Goal: Task Accomplishment & Management: Use online tool/utility

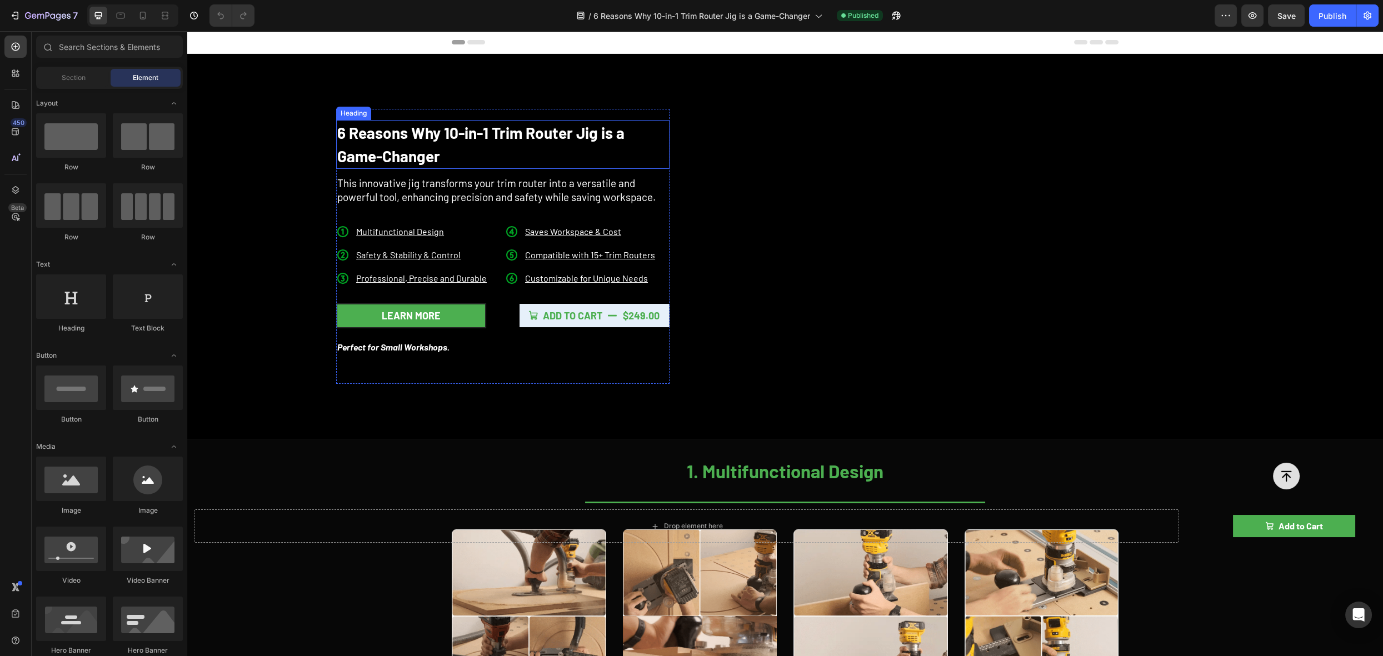
click at [439, 131] on h1 "6 Reasons Why 10-in-1 Trim Router Jig is a Game-Changer" at bounding box center [502, 144] width 333 height 49
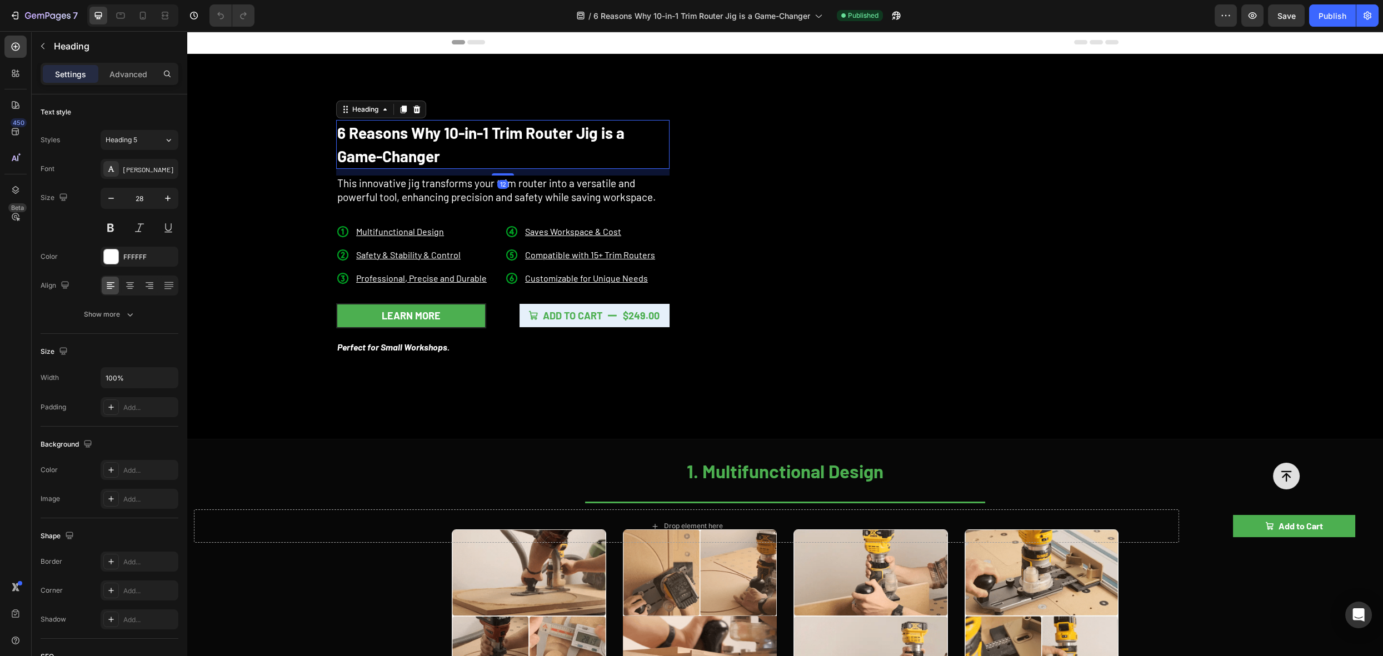
click at [454, 137] on h1 "6 Reasons Why 10-in-1 Trim Router Jig is a Game-Changer" at bounding box center [502, 144] width 333 height 49
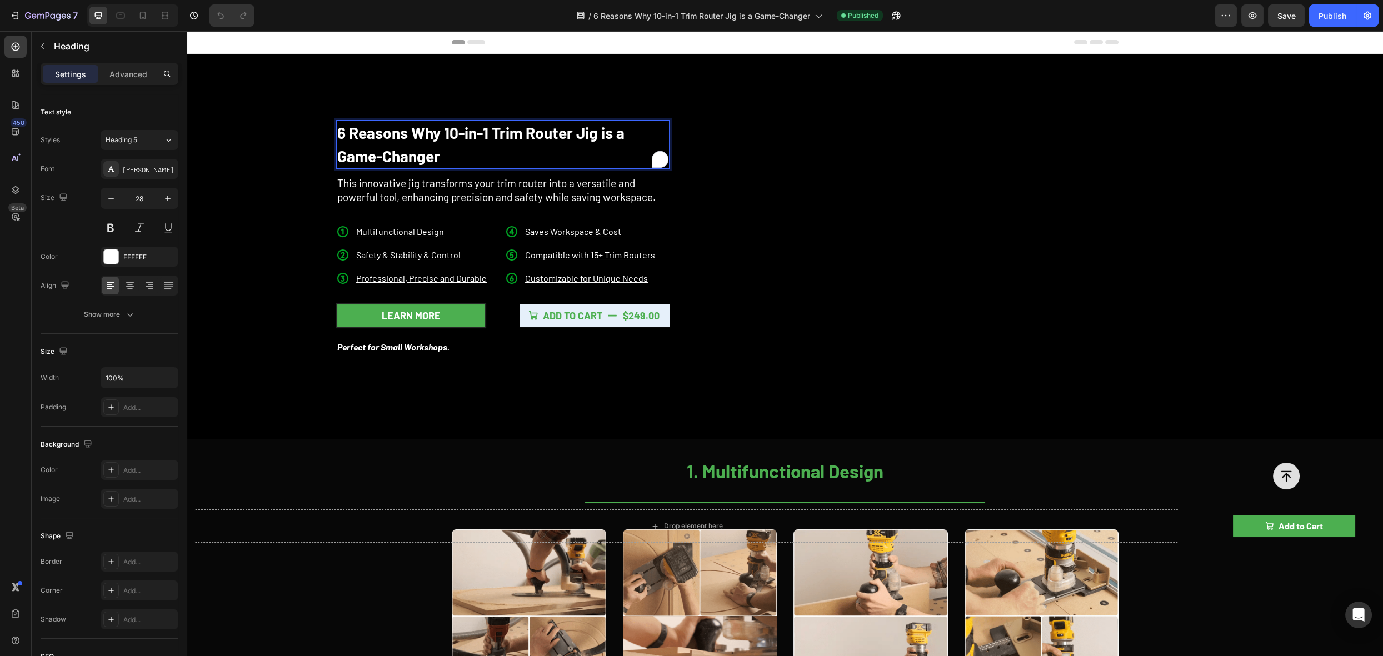
click at [454, 150] on p "6 Reasons Why 10-in-1 Trim Router Jig is a Game-Changer" at bounding box center [502, 144] width 331 height 47
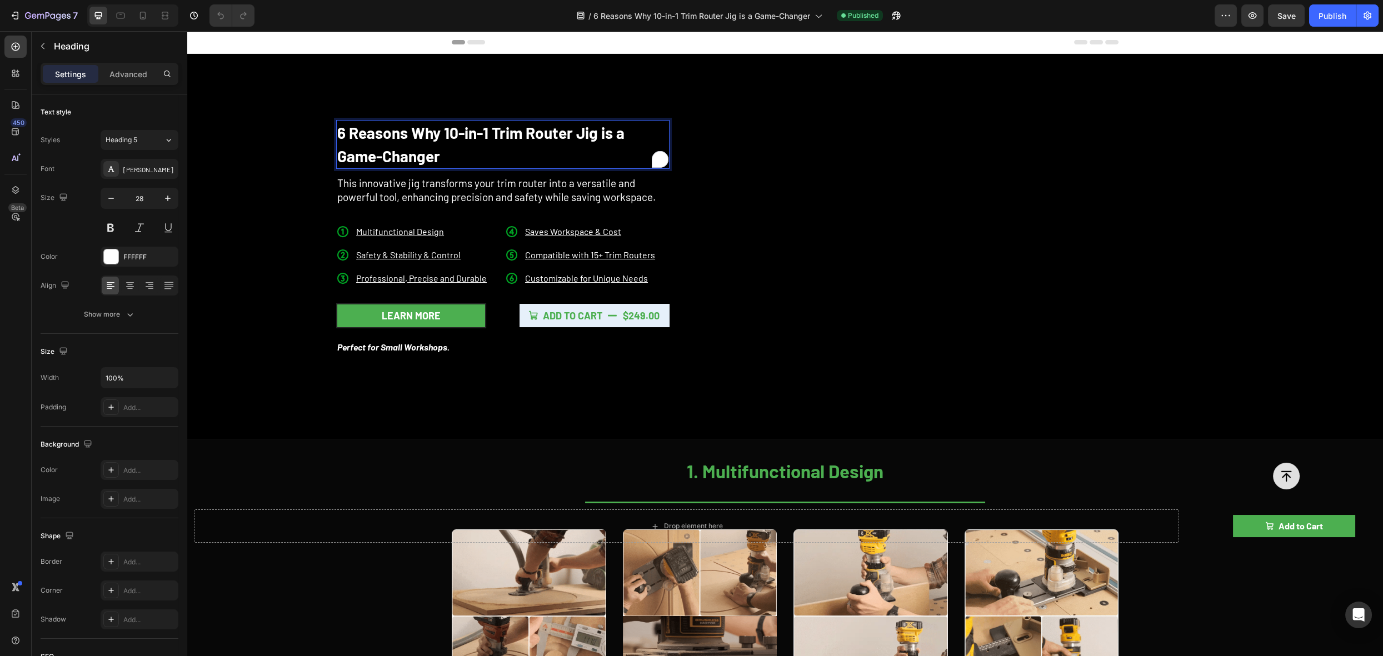
click at [453, 157] on p "6 Reasons Why 10-in-1 Trim Router Jig is a Game-Changer" at bounding box center [502, 144] width 331 height 47
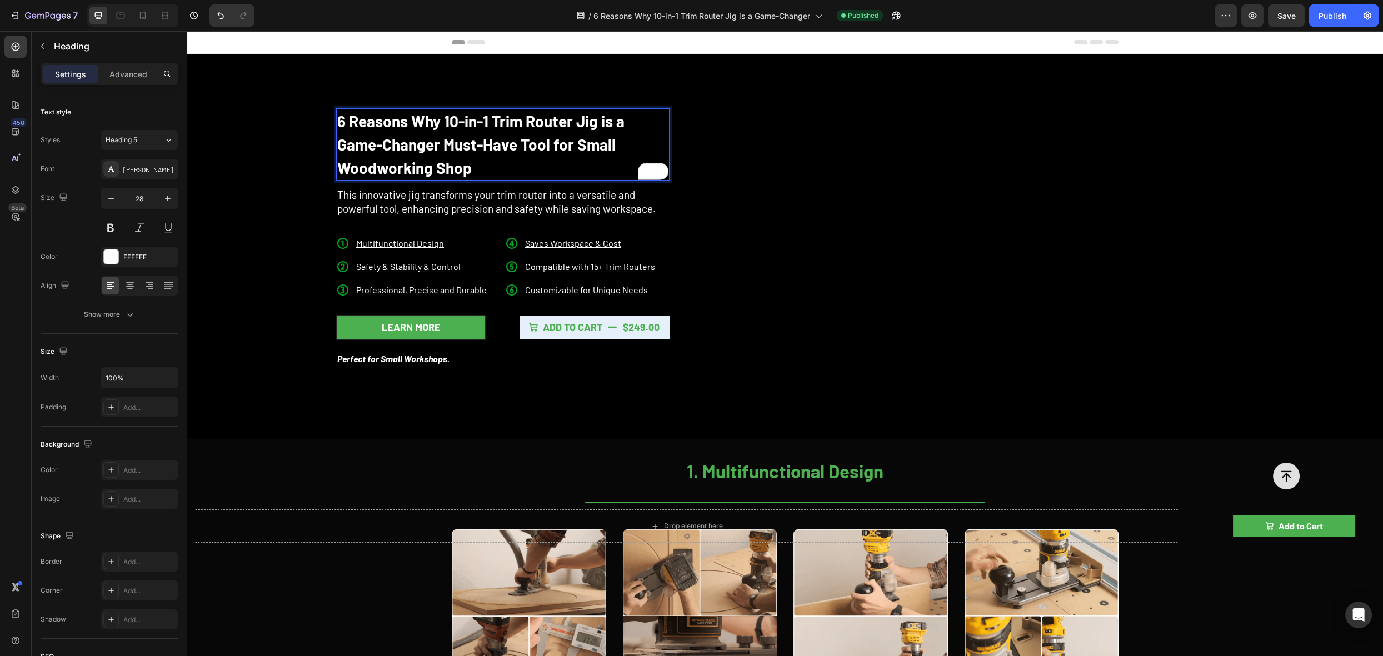
click at [431, 141] on p "6 Reasons Why 10-in-1 Trim Router Jig is a Game-Changer Must-Have Tool for Smal…" at bounding box center [502, 144] width 331 height 70
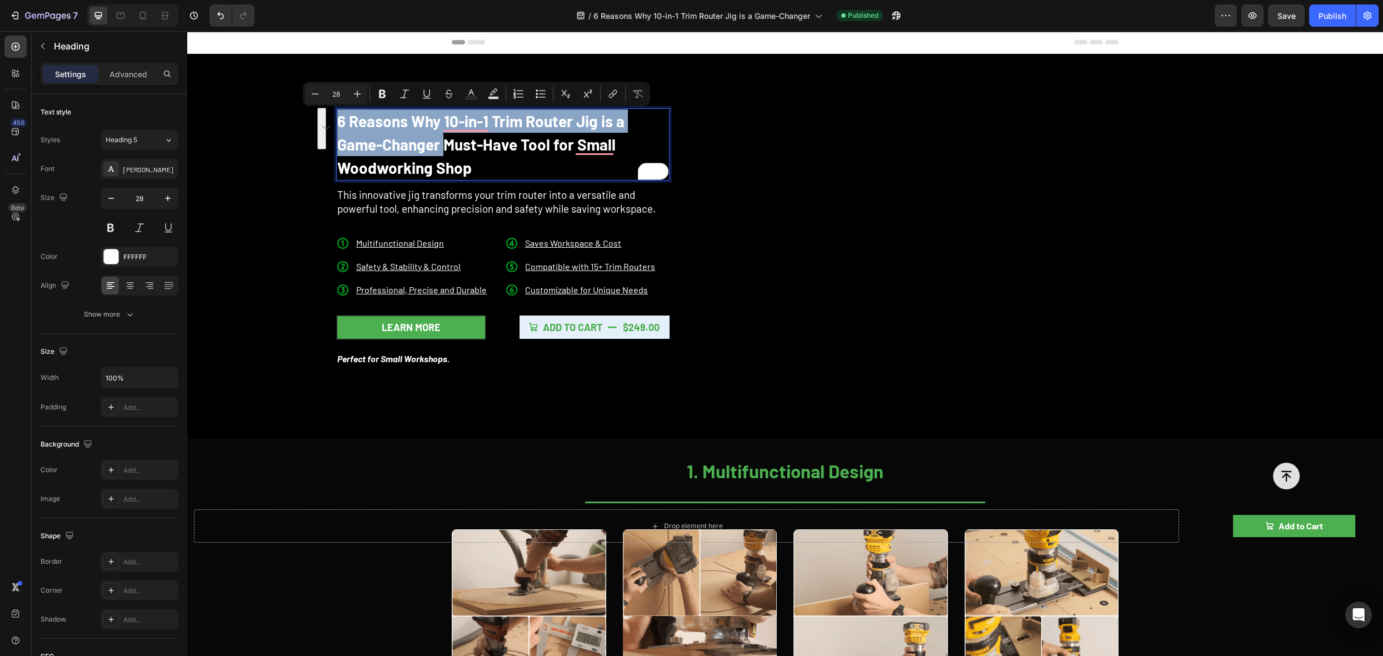
drag, startPoint x: 440, startPoint y: 145, endPoint x: 333, endPoint y: 118, distance: 110.1
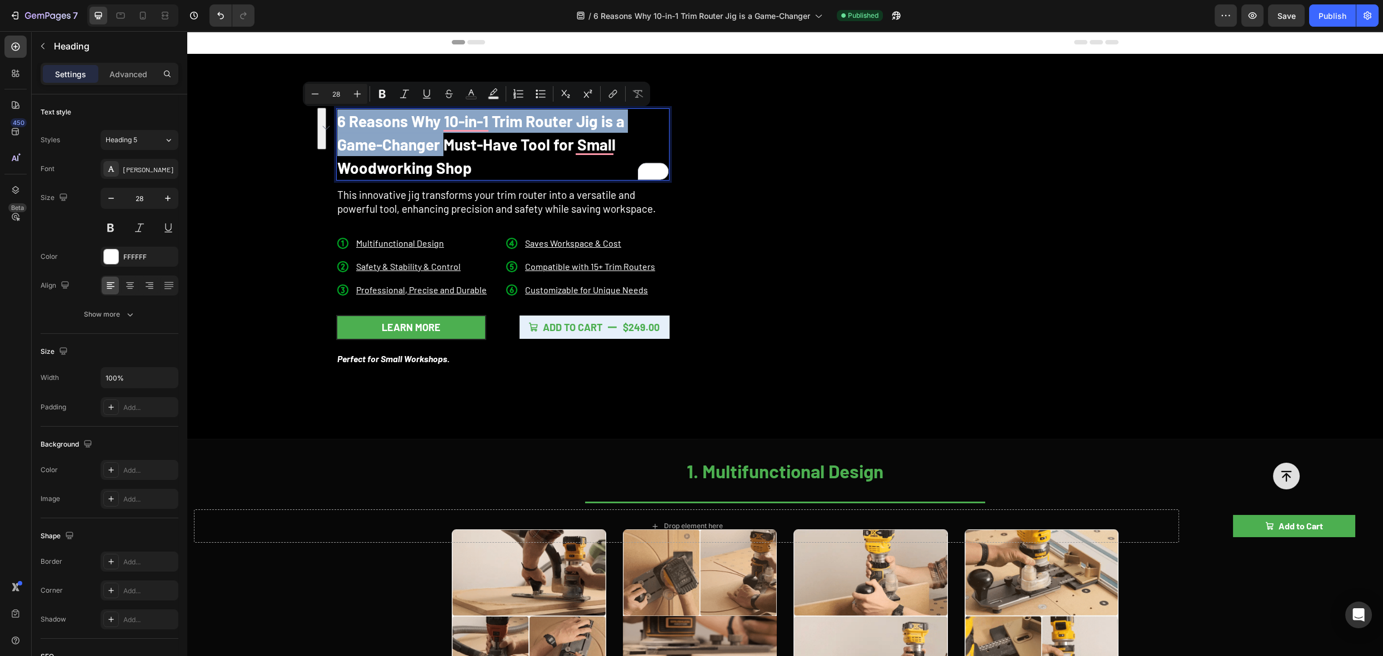
click at [337, 118] on p "6 Reasons Why 10-in-1 Trim Router Jig is a Game-Changer Must-Have Tool for Smal…" at bounding box center [502, 144] width 331 height 70
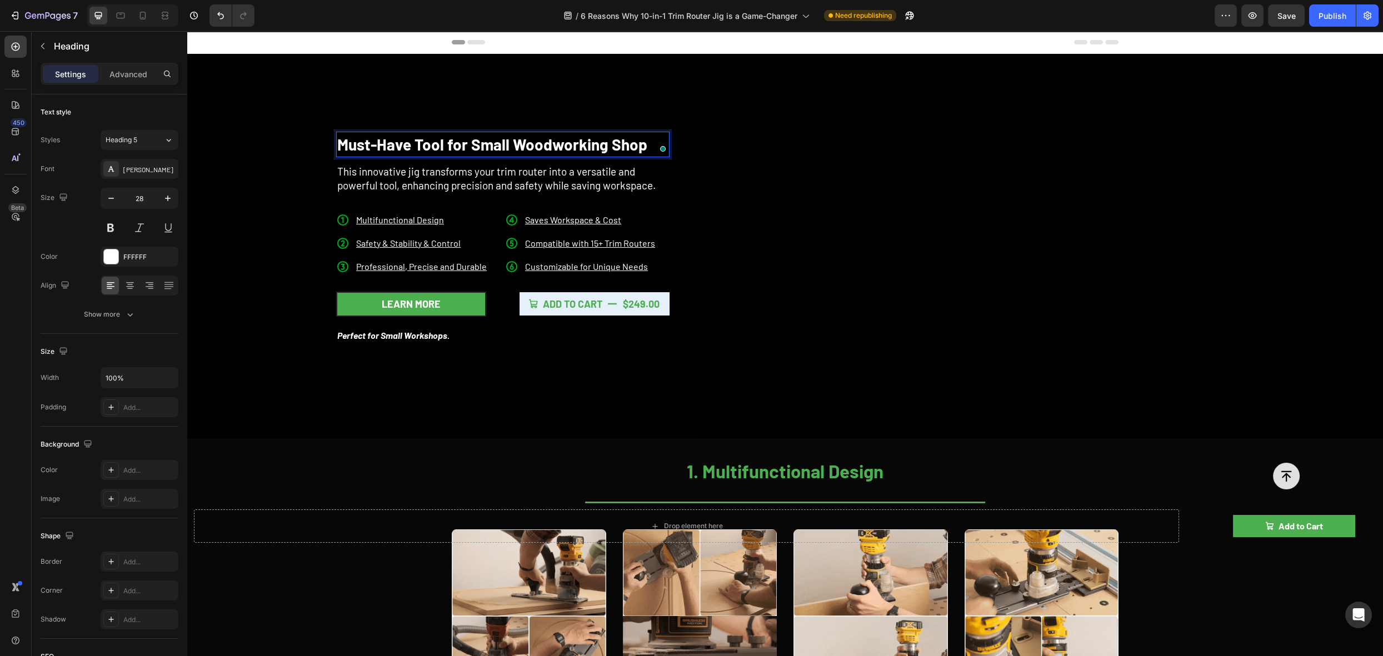
click at [557, 141] on p "Must-Have Tool for Small Woodworking Shop" at bounding box center [502, 144] width 331 height 23
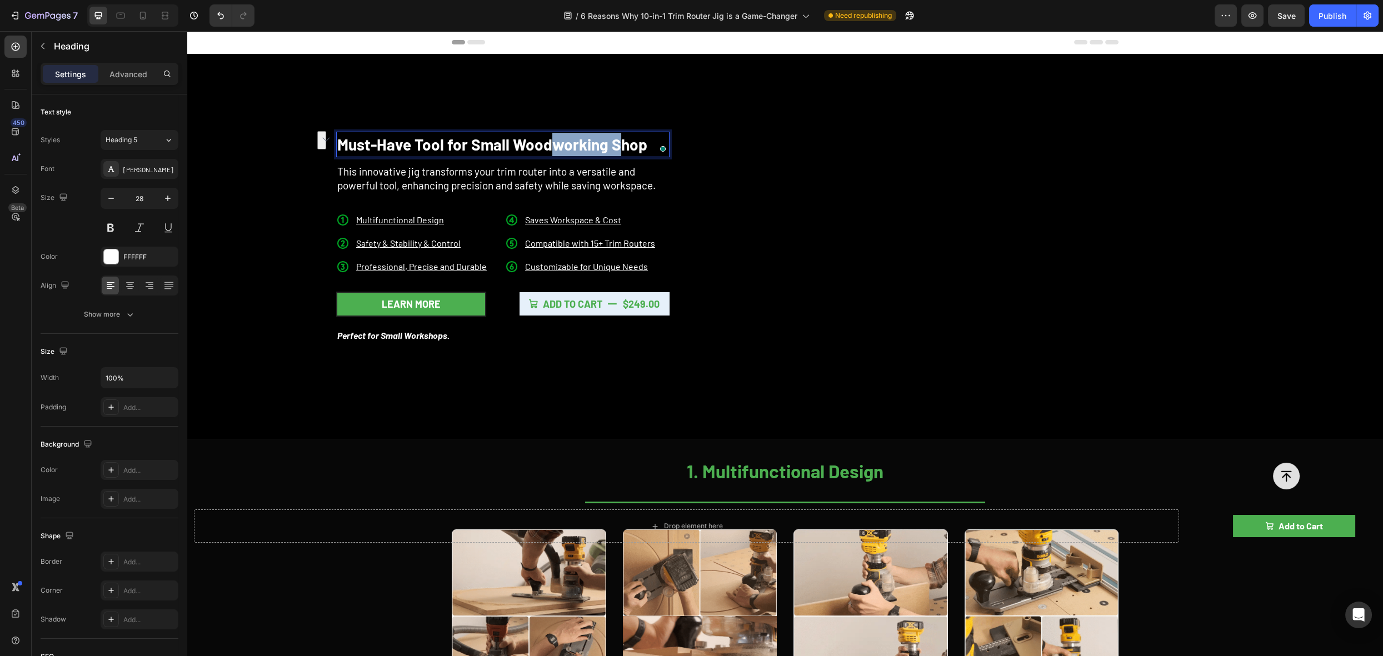
drag, startPoint x: 549, startPoint y: 143, endPoint x: 610, endPoint y: 148, distance: 61.3
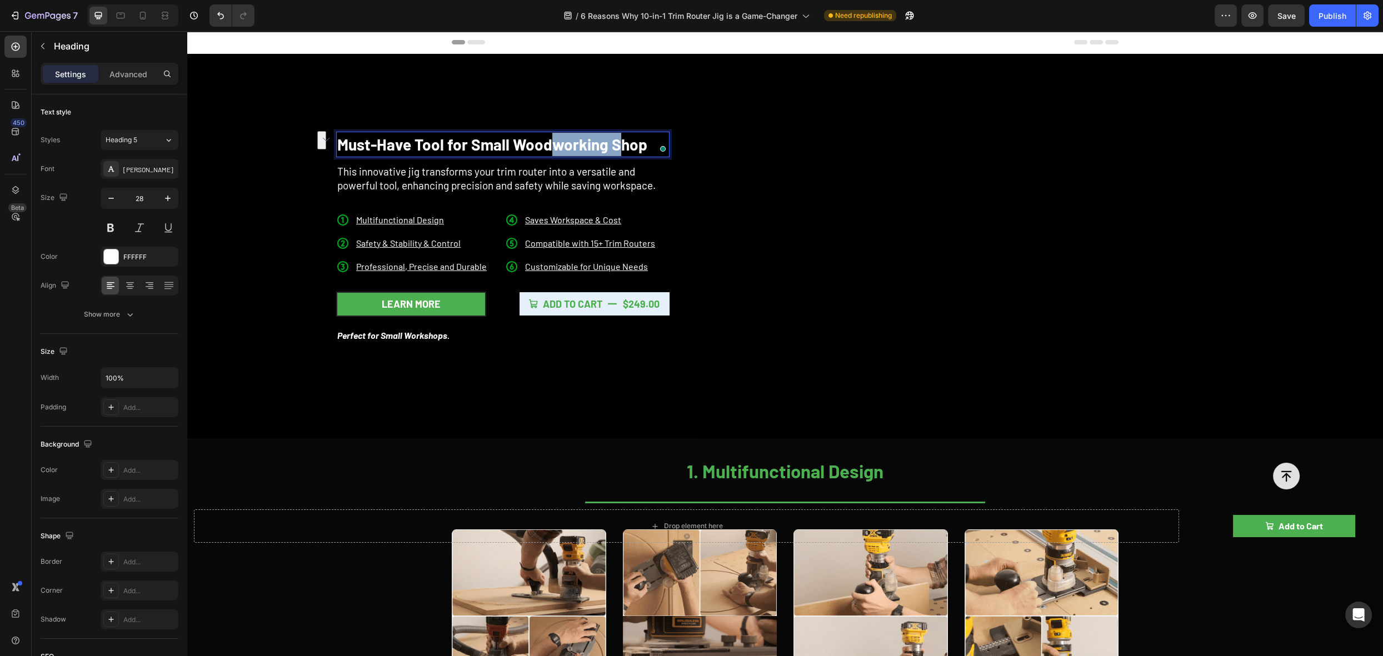
click at [610, 148] on p "Must-Have Tool for Small Woodworking Shop" at bounding box center [502, 144] width 331 height 23
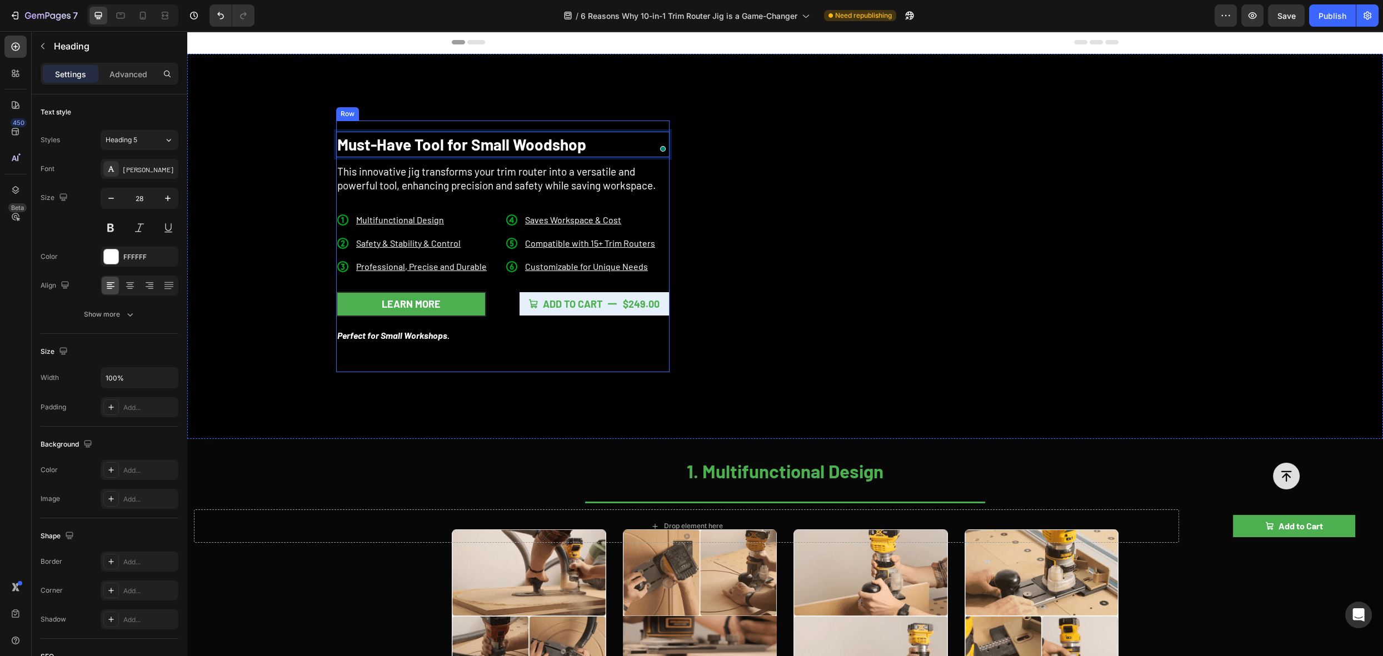
click at [592, 121] on div "Must-Have Tool for Small Woodshop Heading 12 This innovative jig transforms you…" at bounding box center [502, 246] width 333 height 251
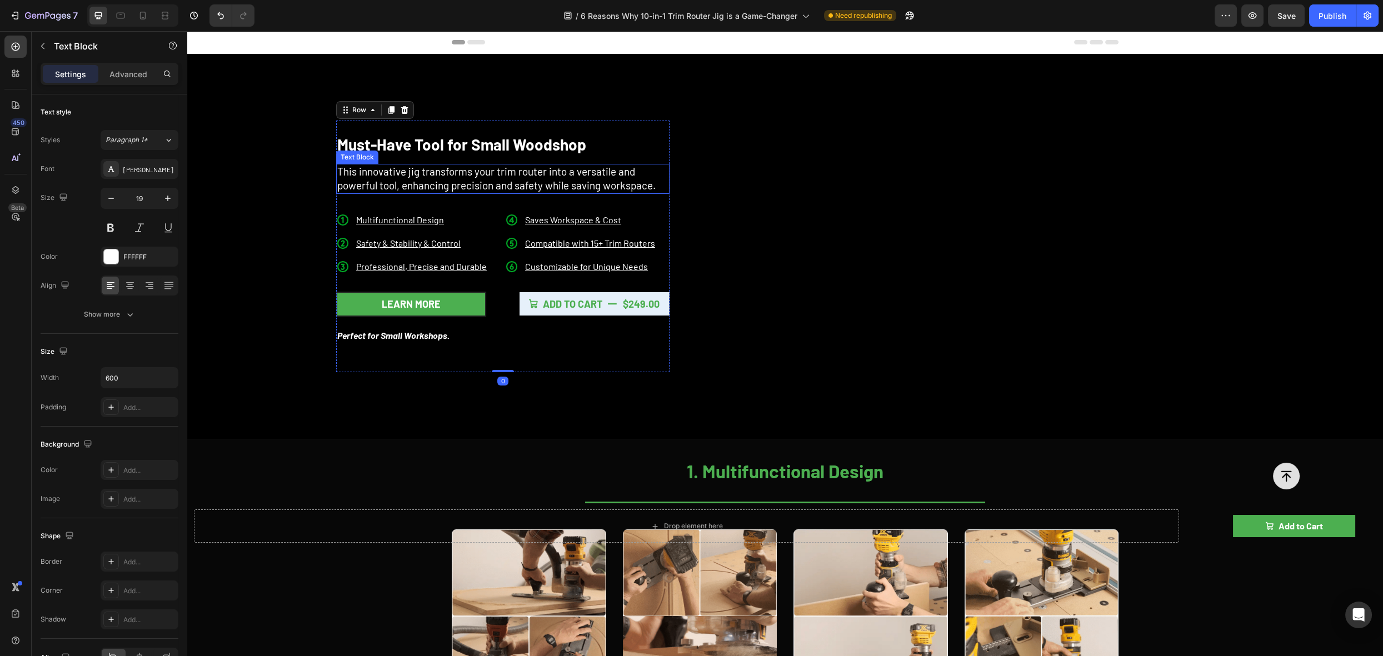
click at [486, 181] on p "This innovative jig transforms your trim router into a versatile and powerful t…" at bounding box center [502, 178] width 331 height 27
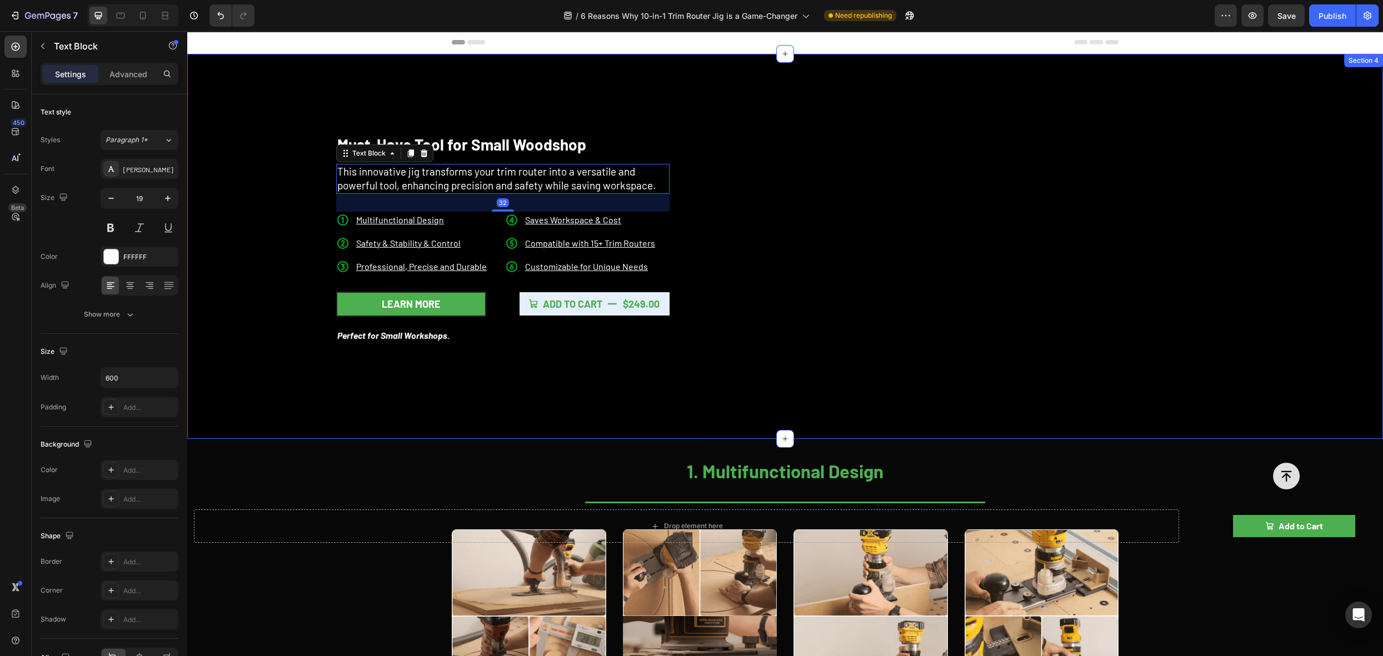
click at [371, 116] on div "Must-Have Tool for Small Woodshop Heading This innovative jig transforms your t…" at bounding box center [442, 246] width 489 height 385
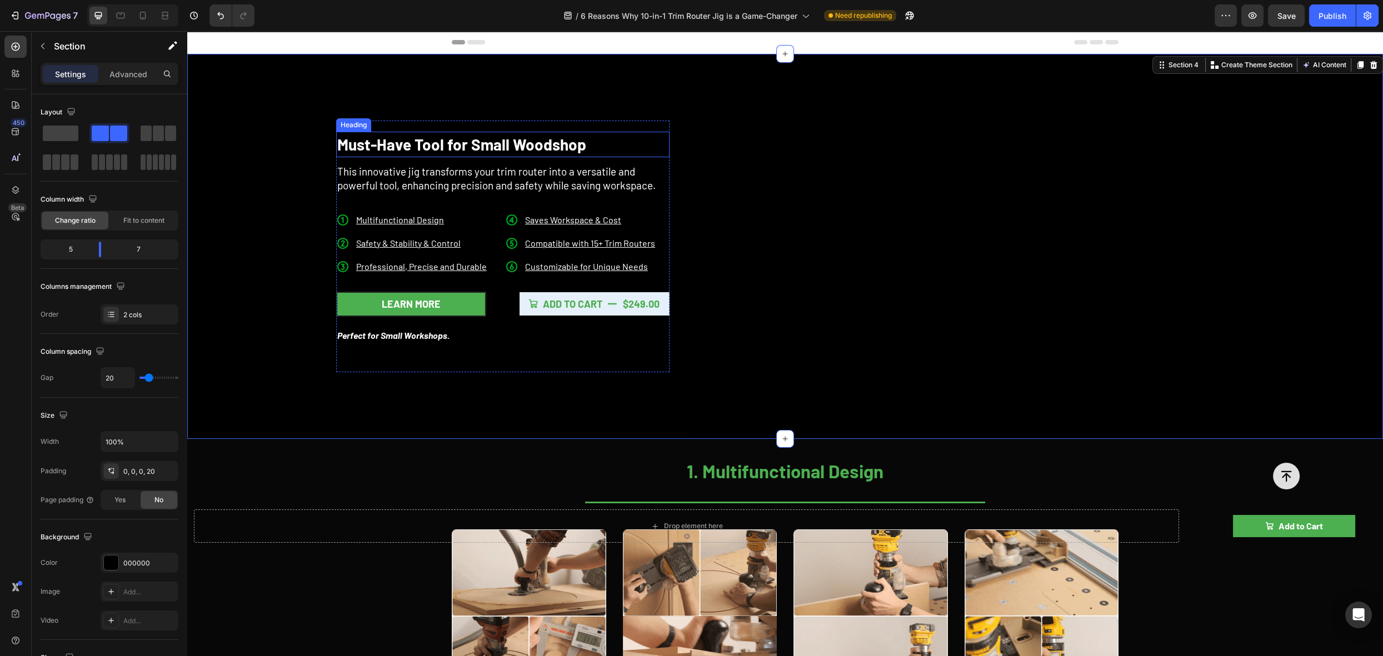
click at [340, 145] on p "Must-Have Tool for Small Woodshop" at bounding box center [502, 144] width 331 height 23
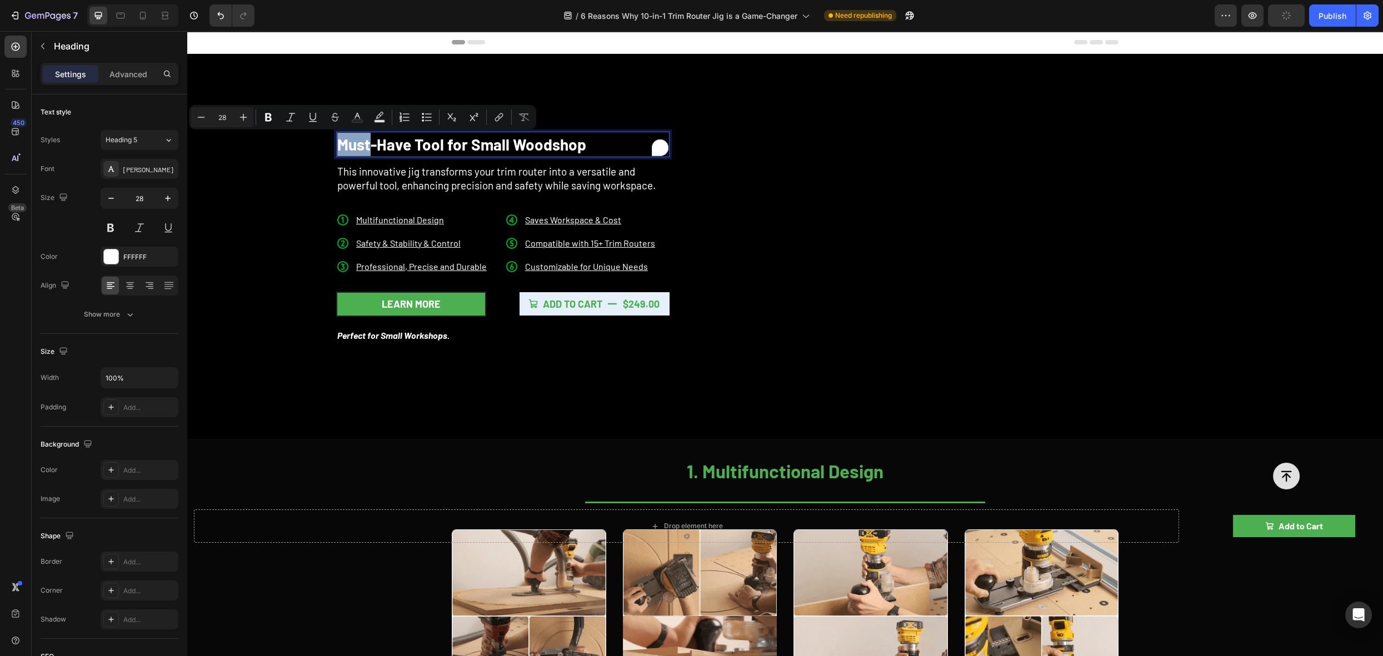
click at [340, 145] on p "Must-Have Tool for Small Woodshop" at bounding box center [502, 144] width 331 height 23
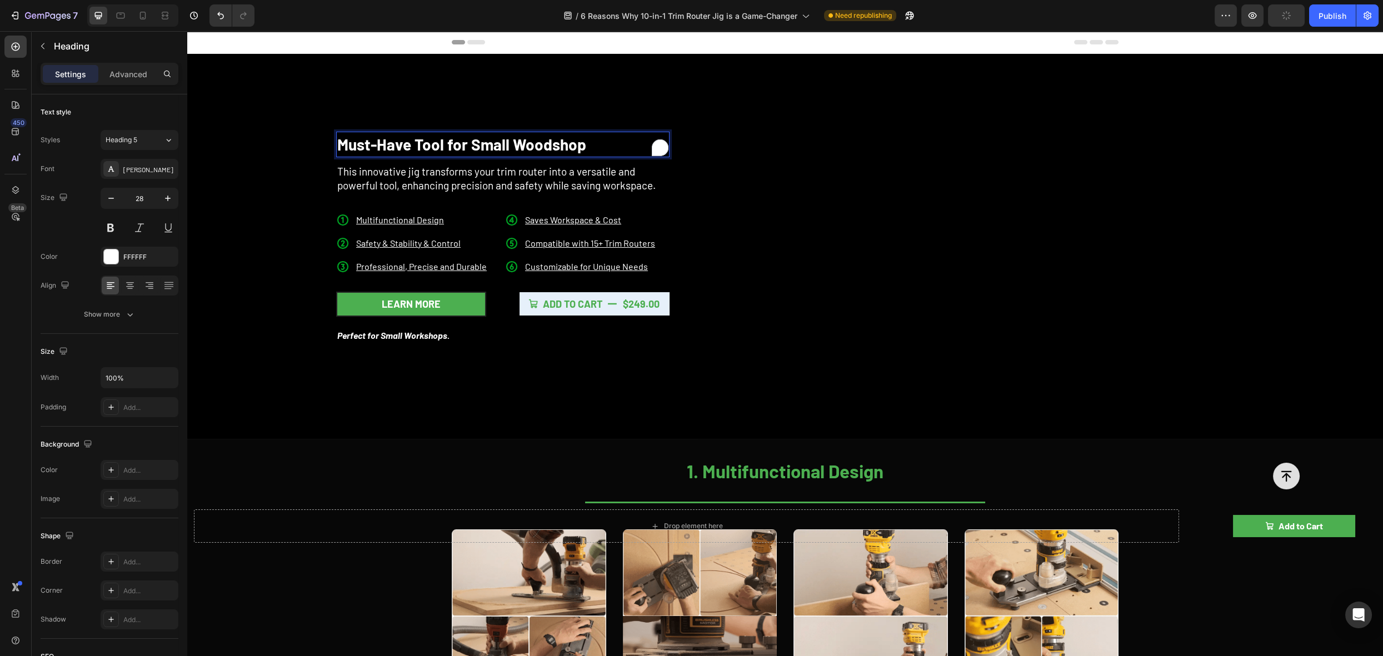
click at [337, 144] on p "Must-Have Tool for Small Woodshop" at bounding box center [502, 144] width 331 height 23
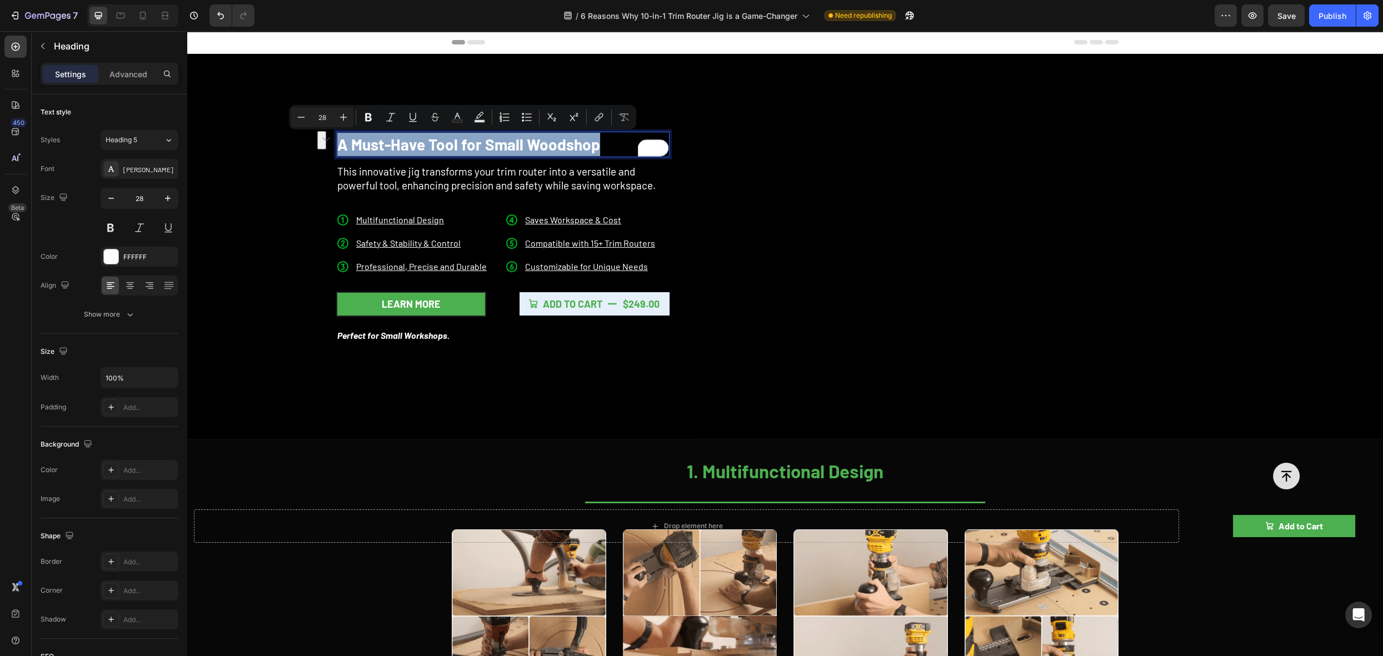
copy p "A Must-Have Tool for Small Woodshop"
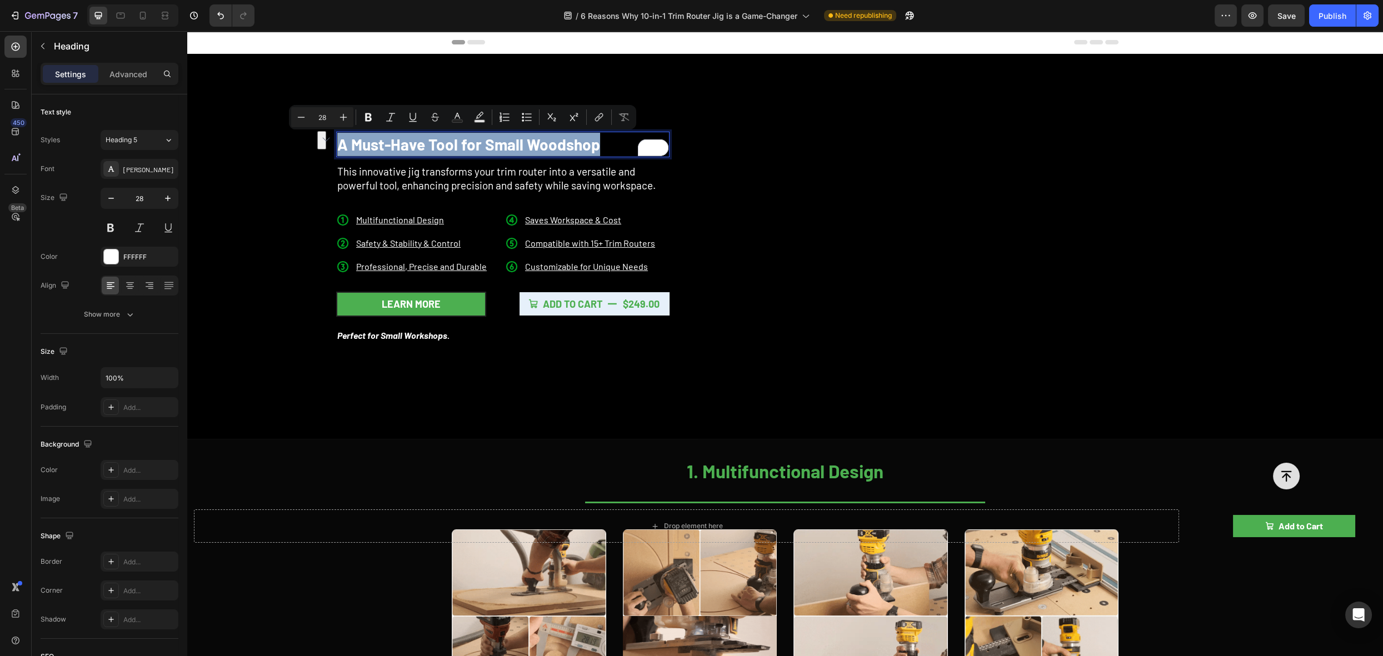
click at [594, 148] on p "A Must-Have Tool for Small Woodshop" at bounding box center [502, 144] width 331 height 23
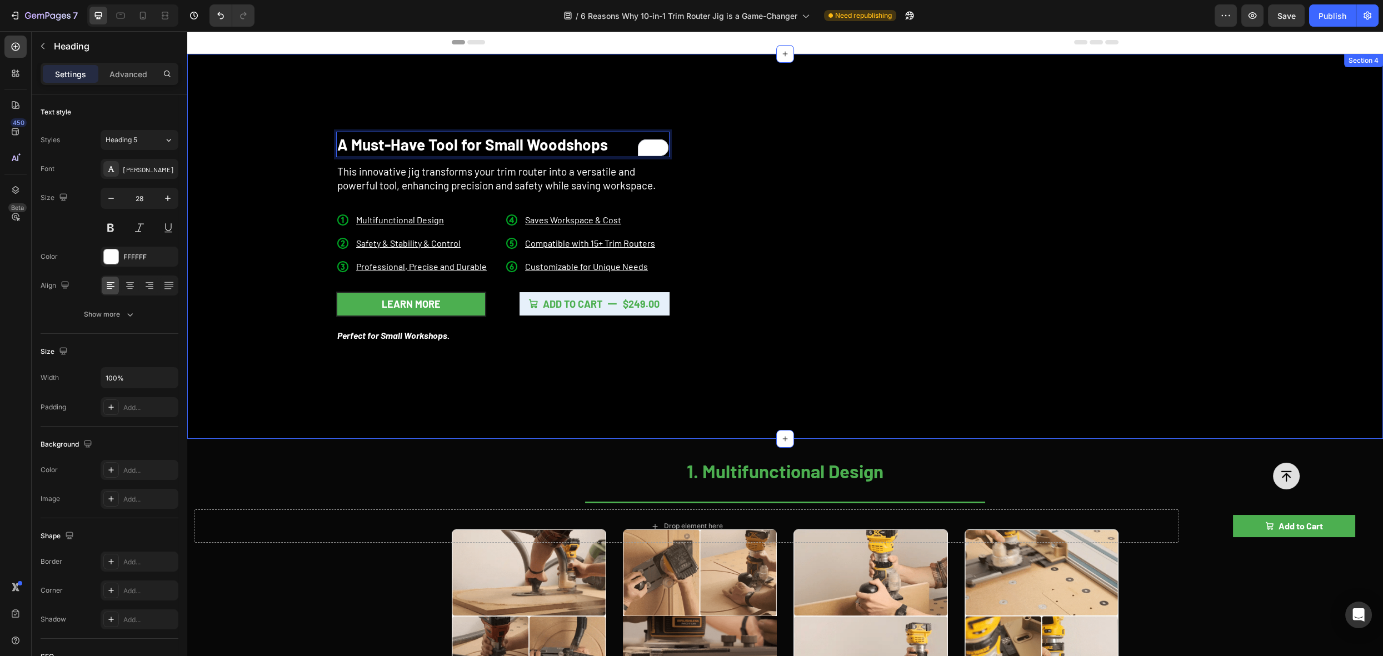
click at [604, 113] on div "A Must-Have Tool for Small Woodshops Heading 12 This innovative jig transforms …" at bounding box center [442, 246] width 489 height 385
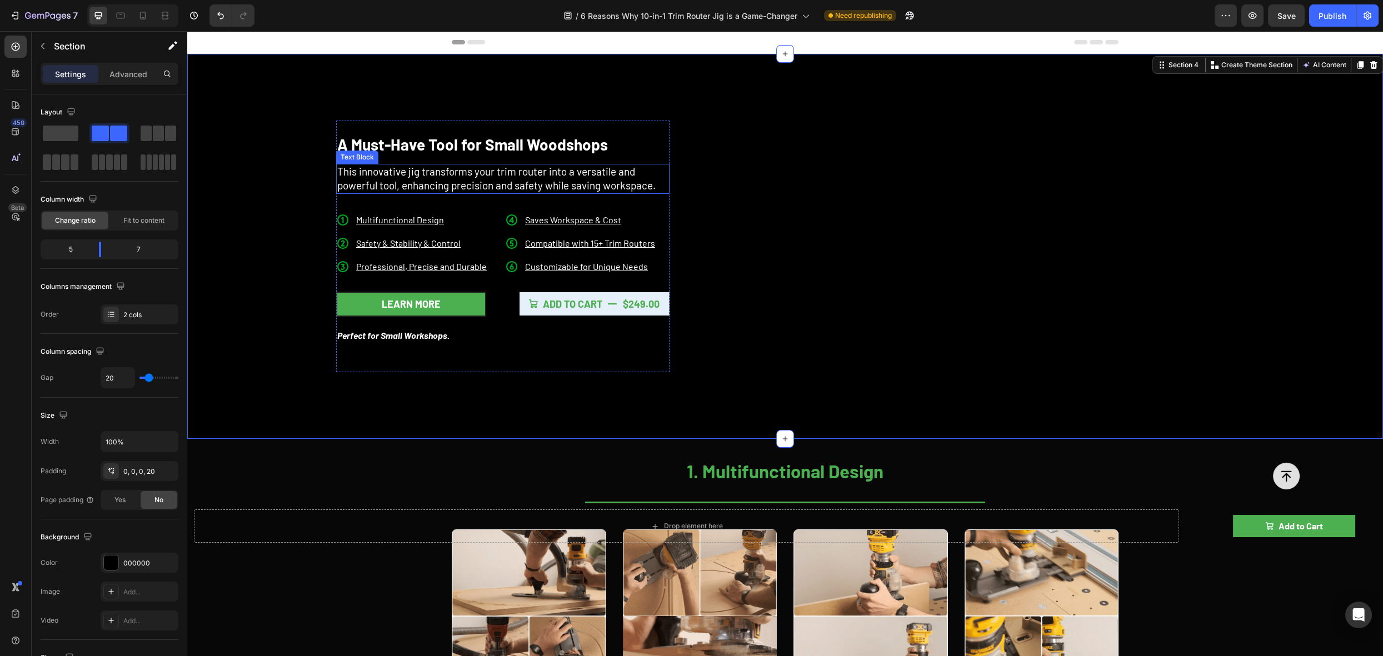
click at [478, 188] on p "This innovative jig transforms your trim router into a versatile and powerful t…" at bounding box center [502, 178] width 331 height 27
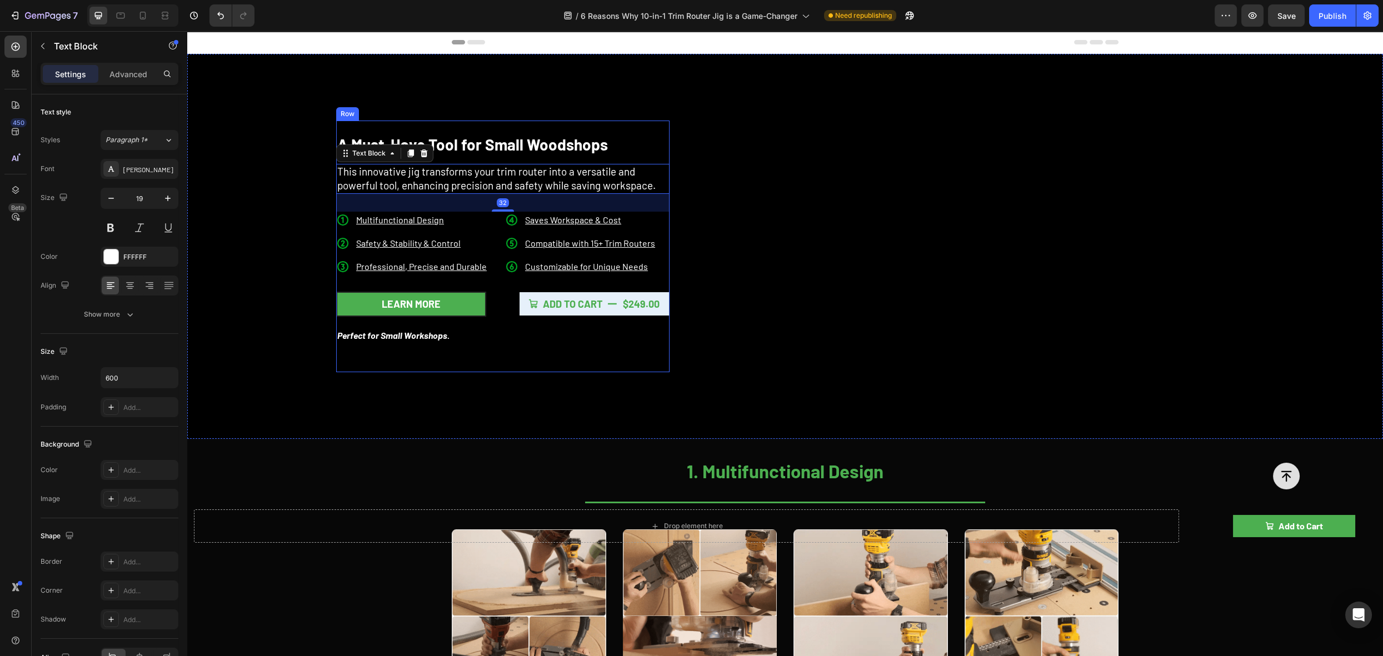
click at [516, 372] on div "A Must-Have Tool for Small Woodshops Heading This innovative jig transforms you…" at bounding box center [442, 246] width 489 height 385
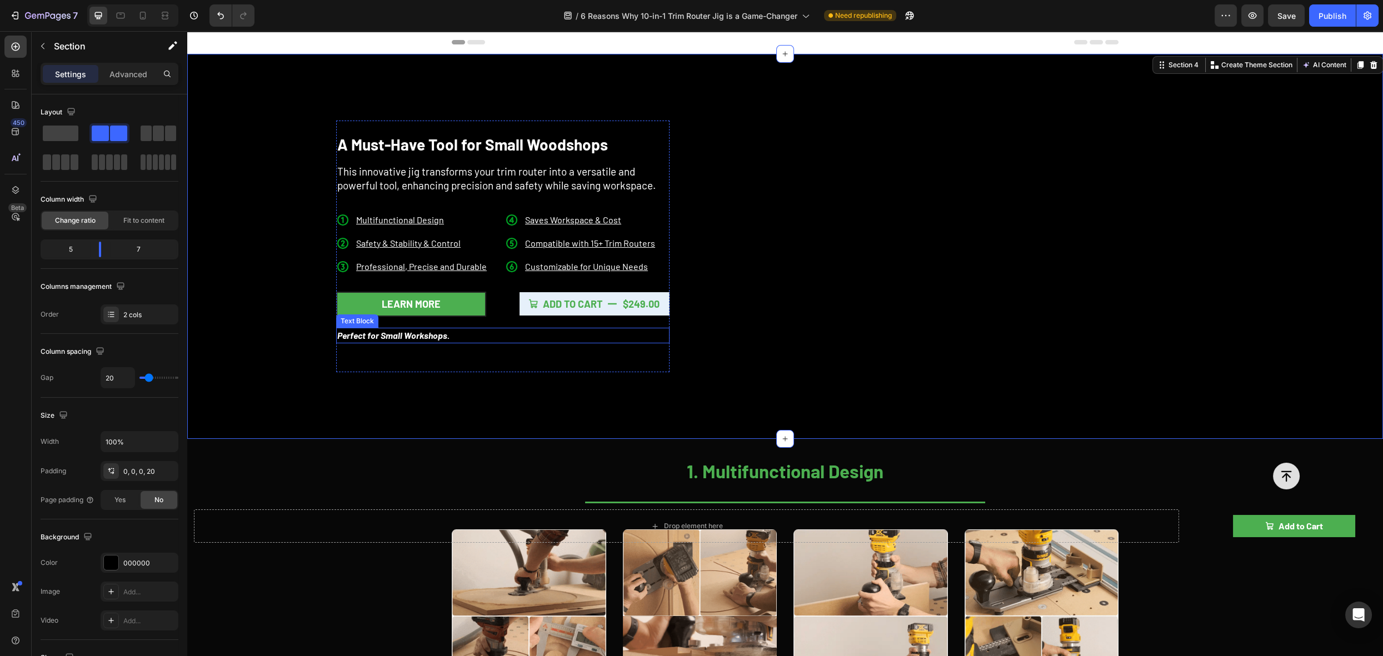
click at [425, 337] on p "Perfect for Small Workshops." at bounding box center [502, 335] width 331 height 13
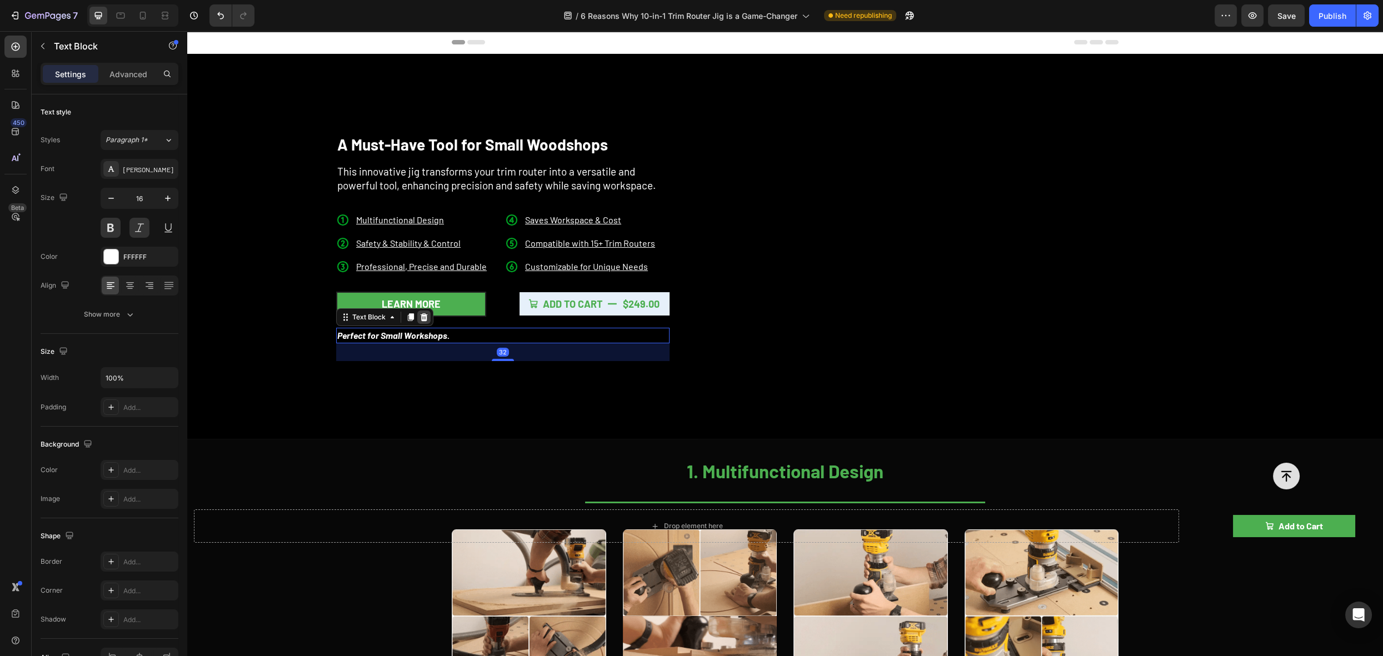
click at [422, 314] on icon at bounding box center [424, 317] width 7 height 8
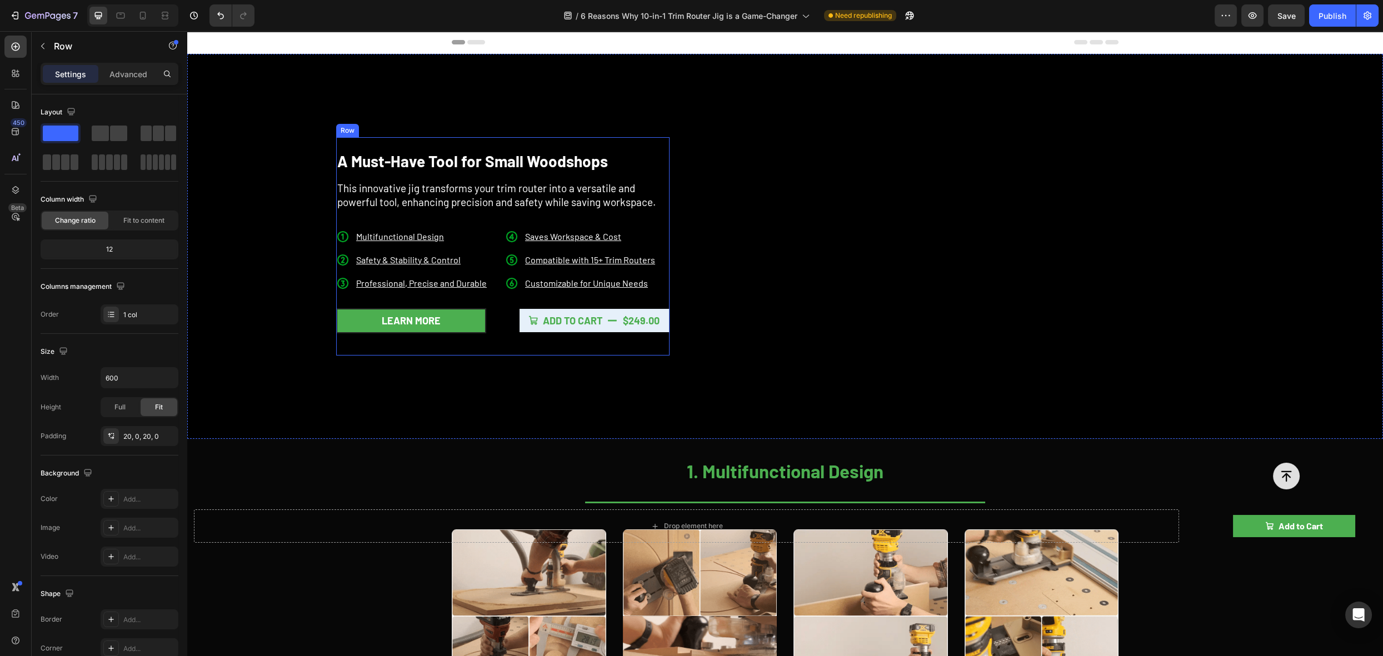
click at [436, 343] on div "A Must-Have Tool for Small Woodshops Heading This innovative jig transforms you…" at bounding box center [502, 246] width 333 height 218
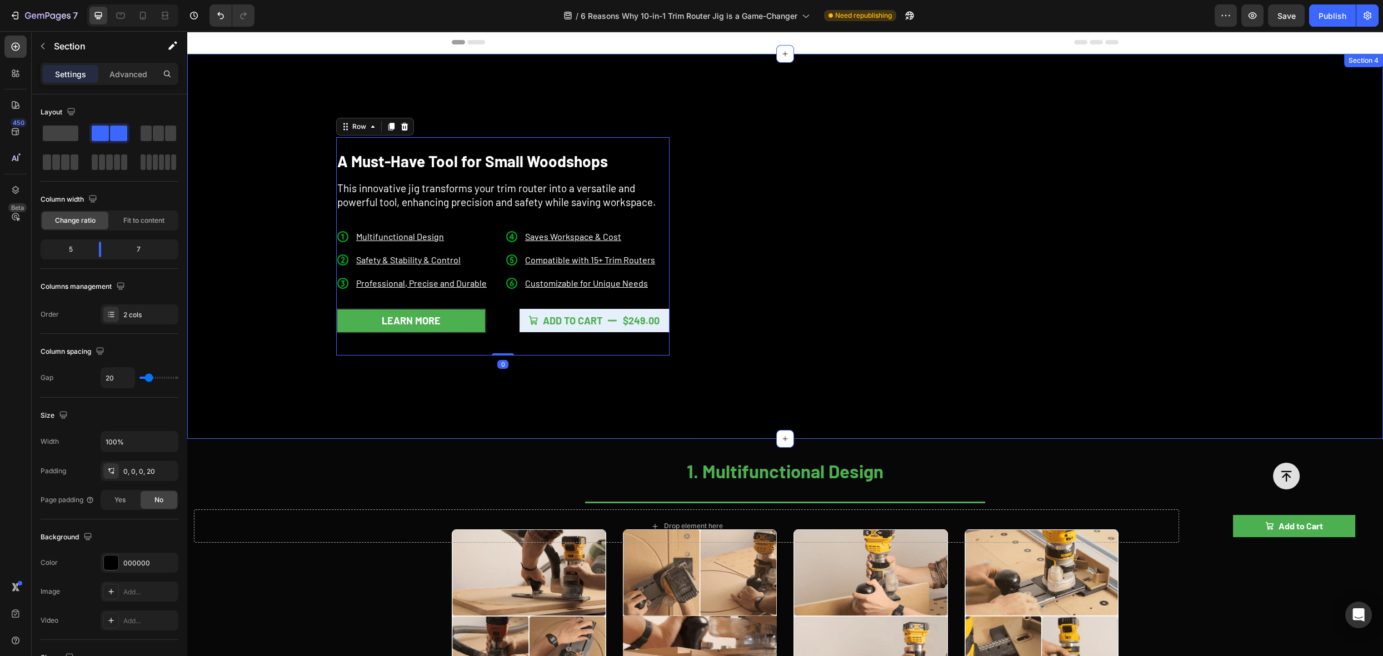
click at [659, 381] on div "A Must-Have Tool for Small Woodshops Heading This innovative jig transforms you…" at bounding box center [442, 246] width 489 height 385
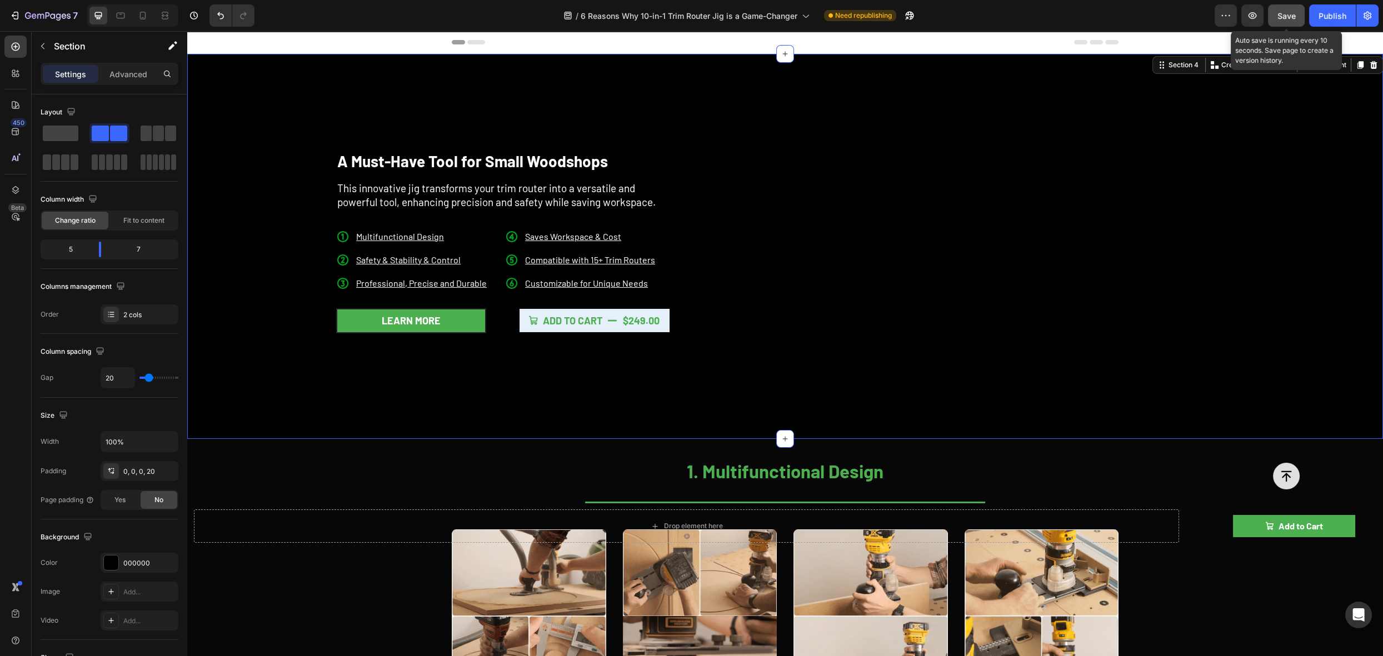
click at [1294, 18] on span "Save" at bounding box center [1287, 15] width 18 height 9
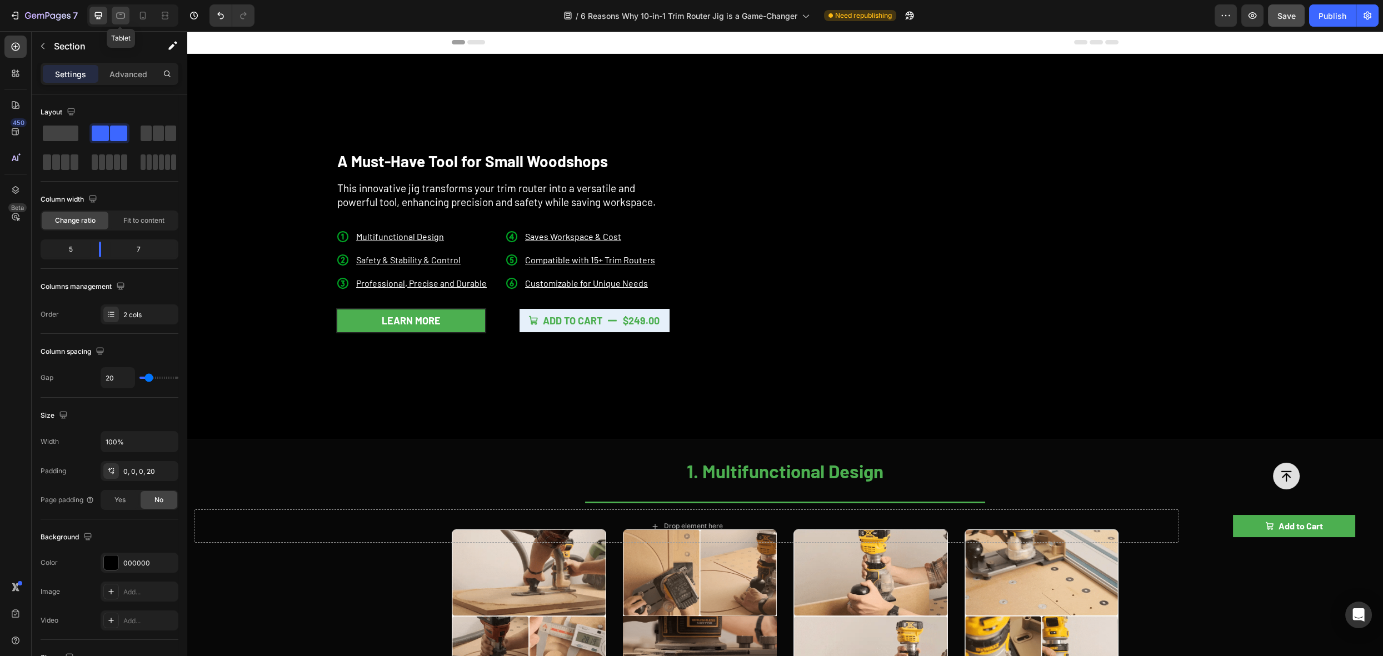
click at [117, 21] on div at bounding box center [121, 16] width 18 height 18
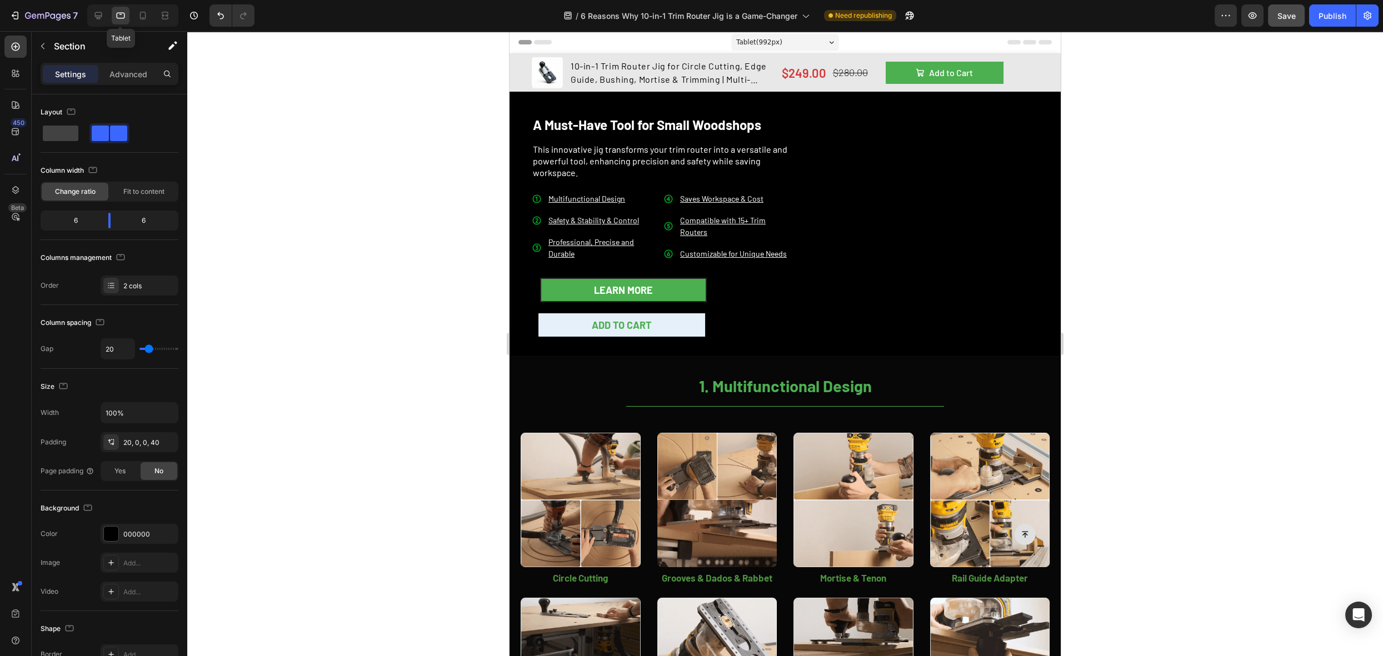
scroll to position [21, 0]
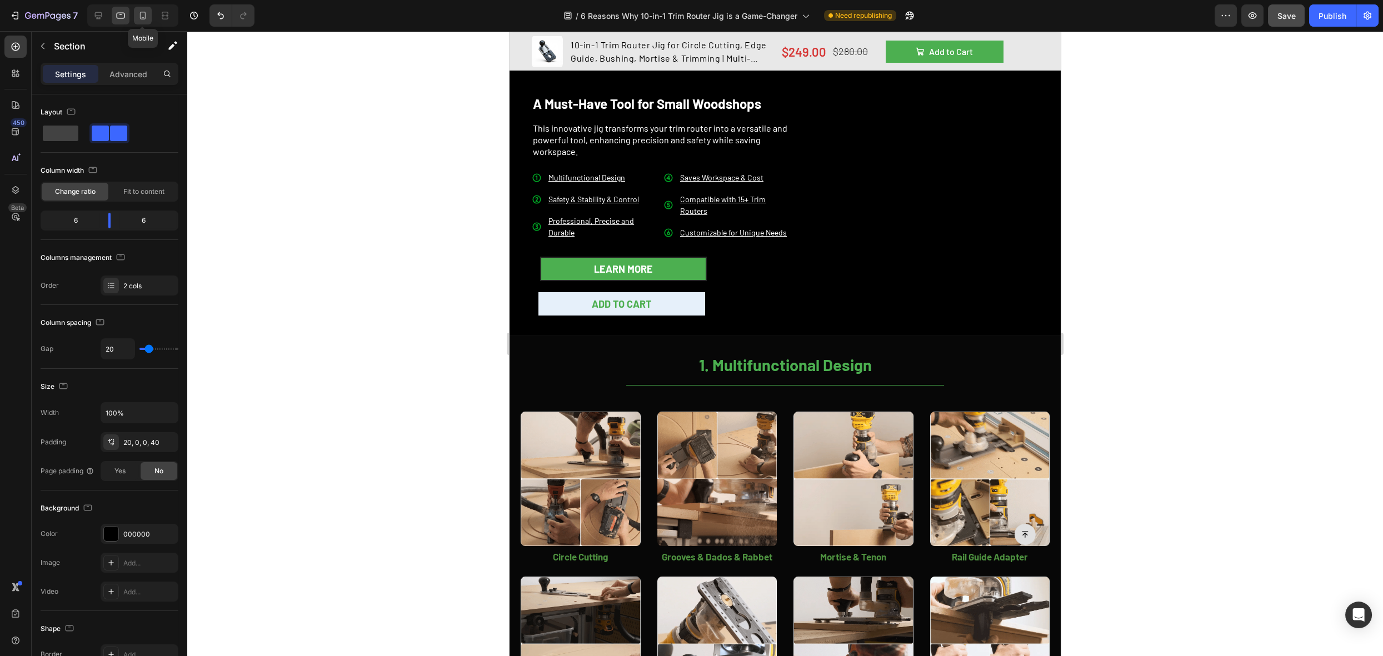
click at [145, 20] on icon at bounding box center [142, 15] width 11 height 11
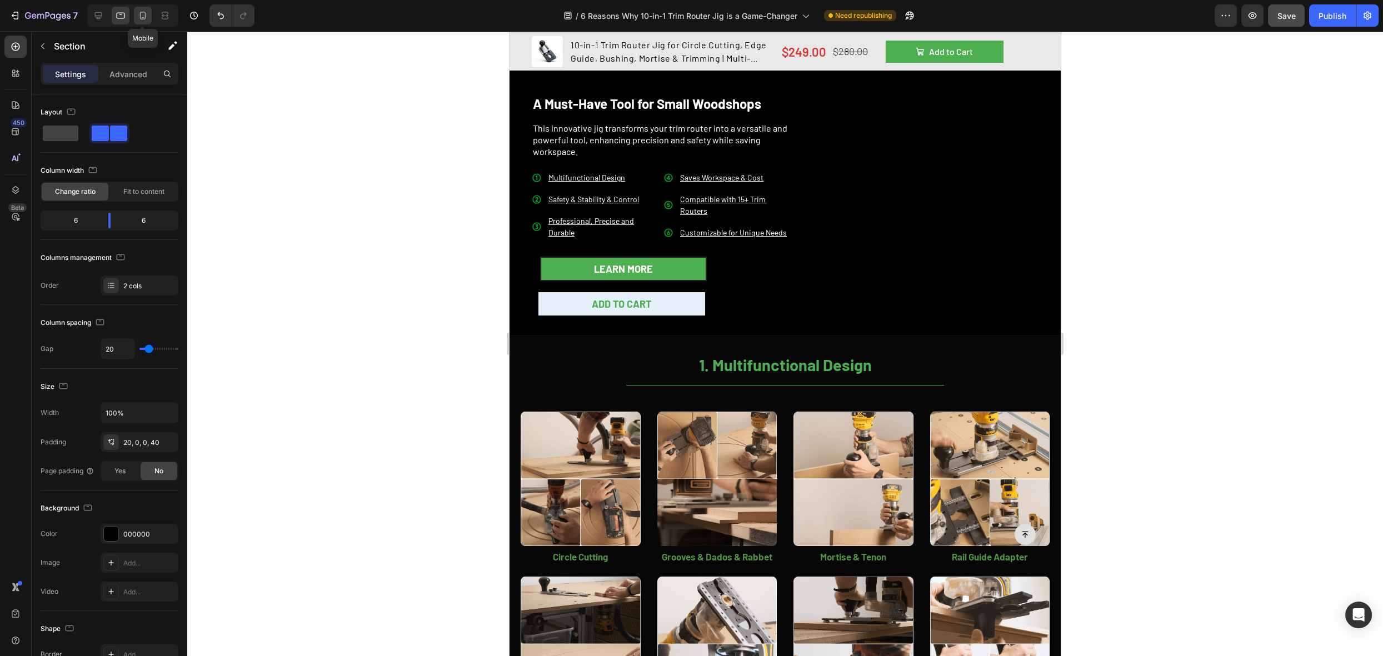
type input "0"
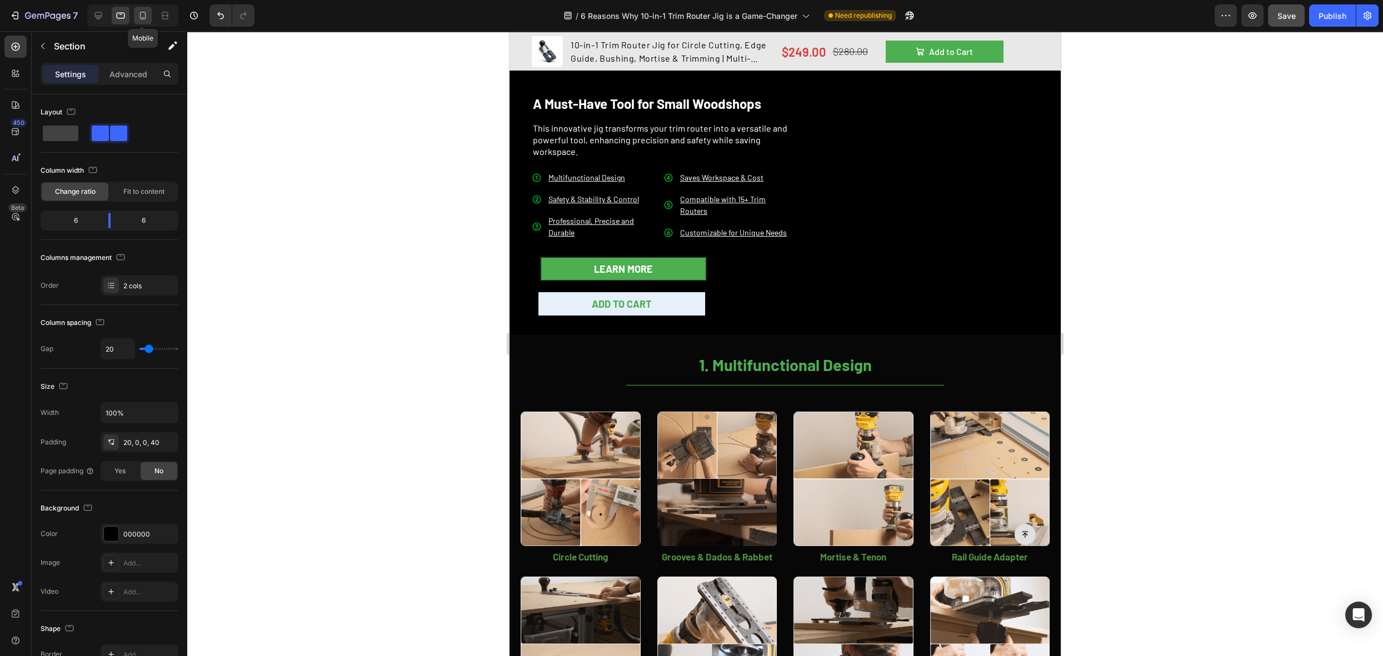
type input "0"
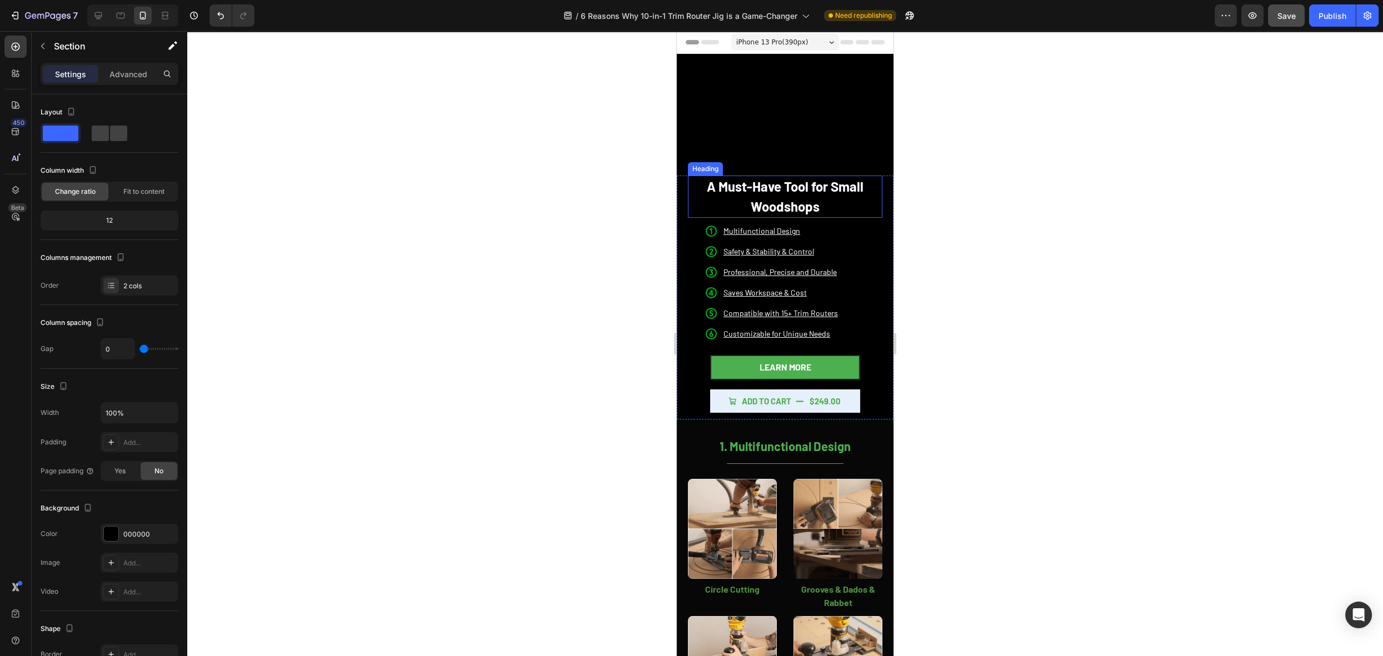
click at [816, 195] on h1 "A Must-Have Tool for Small Woodshops" at bounding box center [785, 197] width 195 height 42
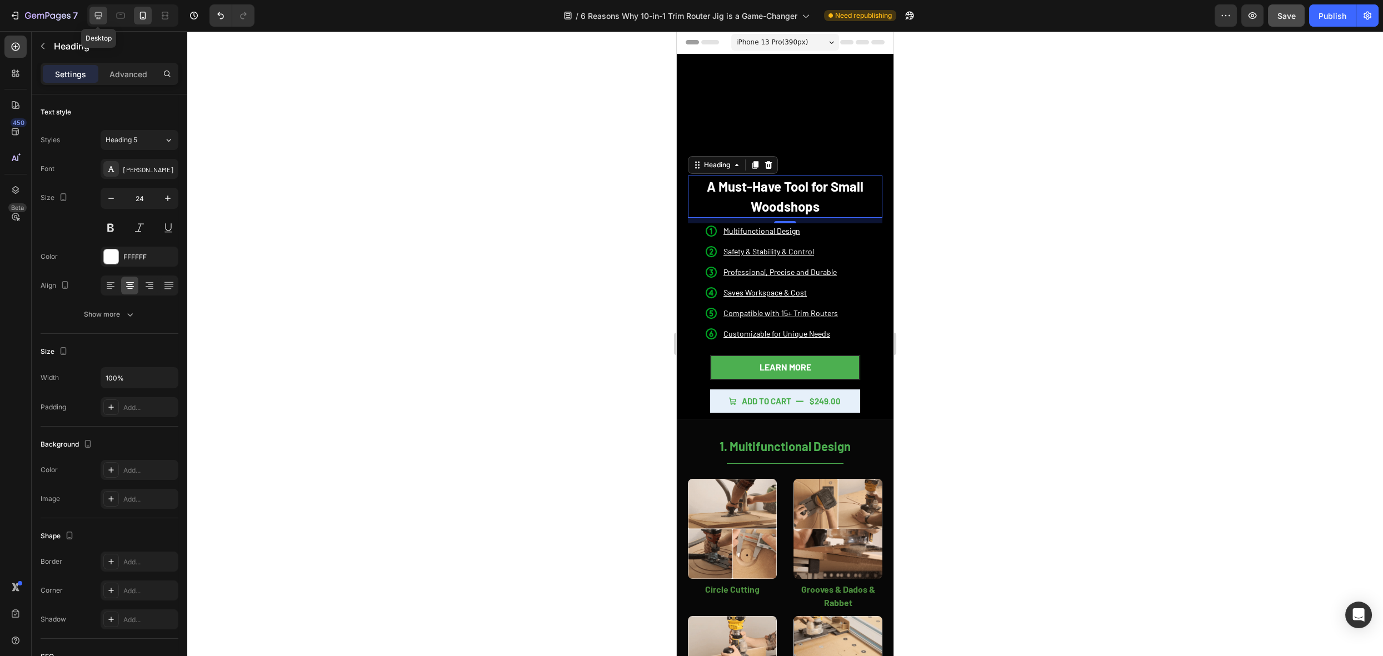
click at [99, 14] on icon at bounding box center [98, 15] width 11 height 11
type input "28"
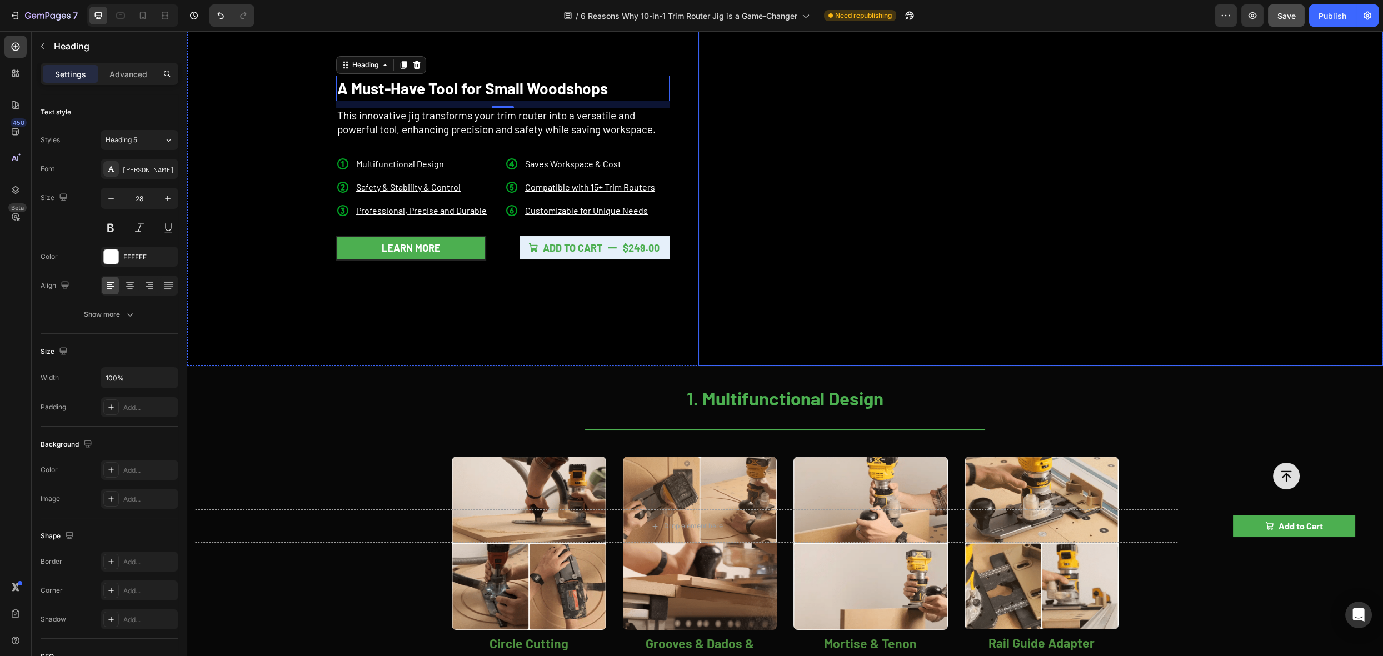
scroll to position [66, 0]
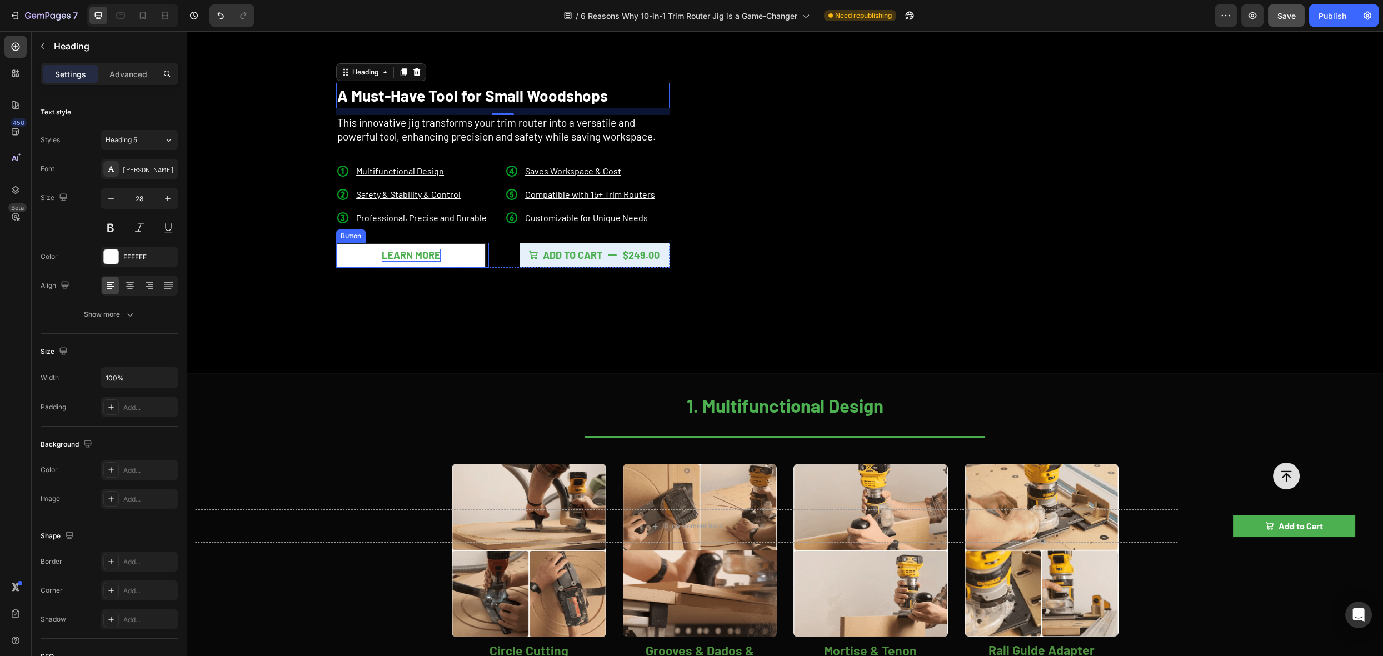
click at [407, 254] on p "Learn more" at bounding box center [411, 255] width 59 height 13
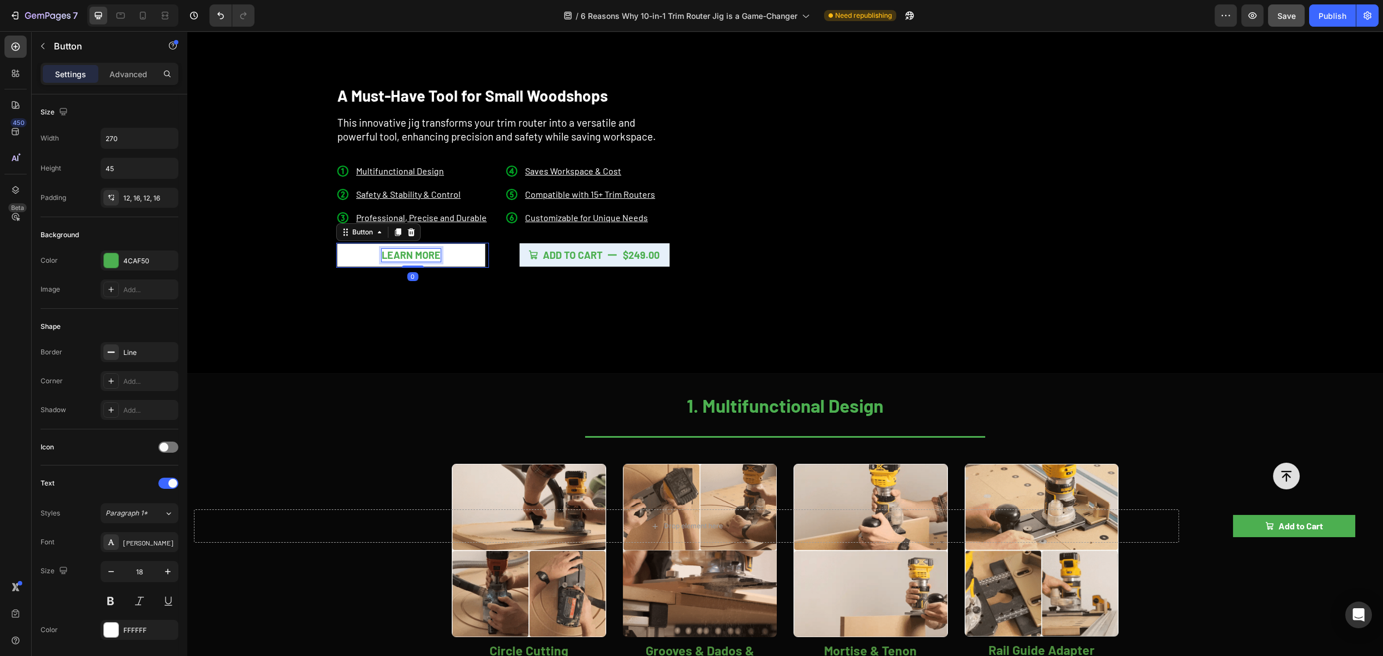
click at [392, 249] on p "Learn more" at bounding box center [411, 255] width 59 height 13
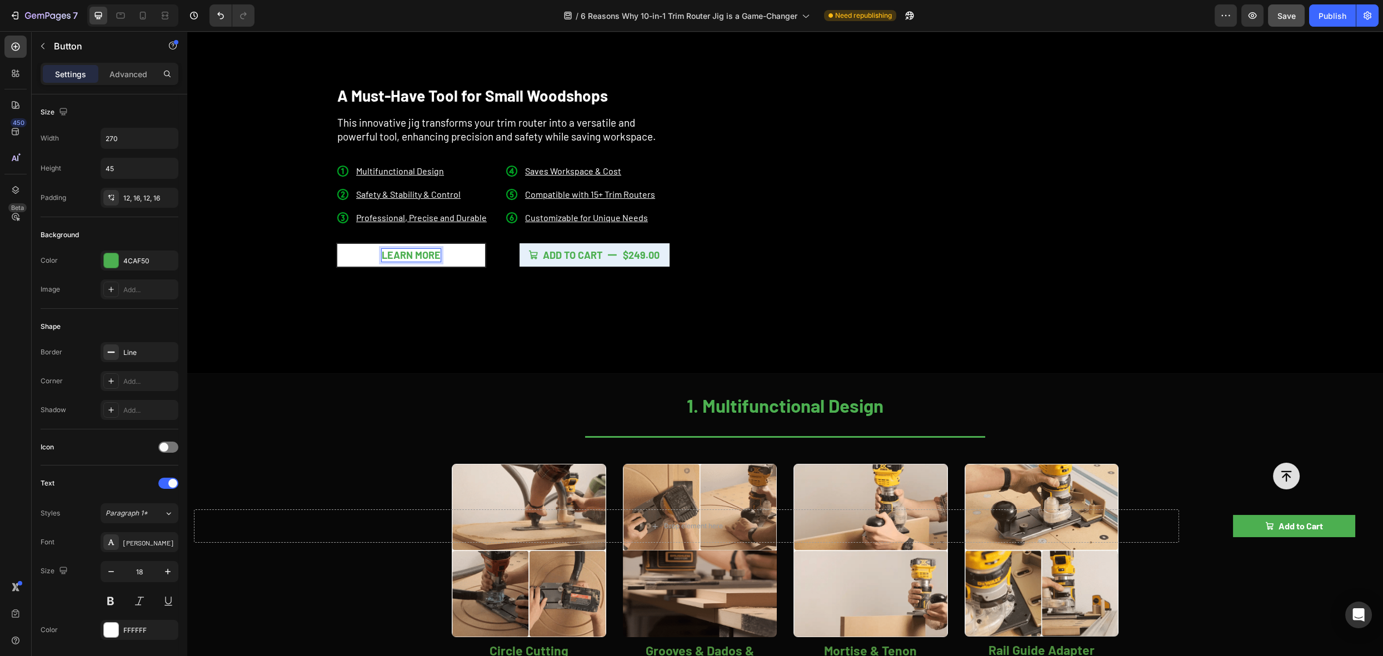
click at [388, 251] on p "Learn more" at bounding box center [411, 255] width 59 height 13
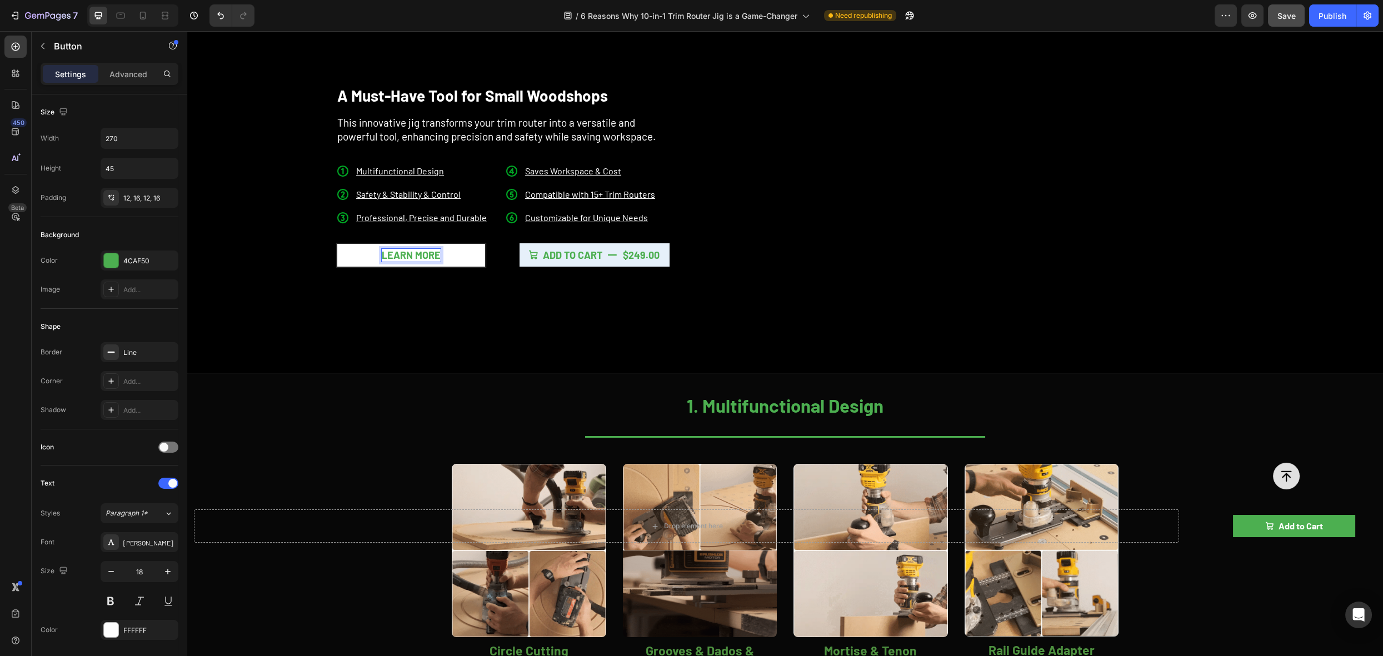
click at [412, 255] on p "Learn more" at bounding box center [411, 255] width 59 height 13
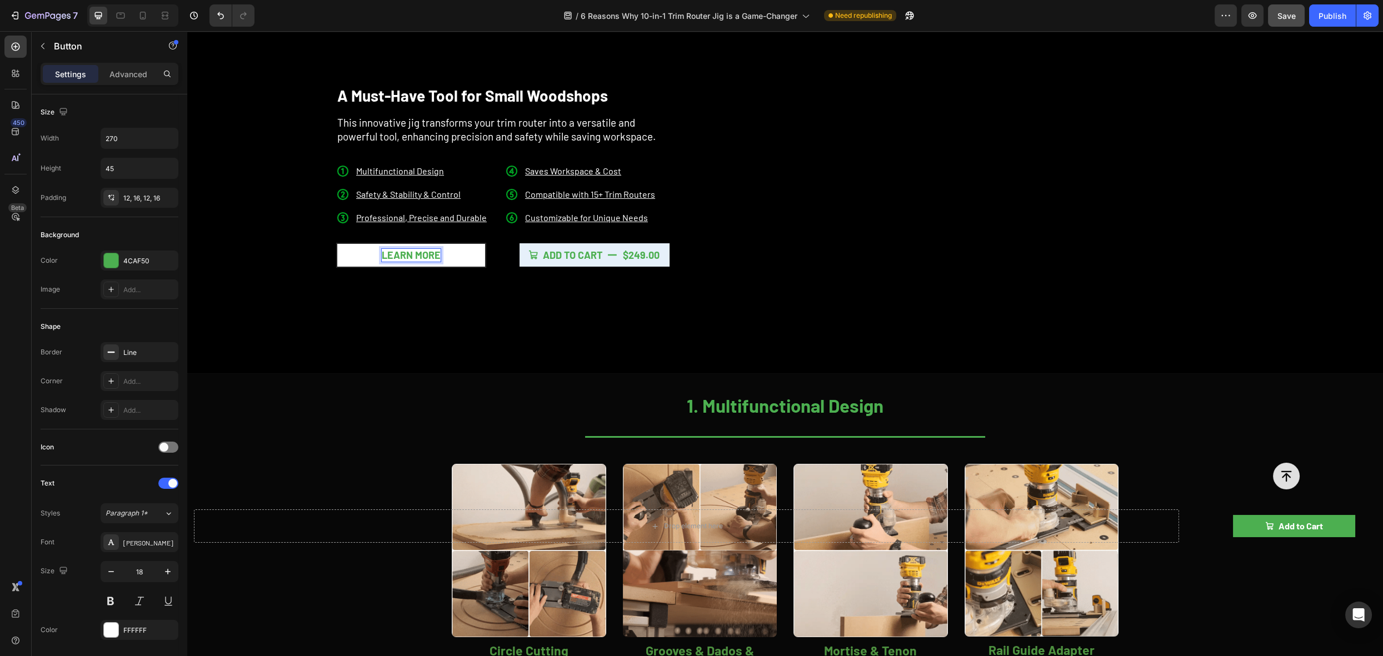
click at [410, 253] on p "Learn more" at bounding box center [411, 255] width 59 height 13
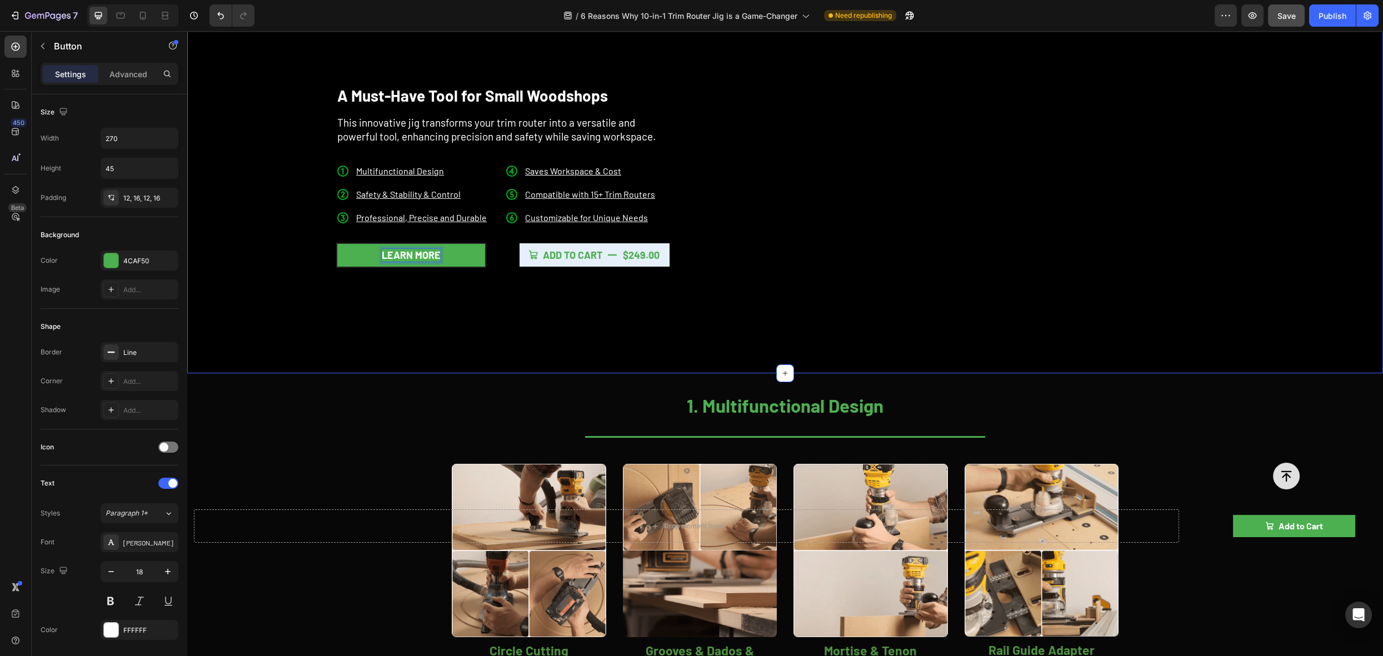
click at [444, 312] on div "A Must-Have Tool for Small Woodshops Heading This innovative jig transforms you…" at bounding box center [442, 180] width 489 height 385
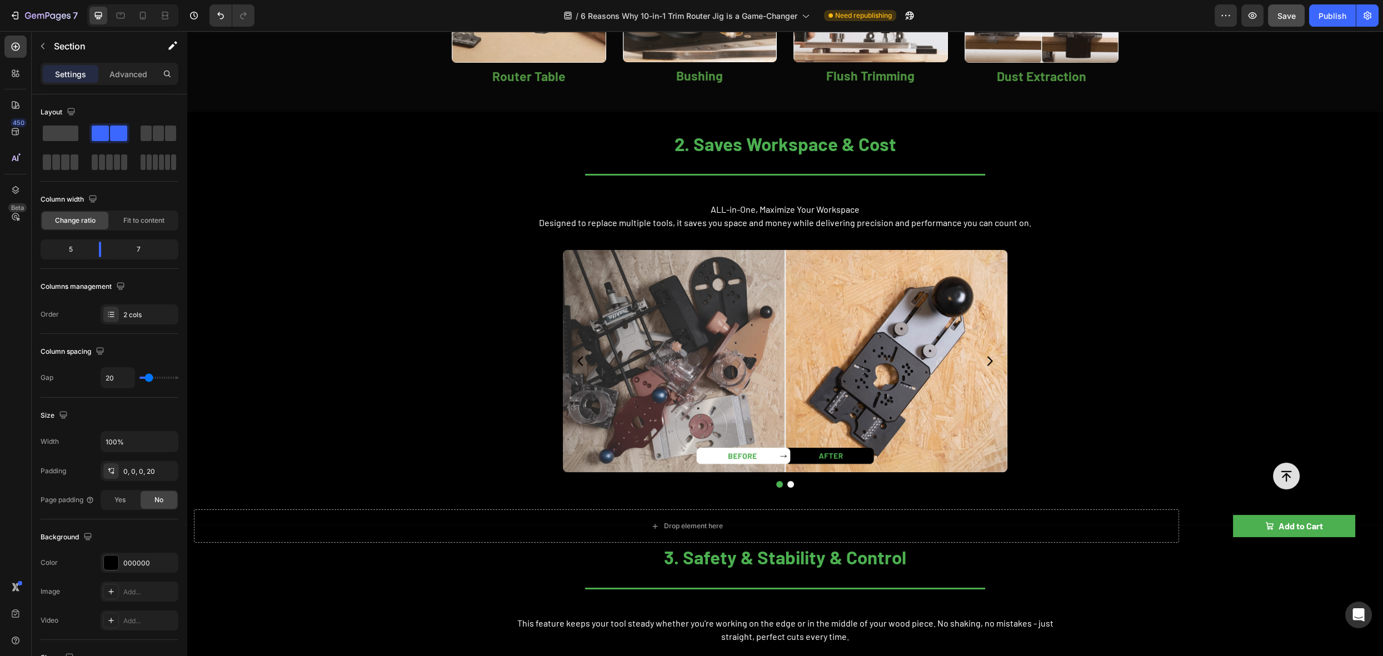
scroll to position [0, 0]
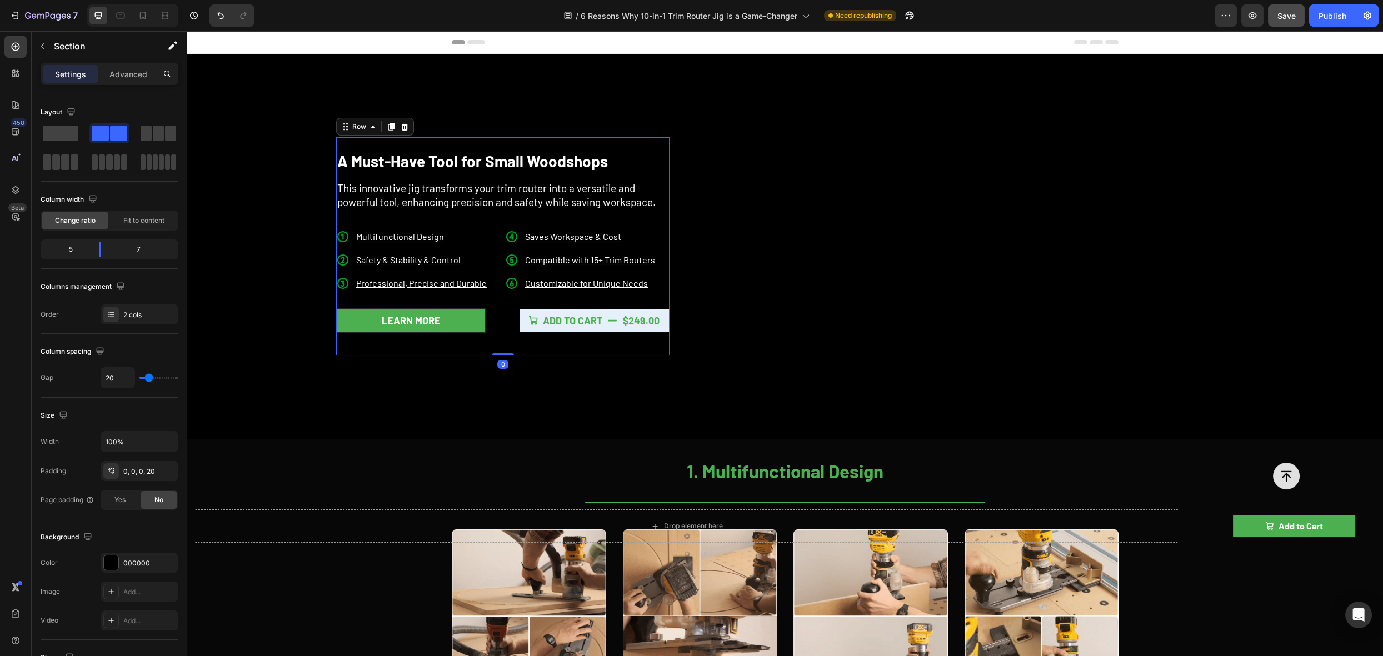
click at [496, 346] on div "A Must-Have Tool for Small Woodshops Heading This innovative jig transforms you…" at bounding box center [502, 246] width 333 height 218
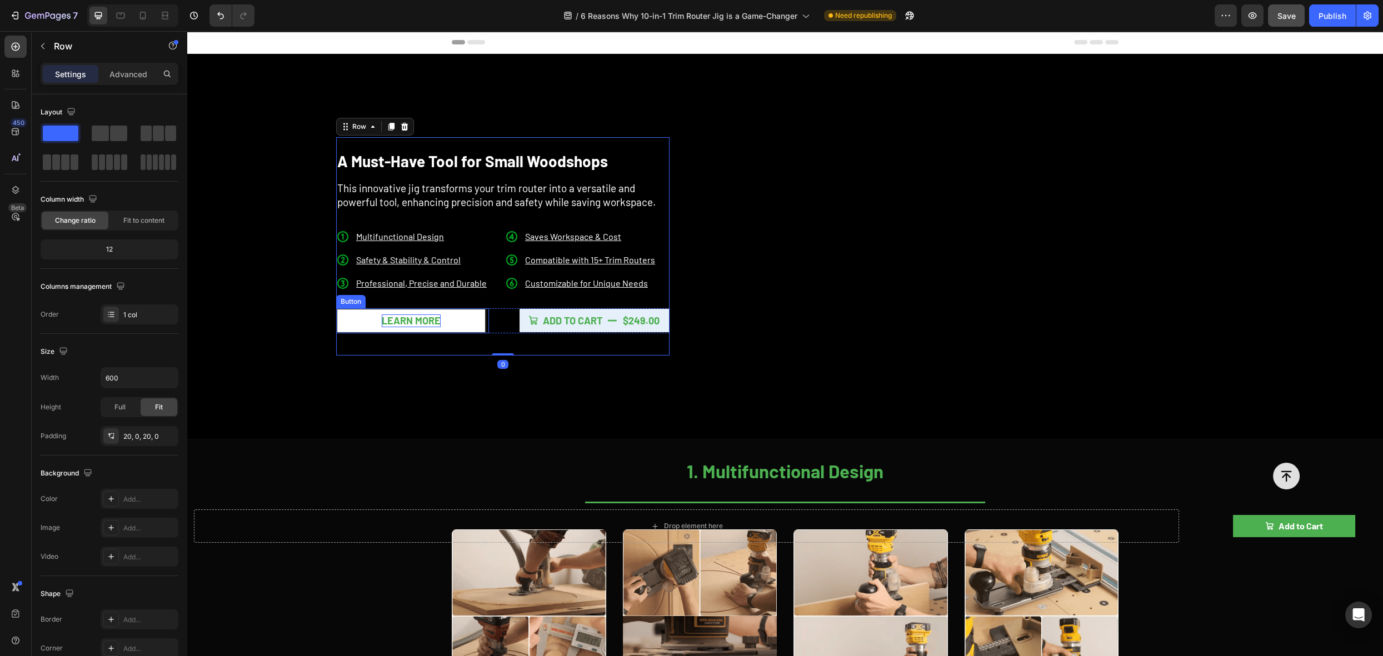
click at [432, 322] on p "Learn more" at bounding box center [411, 321] width 59 height 13
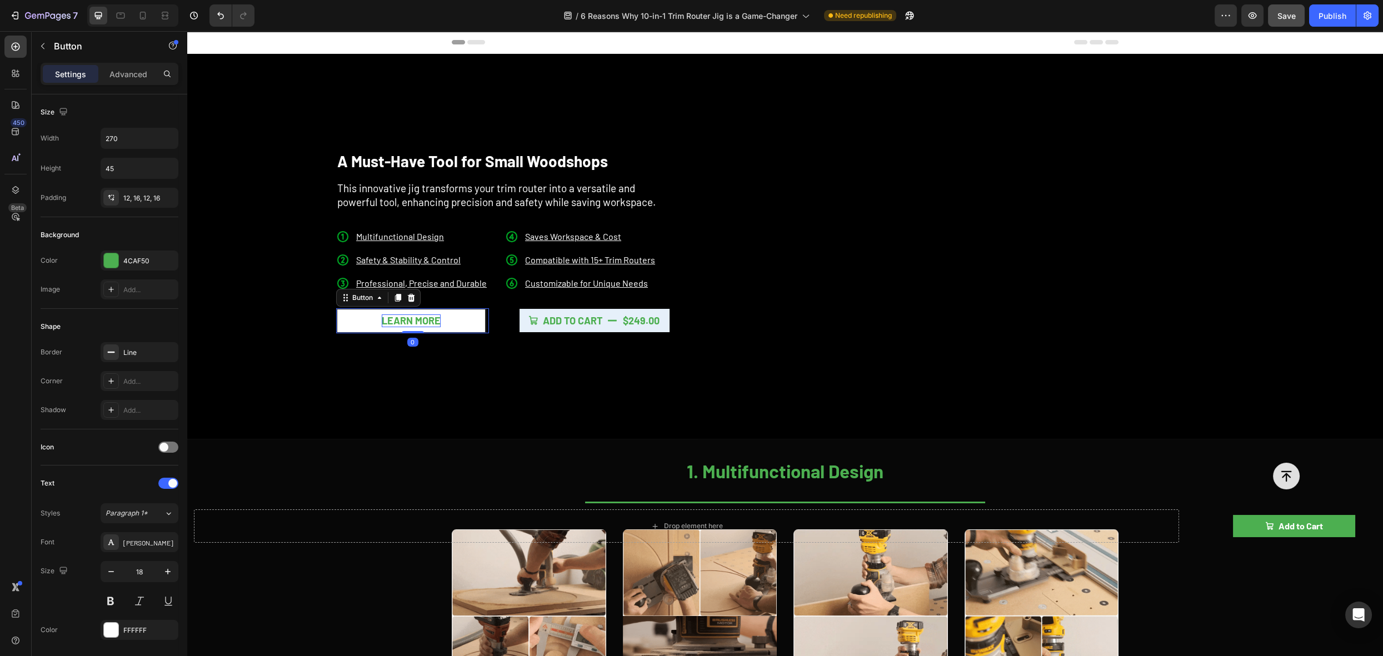
click at [411, 320] on p "Learn more" at bounding box center [411, 321] width 59 height 13
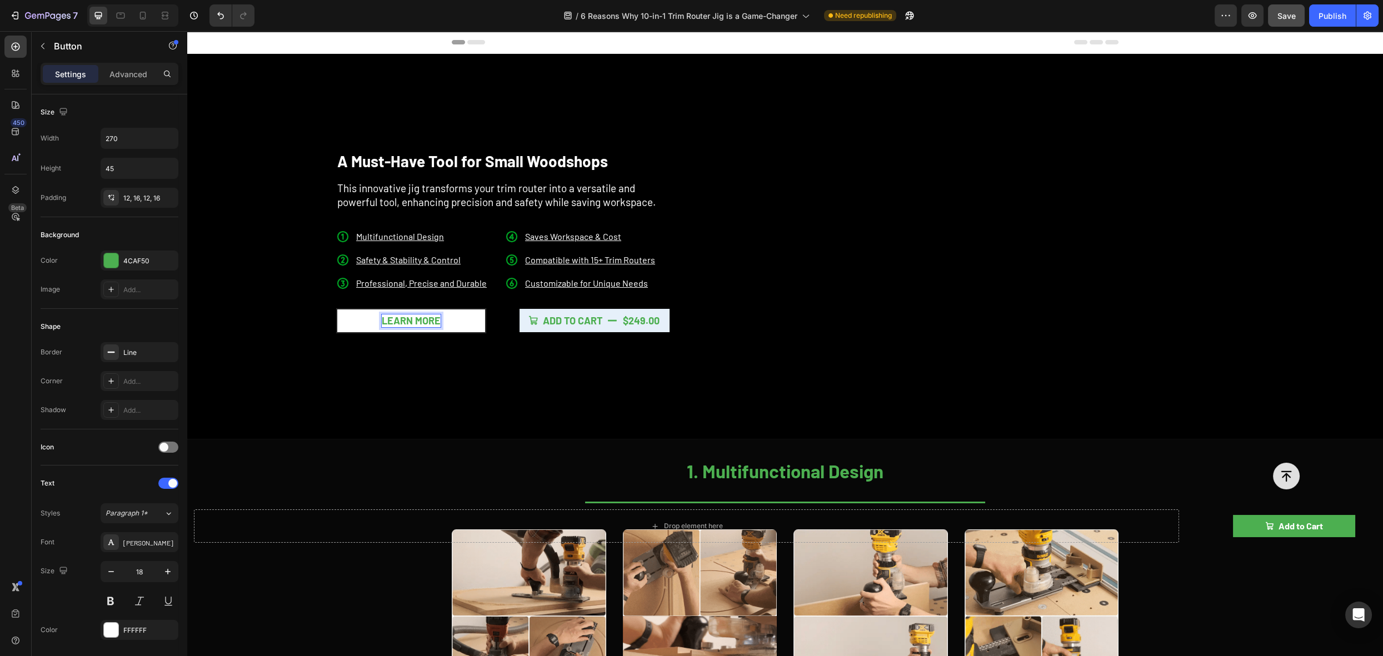
click at [411, 320] on p "Learn more" at bounding box center [411, 321] width 59 height 13
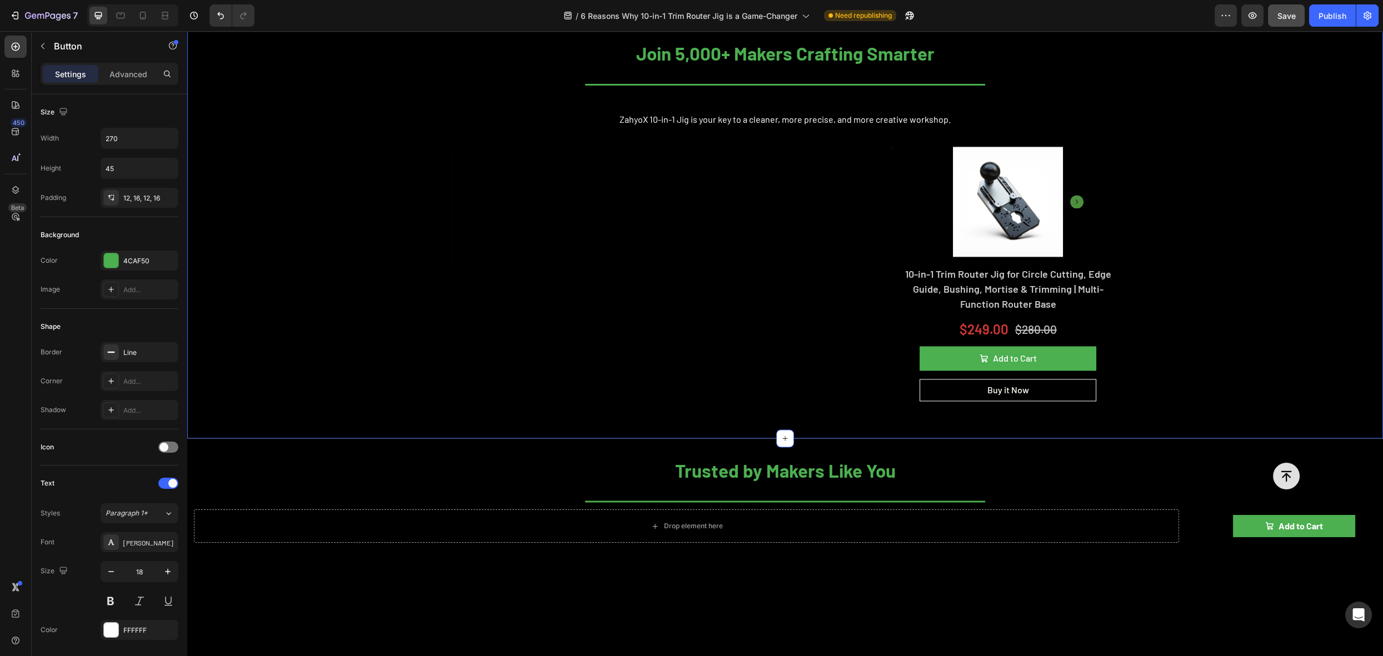
scroll to position [5642, 0]
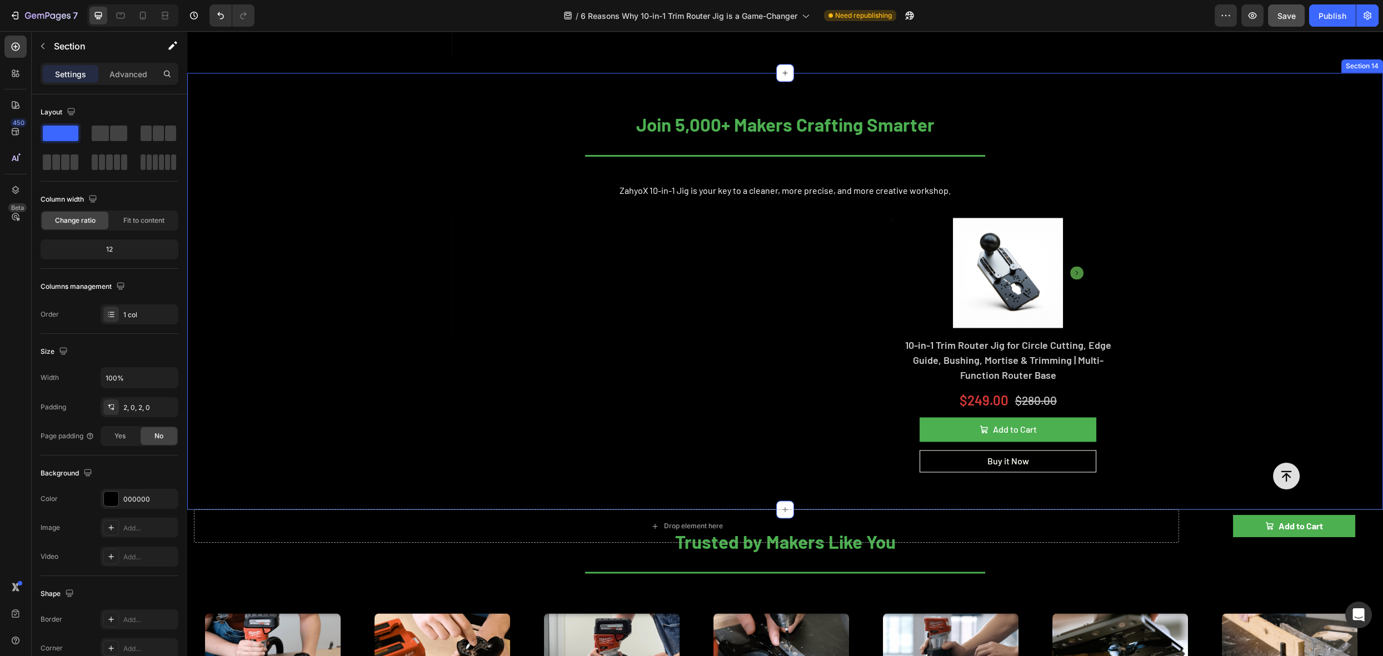
click at [1080, 207] on div "Join 5,000+ Makers Crafting Smarter Heading Title Line ZahyoX 10-in-1 Jig is yo…" at bounding box center [785, 291] width 1196 height 401
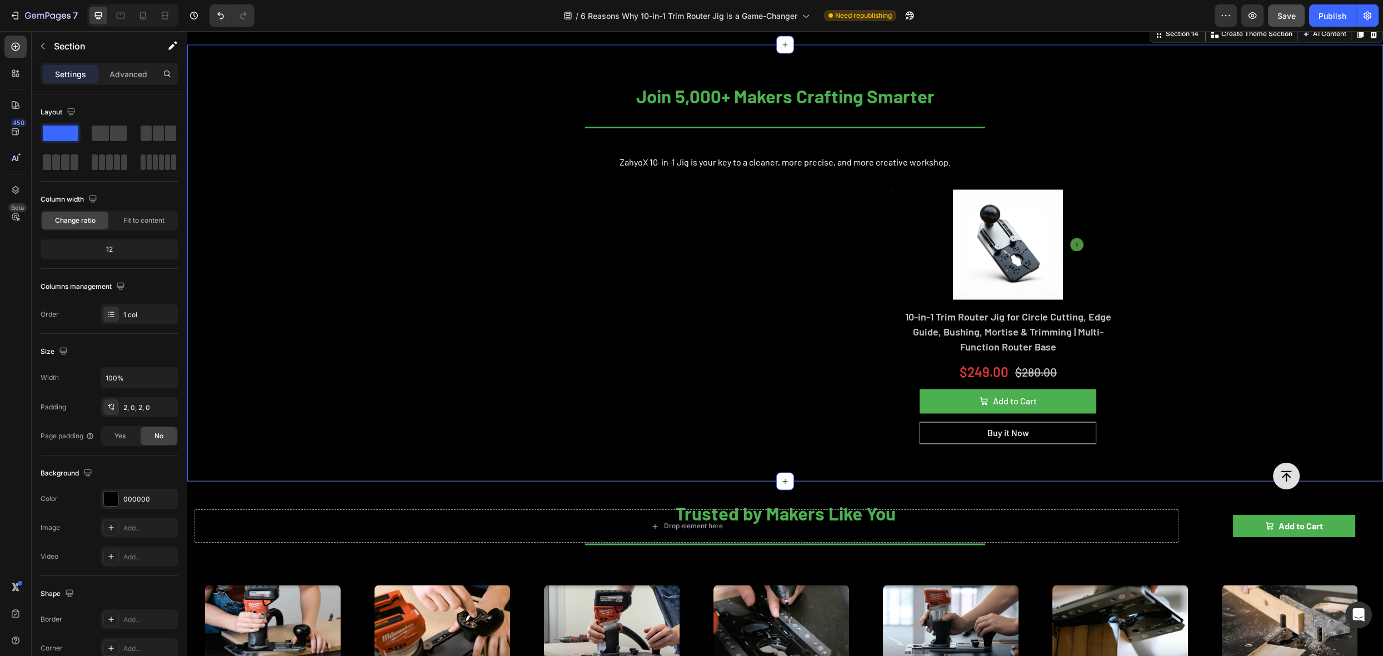
scroll to position [5679, 0]
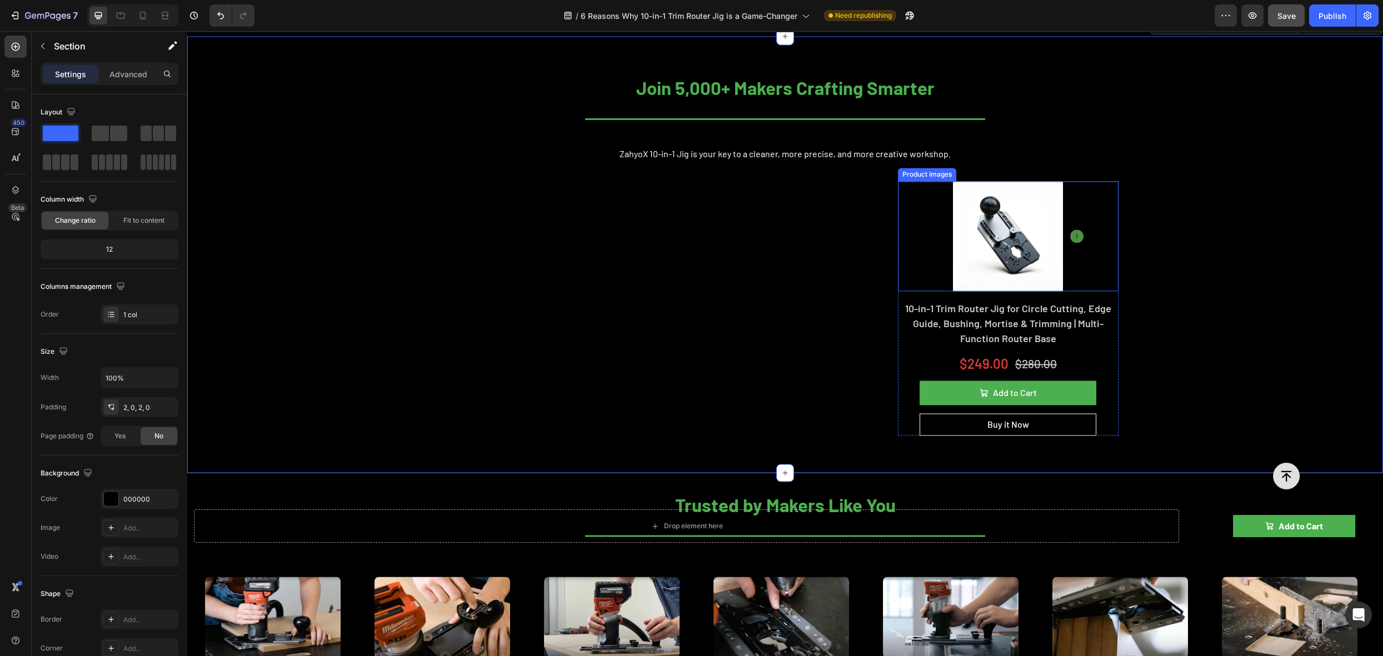
click at [1074, 243] on icon "Carousel Next Arrow" at bounding box center [1076, 236] width 13 height 13
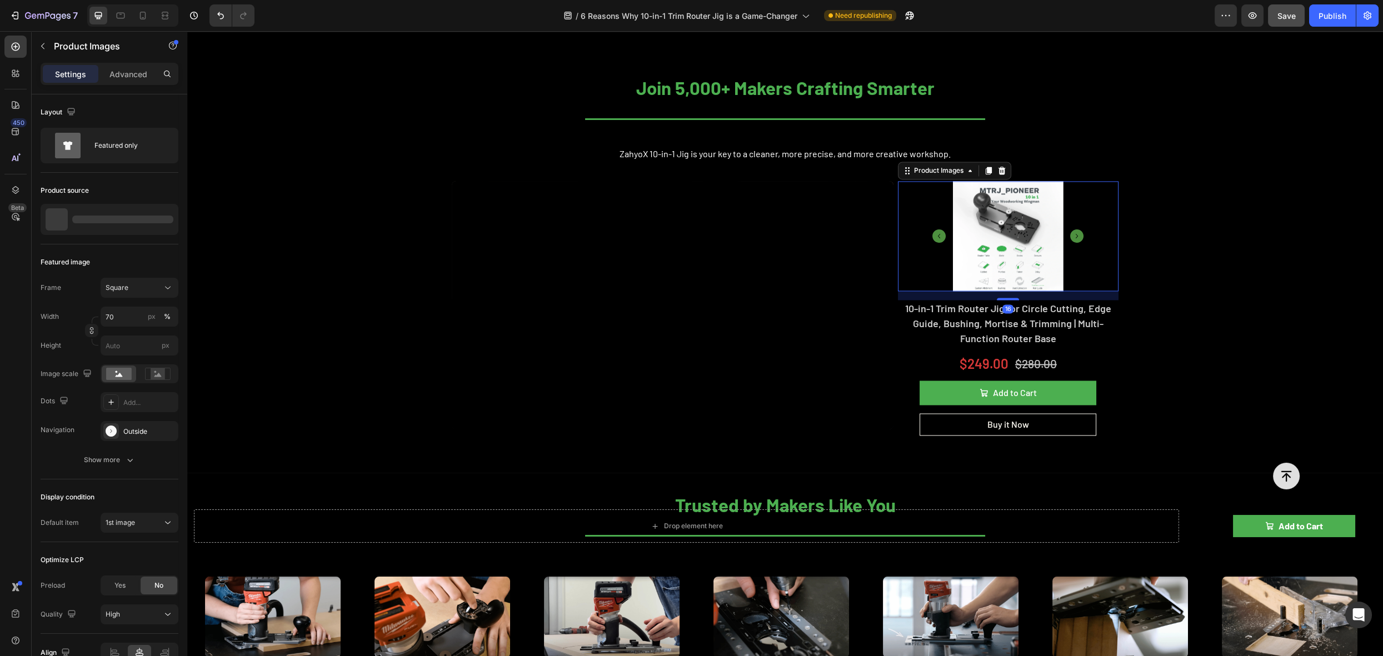
click at [933, 243] on icon "Carousel Back Arrow" at bounding box center [939, 236] width 13 height 13
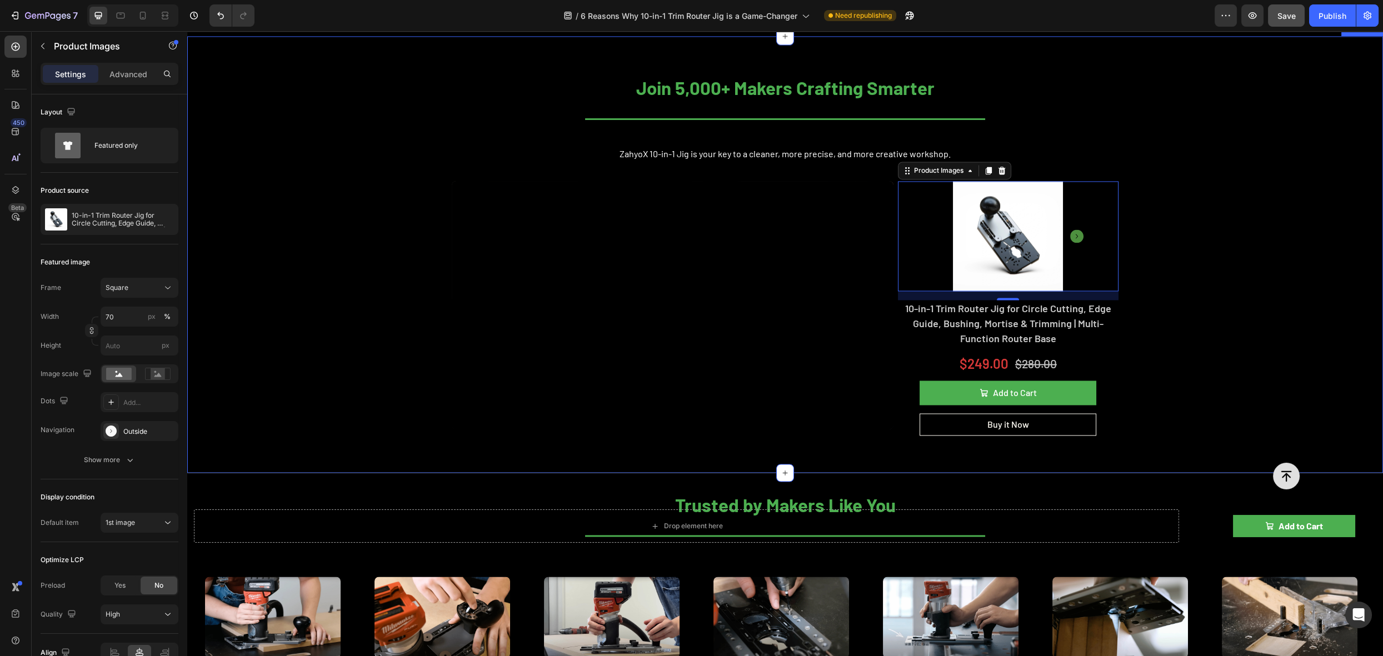
click at [1237, 169] on div "Join 5,000+ Makers Crafting Smarter Heading Title Line ZahyoX 10-in-1 Jig is yo…" at bounding box center [785, 254] width 1196 height 401
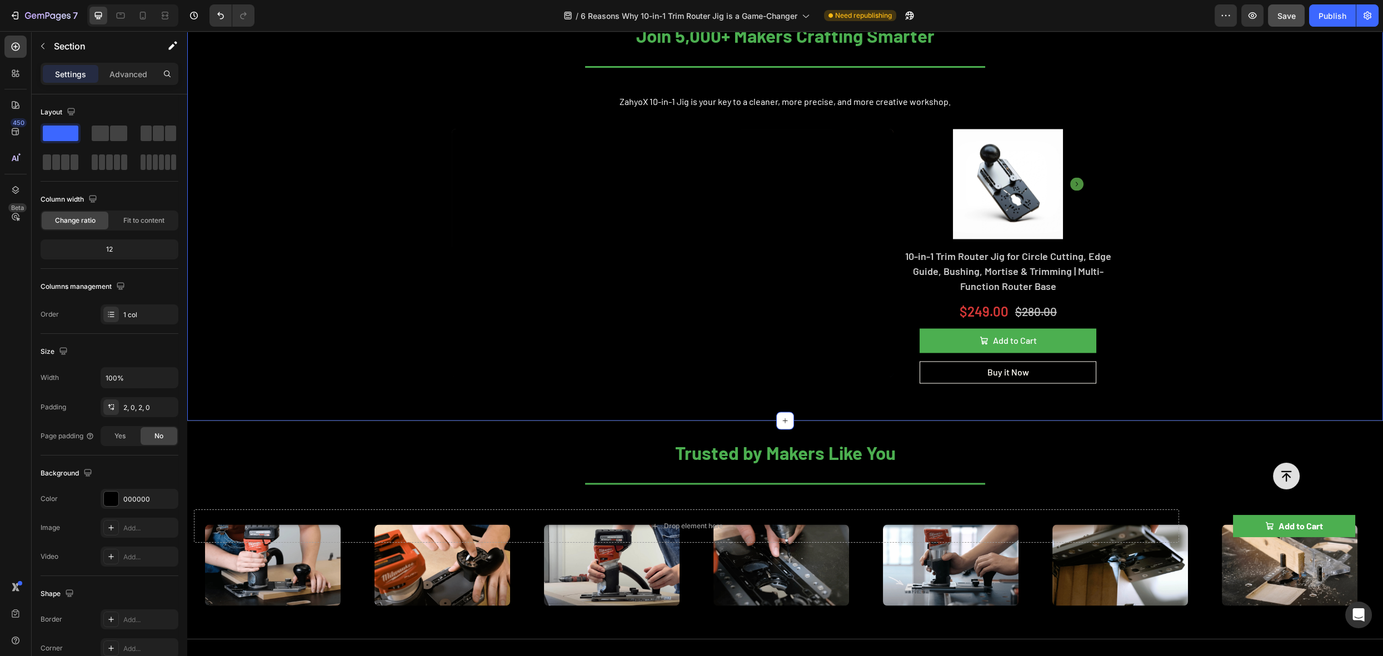
scroll to position [5734, 0]
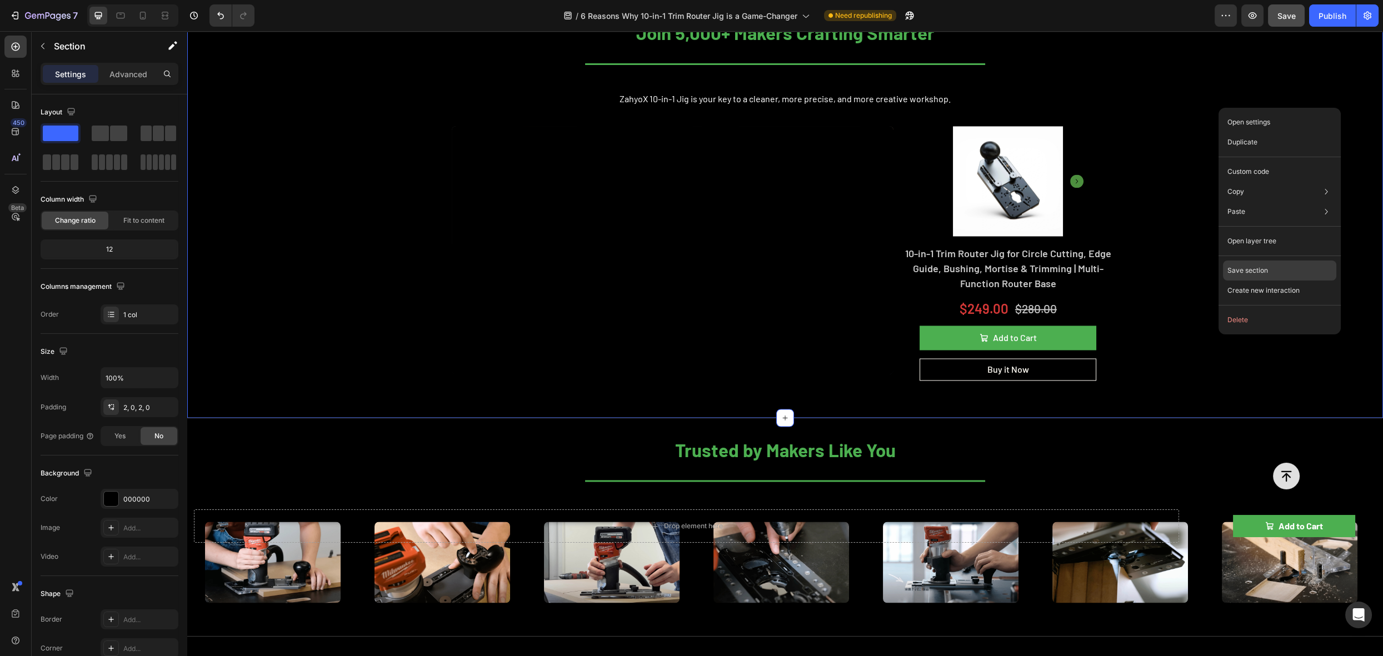
click at [1252, 273] on p "Save section" at bounding box center [1248, 271] width 41 height 10
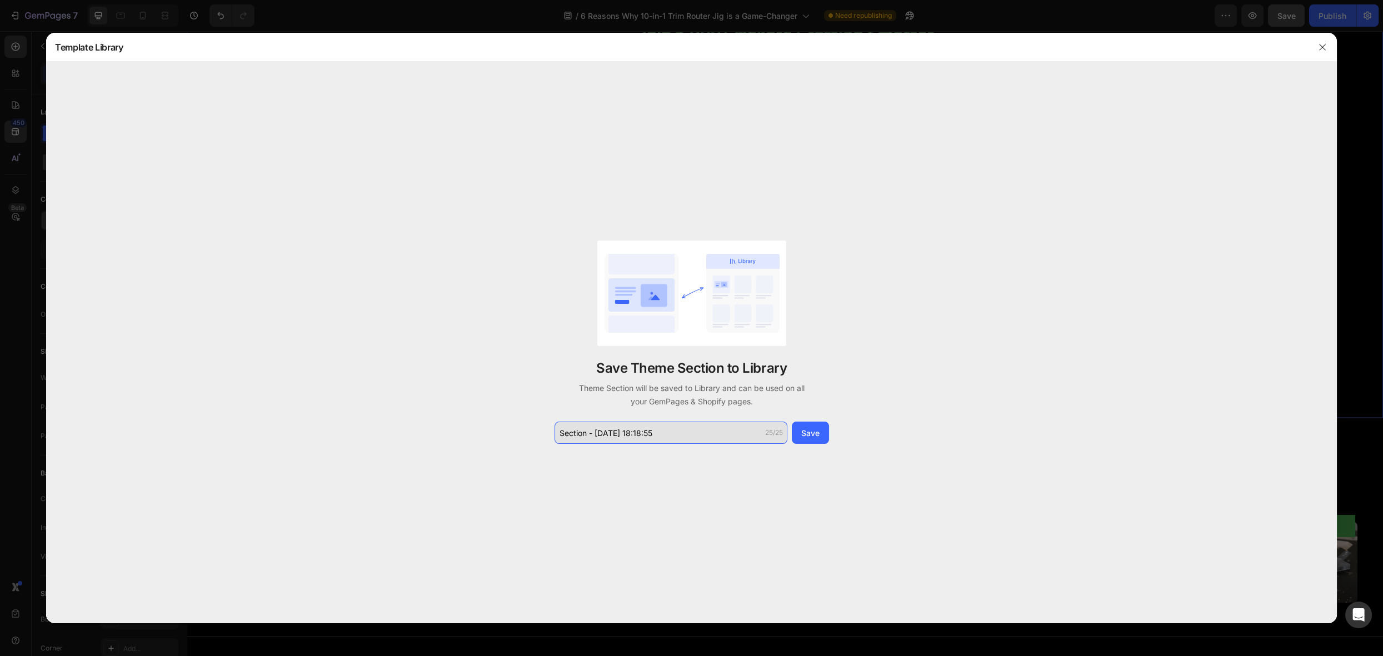
click at [663, 439] on input "Section - Aug 26 18:18:55" at bounding box center [671, 433] width 233 height 22
drag, startPoint x: 669, startPoint y: 432, endPoint x: 492, endPoint y: 420, distance: 177.1
click at [532, 426] on div "Save Theme Section to Library Theme Section will be saved to Library and can be…" at bounding box center [691, 343] width 1291 height 562
type input "MTRJ product section"
click at [815, 436] on div "Save" at bounding box center [810, 433] width 18 height 12
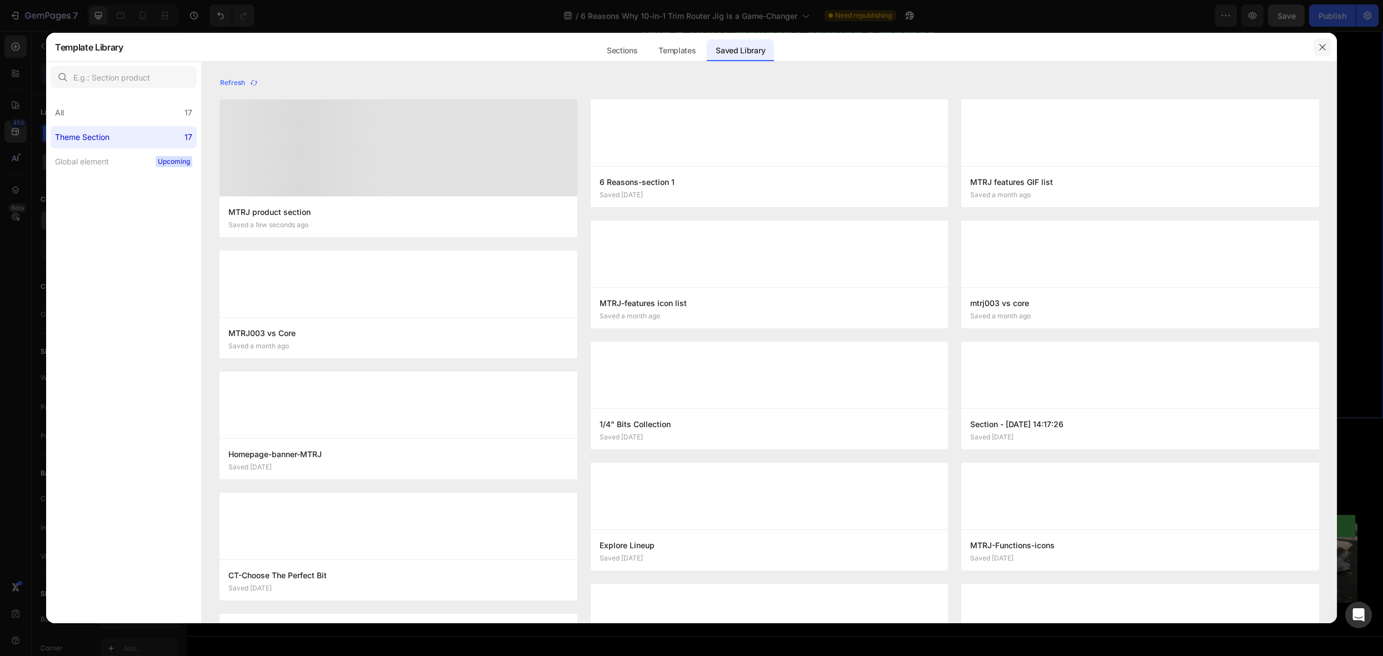
click at [1326, 45] on icon "button" at bounding box center [1322, 47] width 9 height 9
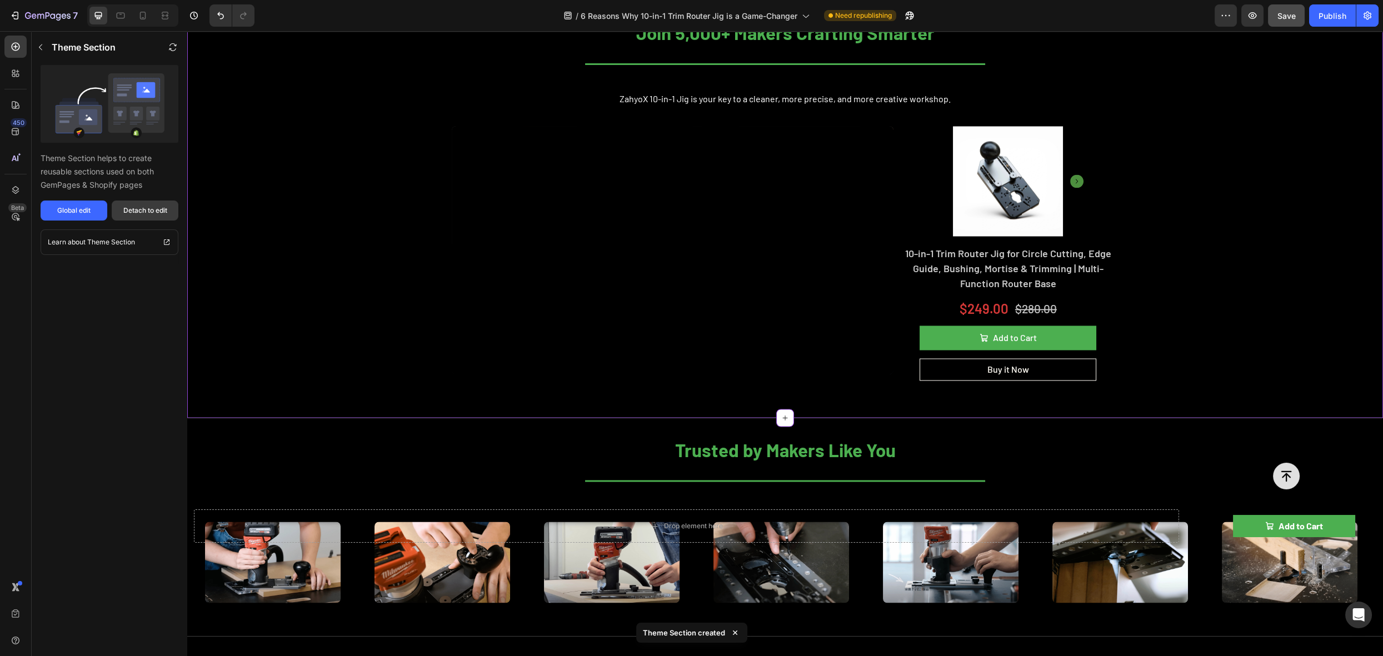
click at [144, 212] on div "Detach to edit" at bounding box center [145, 211] width 44 height 10
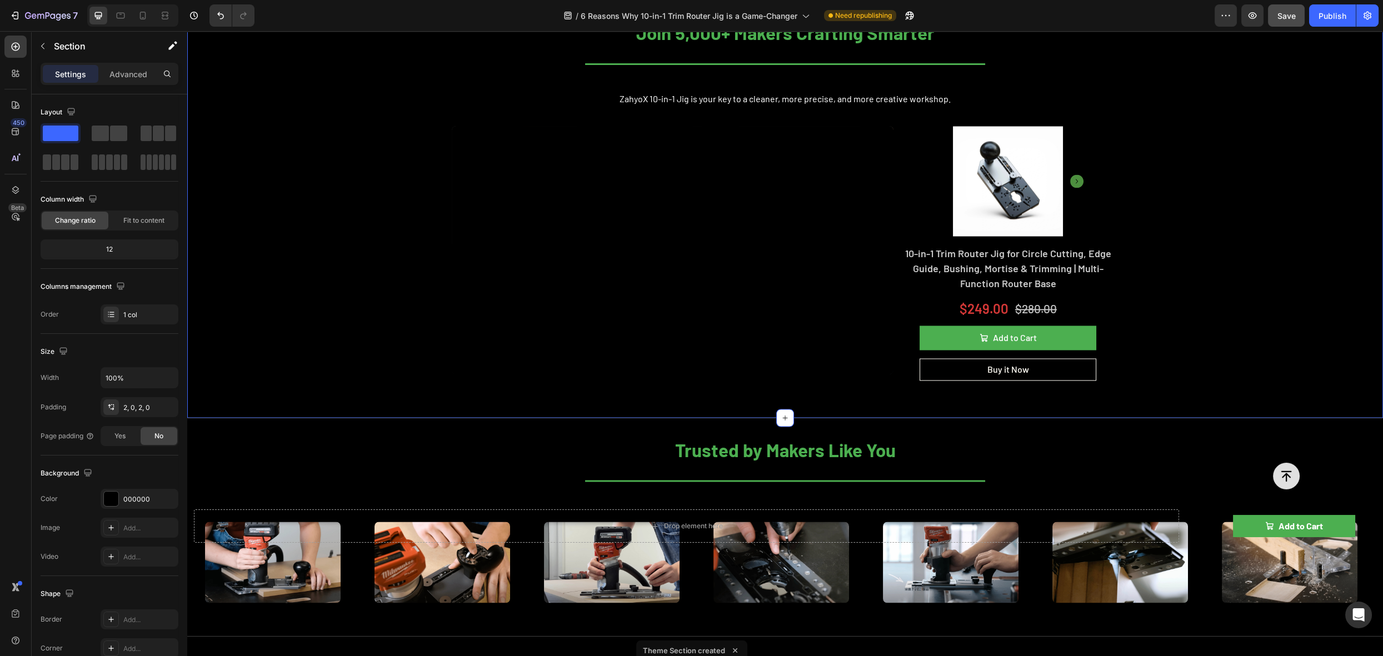
click at [1233, 160] on div "Join 5,000+ Makers Crafting Smarter Heading Title Line ZahyoX 10-in-1 Jig is yo…" at bounding box center [785, 199] width 1196 height 401
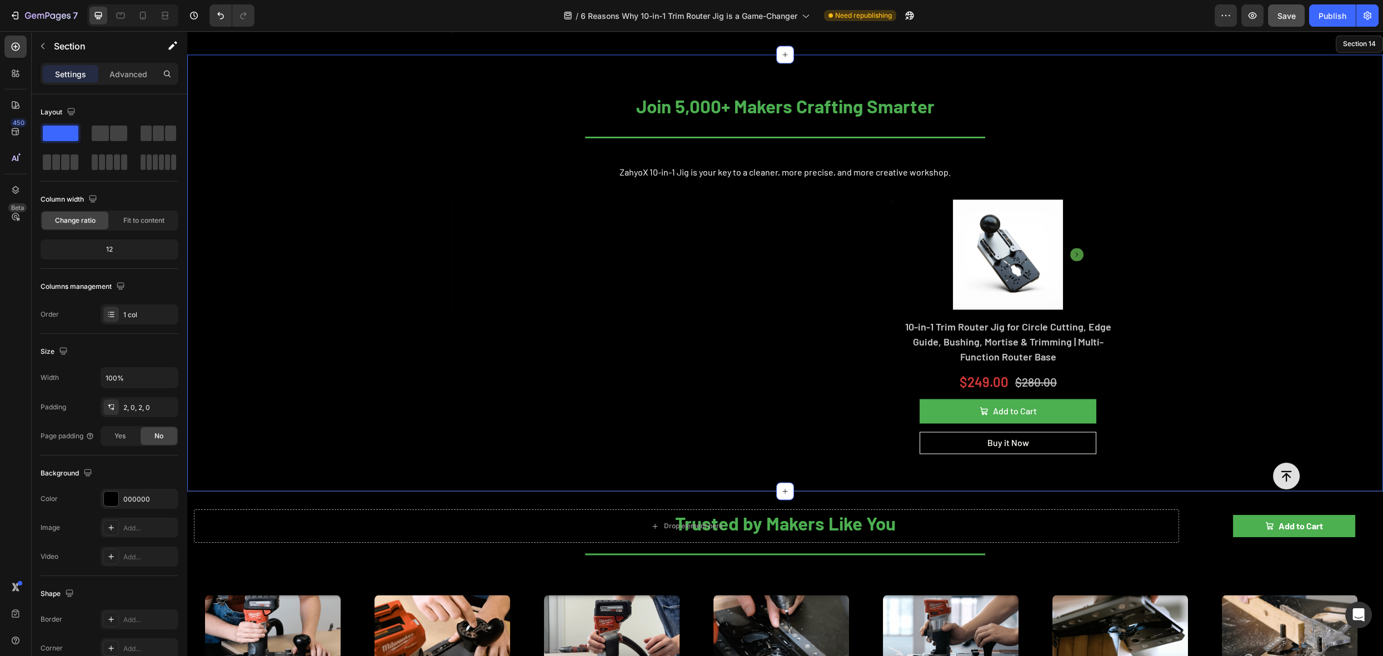
scroll to position [5662, 0]
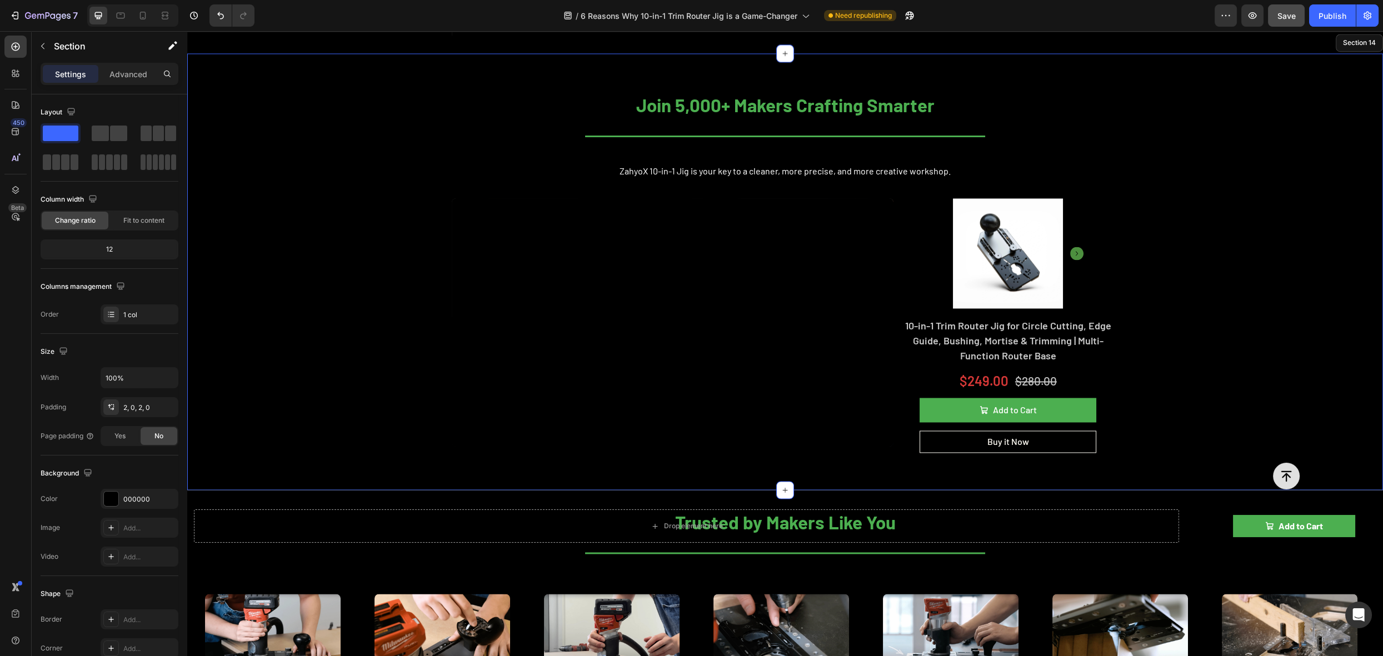
click at [1299, 197] on div "Join 5,000+ Makers Crafting Smarter Heading Title Line ZahyoX 10-in-1 Jig is yo…" at bounding box center [785, 271] width 1196 height 401
click at [1341, 48] on div "Section 14" at bounding box center [1359, 43] width 37 height 10
click at [1274, 188] on div "Join 5,000+ Makers Crafting Smarter Heading Title Line ZahyoX 10-in-1 Jig is yo…" at bounding box center [785, 271] width 1196 height 401
click at [124, 13] on icon at bounding box center [120, 15] width 11 height 11
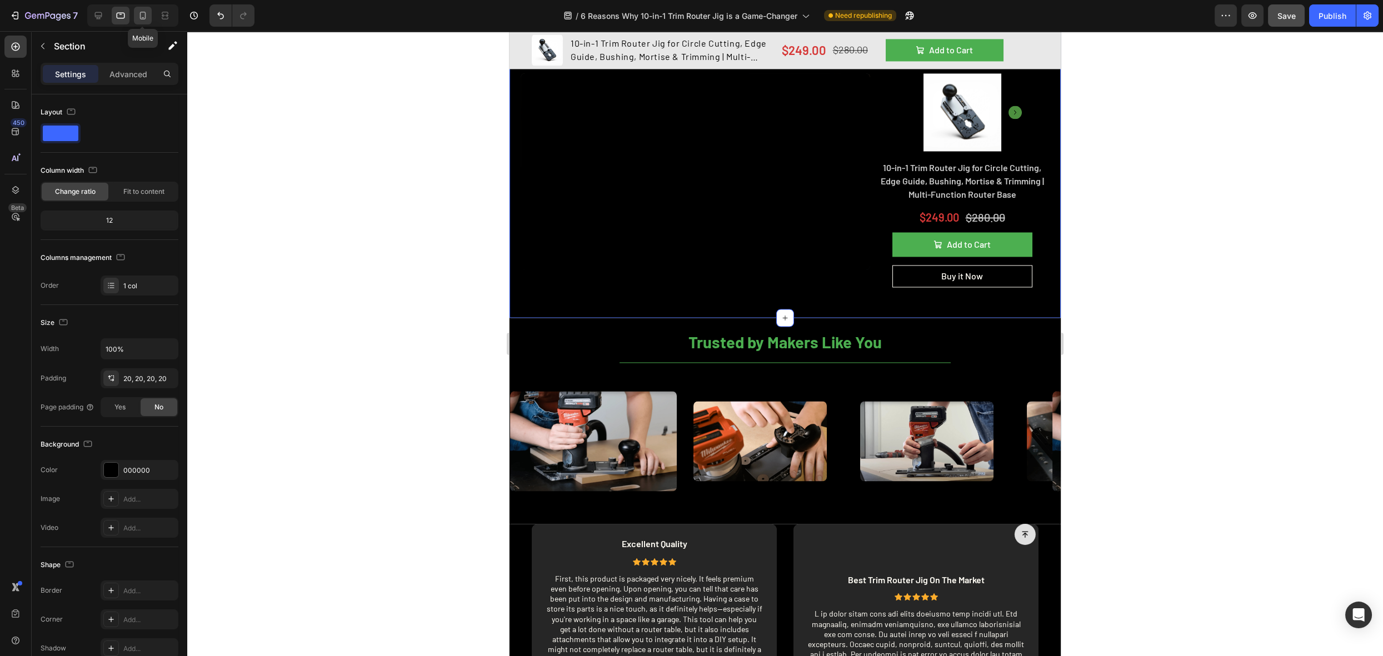
click at [141, 16] on icon at bounding box center [142, 15] width 11 height 11
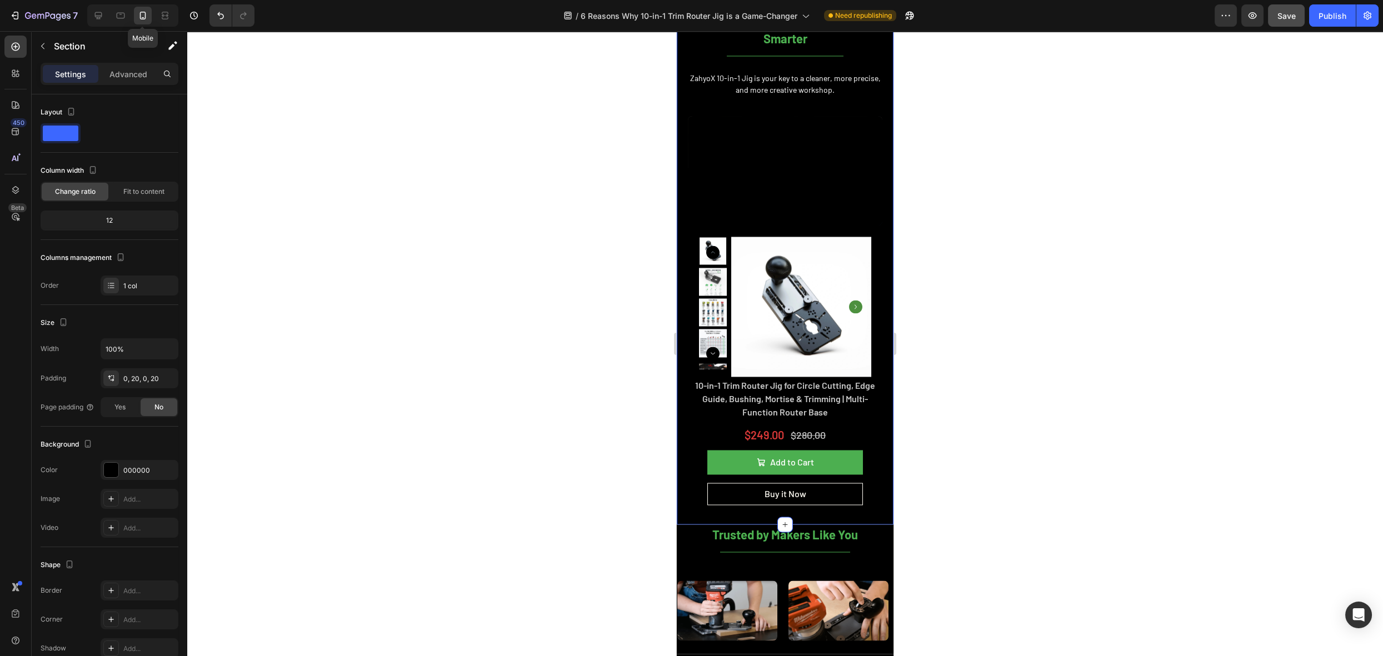
scroll to position [5616, 0]
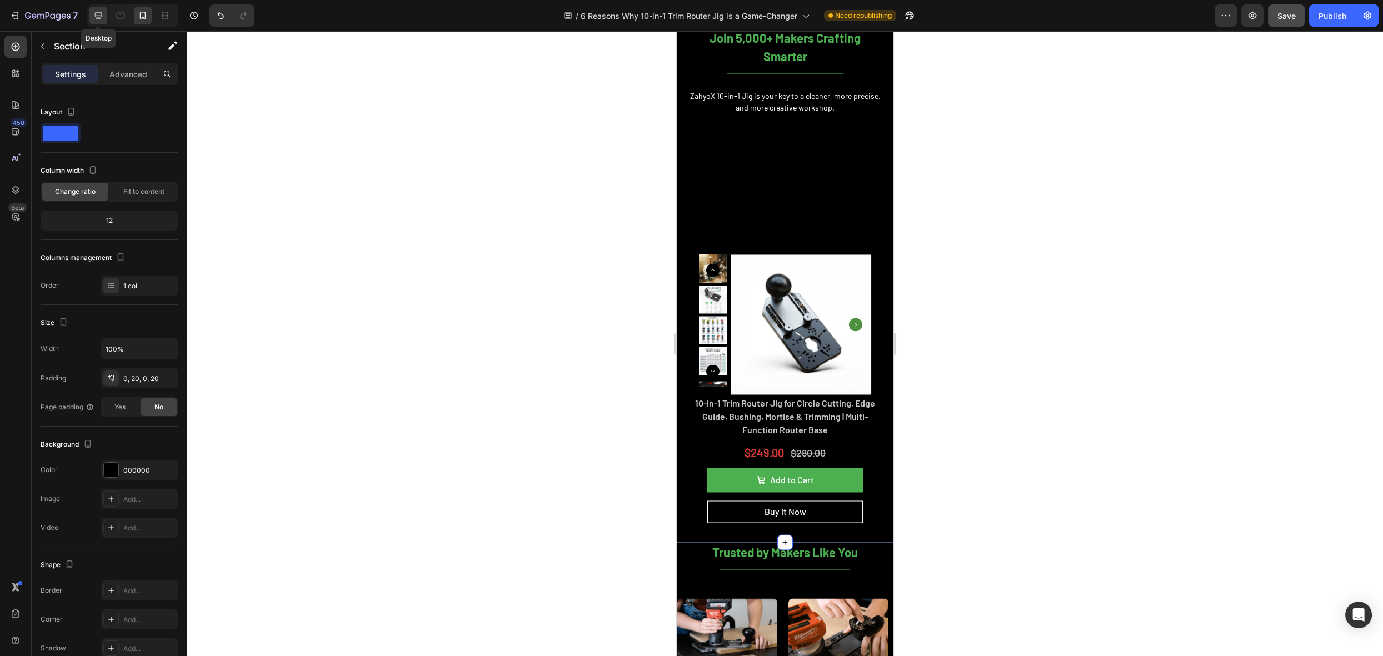
click at [99, 17] on icon at bounding box center [98, 15] width 7 height 7
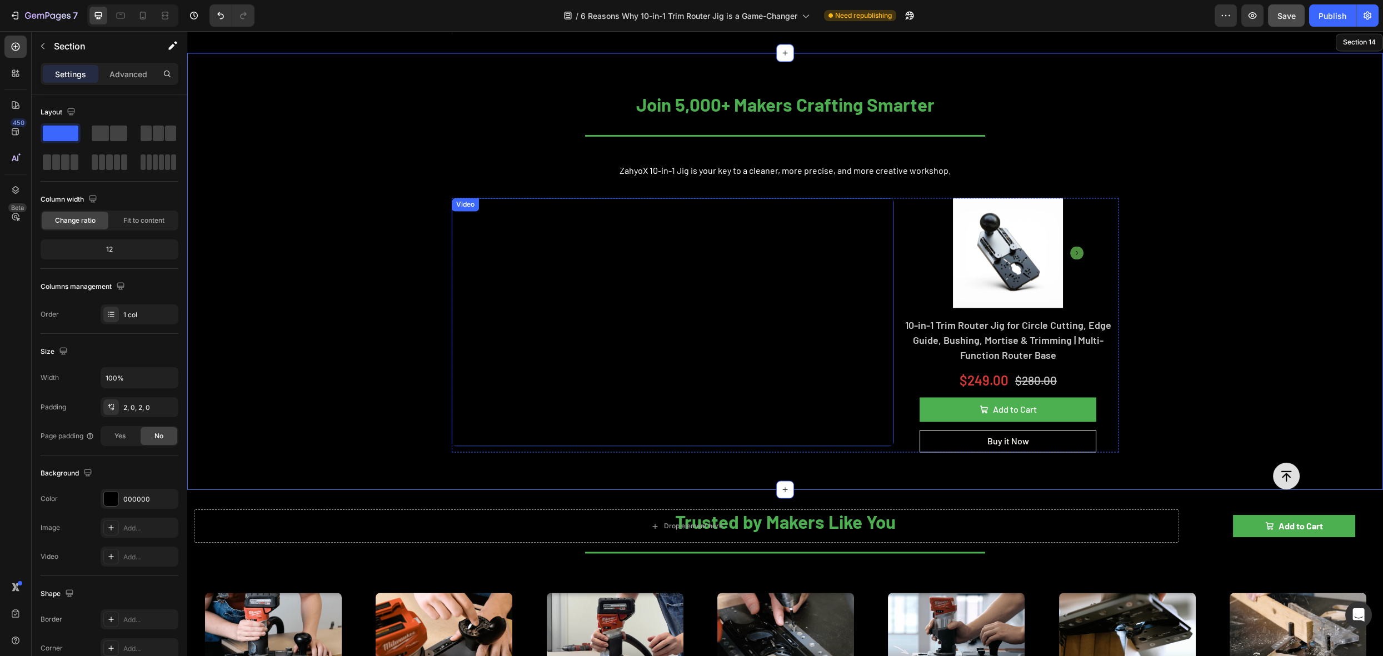
scroll to position [5756, 0]
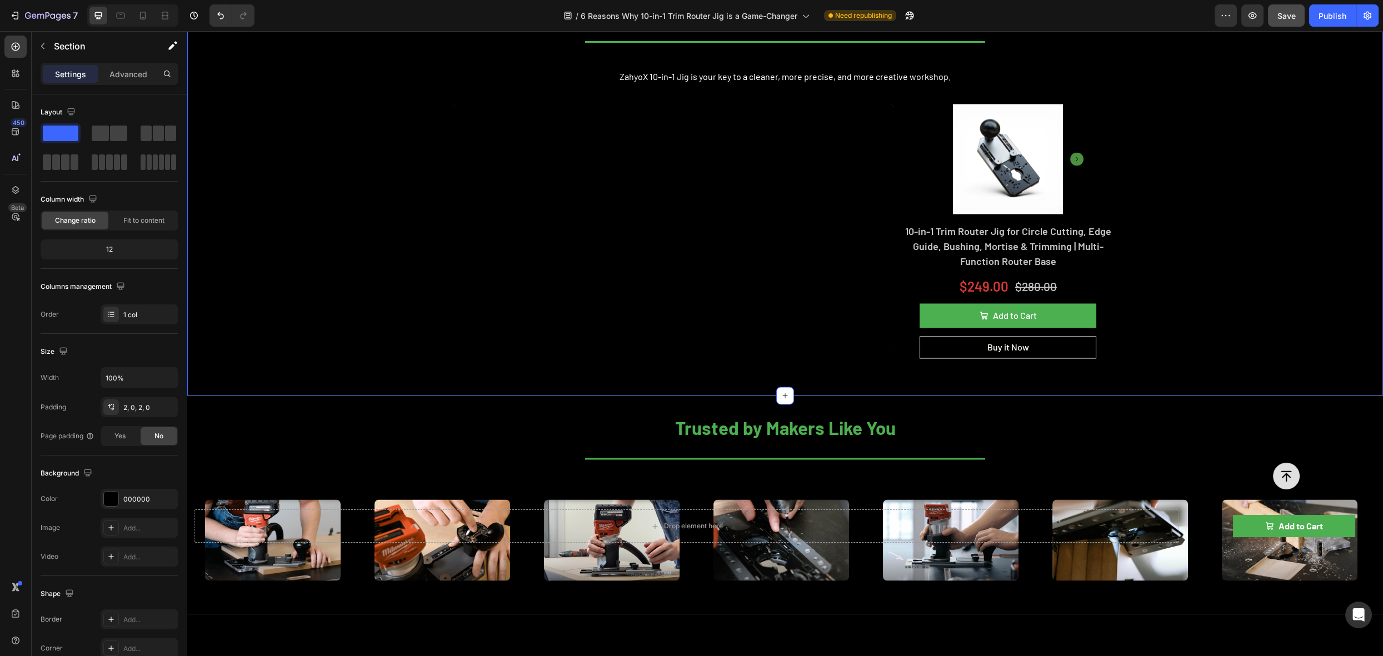
click at [311, 112] on div "Join 5,000+ Makers Crafting Smarter Heading Title Line ZahyoX 10-in-1 Jig is yo…" at bounding box center [785, 177] width 1196 height 401
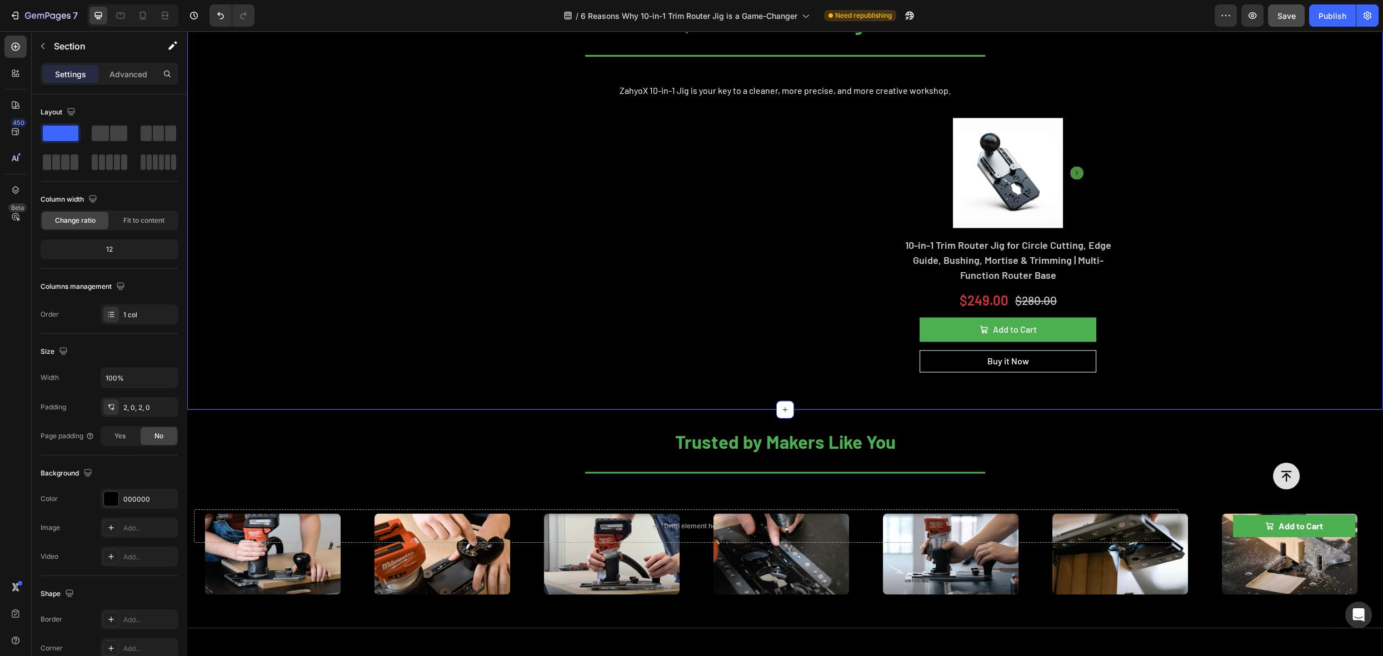
scroll to position [5733, 0]
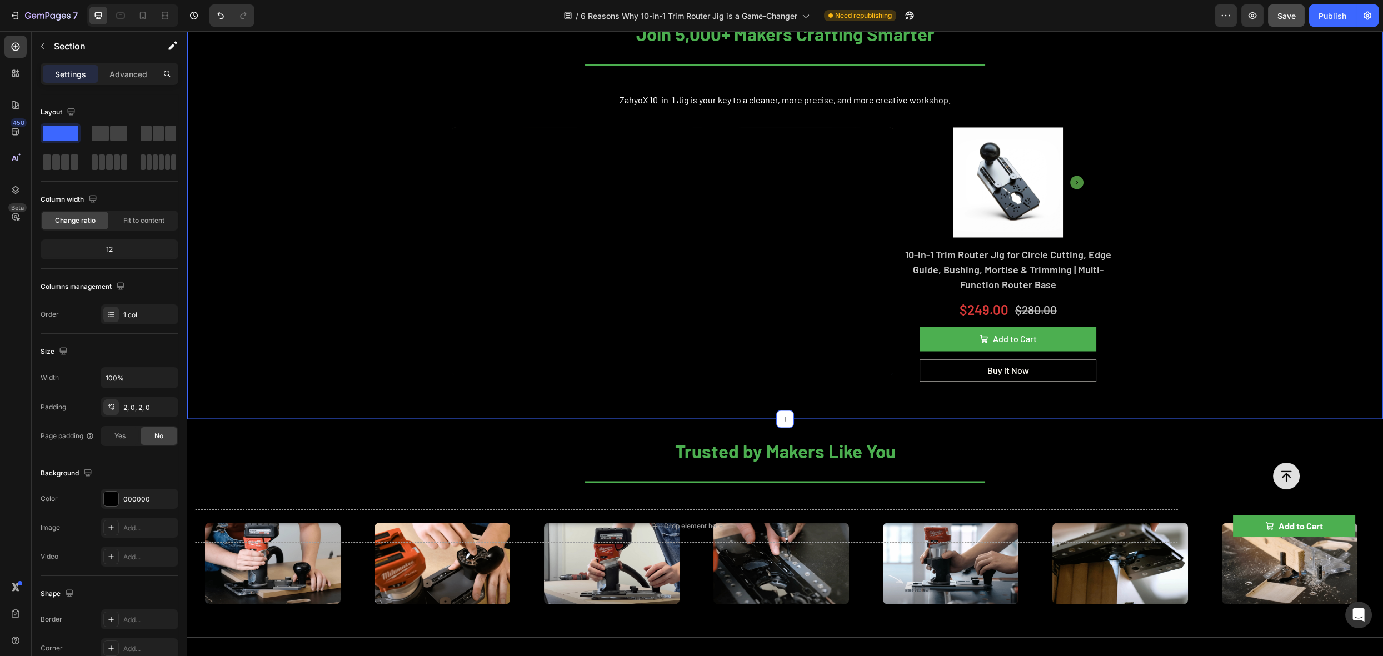
click at [1313, 115] on div "Join 5,000+ Makers Crafting Smarter Heading Title Line ZahyoX 10-in-1 Jig is yo…" at bounding box center [785, 200] width 1196 height 401
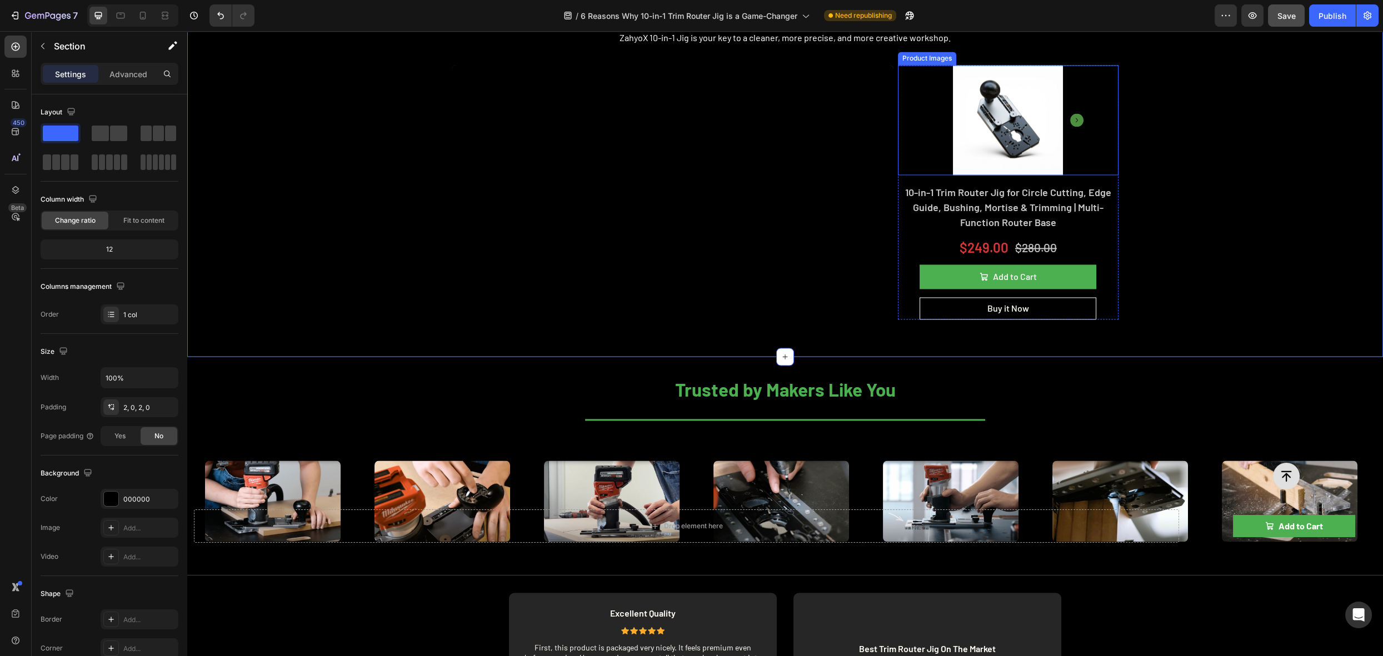
scroll to position [5701, 0]
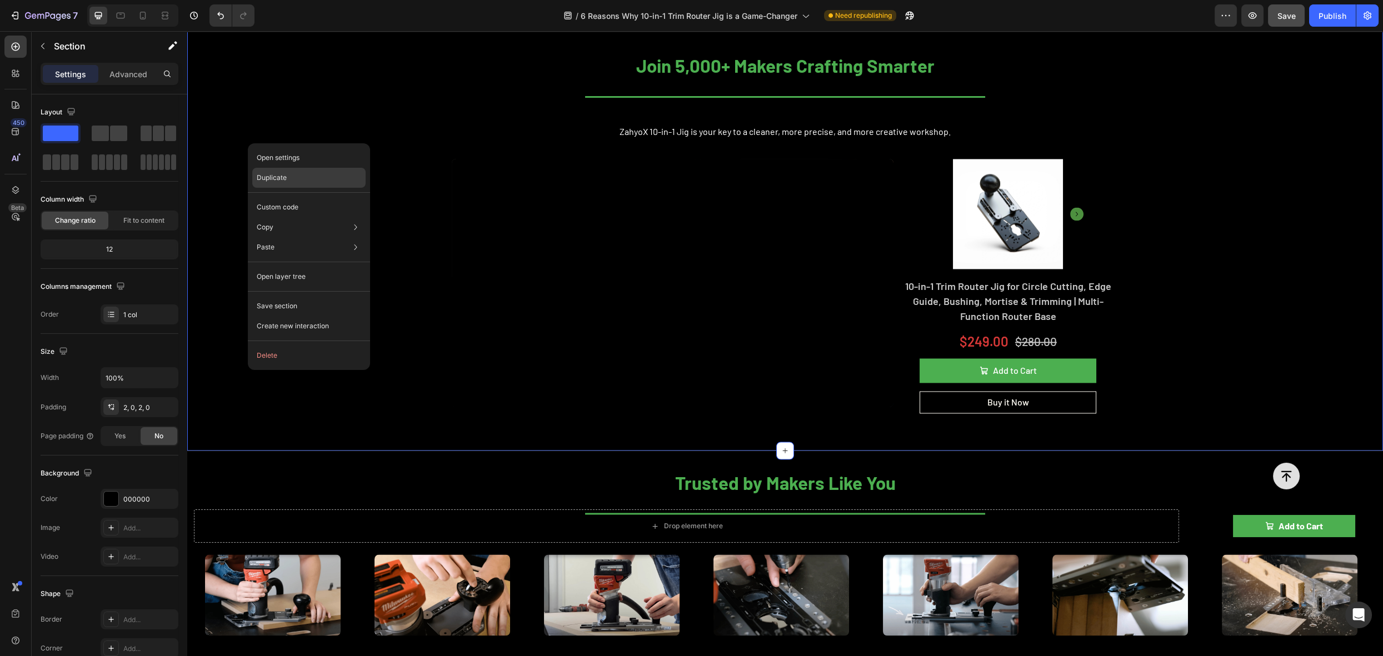
click at [279, 180] on p "Duplicate" at bounding box center [272, 178] width 30 height 10
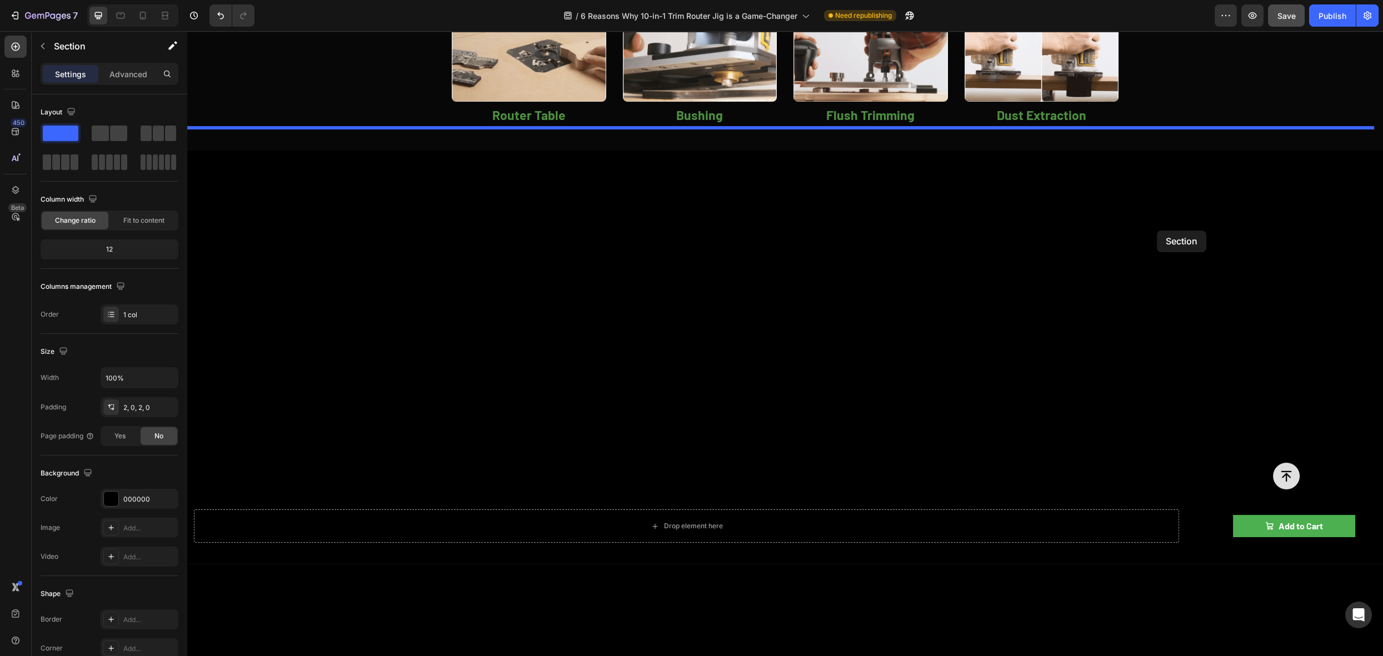
scroll to position [0, 0]
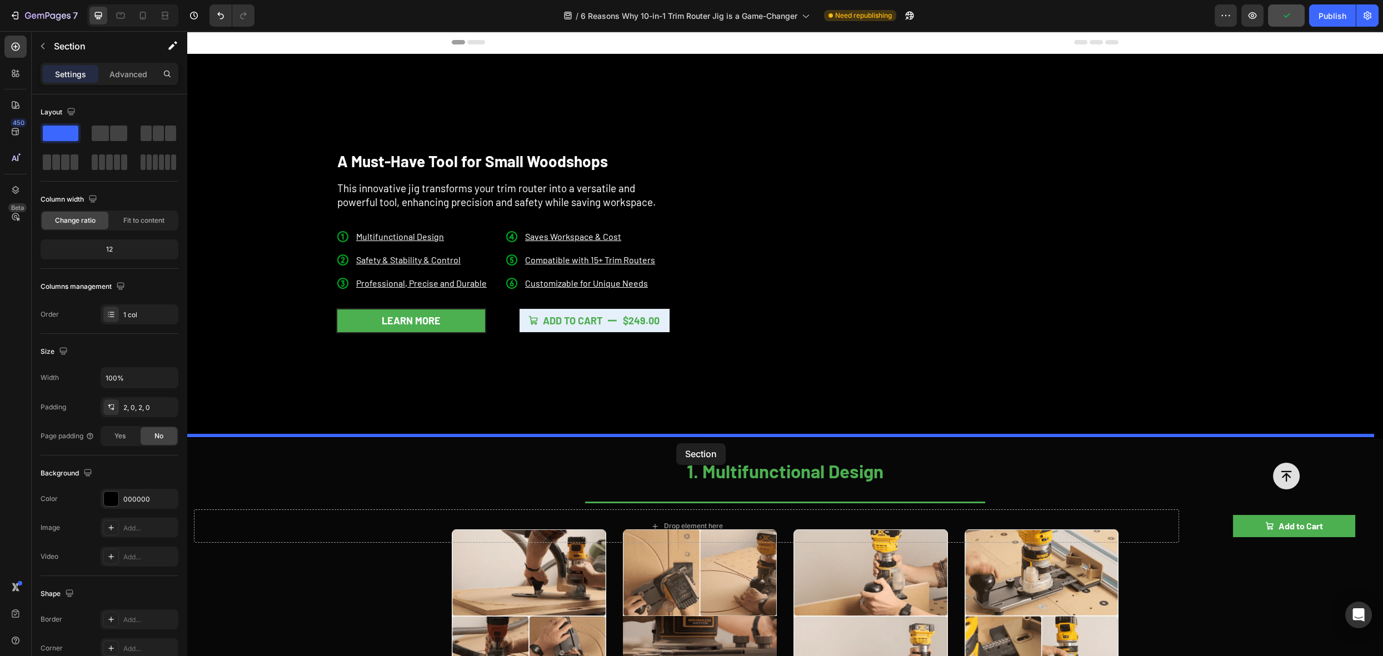
drag, startPoint x: 1154, startPoint y: 206, endPoint x: 676, endPoint y: 444, distance: 533.7
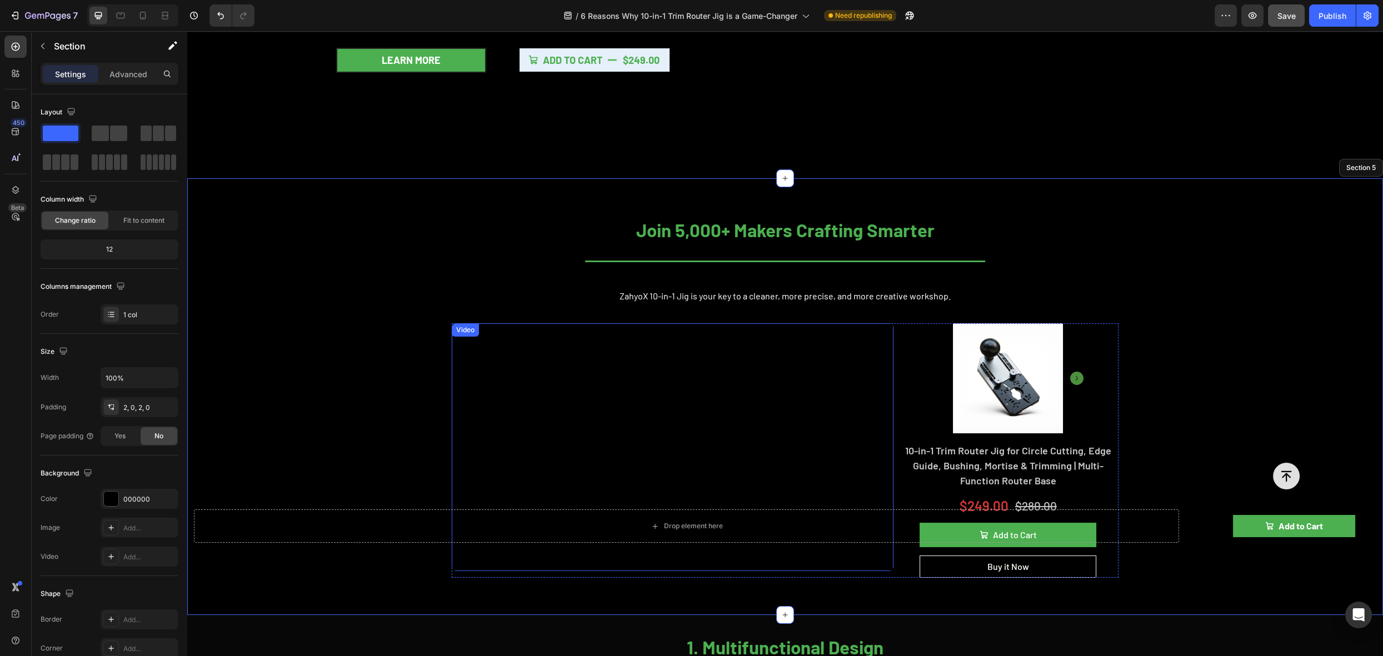
scroll to position [404, 0]
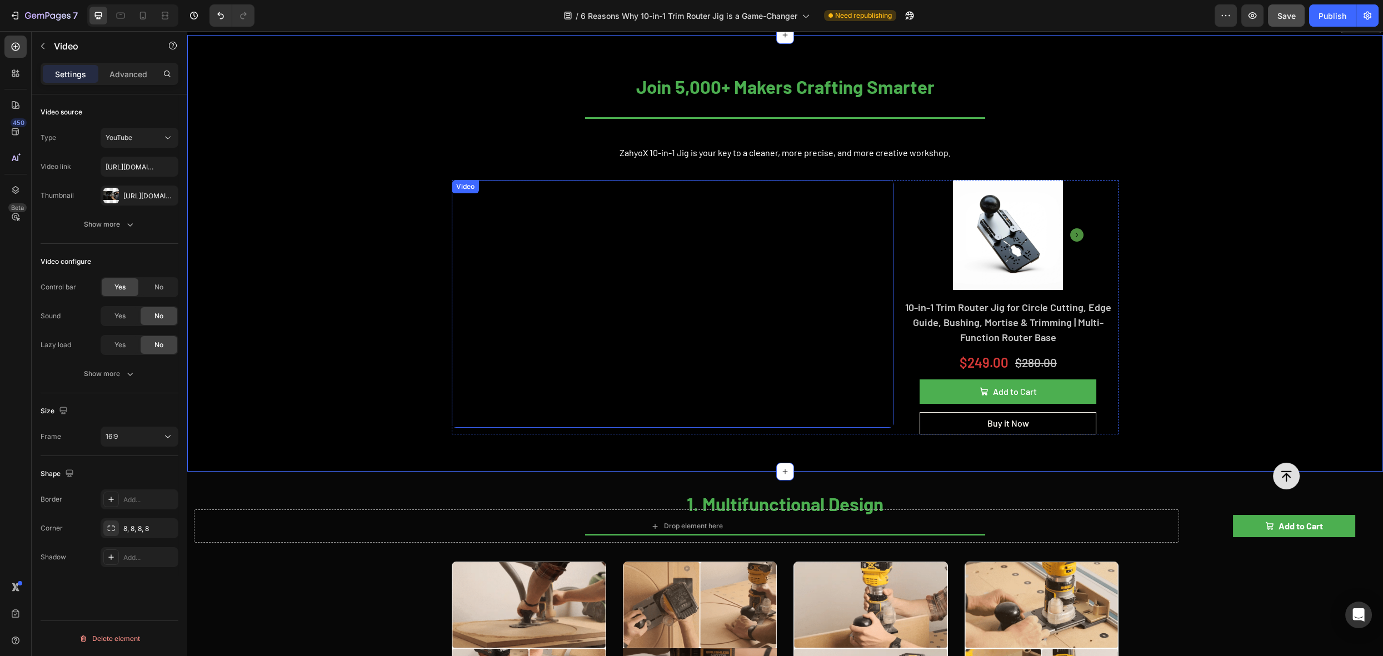
click at [467, 185] on div "Video" at bounding box center [465, 187] width 23 height 10
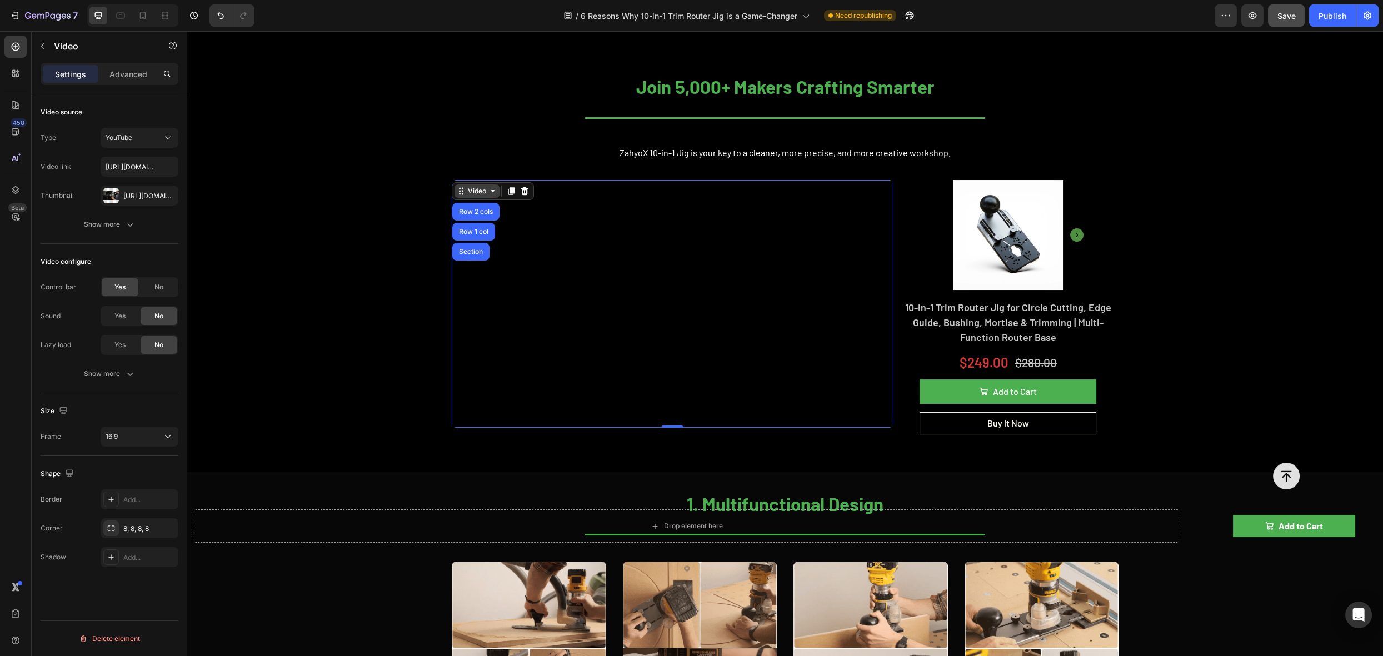
click at [491, 189] on icon at bounding box center [493, 191] width 9 height 9
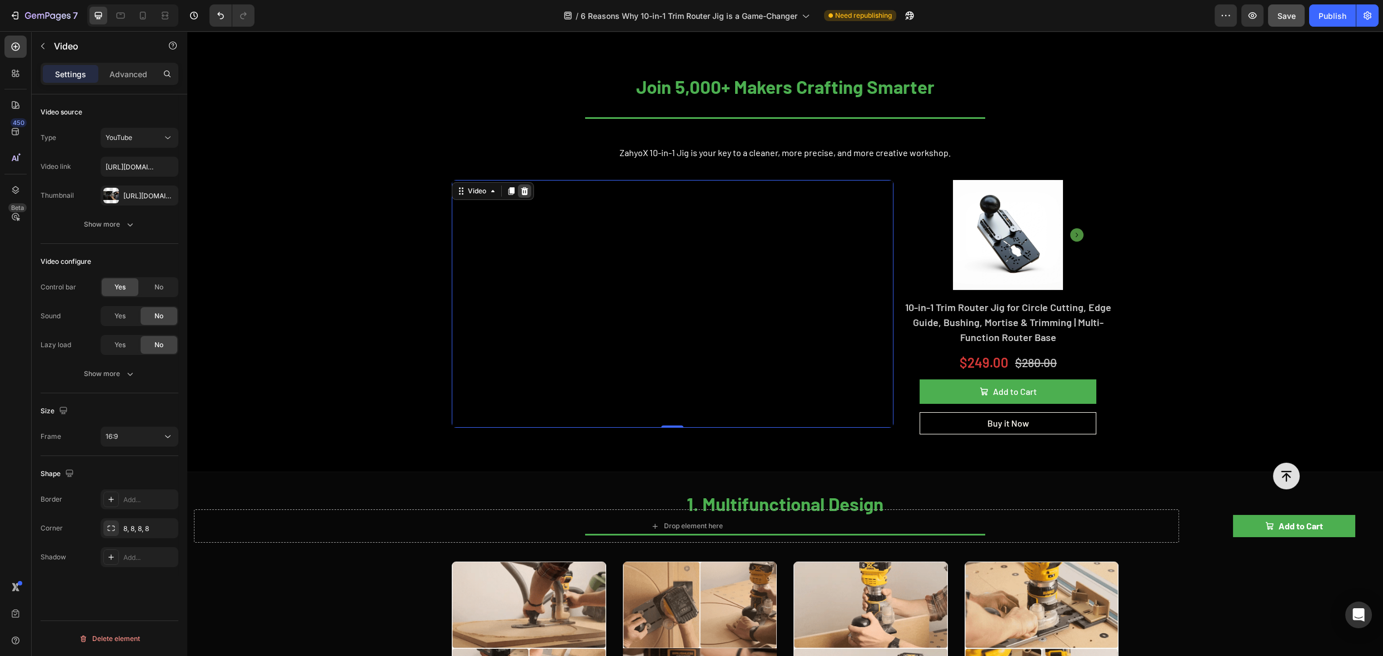
click at [523, 187] on icon at bounding box center [524, 191] width 9 height 9
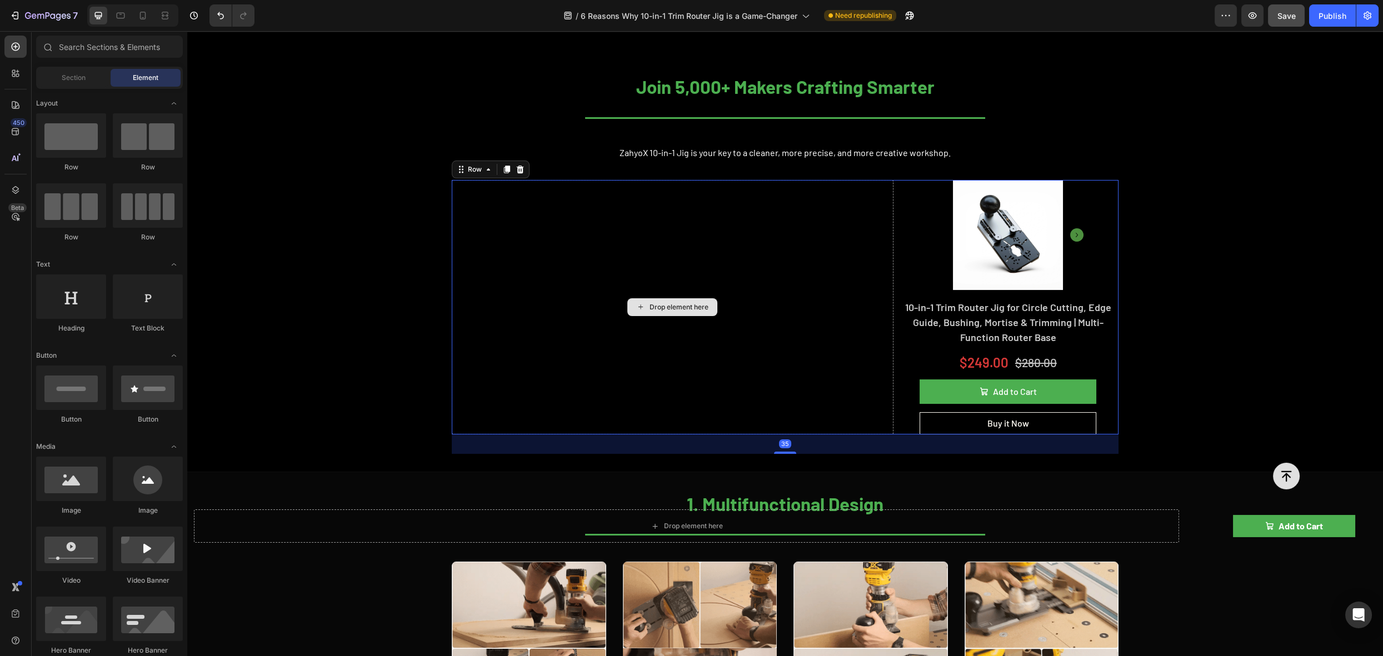
click at [524, 187] on div "Drop element here" at bounding box center [673, 307] width 442 height 255
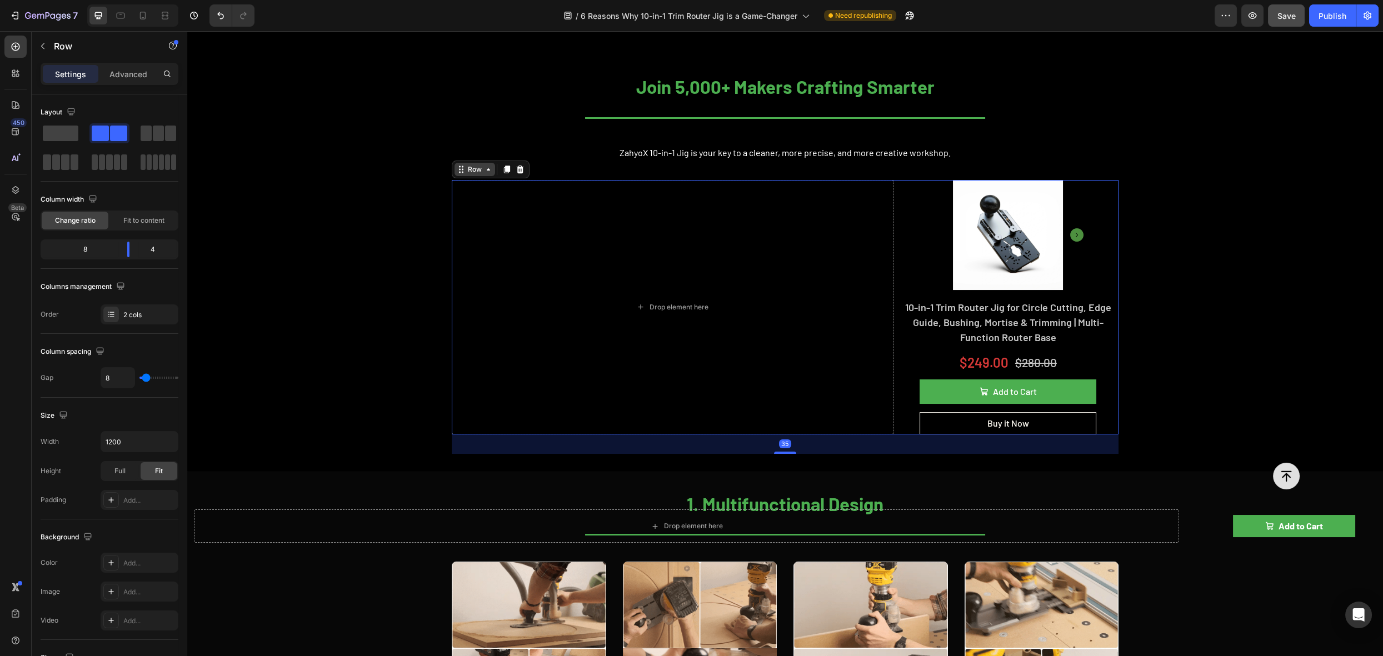
click at [474, 170] on div "Row" at bounding box center [475, 169] width 41 height 13
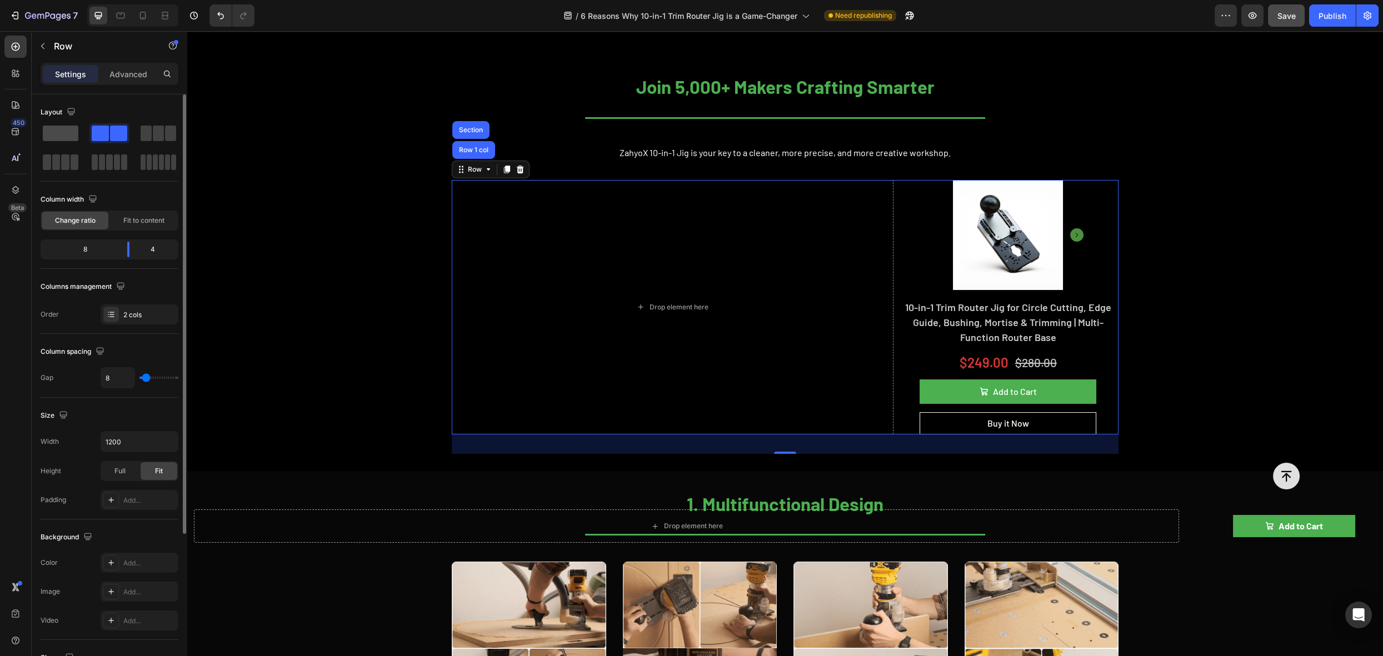
click at [58, 133] on span at bounding box center [61, 134] width 36 height 16
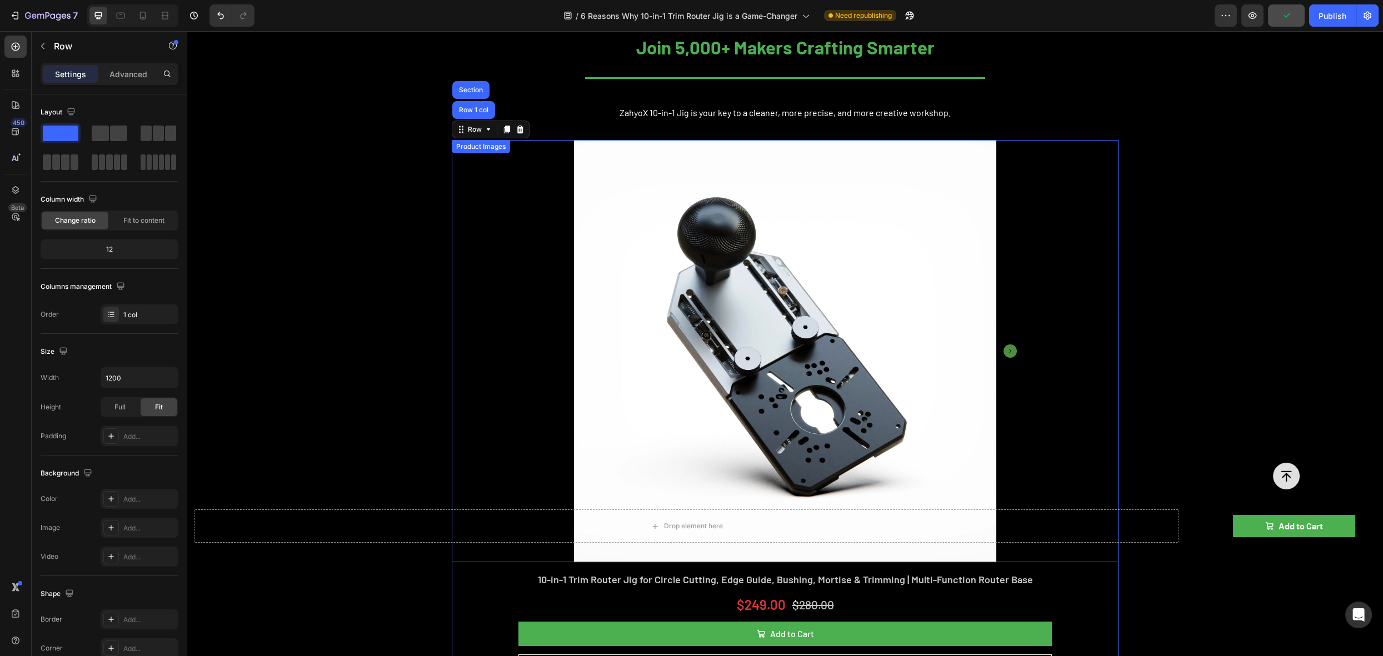
scroll to position [452, 0]
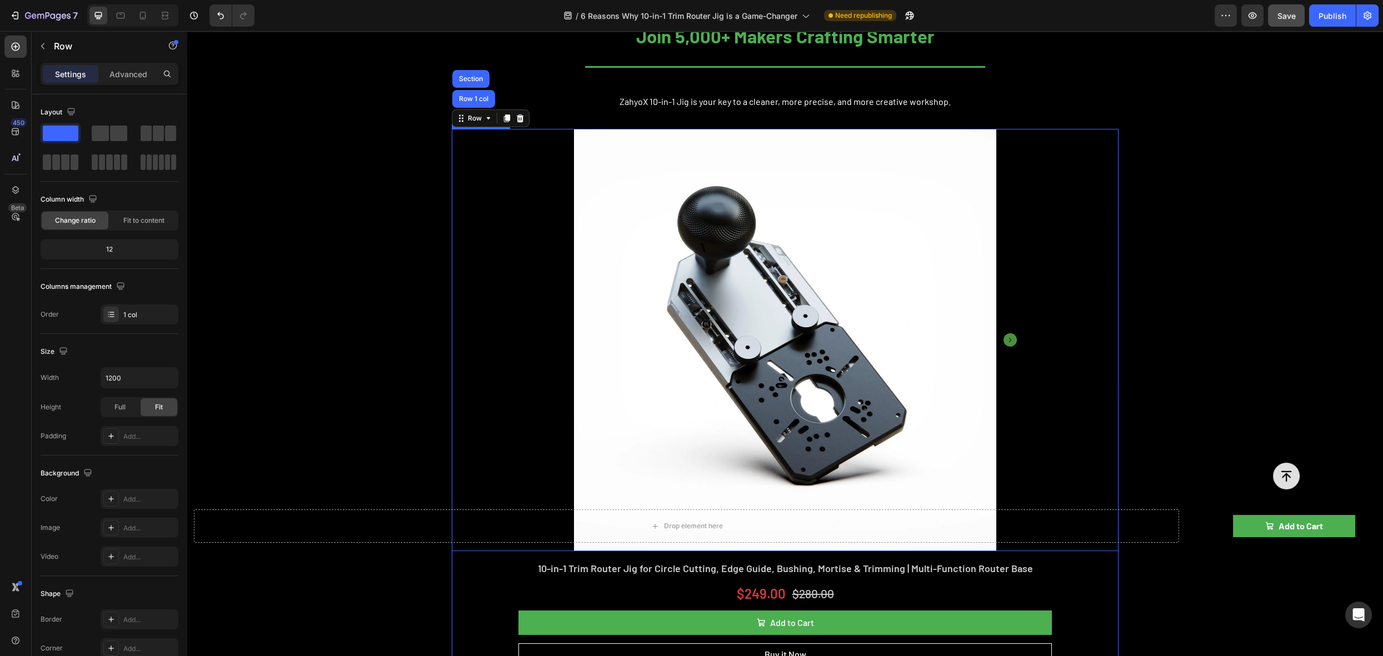
click at [622, 174] on img at bounding box center [785, 340] width 422 height 422
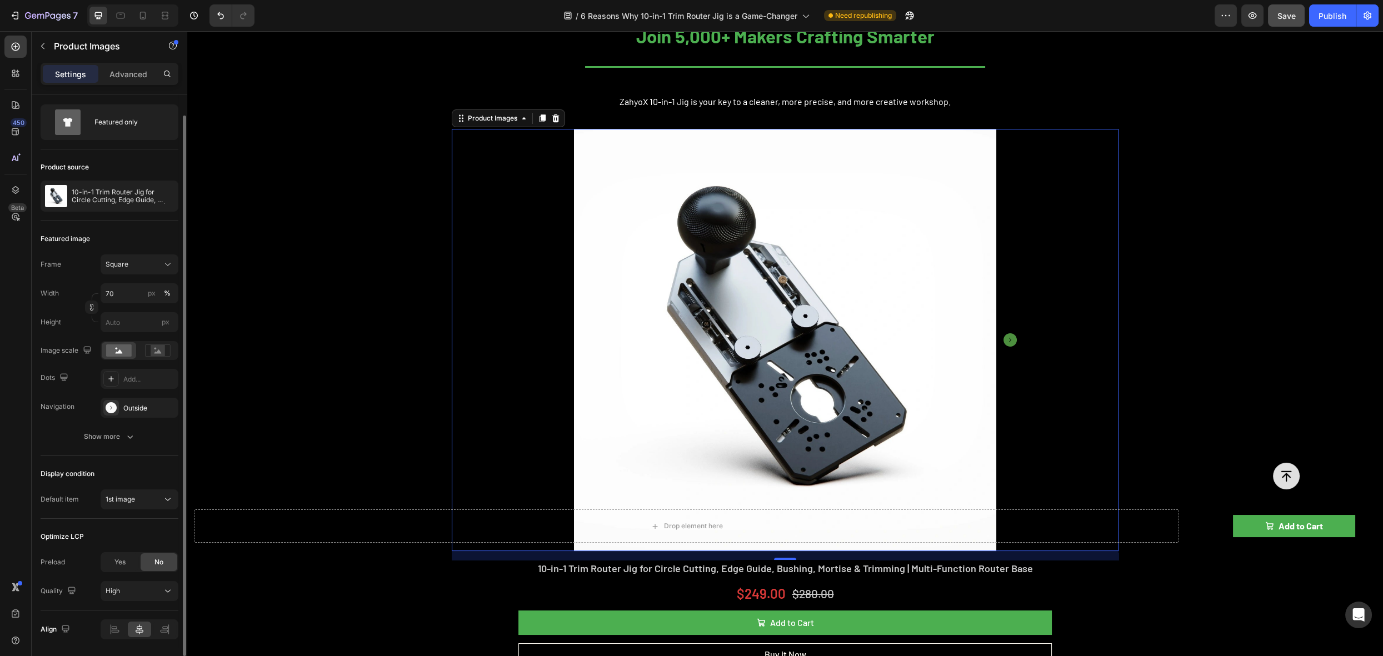
scroll to position [0, 0]
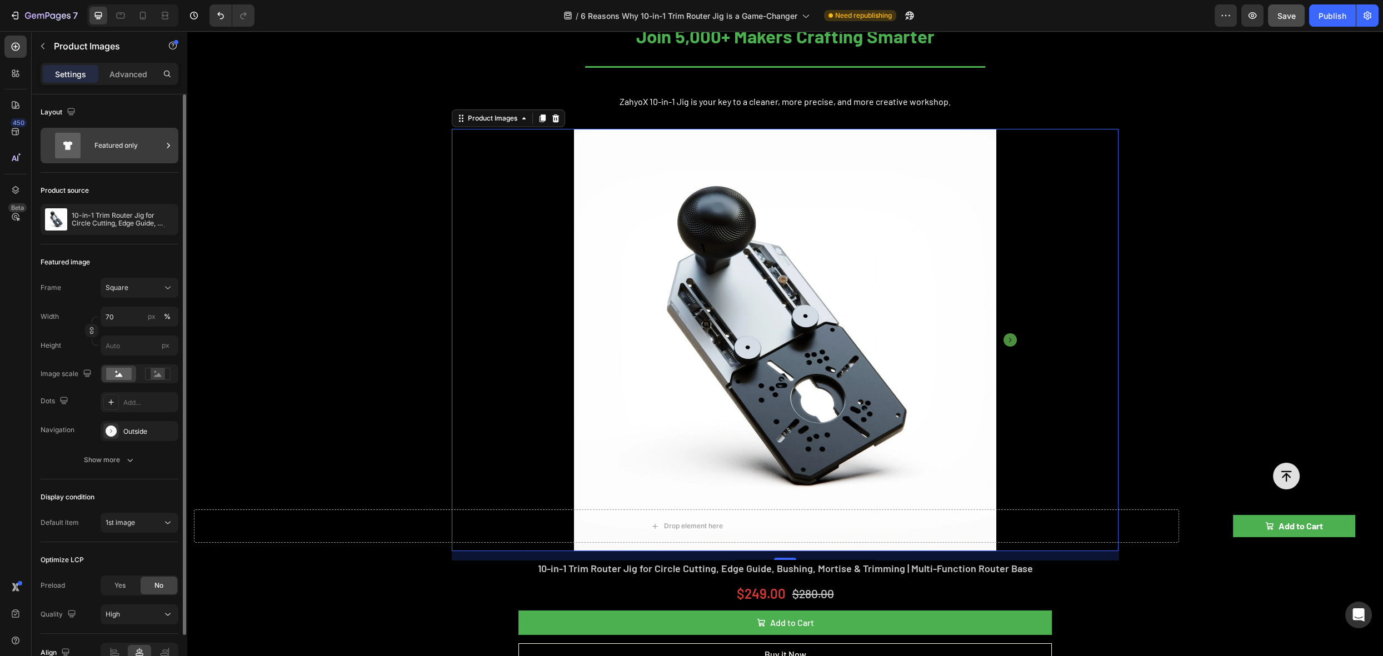
click at [132, 151] on div "Featured only" at bounding box center [128, 146] width 68 height 26
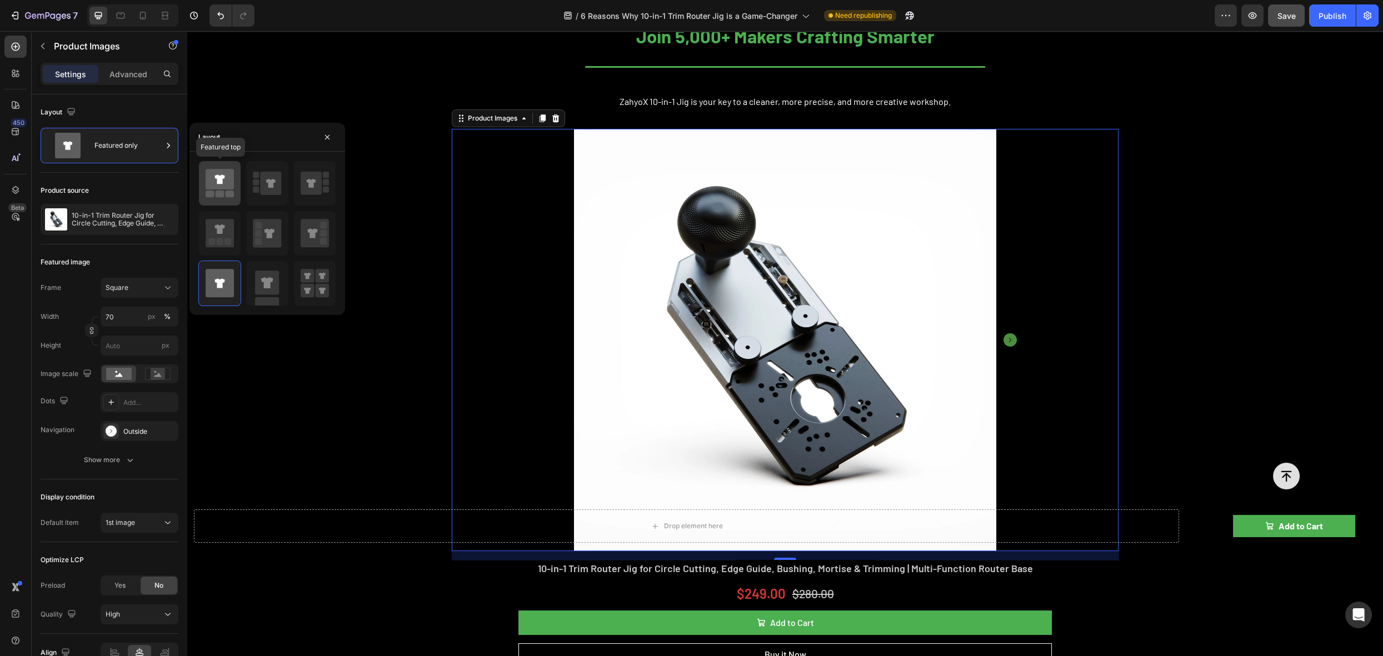
click at [219, 182] on icon at bounding box center [220, 179] width 10 height 9
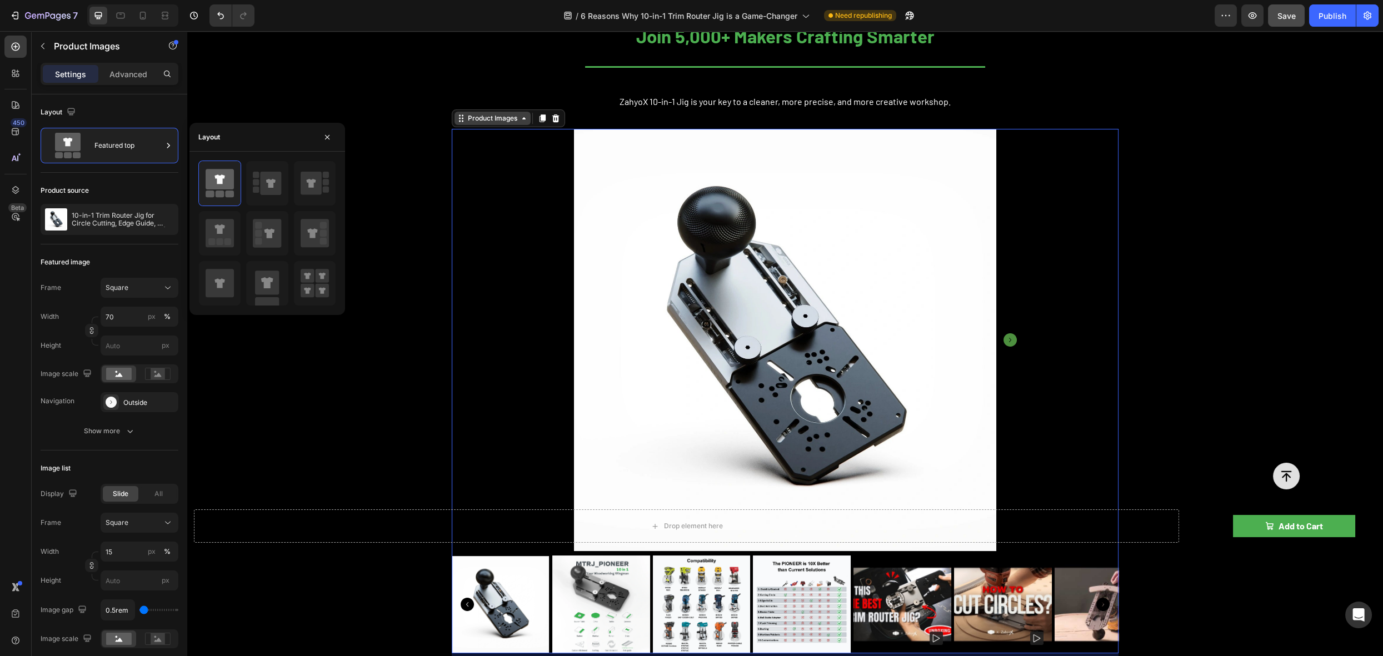
click at [484, 119] on div "Product Images" at bounding box center [493, 118] width 54 height 10
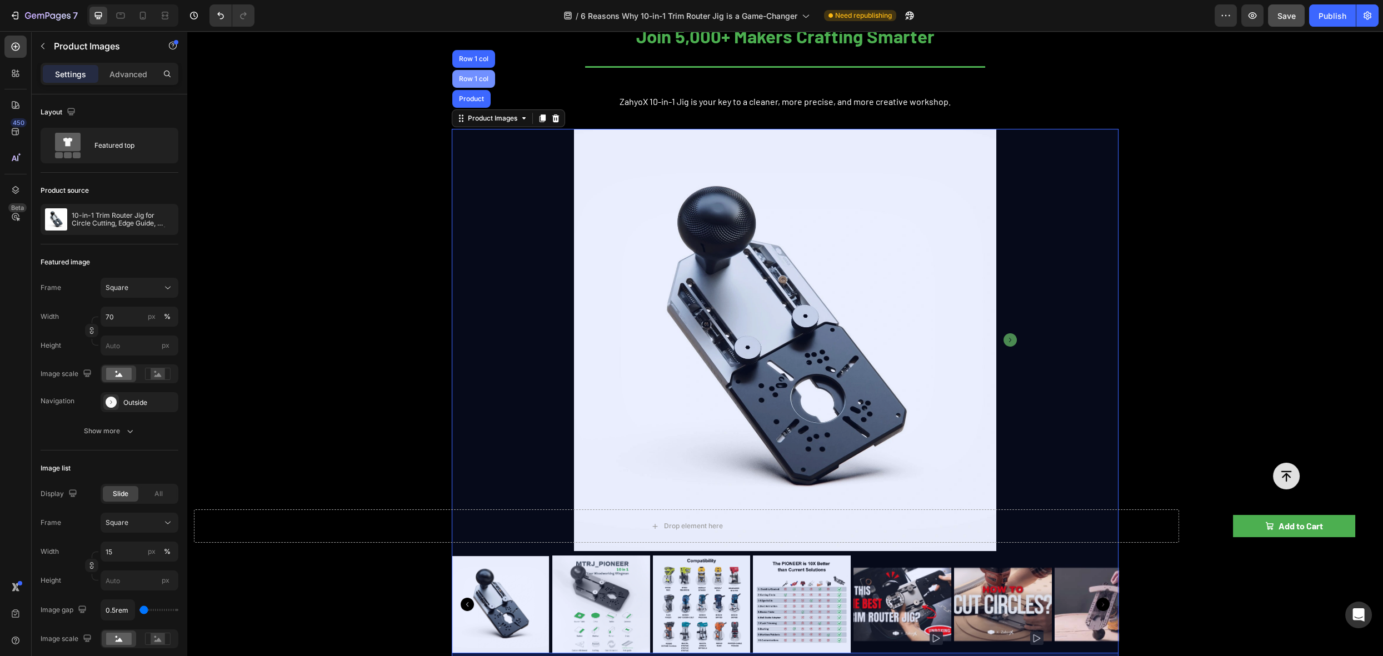
click at [476, 80] on div "Row 1 col" at bounding box center [474, 79] width 34 height 7
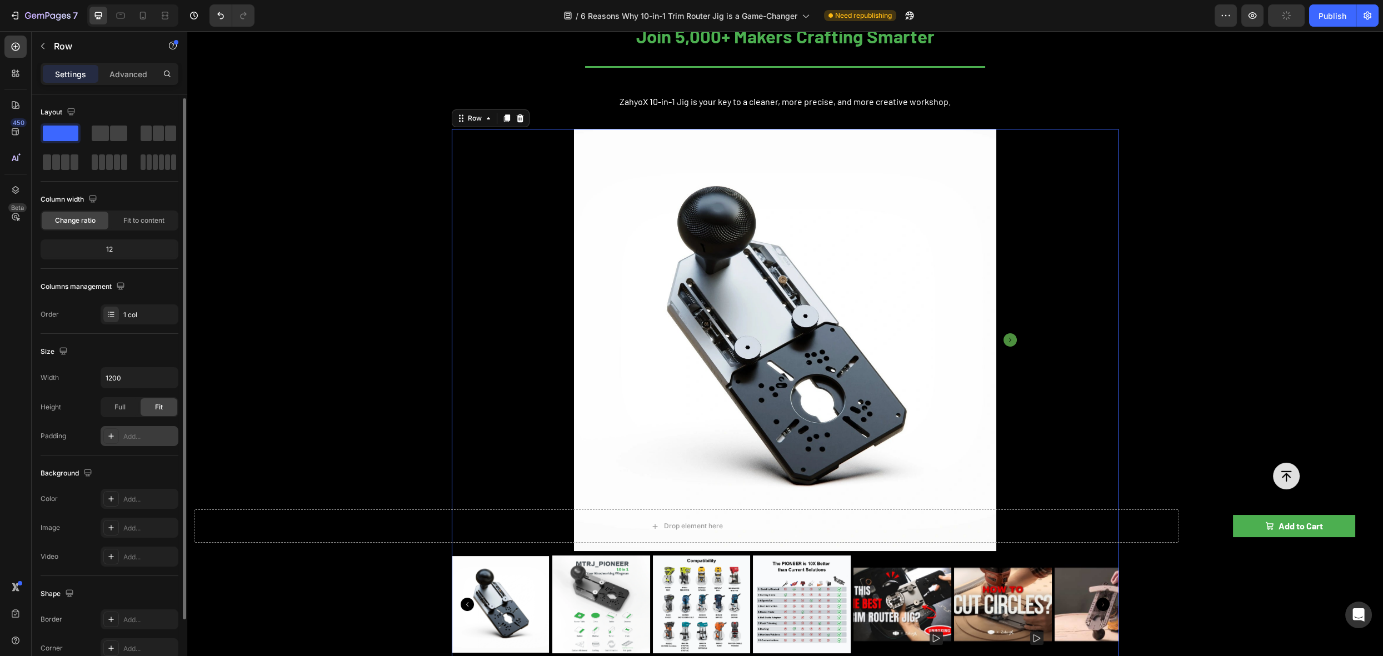
scroll to position [2, 0]
click at [130, 374] on input "1200" at bounding box center [139, 376] width 77 height 20
click at [148, 375] on input "1200" at bounding box center [139, 376] width 77 height 20
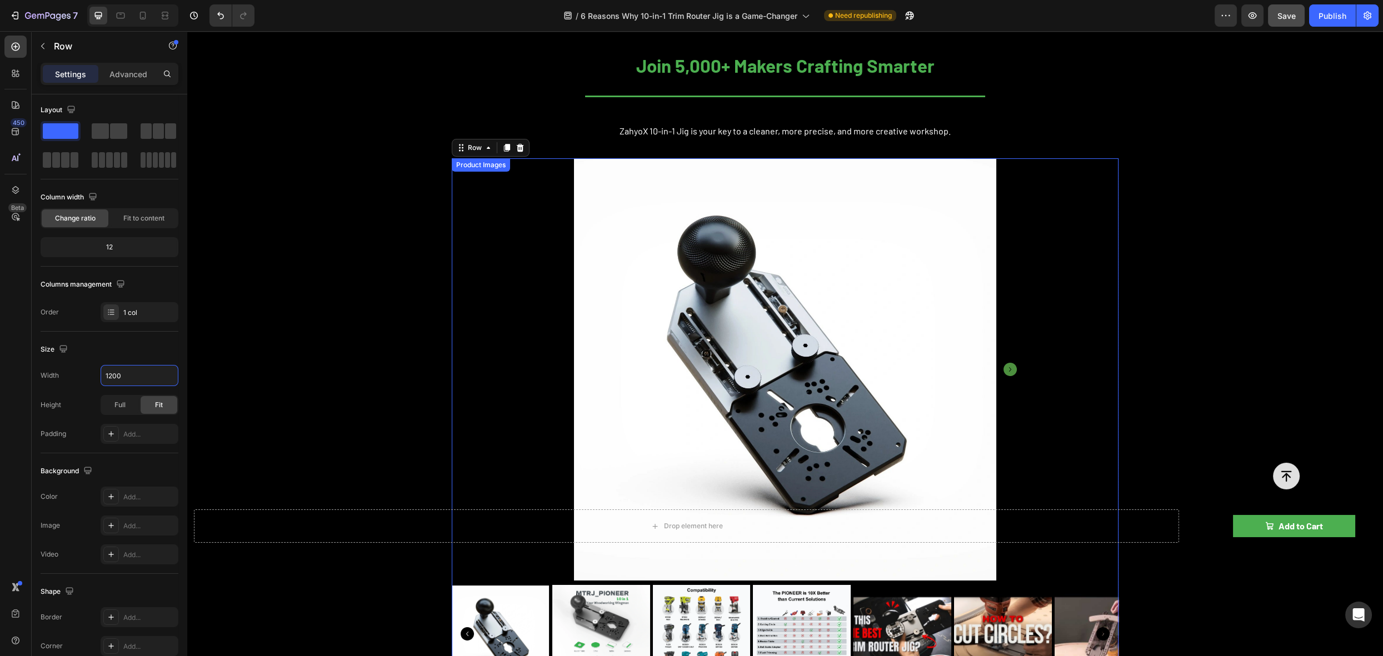
scroll to position [402, 0]
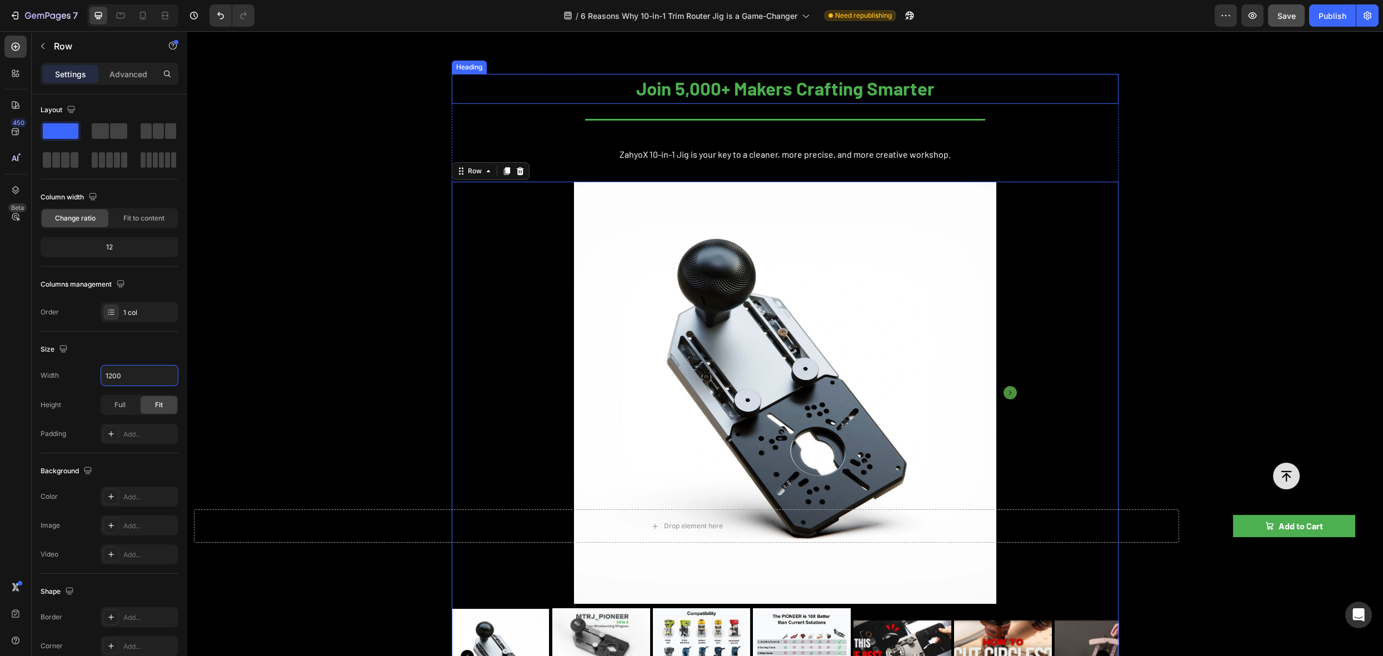
click at [769, 87] on h2 "Join 5,000+ Makers Crafting Smarter" at bounding box center [785, 89] width 667 height 30
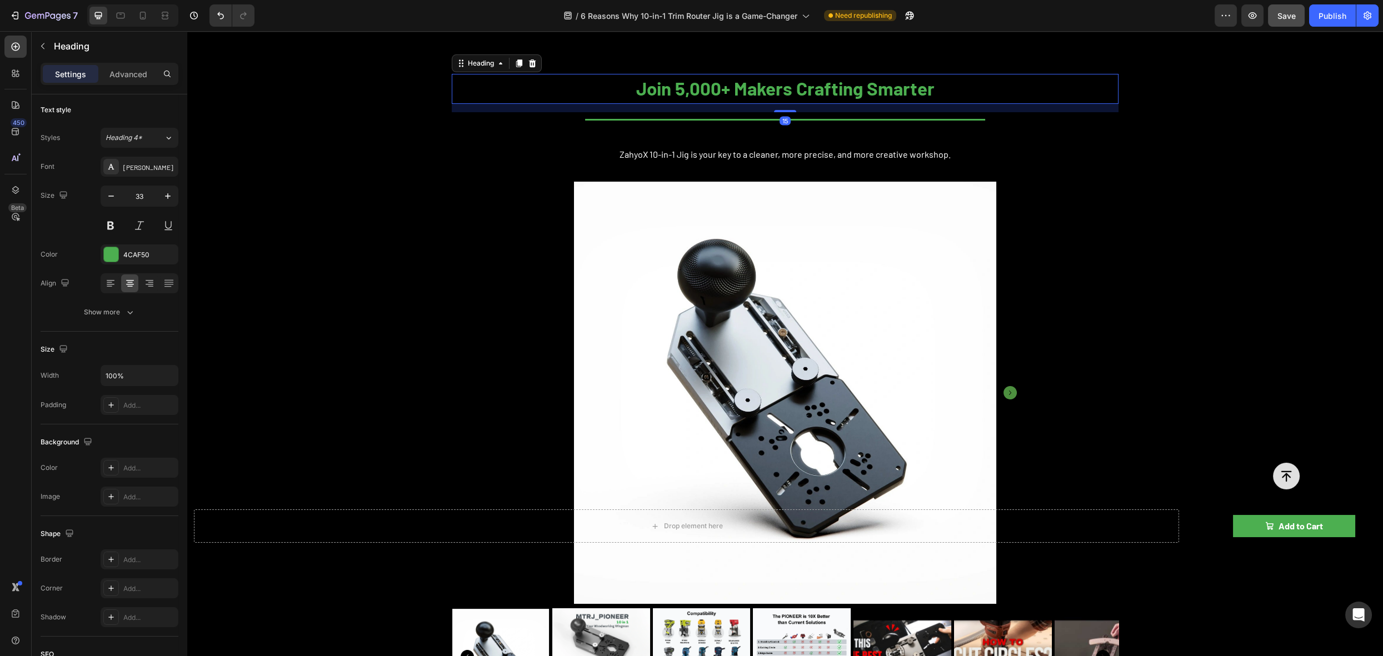
scroll to position [0, 0]
click at [769, 87] on h2 "Join 5,000+ Makers Crafting Smarter" at bounding box center [785, 89] width 667 height 30
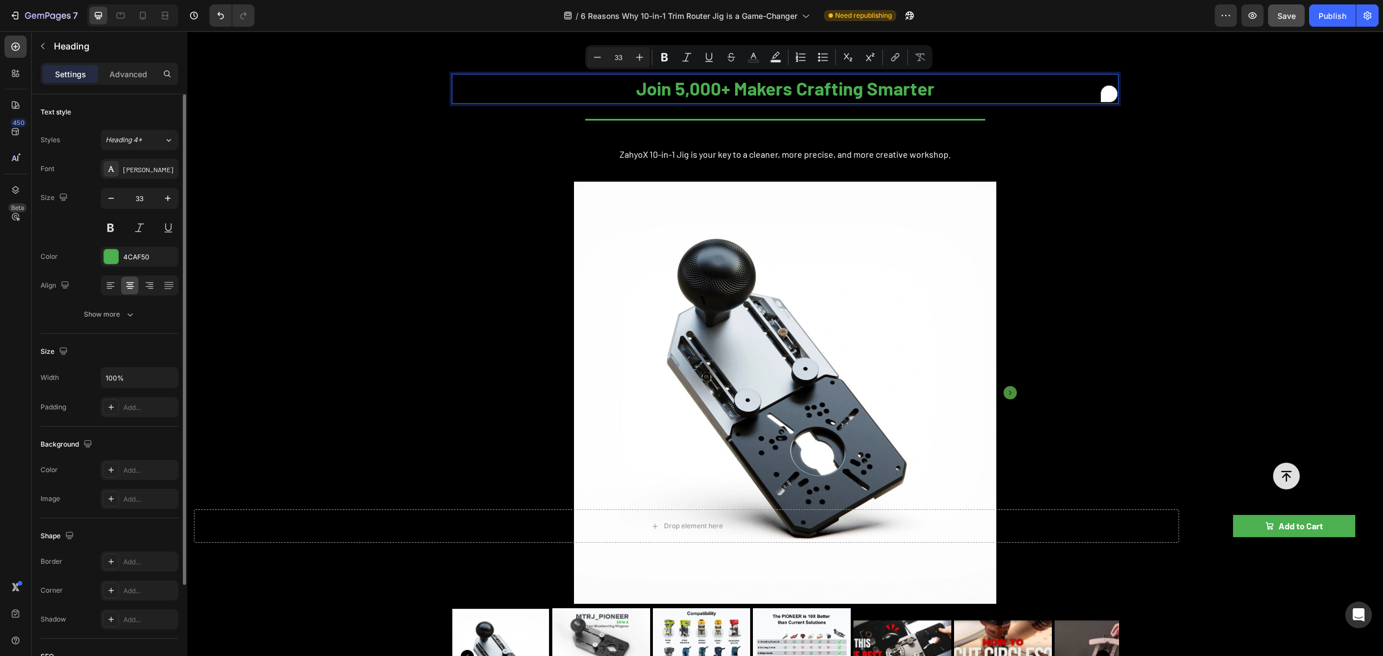
click at [809, 93] on p "Join 5,000+ Makers Crafting Smarter" at bounding box center [785, 89] width 665 height 28
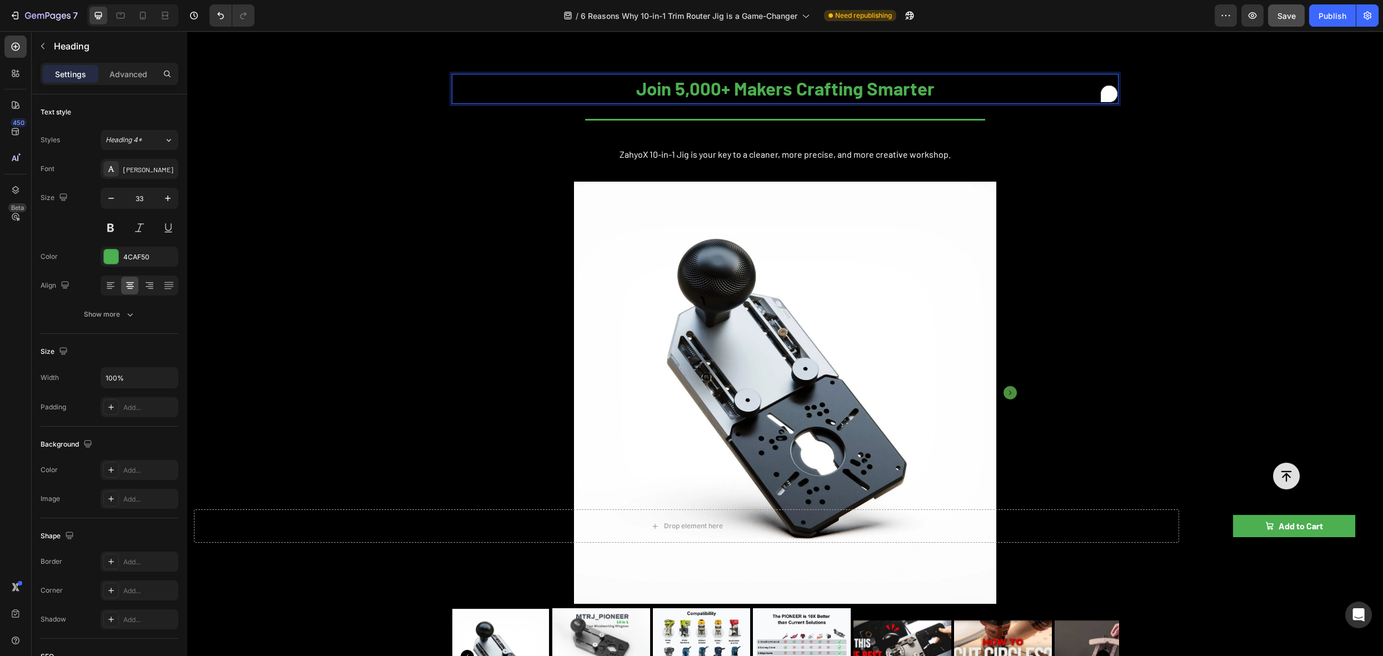
click at [817, 91] on p "Join 5,000+ Makers Crafting Smarter" at bounding box center [785, 89] width 665 height 28
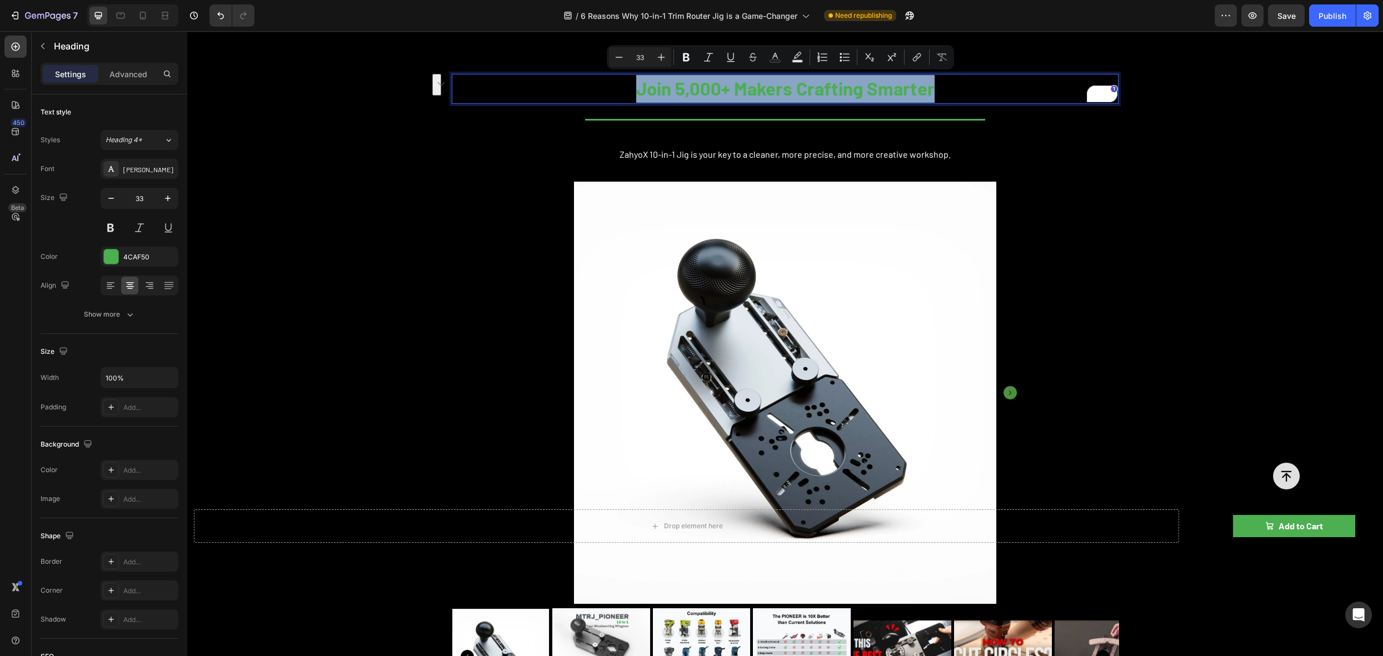
click at [811, 93] on p "Join 5,000+ Makers Crafting Smarter" at bounding box center [785, 89] width 665 height 28
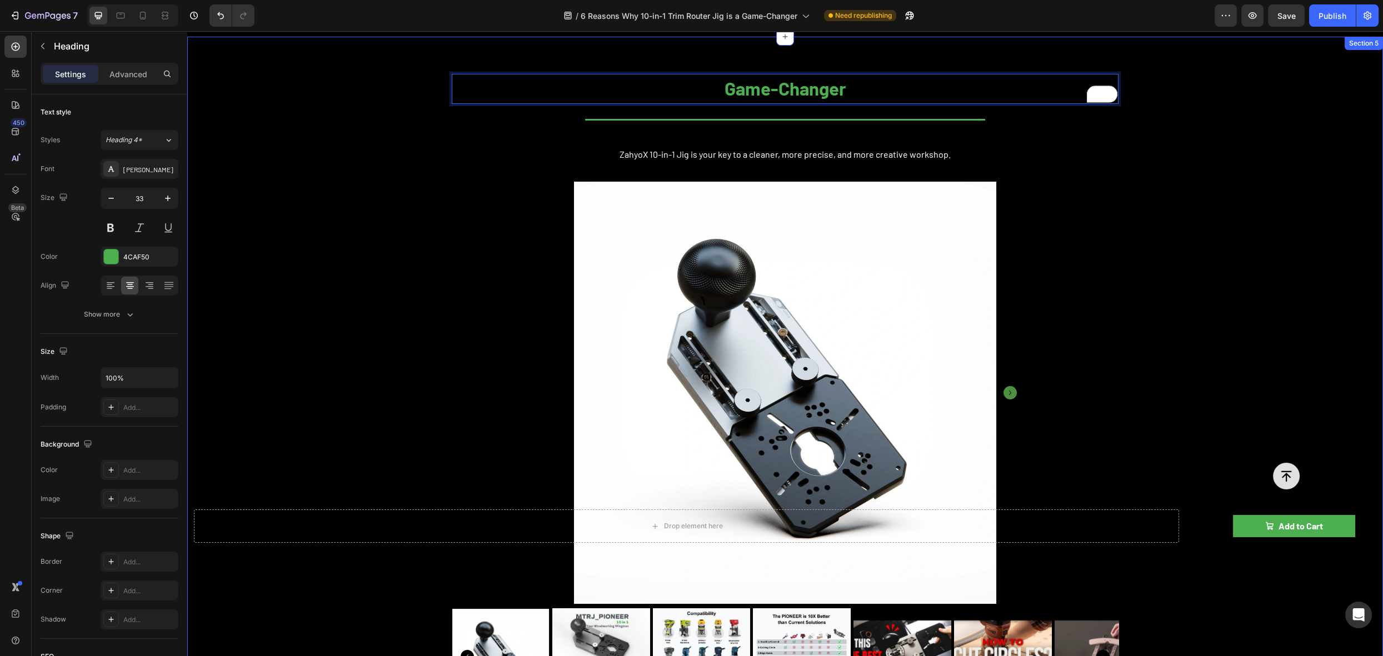
click at [1184, 115] on div "Game-Changer Heading 15 Title Line ZahyoX 10-in-1 Jig is your key to a cleaner,…" at bounding box center [785, 446] width 1196 height 785
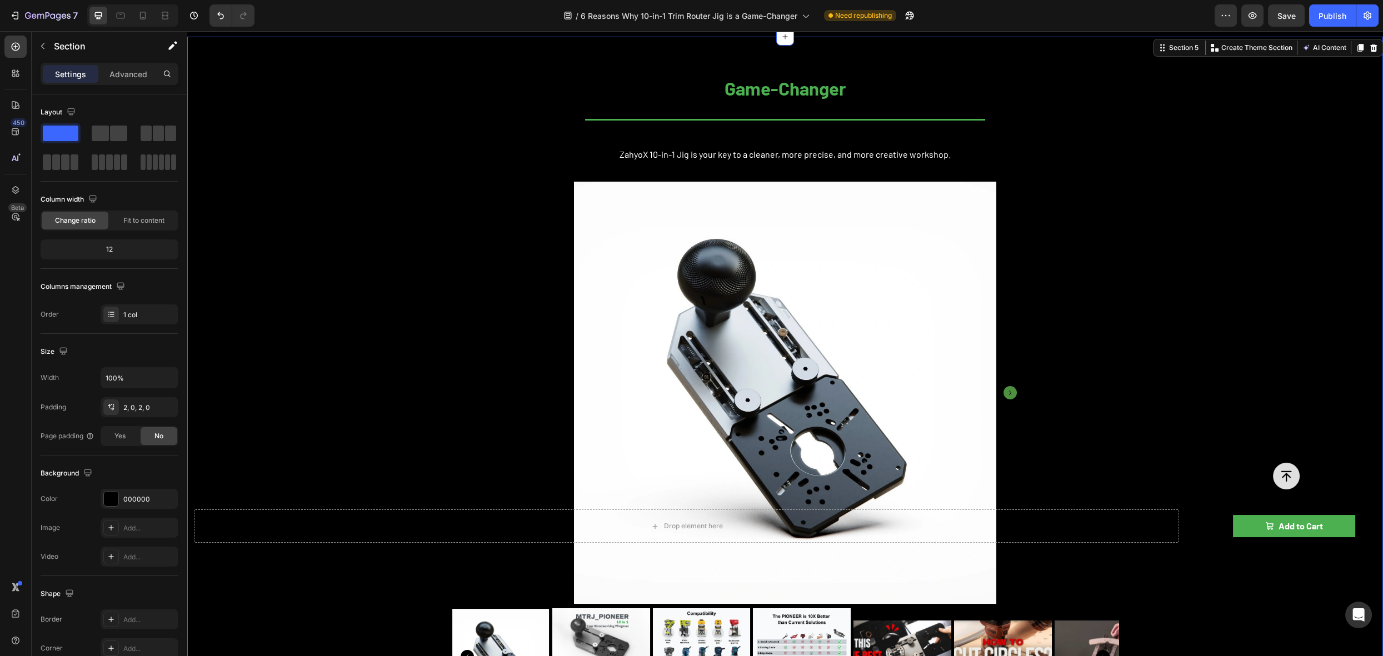
scroll to position [221, 0]
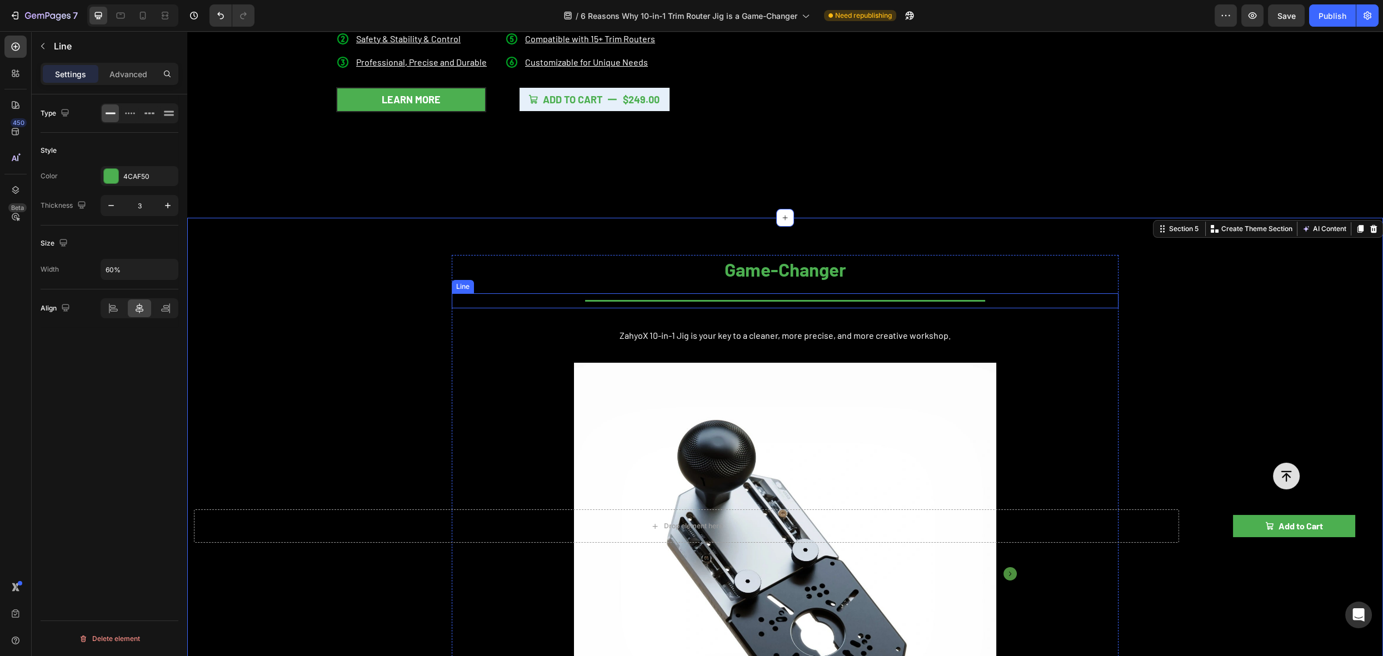
click at [804, 293] on div "Title Line" at bounding box center [785, 300] width 667 height 15
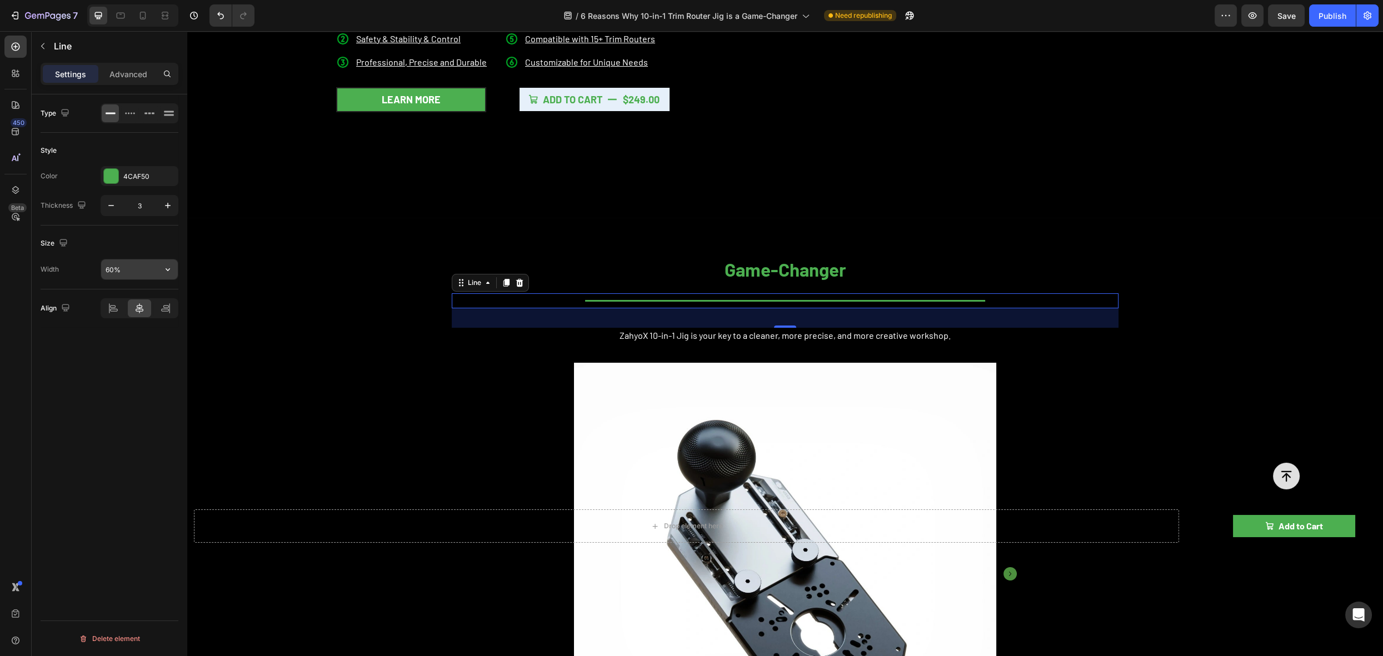
click at [121, 271] on input "60%" at bounding box center [139, 270] width 77 height 20
click at [114, 268] on input "60%" at bounding box center [139, 270] width 77 height 20
click at [106, 268] on input "60%" at bounding box center [139, 270] width 77 height 20
type input "30%"
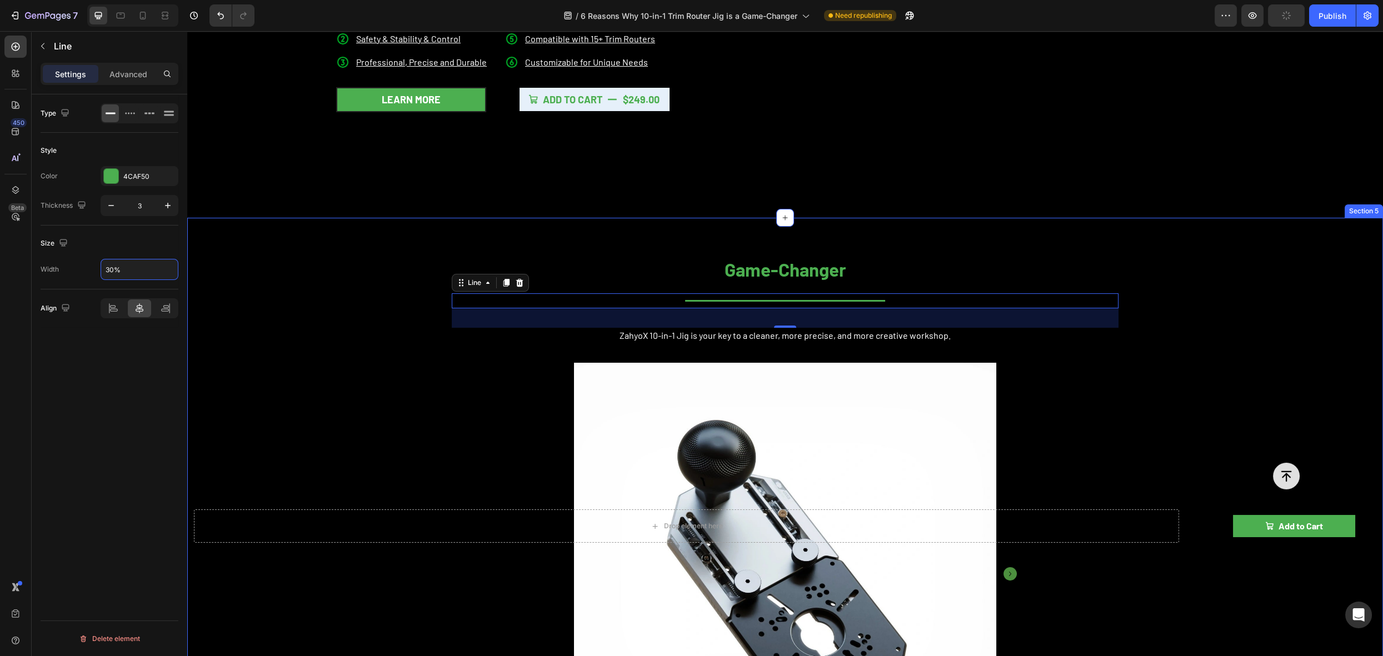
click at [1113, 244] on div "Game-Changer Heading Title Line 35 ZahyoX 10-in-1 Jig is your key to a cleaner,…" at bounding box center [785, 628] width 1196 height 785
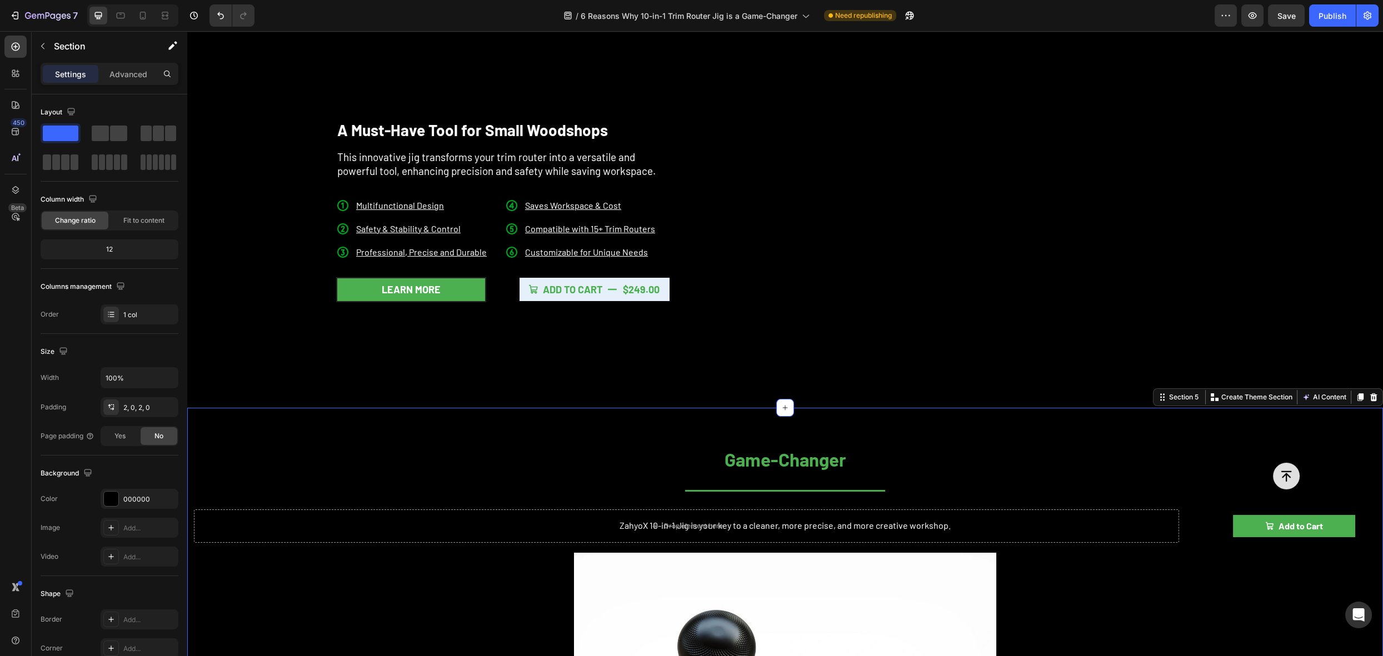
scroll to position [232, 0]
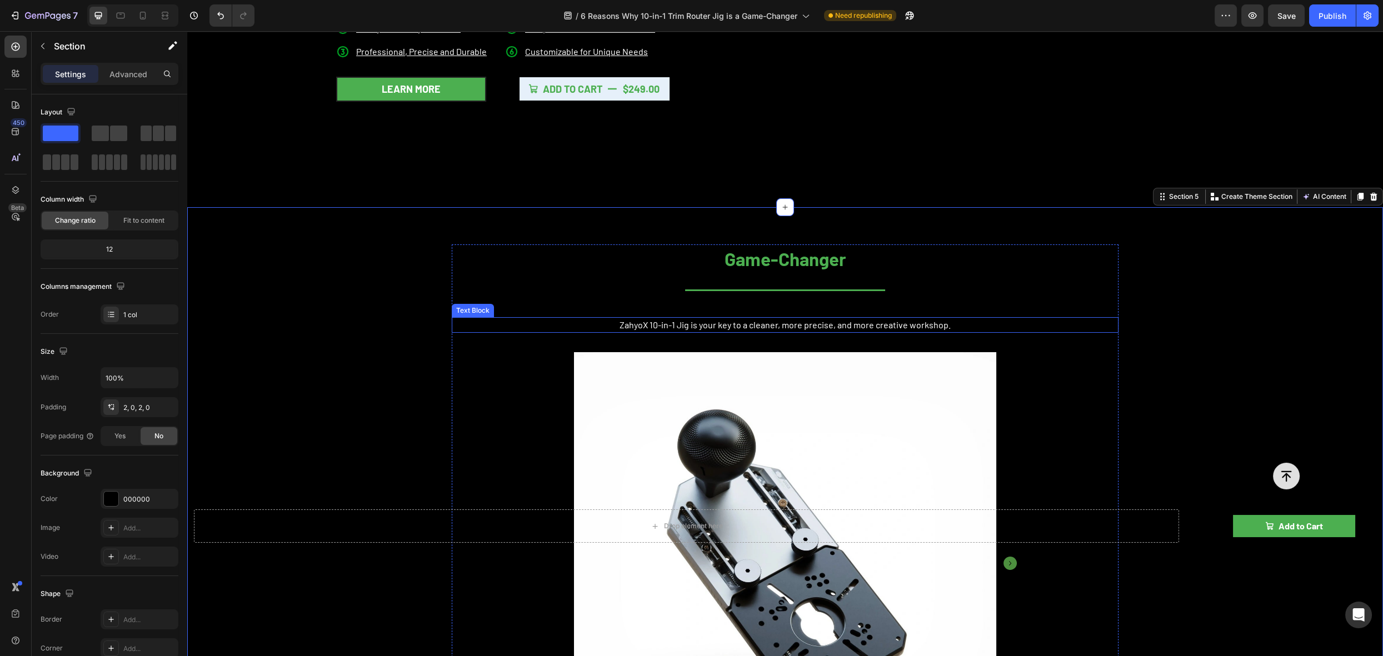
click at [731, 326] on p "ZahyoX 10-in-1 Jig is your key to a cleaner, more precise, and more creative wo…" at bounding box center [786, 324] width 554 height 13
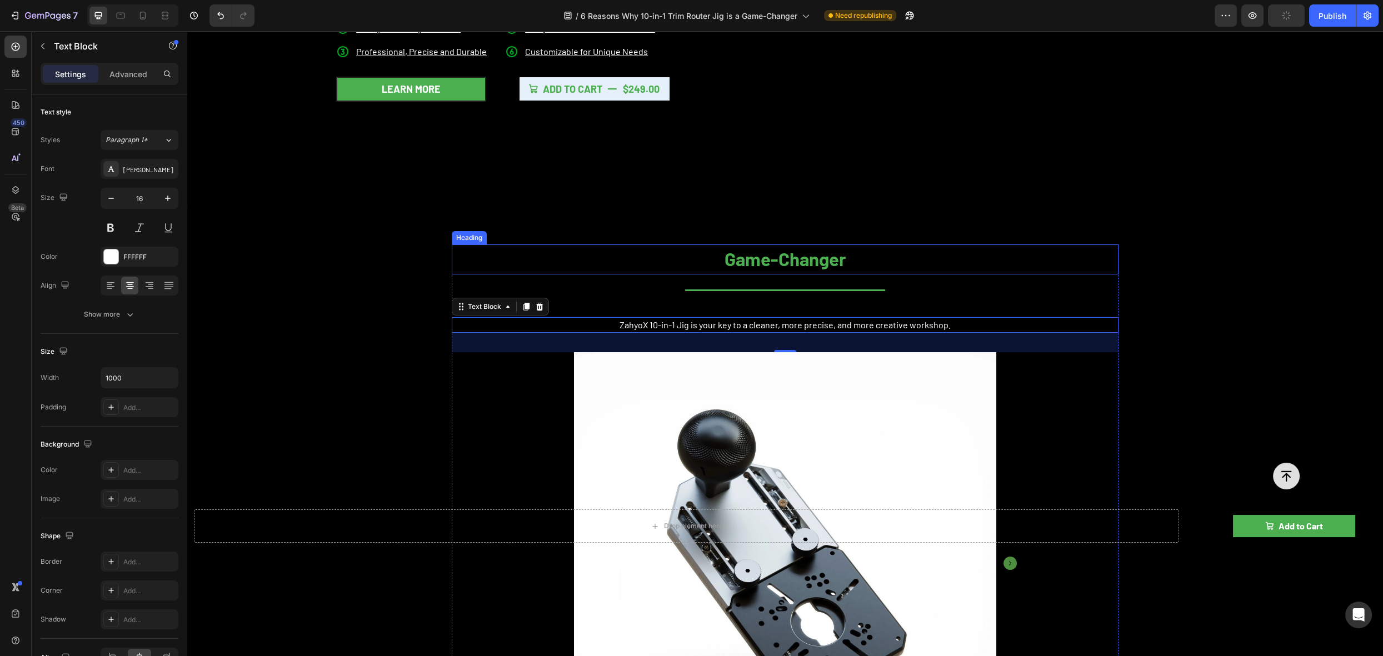
click at [989, 259] on p "Game-Changer" at bounding box center [785, 260] width 665 height 28
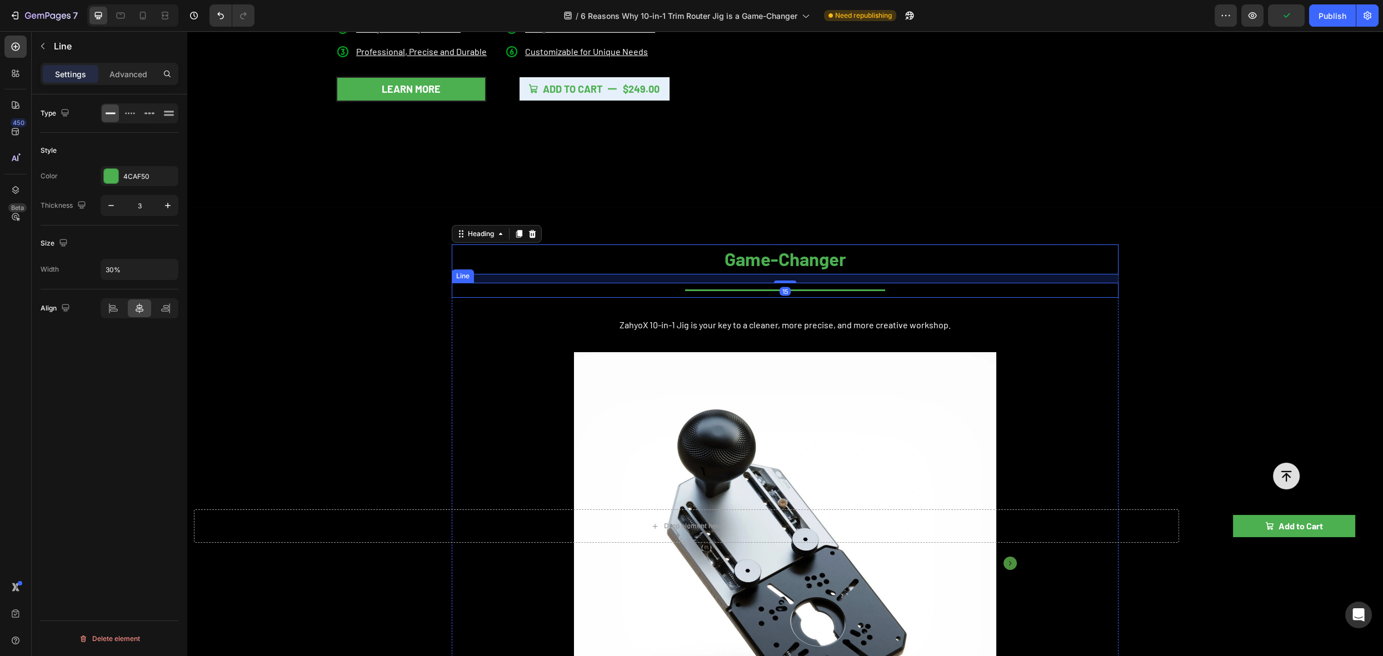
click at [914, 283] on div "Title Line" at bounding box center [785, 290] width 667 height 15
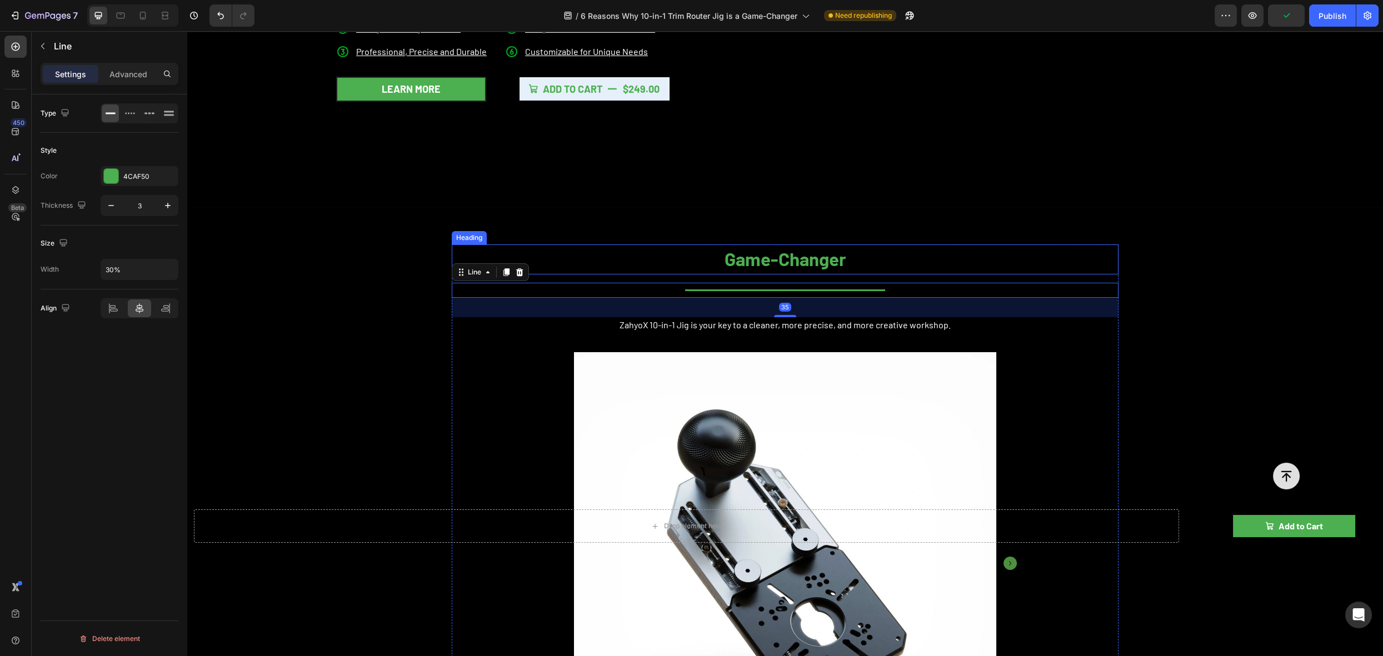
click at [1161, 236] on div "Game-Changer Heading Title Line 35 ZahyoX 10-in-1 Jig is your key to a cleaner,…" at bounding box center [785, 617] width 1196 height 785
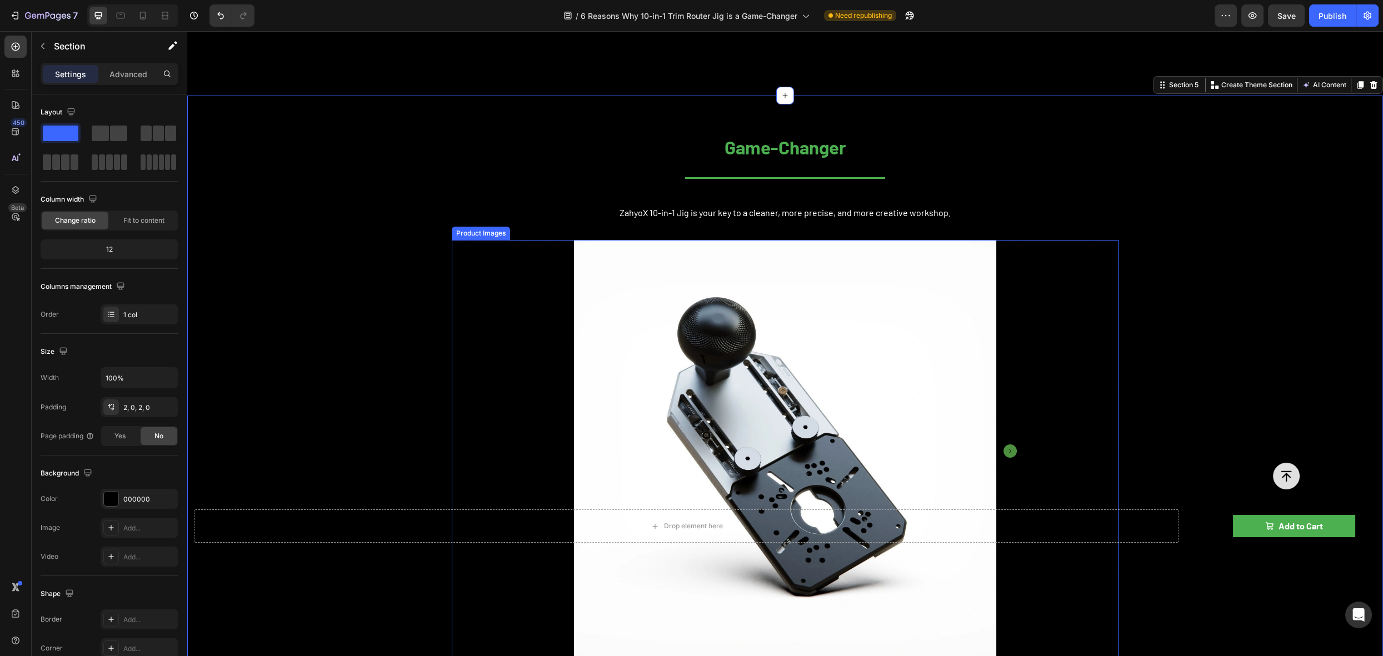
scroll to position [407, 0]
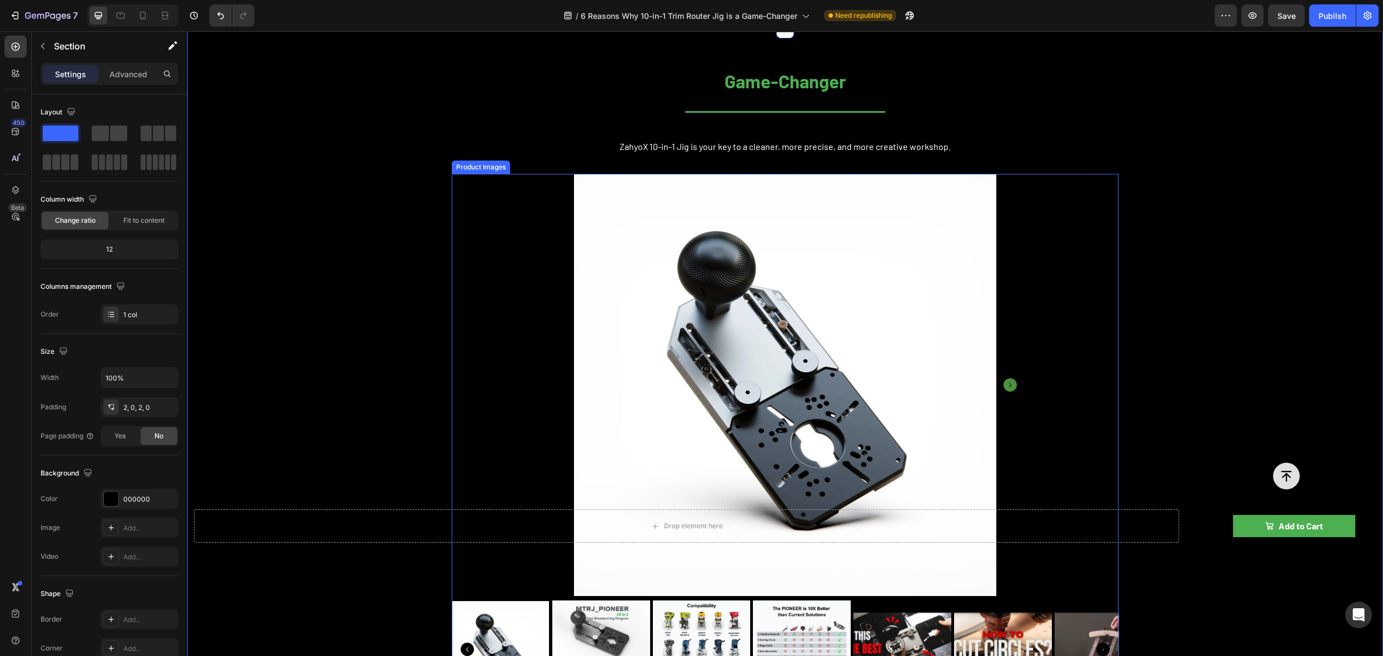
click at [524, 197] on div at bounding box center [785, 385] width 667 height 422
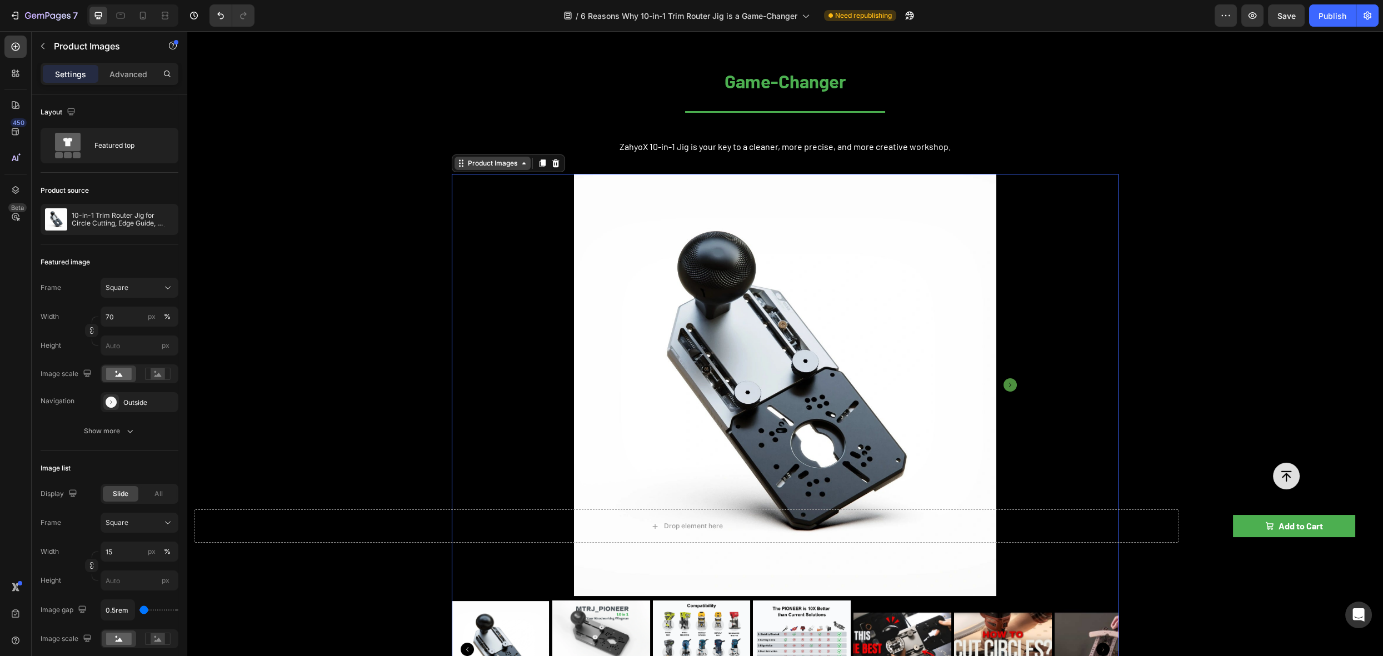
click at [492, 163] on div "Product Images" at bounding box center [493, 163] width 54 height 10
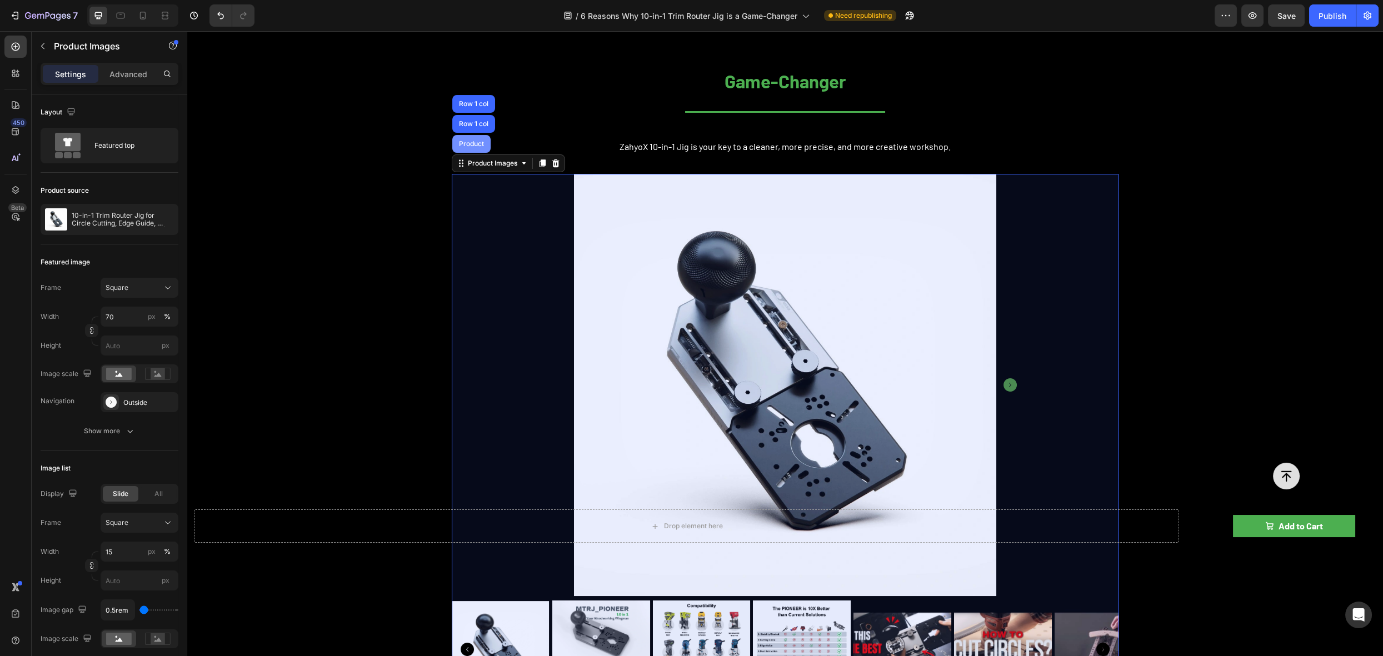
click at [473, 147] on div "Product" at bounding box center [471, 144] width 38 height 18
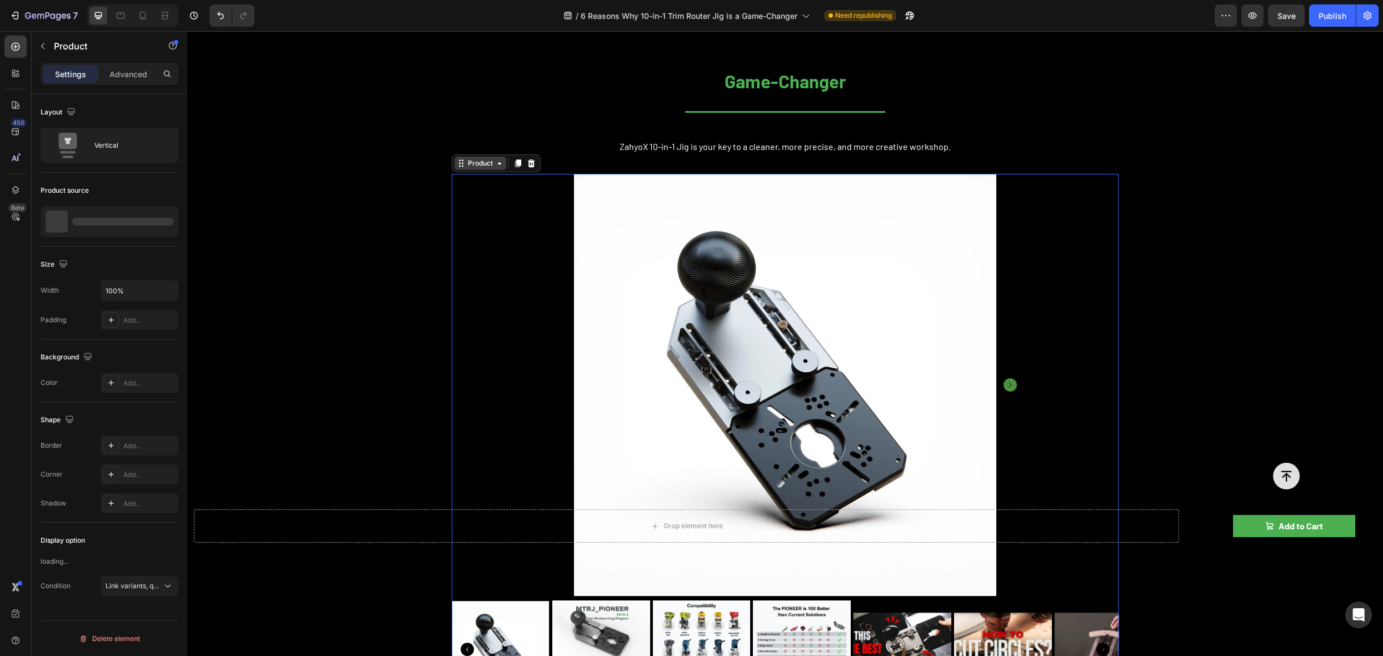
click at [477, 168] on div "Product" at bounding box center [481, 163] width 52 height 13
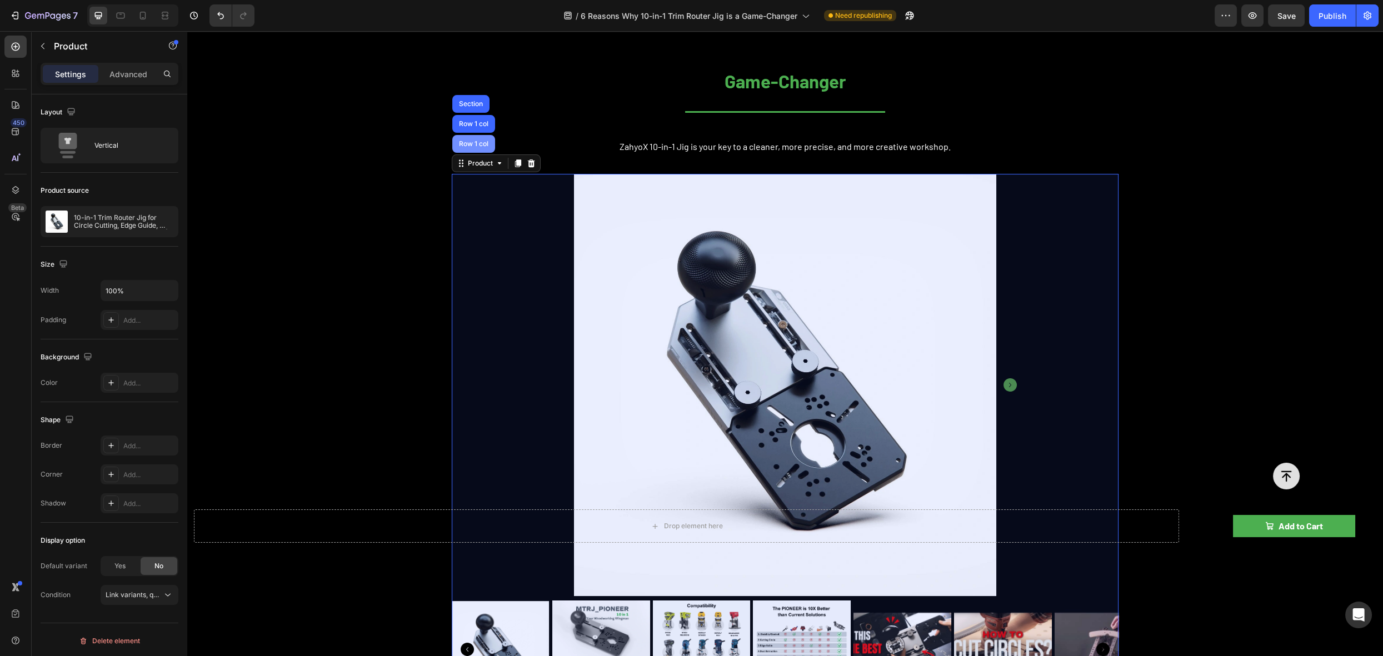
click at [472, 141] on div "Row 1 col" at bounding box center [474, 144] width 34 height 7
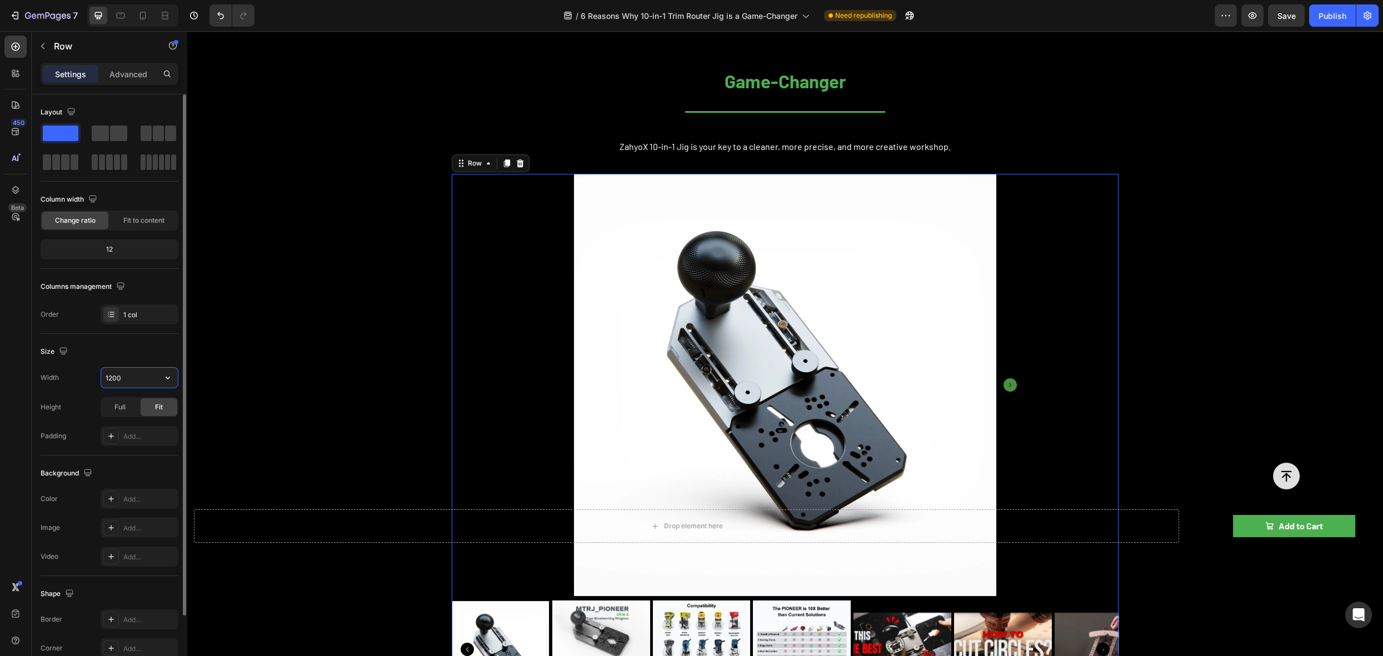
click at [126, 377] on input "1200" at bounding box center [139, 378] width 77 height 20
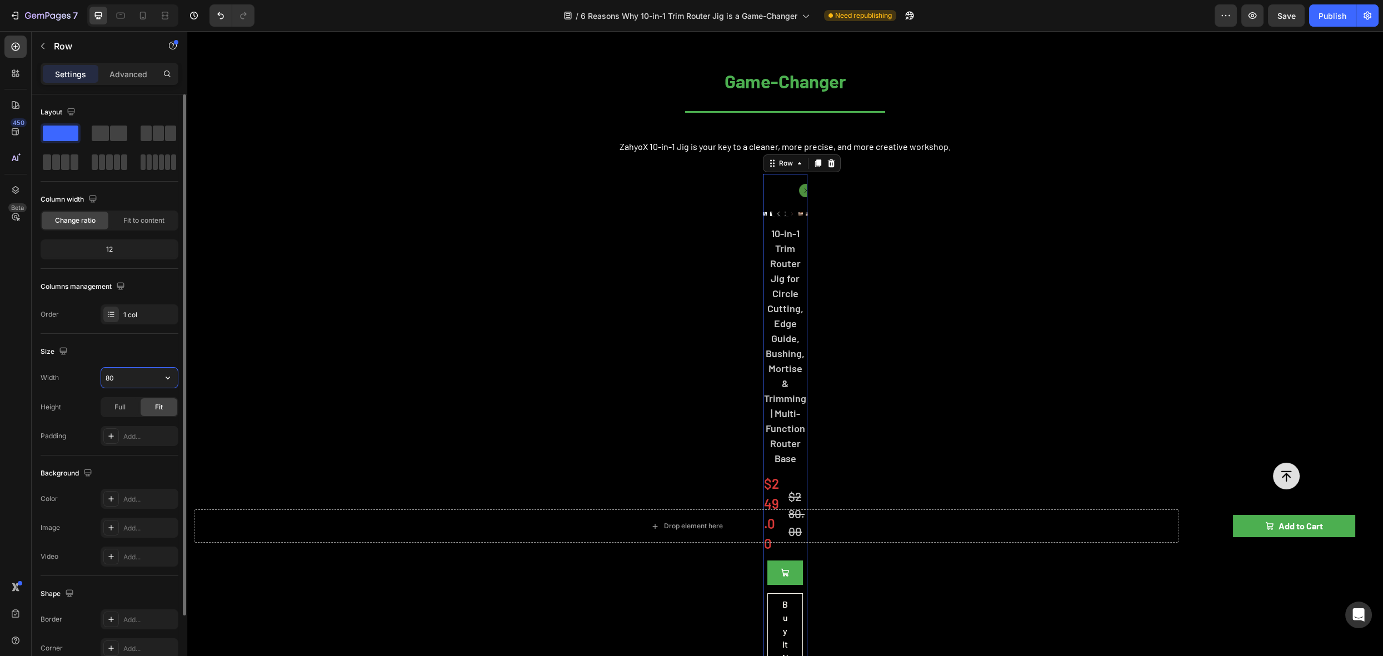
type input "800"
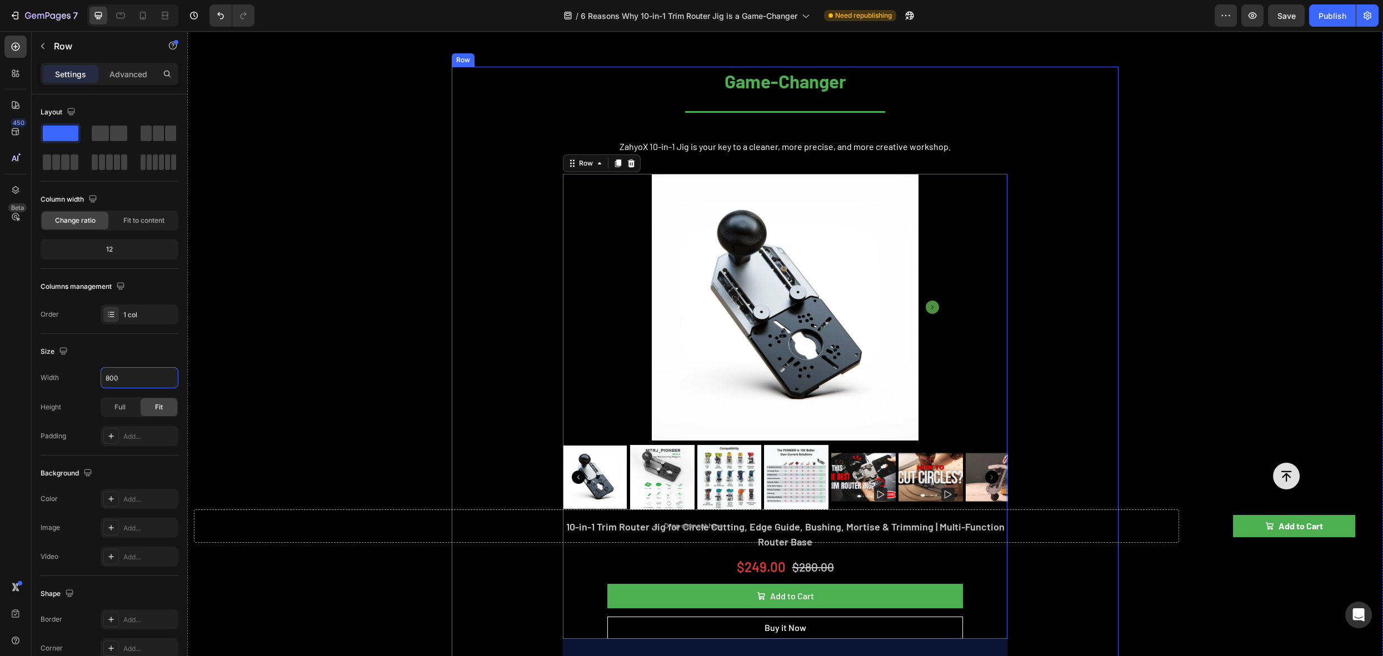
click at [1065, 192] on div "Game-Changer Heading Title Line ZahyoX 10-in-1 Jig is your key to a cleaner, mo…" at bounding box center [785, 363] width 667 height 592
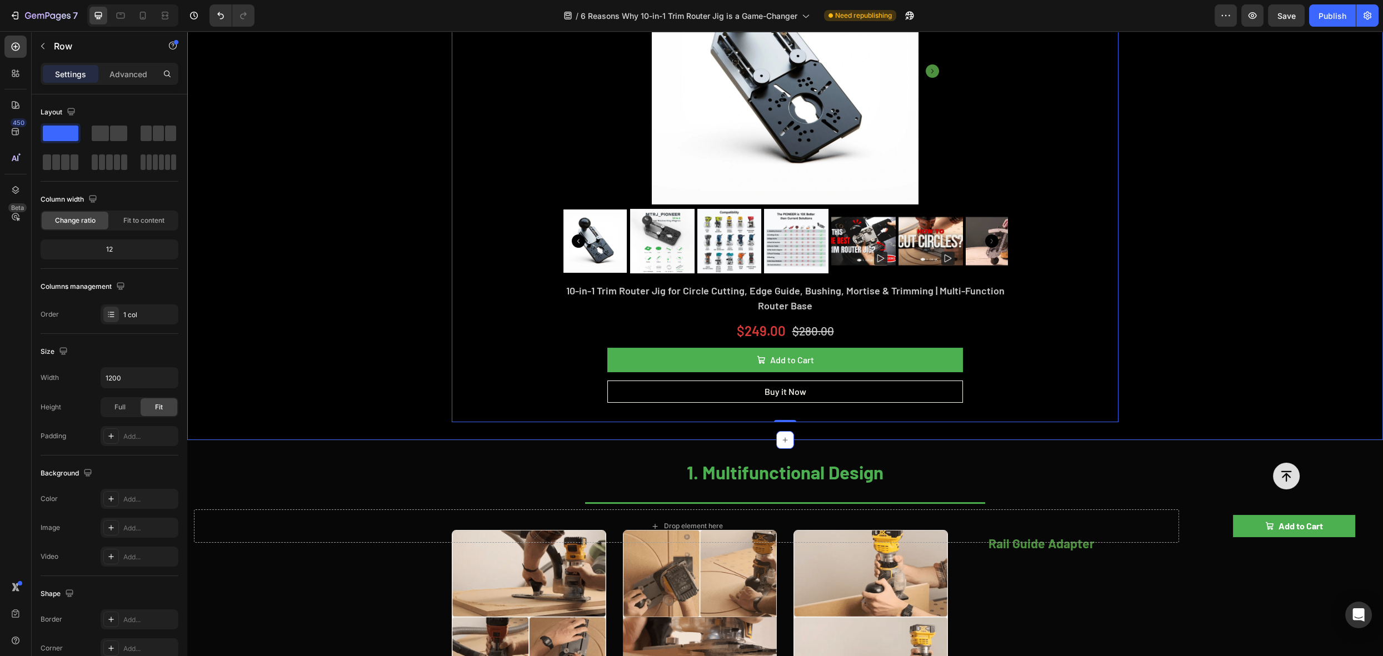
scroll to position [664, 0]
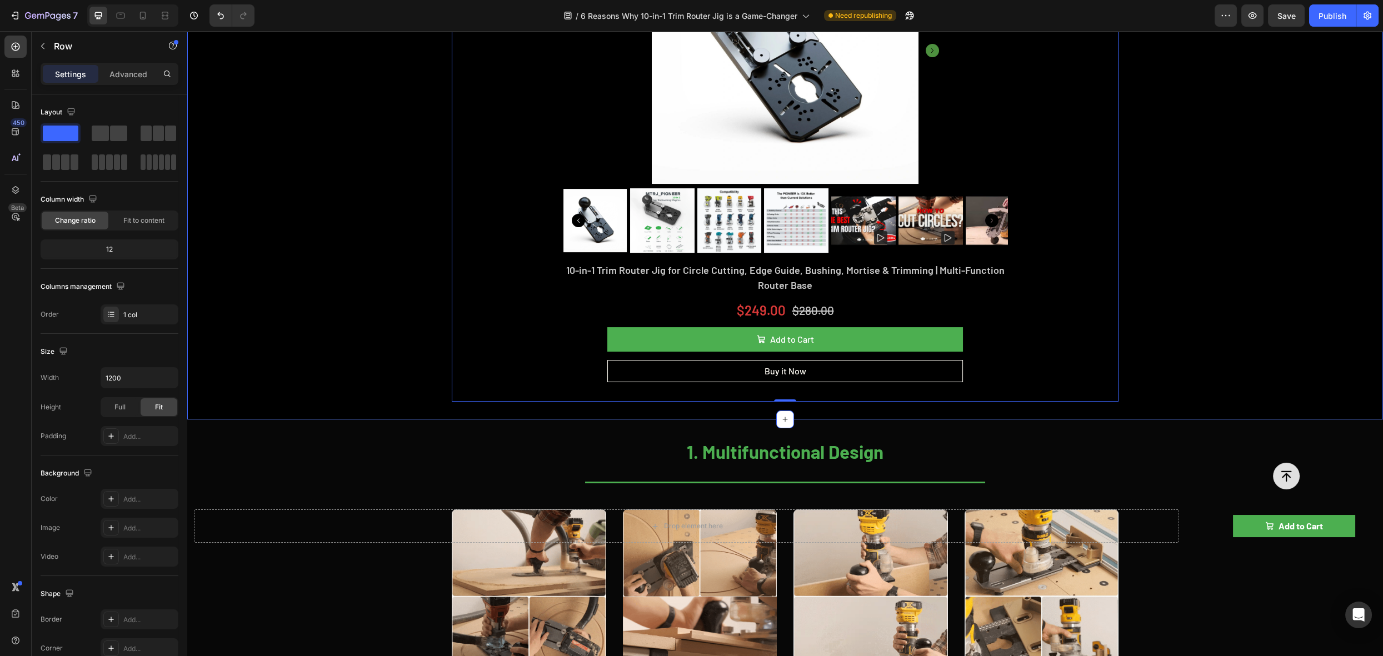
click at [1236, 212] on div "Game-Changer Heading Title Line ZahyoX 10-in-1 Jig is your key to a cleaner, mo…" at bounding box center [785, 95] width 1196 height 611
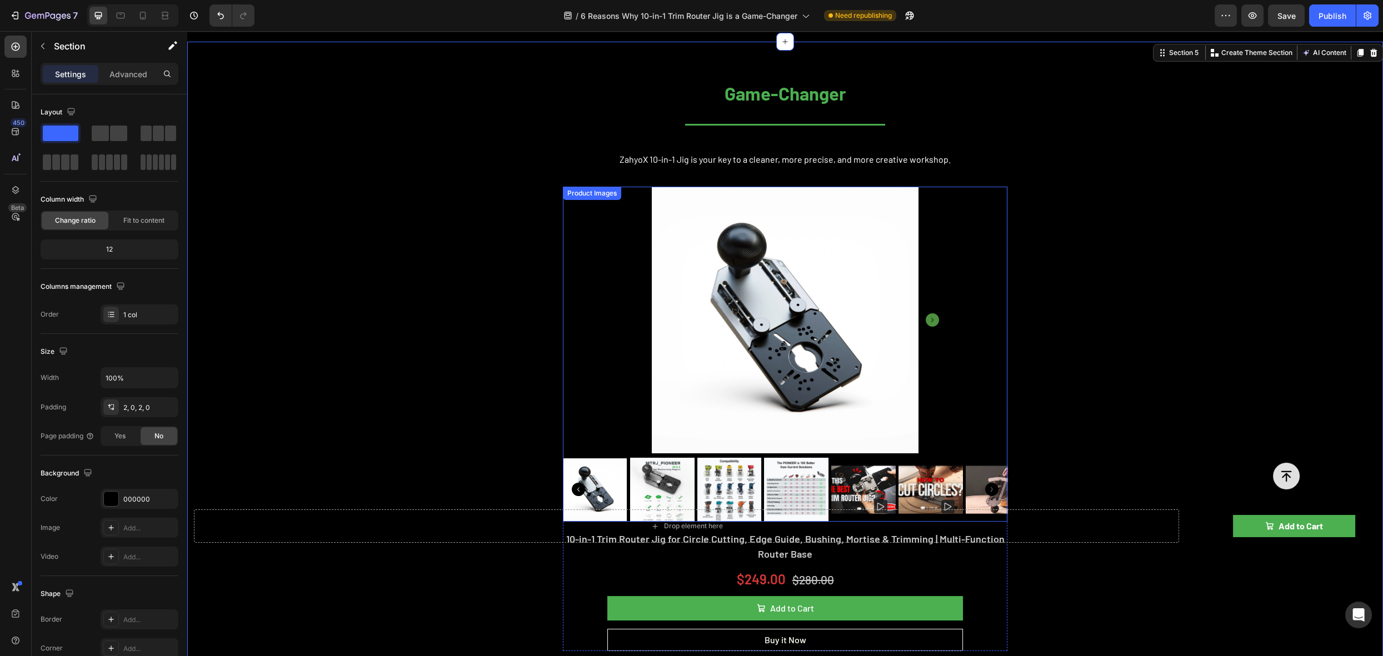
scroll to position [562, 0]
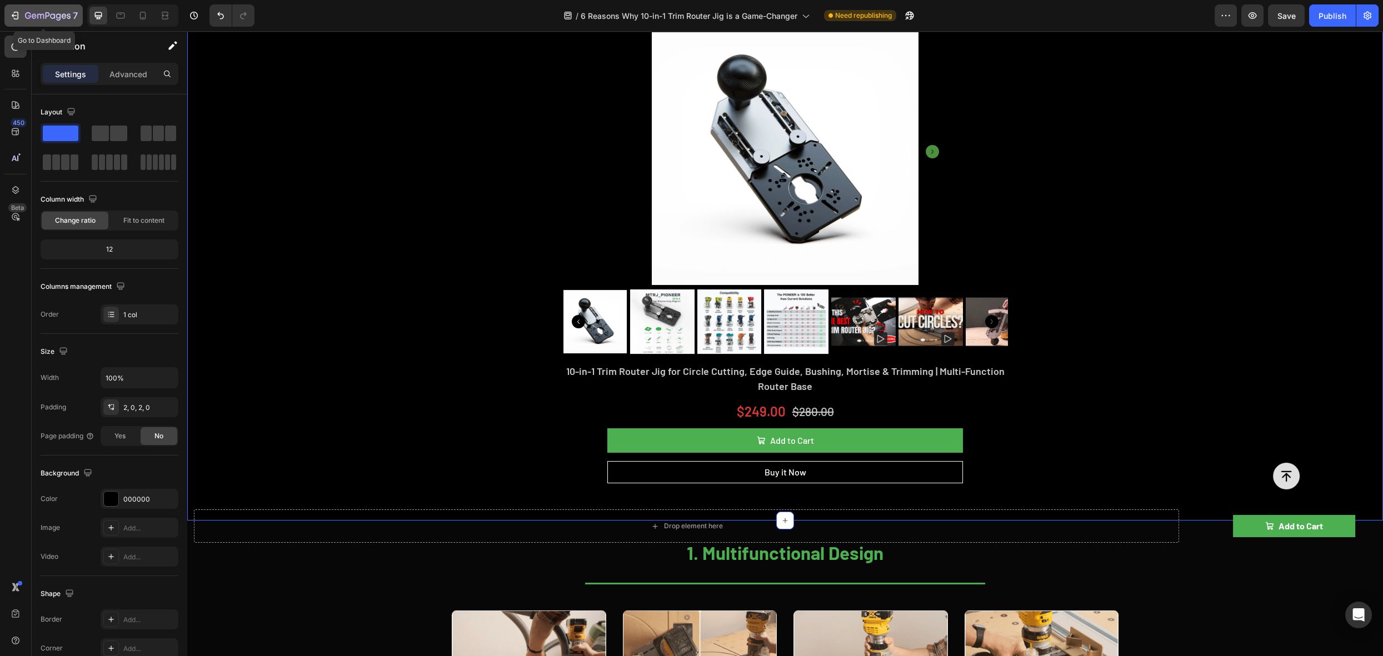
click at [16, 14] on icon "button" at bounding box center [14, 15] width 11 height 11
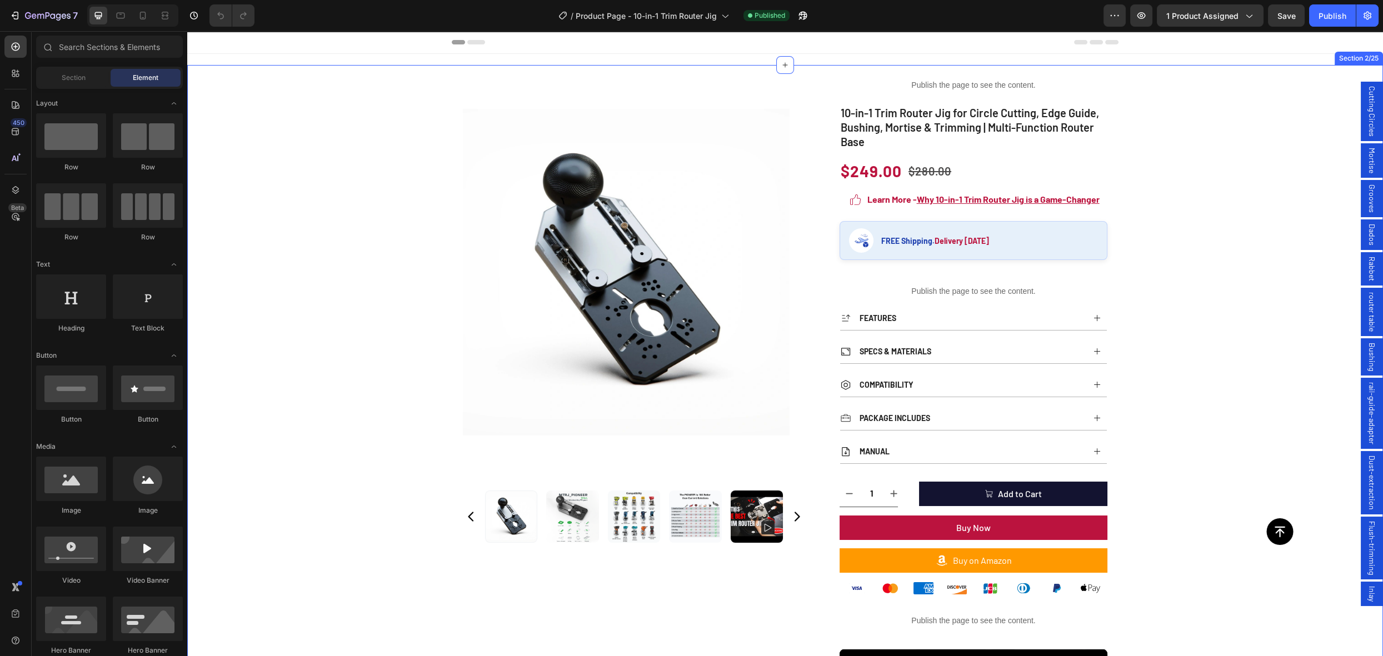
click at [1211, 152] on div "Product Images Publish the page to see the content. rating 10-in-1 Trim Router …" at bounding box center [785, 511] width 1196 height 892
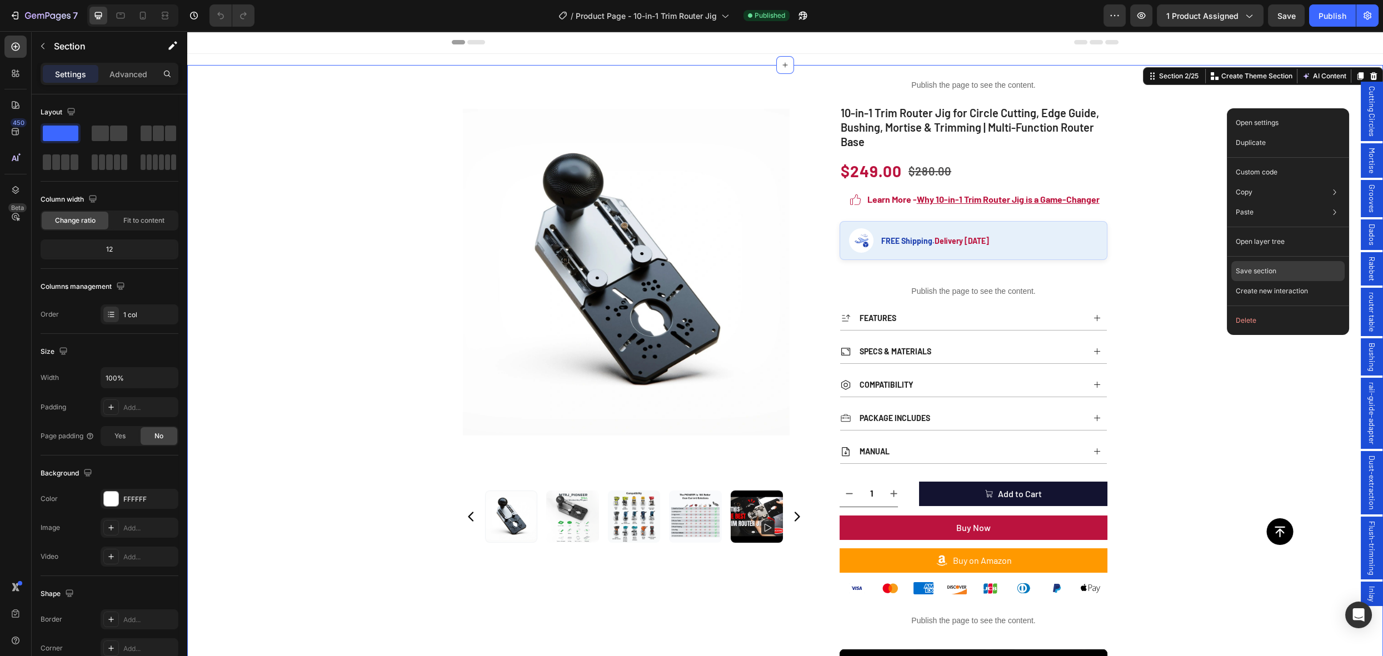
click at [1285, 267] on div "Save section" at bounding box center [1288, 271] width 113 height 20
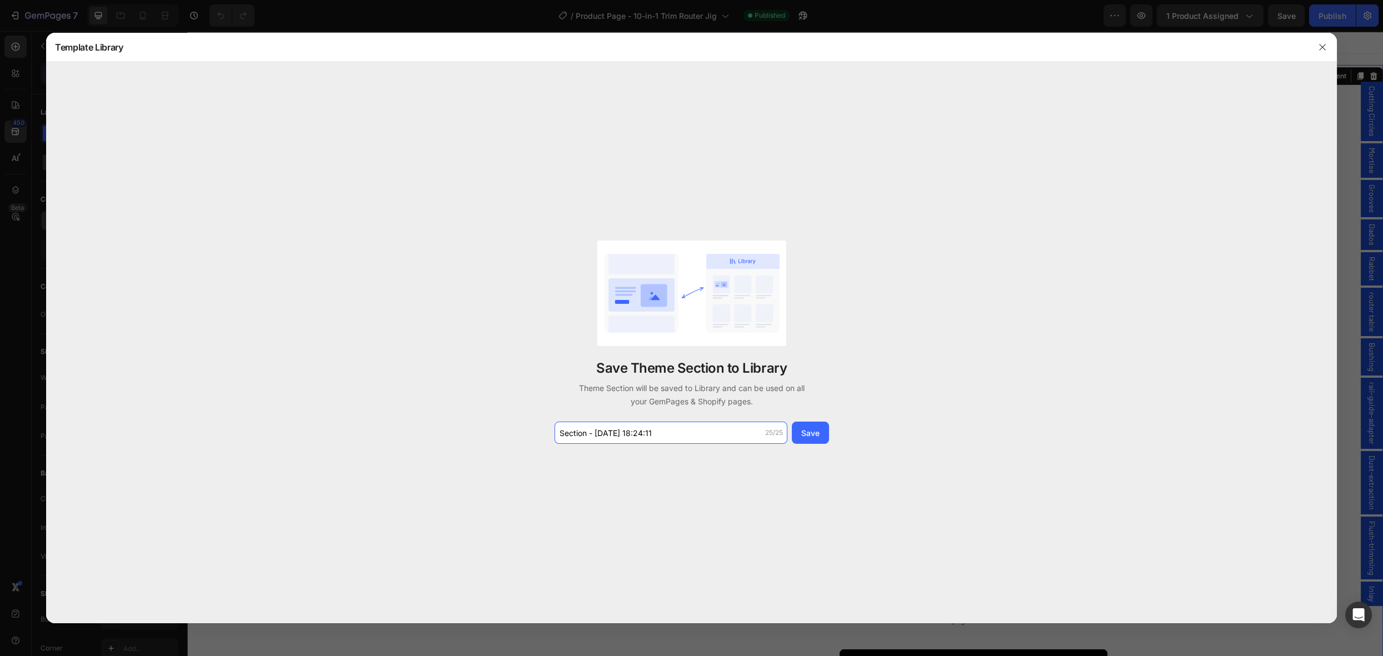
drag, startPoint x: 681, startPoint y: 431, endPoint x: 454, endPoint y: 434, distance: 227.3
click at [469, 436] on div "Save Theme Section to Library Theme Section will be saved to Library and can be…" at bounding box center [691, 343] width 1291 height 562
click at [671, 435] on input "MTRJ product topsection 1" at bounding box center [671, 433] width 233 height 22
click at [621, 436] on input "MTRJ product topsection" at bounding box center [671, 433] width 233 height 22
type input "MTRJ product top section"
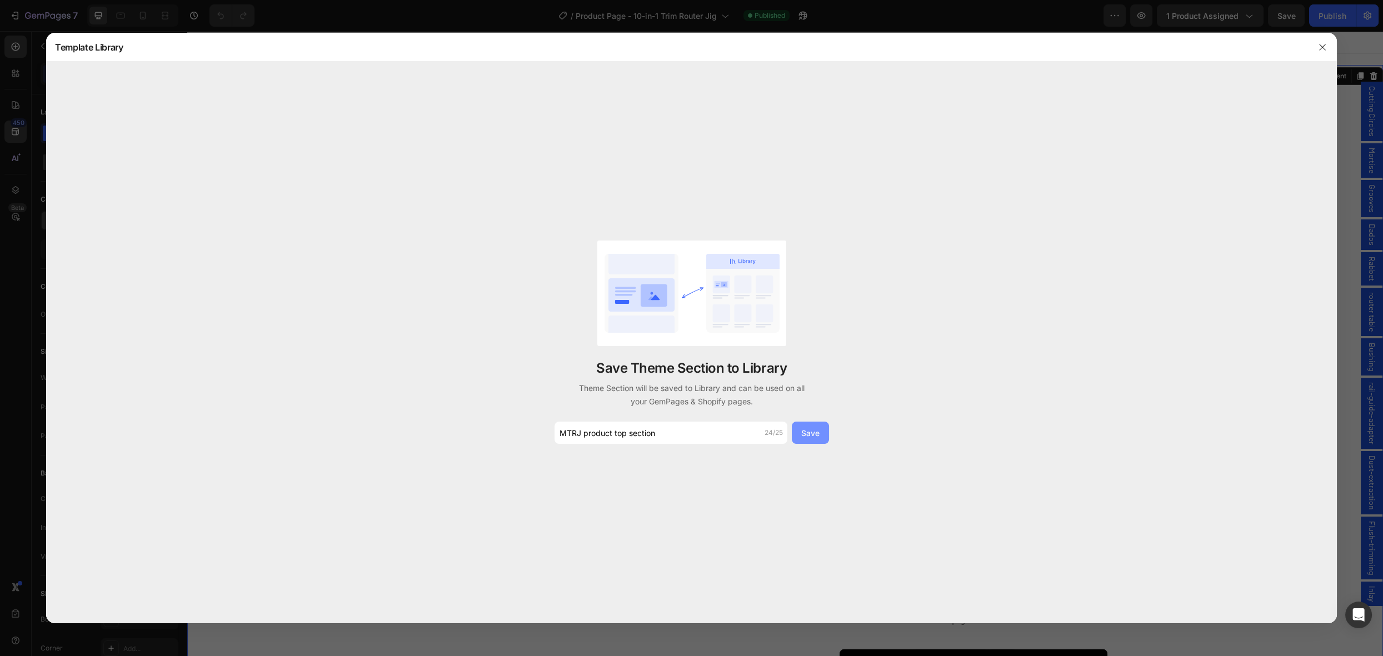
click at [819, 438] on button "Save" at bounding box center [810, 433] width 37 height 22
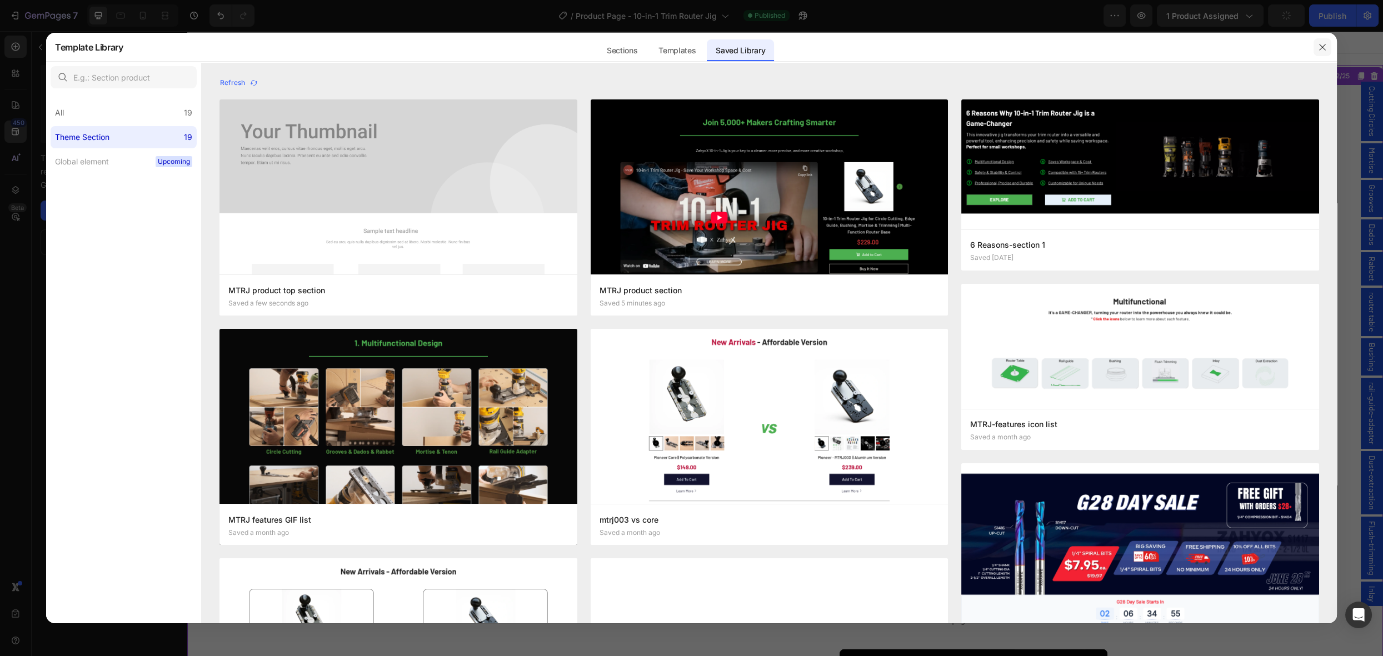
click at [1327, 48] on icon "button" at bounding box center [1322, 47] width 9 height 9
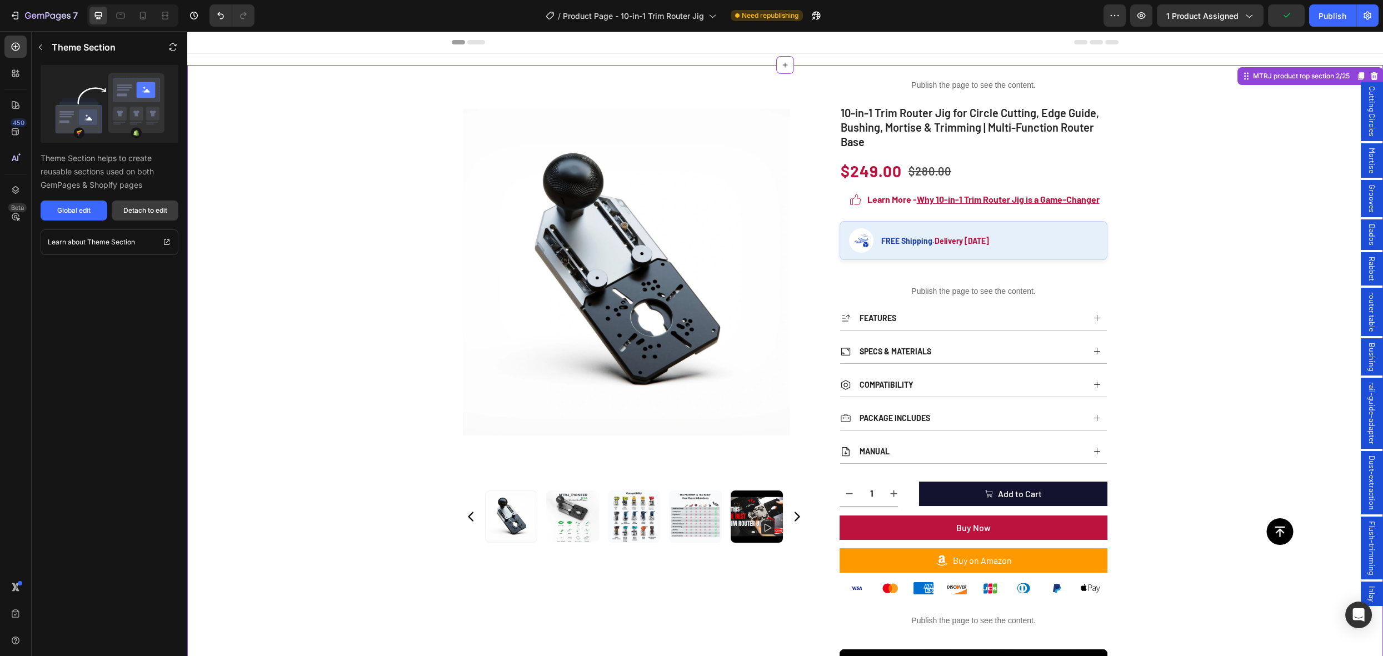
click at [135, 216] on button "Detach to edit" at bounding box center [145, 211] width 67 height 20
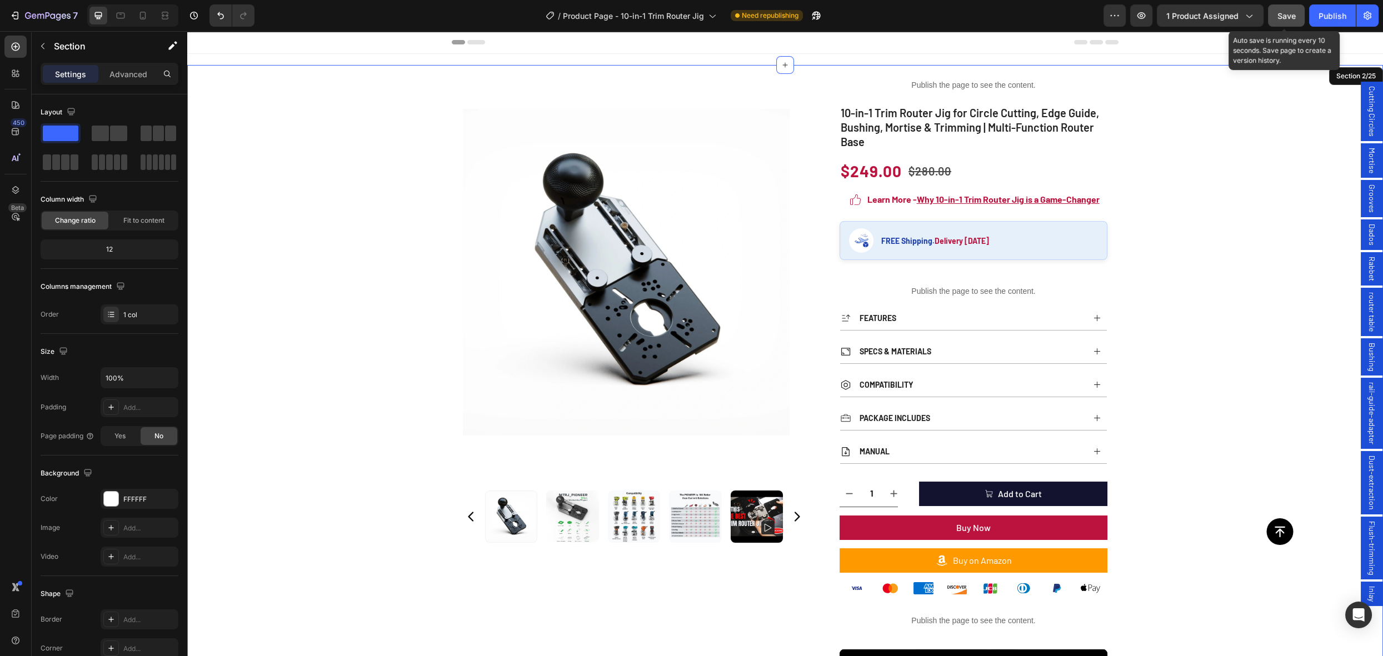
click at [1278, 19] on button "Save" at bounding box center [1286, 15] width 37 height 22
click at [1339, 23] on button "Publish" at bounding box center [1332, 15] width 47 height 22
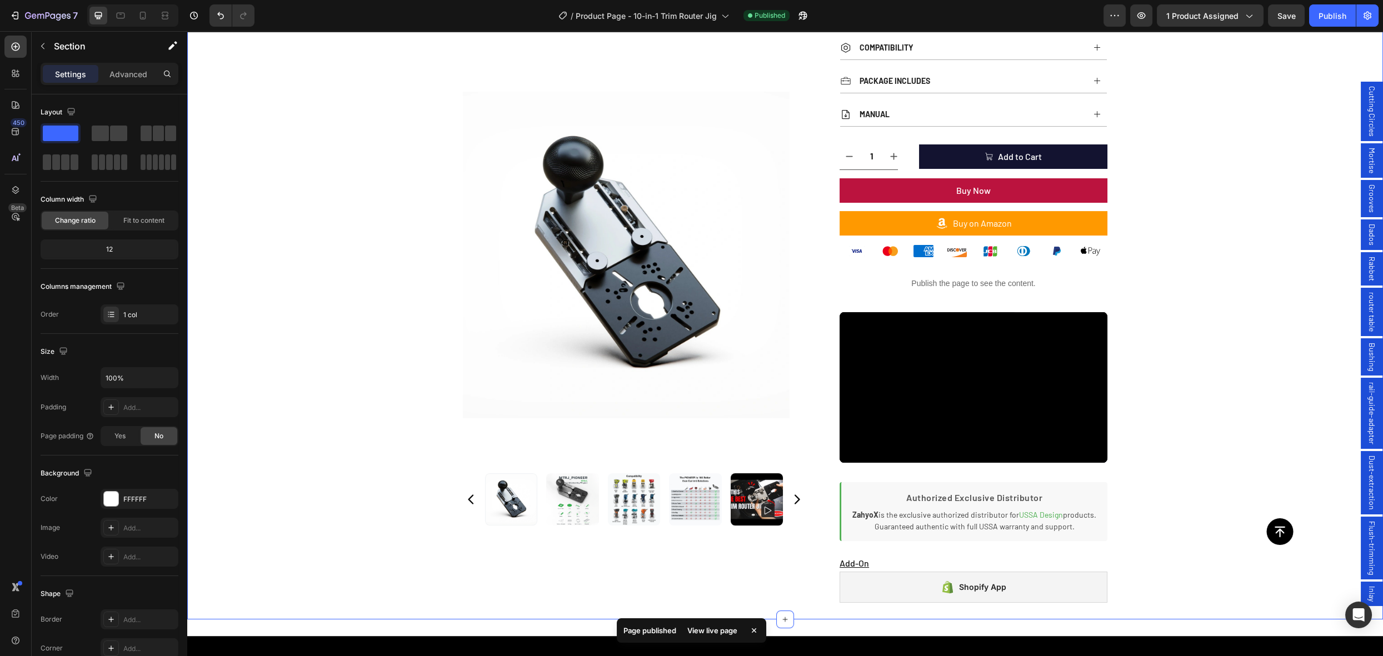
scroll to position [320, 0]
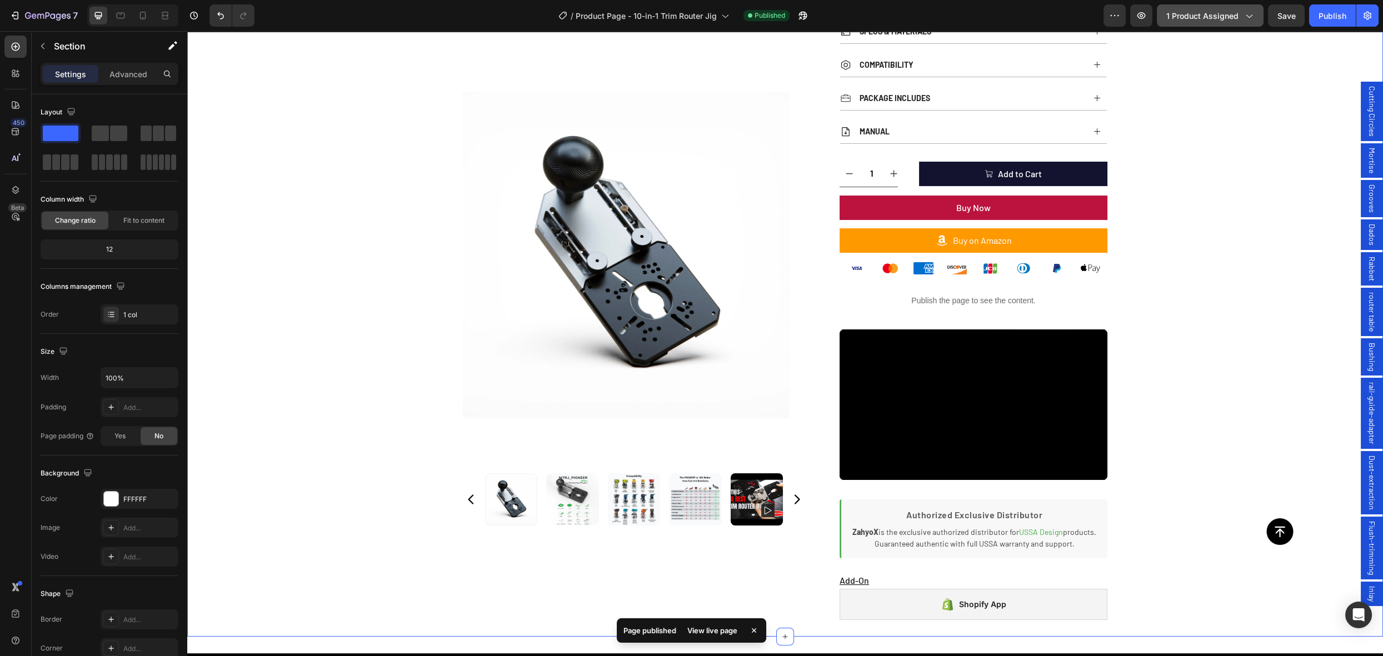
click at [1233, 17] on span "1 product assigned" at bounding box center [1203, 16] width 72 height 12
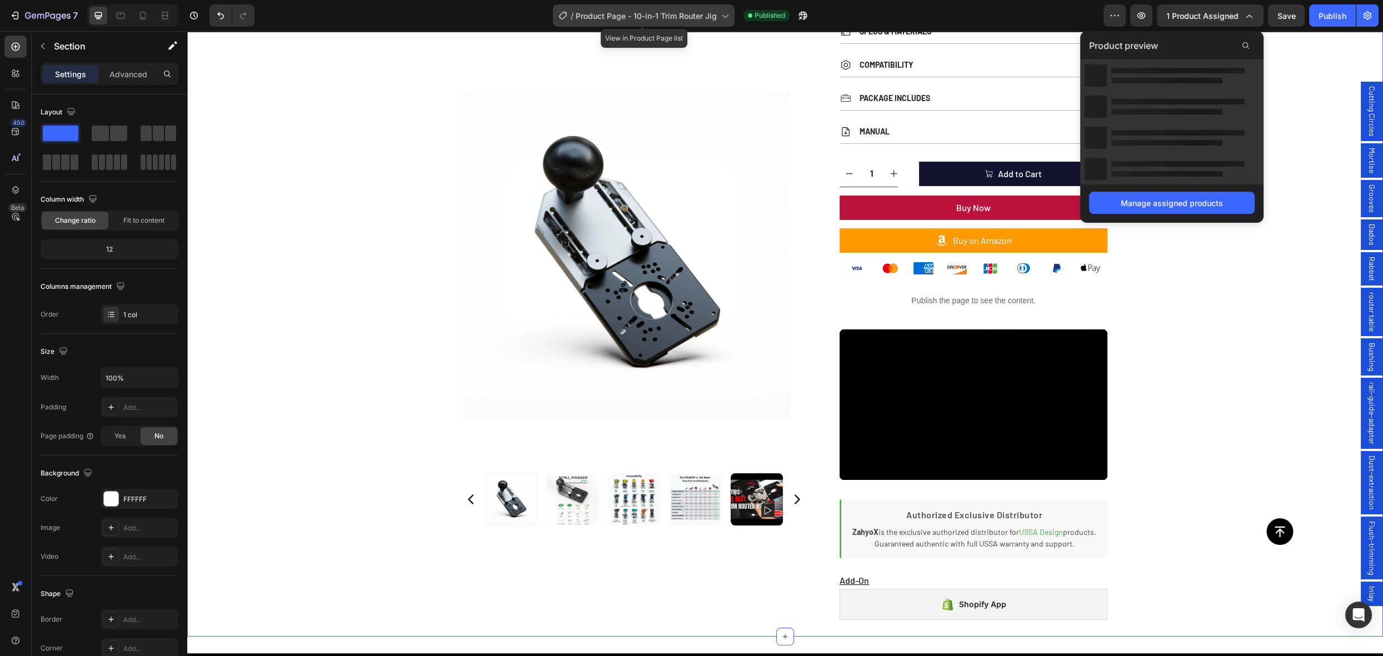
click at [699, 19] on span "Product Page - 10-in-1 Trim Router Jig" at bounding box center [646, 16] width 141 height 12
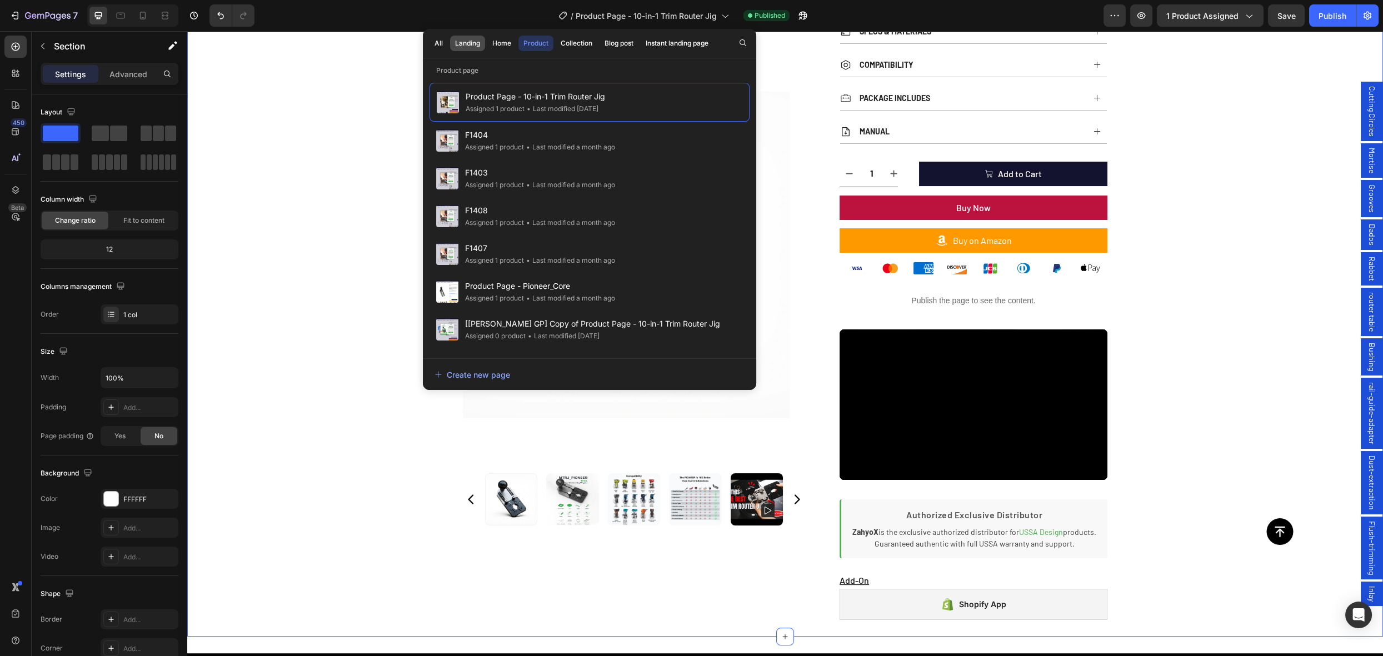
click at [471, 46] on div "Landing" at bounding box center [467, 43] width 25 height 10
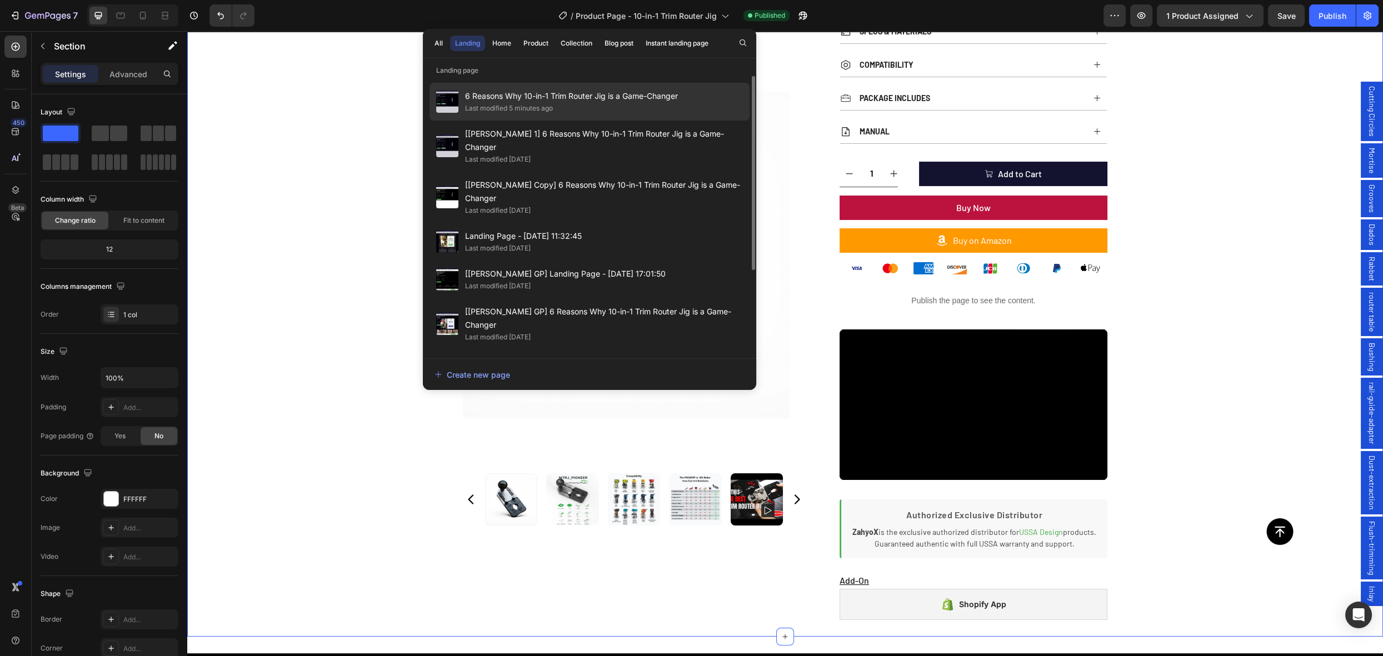
click at [551, 100] on span "6 Reasons Why 10-in-1 Trim Router Jig is a Game-Changer" at bounding box center [571, 95] width 213 height 13
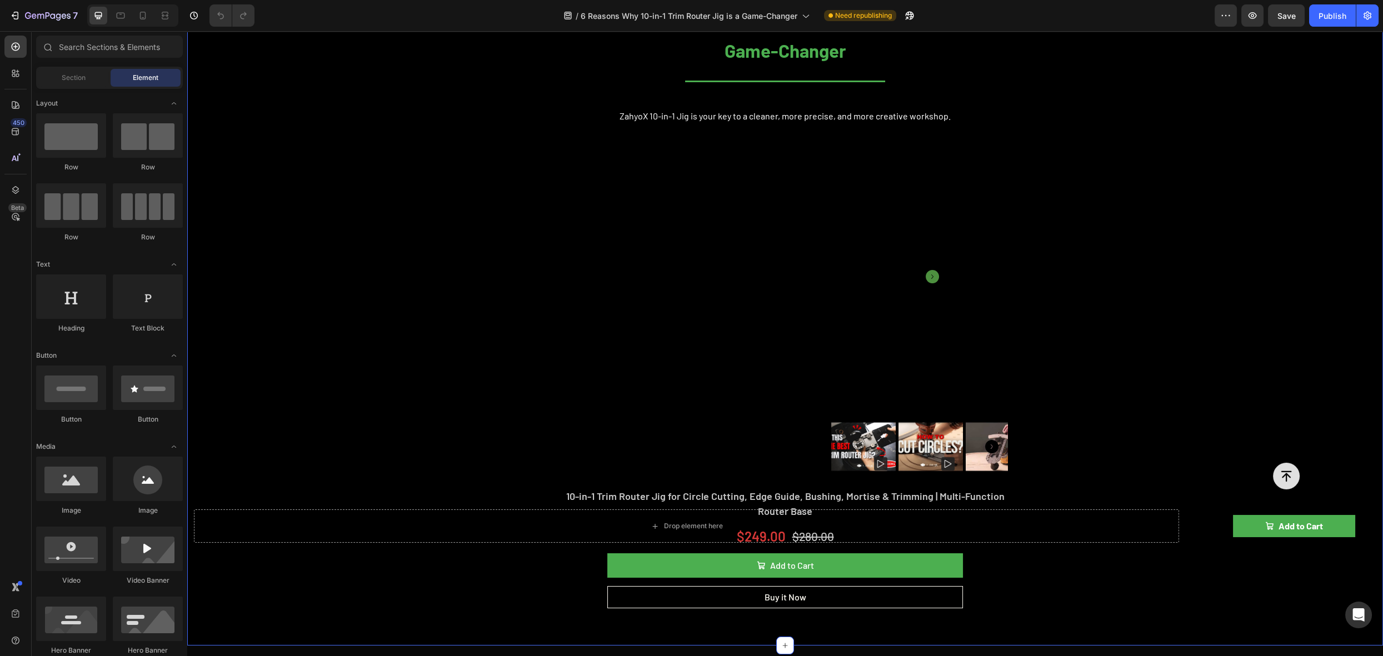
scroll to position [436, 0]
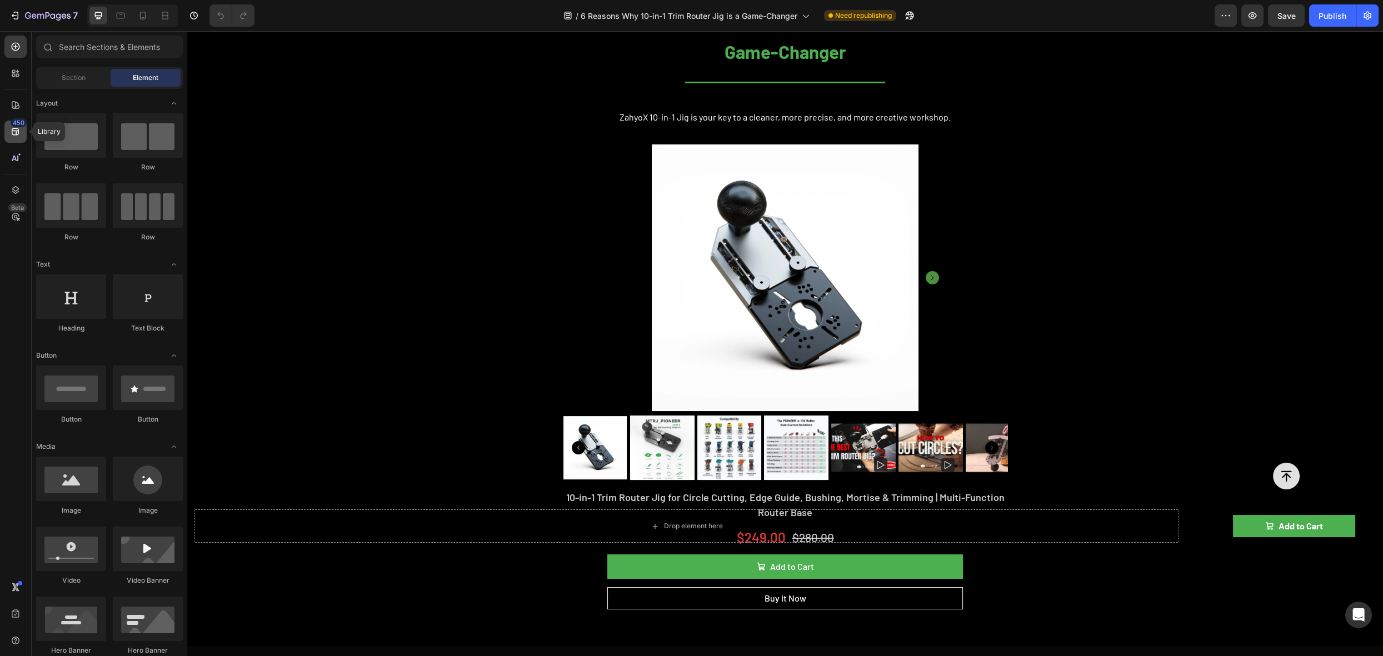
click at [15, 138] on div "450" at bounding box center [15, 132] width 22 height 22
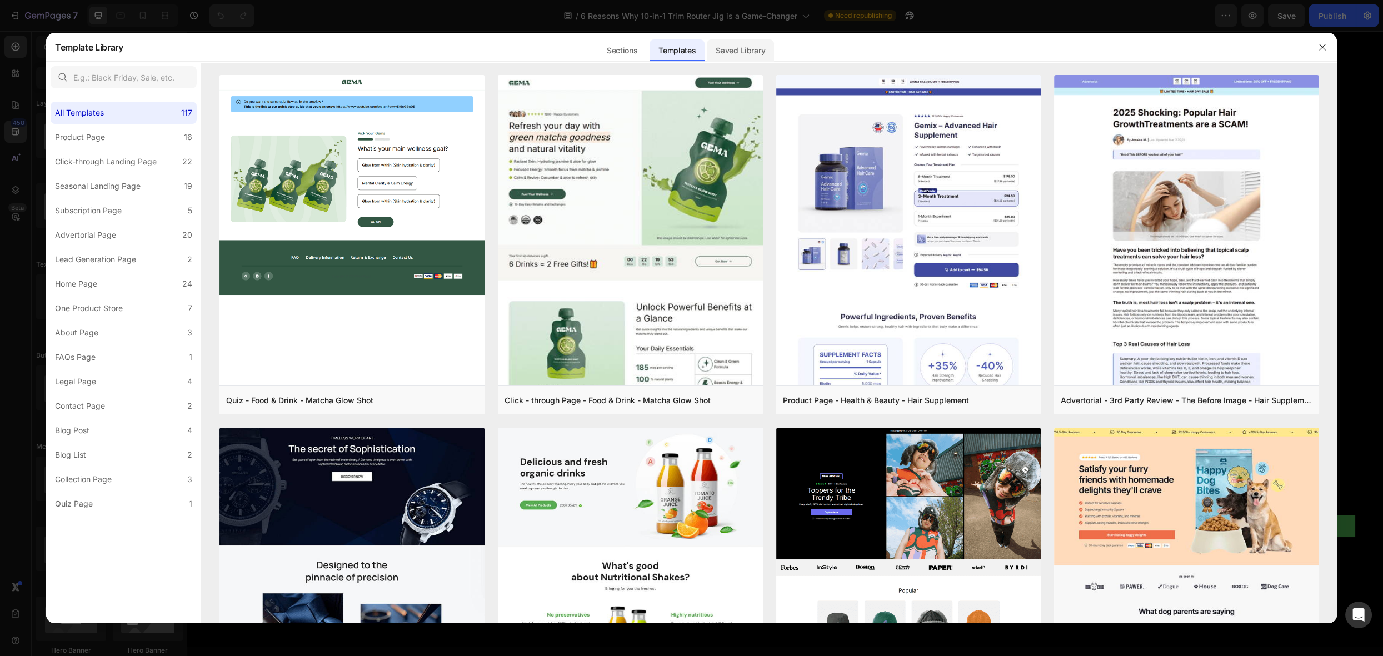
click at [761, 56] on div "Saved Library" at bounding box center [740, 50] width 67 height 22
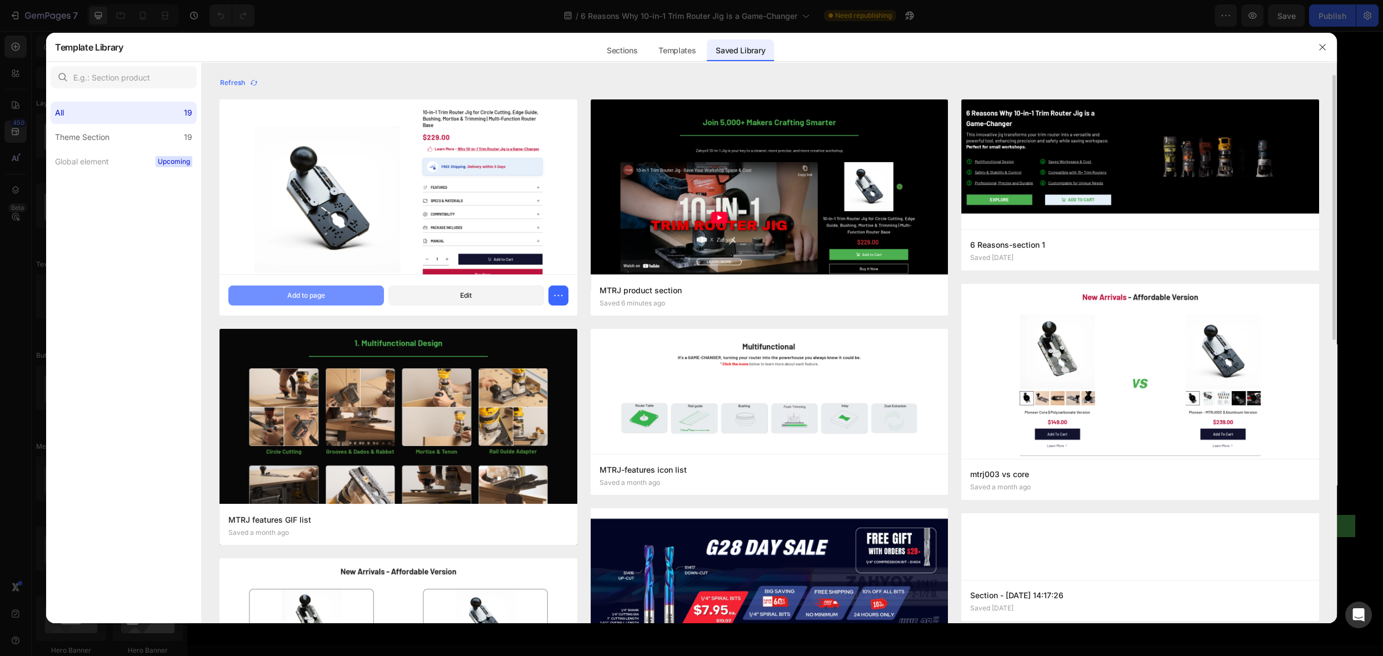
click at [348, 296] on button "Add to page" at bounding box center [306, 296] width 156 height 20
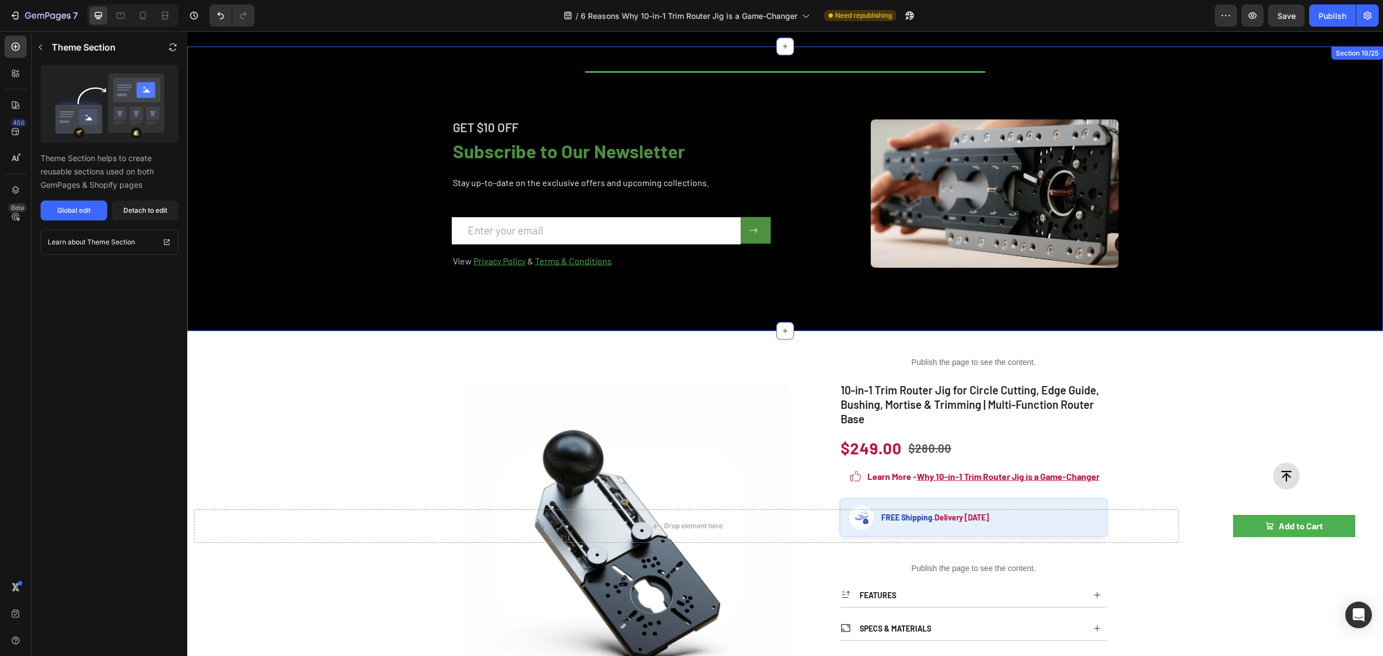
scroll to position [7662, 0]
drag, startPoint x: 155, startPoint y: 215, endPoint x: 35, endPoint y: 278, distance: 135.0
click at [155, 215] on div "Detach to edit" at bounding box center [145, 211] width 44 height 10
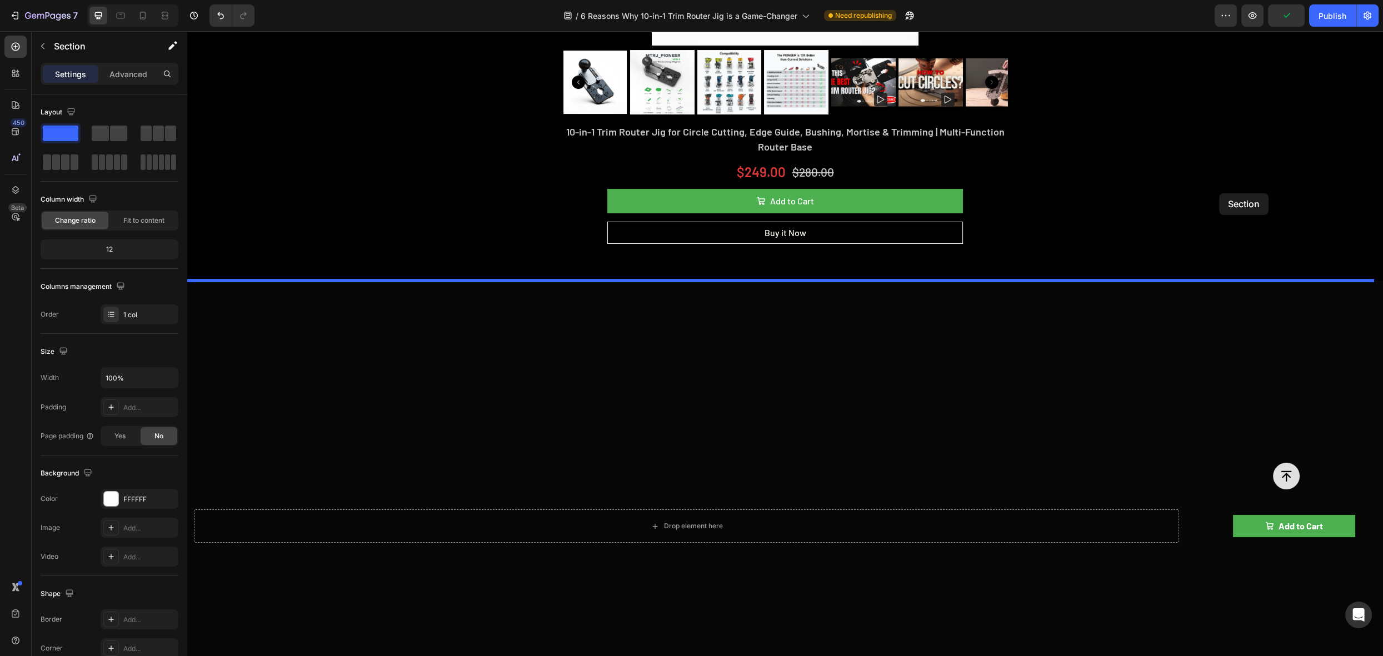
scroll to position [28, 0]
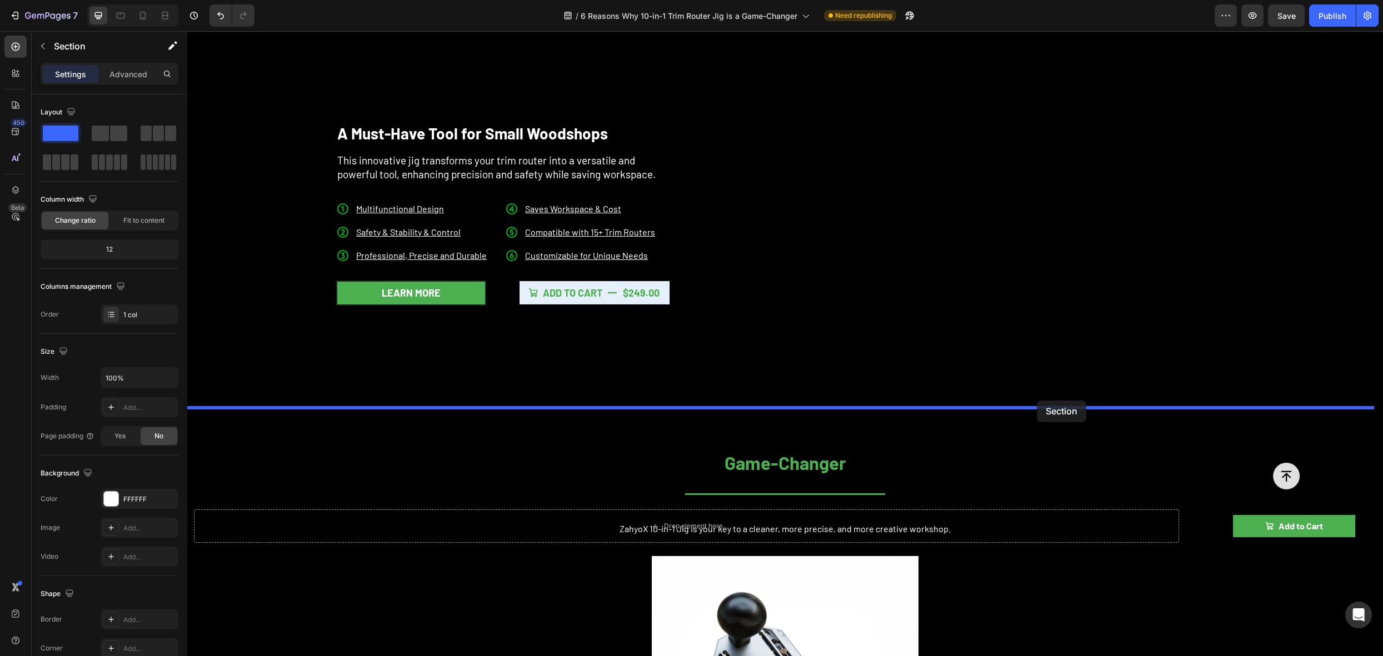
drag, startPoint x: 1325, startPoint y: 176, endPoint x: 1037, endPoint y: 401, distance: 365.5
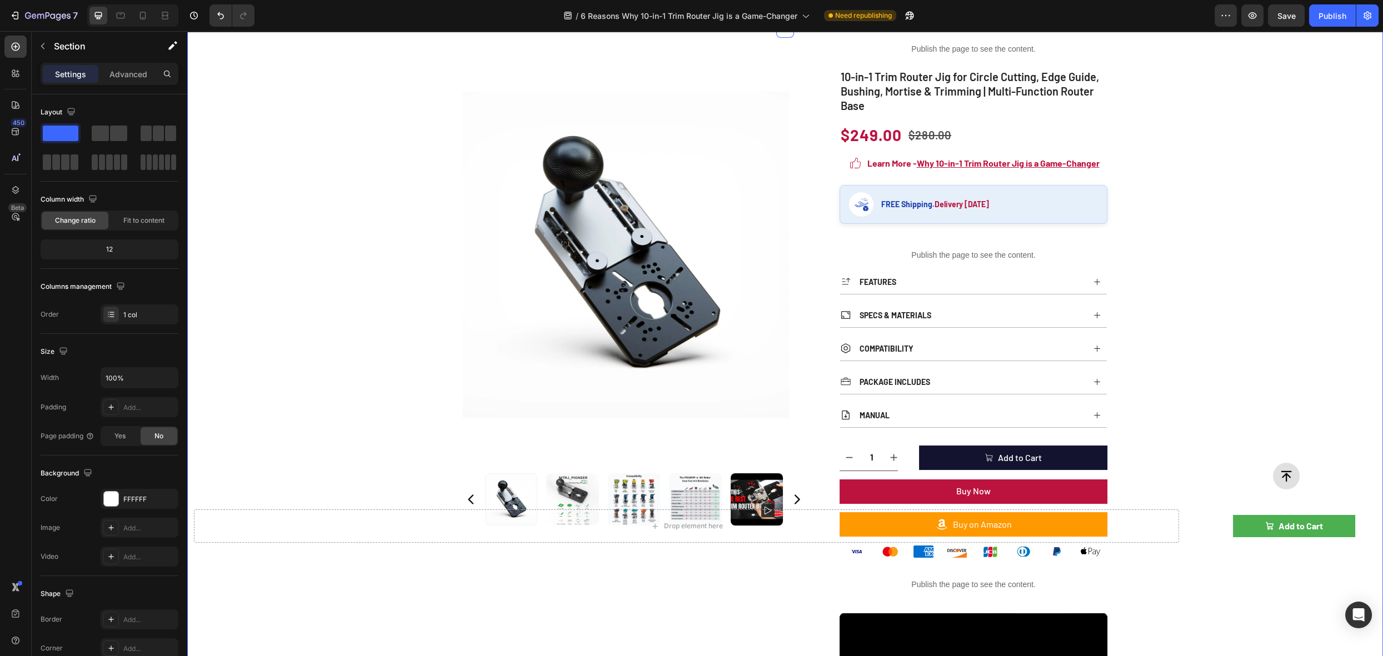
scroll to position [423, 0]
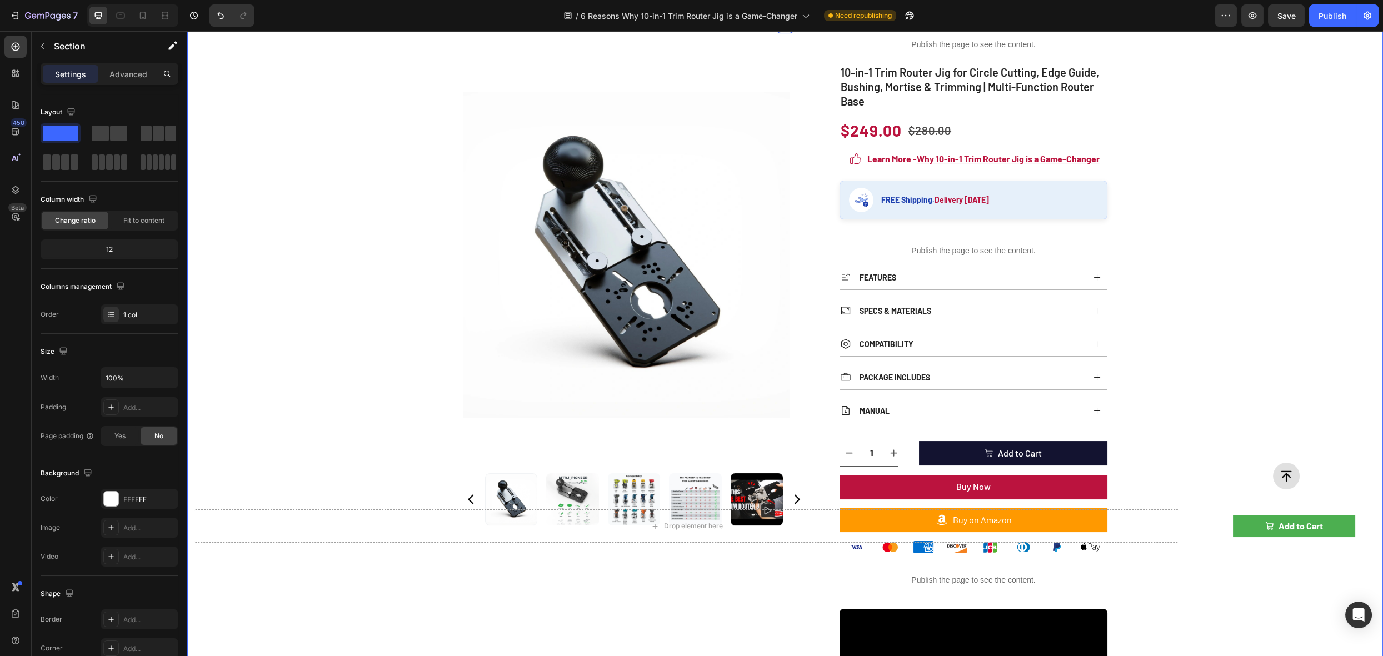
click at [246, 83] on div "Product Images Publish the page to see the content. rating 10-in-1 Trim Router …" at bounding box center [785, 470] width 1196 height 892
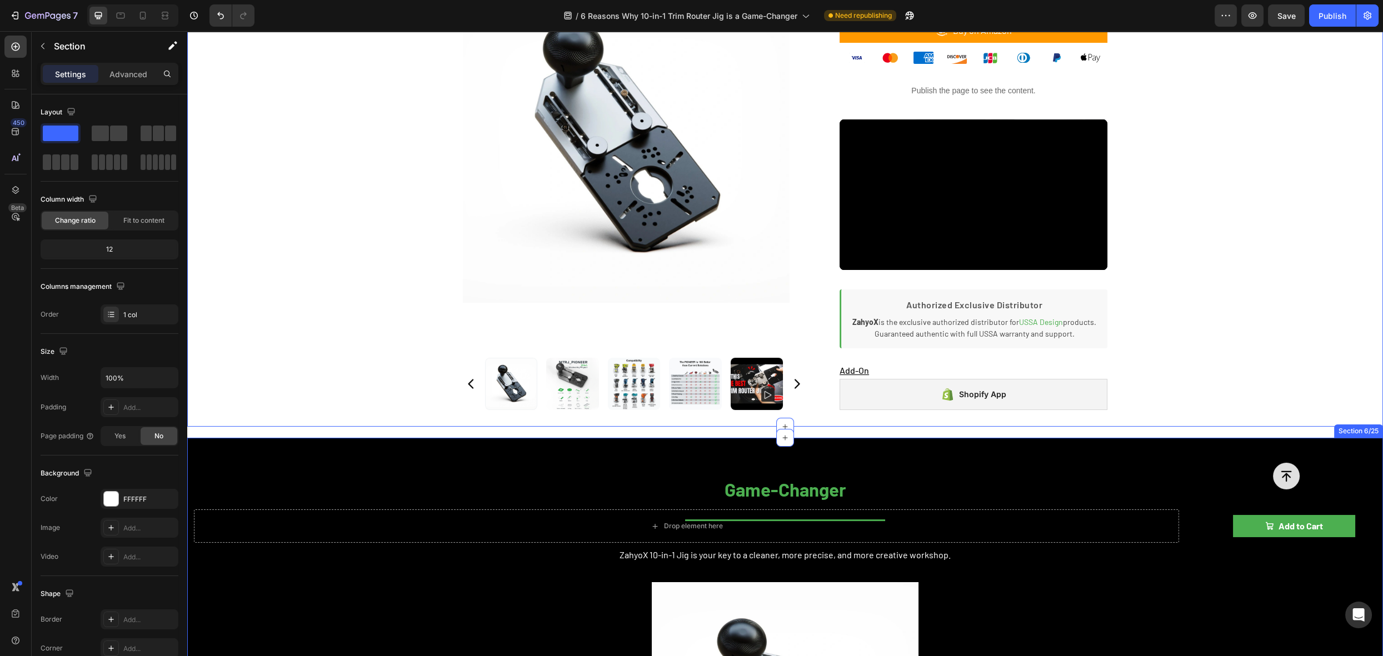
scroll to position [1113, 0]
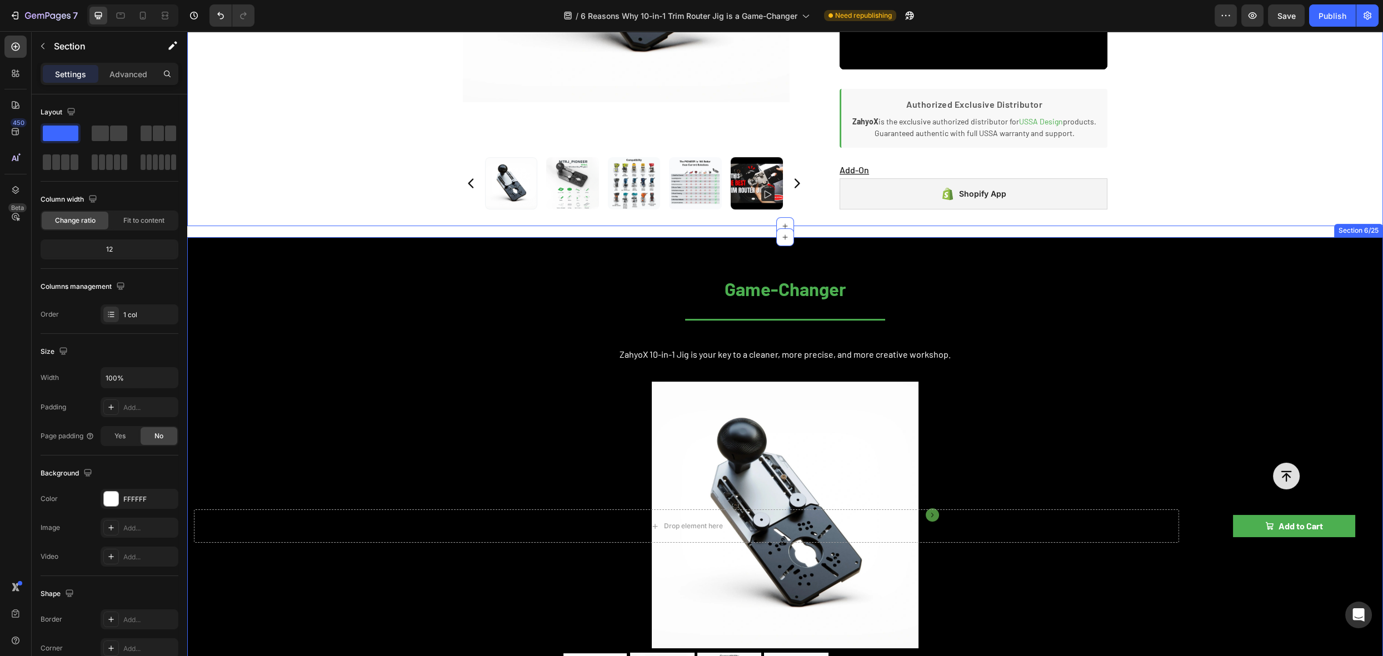
click at [206, 255] on div "Game-Changer Heading Title Line ZahyoX 10-in-1 Jig is your key to a cleaner, mo…" at bounding box center [785, 560] width 1196 height 611
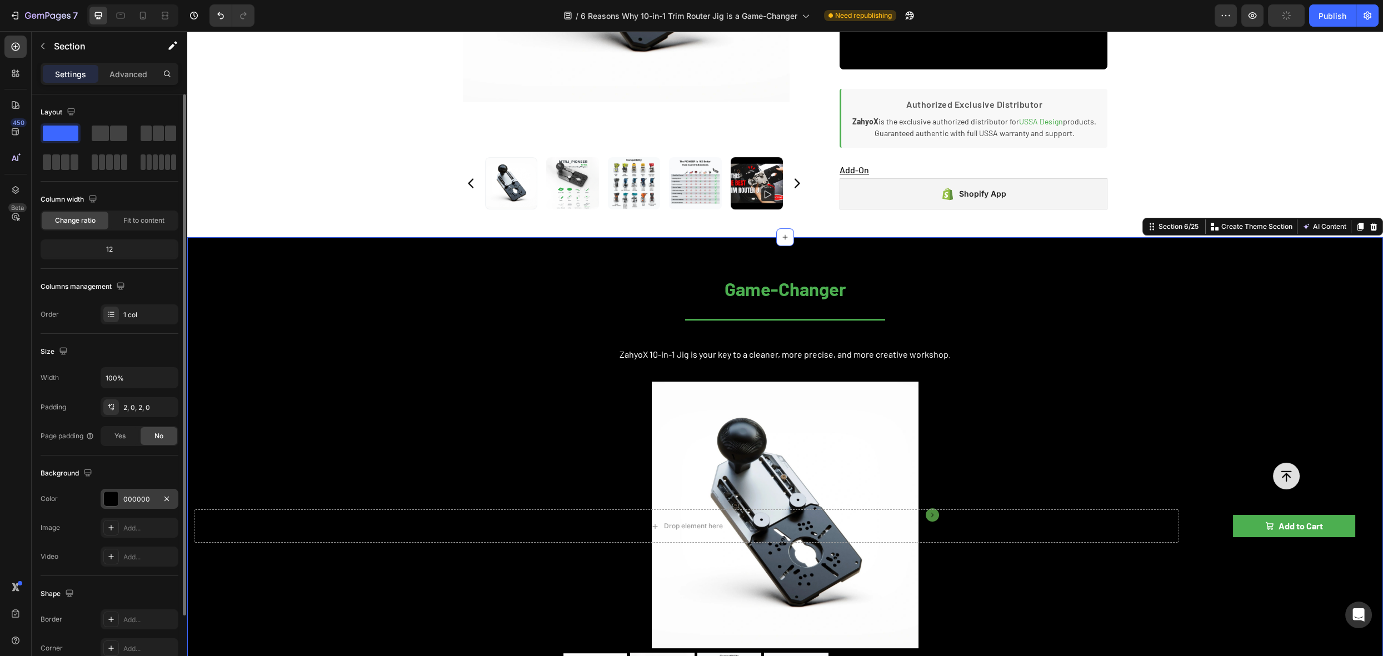
click at [144, 500] on div "000000" at bounding box center [139, 500] width 32 height 10
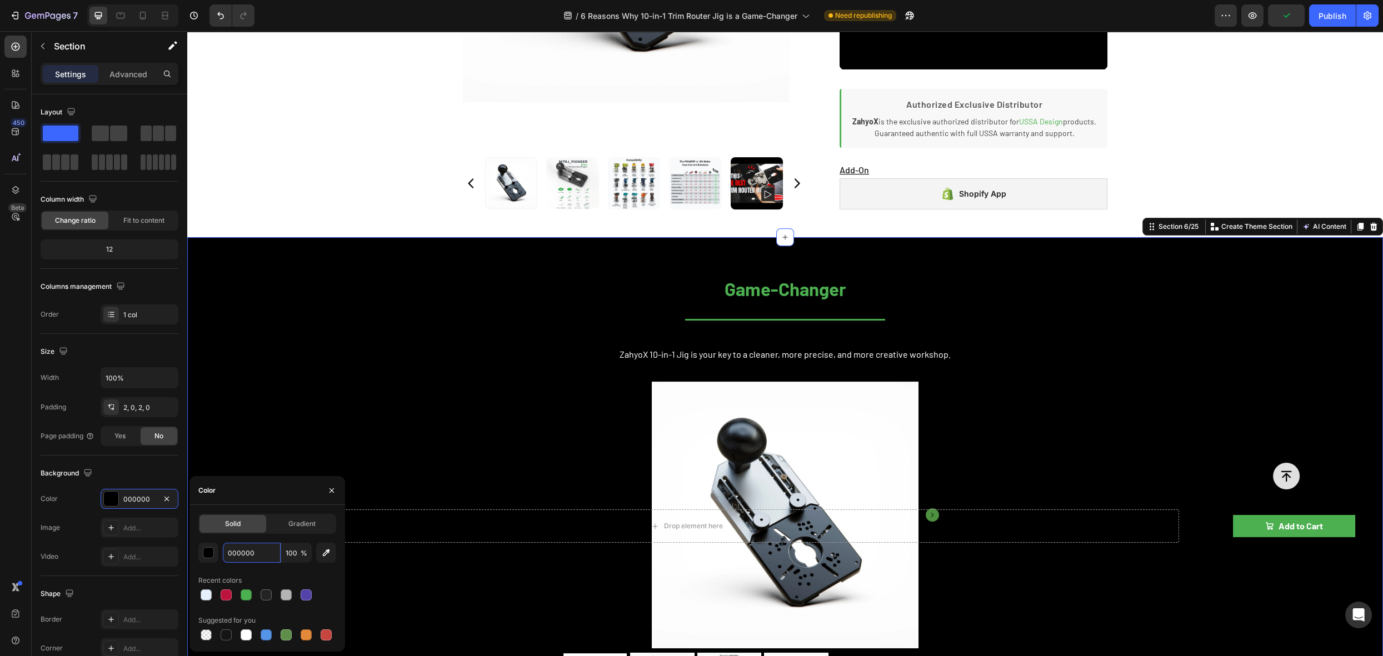
drag, startPoint x: 256, startPoint y: 554, endPoint x: 196, endPoint y: 540, distance: 62.3
click at [196, 540] on div "Solid Gradient 000000 100 % Recent colors Suggested for you" at bounding box center [268, 578] width 156 height 129
click at [375, 343] on div "Game-Changer Heading Title Line ZahyoX 10-in-1 Jig is your key to a cleaner, mo…" at bounding box center [785, 560] width 1196 height 611
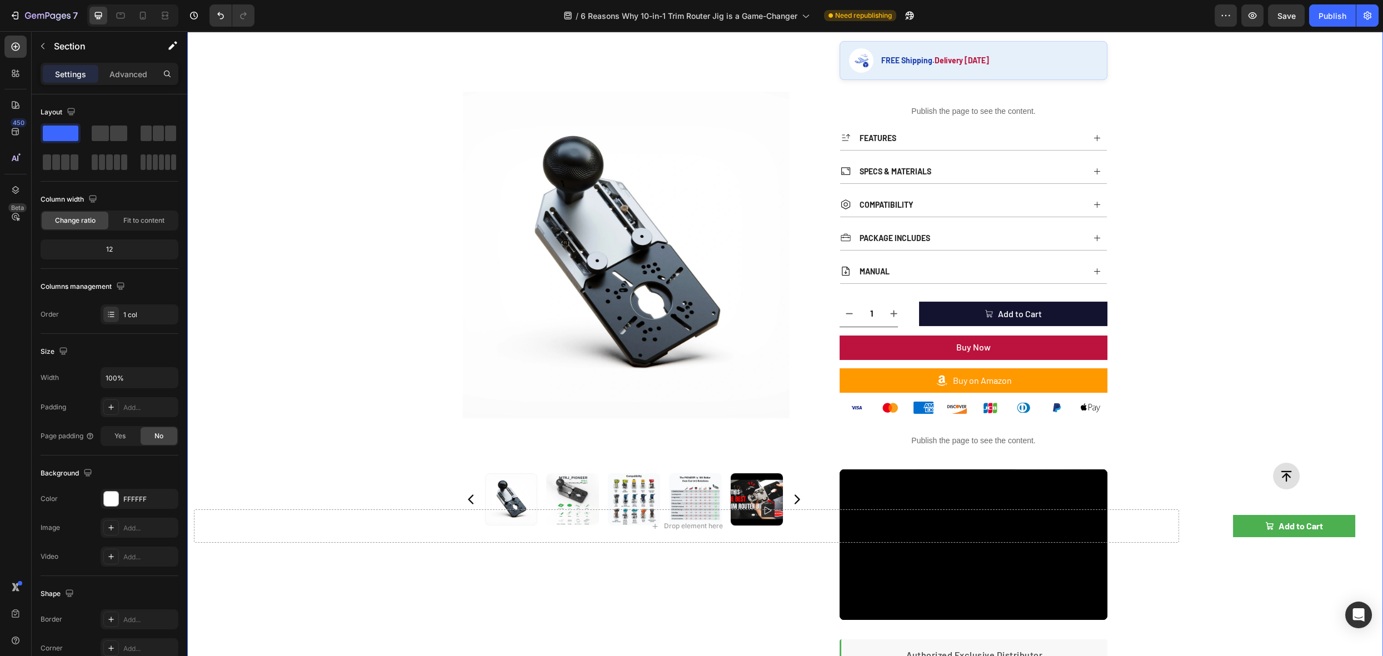
scroll to position [531, 0]
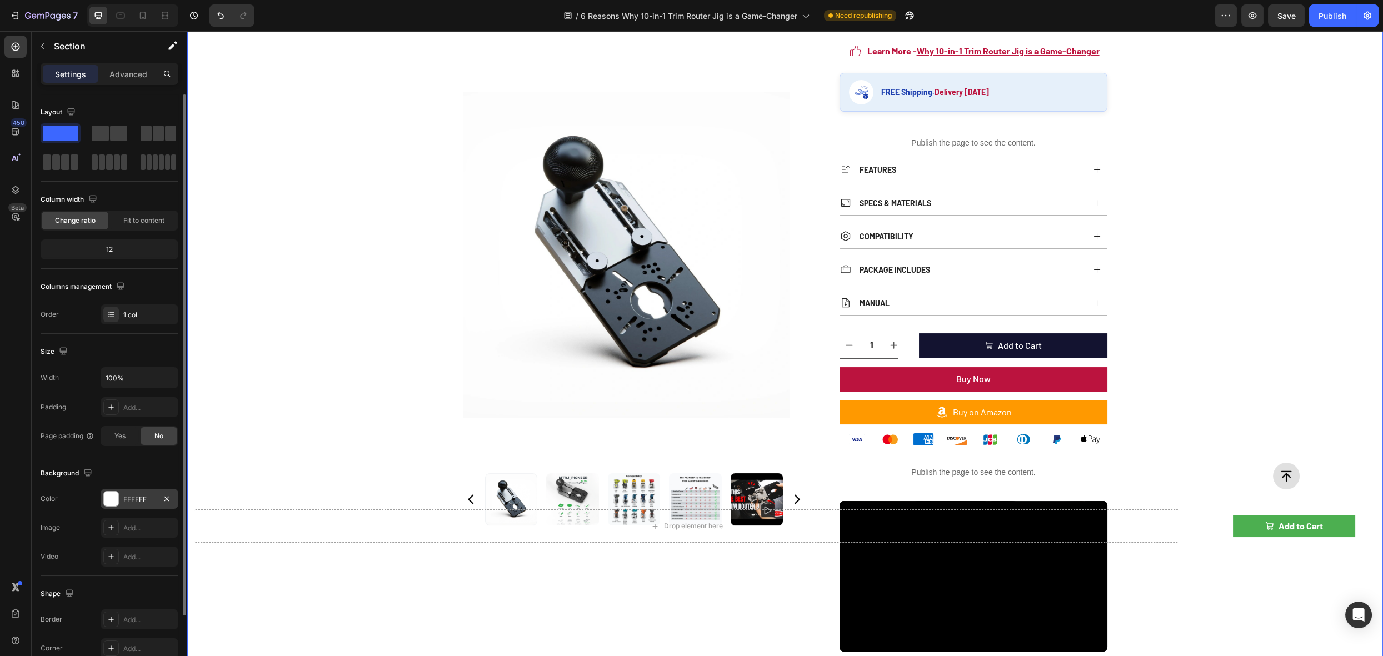
click at [148, 497] on div "FFFFFF" at bounding box center [139, 500] width 32 height 10
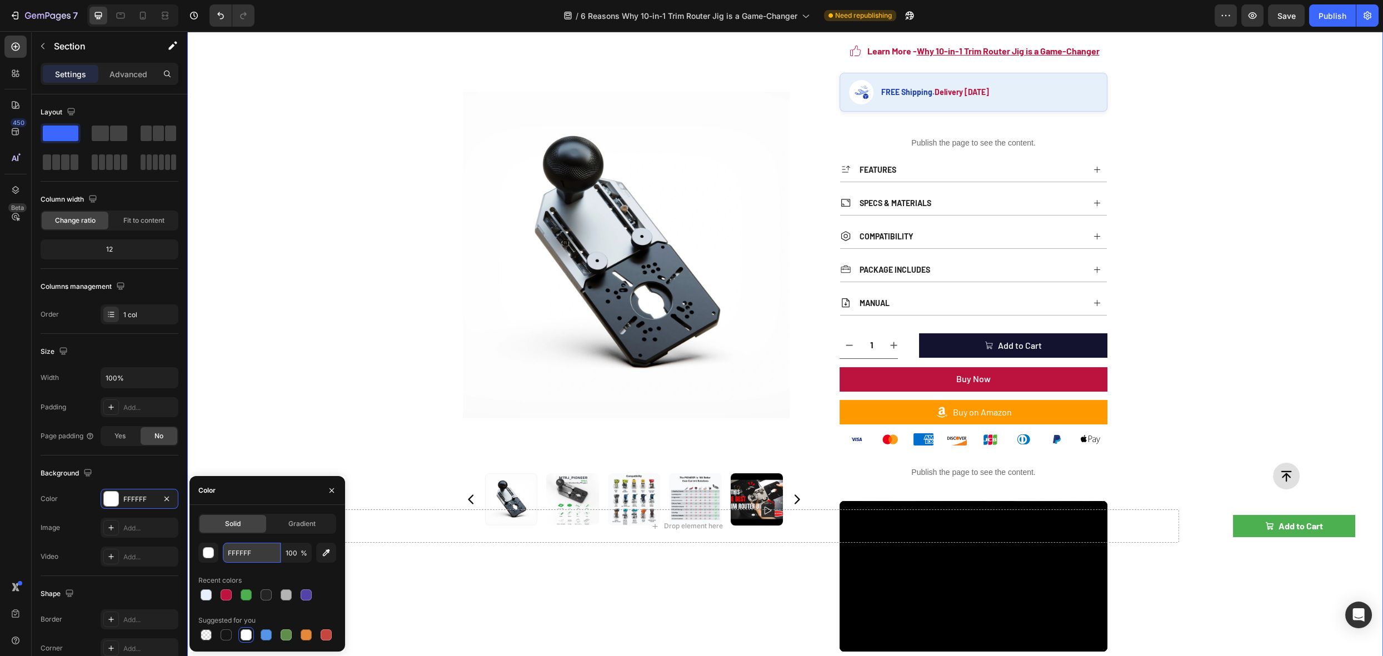
click at [253, 552] on input "FFFFFF" at bounding box center [252, 553] width 58 height 20
paste input "000000"
type input "000000"
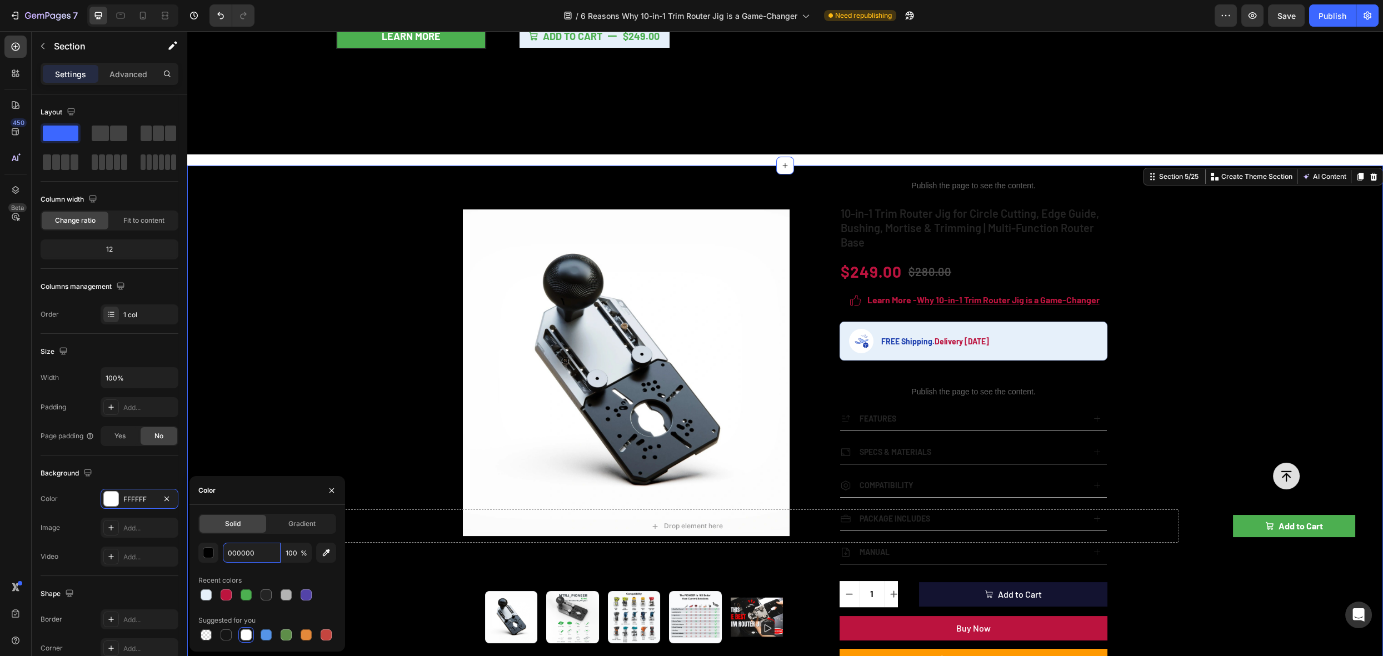
scroll to position [285, 0]
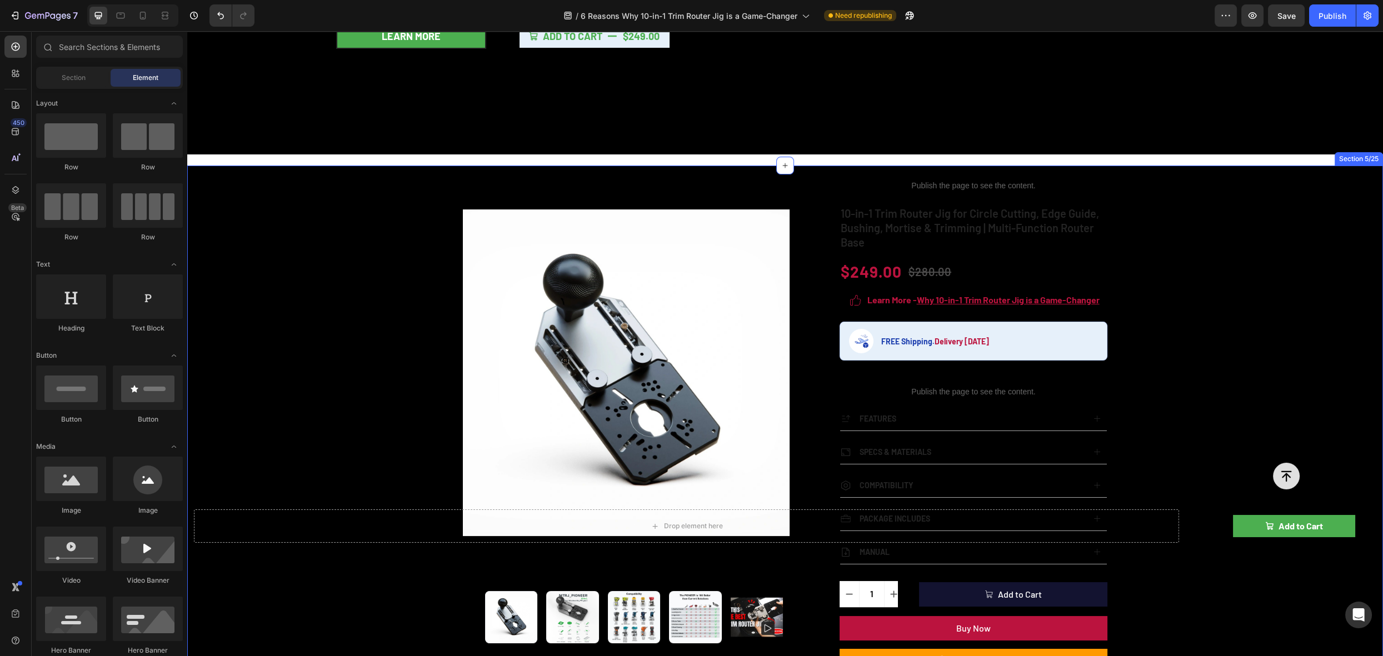
click at [259, 205] on div "Product Images Publish the page to see the content. rating 10-in-1 Trim Router …" at bounding box center [785, 612] width 1196 height 892
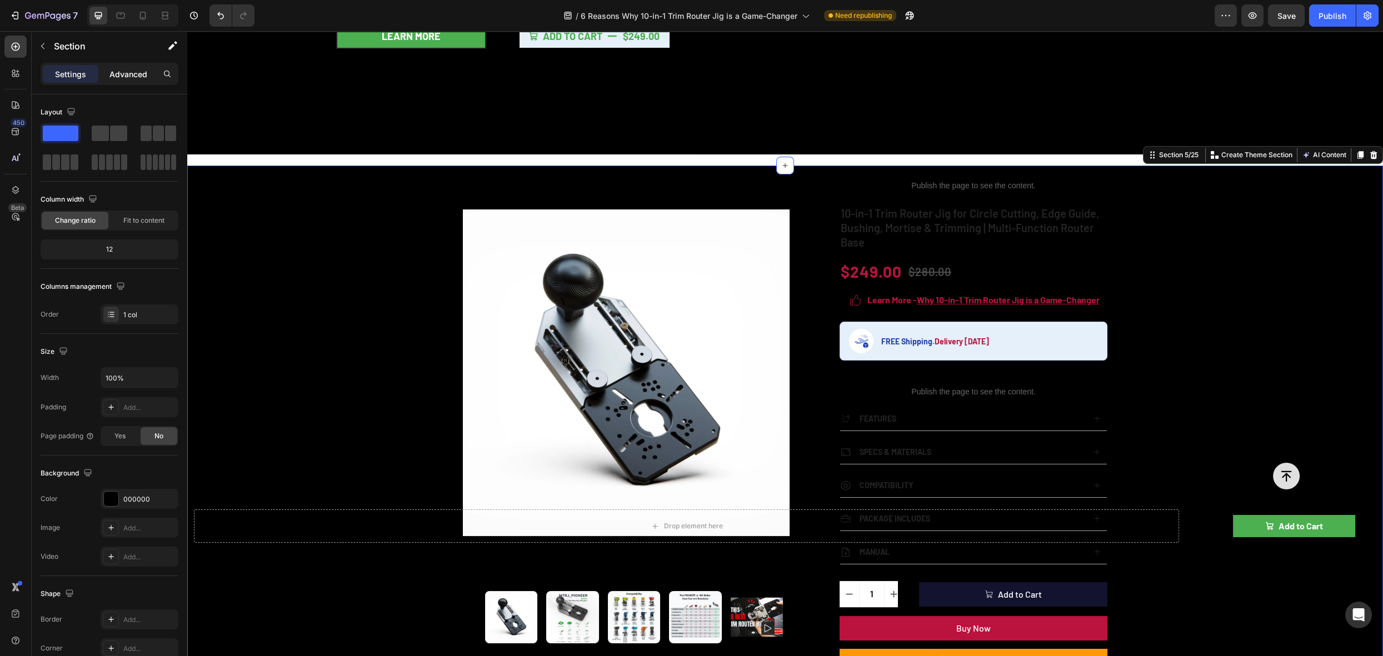
click at [123, 76] on p "Advanced" at bounding box center [128, 74] width 38 height 12
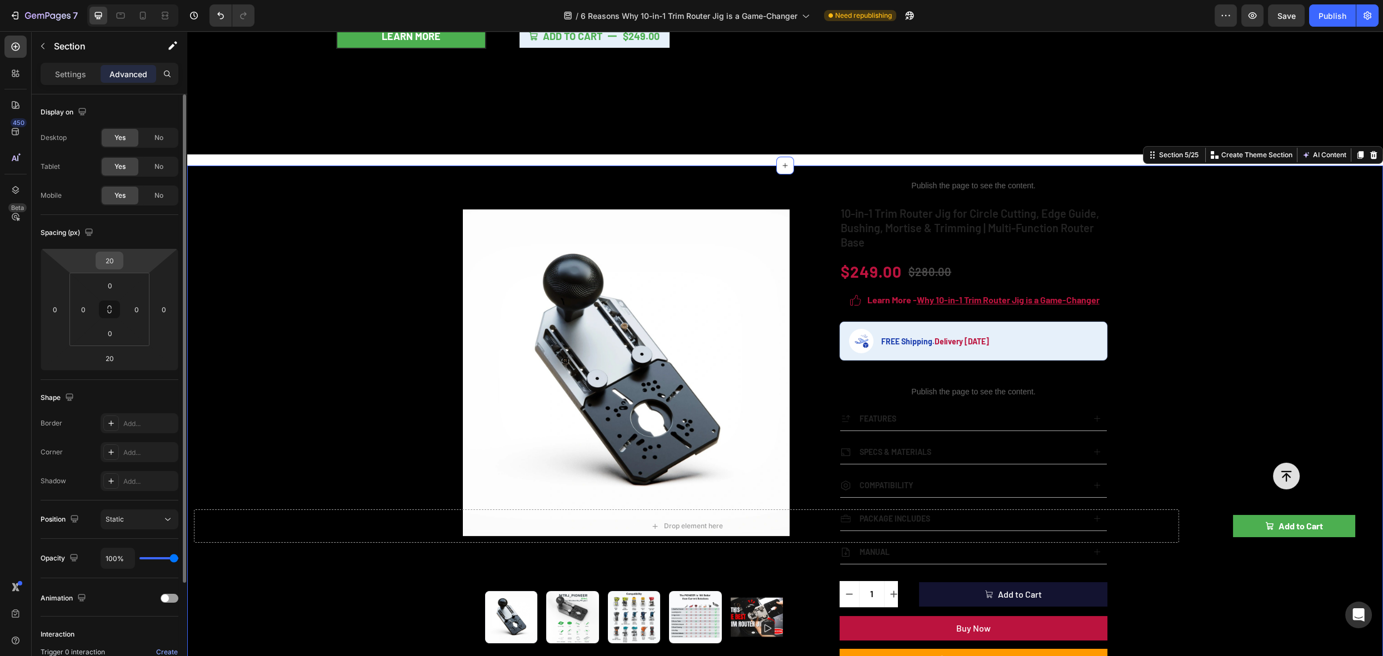
click at [121, 258] on div "20" at bounding box center [110, 261] width 28 height 18
click at [117, 260] on input "20" at bounding box center [109, 260] width 22 height 17
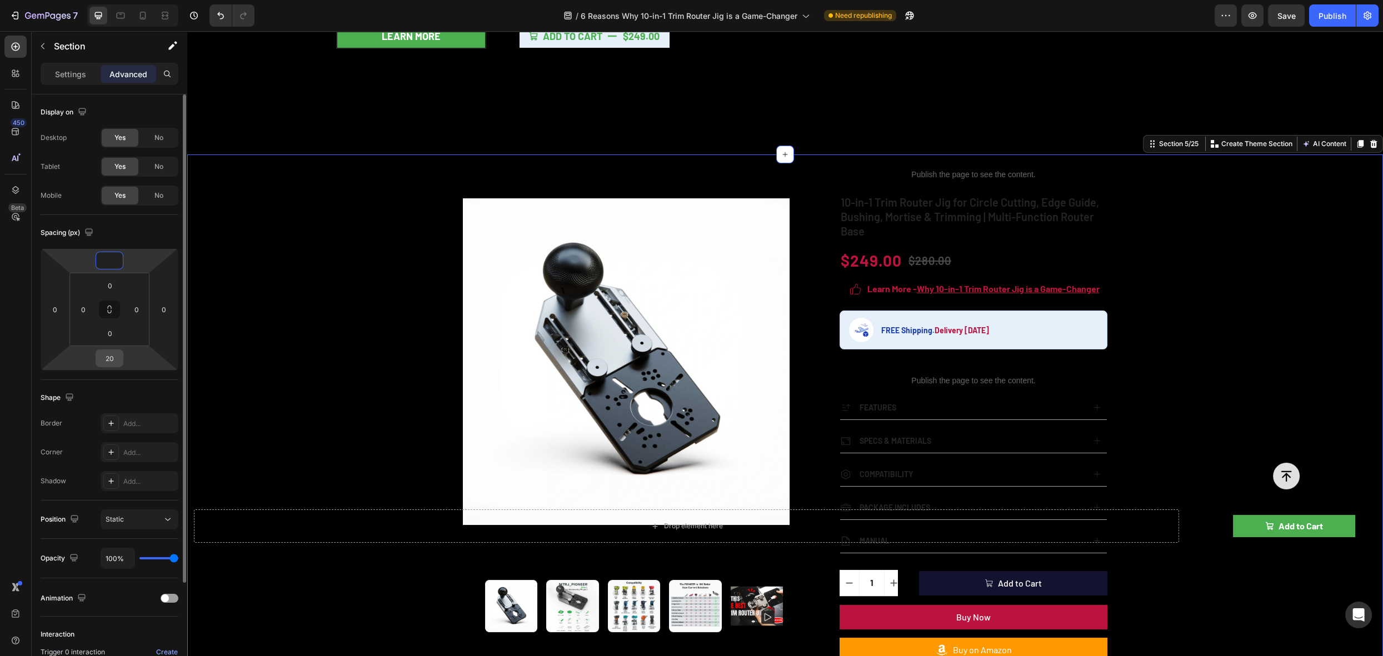
type input "0"
click at [113, 358] on input "20" at bounding box center [109, 358] width 22 height 17
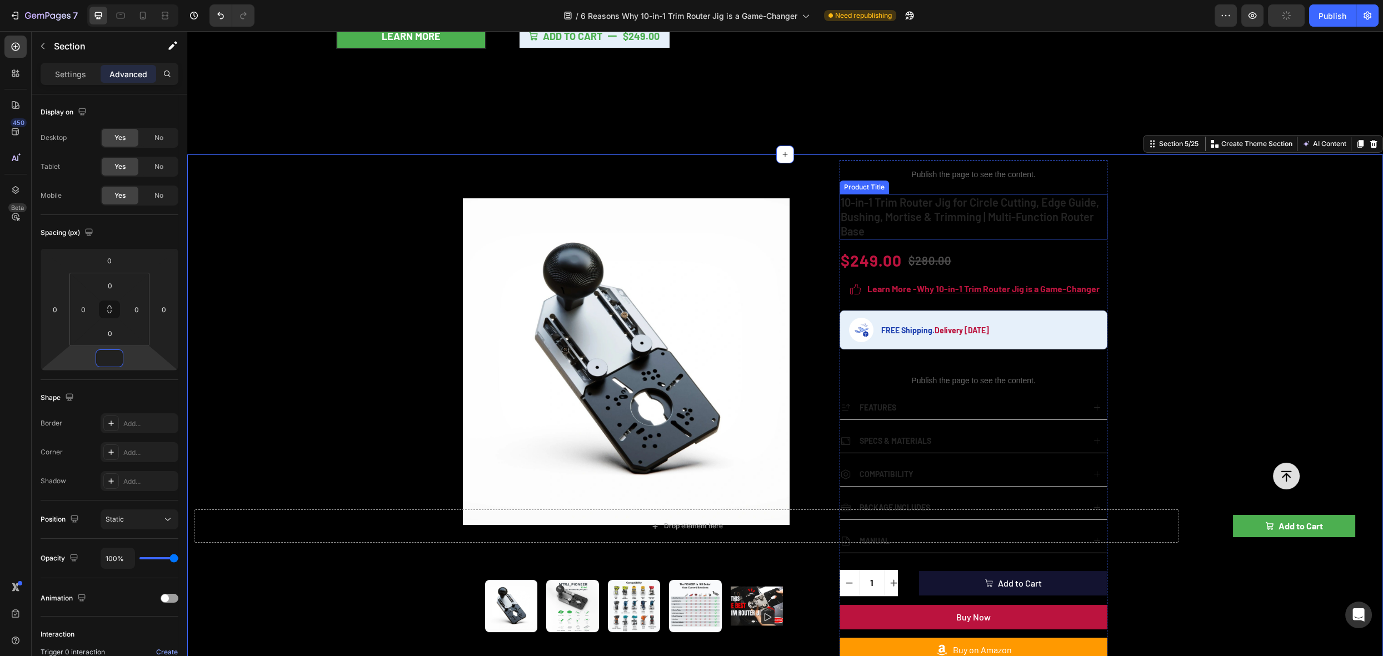
click at [955, 210] on h1 "10-in-1 Trim Router Jig for Circle Cutting, Edge Guide, Bushing, Mortise & Trim…" at bounding box center [974, 217] width 268 height 46
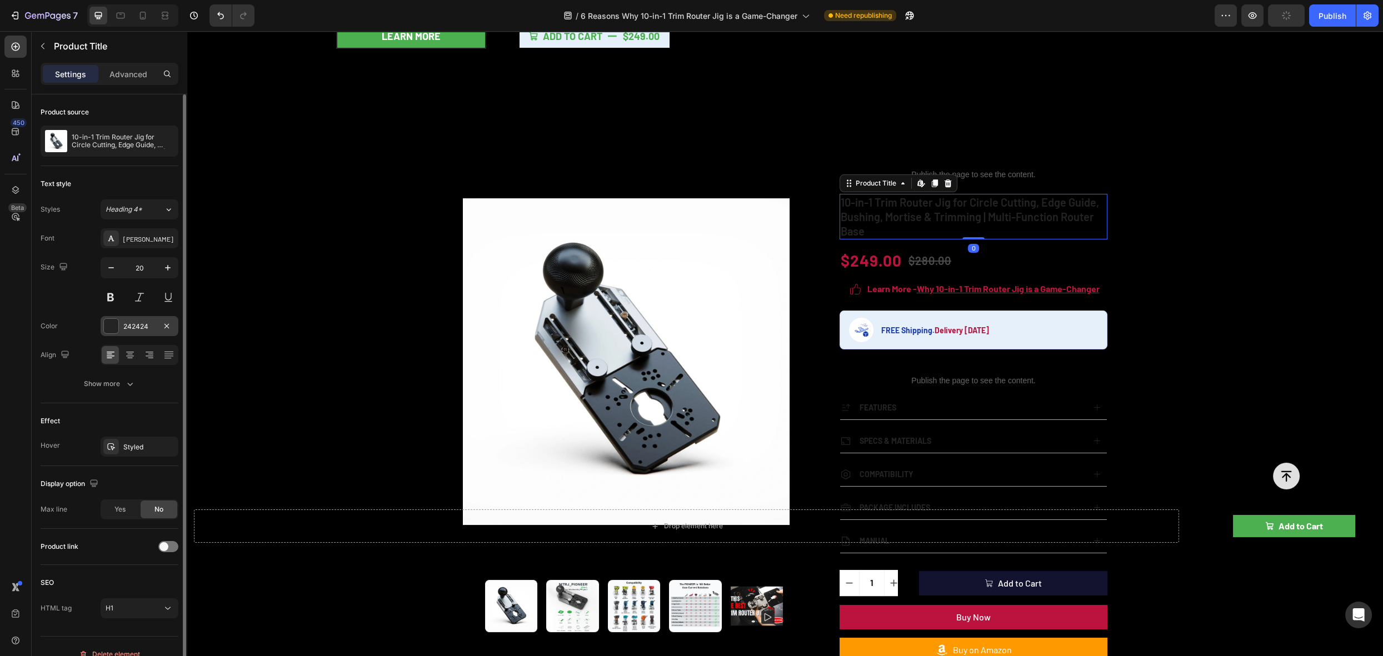
click at [129, 325] on div "242424" at bounding box center [139, 327] width 32 height 10
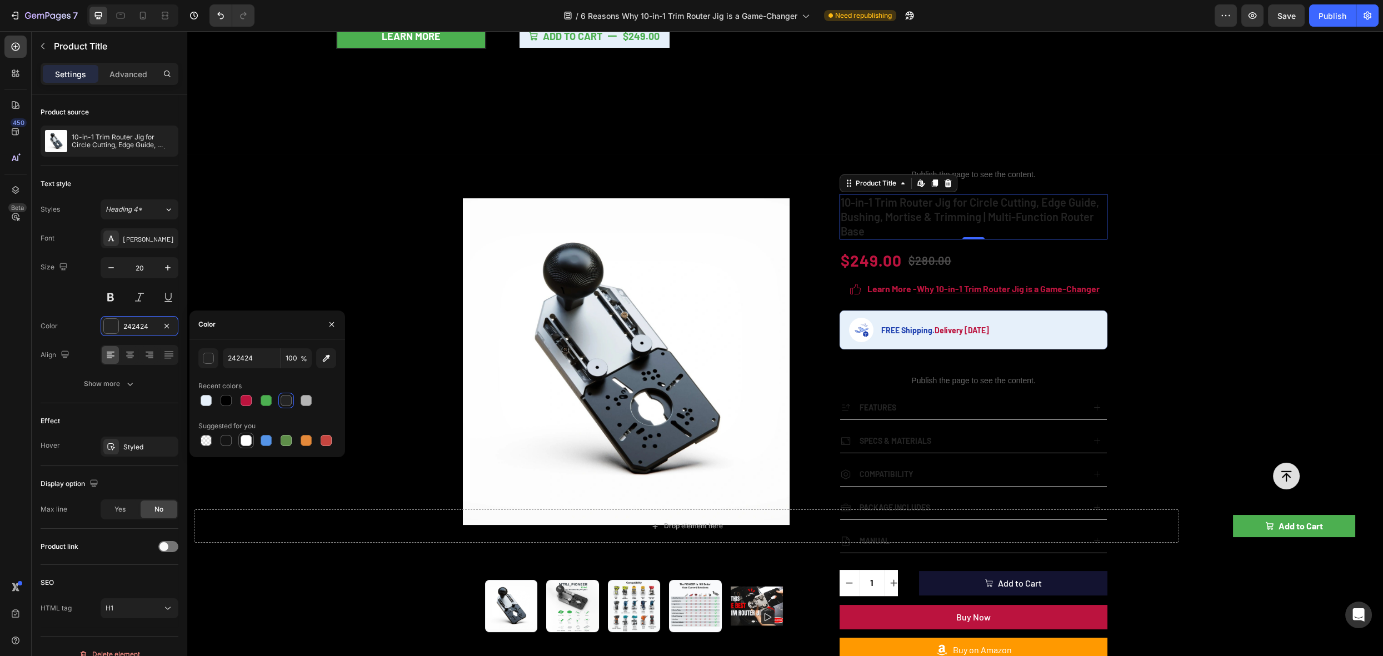
click at [246, 441] on div at bounding box center [246, 440] width 11 height 11
type input "FFFFFF"
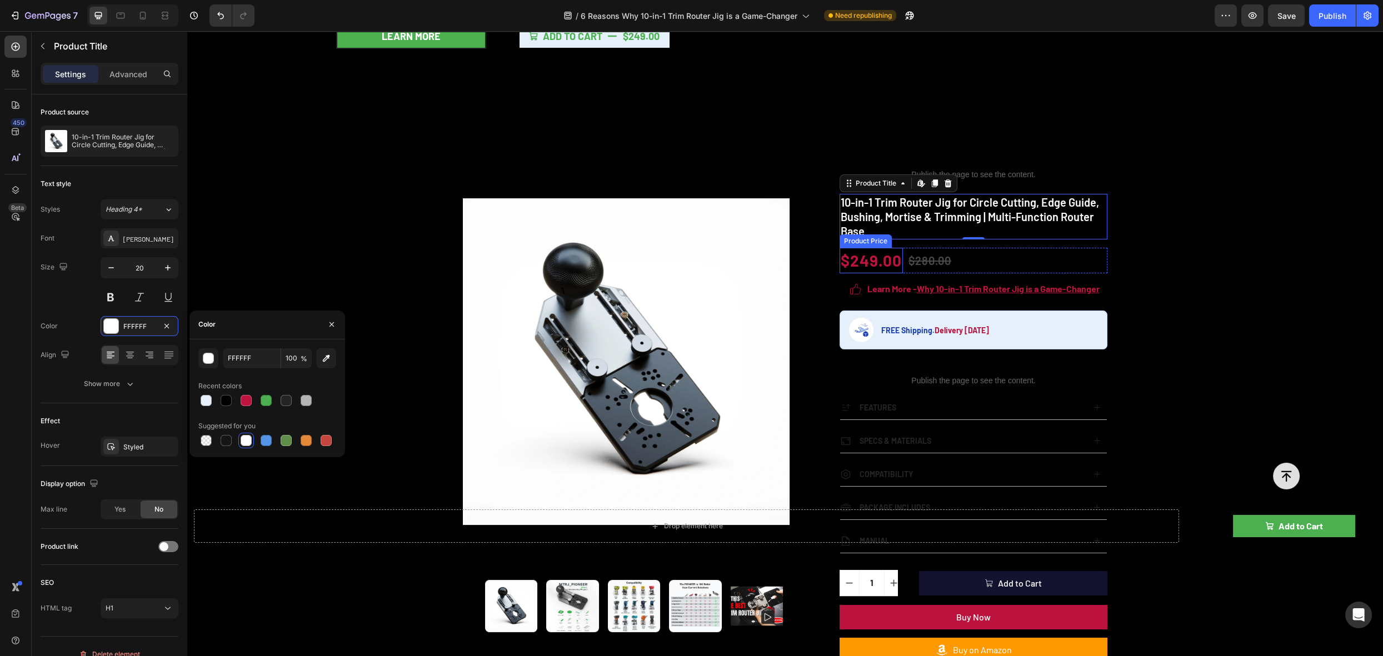
click at [872, 260] on div "$249.00" at bounding box center [871, 261] width 63 height 26
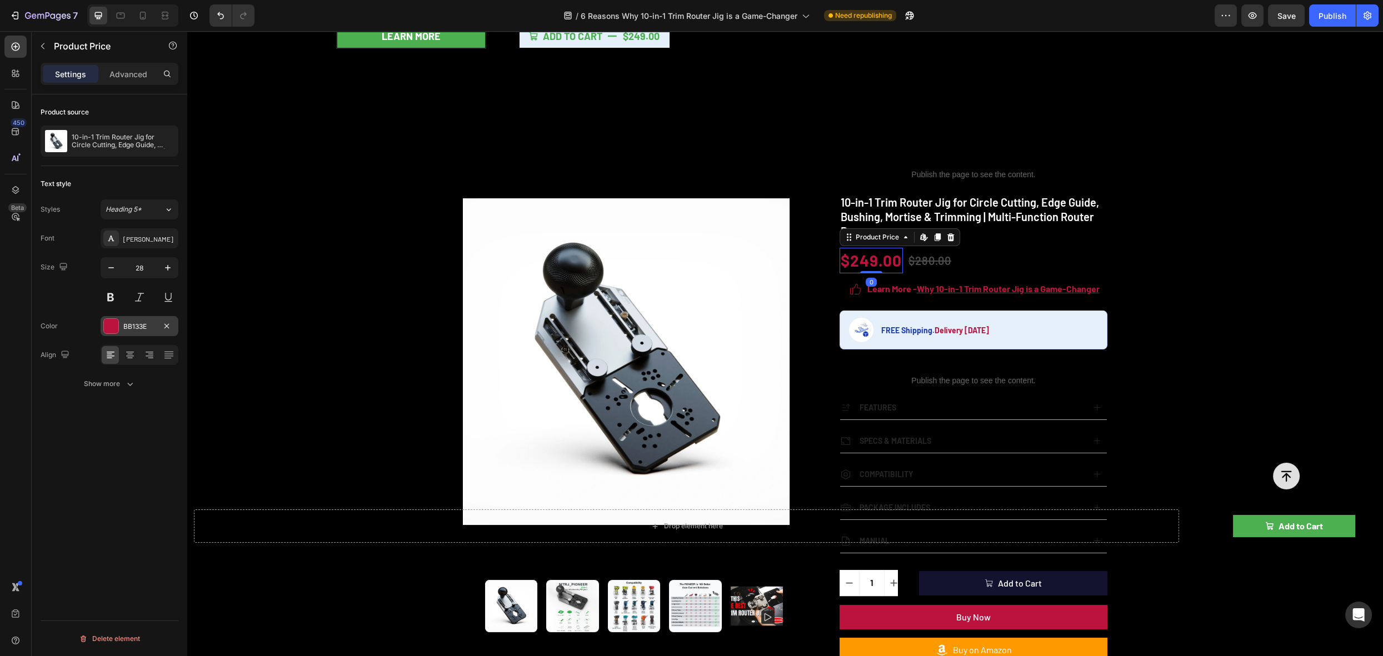
click at [119, 324] on div "BB133E" at bounding box center [140, 326] width 78 height 20
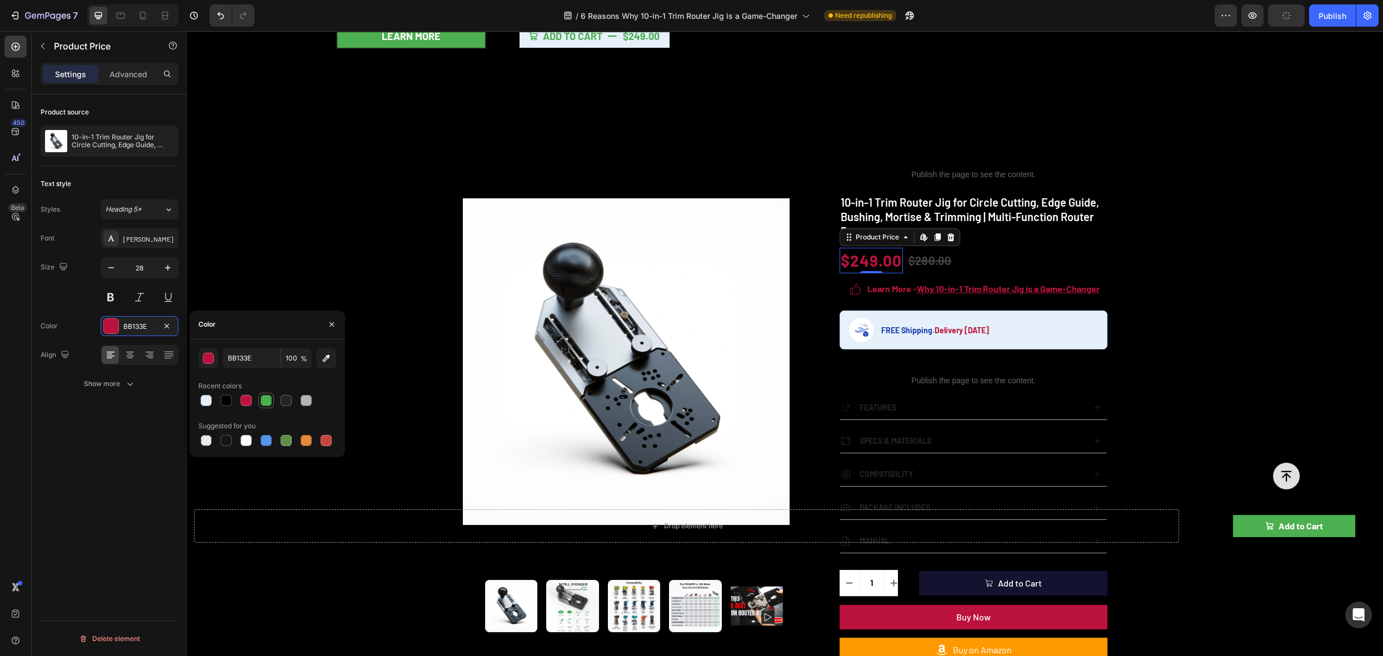
drag, startPoint x: 262, startPoint y: 405, endPoint x: 192, endPoint y: 343, distance: 93.0
click at [262, 405] on div at bounding box center [266, 400] width 11 height 11
type input "4CAF50"
click at [973, 287] on u "Why 10-in-1 Trim Router Jig is a Game-Changer" at bounding box center [1008, 288] width 183 height 11
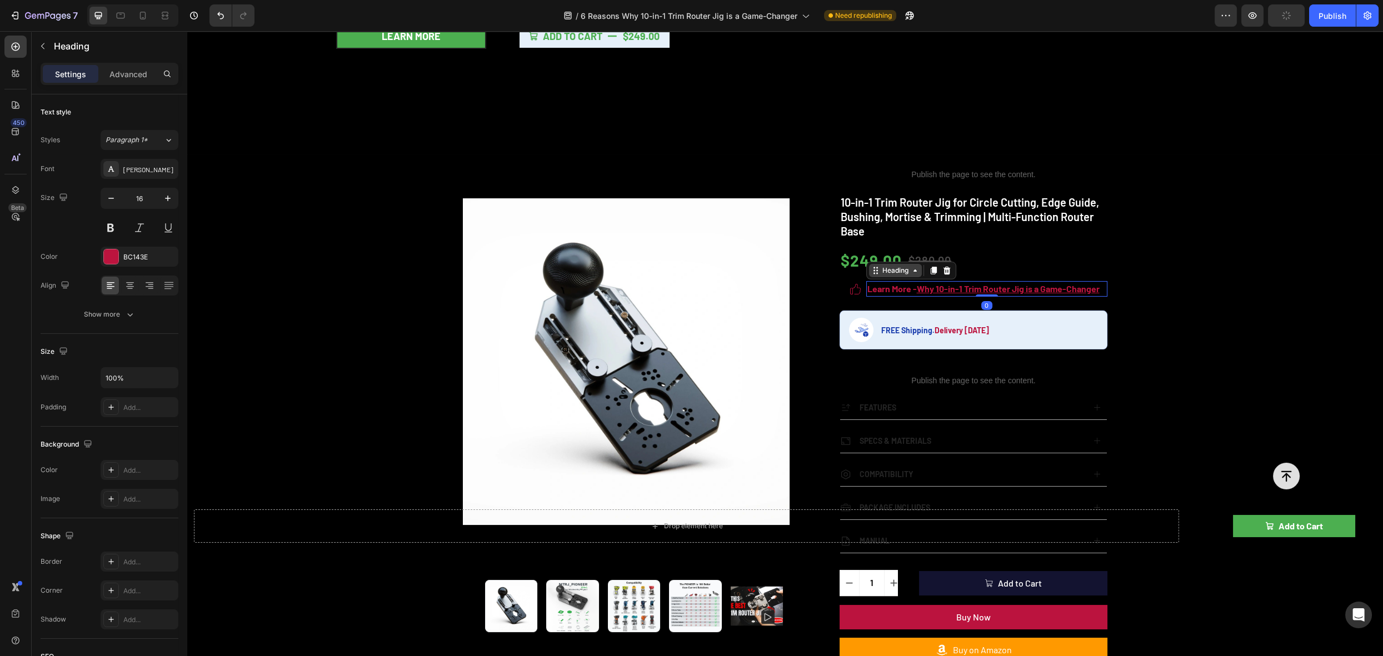
click at [903, 268] on div "Heading" at bounding box center [895, 271] width 31 height 10
click at [888, 250] on div "Row 2 cols" at bounding box center [890, 251] width 38 height 7
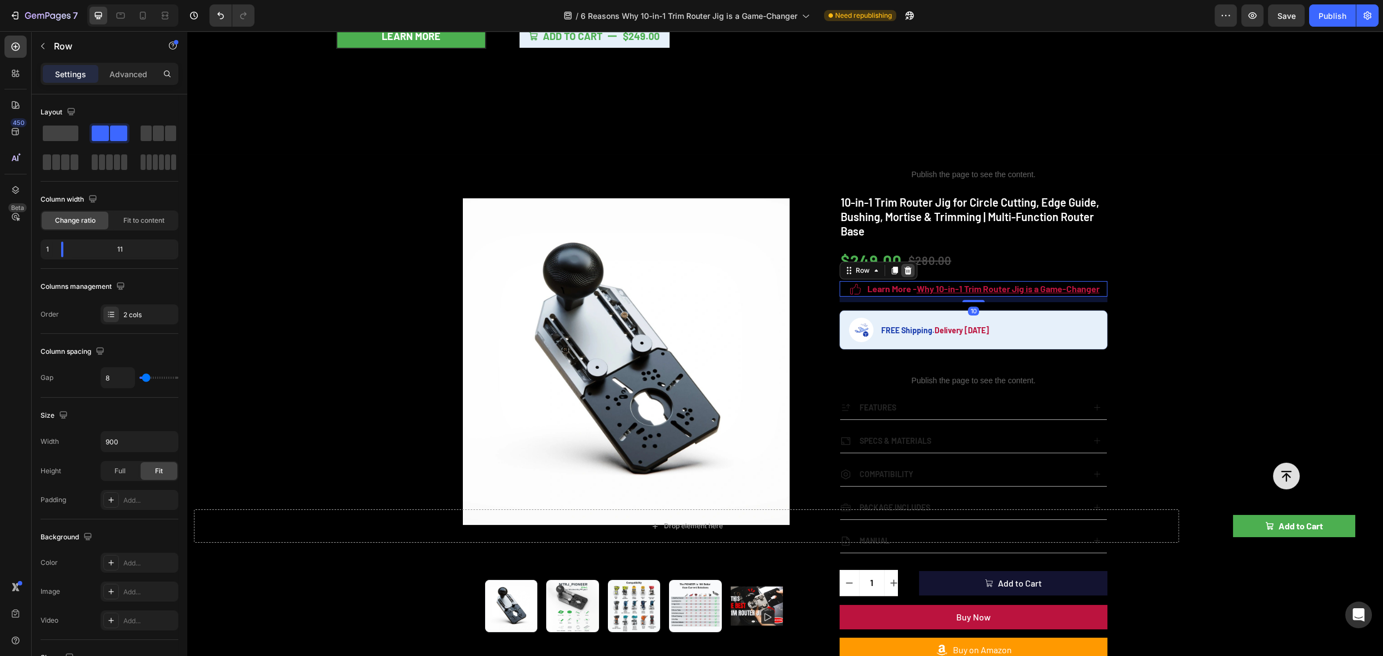
click at [905, 269] on icon at bounding box center [908, 271] width 7 height 8
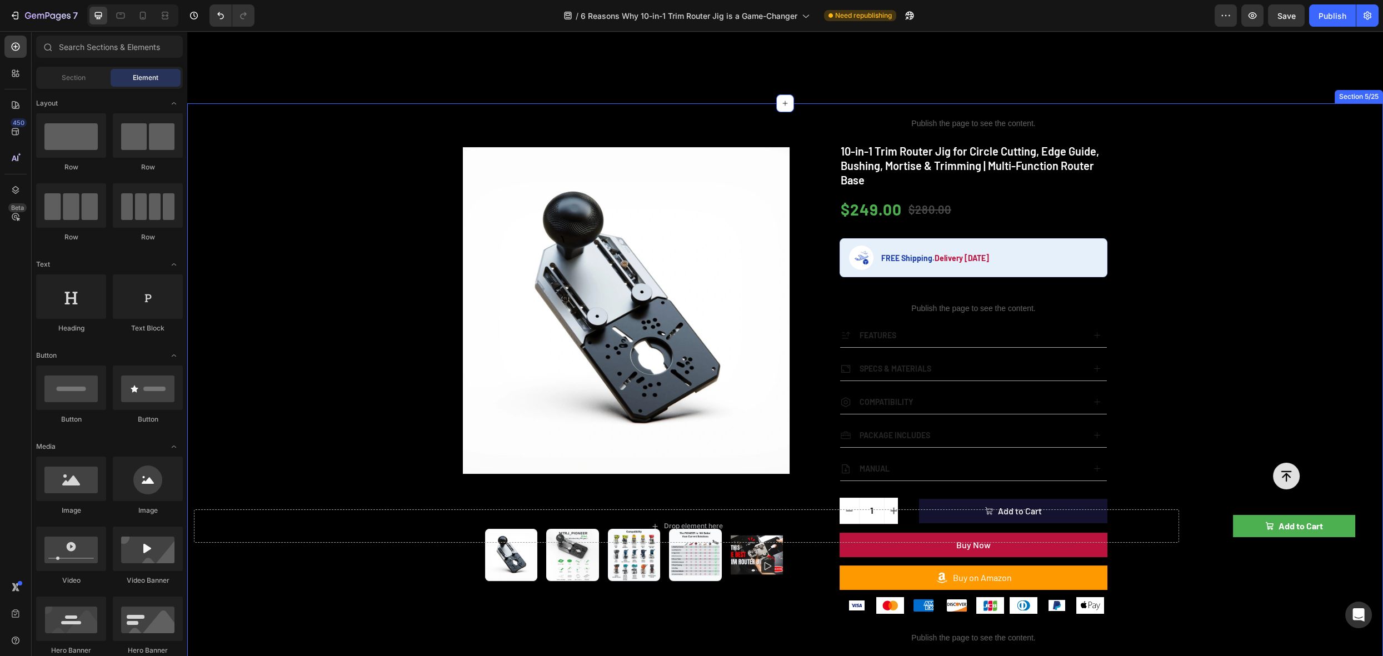
scroll to position [450, 0]
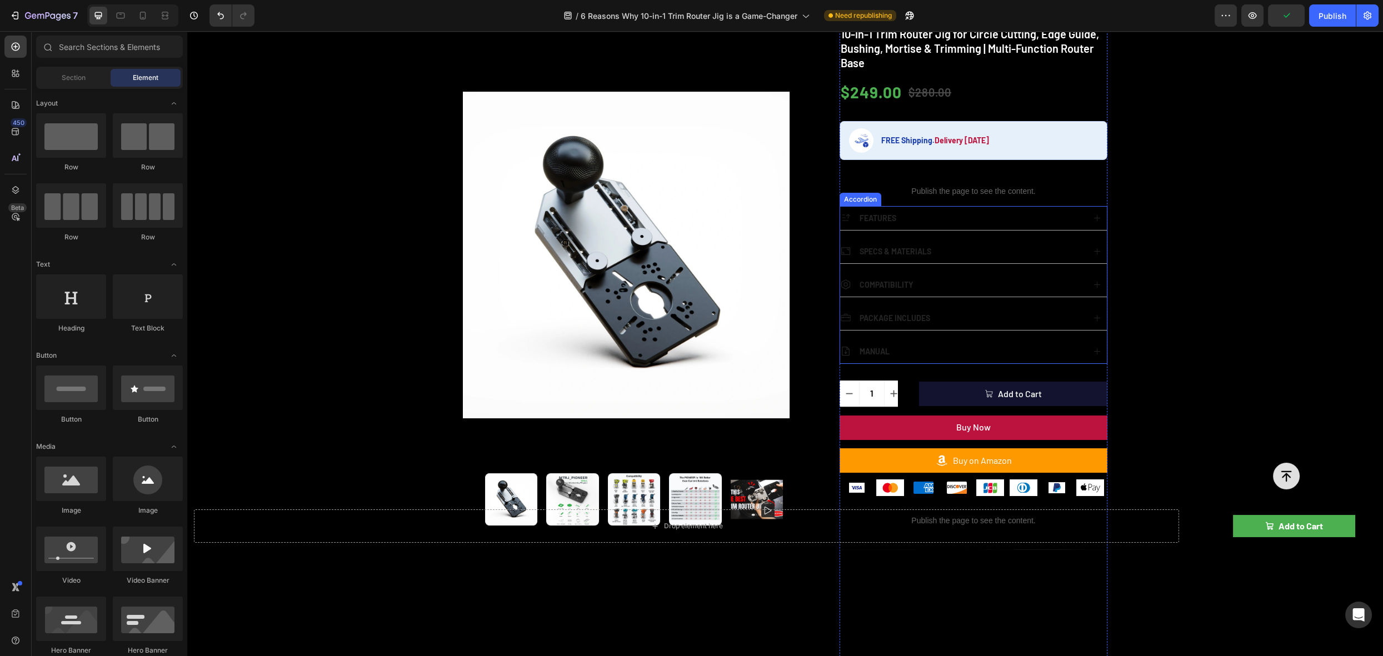
click at [848, 203] on div "Publish the page to see the content. rating 10-in-1 Trim Router Jig for Circle …" at bounding box center [974, 416] width 268 height 849
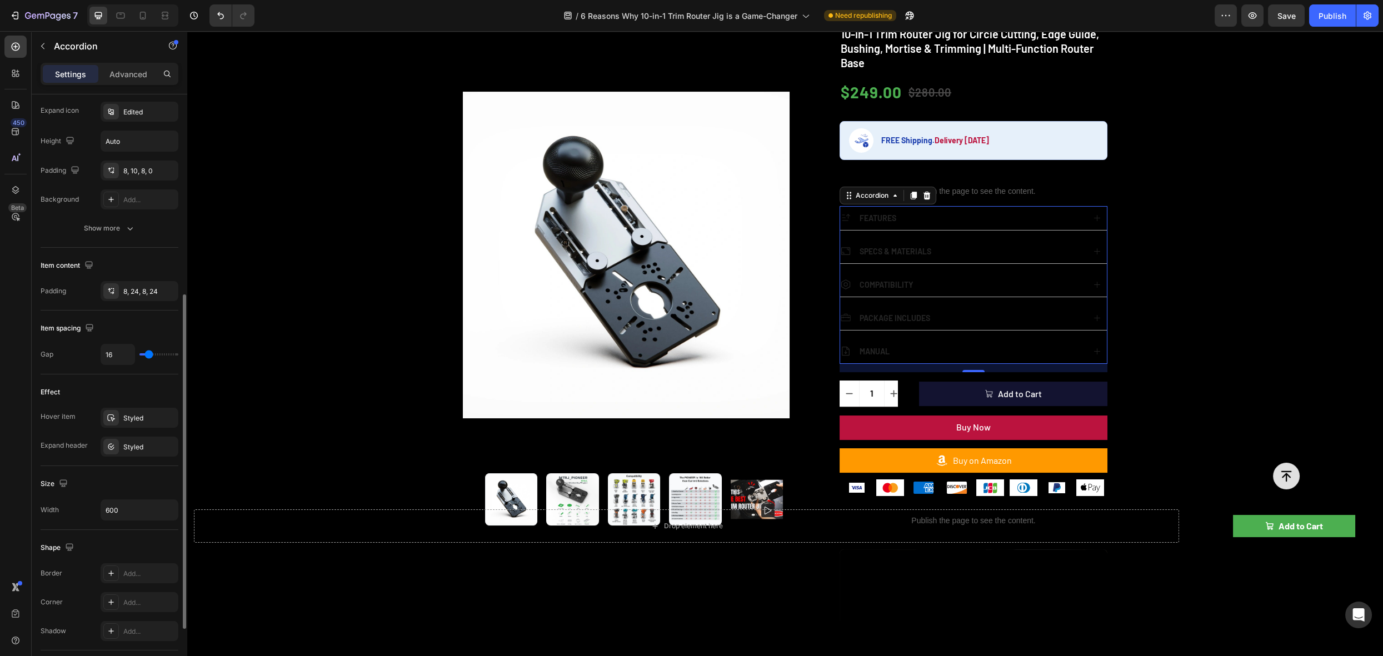
scroll to position [227, 0]
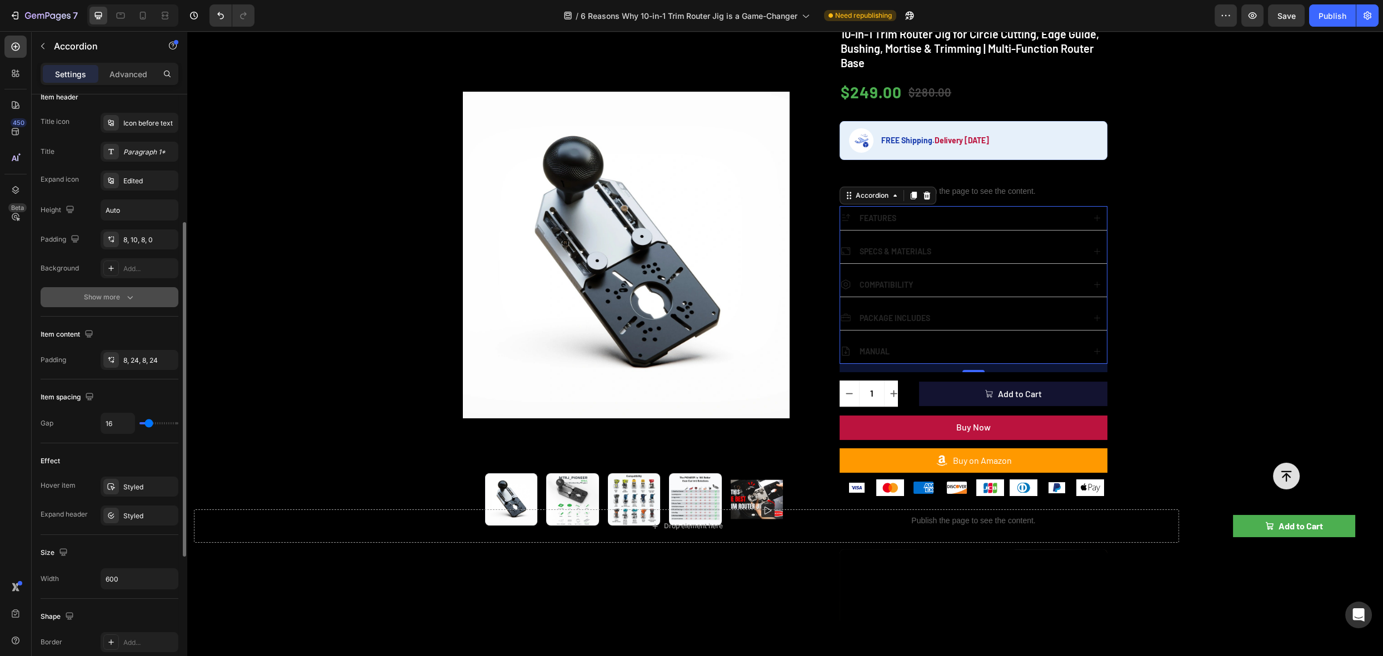
click at [129, 303] on button "Show more" at bounding box center [110, 297] width 138 height 20
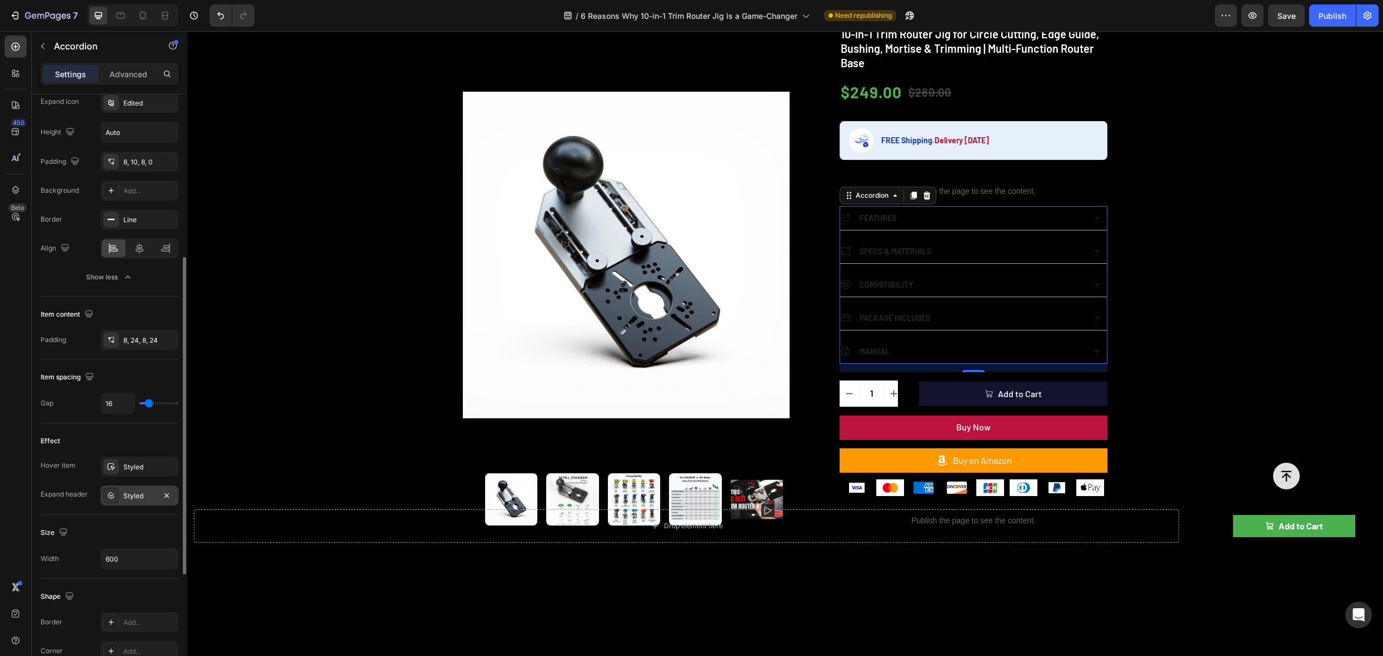
scroll to position [307, 0]
click at [127, 465] on div "Styled" at bounding box center [139, 465] width 32 height 10
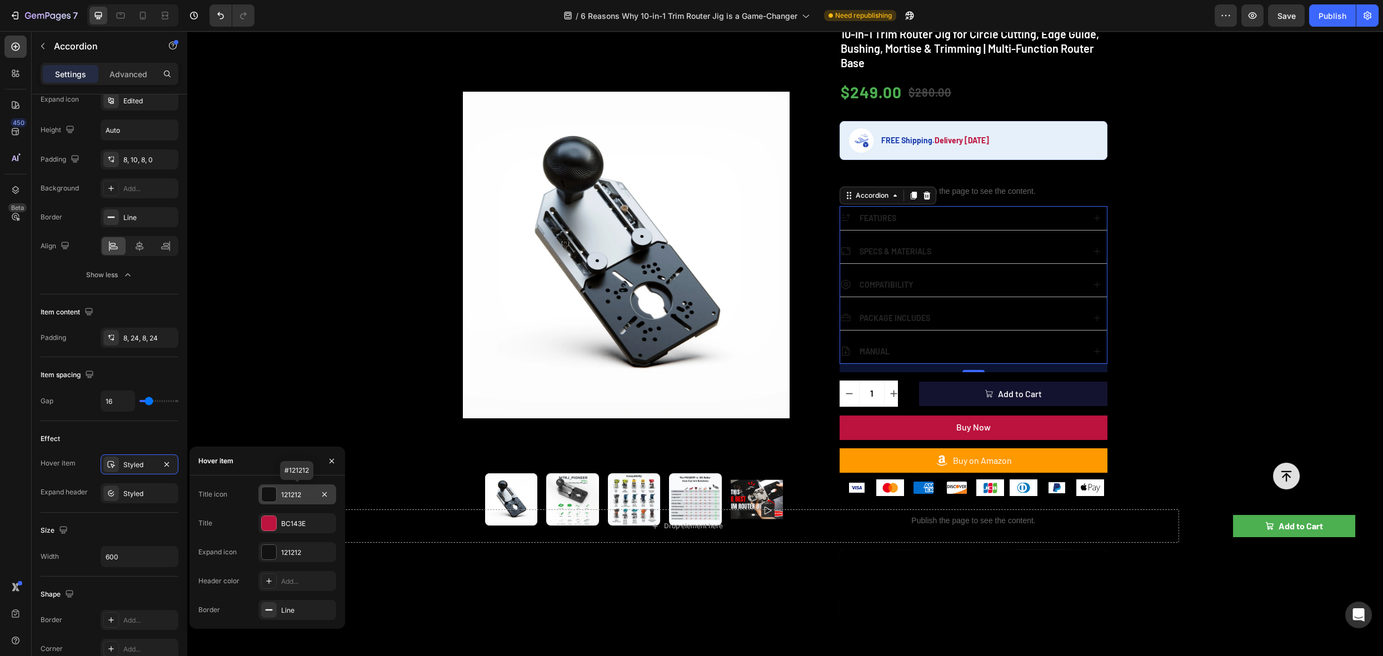
click at [269, 494] on div at bounding box center [269, 494] width 14 height 14
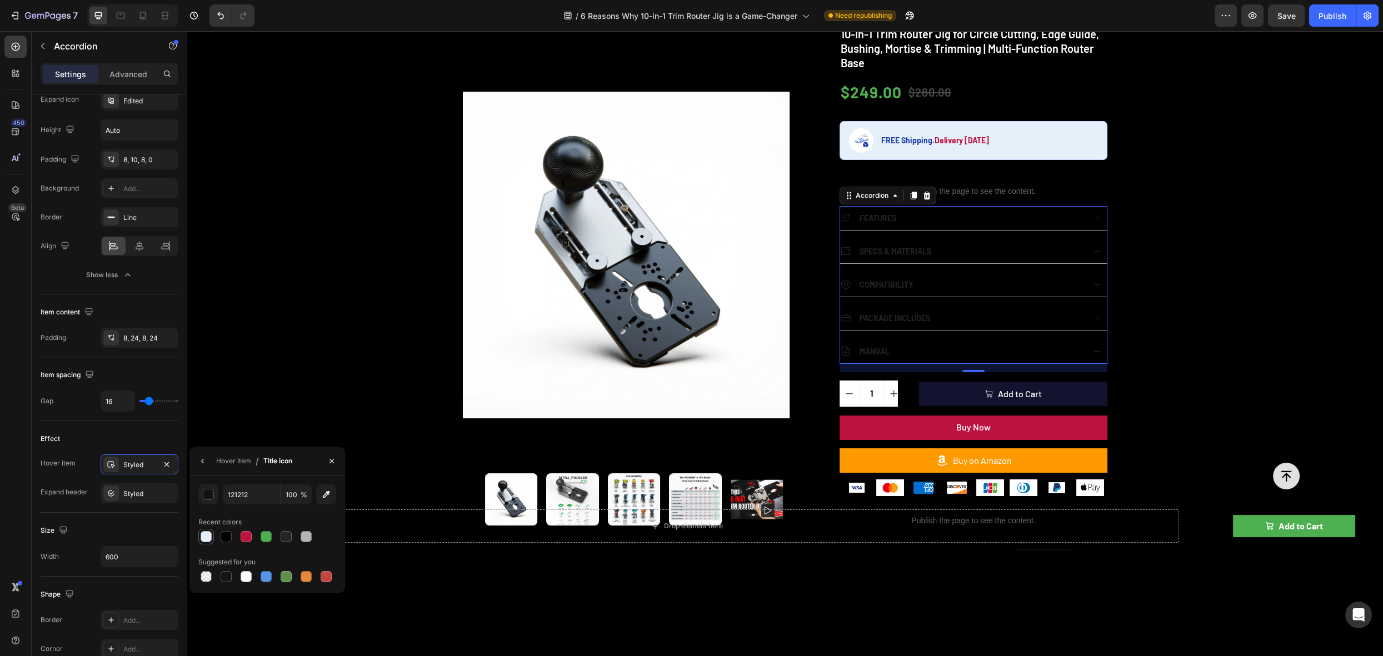
click at [208, 539] on div at bounding box center [206, 536] width 11 height 11
type input "E6F0FA"
click at [136, 464] on div "Styled" at bounding box center [139, 465] width 32 height 10
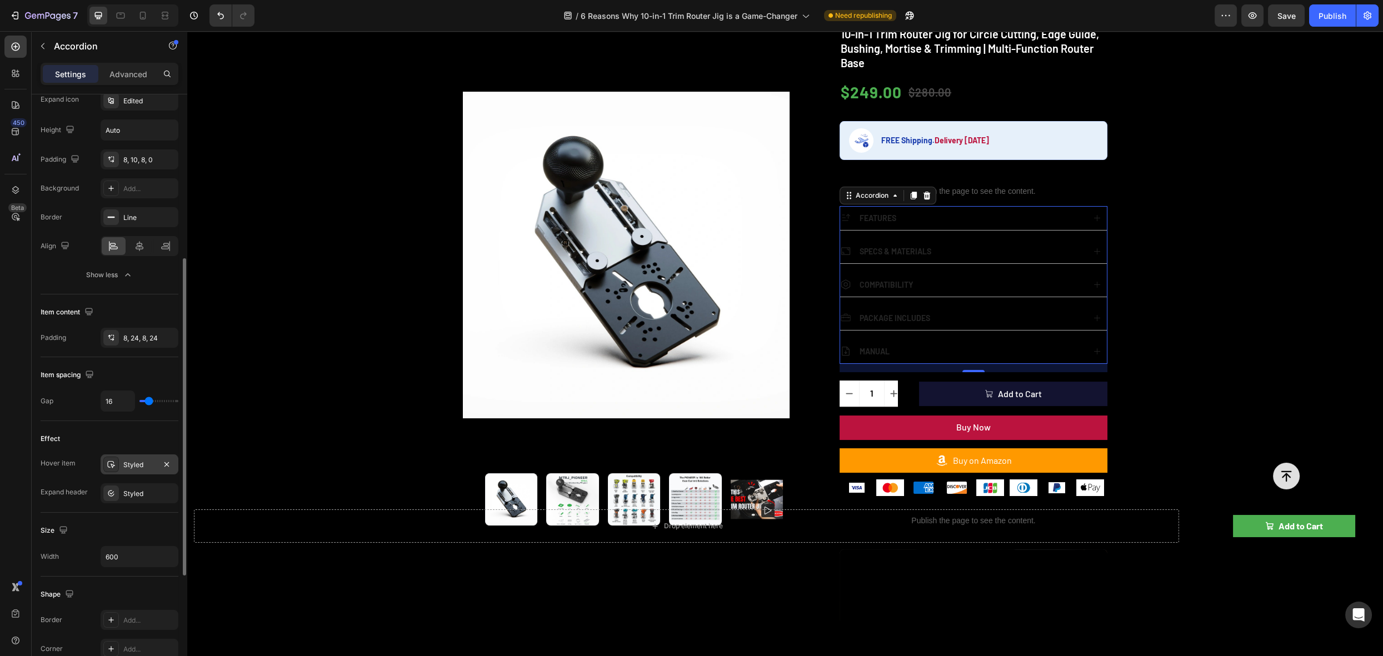
click at [137, 464] on div "Styled" at bounding box center [139, 465] width 32 height 10
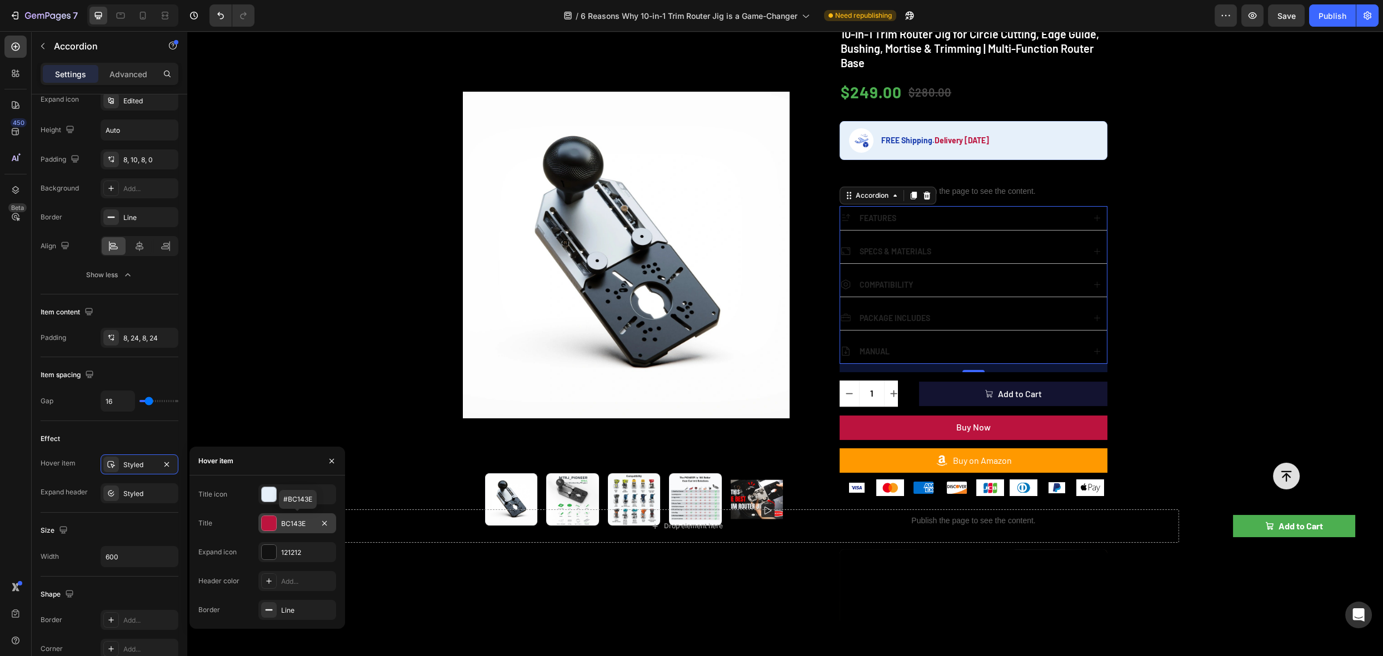
click at [270, 525] on div at bounding box center [269, 523] width 14 height 14
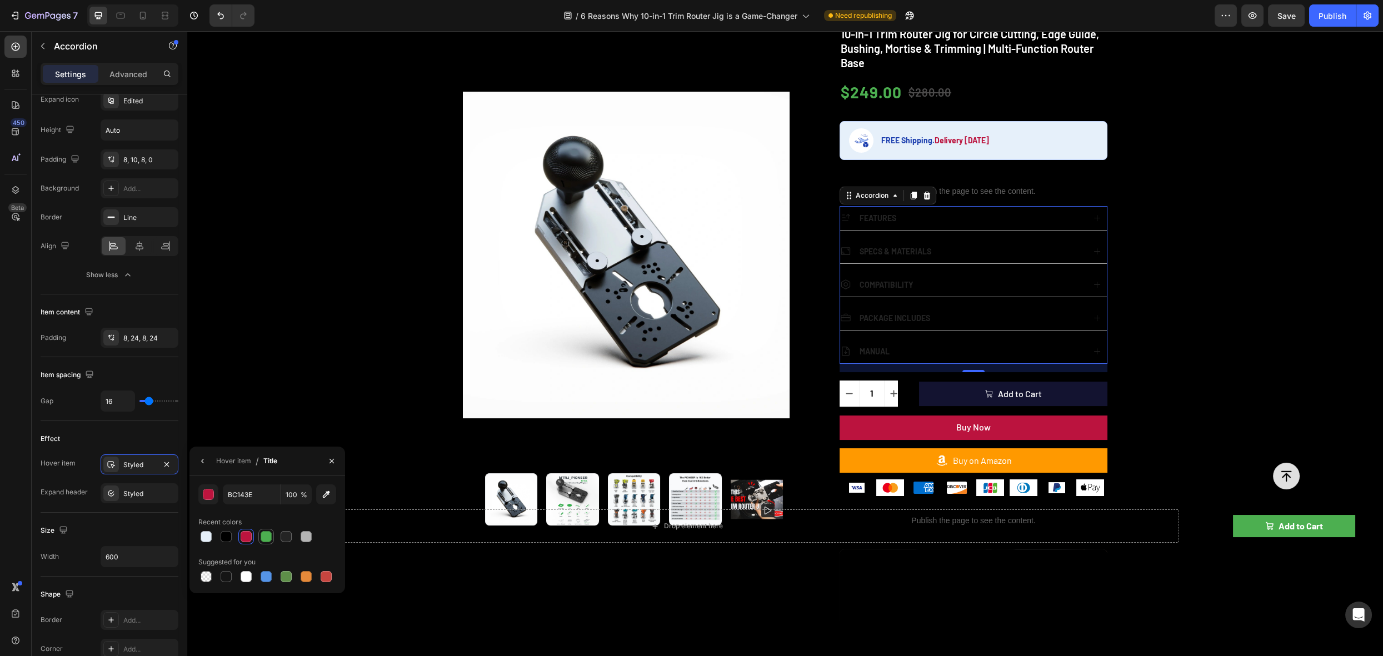
click at [266, 537] on div at bounding box center [266, 536] width 11 height 11
type input "4CAF50"
click at [125, 467] on div "Styled" at bounding box center [140, 465] width 78 height 20
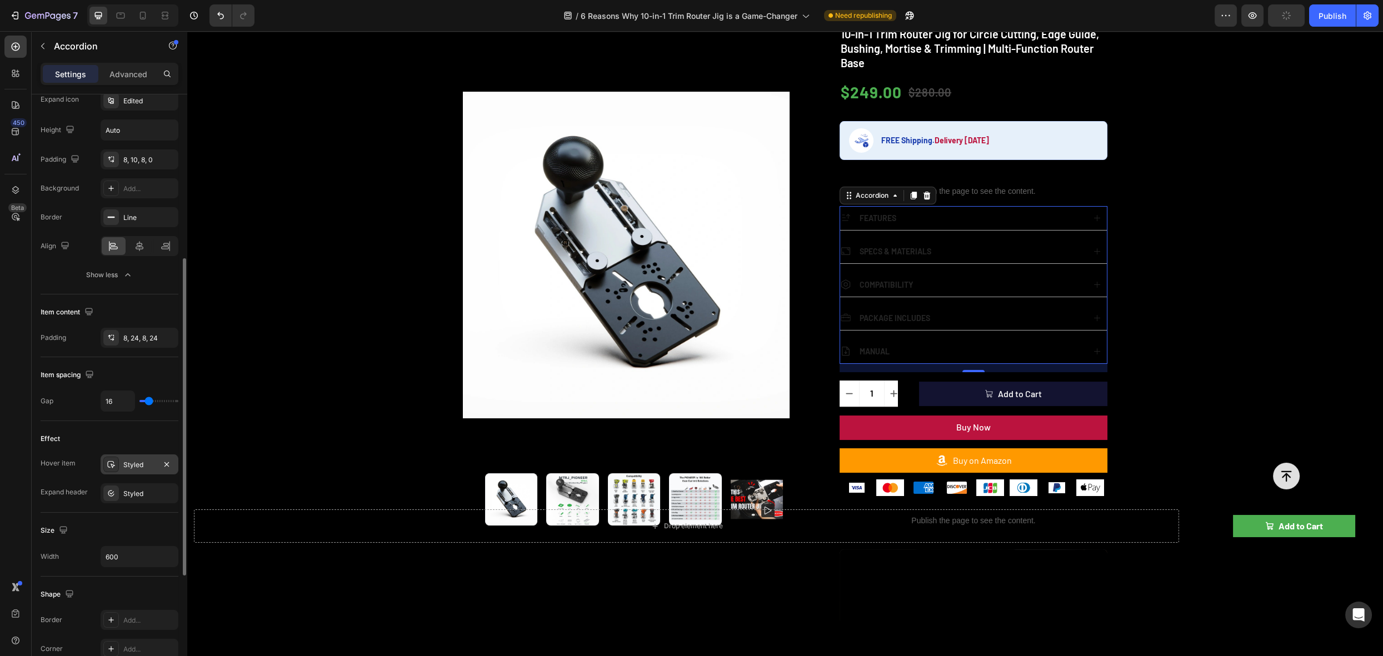
click at [137, 469] on div "Styled" at bounding box center [140, 465] width 78 height 20
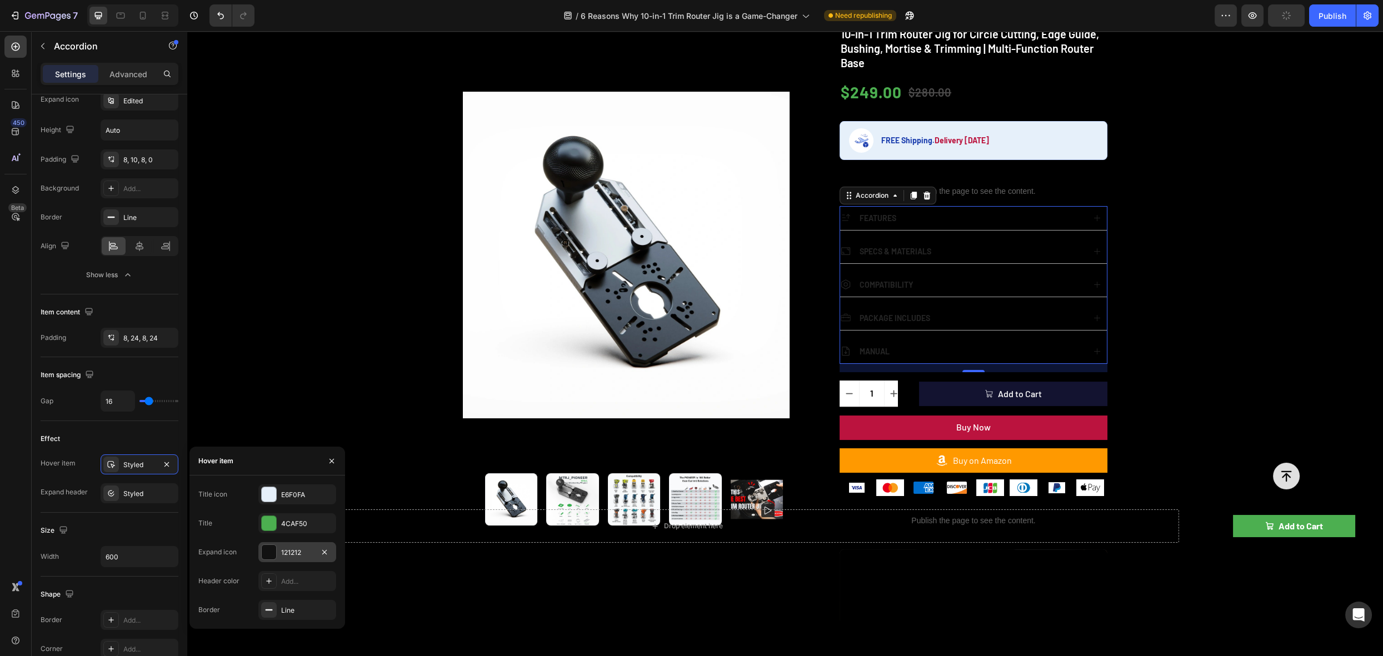
click at [269, 559] on div at bounding box center [269, 552] width 14 height 14
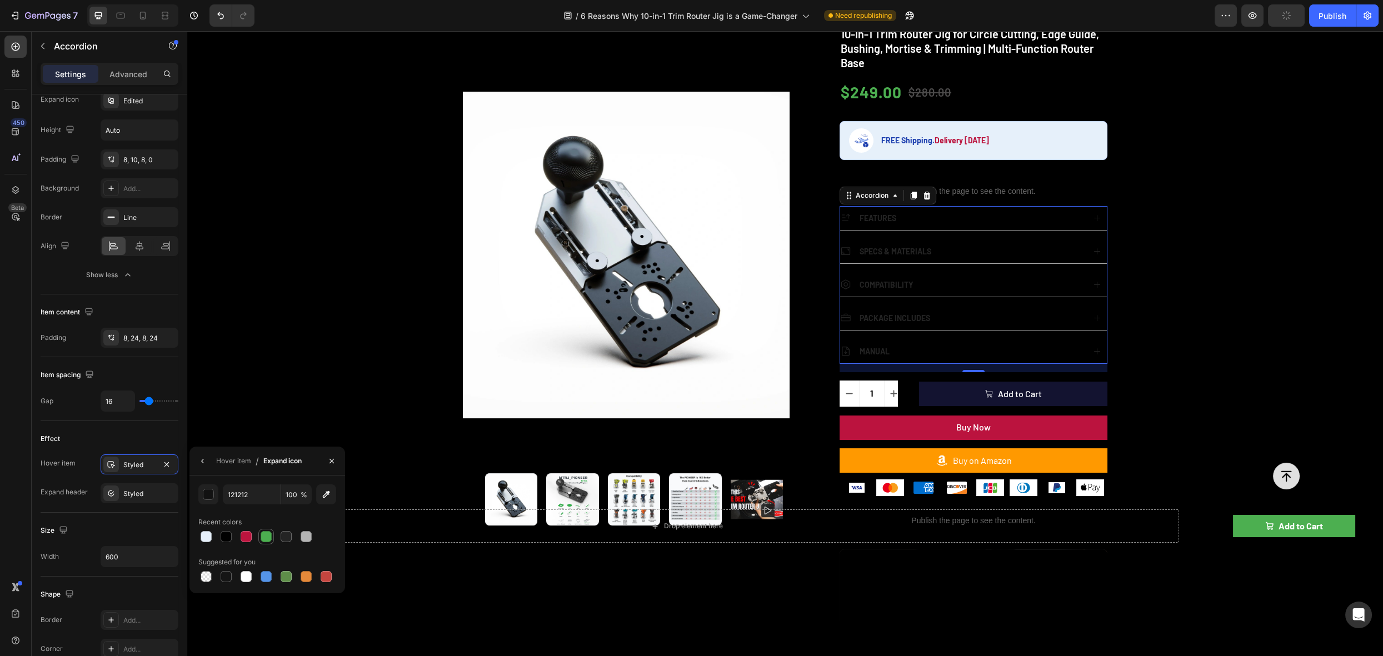
click at [265, 541] on div at bounding box center [266, 536] width 11 height 11
type input "4CAF50"
click at [122, 461] on div "Styled" at bounding box center [140, 465] width 78 height 20
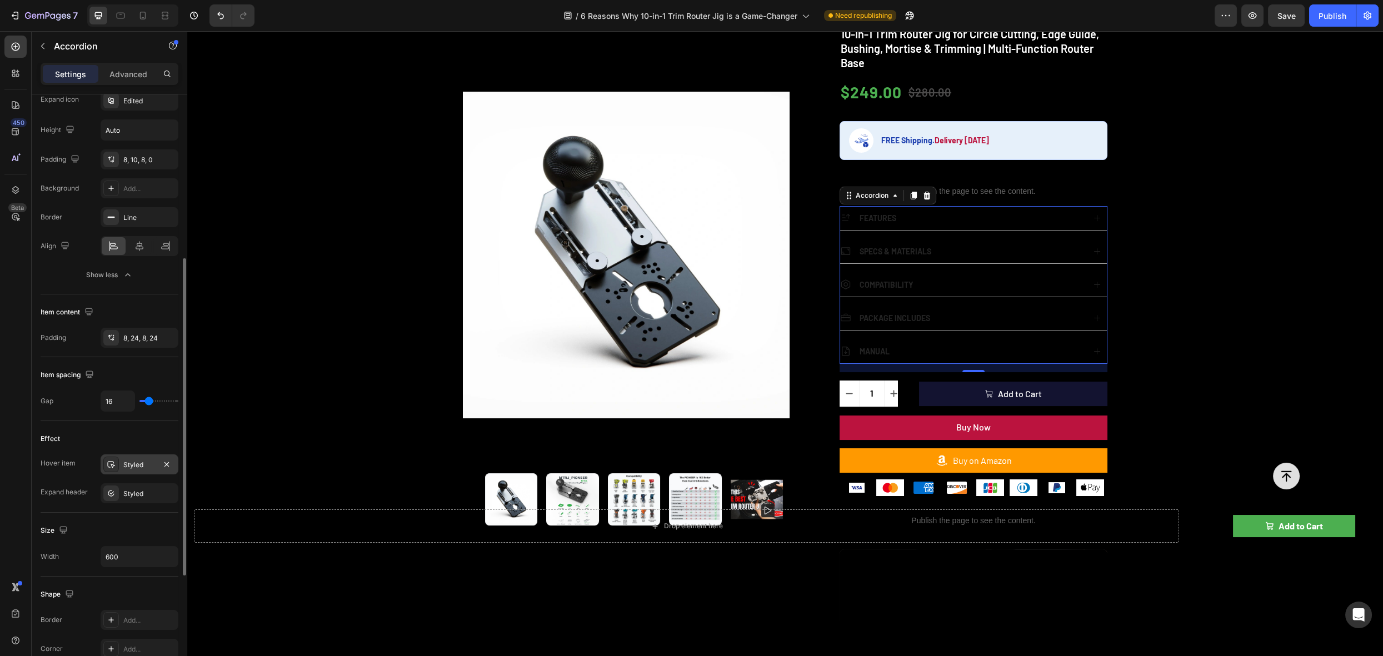
click at [135, 467] on div "Styled" at bounding box center [140, 465] width 78 height 20
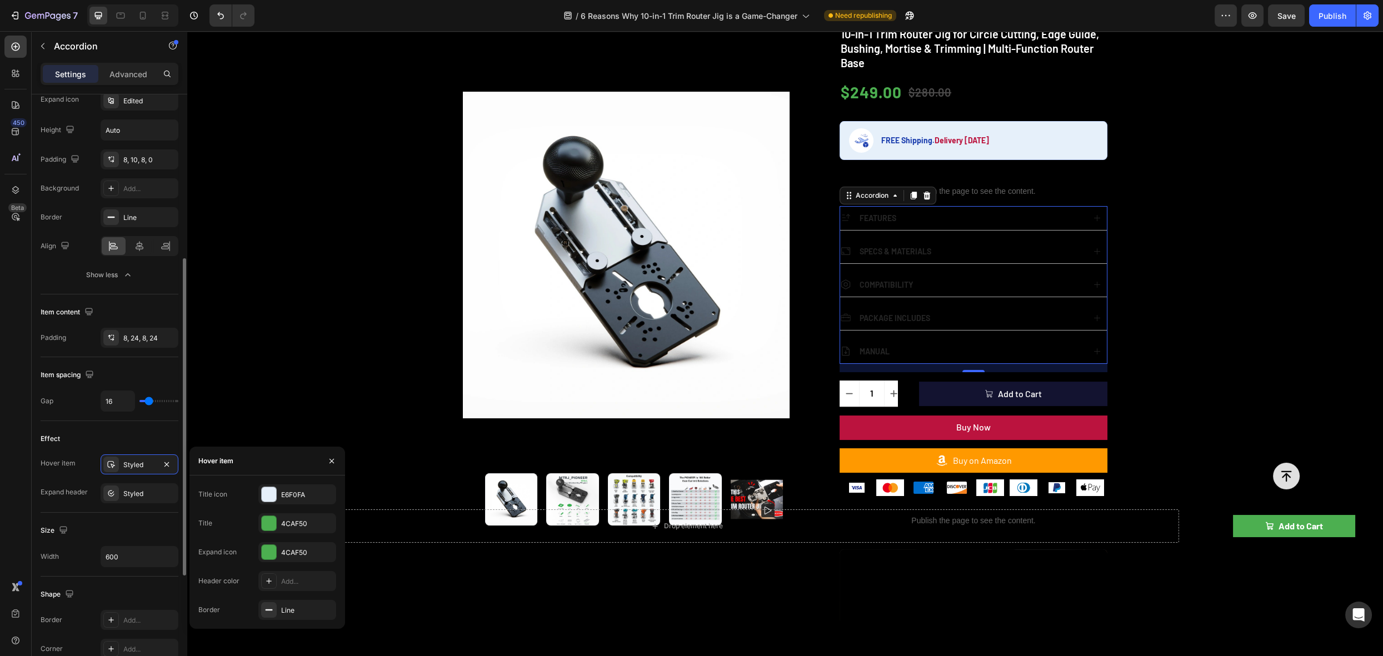
click at [132, 522] on div "Size" at bounding box center [110, 531] width 138 height 18
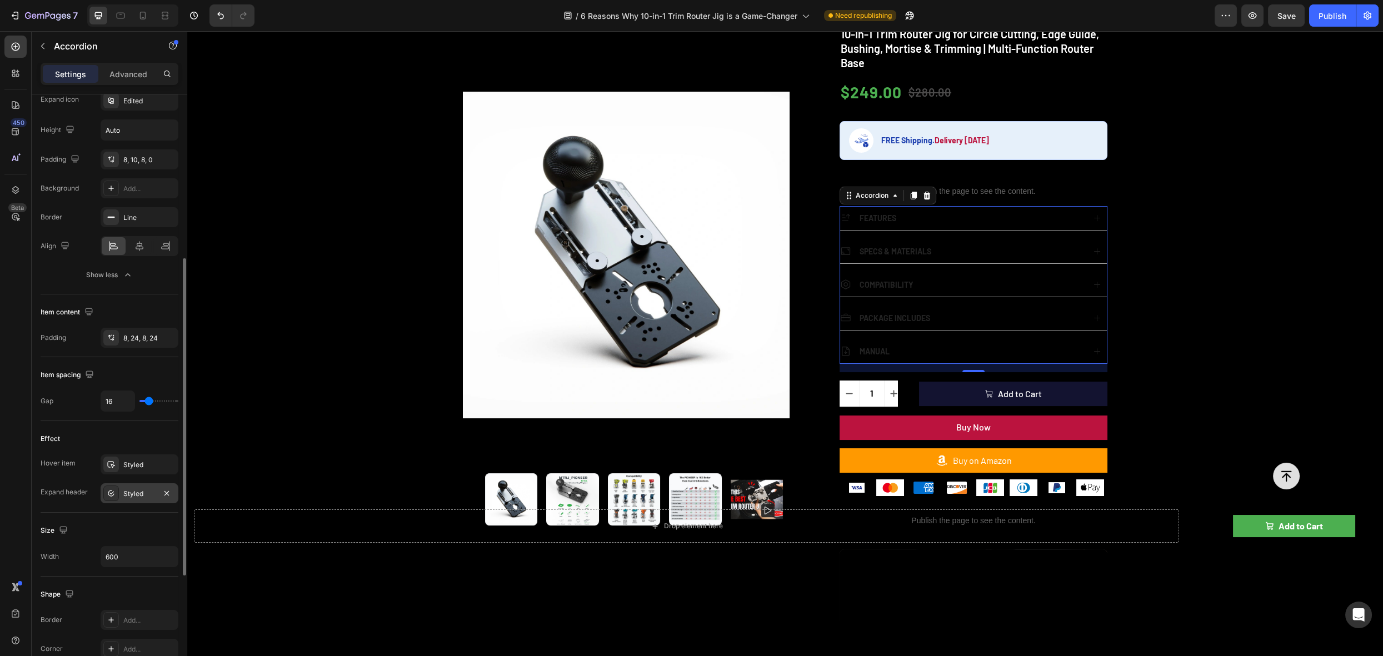
click at [124, 492] on div "Styled" at bounding box center [139, 494] width 32 height 10
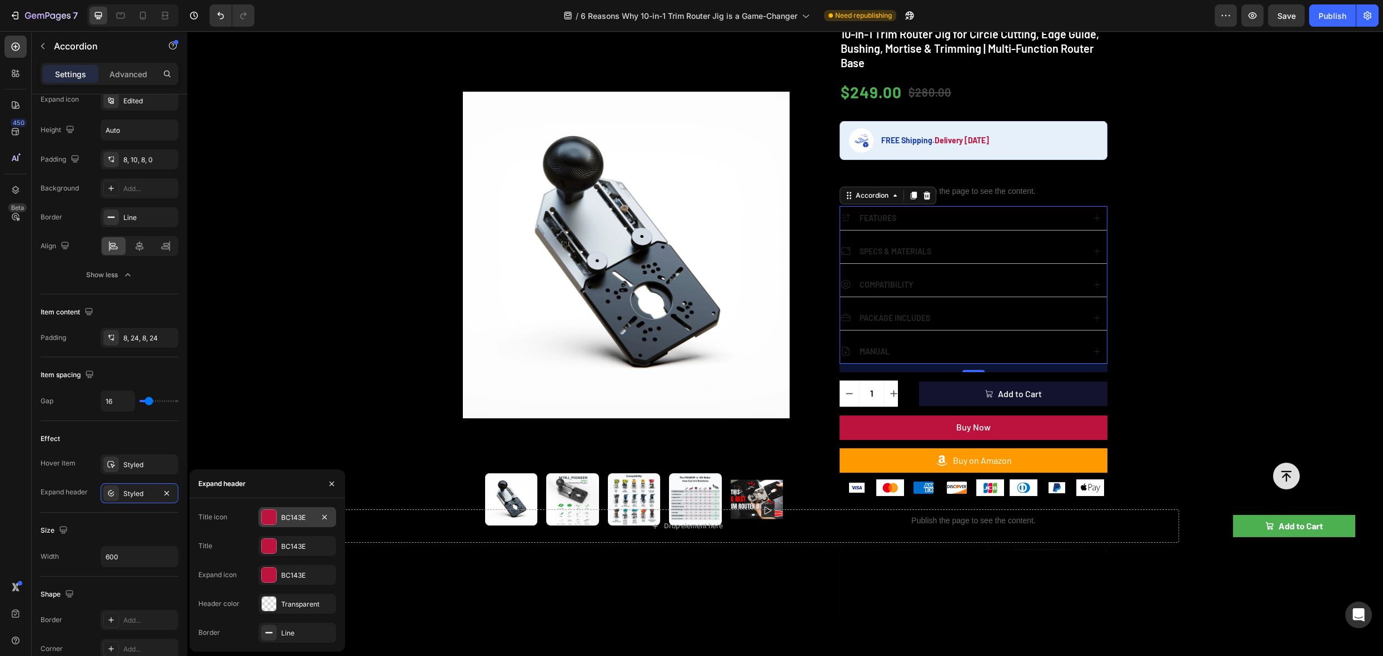
click at [266, 523] on div at bounding box center [269, 517] width 14 height 14
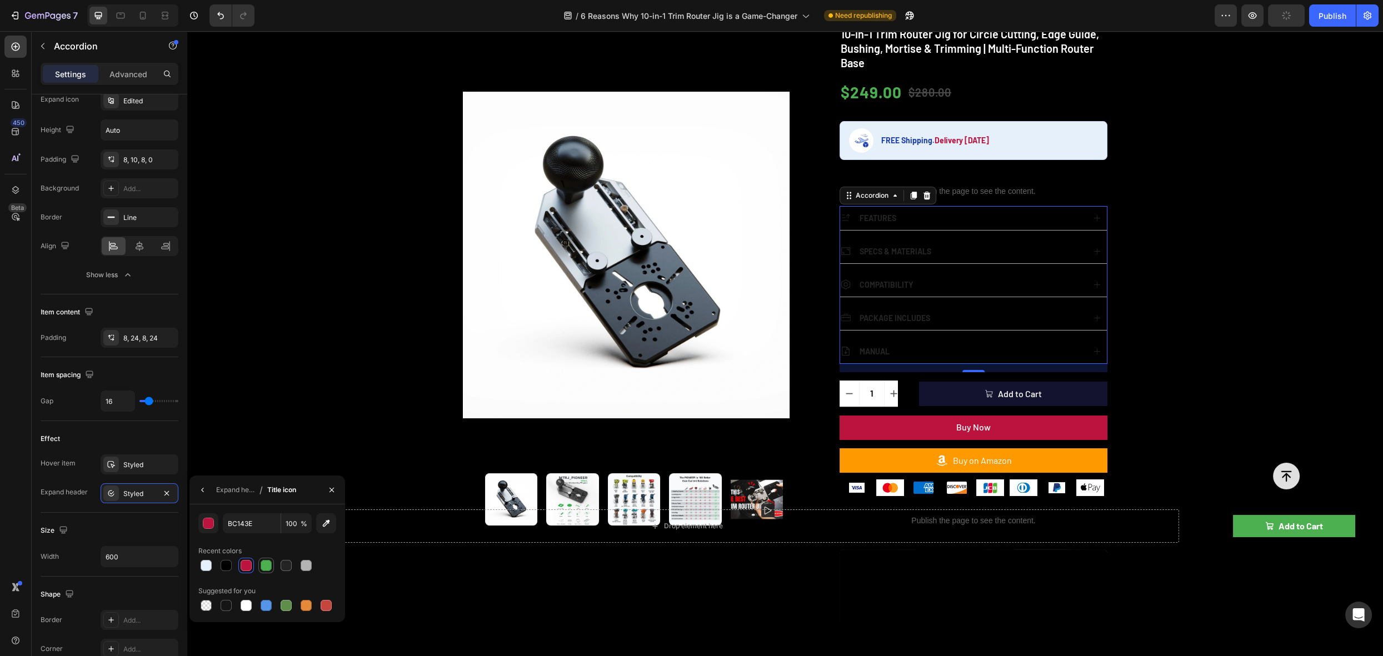
click at [270, 565] on div at bounding box center [266, 565] width 11 height 11
type input "4CAF50"
click at [205, 495] on button "button" at bounding box center [203, 490] width 18 height 18
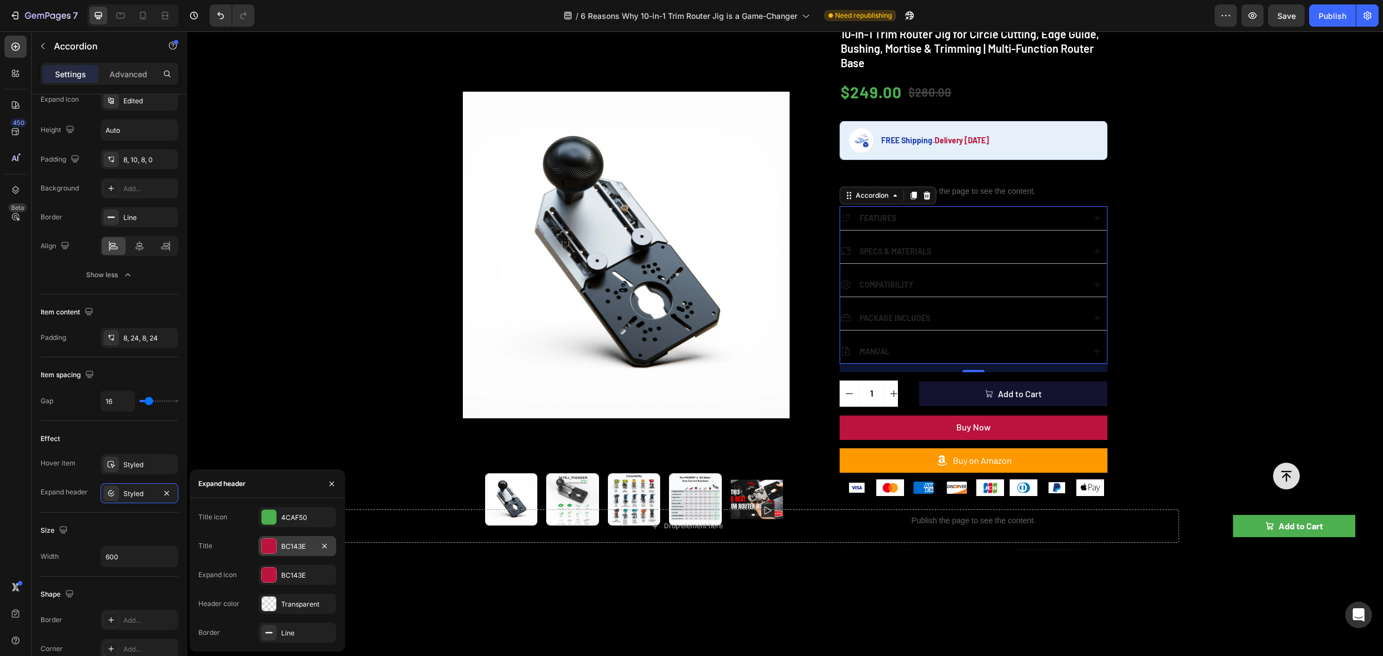
click at [272, 550] on div at bounding box center [269, 546] width 14 height 14
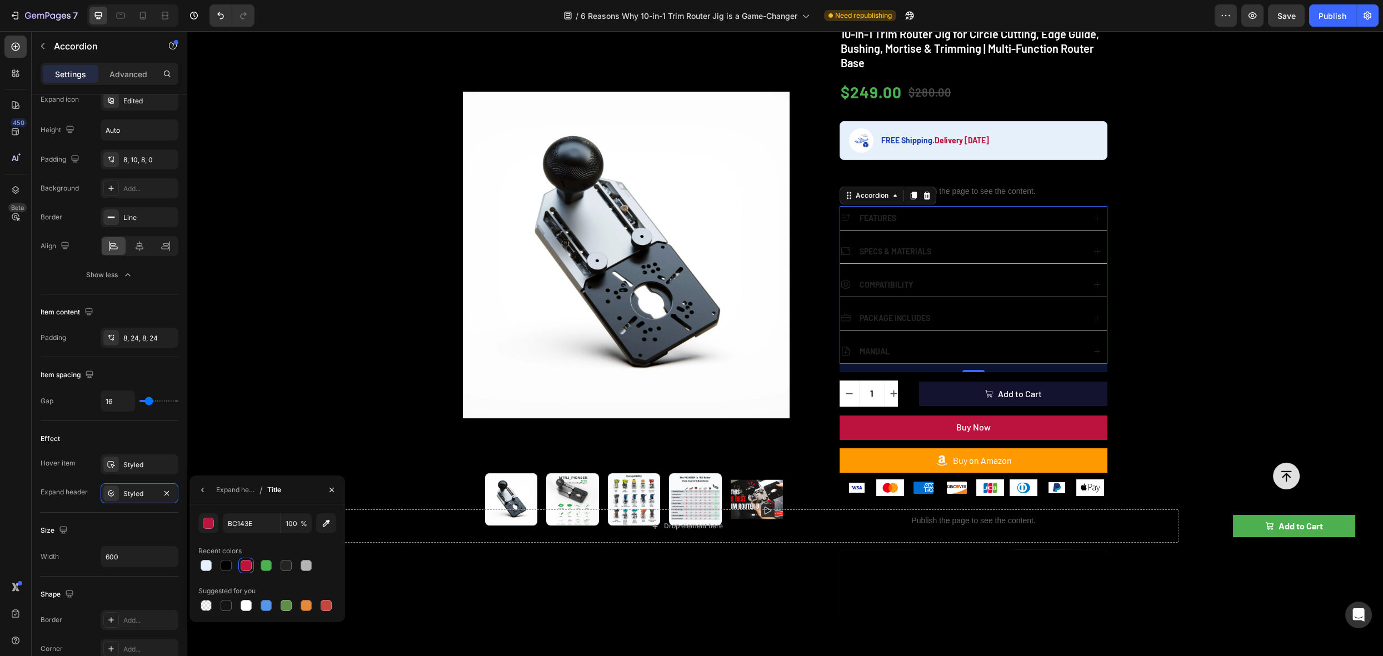
drag, startPoint x: 265, startPoint y: 569, endPoint x: 246, endPoint y: 554, distance: 24.1
click at [265, 569] on div at bounding box center [266, 565] width 11 height 11
type input "4CAF50"
click at [205, 489] on icon "button" at bounding box center [202, 490] width 9 height 9
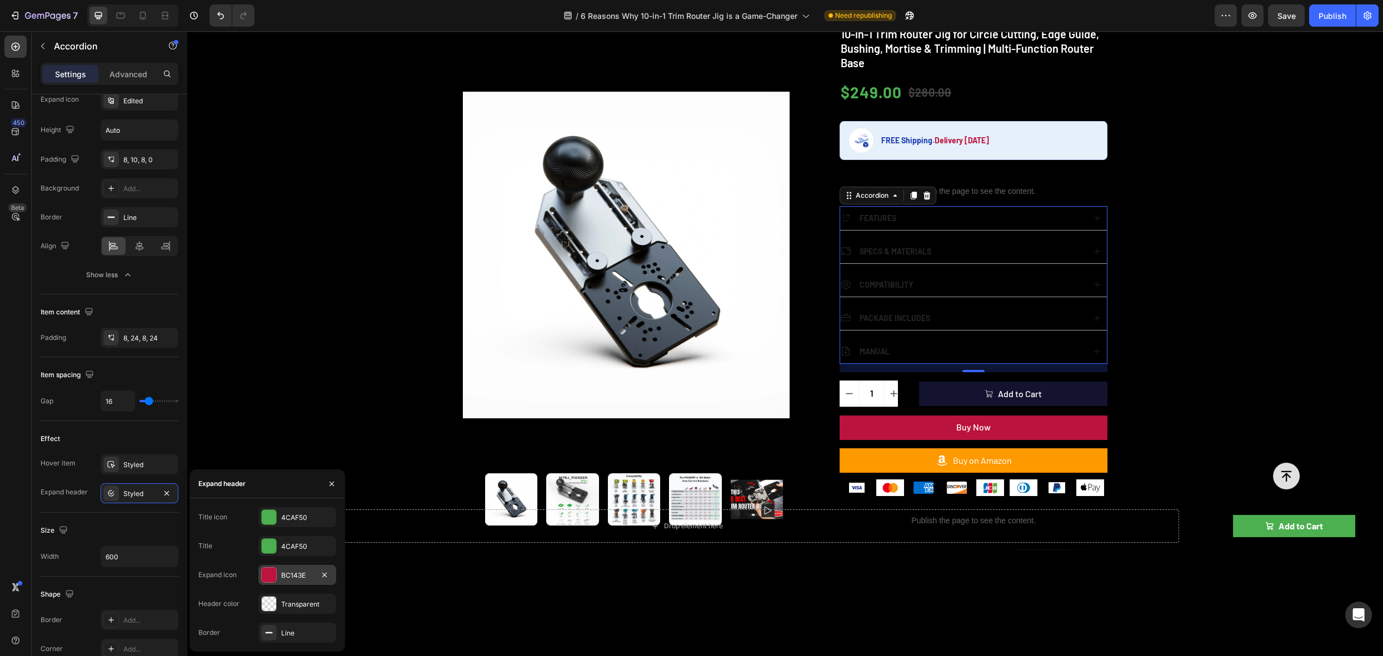
click at [270, 579] on div at bounding box center [269, 575] width 14 height 14
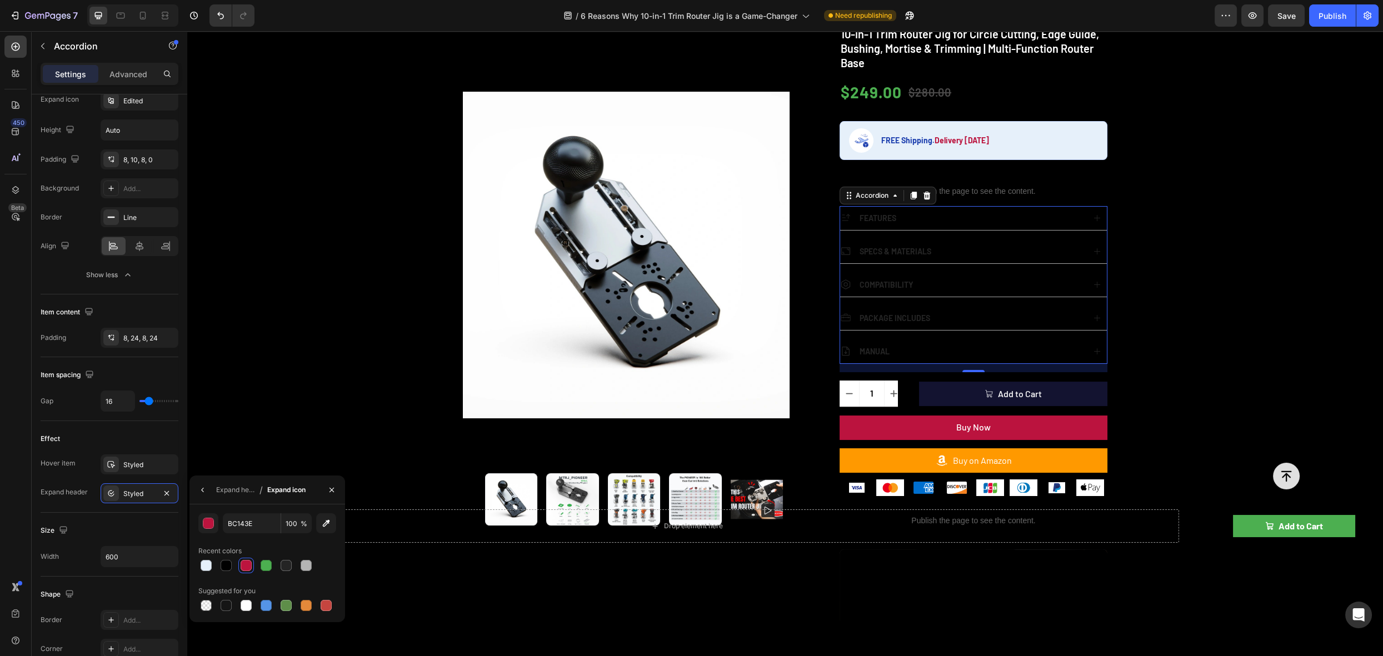
click at [268, 574] on div "BC143E 100 % Recent colors Suggested for you" at bounding box center [267, 564] width 138 height 100
click at [267, 569] on div at bounding box center [266, 565] width 11 height 11
type input "4CAF50"
click at [1273, 183] on div "Product Images Publish the page to see the content. rating 10-in-1 Trim Router …" at bounding box center [785, 421] width 1196 height 871
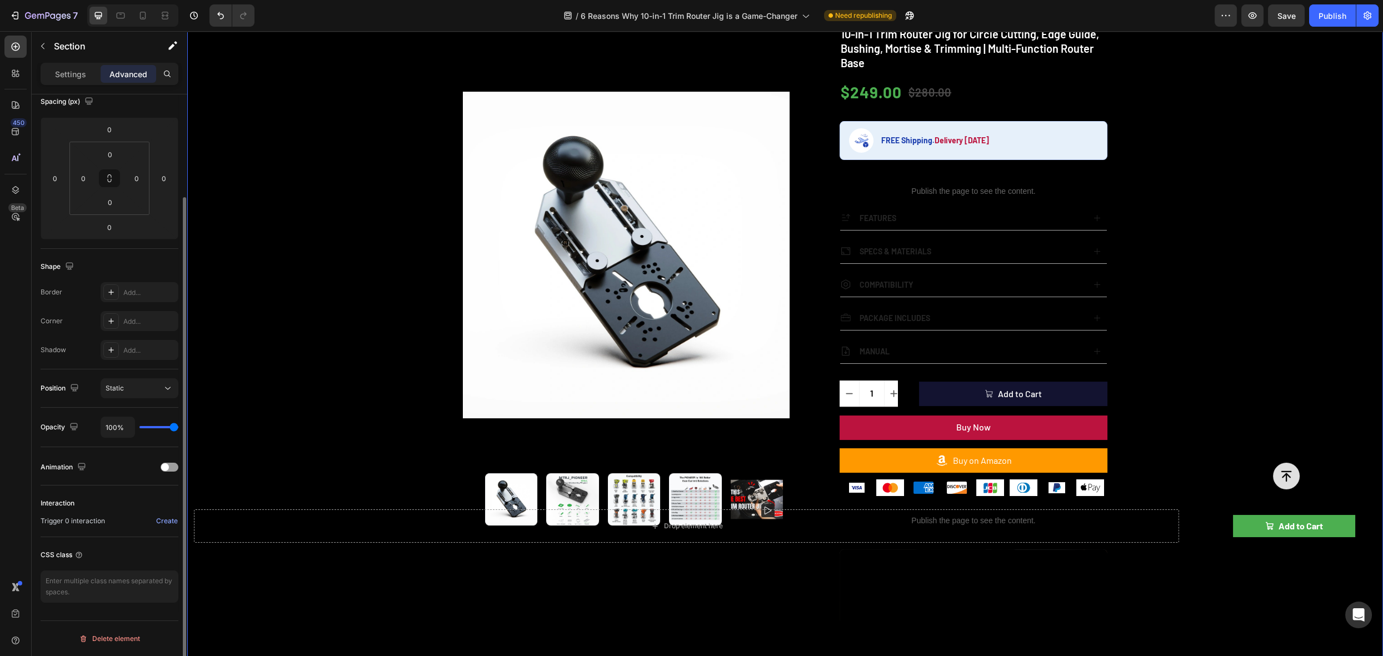
scroll to position [0, 0]
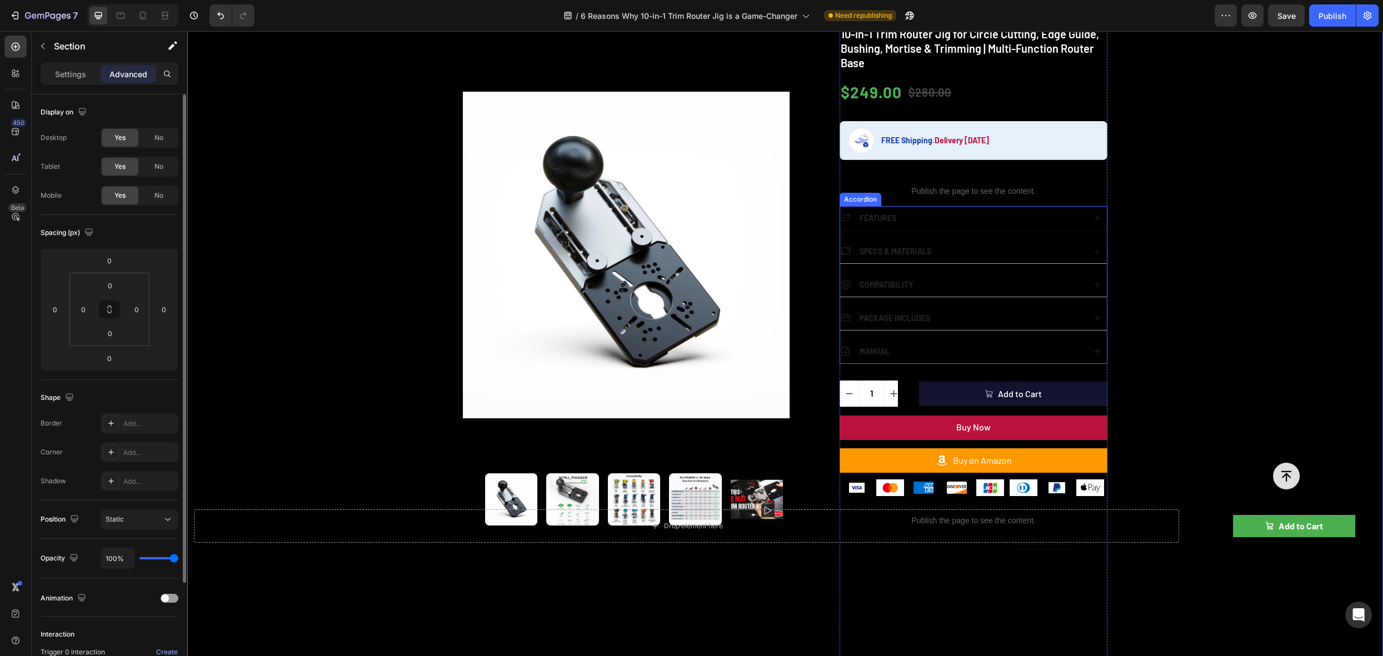
click at [1095, 216] on icon at bounding box center [1097, 218] width 6 height 6
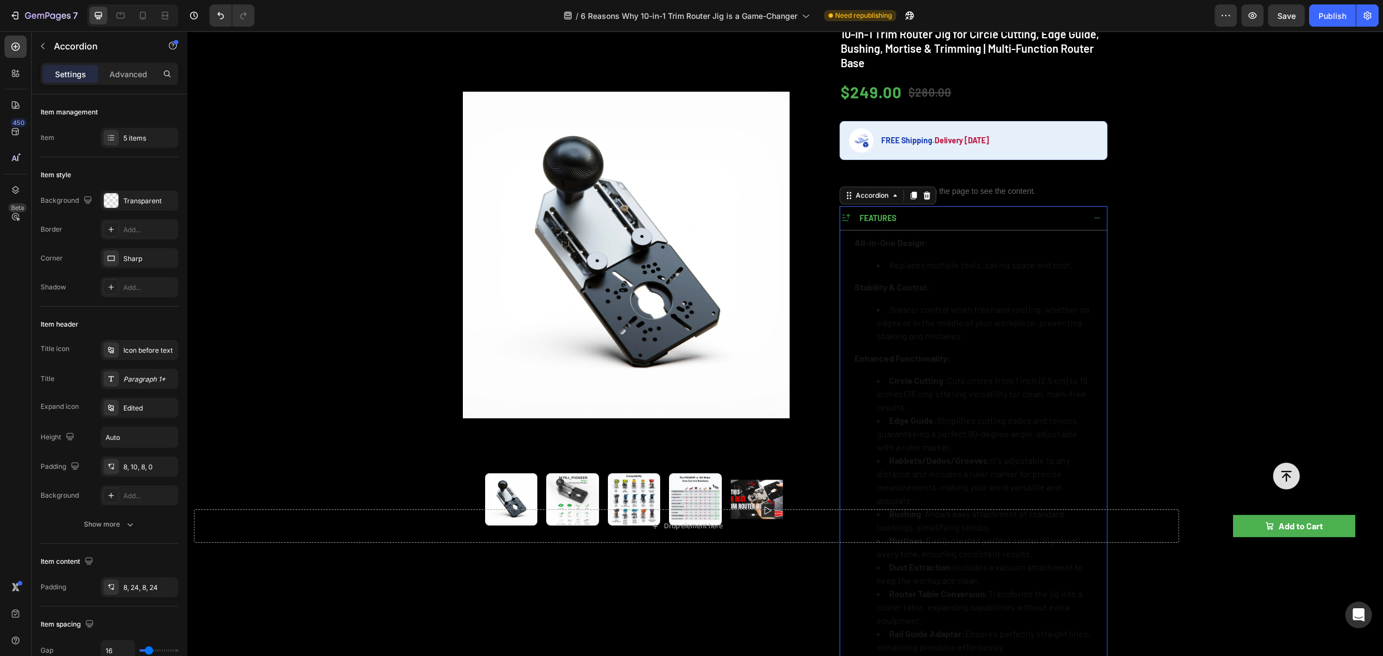
click at [1095, 218] on icon at bounding box center [1097, 218] width 6 height 1
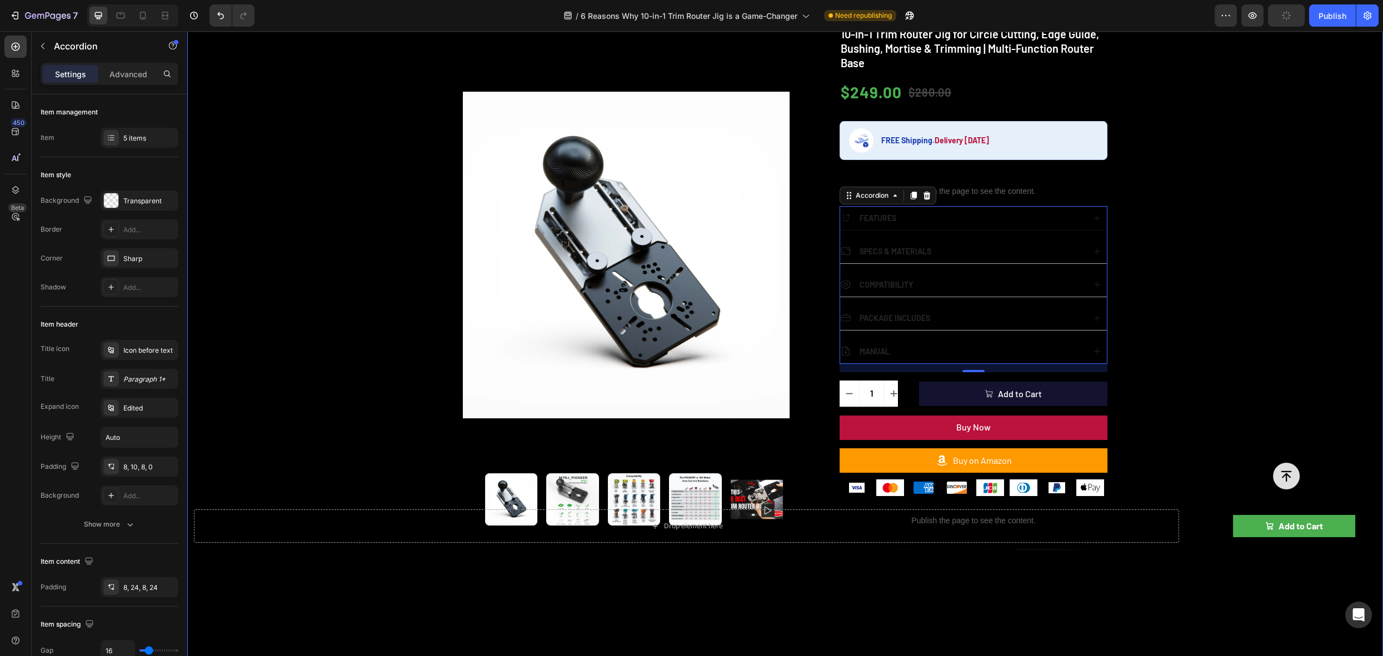
click at [1210, 208] on div "Product Images Publish the page to see the content. rating 10-in-1 Trim Router …" at bounding box center [785, 421] width 1196 height 871
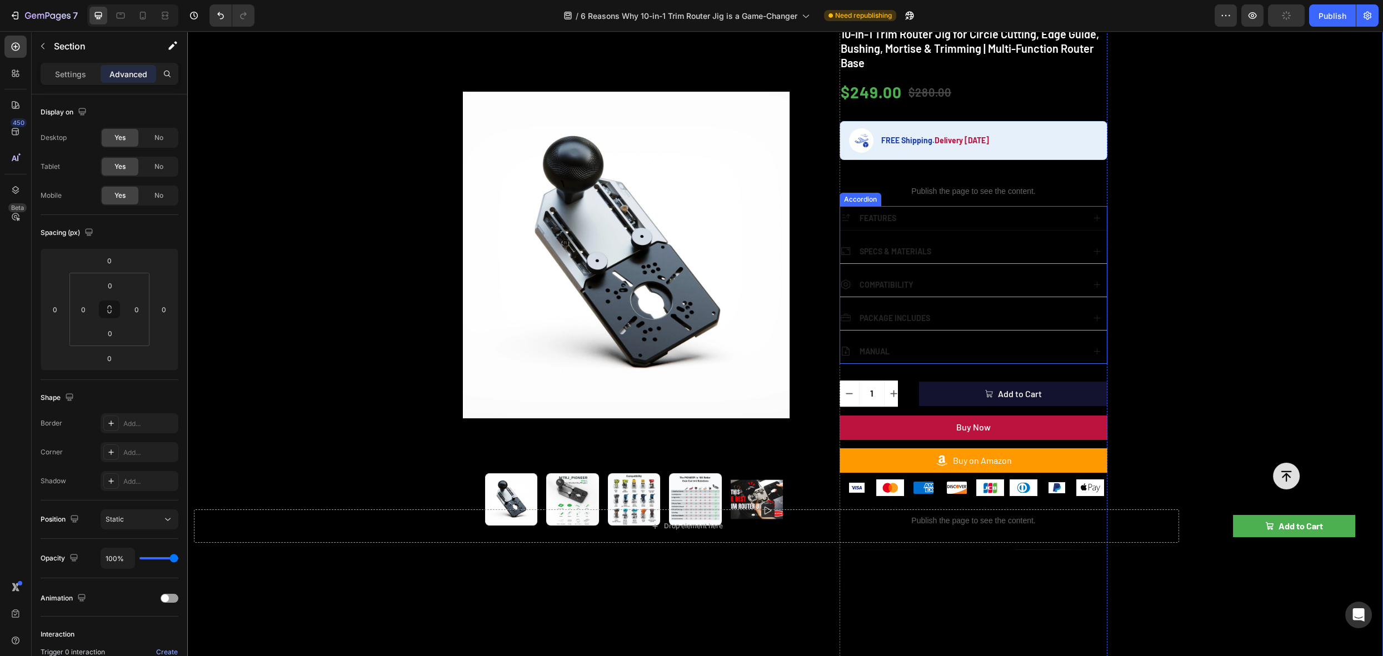
click at [856, 202] on div "Accordion" at bounding box center [861, 199] width 42 height 13
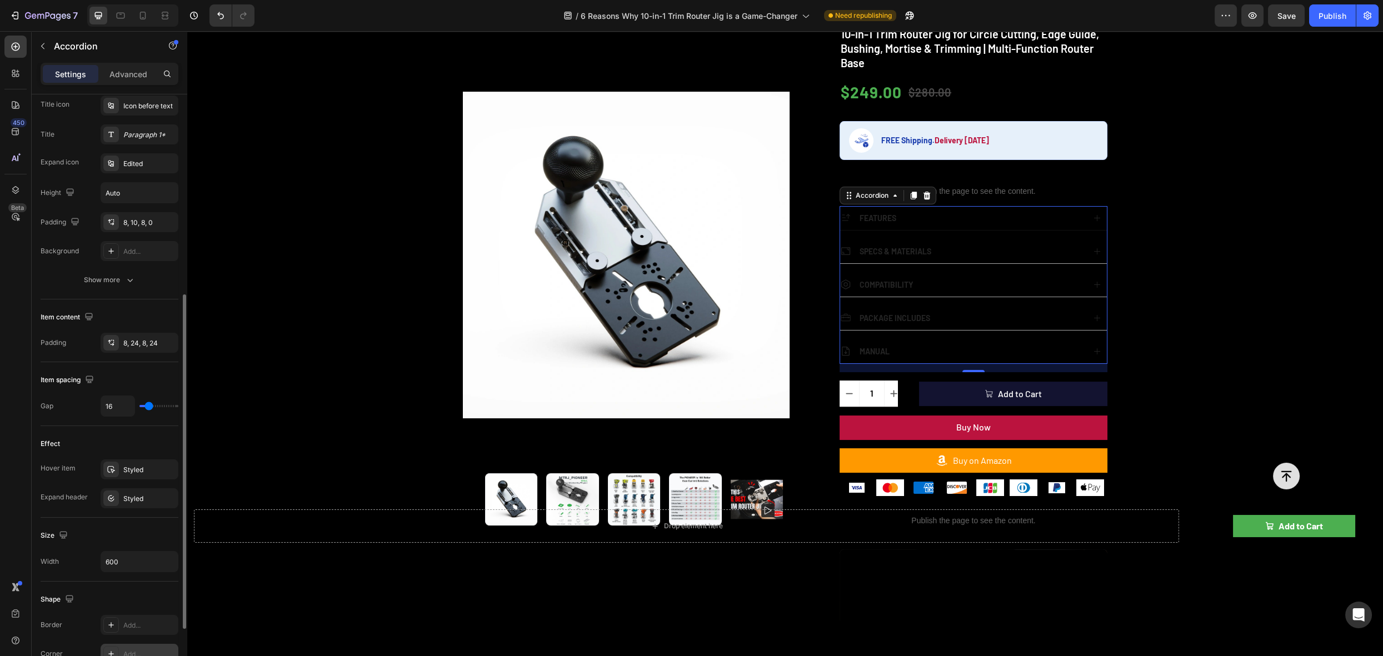
scroll to position [439, 0]
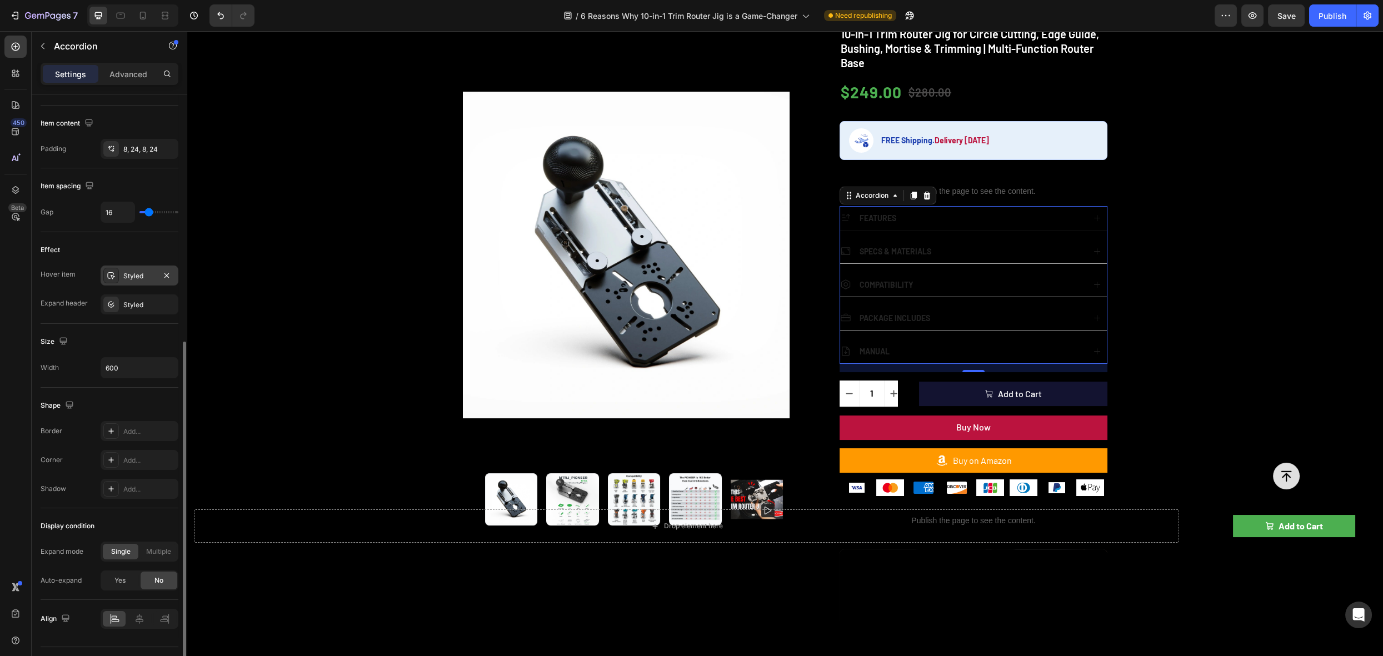
click at [133, 275] on div "Styled" at bounding box center [139, 276] width 32 height 10
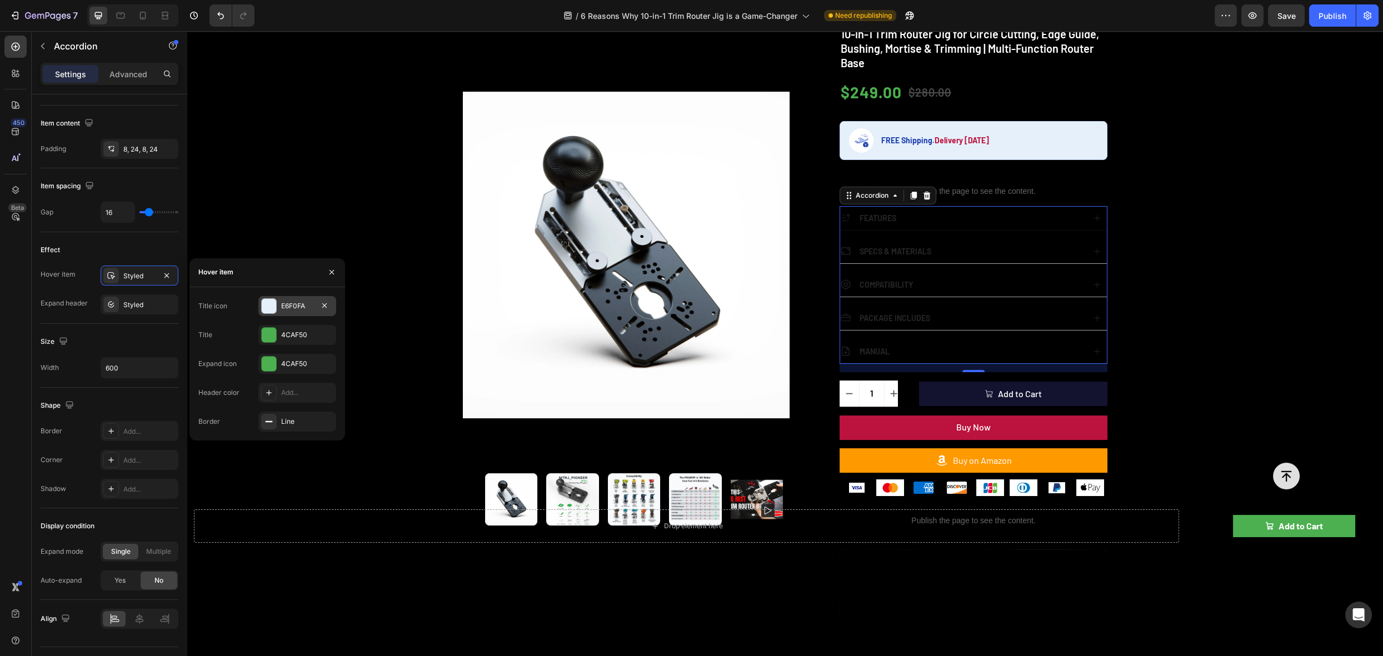
click at [293, 302] on div "E6F0FA" at bounding box center [297, 306] width 32 height 10
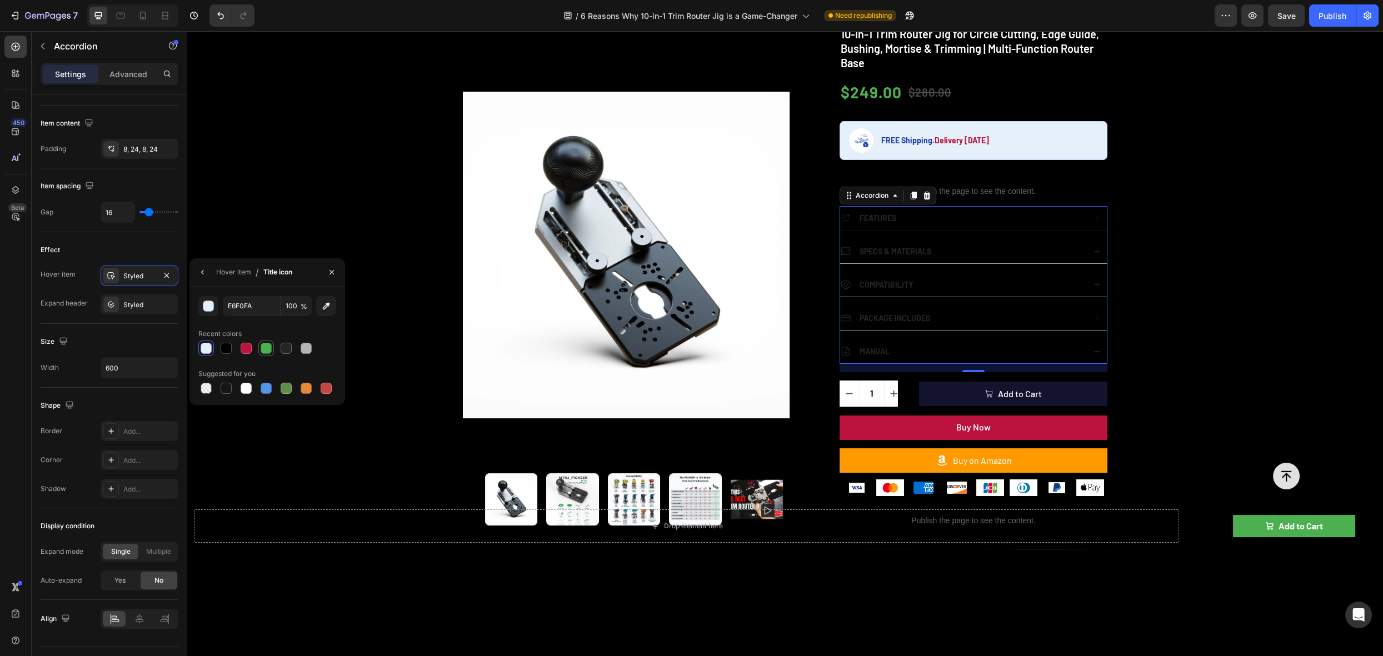
click at [270, 349] on div at bounding box center [266, 348] width 11 height 11
type input "4CAF50"
click at [204, 268] on icon "button" at bounding box center [202, 272] width 9 height 9
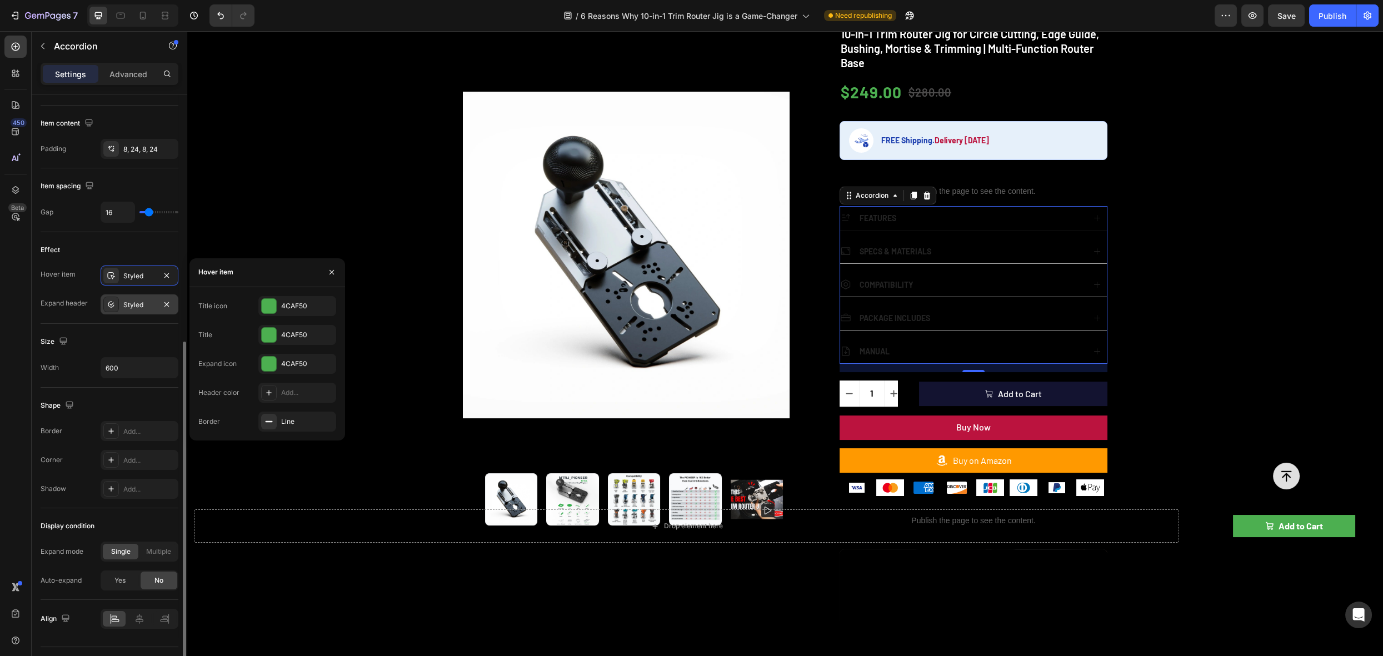
click at [136, 302] on div "Styled" at bounding box center [139, 305] width 32 height 10
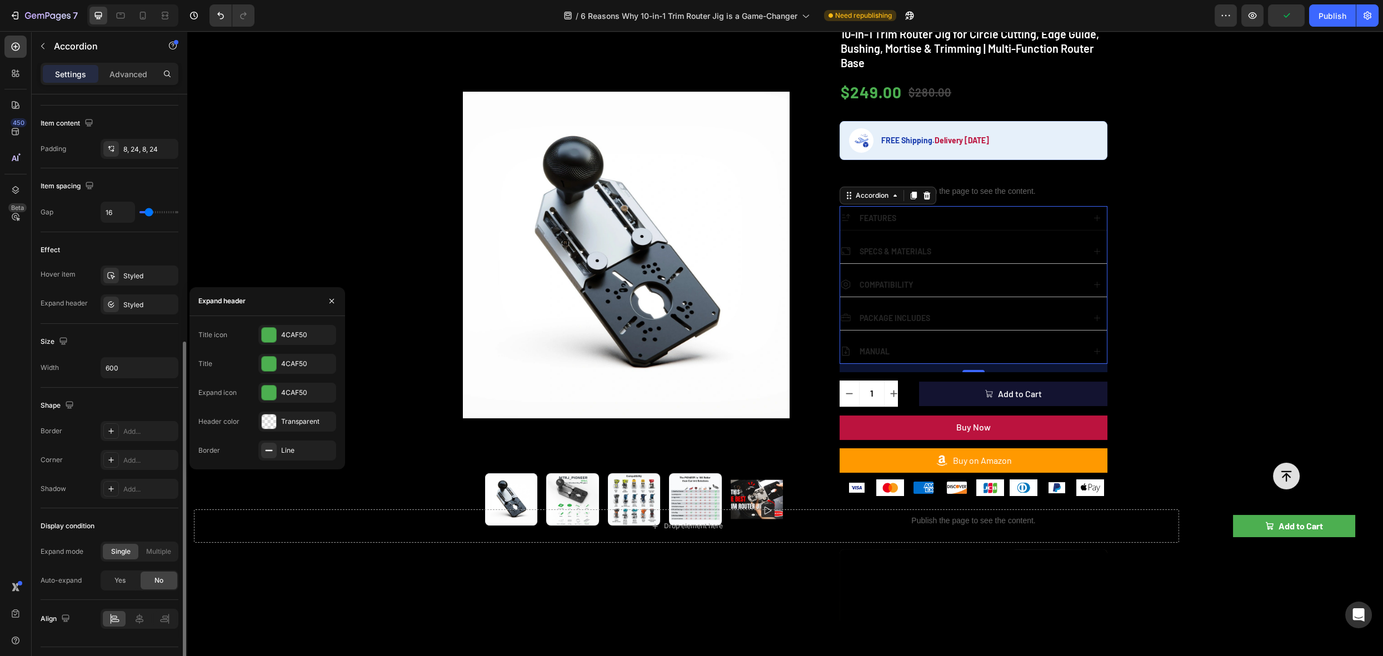
click at [114, 249] on div "Effect" at bounding box center [110, 250] width 138 height 18
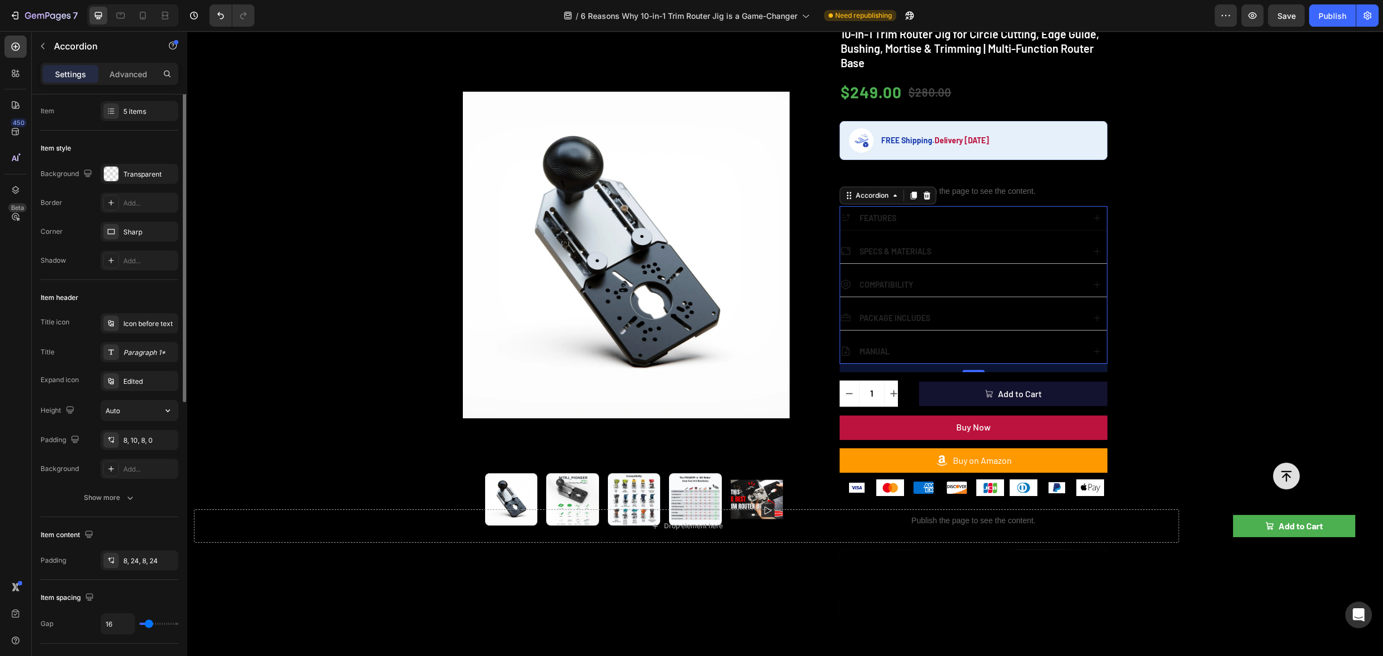
scroll to position [0, 0]
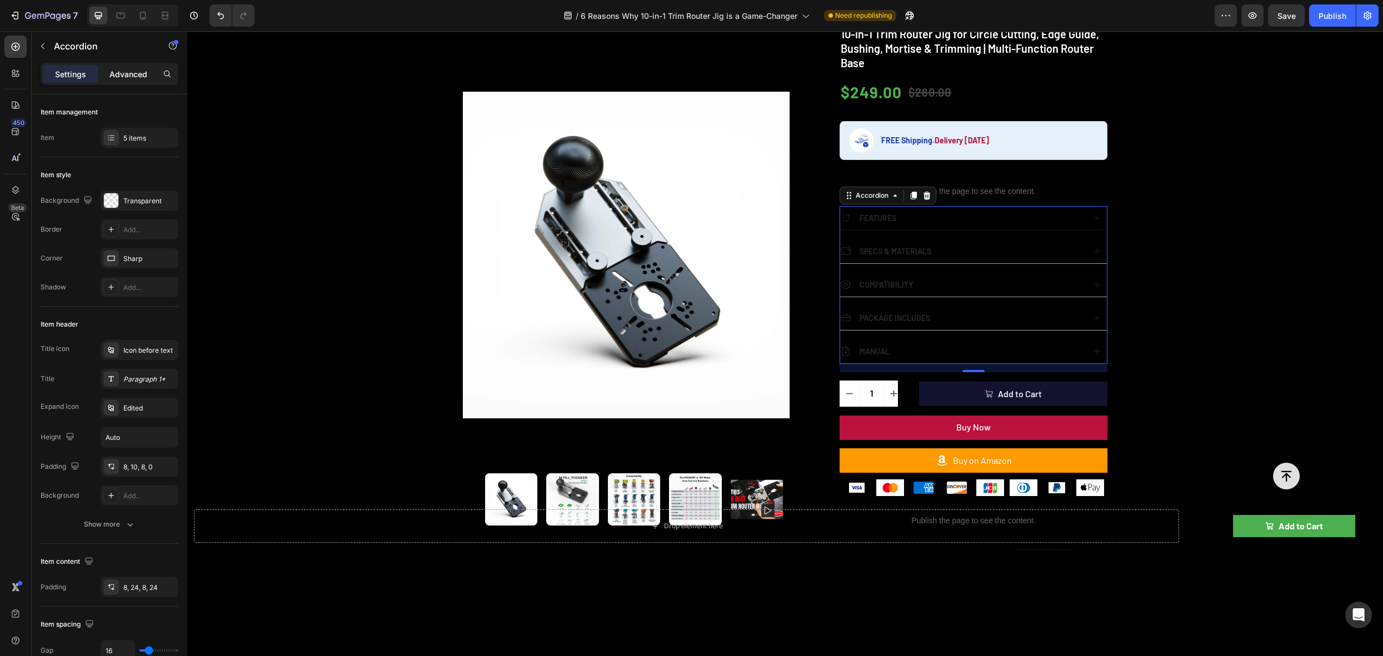
click at [124, 77] on p "Advanced" at bounding box center [128, 74] width 38 height 12
type input "100%"
type input "100"
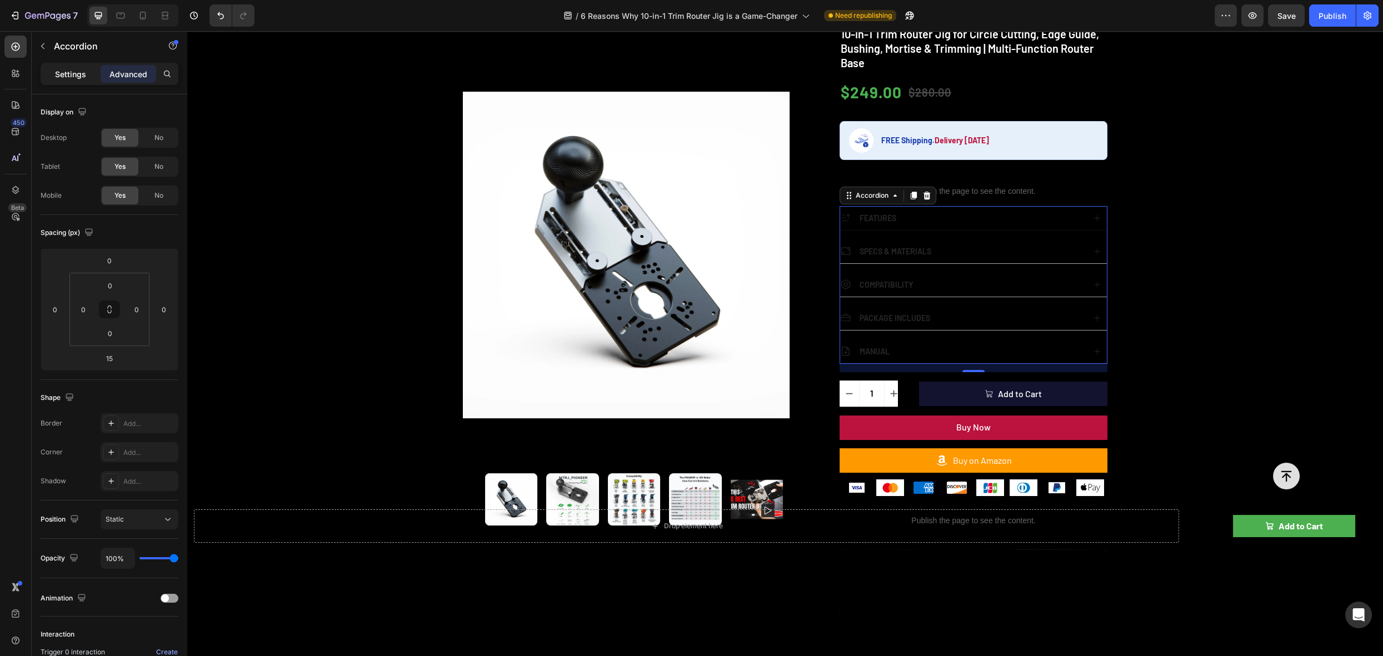
click at [80, 72] on p "Settings" at bounding box center [70, 74] width 31 height 12
type input "16"
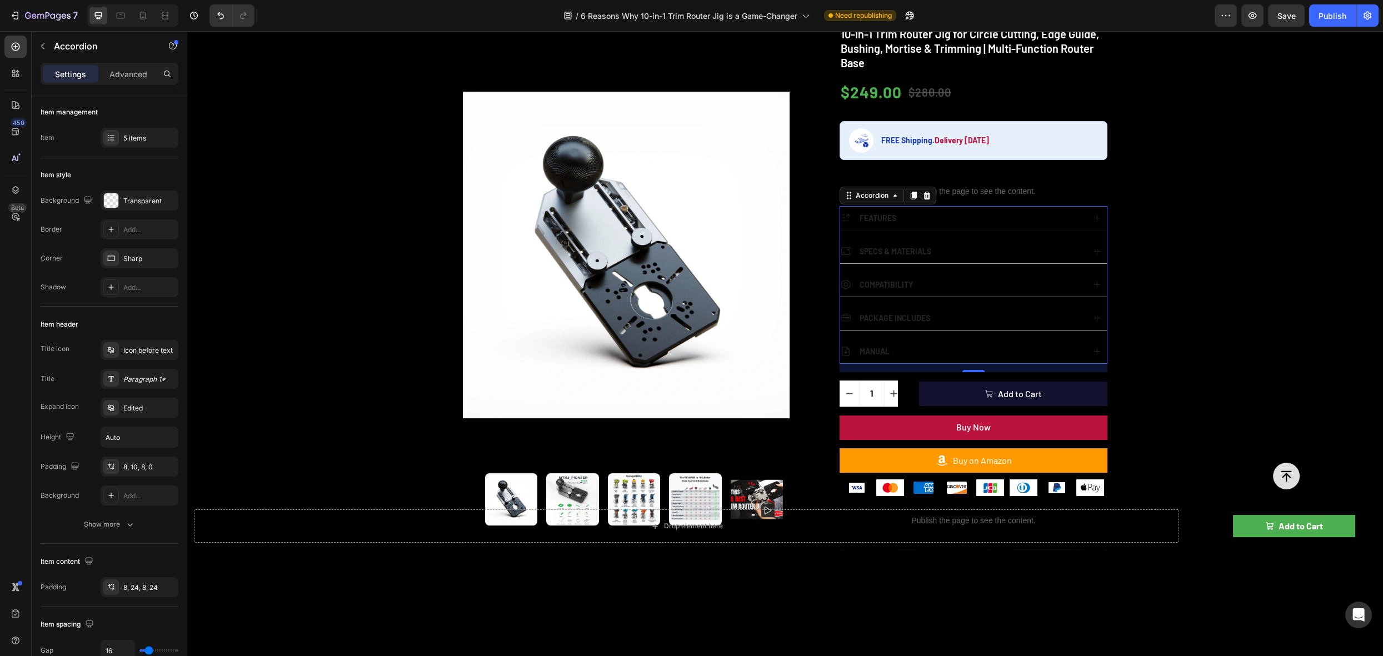
click at [869, 217] on strong "FEATURES" at bounding box center [878, 217] width 37 height 9
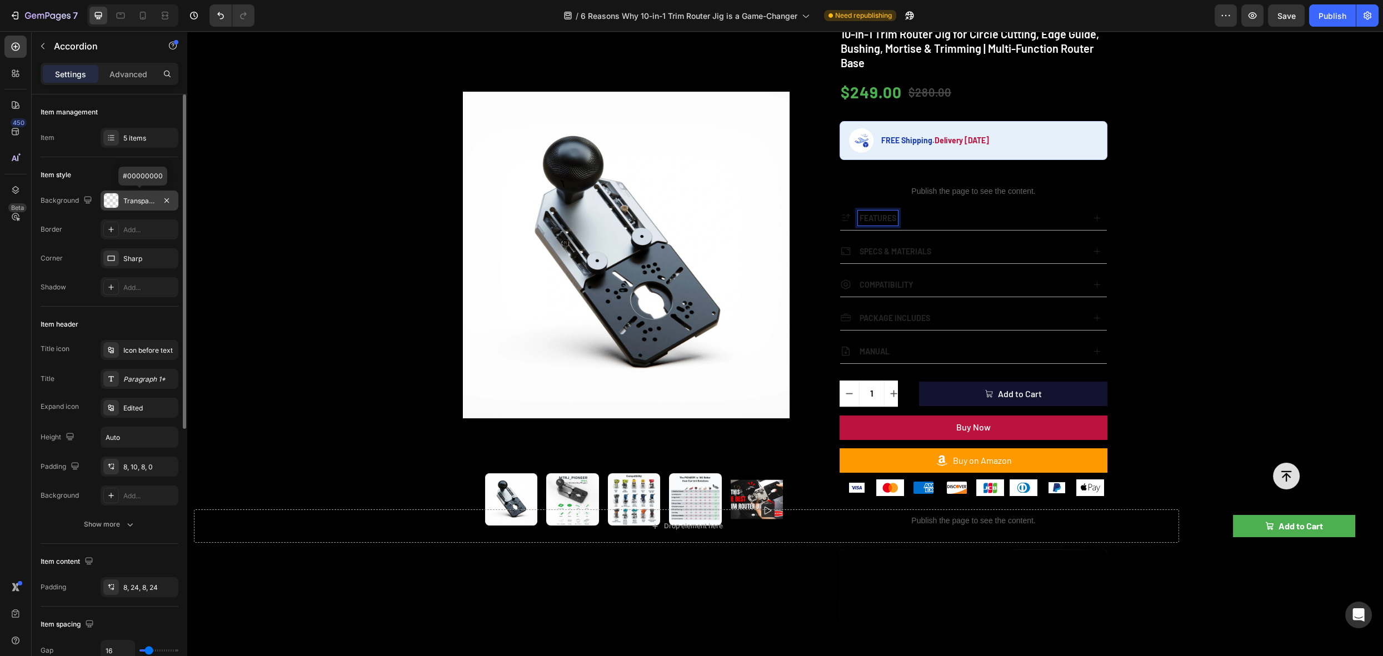
click at [112, 198] on div at bounding box center [111, 200] width 14 height 14
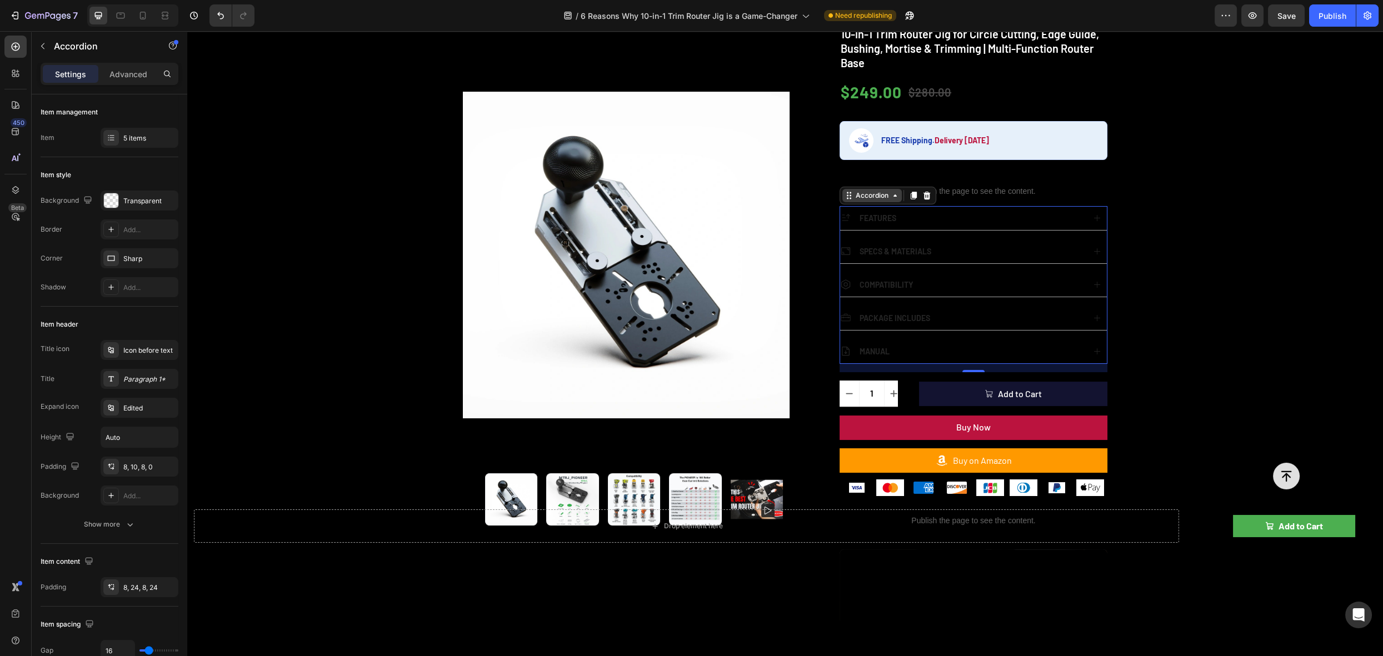
click at [874, 199] on div "Accordion" at bounding box center [872, 196] width 37 height 10
click at [956, 214] on div "FEATURES" at bounding box center [962, 218] width 244 height 15
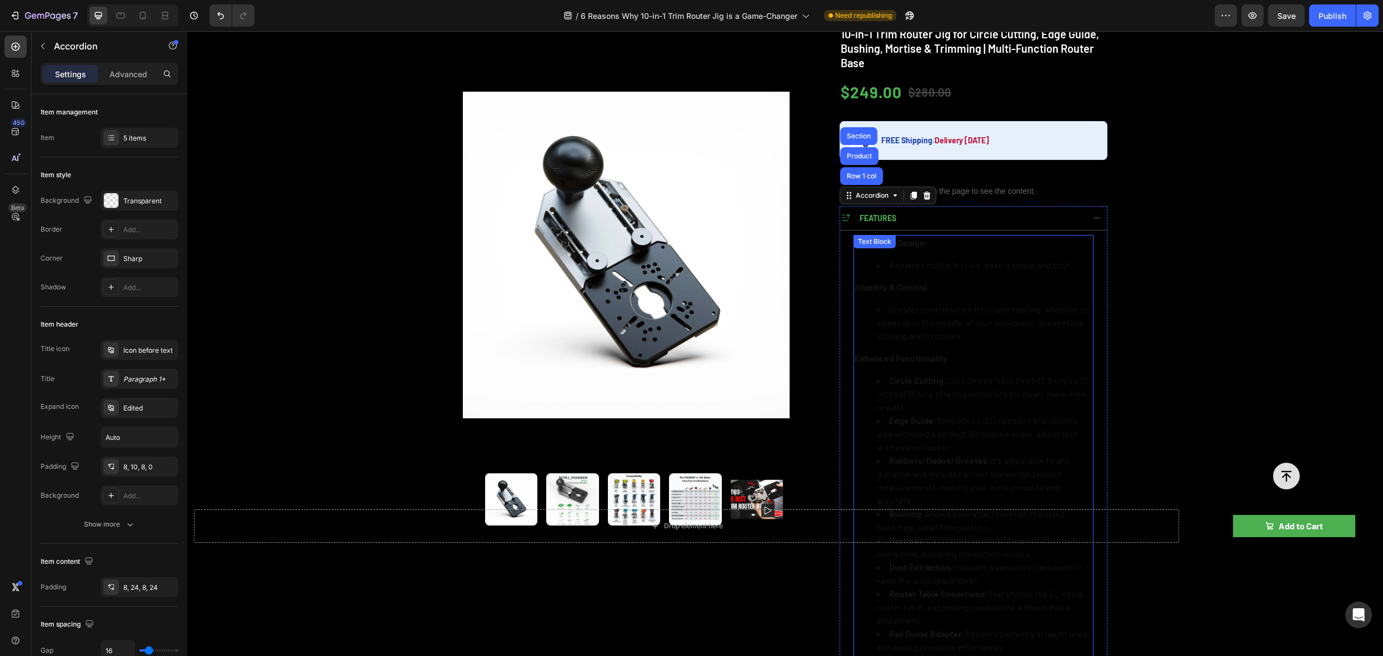
click at [897, 264] on li "Replaces multiple tools, saving space and cost." at bounding box center [985, 264] width 216 height 13
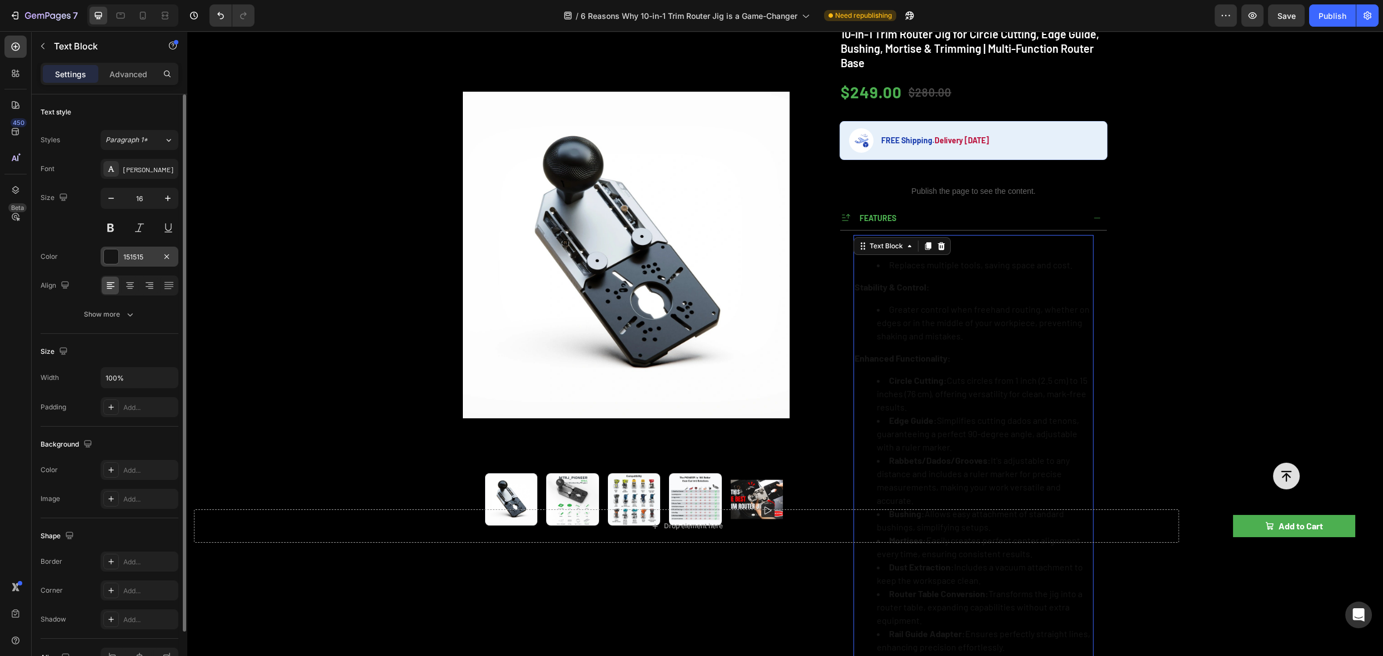
click at [112, 250] on div at bounding box center [111, 257] width 14 height 14
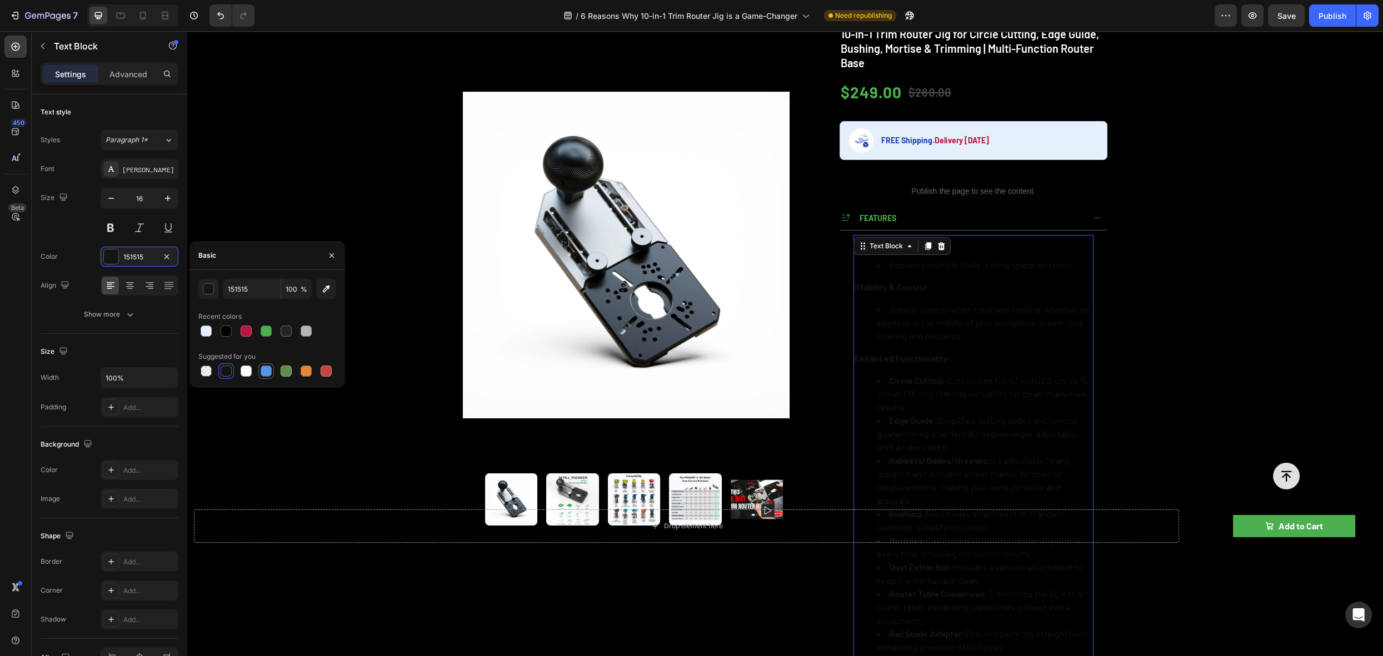
click at [247, 370] on div at bounding box center [246, 371] width 11 height 11
type input "FFFFFF"
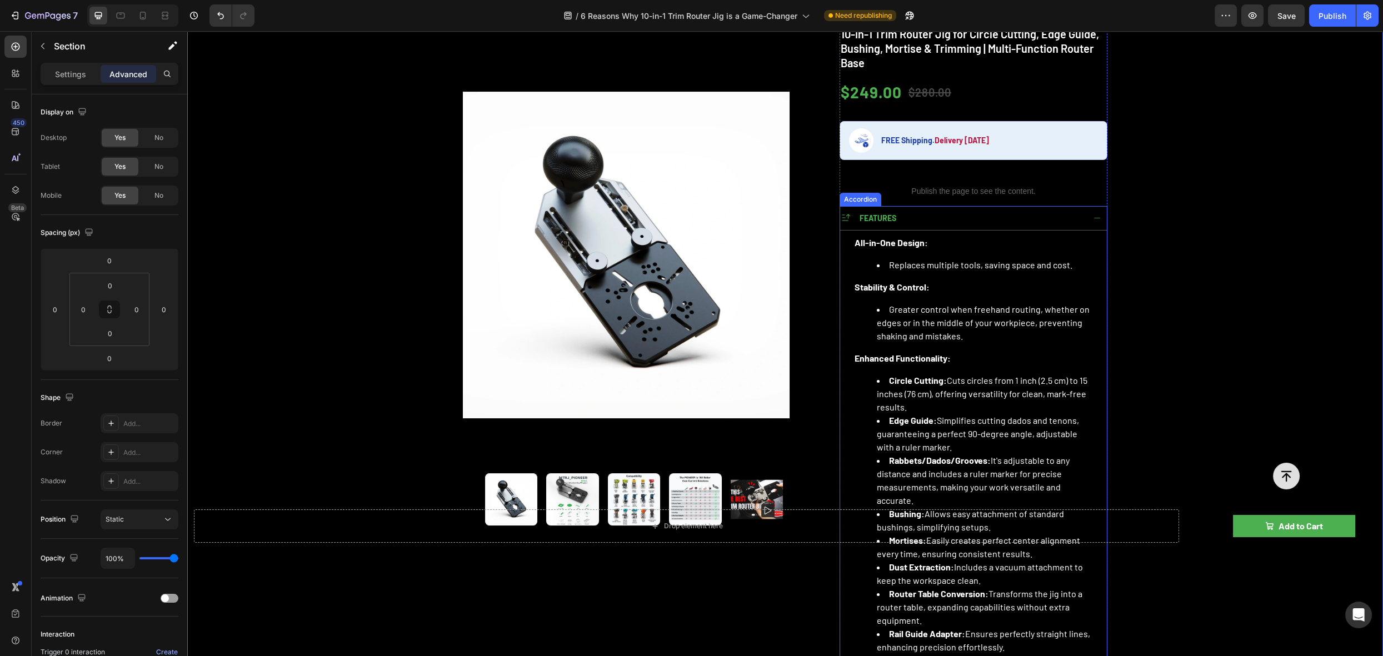
click at [1048, 216] on div "FEATURES" at bounding box center [962, 218] width 244 height 15
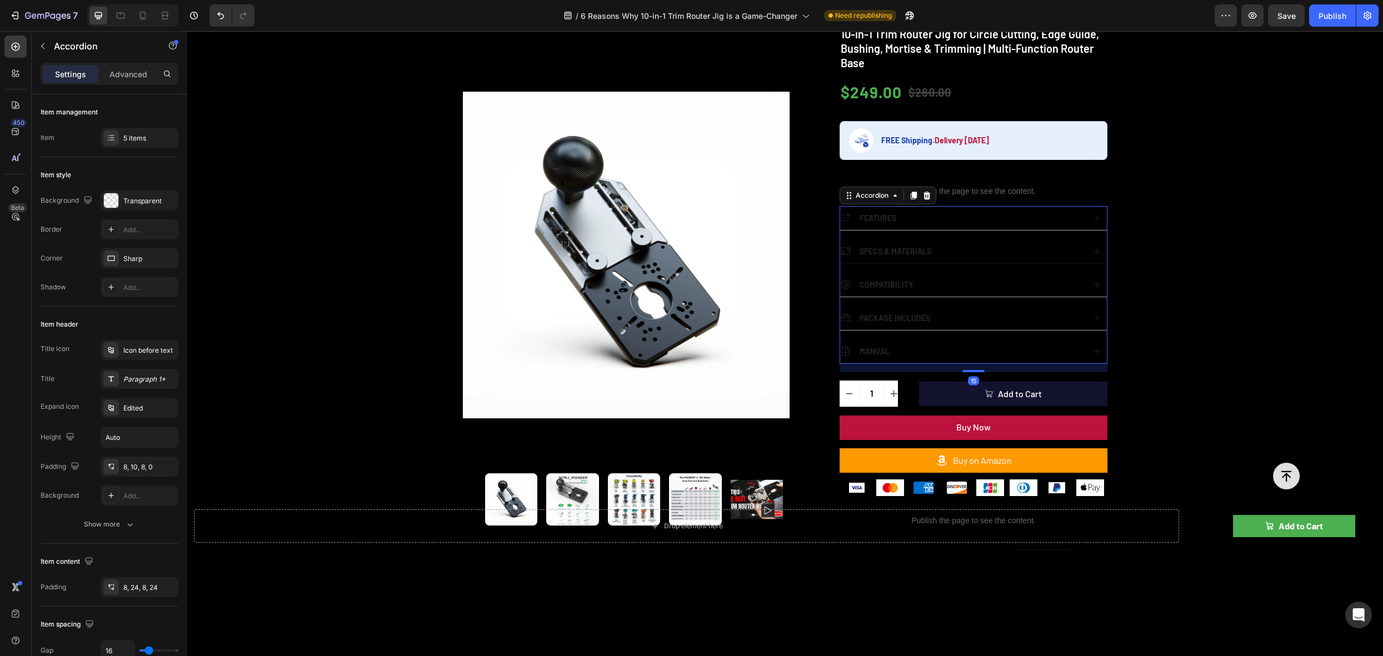
click at [985, 252] on div "Specs & Materials" at bounding box center [962, 251] width 244 height 15
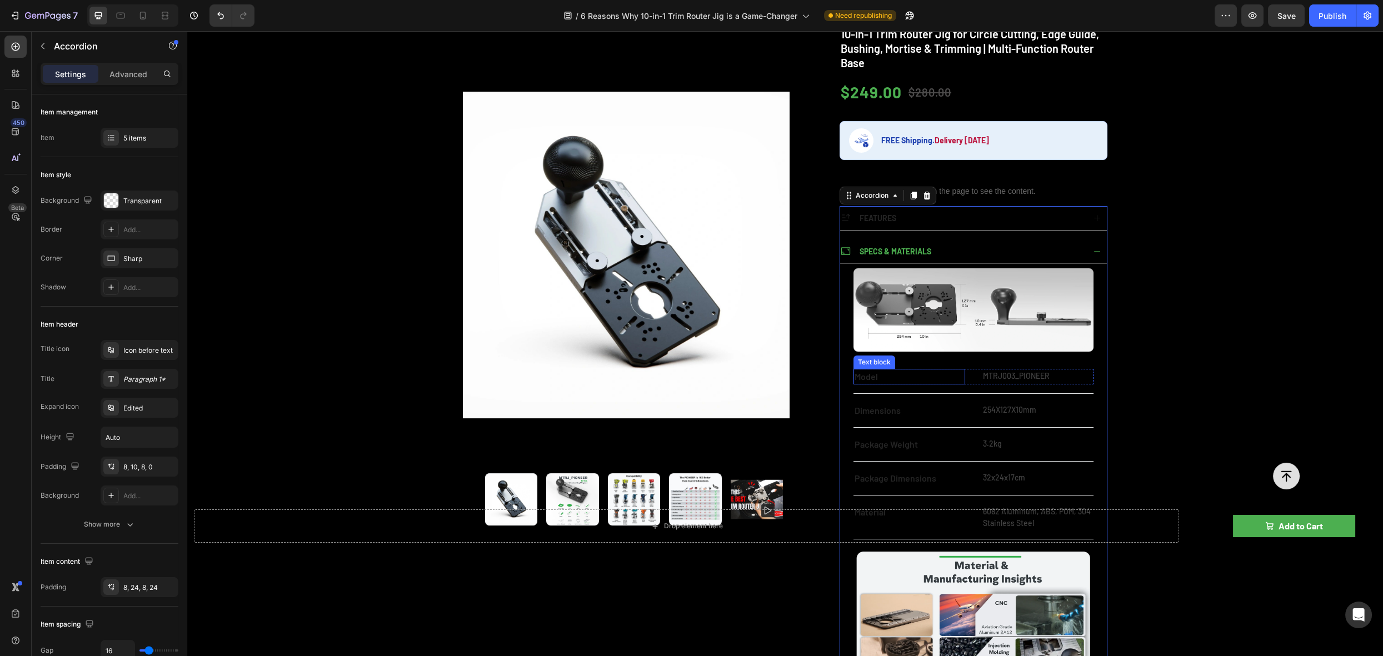
click at [866, 365] on div "Model Text block MTRJ003_PIONEER Text block Row Title Line Dimensions Text bloc…" at bounding box center [974, 611] width 240 height 501
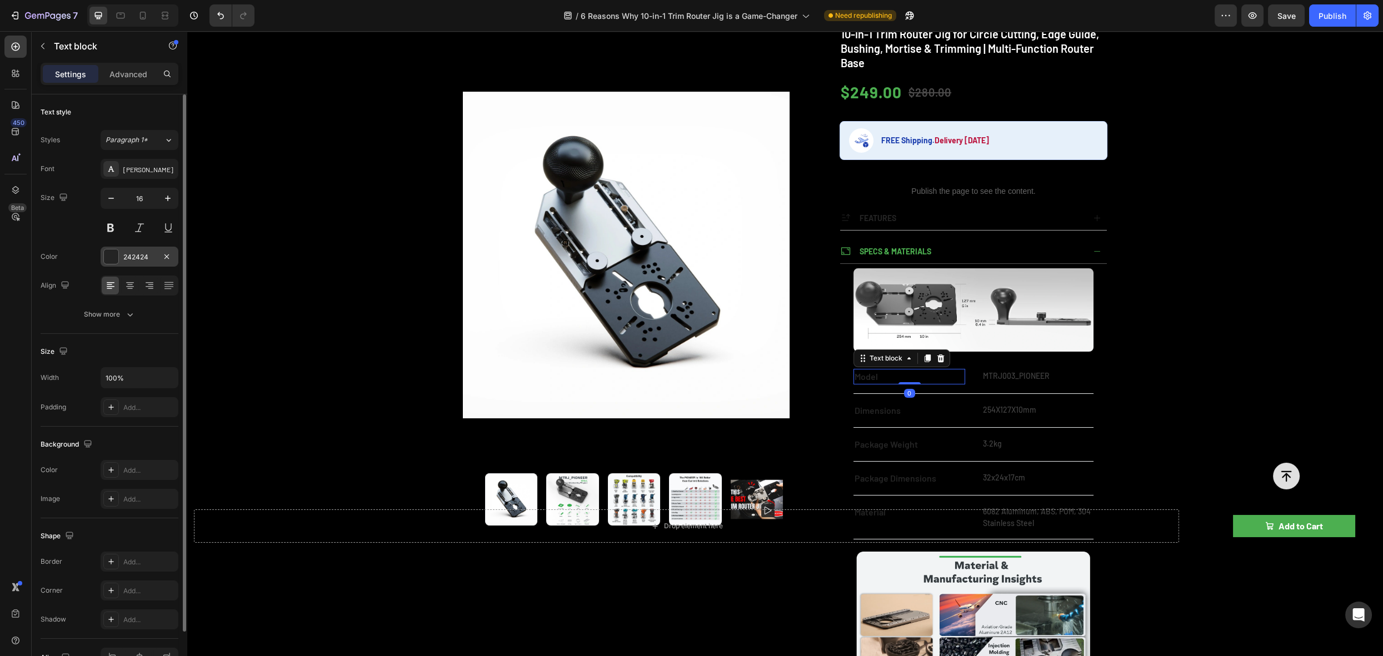
click at [114, 256] on div at bounding box center [111, 257] width 14 height 14
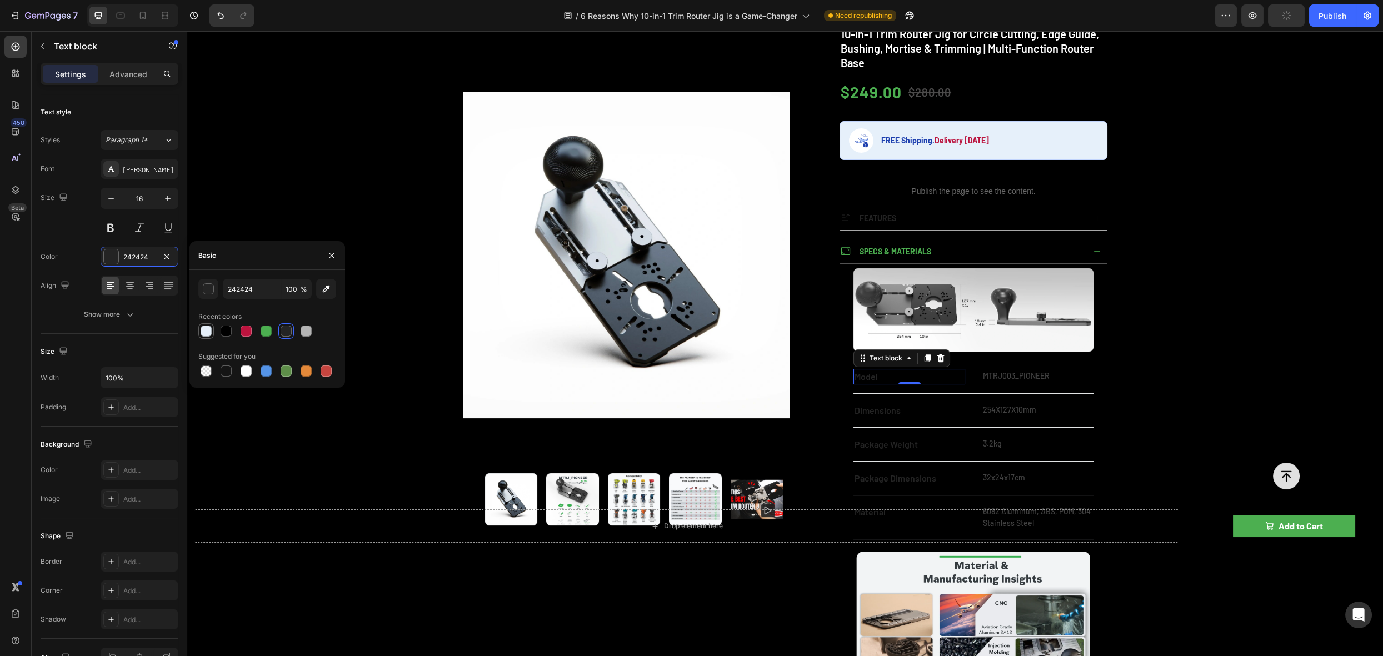
drag, startPoint x: 207, startPoint y: 328, endPoint x: 191, endPoint y: 308, distance: 26.5
click at [207, 328] on div at bounding box center [206, 331] width 11 height 11
type input "E6F0FA"
click at [1019, 371] on p "MTRJ003_PIONEER" at bounding box center [1037, 376] width 109 height 12
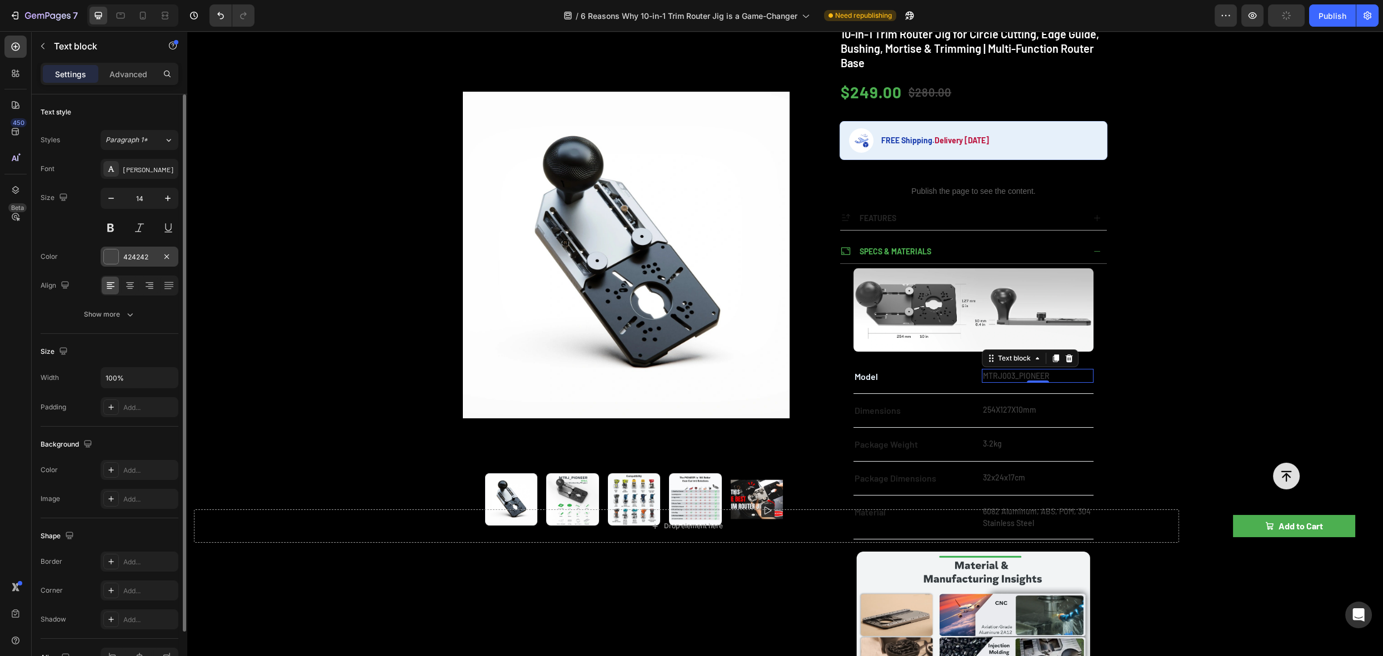
click at [103, 255] on div at bounding box center [111, 257] width 16 height 16
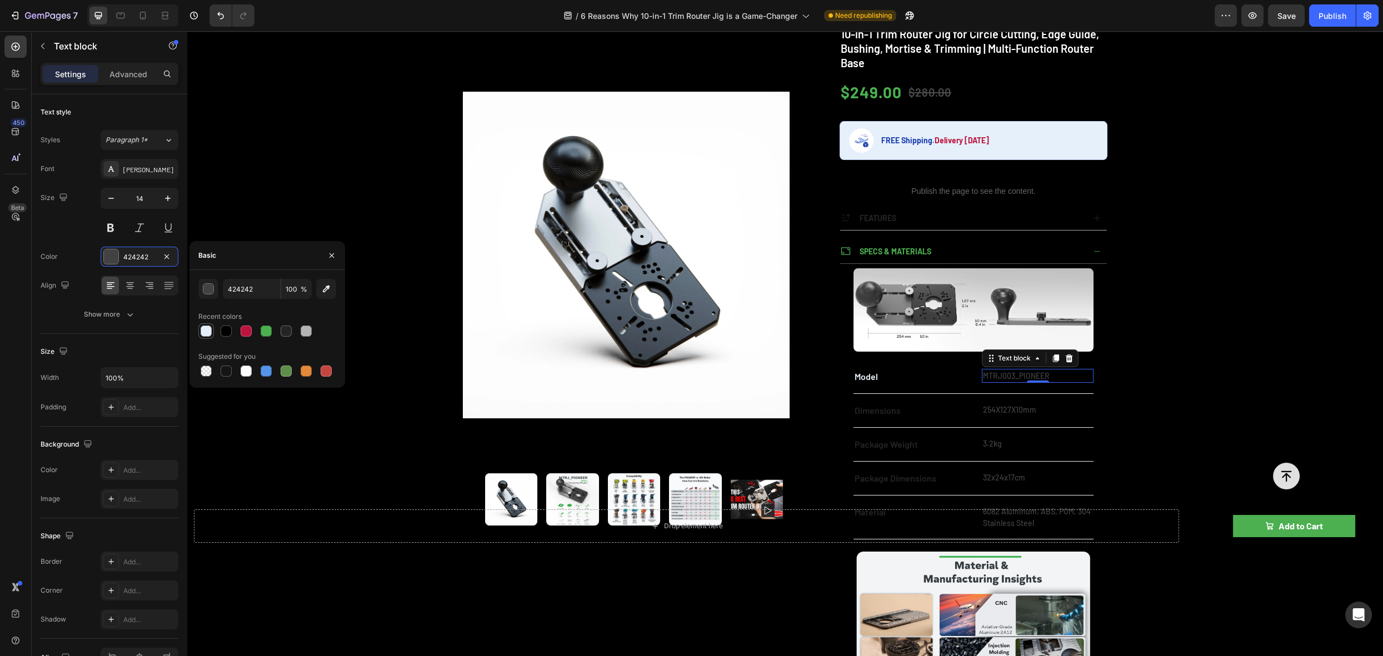
click at [207, 328] on div at bounding box center [206, 331] width 11 height 11
type input "E6F0FA"
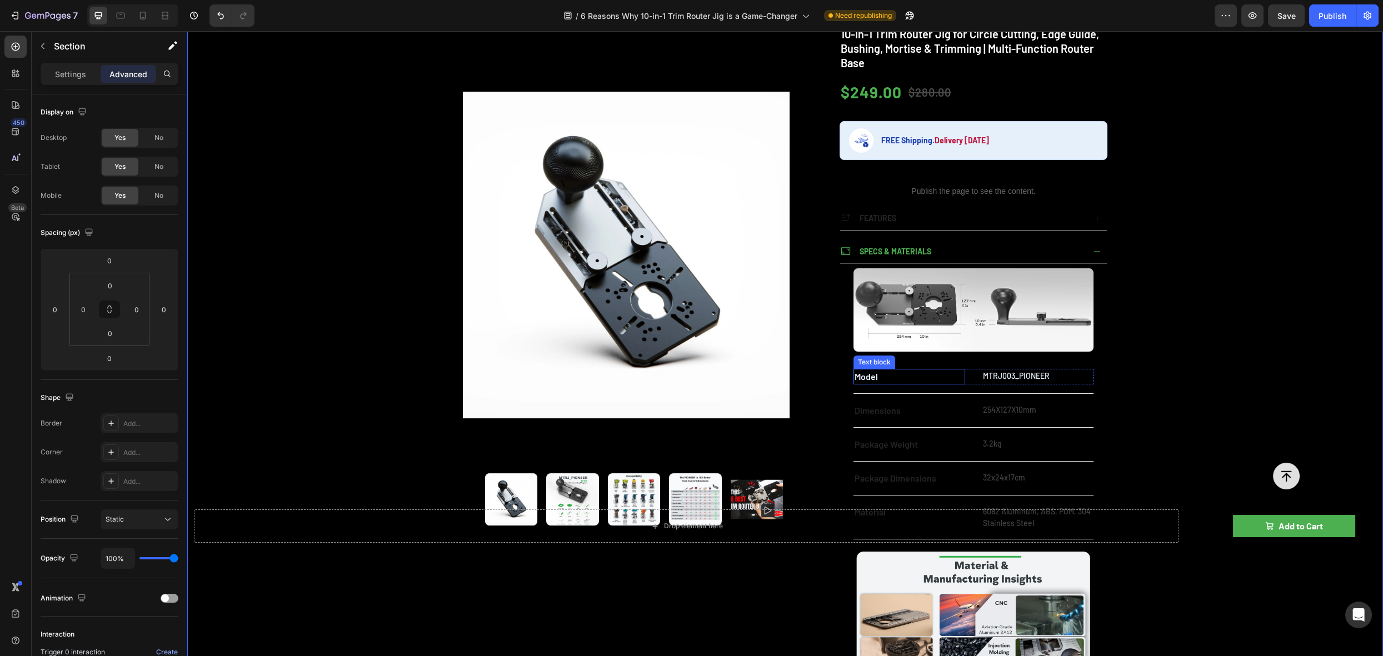
click at [865, 364] on div "Text block" at bounding box center [875, 362] width 42 height 13
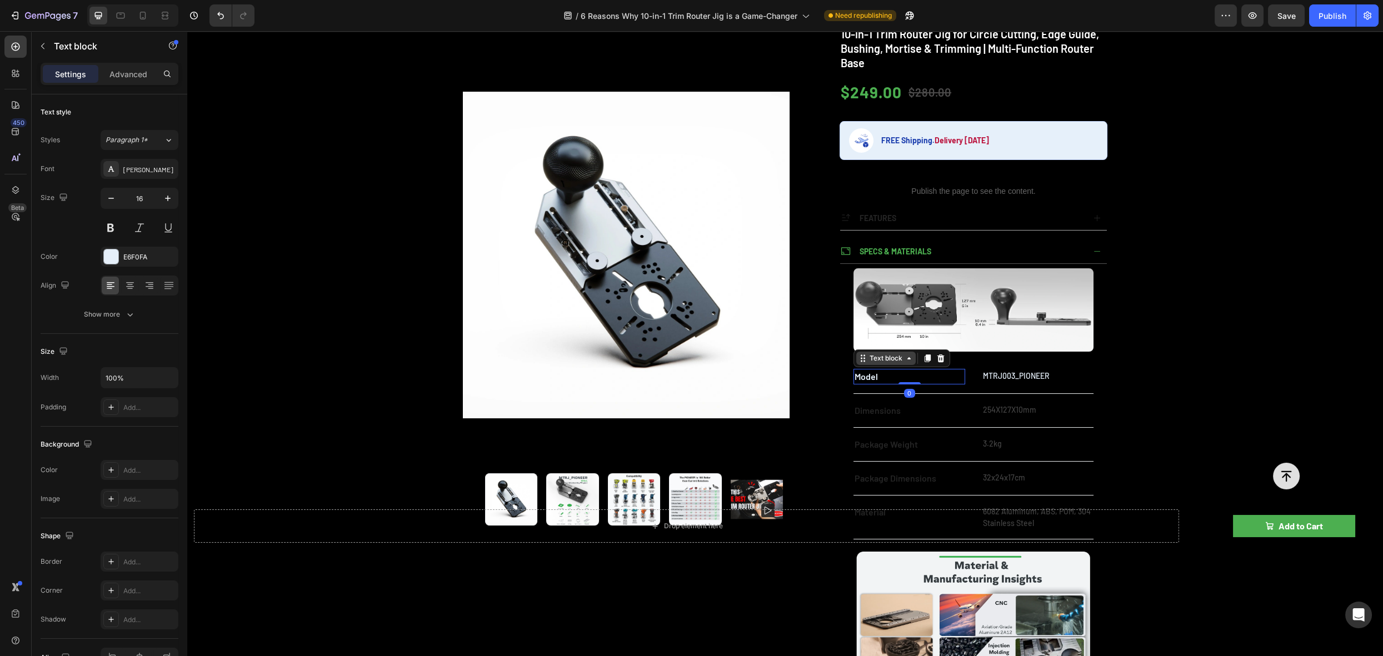
click at [868, 359] on div "Text block" at bounding box center [886, 358] width 37 height 10
click at [858, 412] on p "Dimensions" at bounding box center [909, 410] width 109 height 13
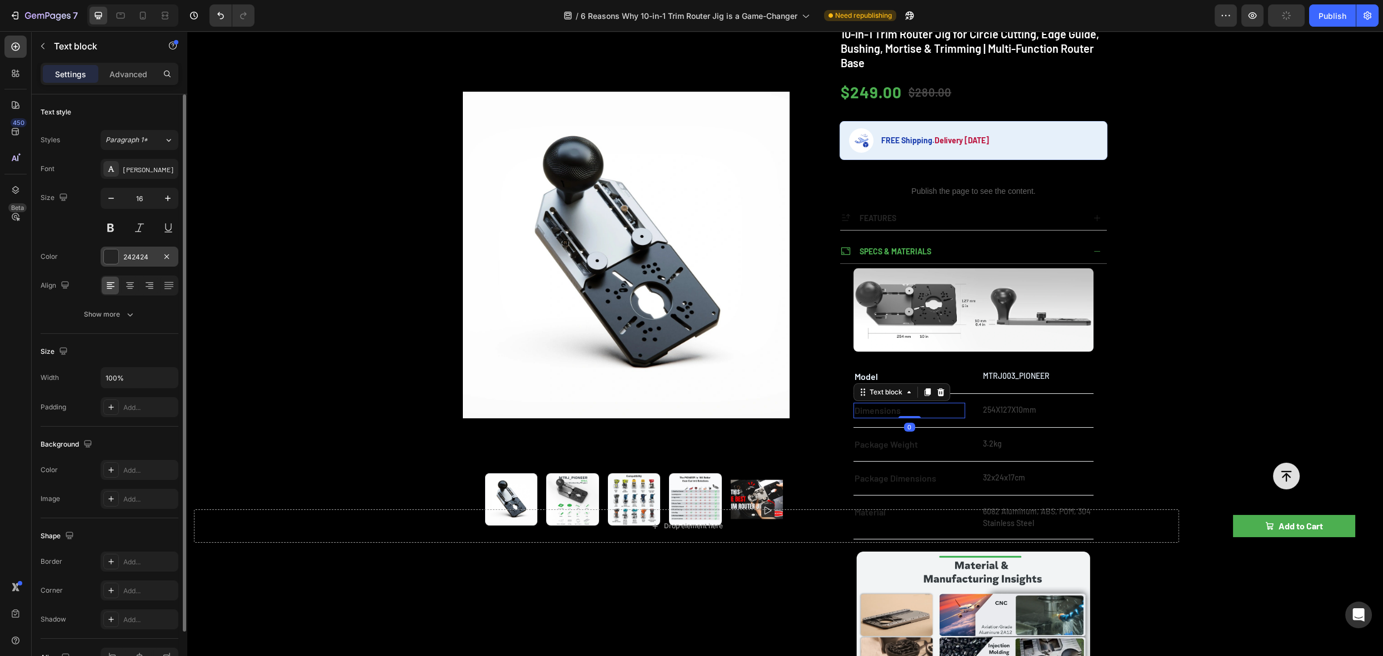
drag, startPoint x: 109, startPoint y: 257, endPoint x: 114, endPoint y: 262, distance: 7.1
click at [109, 257] on div at bounding box center [111, 257] width 14 height 14
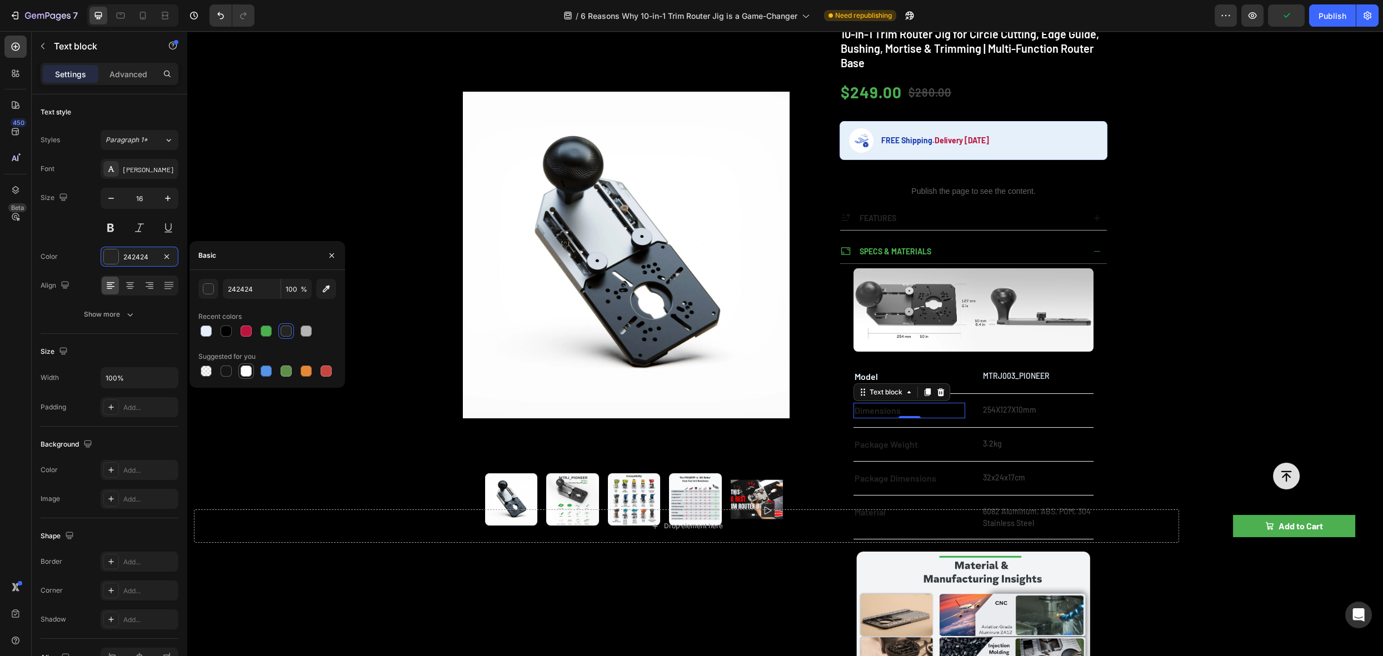
click at [246, 371] on div at bounding box center [246, 371] width 11 height 11
type input "FFFFFF"
click at [1018, 406] on p "254X127X10mm" at bounding box center [1037, 410] width 109 height 12
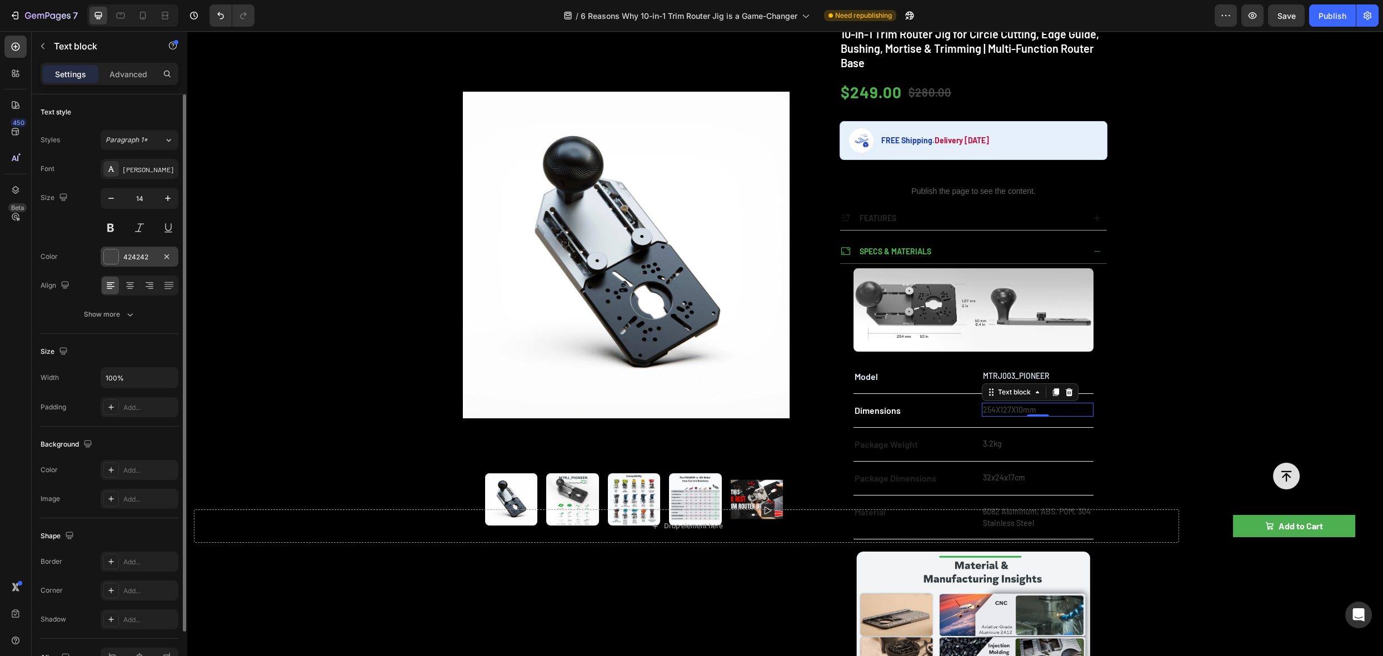
click at [116, 258] on div at bounding box center [111, 257] width 14 height 14
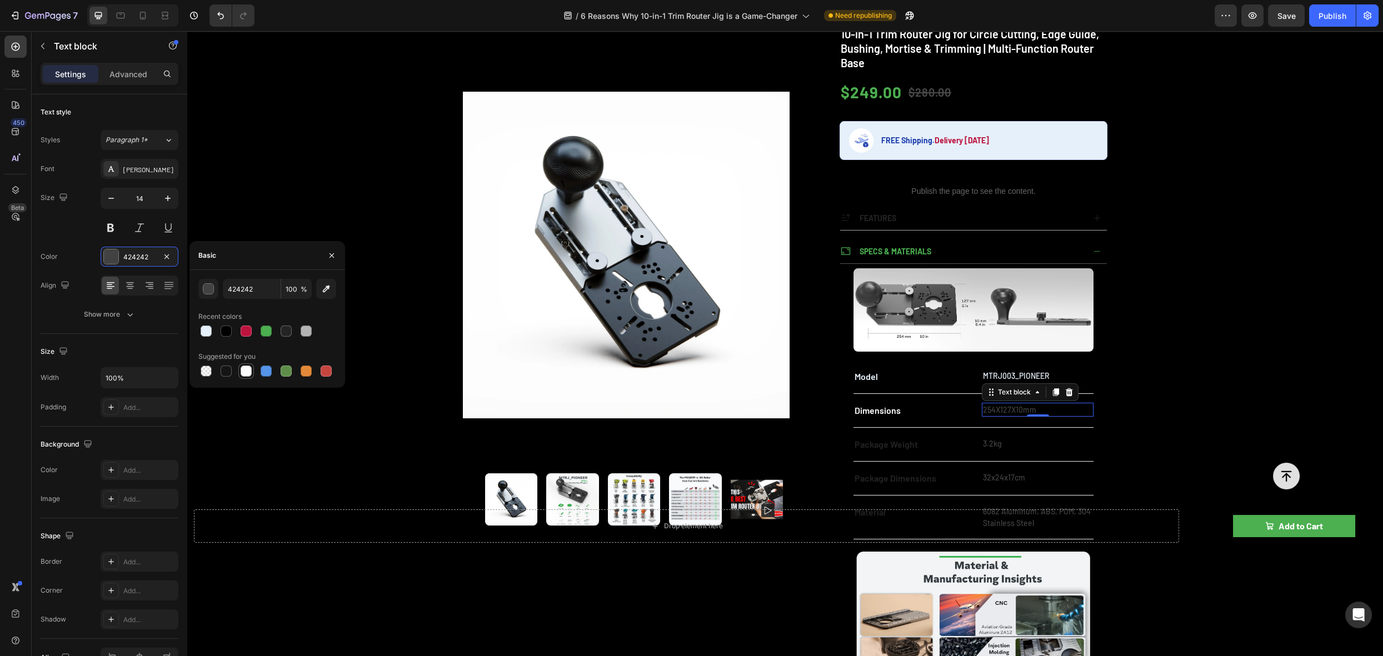
click at [251, 372] on div at bounding box center [246, 371] width 11 height 11
type input "FFFFFF"
click at [893, 448] on p "Package Weight" at bounding box center [909, 444] width 109 height 13
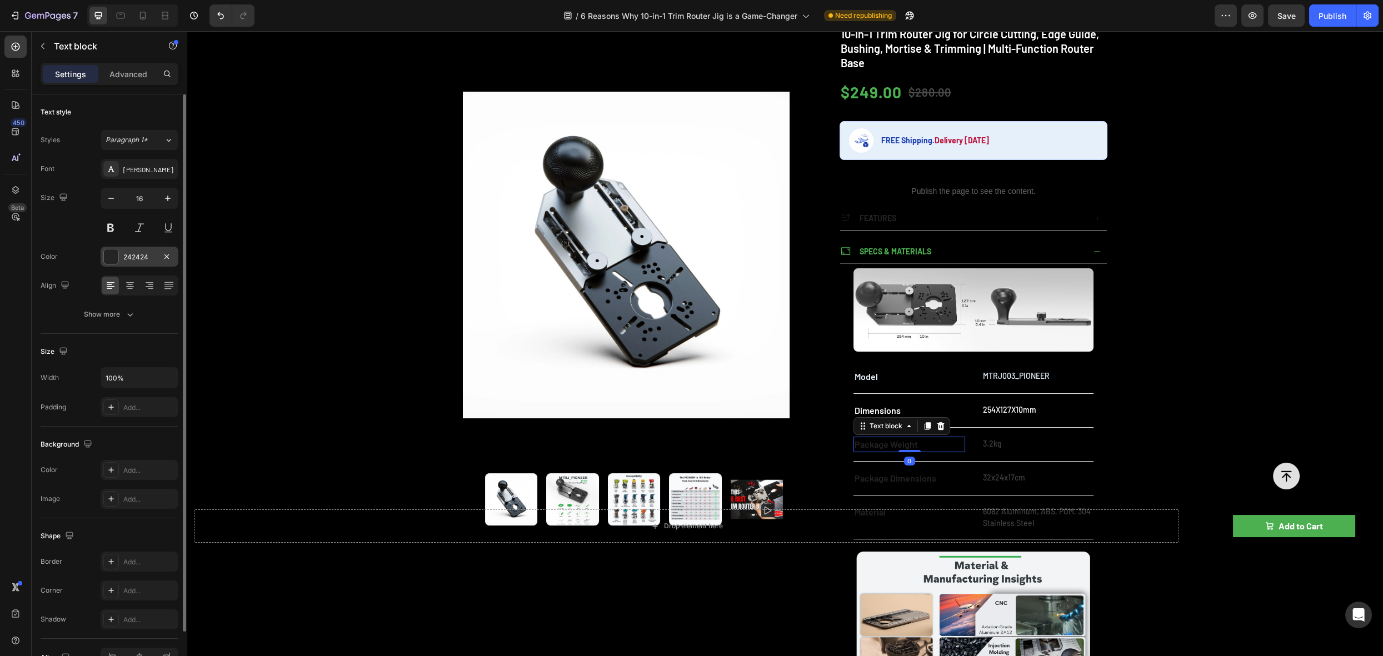
click at [109, 251] on div at bounding box center [111, 257] width 14 height 14
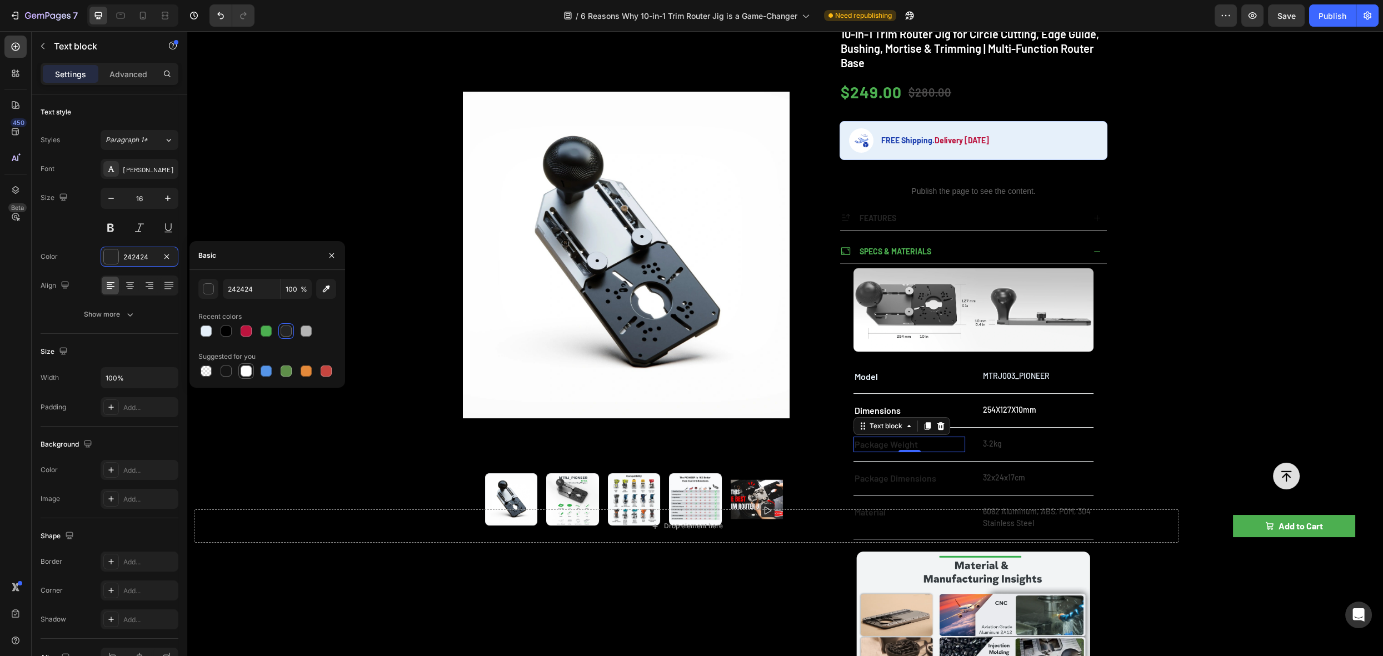
click at [250, 376] on div at bounding box center [246, 371] width 11 height 11
type input "FFFFFF"
click at [991, 441] on p "3.2kg" at bounding box center [1037, 444] width 109 height 12
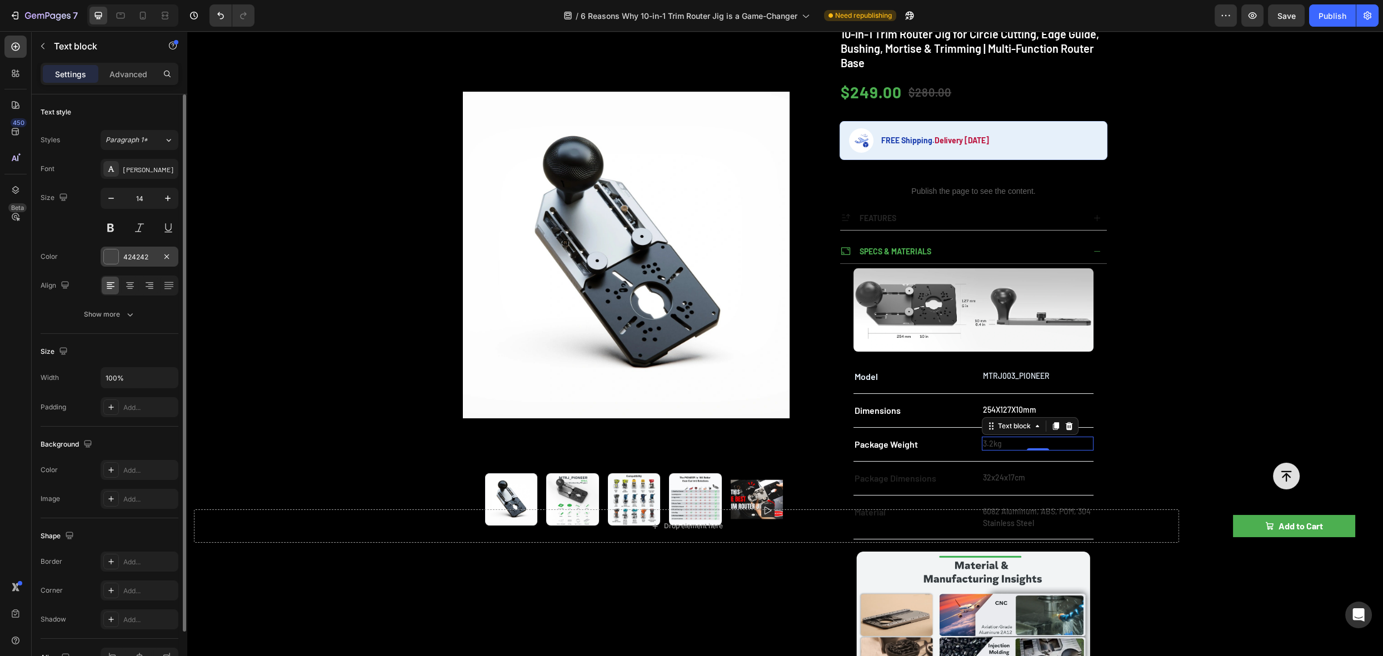
click at [112, 256] on div at bounding box center [111, 257] width 14 height 14
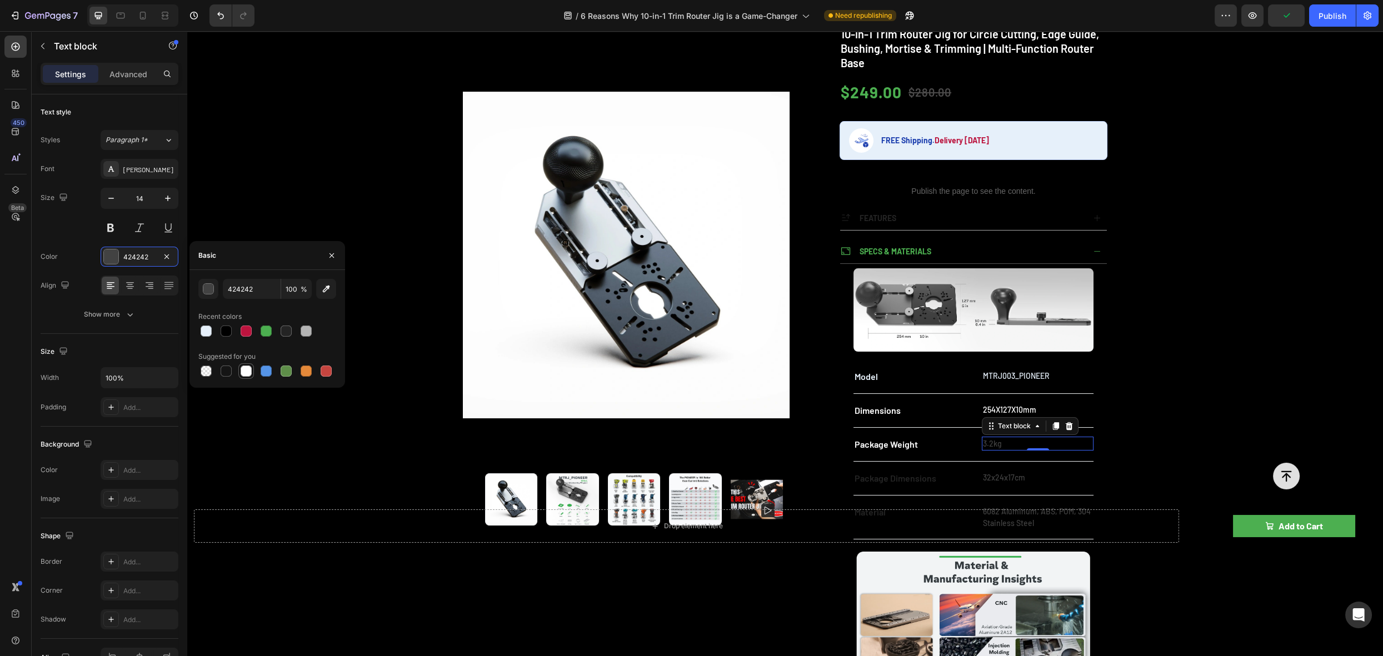
drag, startPoint x: 248, startPoint y: 370, endPoint x: 616, endPoint y: 327, distance: 369.9
click at [248, 370] on div at bounding box center [246, 371] width 11 height 11
type input "FFFFFF"
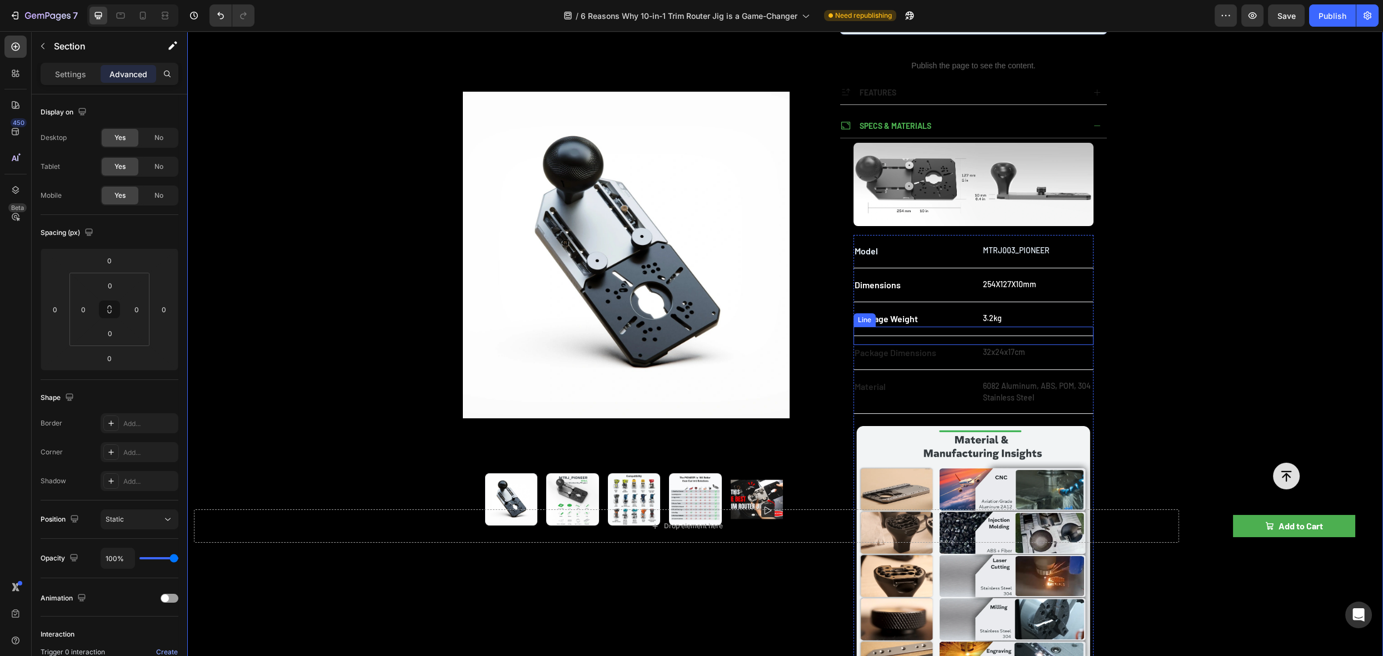
scroll to position [582, 0]
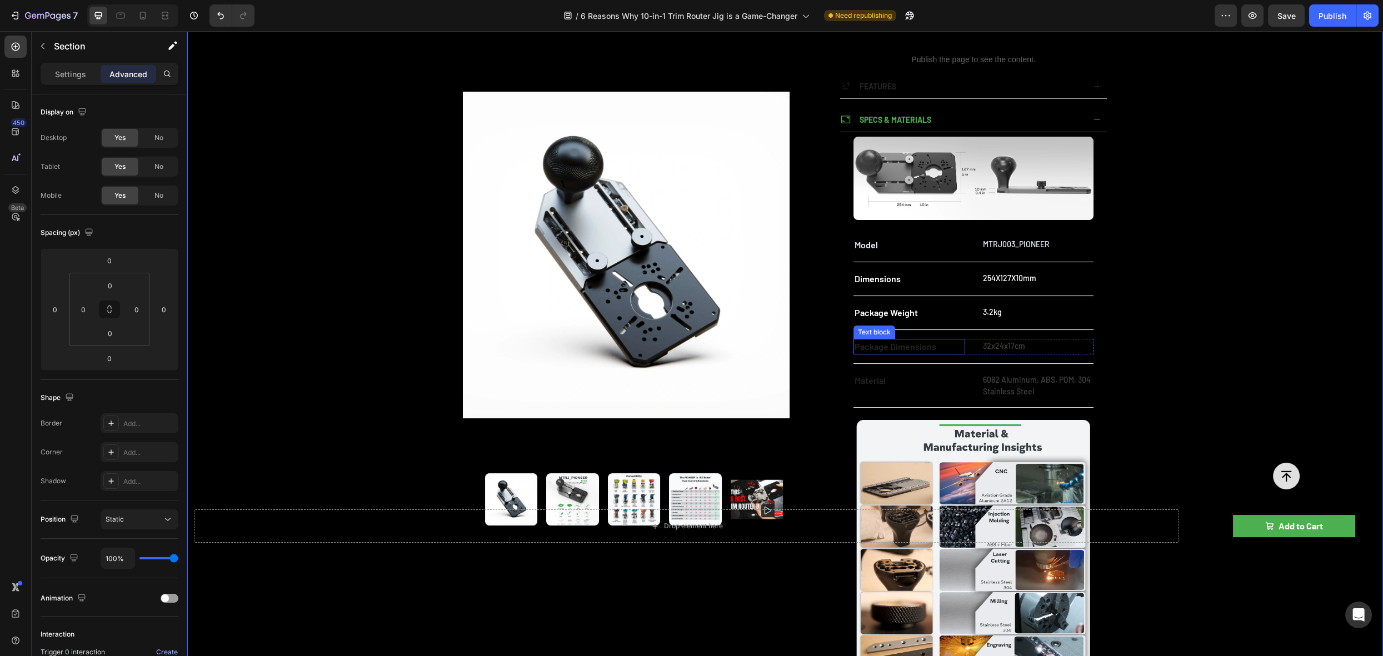
click at [891, 347] on p "Package Dimensions" at bounding box center [909, 346] width 109 height 13
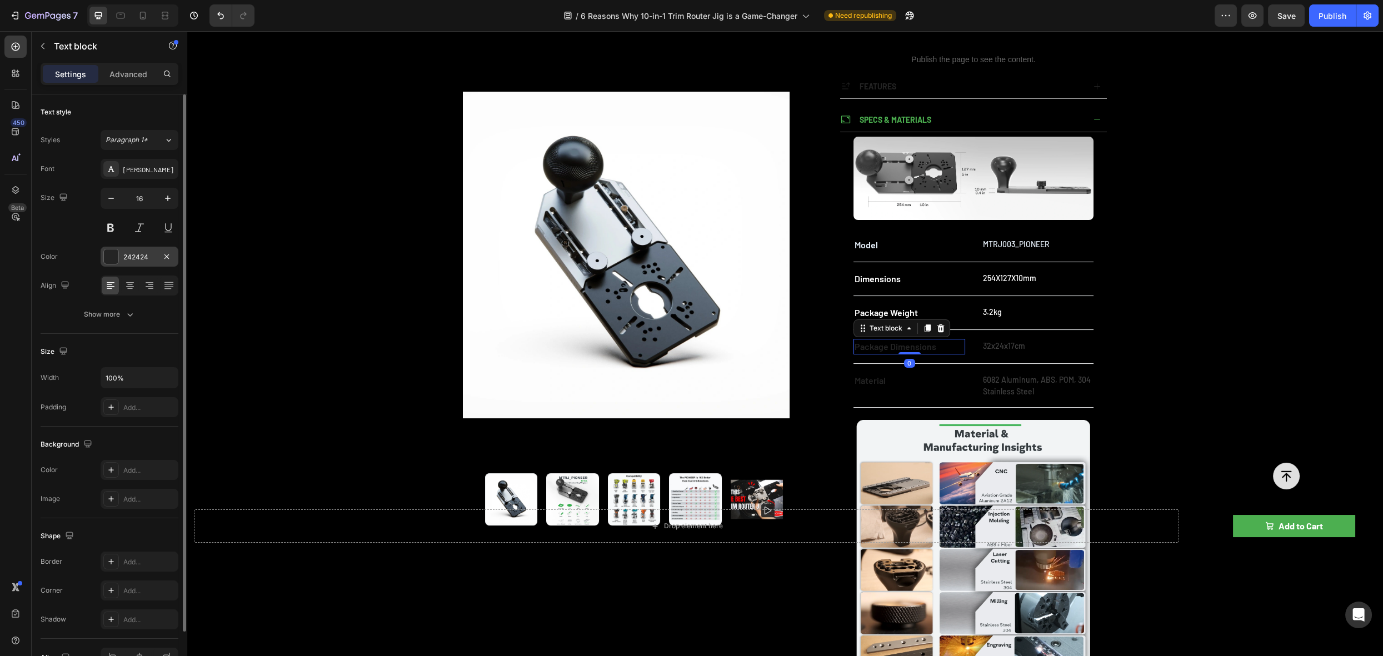
click at [125, 253] on div "242424" at bounding box center [139, 257] width 32 height 10
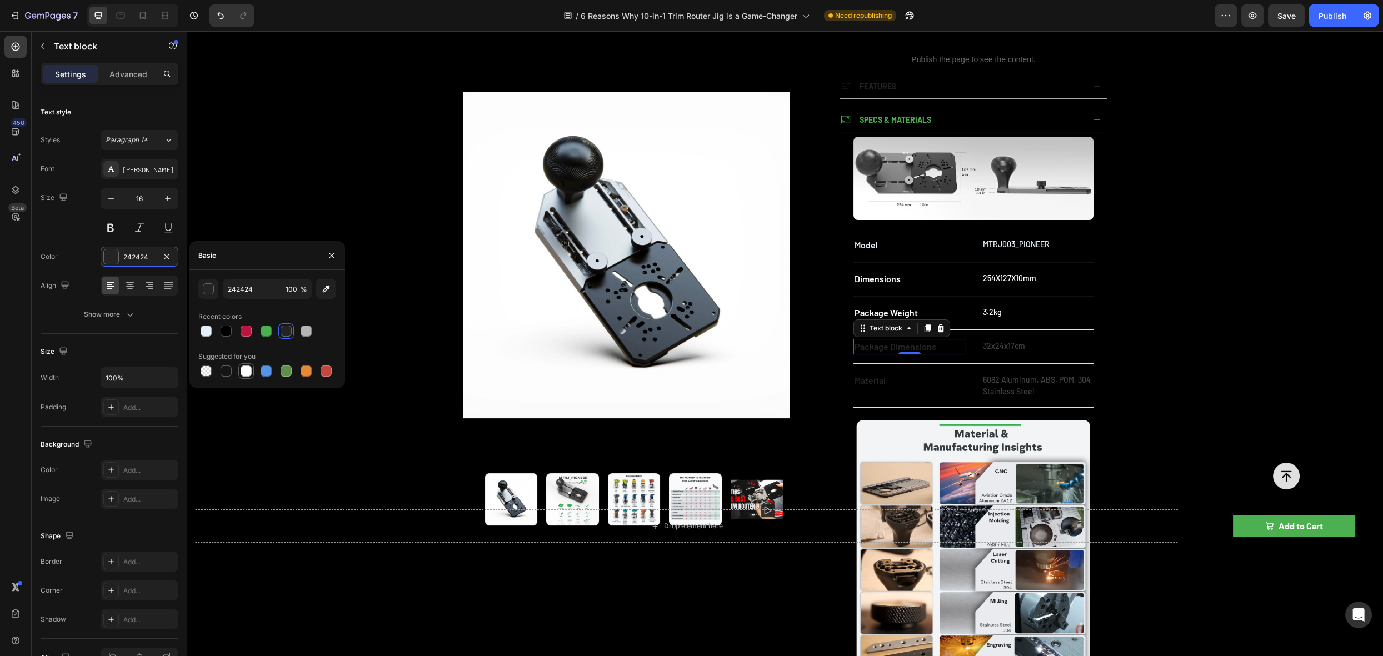
click at [245, 368] on div at bounding box center [246, 371] width 11 height 11
type input "FFFFFF"
click at [994, 341] on p "32x24x17cm" at bounding box center [1037, 346] width 109 height 12
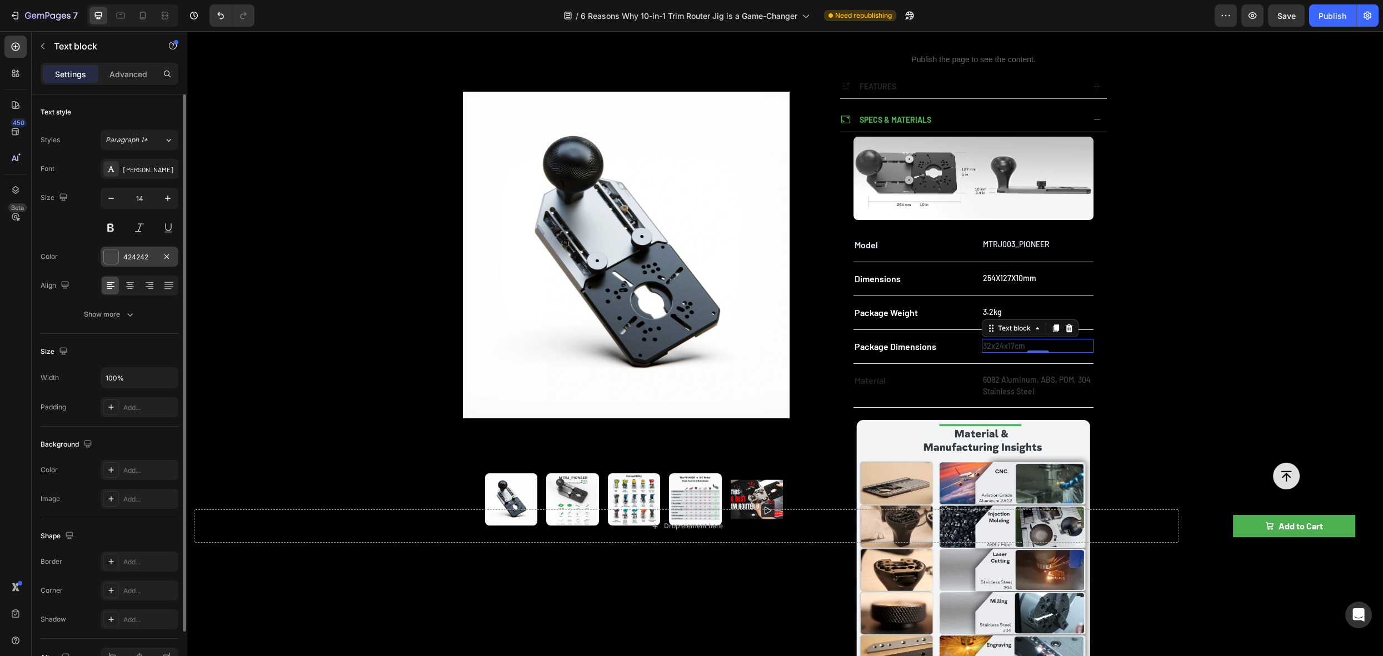
click at [119, 248] on div "424242" at bounding box center [140, 257] width 78 height 20
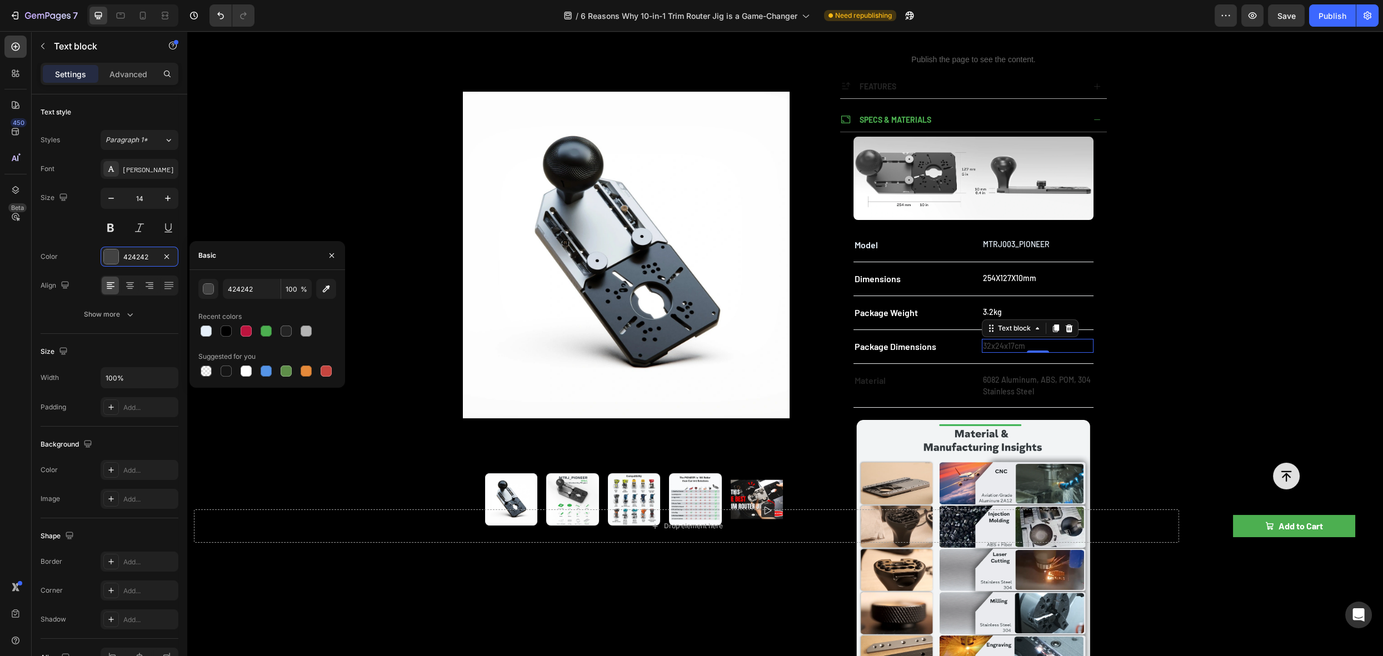
drag, startPoint x: 246, startPoint y: 367, endPoint x: 279, endPoint y: 361, distance: 33.3
click at [246, 367] on div at bounding box center [246, 371] width 11 height 11
type input "FFFFFF"
click at [868, 381] on p "Material" at bounding box center [909, 380] width 109 height 13
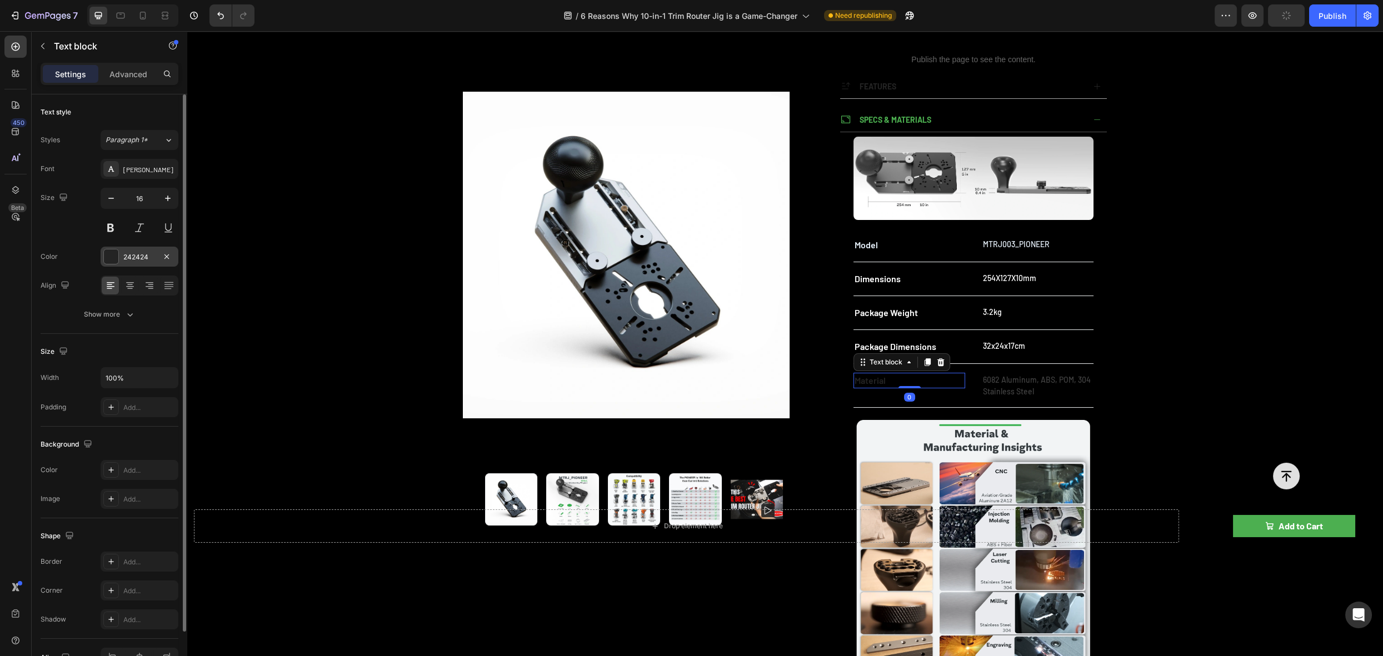
click at [117, 257] on div at bounding box center [111, 257] width 14 height 14
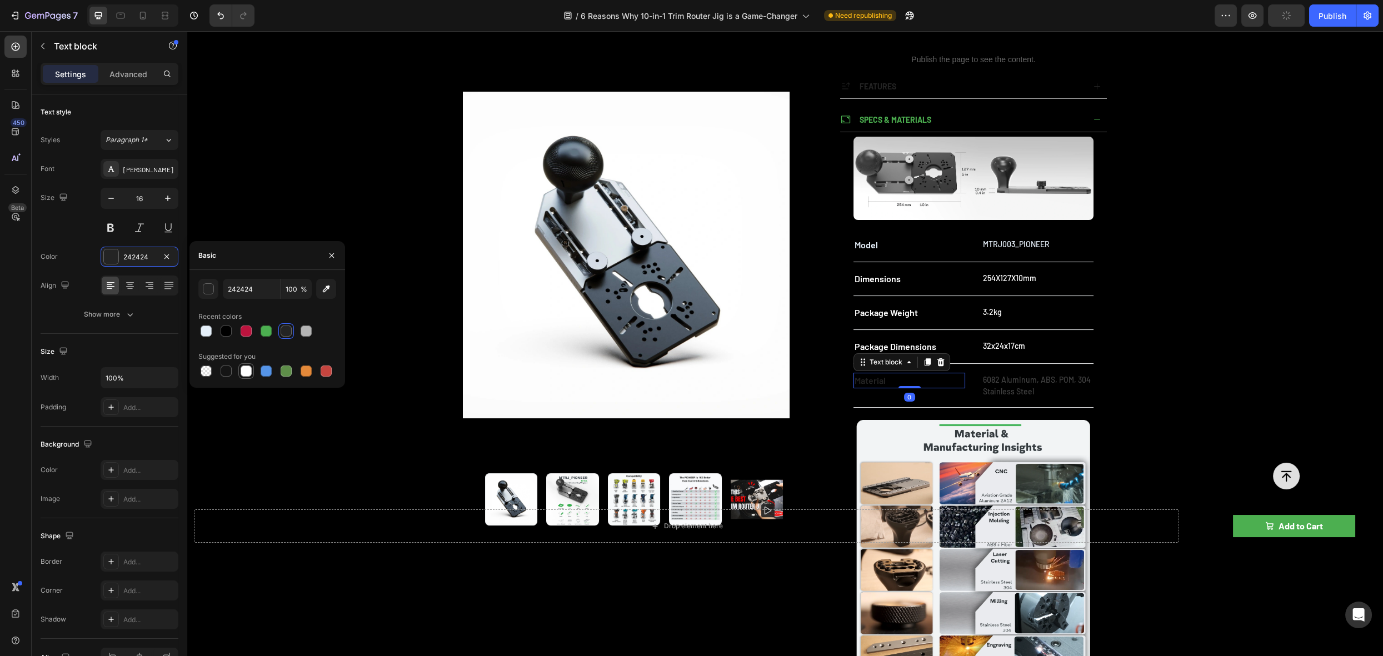
click at [253, 365] on div at bounding box center [246, 371] width 16 height 16
type input "FFFFFF"
click at [992, 380] on p "6082 Aluminum, ABS, POM, 304 Stainless Steel" at bounding box center [1037, 385] width 109 height 23
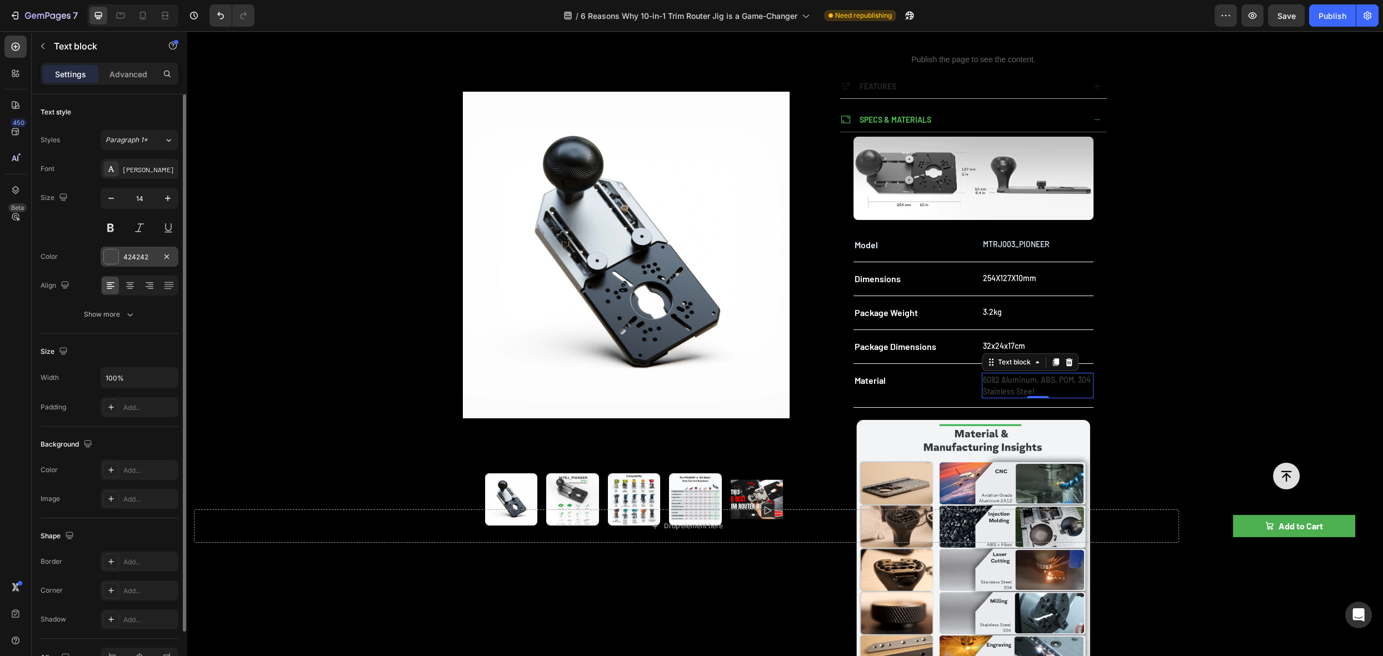
click at [133, 259] on div "424242" at bounding box center [139, 257] width 32 height 10
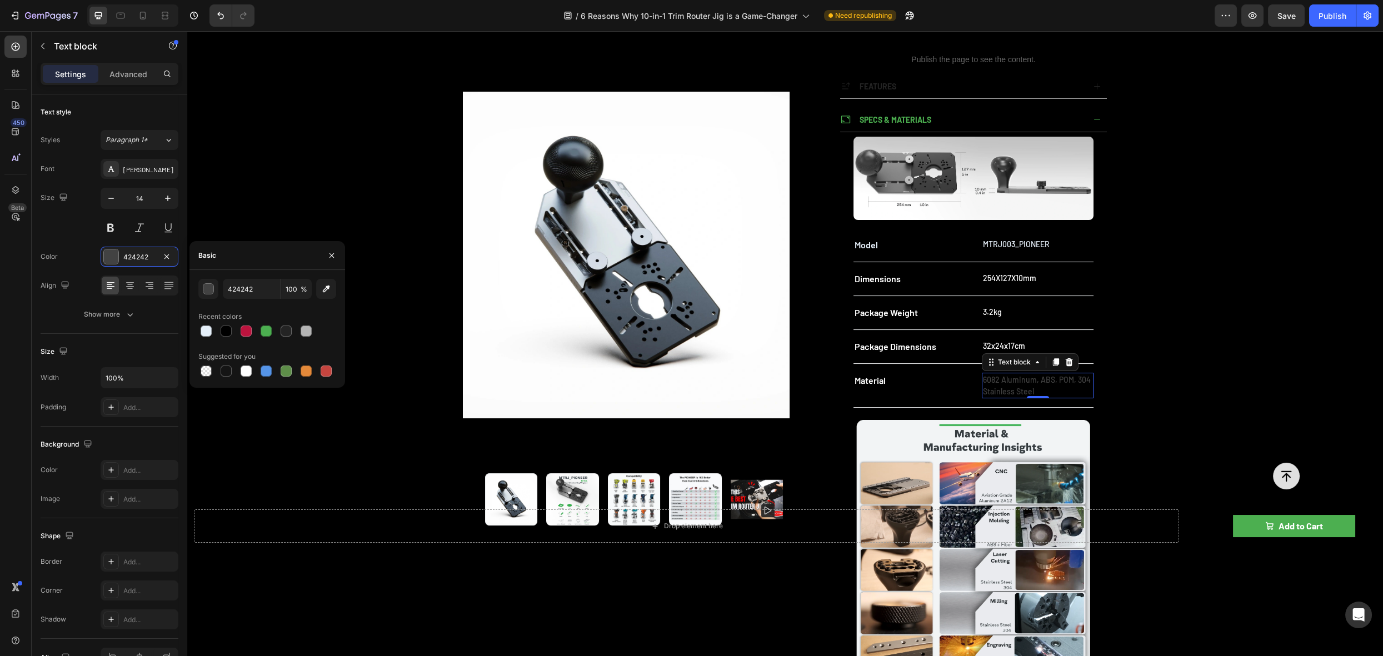
click at [250, 372] on div at bounding box center [246, 371] width 11 height 11
type input "FFFFFF"
click at [1192, 279] on div "Product Images Publish the page to see the content. rating 10-in-1 Trim Router …" at bounding box center [785, 591] width 1196 height 1474
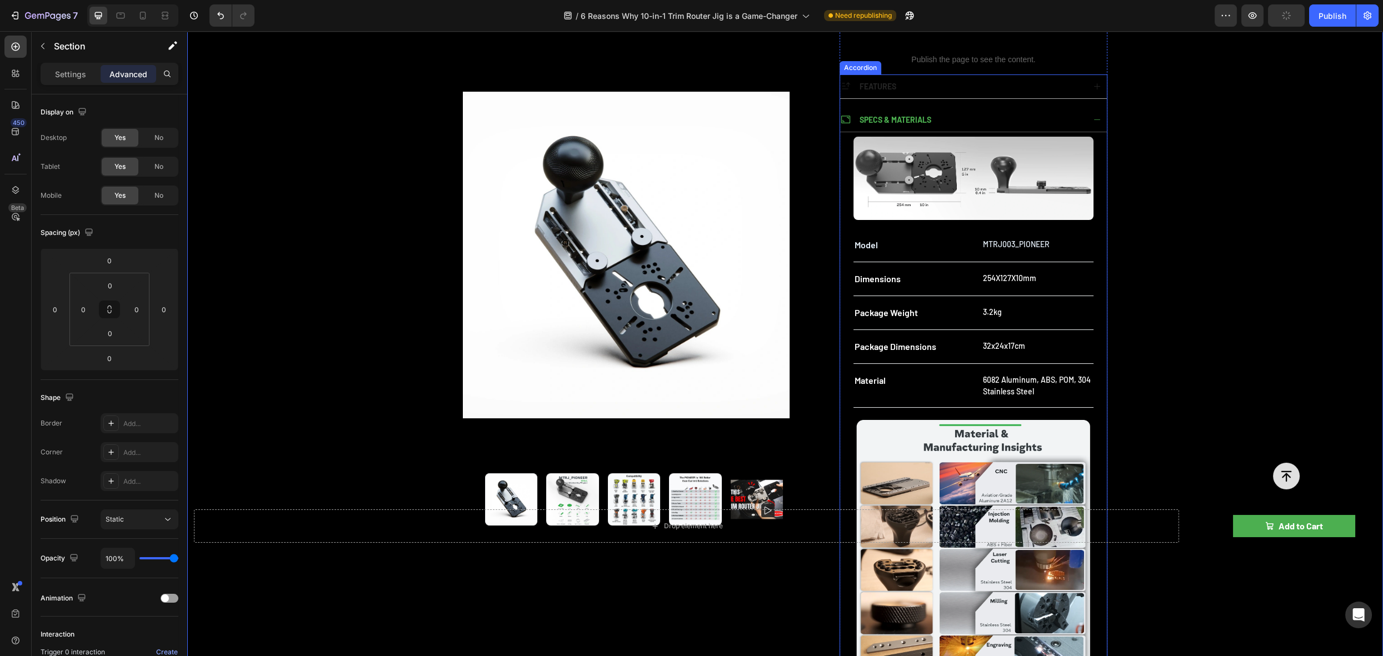
click at [1096, 118] on icon at bounding box center [1097, 120] width 8 height 8
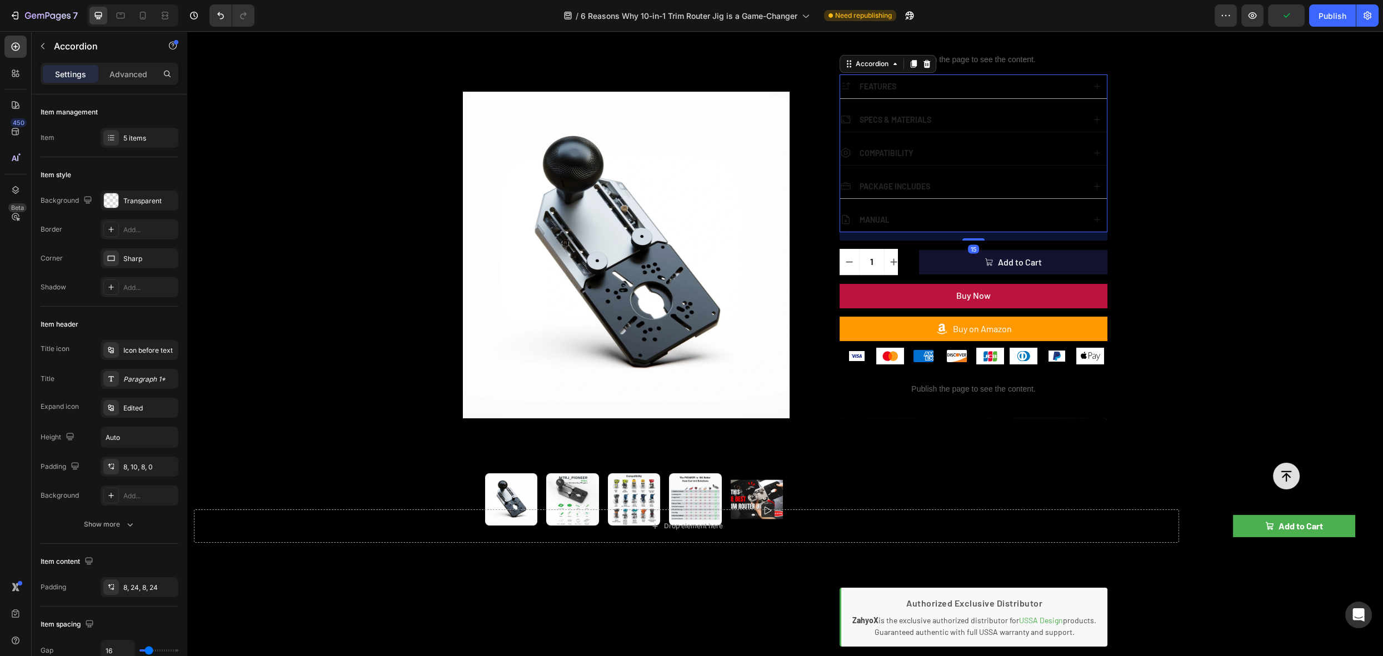
click at [1093, 149] on icon at bounding box center [1097, 153] width 8 height 8
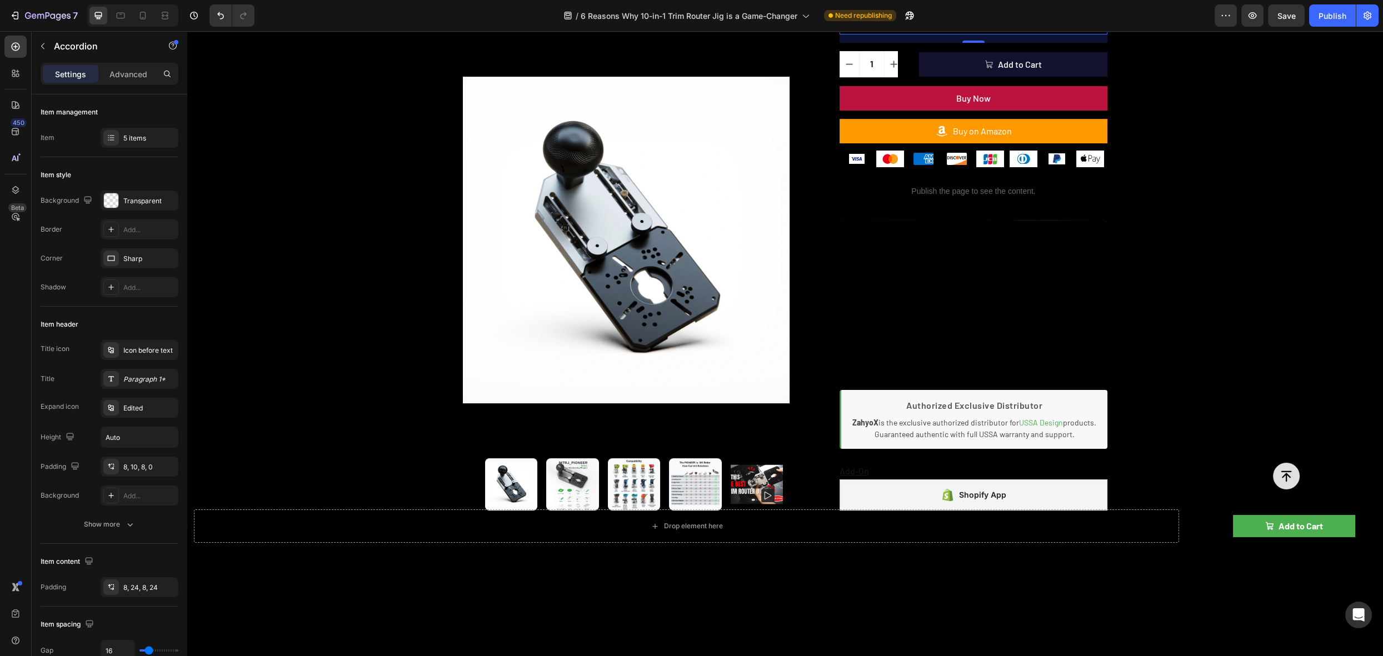
scroll to position [971, 0]
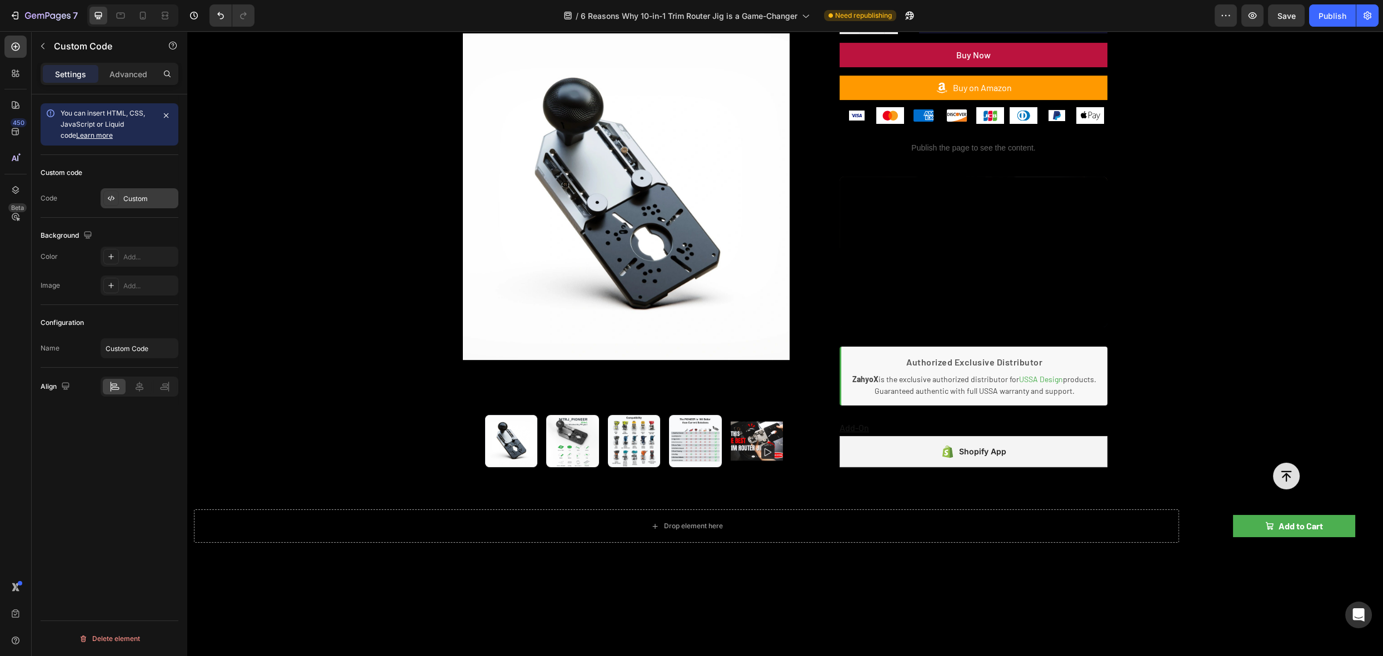
click at [125, 199] on div "Custom" at bounding box center [149, 199] width 52 height 10
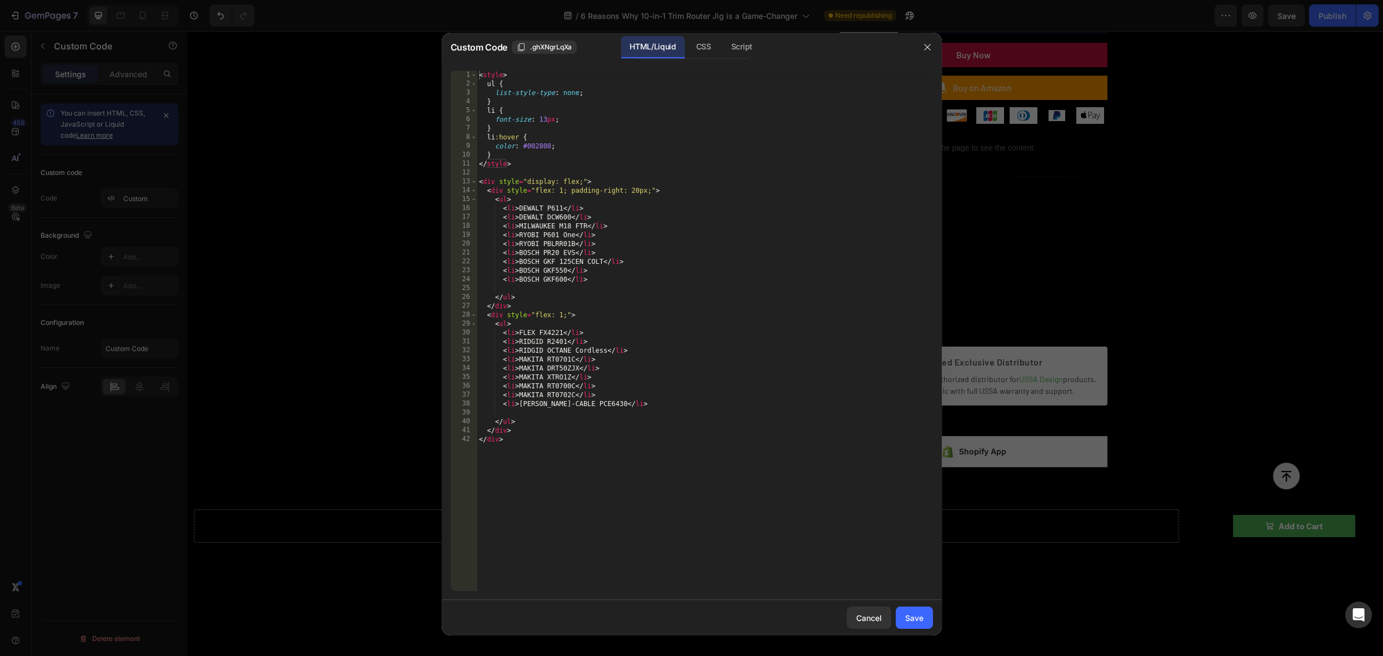
click at [546, 146] on div "< style > ul { list-style-type : none ; } li { font-size : 13 px ; } li :hover …" at bounding box center [705, 340] width 456 height 539
click at [532, 146] on div "< style > ul { list-style-type : none ; } li { font-size : 13 px ; } li :hover …" at bounding box center [705, 340] width 456 height 539
drag, startPoint x: 554, startPoint y: 146, endPoint x: 543, endPoint y: 142, distance: 11.3
click at [543, 142] on div "< style > ul { list-style-type : none ; } li { font-size : 13 px ; } li :hover …" at bounding box center [705, 340] width 456 height 539
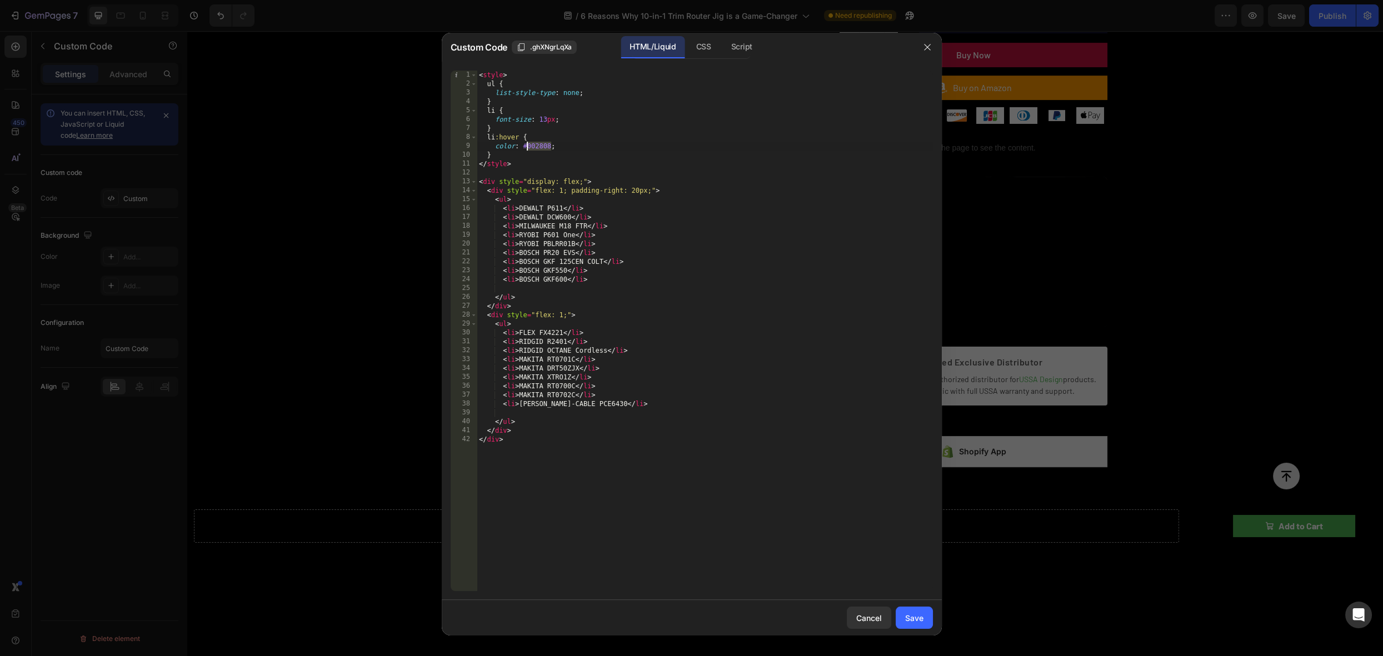
drag, startPoint x: 551, startPoint y: 145, endPoint x: 529, endPoint y: 145, distance: 22.2
click at [529, 145] on div "< style > ul { list-style-type : none ; } li { font-size : 13 px ; } li :hover …" at bounding box center [705, 340] width 456 height 539
click at [654, 149] on div "< style > ul { list-style-type : none ; } li { font-size : 13 px ; } li :hover …" at bounding box center [705, 340] width 456 height 539
type textarea "color: #FFFFFF;"
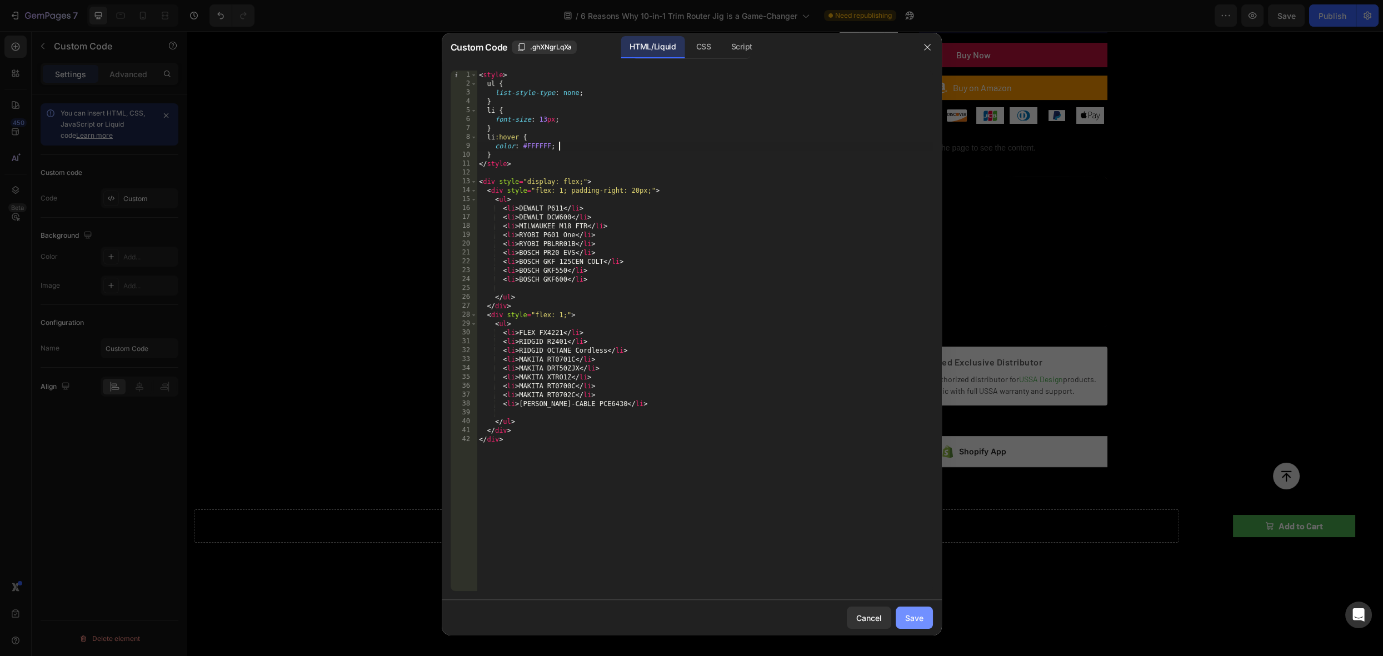
click at [907, 617] on div "Save" at bounding box center [914, 618] width 18 height 12
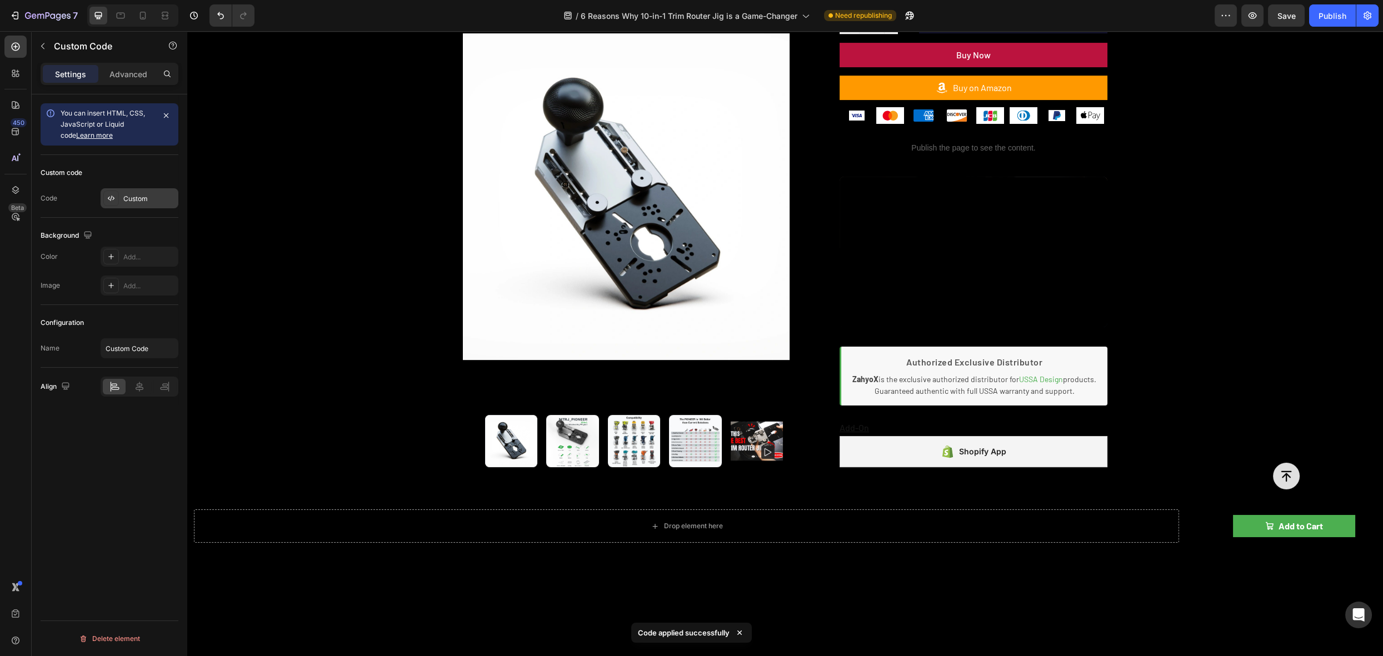
click at [123, 202] on div "Custom" at bounding box center [149, 199] width 52 height 10
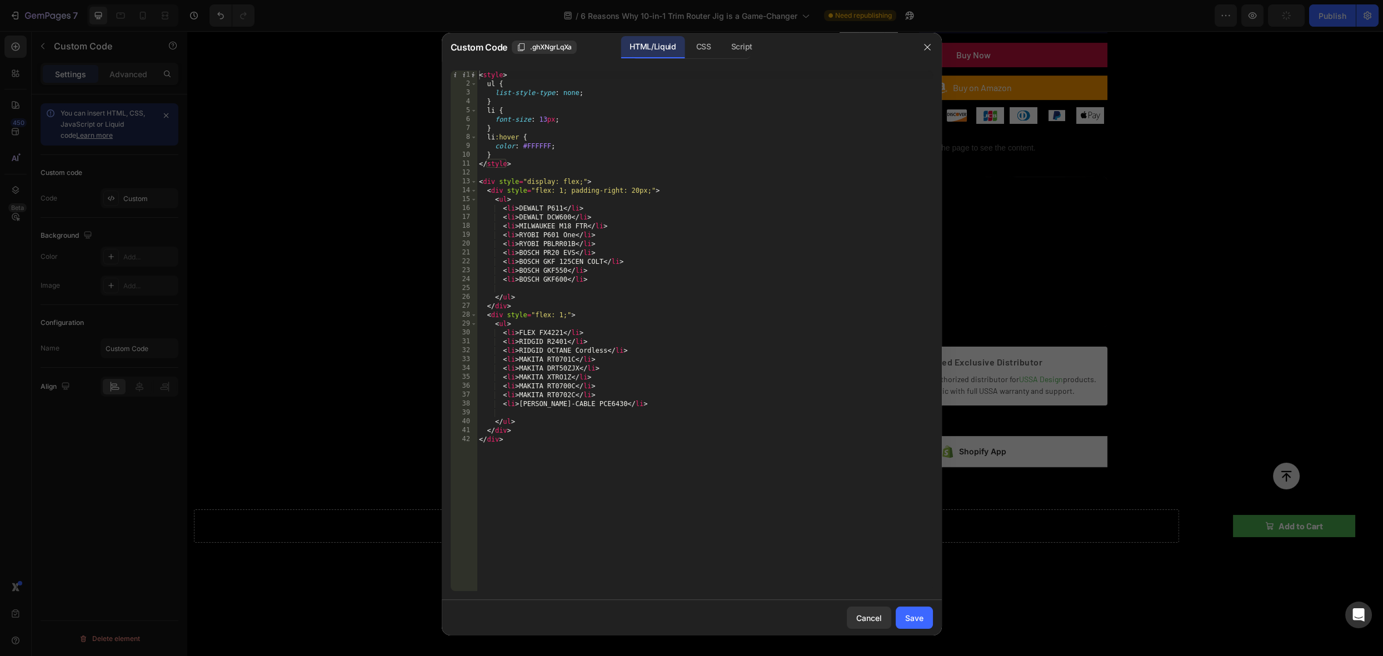
type textarea "font-size: 13px;"
drag, startPoint x: 531, startPoint y: 121, endPoint x: 499, endPoint y: 121, distance: 32.8
click at [499, 121] on div "< style > ul { list-style-type : none ; } li { font-size : 13 px ; } li :hover …" at bounding box center [705, 340] width 456 height 539
click at [496, 119] on div "< style > ul { list-style-type : none ; } li { font-size : 13 px ; } li :hover …" at bounding box center [705, 340] width 456 height 539
drag, startPoint x: 496, startPoint y: 119, endPoint x: 532, endPoint y: 117, distance: 36.2
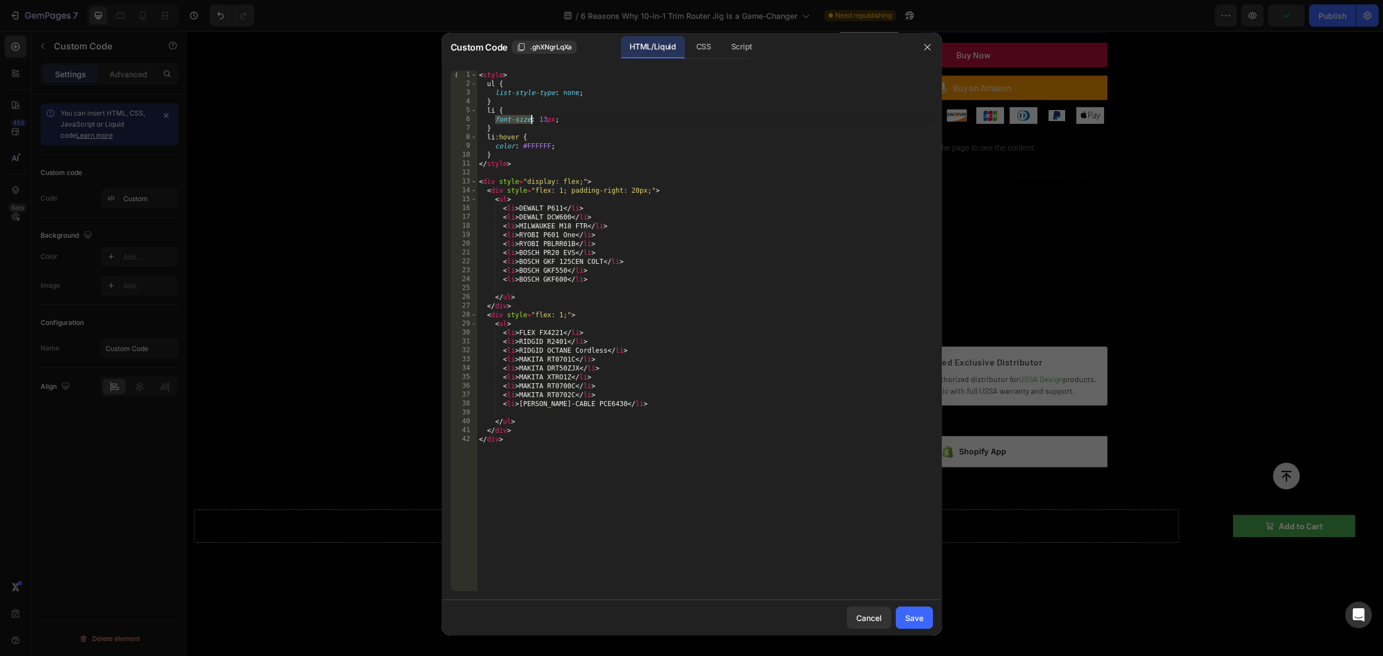
click at [532, 117] on div "< style > ul { list-style-type : none ; } li { font-size : 13 px ; } li :hover …" at bounding box center [705, 340] width 456 height 539
drag, startPoint x: 555, startPoint y: 119, endPoint x: 493, endPoint y: 117, distance: 61.7
click at [493, 117] on div "< style > ul { list-style-type : none ; } li { font-size : 13 px ; } li :hover …" at bounding box center [705, 340] width 456 height 539
click at [555, 120] on div "< style > ul { list-style-type : none ; } li { font-size : 13 px ; } li :hover …" at bounding box center [705, 340] width 456 height 539
click at [561, 120] on div "< style > ul { list-style-type : none ; } li { font-size : 13 px ; } li :hover …" at bounding box center [705, 340] width 456 height 539
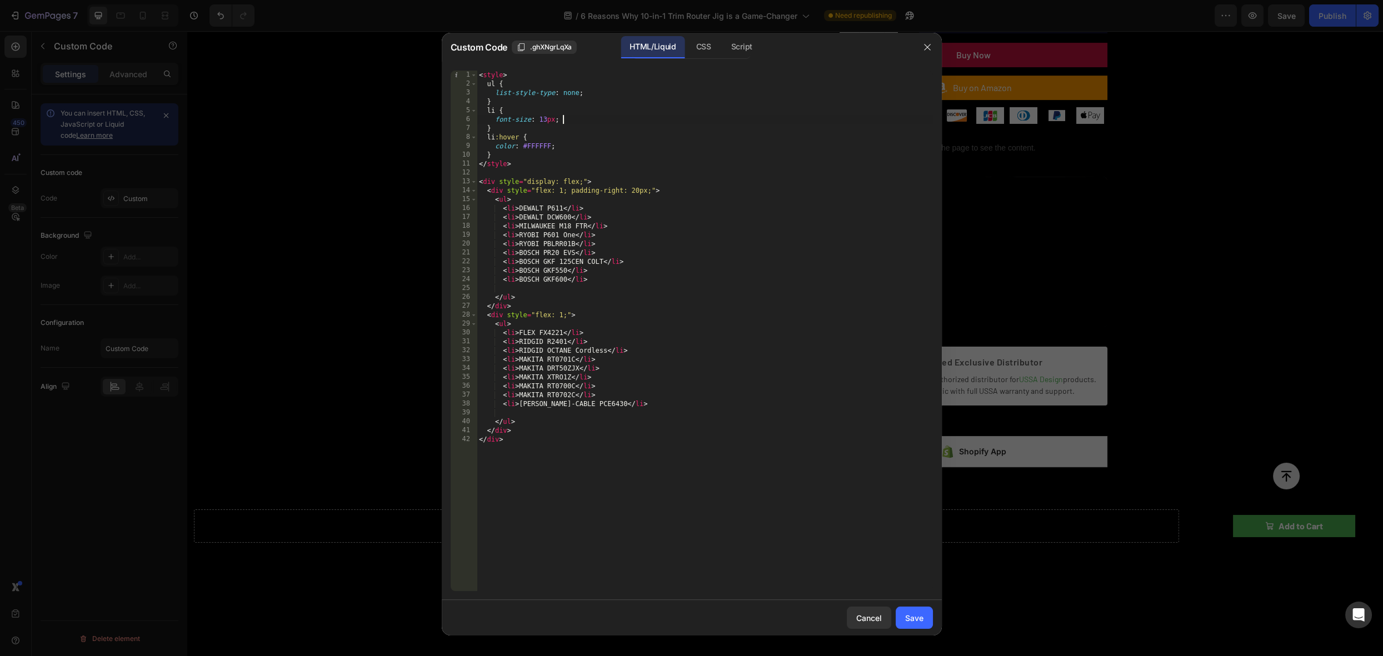
scroll to position [0, 1]
paste textarea "font-size: 13px"
drag, startPoint x: 516, startPoint y: 126, endPoint x: 496, endPoint y: 127, distance: 20.0
click at [496, 127] on div "< style > ul { list-style-type : none ; } li { font-size : 13 px ; font-color :…" at bounding box center [705, 340] width 456 height 539
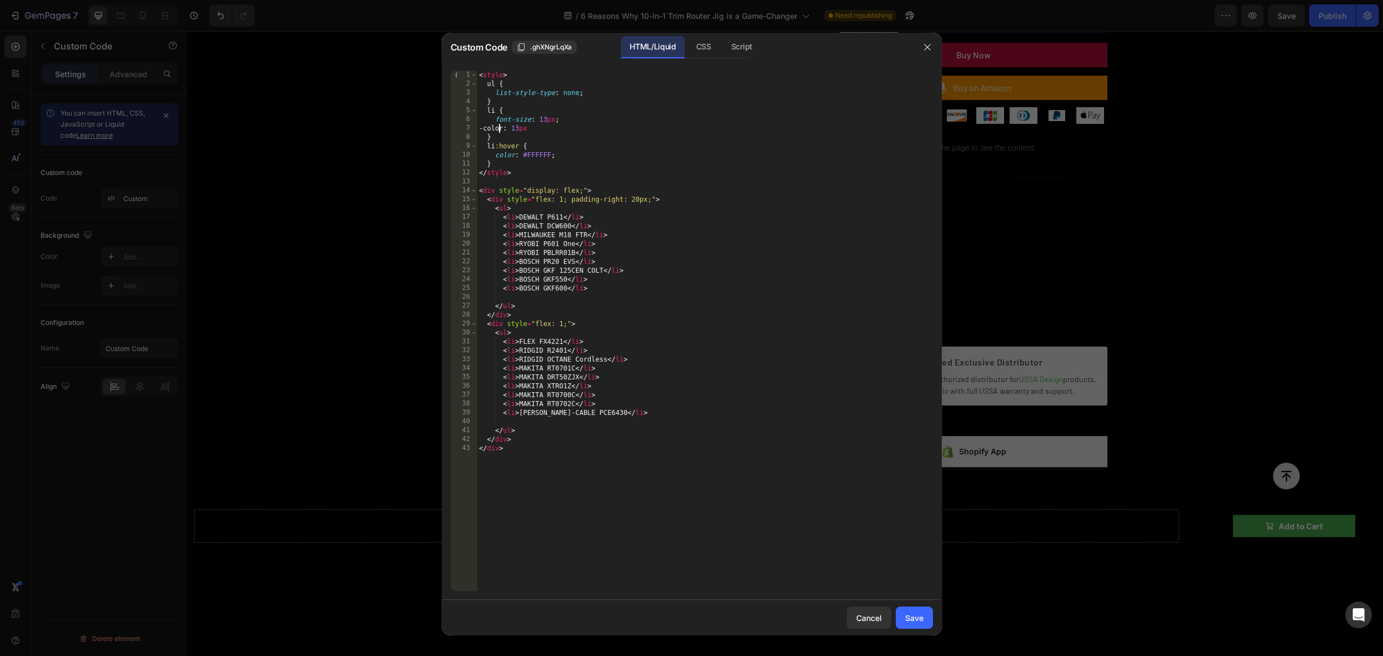
click at [499, 131] on div "< style > ul { list-style-type : none ; } li { font-size : 13 px ; -color : 13 …" at bounding box center [705, 340] width 456 height 539
click at [534, 129] on div "< style > ul { list-style-type : none ; } li { font-size : 13 px ; color : 13 p…" at bounding box center [705, 340] width 456 height 539
click at [539, 131] on div "< style > ul { list-style-type : none ; } li { font-size : 13 px ; color : 13 p…" at bounding box center [705, 340] width 456 height 539
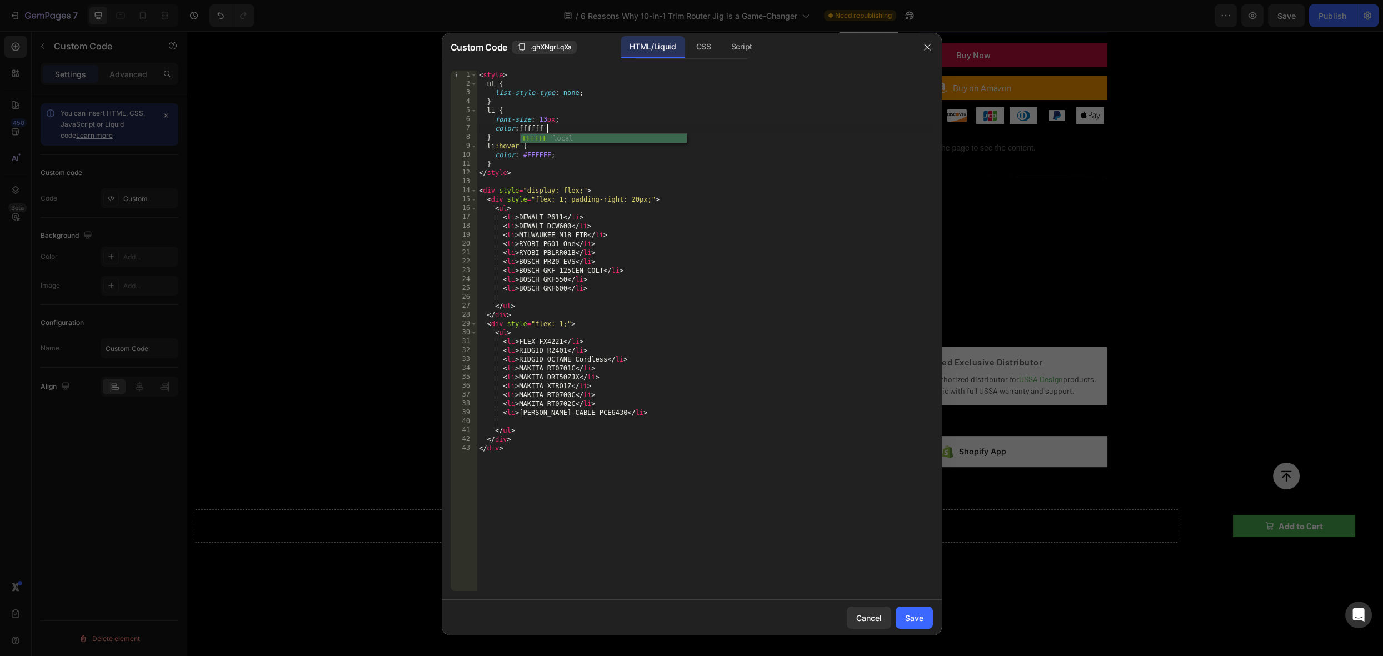
click at [577, 139] on div "FFFFFF local" at bounding box center [604, 148] width 166 height 28
click at [688, 142] on div "< style > ul { list-style-type : none ; } li { font-size : 13 px ; color : FFFF…" at bounding box center [705, 340] width 456 height 539
click at [653, 156] on div "< style > ul { list-style-type : none ; } li { font-size : 13 px ; color : FFFF…" at bounding box center [705, 340] width 456 height 539
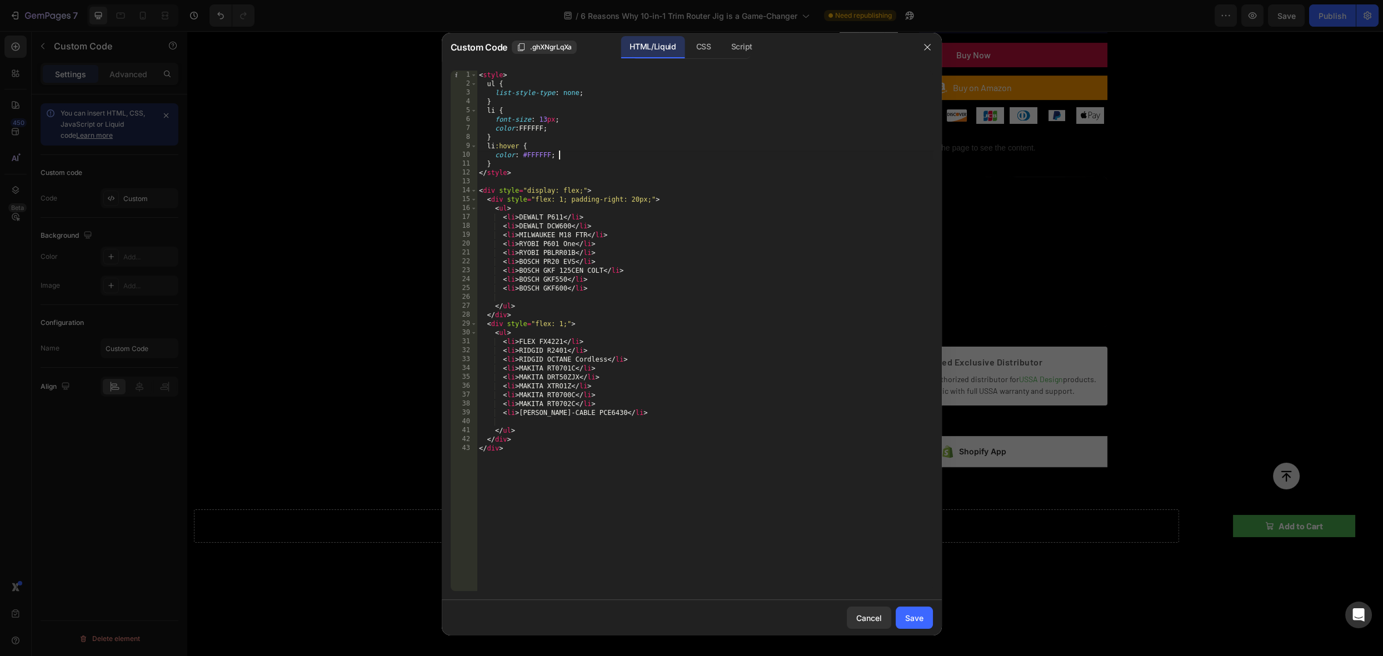
click at [523, 131] on div "< style > ul { list-style-type : none ; } li { font-size : 13 px ; color : FFFF…" at bounding box center [705, 340] width 456 height 539
type textarea "color: #FFFFFF;"
click at [908, 618] on div "Save" at bounding box center [914, 618] width 18 height 12
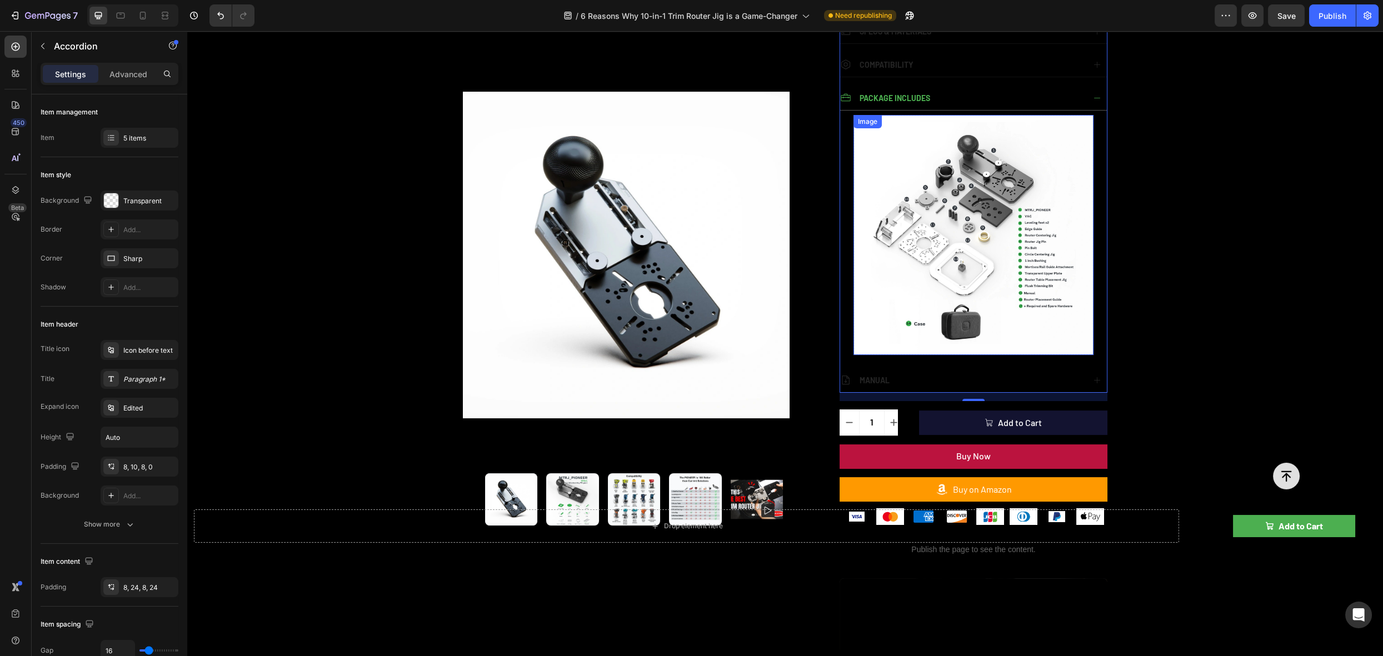
scroll to position [671, 0]
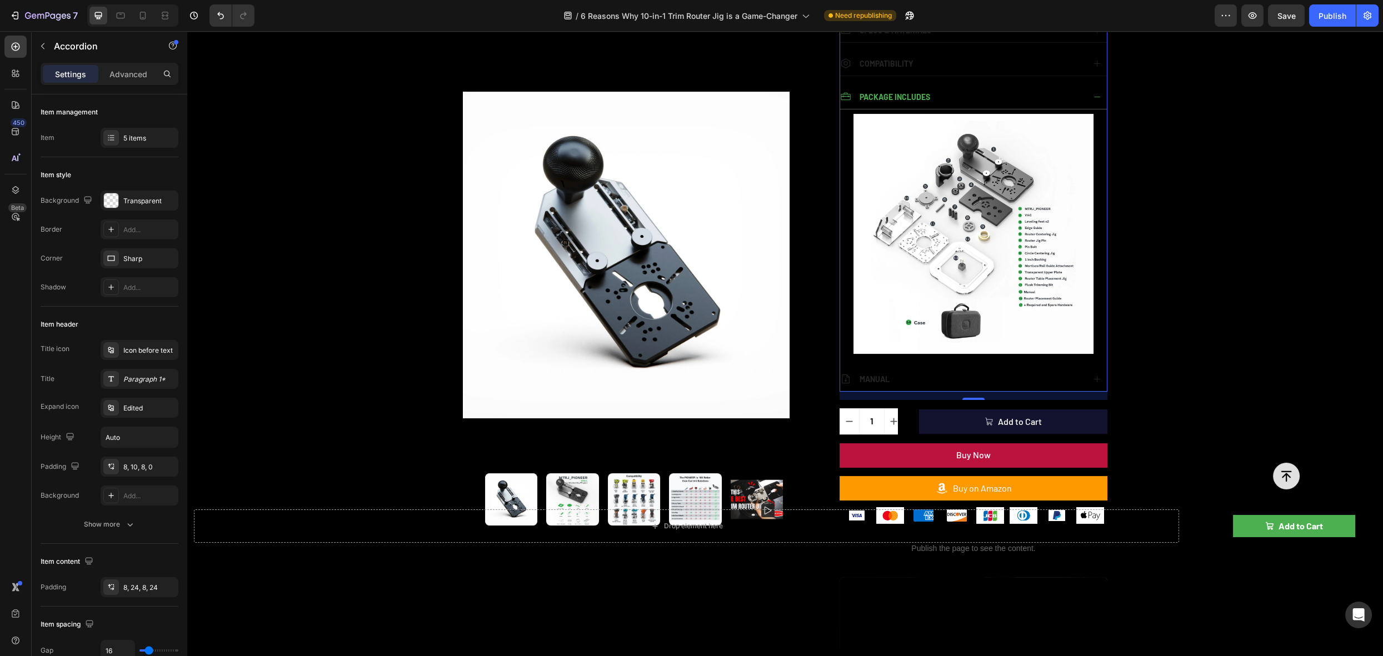
click at [972, 85] on div "Package Includes" at bounding box center [973, 97] width 267 height 24
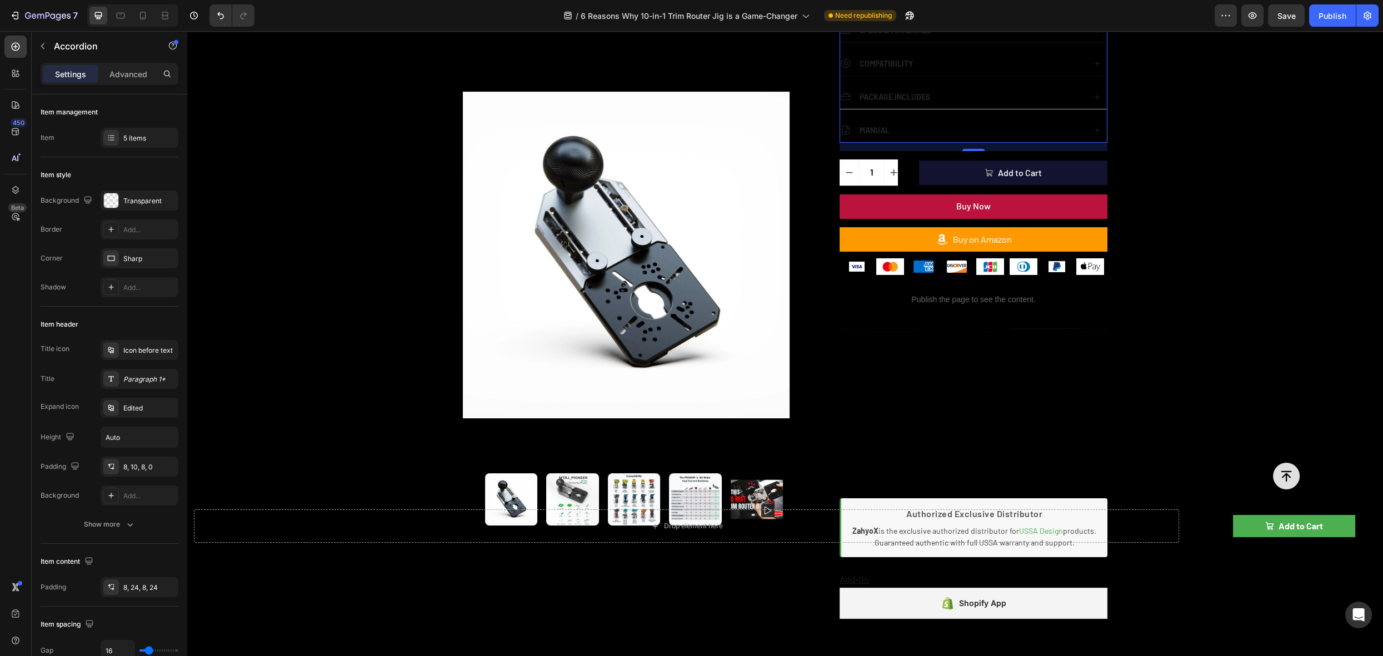
click at [942, 123] on div "MANUAL" at bounding box center [962, 130] width 244 height 15
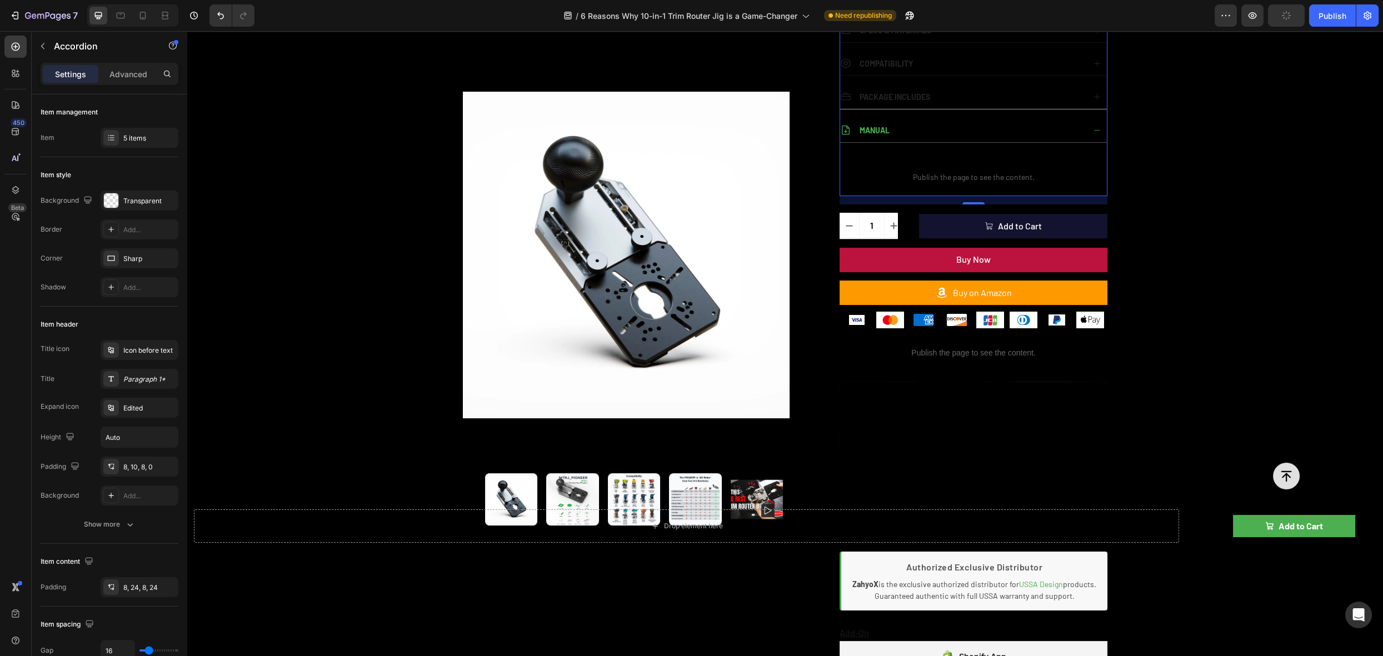
click at [943, 123] on div "MANUAL" at bounding box center [962, 130] width 244 height 15
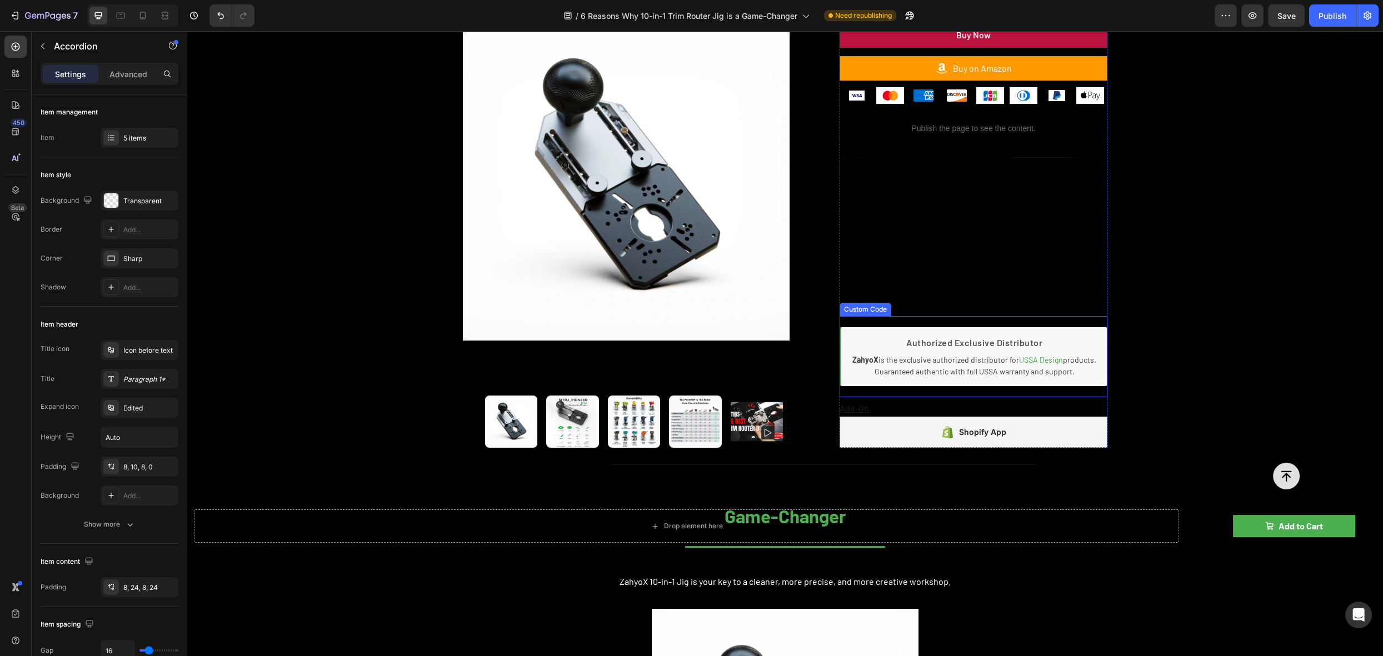
scroll to position [854, 0]
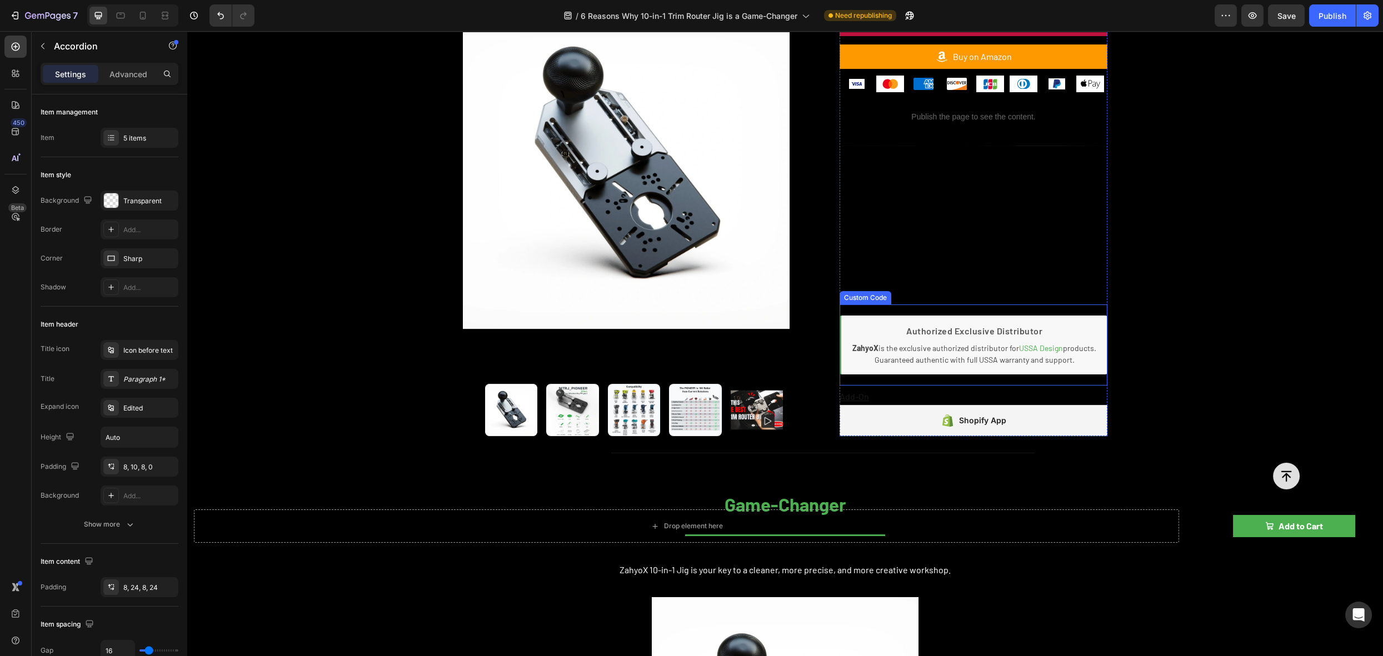
click at [910, 331] on p "Authorized Exclusive Distributor" at bounding box center [974, 331] width 248 height 13
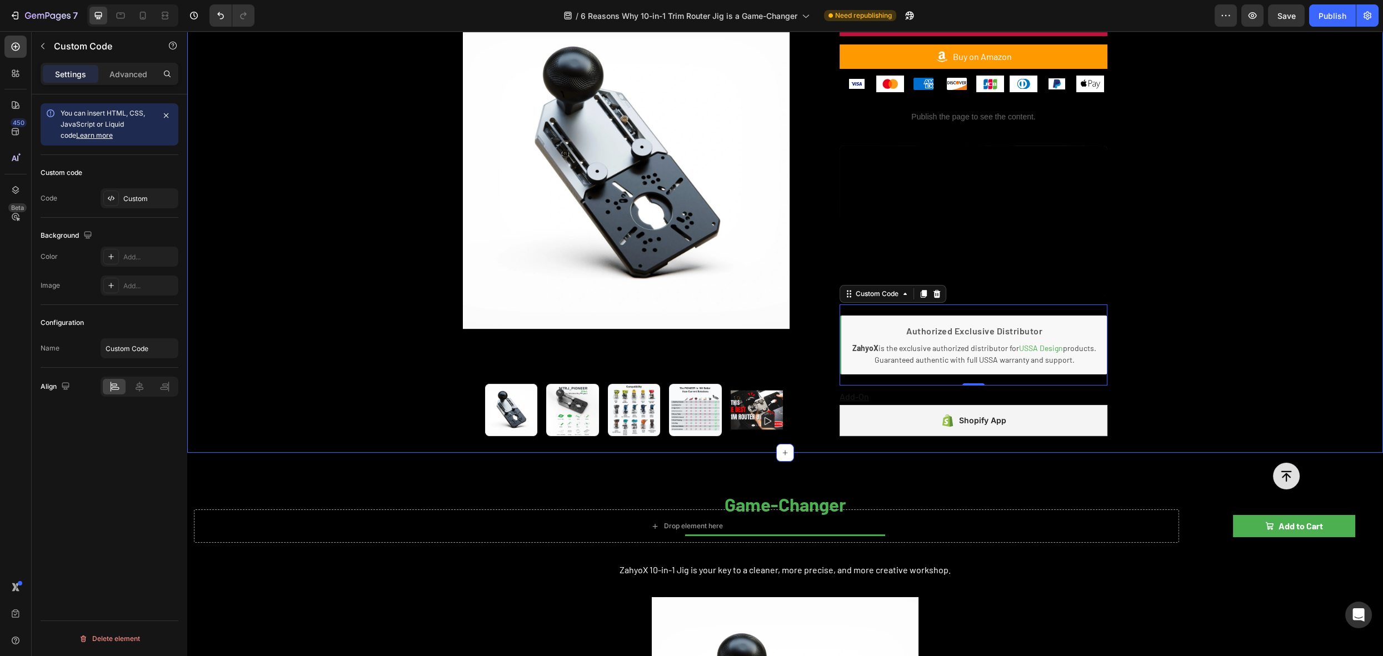
click at [1219, 332] on div "Product Images Publish the page to see the content. rating 10-in-1 Trim Router …" at bounding box center [785, 17] width 1196 height 871
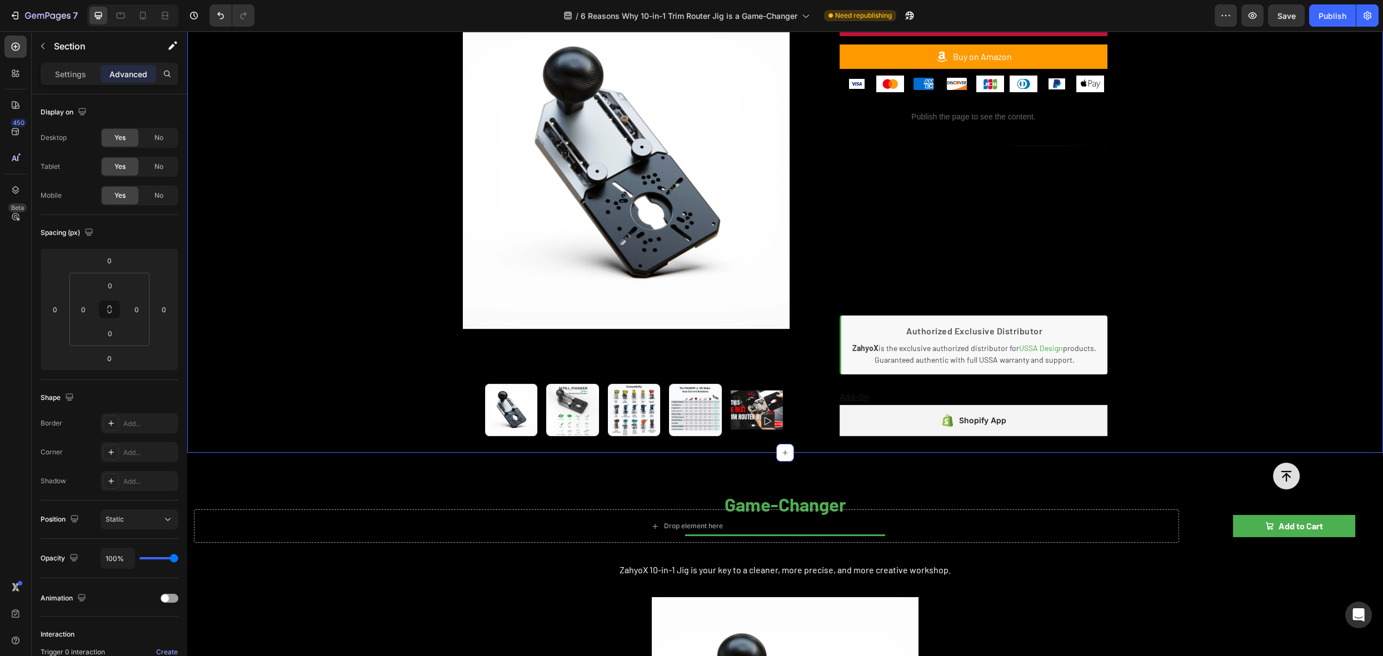
scroll to position [880, 0]
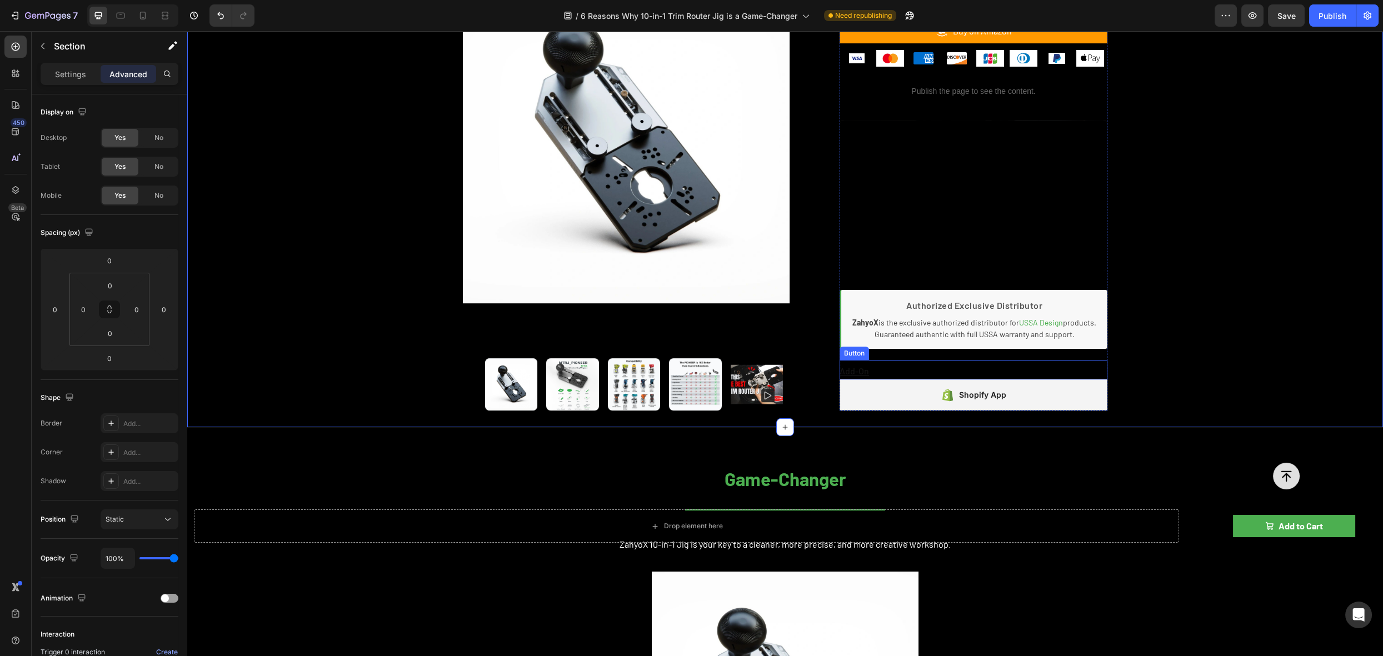
click at [900, 360] on div "Add-On Button" at bounding box center [974, 369] width 268 height 19
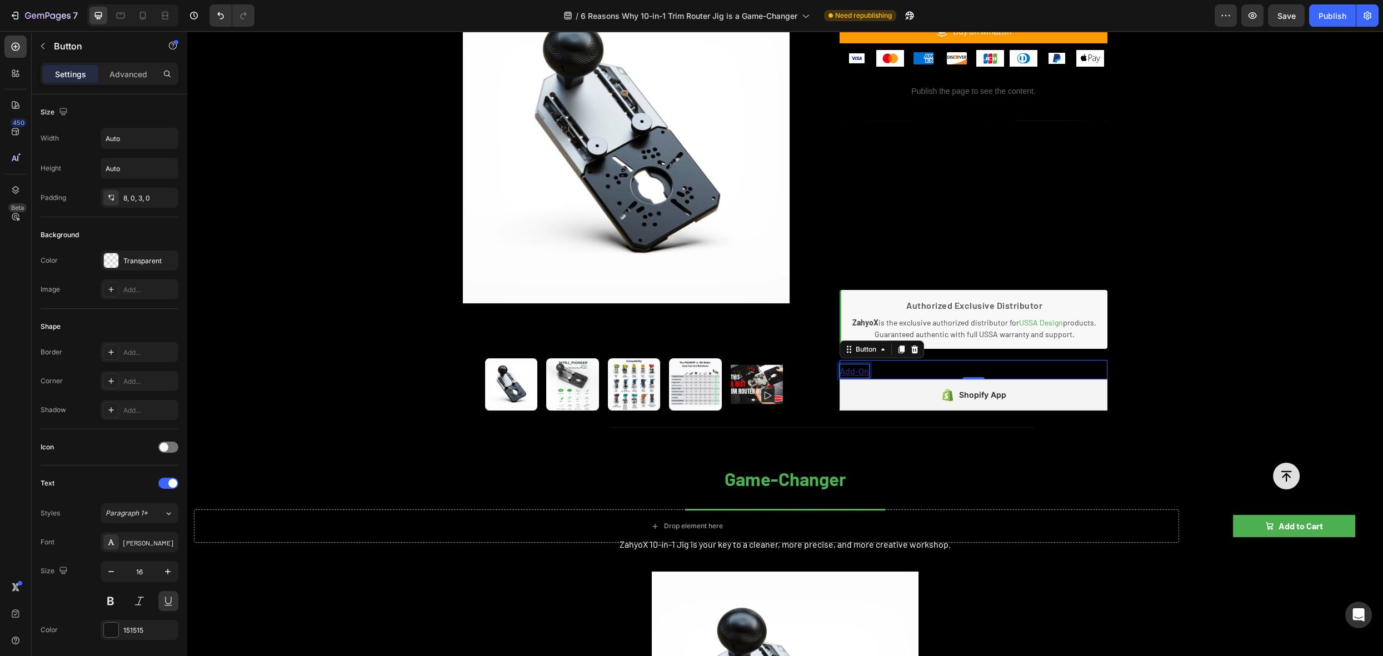
click at [851, 365] on p "Add-On" at bounding box center [854, 371] width 29 height 13
click at [853, 365] on p "Add-On" at bounding box center [854, 371] width 29 height 13
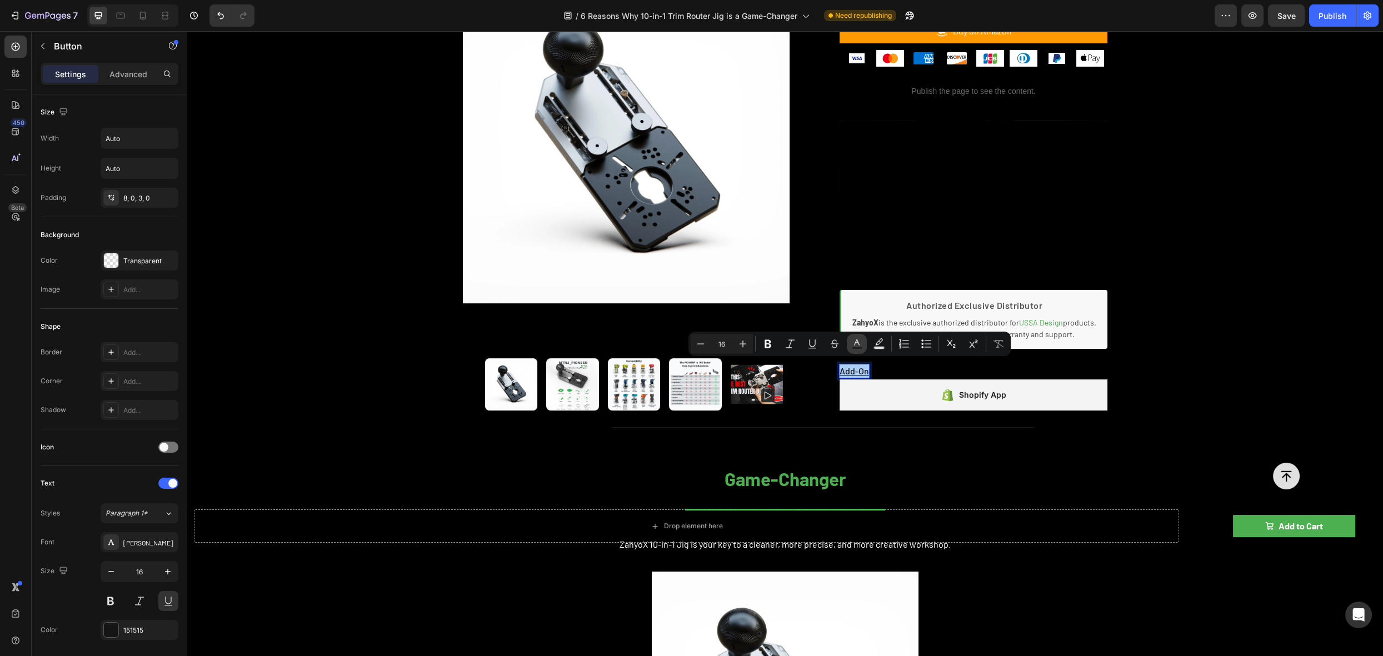
click at [851, 346] on icon "Editor contextual toolbar" at bounding box center [856, 343] width 11 height 11
type input "151515"
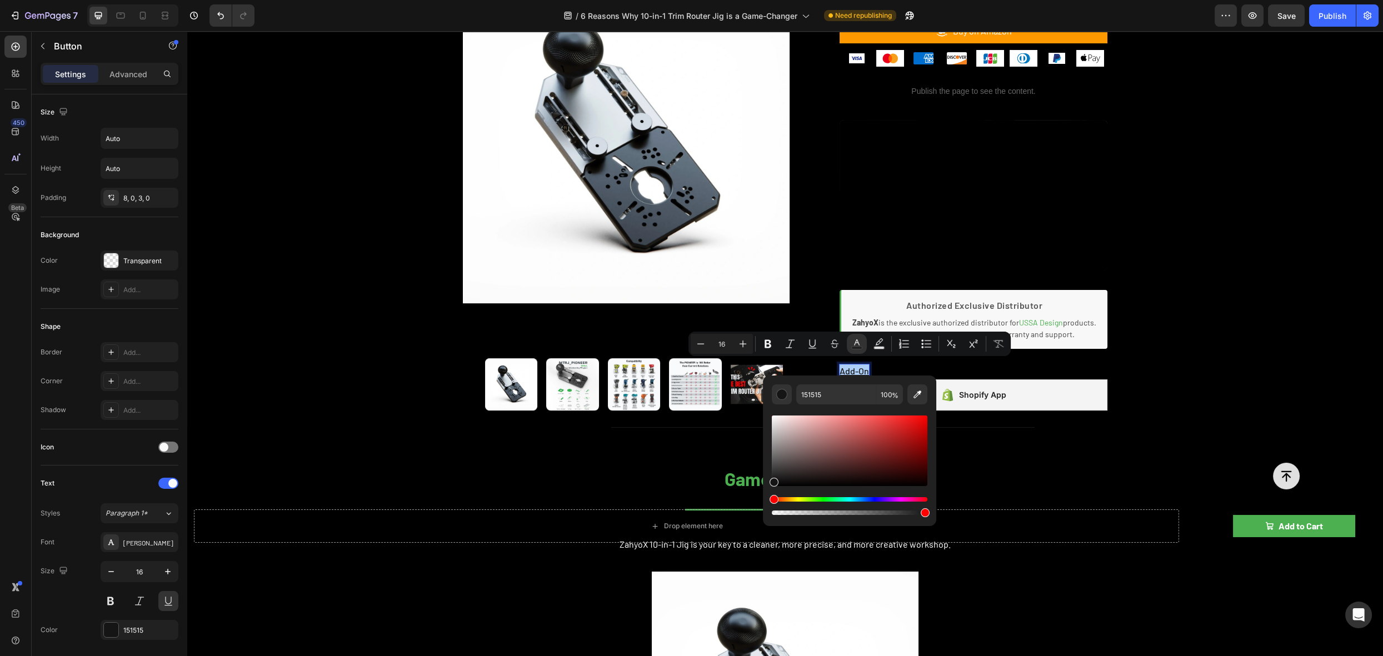
click at [777, 419] on div "Editor contextual toolbar" at bounding box center [850, 451] width 156 height 71
drag, startPoint x: 776, startPoint y: 419, endPoint x: 763, endPoint y: 415, distance: 14.6
click at [763, 415] on div "F2EAEA 100 %" at bounding box center [849, 447] width 173 height 142
type input "FFFFFF"
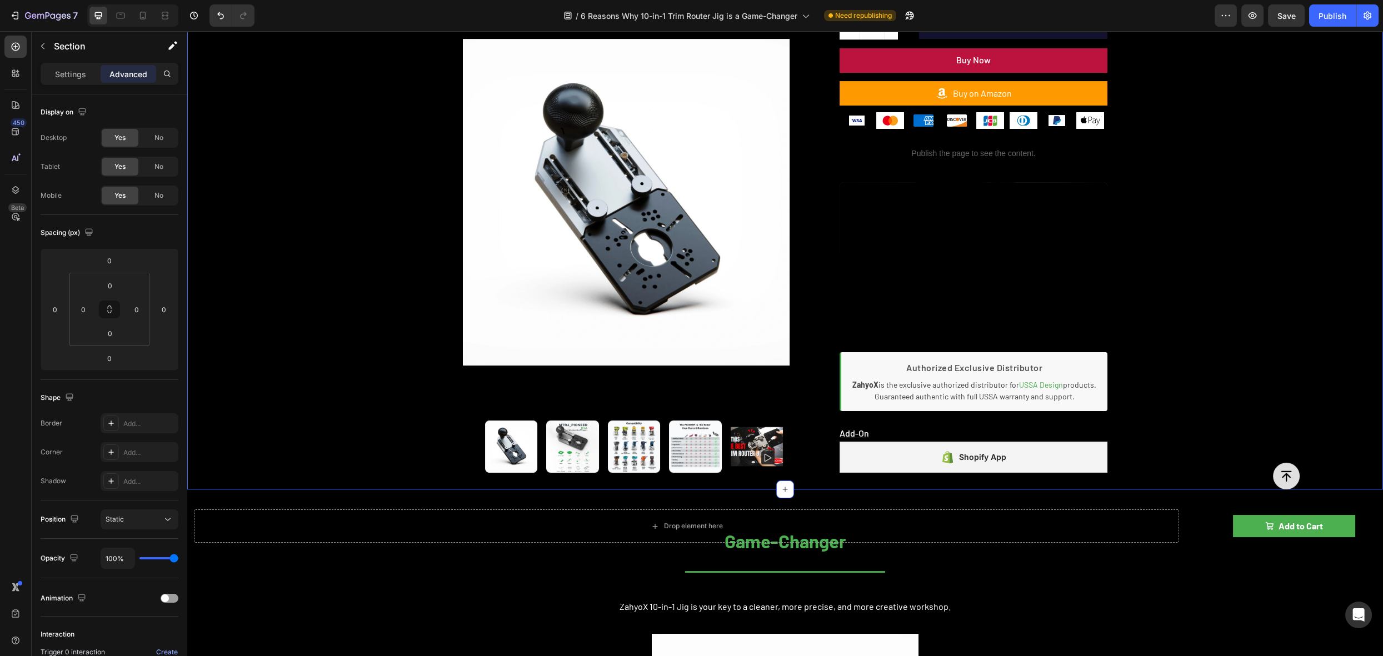
scroll to position [828, 0]
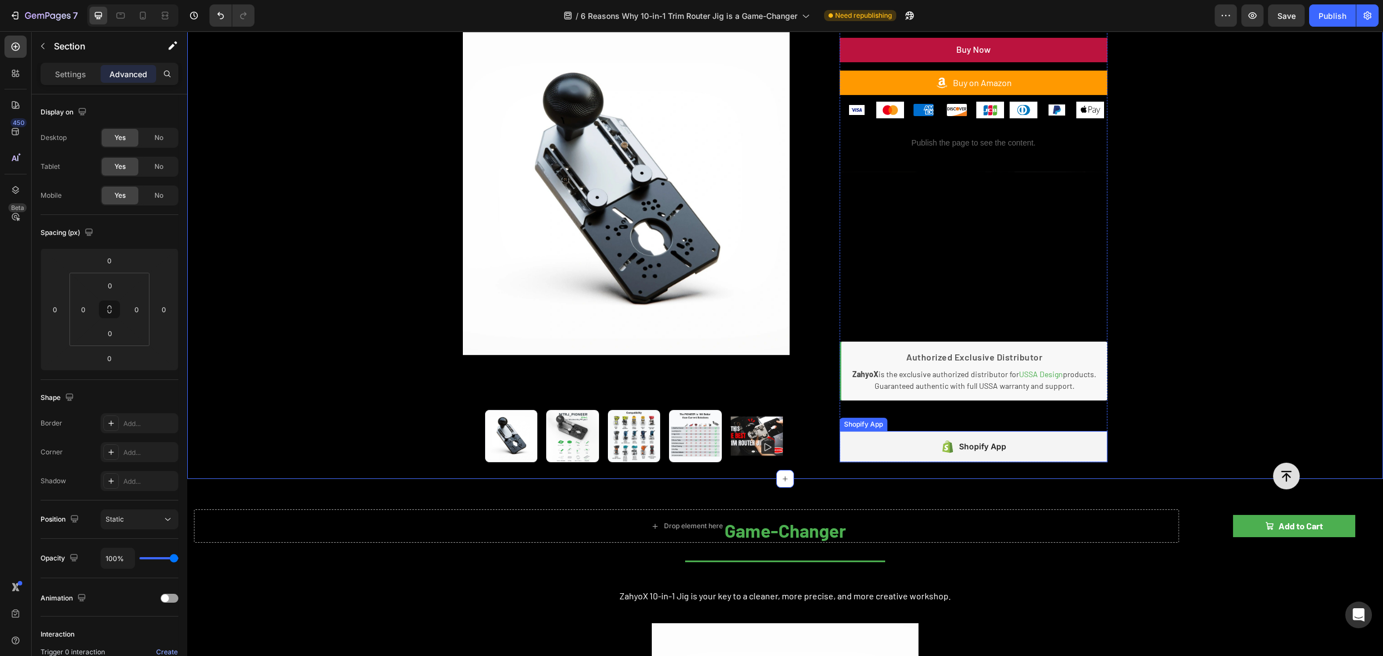
click at [1038, 434] on div "Shopify App" at bounding box center [974, 446] width 268 height 31
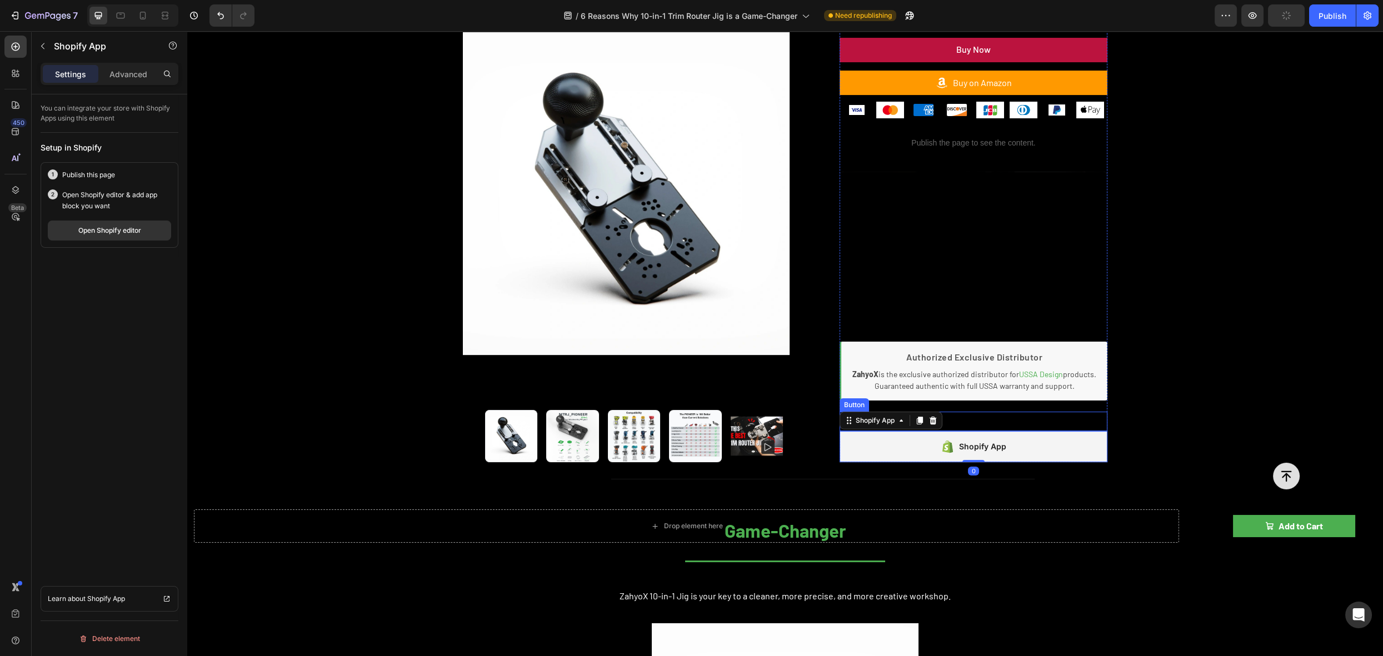
click at [1291, 353] on div "Product Images Publish the page to see the content. rating 10-in-1 Trim Router …" at bounding box center [785, 43] width 1196 height 871
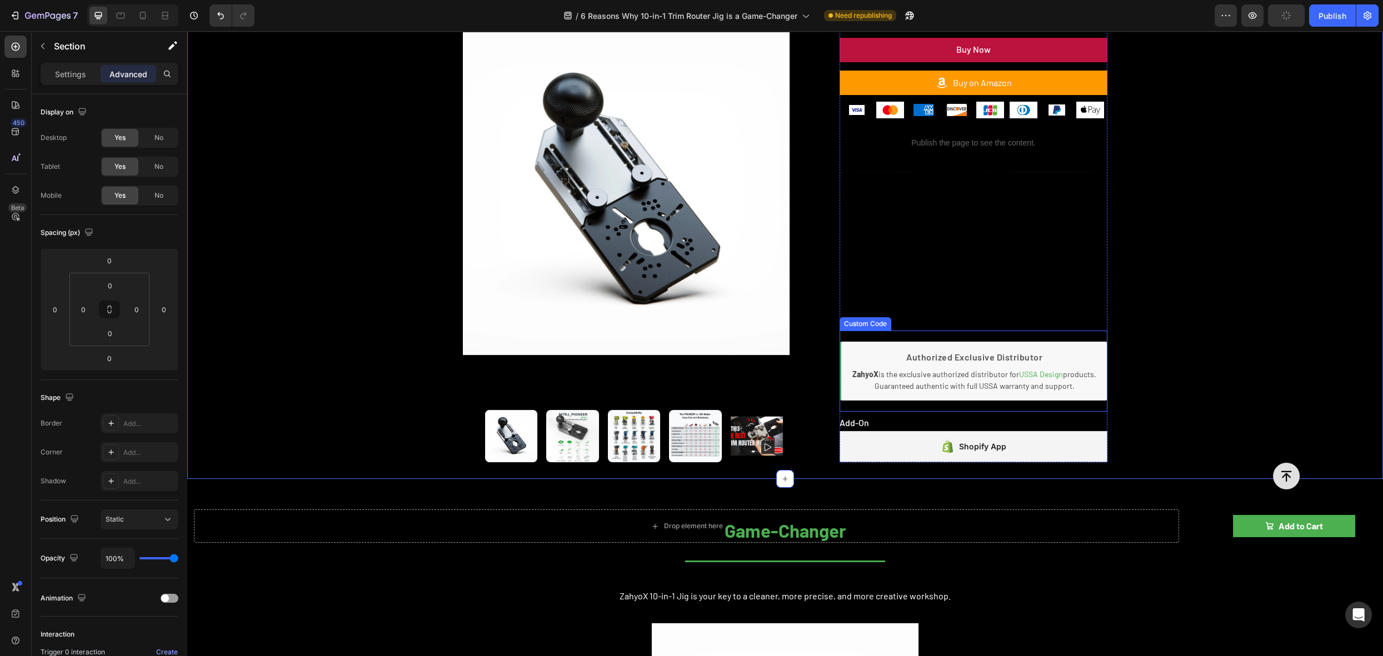
click at [1014, 342] on div "Authorized Exclusive Distributor ZahyoX is the exclusive authorized distributor…" at bounding box center [974, 371] width 268 height 59
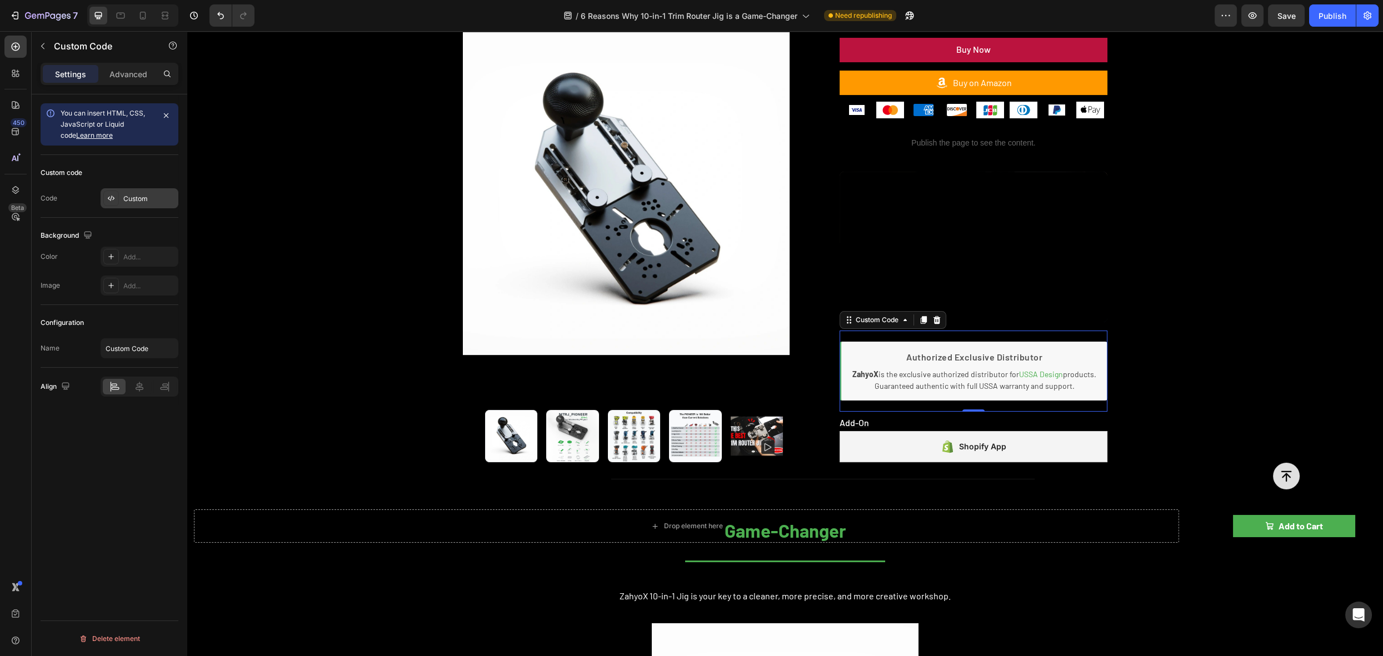
click at [133, 200] on div "Custom" at bounding box center [149, 199] width 52 height 10
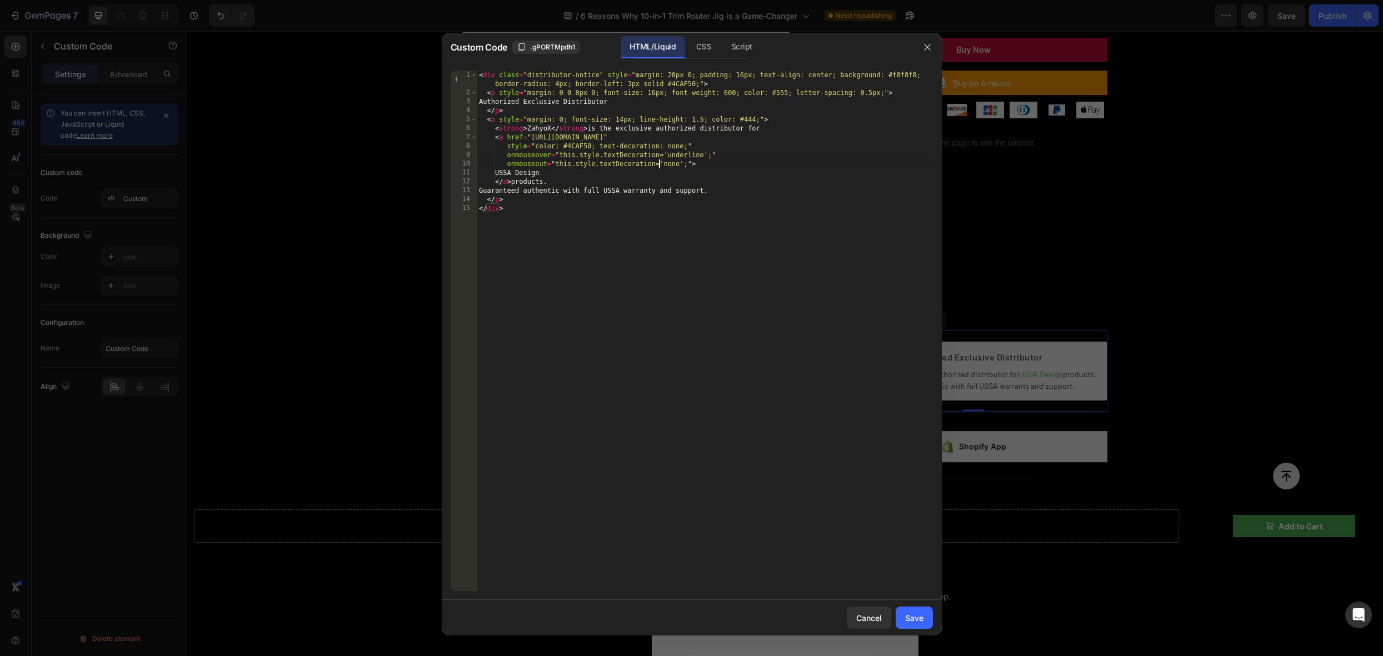
click at [659, 162] on div "< div class = "distributor-notice" style = "margin: 20px 0; padding: 16px; text…" at bounding box center [705, 344] width 456 height 547
click at [643, 93] on div "< div class = "distributor-notice" style = "margin: 20px 0; padding: 16px; text…" at bounding box center [705, 344] width 456 height 547
click at [590, 84] on div "< div class = "distributor-notice" style = "margin: 20px 0; padding: 16px; text…" at bounding box center [705, 344] width 456 height 547
click at [604, 89] on div "< div class = "distributor-notice" style = "margin: 20px 0; padding: 16px; text…" at bounding box center [705, 344] width 456 height 547
click at [590, 99] on div "< div class = "distributor-notice" style = "margin: 20px 0; padding: 16px; text…" at bounding box center [705, 344] width 456 height 547
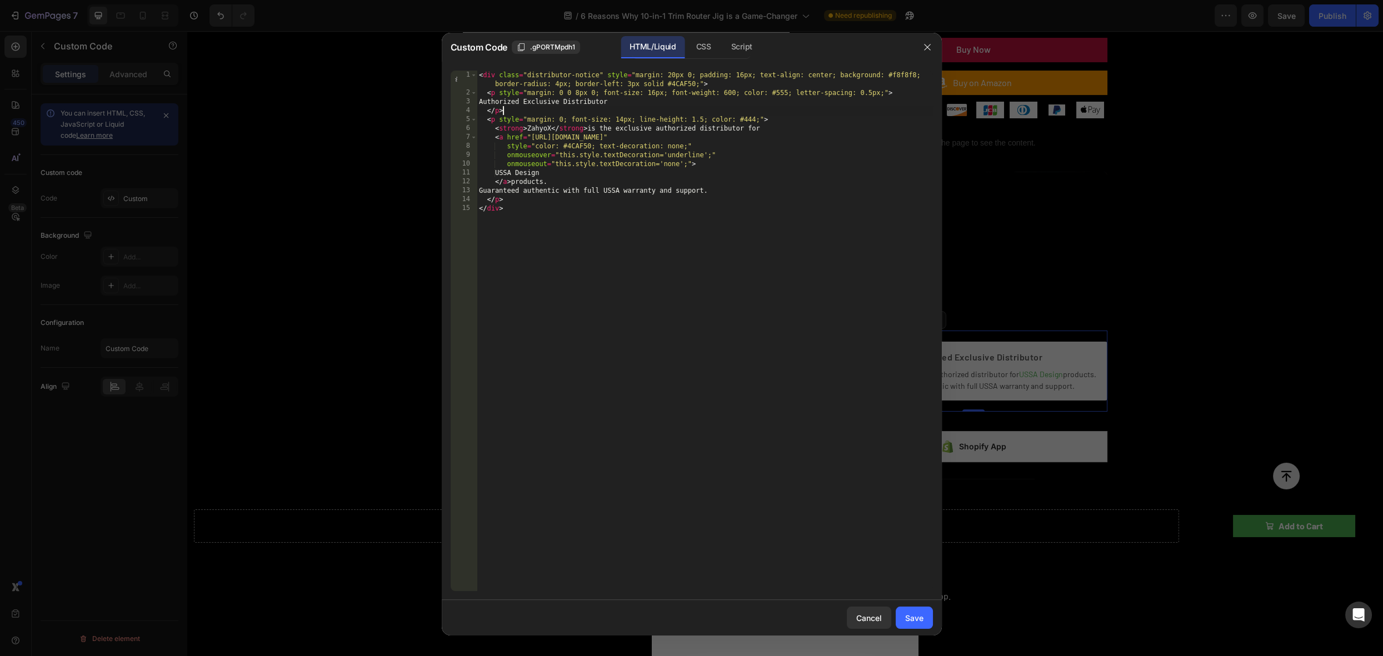
click at [658, 107] on div "< div class = "distributor-notice" style = "margin: 20px 0; padding: 16px; text…" at bounding box center [705, 344] width 456 height 547
click at [727, 97] on div "< div class = "distributor-notice" style = "margin: 20px 0; padding: 16px; text…" at bounding box center [705, 344] width 456 height 547
click at [761, 95] on div "< div class = "distributor-notice" style = "margin: 20px 0; padding: 16px; text…" at bounding box center [705, 344] width 456 height 547
click at [773, 97] on div "< div class = "distributor-notice" style = "margin: 20px 0; padding: 16px; text…" at bounding box center [705, 344] width 456 height 547
click at [784, 93] on div "< div class = "distributor-notice" style = "margin: 20px 0; padding: 16px; text…" at bounding box center [705, 344] width 456 height 547
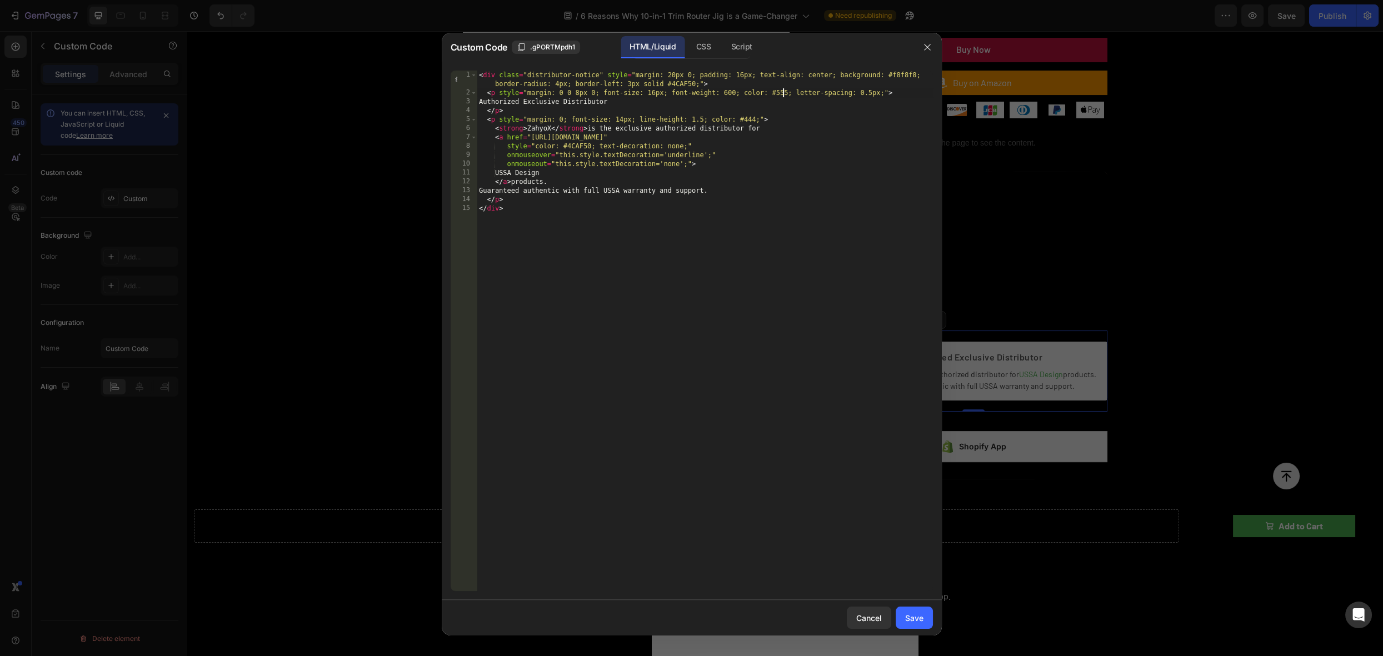
click at [785, 93] on div "< div class = "distributor-notice" style = "margin: 20px 0; padding: 16px; text…" at bounding box center [705, 344] width 456 height 547
click at [786, 93] on div "< div class = "distributor-notice" style = "margin: 20px 0; padding: 16px; text…" at bounding box center [705, 344] width 456 height 547
click at [847, 99] on div "< div class = "distributor-notice" style = "margin: 20px 0; padding: 16px; text…" at bounding box center [705, 344] width 456 height 547
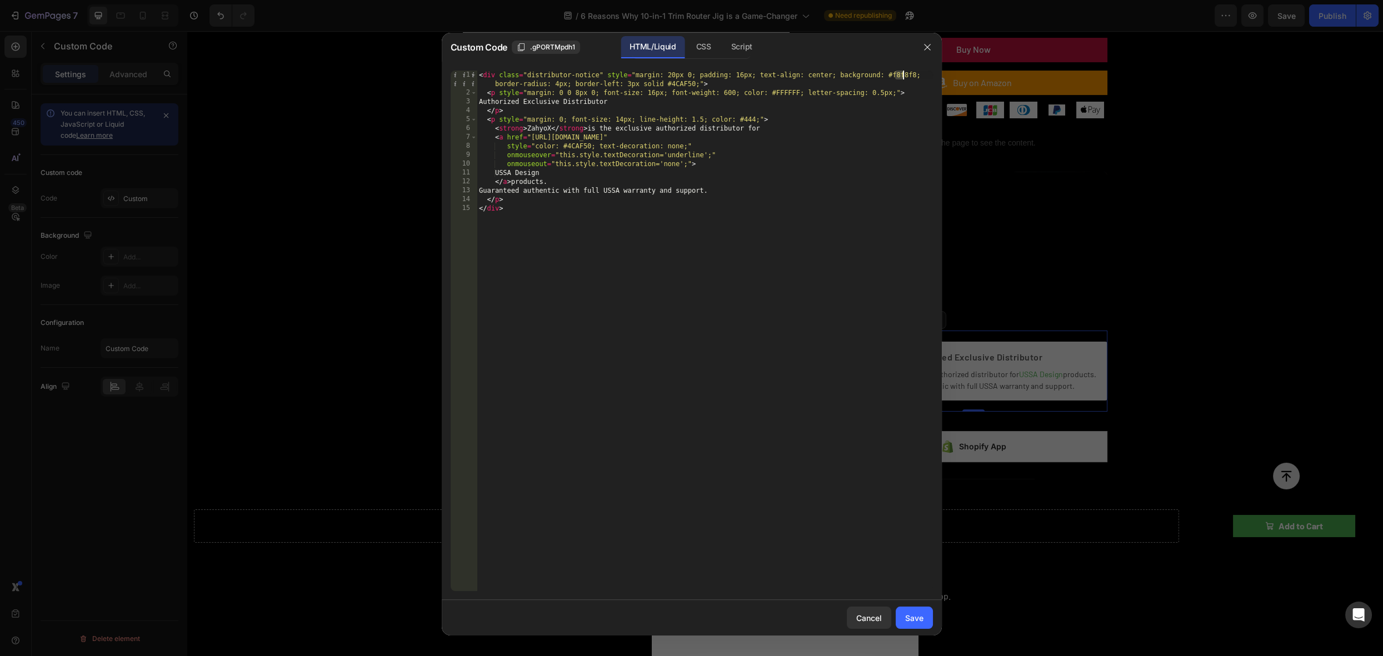
drag, startPoint x: 893, startPoint y: 74, endPoint x: 908, endPoint y: 74, distance: 15.0
click at [908, 74] on div "< div class = "distributor-notice" style = "margin: 20px 0; padding: 16px; text…" at bounding box center [705, 344] width 456 height 547
click at [909, 73] on div "< div class = "distributor-notice" style = "margin: 20px 0; padding: 16px; text…" at bounding box center [705, 344] width 456 height 547
click at [911, 74] on div "< div class = "distributor-notice" style = "margin: 20px 0; padding: 16px; text…" at bounding box center [705, 344] width 456 height 547
drag, startPoint x: 914, startPoint y: 75, endPoint x: 893, endPoint y: 72, distance: 21.9
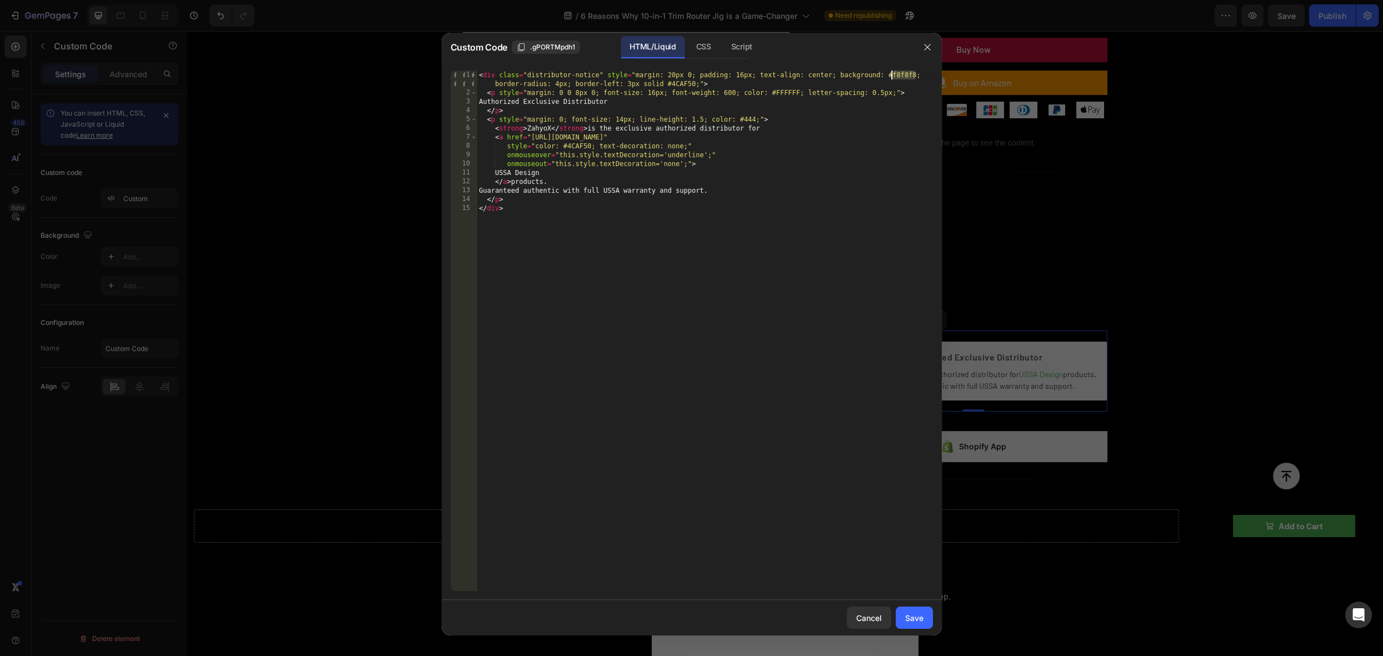
click at [893, 72] on div "< div class = "distributor-notice" style = "margin: 20px 0; padding: 16px; text…" at bounding box center [705, 344] width 456 height 547
type textarea "<div class="distributor-notice" style="margin: 20px 0; padding: 16px; text-alig…"
click at [909, 616] on div "Save" at bounding box center [914, 618] width 18 height 12
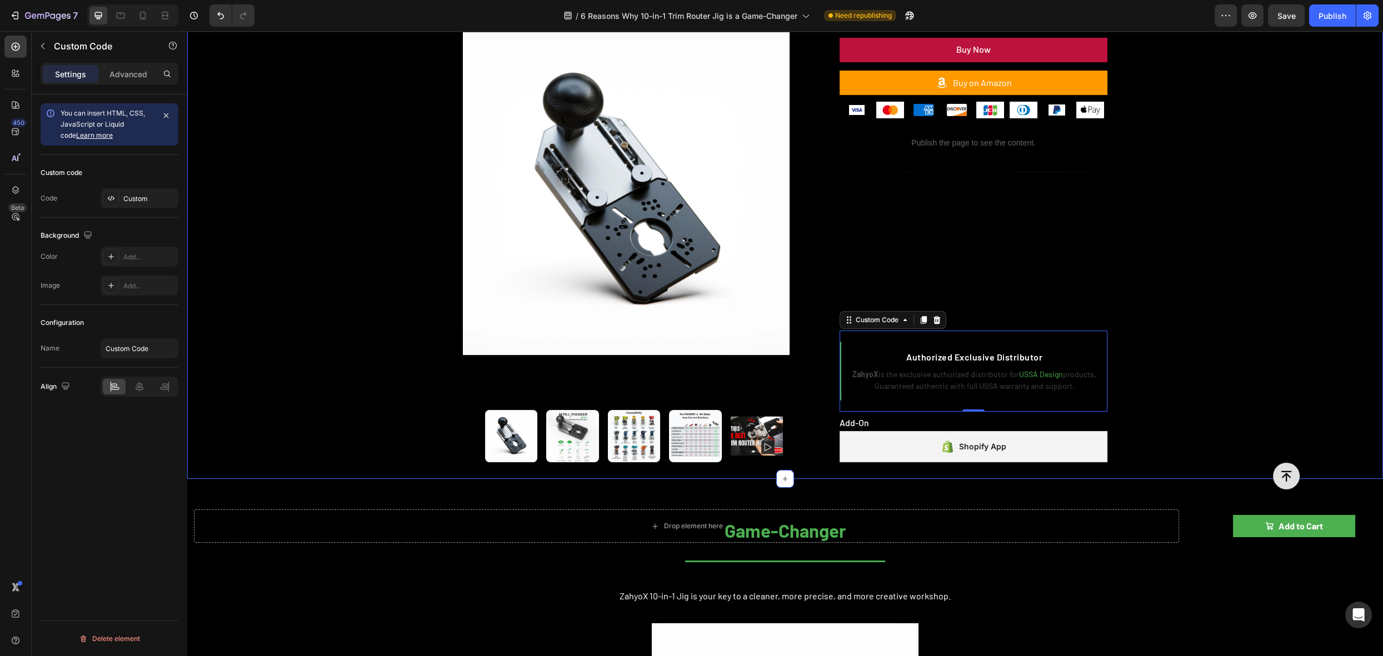
click at [1232, 323] on div "Product Images Publish the page to see the content. rating 10-in-1 Trim Router …" at bounding box center [785, 43] width 1196 height 871
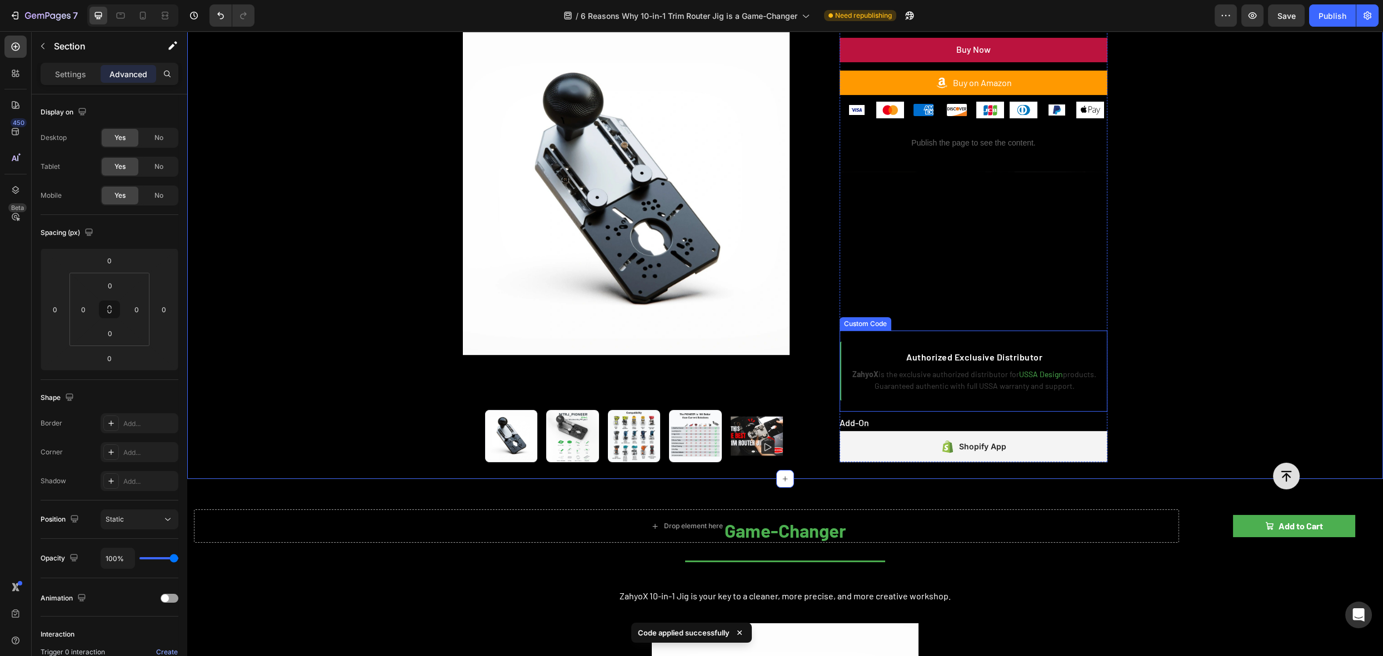
click at [950, 383] on p "ZahyoX is the exclusive authorized distributor for USSA Design products. Guaran…" at bounding box center [974, 379] width 248 height 23
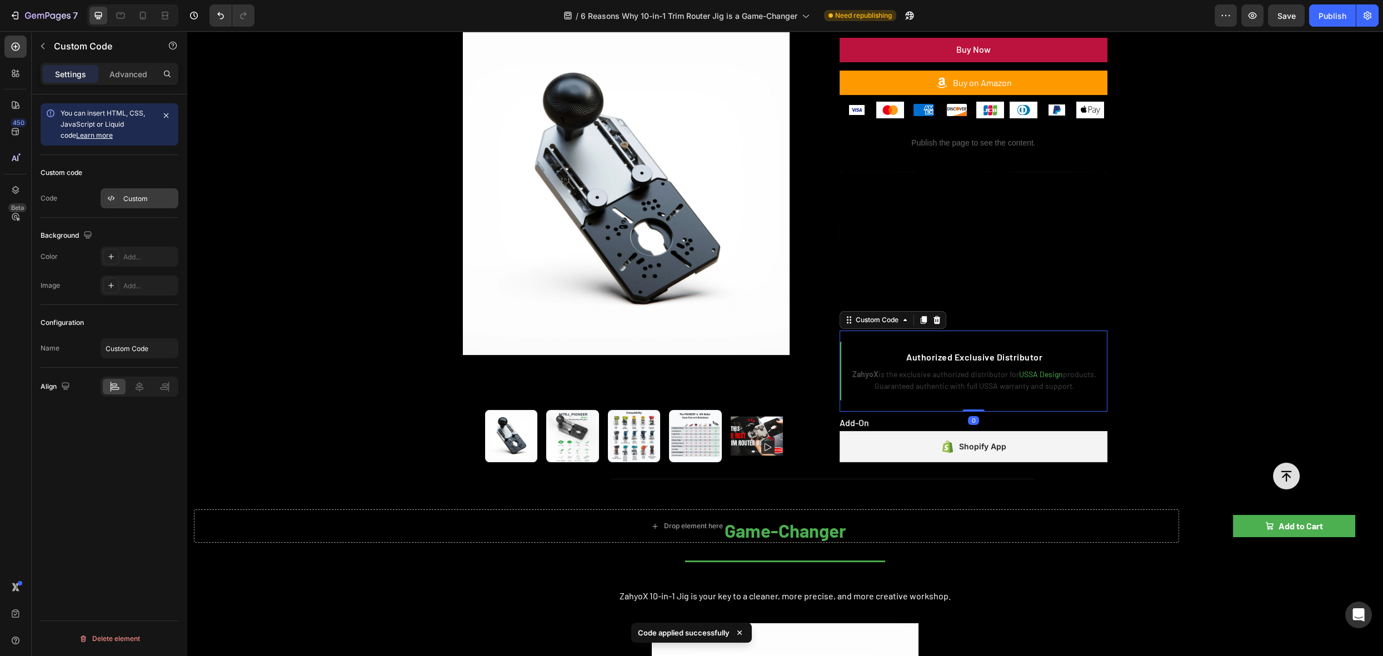
click at [130, 194] on div "Custom" at bounding box center [149, 199] width 52 height 10
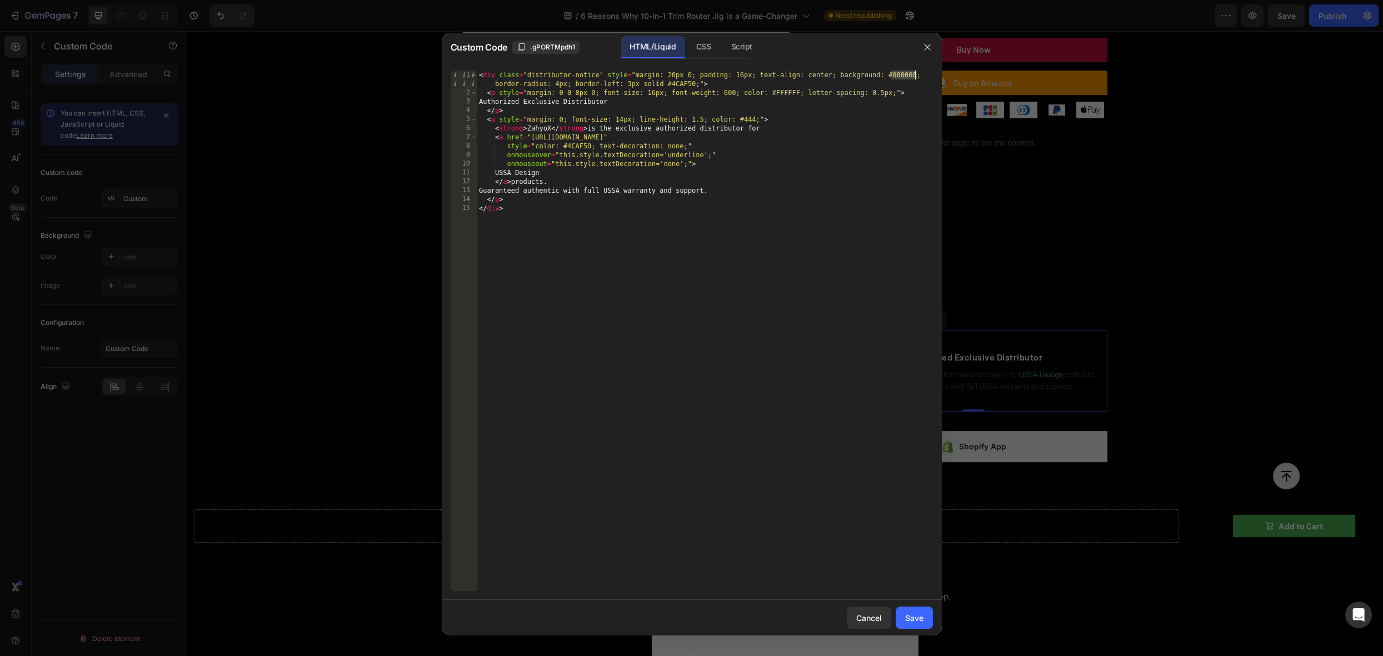
drag, startPoint x: 892, startPoint y: 77, endPoint x: 914, endPoint y: 76, distance: 22.3
click at [914, 76] on div "< div class = "distributor-notice" style = "margin: 20px 0; padding: 16px; text…" at bounding box center [705, 344] width 456 height 547
click at [709, 109] on div "< div class = "distributor-notice" style = "margin: 20px 0; padding: 16px; text…" at bounding box center [705, 344] width 456 height 547
drag, startPoint x: 799, startPoint y: 93, endPoint x: 772, endPoint y: 93, distance: 26.7
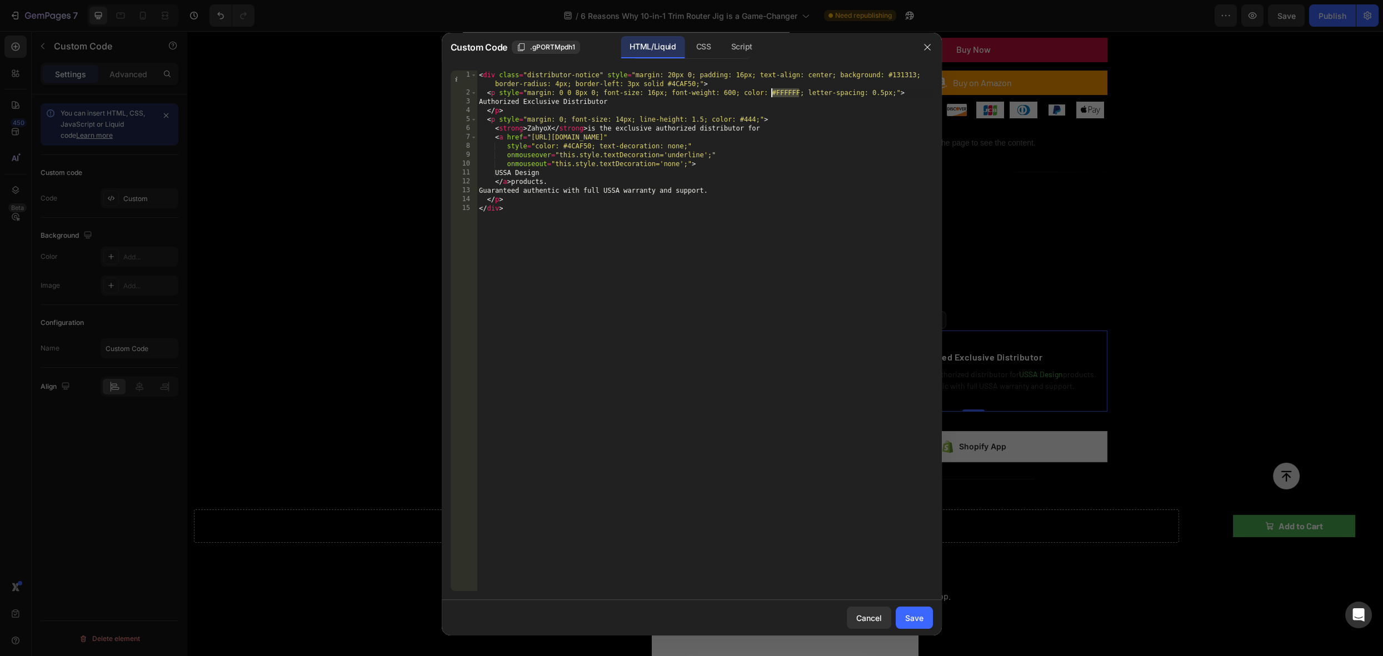
click at [772, 93] on div "< div class = "distributor-notice" style = "margin: 20px 0; padding: 16px; text…" at bounding box center [705, 344] width 456 height 547
click at [841, 104] on div "< div class = "distributor-notice" style = "margin: 20px 0; padding: 16px; text…" at bounding box center [705, 344] width 456 height 547
drag, startPoint x: 743, startPoint y: 118, endPoint x: 754, endPoint y: 119, distance: 11.1
click at [754, 119] on div "< div class = "distributor-notice" style = "margin: 20px 0; padding: 16px; text…" at bounding box center [705, 344] width 456 height 547
paste textarea "#FFFFFF"
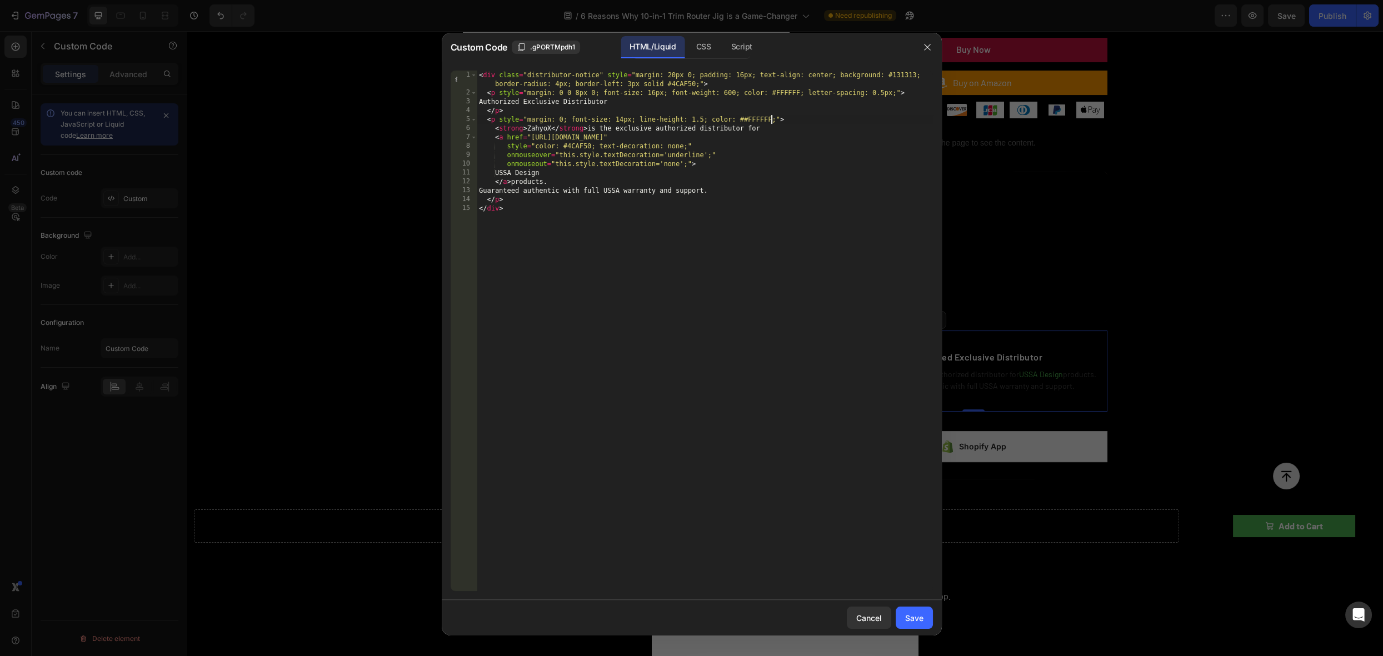
click at [749, 122] on div "< div class = "distributor-notice" style = "margin: 20px 0; padding: 16px; text…" at bounding box center [705, 344] width 456 height 547
type textarea "<p style="margin: 0; font-size: 14px; line-height: 1.5; color: #FFFFFF;">"
click at [915, 616] on div "Save" at bounding box center [914, 618] width 18 height 12
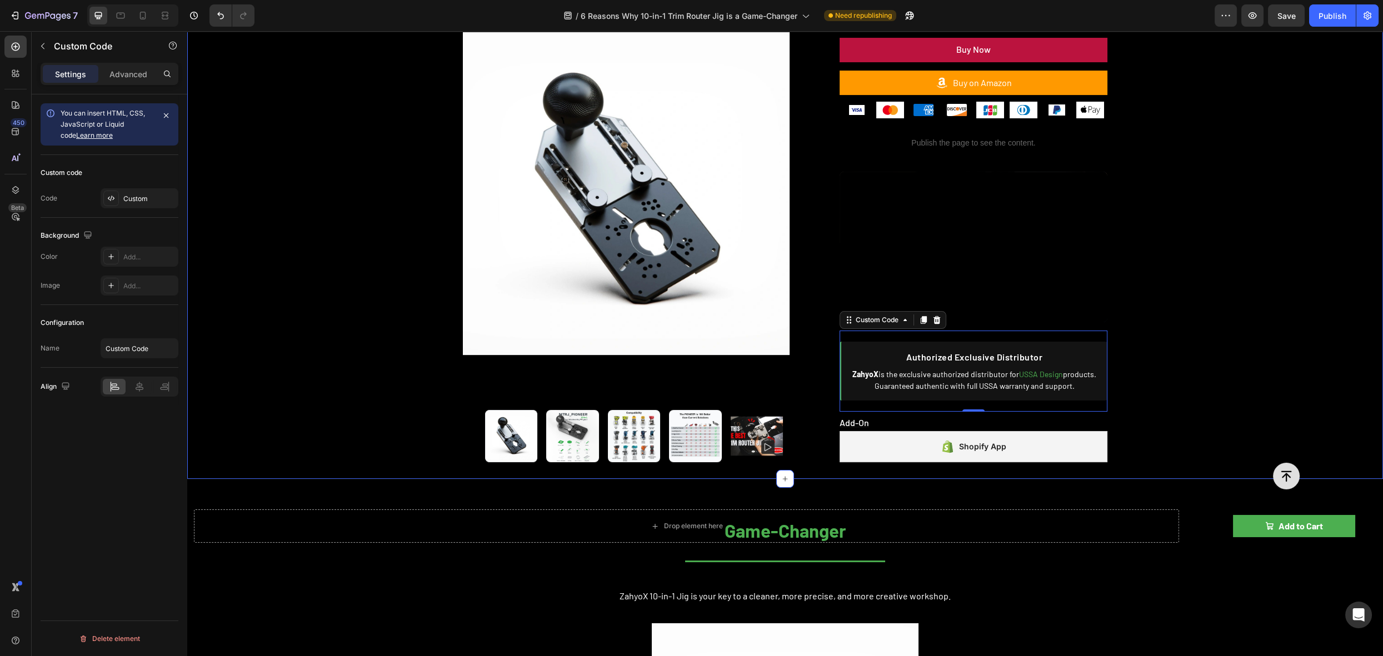
click at [1217, 314] on div "Product Images Publish the page to see the content. rating 10-in-1 Trim Router …" at bounding box center [785, 43] width 1196 height 871
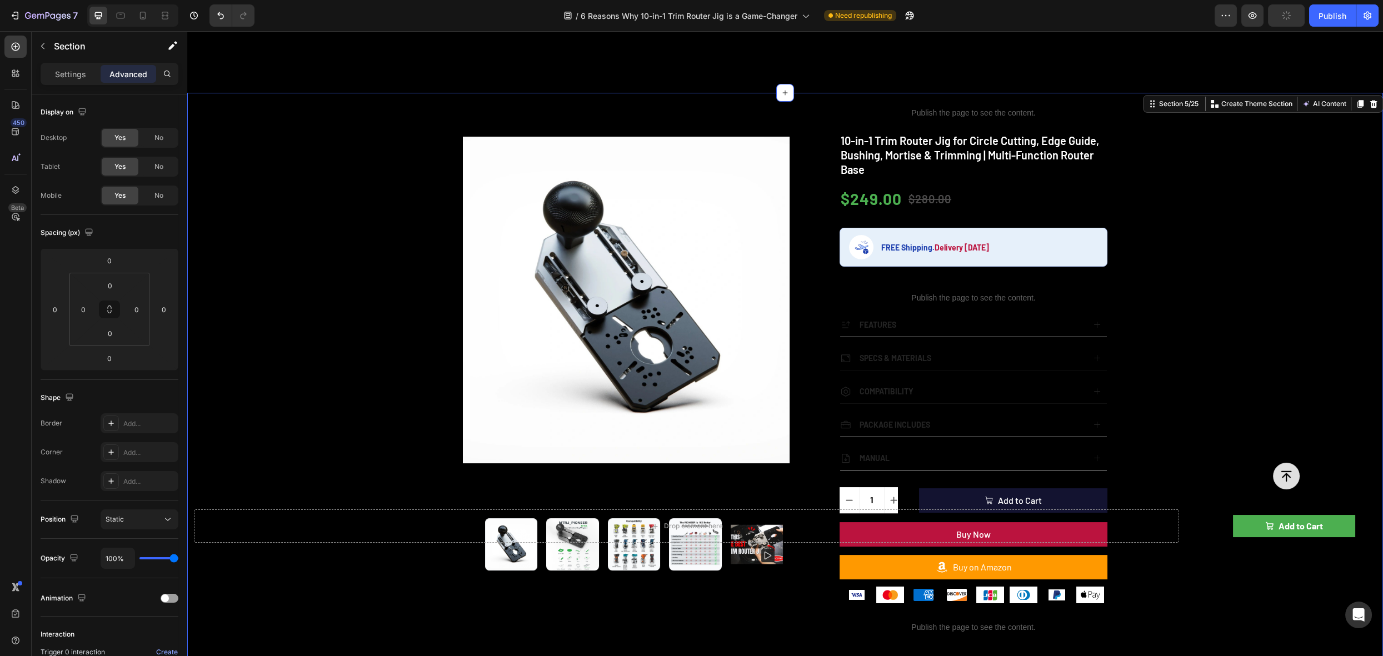
scroll to position [335, 0]
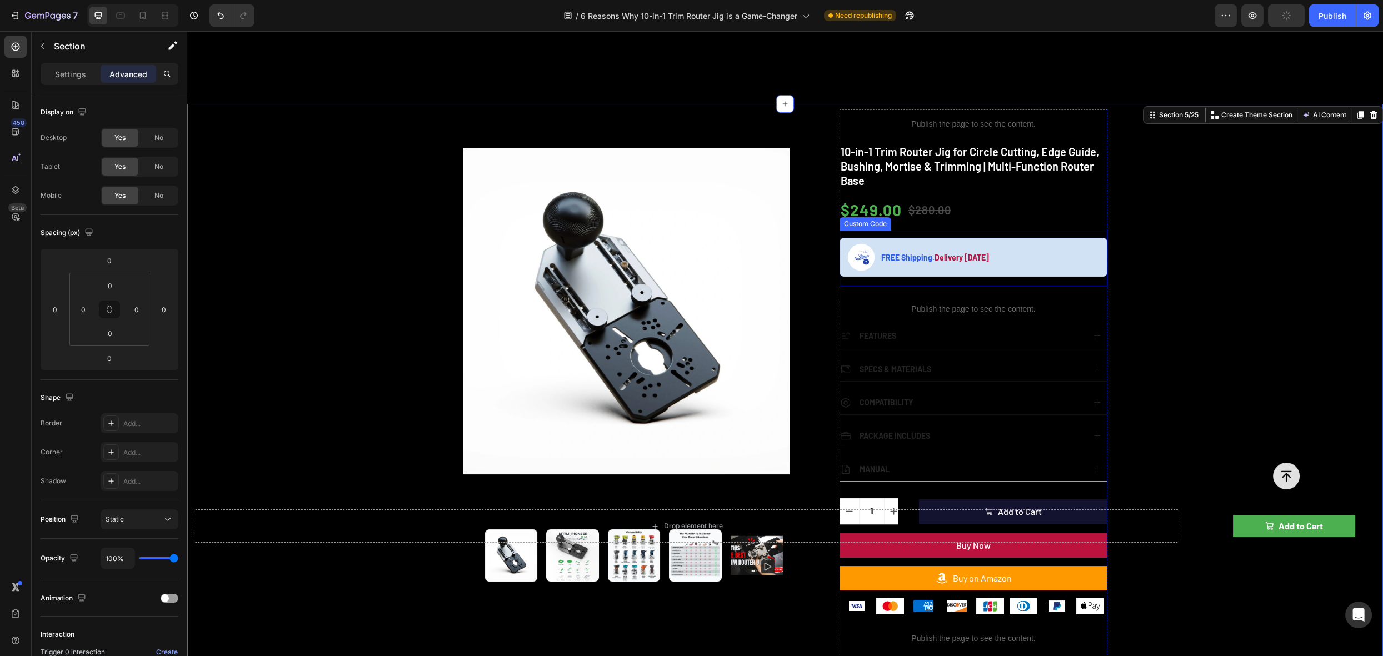
click at [1049, 243] on div "FREE Shipping. Delivery within 5 Days" at bounding box center [974, 257] width 268 height 39
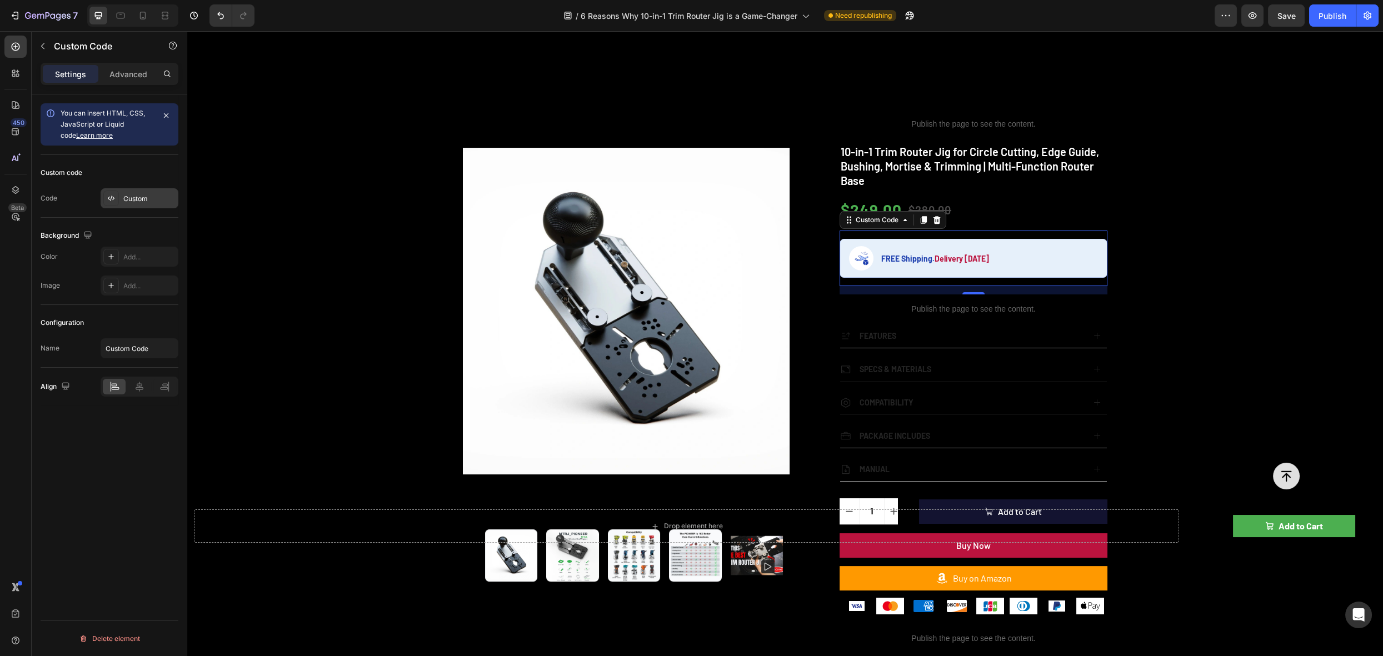
click at [119, 200] on div "Custom" at bounding box center [140, 198] width 78 height 20
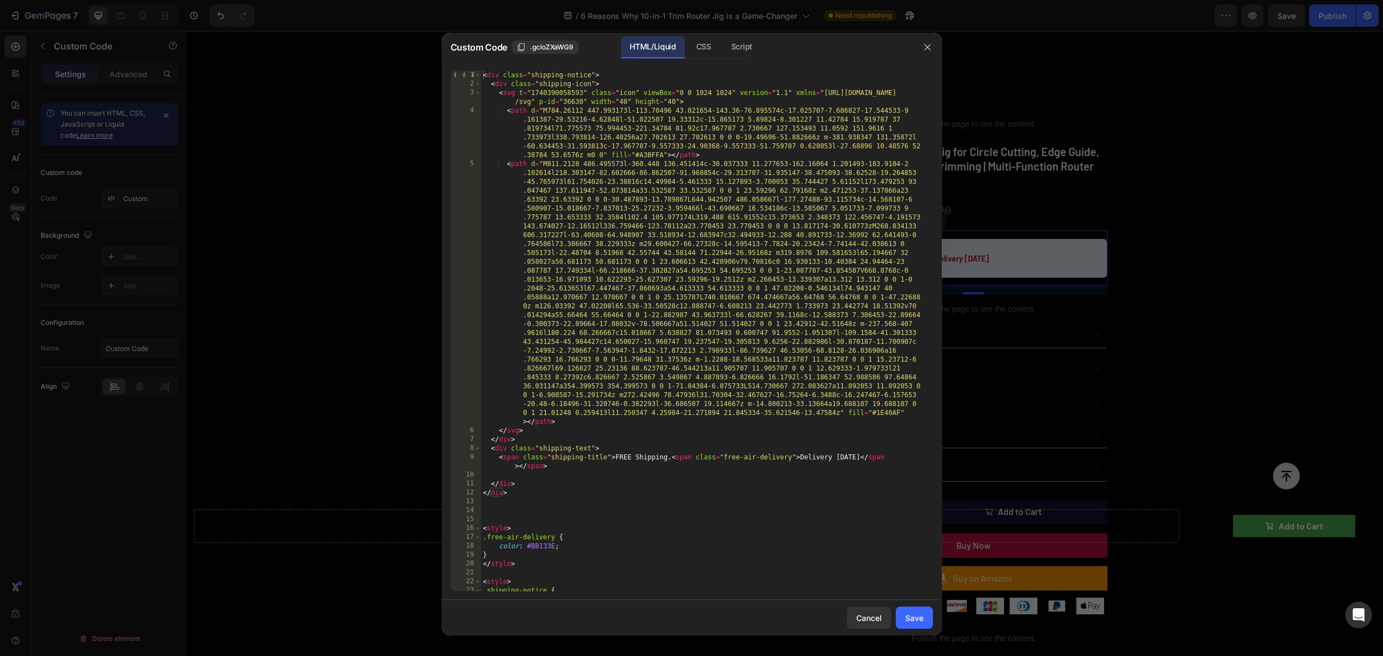
click at [657, 476] on div "< div class = "shipping-notice" > < div class = "shipping-icon" > < svg t = "17…" at bounding box center [702, 340] width 442 height 539
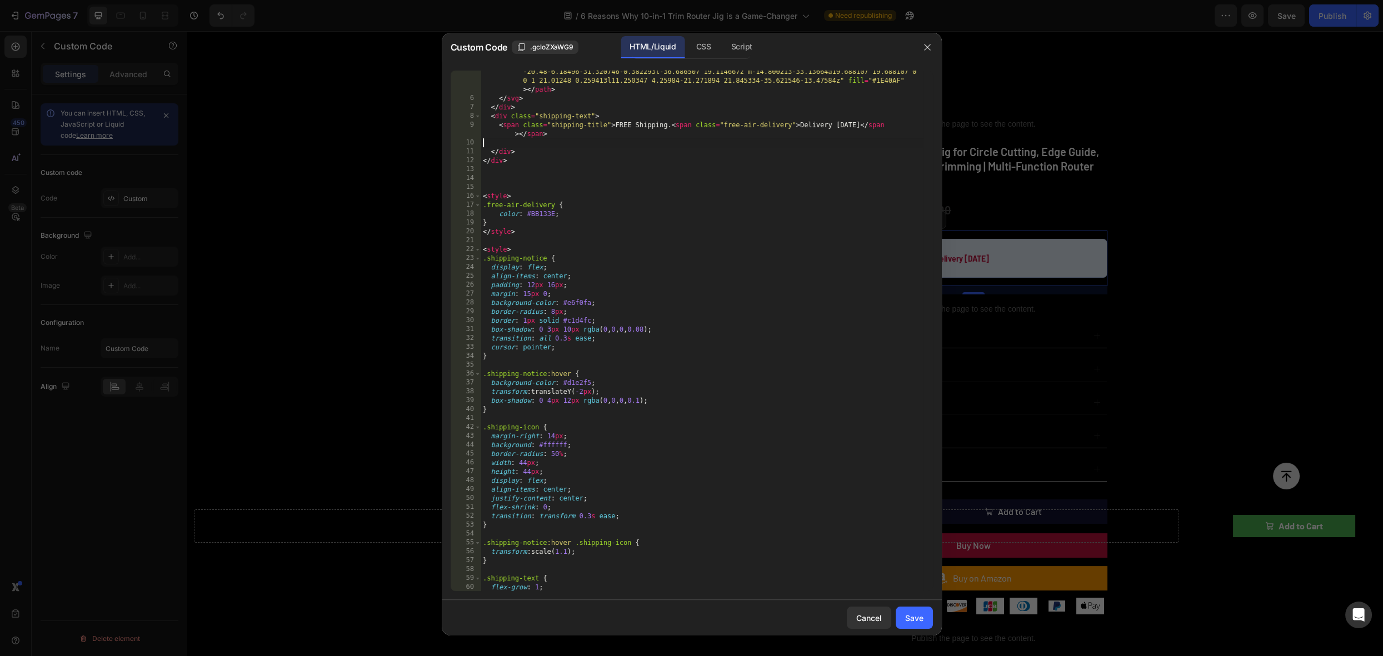
scroll to position [397, 0]
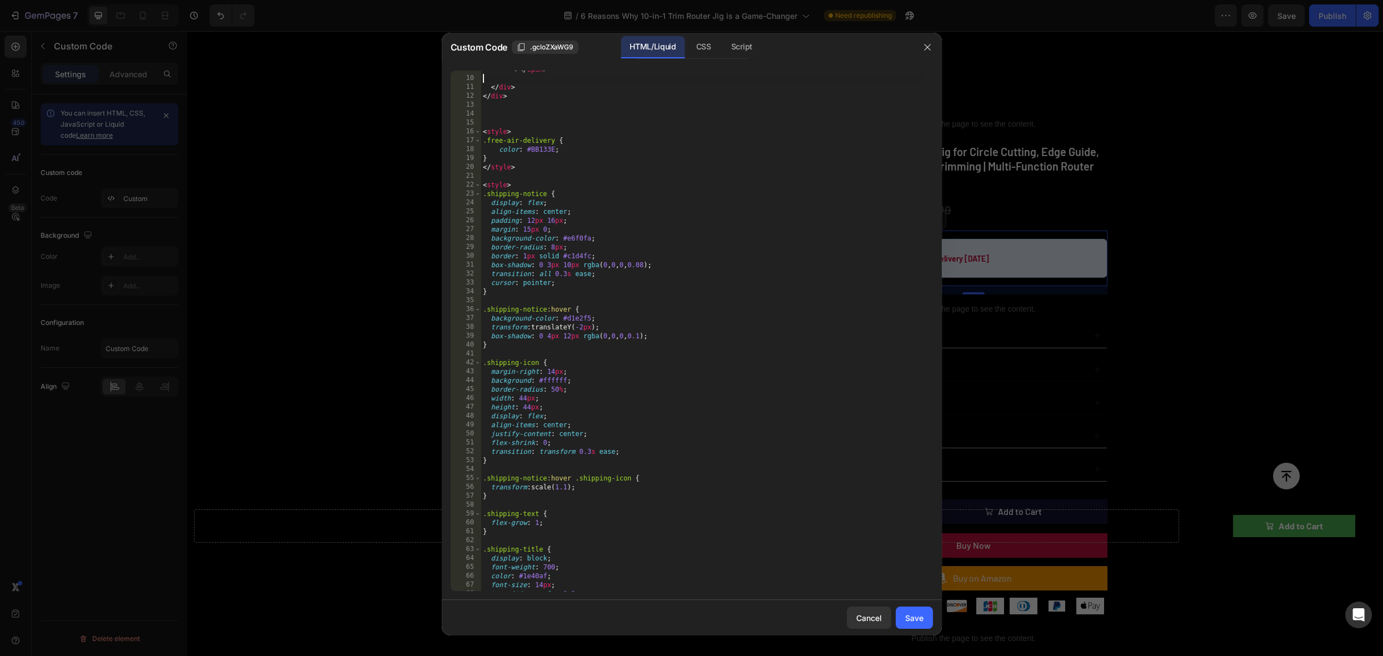
click at [675, 484] on div "< span class = "shipping-title" > FREE Shipping. < span class = "free-air-deliv…" at bounding box center [702, 329] width 442 height 547
type textarea "transform: scale(1.1);"
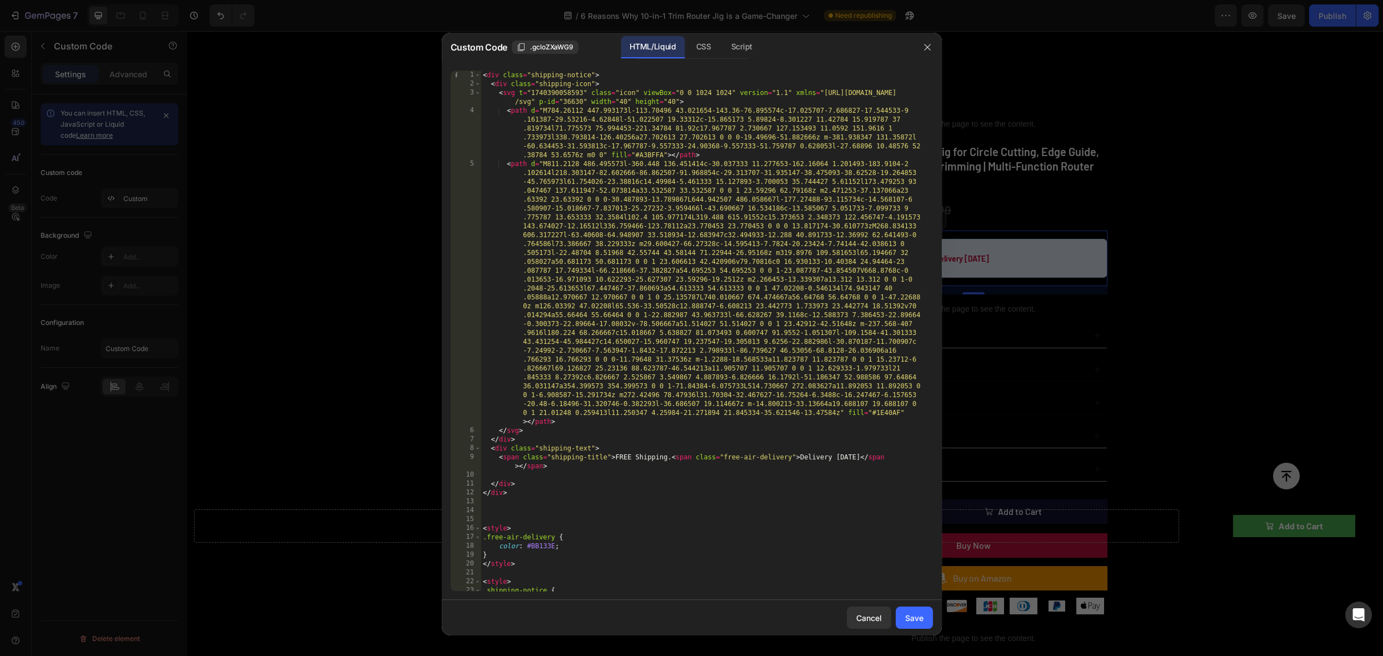
scroll to position [0, 0]
click at [926, 48] on icon "button" at bounding box center [927, 47] width 6 height 6
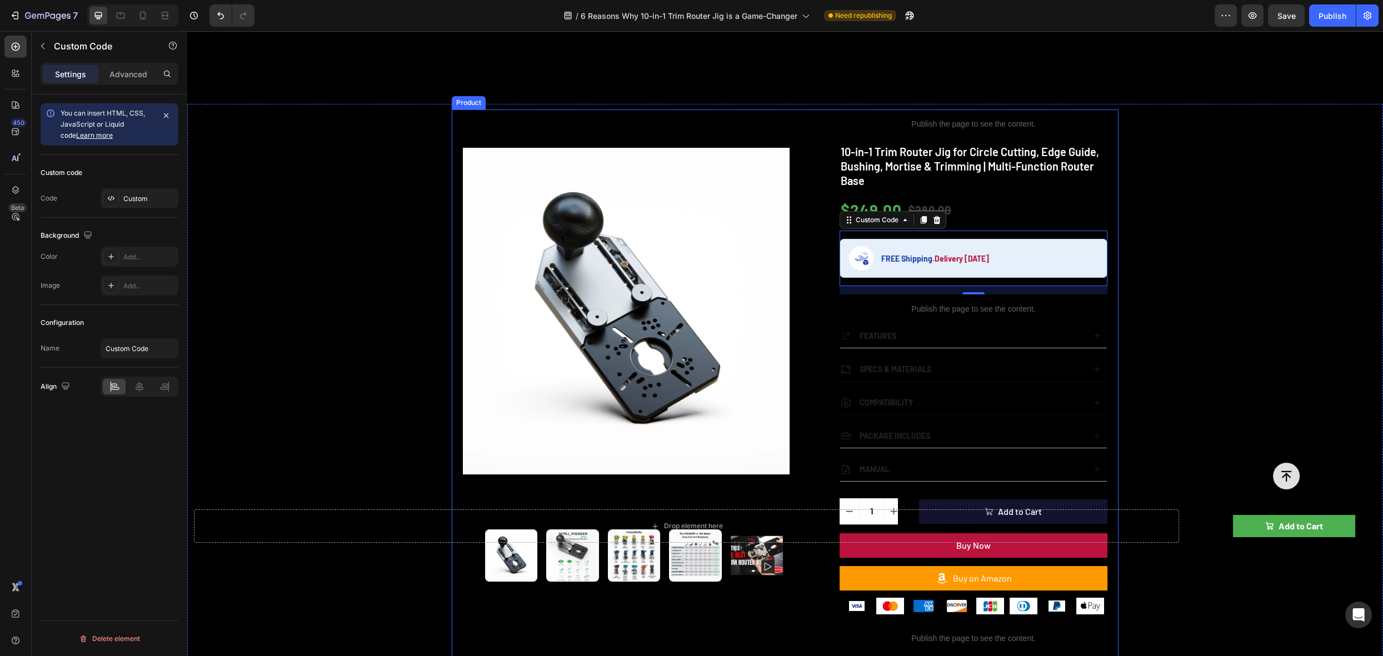
click at [1208, 238] on div "Product Images Publish the page to see the content. rating 10-in-1 Trim Router …" at bounding box center [785, 539] width 1196 height 871
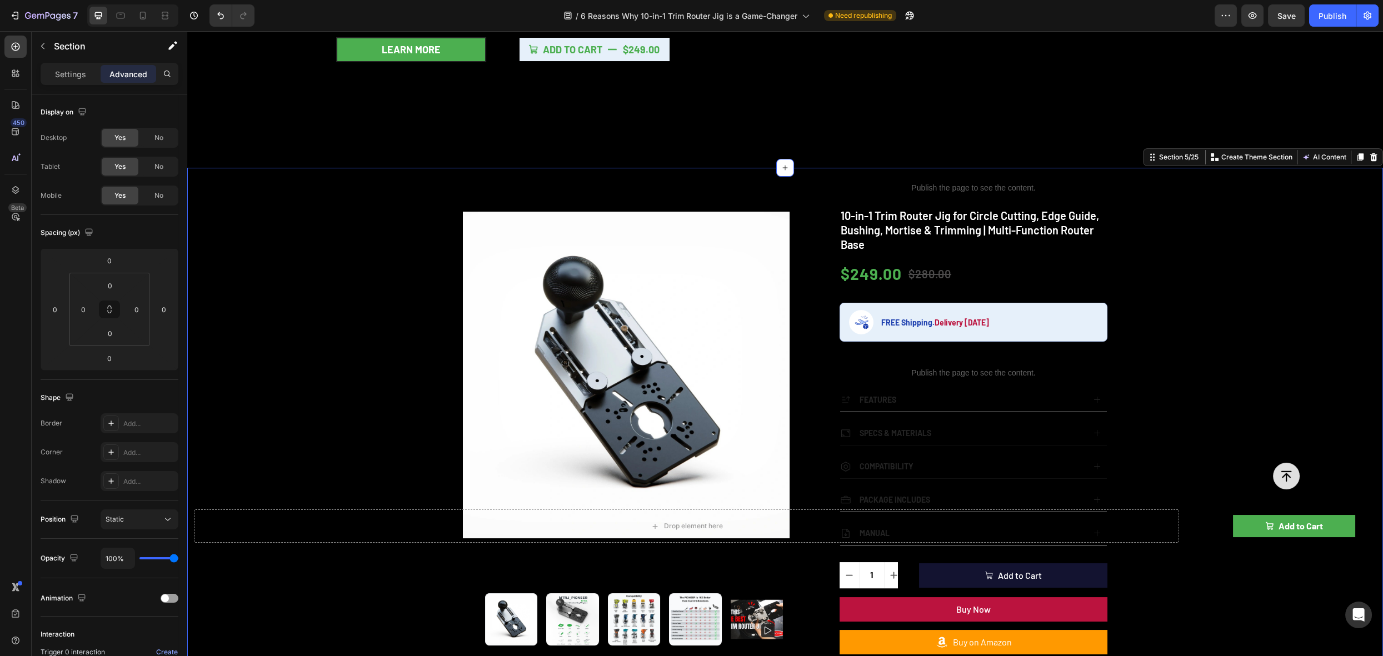
scroll to position [336, 0]
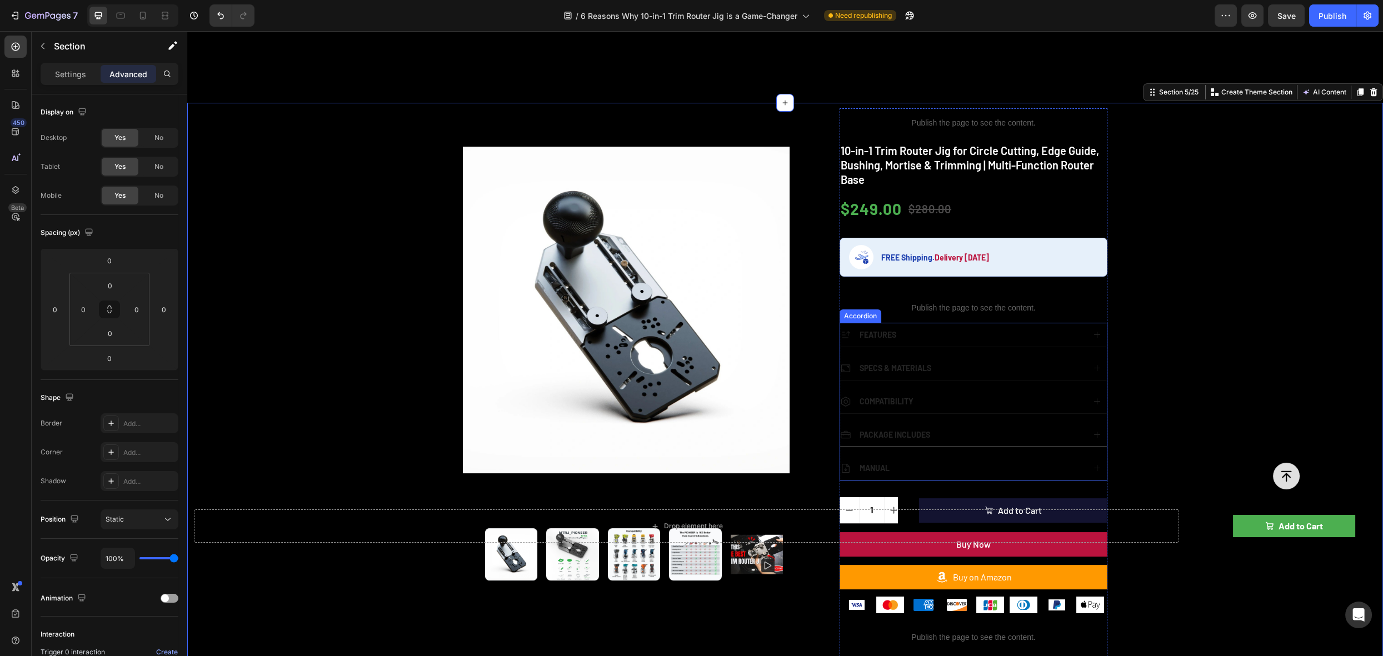
click at [934, 329] on div "FEATURES" at bounding box center [962, 334] width 244 height 15
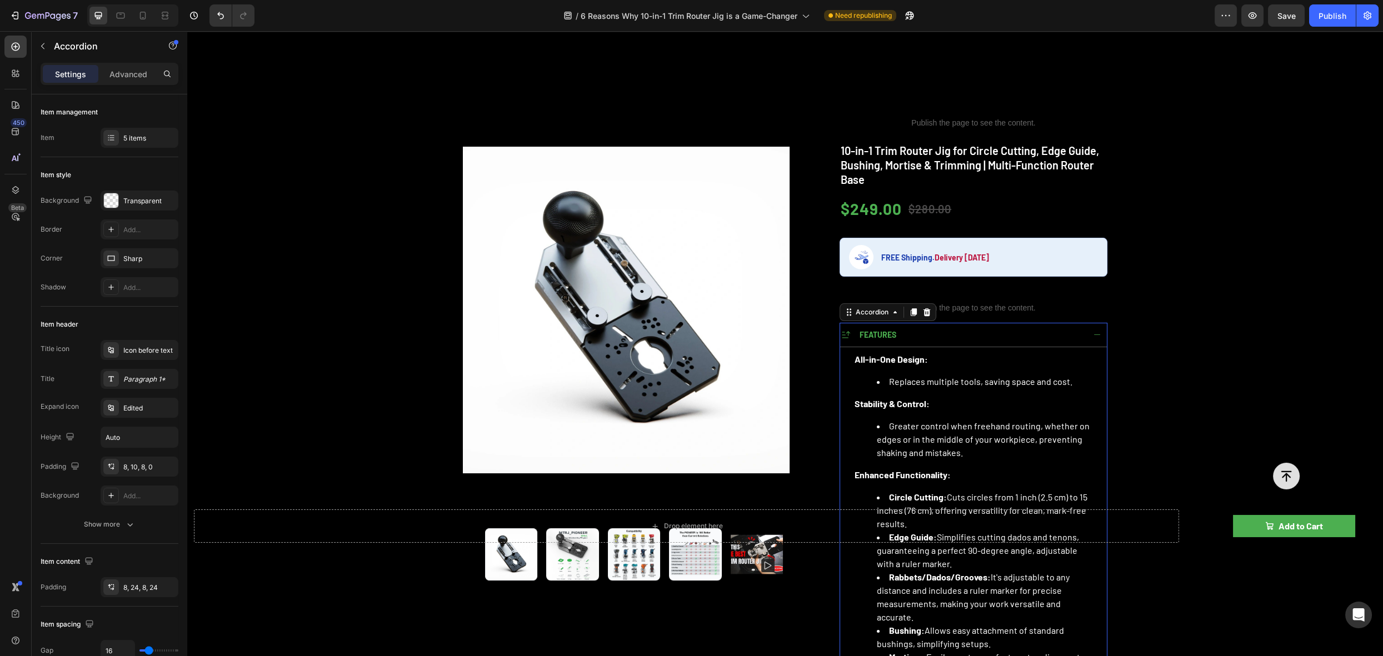
click at [934, 330] on div "FEATURES" at bounding box center [962, 334] width 244 height 15
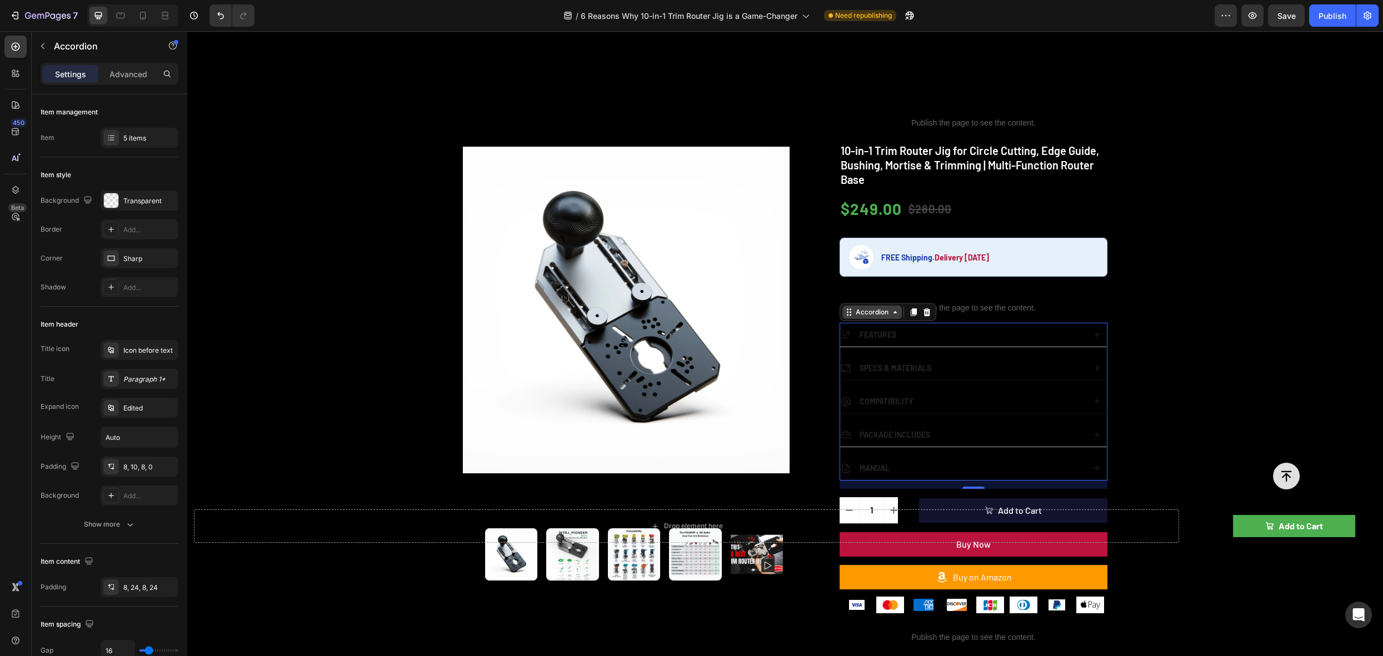
click at [876, 307] on div "Accordion" at bounding box center [872, 312] width 37 height 10
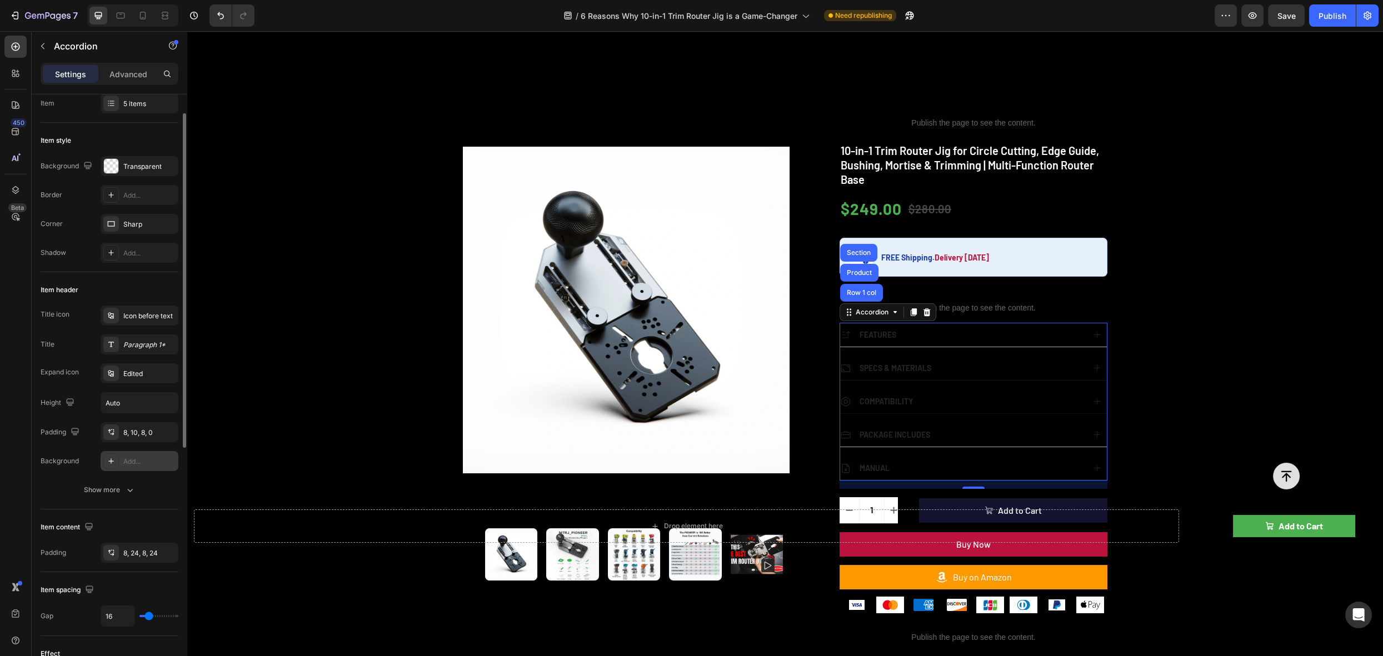
scroll to position [62, 0]
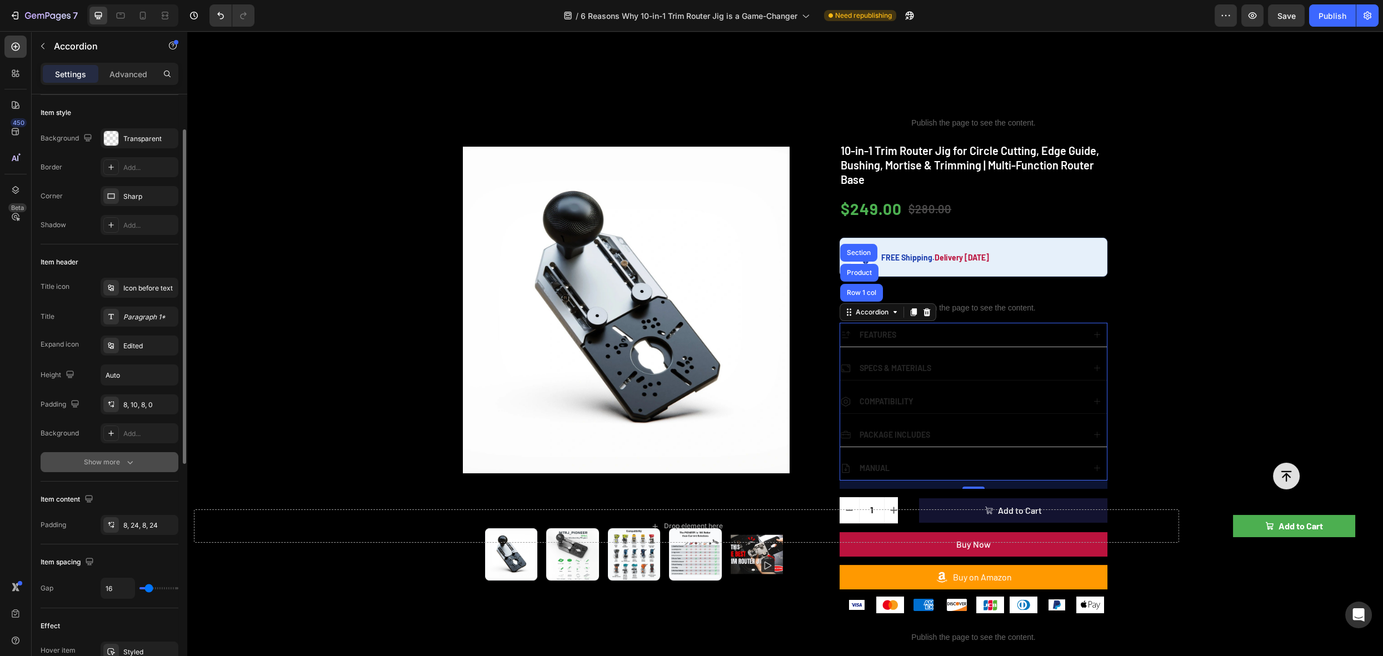
click at [128, 462] on icon "button" at bounding box center [129, 462] width 11 height 11
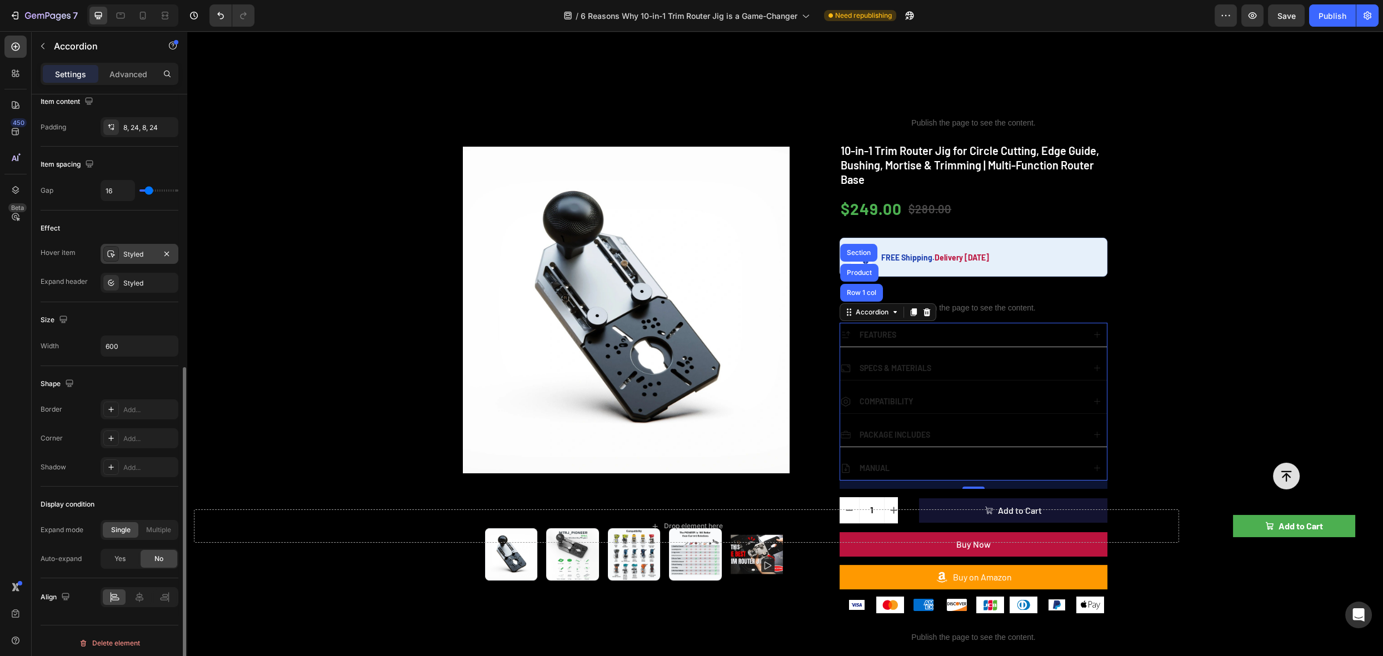
scroll to position [516, 0]
click at [140, 256] on div "Styled" at bounding box center [139, 257] width 32 height 10
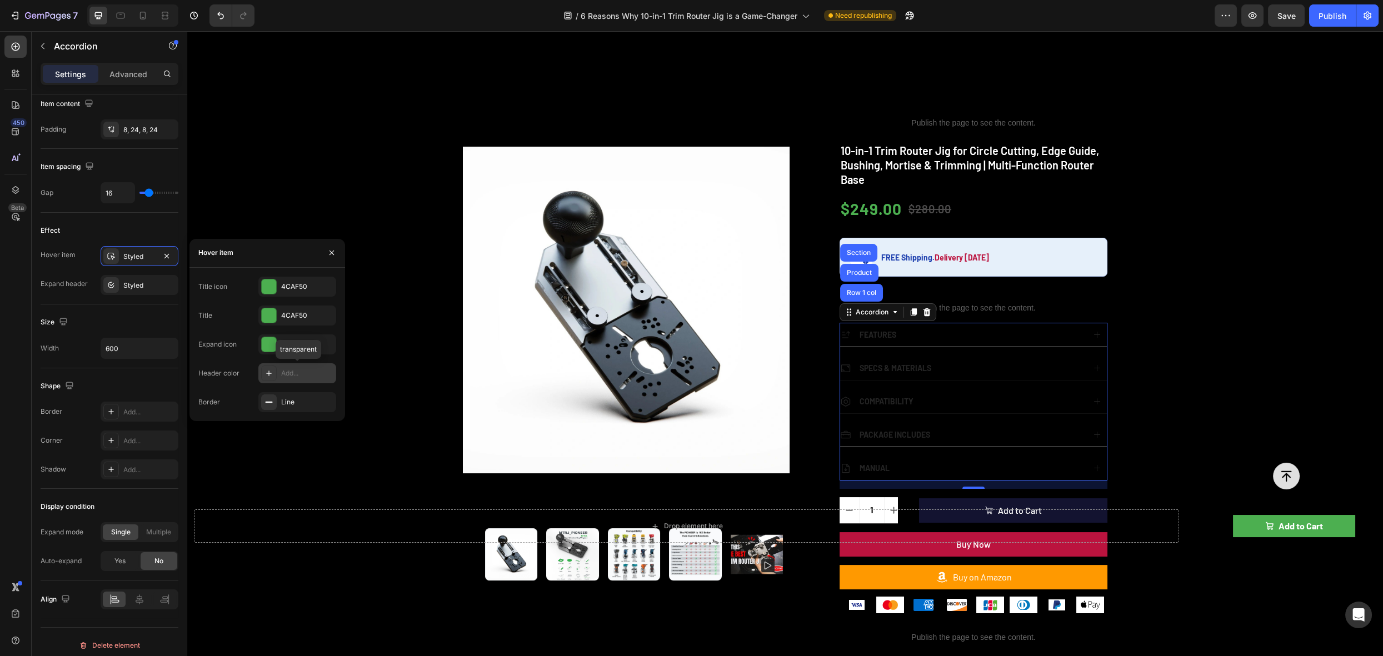
click at [270, 377] on icon at bounding box center [269, 373] width 9 height 9
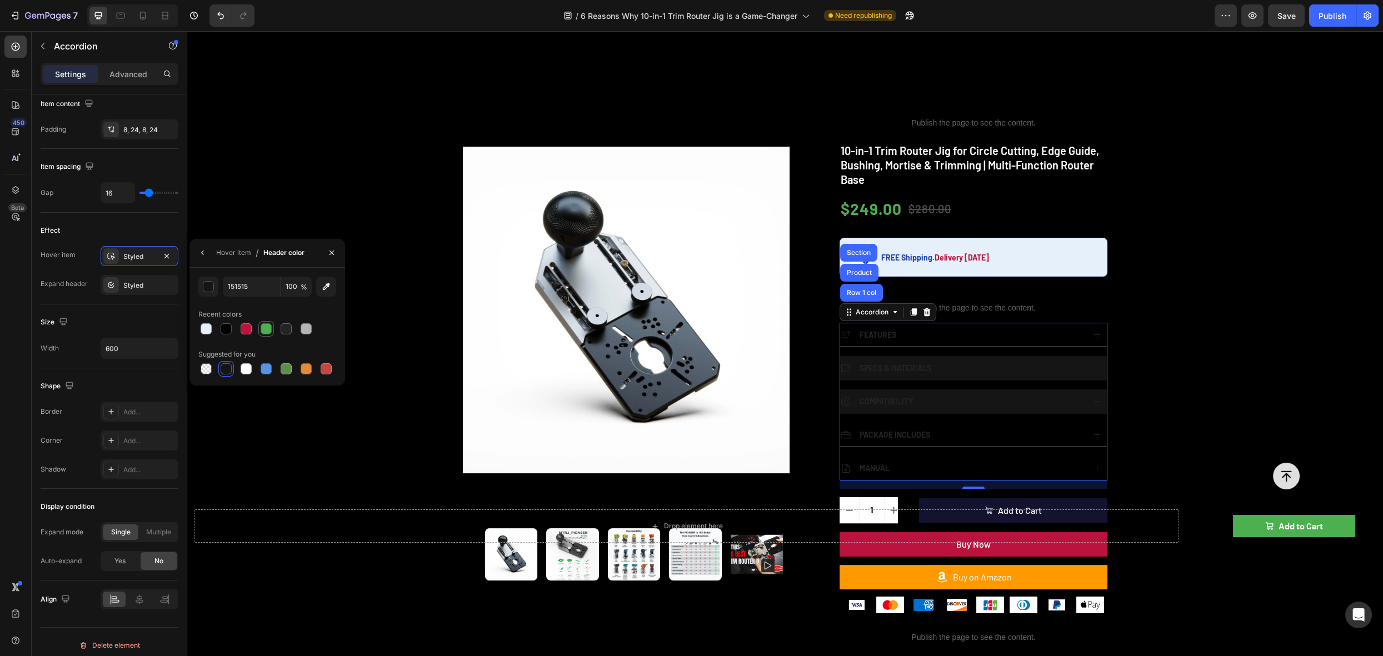
click at [266, 330] on div at bounding box center [266, 328] width 11 height 11
type input "4CAF50"
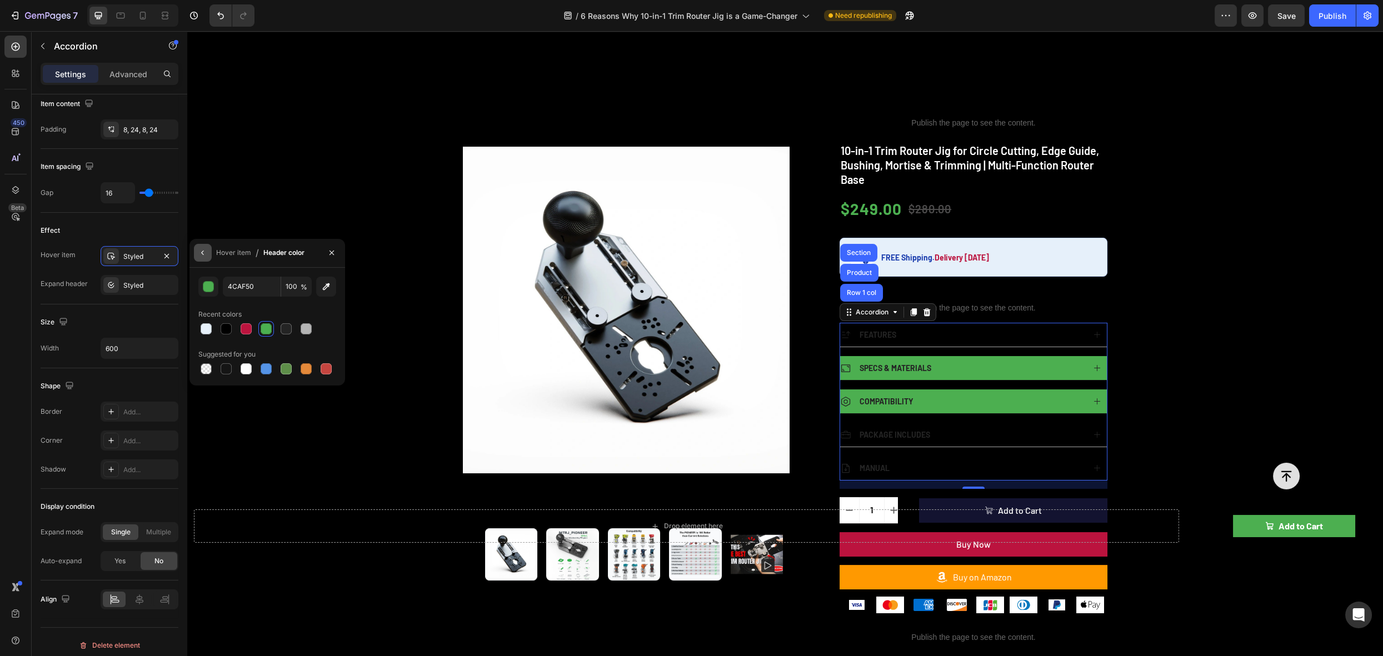
click at [203, 251] on icon "button" at bounding box center [202, 252] width 9 height 9
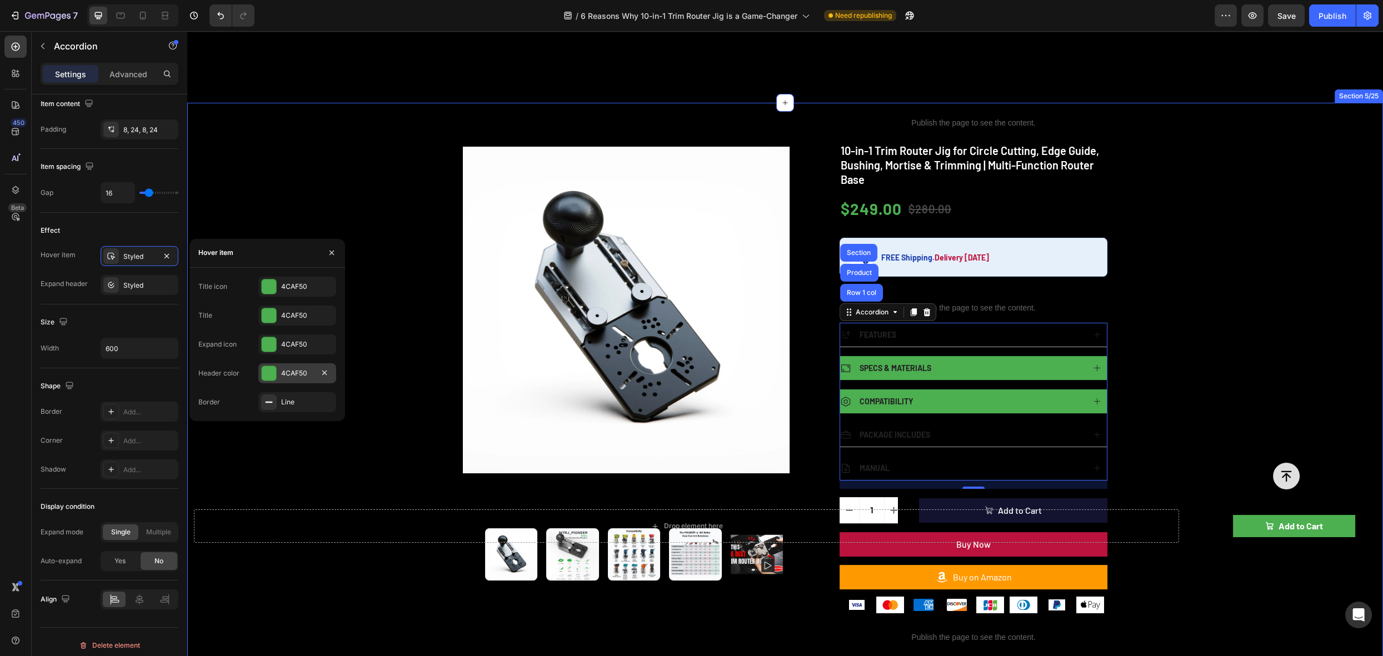
click at [1286, 287] on div "Product Images Publish the page to see the content. rating 10-in-1 Trim Router …" at bounding box center [785, 538] width 1196 height 871
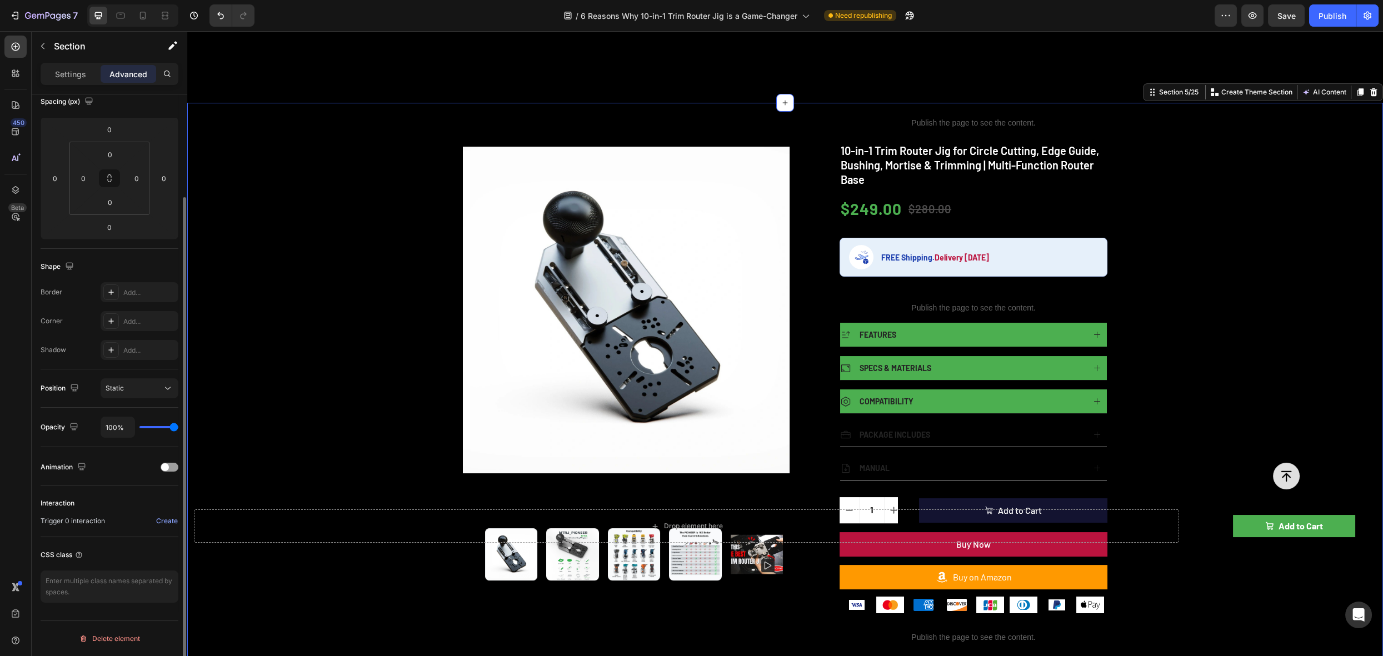
scroll to position [0, 0]
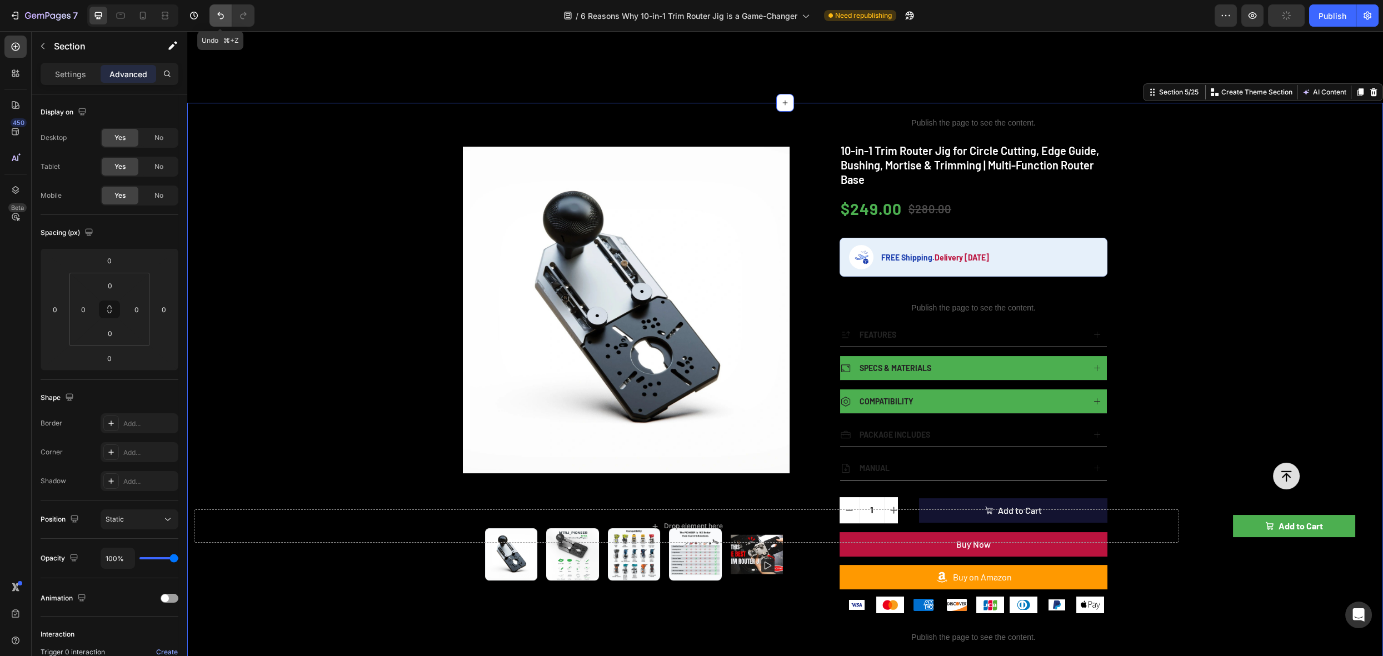
click at [220, 10] on icon "Undo/Redo" at bounding box center [220, 15] width 11 height 11
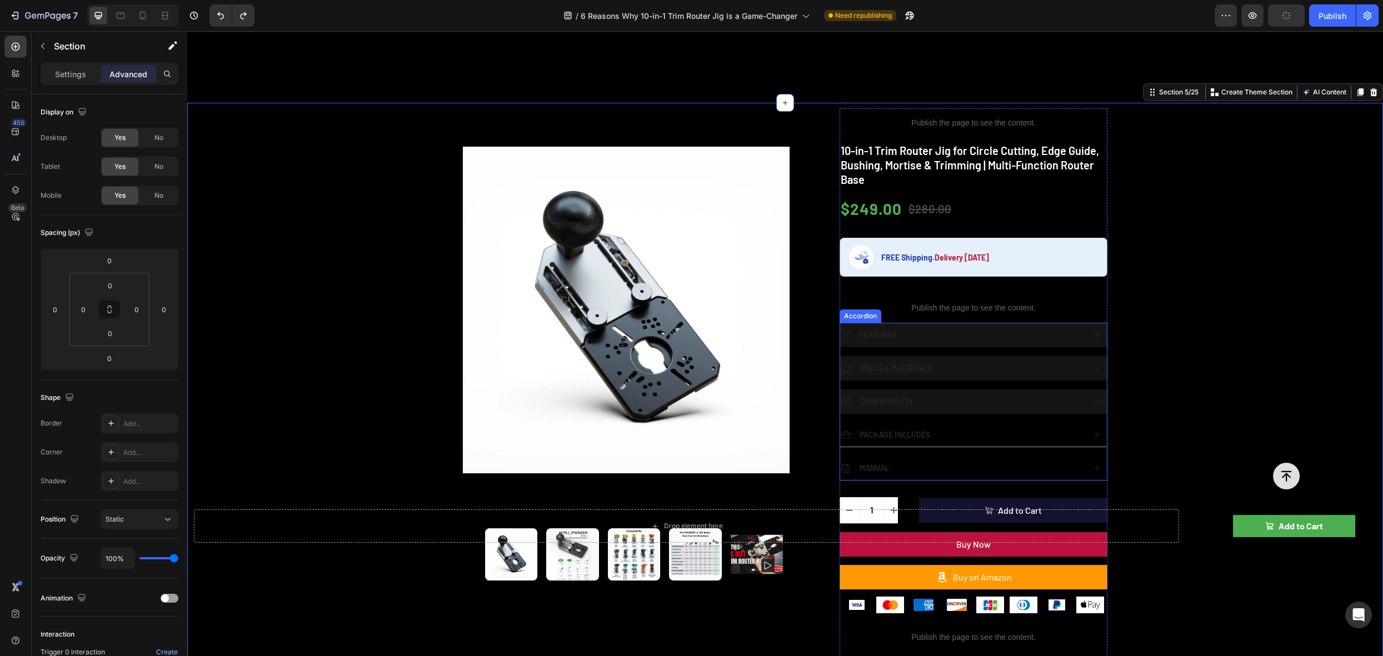
click at [925, 330] on div "FEATURES" at bounding box center [962, 334] width 244 height 15
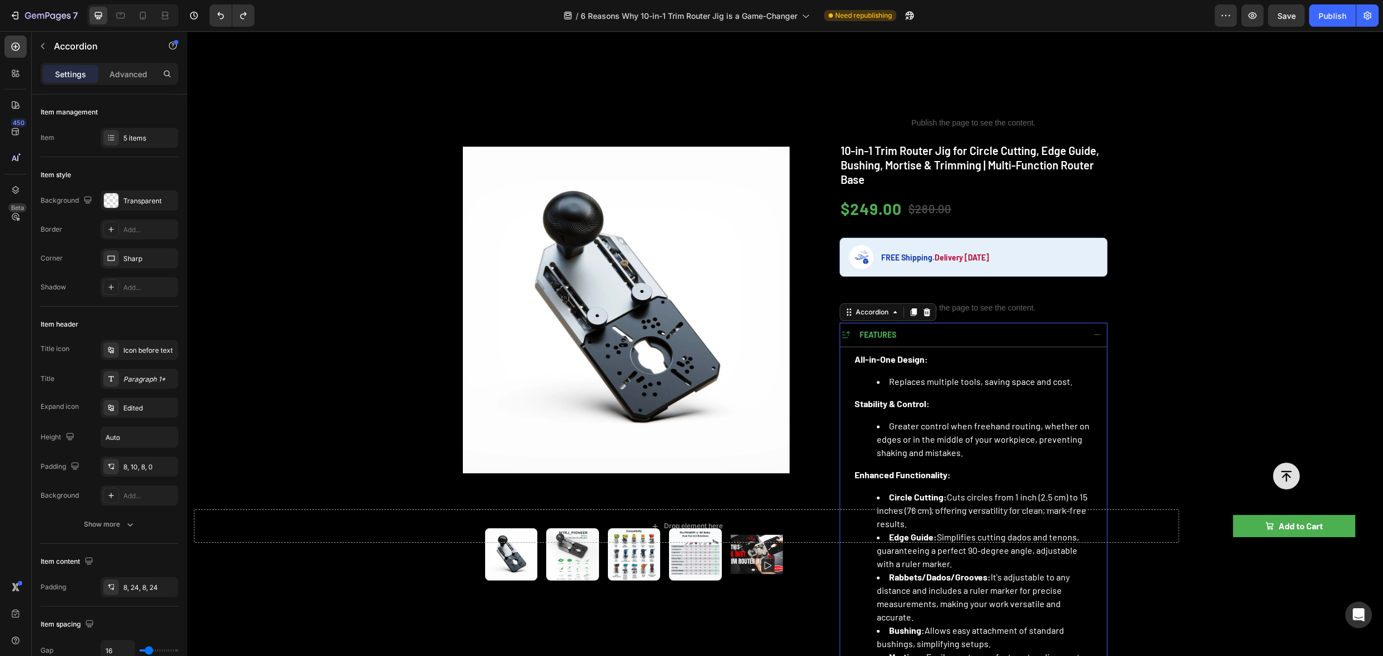
click at [925, 330] on div "FEATURES" at bounding box center [962, 334] width 244 height 15
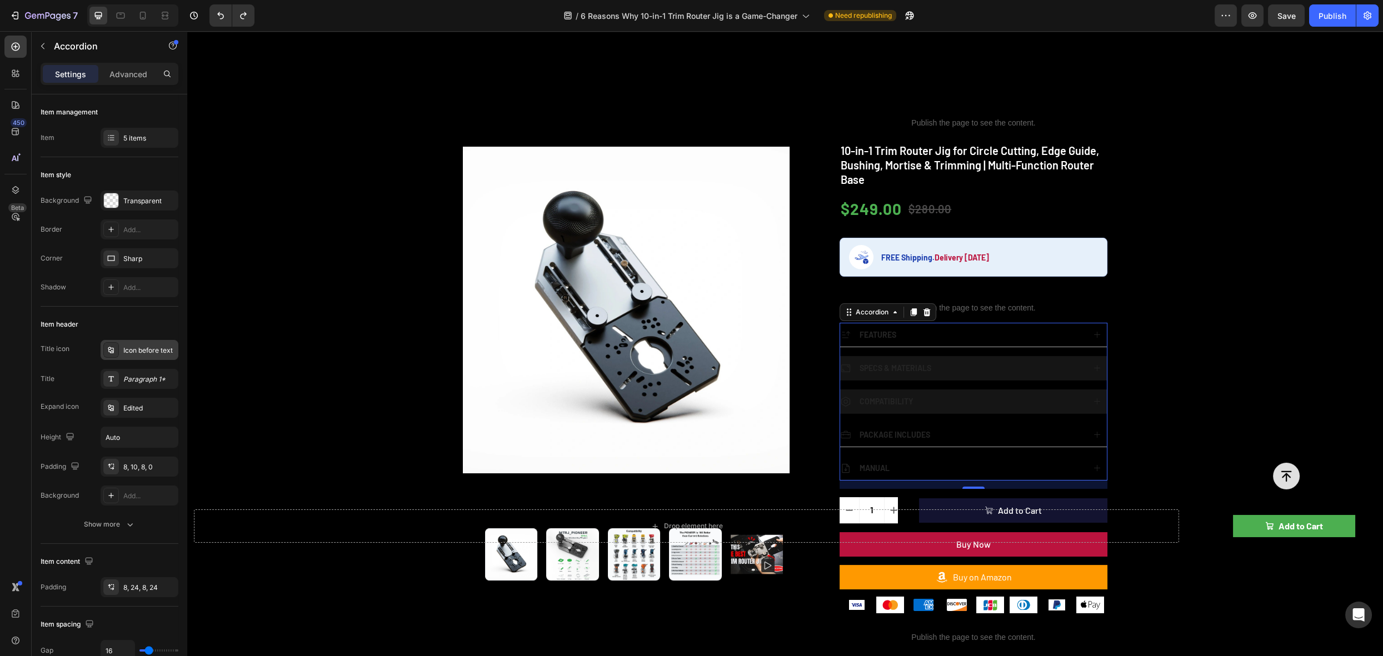
click at [145, 350] on div "Icon before text" at bounding box center [149, 351] width 52 height 10
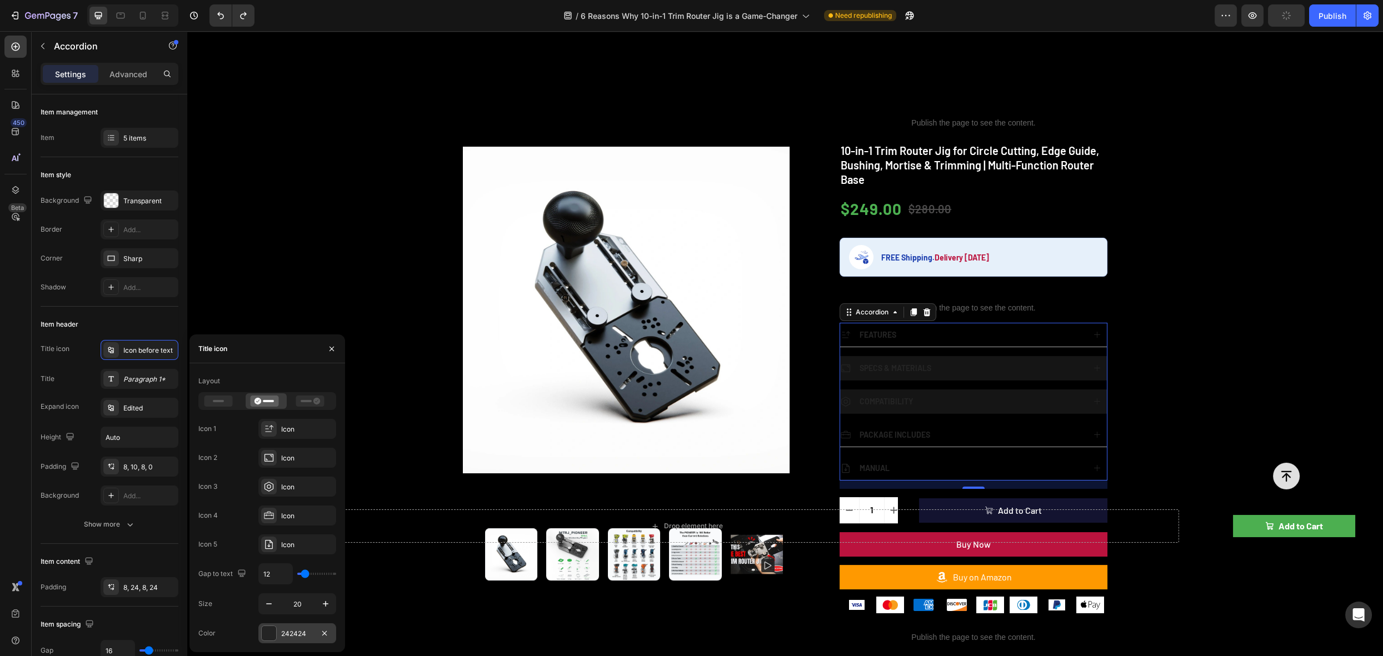
click at [268, 633] on div at bounding box center [269, 633] width 14 height 14
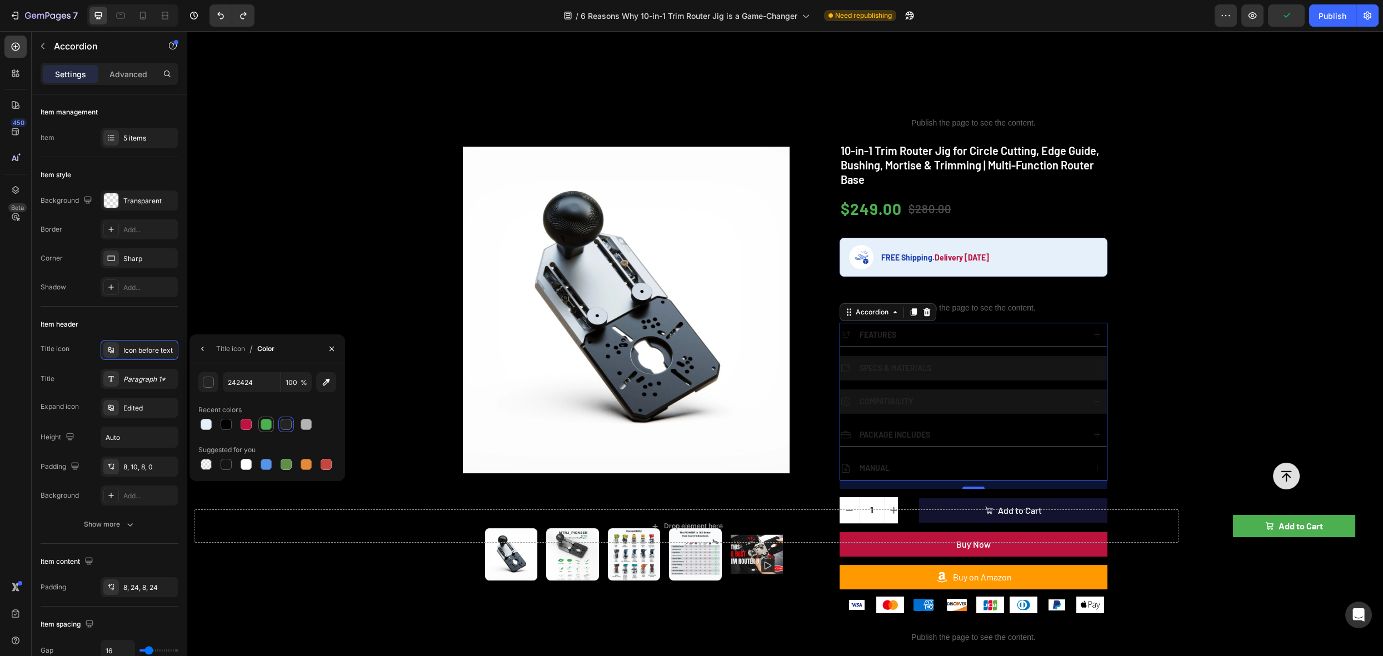
click at [267, 427] on div at bounding box center [266, 424] width 11 height 11
type input "4CAF50"
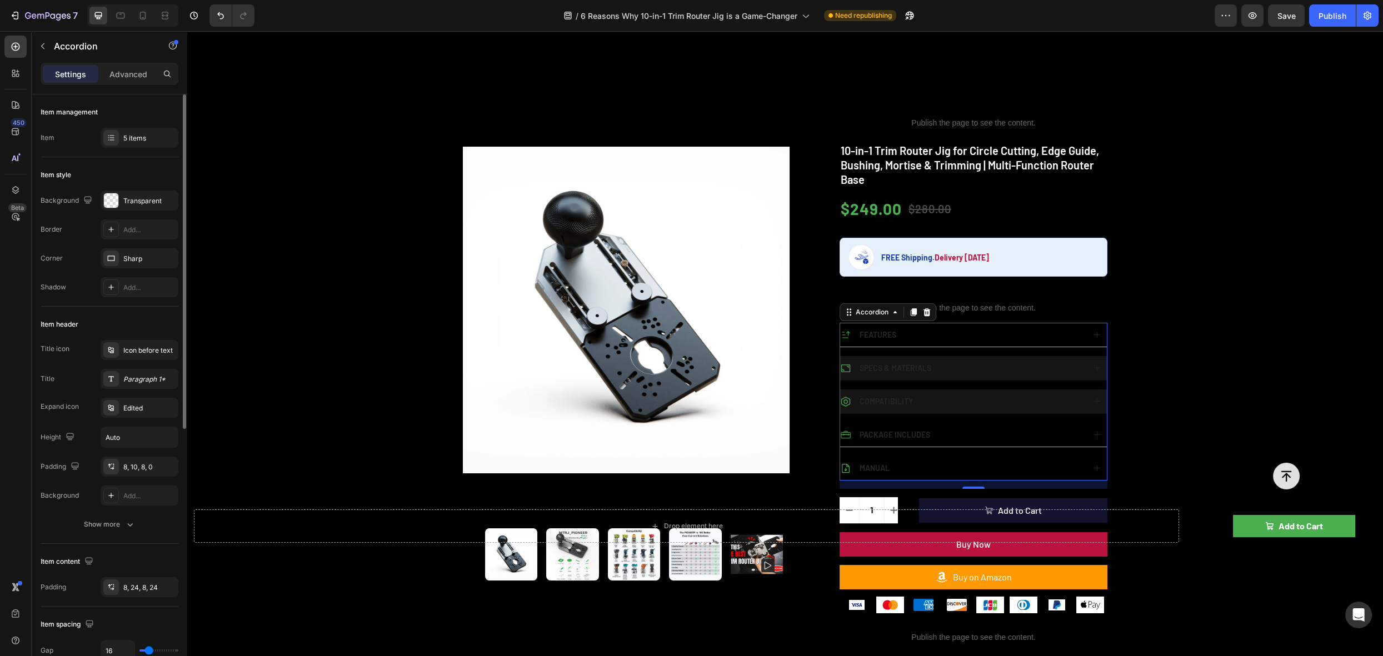
click at [138, 325] on div "Item header" at bounding box center [110, 325] width 138 height 18
click at [117, 377] on div at bounding box center [111, 379] width 16 height 16
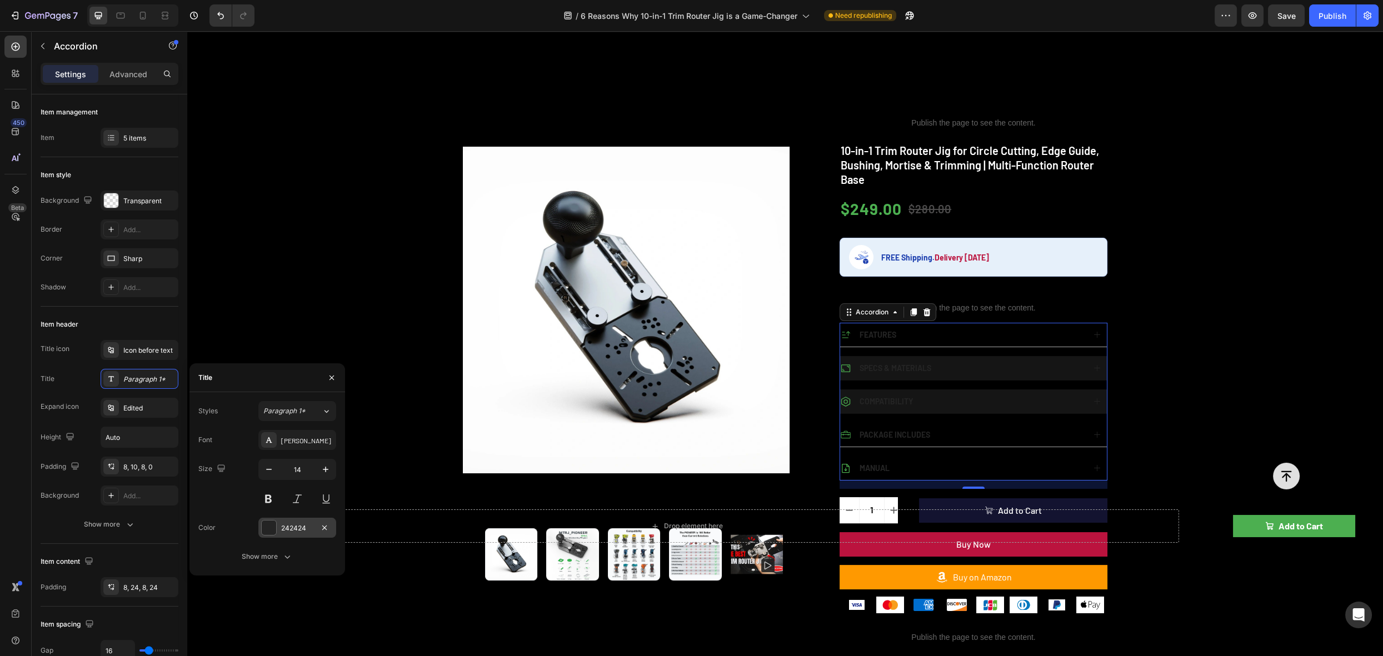
click at [271, 530] on div at bounding box center [269, 528] width 14 height 14
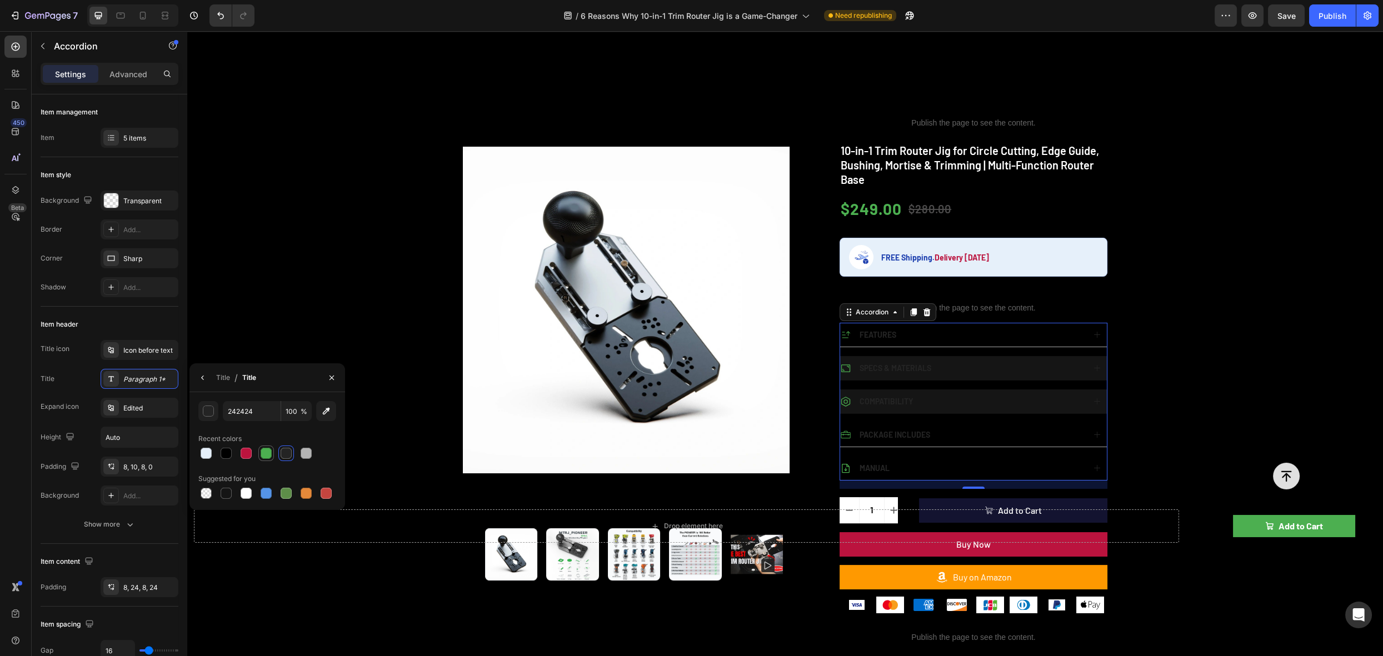
click at [268, 452] on div at bounding box center [266, 453] width 11 height 11
type input "4CAF50"
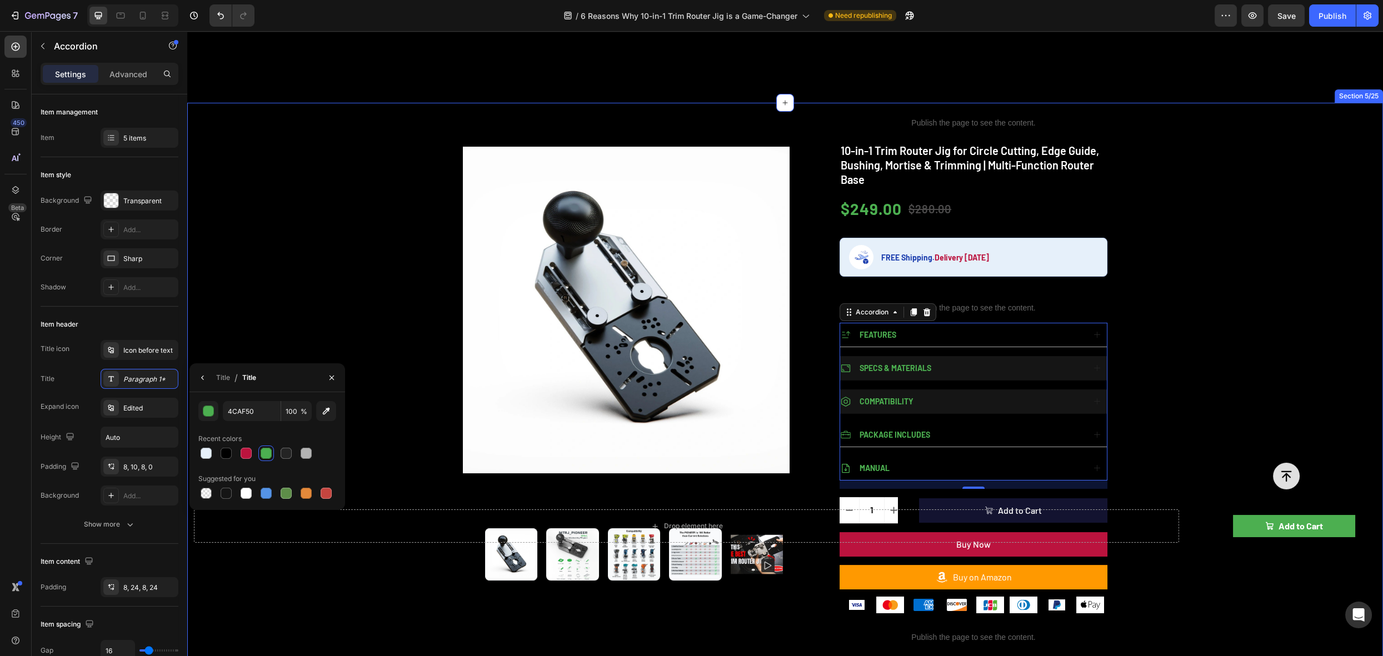
click at [1199, 271] on div "Product Images Publish the page to see the content. rating 10-in-1 Trim Router …" at bounding box center [785, 538] width 1196 height 871
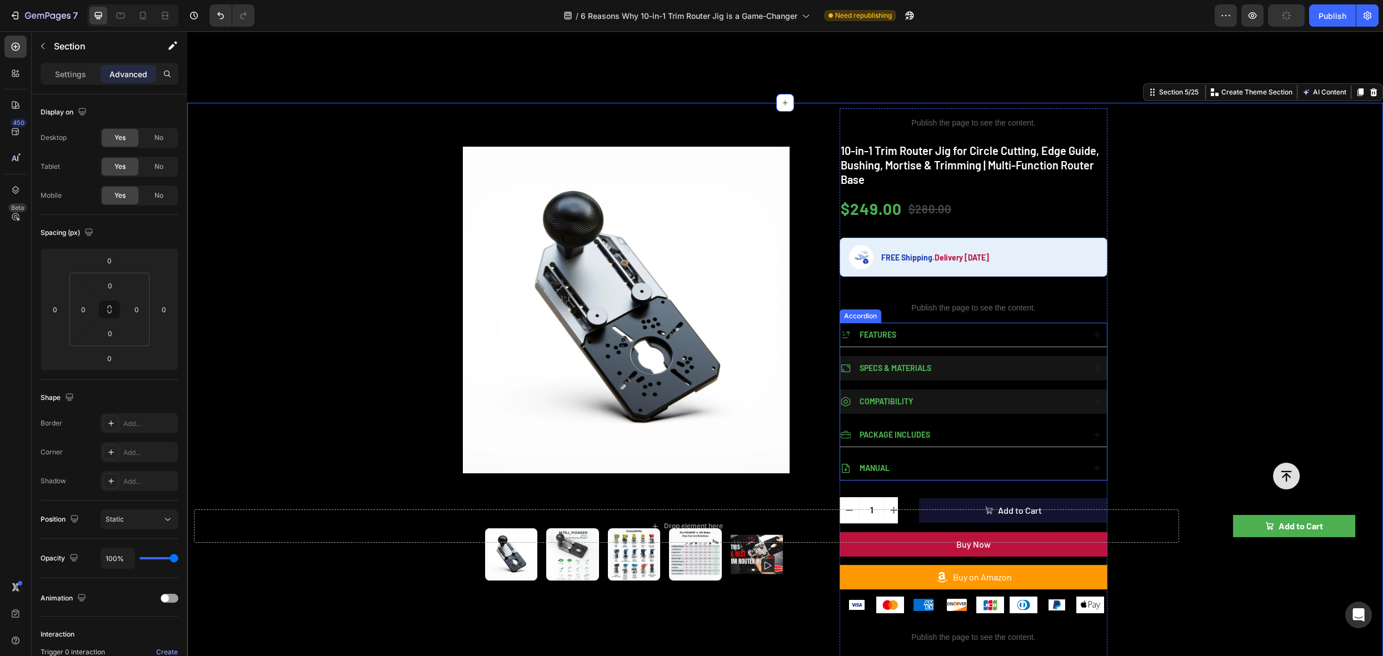
click at [856, 313] on div "Accordion" at bounding box center [860, 316] width 37 height 10
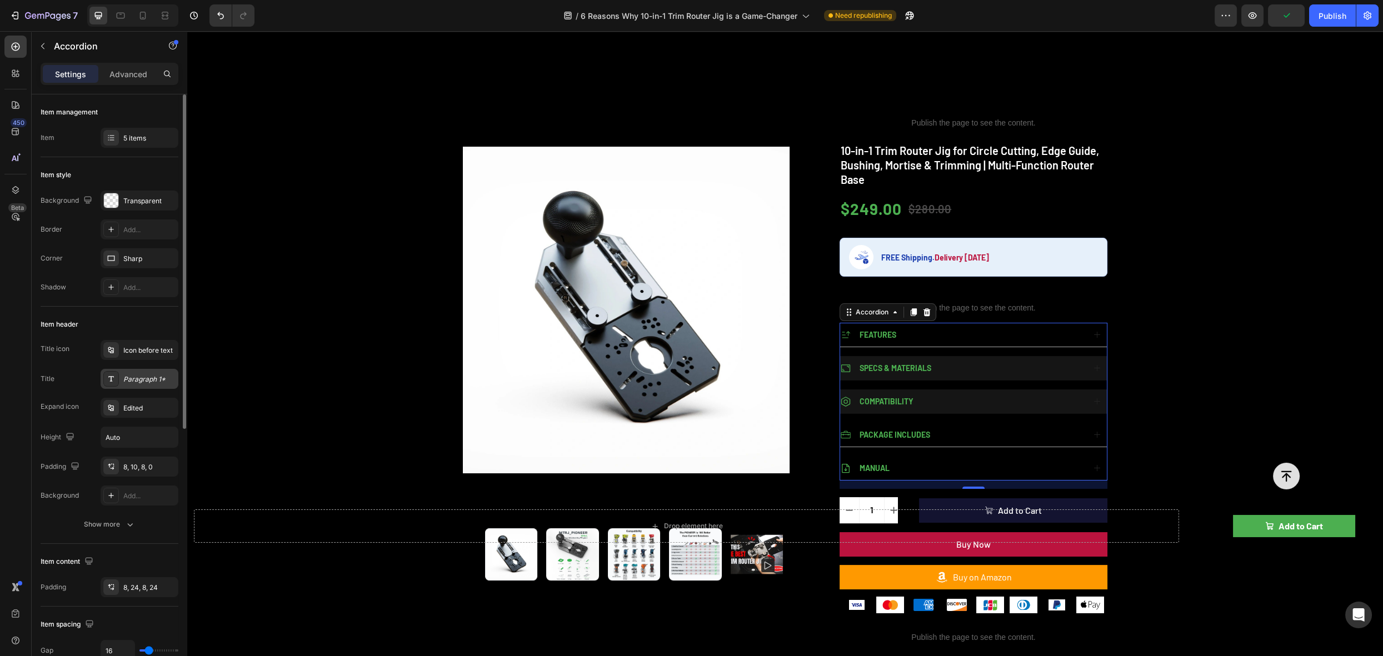
click at [143, 379] on div "Paragraph 1*" at bounding box center [149, 380] width 52 height 10
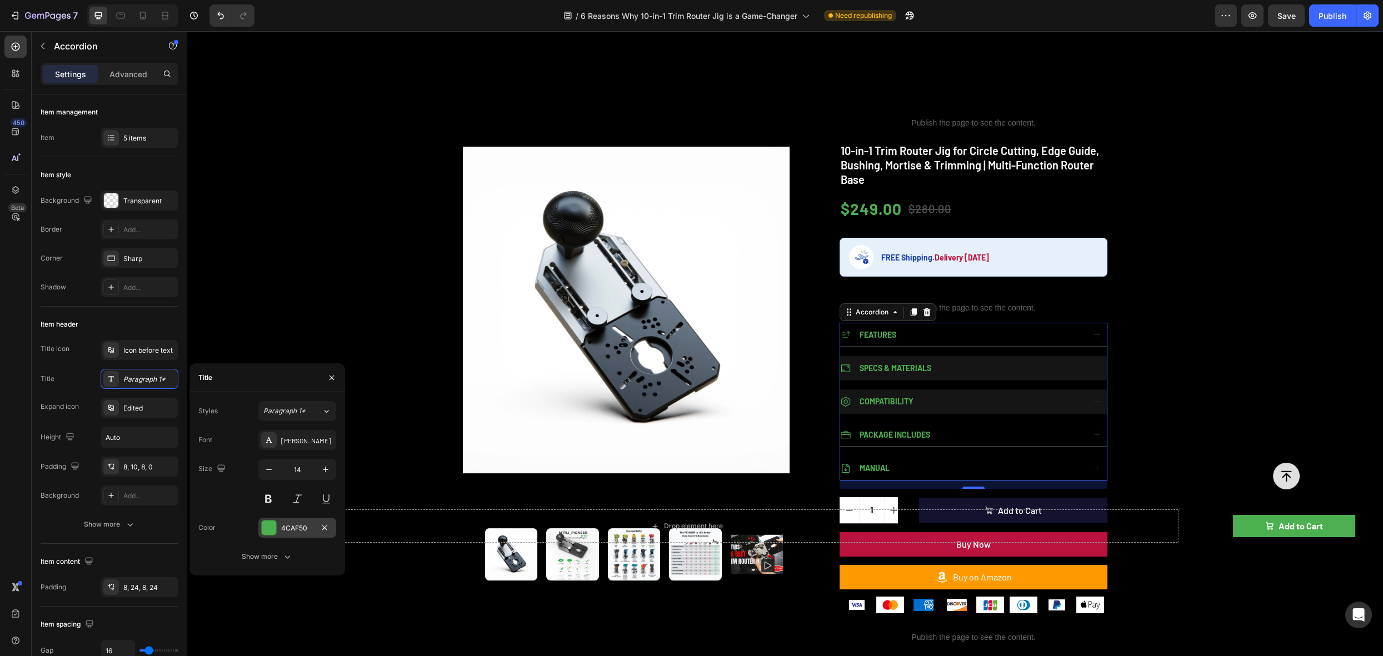
click at [282, 530] on div "4CAF50" at bounding box center [297, 529] width 32 height 10
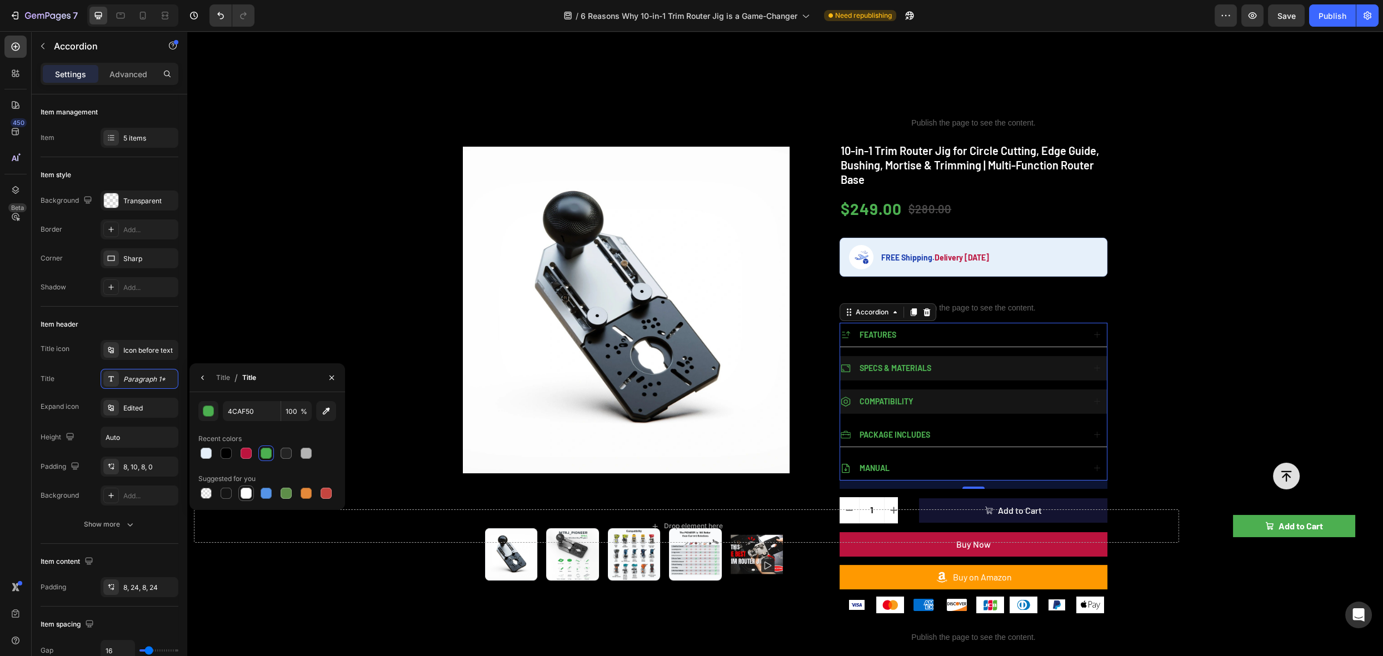
click at [243, 495] on div at bounding box center [246, 493] width 11 height 11
type input "FFFFFF"
click at [148, 342] on div "Icon before text" at bounding box center [140, 350] width 78 height 20
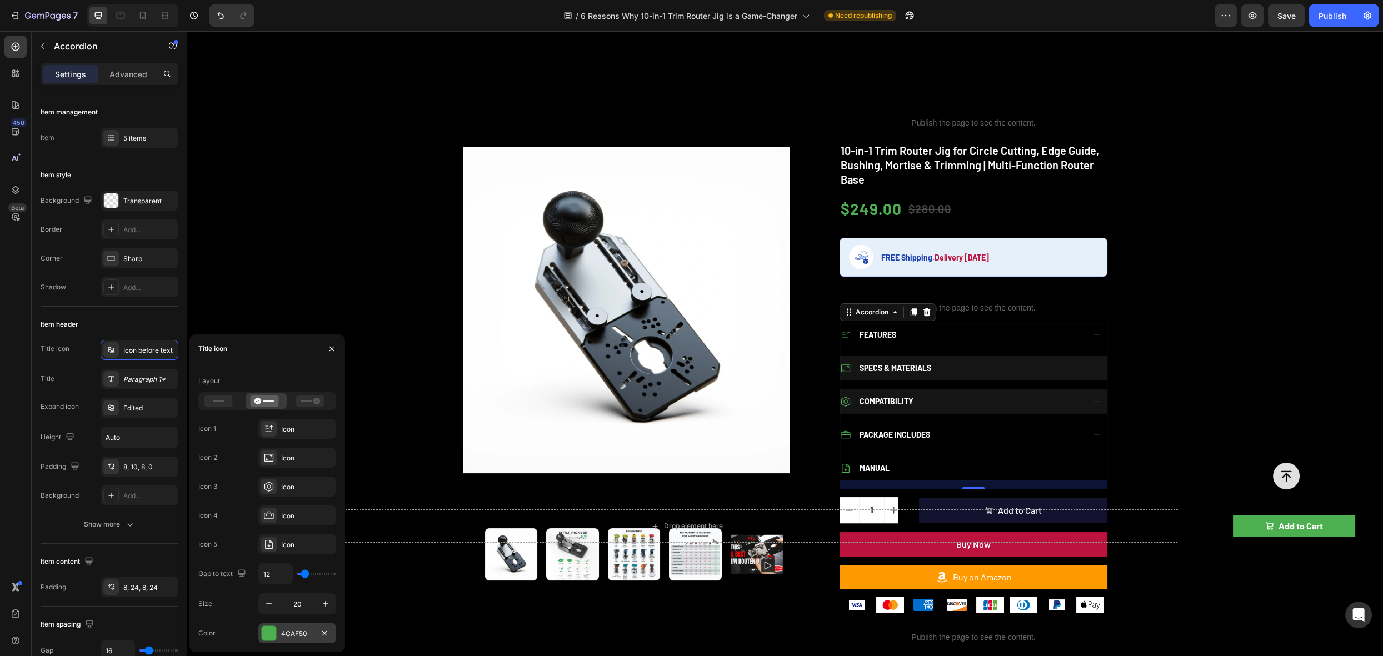
click at [267, 634] on div at bounding box center [269, 633] width 14 height 14
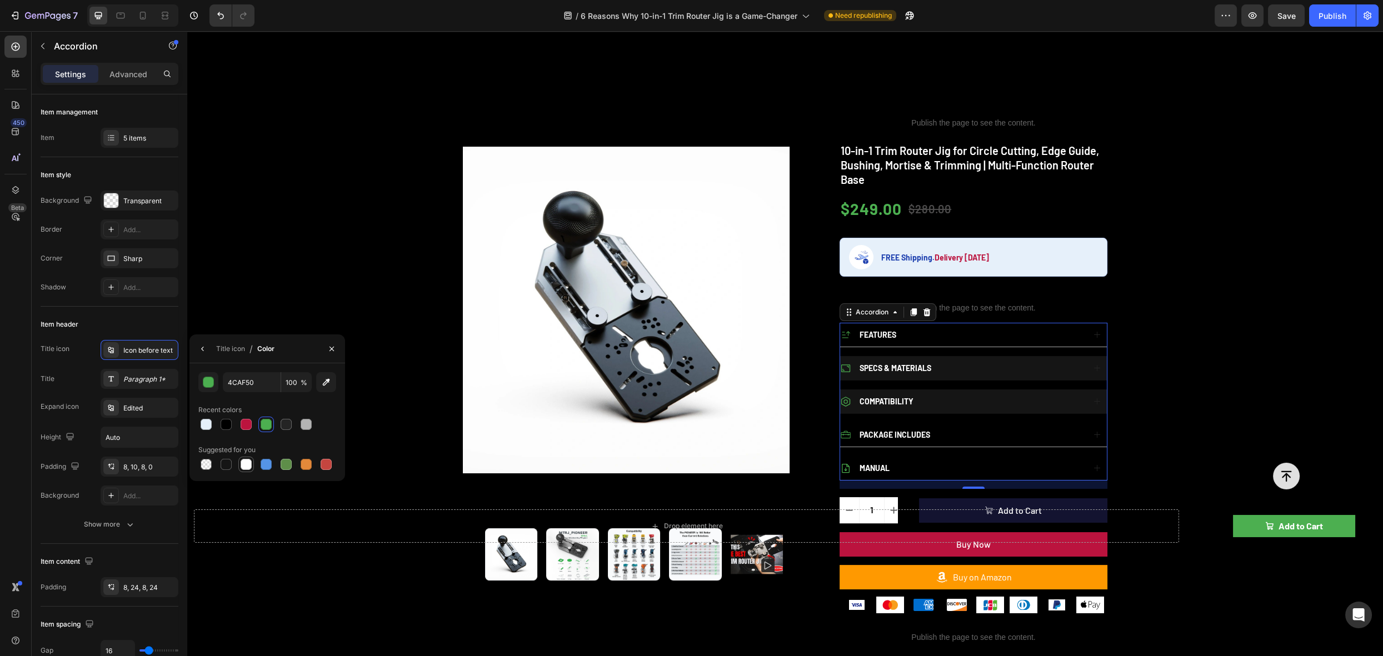
click at [247, 461] on div at bounding box center [246, 464] width 11 height 11
type input "FFFFFF"
click at [138, 407] on div "Edited" at bounding box center [149, 409] width 52 height 10
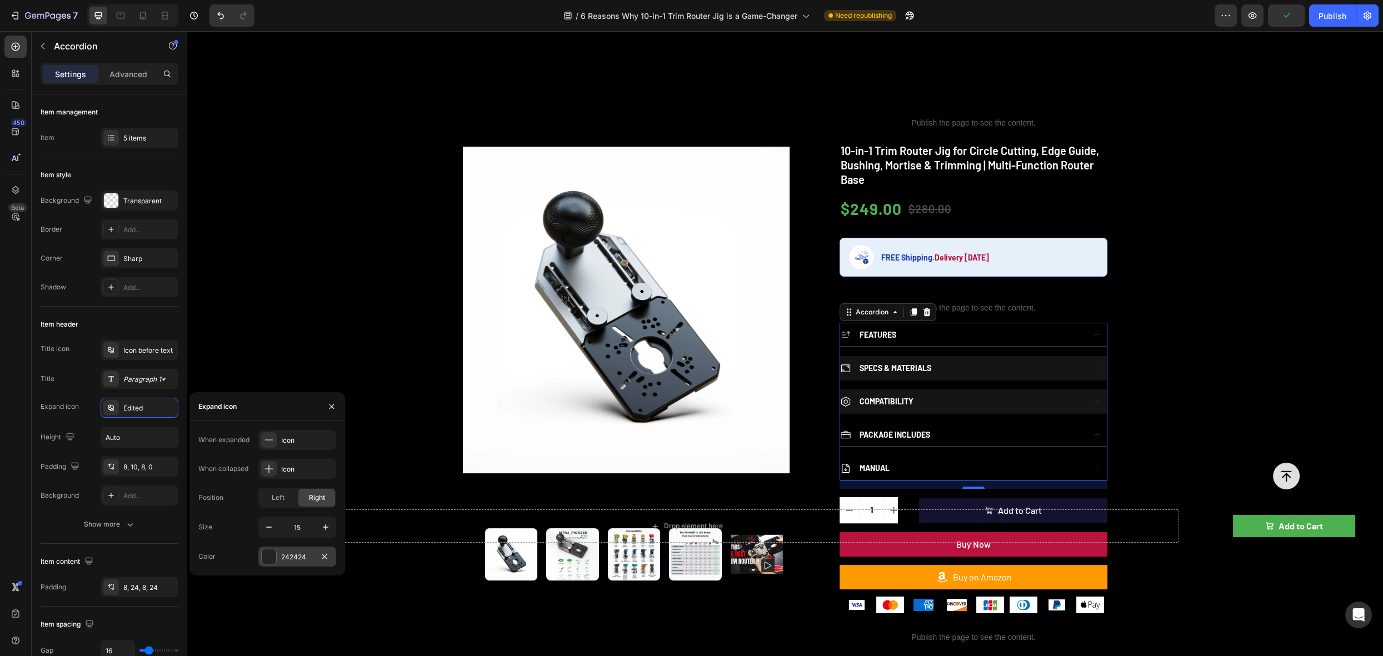
click at [263, 554] on div at bounding box center [269, 557] width 14 height 14
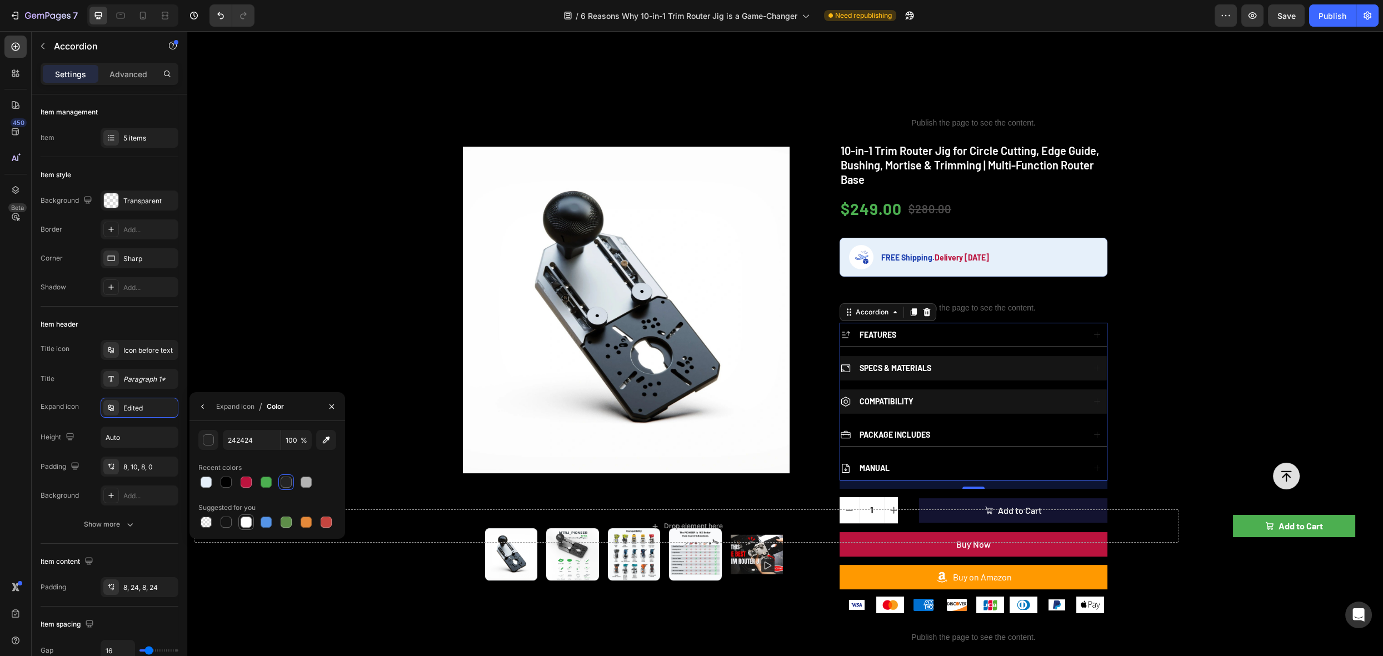
click at [245, 525] on div at bounding box center [246, 522] width 11 height 11
type input "FFFFFF"
click at [1156, 284] on div "Product Images Publish the page to see the content. rating 10-in-1 Trim Router …" at bounding box center [785, 538] width 1196 height 871
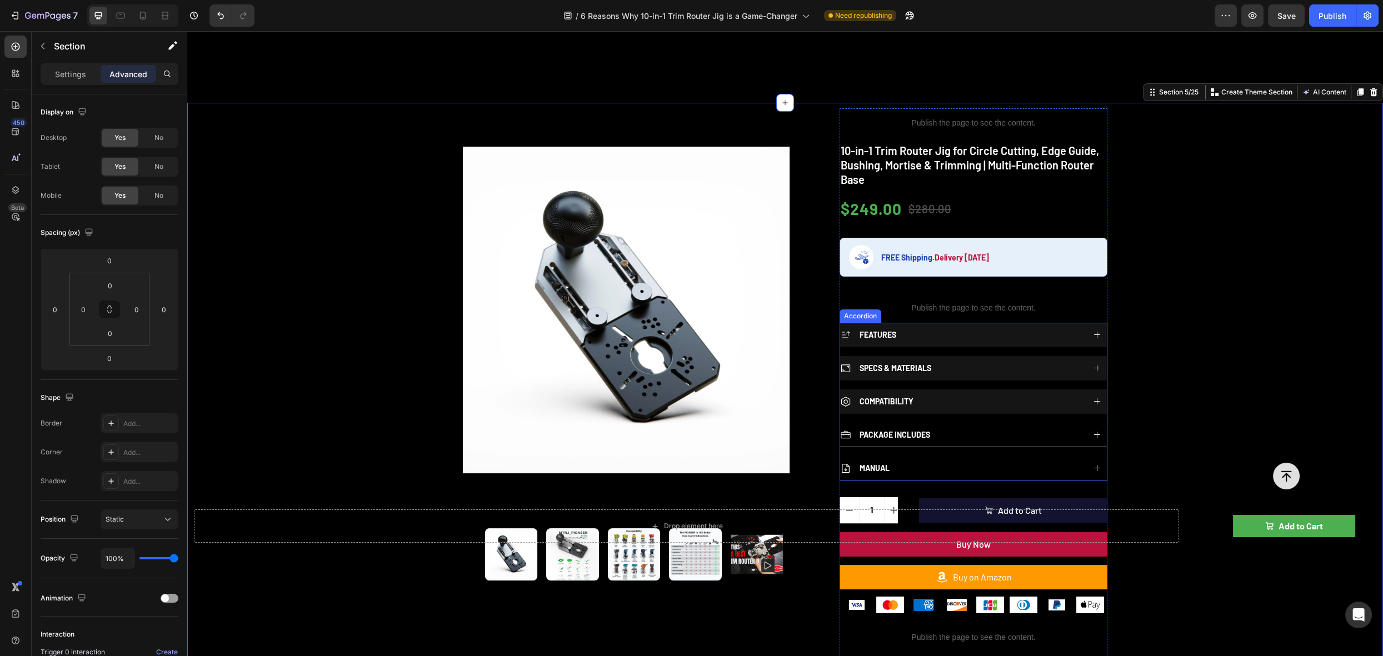
click at [1023, 323] on div "FEATURES" at bounding box center [973, 335] width 267 height 24
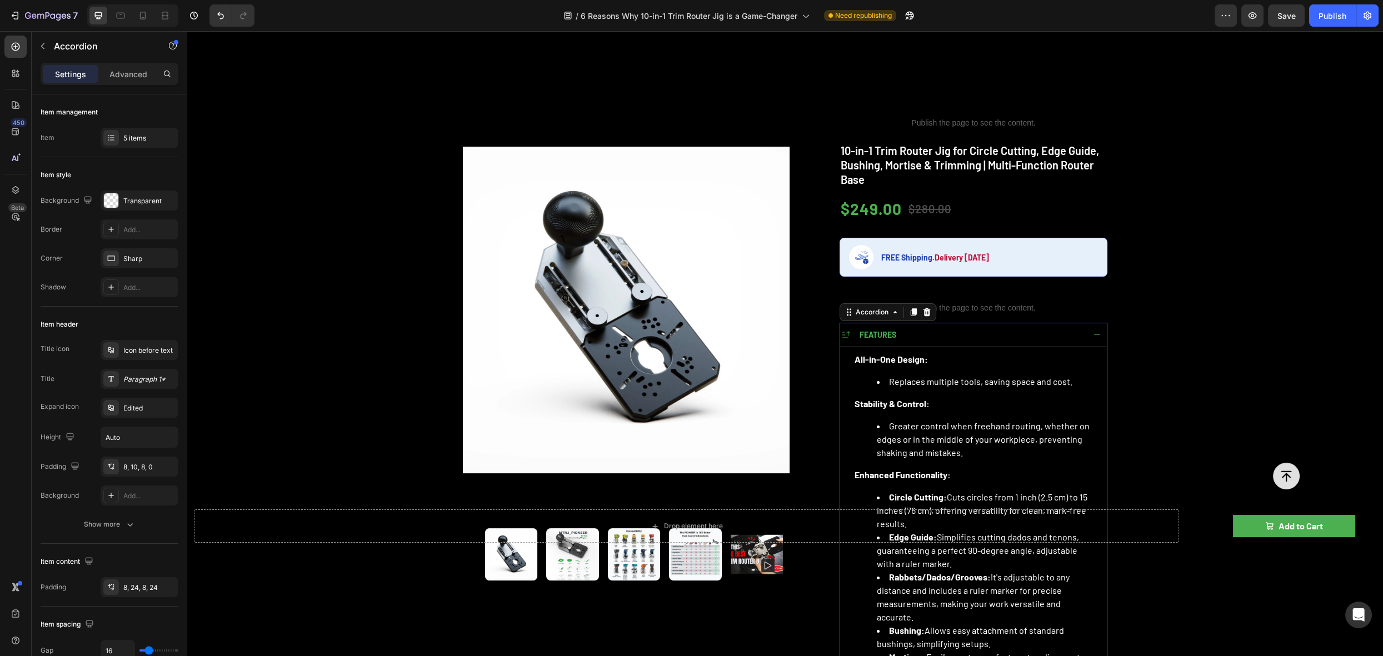
click at [1024, 327] on div "FEATURES" at bounding box center [962, 334] width 244 height 15
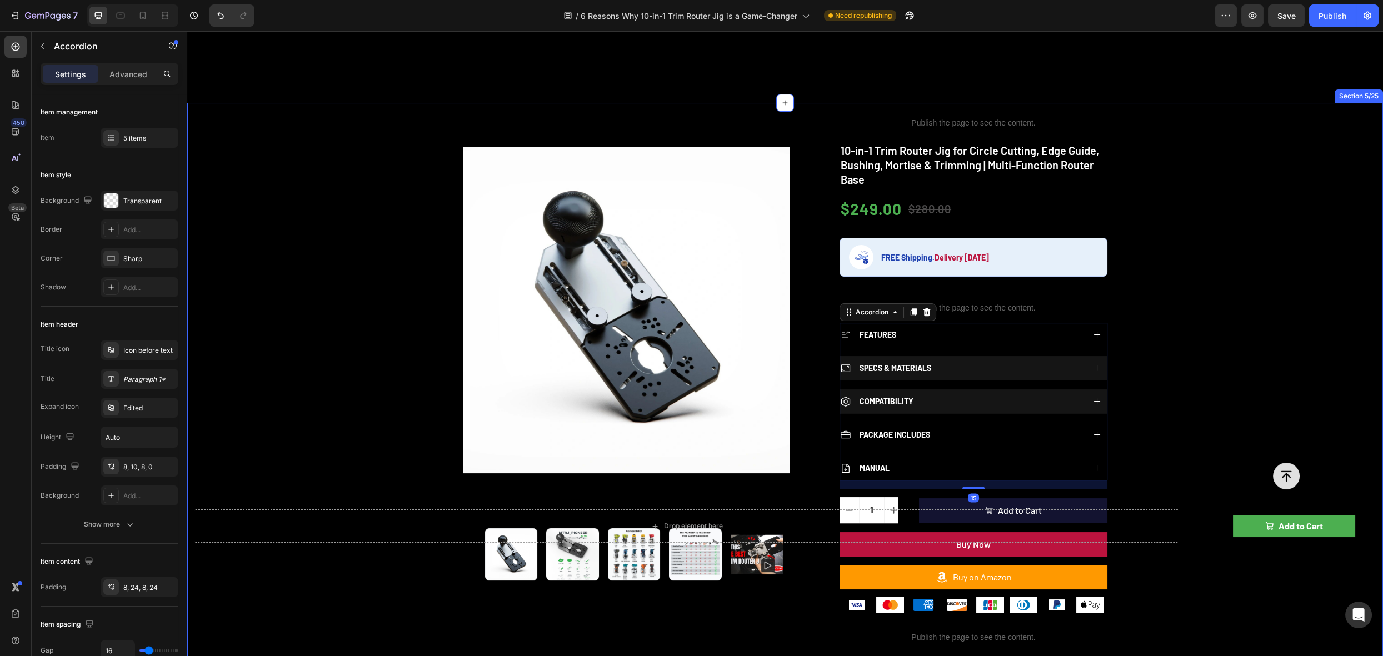
click at [1162, 288] on div "Product Images Publish the page to see the content. rating 10-in-1 Trim Router …" at bounding box center [785, 538] width 1196 height 871
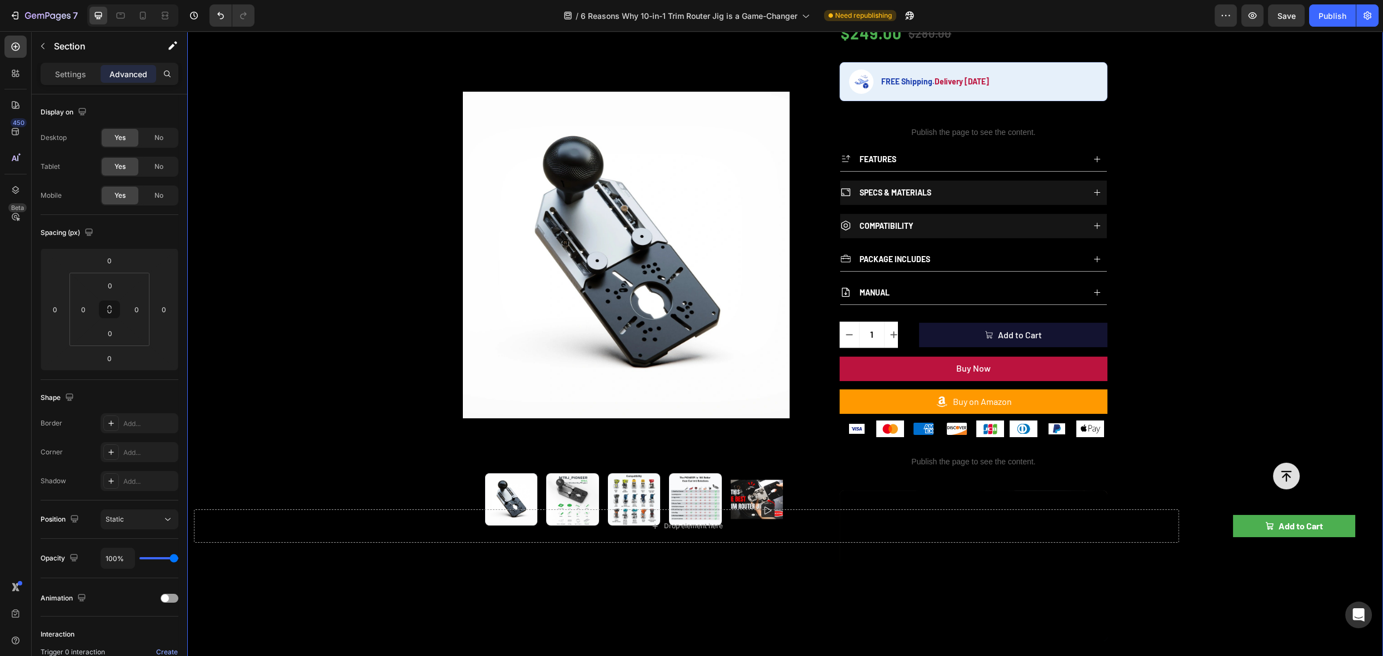
scroll to position [541, 0]
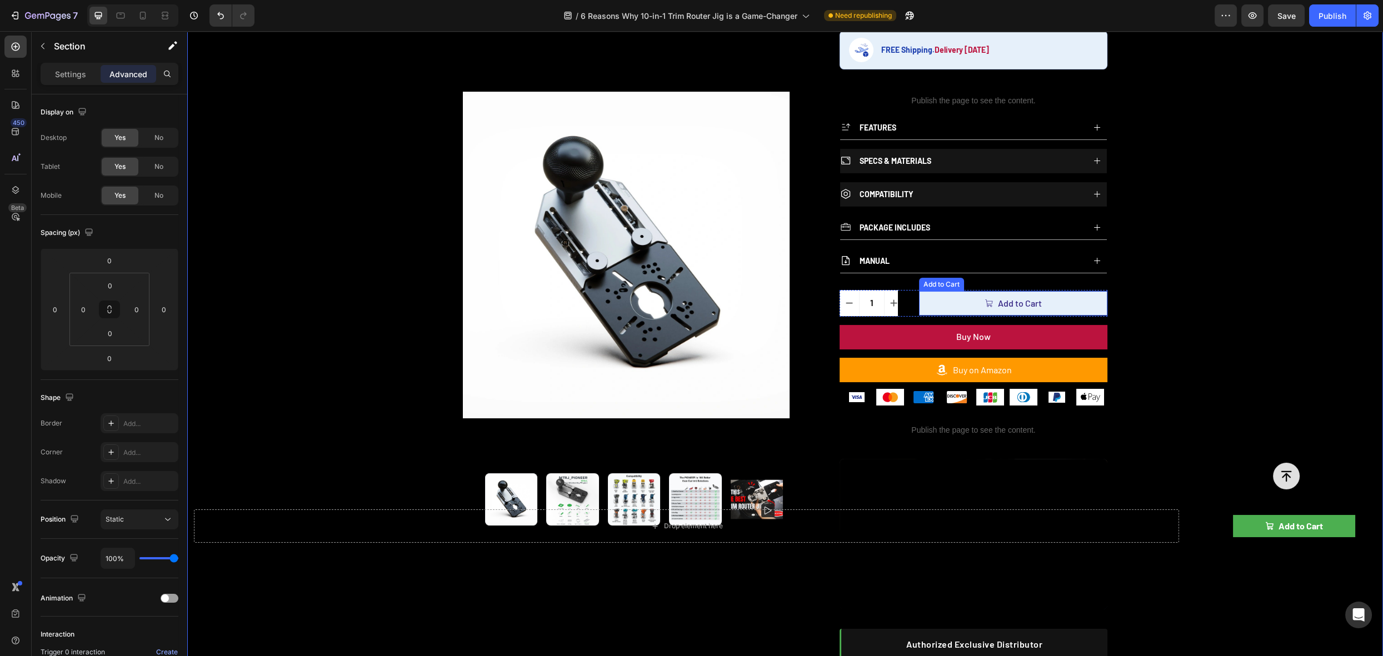
click at [1076, 292] on button "Add to Cart" at bounding box center [1013, 303] width 188 height 24
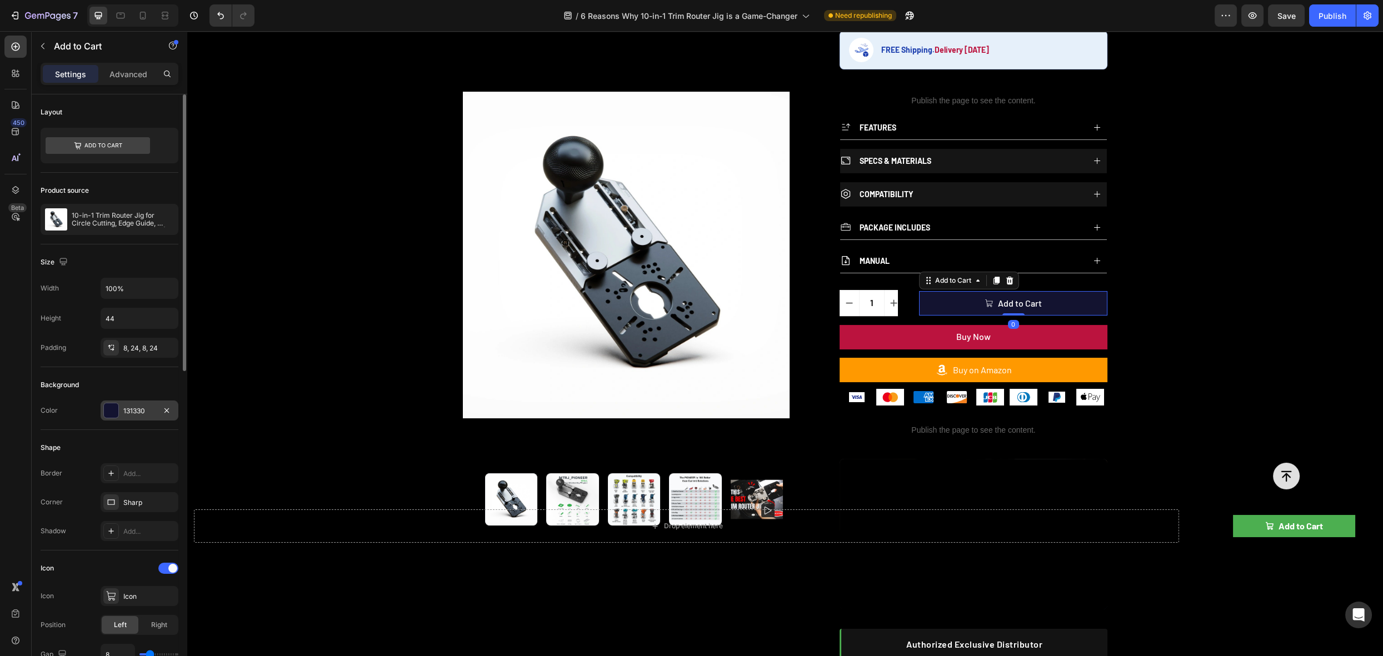
click at [106, 411] on div at bounding box center [111, 411] width 14 height 14
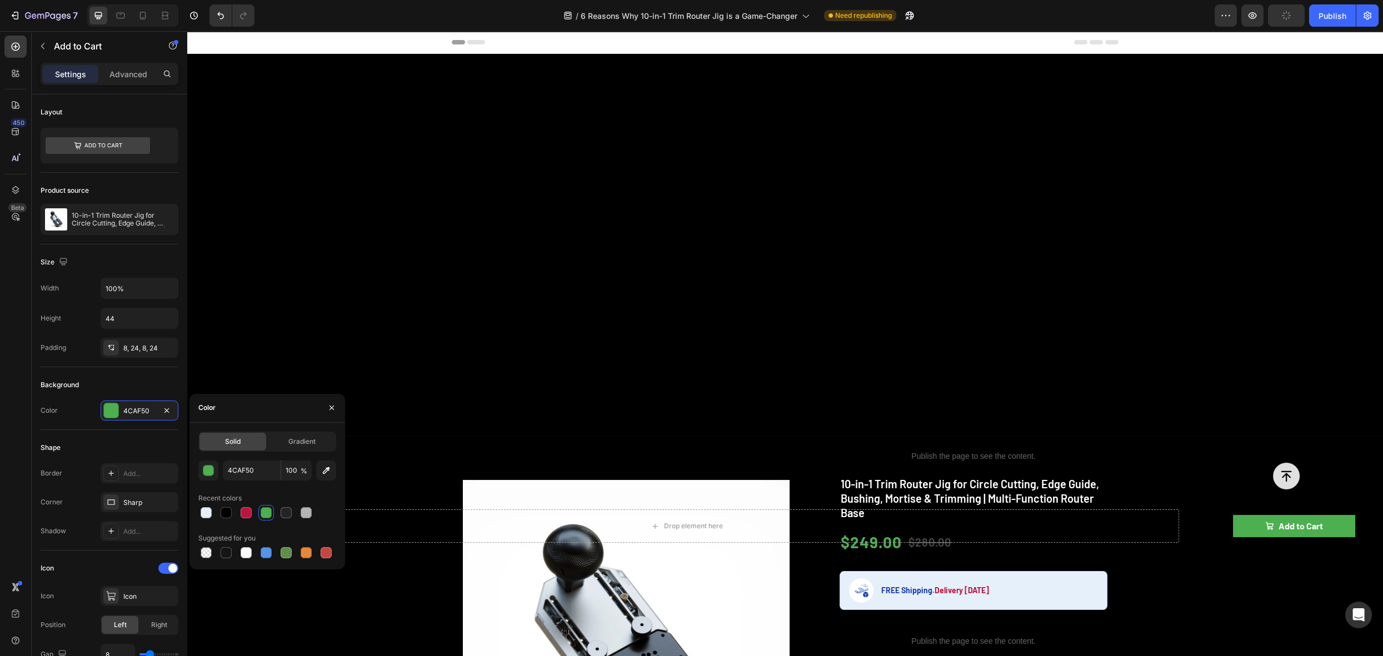
scroll to position [541, 0]
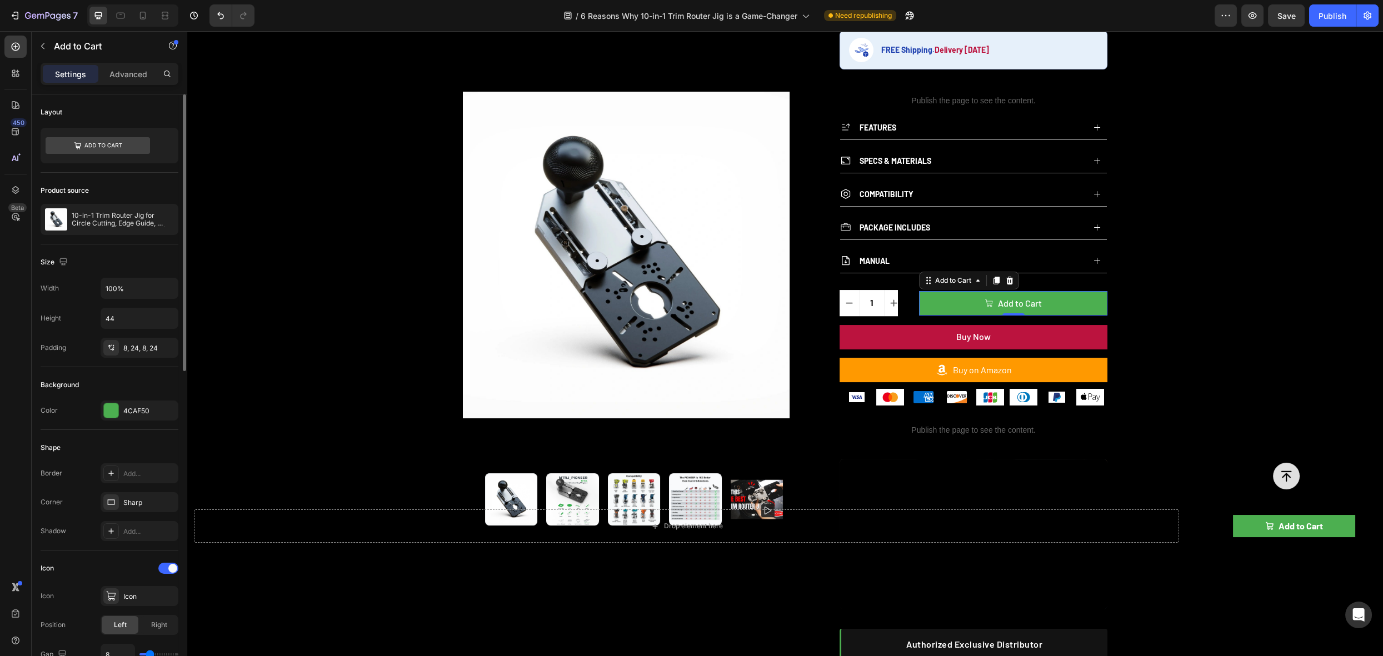
click at [92, 439] on div "Shape" at bounding box center [110, 448] width 138 height 18
click at [1038, 364] on link "Buy on Amazon" at bounding box center [974, 370] width 268 height 24
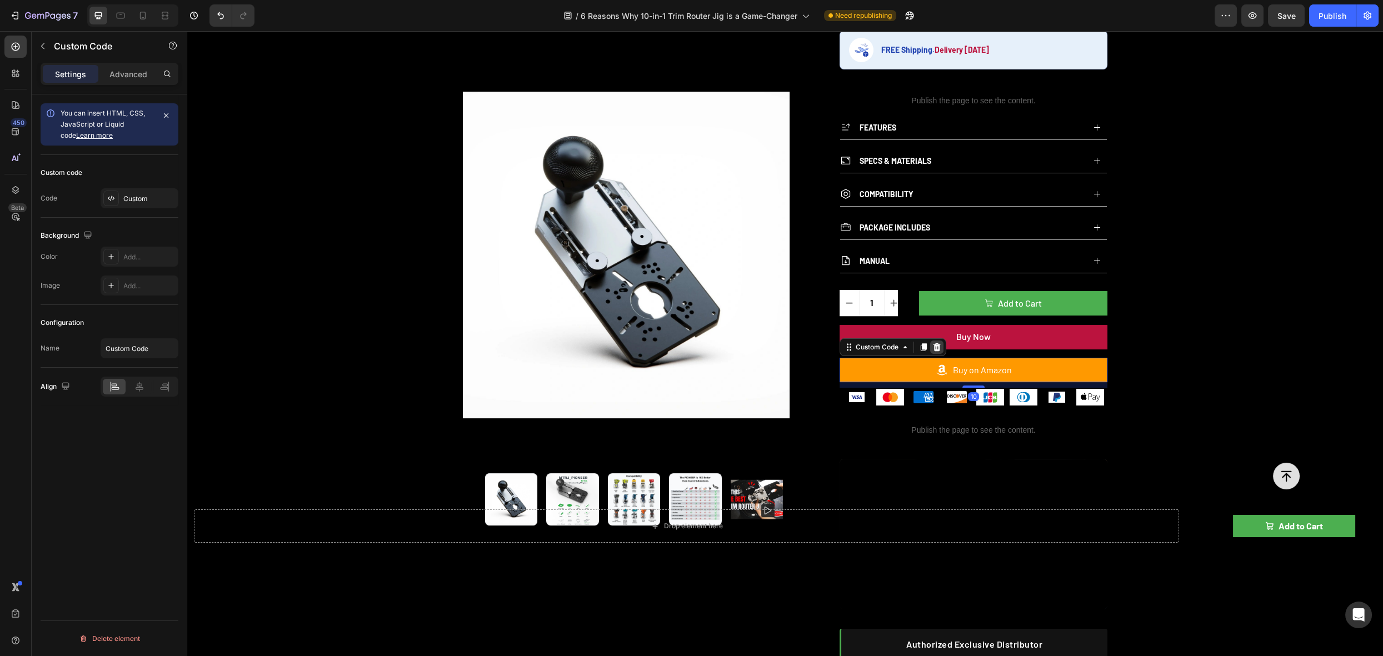
click at [937, 344] on div at bounding box center [936, 347] width 13 height 13
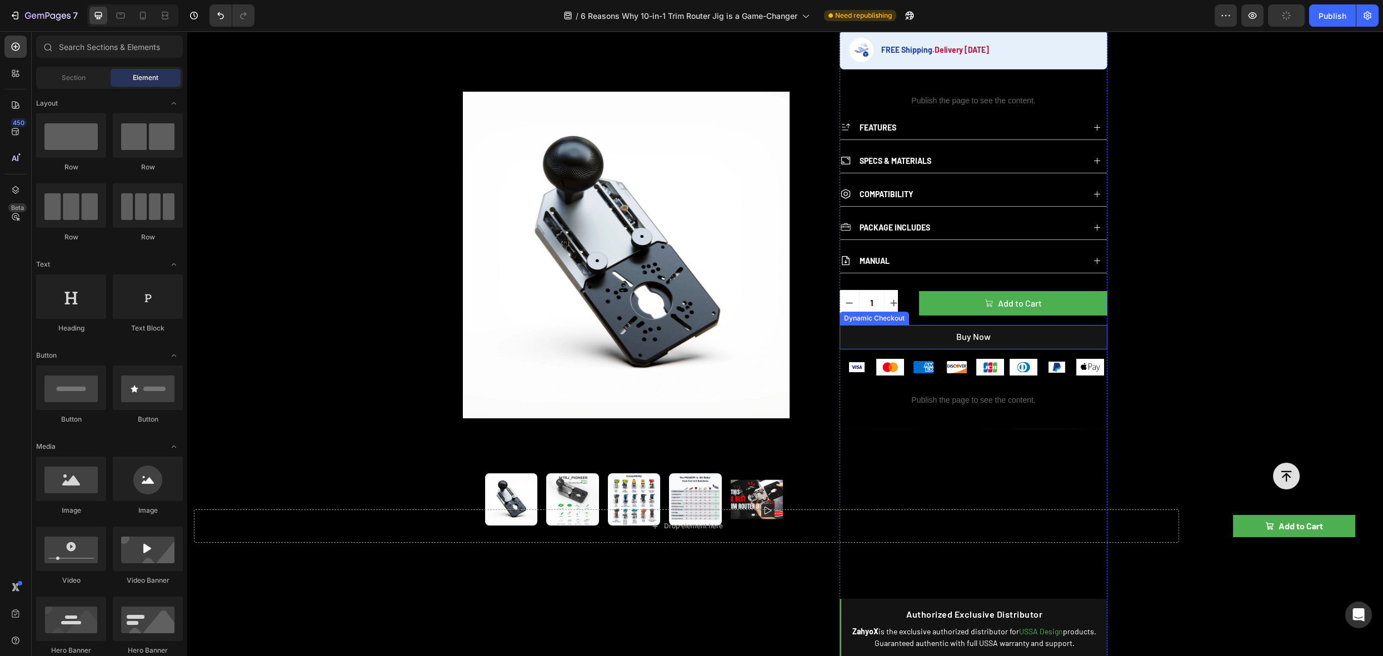
click at [1048, 325] on button "Buy Now" at bounding box center [974, 337] width 268 height 24
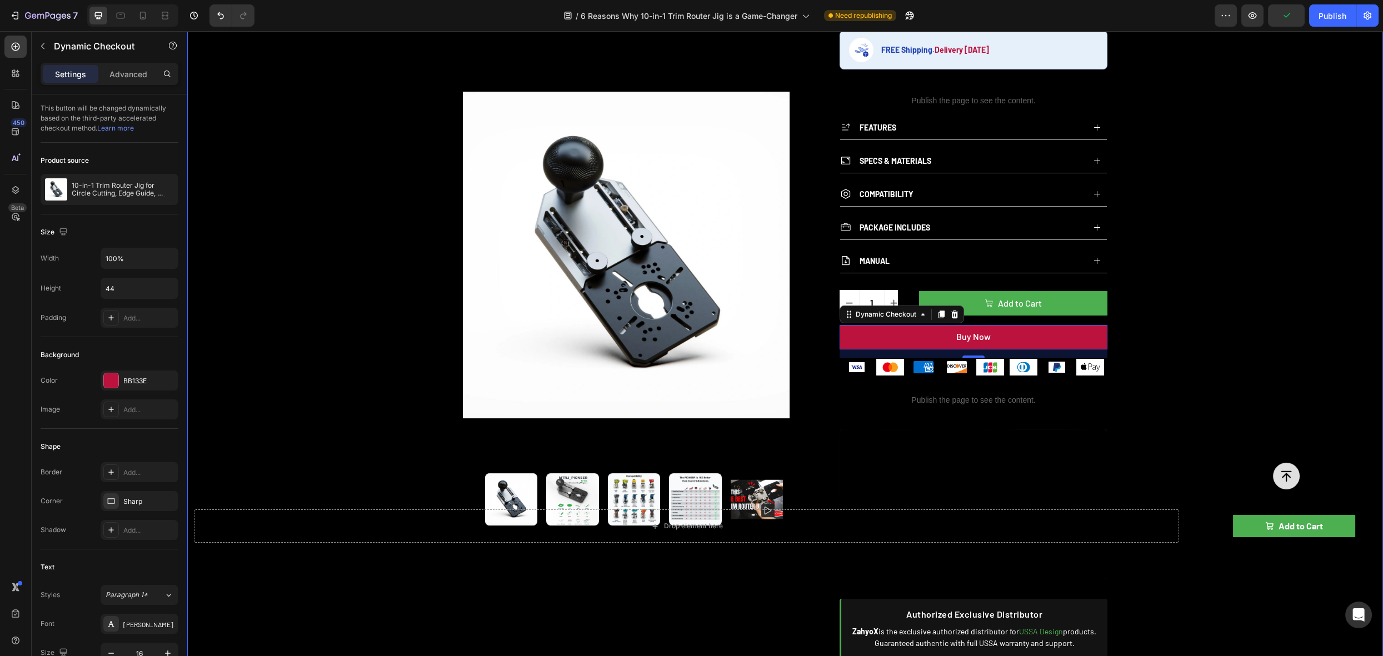
click at [1261, 283] on div "Product Images Publish the page to see the content. rating 10-in-1 Trim Router …" at bounding box center [785, 316] width 1196 height 841
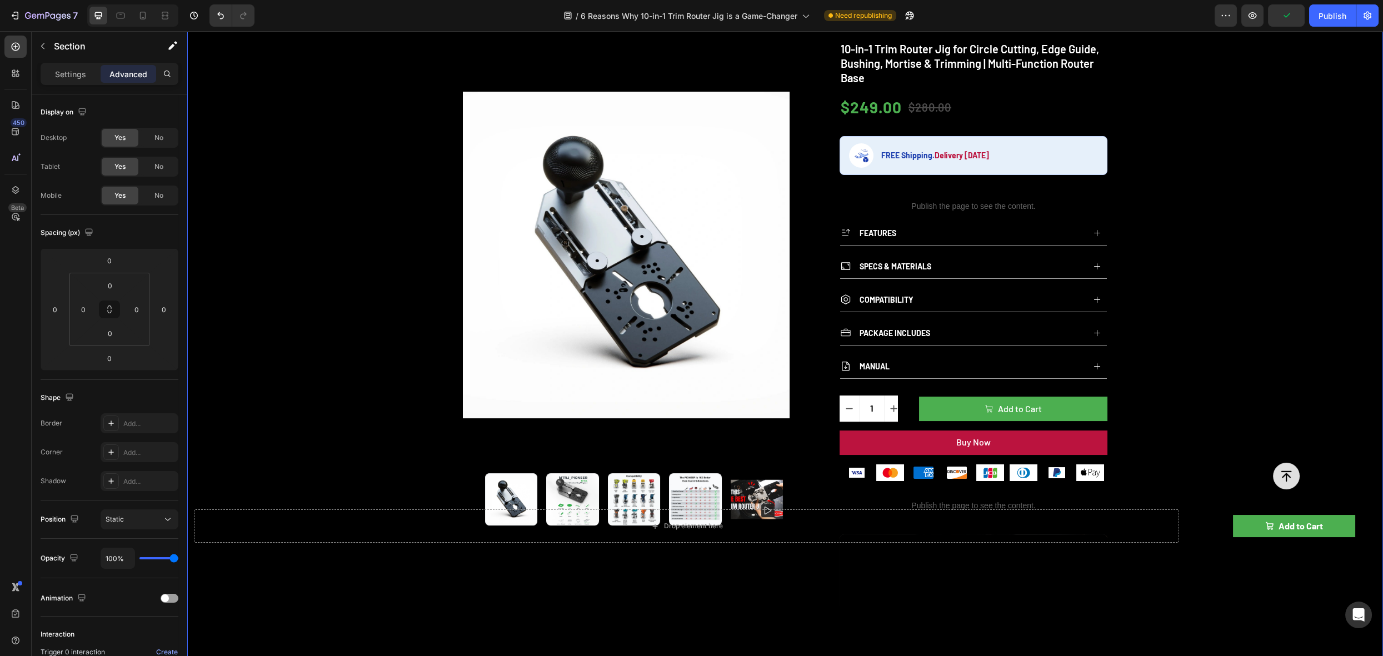
scroll to position [453, 0]
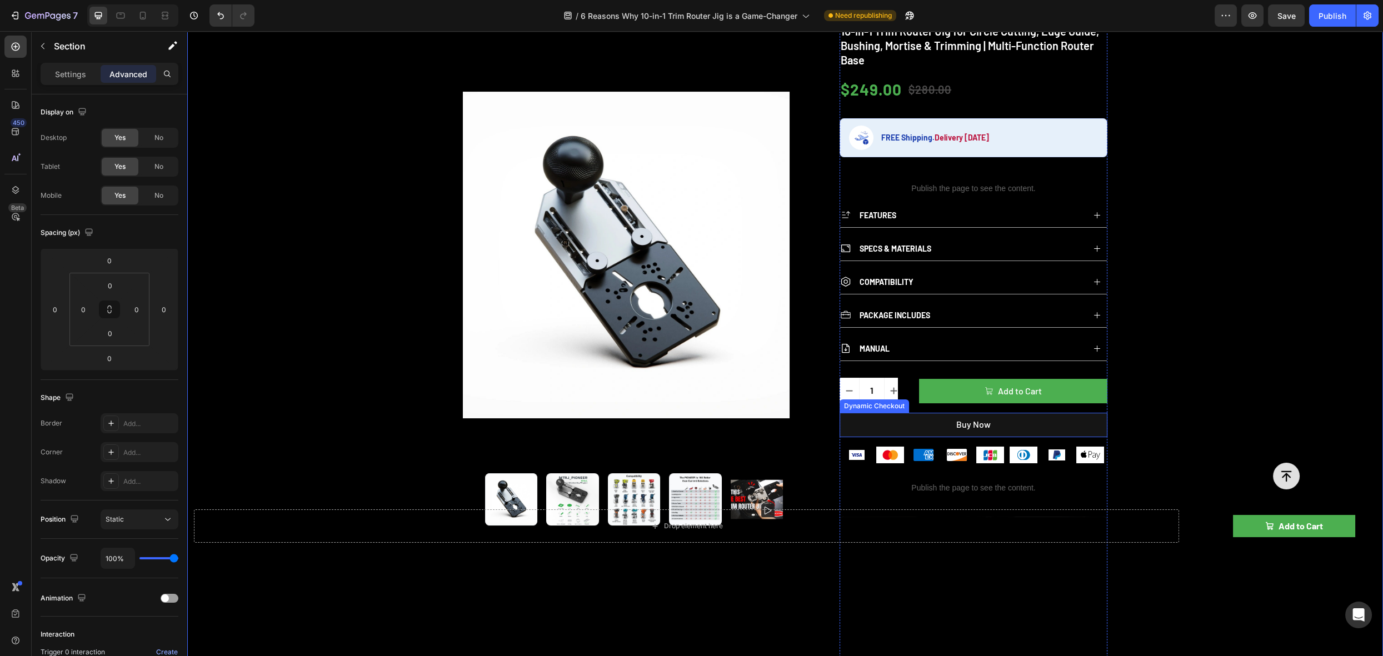
click at [1017, 414] on button "Buy Now" at bounding box center [974, 425] width 268 height 24
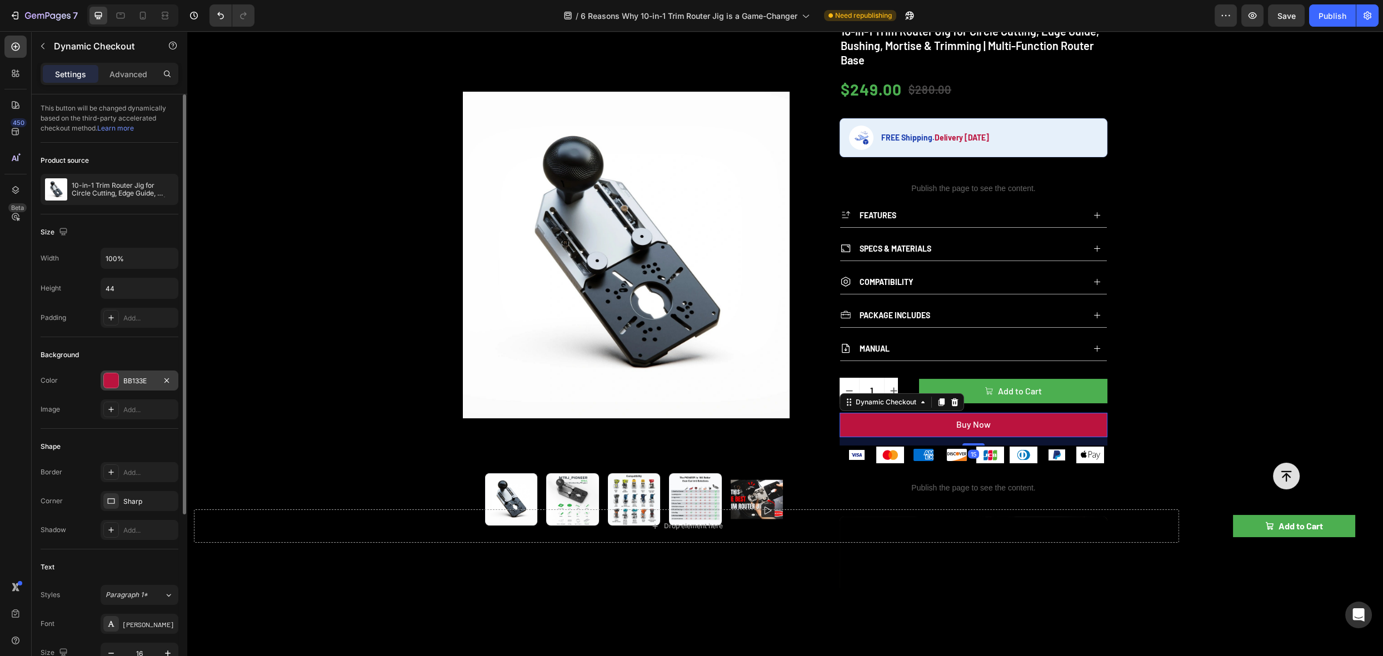
click at [109, 379] on div at bounding box center [111, 380] width 14 height 14
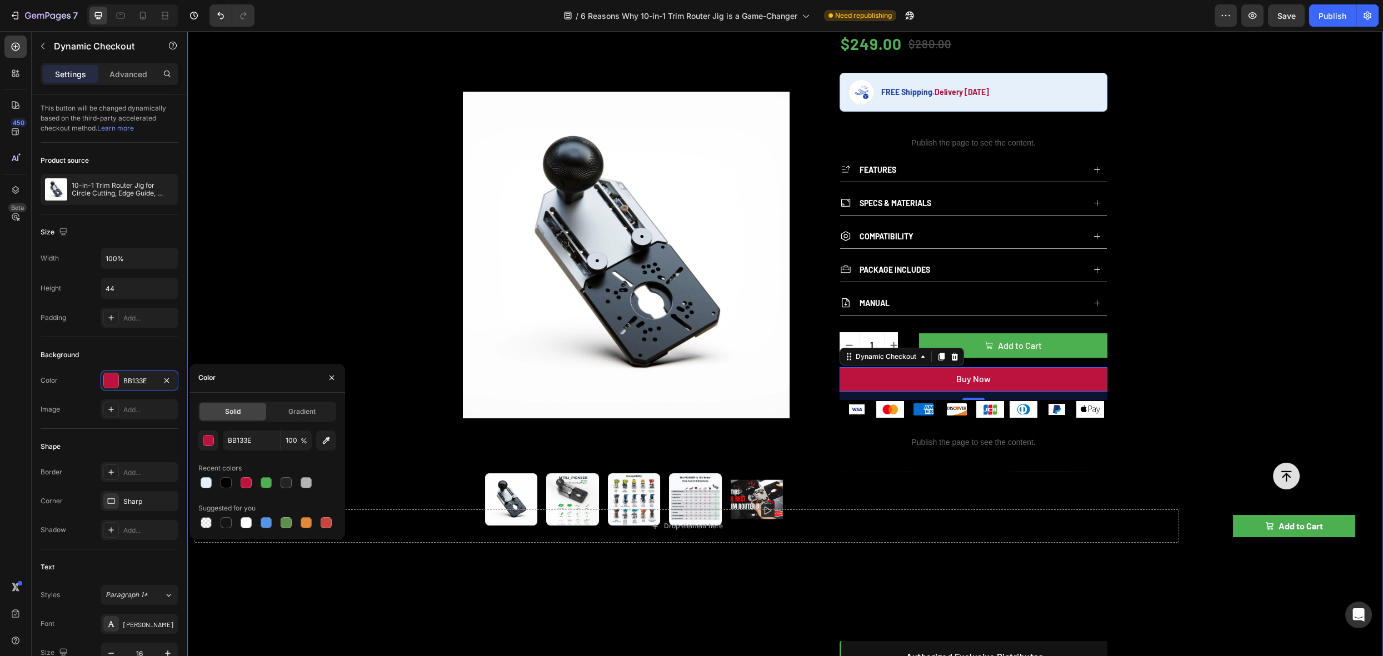
scroll to position [527, 0]
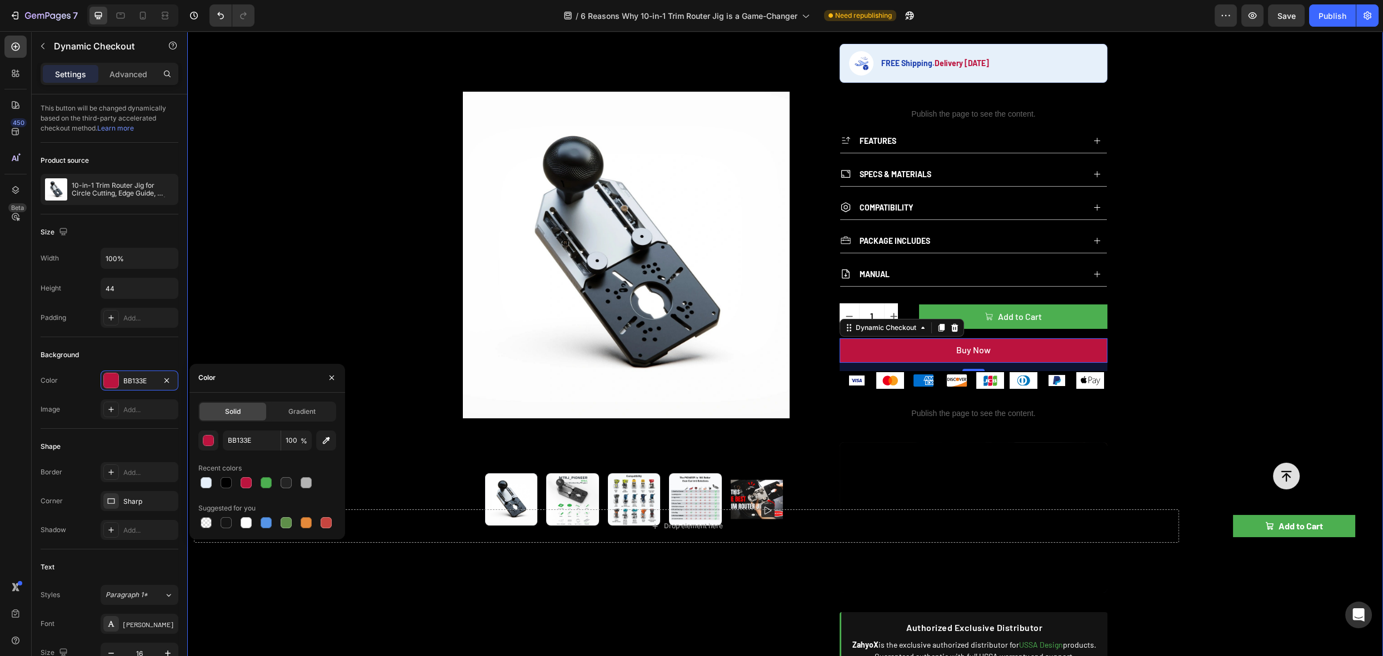
click at [1313, 273] on div "Product Images Publish the page to see the content. rating 10-in-1 Trim Router …" at bounding box center [785, 329] width 1196 height 841
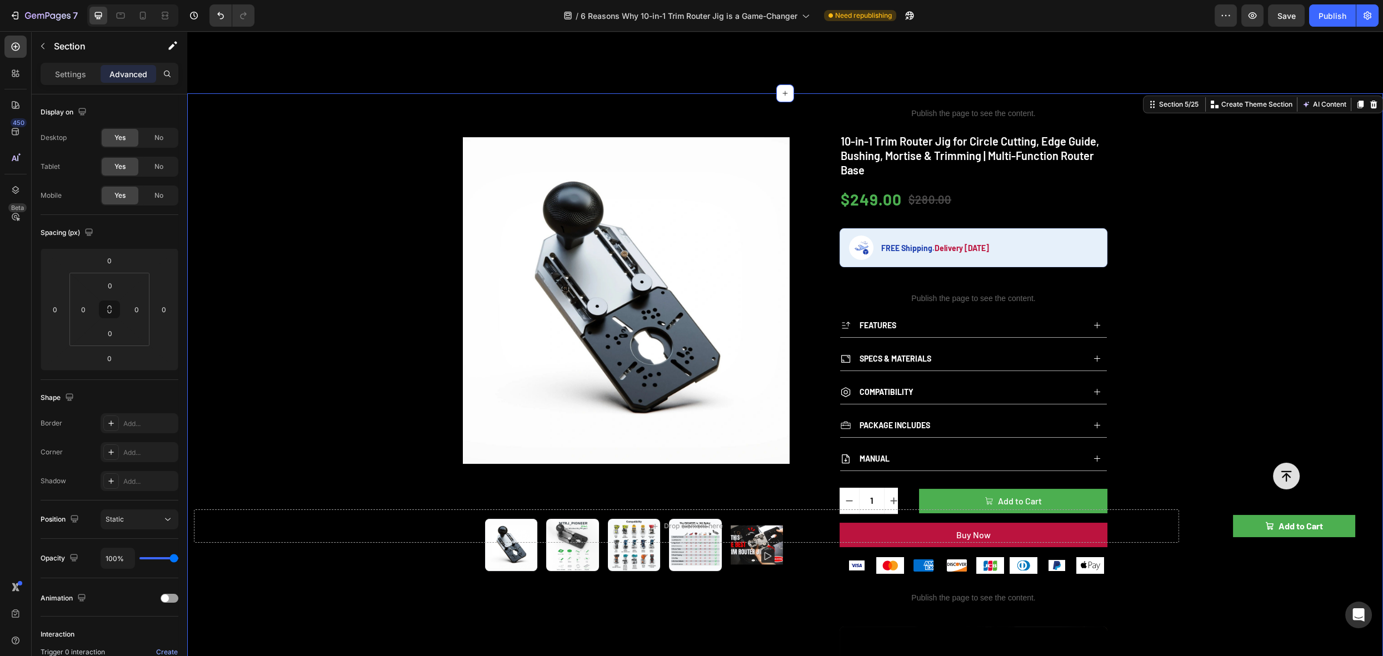
scroll to position [291, 0]
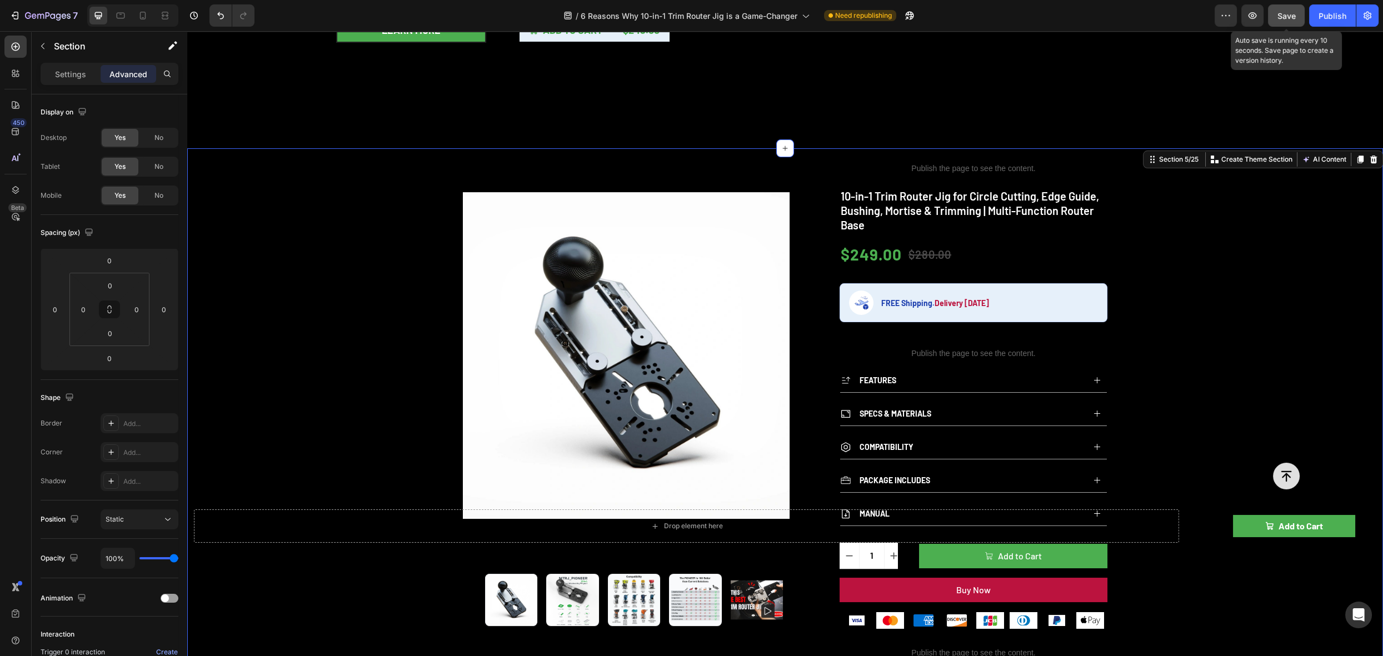
click at [1282, 12] on span "Save" at bounding box center [1287, 15] width 18 height 9
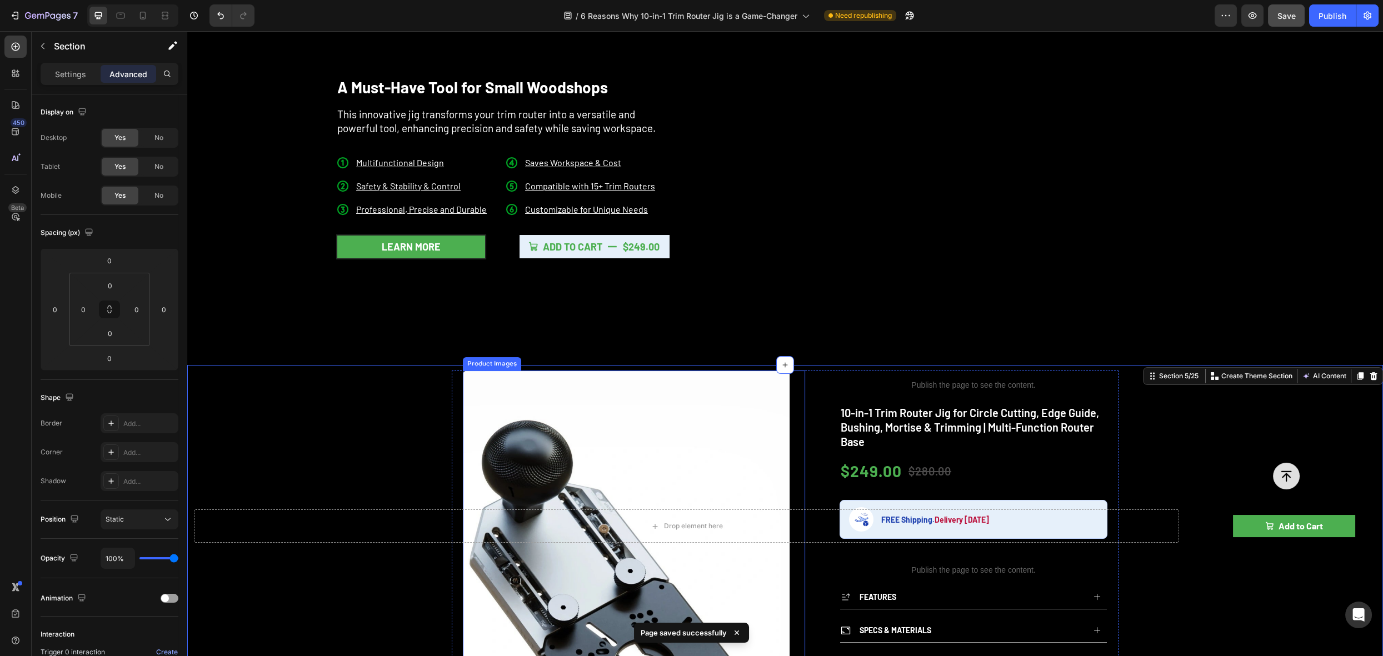
scroll to position [260, 0]
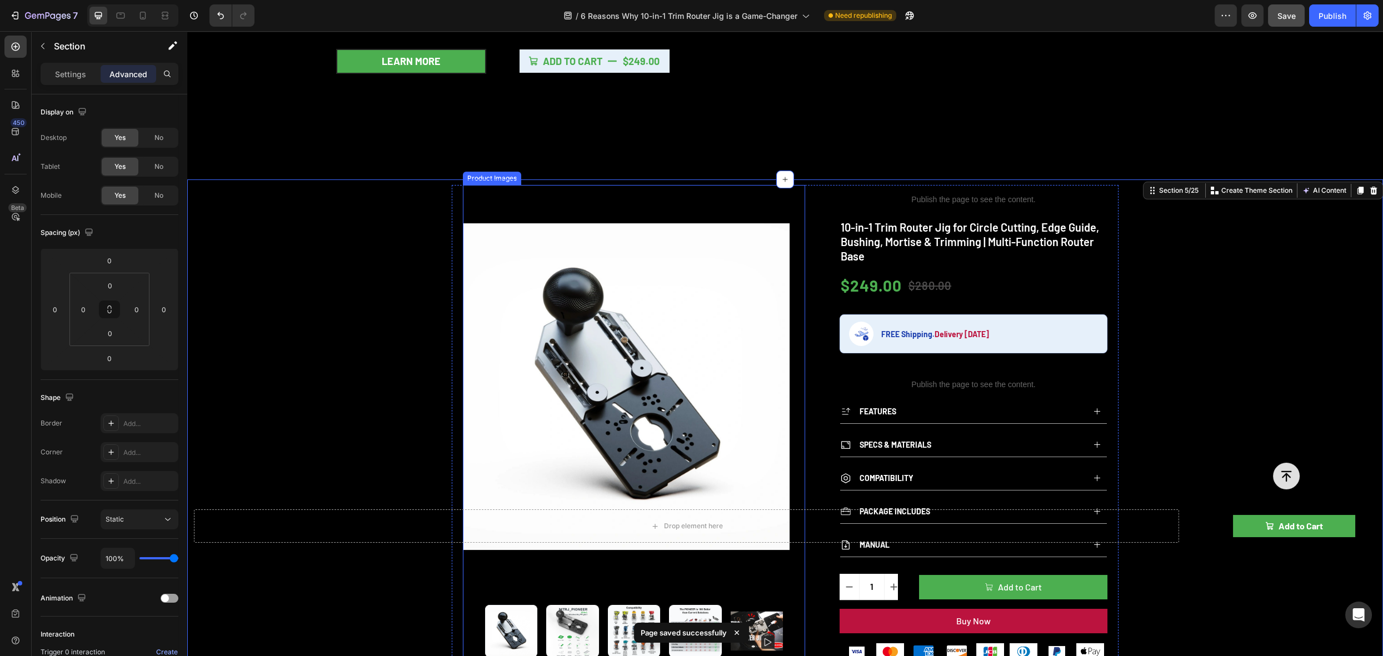
click at [490, 177] on div "Product Images" at bounding box center [492, 178] width 54 height 10
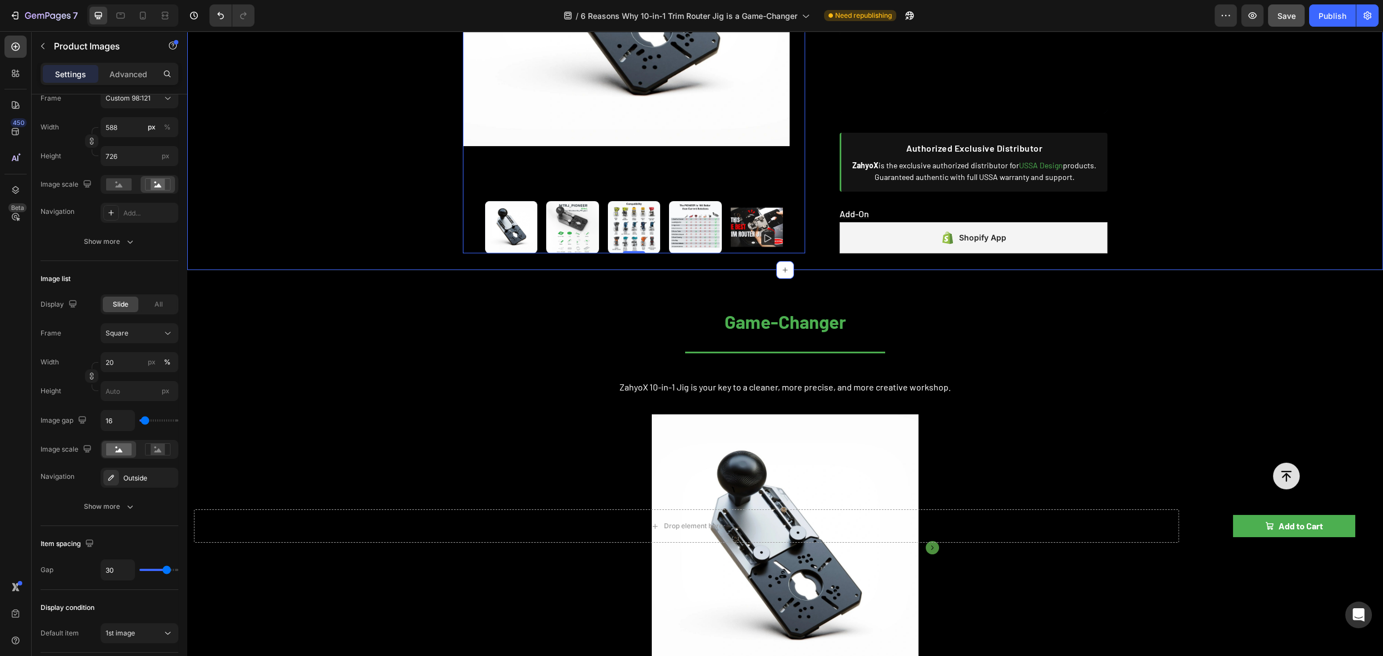
scroll to position [1015, 0]
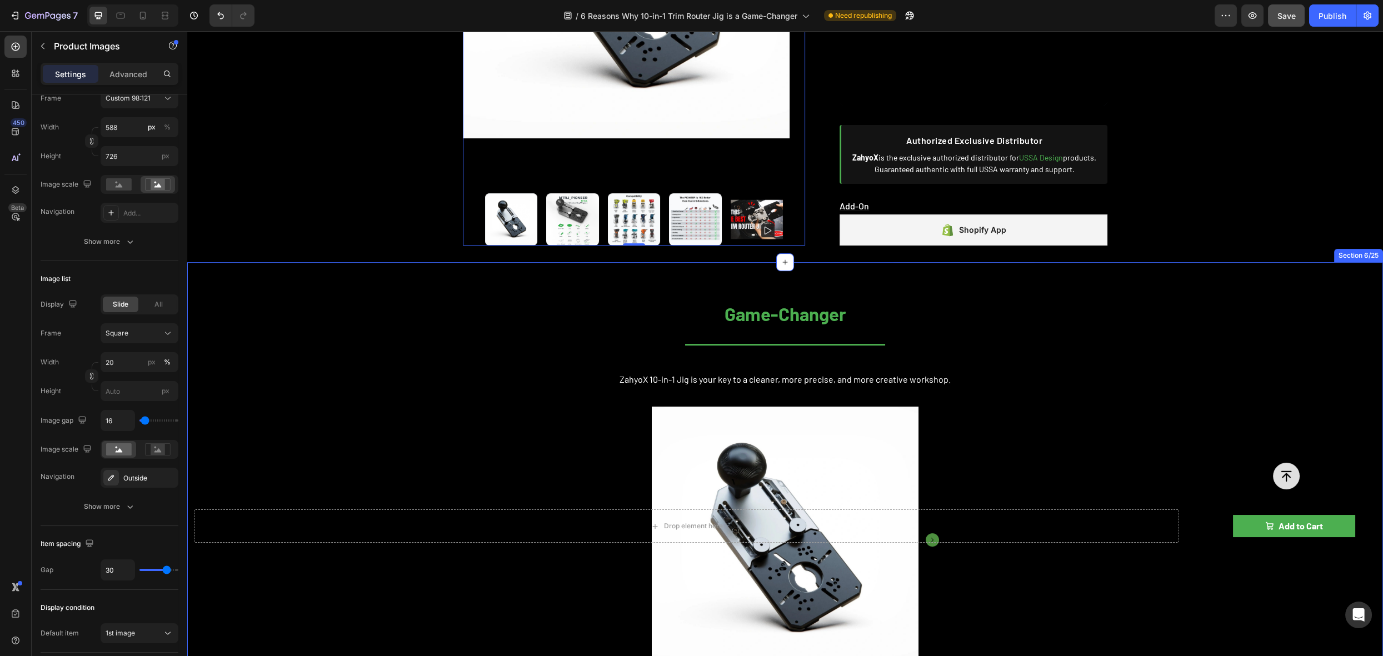
click at [1192, 280] on div "Game-Changer Heading Title Line ZahyoX 10-in-1 Jig is your key to a cleaner, mo…" at bounding box center [785, 585] width 1196 height 611
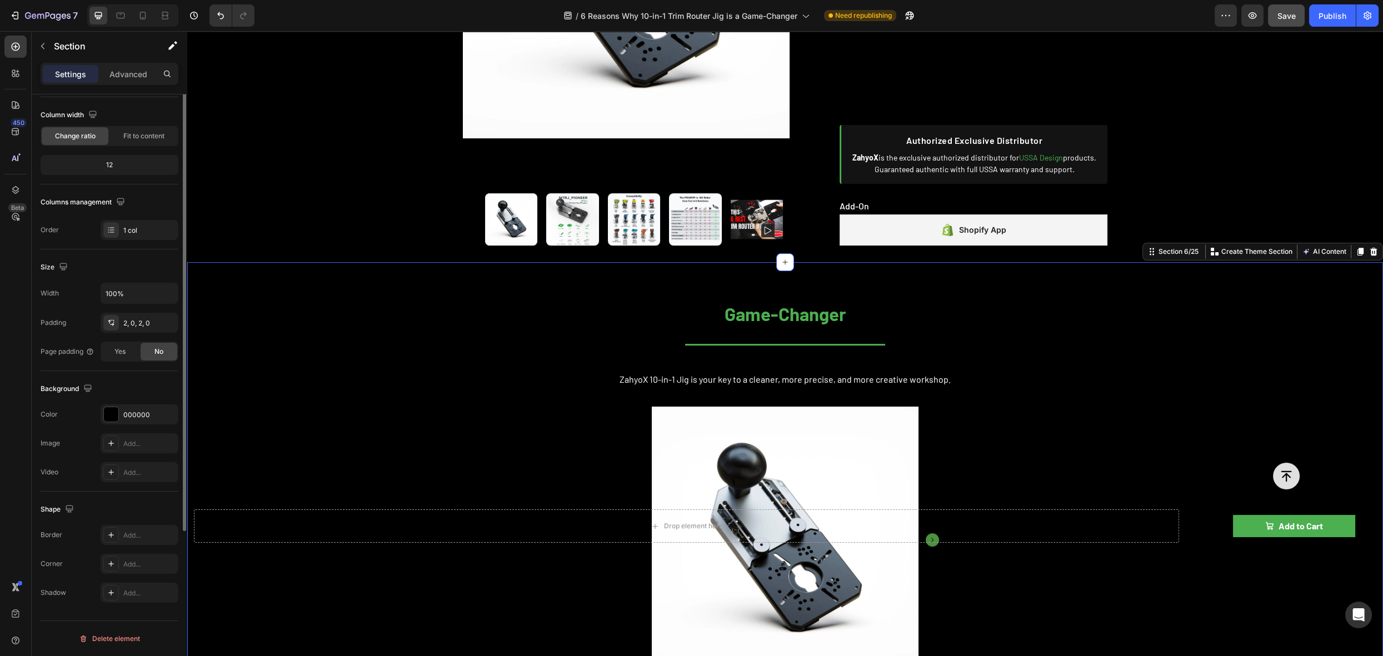
scroll to position [0, 0]
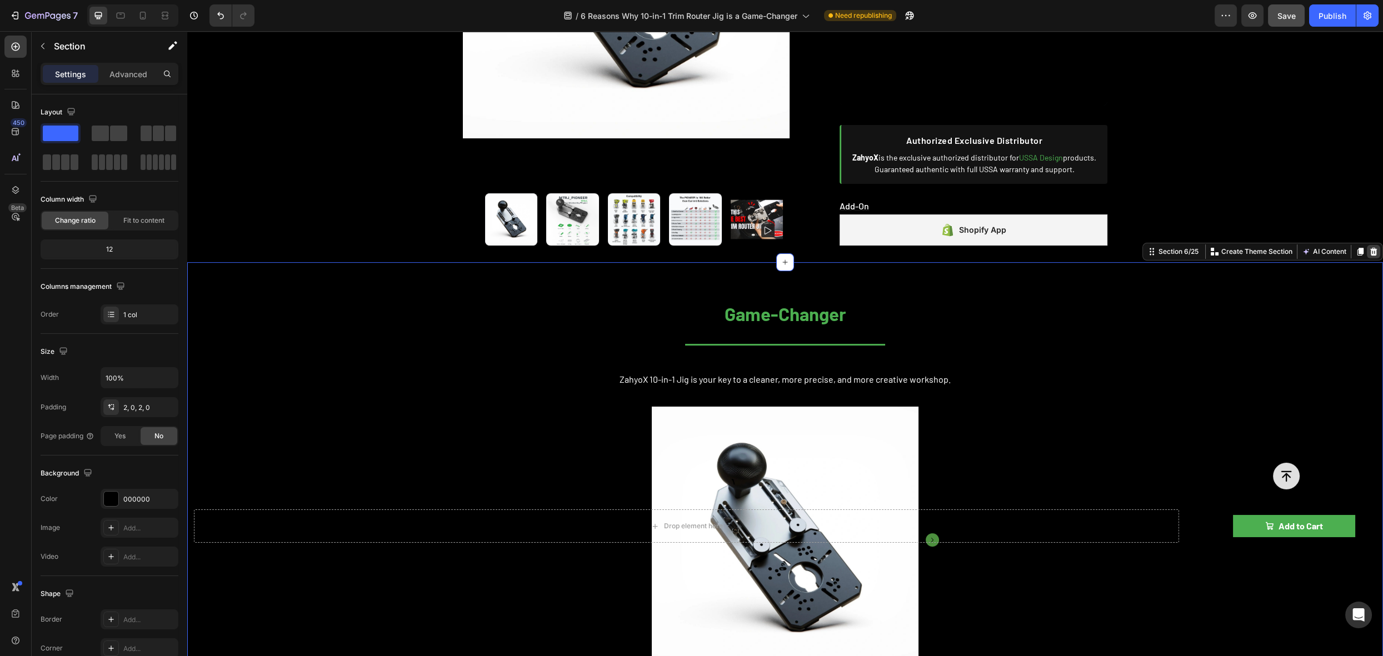
click at [1369, 248] on icon at bounding box center [1373, 251] width 9 height 9
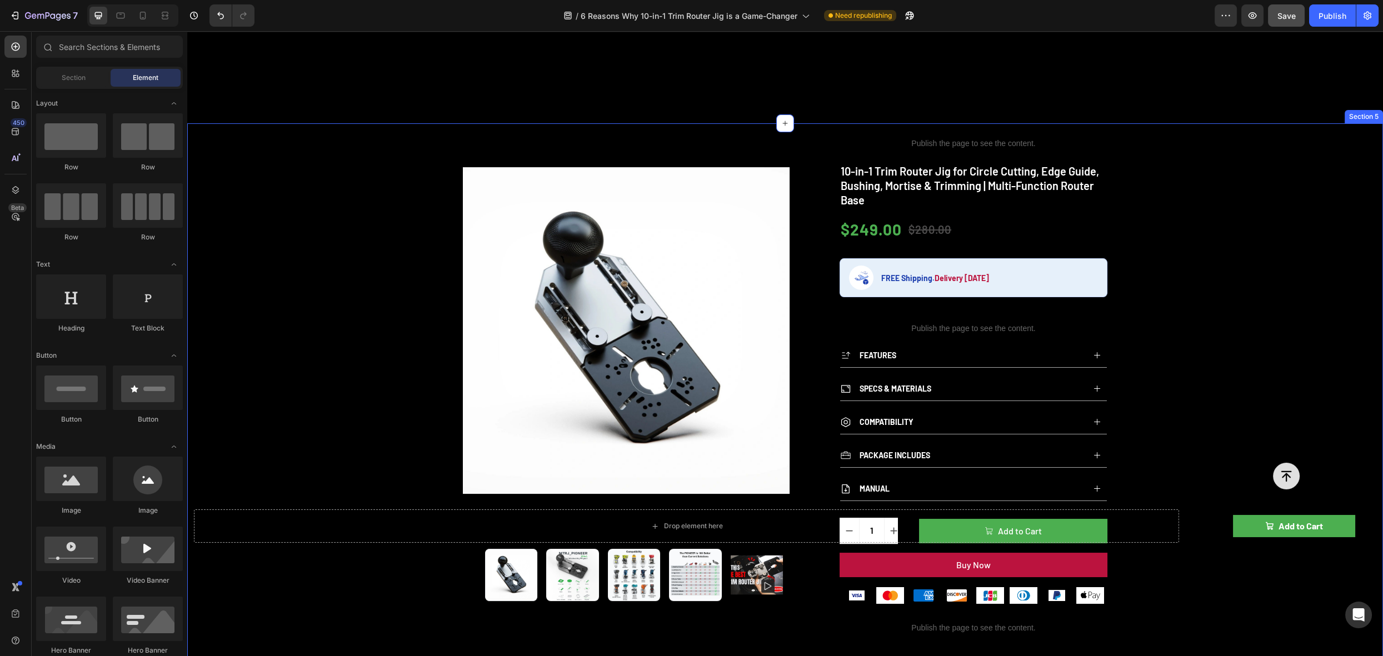
scroll to position [374, 0]
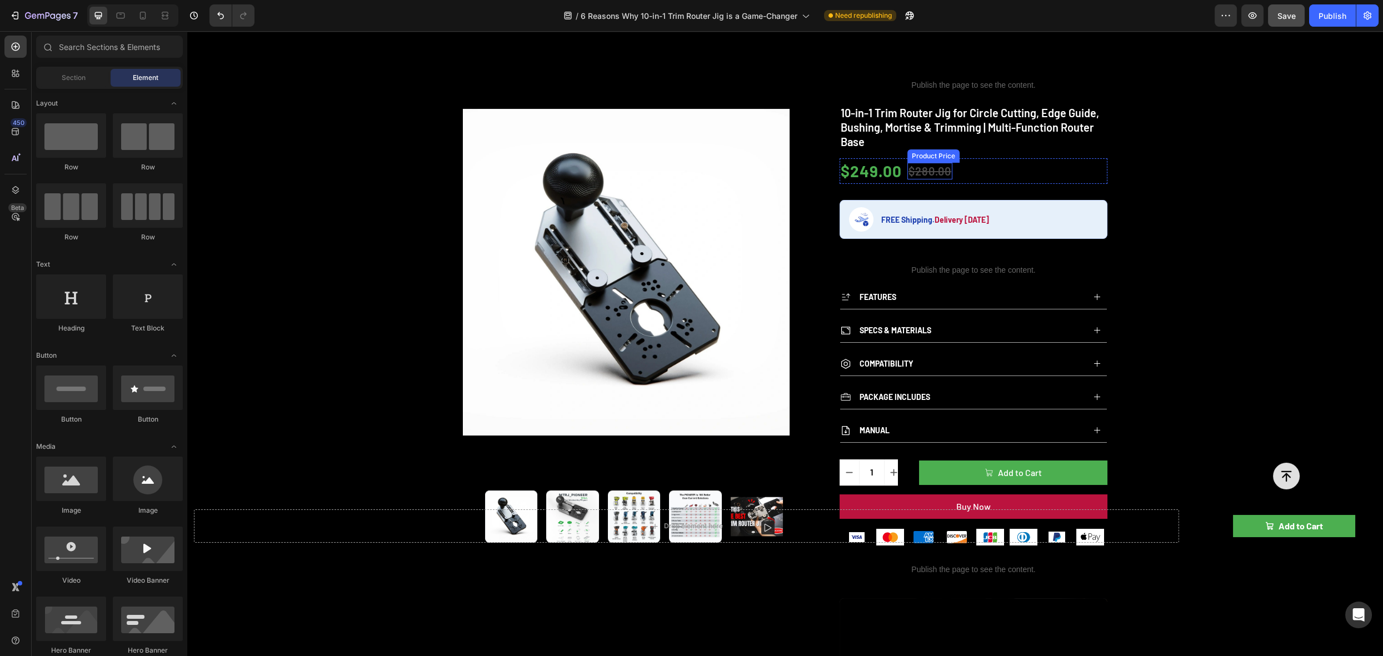
click at [920, 165] on div "$280.00" at bounding box center [930, 171] width 45 height 17
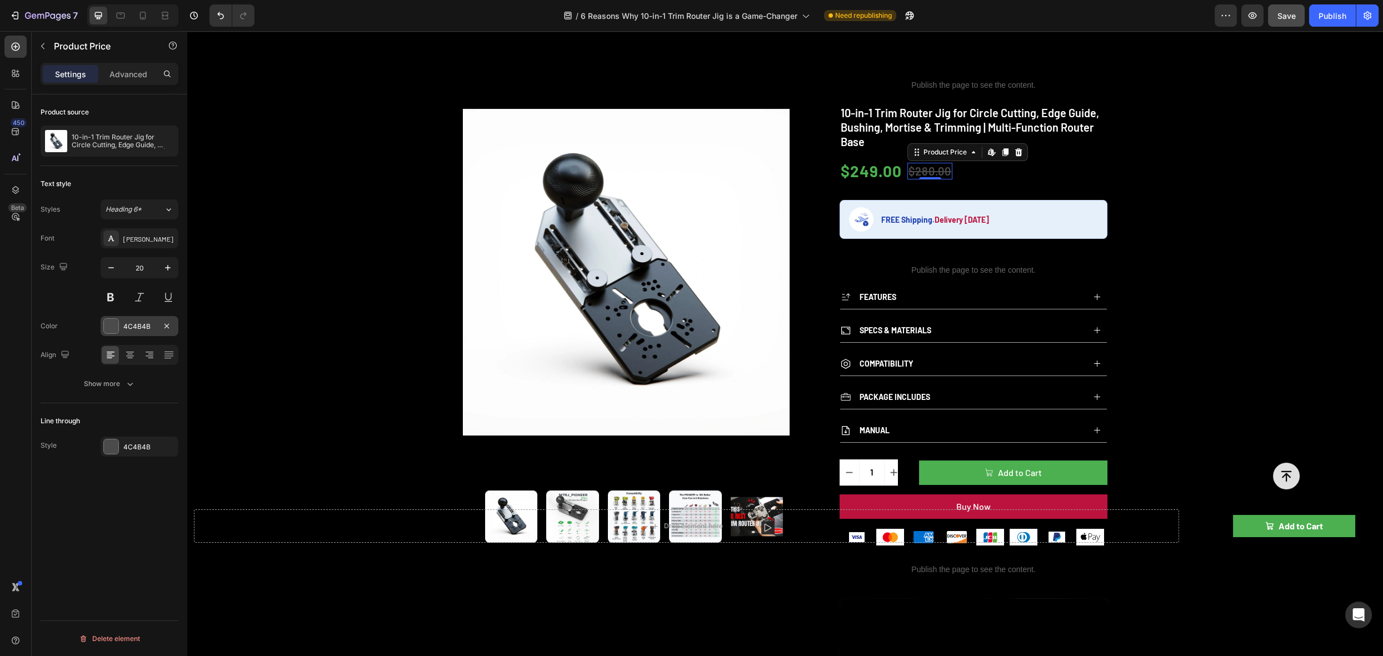
click at [112, 329] on div at bounding box center [111, 326] width 14 height 14
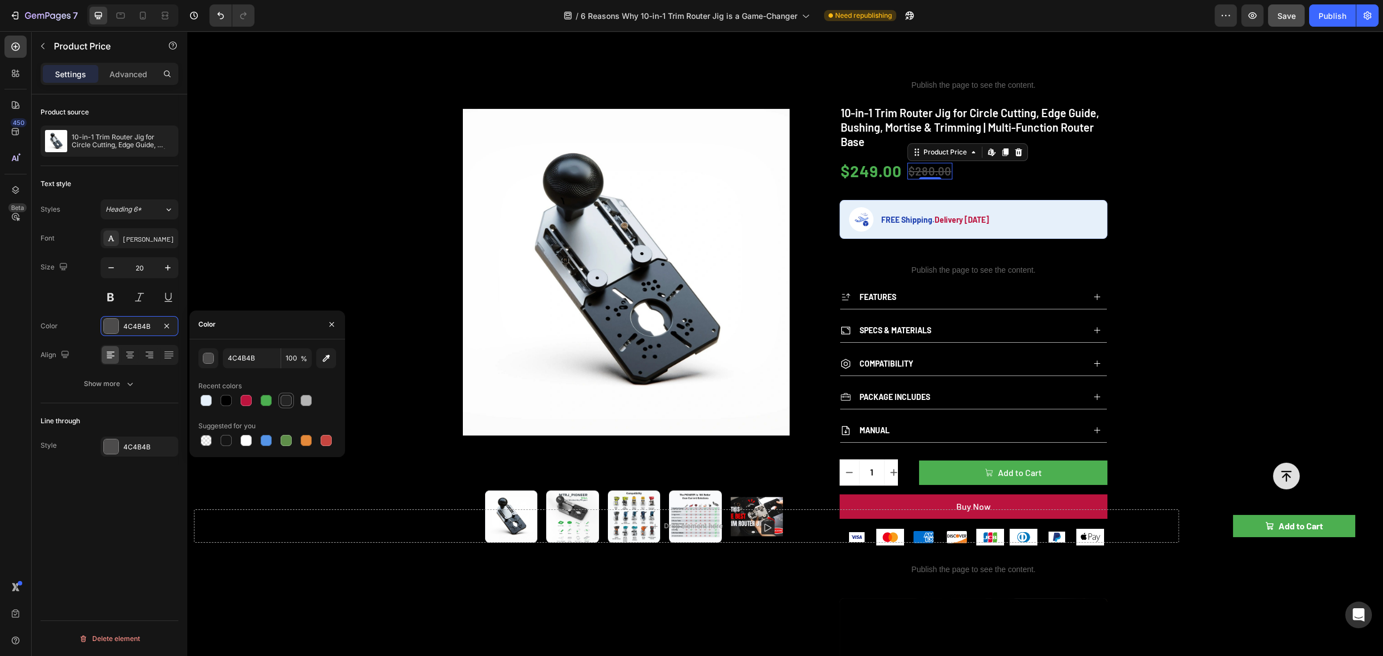
click at [287, 405] on div at bounding box center [286, 400] width 11 height 11
click at [305, 403] on div at bounding box center [306, 400] width 11 height 11
type input "B4B4B4"
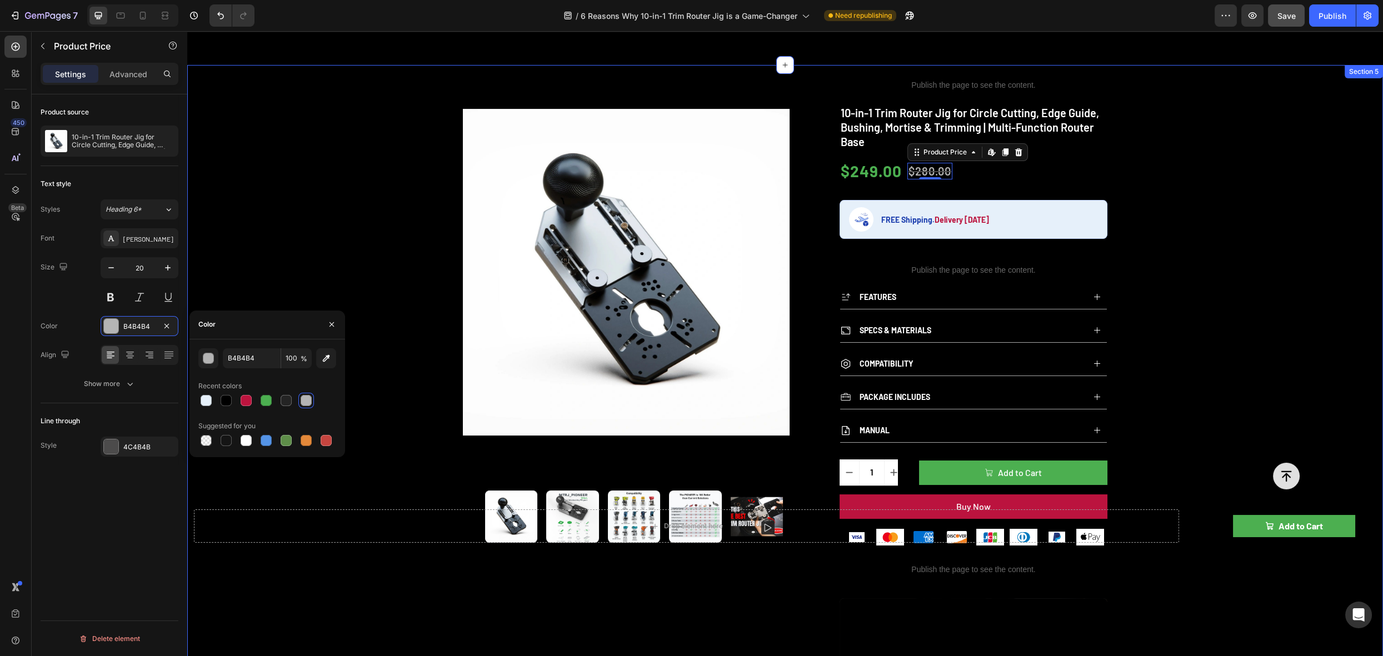
click at [1268, 227] on div "Product Images Publish the page to see the content. rating 10-in-1 Trim Router …" at bounding box center [785, 485] width 1196 height 841
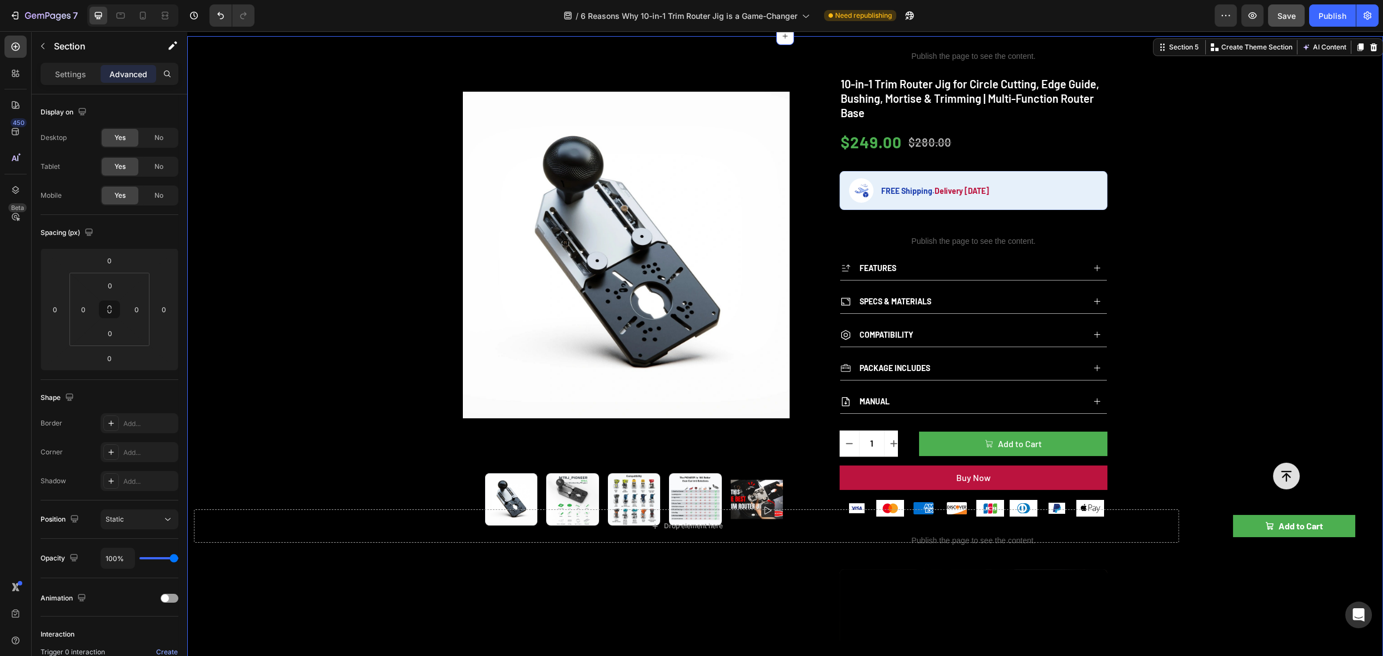
scroll to position [382, 0]
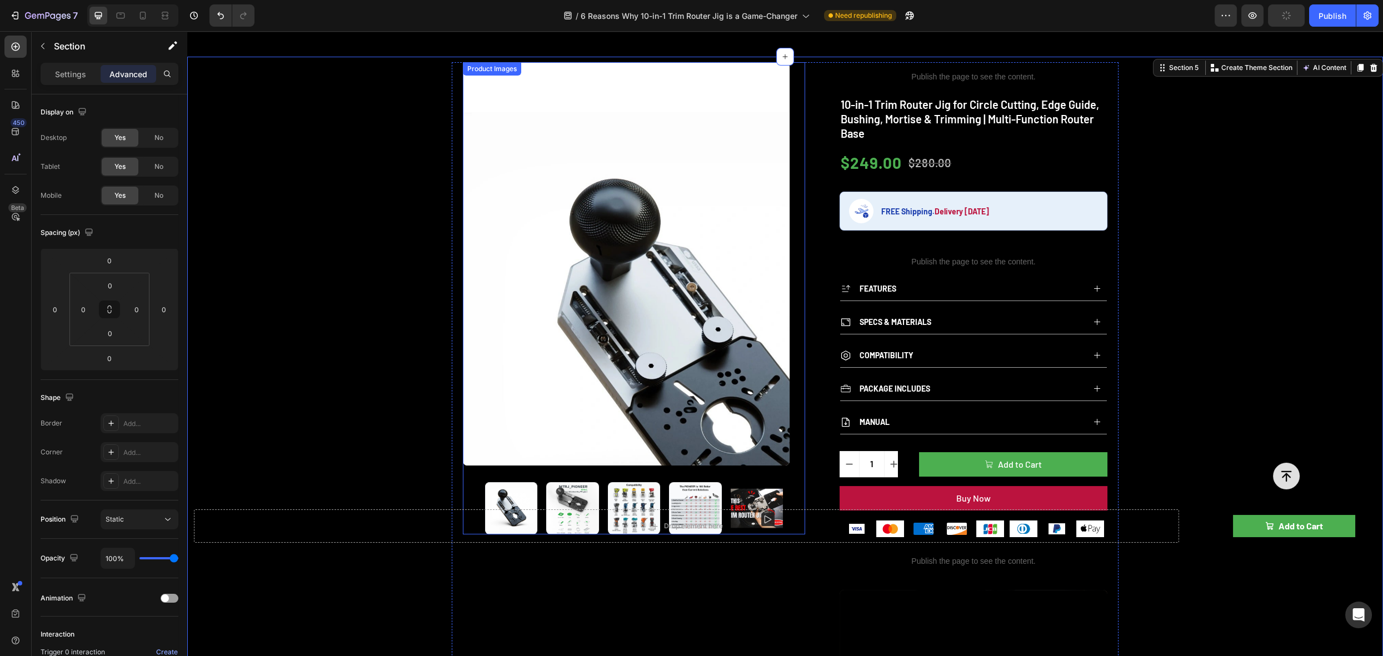
click at [486, 72] on div "Product Images" at bounding box center [492, 68] width 58 height 13
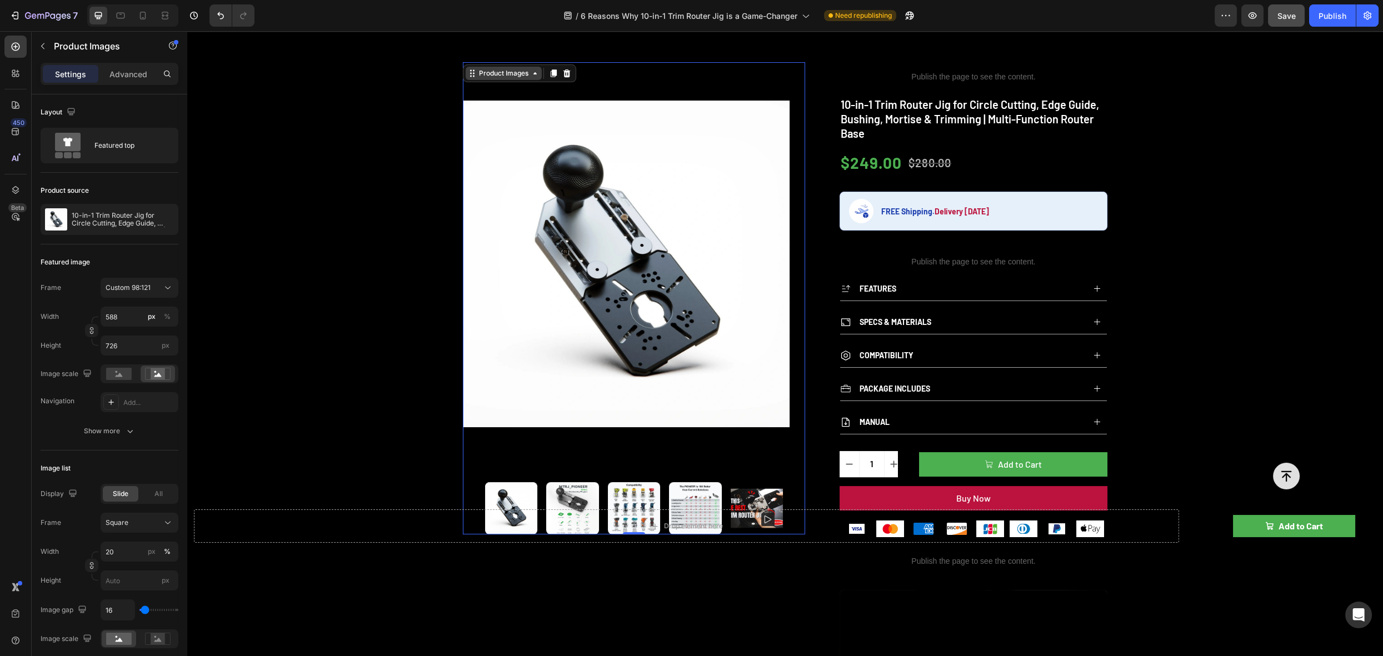
click at [484, 72] on div "Product Images" at bounding box center [504, 73] width 54 height 10
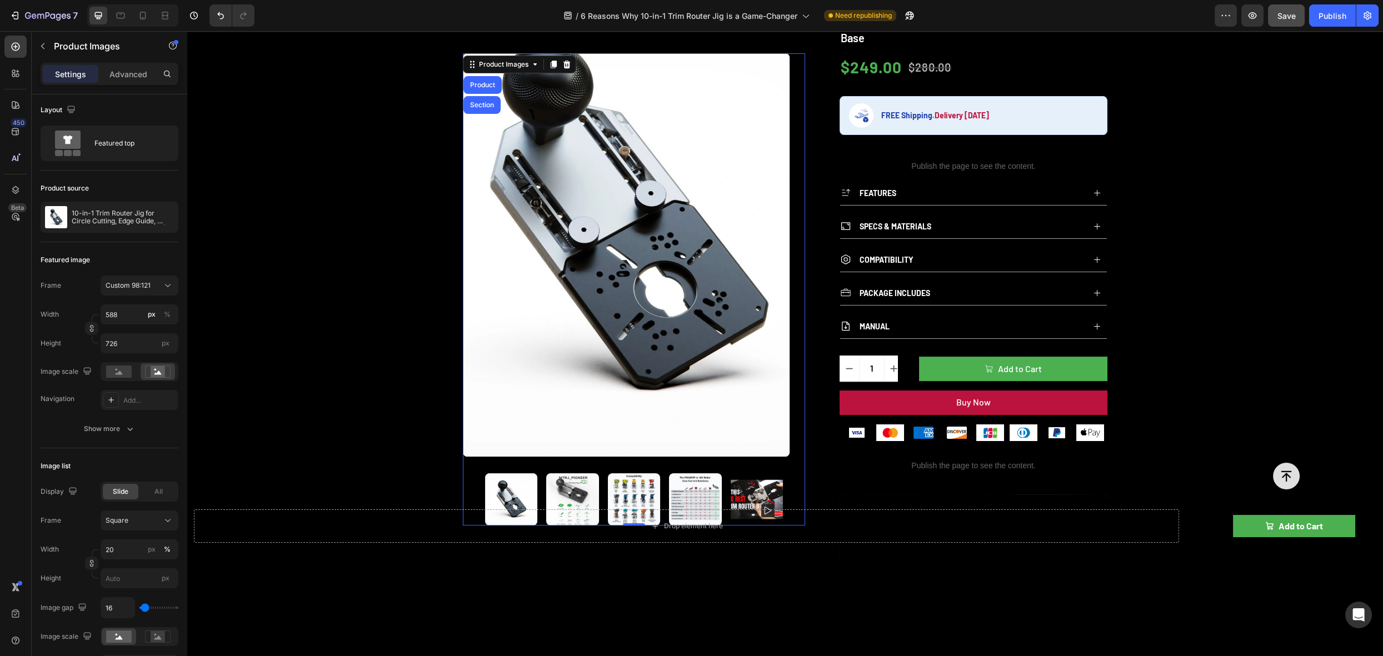
scroll to position [482, 0]
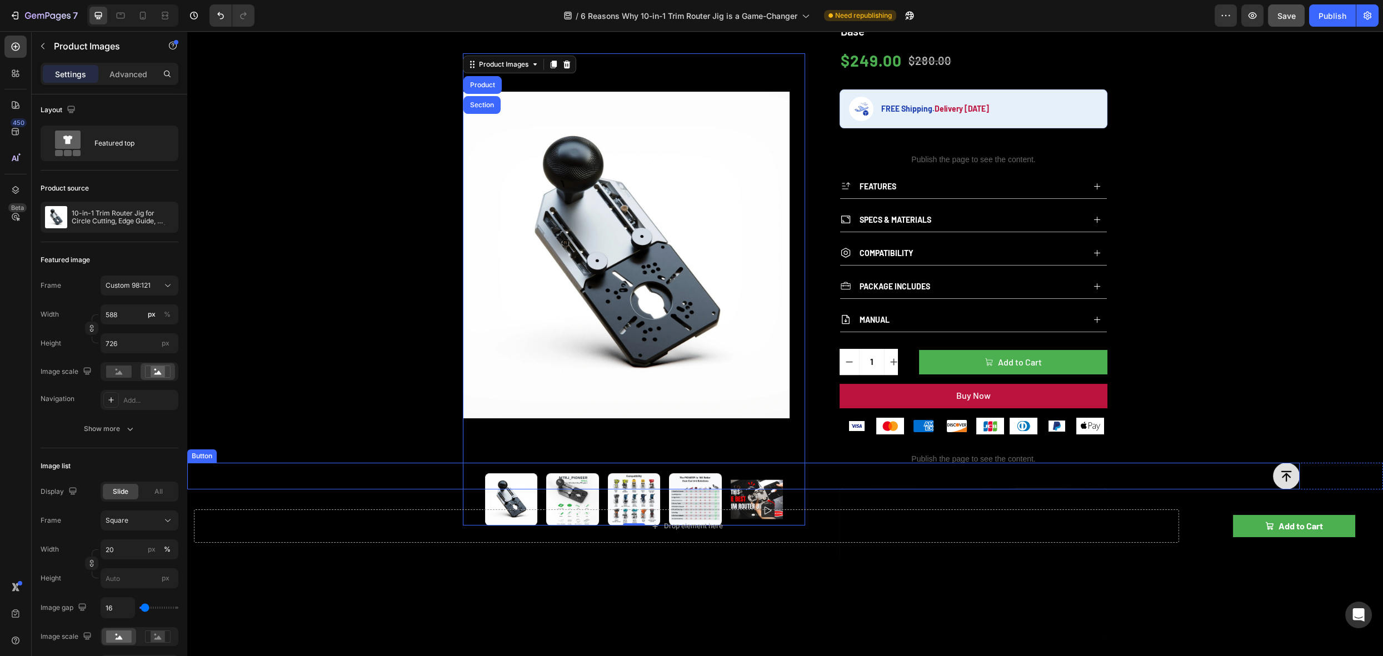
click at [573, 488] on div "Button" at bounding box center [743, 476] width 1113 height 27
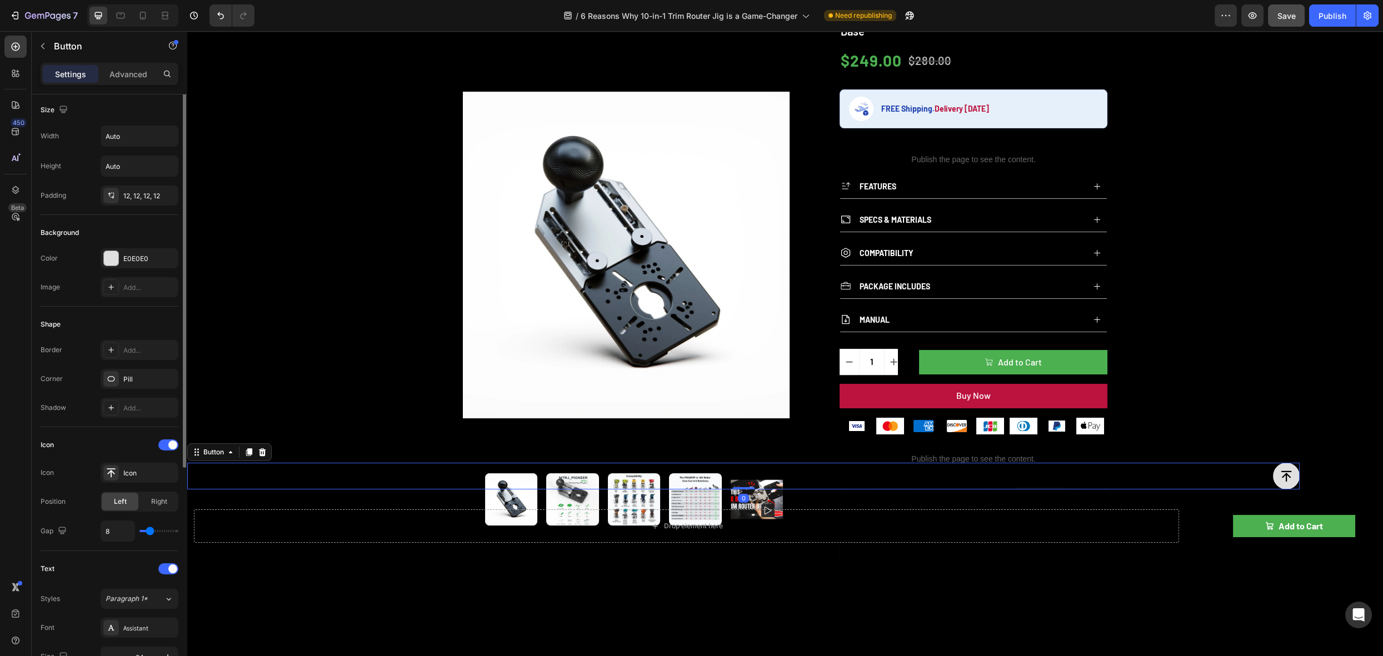
scroll to position [0, 0]
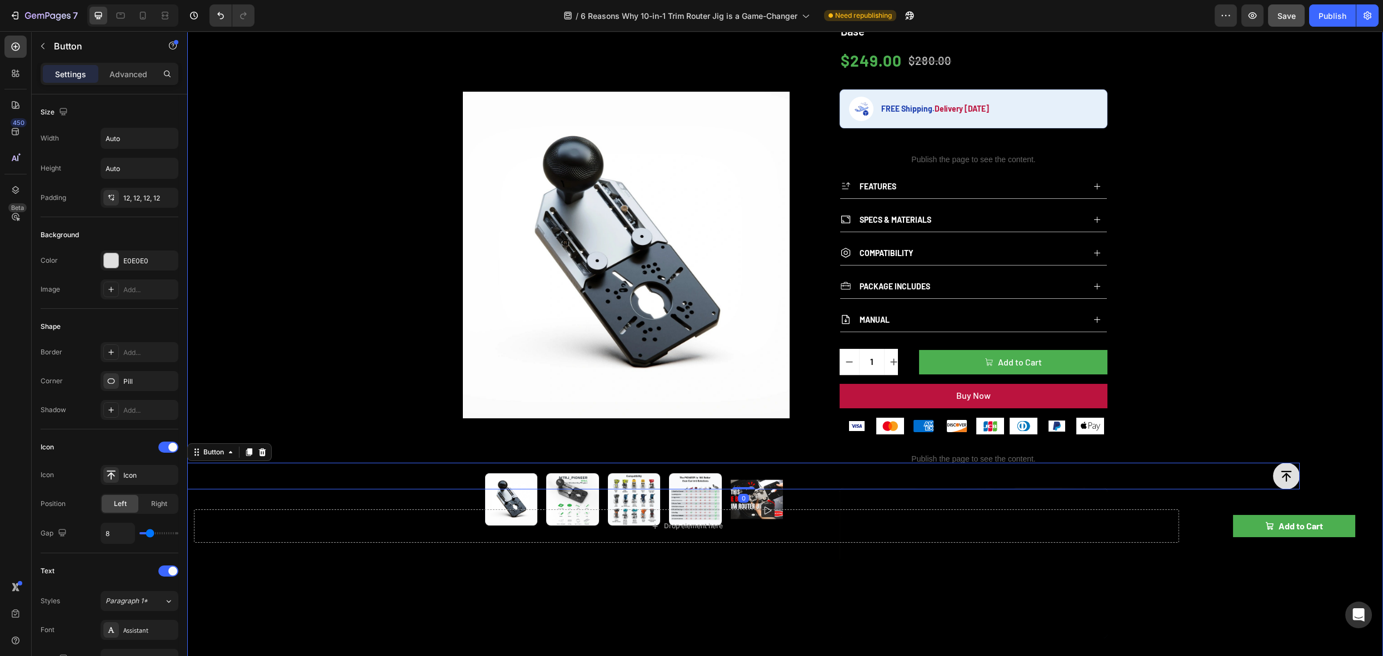
click at [1251, 270] on div "Product Images Publish the page to see the content. rating 10-in-1 Trim Router …" at bounding box center [785, 374] width 1196 height 841
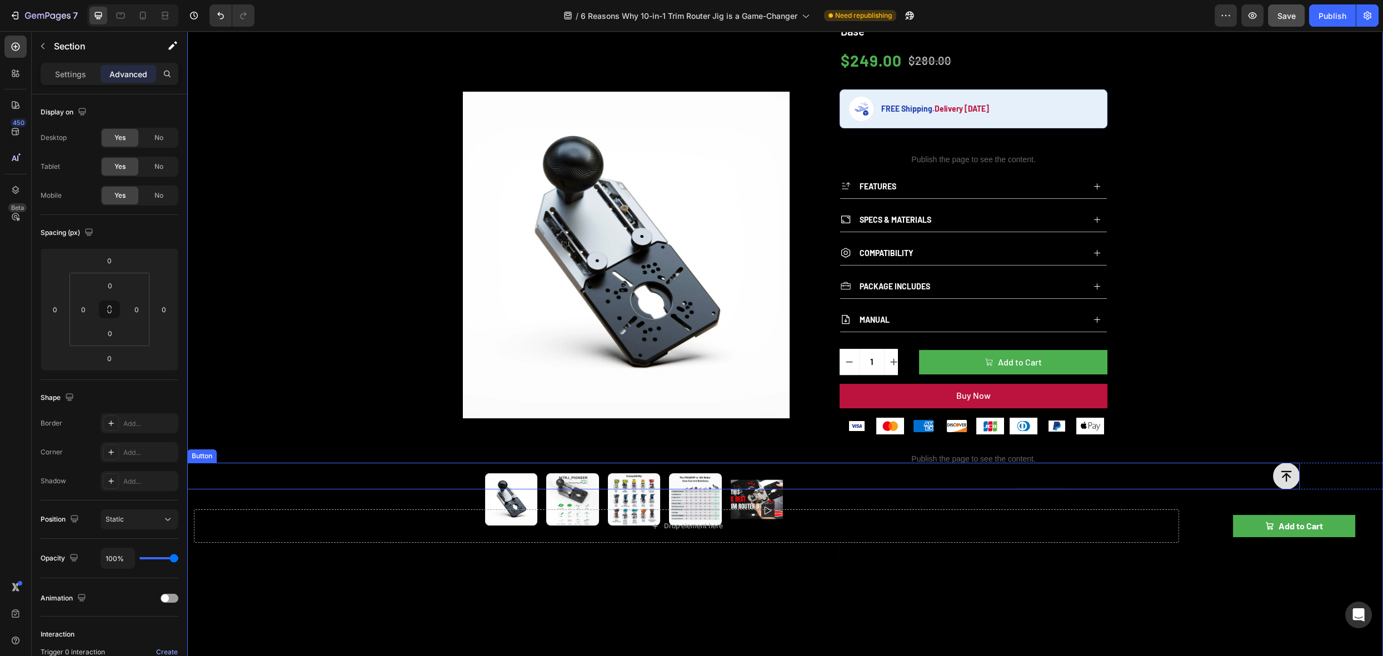
click at [1193, 474] on div "Button" at bounding box center [743, 476] width 1113 height 27
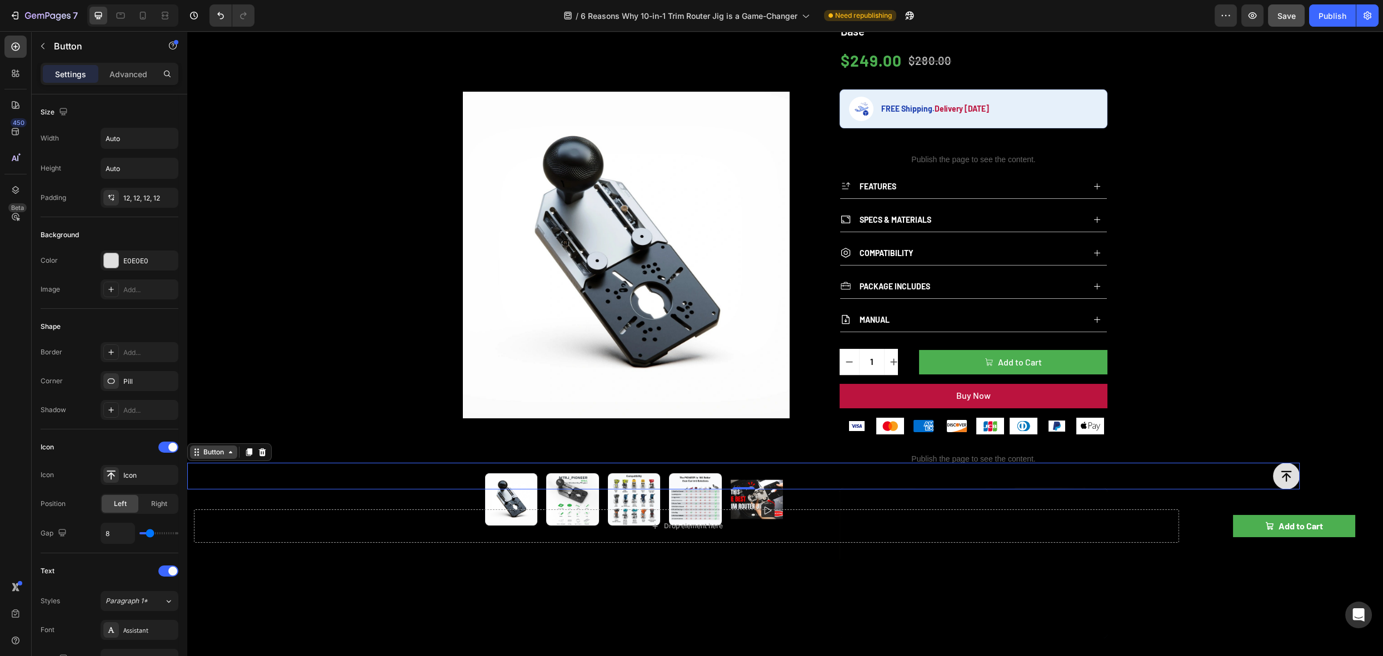
click at [215, 457] on div "Button" at bounding box center [213, 452] width 25 height 10
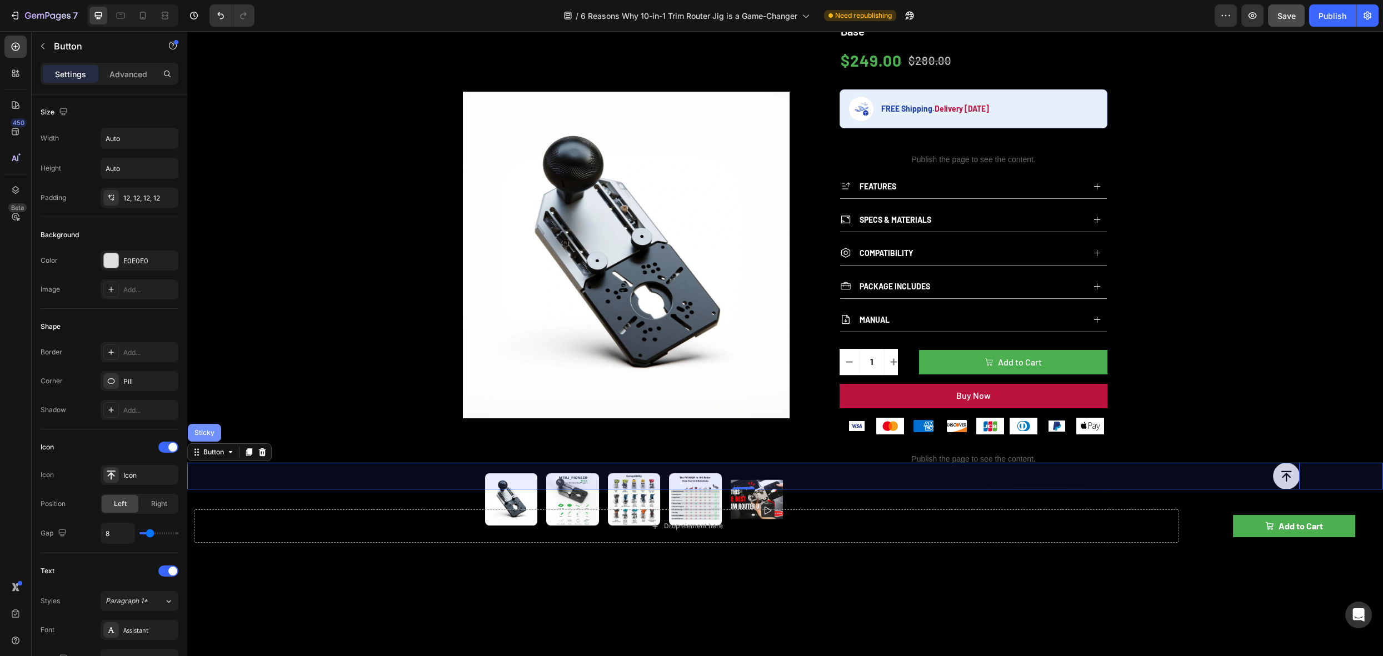
click at [210, 437] on div "Sticky" at bounding box center [204, 433] width 33 height 18
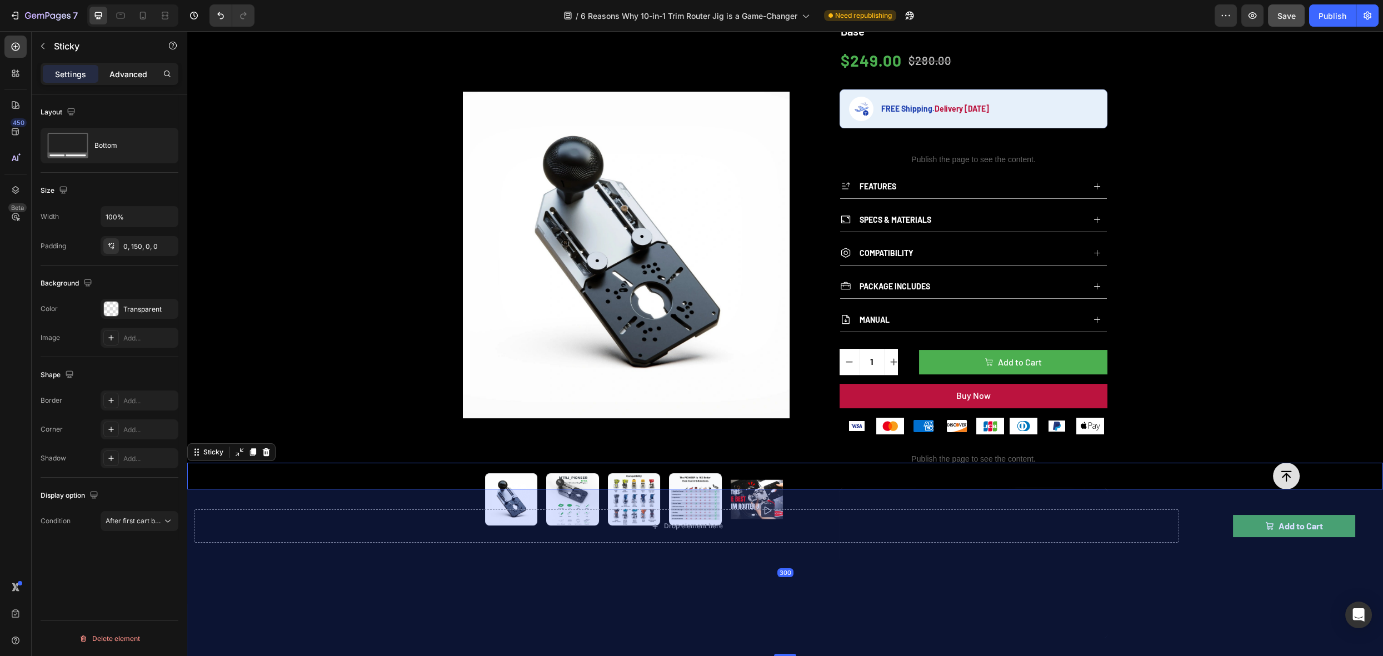
click at [122, 77] on p "Advanced" at bounding box center [128, 74] width 38 height 12
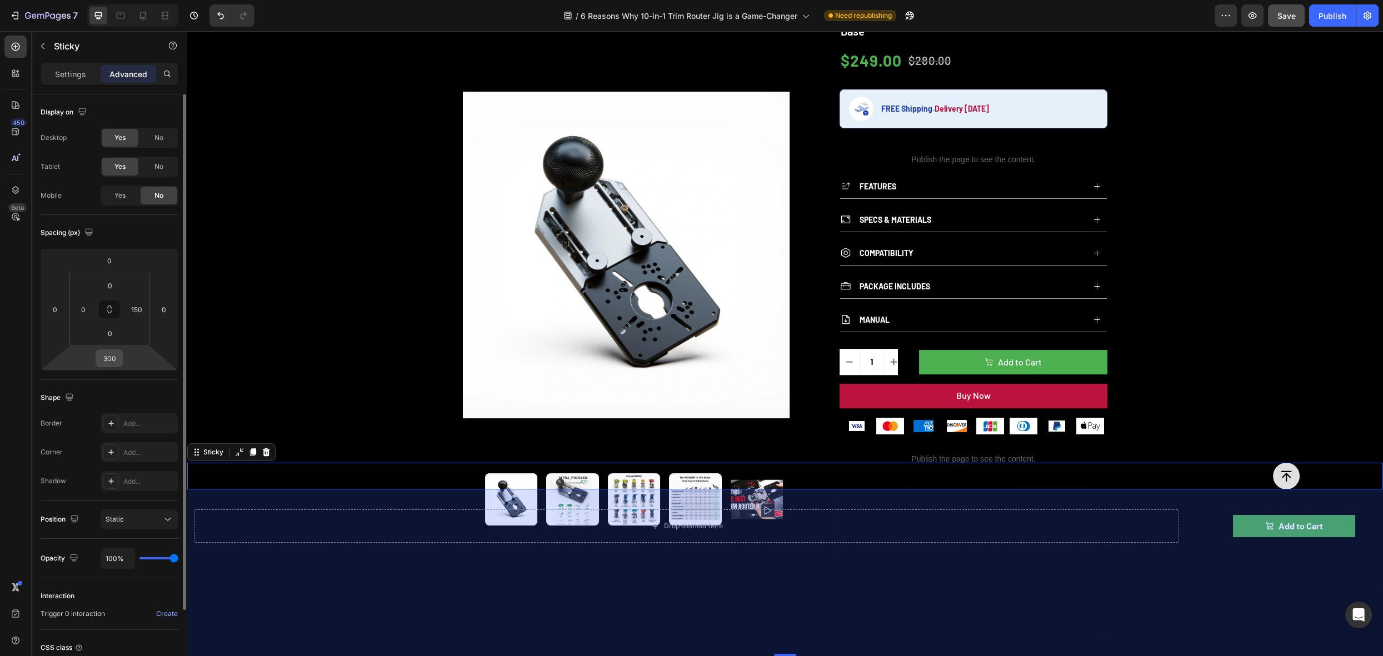
click at [110, 359] on input "300" at bounding box center [109, 358] width 22 height 17
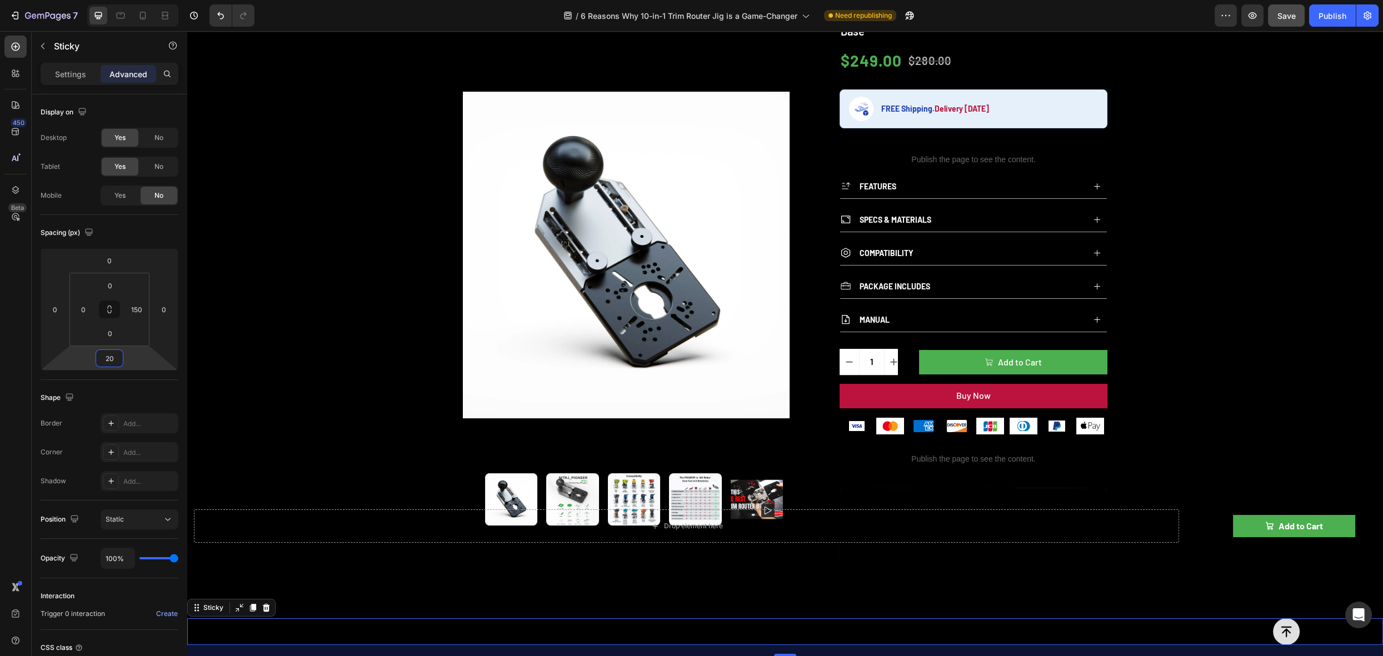
type input "2"
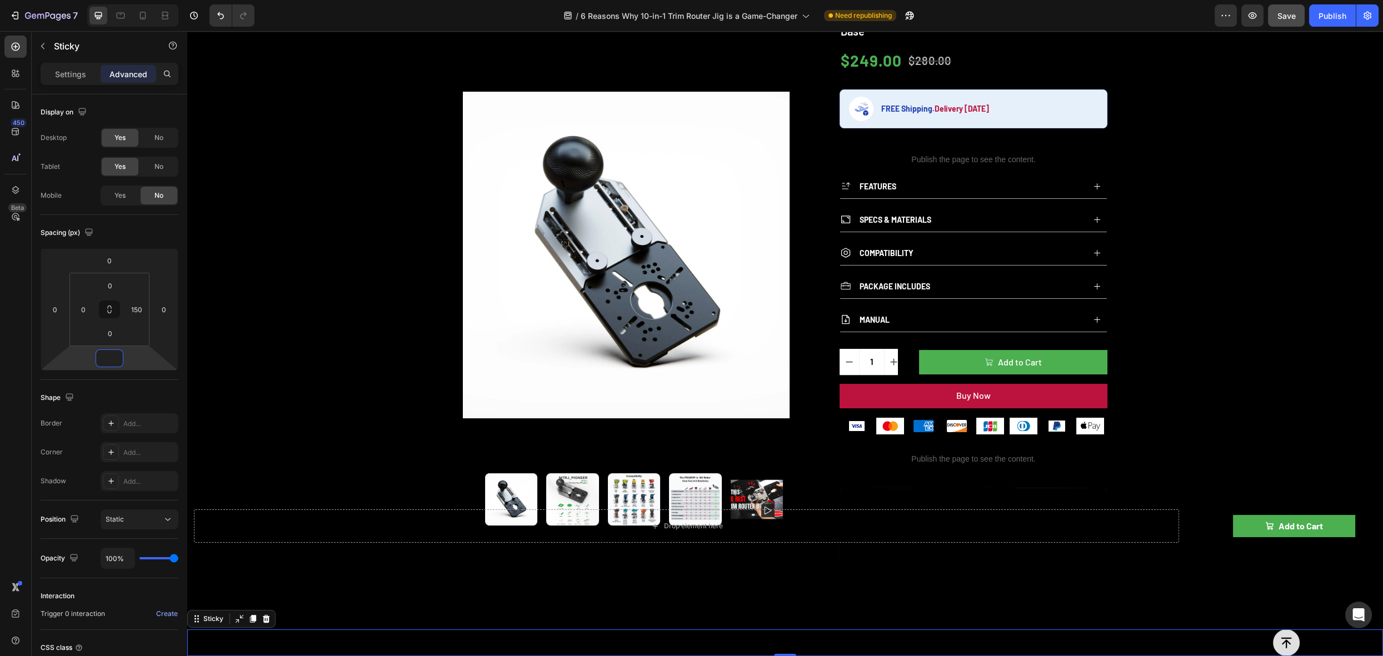
type input "2"
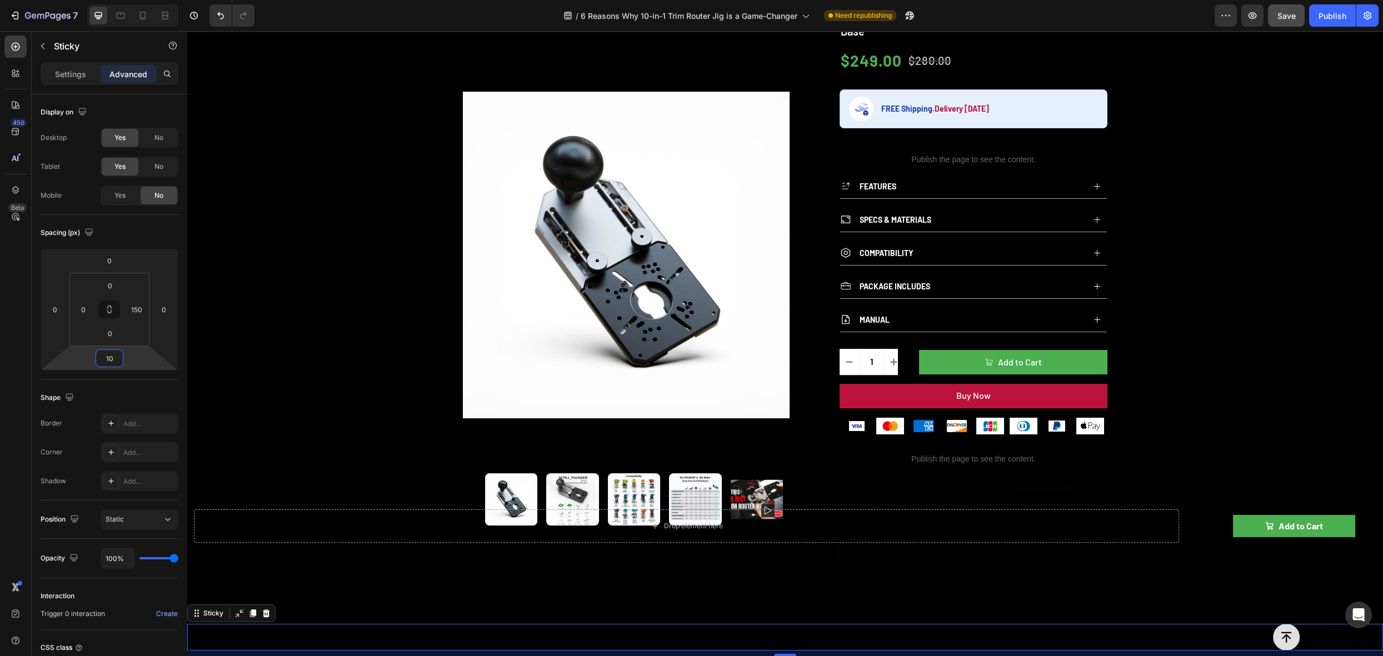
type input "100"
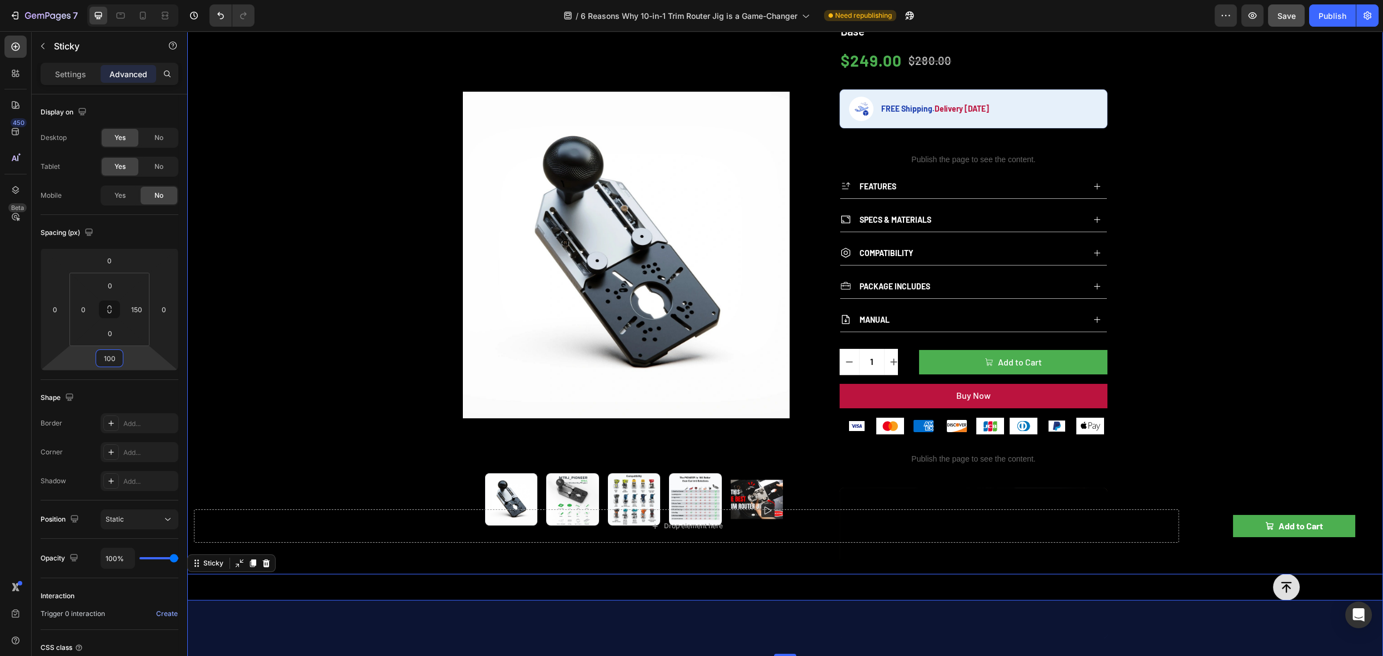
click at [1262, 348] on div "Product Images Publish the page to see the content. rating 10-in-1 Trim Router …" at bounding box center [785, 374] width 1196 height 841
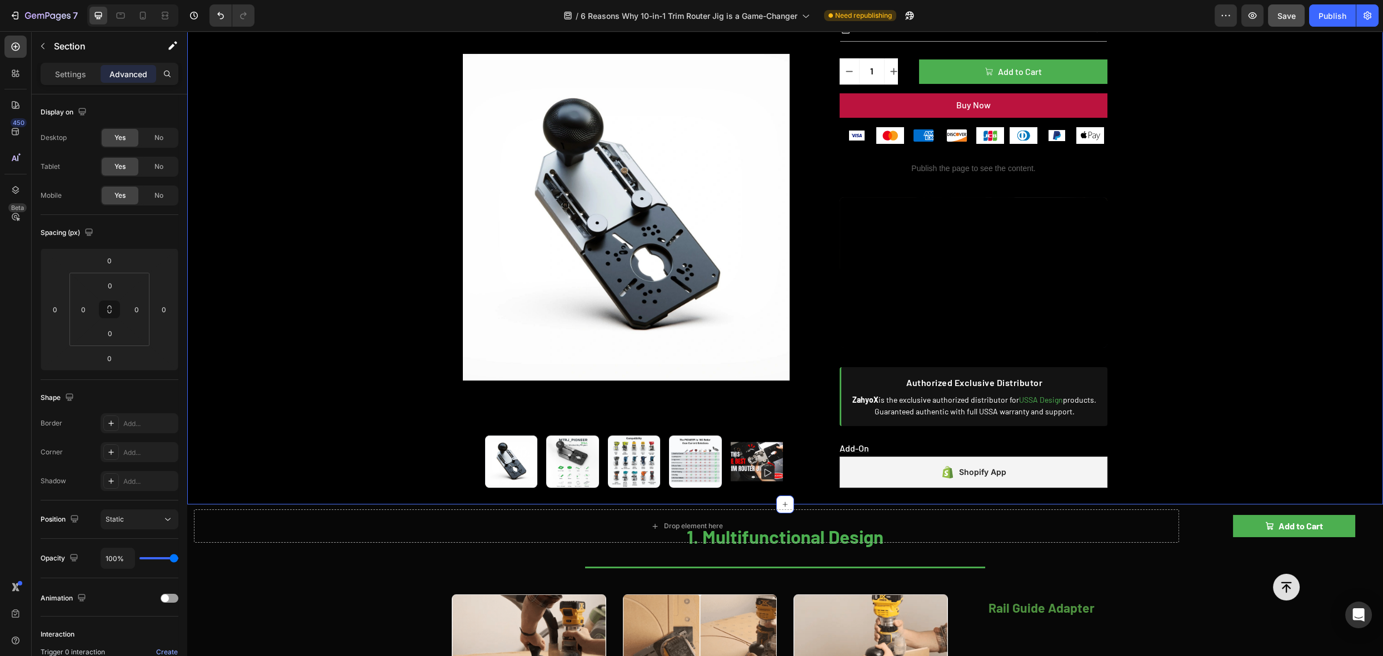
scroll to position [770, 0]
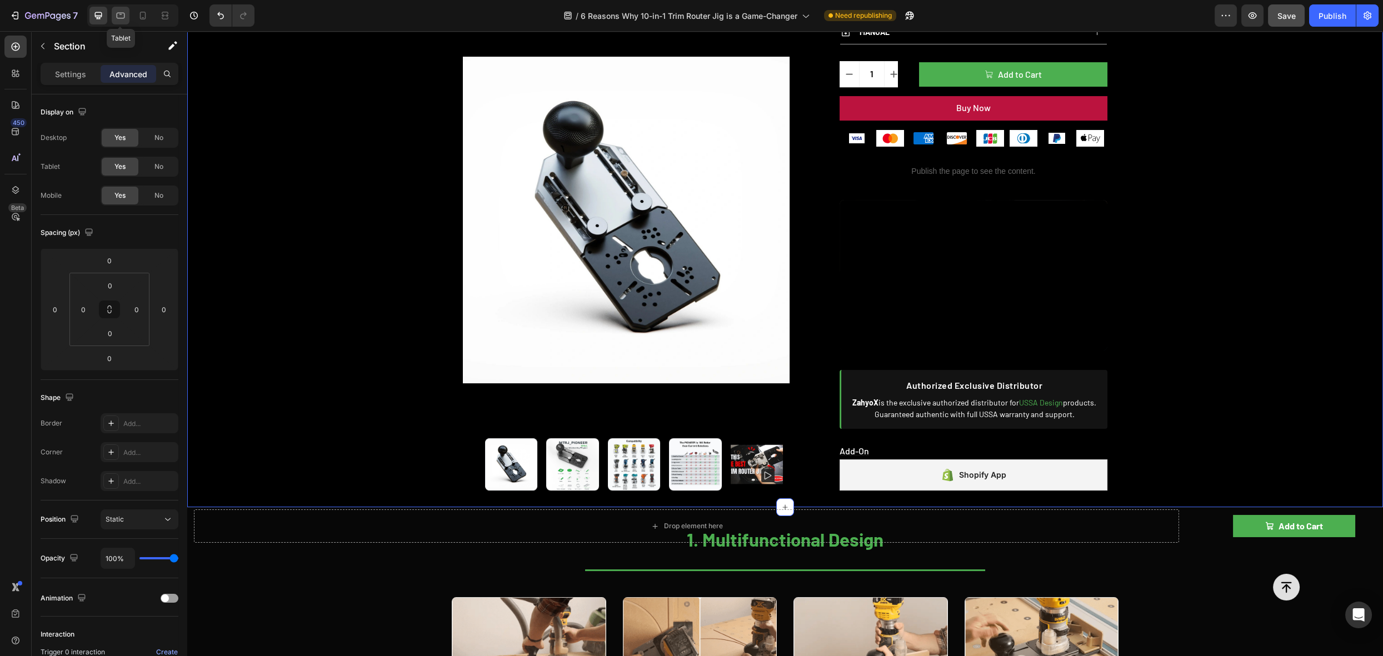
click at [122, 17] on icon at bounding box center [120, 15] width 11 height 11
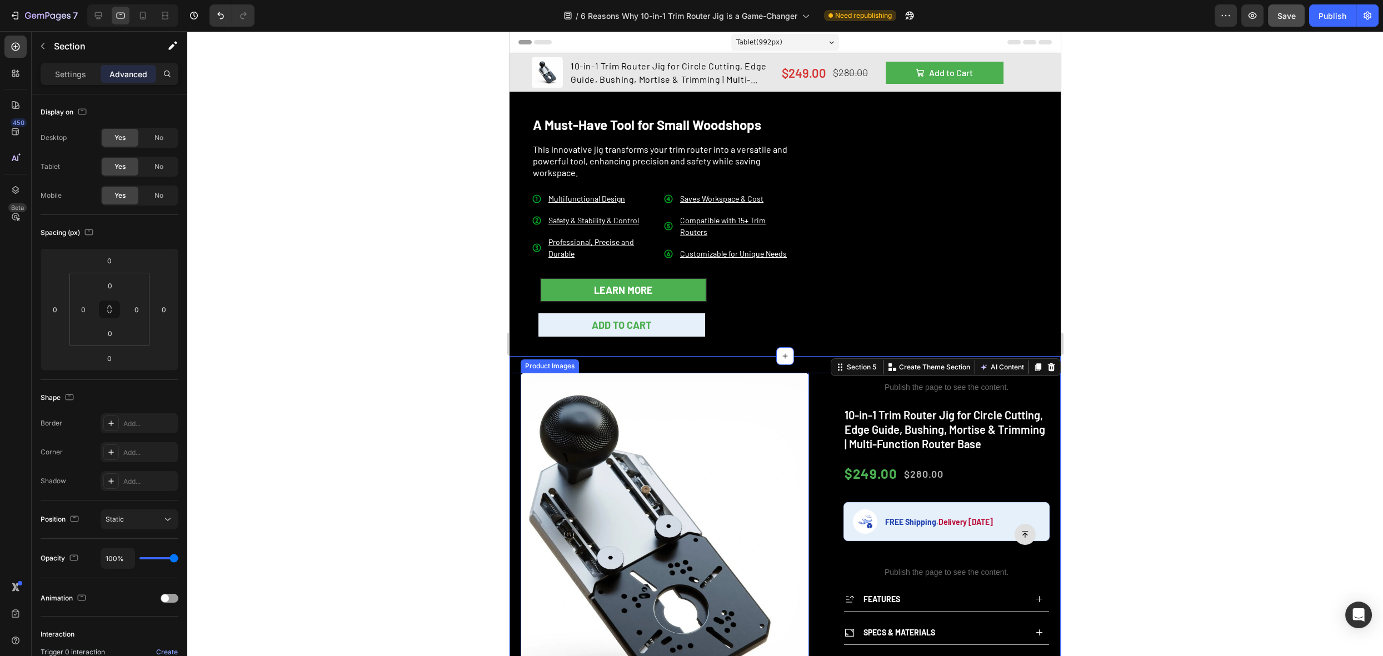
scroll to position [200, 0]
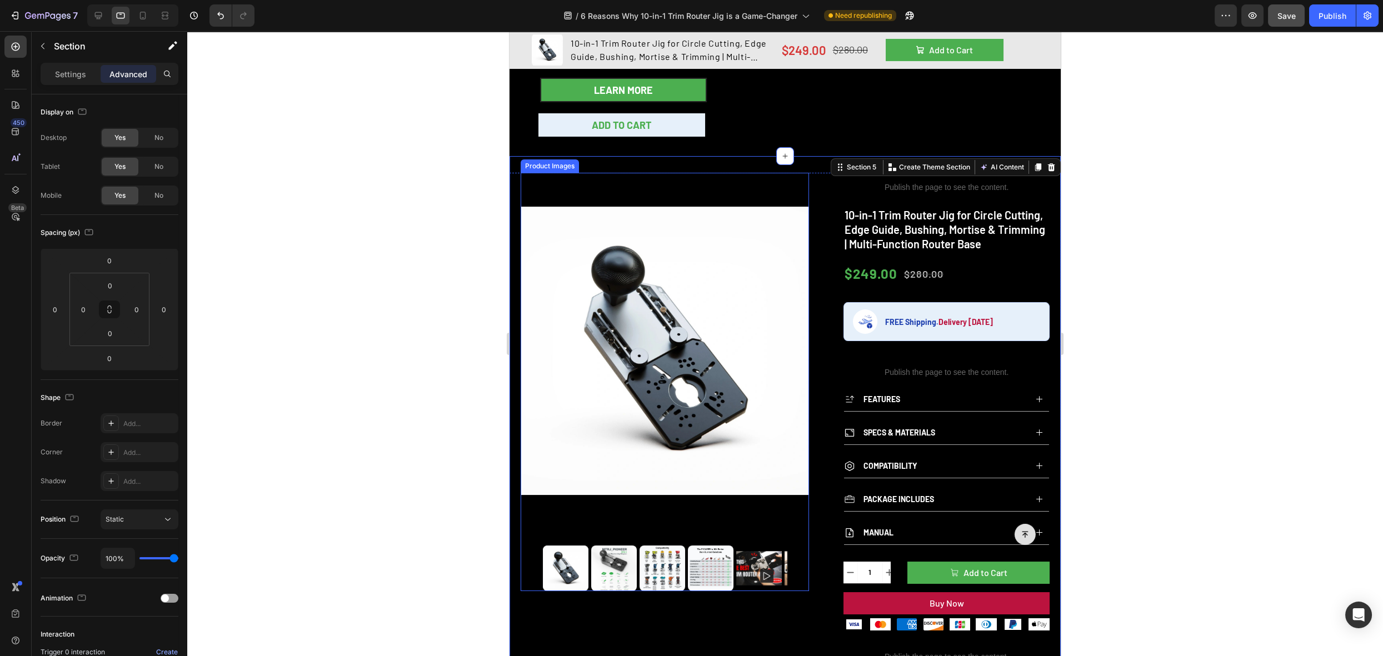
click at [550, 165] on div "Product Images" at bounding box center [550, 166] width 54 height 10
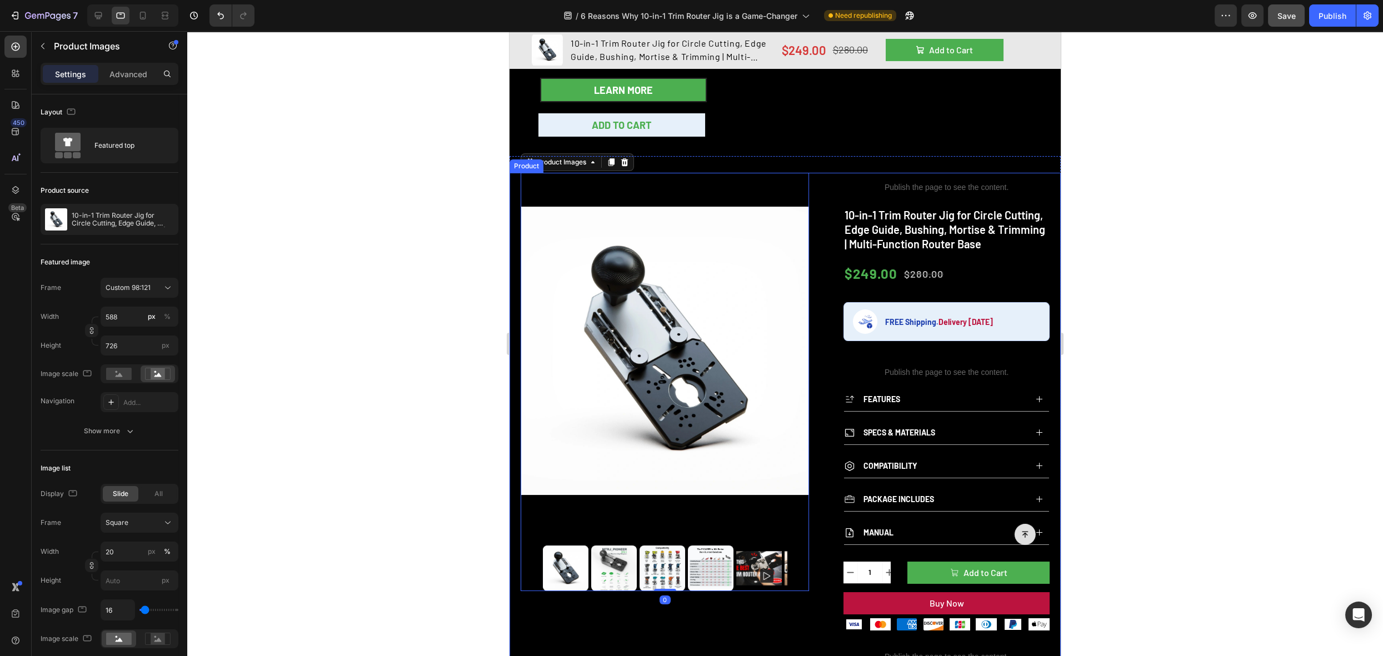
click at [825, 185] on div "Product Images 0 Publish the page to see the content. rating 10-in-1 Trim Route…" at bounding box center [785, 562] width 551 height 779
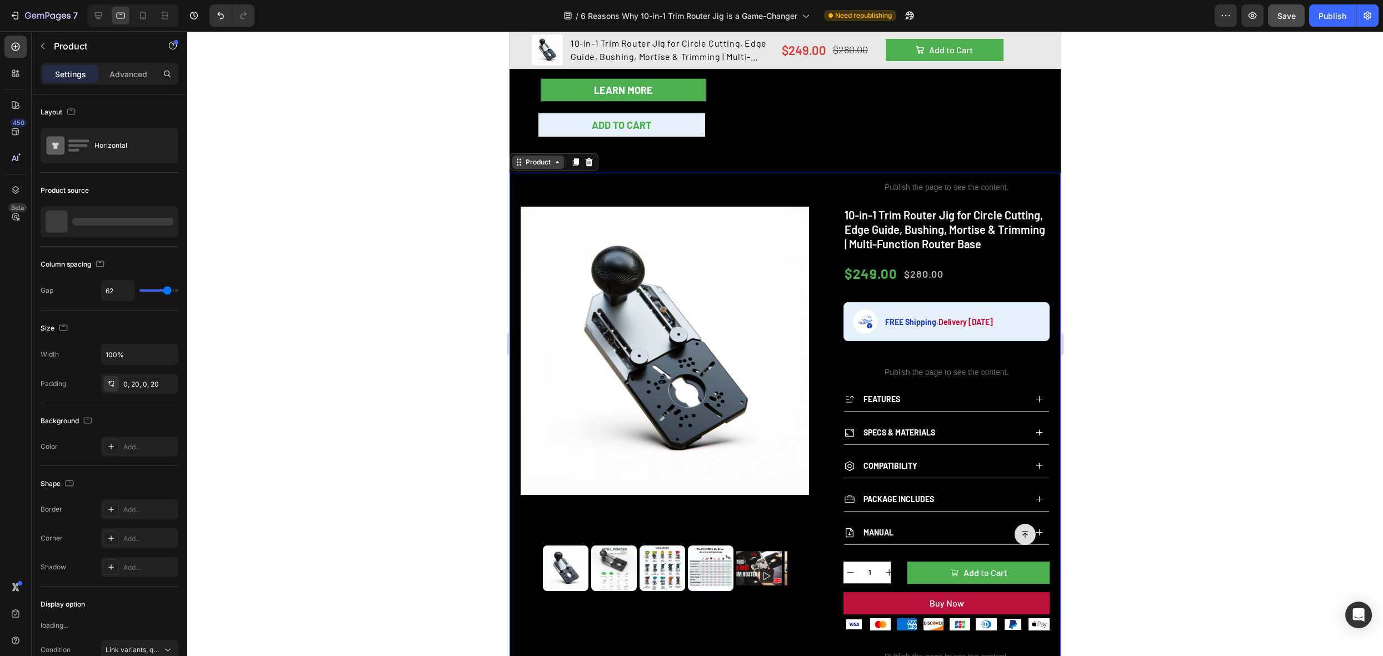
click at [539, 162] on div "Product" at bounding box center [538, 162] width 29 height 10
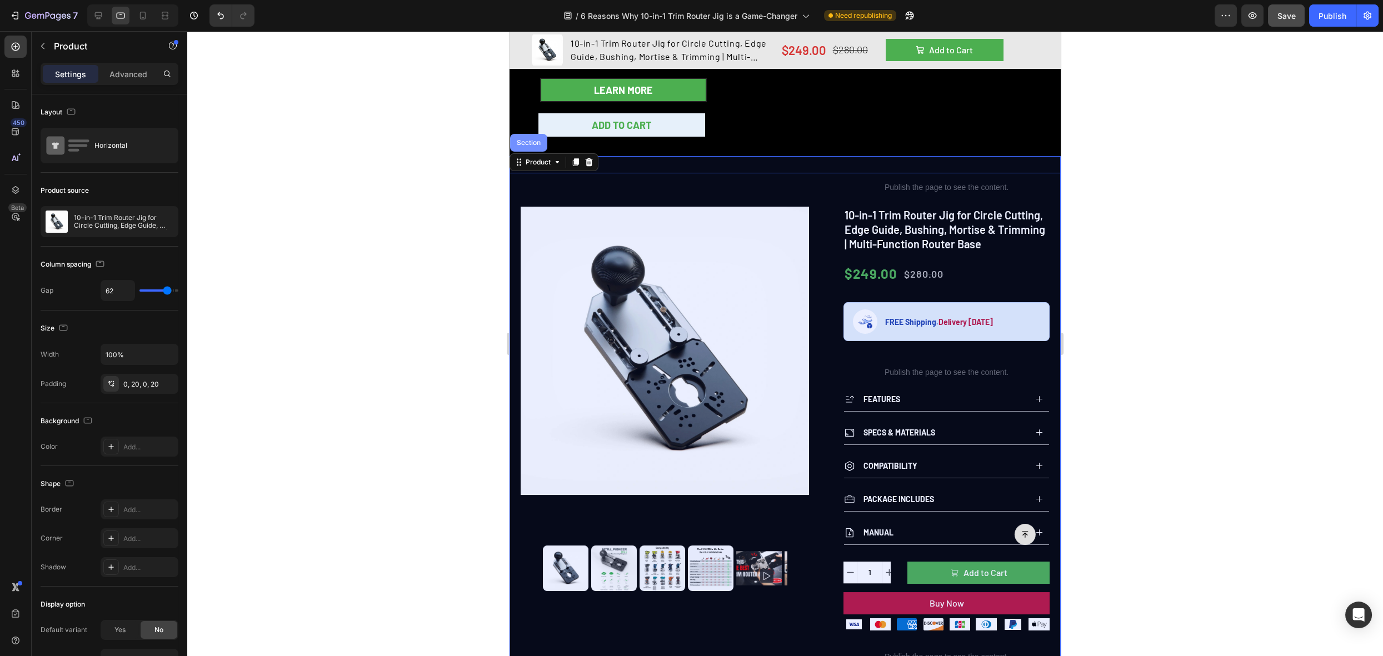
click at [532, 145] on div "Section" at bounding box center [528, 143] width 37 height 18
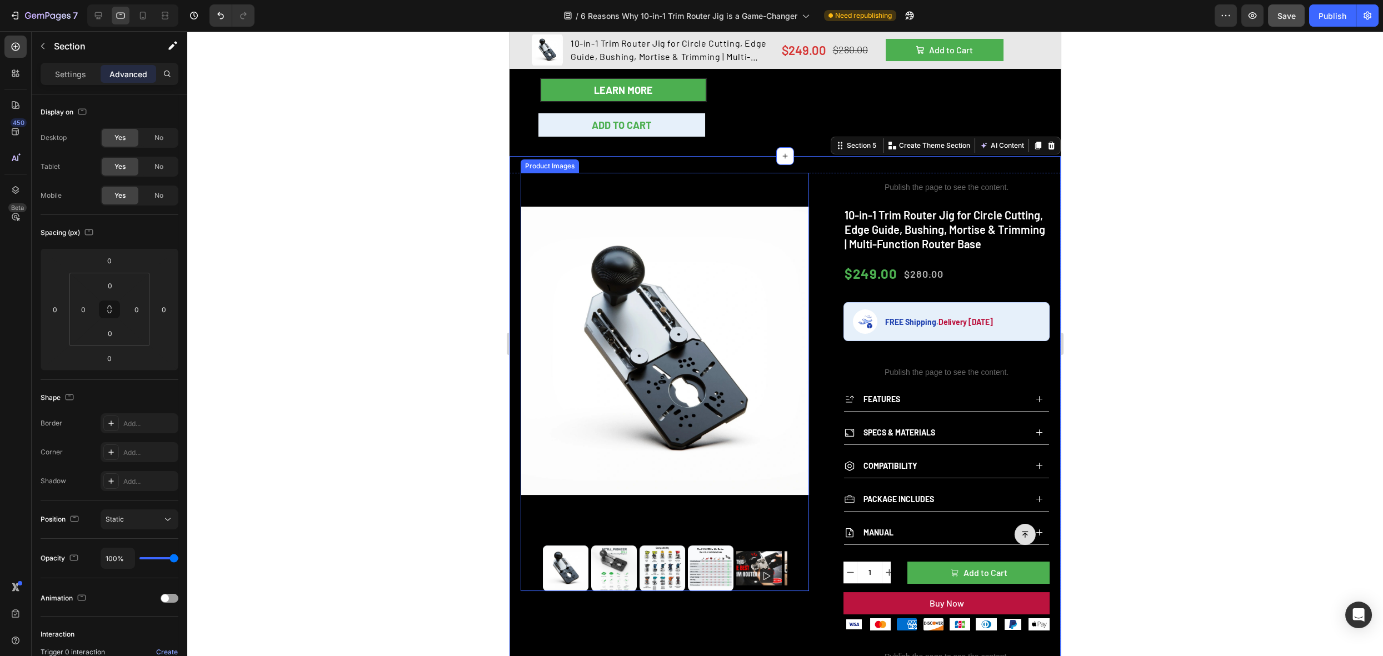
click at [545, 165] on div "Product Images" at bounding box center [550, 166] width 54 height 10
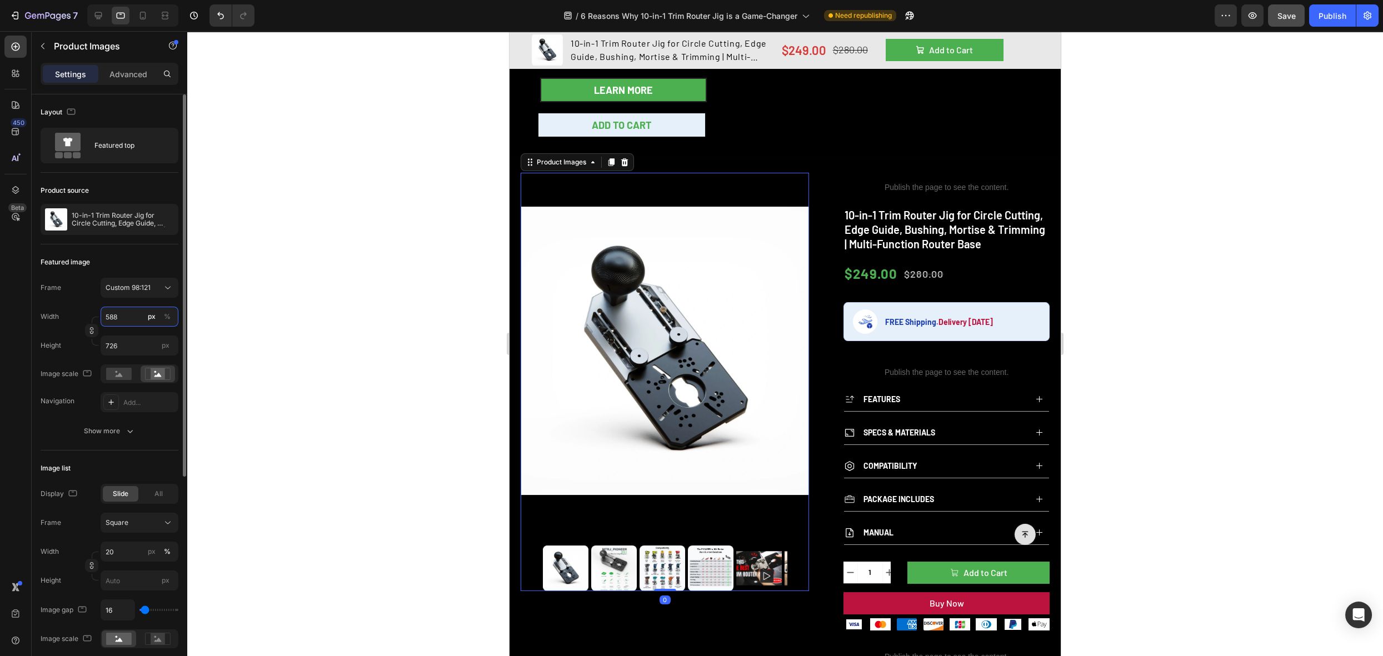
click at [134, 314] on input "588" at bounding box center [140, 317] width 78 height 20
click at [138, 293] on button "Custom 98:121" at bounding box center [140, 288] width 78 height 20
click at [140, 258] on div "Featured image" at bounding box center [110, 262] width 138 height 18
click at [122, 318] on input "588" at bounding box center [140, 317] width 78 height 20
type input "4"
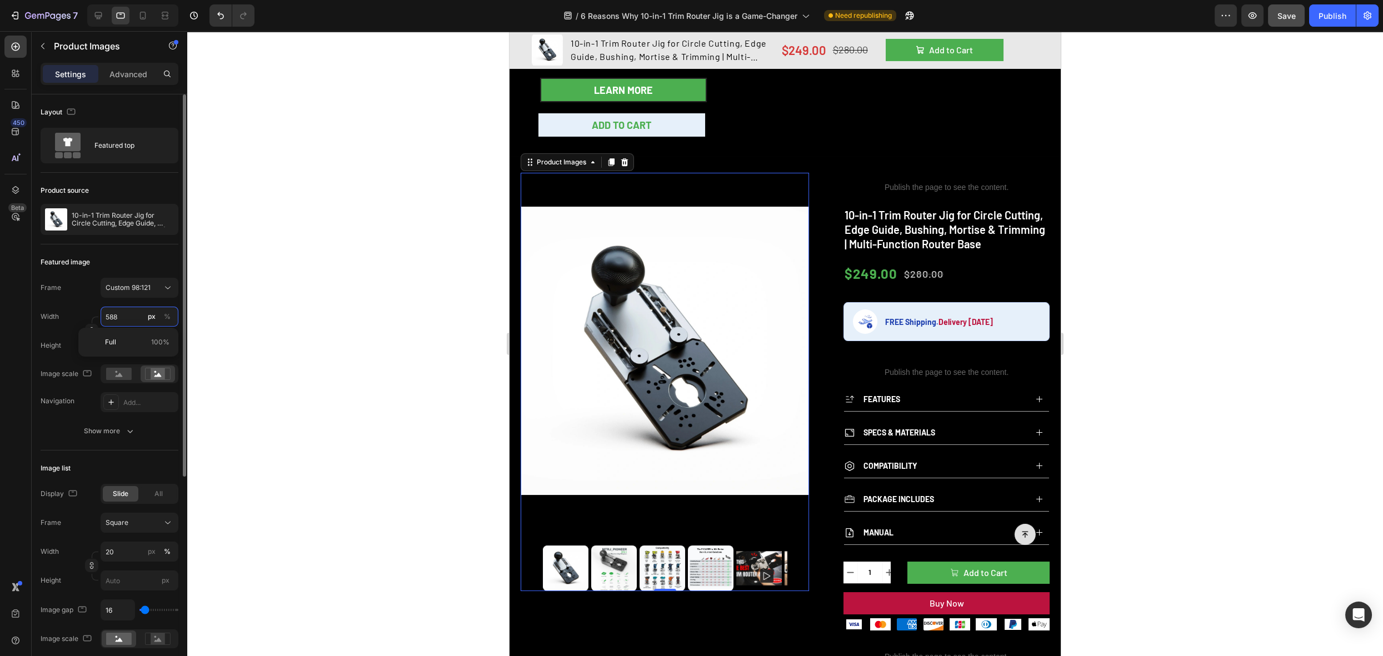
type input "5"
type input "400"
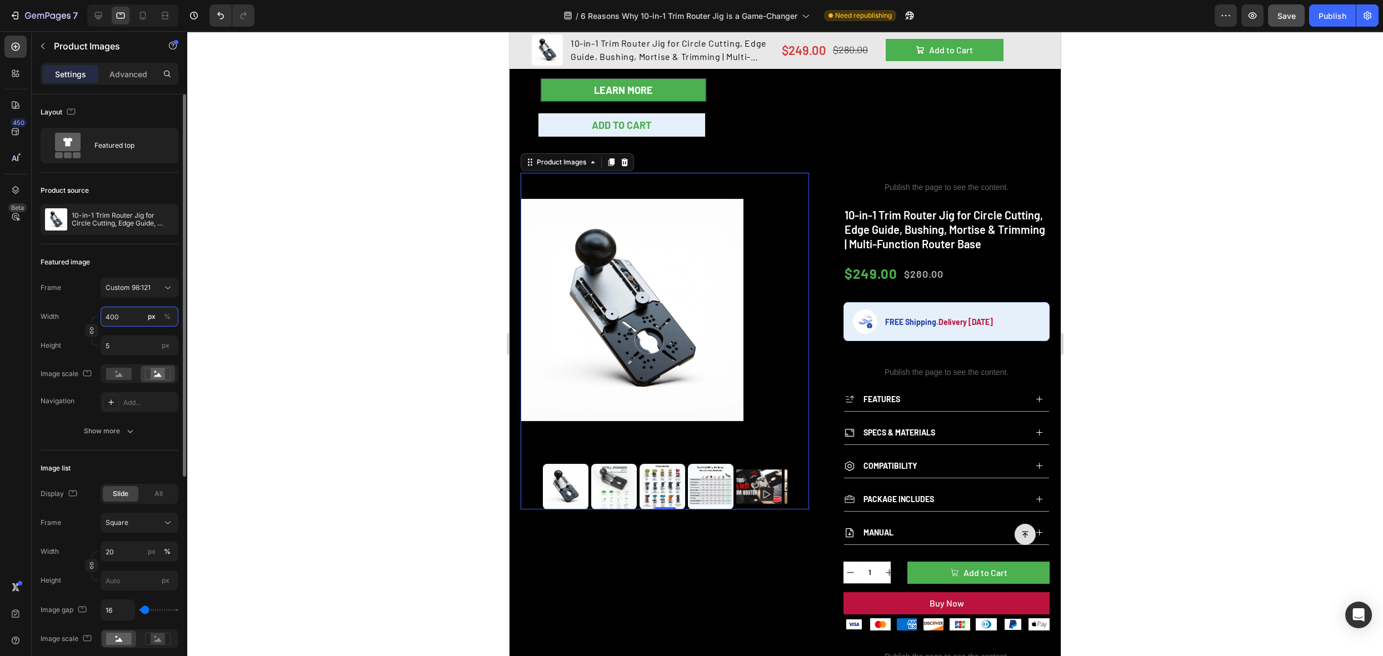
type input "494"
type input "400"
click at [135, 263] on div "Featured image" at bounding box center [110, 262] width 138 height 18
click at [571, 164] on div "Product Images" at bounding box center [562, 162] width 54 height 10
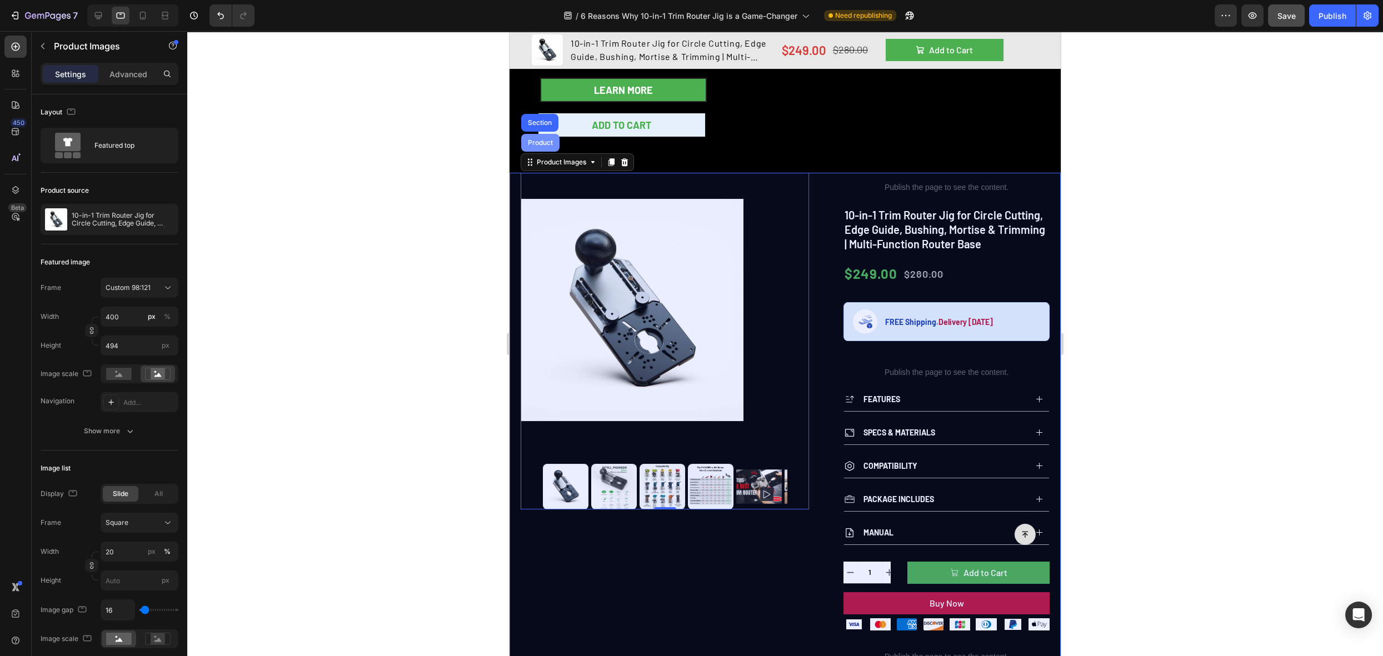
click at [544, 145] on div "Product" at bounding box center [540, 143] width 38 height 18
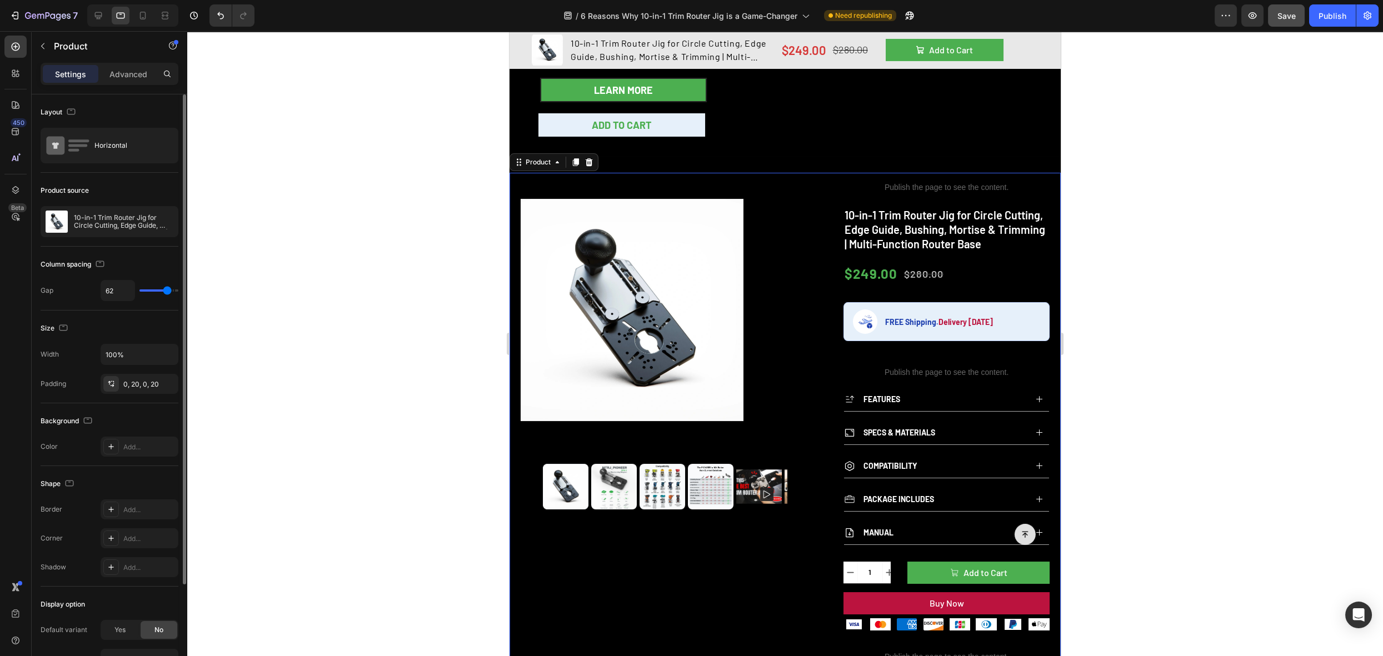
type input "42"
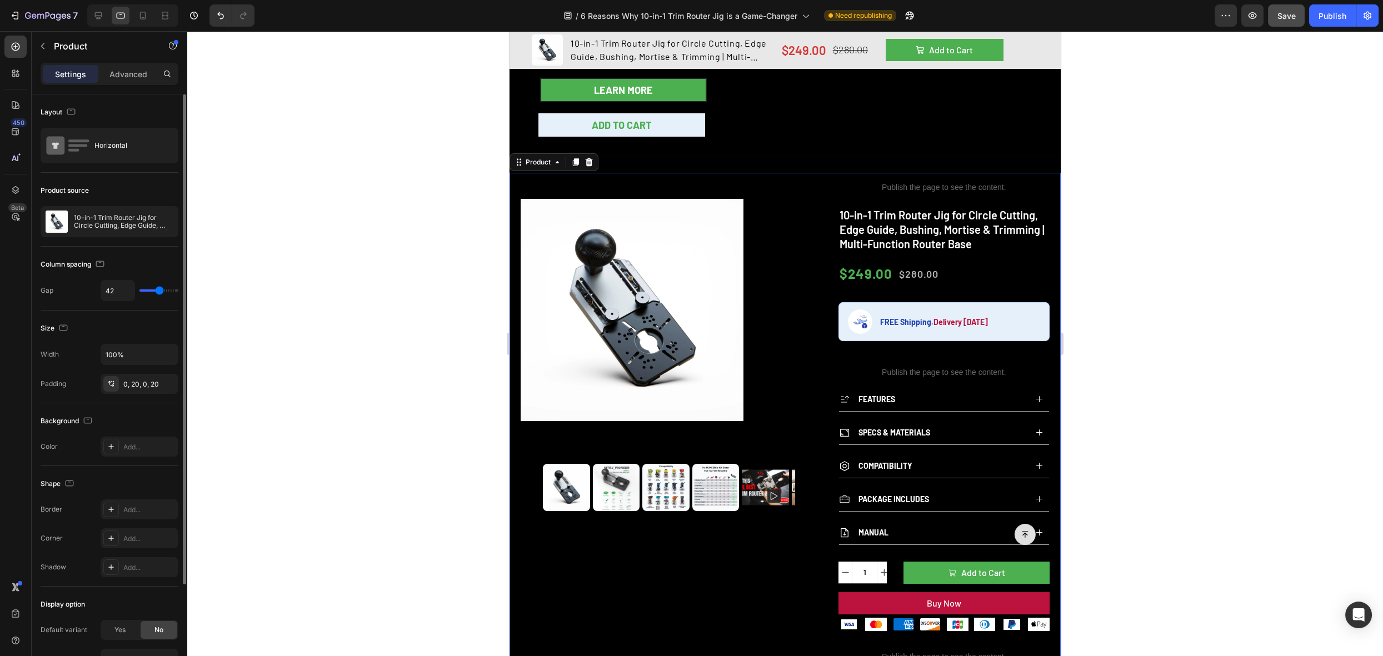
type input "39"
type input "38"
type input "37"
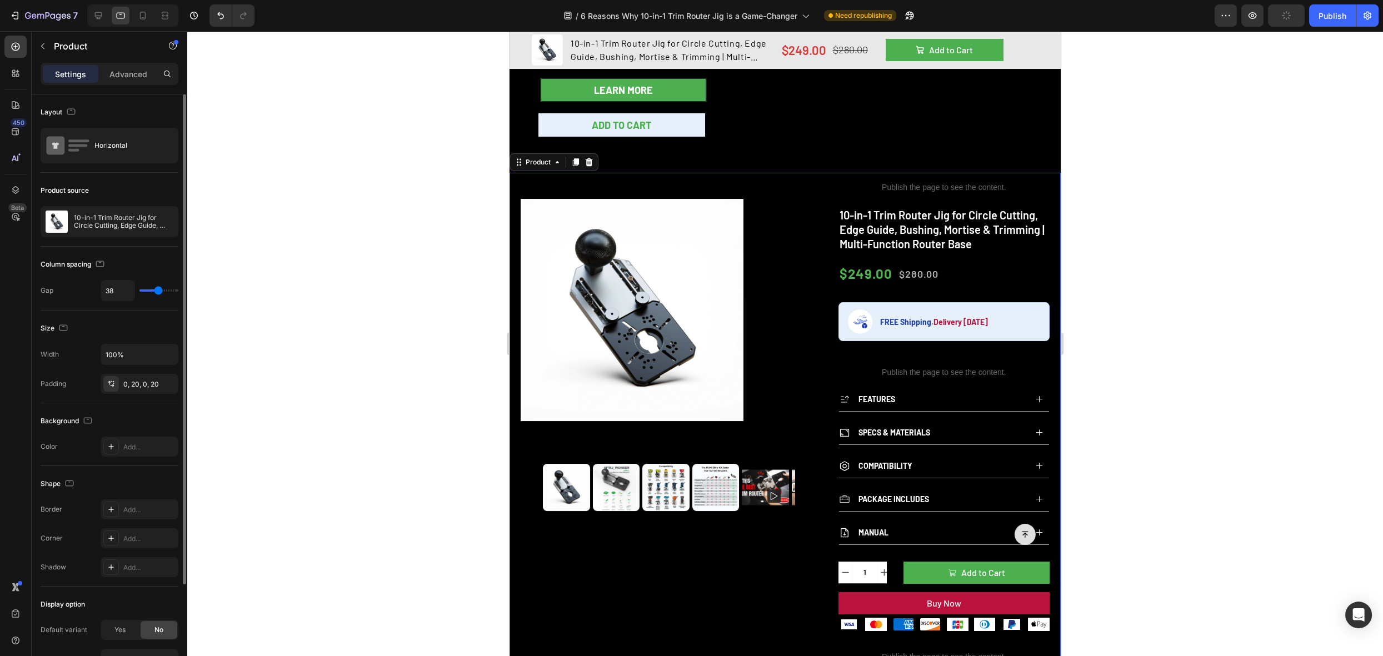
type input "37"
type input "36"
type input "34"
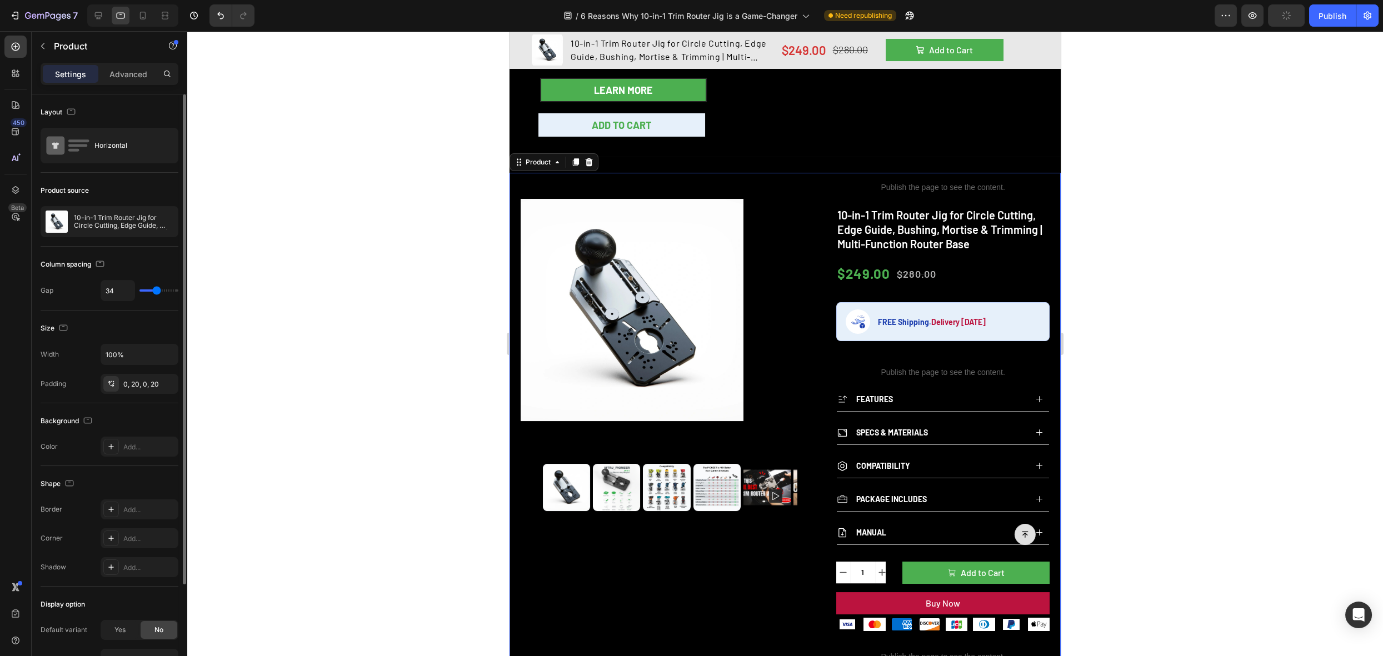
type input "31"
type input "30"
type input "28"
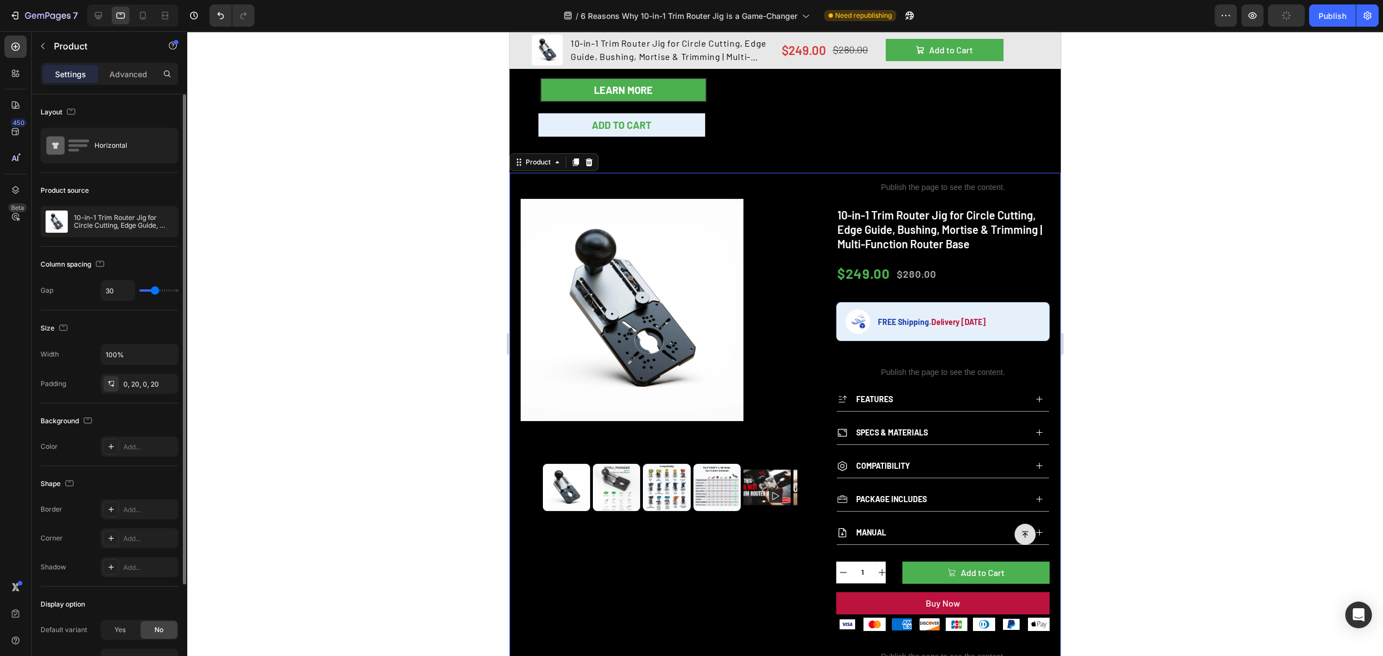
type input "28"
type input "26"
type input "25"
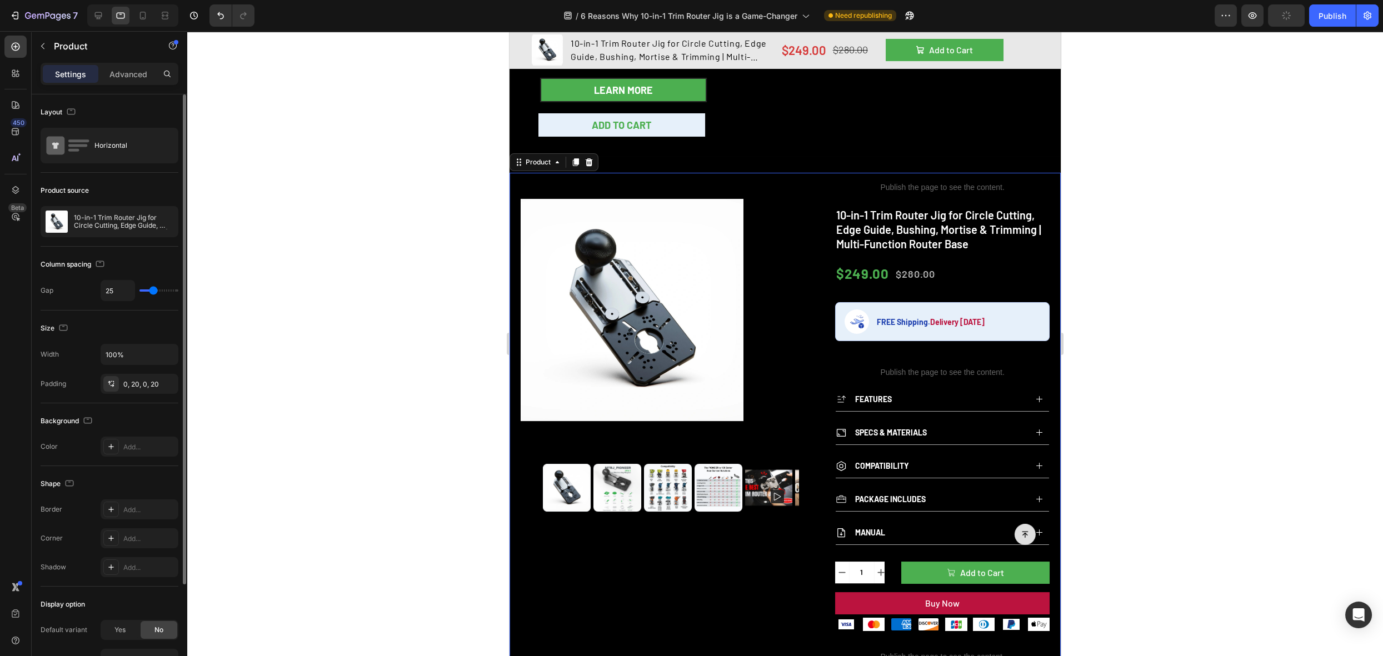
type input "23"
drag, startPoint x: 165, startPoint y: 291, endPoint x: 152, endPoint y: 290, distance: 12.3
type input "23"
click at [152, 290] on input "range" at bounding box center [159, 291] width 39 height 2
click at [532, 163] on div "Product" at bounding box center [538, 162] width 29 height 10
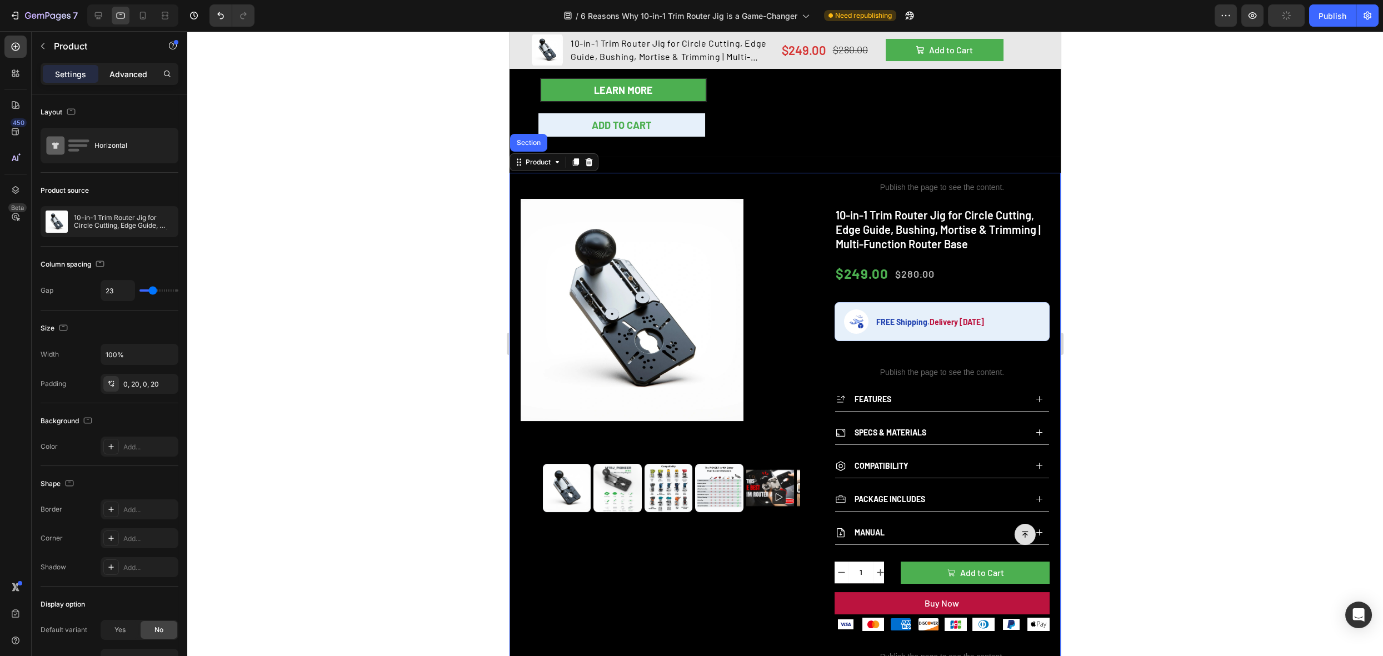
click at [129, 74] on p "Advanced" at bounding box center [128, 74] width 38 height 12
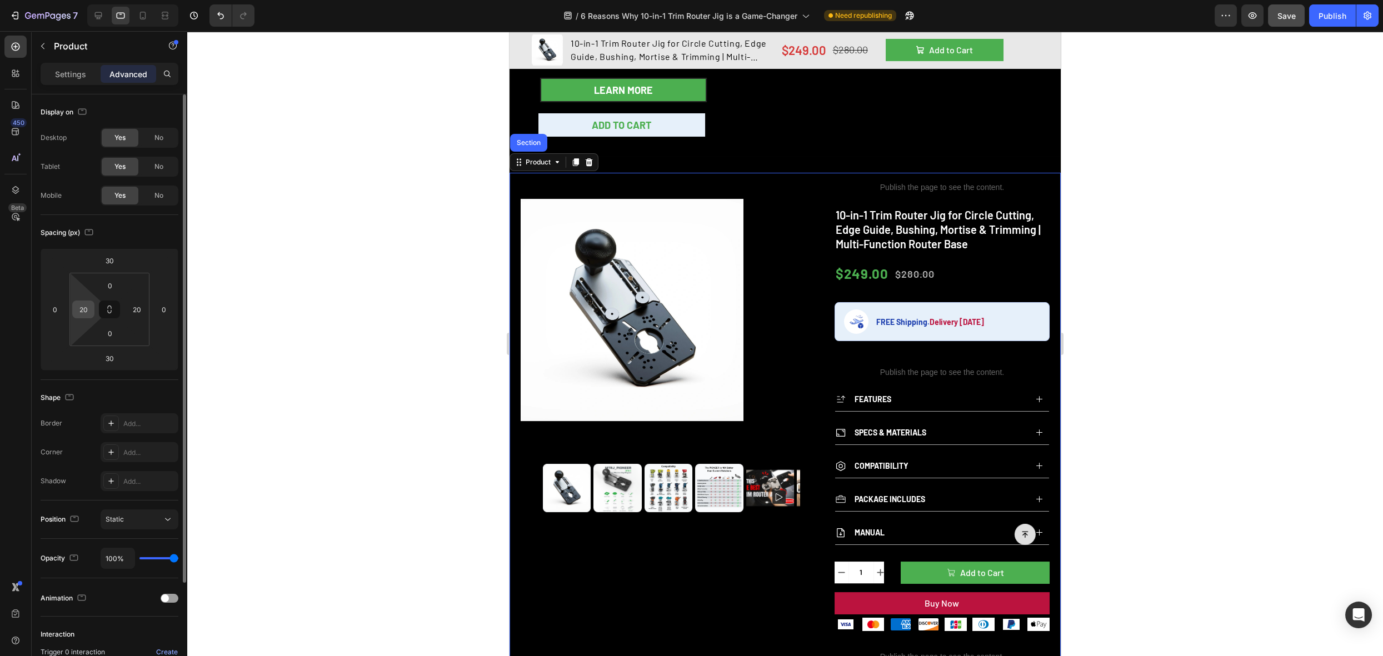
click at [83, 308] on input "20" at bounding box center [83, 309] width 17 height 17
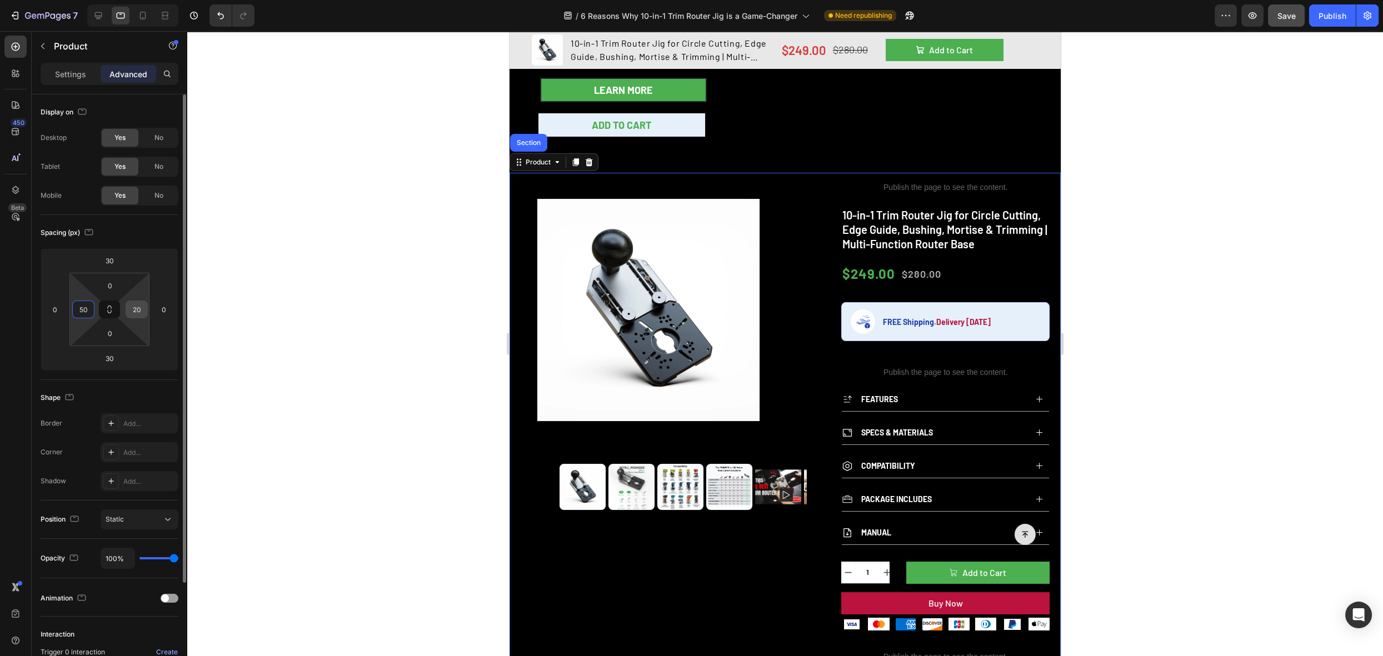
type input "50"
click at [126, 312] on div "20" at bounding box center [137, 310] width 22 height 18
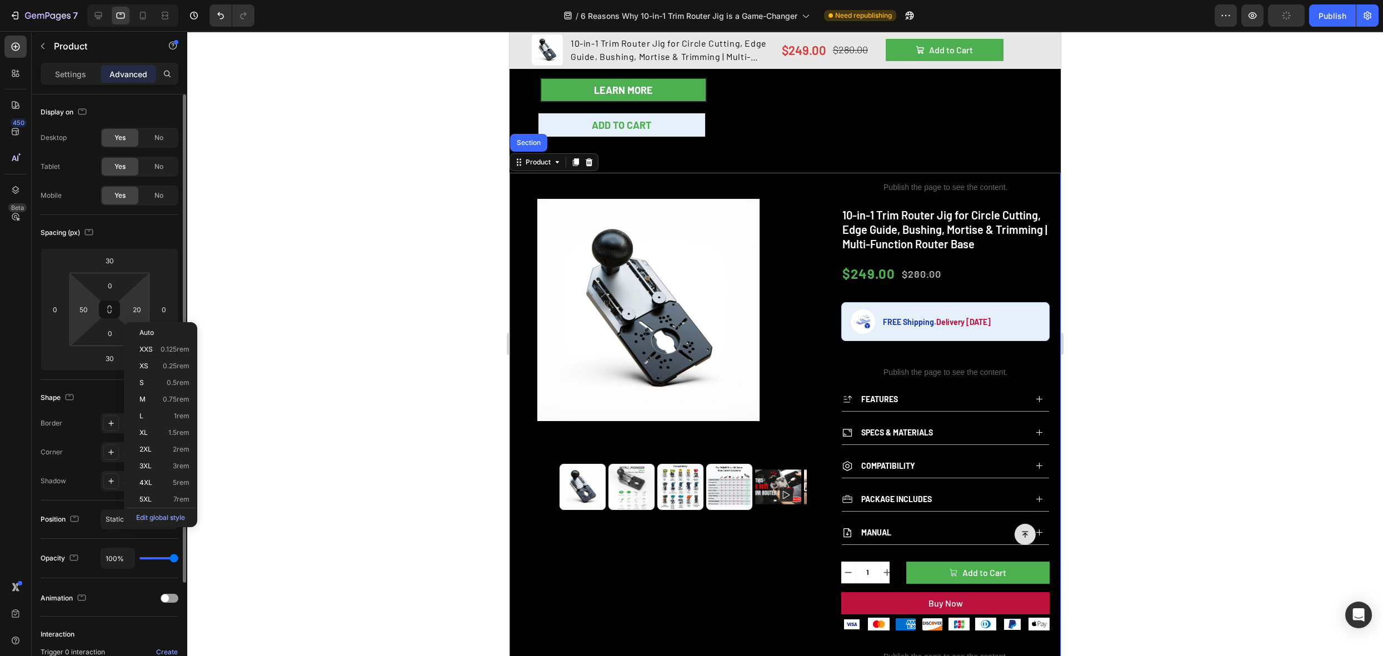
click at [147, 0] on html "7 Version history / 6 Reasons Why 10-in-1 Trim Router Jig is a Game-Changer Nee…" at bounding box center [691, 0] width 1383 height 0
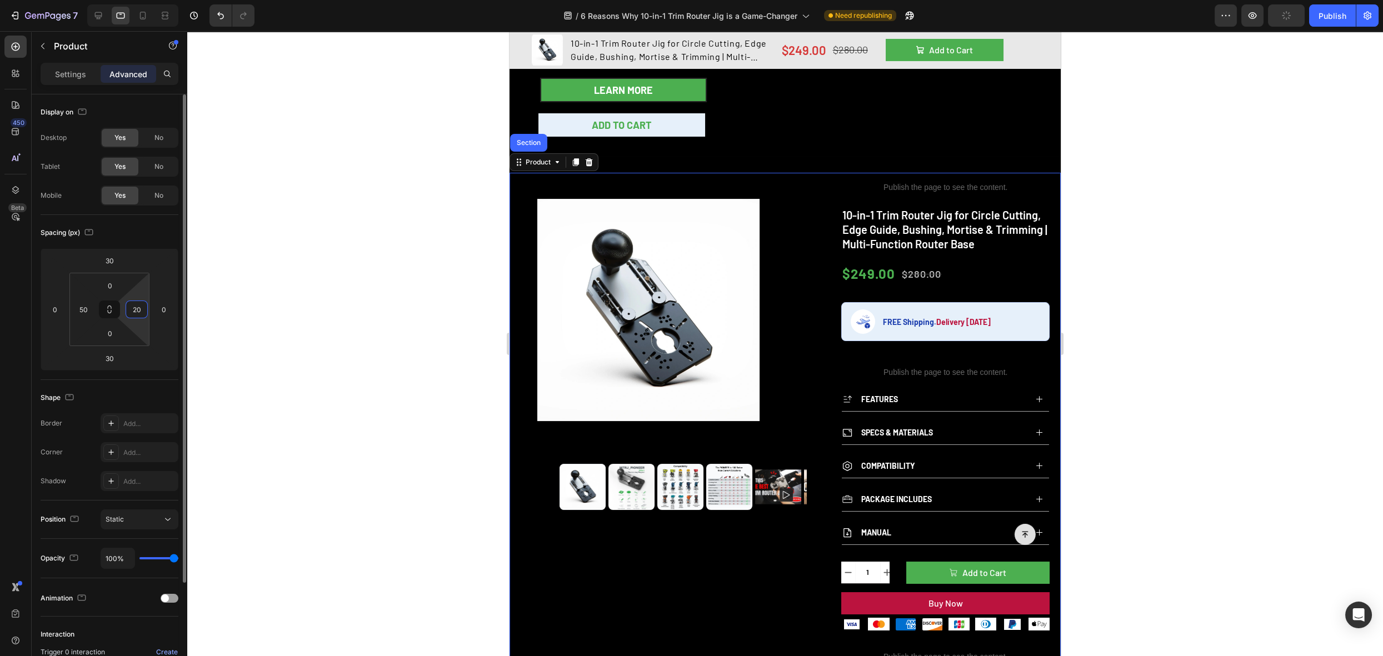
click at [139, 309] on input "20" at bounding box center [136, 309] width 17 height 17
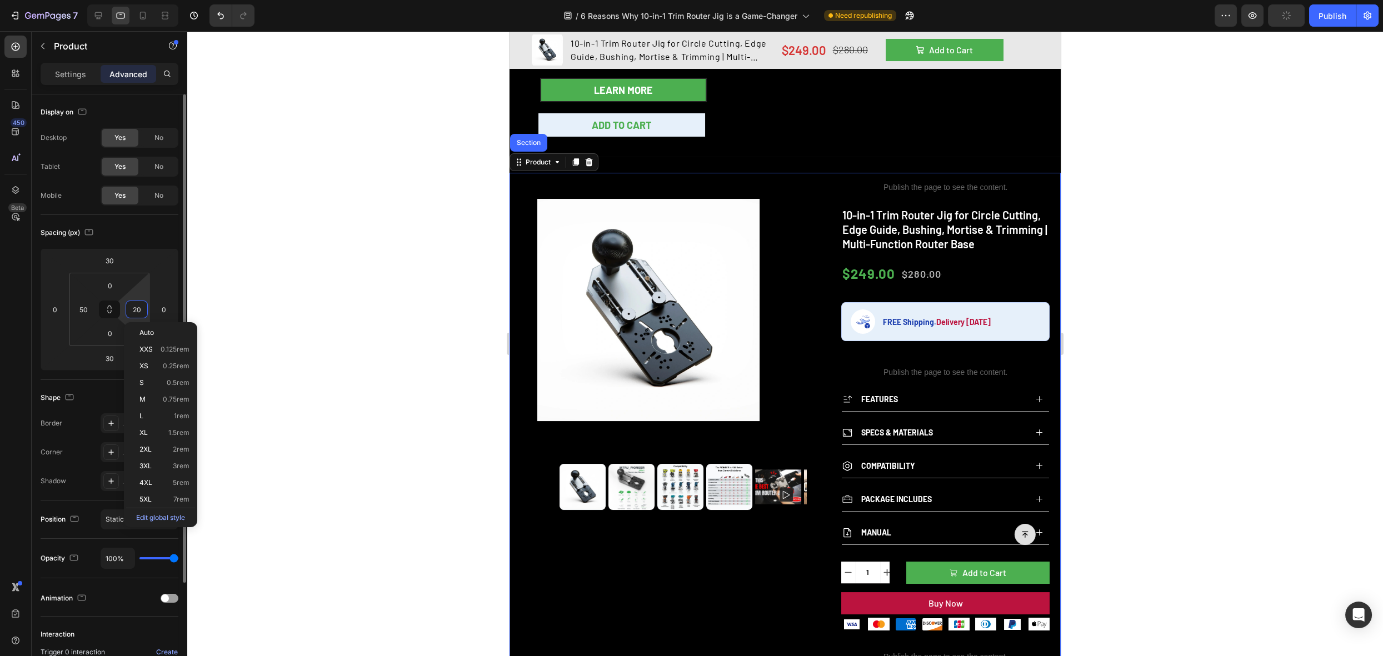
type input "2"
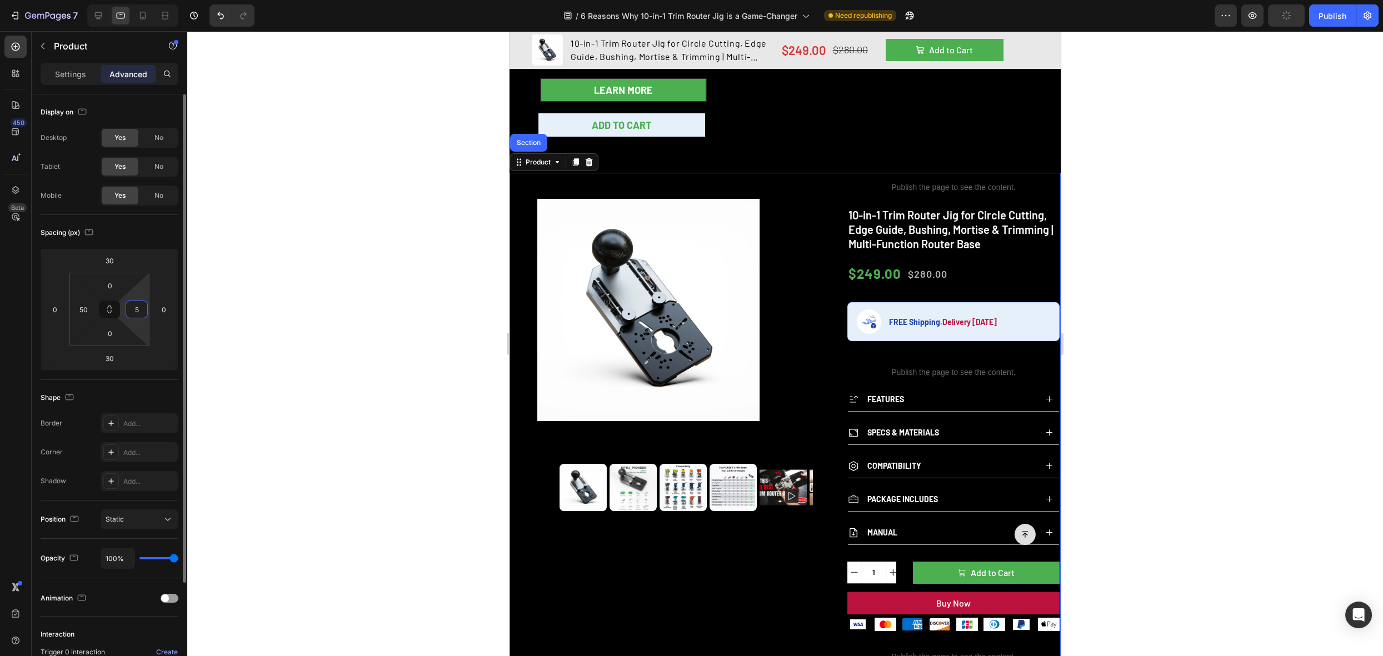
type input "50"
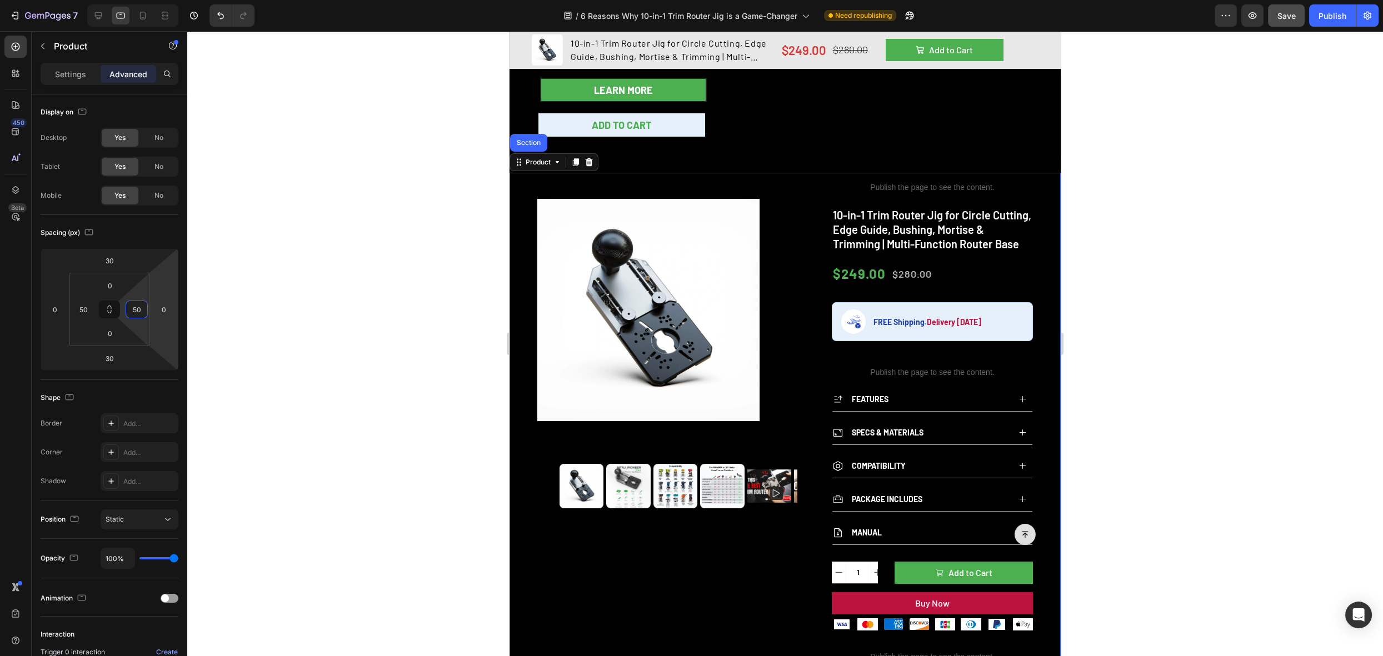
click at [1201, 292] on div at bounding box center [785, 343] width 1196 height 625
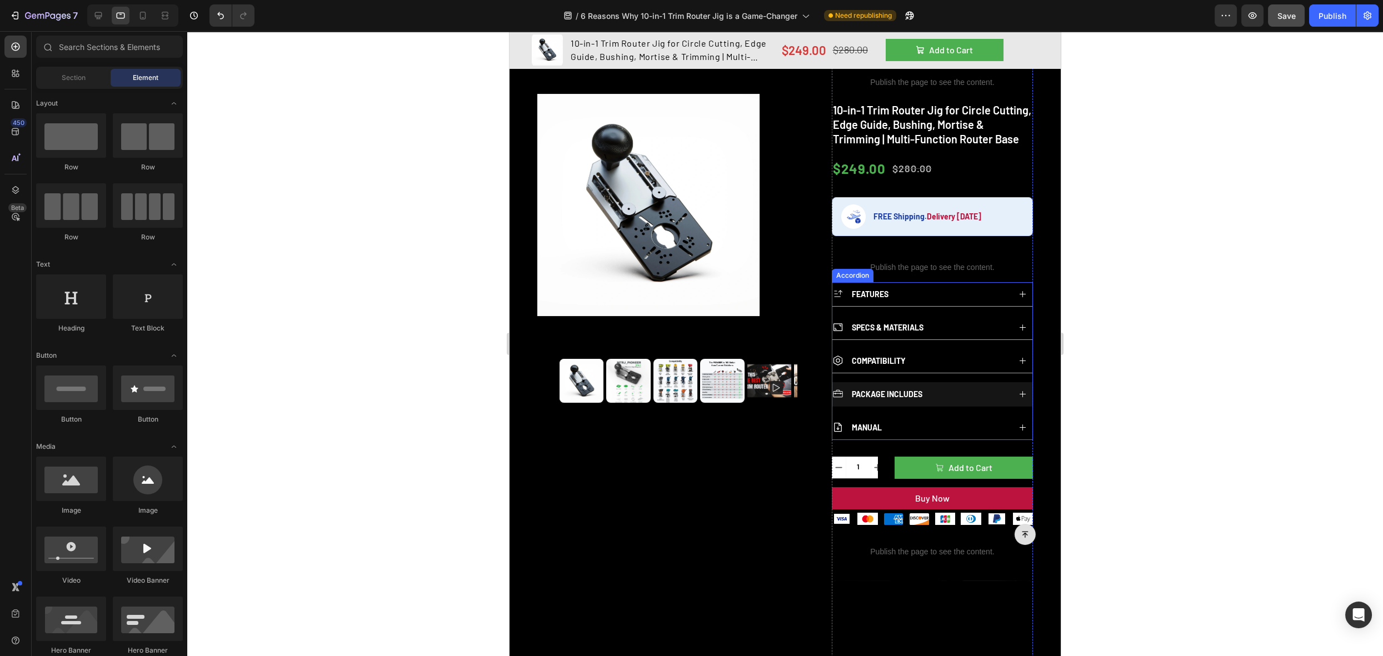
scroll to position [362, 0]
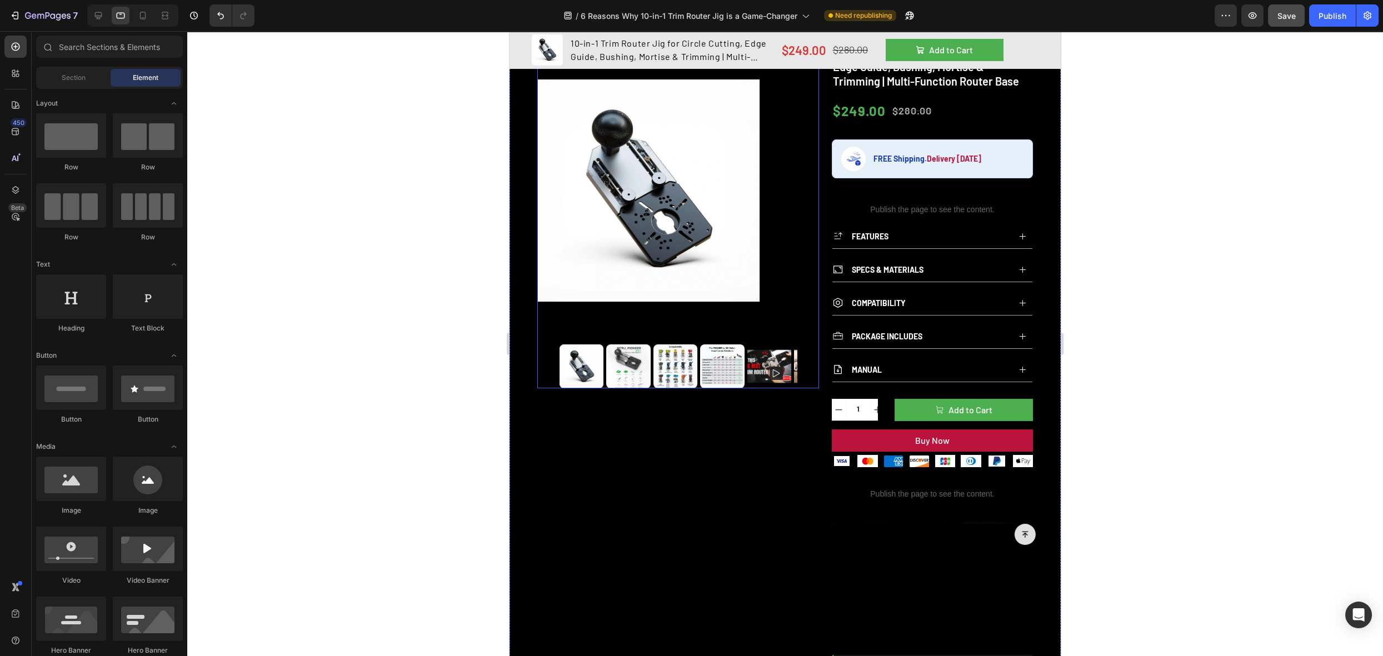
click at [803, 347] on div at bounding box center [678, 367] width 282 height 44
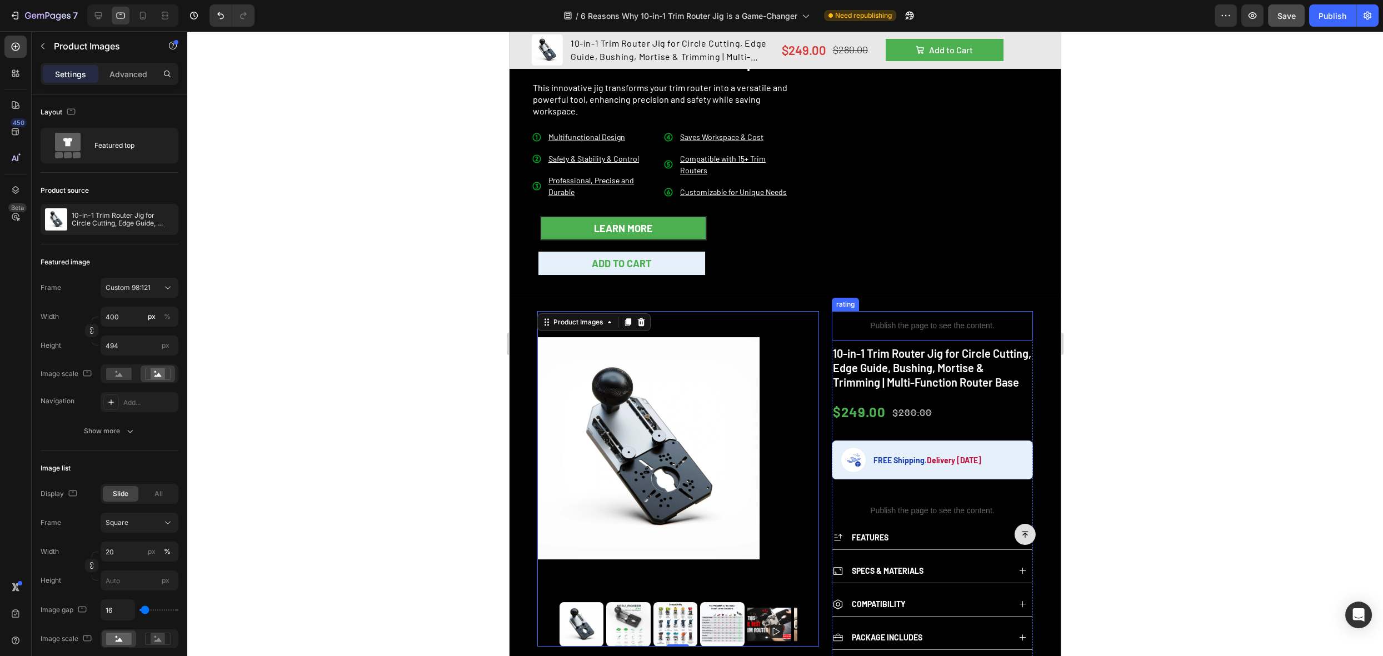
scroll to position [29, 0]
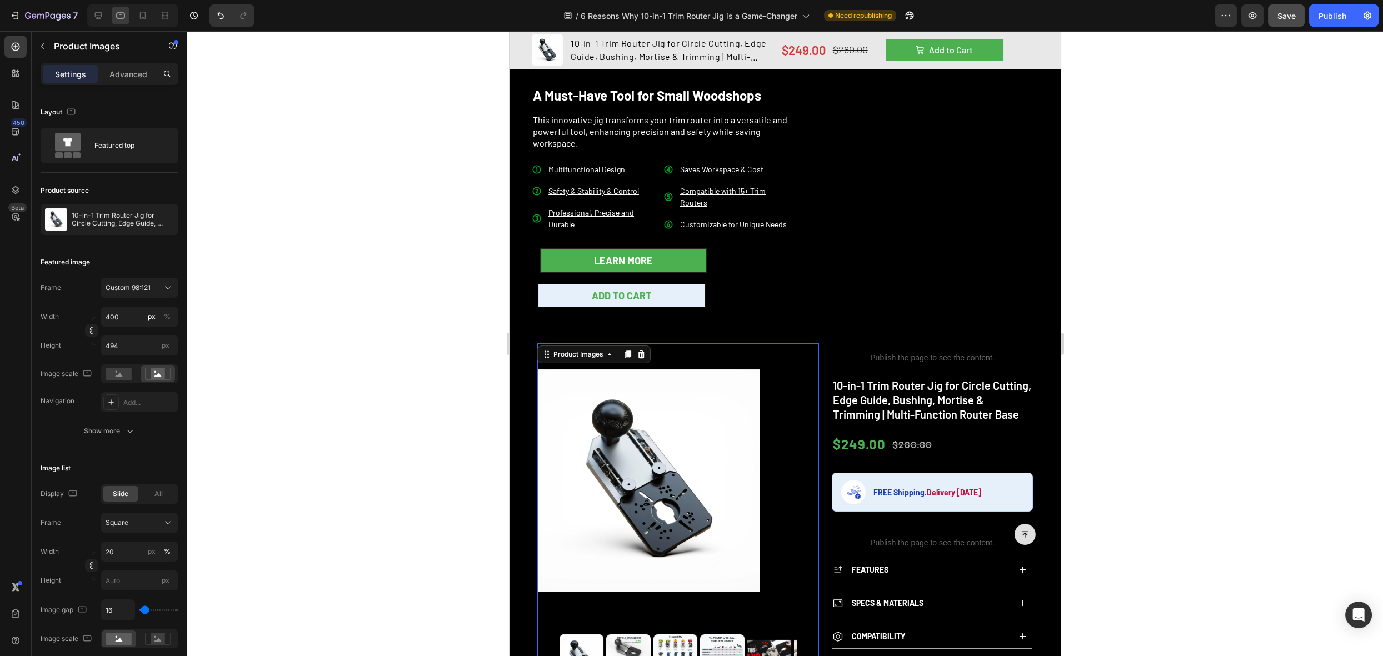
click at [1211, 307] on div at bounding box center [785, 343] width 1196 height 625
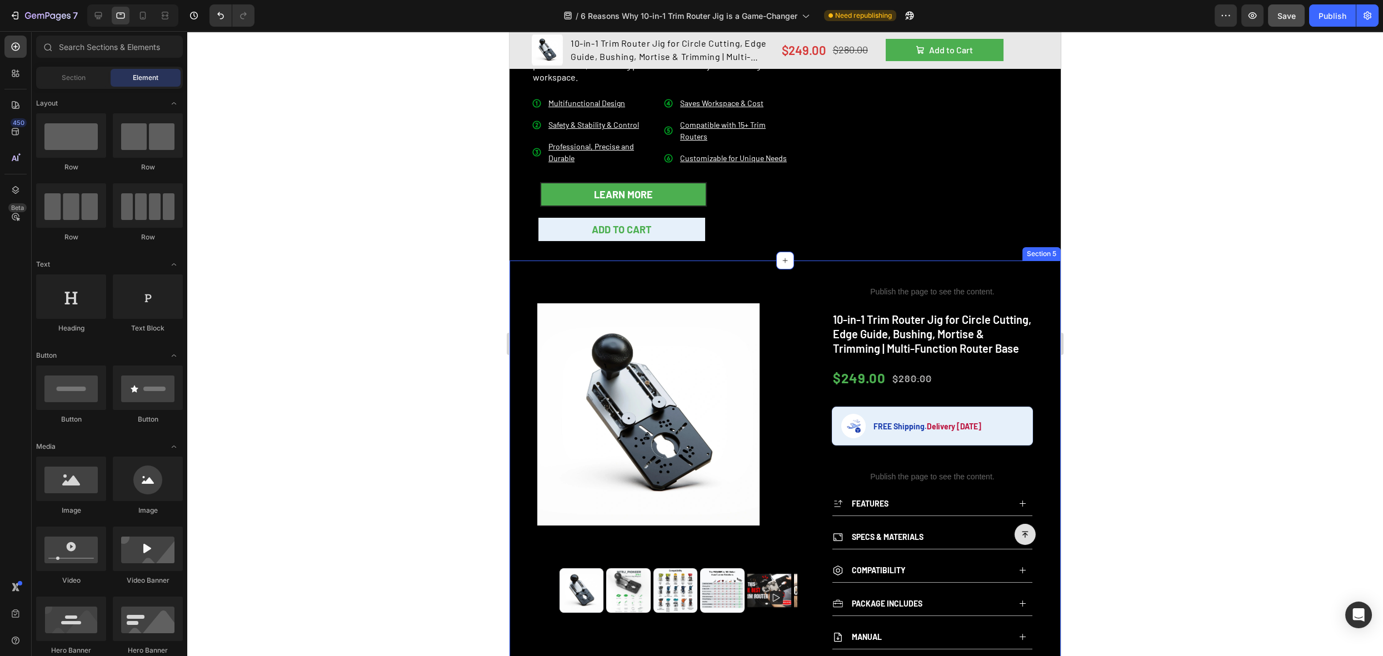
scroll to position [101, 0]
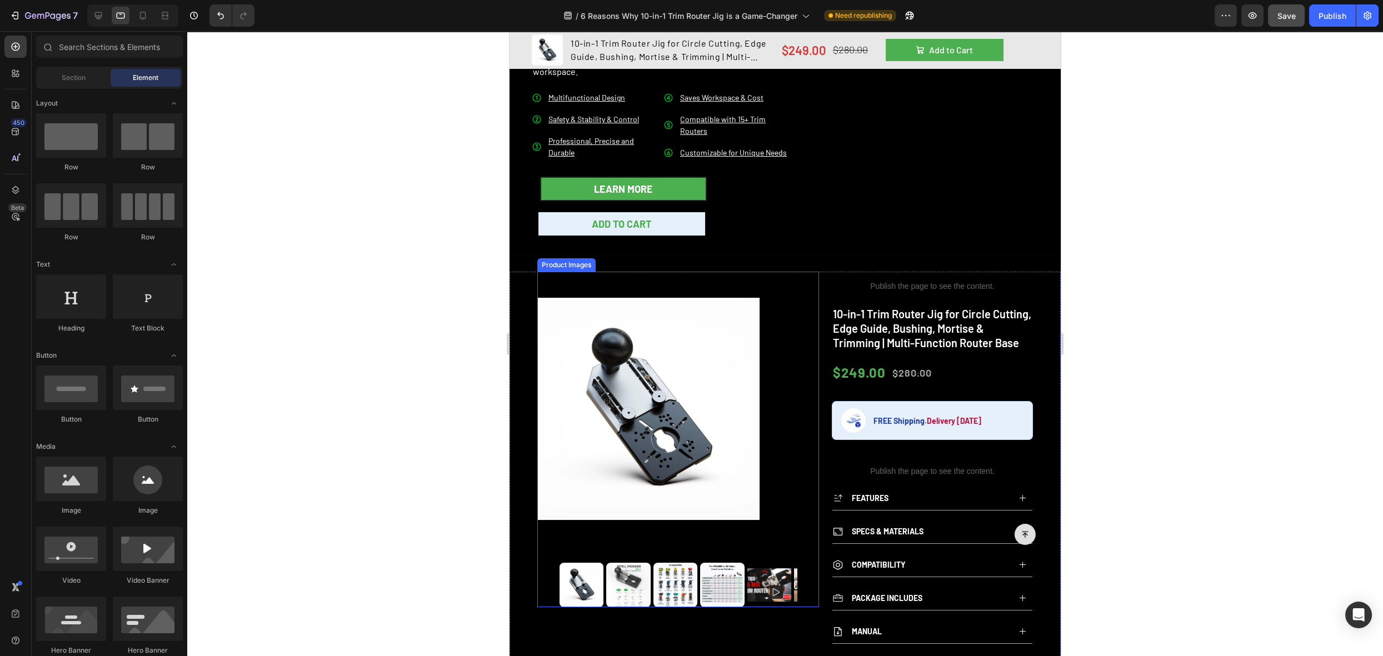
click at [762, 285] on div at bounding box center [678, 409] width 282 height 275
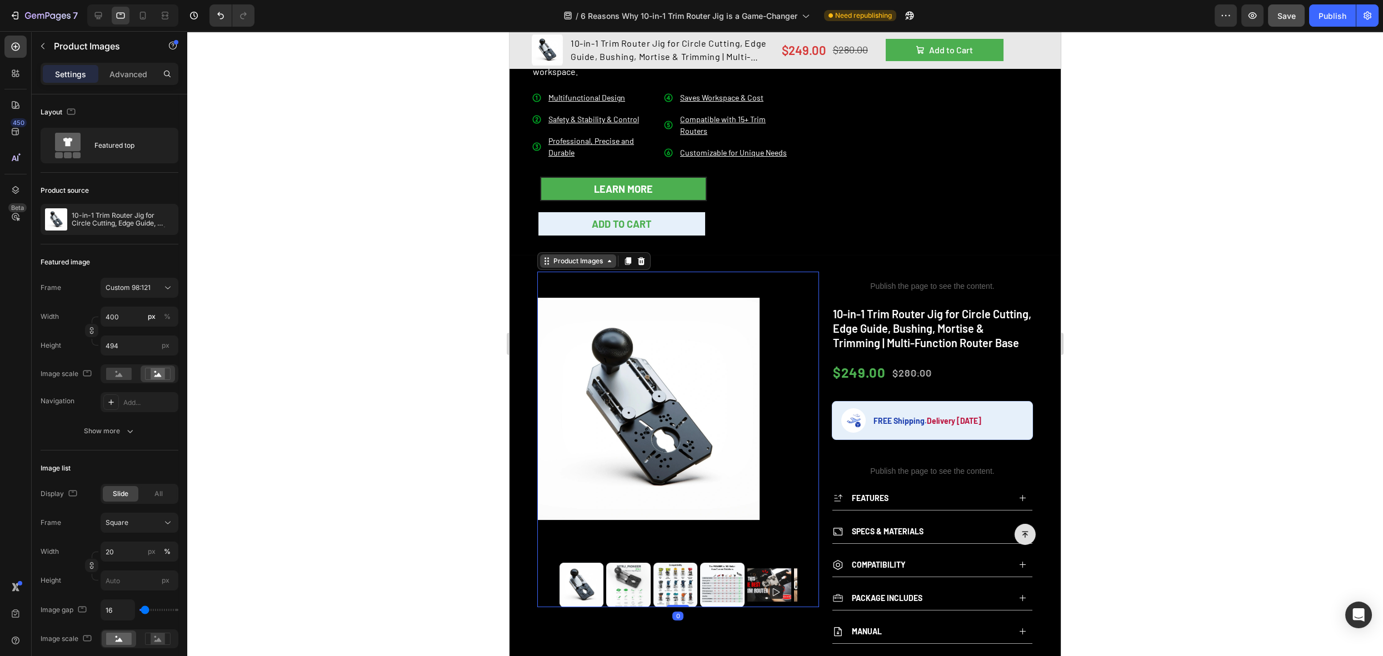
click at [595, 263] on div "Product Images" at bounding box center [578, 261] width 54 height 10
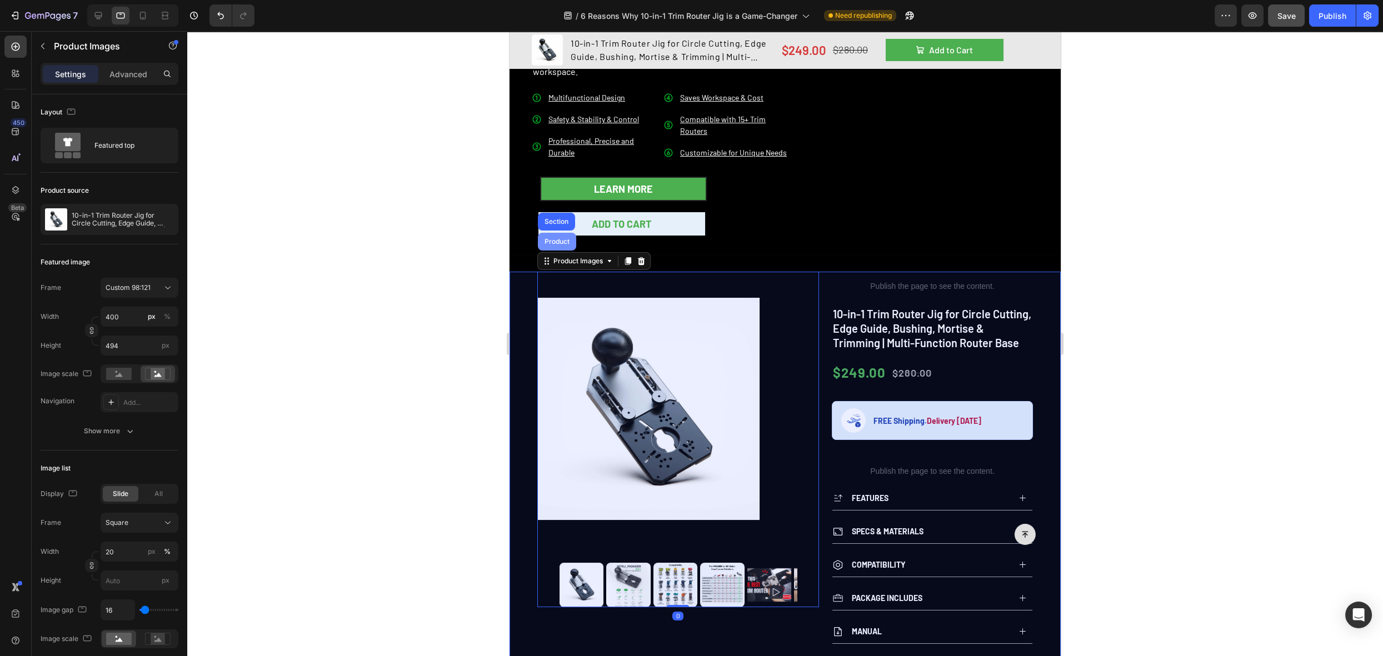
click at [565, 242] on div "Product" at bounding box center [556, 241] width 29 height 7
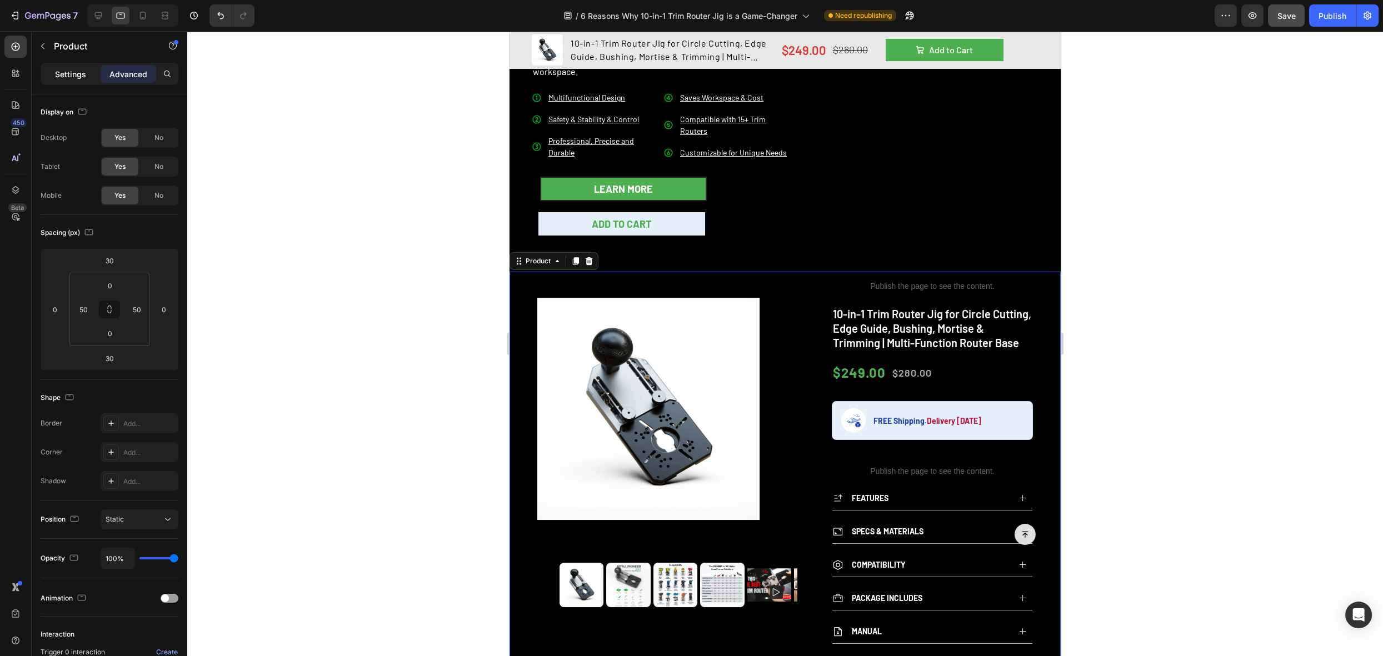
click at [71, 78] on p "Settings" at bounding box center [70, 74] width 31 height 12
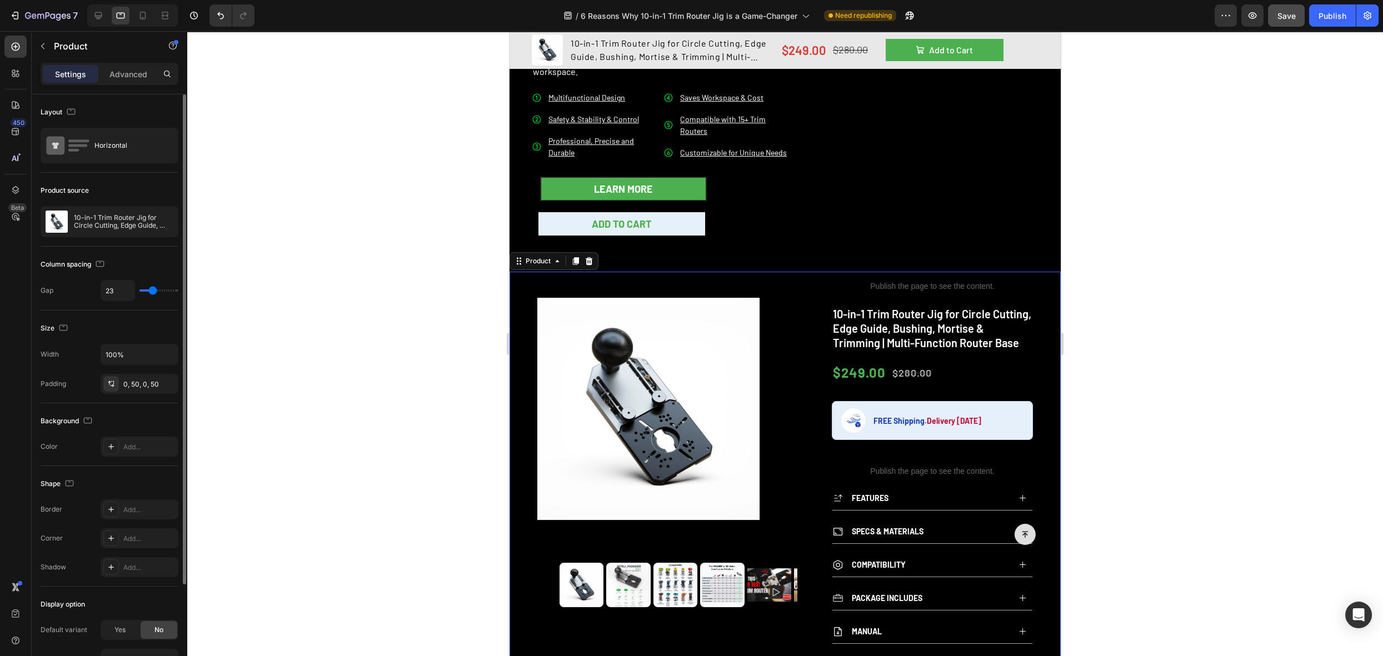
type input "5"
type input "0"
click at [140, 290] on input "range" at bounding box center [159, 291] width 39 height 2
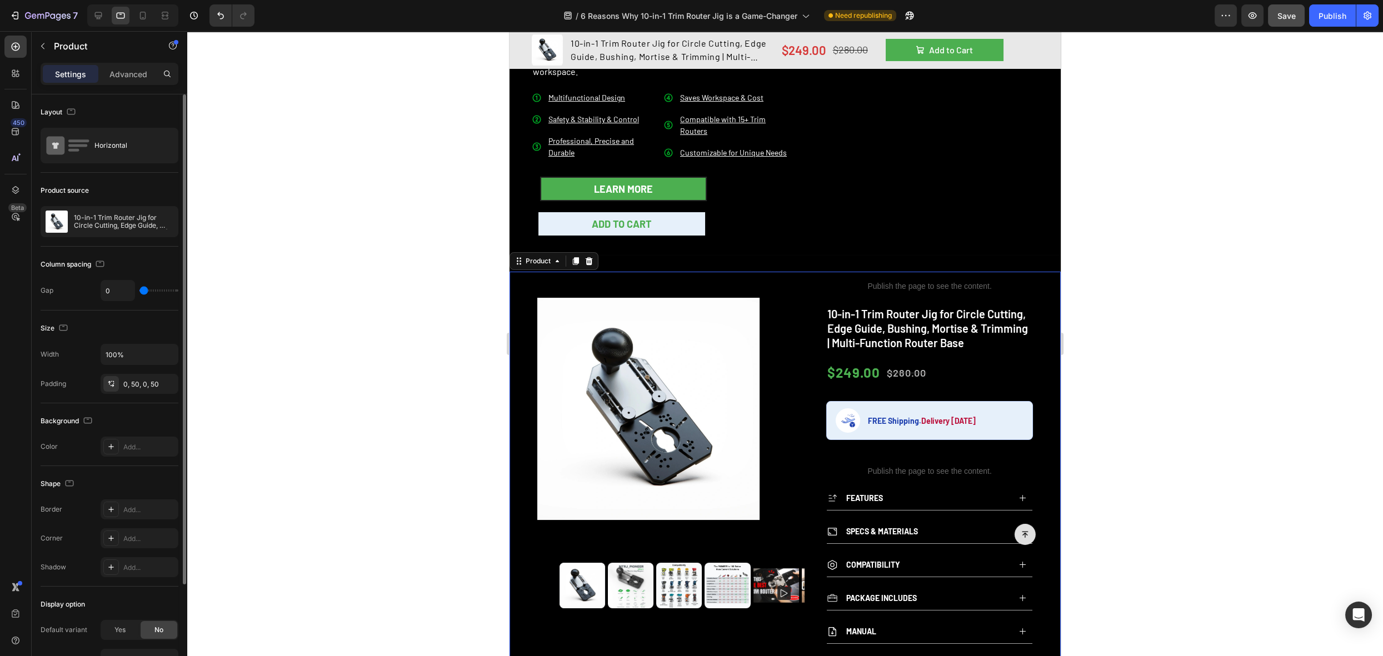
type input "9"
type input "11"
type input "13"
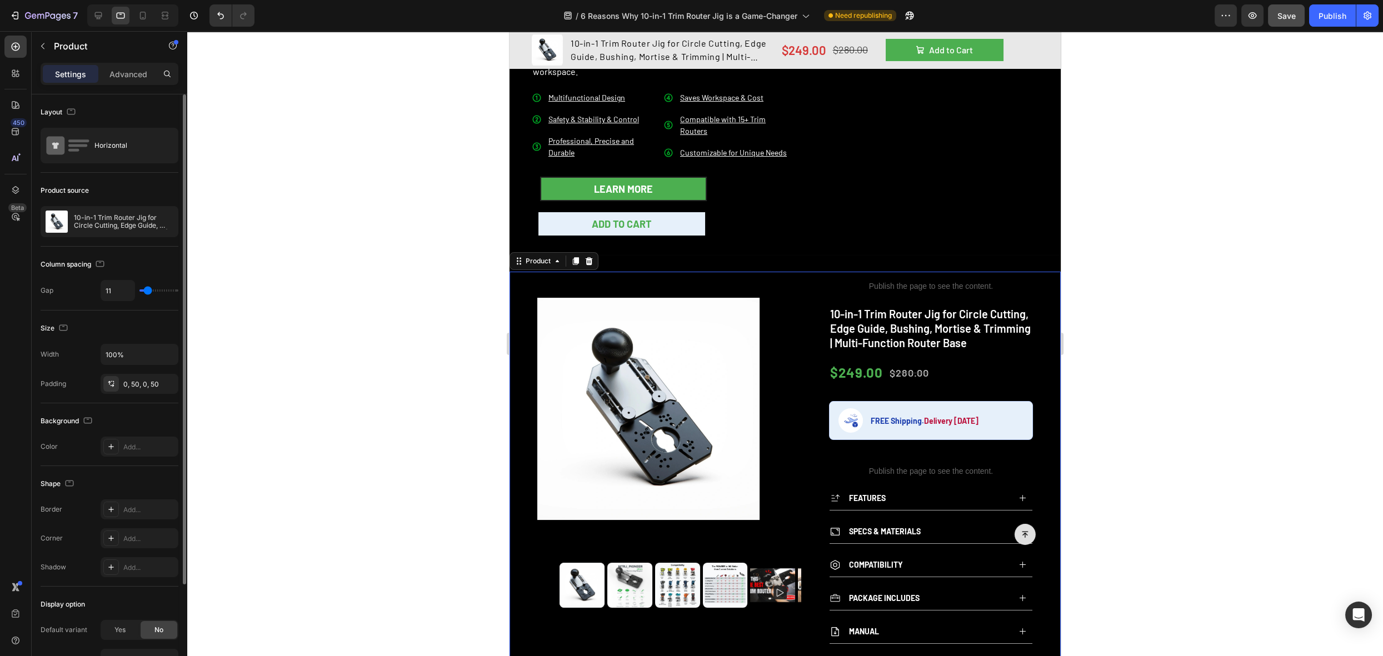
type input "13"
type input "18"
type input "19"
drag, startPoint x: 145, startPoint y: 288, endPoint x: 151, endPoint y: 288, distance: 6.1
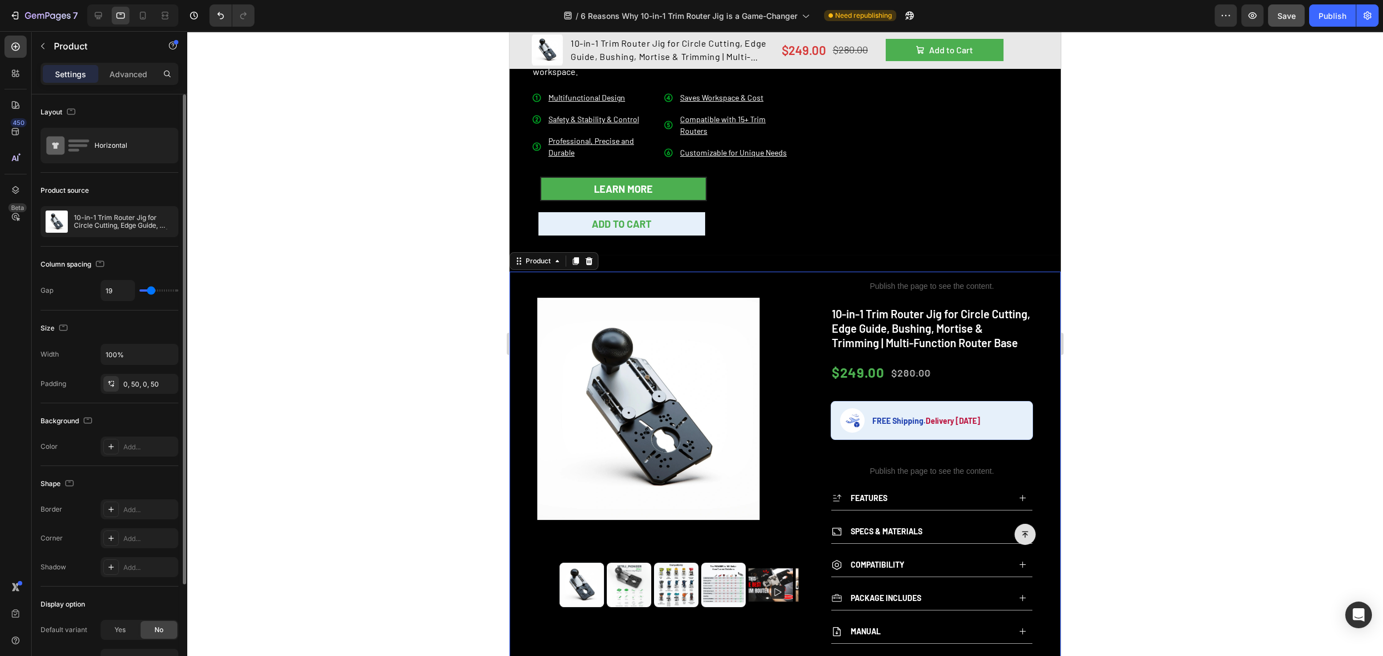
click at [151, 290] on input "range" at bounding box center [159, 291] width 39 height 2
type input "20"
click at [629, 530] on div "Button" at bounding box center [780, 534] width 512 height 21
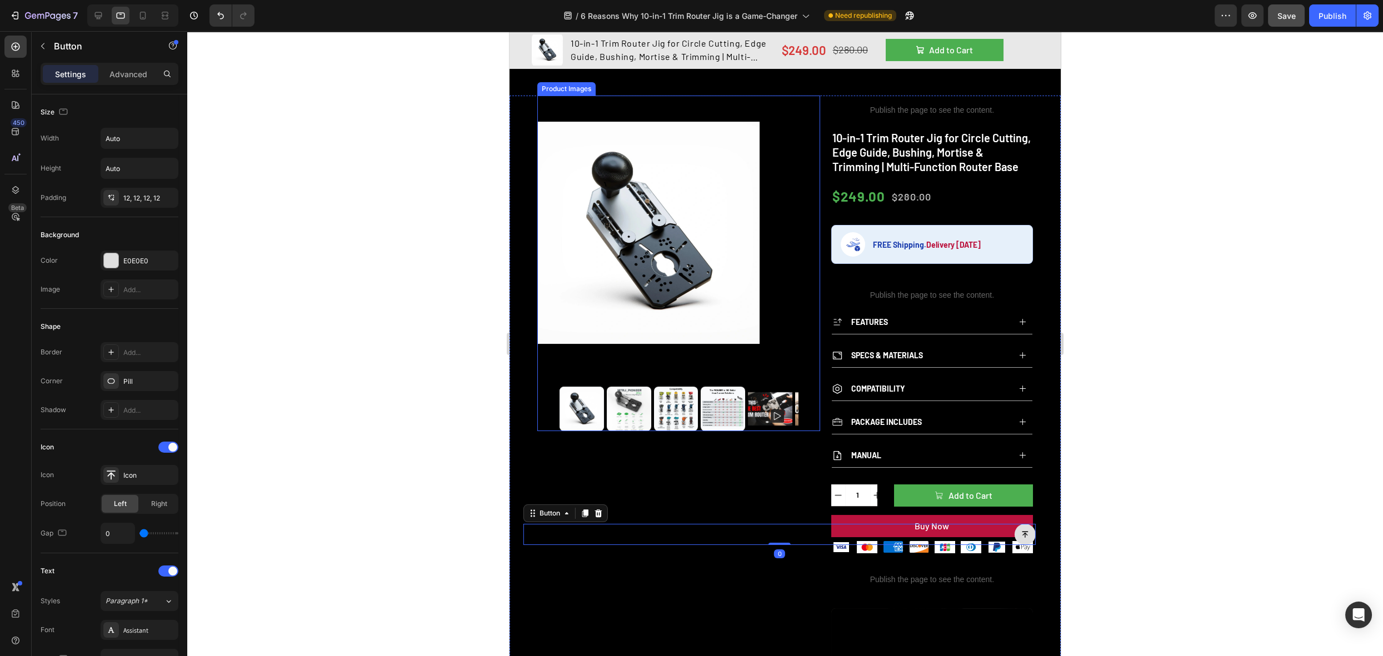
scroll to position [285, 0]
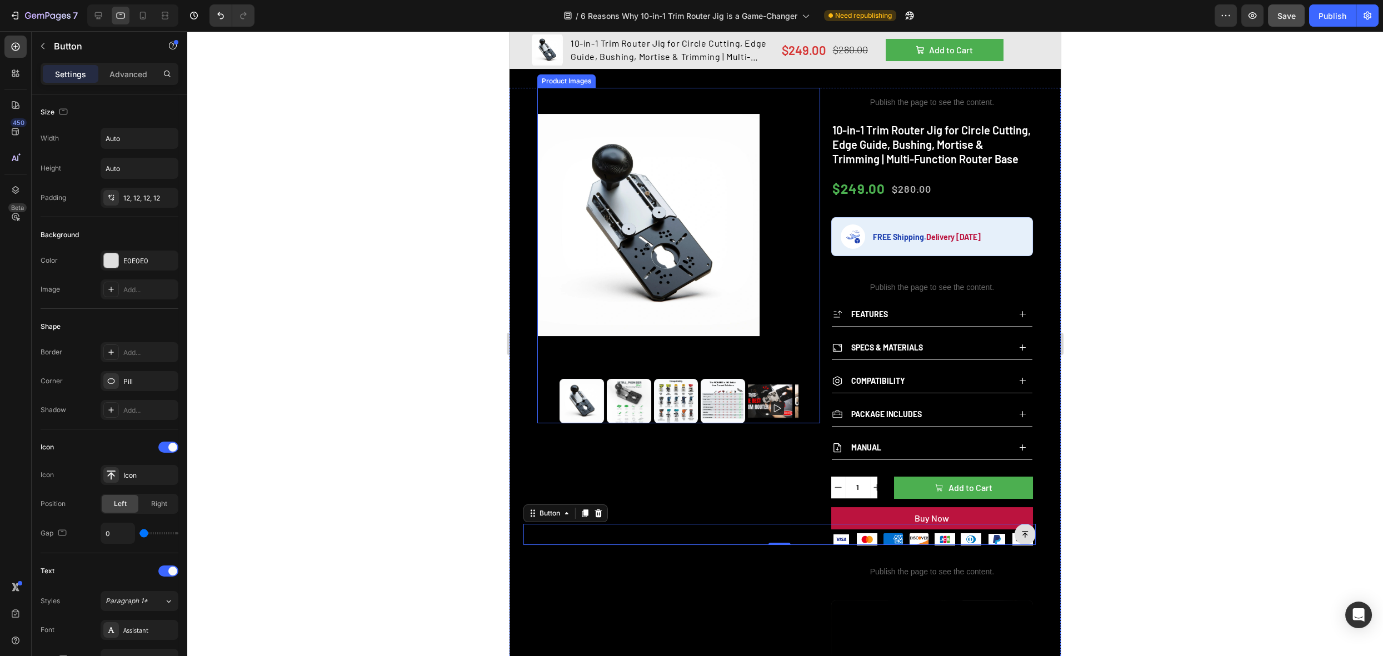
click at [551, 387] on div at bounding box center [678, 401] width 283 height 44
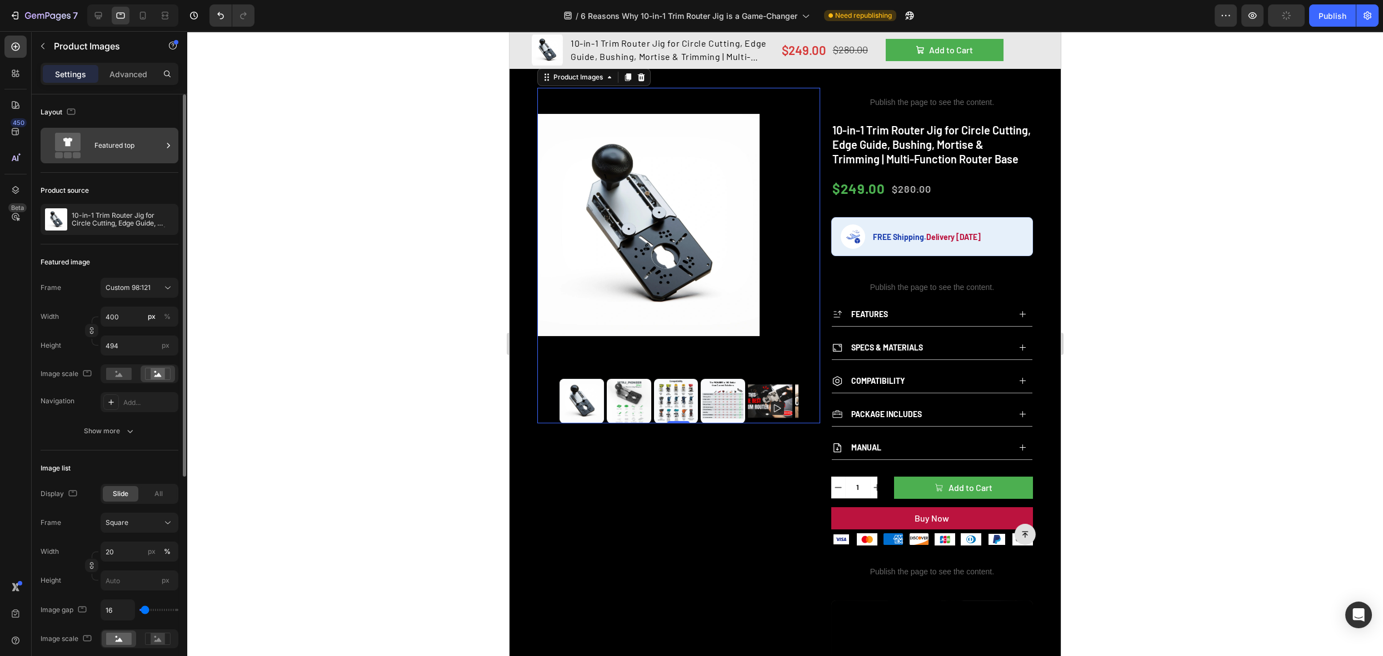
click at [104, 149] on div "Featured top" at bounding box center [128, 146] width 68 height 26
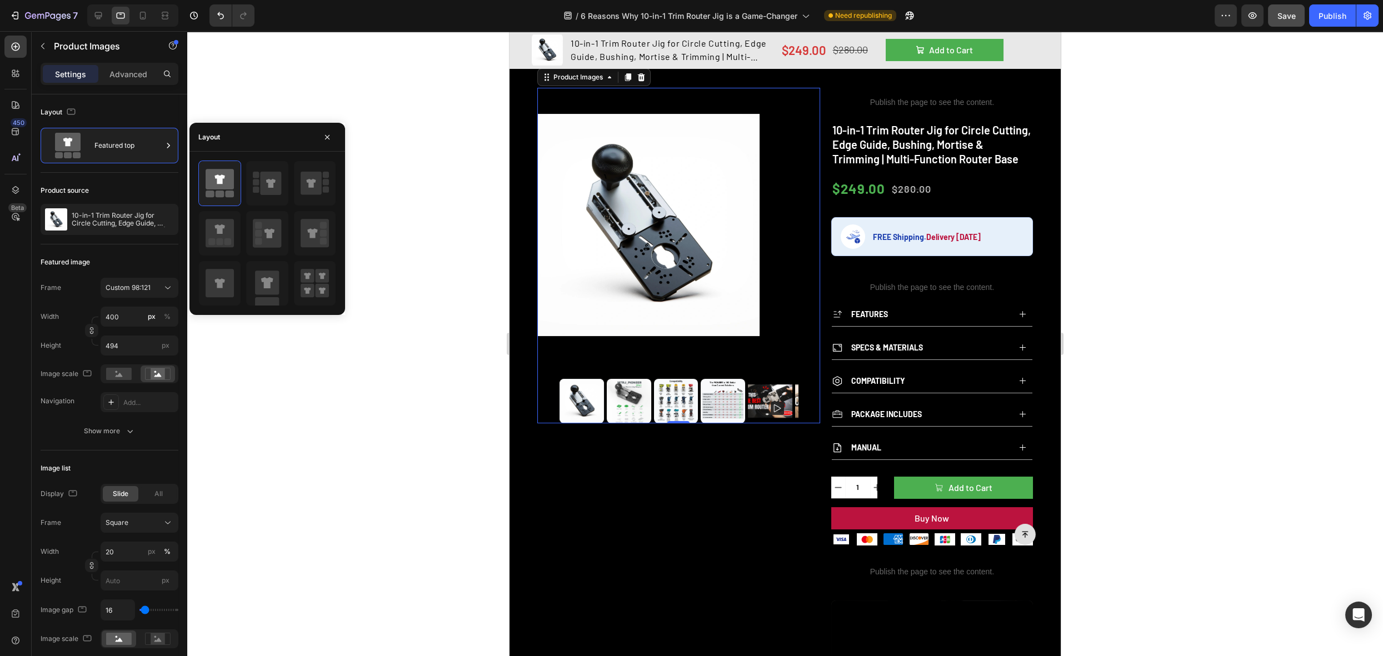
click at [1118, 328] on div at bounding box center [785, 343] width 1196 height 625
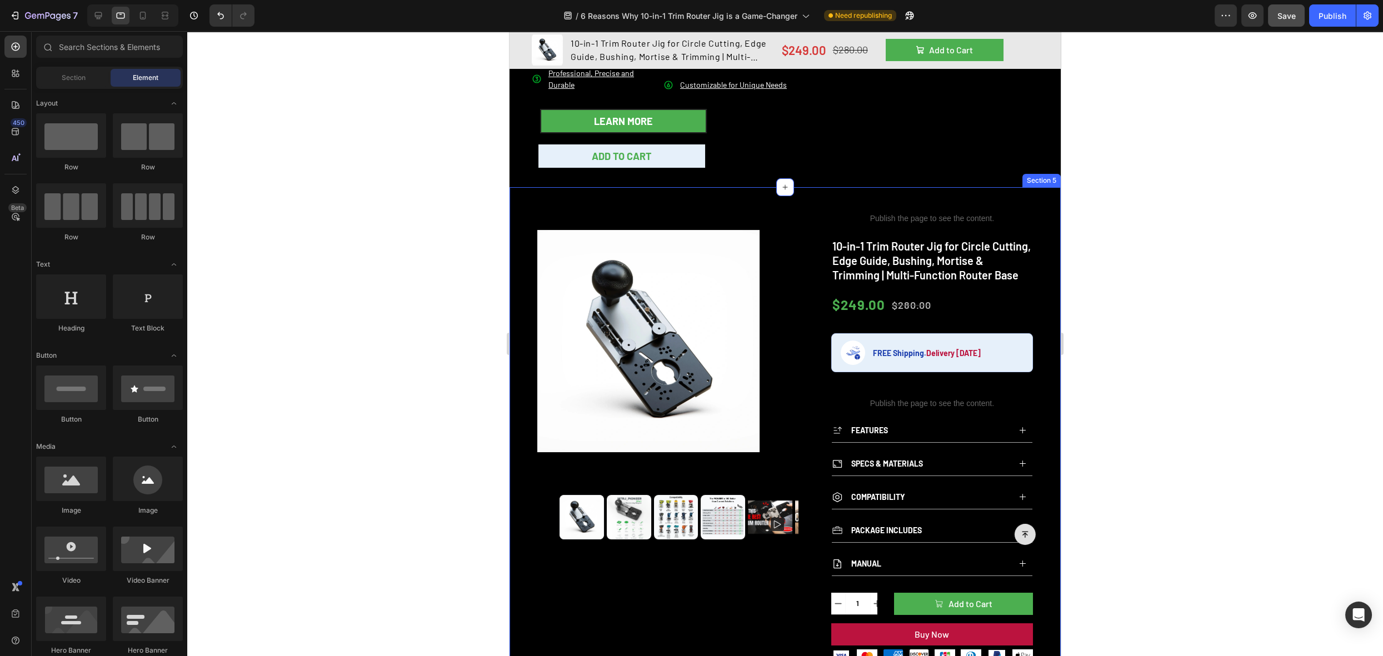
scroll to position [33, 0]
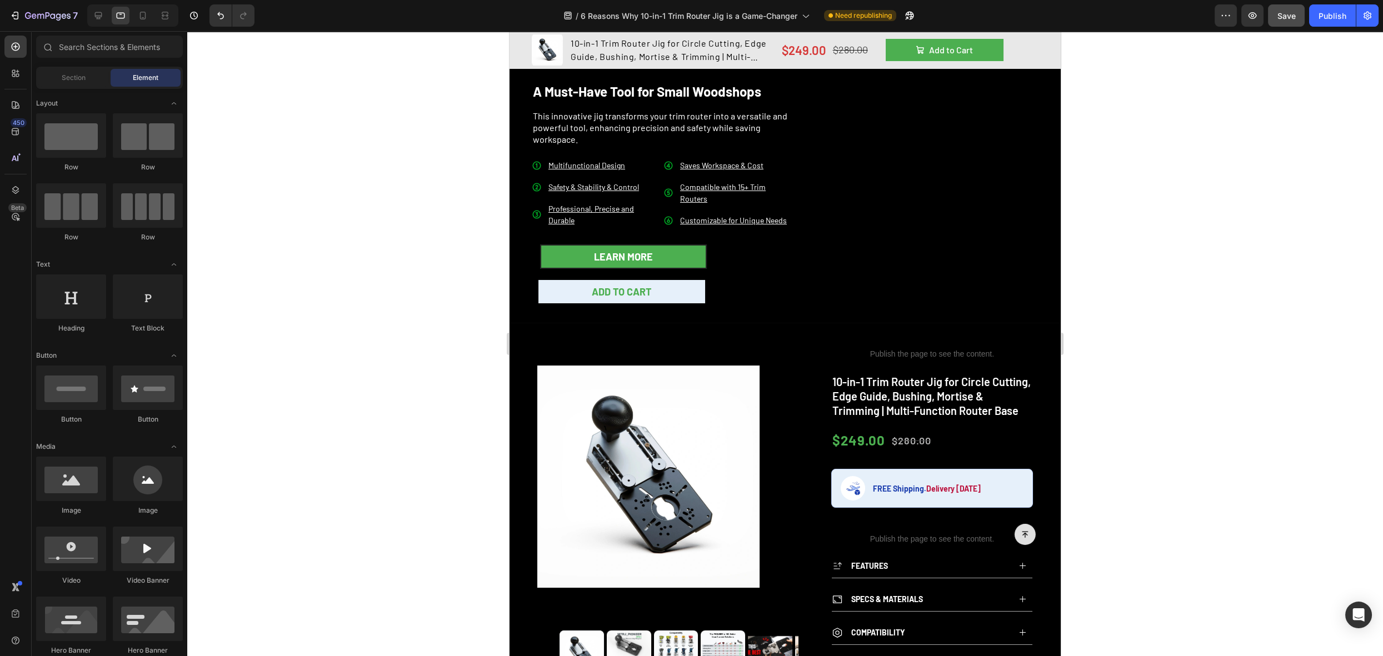
click at [99, 24] on div at bounding box center [132, 15] width 91 height 22
click at [98, 19] on icon at bounding box center [98, 15] width 11 height 11
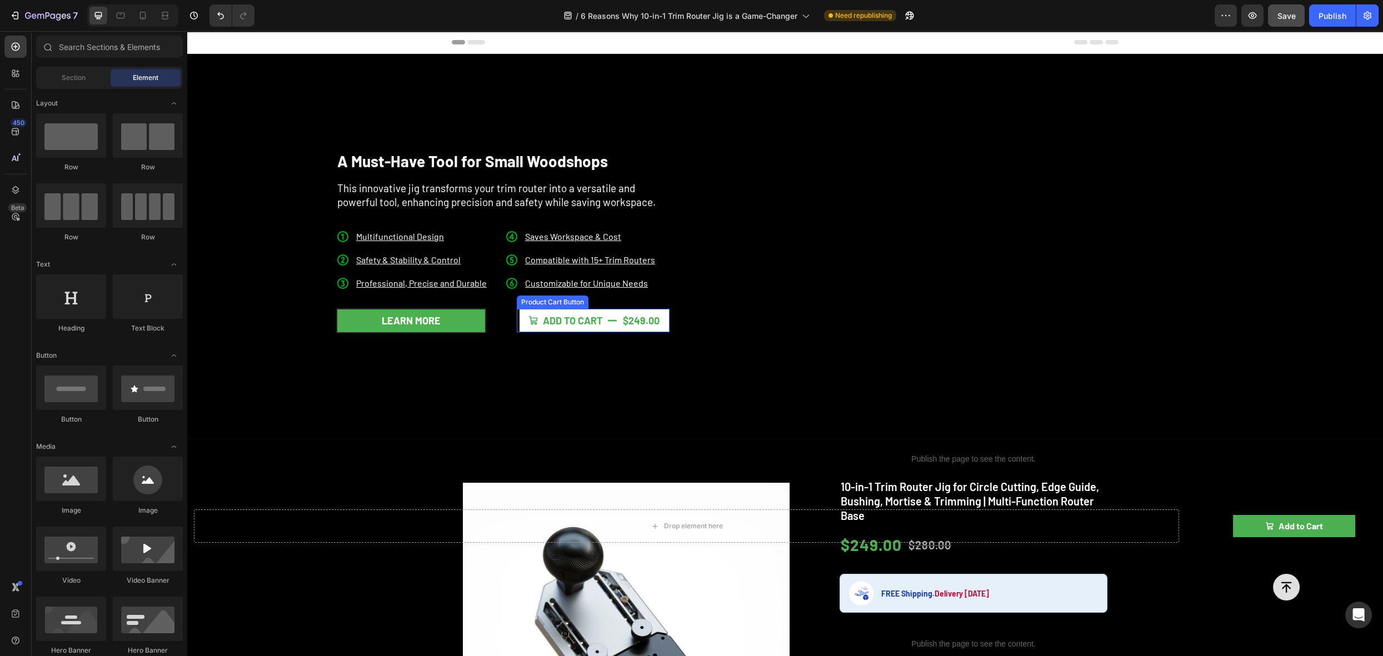
click at [612, 320] on icon "Add to Cart" at bounding box center [612, 321] width 10 height 10
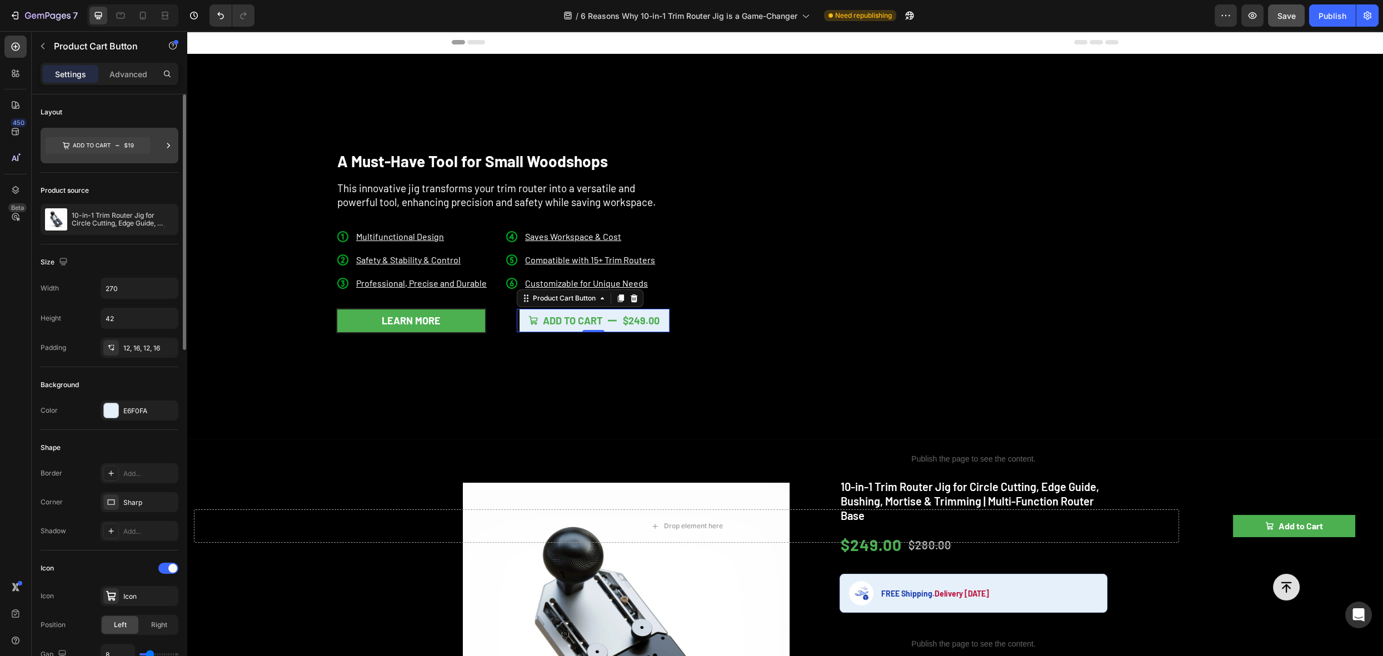
click at [148, 153] on icon at bounding box center [98, 146] width 104 height 26
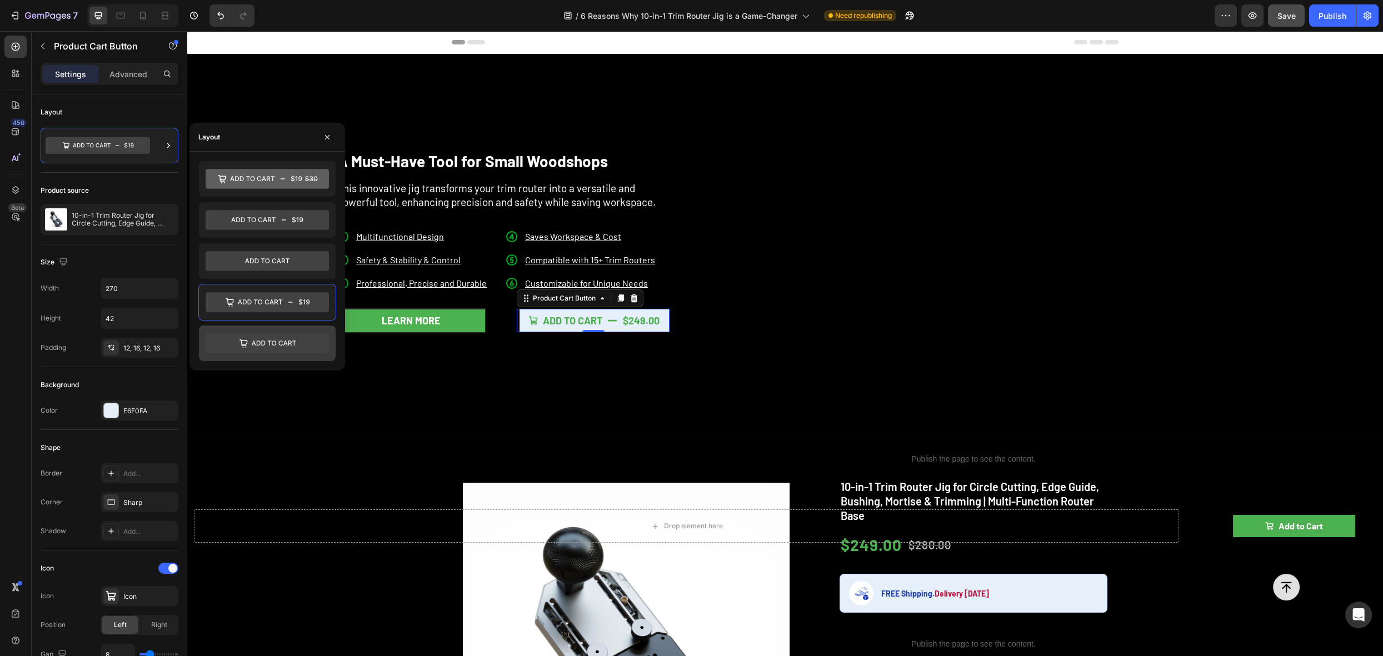
click at [267, 338] on icon at bounding box center [267, 343] width 123 height 20
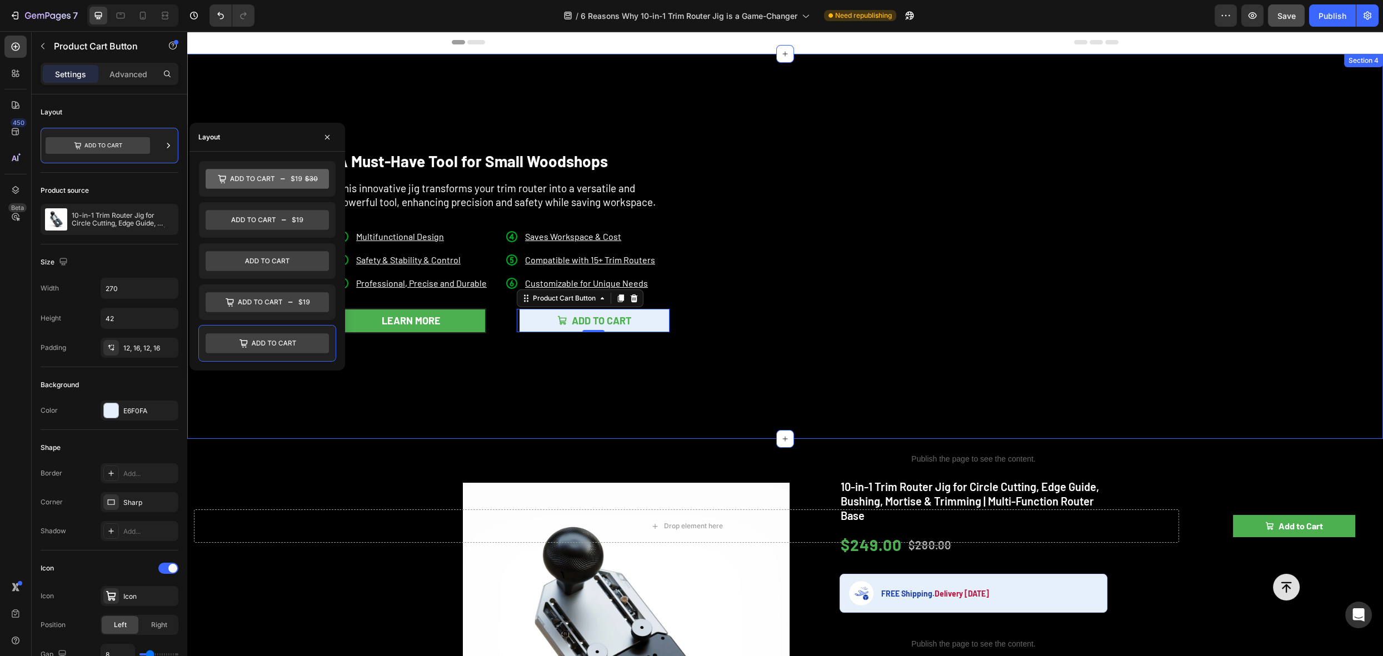
click at [585, 394] on div "A Must-Have Tool for Small Woodshops Heading This innovative jig transforms you…" at bounding box center [442, 246] width 489 height 385
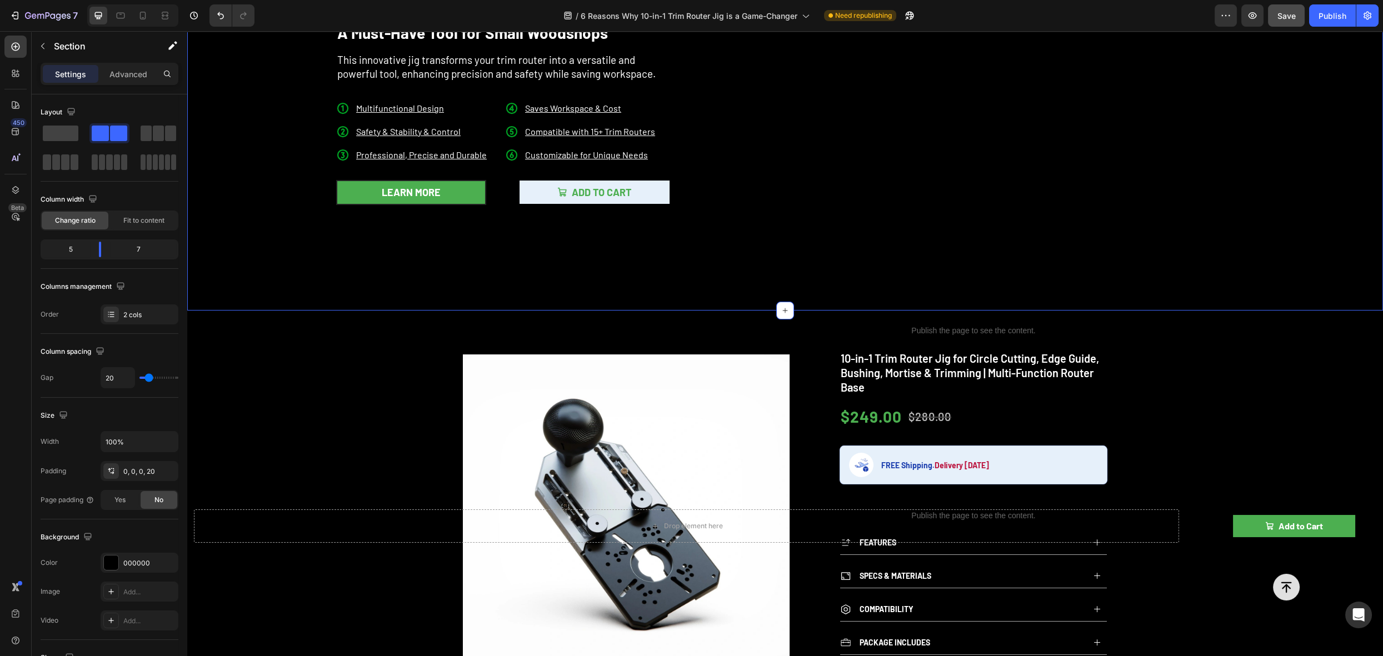
scroll to position [162, 0]
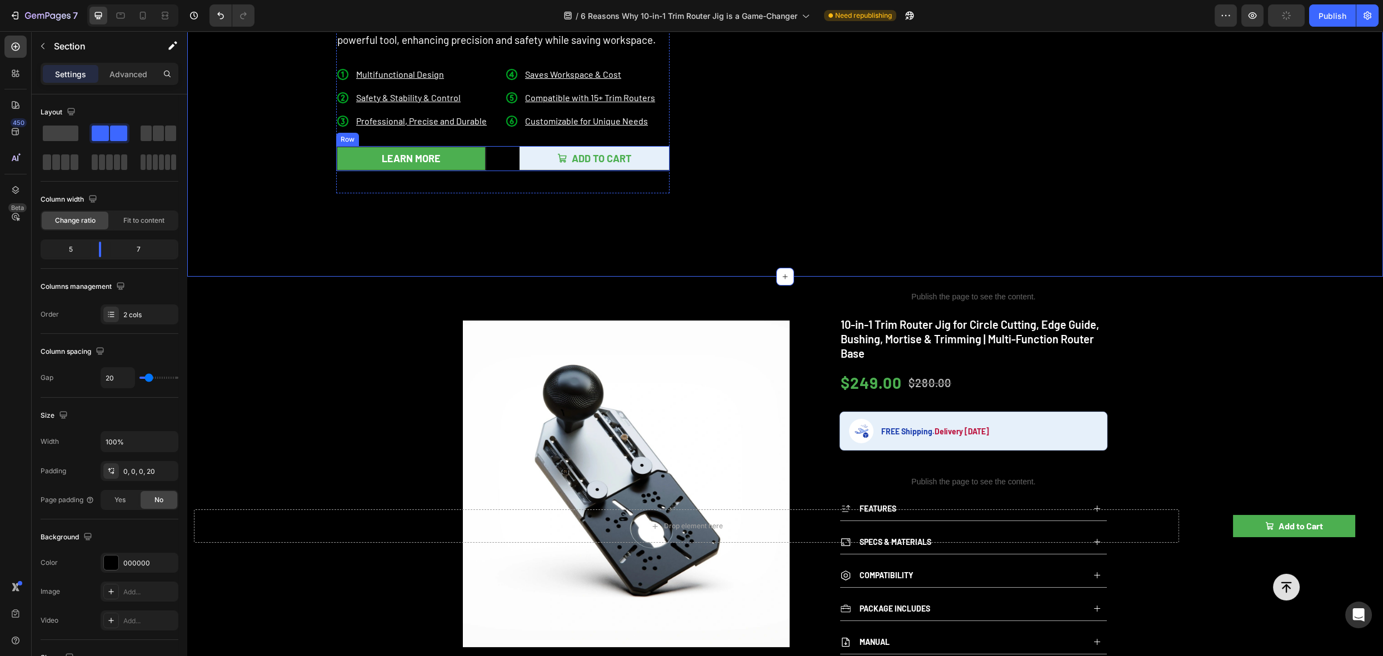
click at [491, 160] on div "Learn more Button Add to Cart Product Cart Button Product Row" at bounding box center [502, 158] width 333 height 25
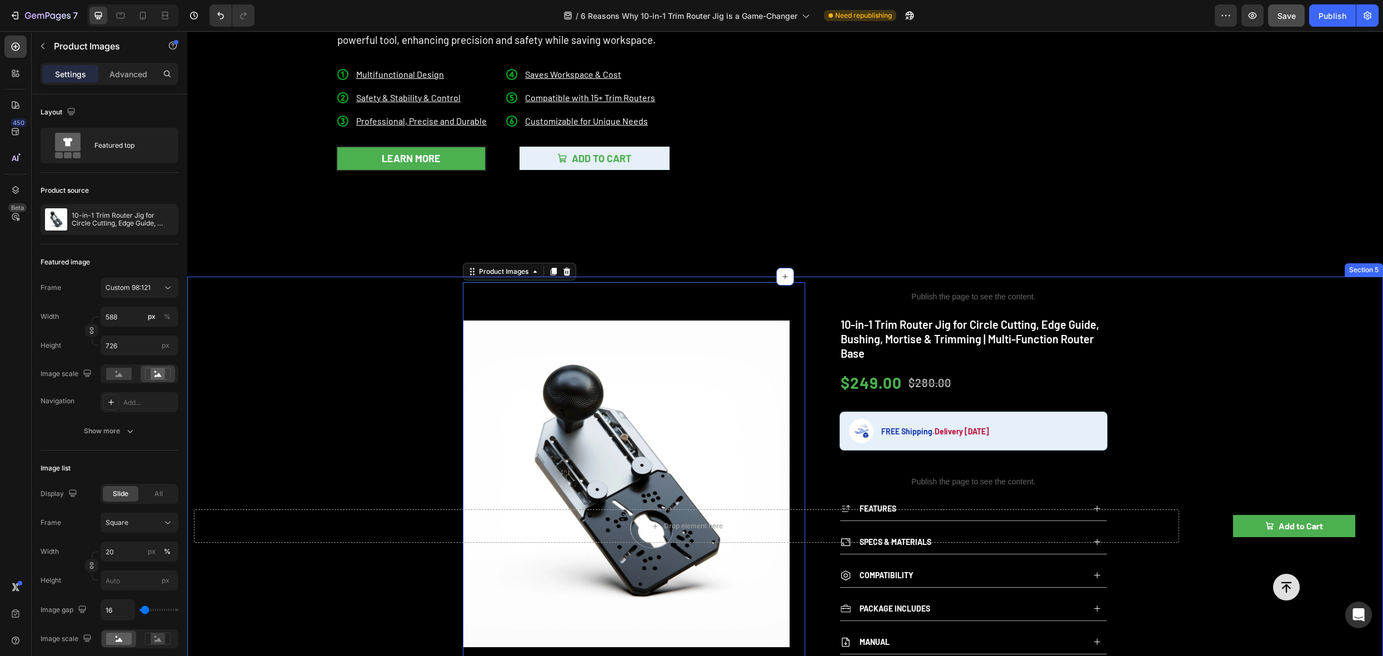
scroll to position [300, 0]
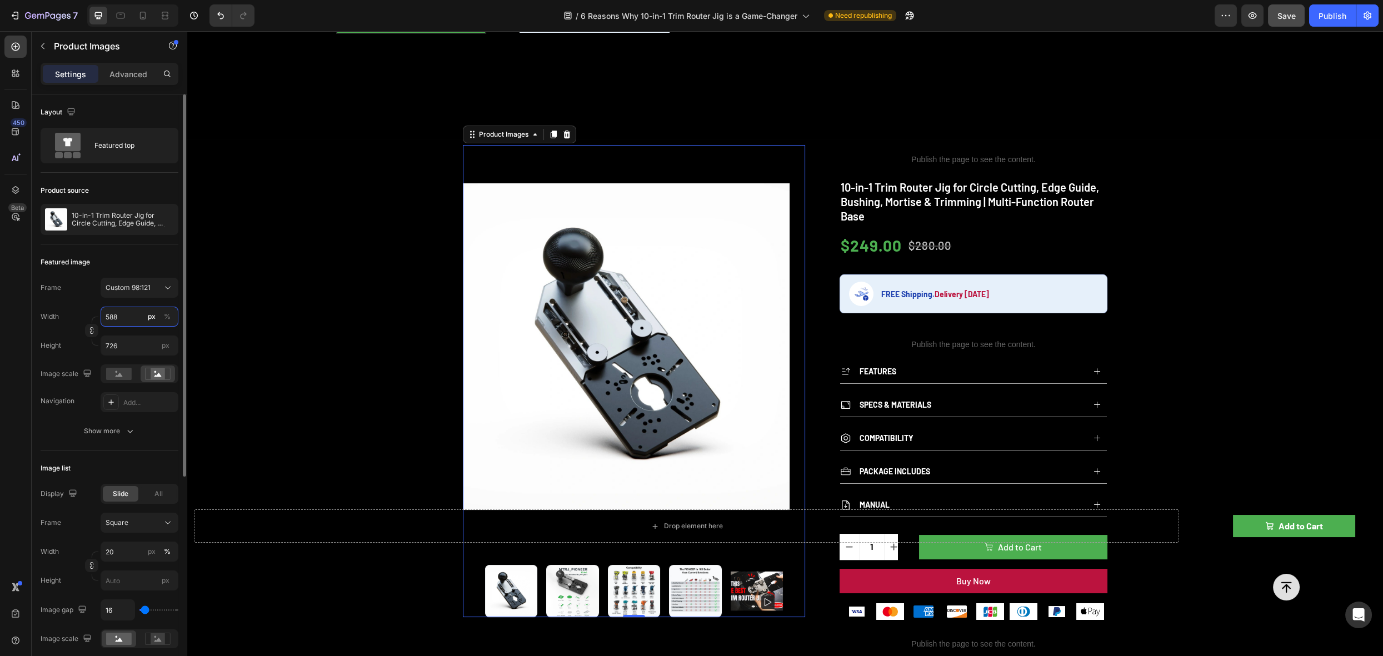
click at [121, 319] on input "588" at bounding box center [140, 317] width 78 height 20
type input "5"
type input "6"
type input "500"
type input "617"
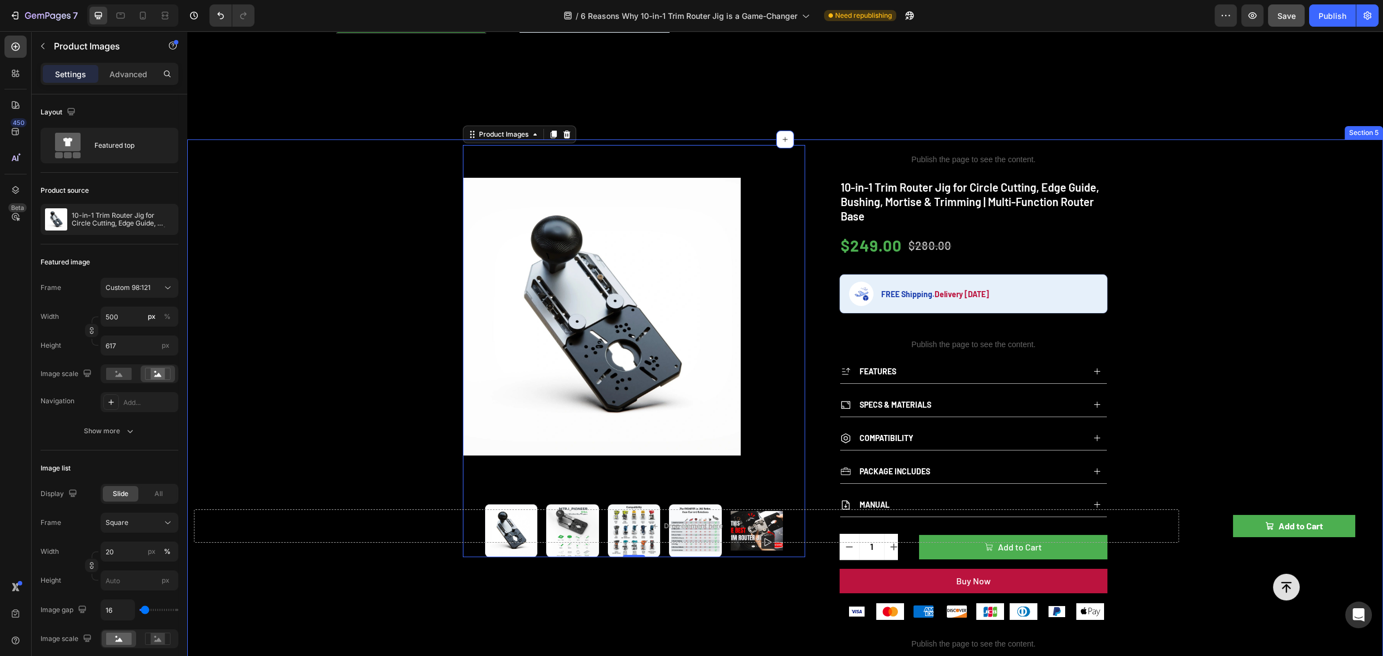
click at [1212, 262] on div "Product Images 0 Publish the page to see the content. rating 10-in-1 Trim Route…" at bounding box center [785, 560] width 1196 height 841
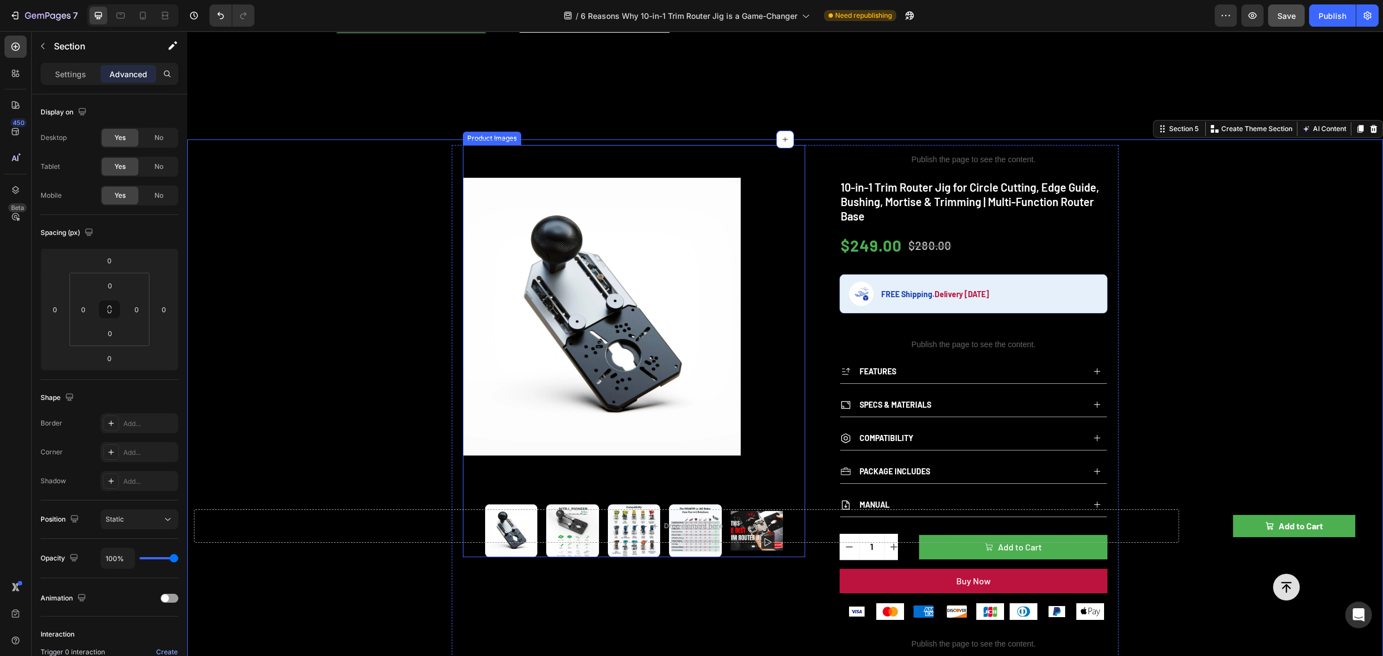
click at [752, 196] on div at bounding box center [634, 316] width 342 height 343
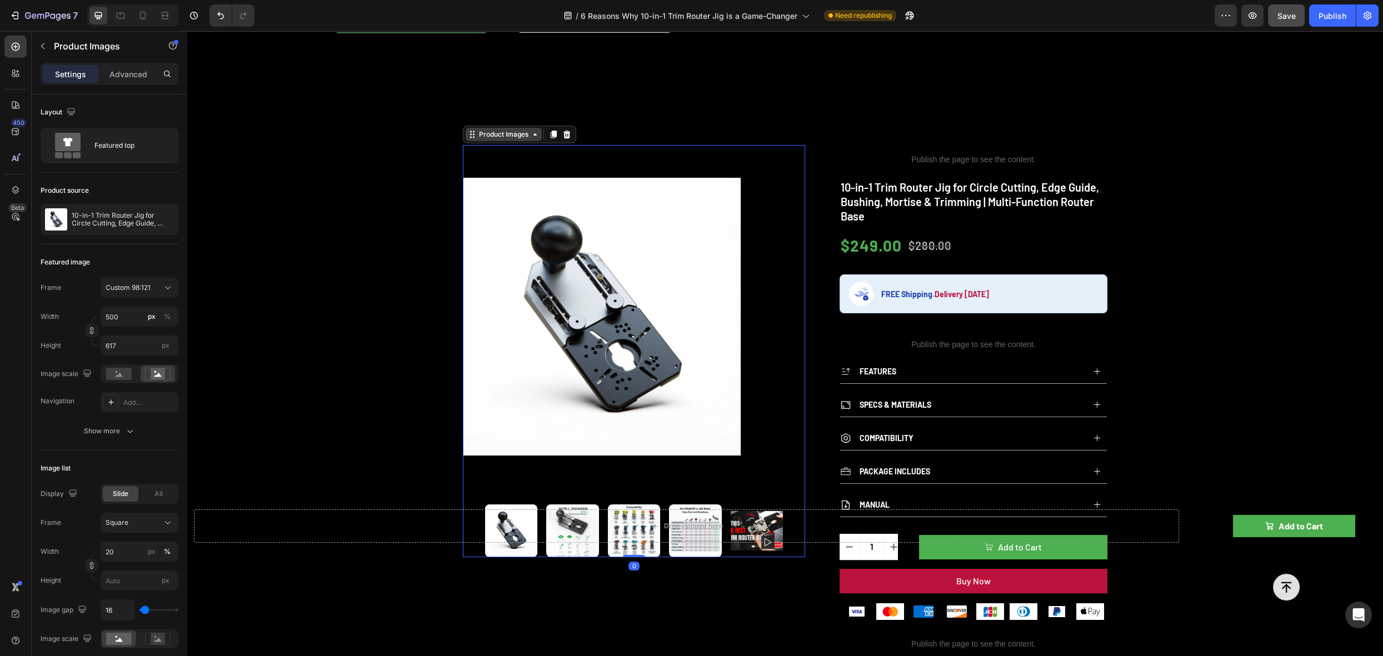
click at [477, 133] on div "Product Images" at bounding box center [504, 135] width 54 height 10
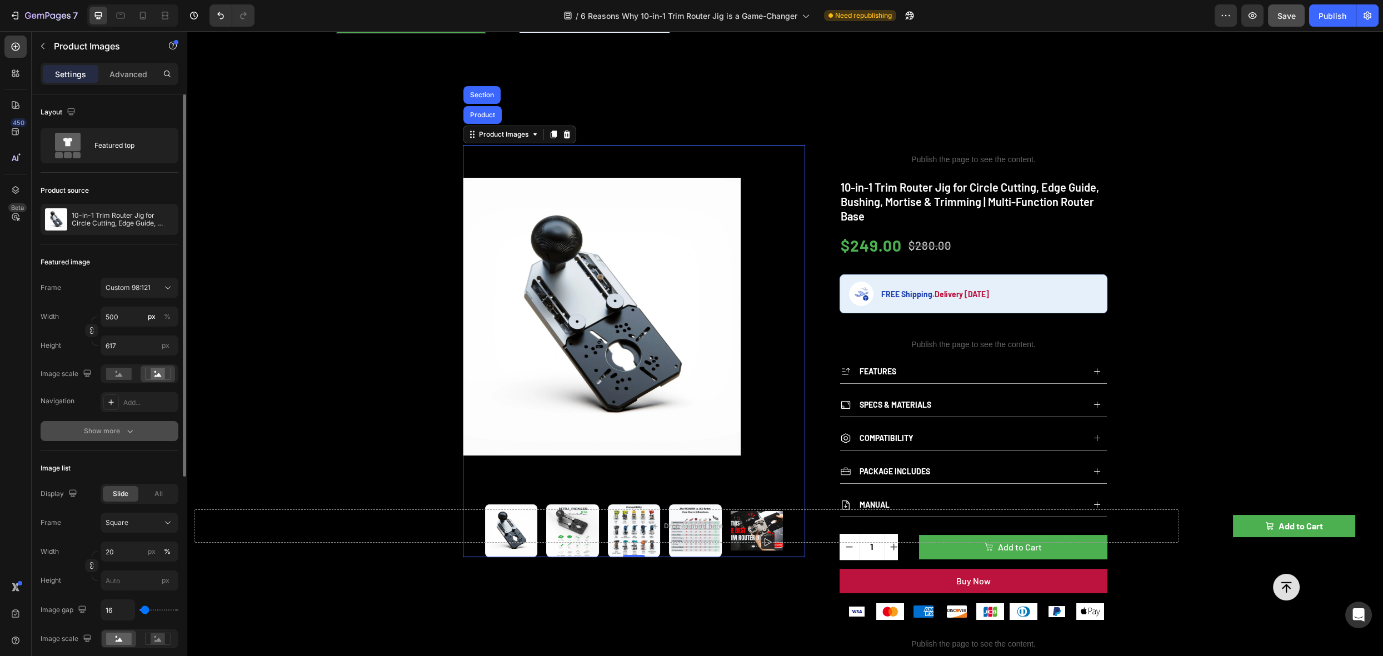
click at [122, 431] on div "Show more" at bounding box center [110, 431] width 52 height 11
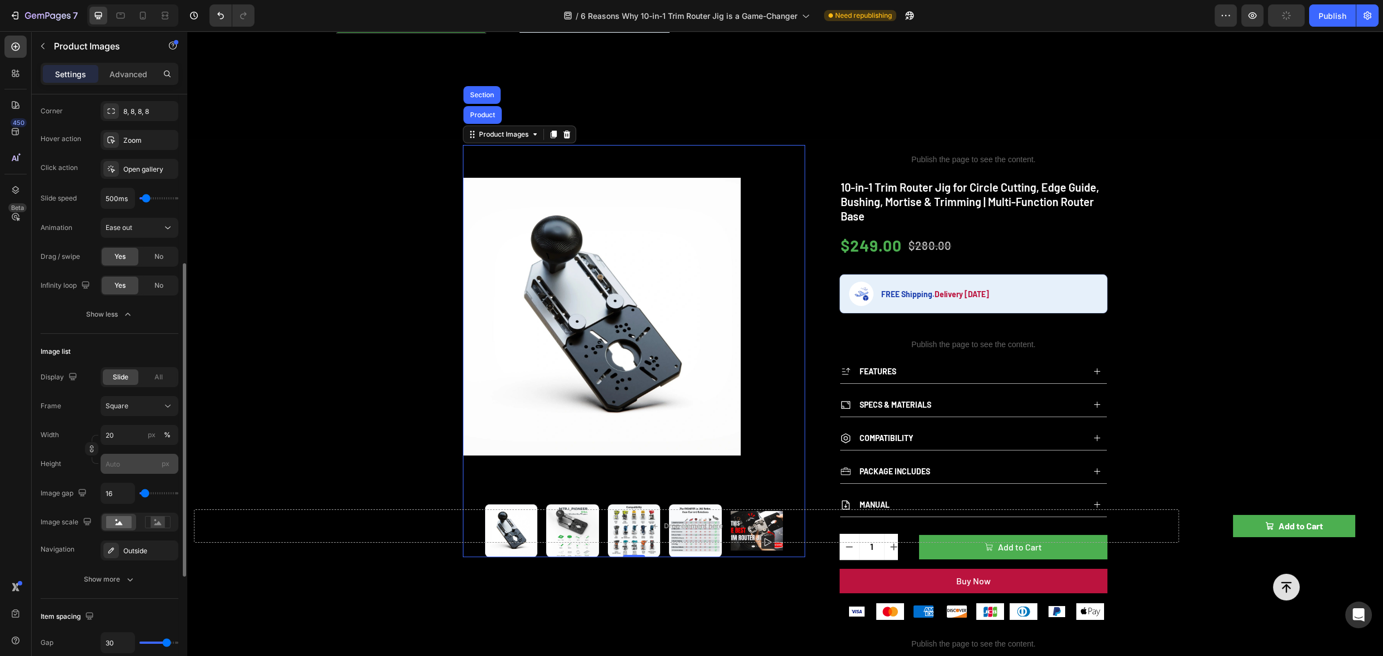
scroll to position [352, 0]
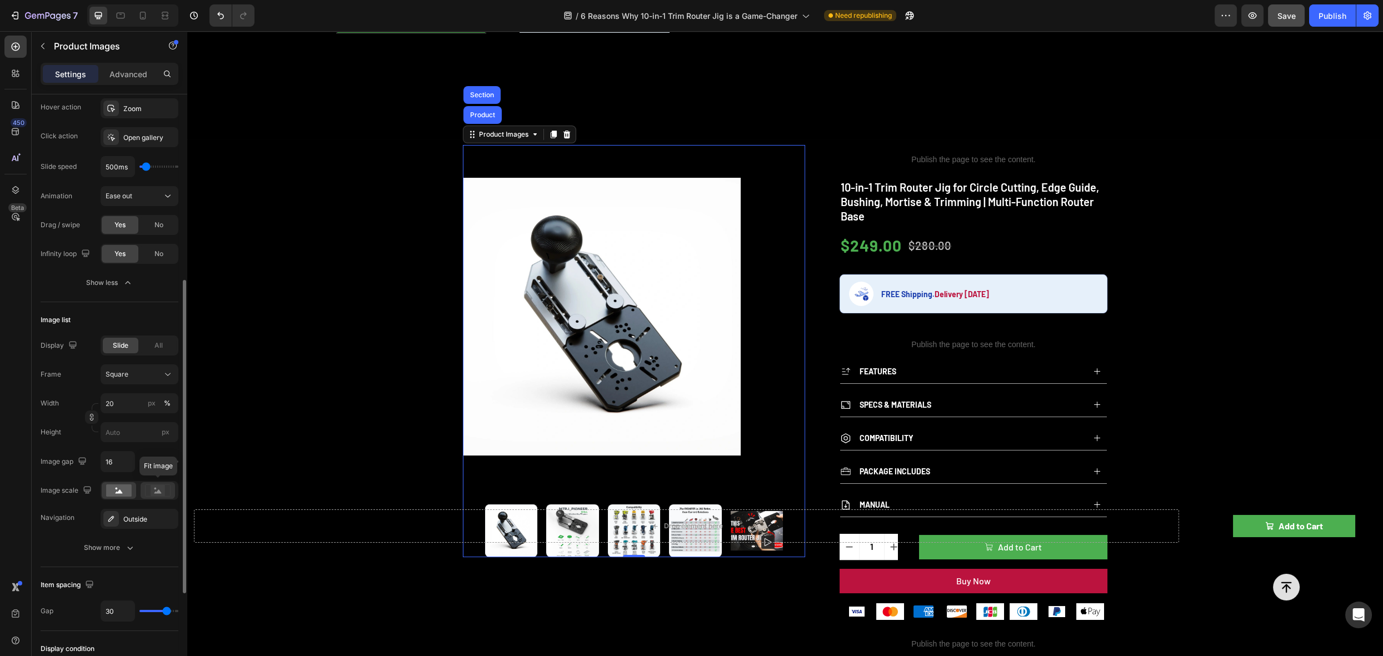
click at [155, 490] on rect at bounding box center [158, 490] width 14 height 11
click at [121, 491] on icon at bounding box center [119, 492] width 7 height 4
click at [124, 544] on icon "button" at bounding box center [129, 547] width 11 height 11
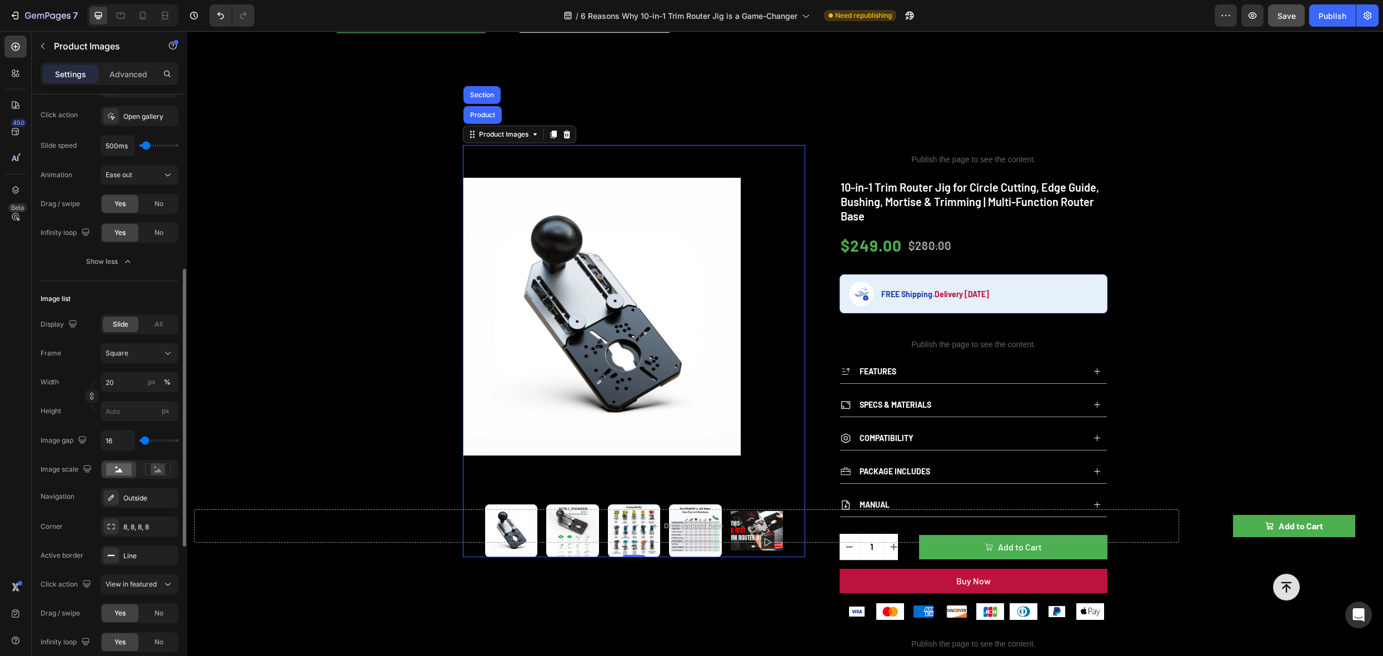
scroll to position [407, 0]
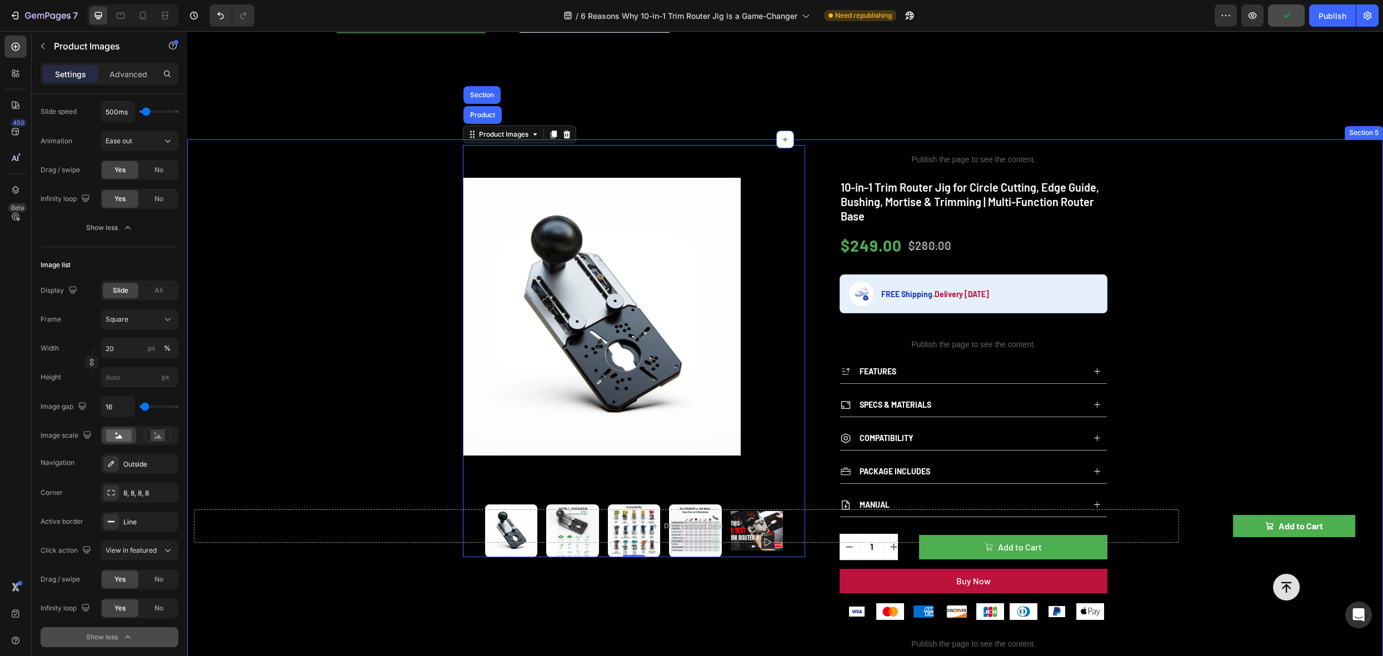
click at [1261, 199] on div "Product Images Product Section 0 Publish the page to see the content. rating 10…" at bounding box center [785, 560] width 1196 height 841
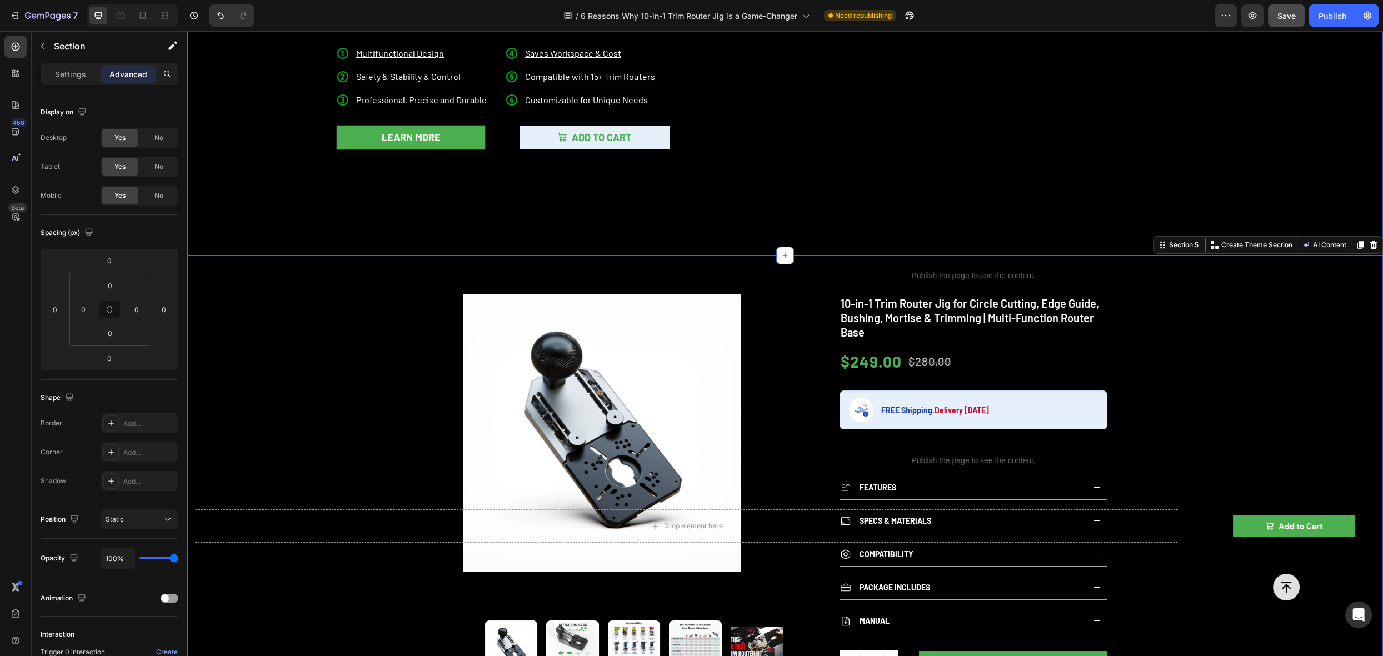
scroll to position [0, 0]
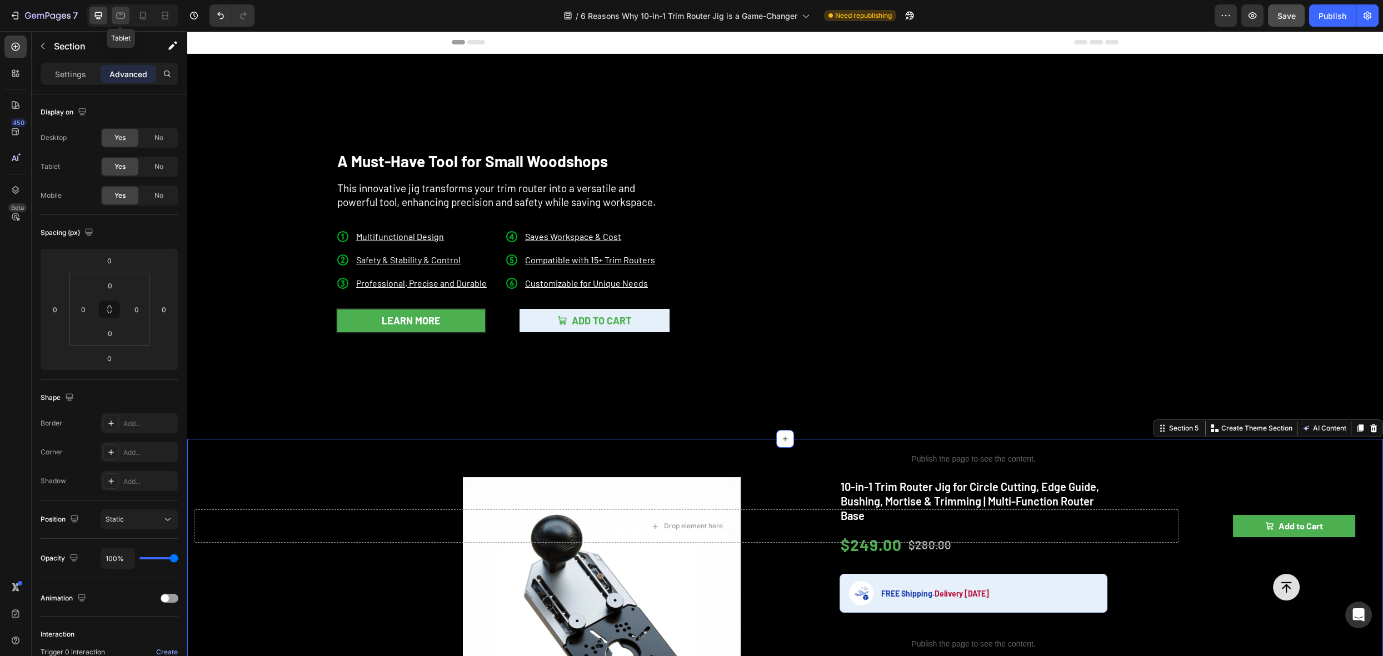
click at [121, 13] on icon at bounding box center [120, 15] width 11 height 11
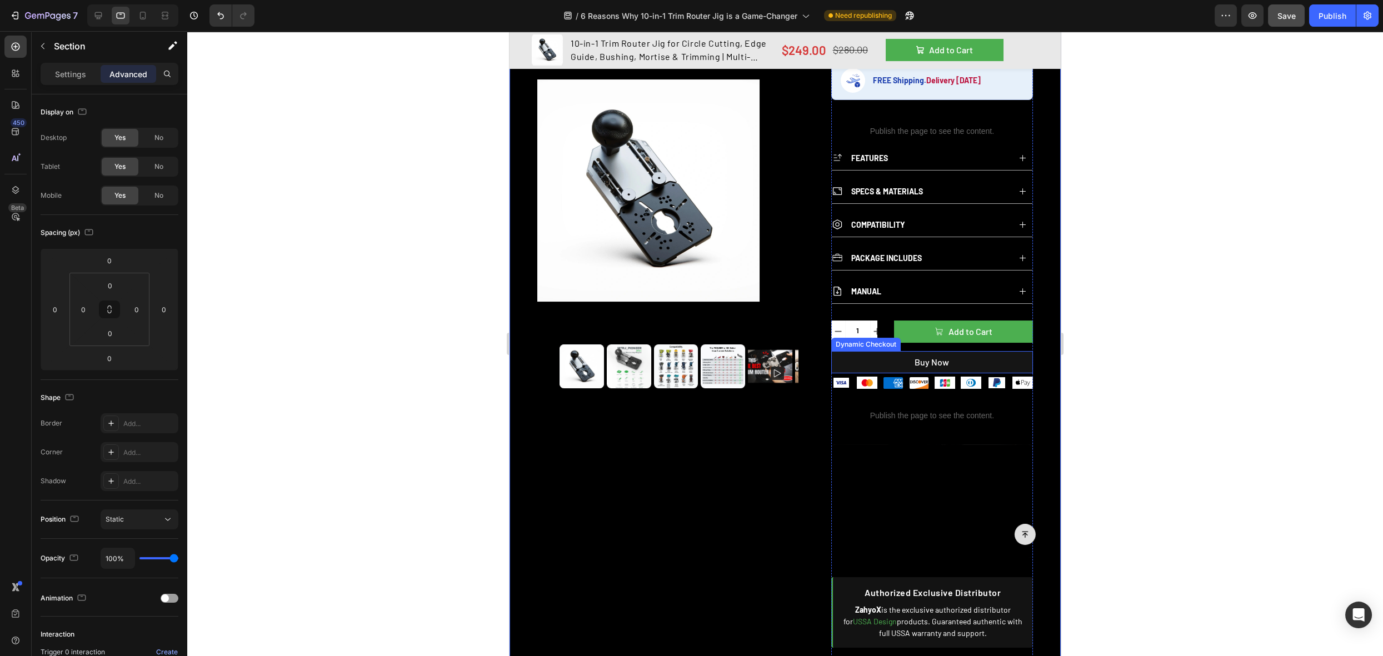
scroll to position [470, 0]
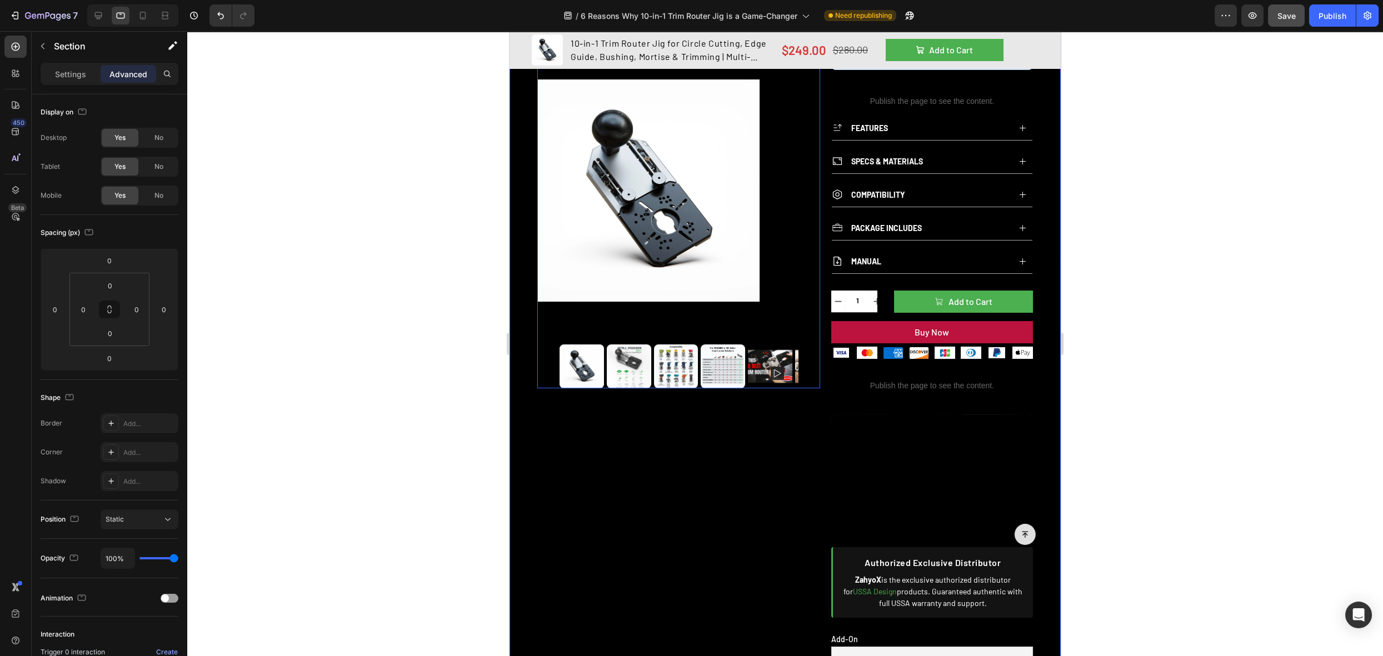
click at [626, 362] on img at bounding box center [629, 367] width 44 height 44
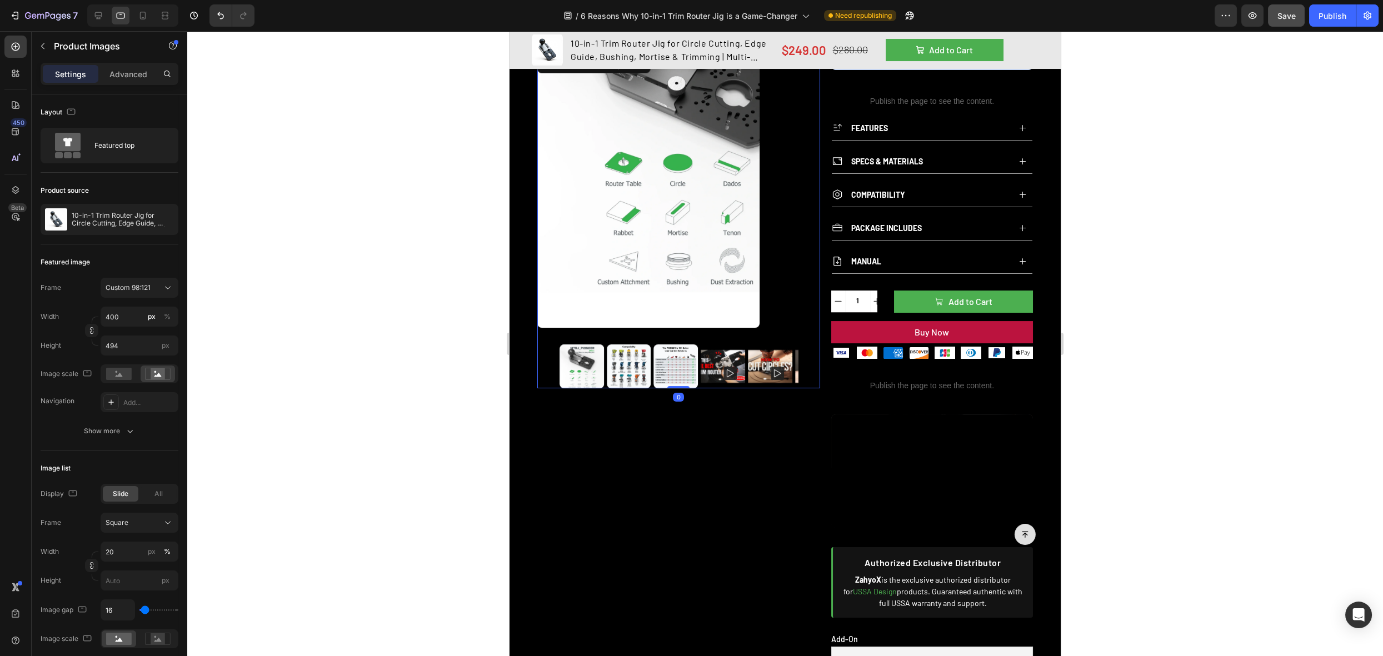
click at [551, 321] on img at bounding box center [648, 190] width 222 height 275
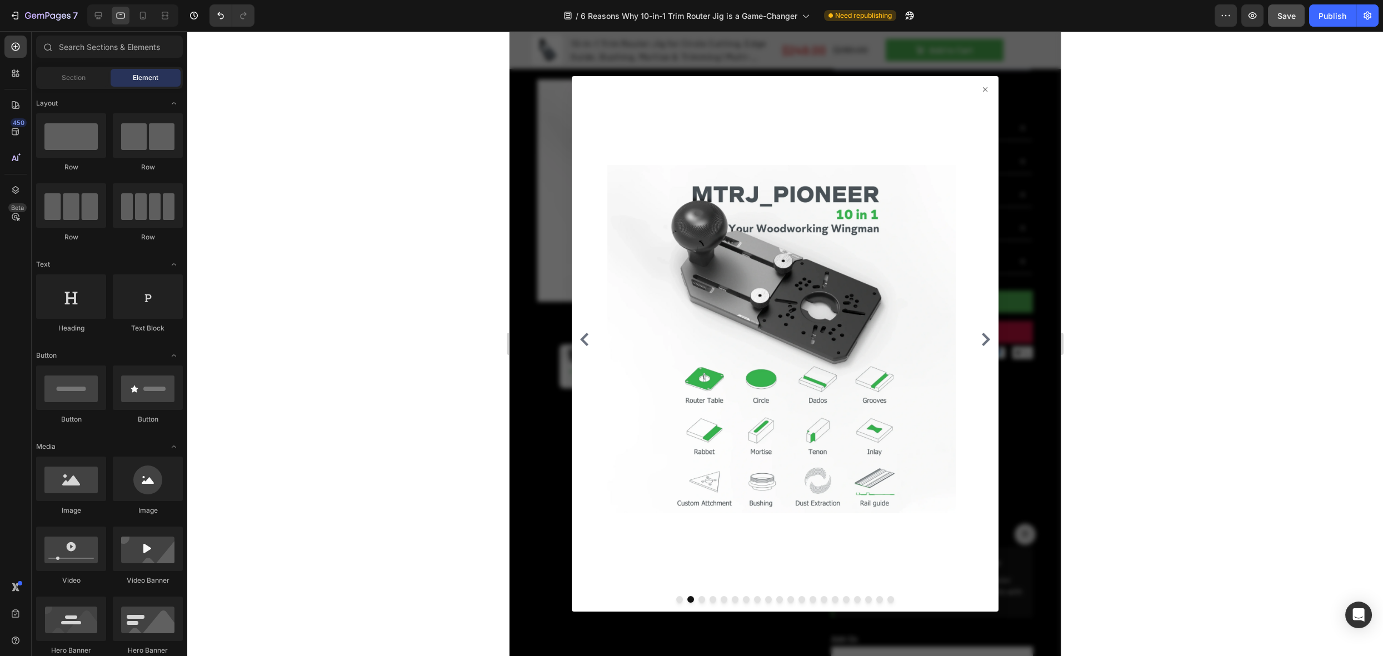
click at [981, 90] on icon at bounding box center [985, 89] width 9 height 9
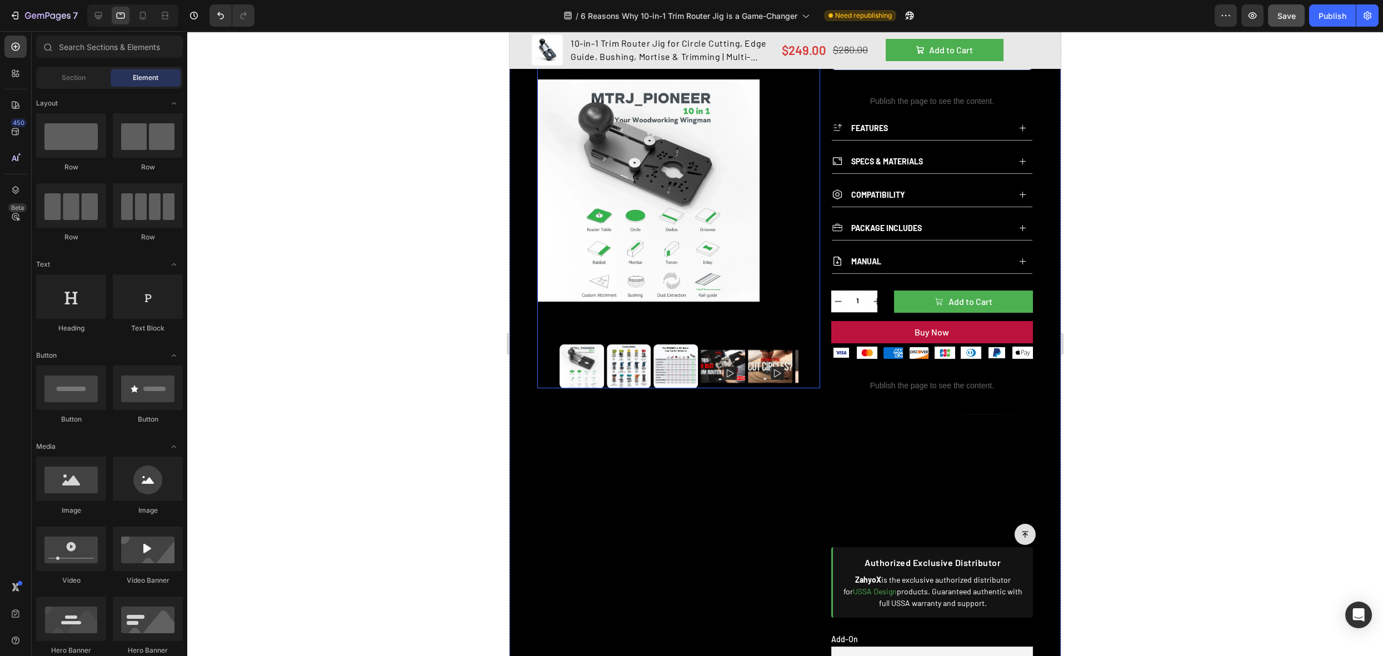
scroll to position [299, 0]
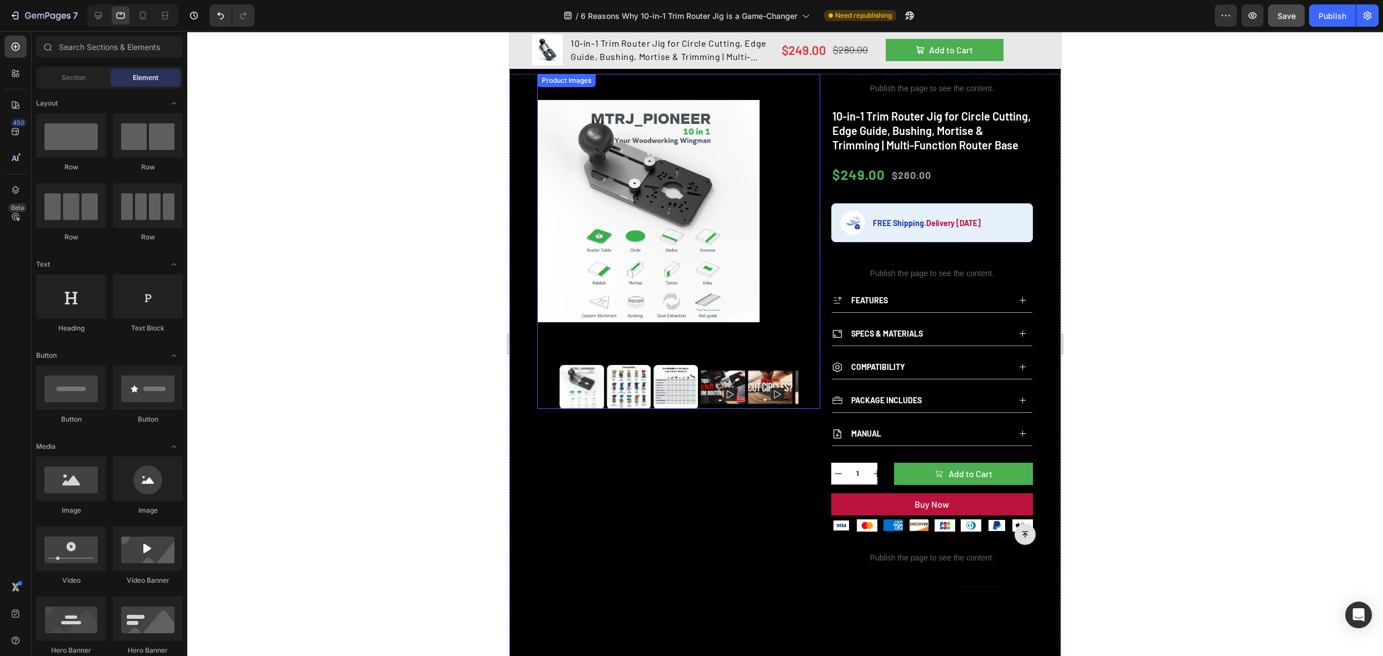
click at [786, 227] on div at bounding box center [678, 211] width 283 height 275
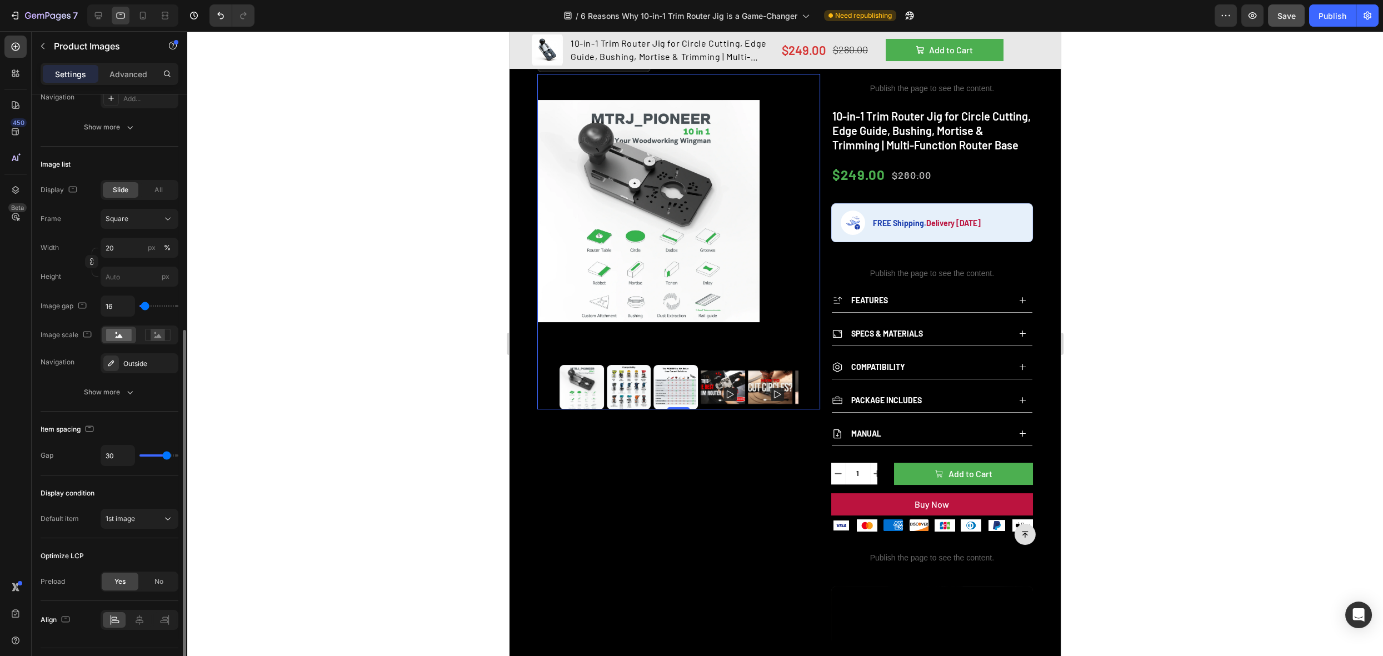
scroll to position [328, 0]
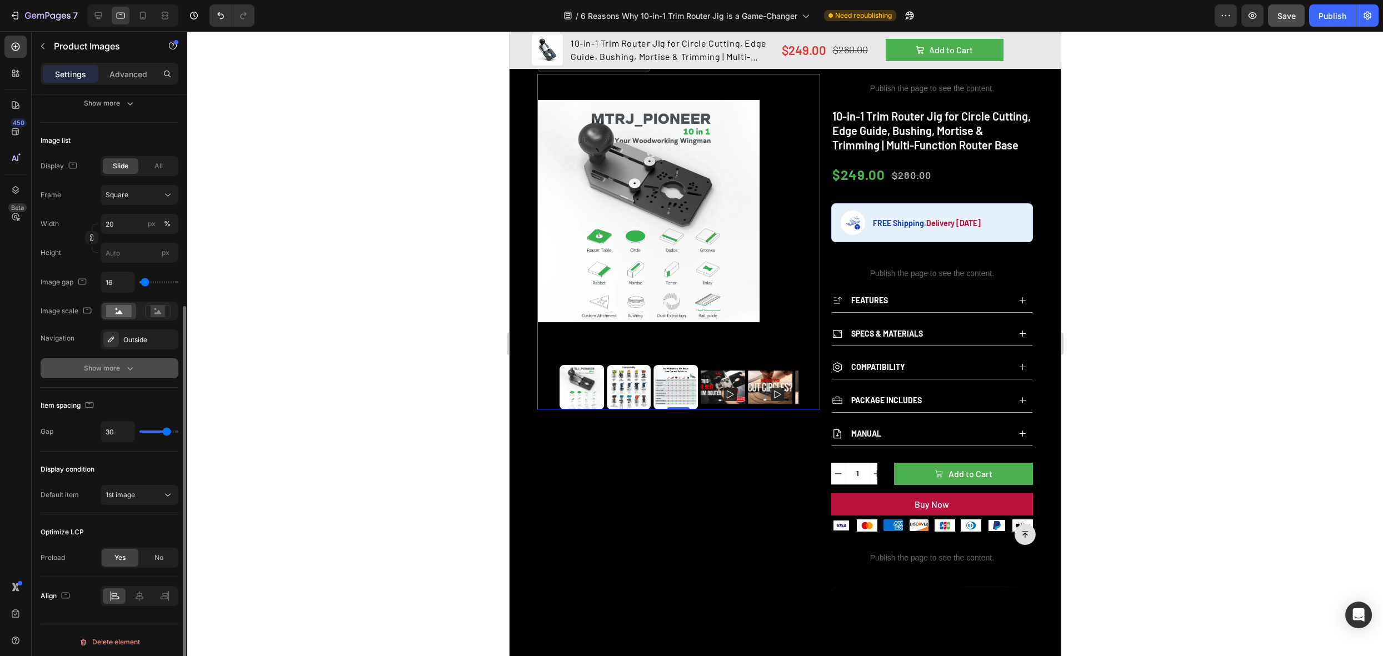
click at [141, 361] on button "Show more" at bounding box center [110, 368] width 138 height 20
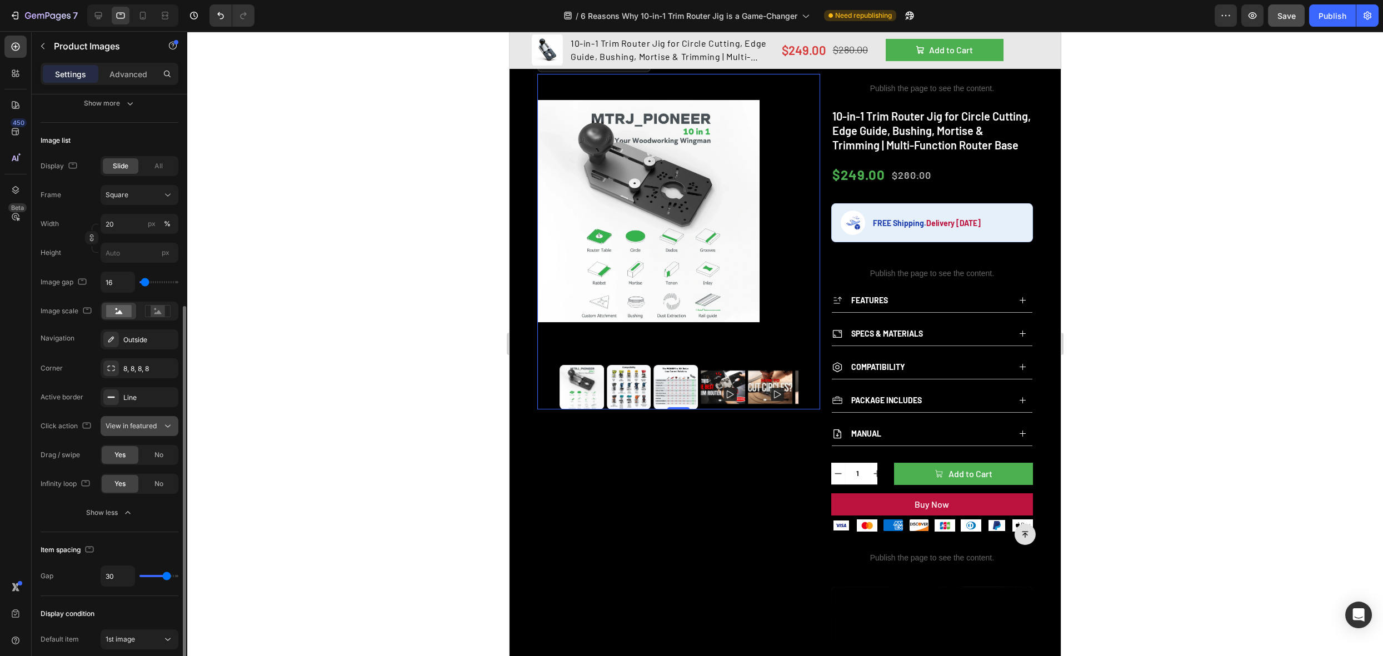
scroll to position [326, 0]
click at [136, 426] on span "View in featured" at bounding box center [131, 428] width 51 height 8
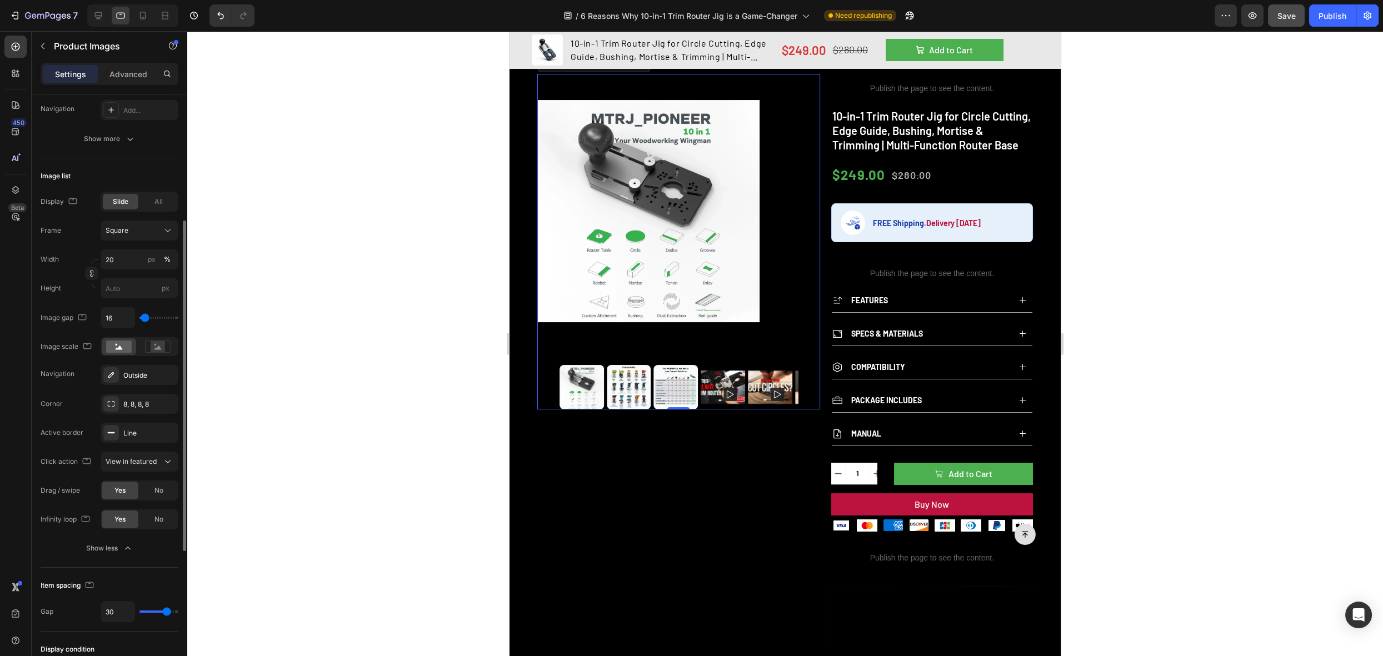
scroll to position [269, 0]
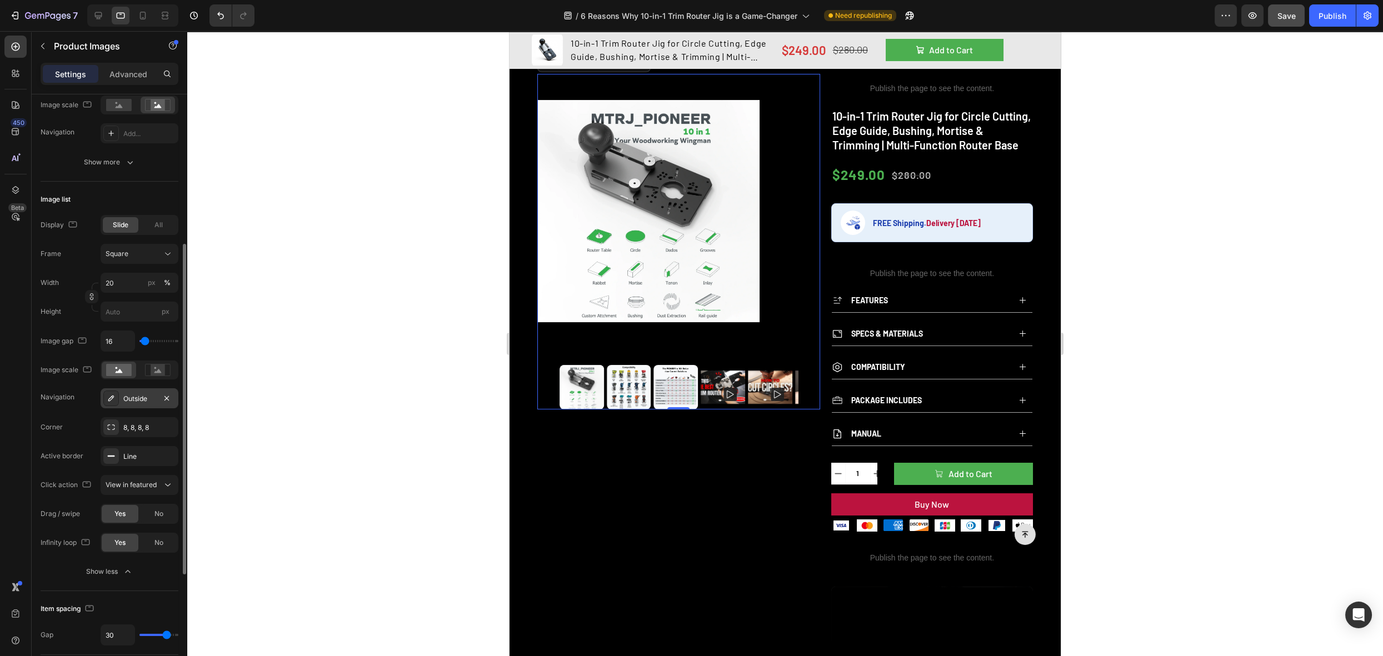
click at [110, 394] on icon at bounding box center [111, 398] width 9 height 9
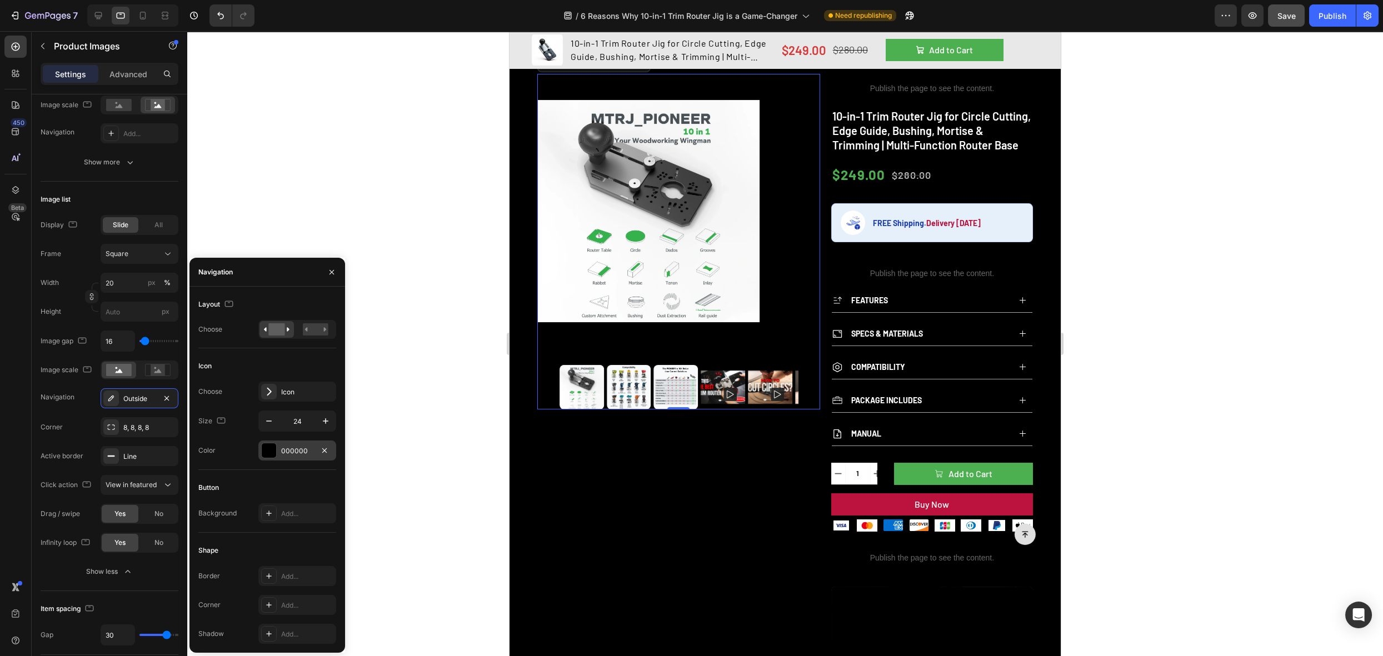
click at [271, 452] on div at bounding box center [269, 451] width 14 height 14
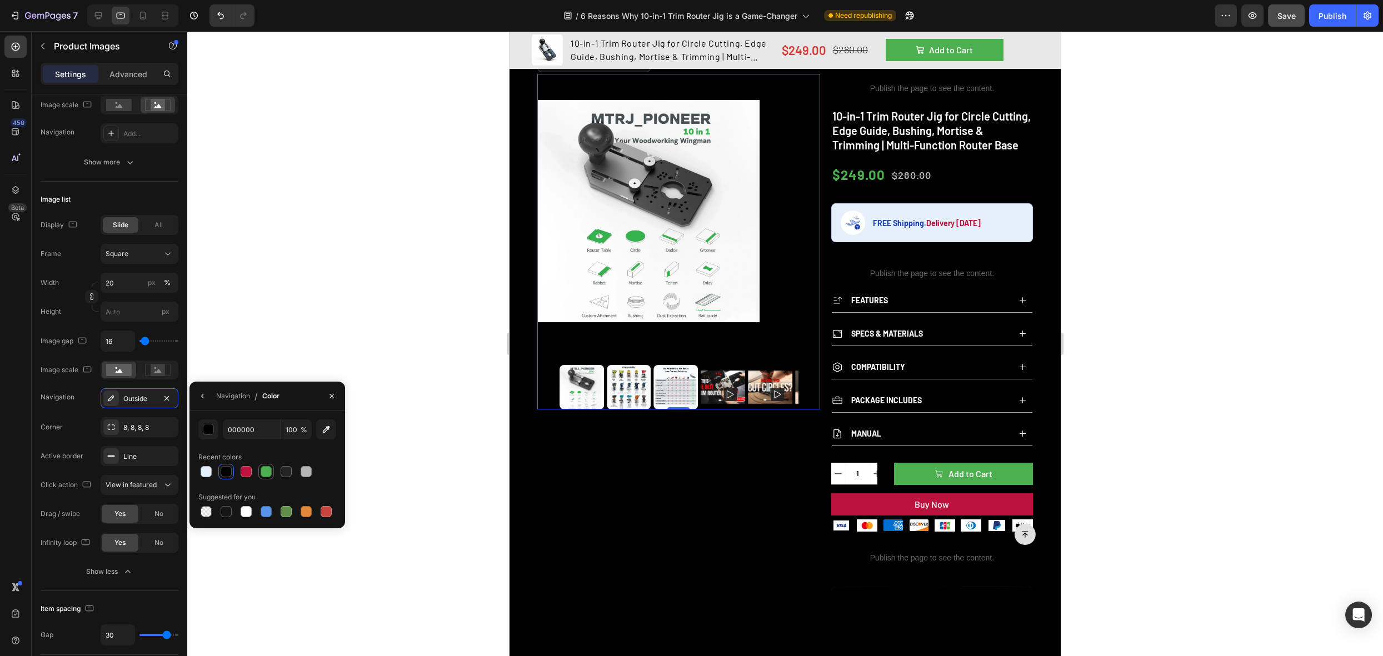
click at [264, 474] on div at bounding box center [266, 471] width 11 height 11
type input "4CAF50"
click at [101, 17] on icon at bounding box center [98, 15] width 11 height 11
type input "500"
type input "617"
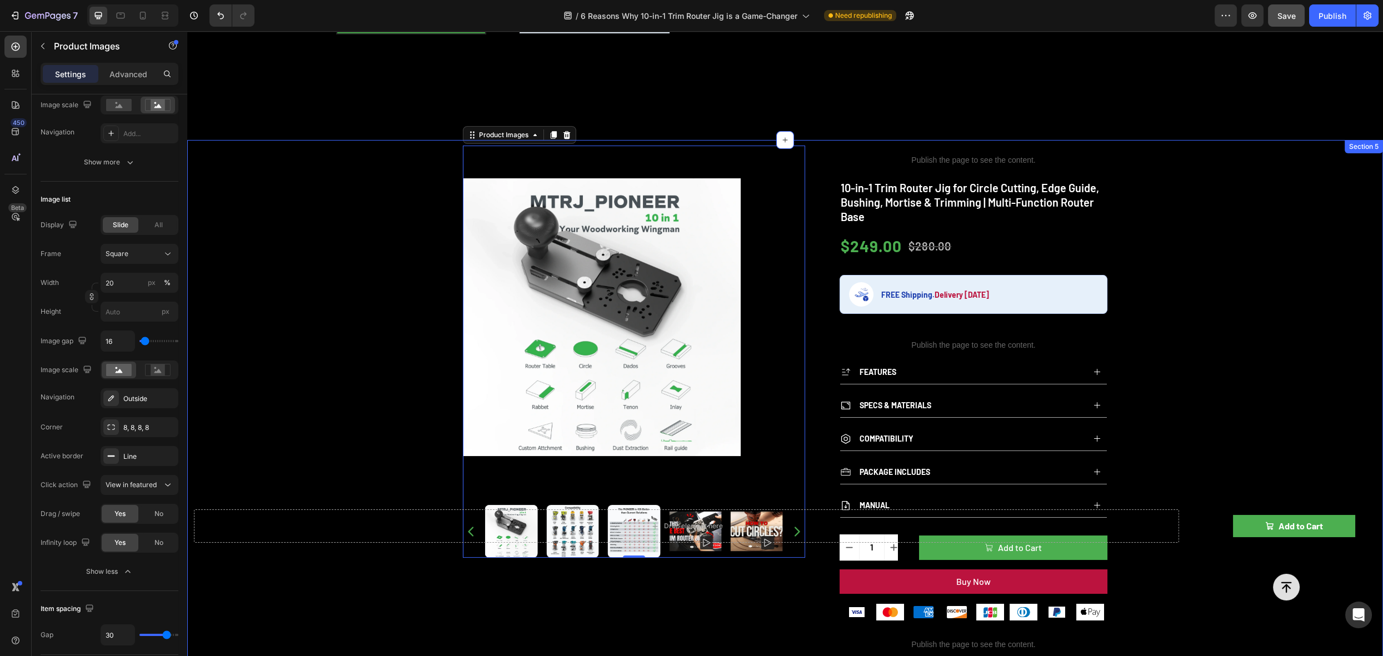
scroll to position [371, 0]
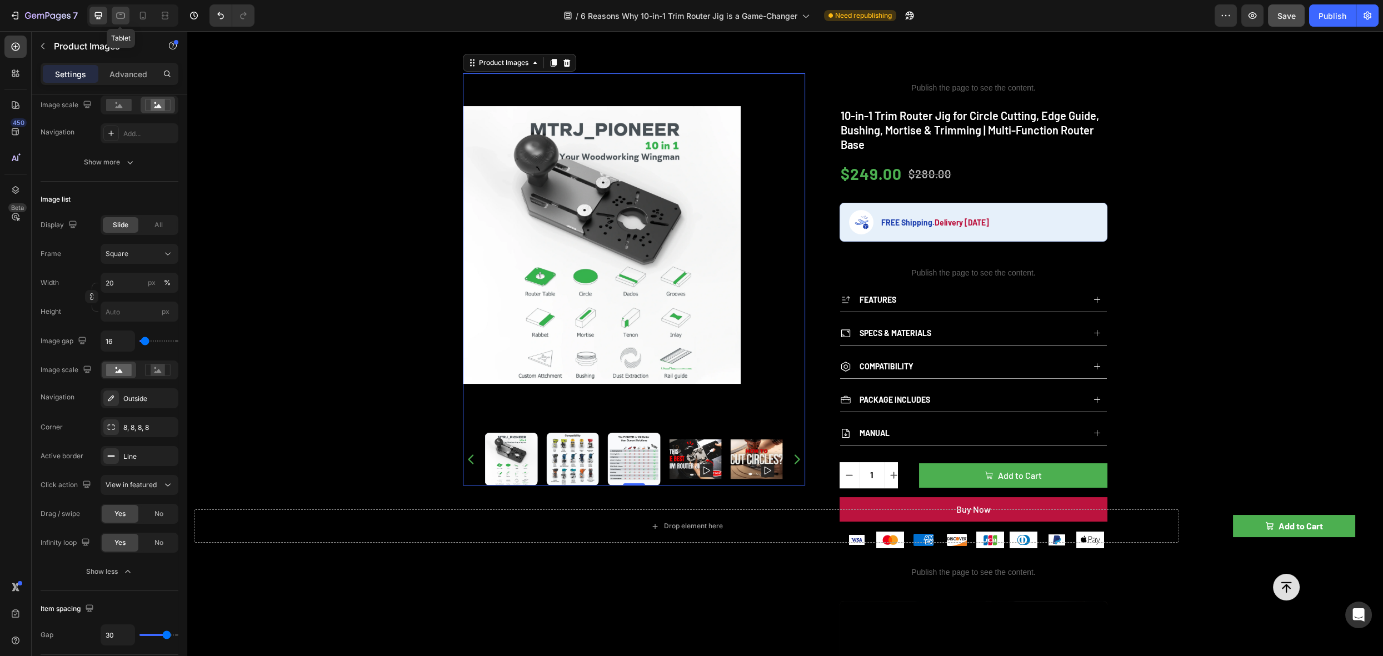
click at [118, 19] on icon at bounding box center [120, 15] width 11 height 11
type input "400"
type input "494"
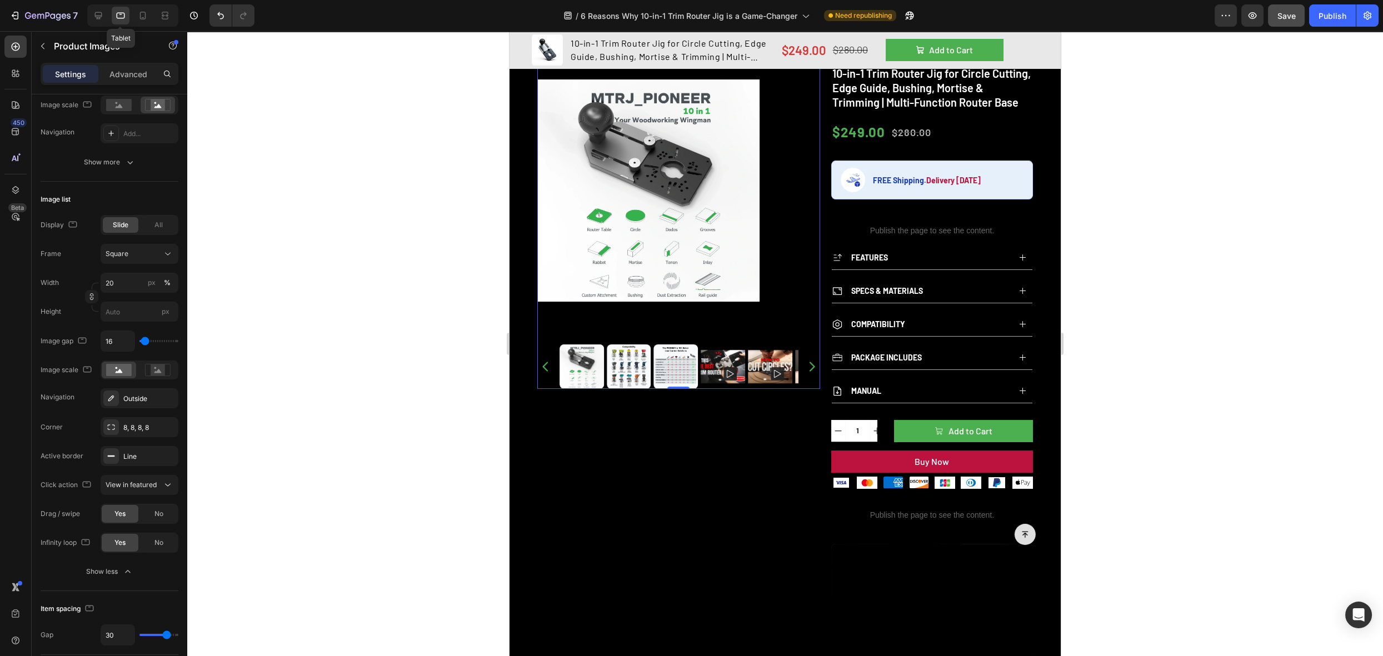
scroll to position [355, 0]
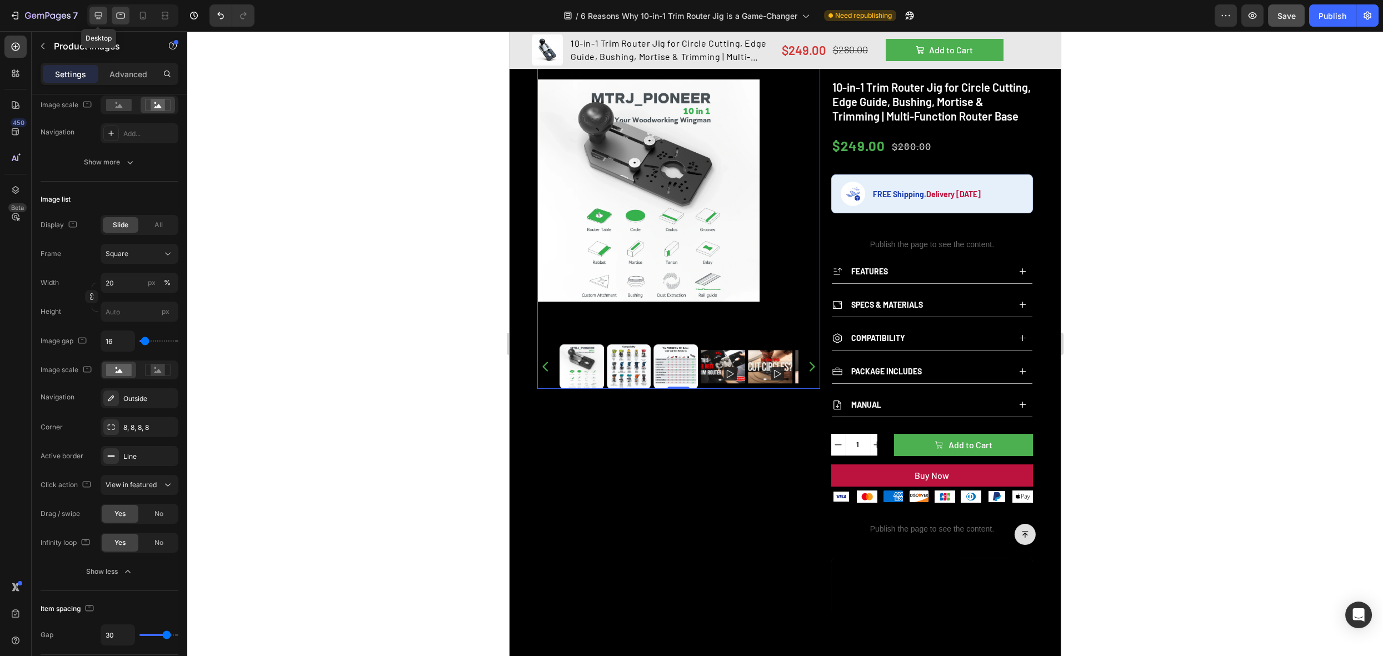
click at [98, 14] on icon at bounding box center [98, 15] width 11 height 11
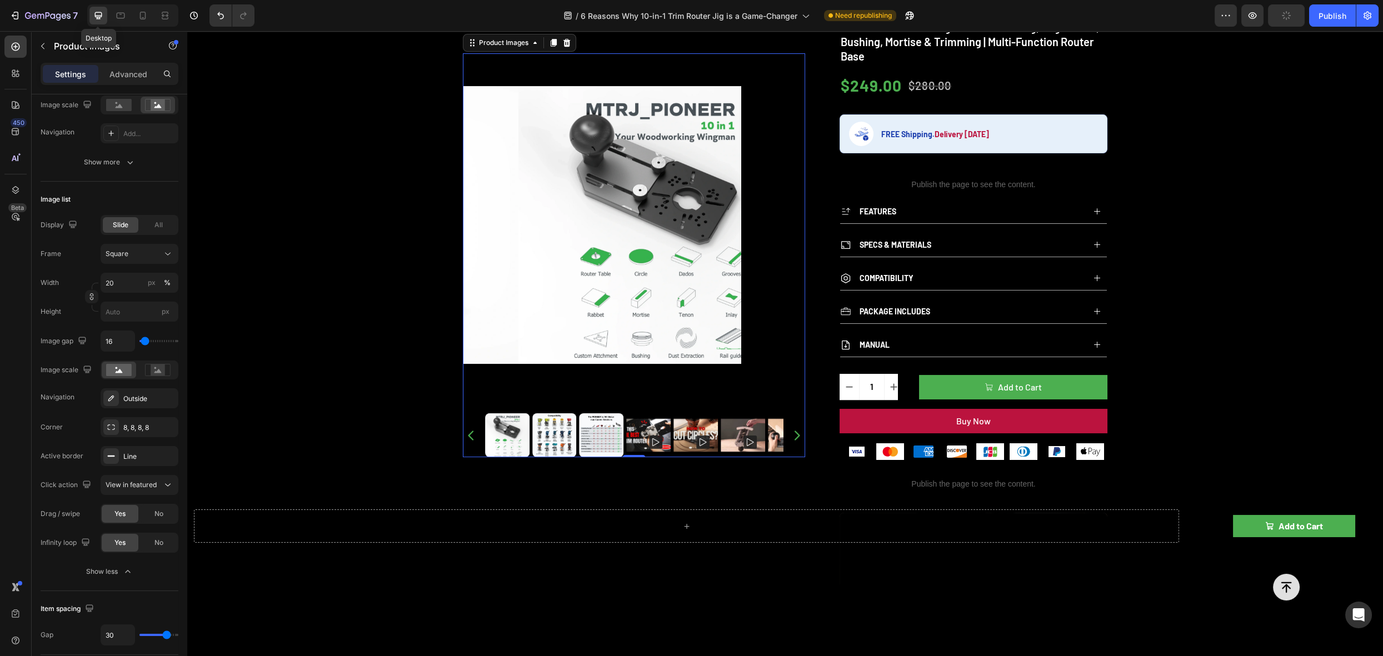
type input "500"
type input "617"
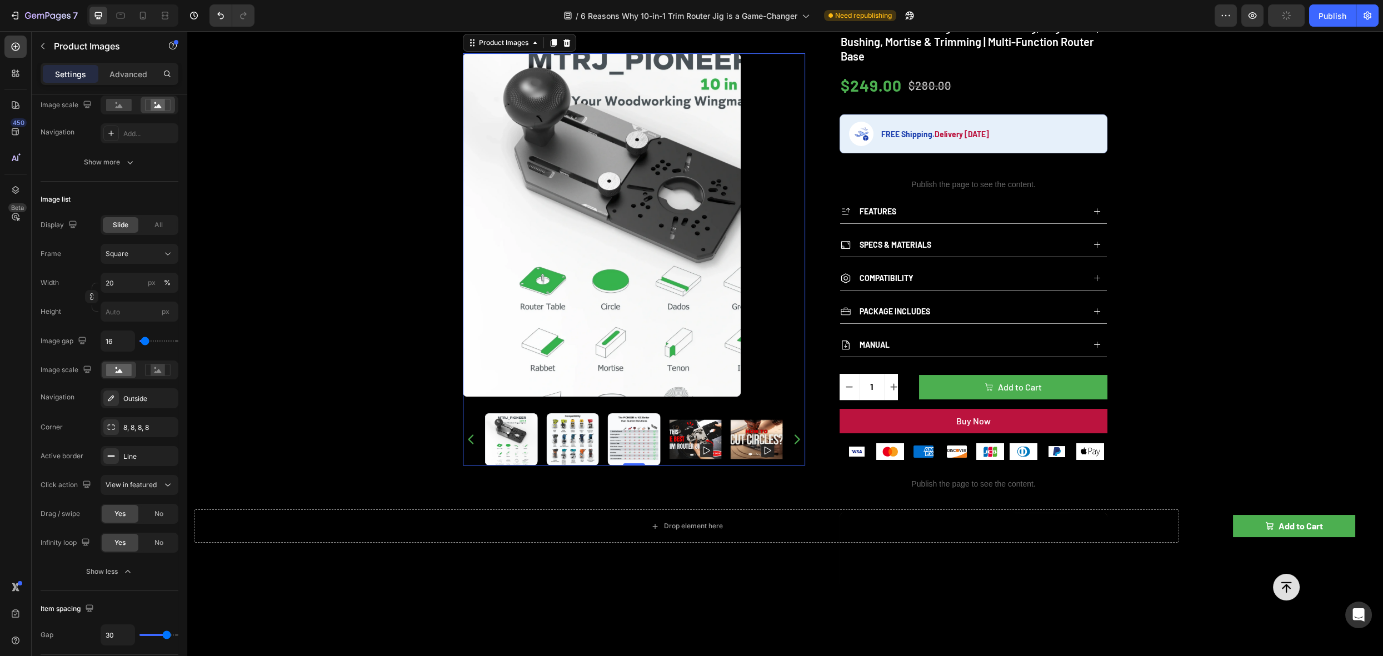
scroll to position [338, 0]
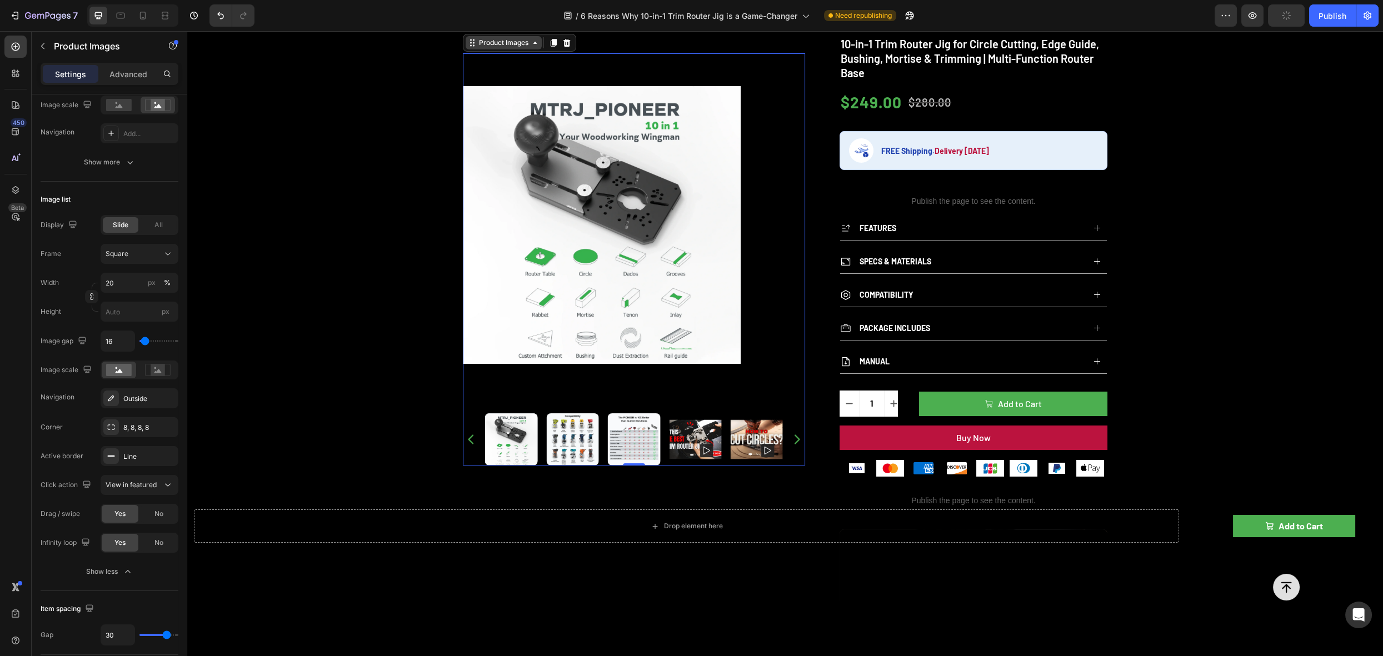
click at [477, 46] on div "Product Images" at bounding box center [504, 43] width 54 height 10
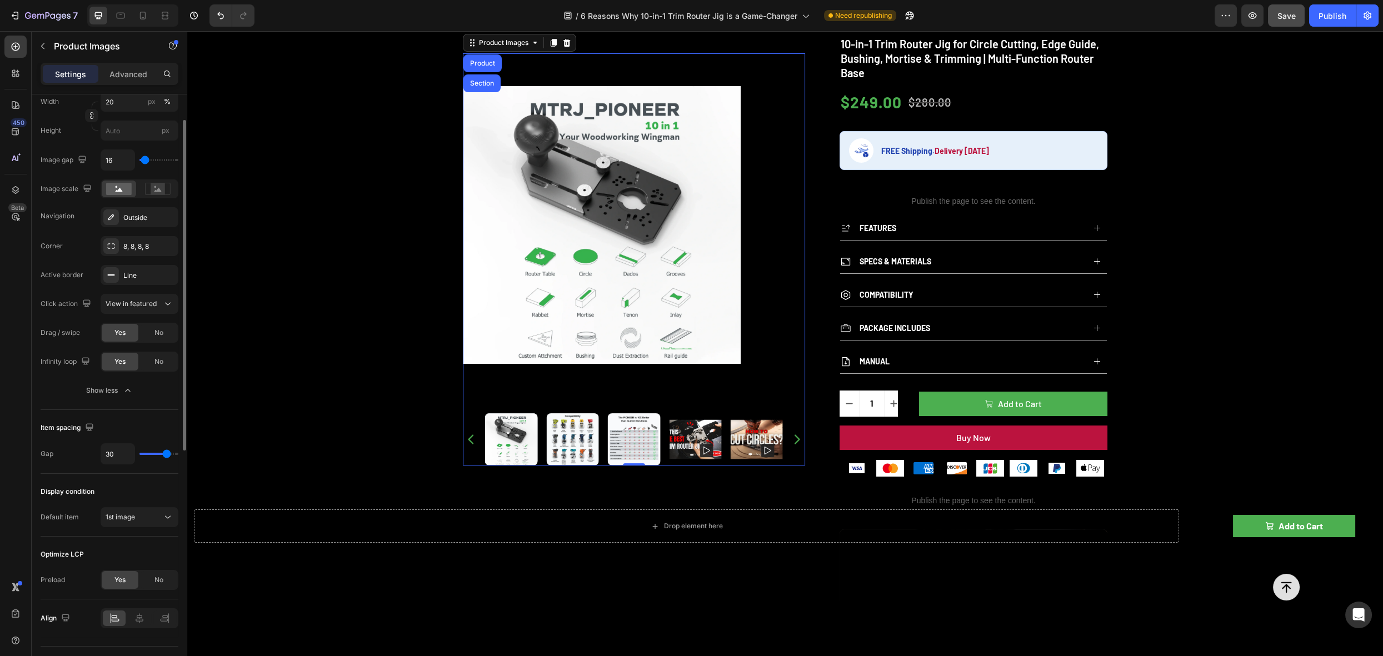
scroll to position [472, 0]
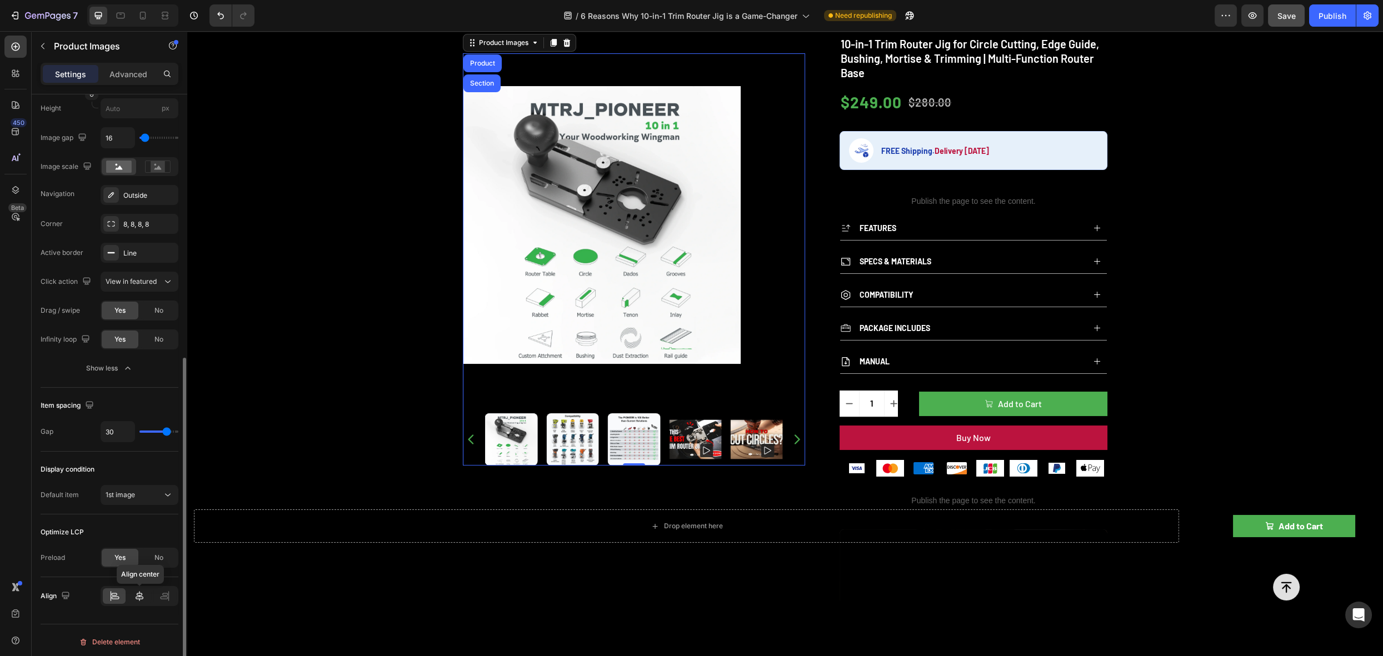
click at [140, 593] on icon at bounding box center [140, 596] width 8 height 10
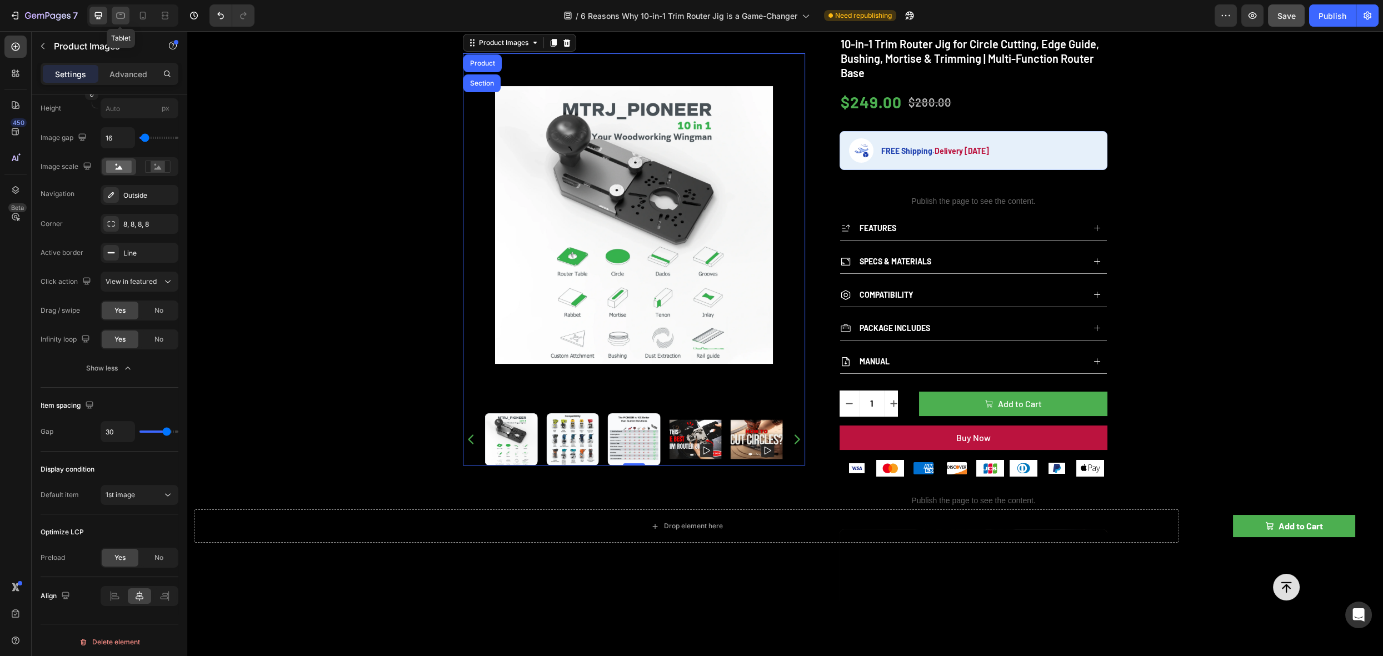
click at [115, 16] on icon at bounding box center [120, 15] width 11 height 11
type input "400"
type input "494"
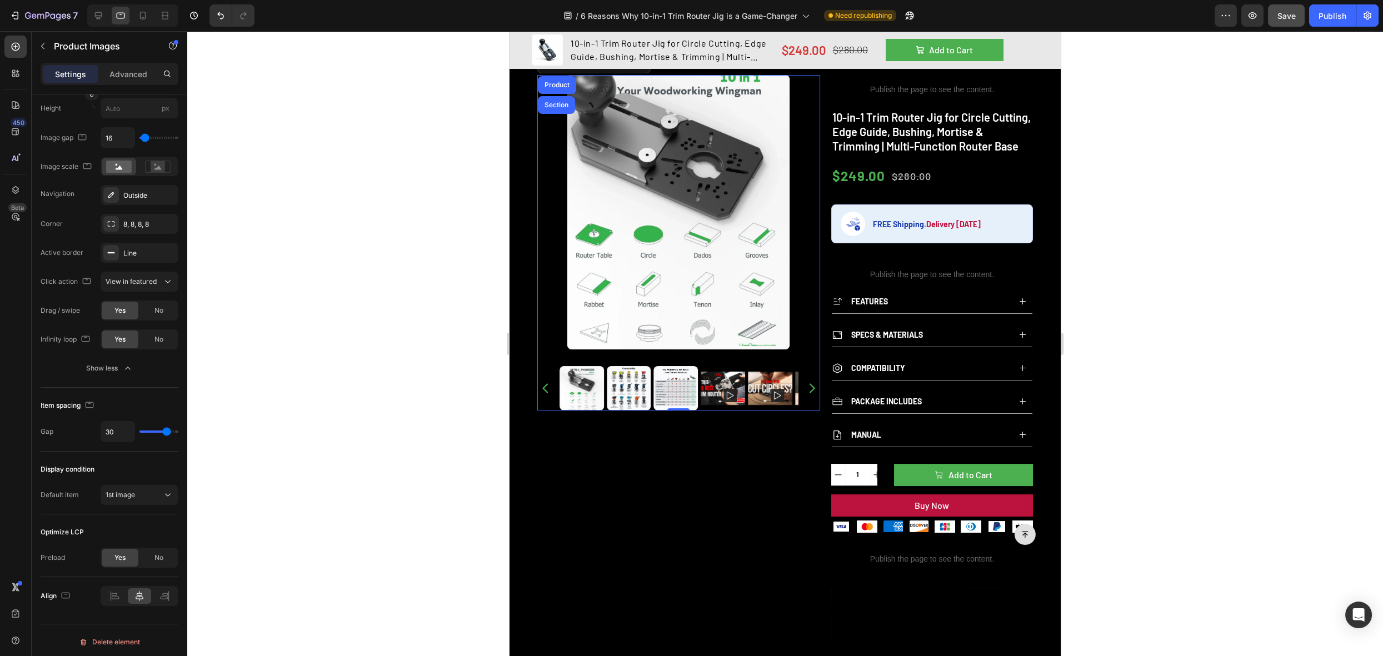
scroll to position [131, 0]
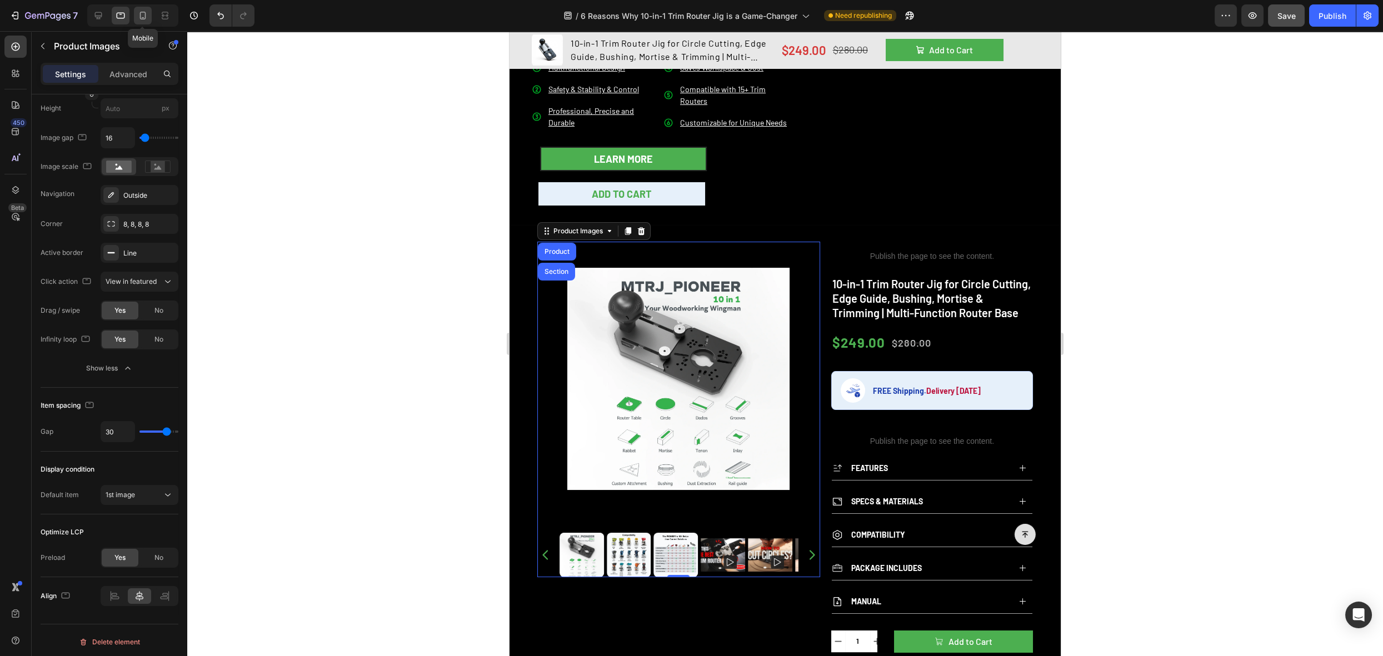
click at [146, 17] on icon at bounding box center [142, 15] width 11 height 11
type input "588"
type input "0.5rem"
type input "1"
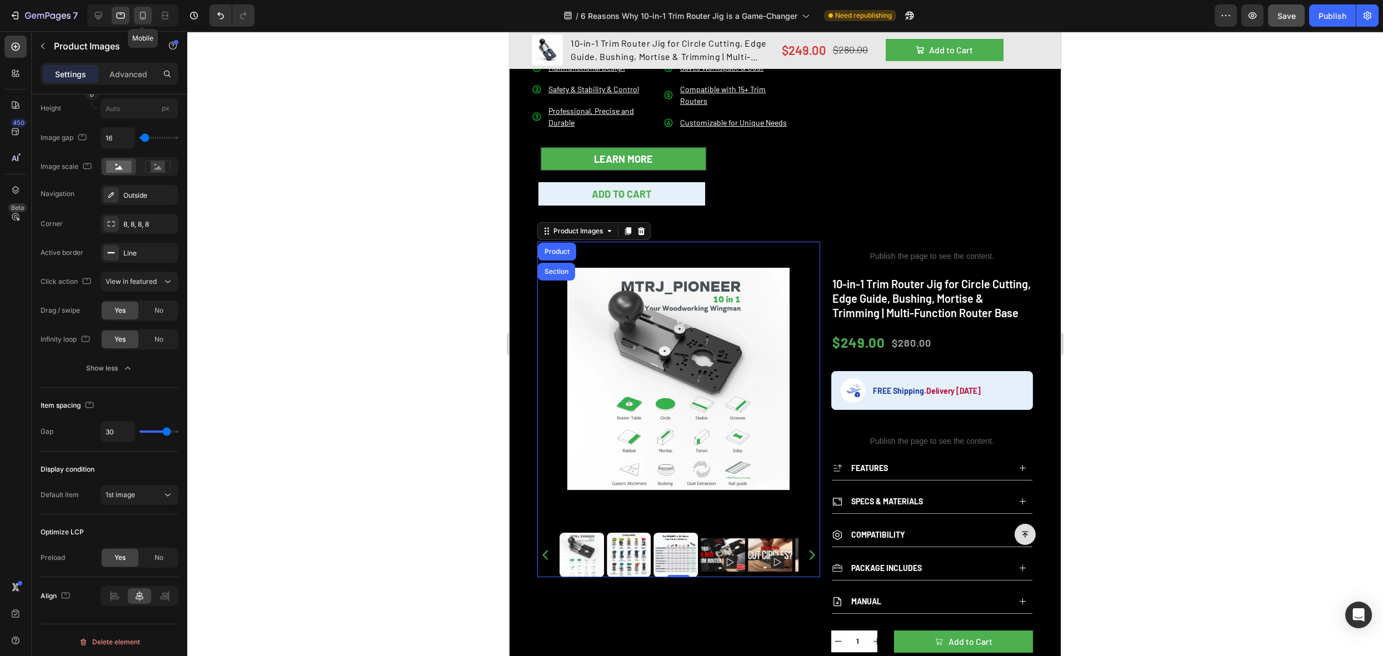
type input "0.5rem"
type input "1"
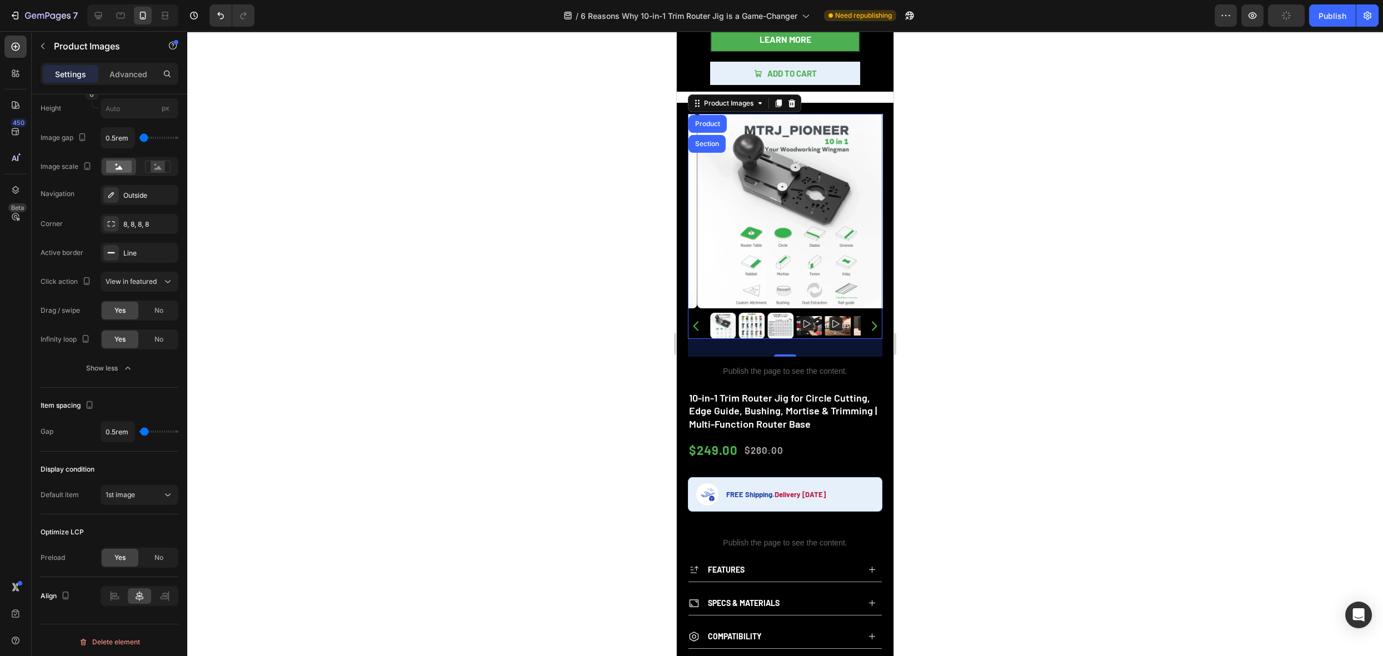
scroll to position [363, 0]
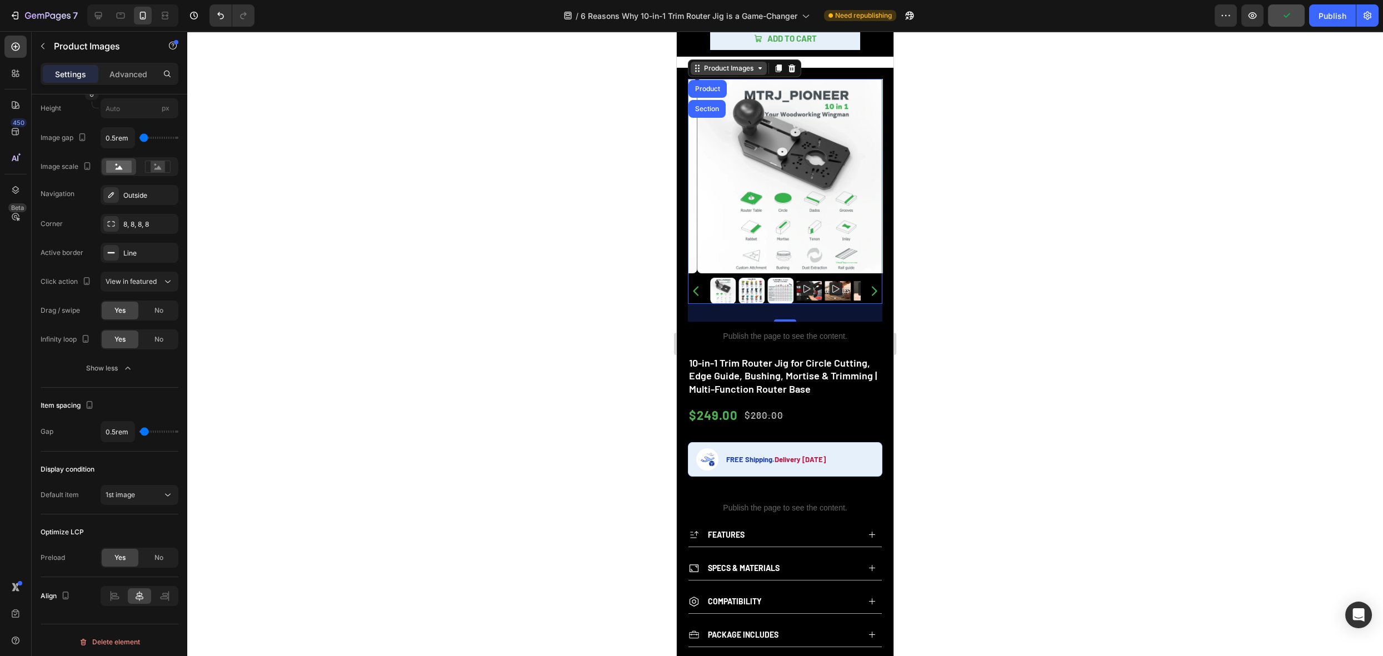
click at [734, 63] on div "Product Images" at bounding box center [729, 68] width 54 height 10
click at [725, 63] on div "Product Images" at bounding box center [729, 68] width 54 height 10
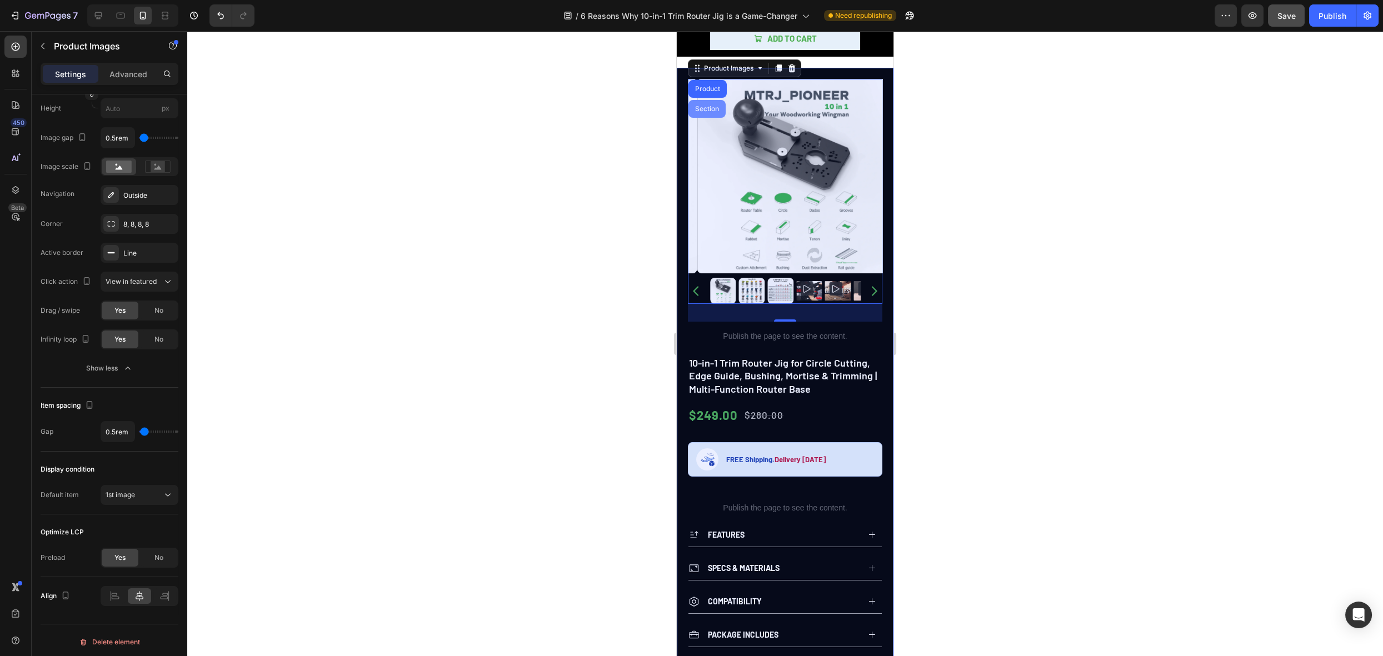
click at [711, 106] on div "Section" at bounding box center [707, 109] width 28 height 7
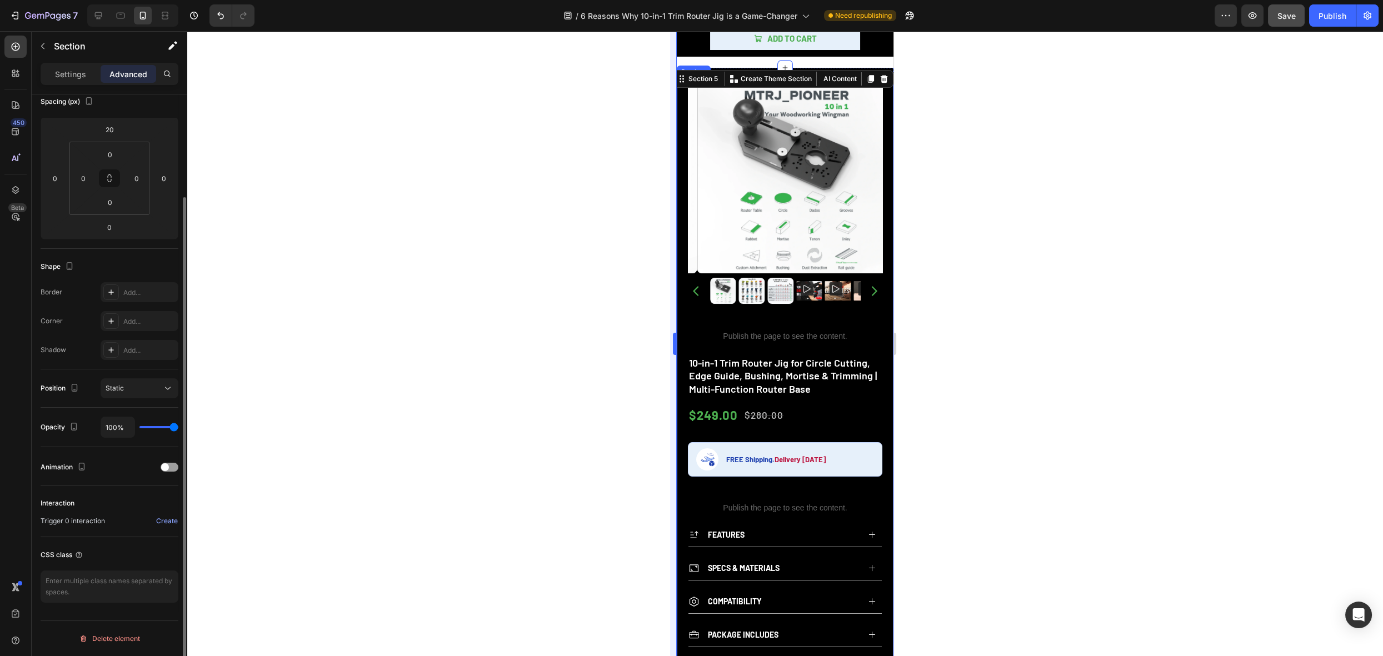
scroll to position [0, 0]
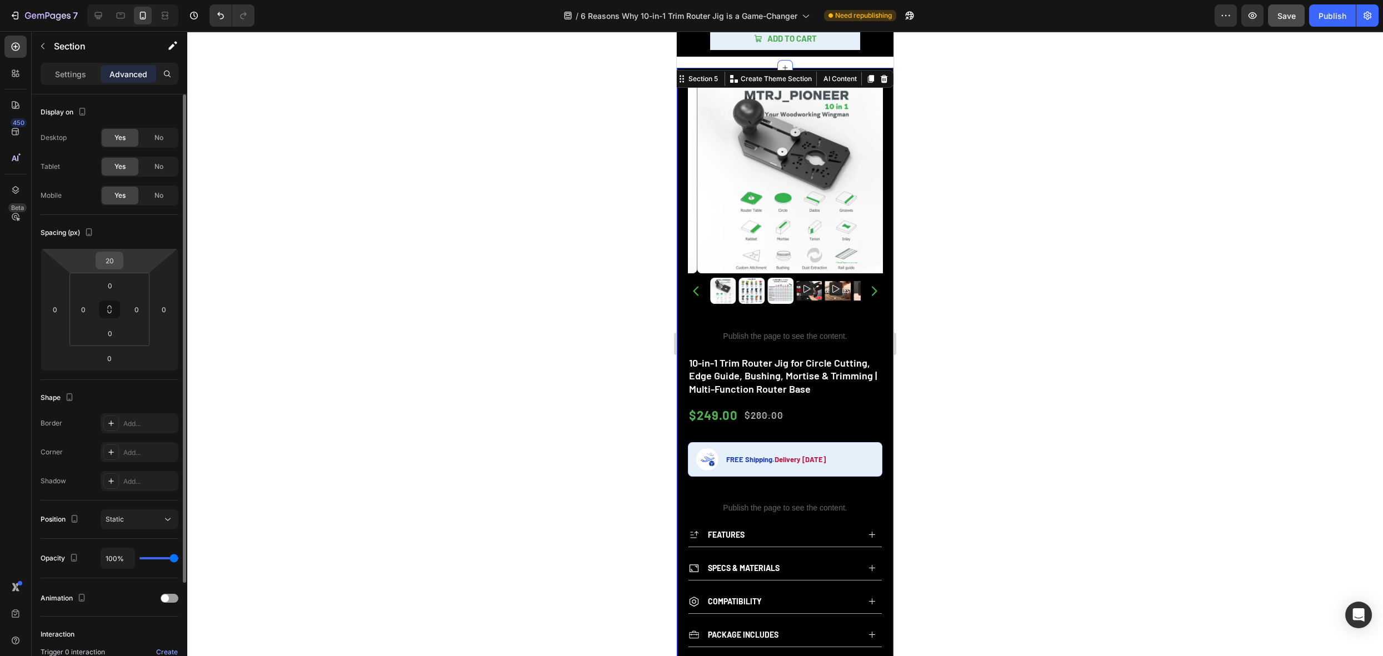
click at [116, 260] on input "20" at bounding box center [109, 260] width 22 height 17
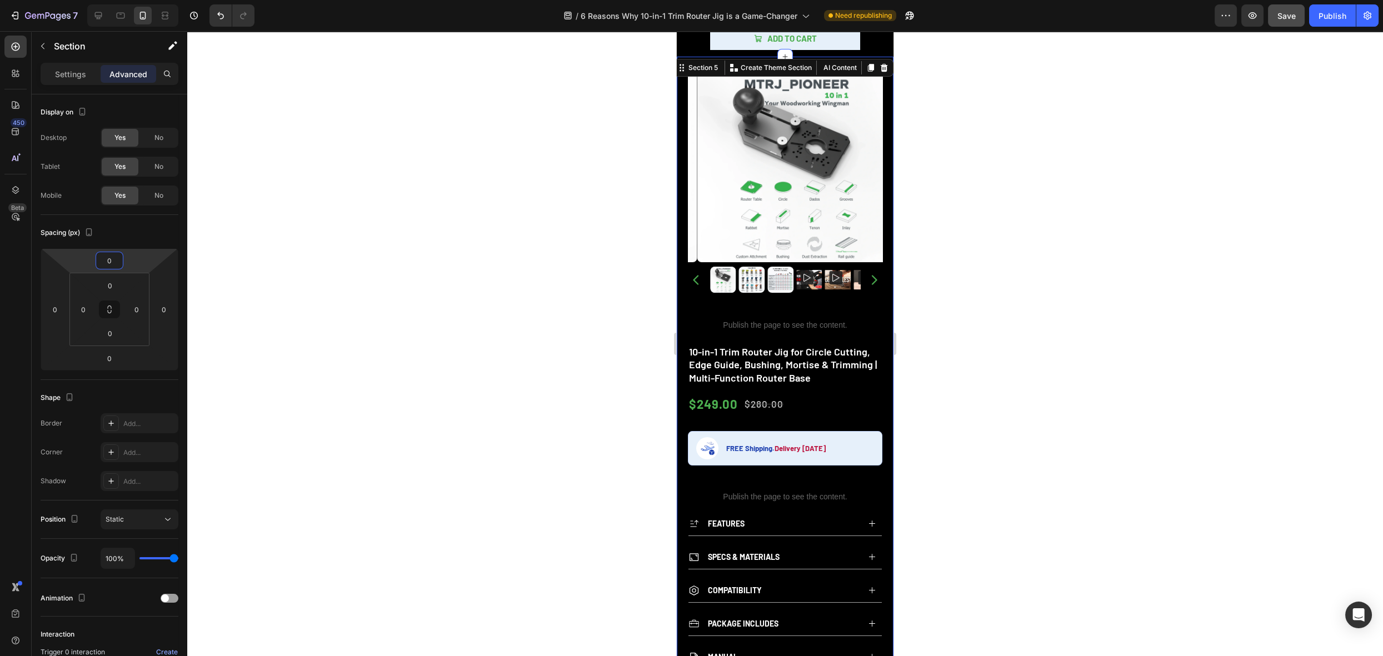
click at [1019, 317] on div at bounding box center [785, 343] width 1196 height 625
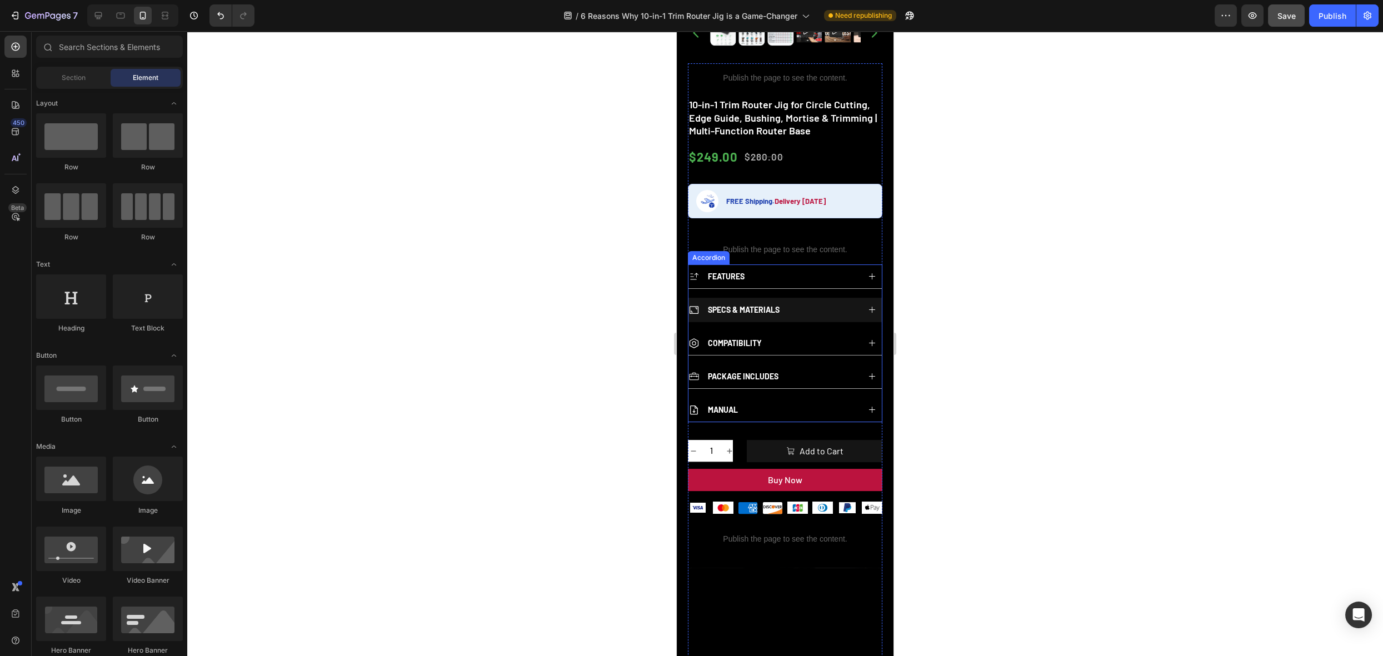
scroll to position [725, 0]
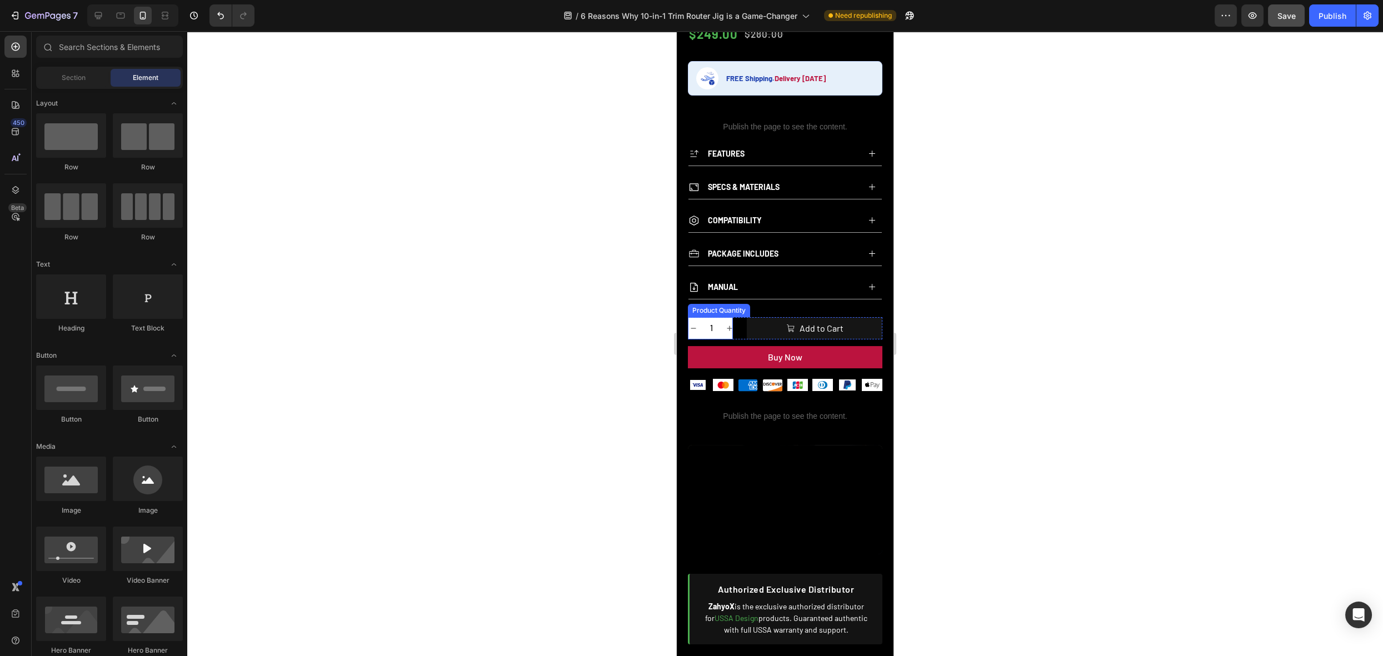
click at [710, 317] on input "1" at bounding box center [711, 328] width 25 height 22
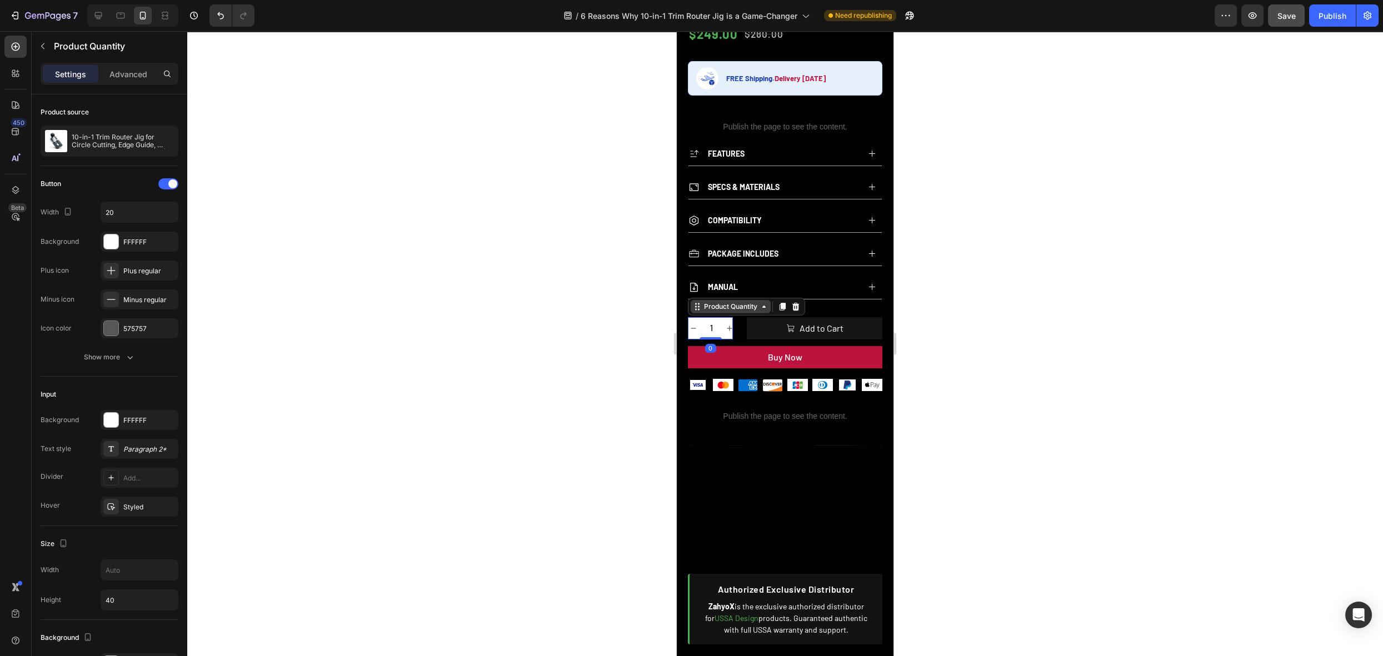
click at [723, 300] on div "Product Quantity" at bounding box center [731, 306] width 80 height 13
click at [720, 302] on div "Product Quantity" at bounding box center [731, 307] width 58 height 10
click at [134, 80] on div "Advanced" at bounding box center [129, 74] width 56 height 18
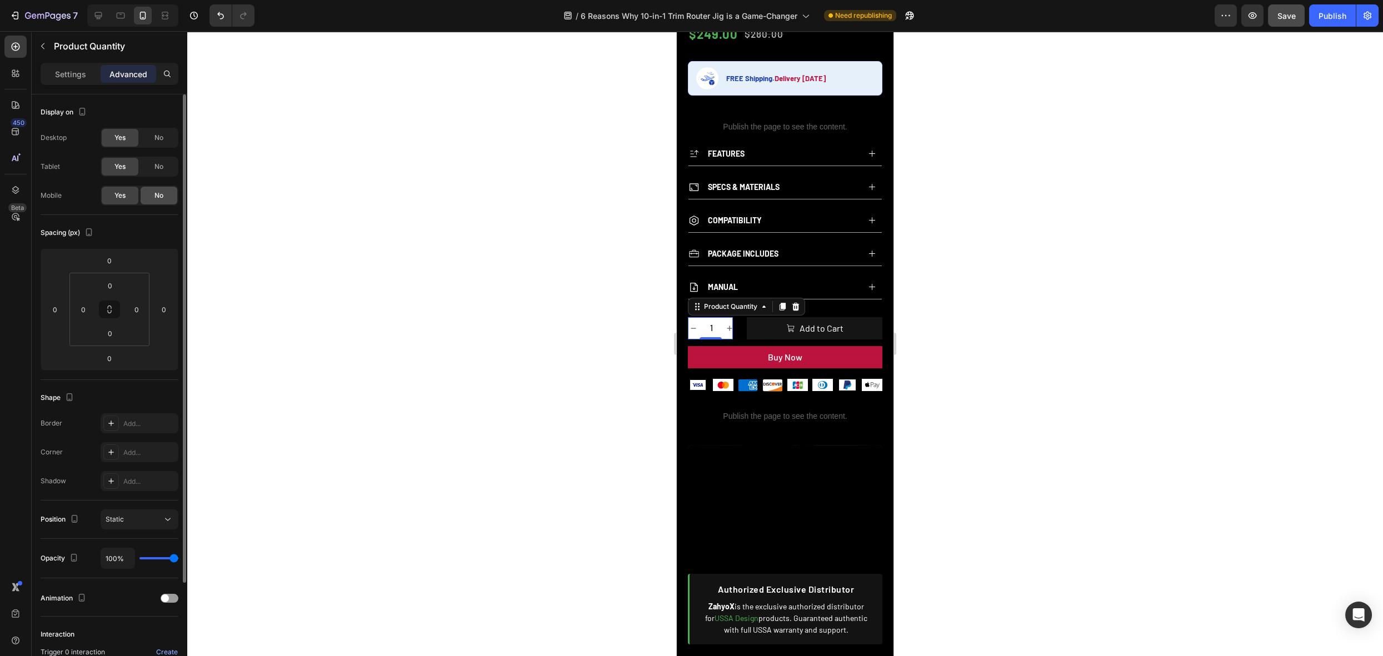
click at [161, 196] on span "No" at bounding box center [159, 196] width 9 height 10
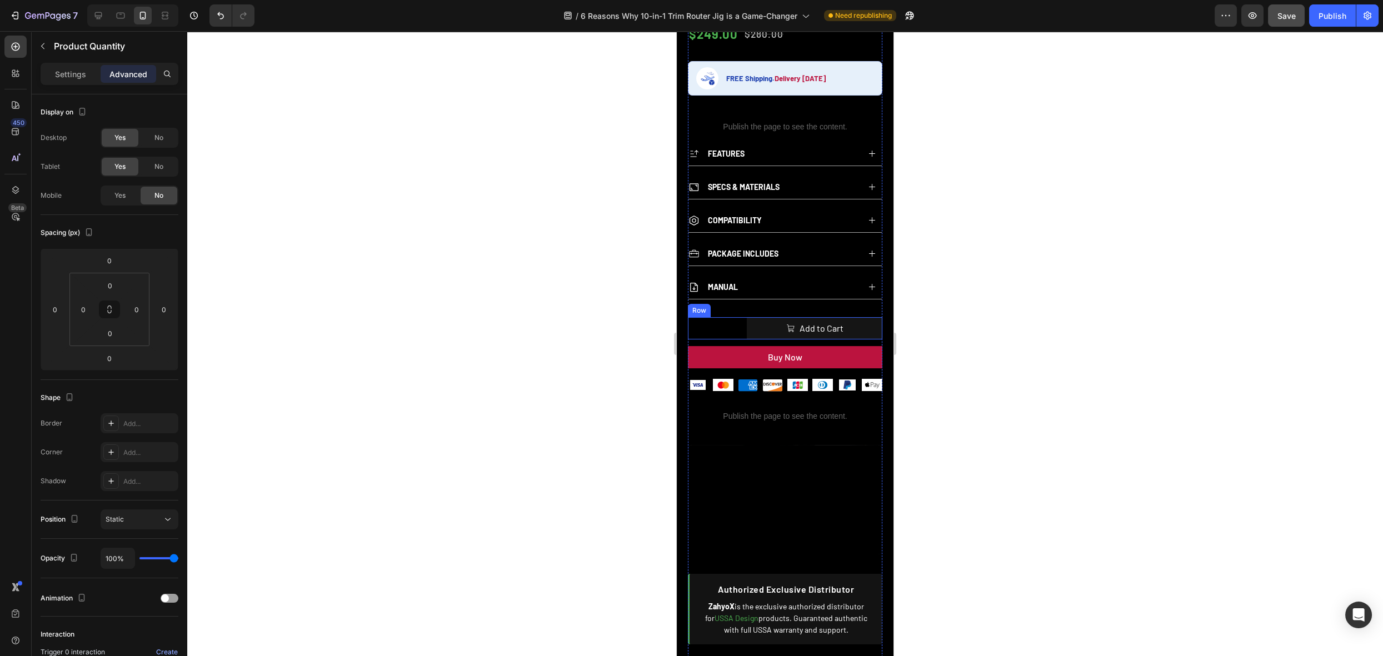
click at [730, 317] on div "1 Product Quantity 0" at bounding box center [710, 328] width 45 height 22
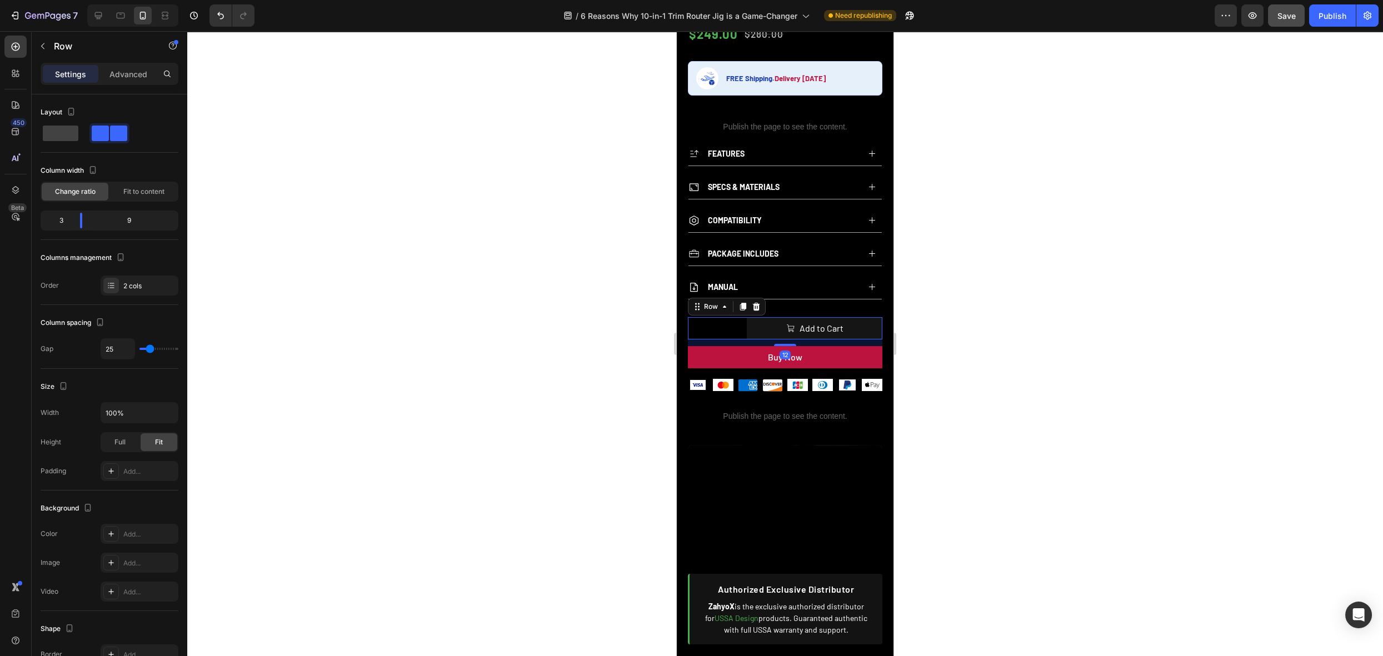
click at [997, 288] on div at bounding box center [785, 343] width 1196 height 625
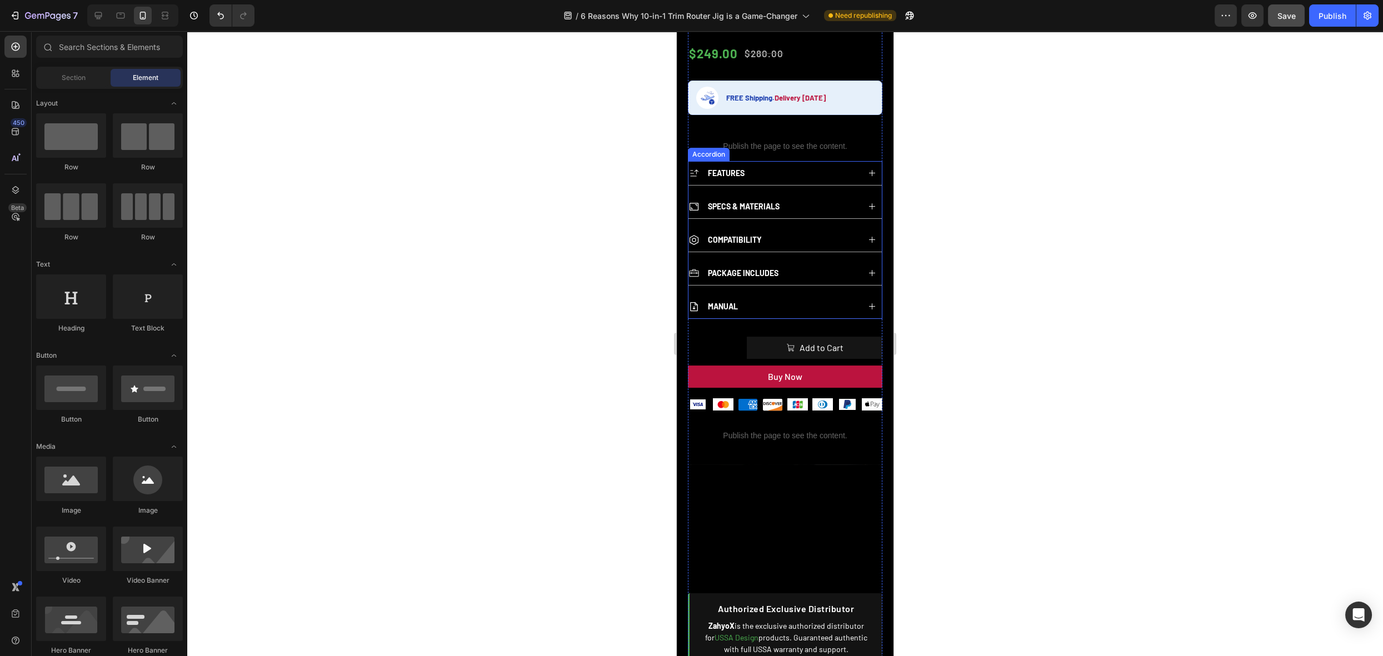
scroll to position [696, 0]
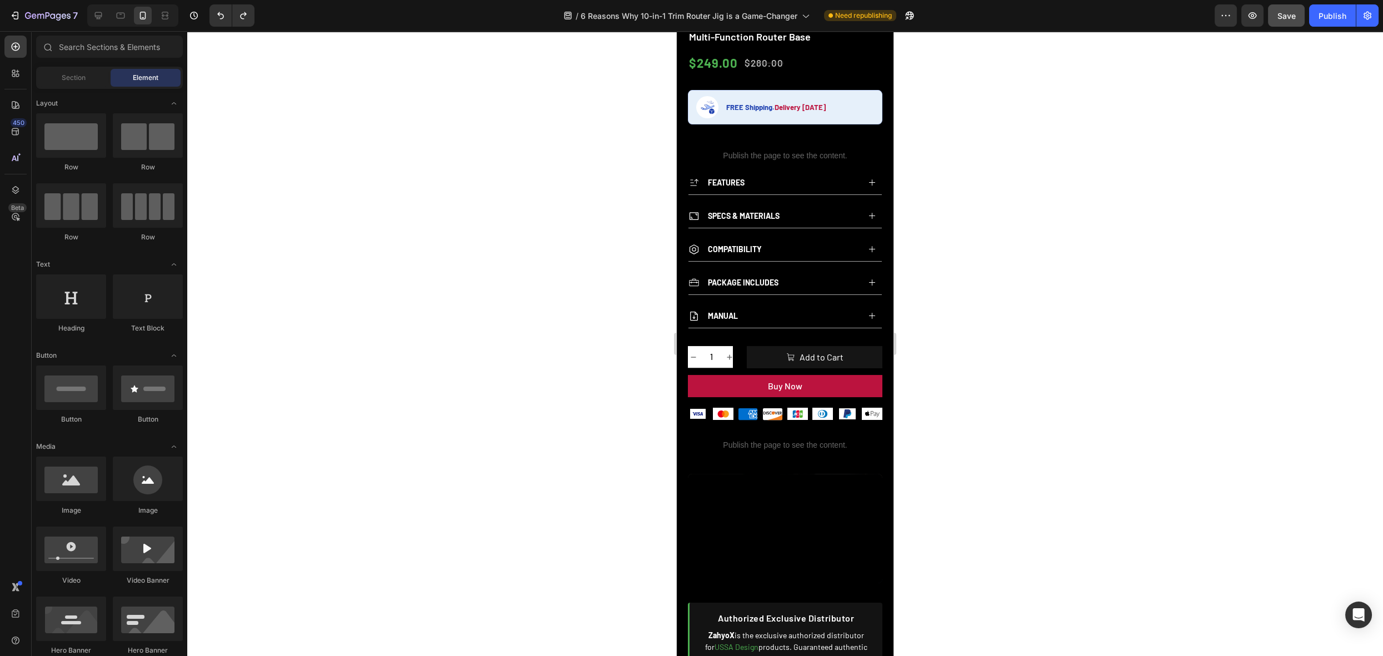
click at [1094, 279] on div at bounding box center [785, 343] width 1196 height 625
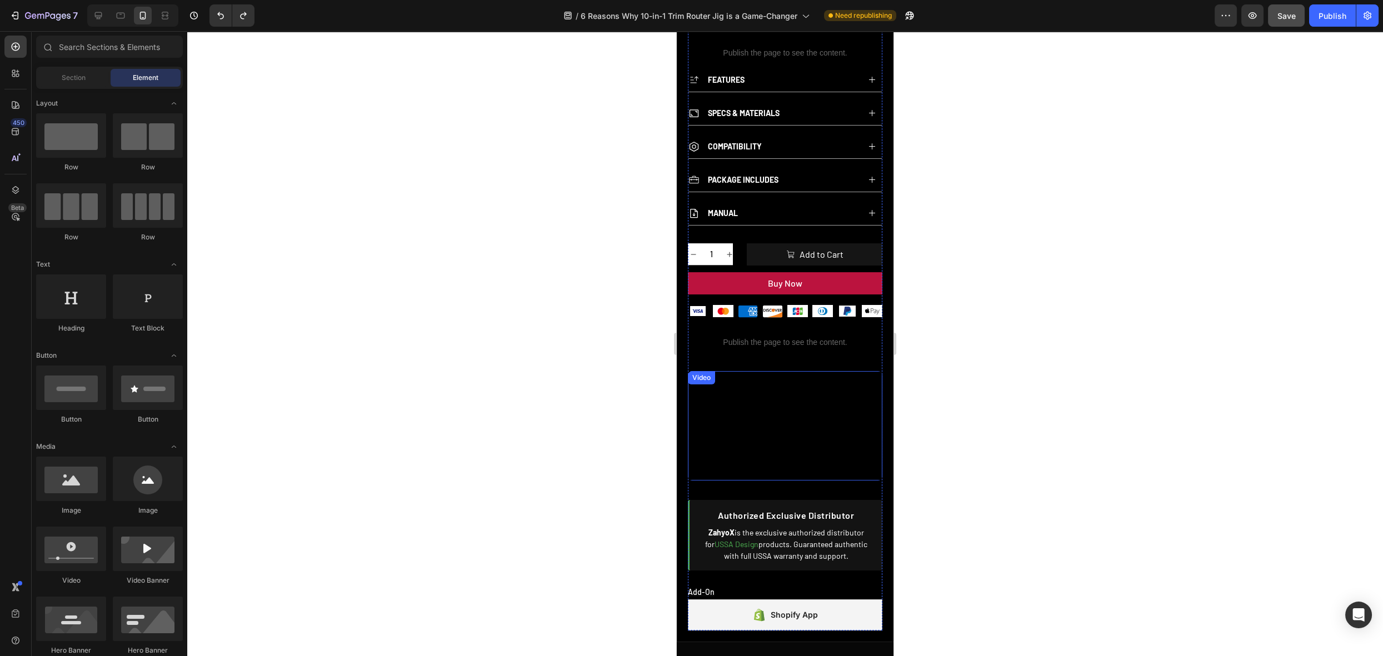
scroll to position [821, 0]
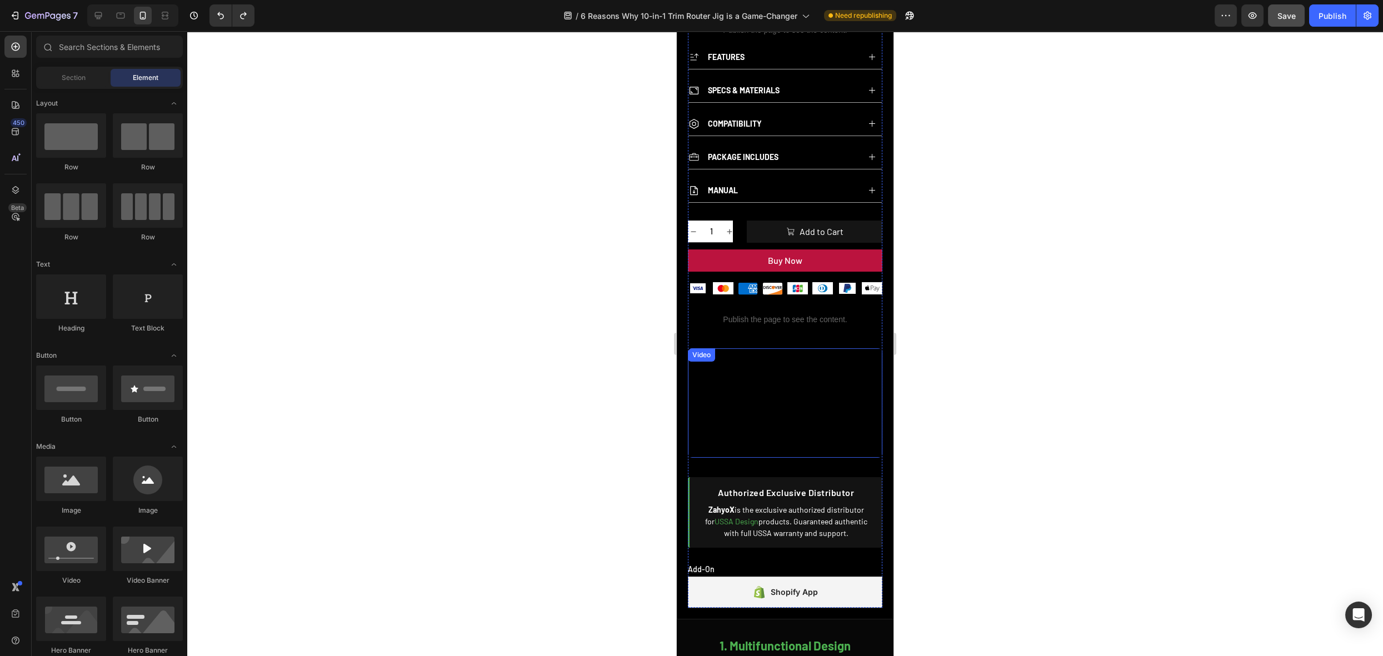
click at [703, 350] on div "Video" at bounding box center [701, 355] width 23 height 10
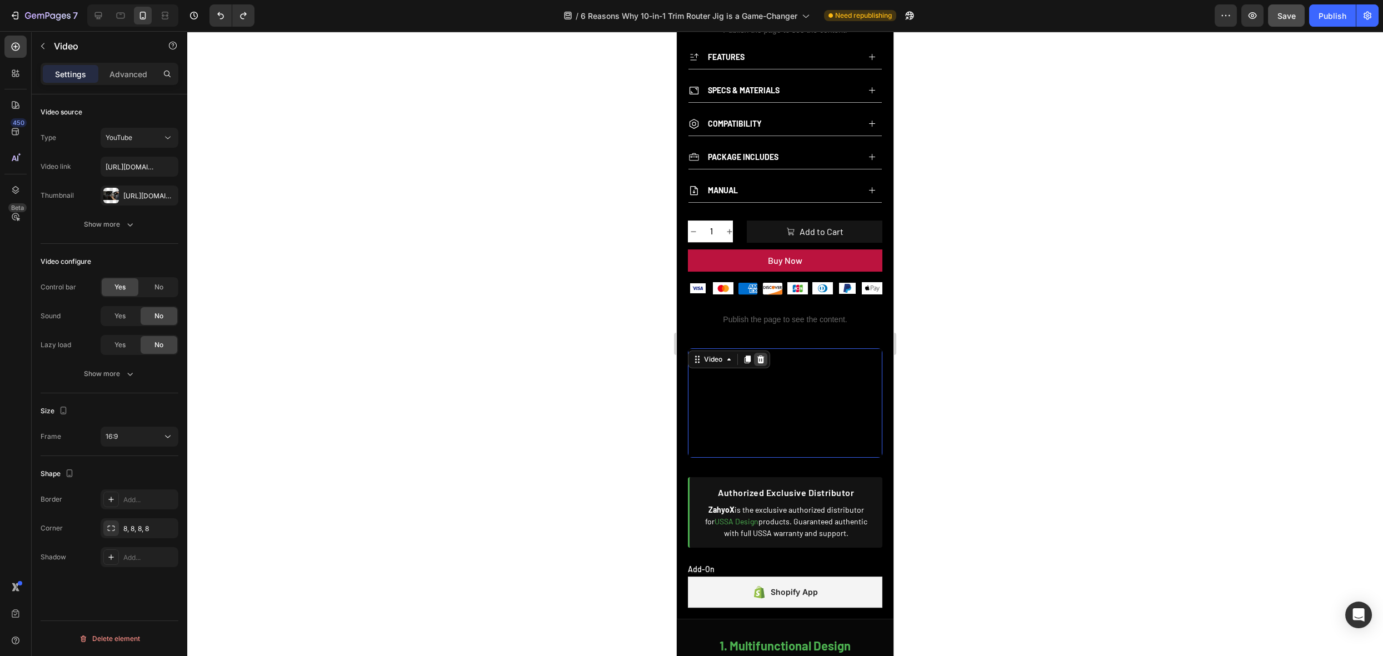
click at [759, 355] on icon at bounding box center [760, 359] width 9 height 9
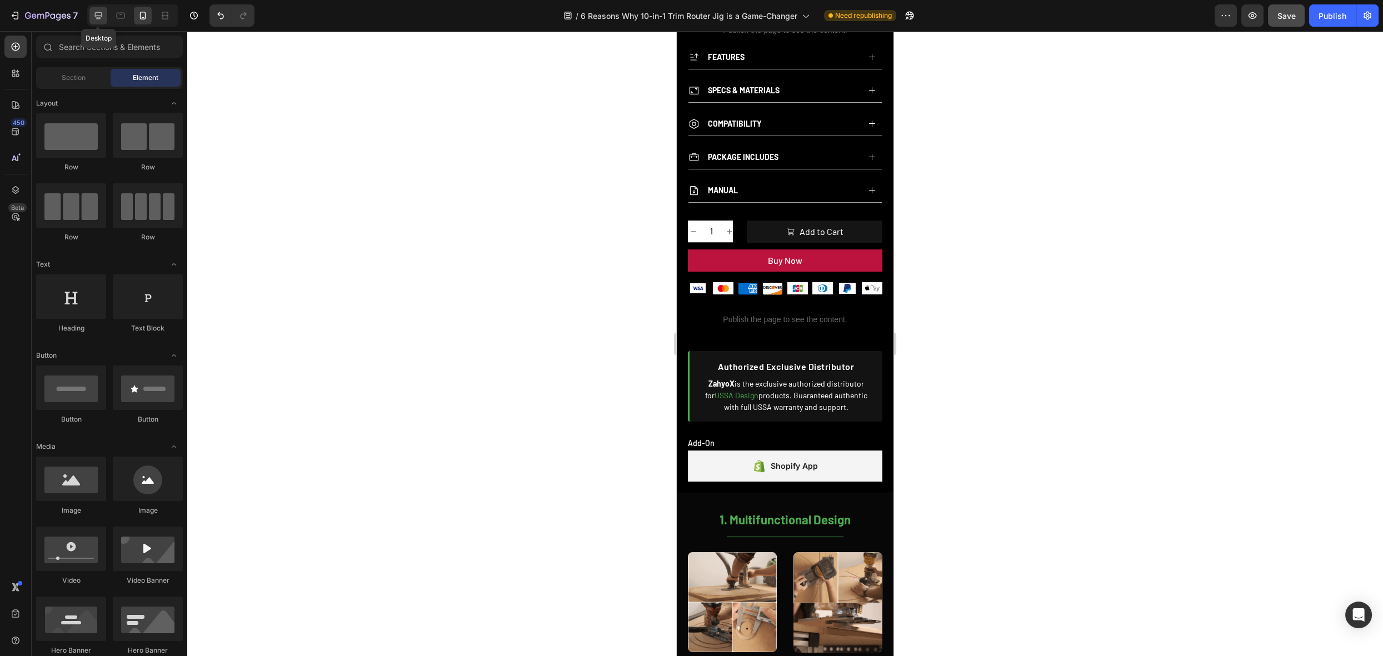
click at [96, 13] on icon at bounding box center [98, 15] width 11 height 11
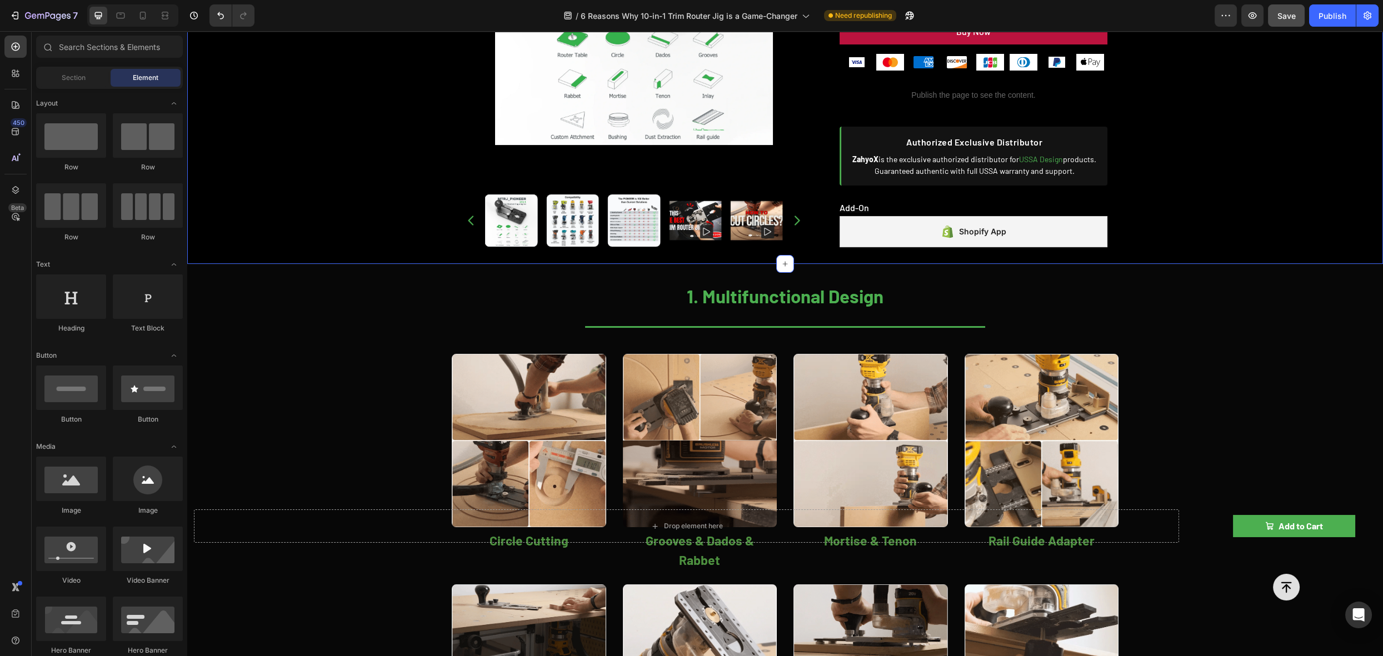
scroll to position [718, 0]
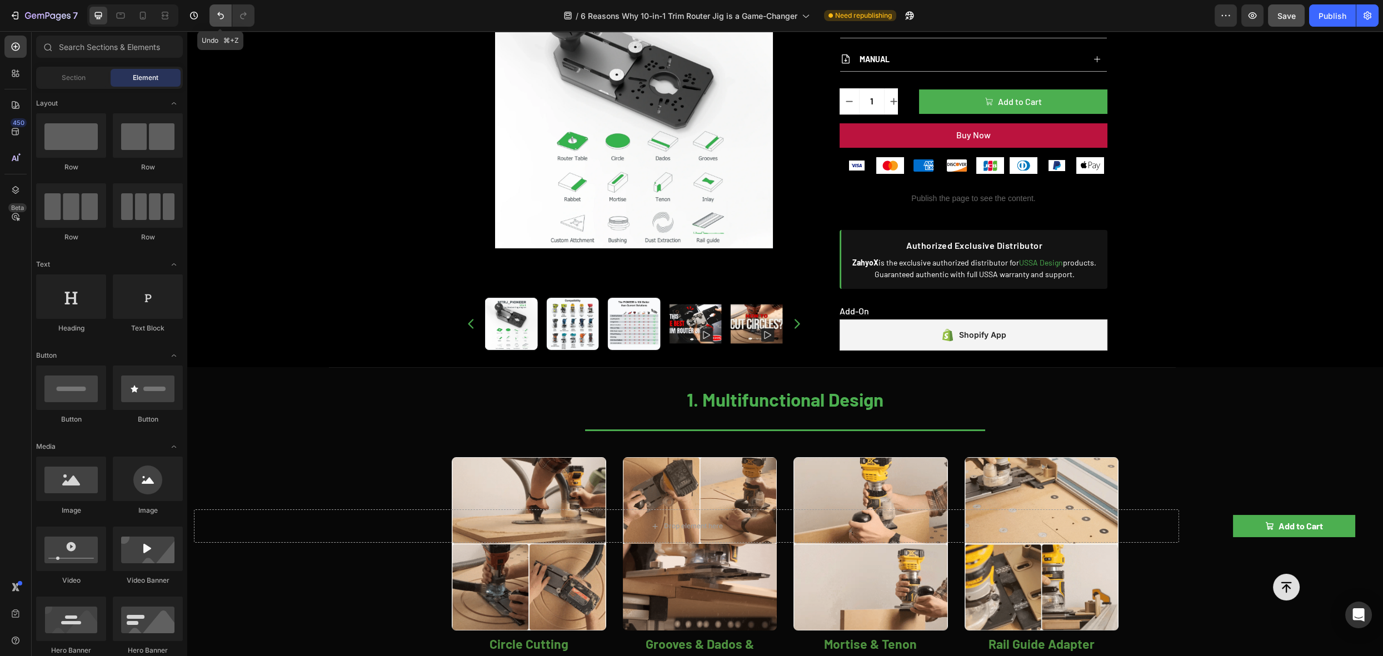
click at [220, 13] on icon "Undo/Redo" at bounding box center [220, 15] width 11 height 11
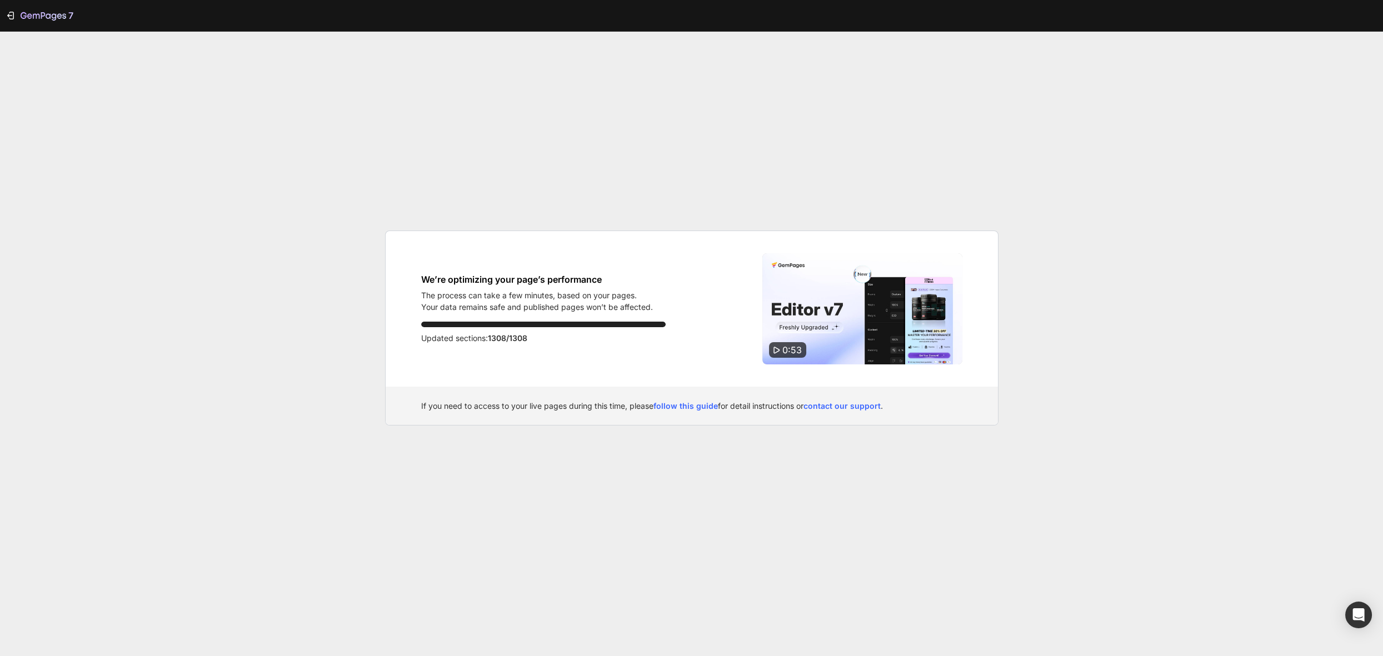
click at [467, 187] on div "7 We’re optimizing your page’s performance The process can take a few minutes, …" at bounding box center [691, 328] width 1383 height 656
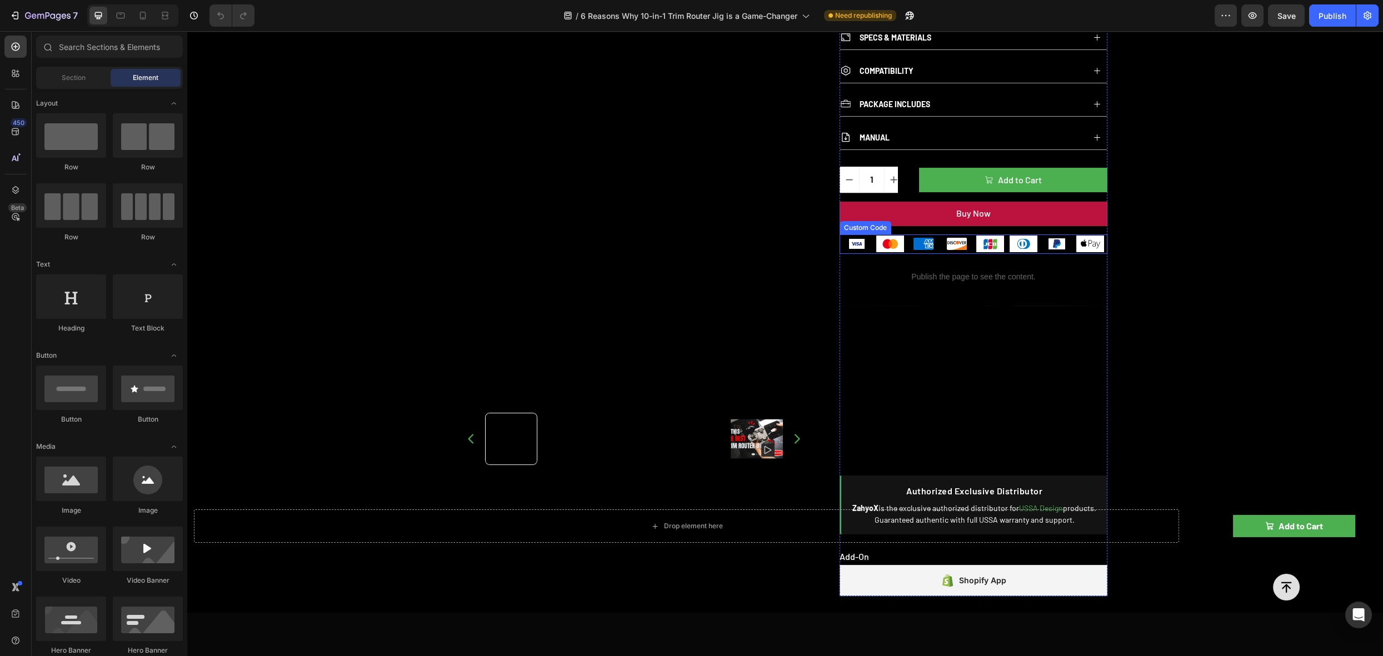
scroll to position [688, 0]
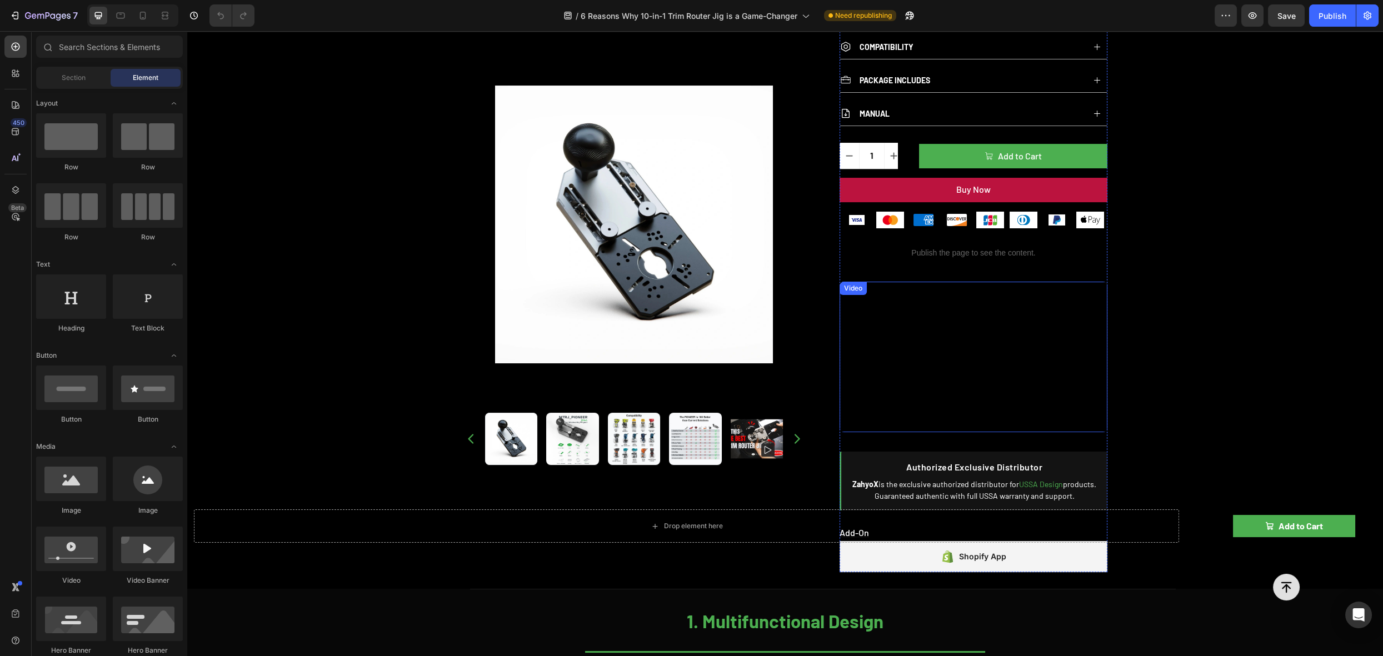
click at [853, 284] on div "Video" at bounding box center [853, 288] width 23 height 10
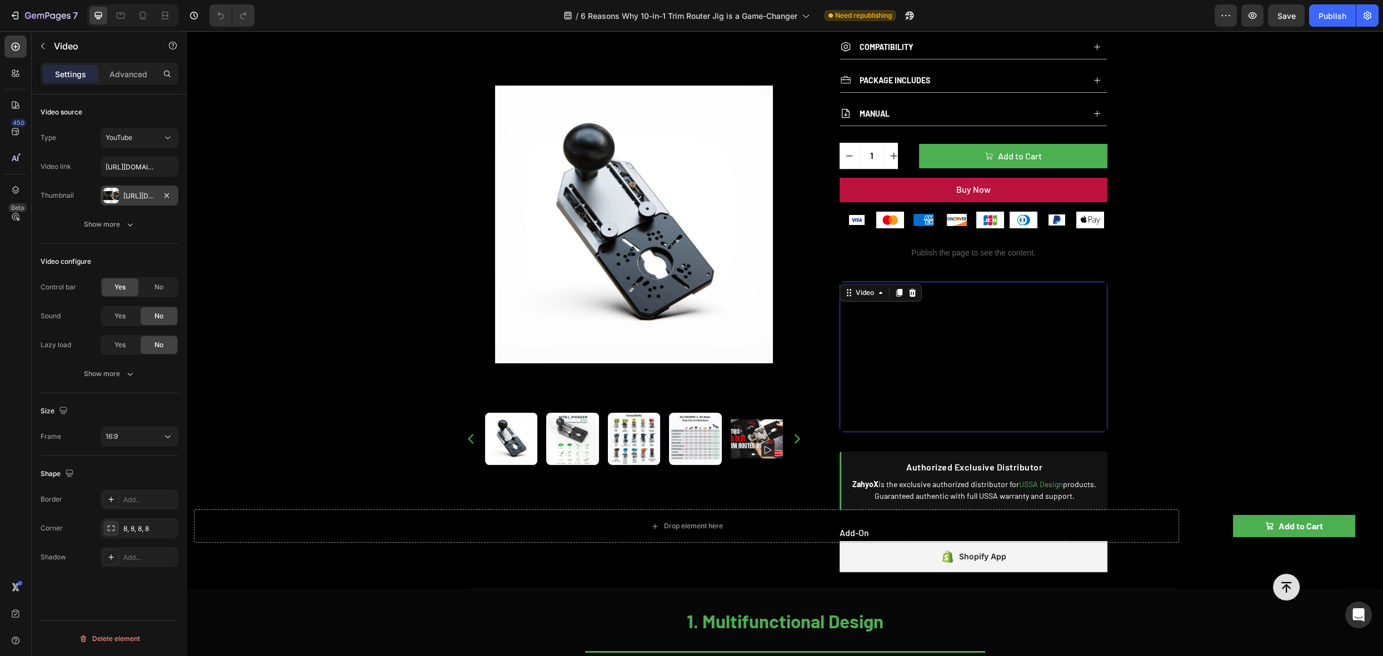
click at [125, 195] on div "[URL][DOMAIN_NAME]" at bounding box center [139, 196] width 32 height 10
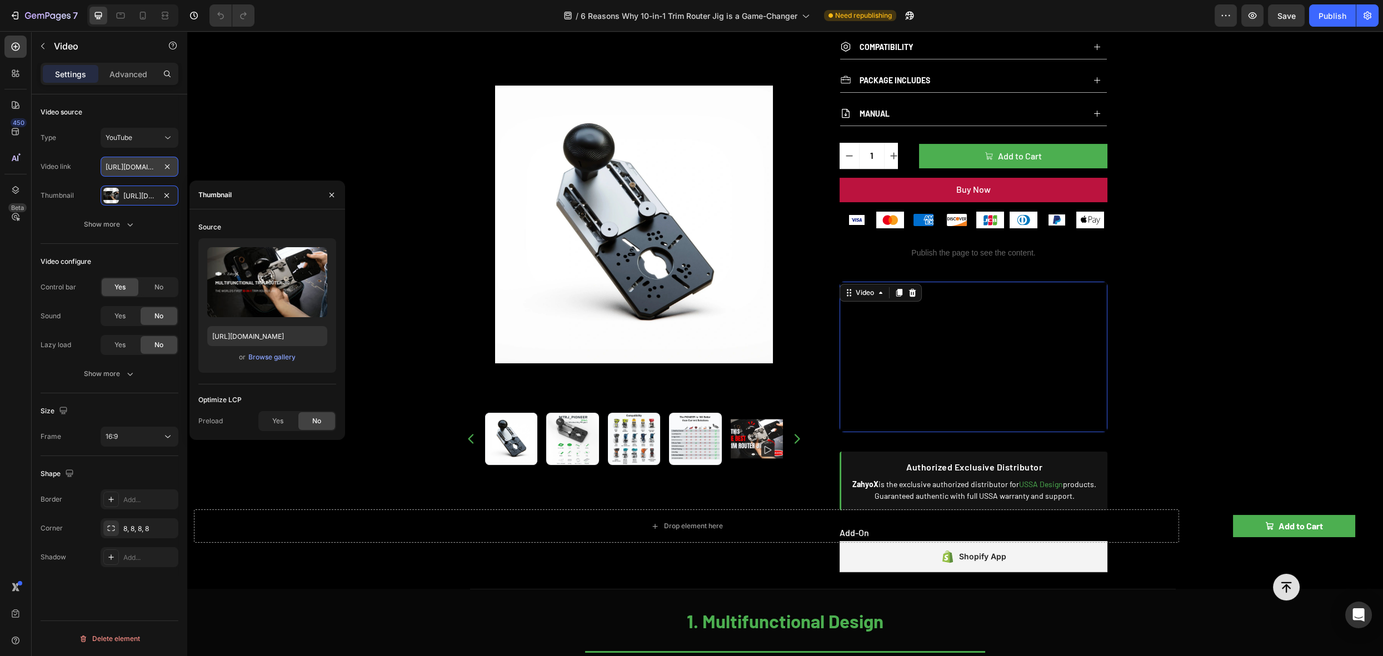
click at [140, 167] on input "[URL][DOMAIN_NAME]" at bounding box center [140, 167] width 78 height 20
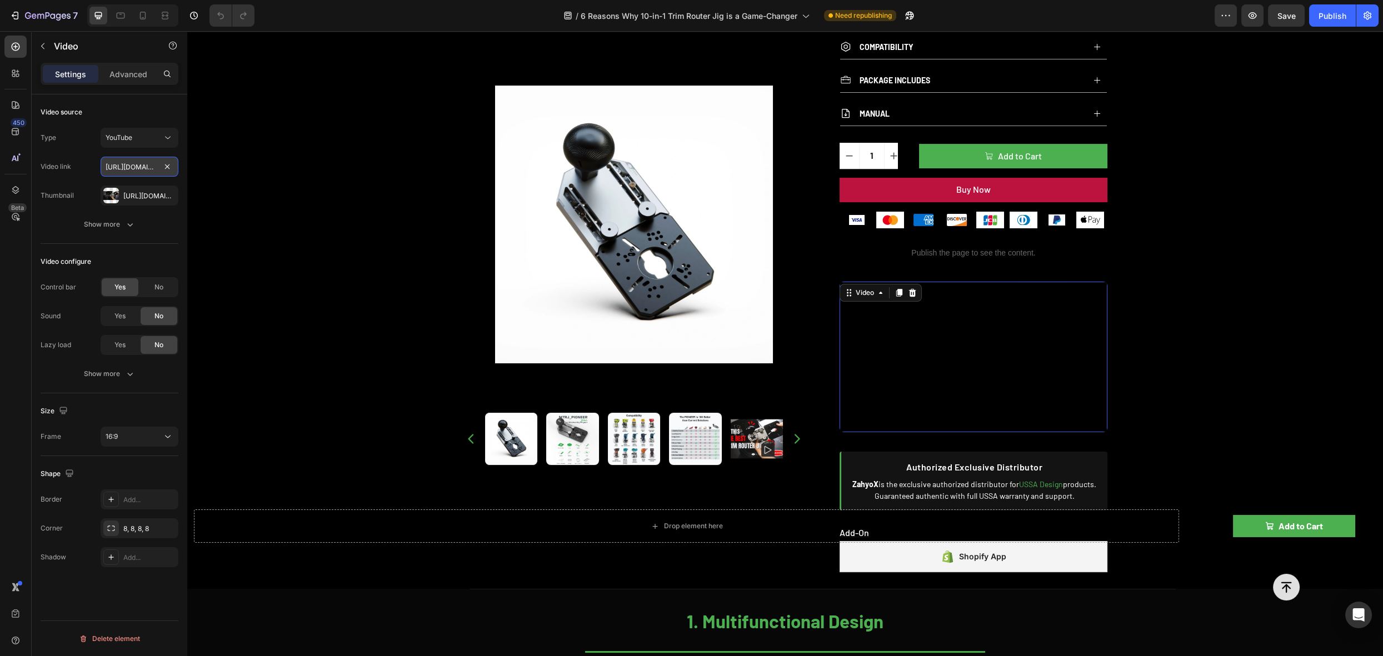
paste input "[DOMAIN_NAME][URL]"
type input "[URL][DOMAIN_NAME]"
click at [83, 162] on div "Video link [URL][DOMAIN_NAME]" at bounding box center [110, 167] width 138 height 20
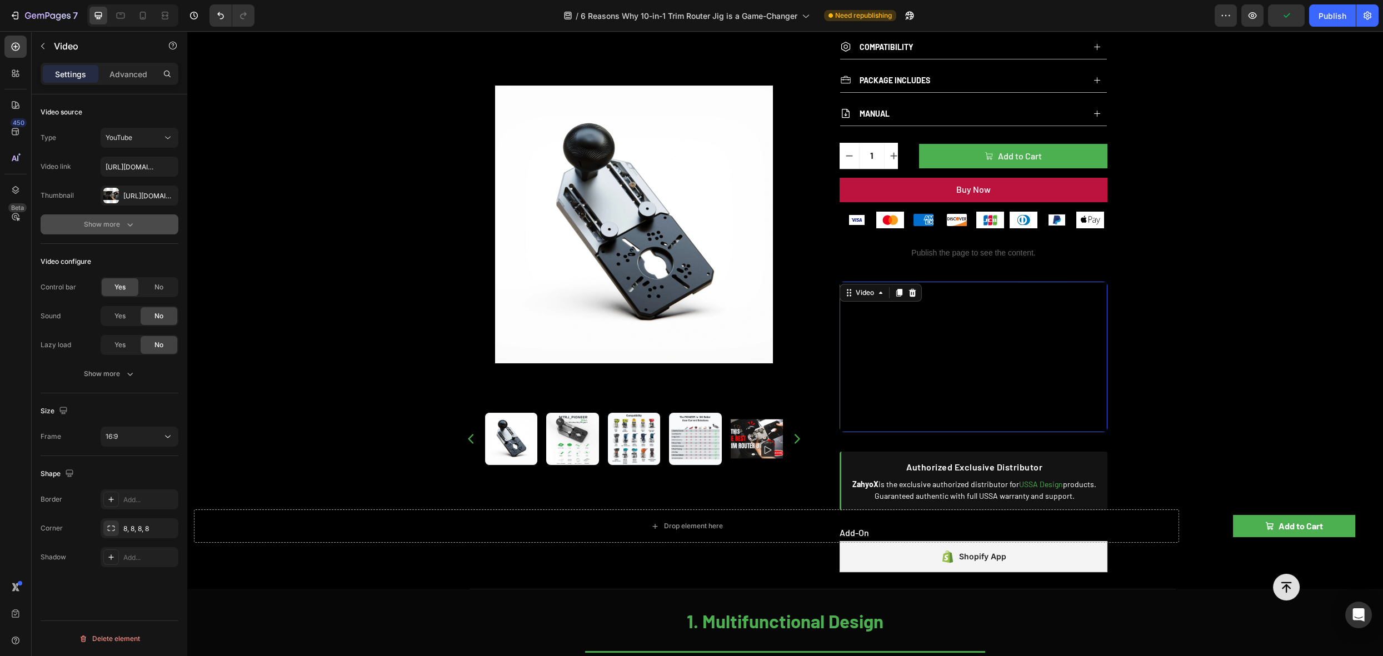
click at [122, 225] on div "Show more" at bounding box center [110, 224] width 52 height 11
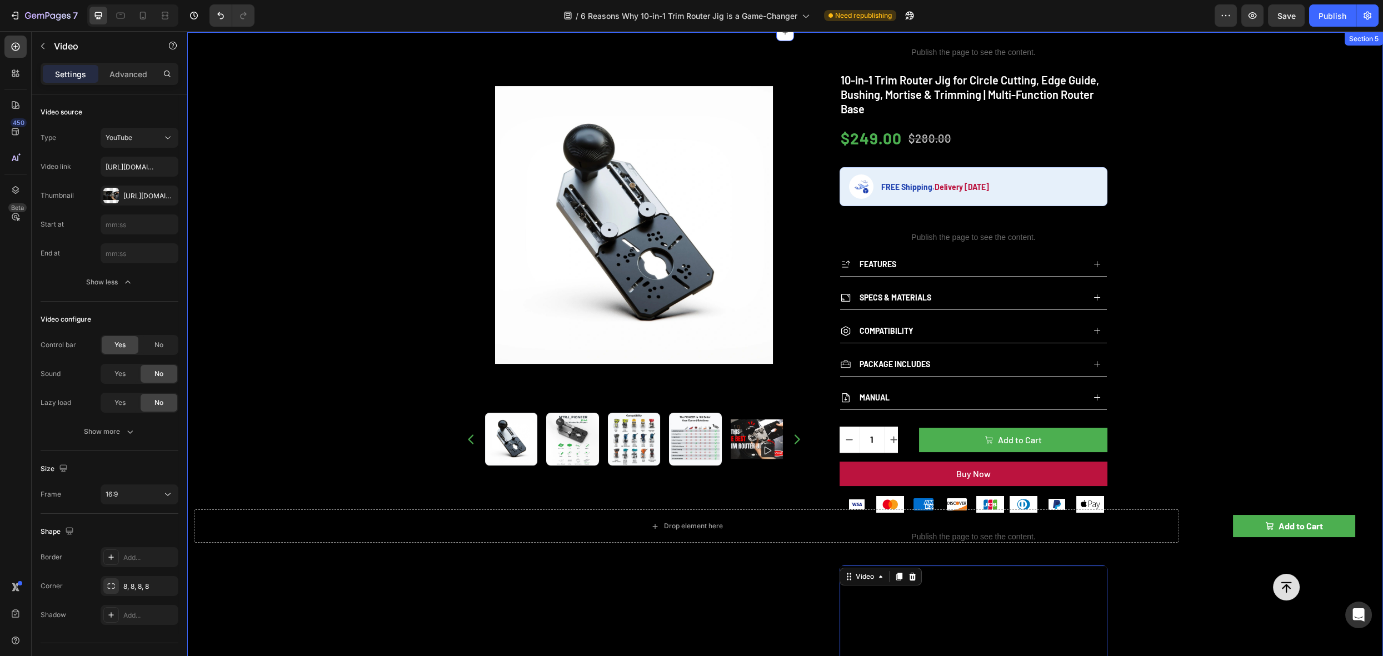
scroll to position [399, 0]
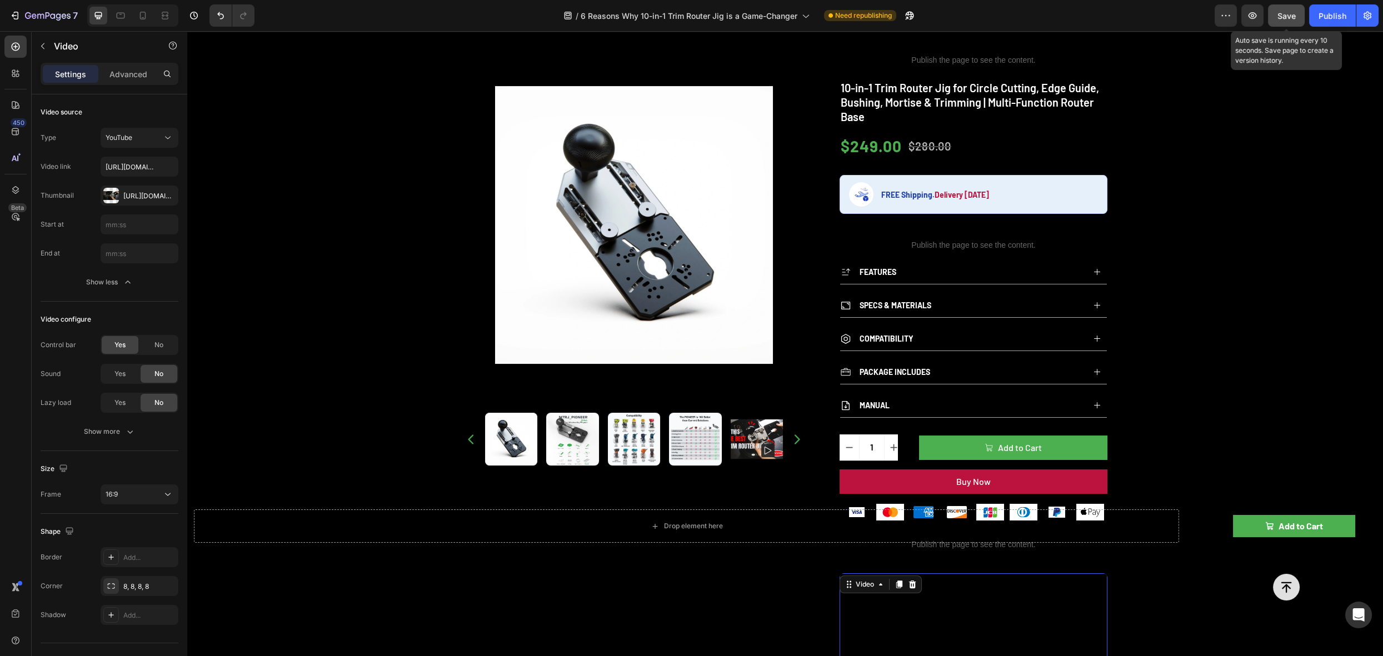
click at [1289, 20] on div "Save" at bounding box center [1287, 16] width 18 height 12
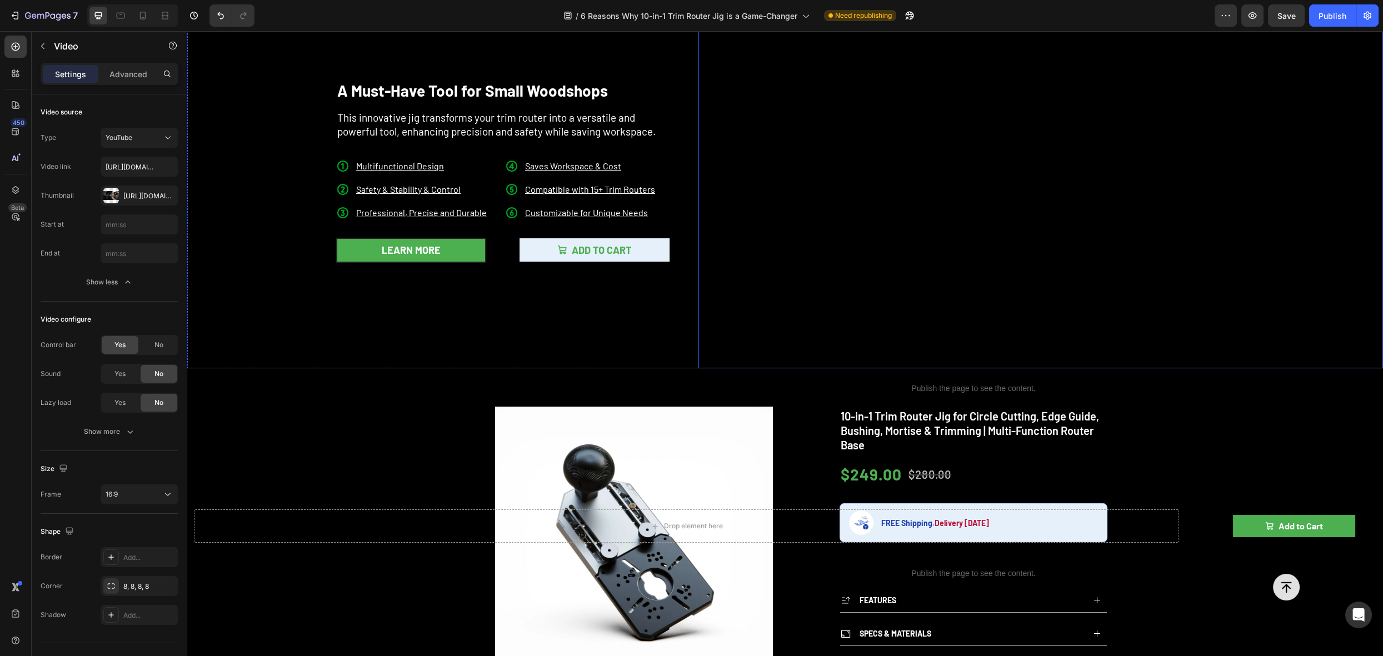
scroll to position [53, 0]
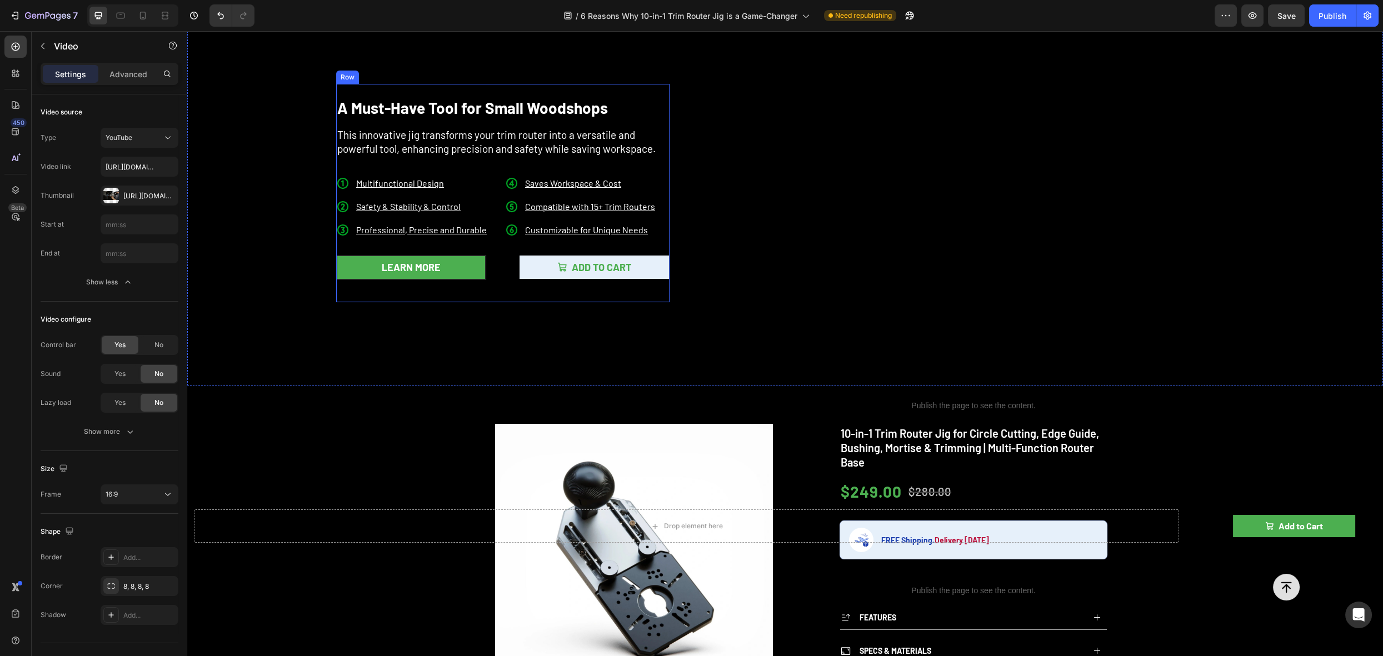
click at [524, 297] on div "A Must-Have Tool for Small Woodshops Heading This innovative jig transforms you…" at bounding box center [502, 193] width 333 height 218
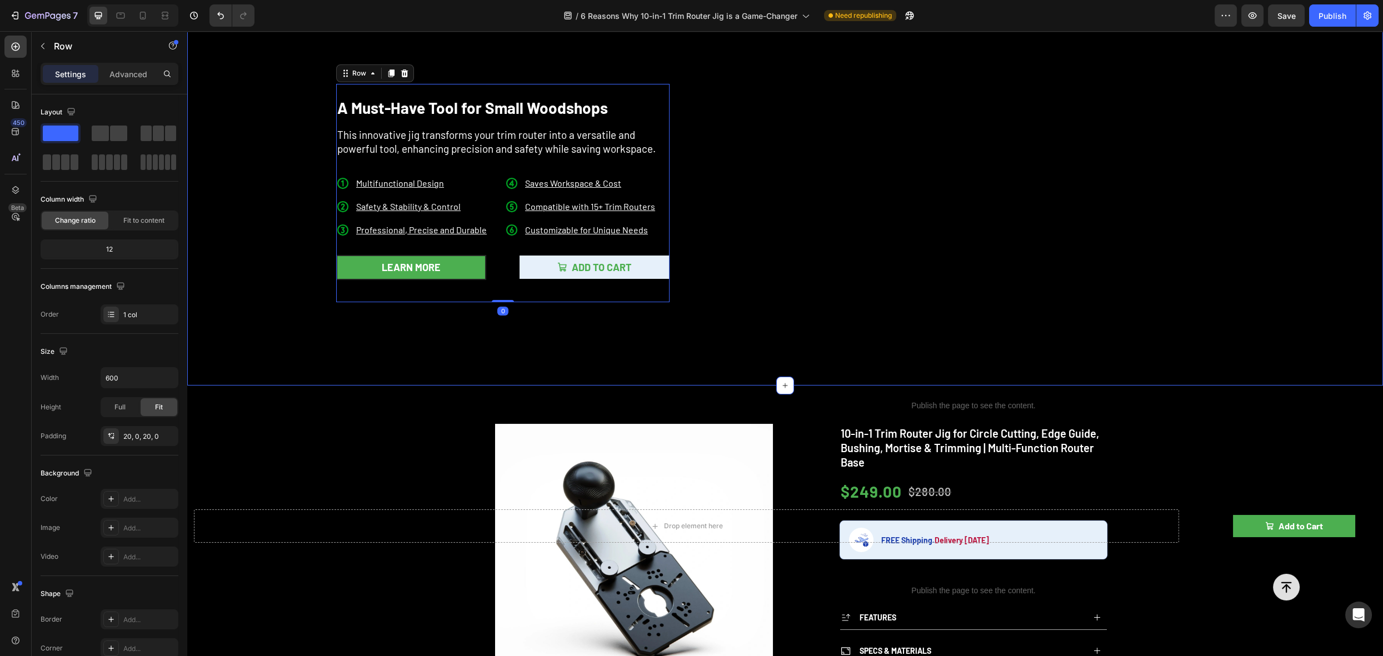
click at [530, 341] on div "A Must-Have Tool for Small Woodshops Heading This innovative jig transforms you…" at bounding box center [442, 193] width 489 height 385
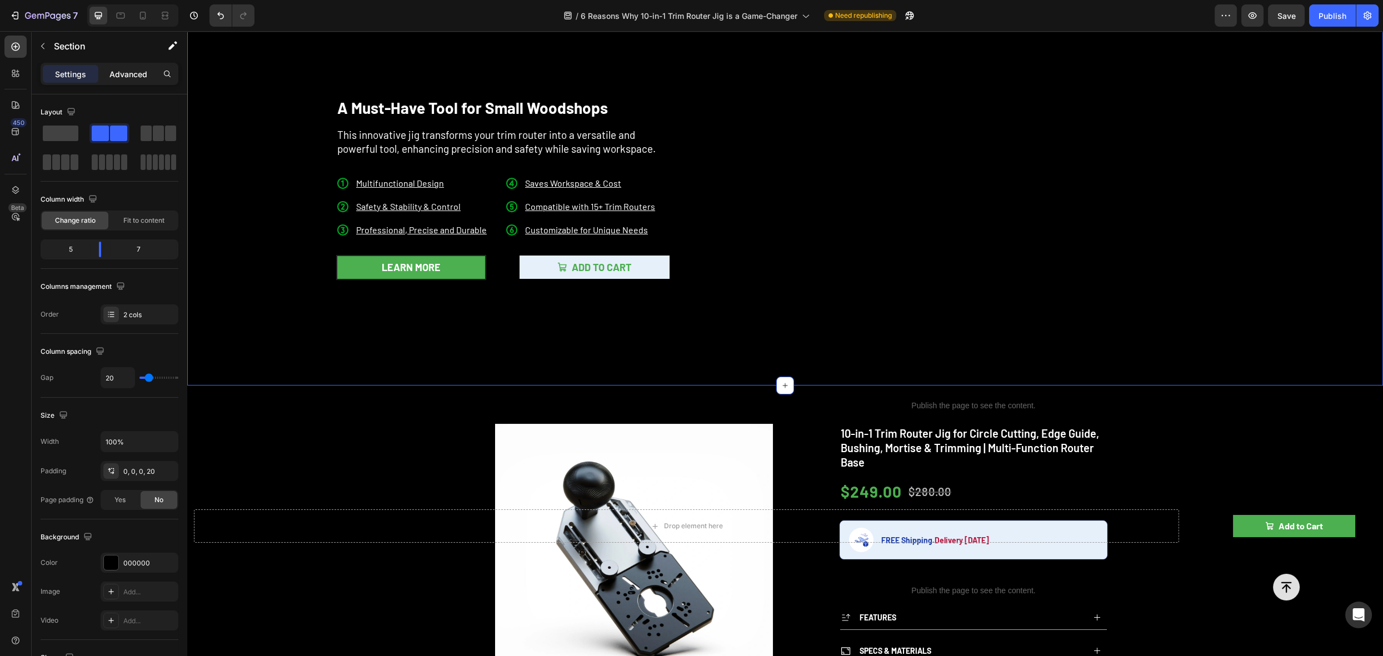
click at [124, 74] on p "Advanced" at bounding box center [128, 74] width 38 height 12
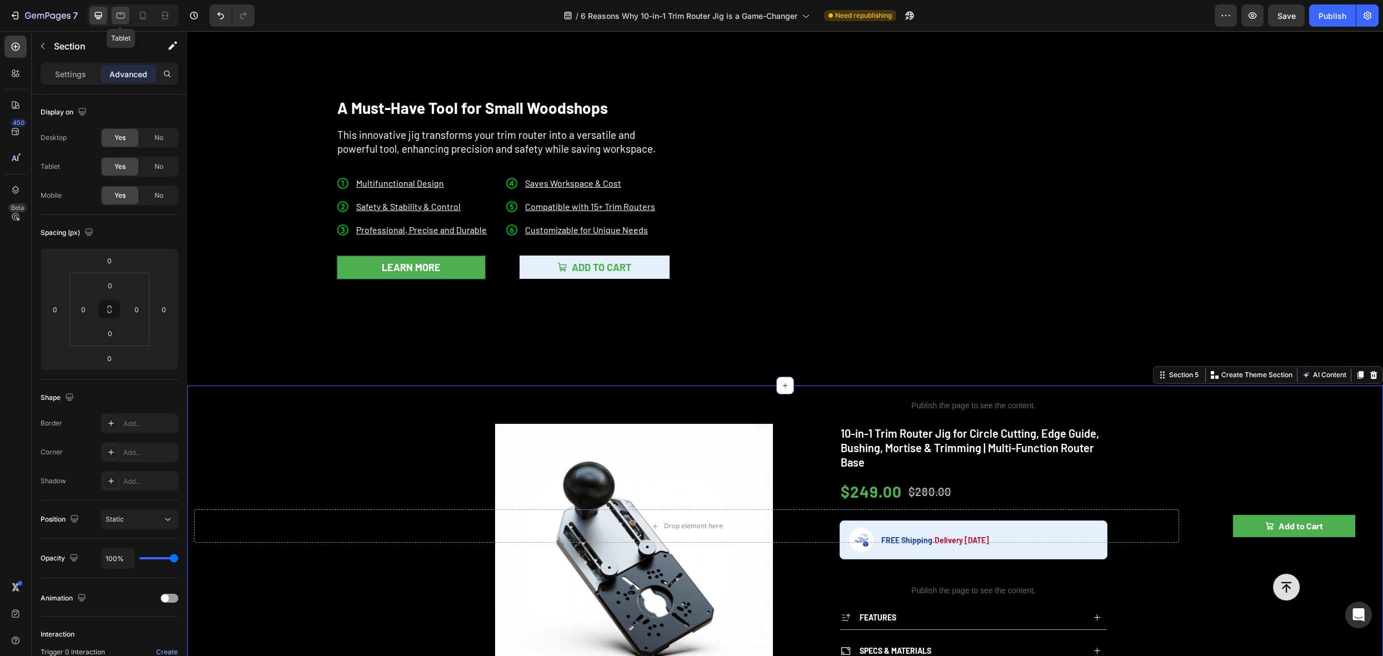
click at [123, 17] on icon at bounding box center [121, 16] width 8 height 6
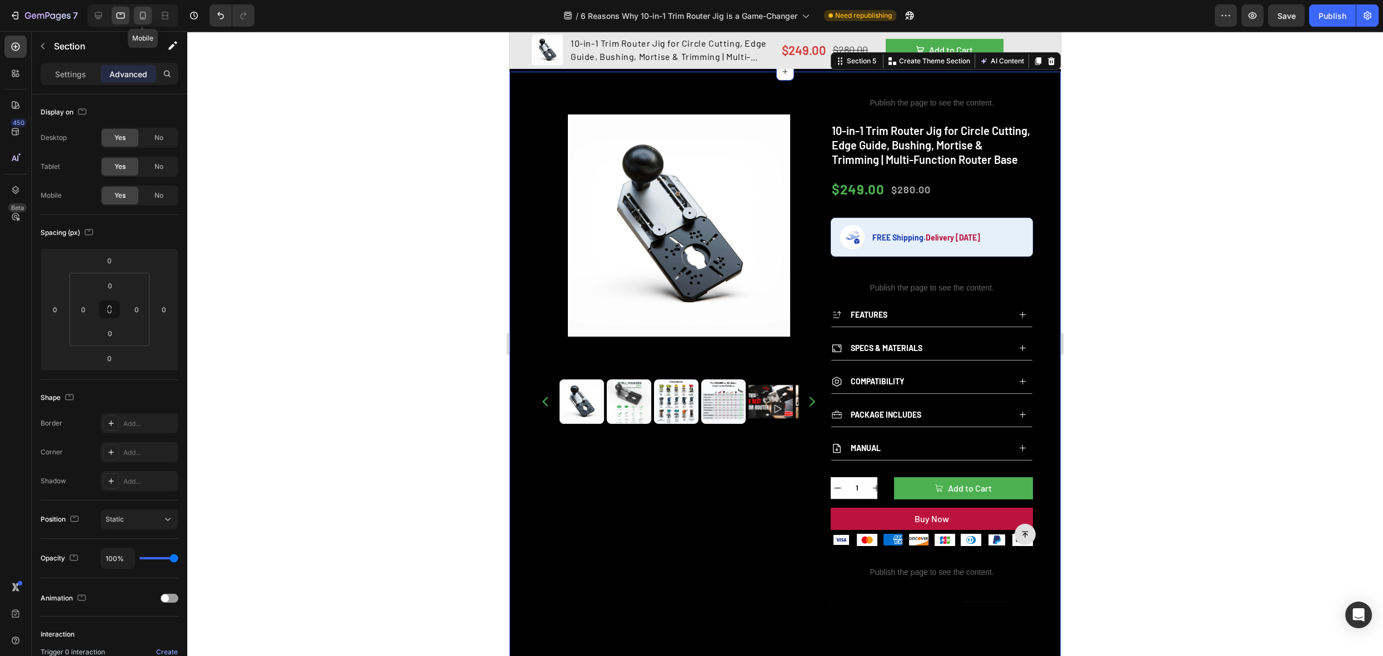
click at [142, 18] on icon at bounding box center [142, 15] width 11 height 11
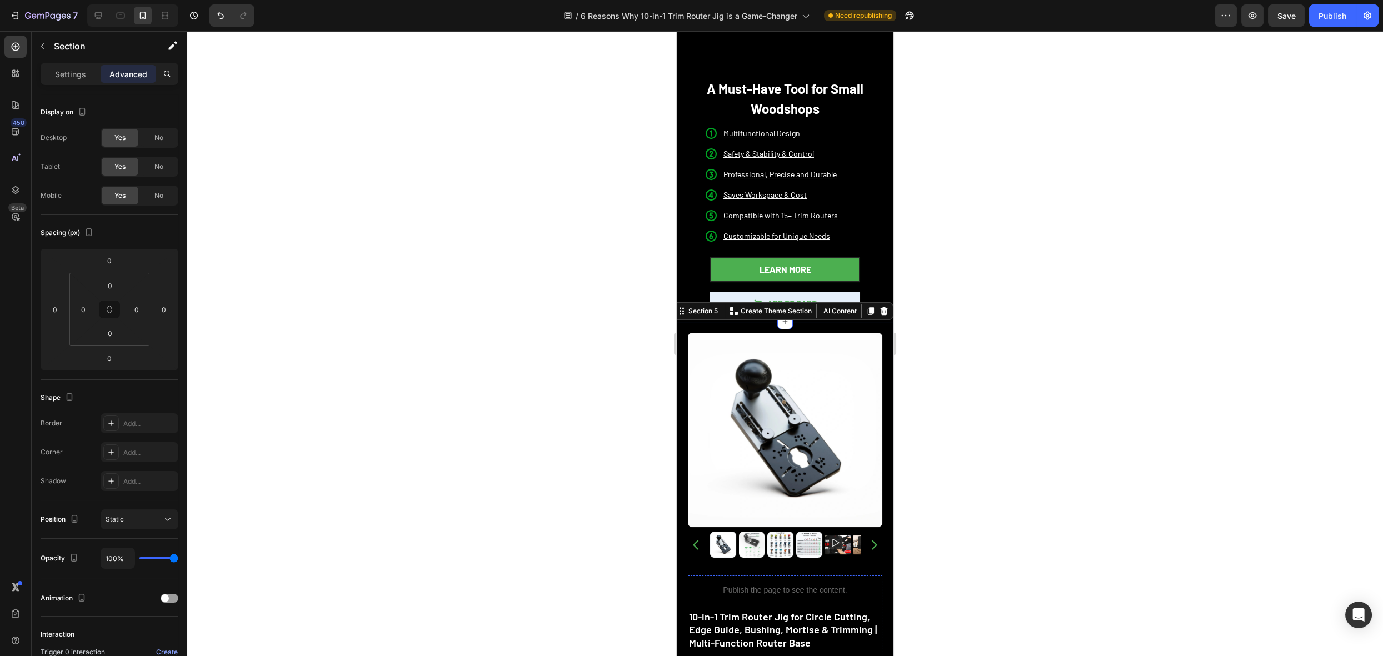
scroll to position [39, 0]
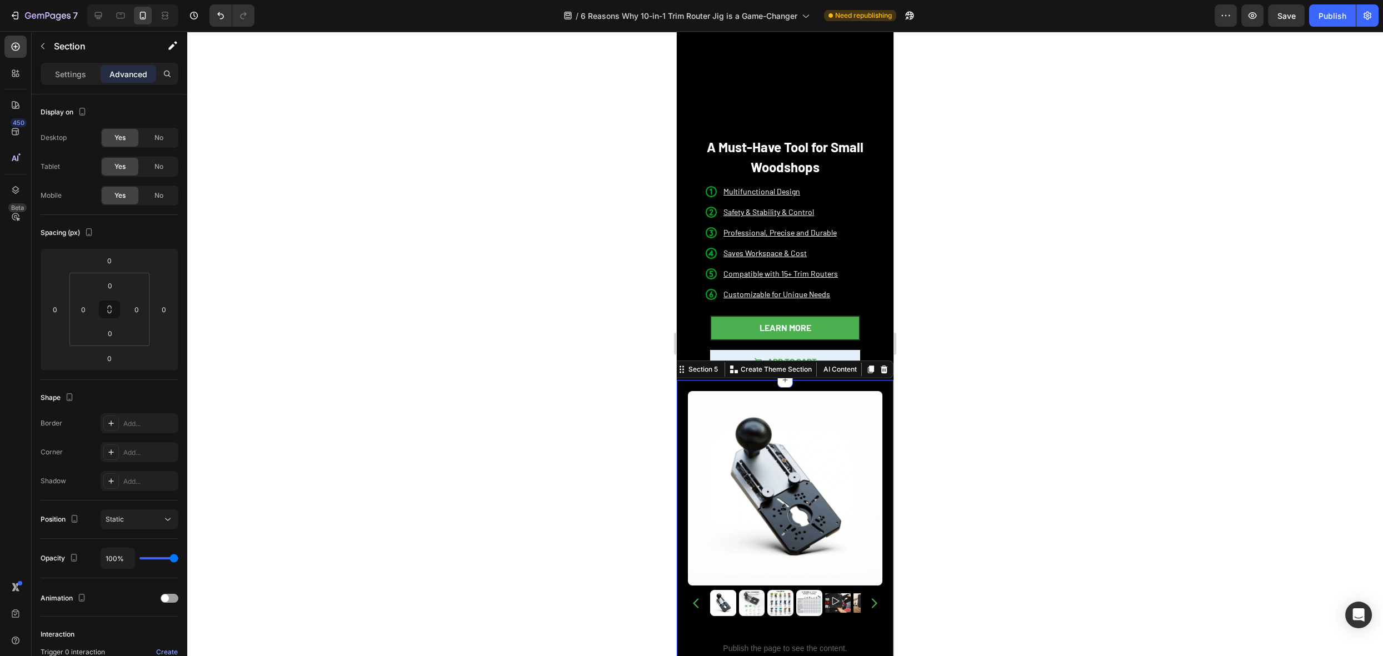
click at [982, 271] on div at bounding box center [785, 343] width 1196 height 625
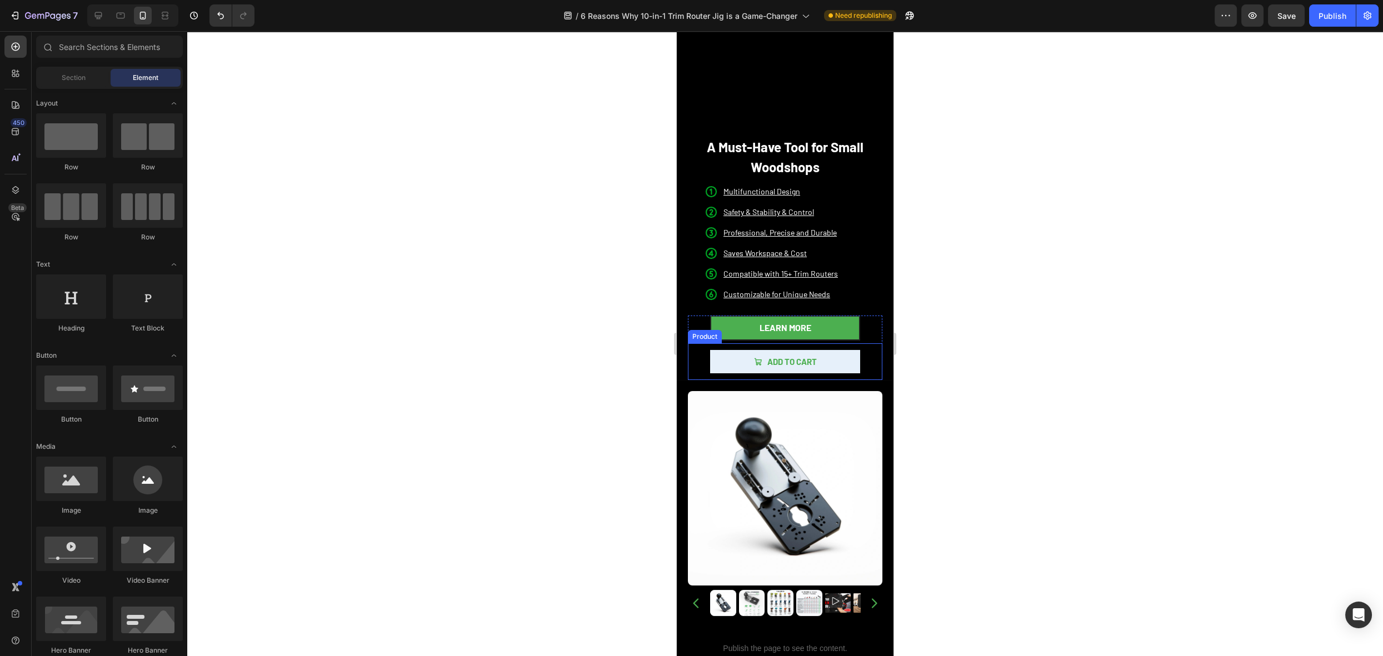
click at [699, 345] on div "Add to Cart Product Cart Button Product" at bounding box center [785, 361] width 195 height 37
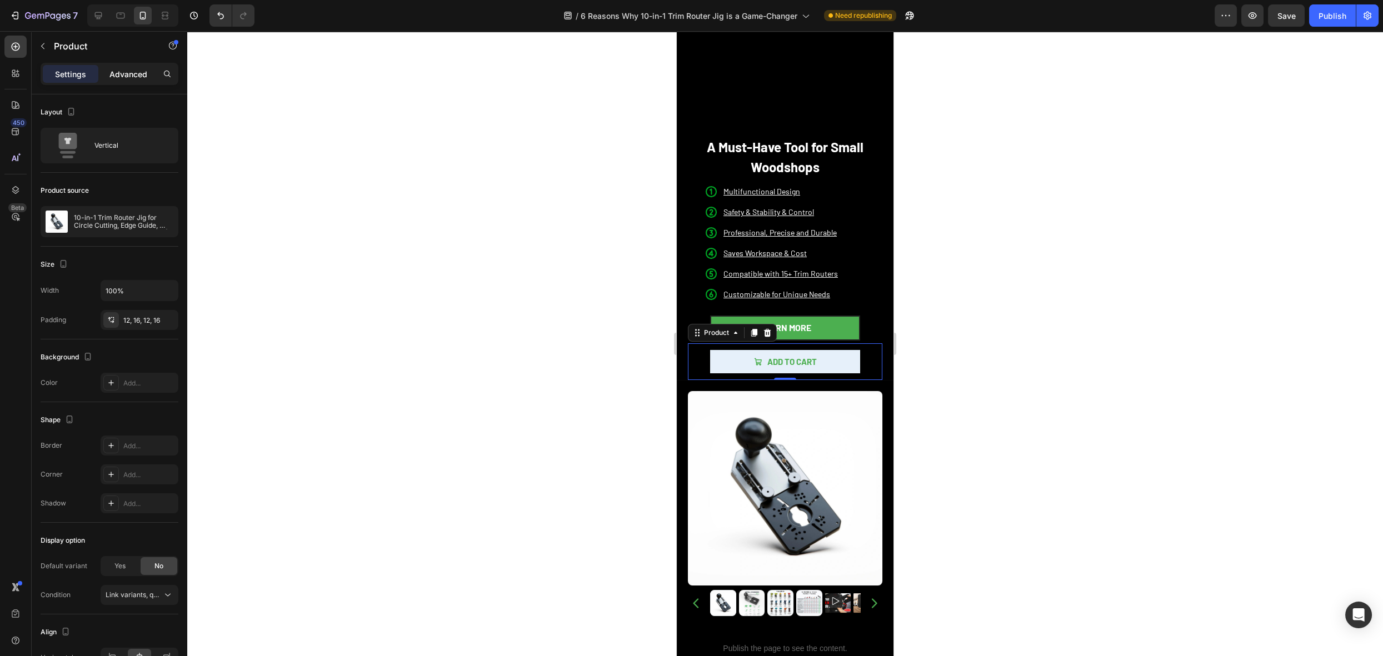
click at [140, 78] on p "Advanced" at bounding box center [128, 74] width 38 height 12
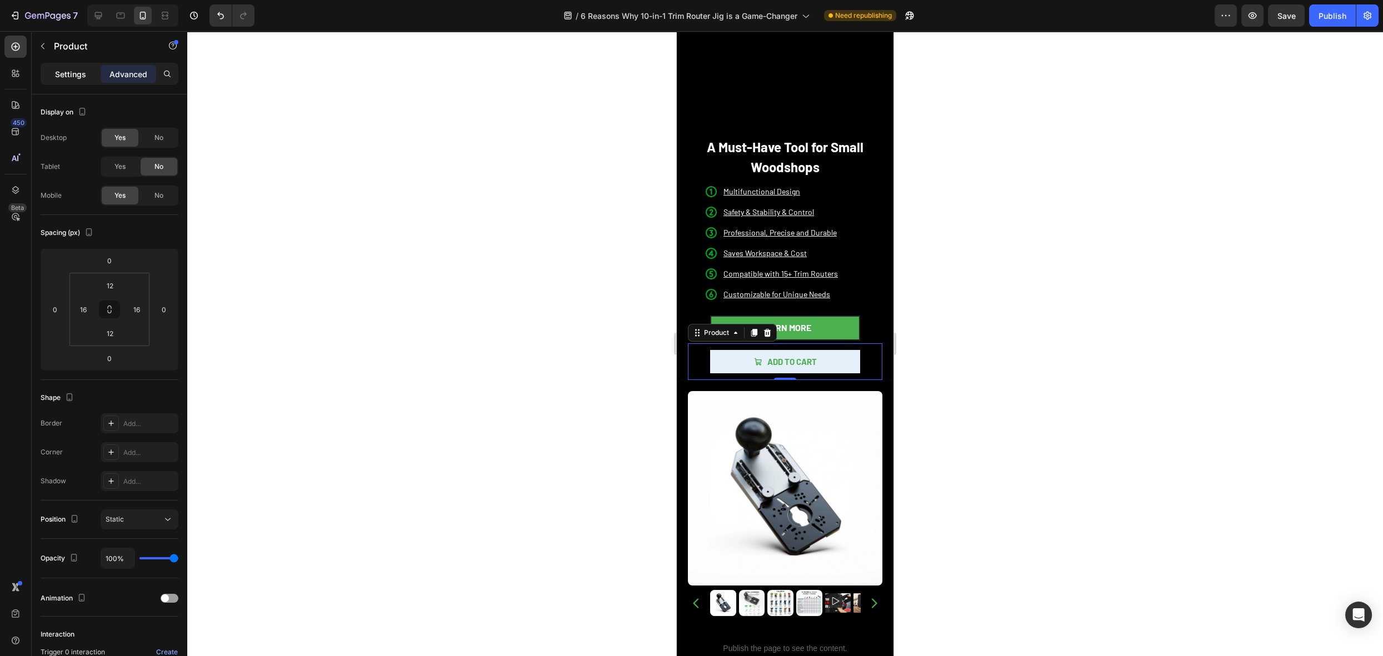
click at [55, 73] on div "Settings" at bounding box center [71, 74] width 56 height 18
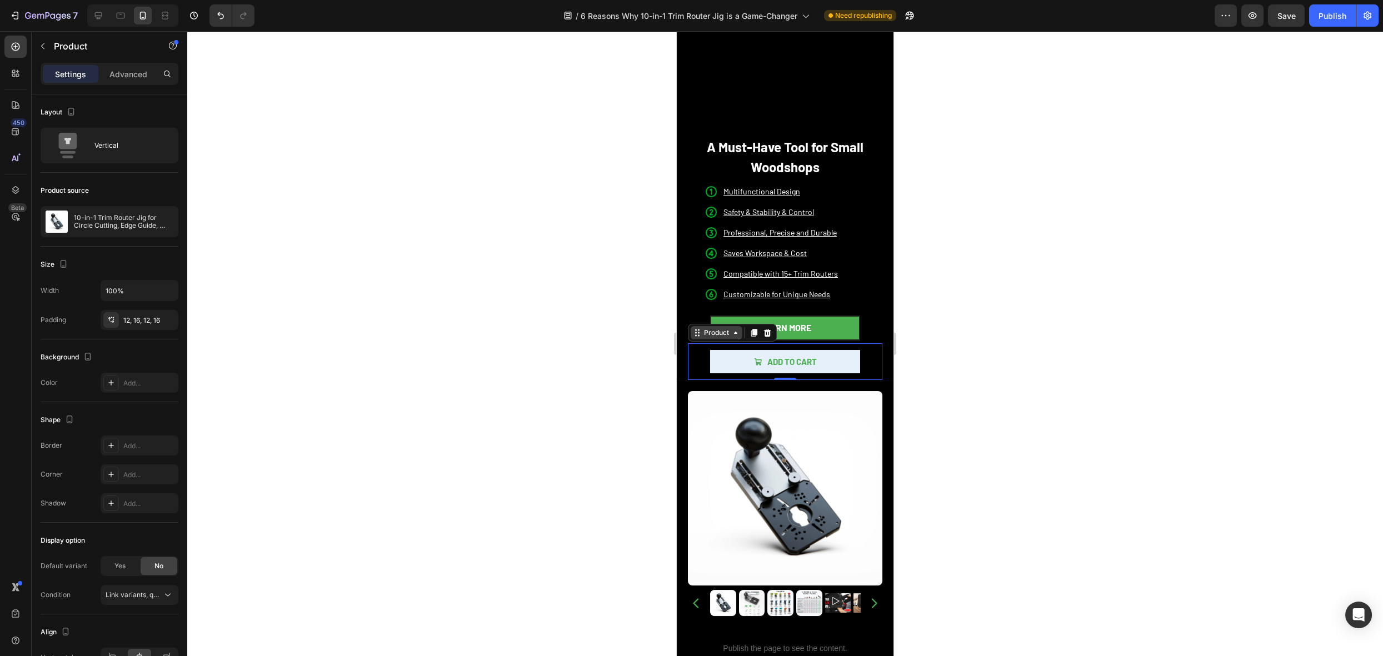
click at [720, 328] on div "Product" at bounding box center [716, 333] width 29 height 10
click at [715, 330] on div "Product" at bounding box center [717, 332] width 52 height 13
click at [120, 75] on p "Advanced" at bounding box center [128, 74] width 38 height 12
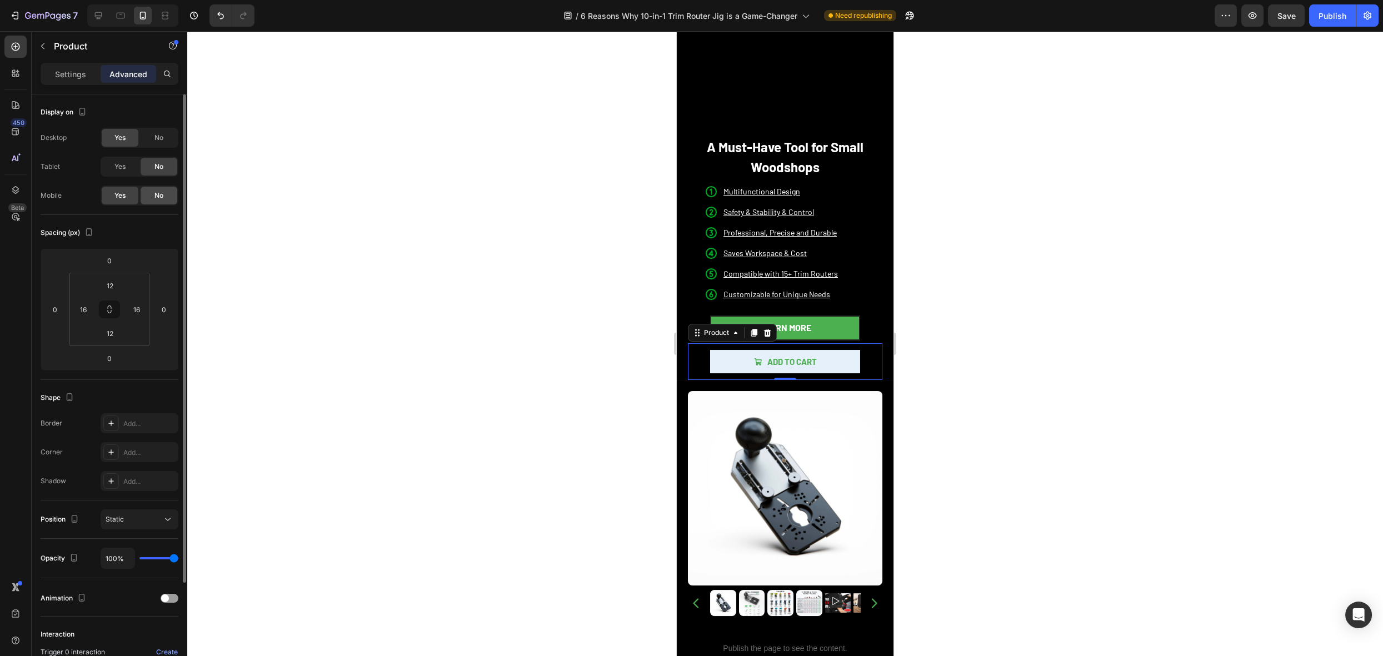
click at [158, 201] on div "No" at bounding box center [159, 196] width 37 height 18
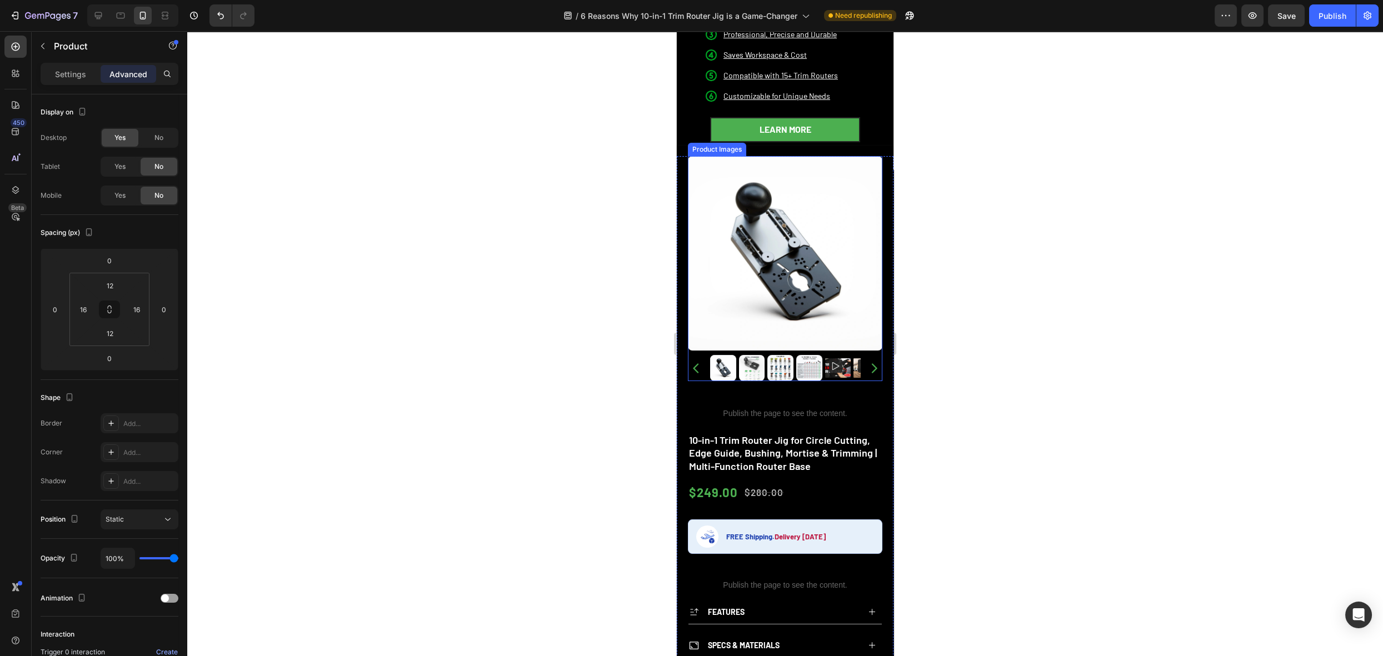
scroll to position [238, 0]
click at [868, 362] on icon "Carousel Next Arrow" at bounding box center [874, 368] width 13 height 13
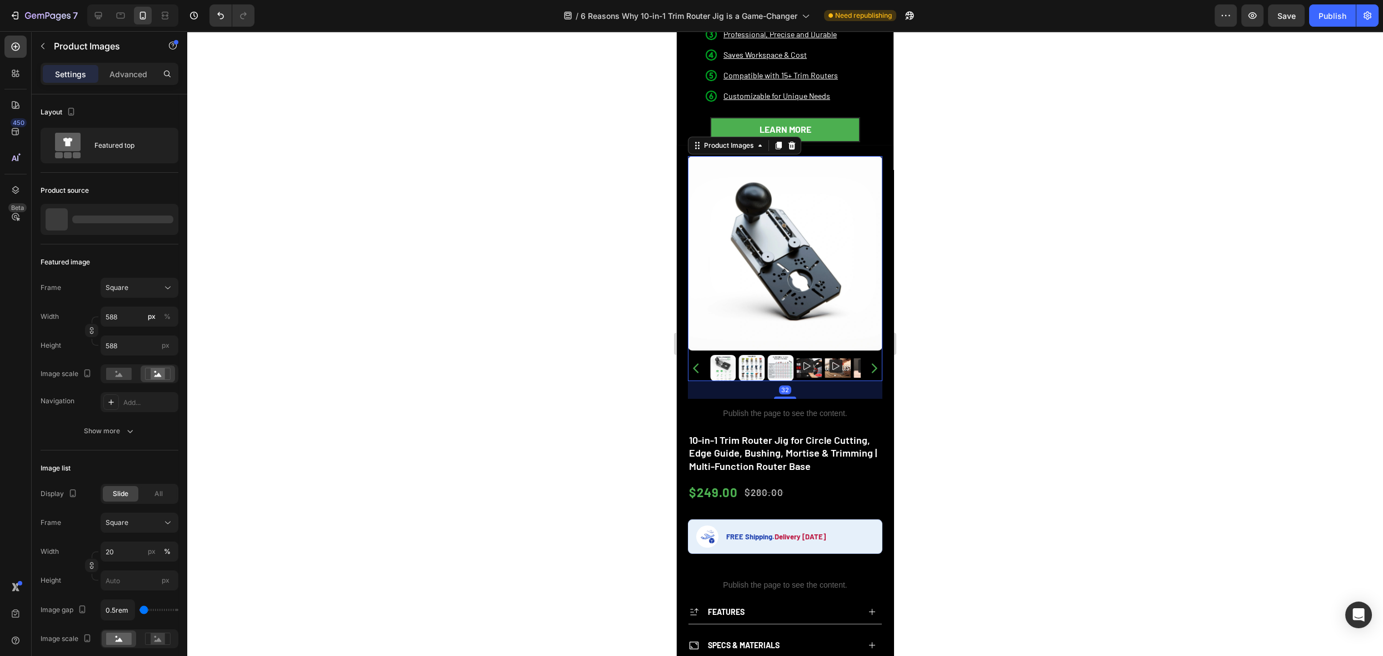
click at [868, 362] on icon "Carousel Next Arrow" at bounding box center [874, 368] width 13 height 13
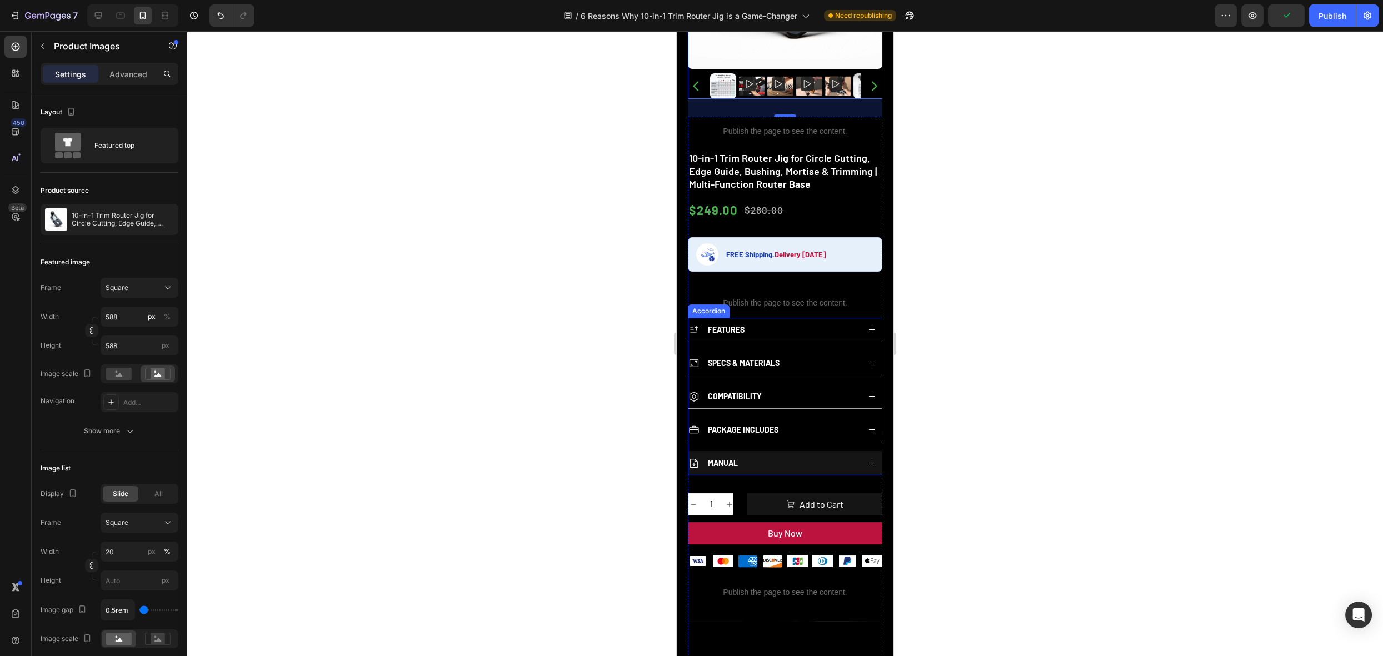
scroll to position [540, 0]
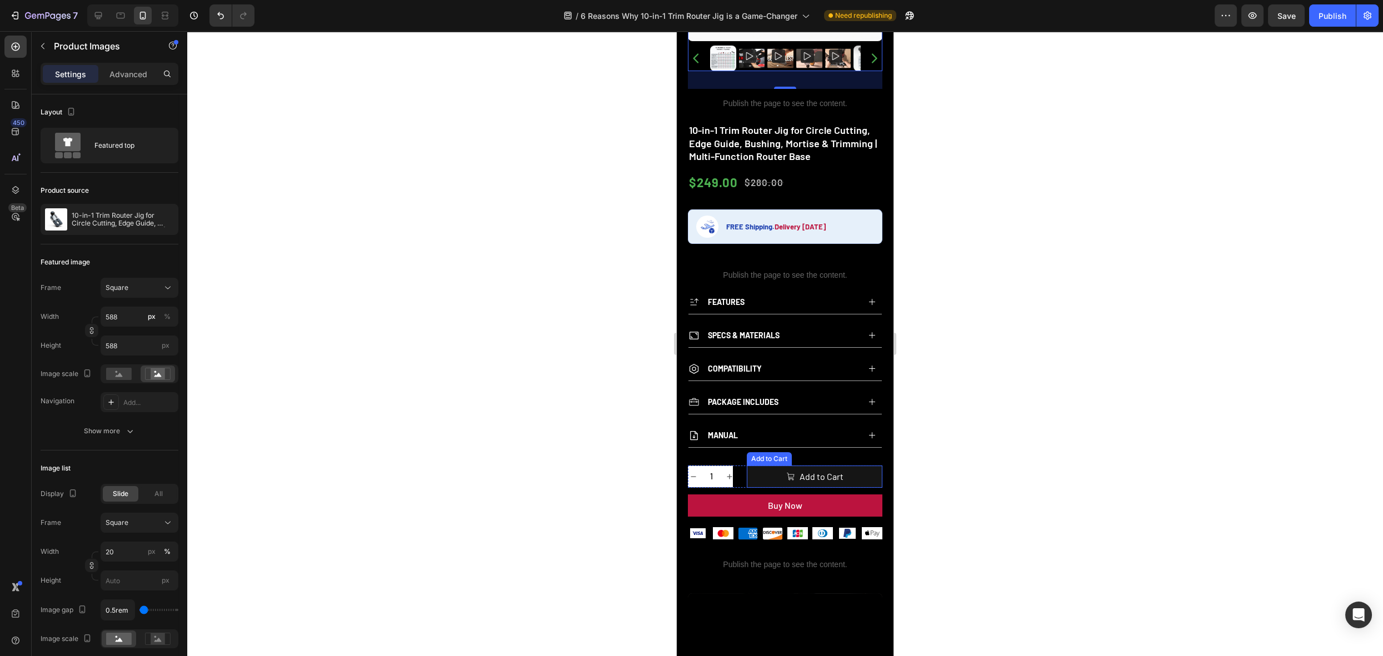
click at [755, 466] on button "Add to Cart" at bounding box center [815, 477] width 136 height 22
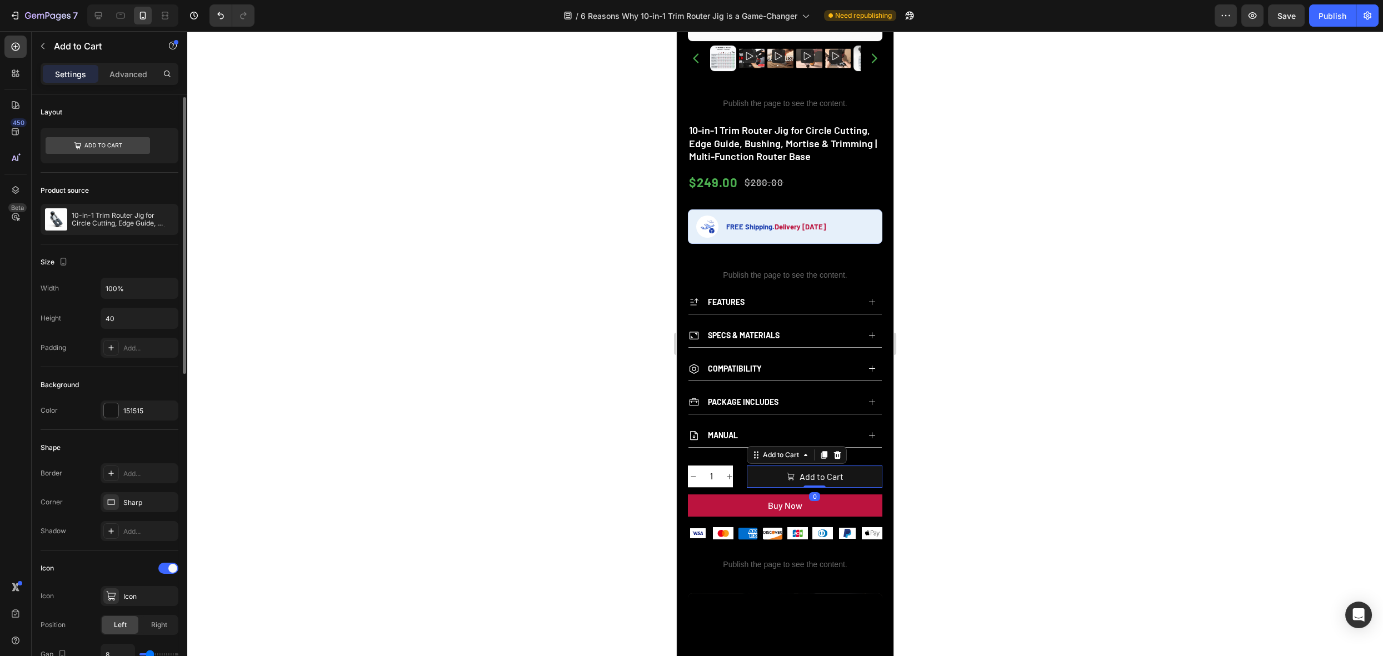
scroll to position [2, 0]
click at [108, 412] on div at bounding box center [111, 408] width 14 height 14
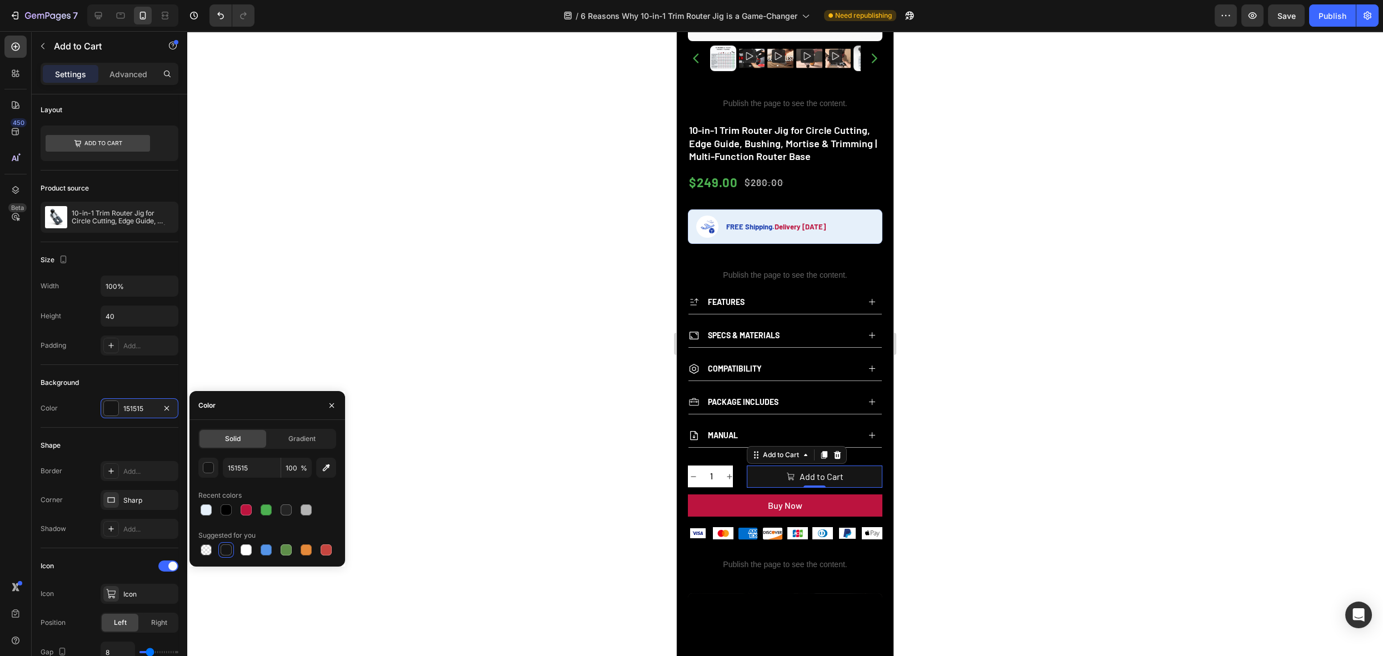
drag, startPoint x: 262, startPoint y: 511, endPoint x: 386, endPoint y: 501, distance: 124.9
click at [262, 510] on div at bounding box center [266, 510] width 11 height 11
type input "4CAF50"
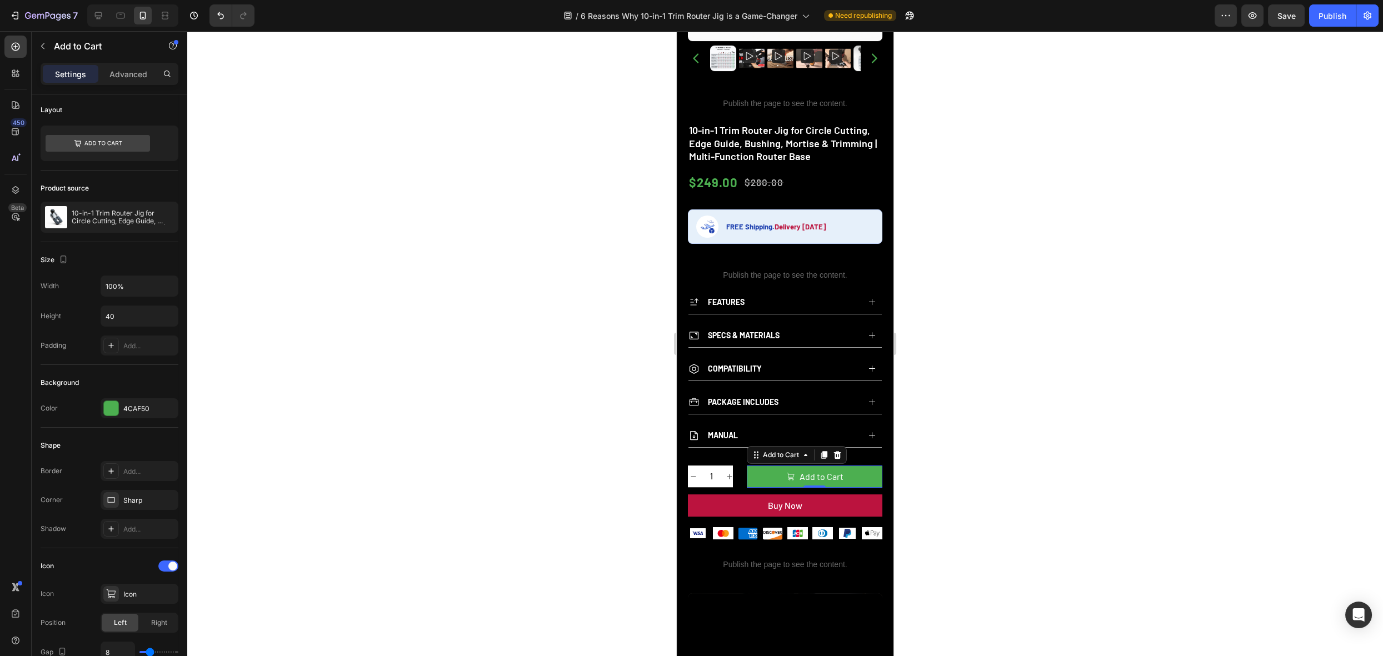
click at [987, 425] on div at bounding box center [785, 343] width 1196 height 625
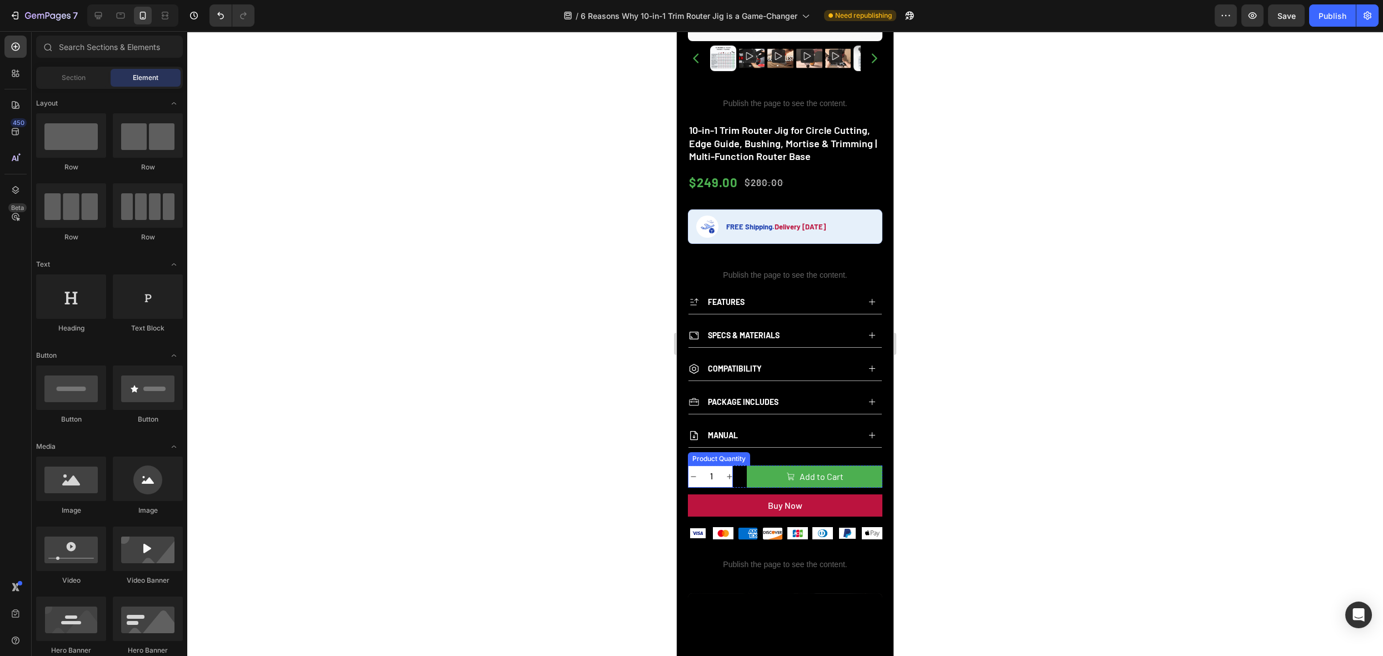
click at [711, 452] on div "Product Quantity" at bounding box center [719, 458] width 62 height 13
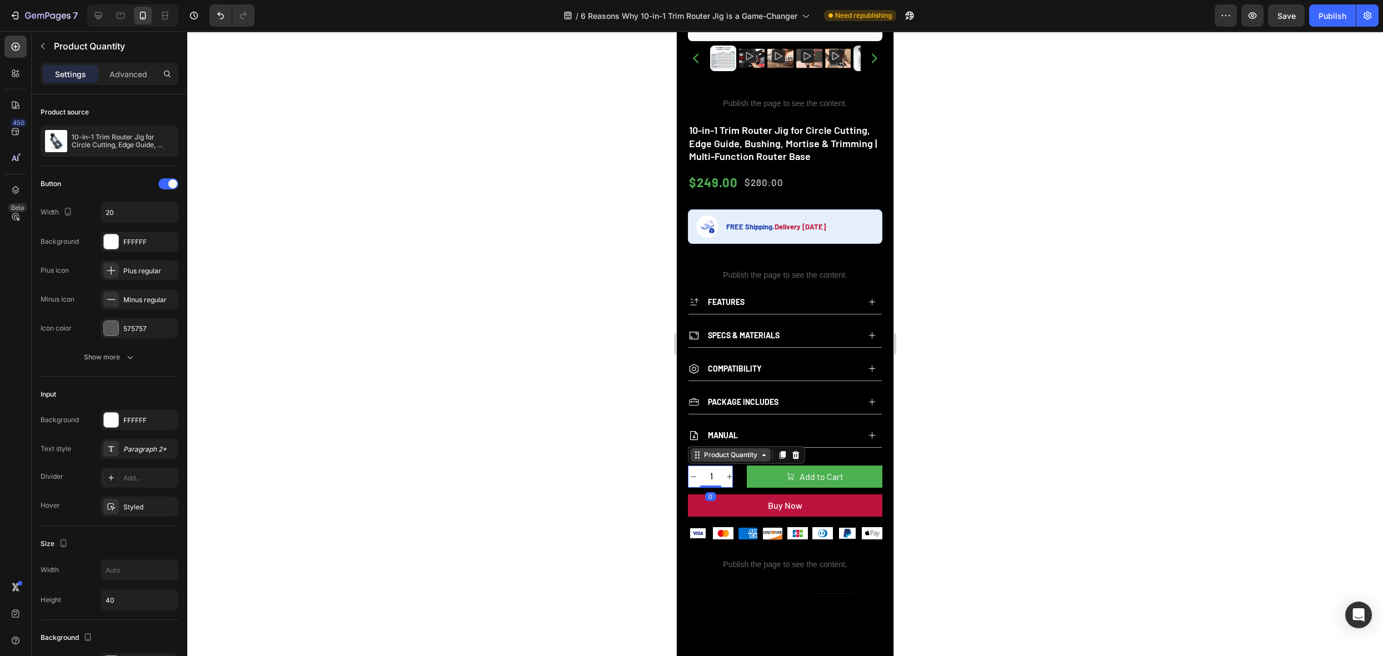
click at [713, 450] on div "Product Quantity" at bounding box center [731, 455] width 58 height 10
click at [710, 427] on div "Row 2 cols" at bounding box center [712, 436] width 47 height 18
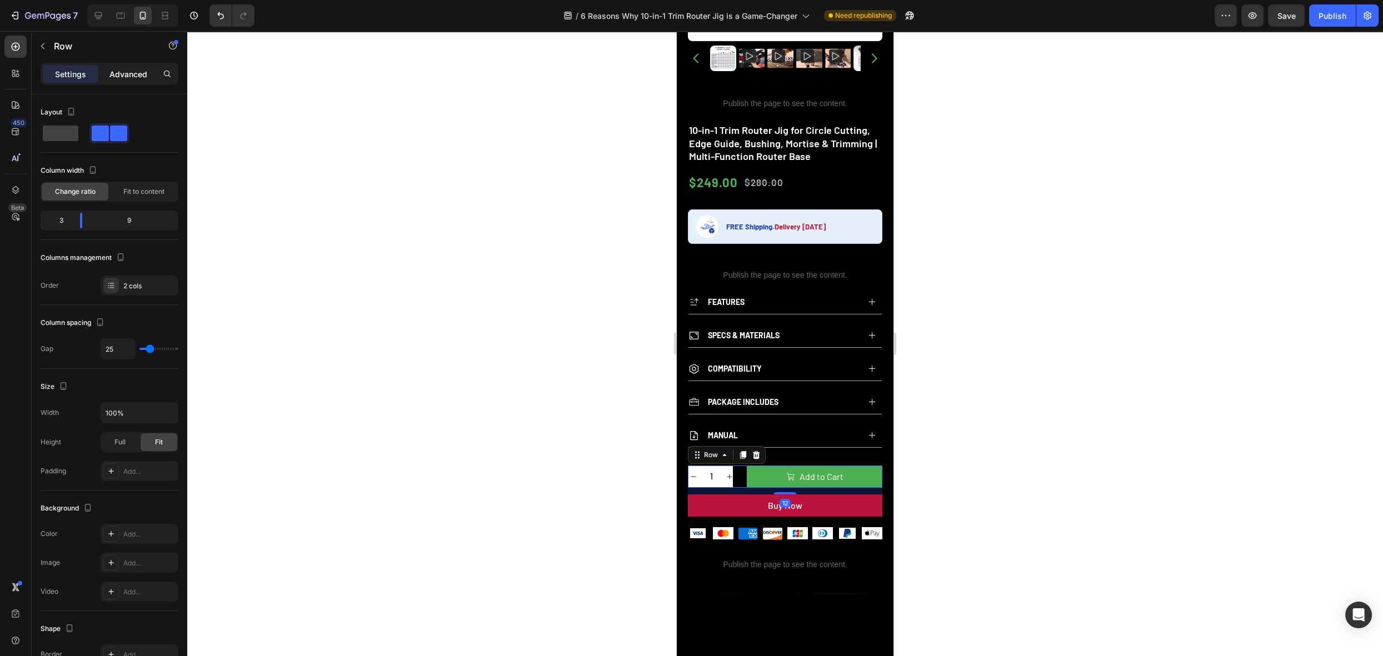
click at [124, 72] on p "Advanced" at bounding box center [128, 74] width 38 height 12
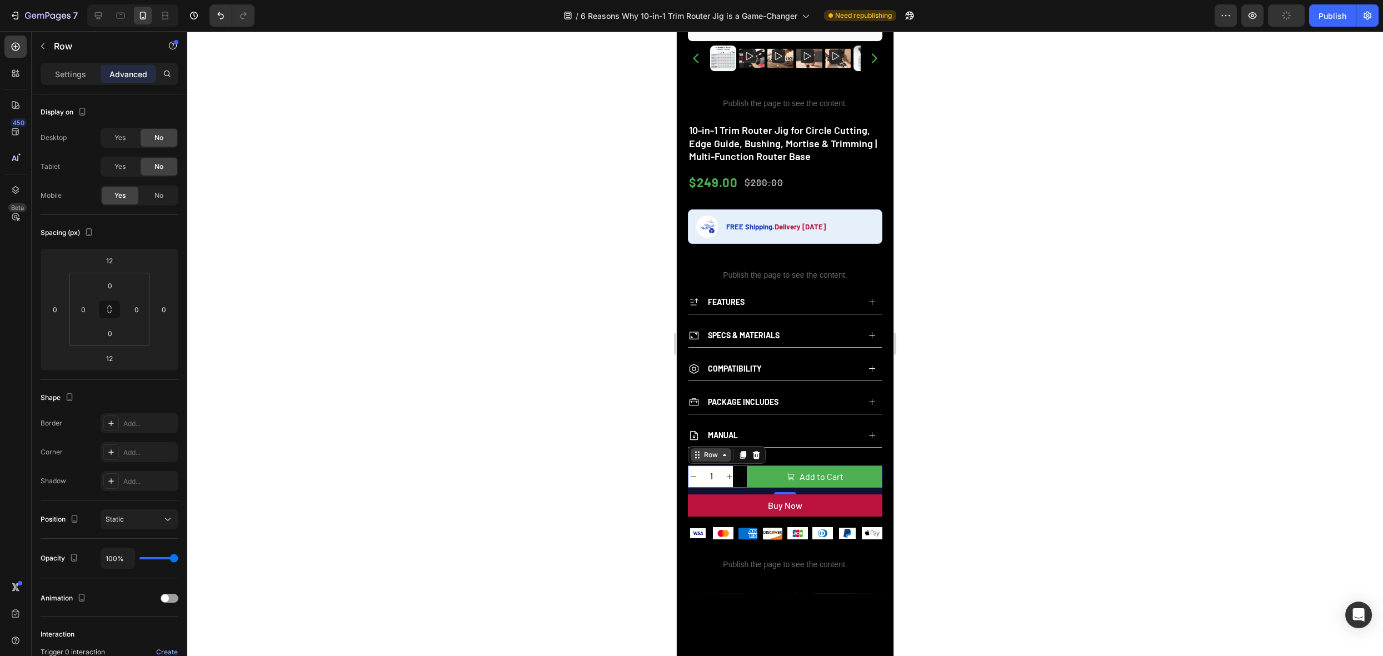
click at [712, 450] on div "Row" at bounding box center [711, 455] width 18 height 10
click at [138, 239] on div "Spacing (px)" at bounding box center [110, 233] width 138 height 18
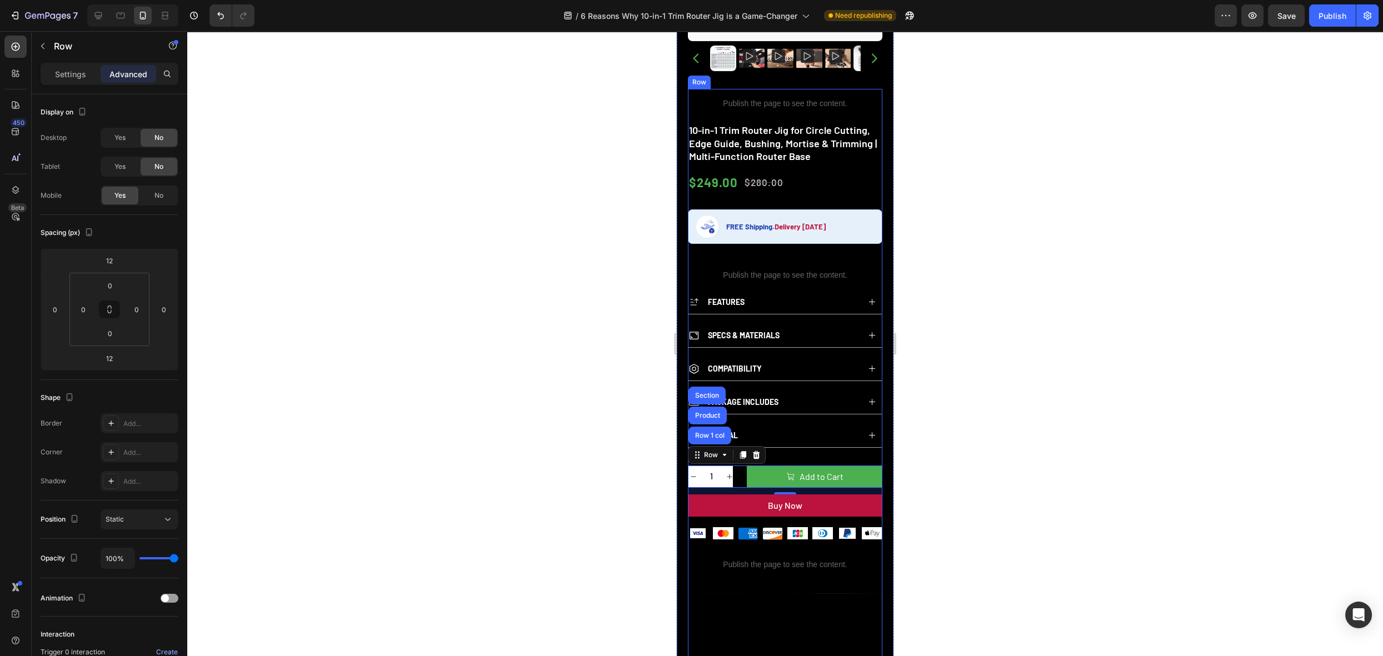
click at [787, 441] on div "Publish the page to see the content. rating 10-in-1 Trim Router Jig for Circle …" at bounding box center [785, 471] width 195 height 764
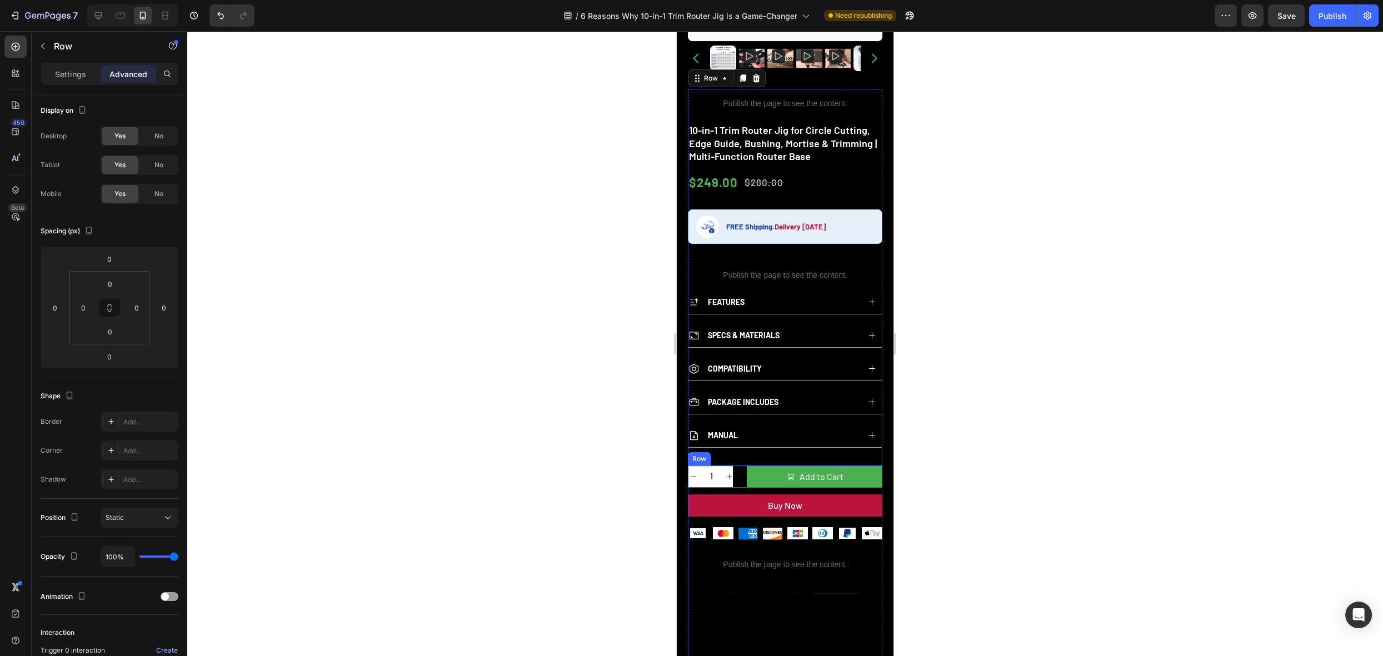
click at [734, 466] on div "1 Product Quantity Add to Cart Add to Cart Row" at bounding box center [785, 477] width 195 height 22
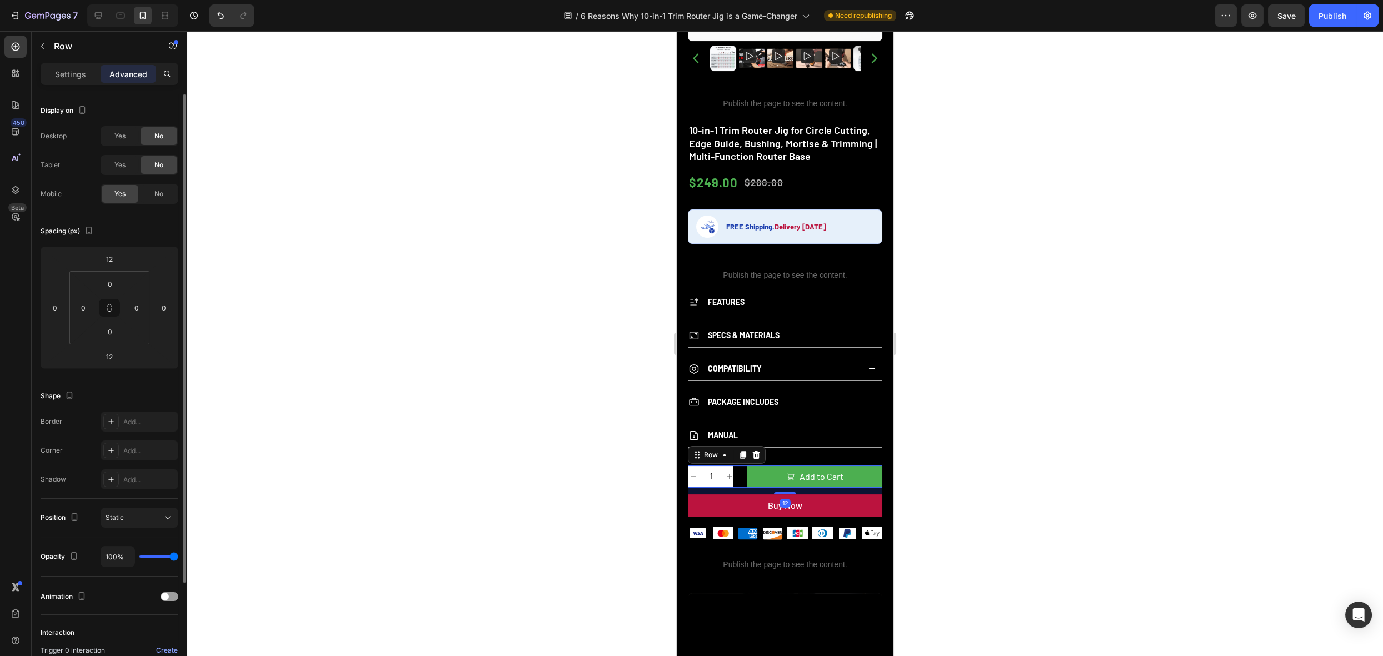
scroll to position [1, 0]
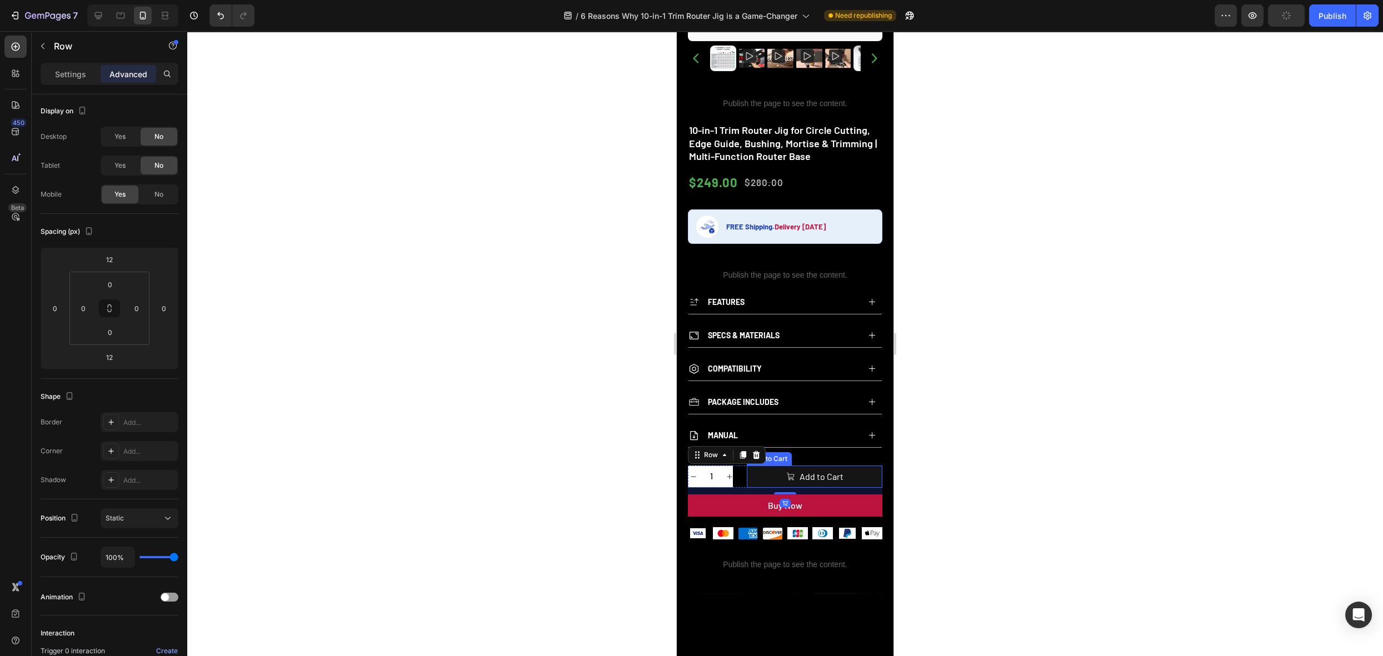
click at [766, 466] on button "Add to Cart" at bounding box center [815, 477] width 136 height 22
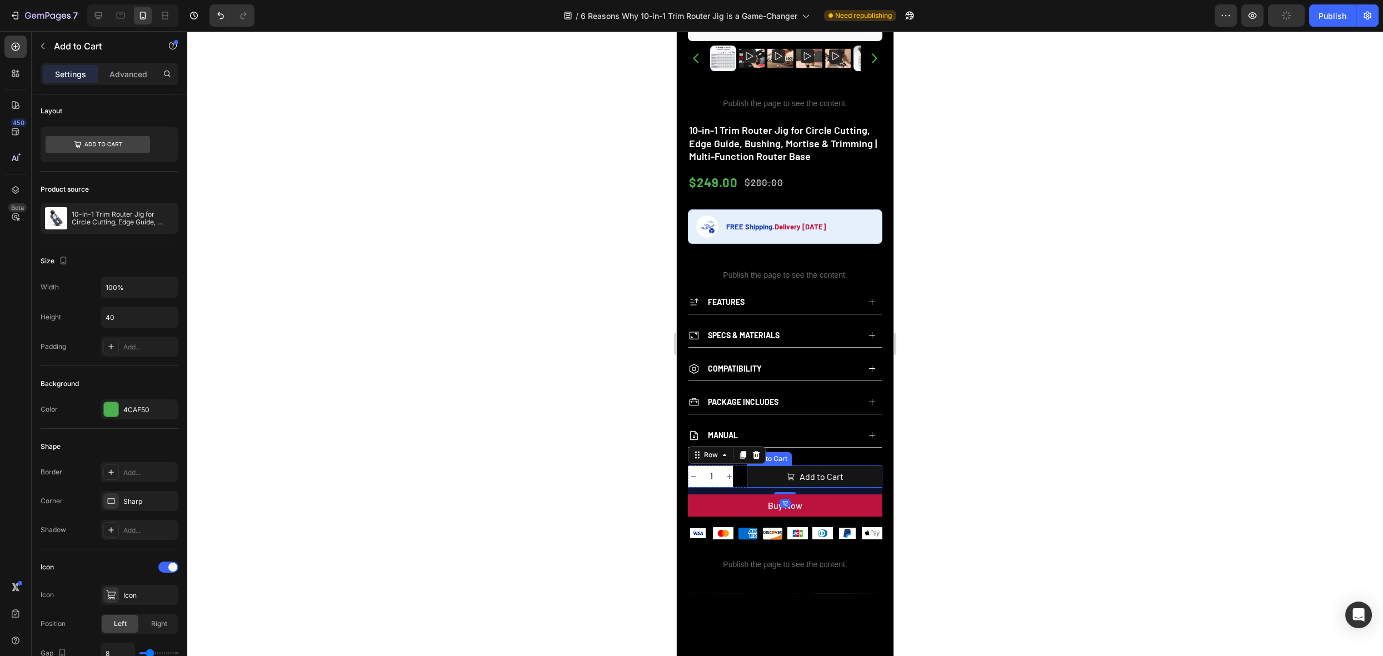
scroll to position [0, 0]
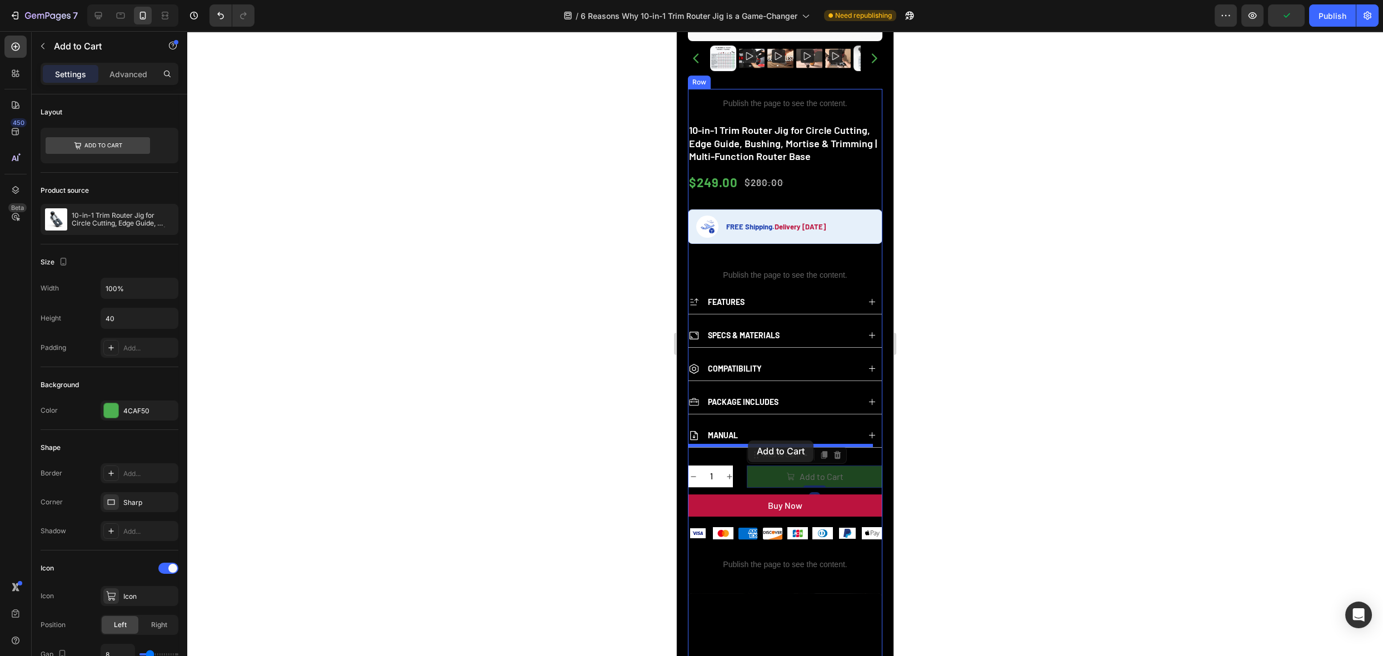
drag, startPoint x: 758, startPoint y: 445, endPoint x: 748, endPoint y: 441, distance: 10.2
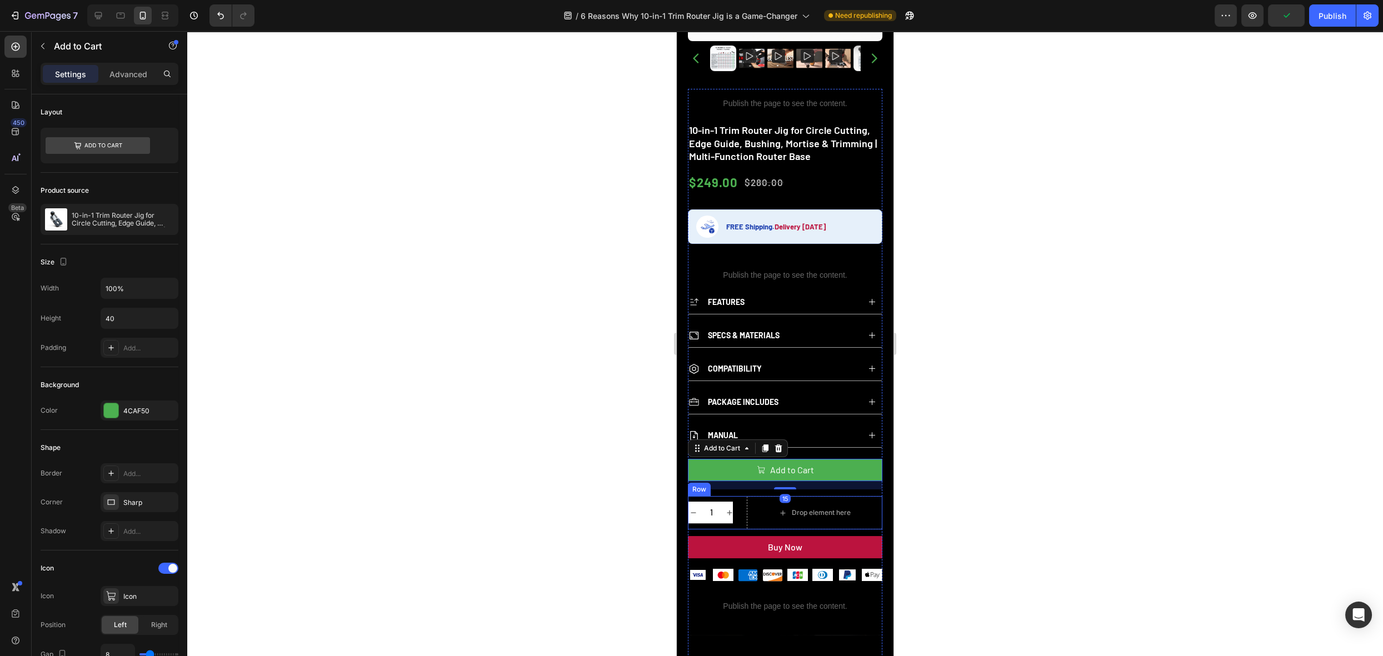
click at [739, 496] on div "1 Product Quantity Drop element here Row" at bounding box center [785, 512] width 195 height 33
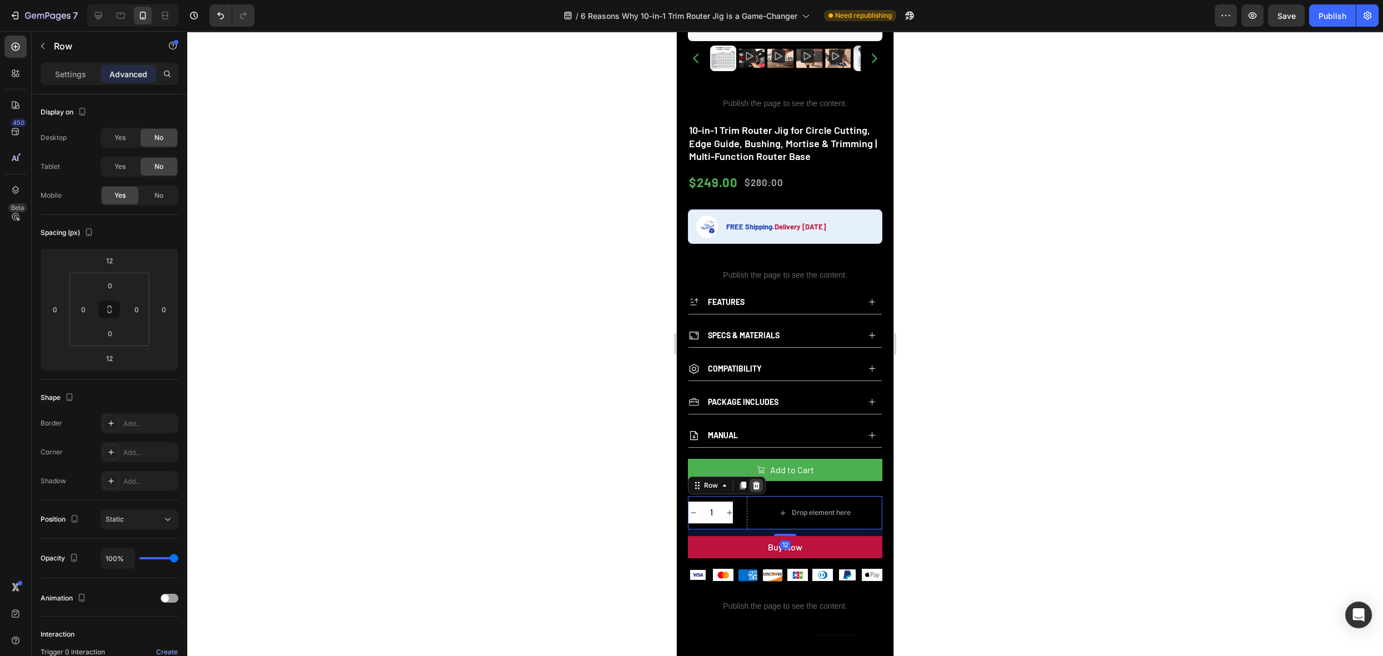
click at [759, 481] on icon at bounding box center [756, 485] width 9 height 9
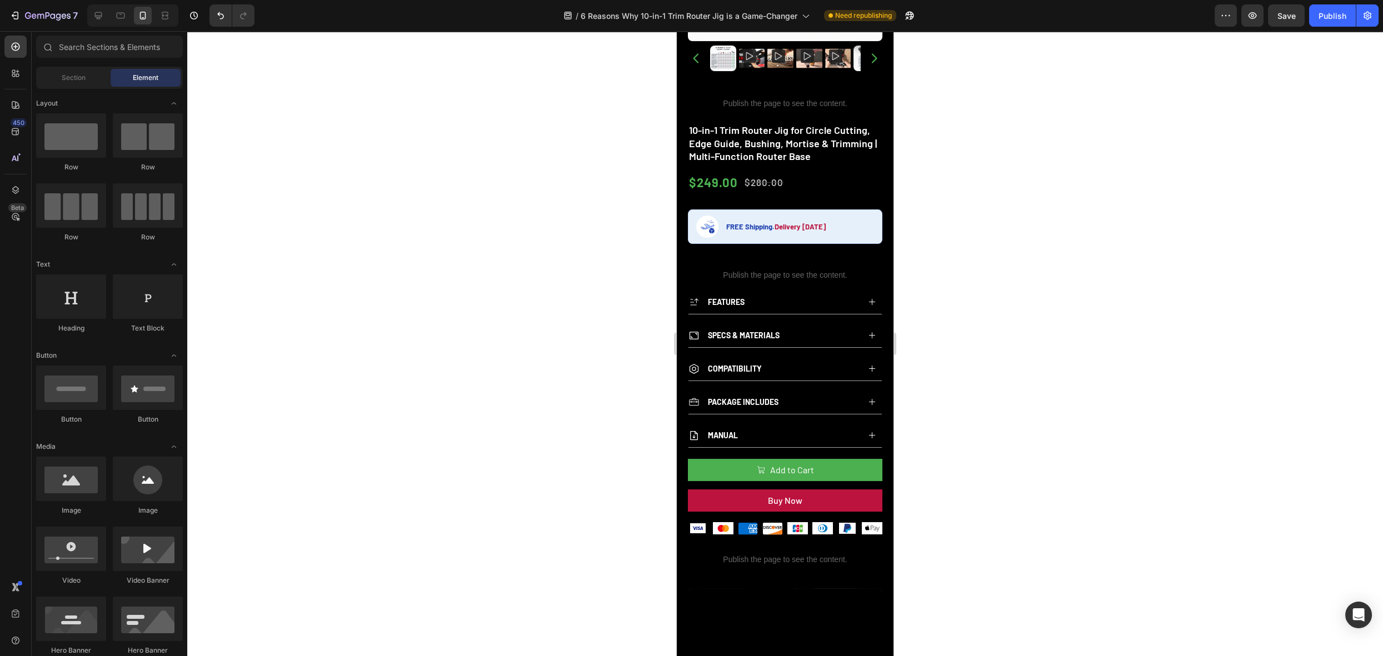
click at [1078, 417] on div at bounding box center [785, 343] width 1196 height 625
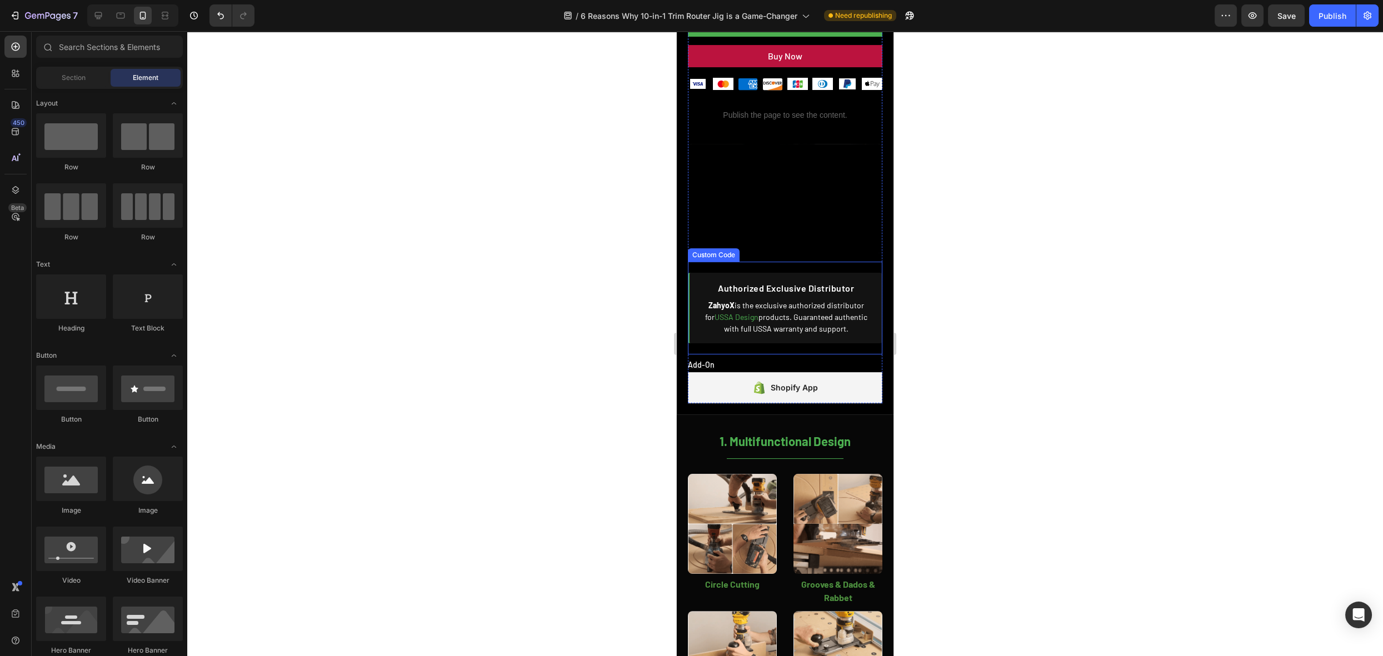
scroll to position [1022, 0]
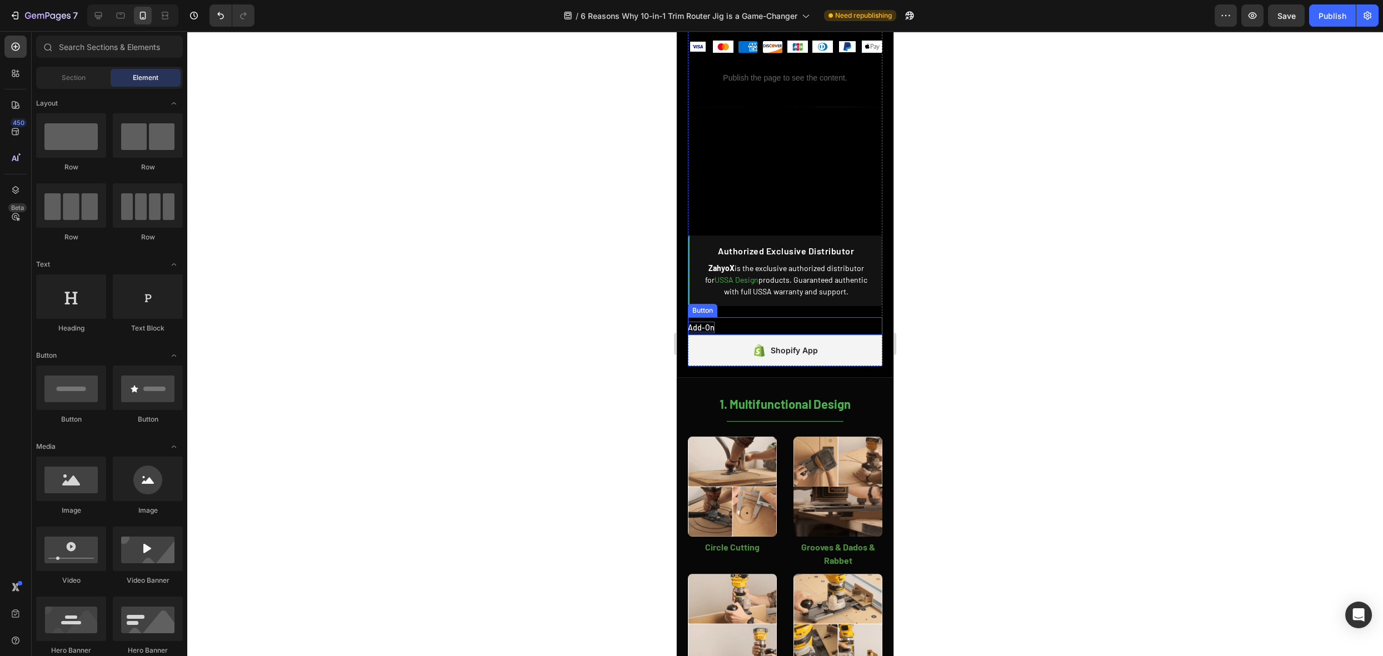
click at [698, 323] on span "Add-On" at bounding box center [701, 327] width 27 height 9
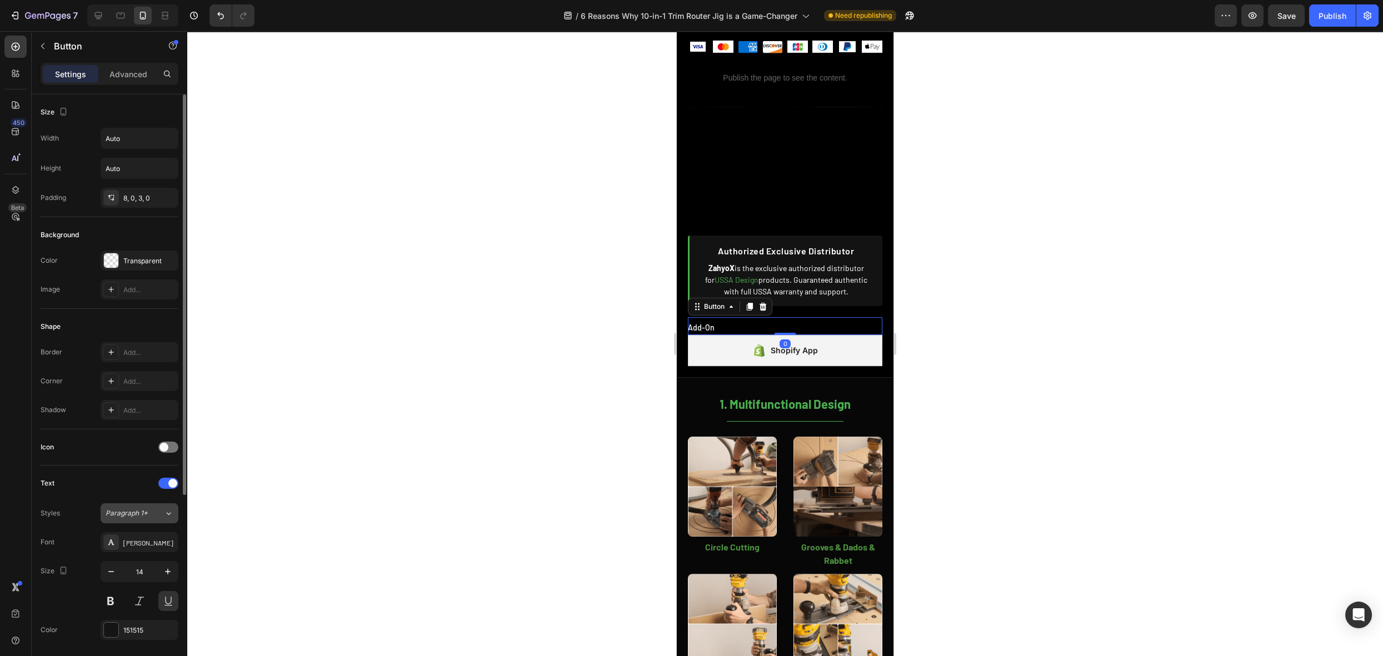
scroll to position [32, 0]
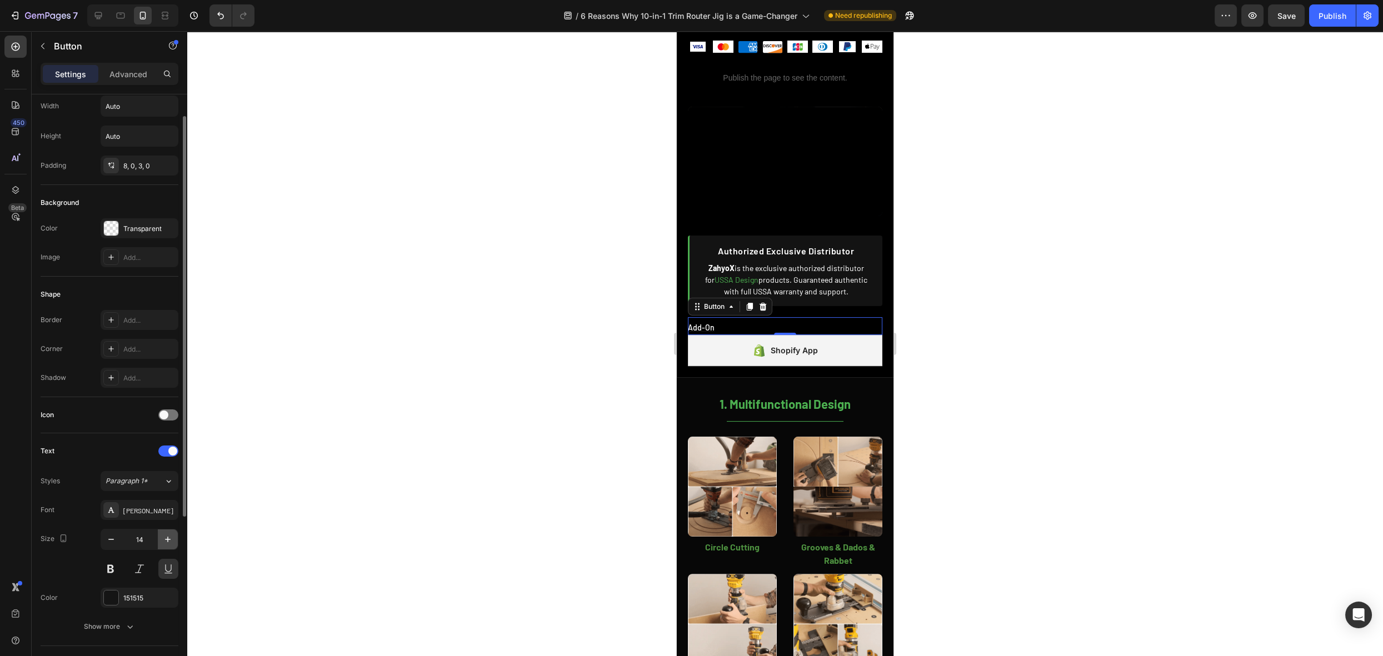
click at [166, 535] on icon "button" at bounding box center [167, 539] width 11 height 11
click at [167, 535] on icon "button" at bounding box center [167, 539] width 11 height 11
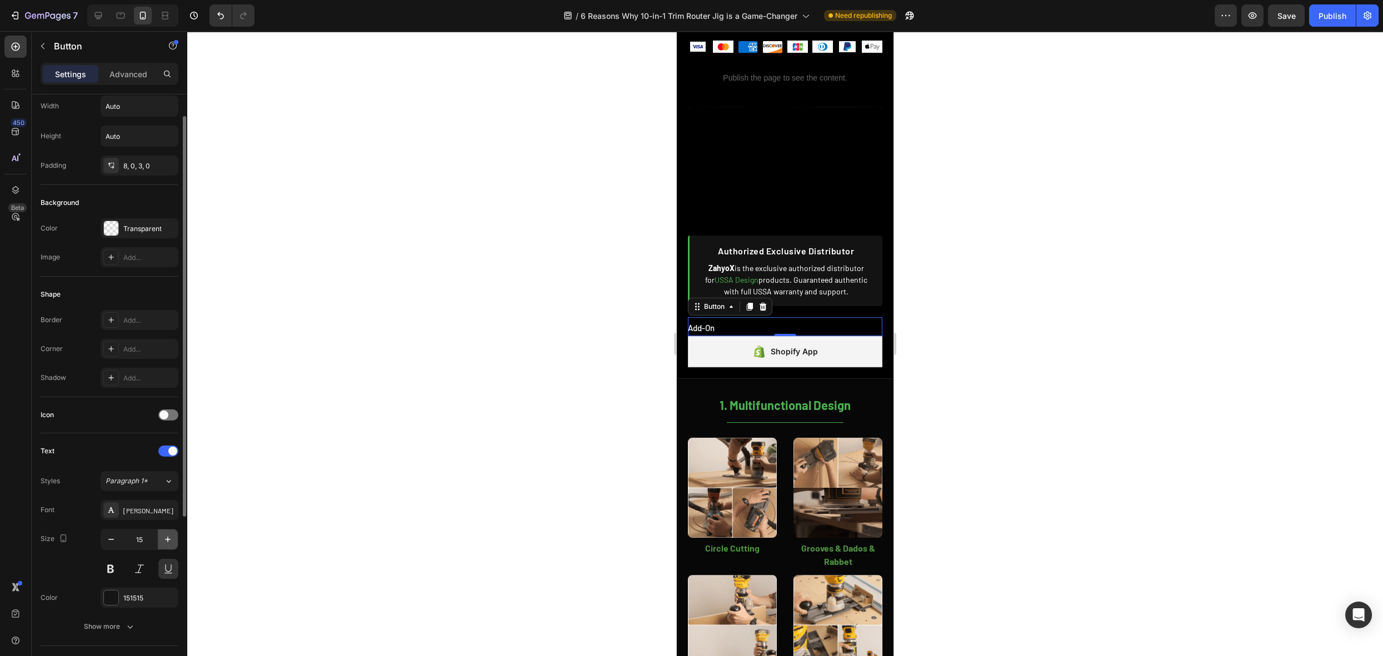
type input "16"
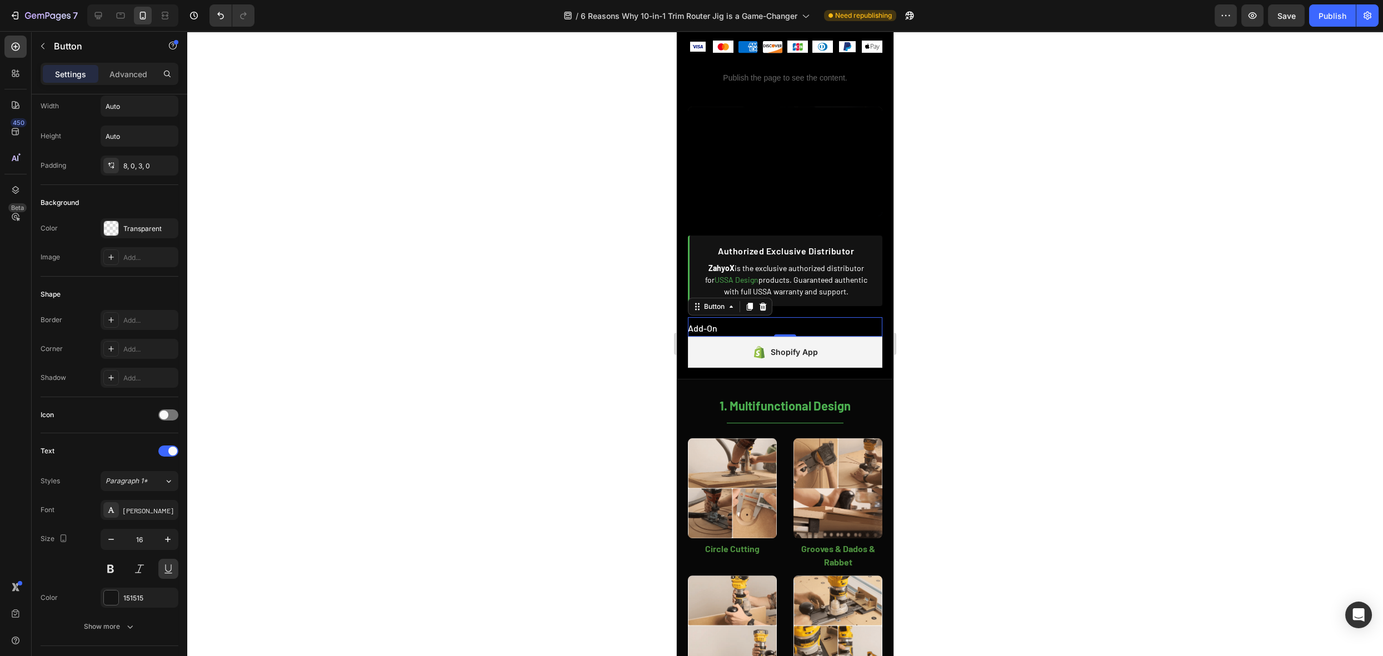
click at [1062, 271] on div at bounding box center [785, 343] width 1196 height 625
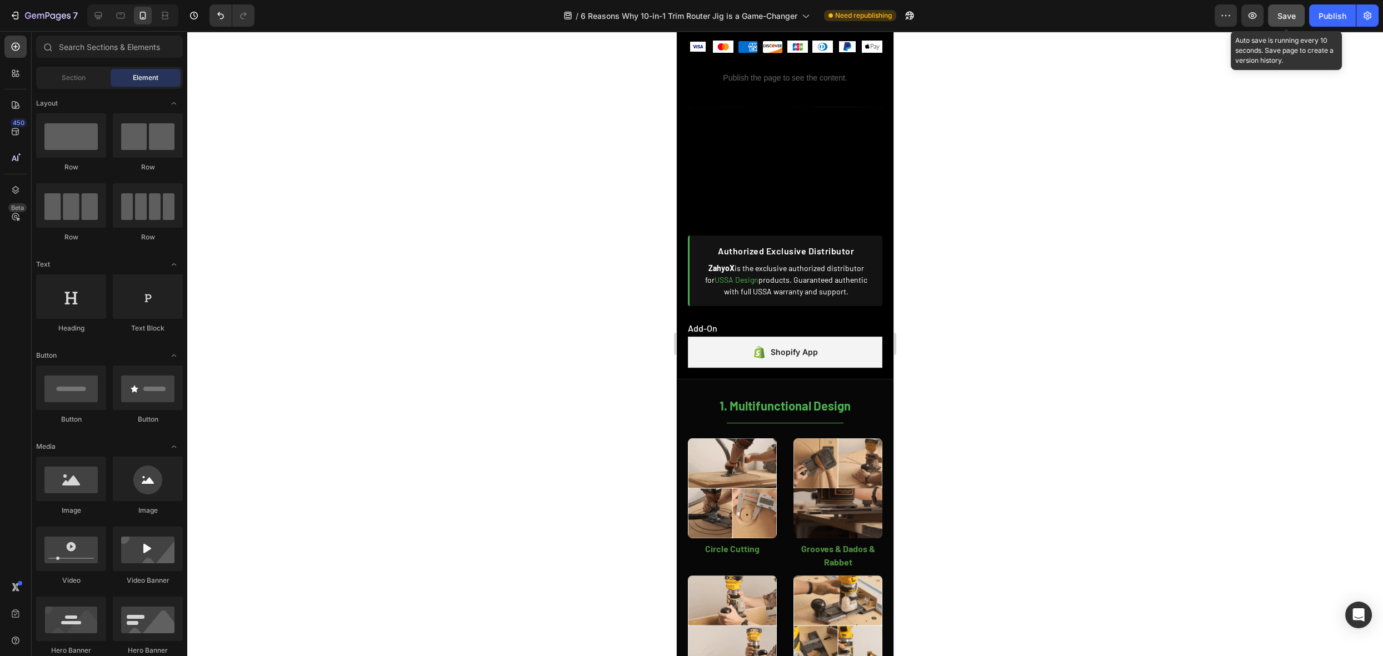
click at [1282, 16] on span "Save" at bounding box center [1287, 15] width 18 height 9
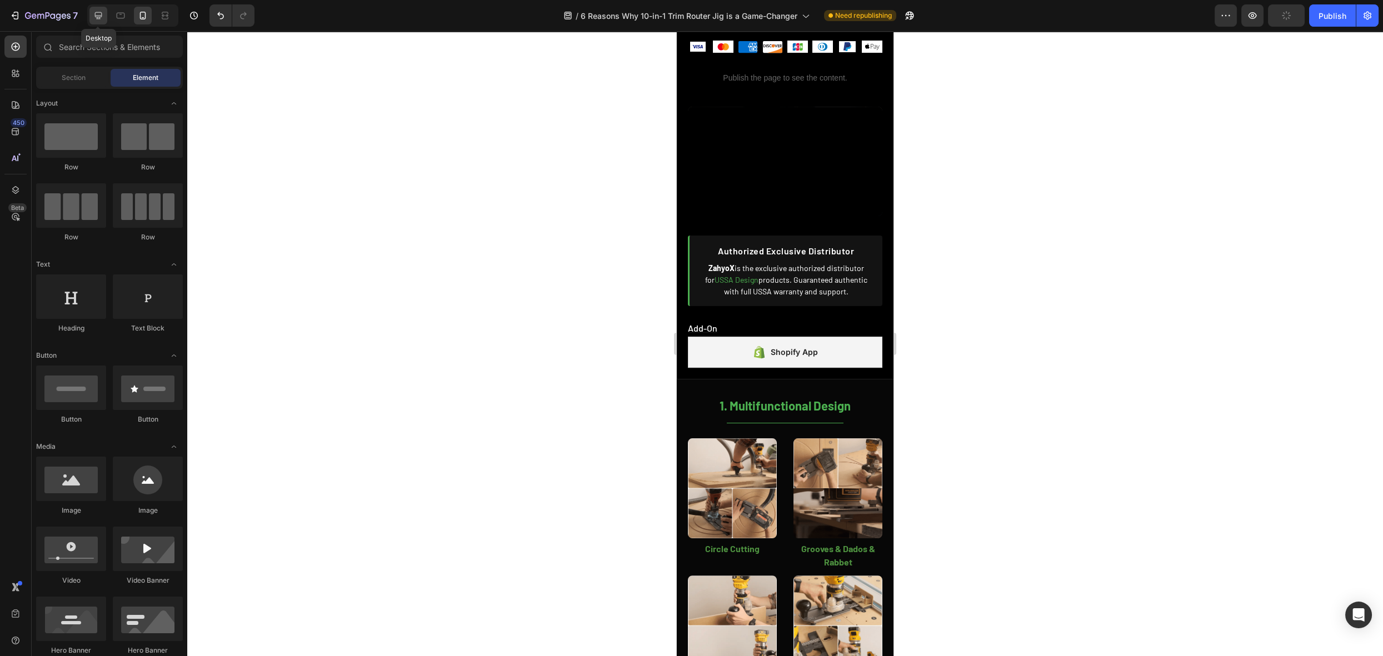
click at [99, 8] on div at bounding box center [98, 16] width 18 height 18
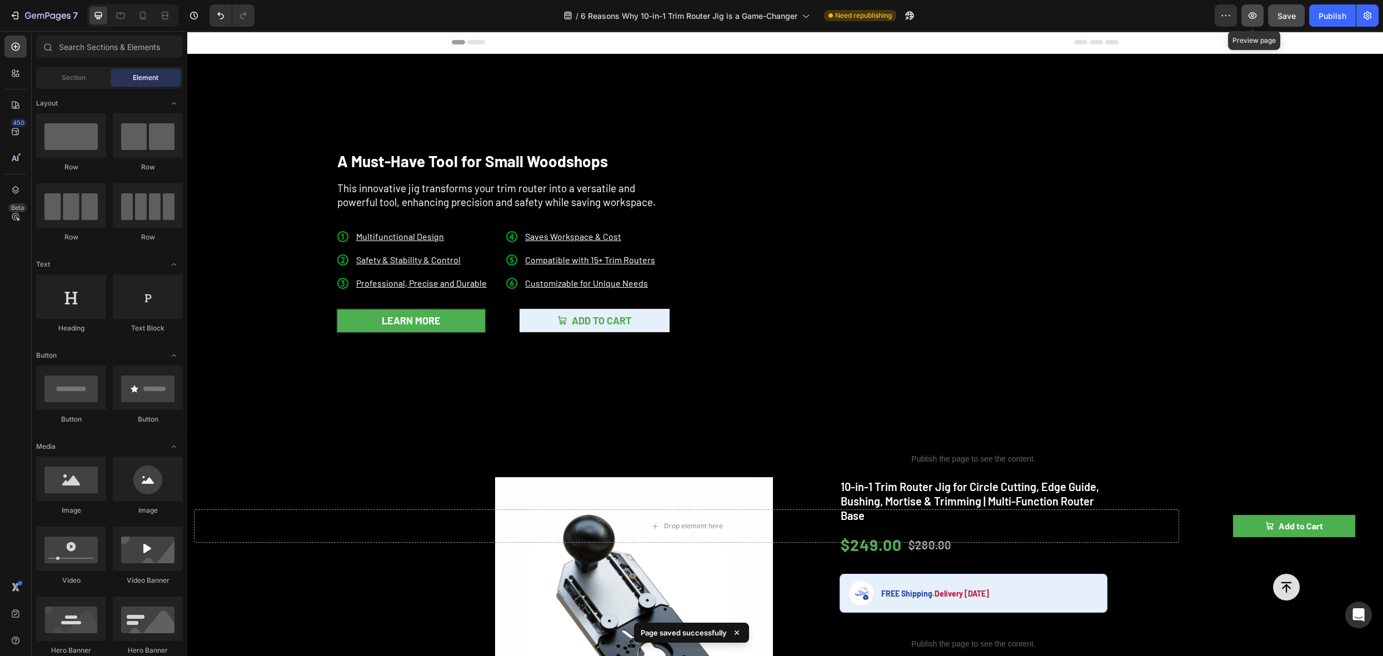
click at [1256, 10] on icon "button" at bounding box center [1252, 15] width 11 height 11
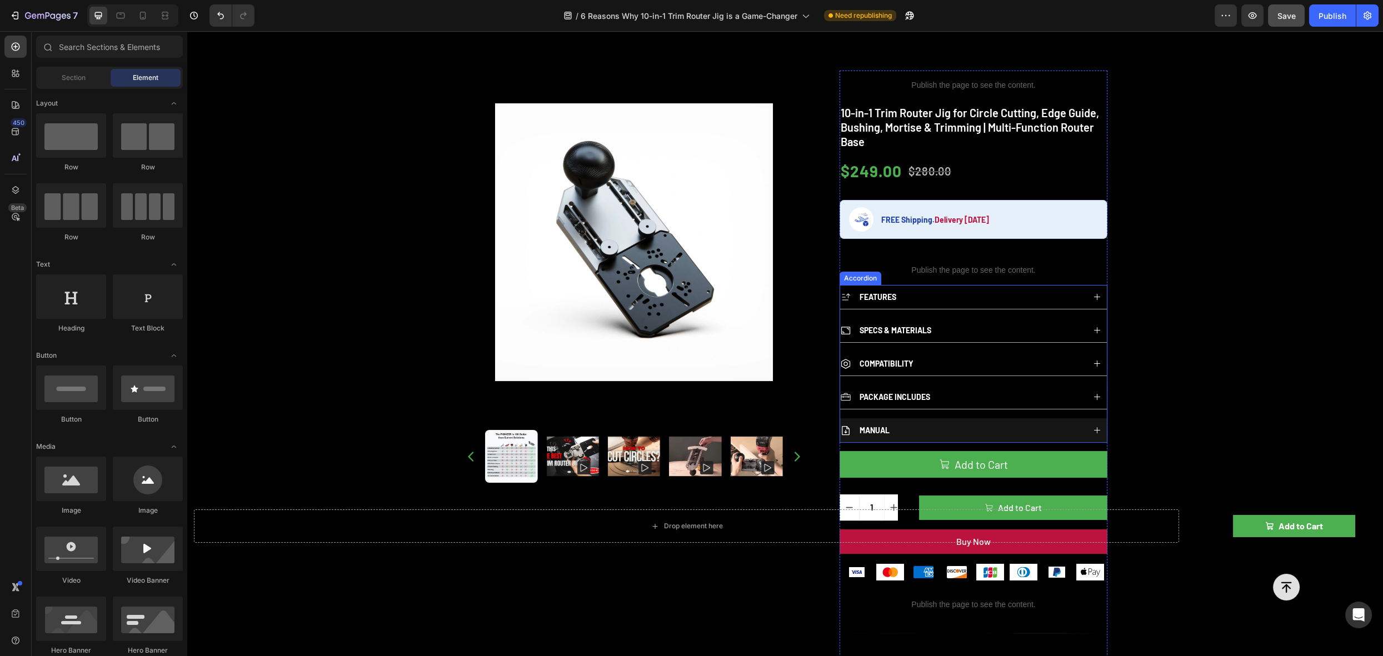
scroll to position [381, 0]
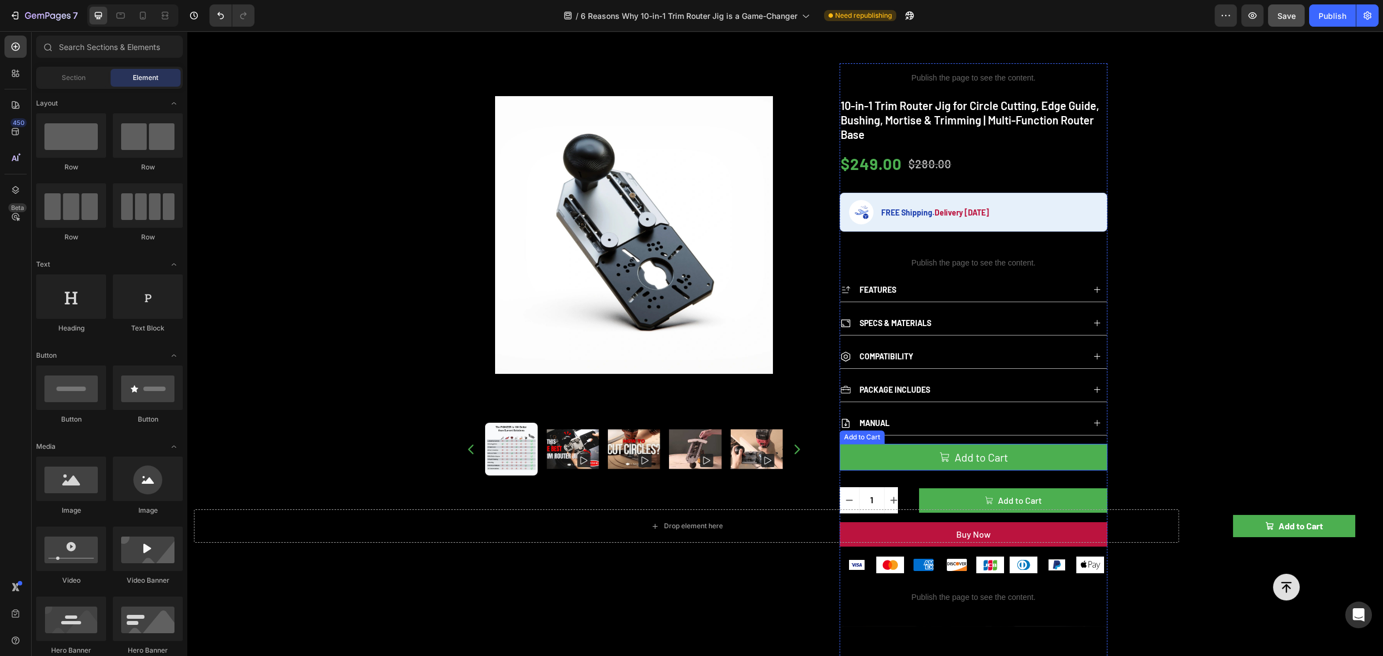
click at [850, 432] on div "Add to Cart" at bounding box center [862, 437] width 41 height 10
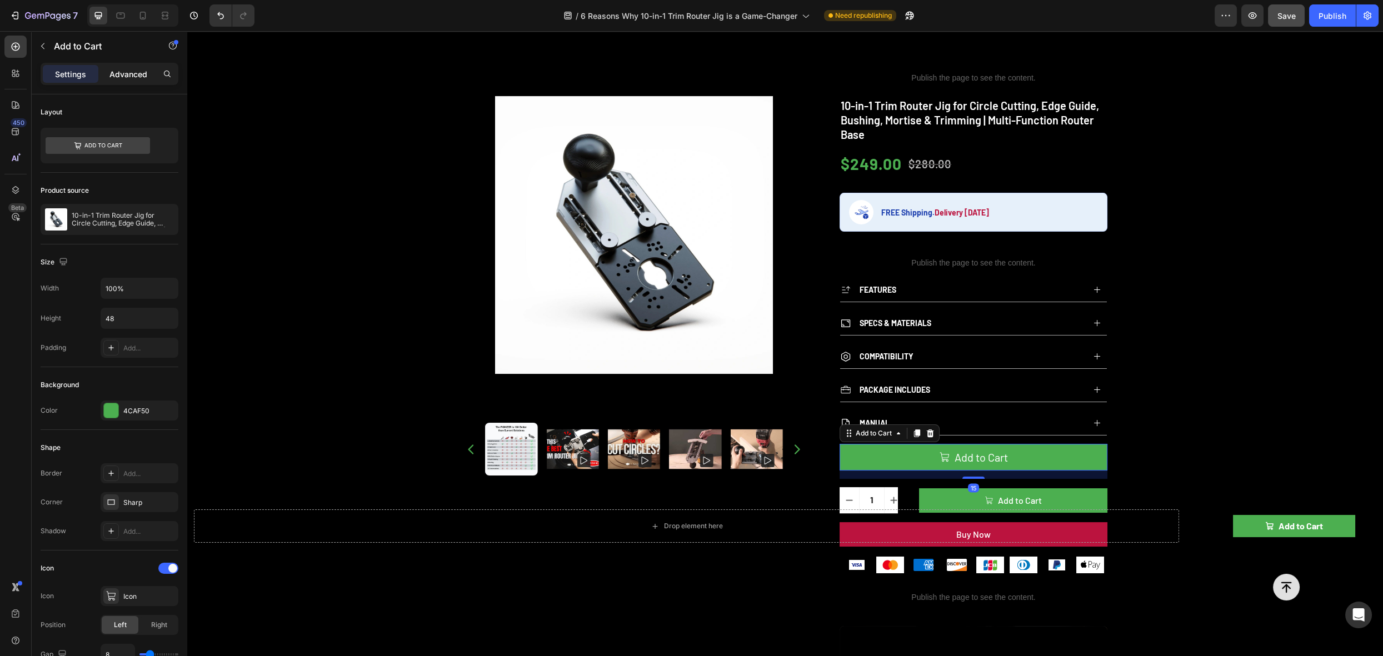
click at [130, 75] on p "Advanced" at bounding box center [128, 74] width 38 height 12
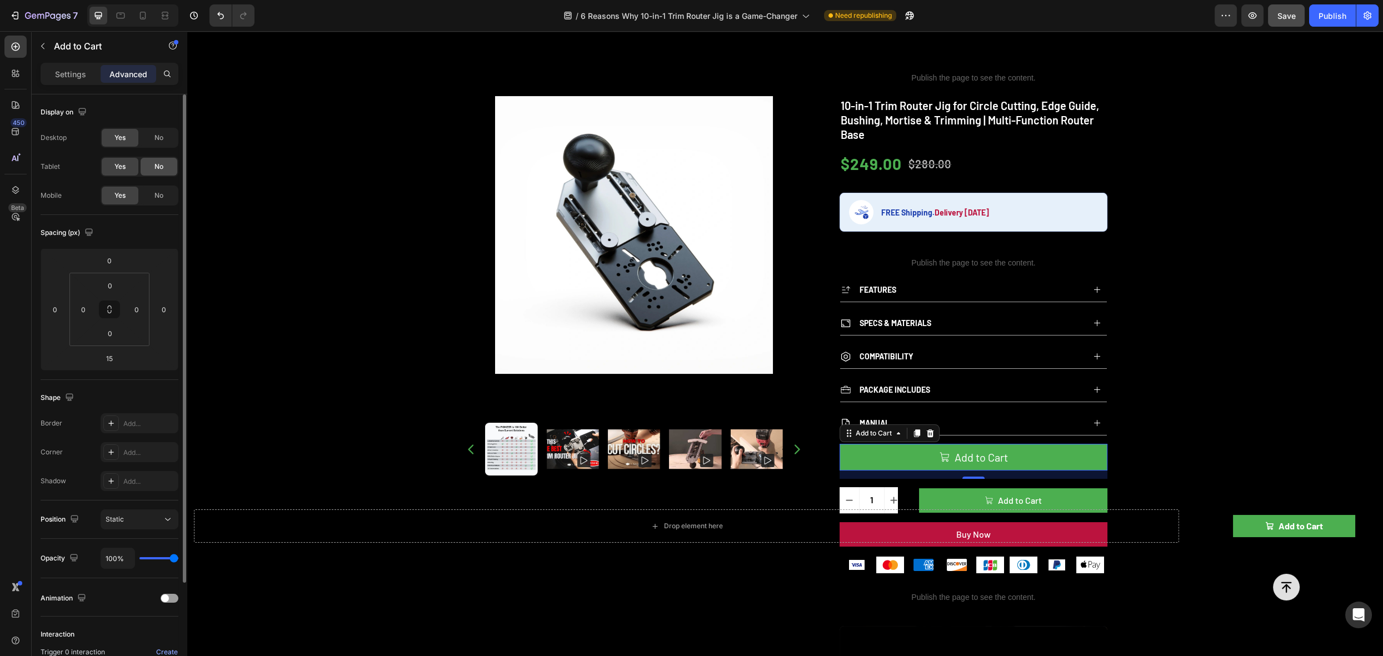
drag, startPoint x: 158, startPoint y: 137, endPoint x: 159, endPoint y: 162, distance: 25.6
click at [158, 137] on span "No" at bounding box center [159, 138] width 9 height 10
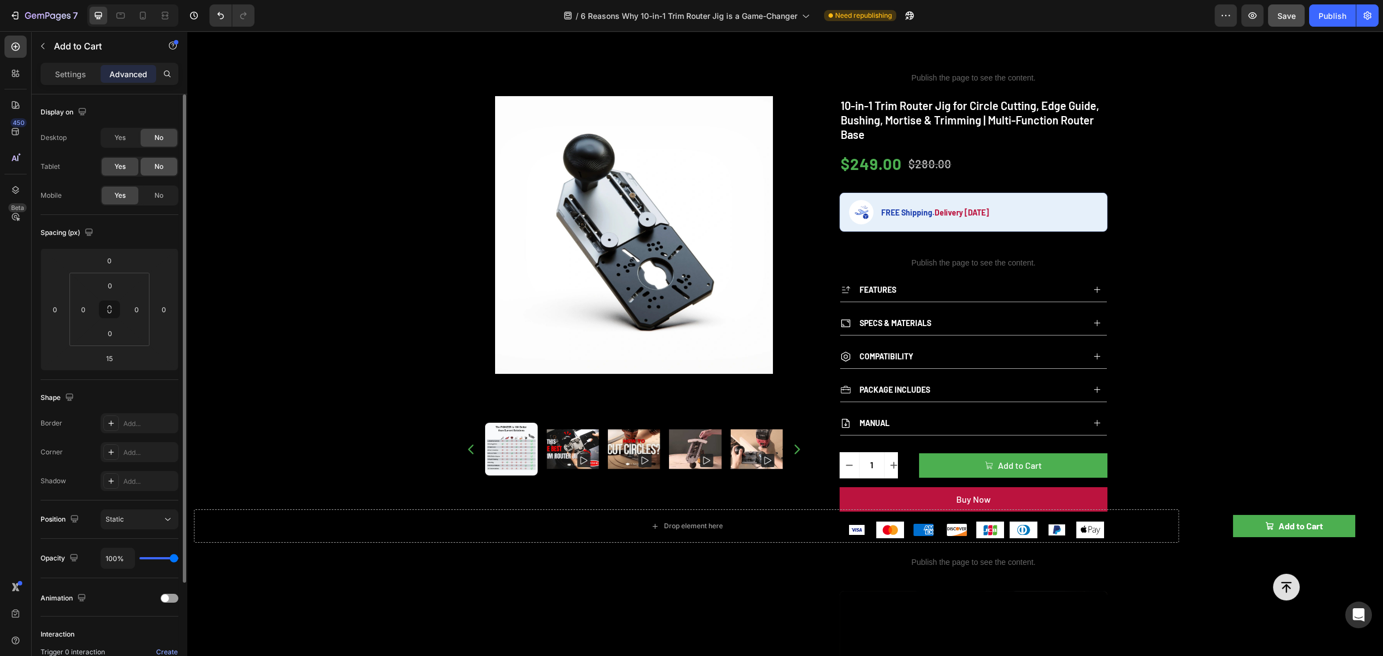
click at [159, 163] on span "No" at bounding box center [159, 167] width 9 height 10
click at [879, 440] on div "Product Quantity" at bounding box center [871, 445] width 62 height 13
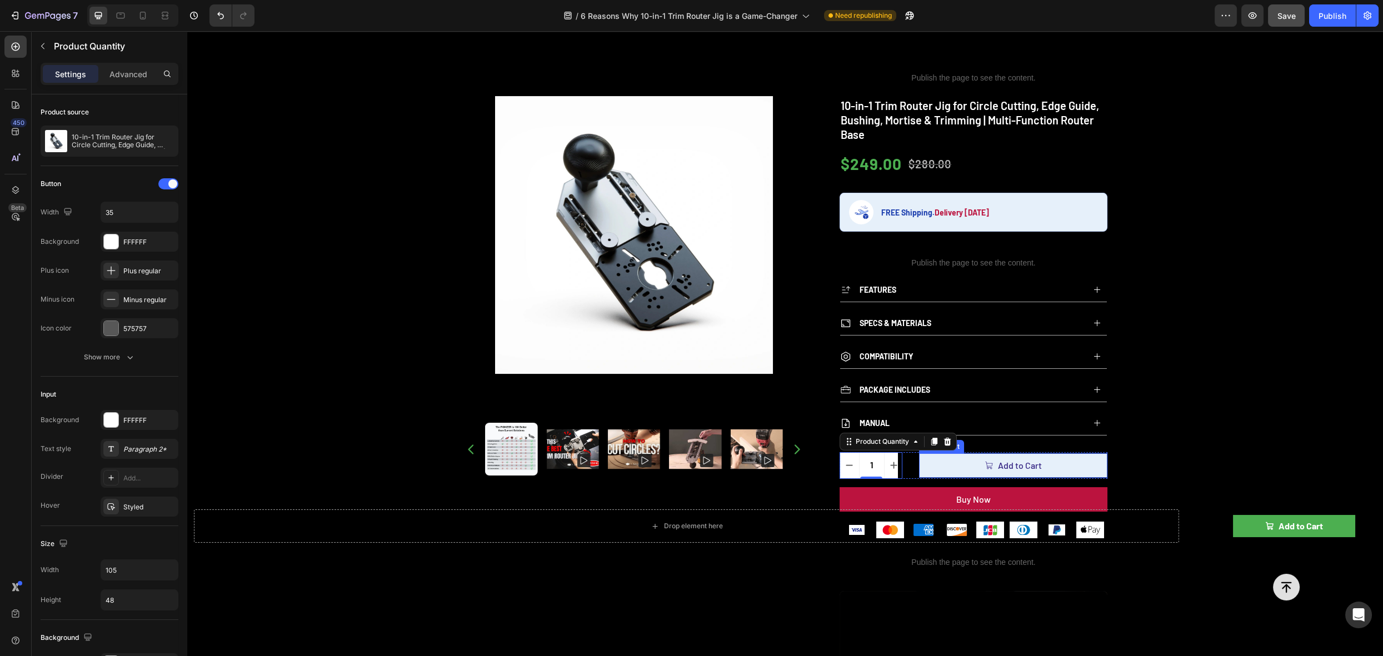
click at [930, 454] on button "Add to Cart" at bounding box center [1013, 466] width 188 height 24
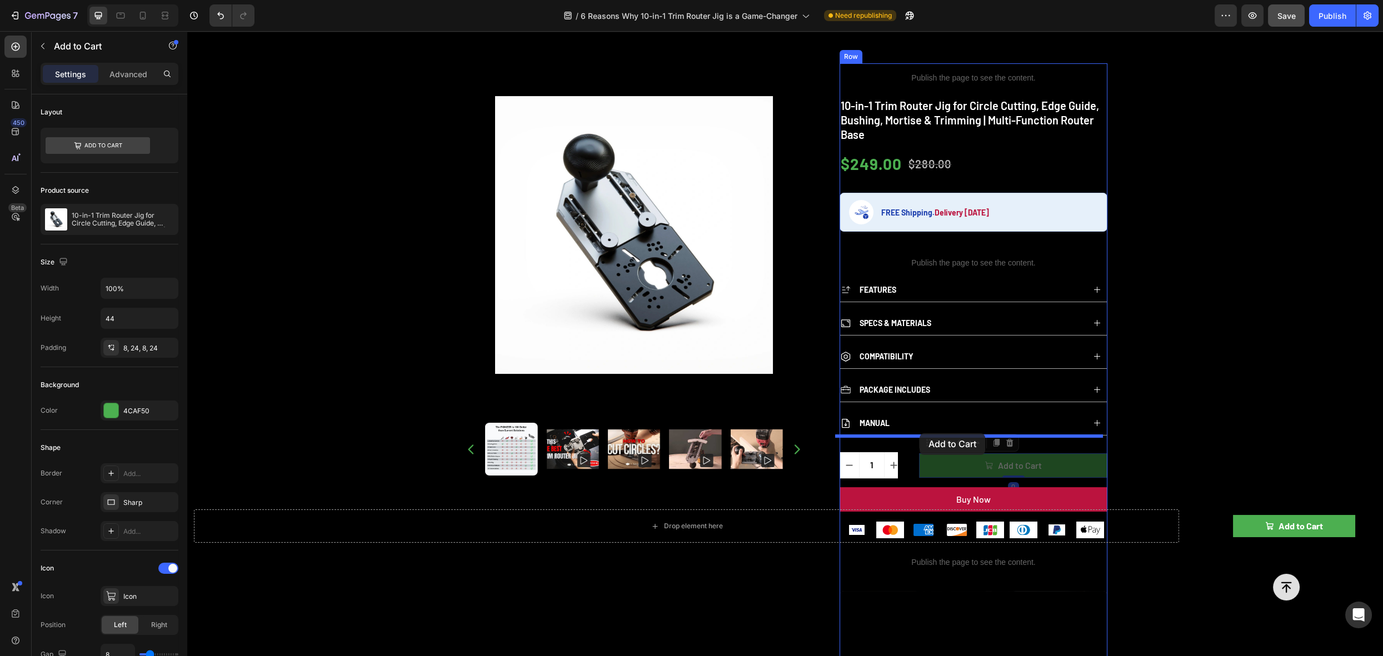
drag, startPoint x: 923, startPoint y: 440, endPoint x: 920, endPoint y: 434, distance: 6.7
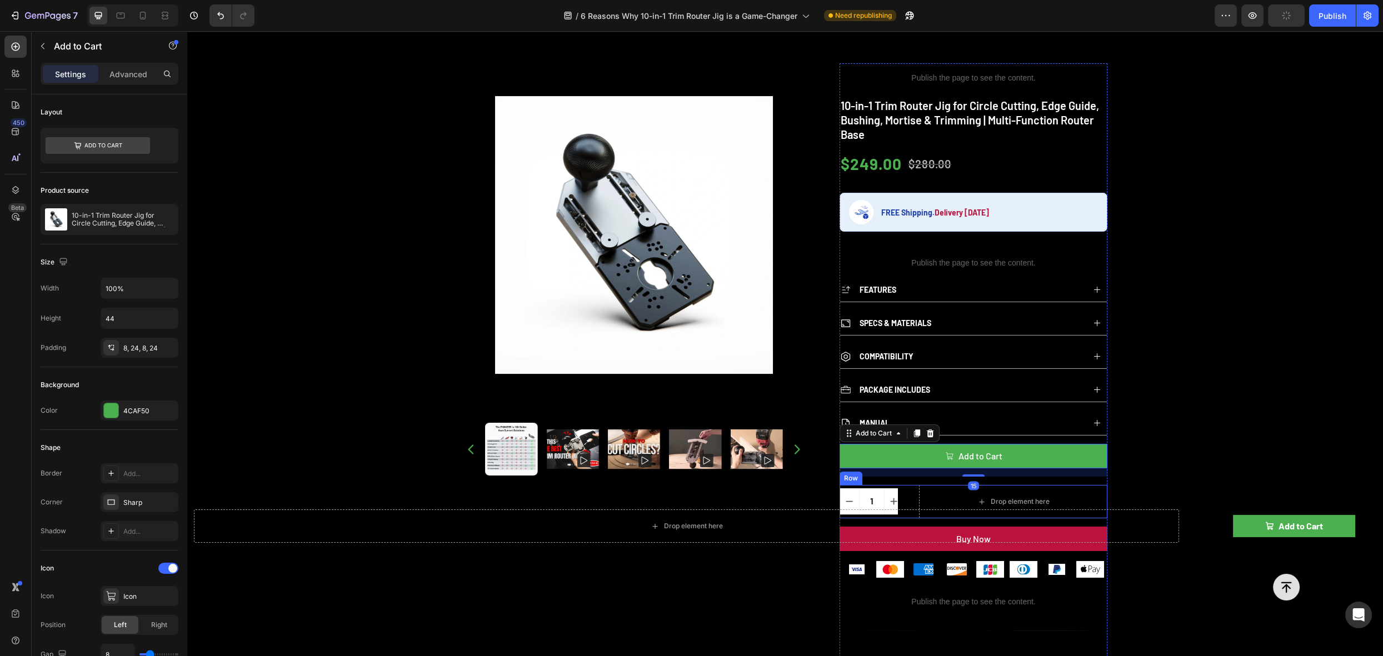
click at [908, 489] on div "1 Product Quantity Drop element here Row" at bounding box center [974, 501] width 268 height 33
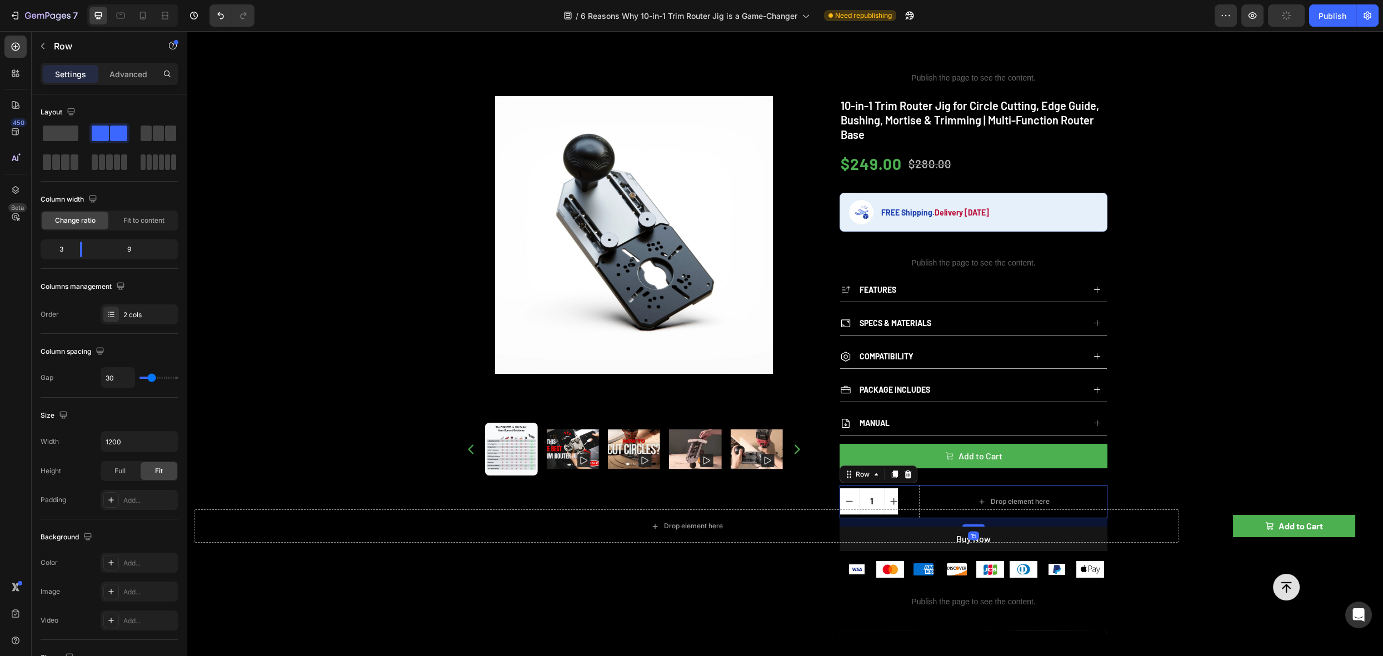
click at [902, 471] on div at bounding box center [908, 474] width 13 height 13
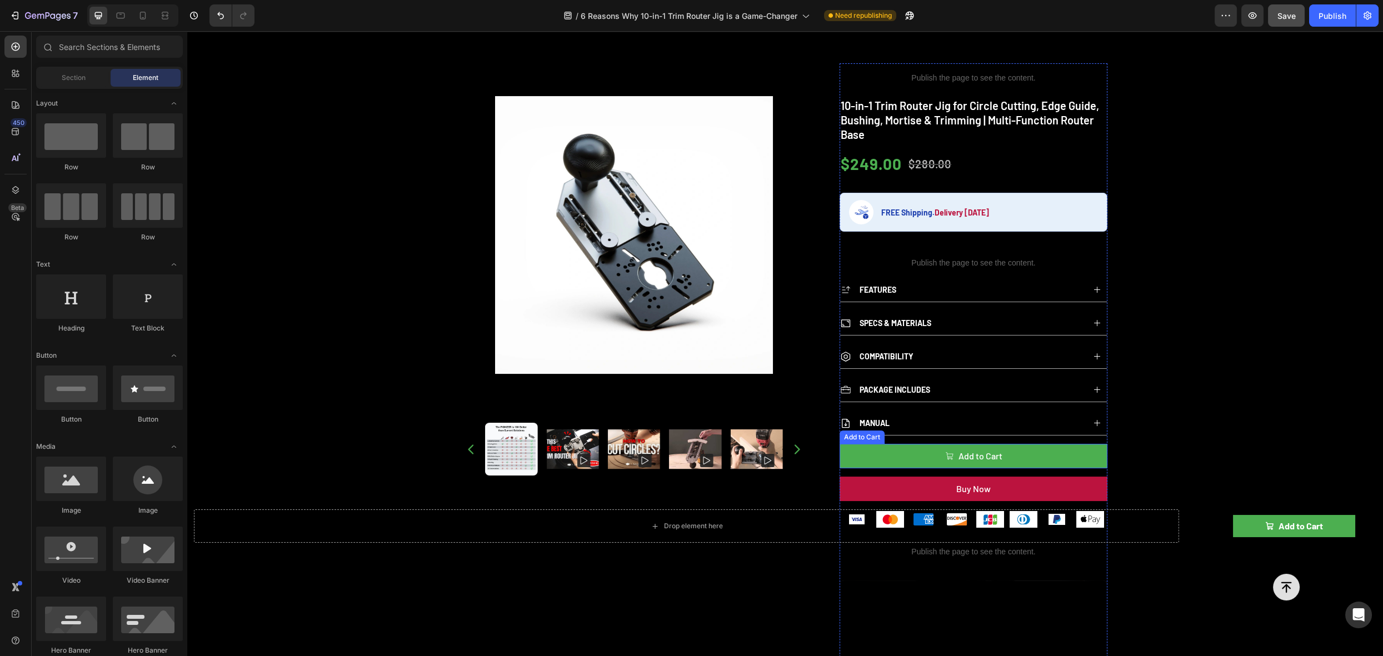
click at [866, 432] on div "Add to Cart" at bounding box center [862, 437] width 41 height 10
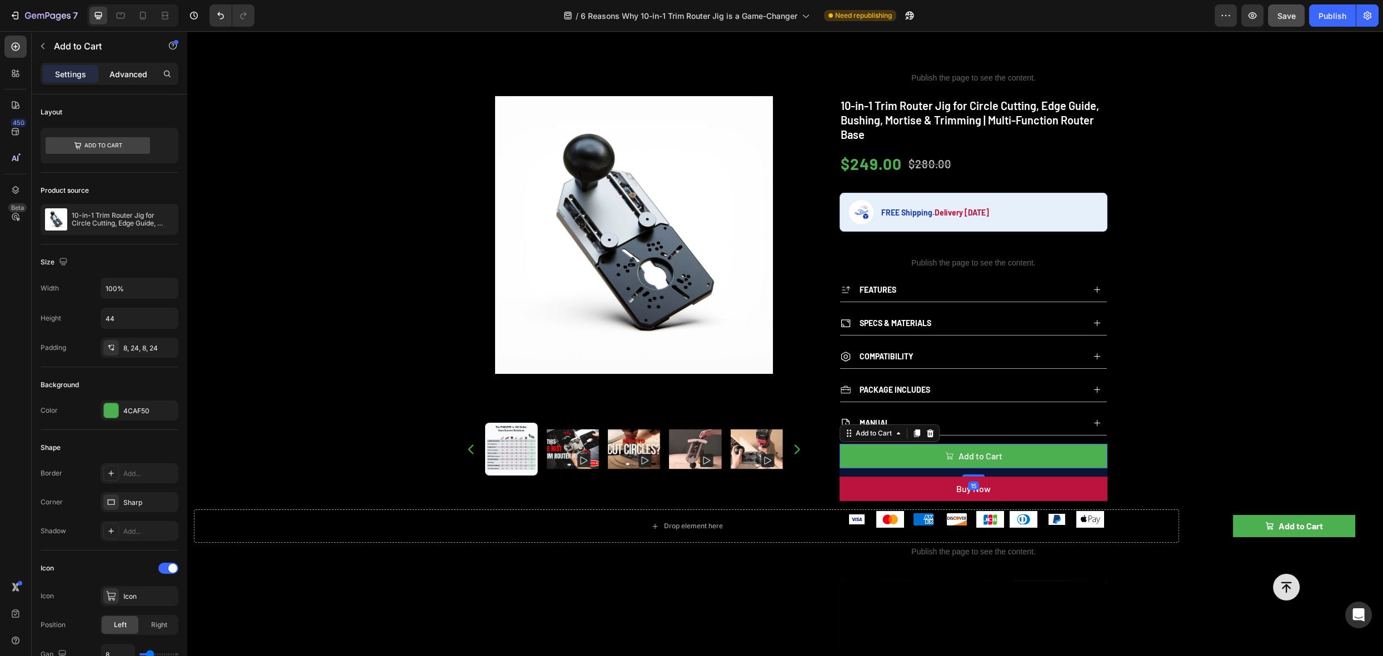
click at [131, 67] on div "Advanced" at bounding box center [129, 74] width 56 height 18
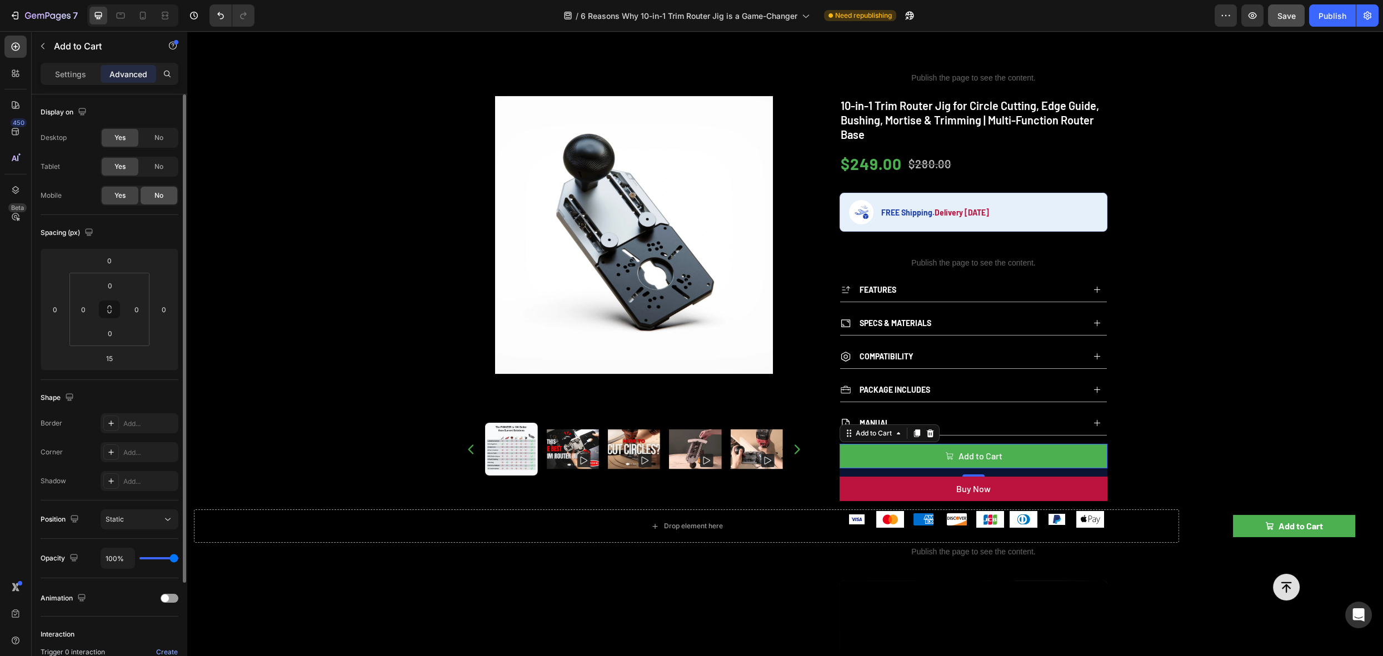
click at [162, 191] on span "No" at bounding box center [159, 196] width 9 height 10
click at [115, 16] on icon at bounding box center [120, 15] width 11 height 11
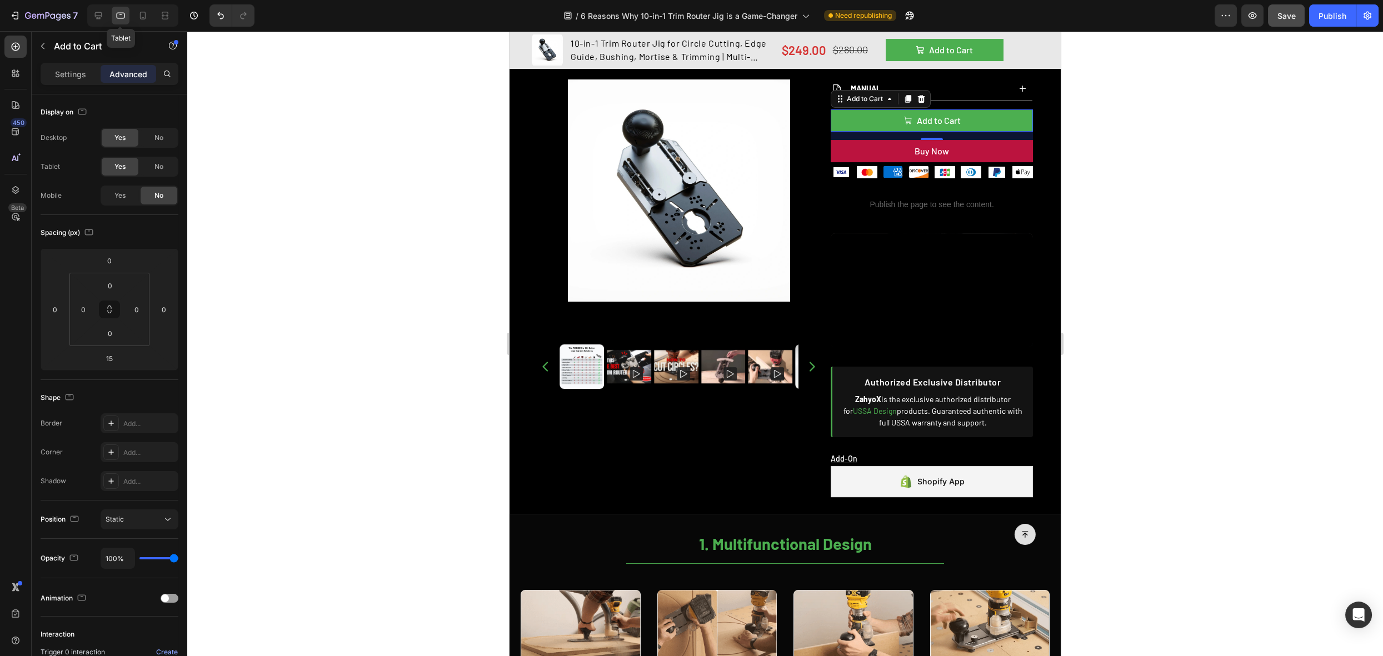
scroll to position [706, 0]
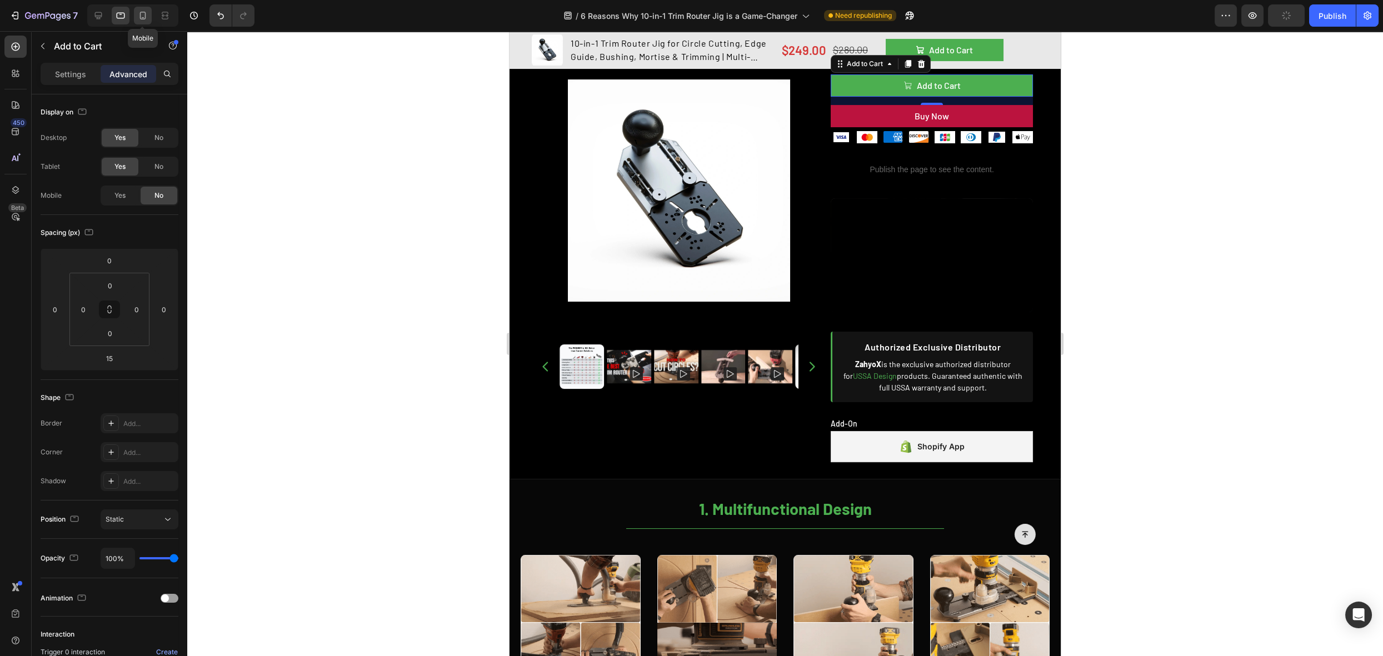
click at [147, 19] on icon at bounding box center [142, 15] width 11 height 11
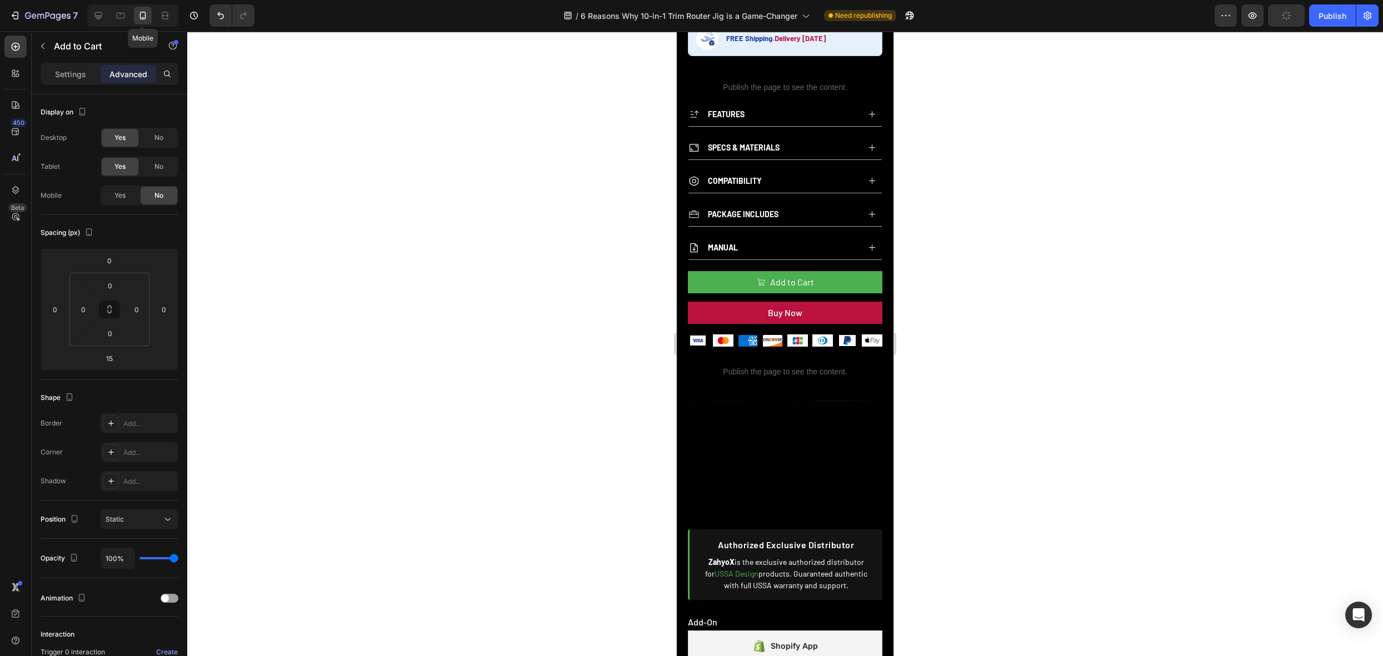
scroll to position [648, 0]
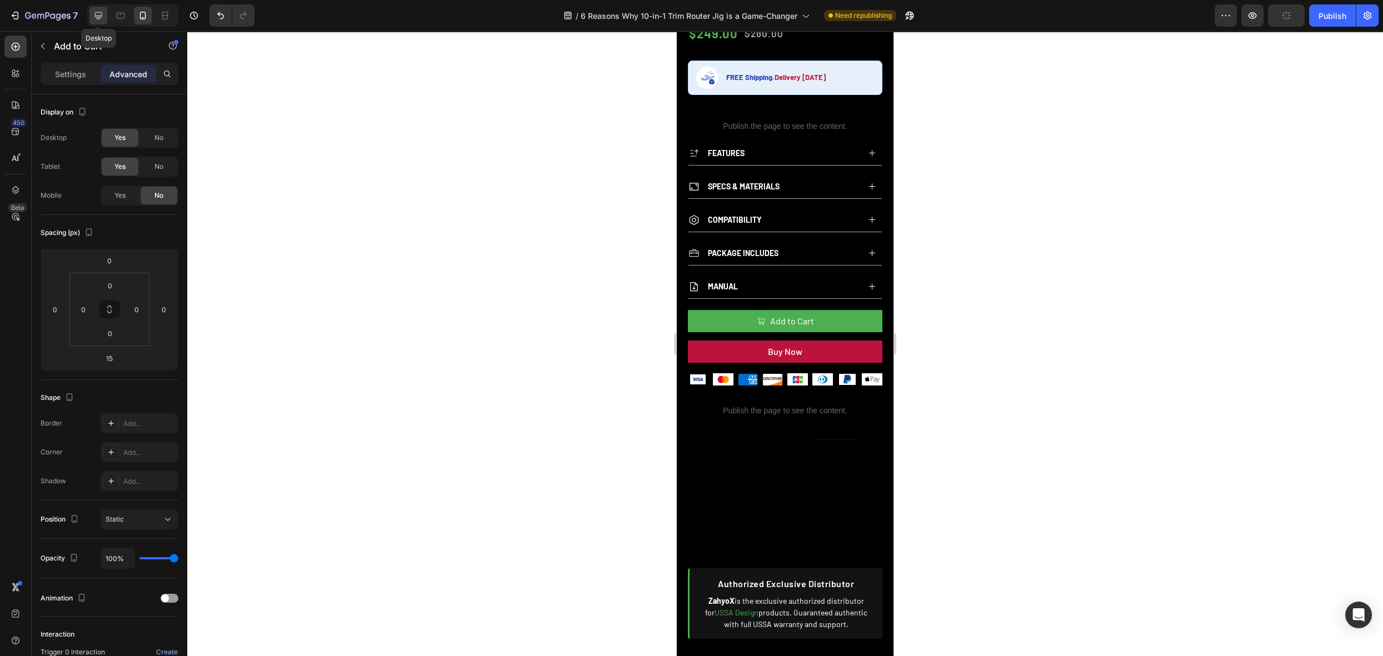
click at [96, 19] on icon at bounding box center [98, 15] width 11 height 11
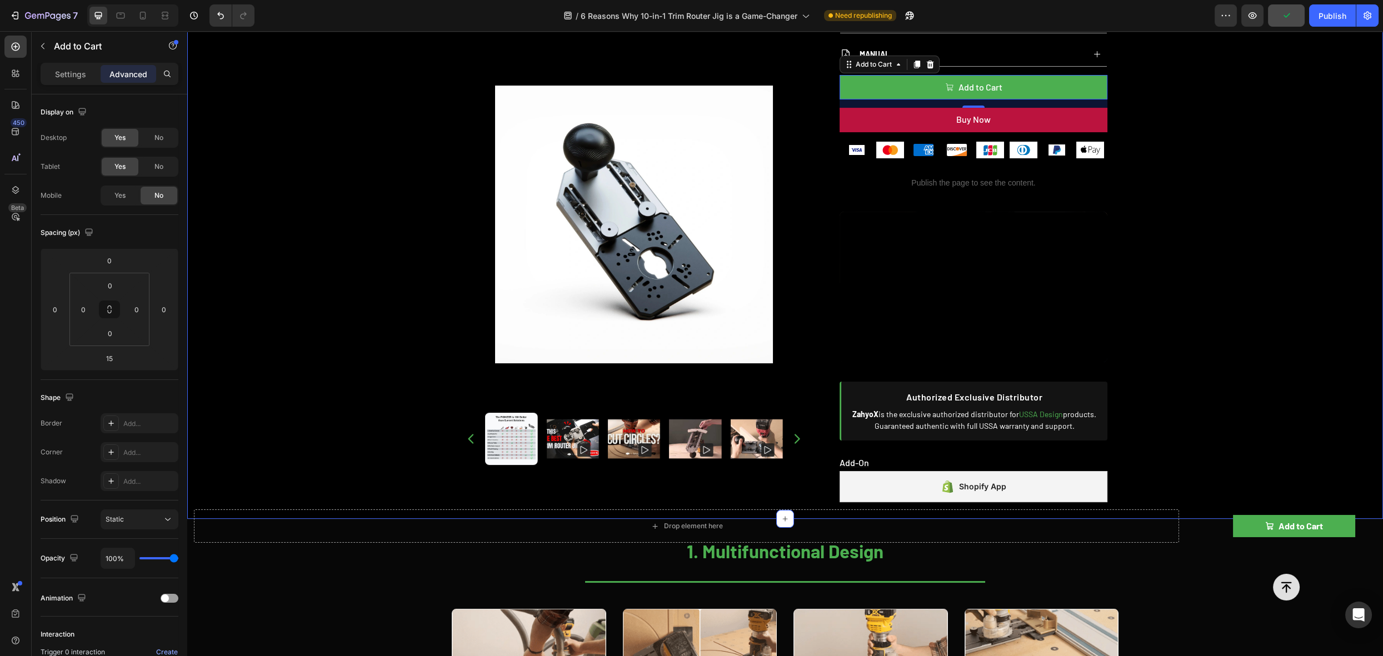
scroll to position [947, 0]
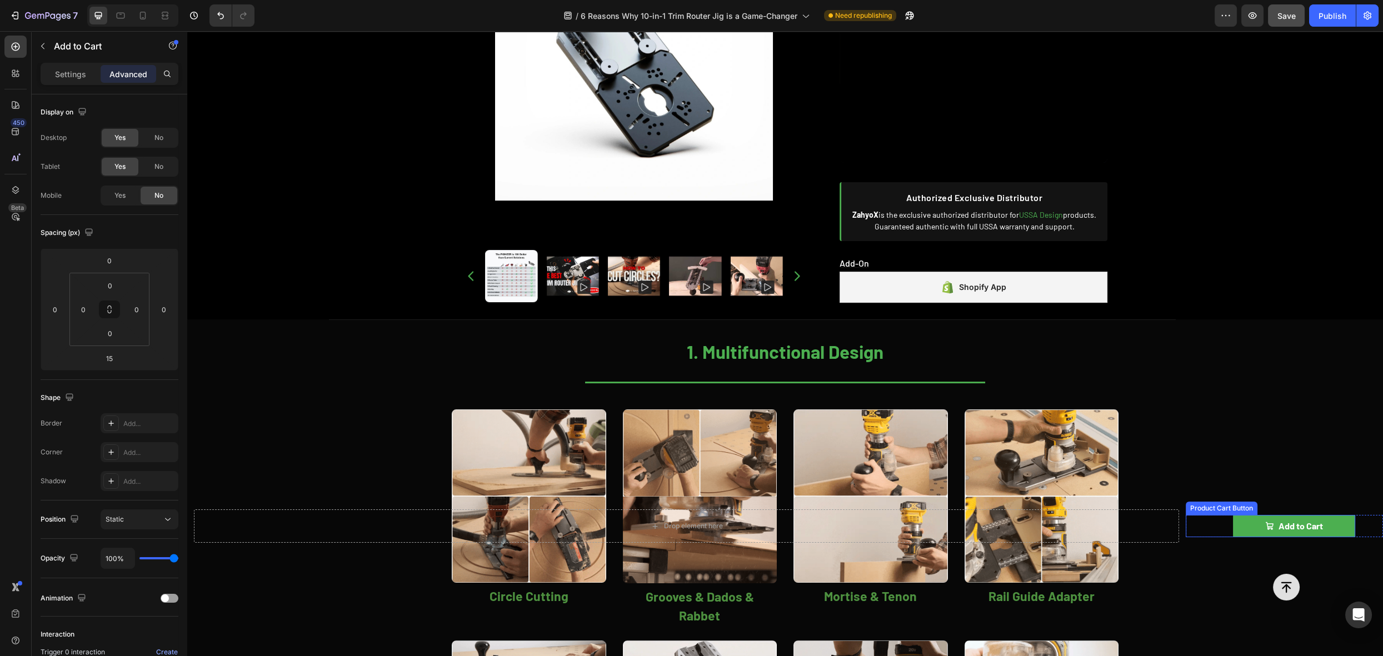
click at [1213, 525] on div "Add to Cart Product Cart Button" at bounding box center [1271, 526] width 170 height 22
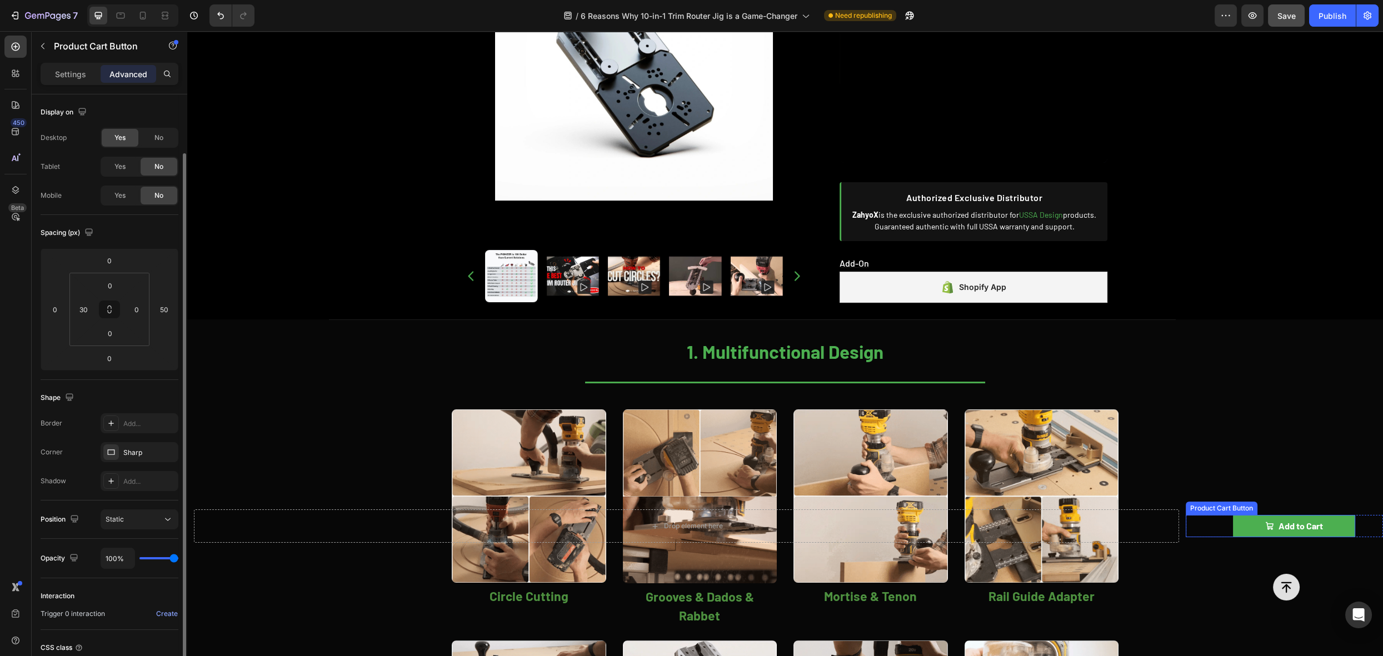
scroll to position [32, 0]
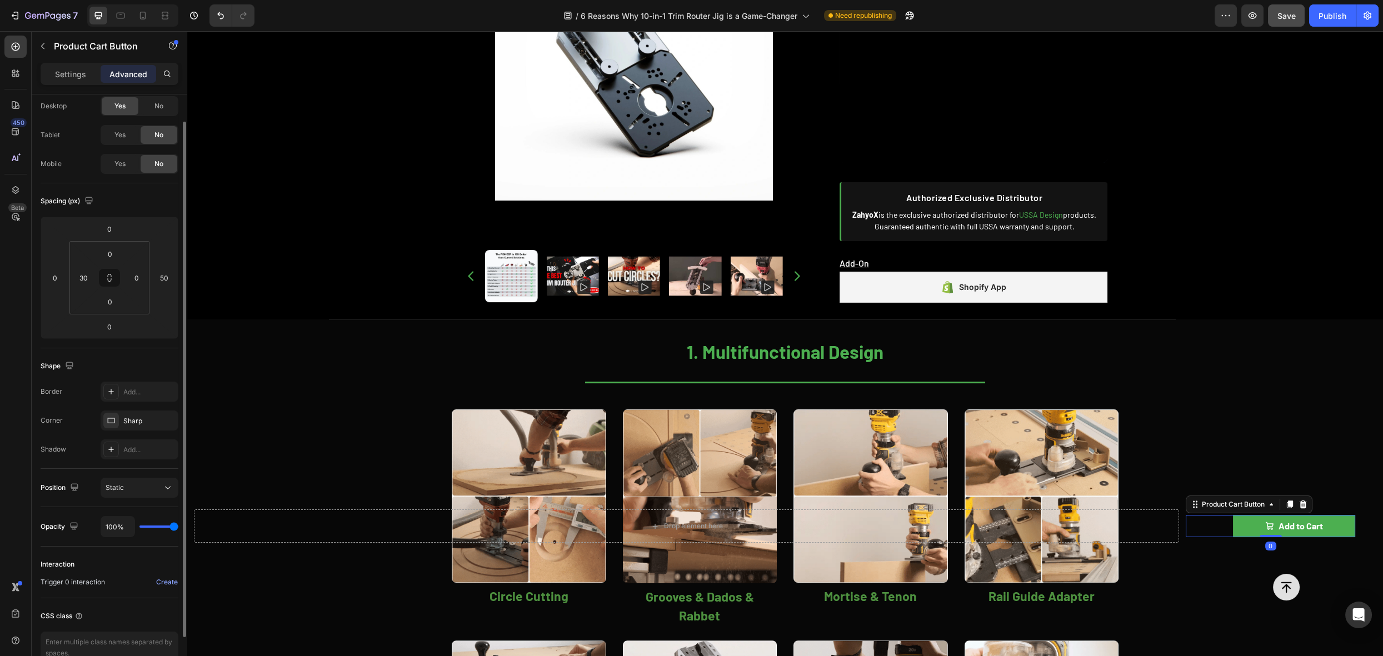
click at [1213, 512] on div "Product Cart Button" at bounding box center [1249, 505] width 127 height 18
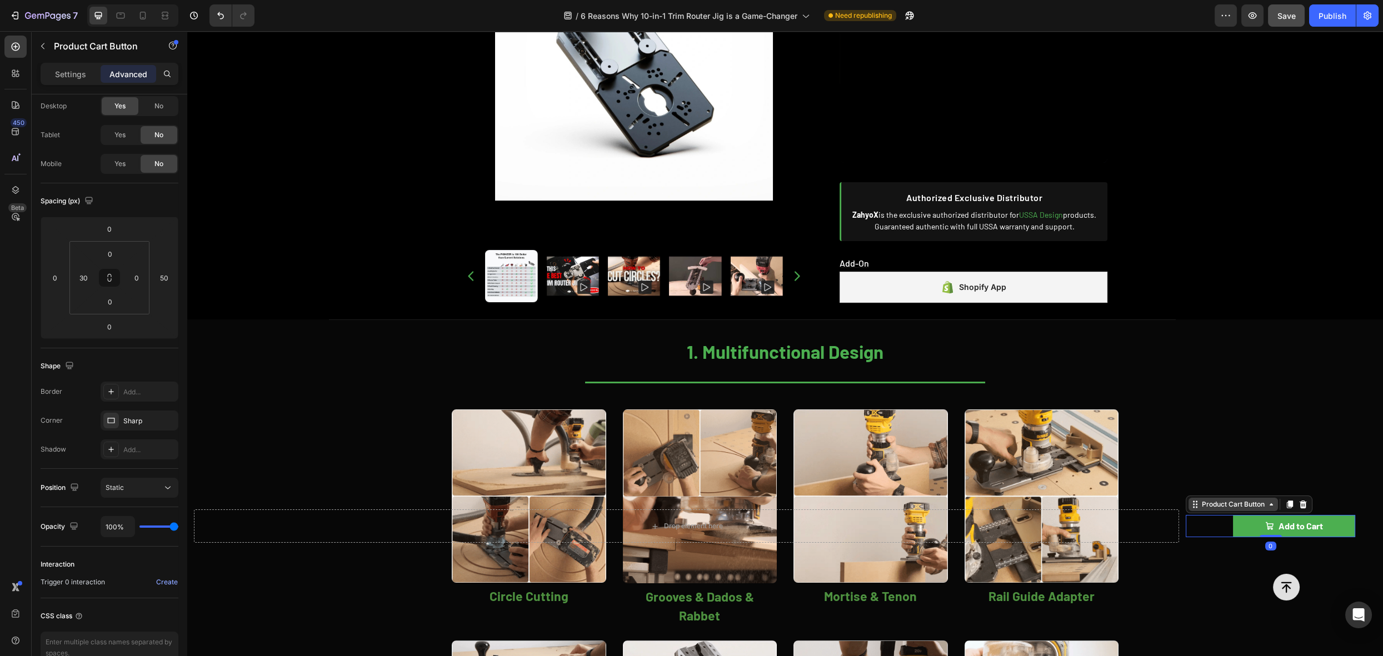
click at [1216, 504] on div "Product Cart Button" at bounding box center [1233, 505] width 67 height 10
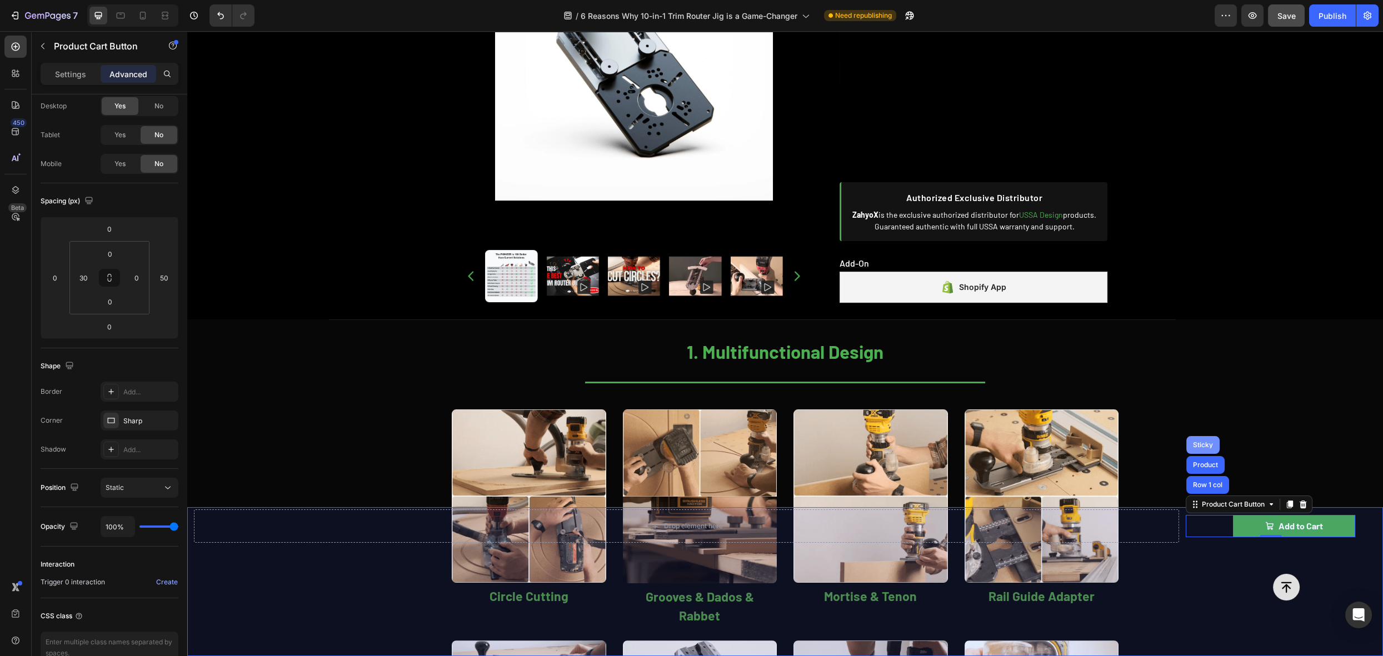
click at [1202, 446] on div "Sticky" at bounding box center [1203, 445] width 24 height 7
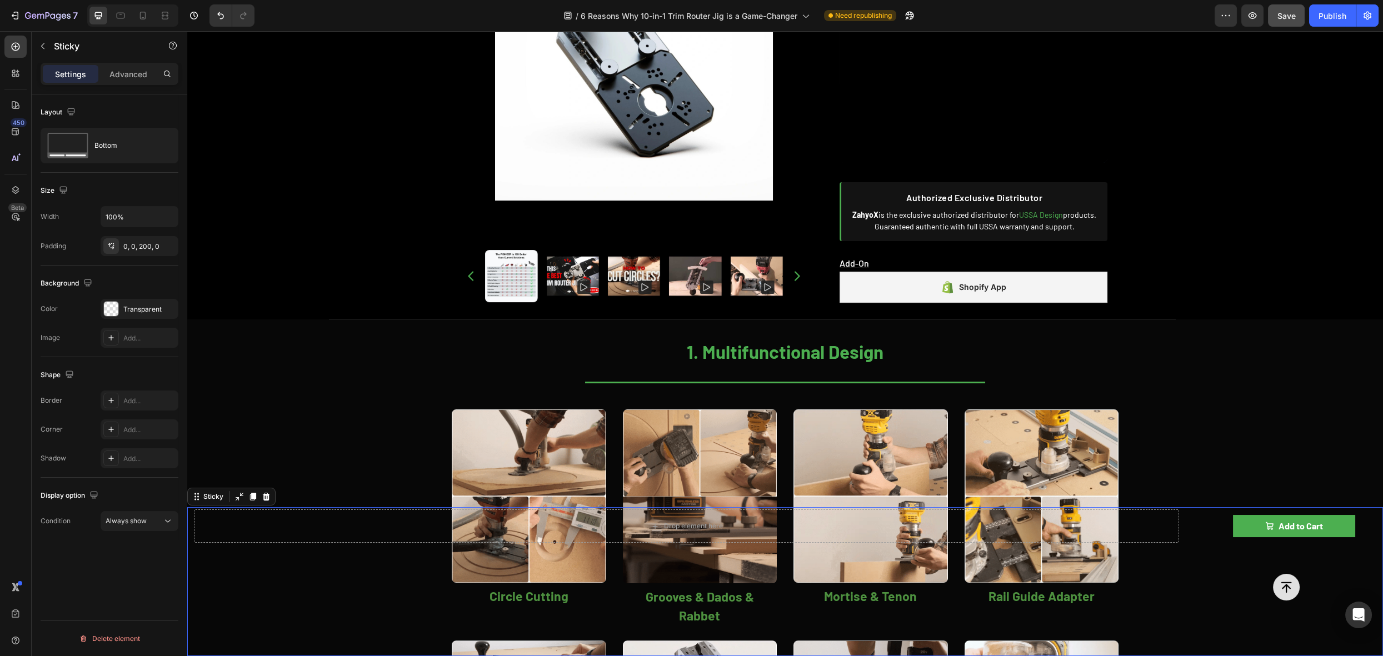
scroll to position [0, 0]
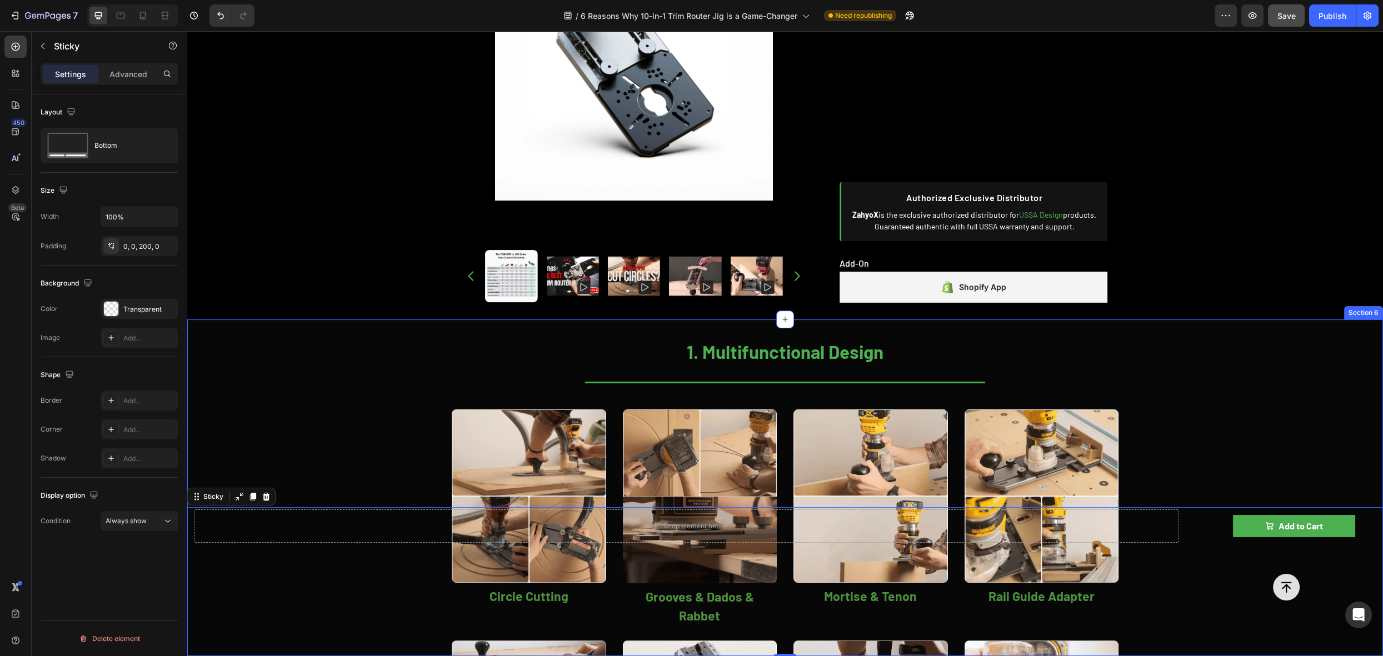
click at [1257, 390] on div "1. Multifunctional Design Heading Title Line Image Circle Cutting Heading Row I…" at bounding box center [785, 583] width 1196 height 525
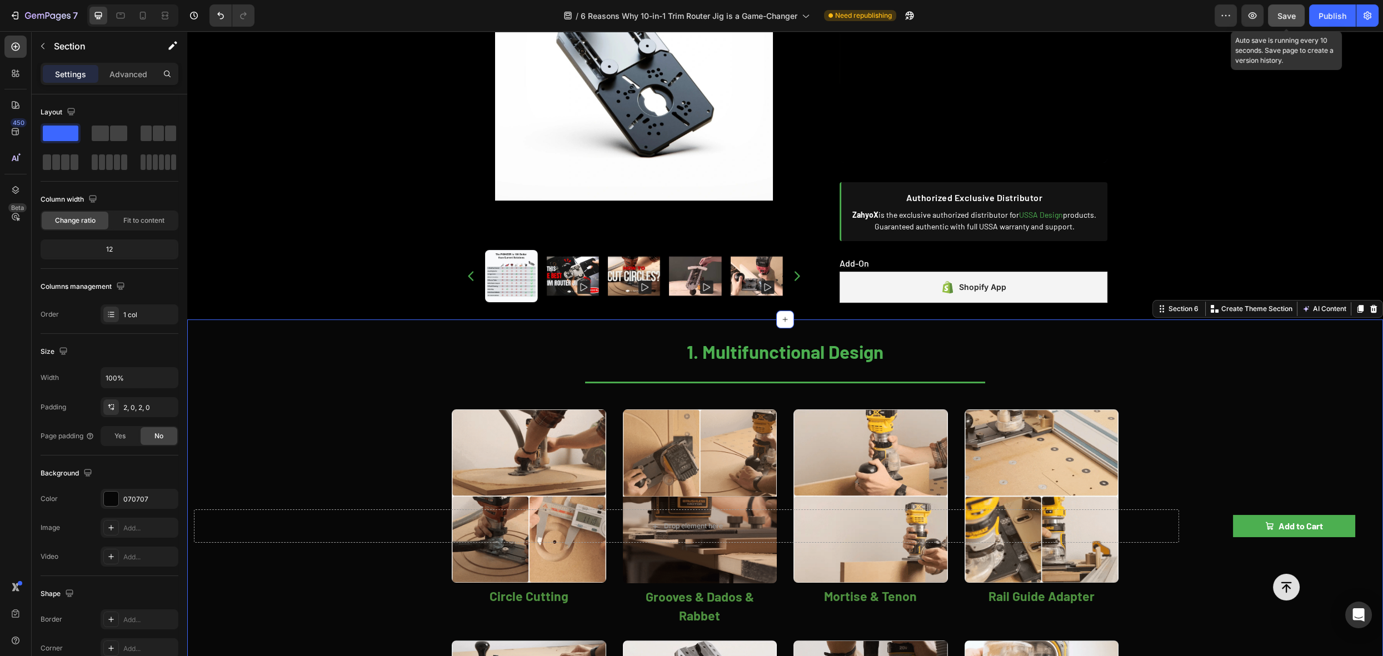
click at [1287, 23] on button "Save" at bounding box center [1286, 15] width 37 height 22
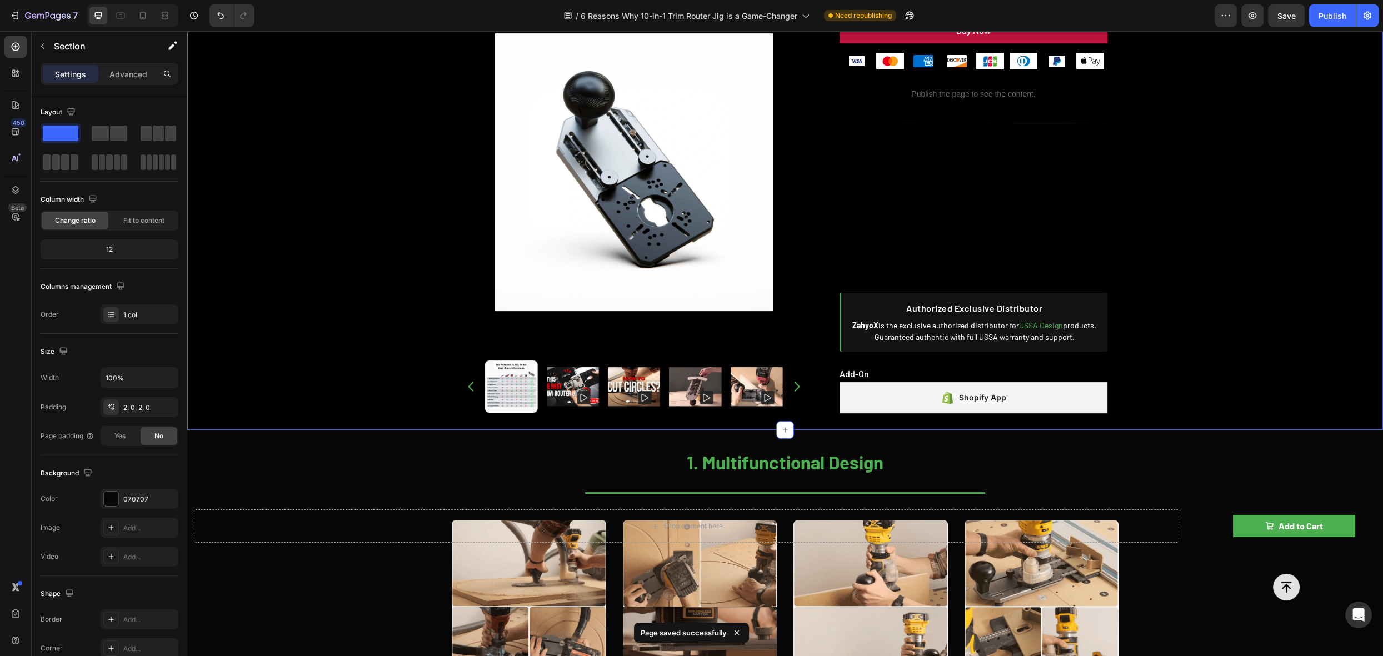
scroll to position [838, 0]
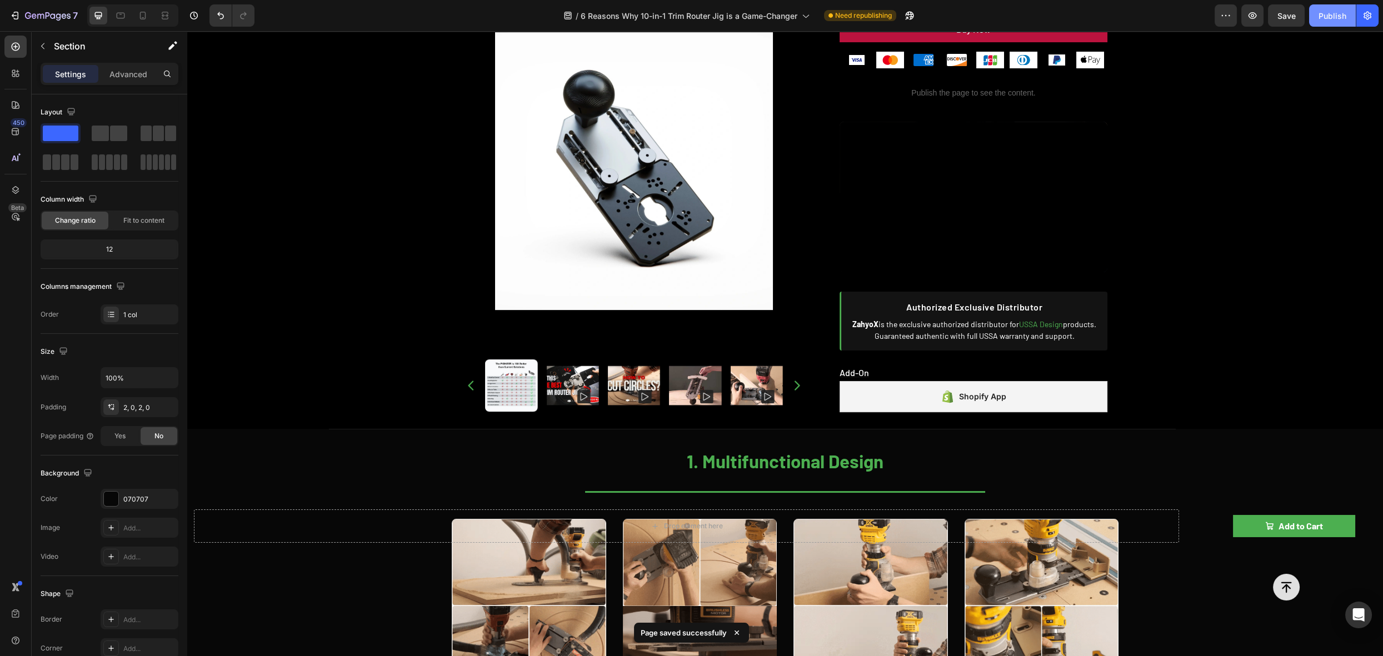
click at [1332, 18] on div "Publish" at bounding box center [1333, 16] width 28 height 12
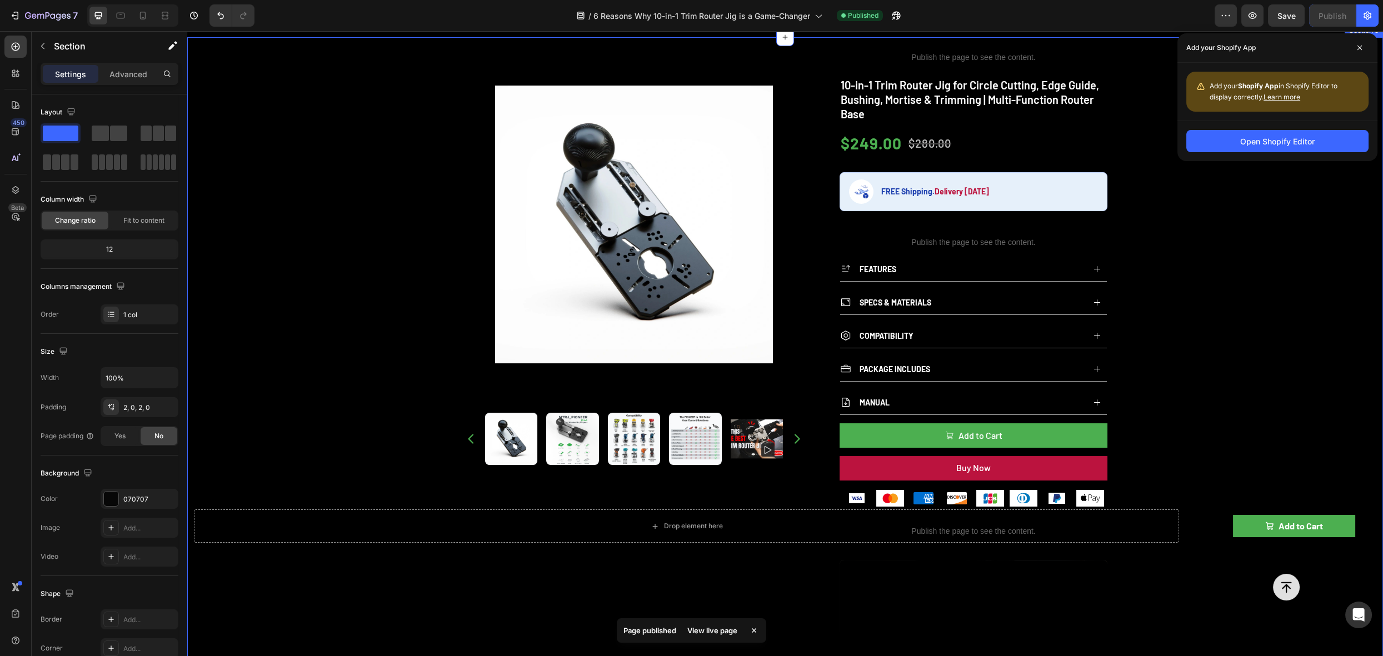
scroll to position [418, 0]
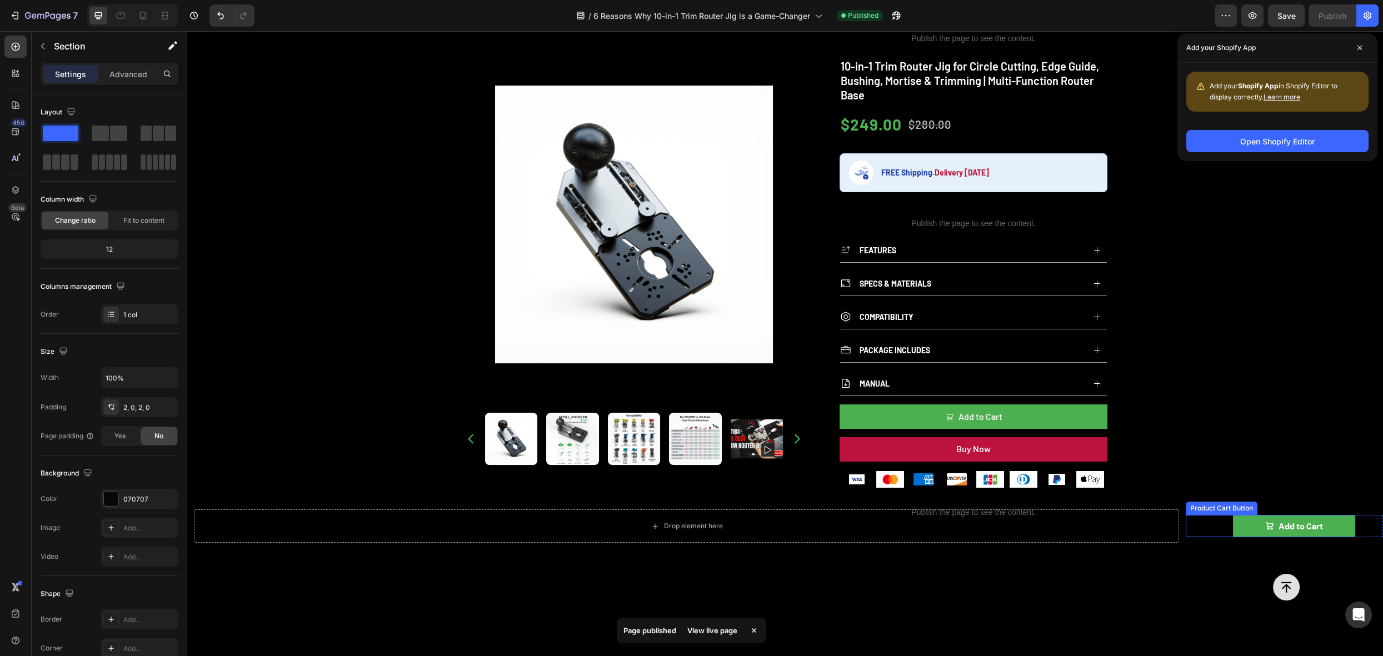
click at [1195, 516] on div "Add to Cart Product Cart Button" at bounding box center [1271, 526] width 170 height 22
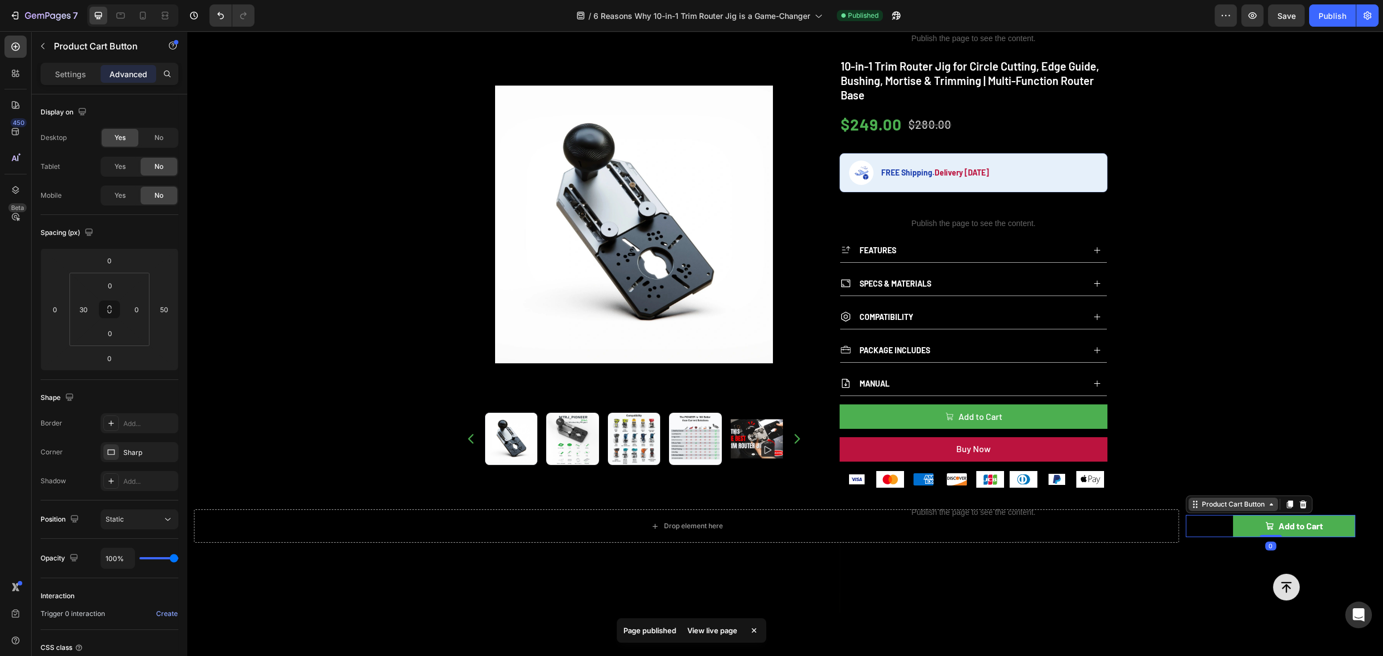
click at [1201, 510] on div "Product Cart Button" at bounding box center [1233, 504] width 89 height 13
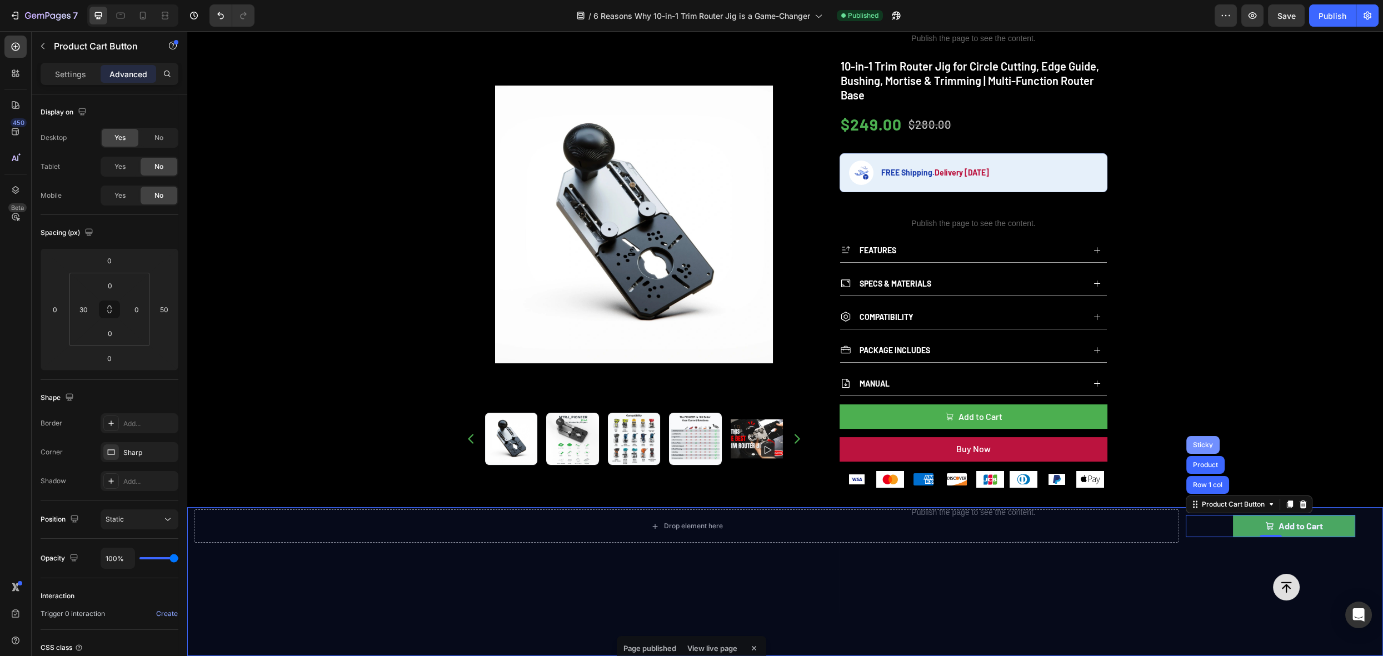
click at [1197, 444] on div "Sticky" at bounding box center [1203, 445] width 24 height 7
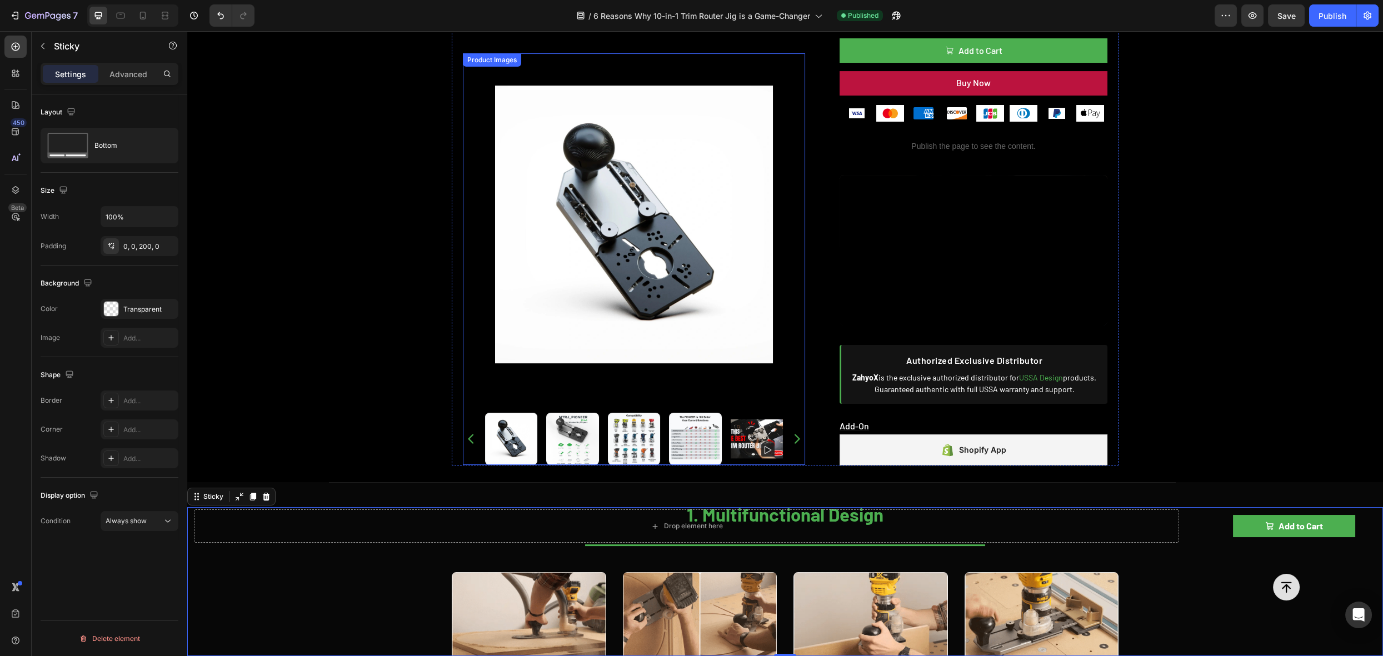
scroll to position [786, 0]
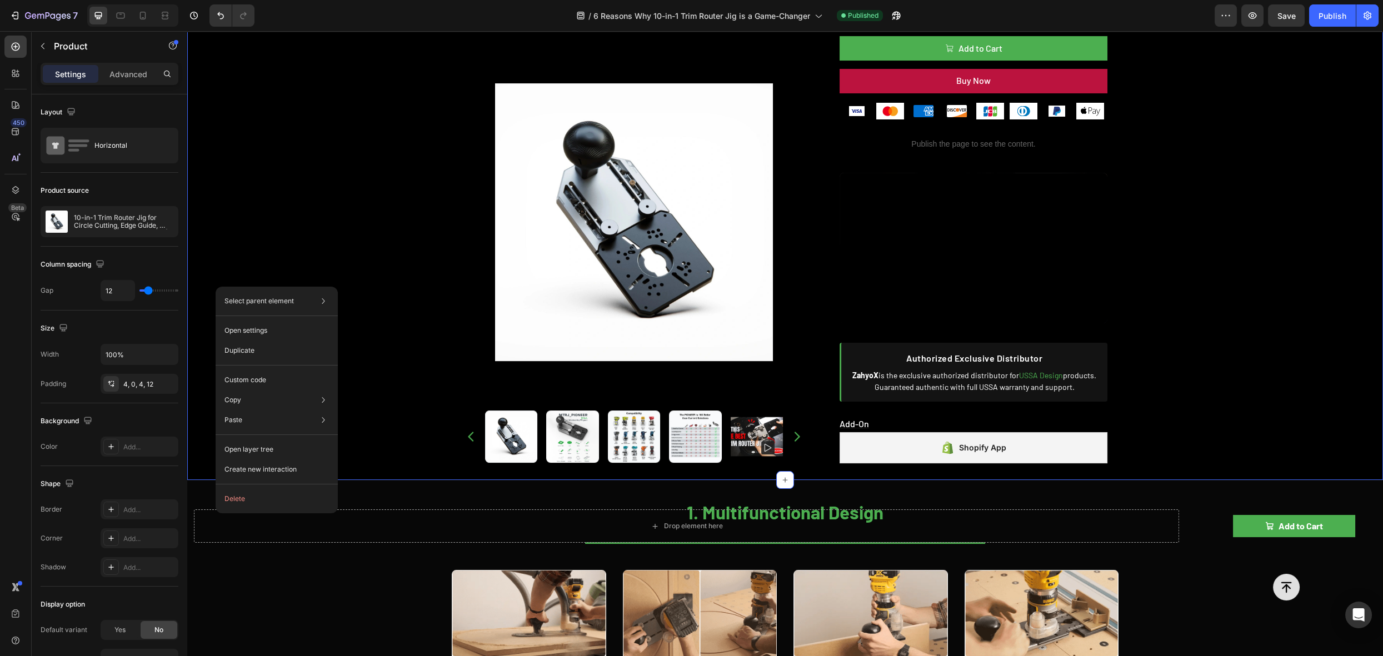
click at [1339, 333] on div "Product Images Publish the page to see the content. rating 10-in-1 Trim Router …" at bounding box center [785, 65] width 1196 height 830
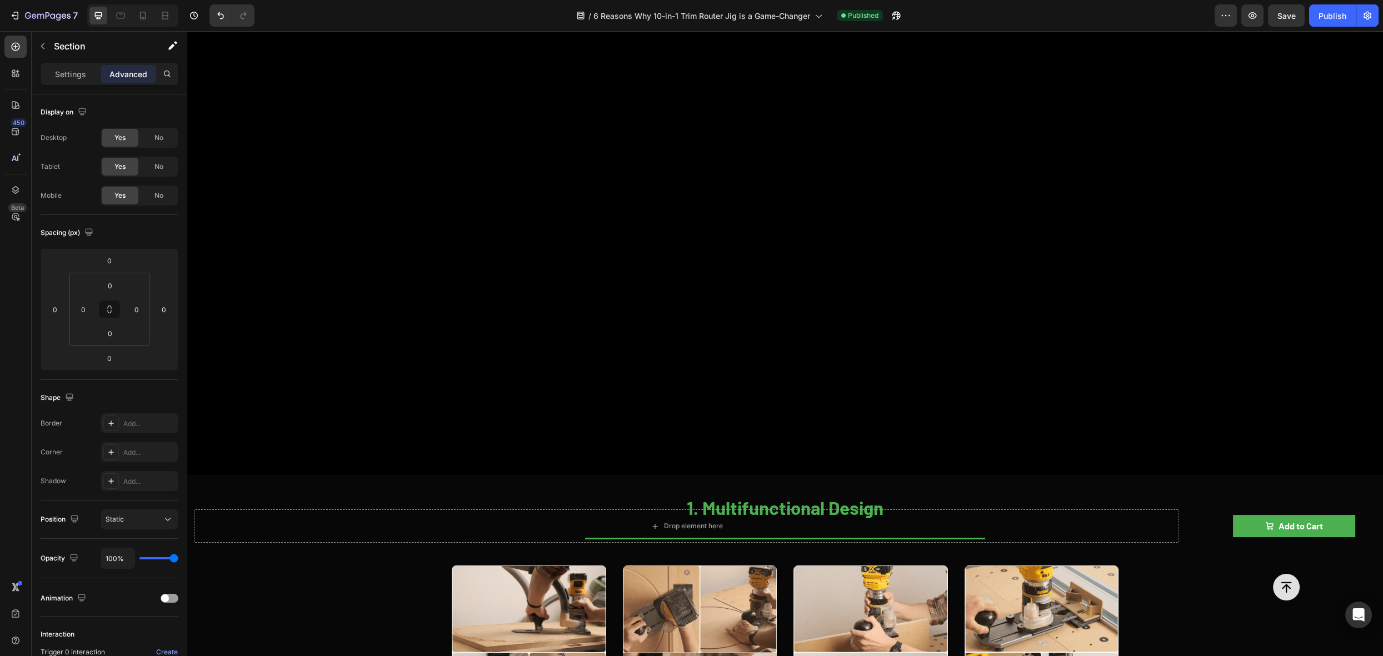
scroll to position [2177, 0]
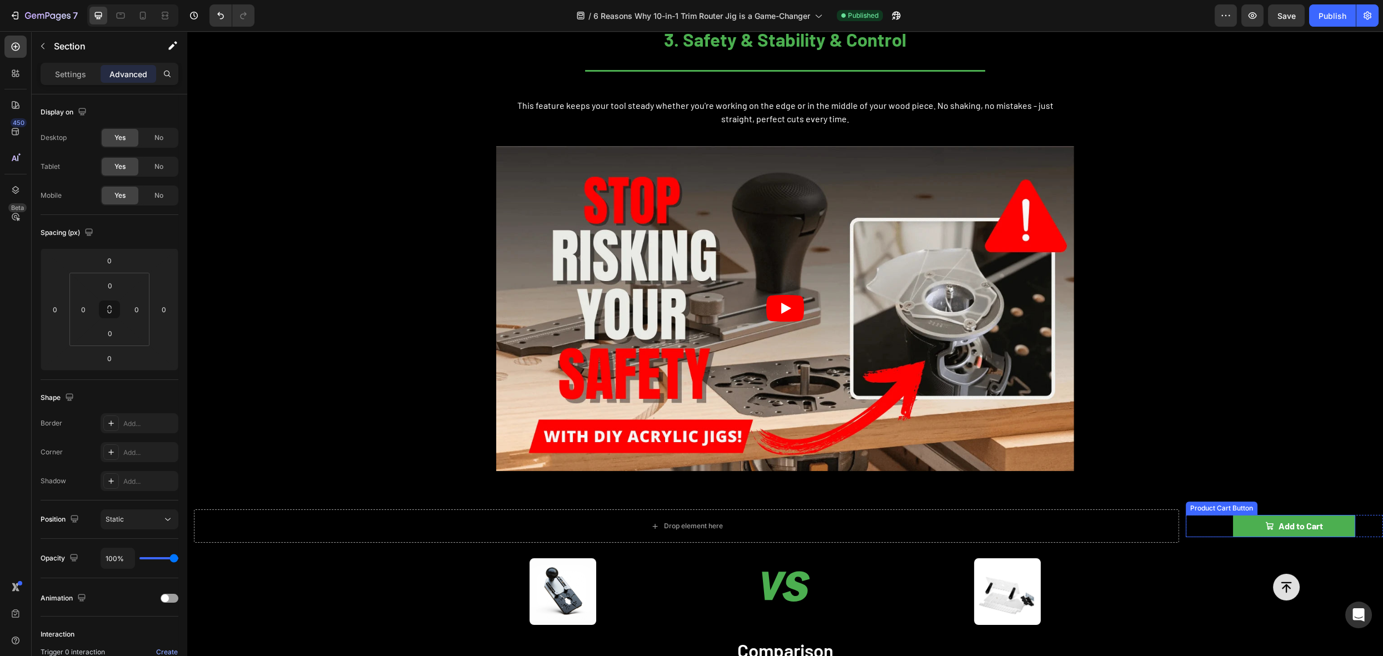
click at [1191, 529] on div "Add to Cart Product Cart Button" at bounding box center [1271, 526] width 170 height 22
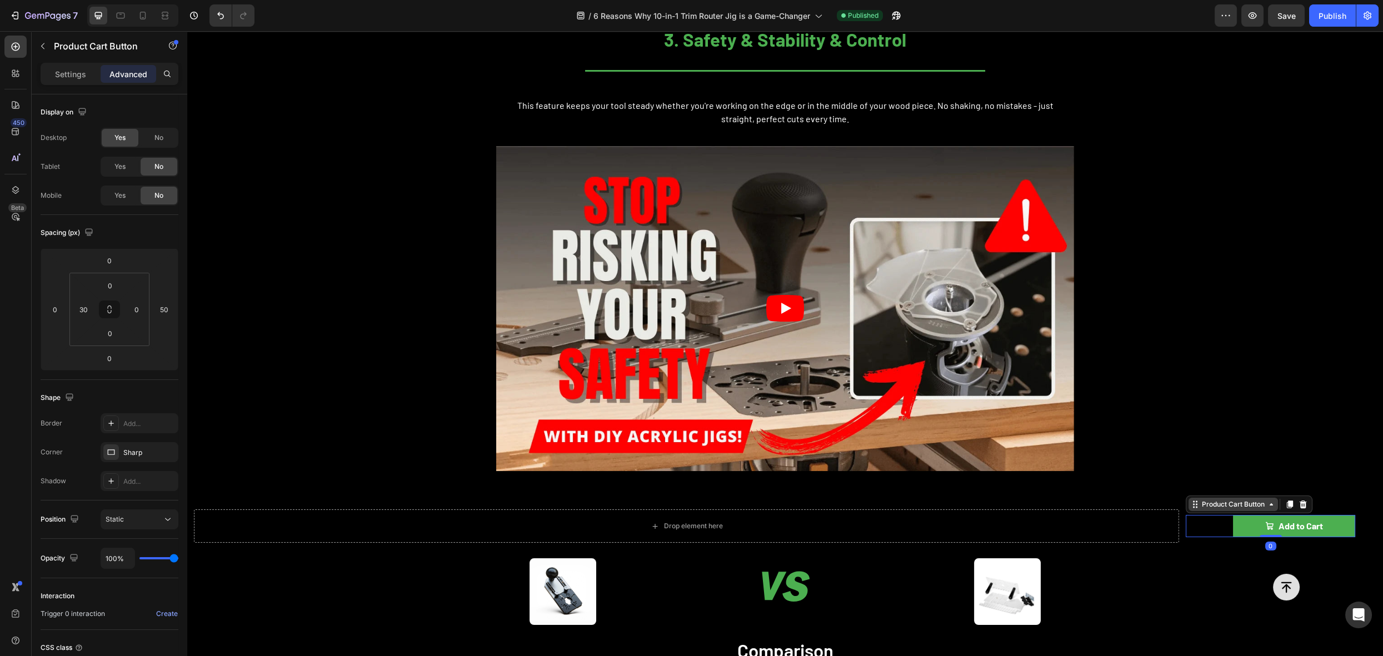
click at [1209, 509] on div "Product Cart Button" at bounding box center [1233, 505] width 67 height 10
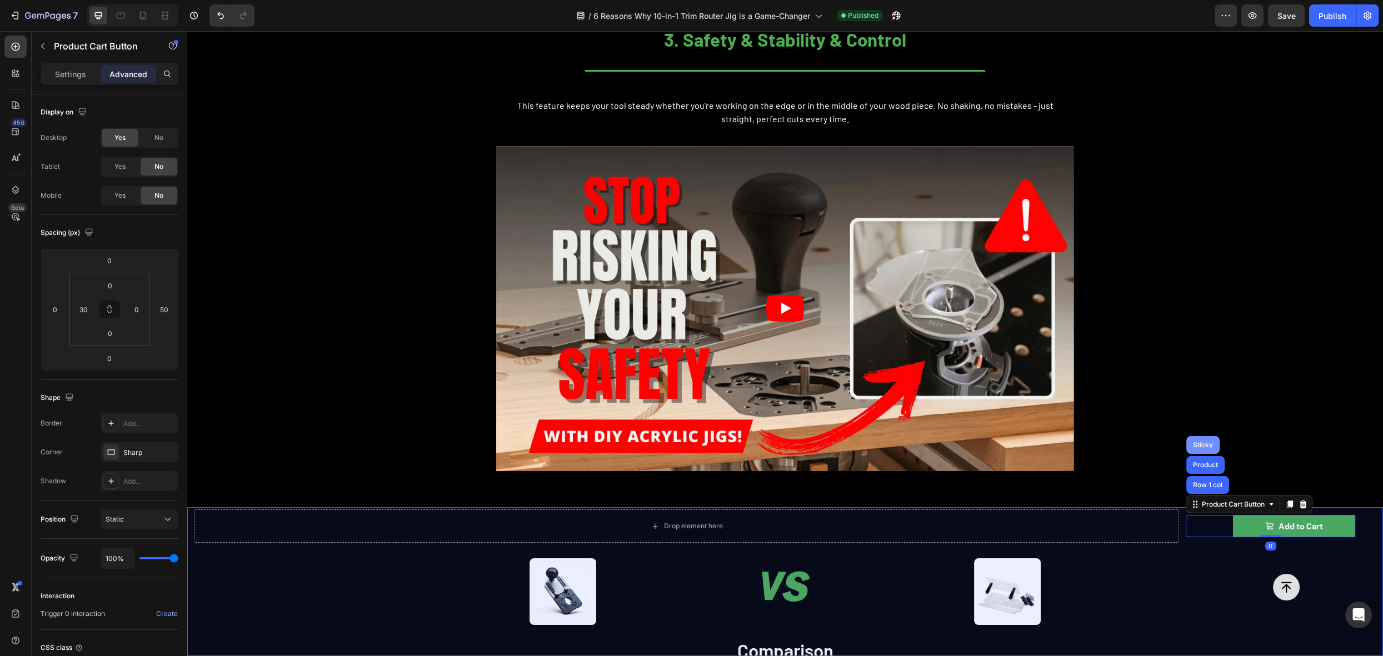
click at [1203, 444] on div "Sticky" at bounding box center [1203, 445] width 24 height 7
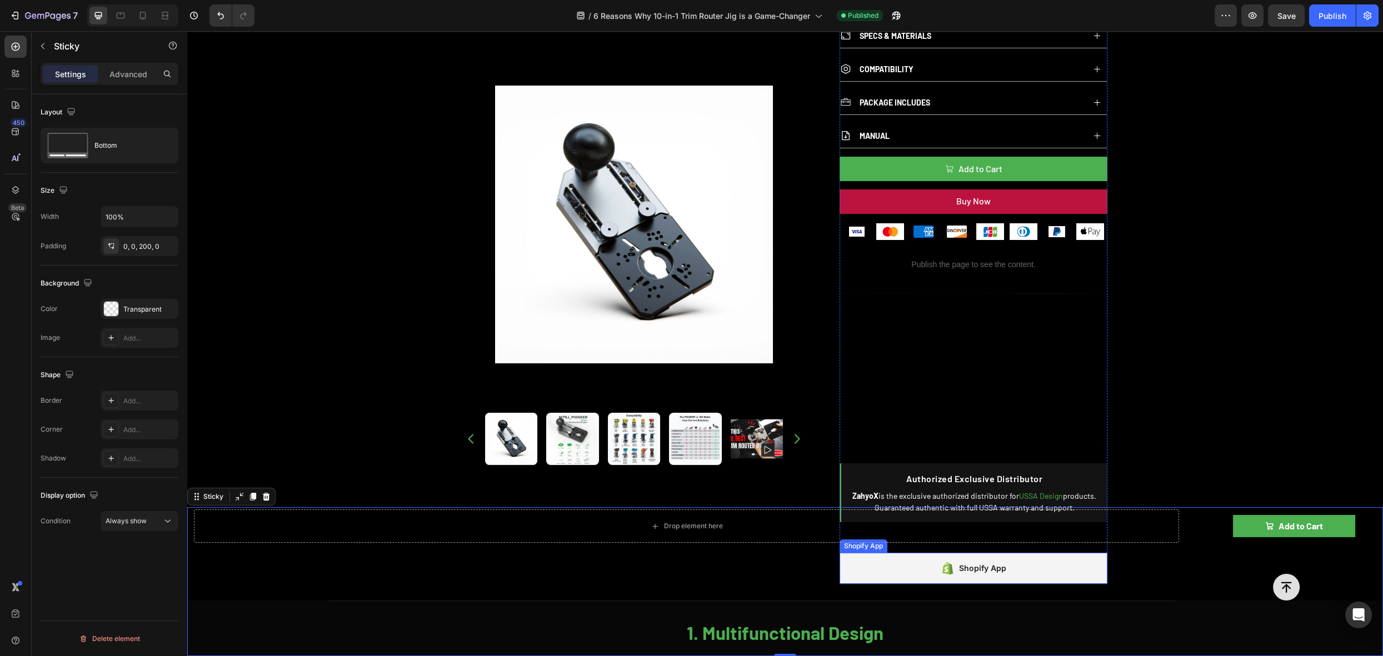
scroll to position [873, 0]
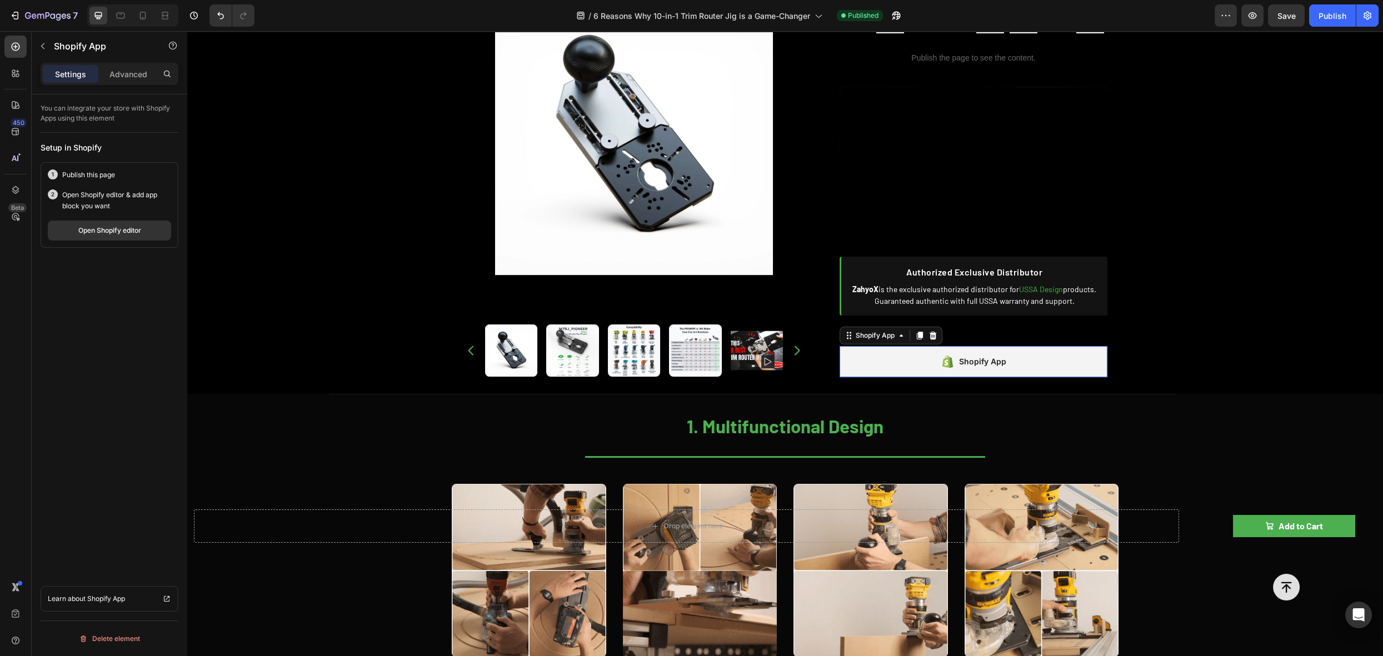
click at [886, 360] on div "Shopify App" at bounding box center [974, 361] width 268 height 31
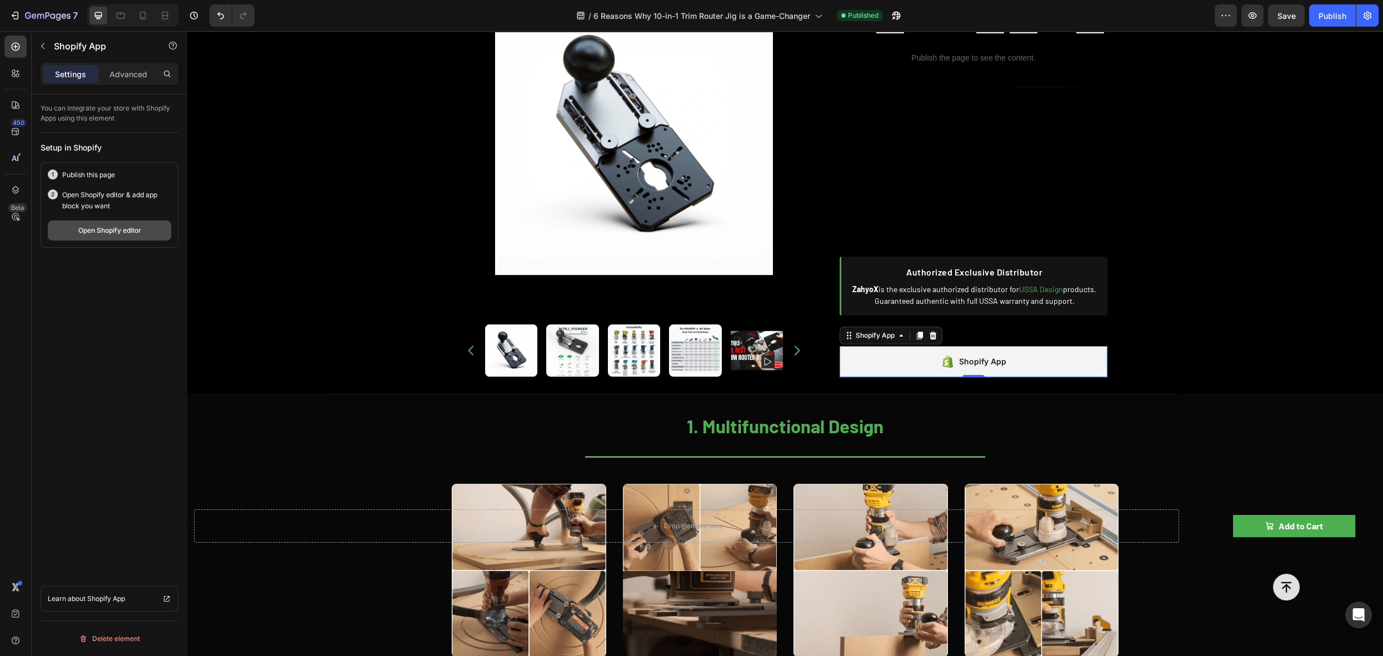
click at [133, 230] on div "Open Shopify editor" at bounding box center [109, 231] width 63 height 10
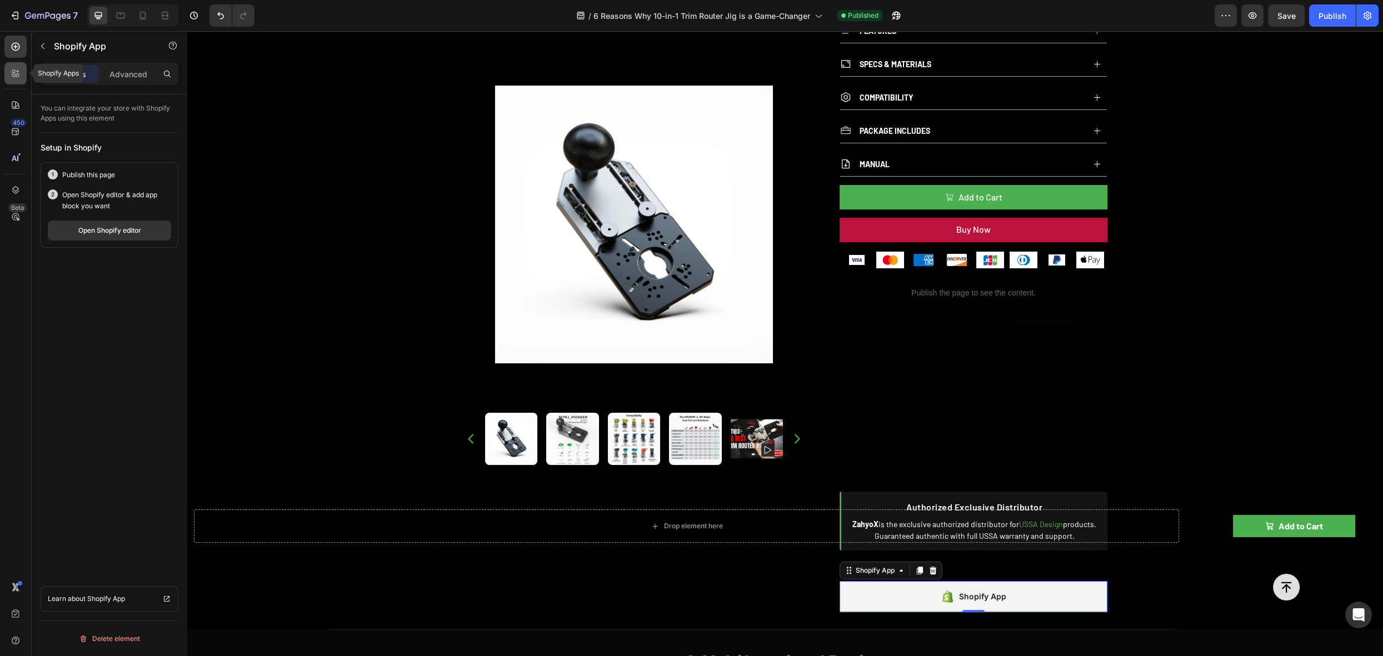
scroll to position [698, 0]
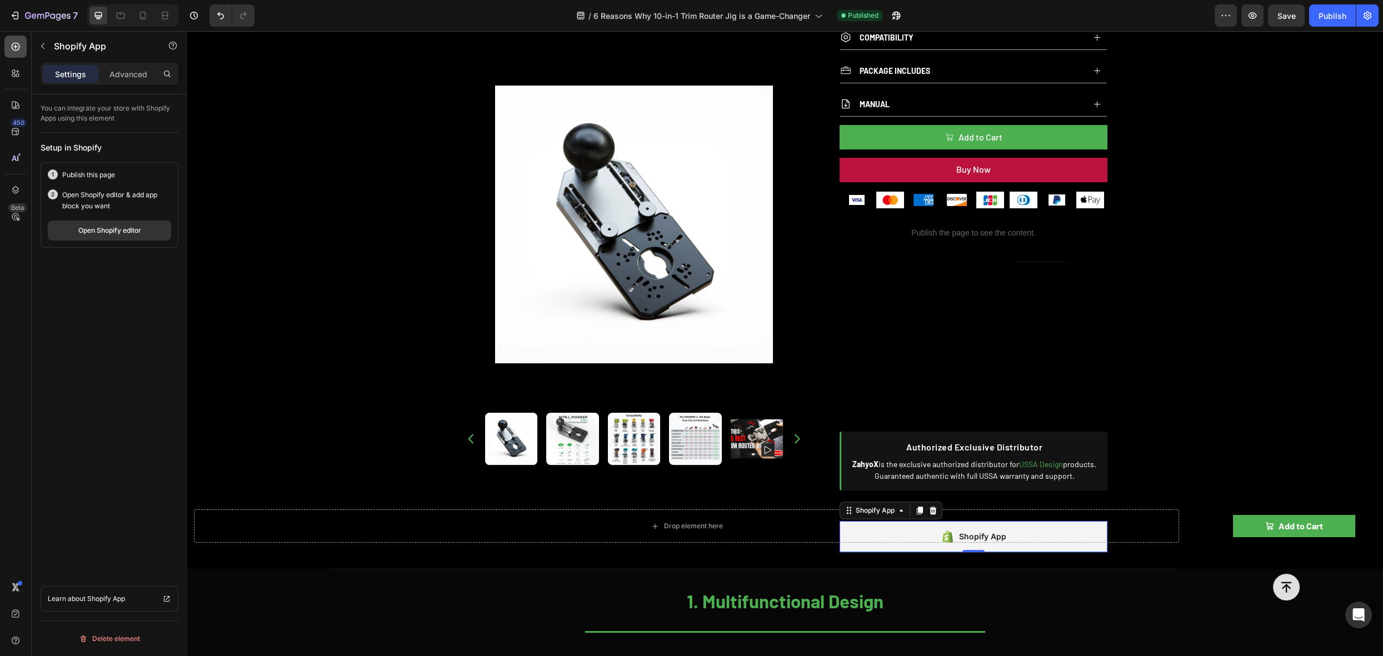
click at [18, 48] on icon at bounding box center [16, 47] width 8 height 8
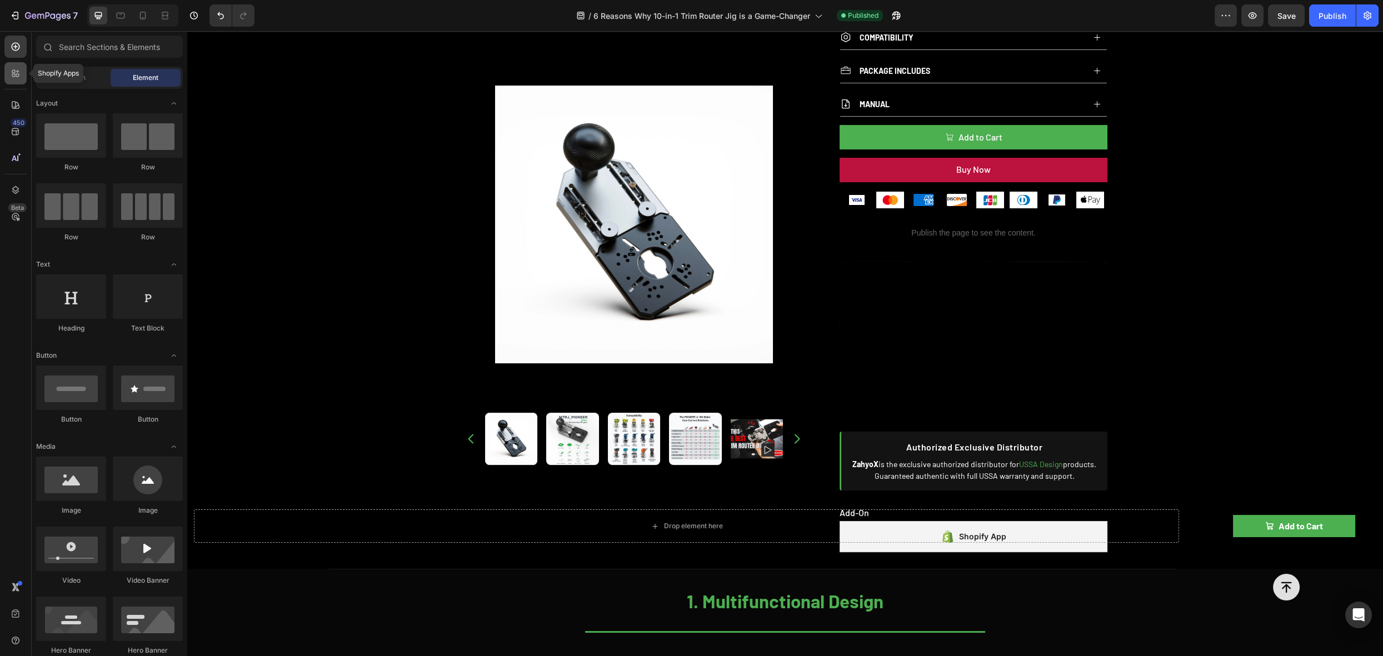
click at [19, 78] on icon at bounding box center [15, 73] width 11 height 11
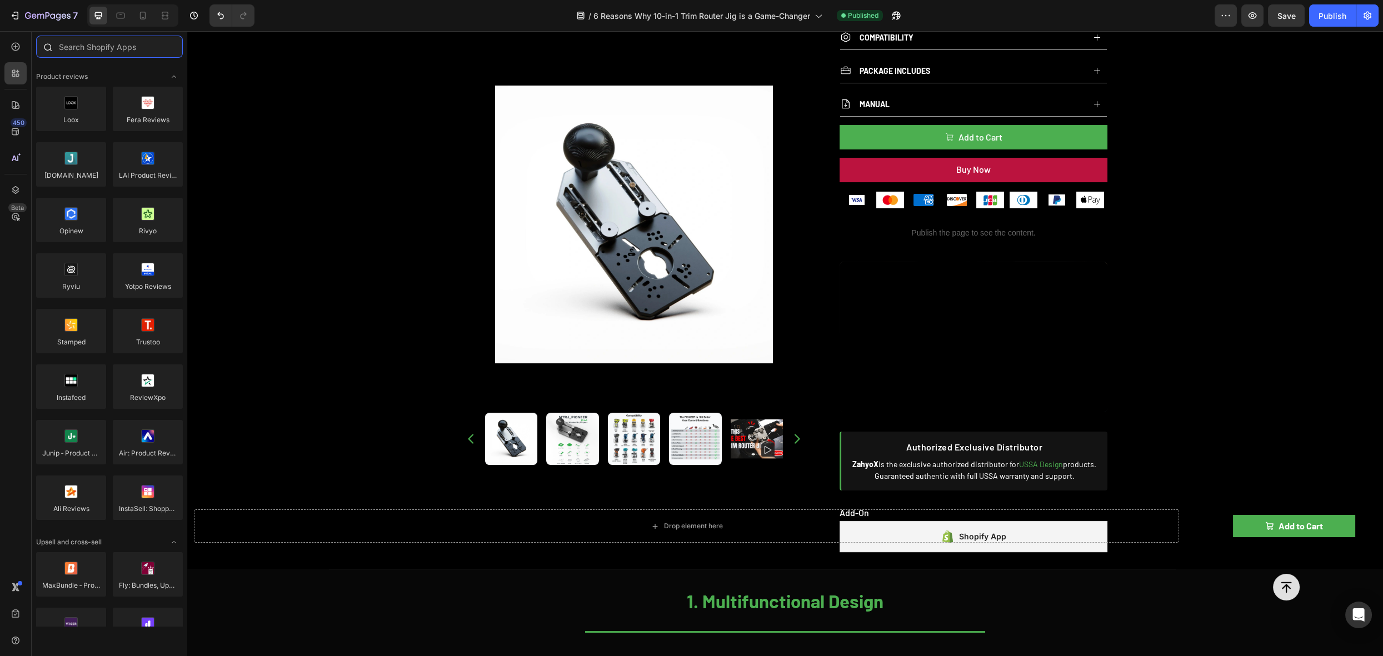
click at [78, 51] on input "text" at bounding box center [109, 47] width 147 height 22
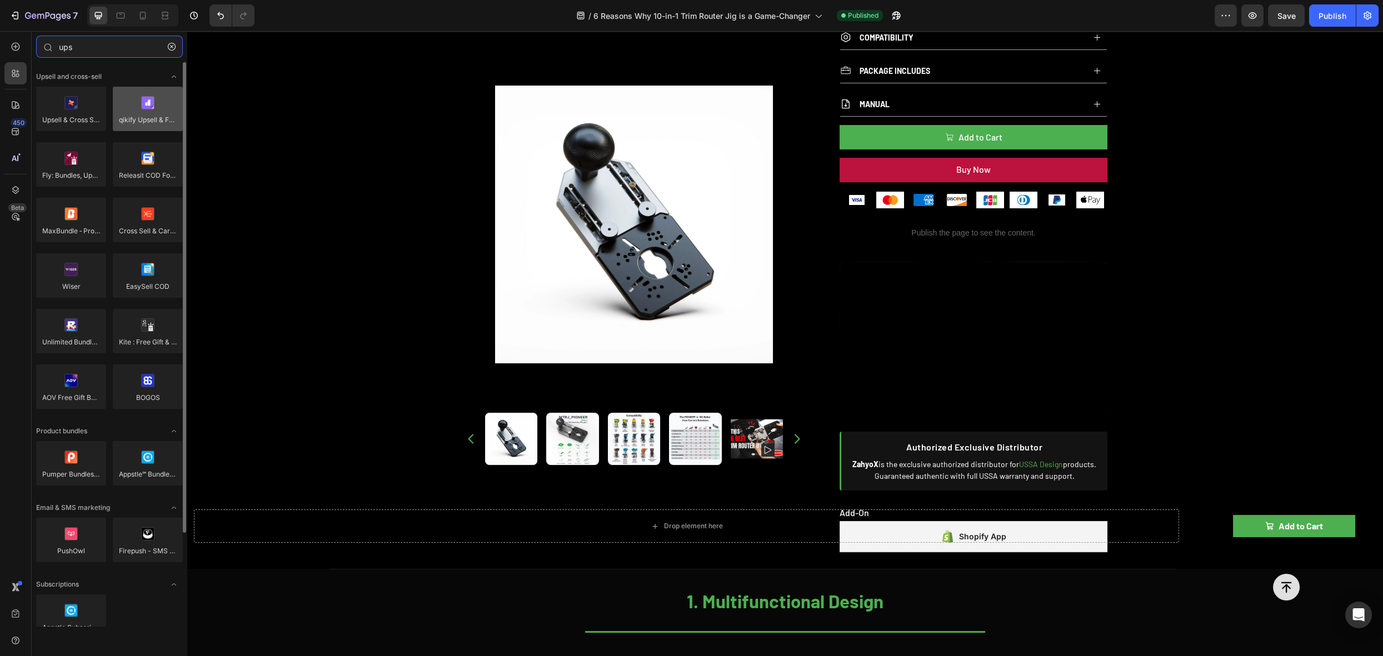
type input "ups"
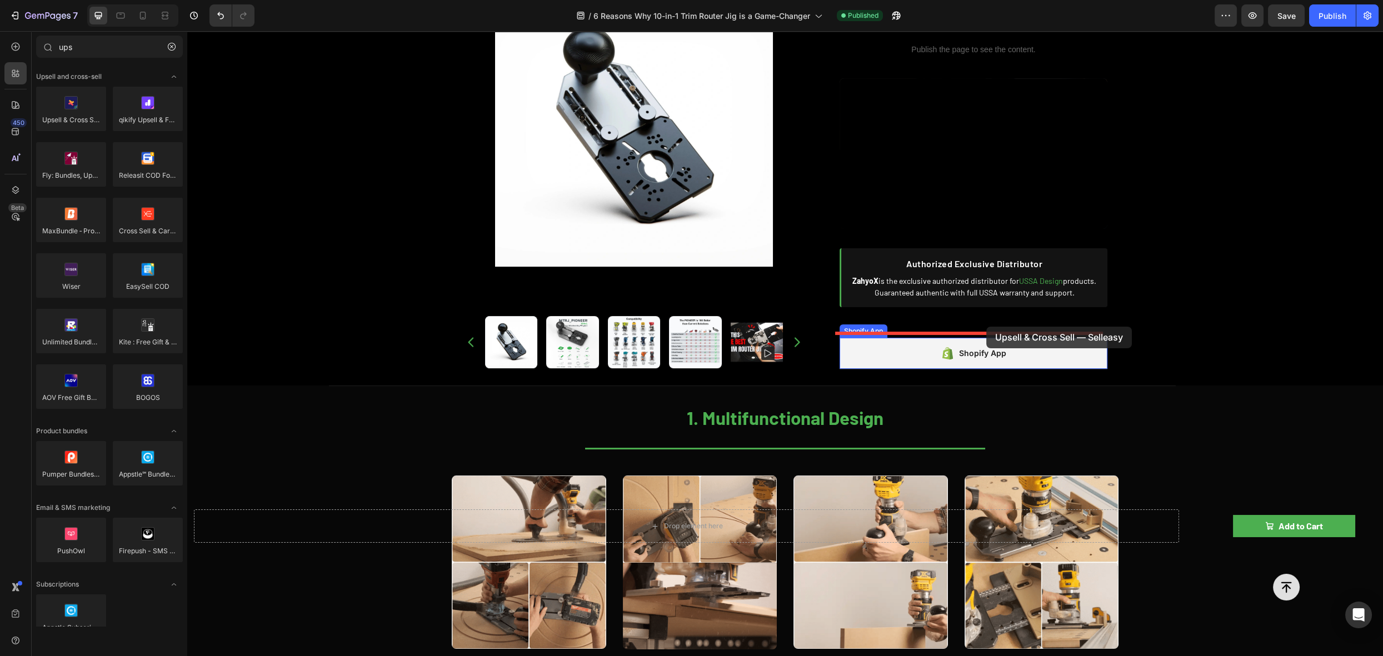
scroll to position [1091, 0]
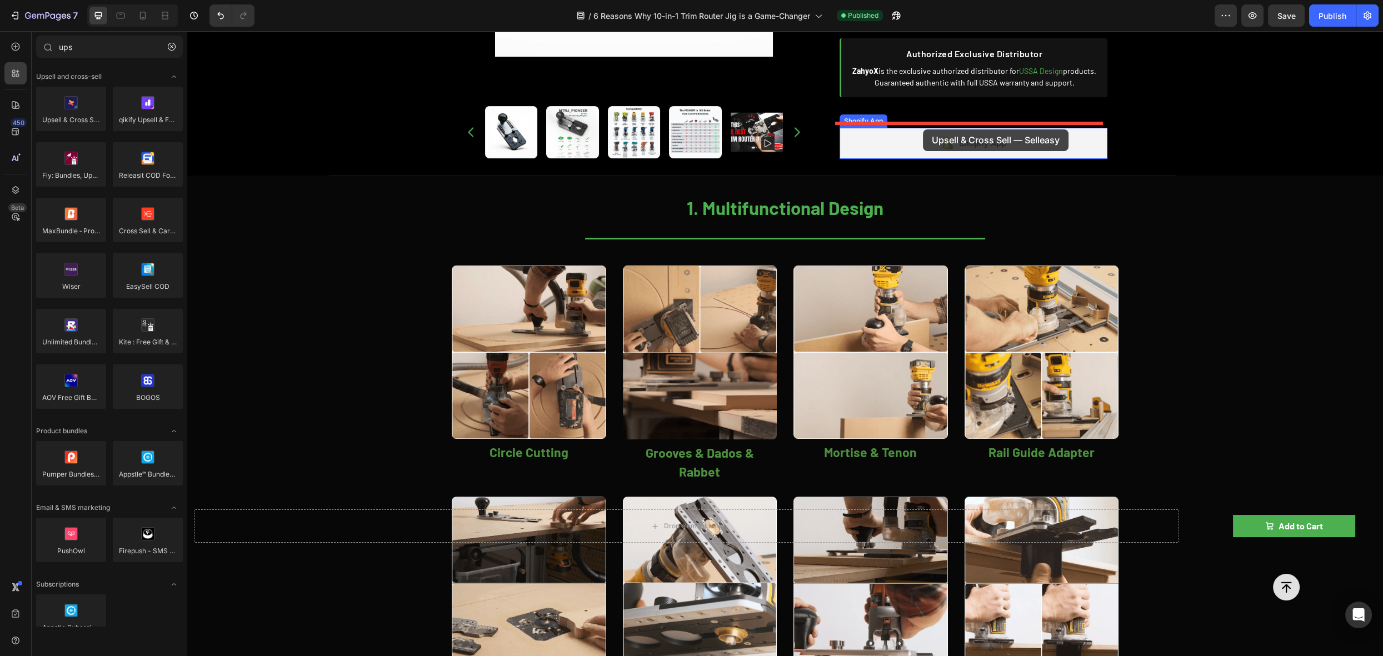
drag, startPoint x: 349, startPoint y: 157, endPoint x: 923, endPoint y: 130, distance: 574.8
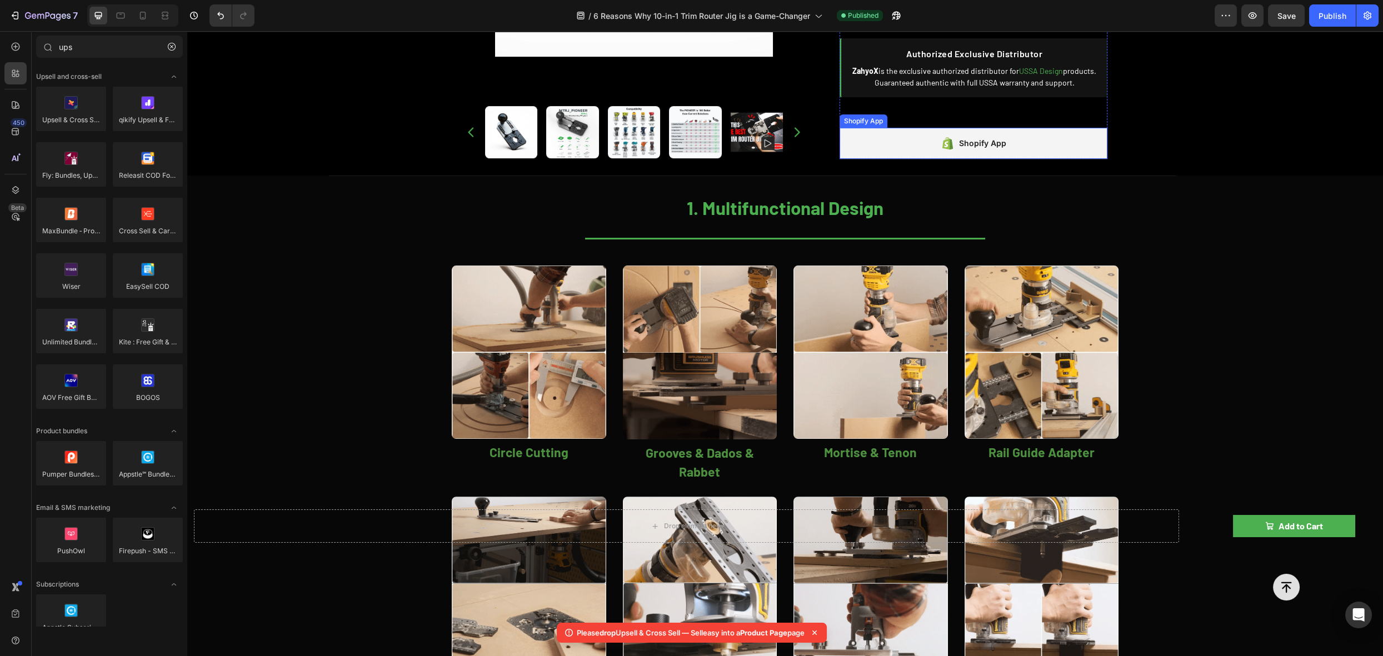
click at [1012, 130] on div "Shopify App" at bounding box center [974, 143] width 268 height 31
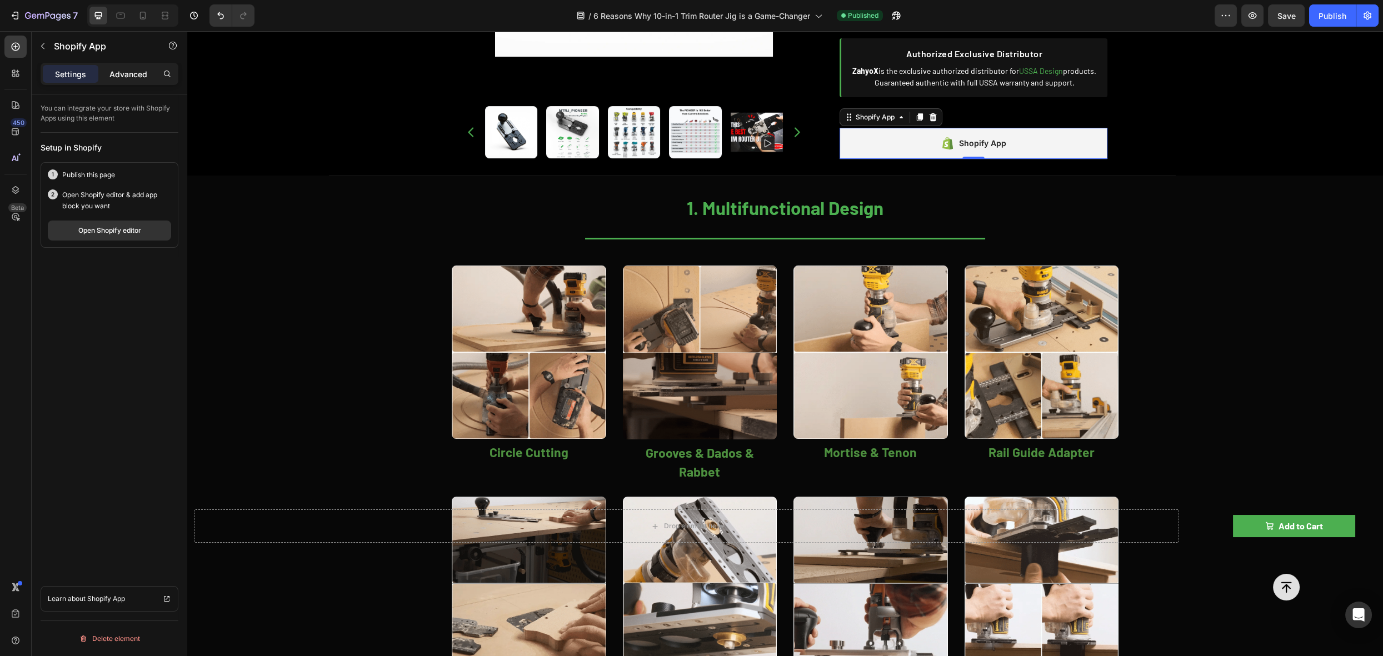
click at [132, 70] on p "Advanced" at bounding box center [128, 74] width 38 height 12
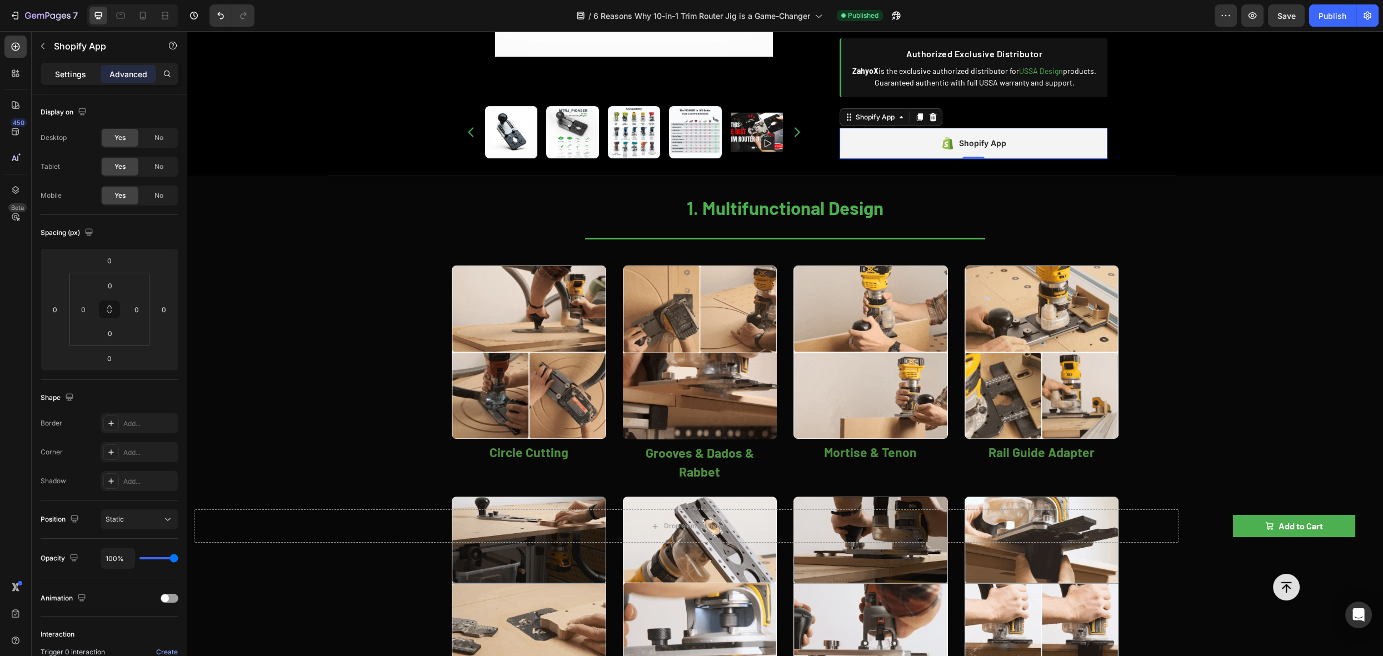
click at [66, 75] on p "Settings" at bounding box center [70, 74] width 31 height 12
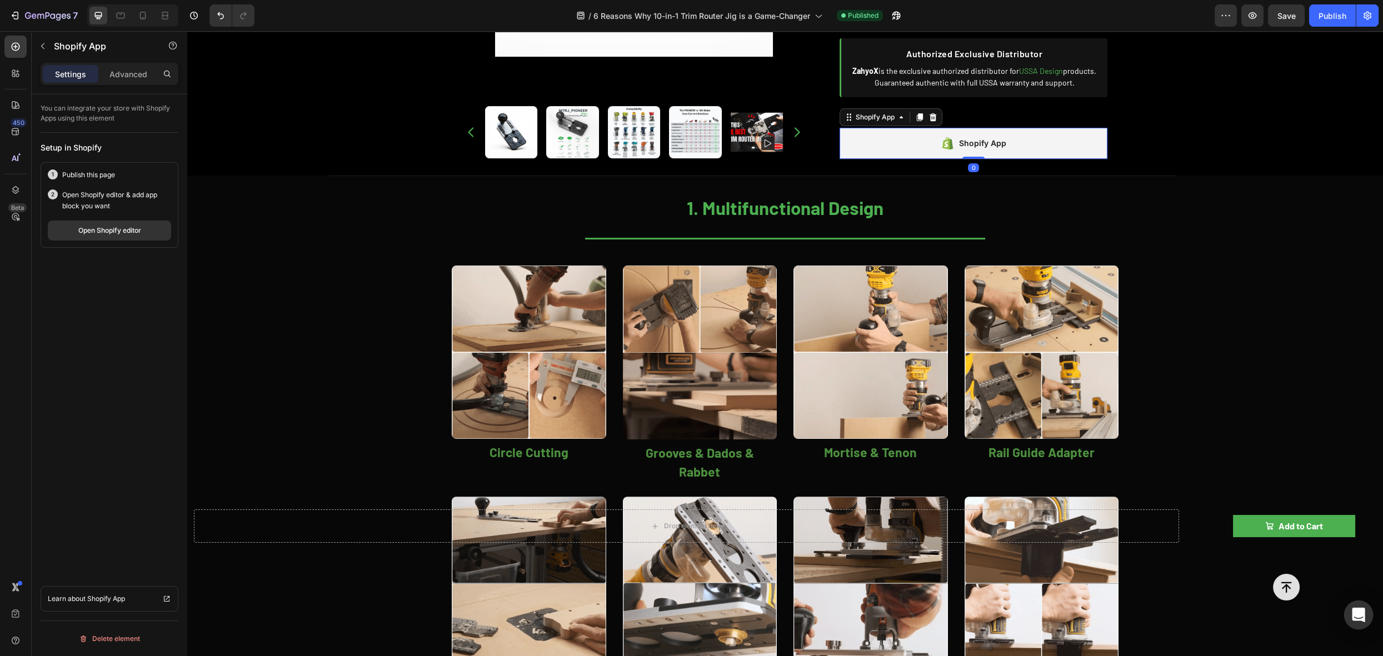
click at [1349, 615] on div "Open Intercom Messenger" at bounding box center [1358, 615] width 29 height 29
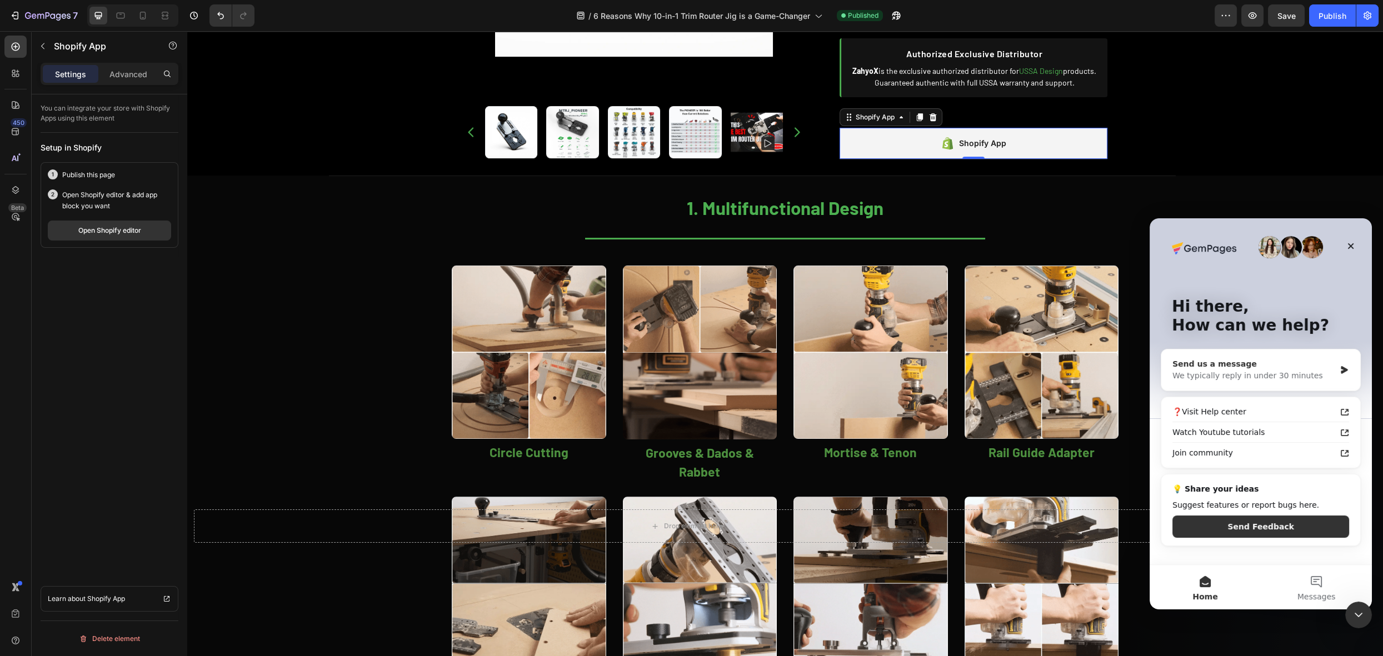
scroll to position [0, 0]
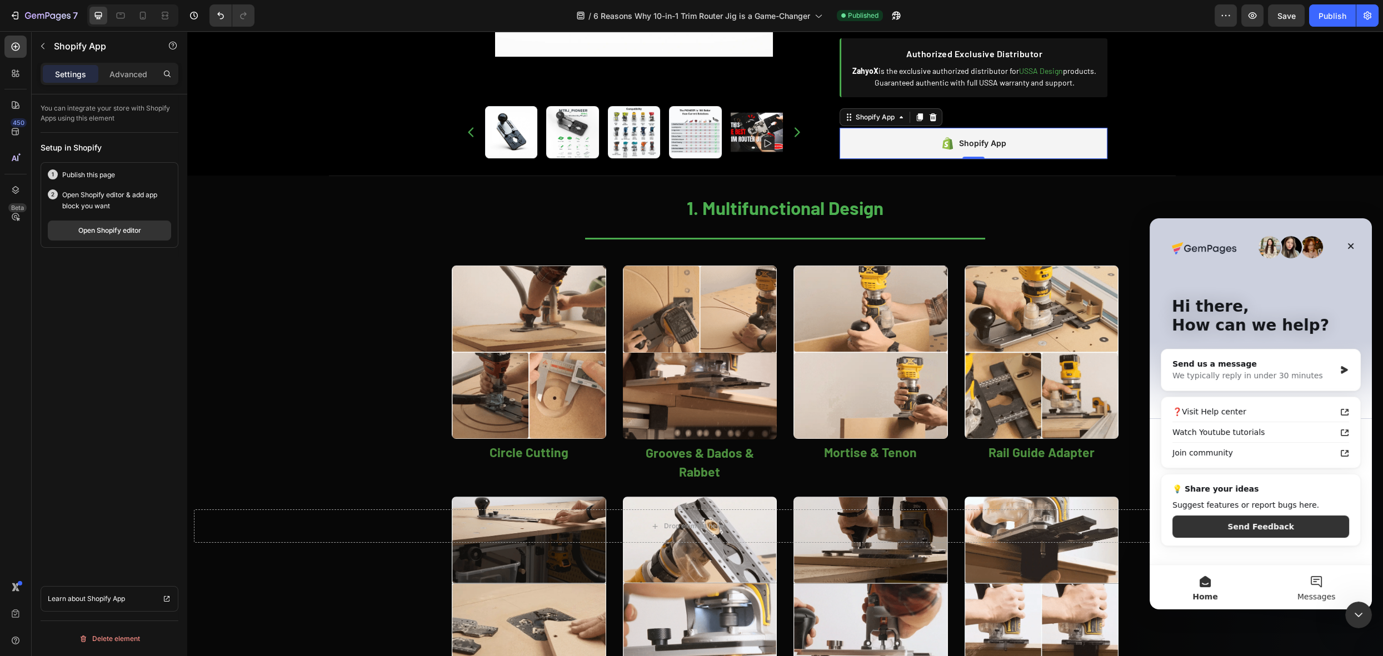
click at [1313, 582] on button "Messages" at bounding box center [1316, 587] width 111 height 44
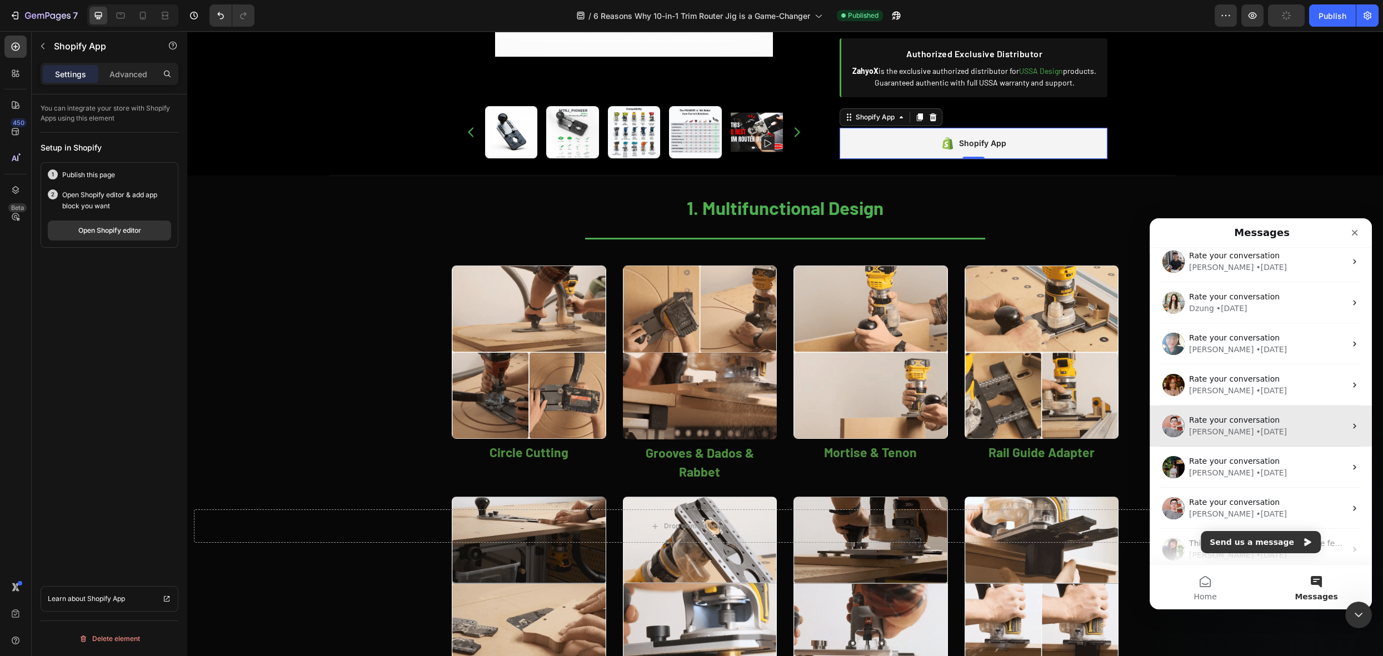
scroll to position [63, 0]
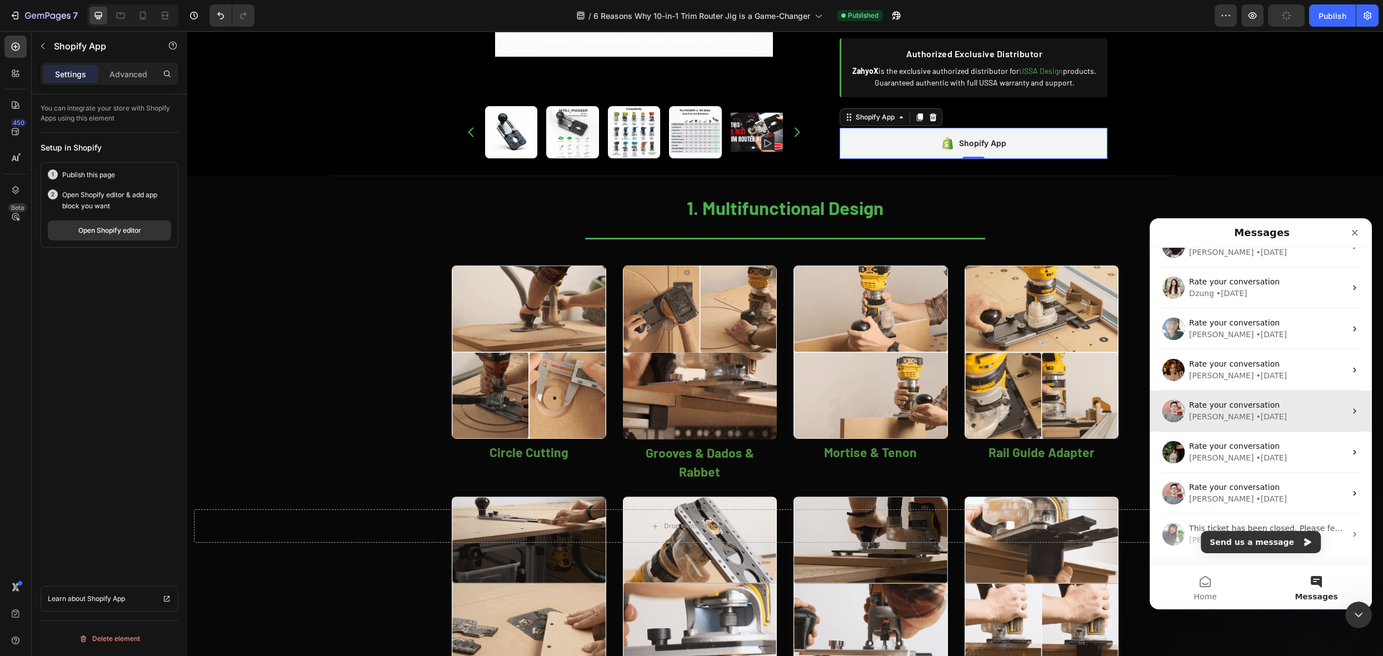
click at [1272, 416] on div "Harry • 13w ago" at bounding box center [1267, 417] width 157 height 12
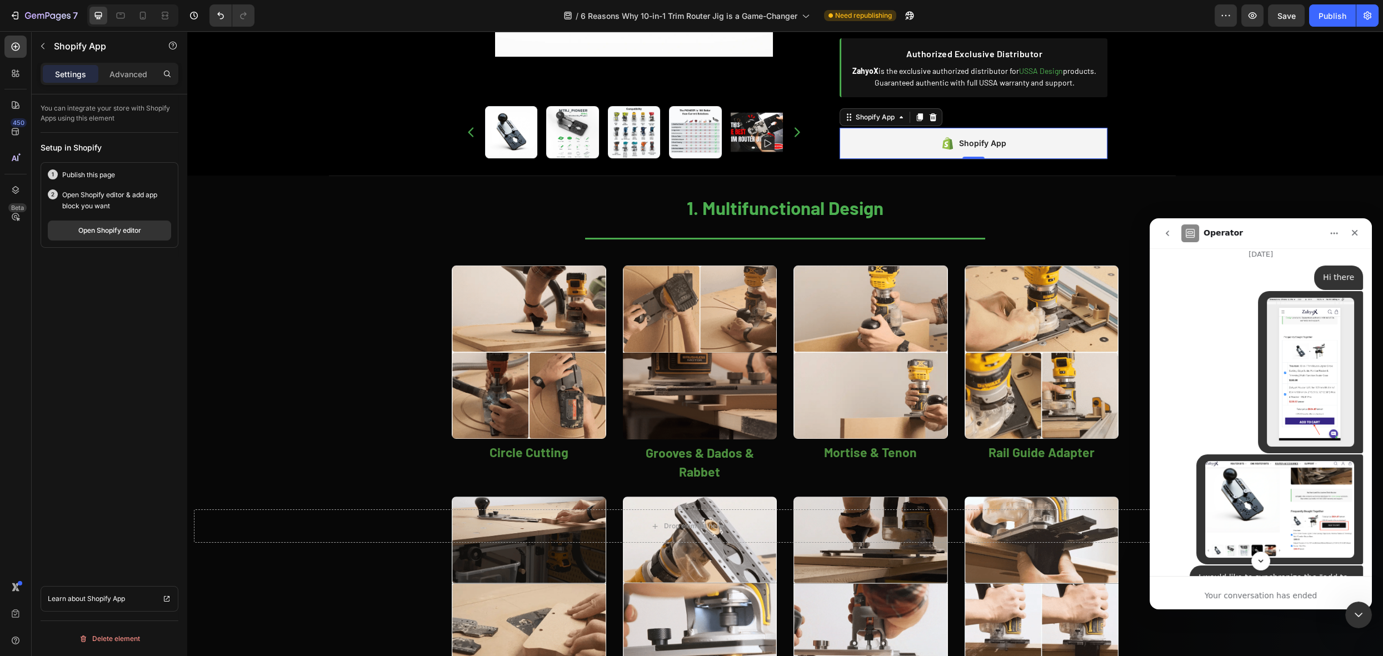
scroll to position [0, 0]
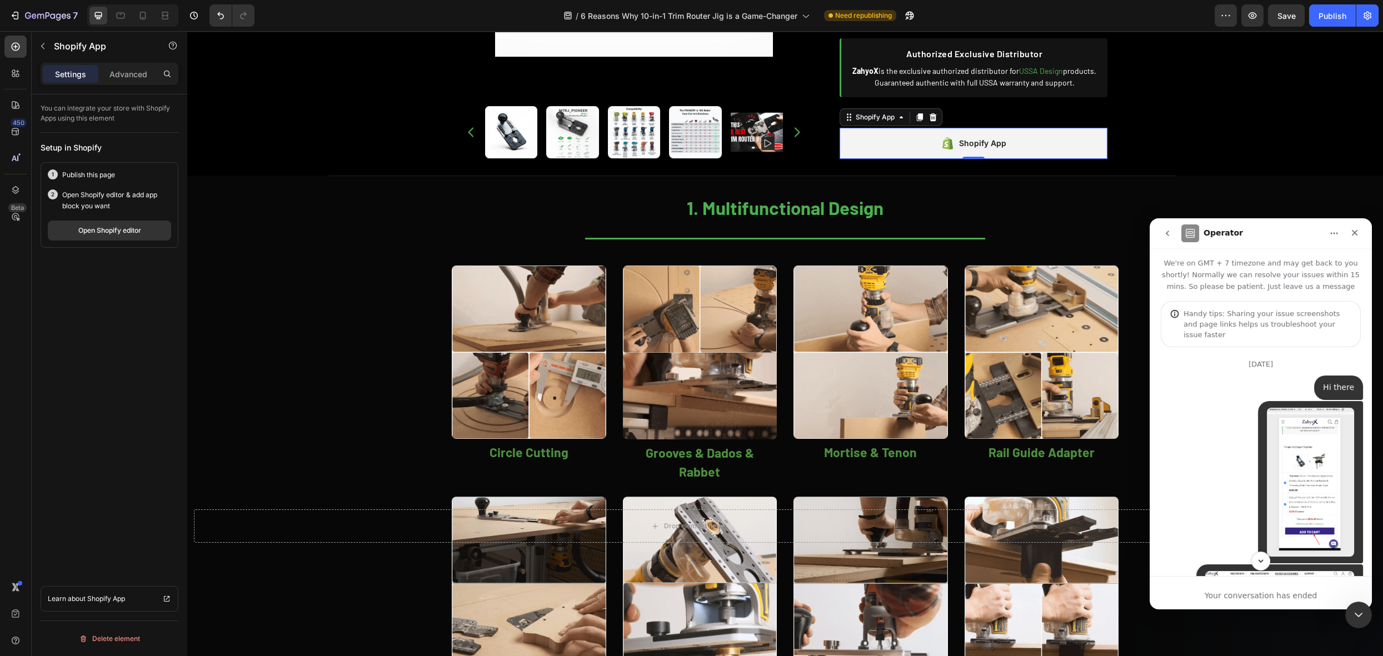
click at [1172, 231] on icon "go back" at bounding box center [1167, 233] width 9 height 9
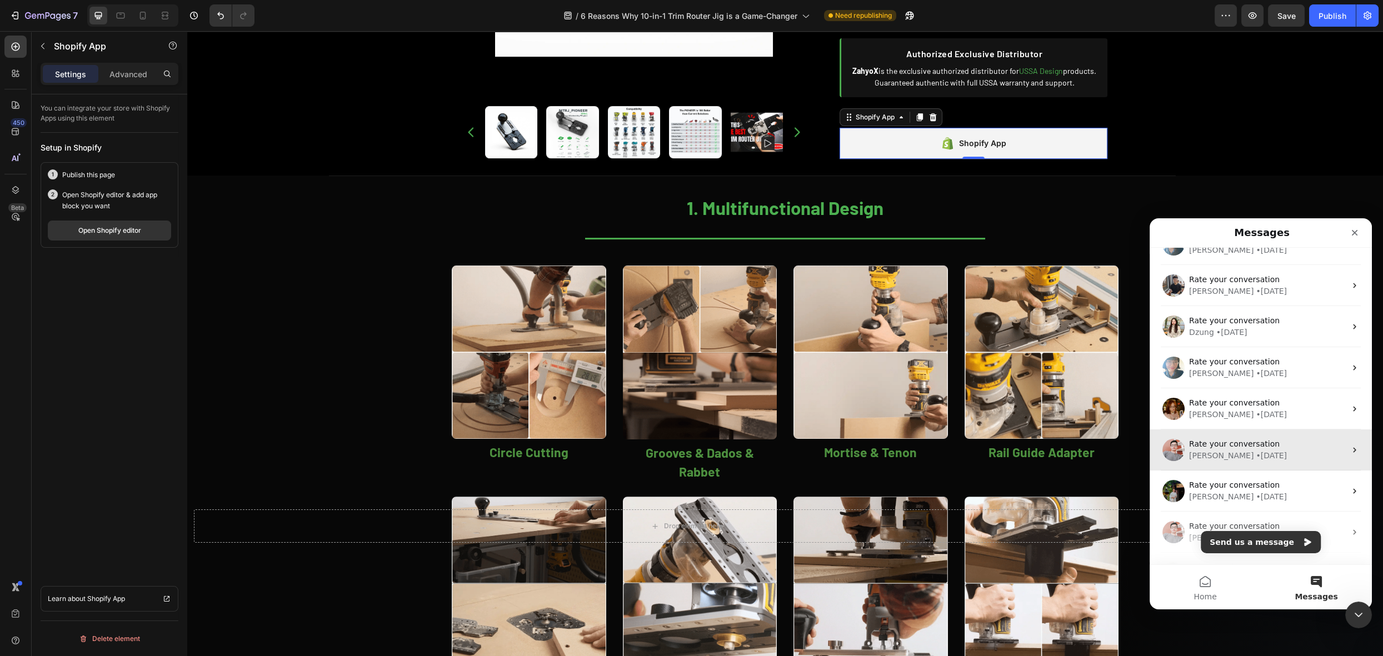
scroll to position [40, 0]
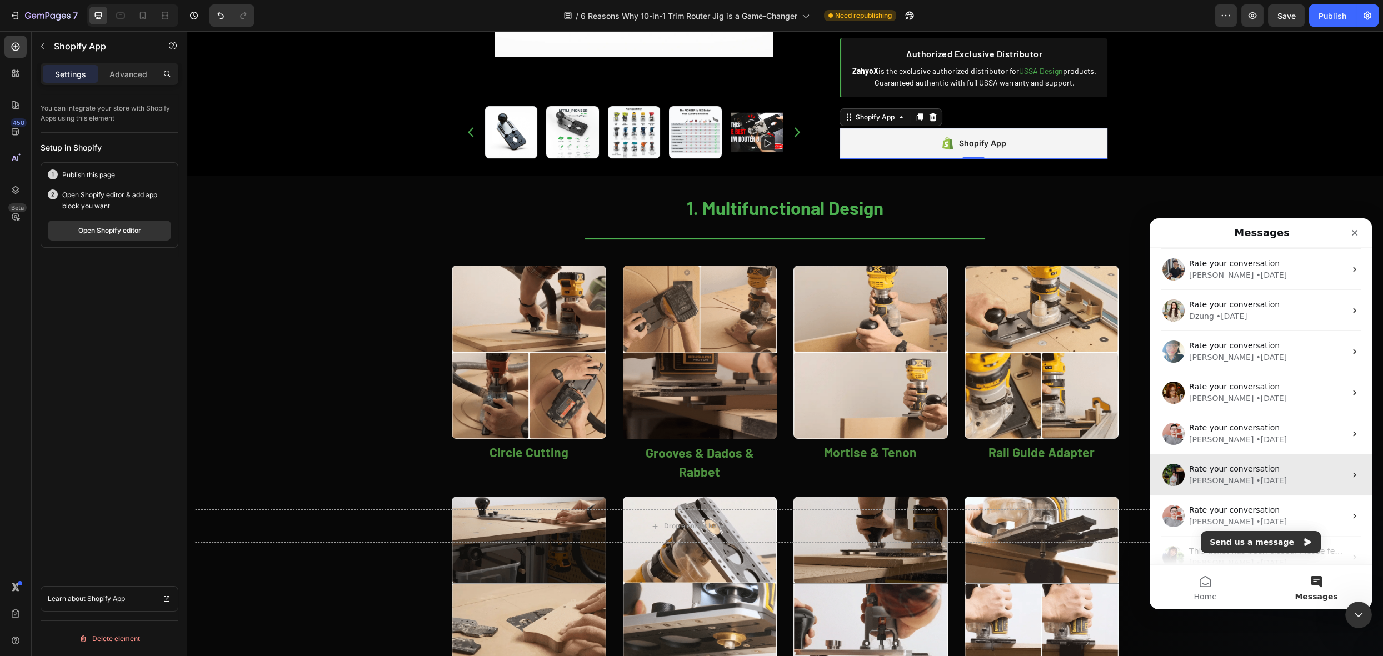
click at [1256, 483] on div "• 14w ago" at bounding box center [1271, 481] width 31 height 12
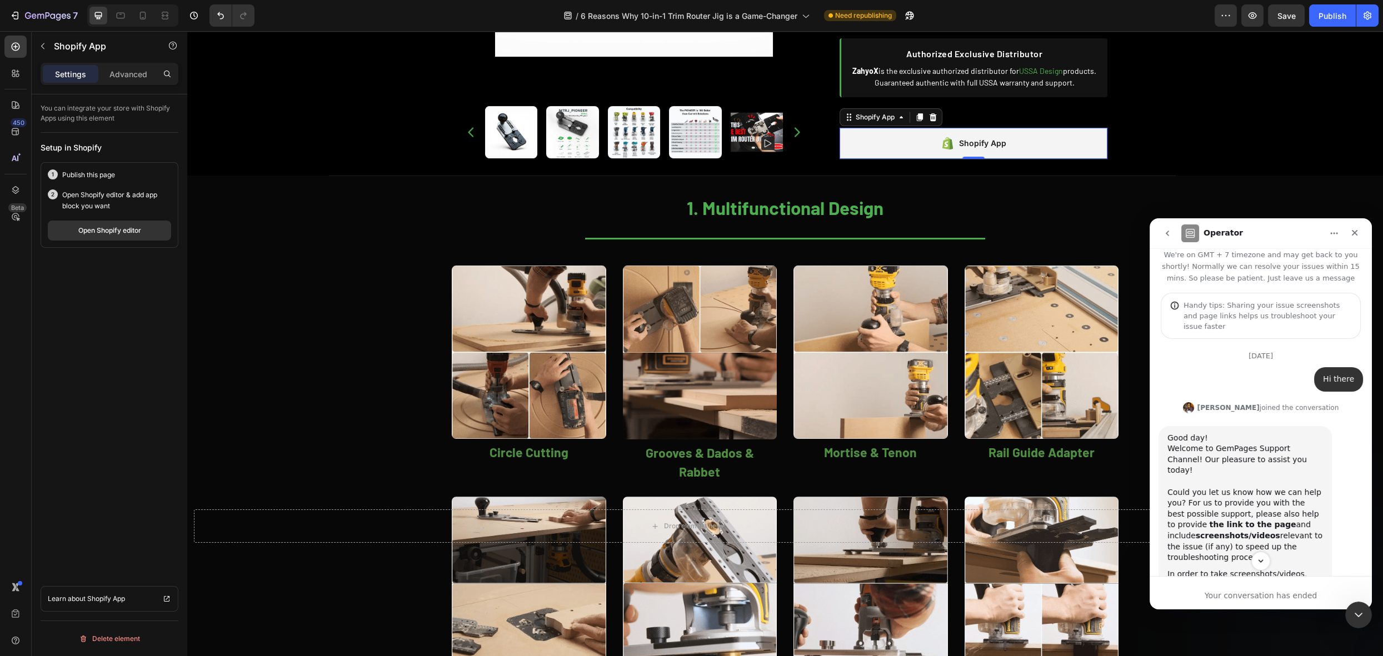
scroll to position [0, 0]
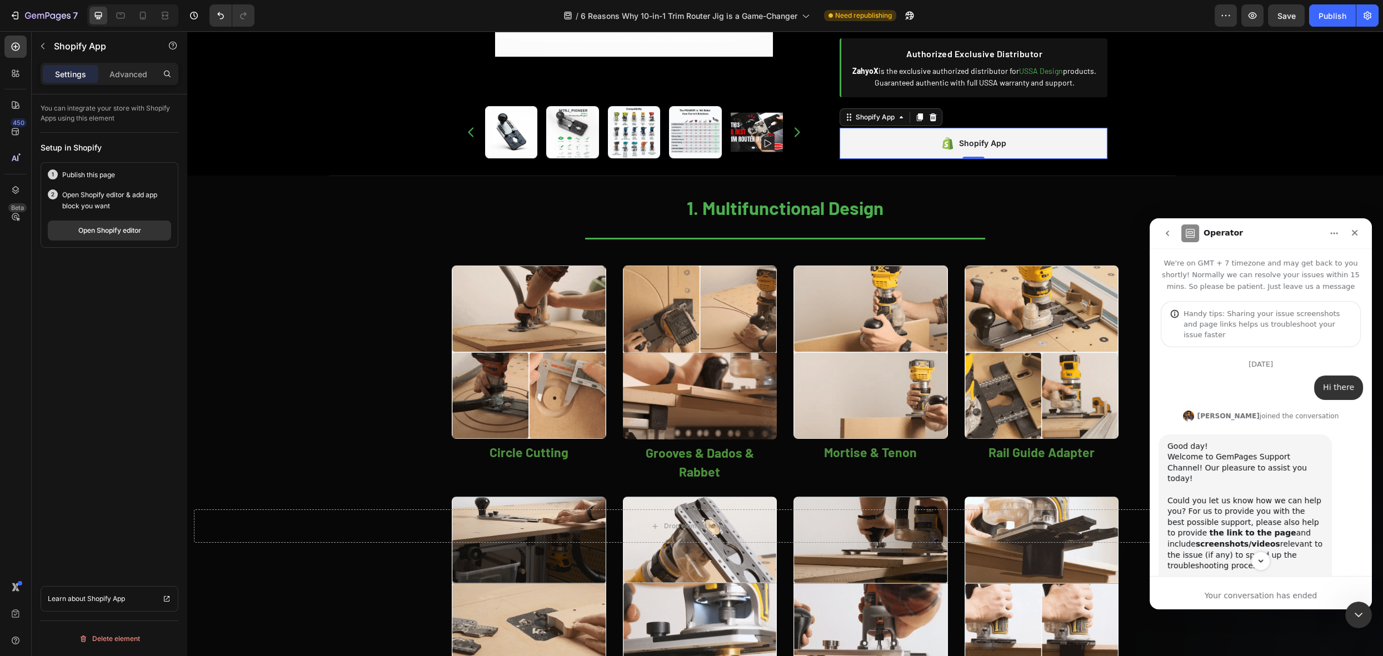
click at [1171, 233] on icon "go back" at bounding box center [1167, 233] width 9 height 9
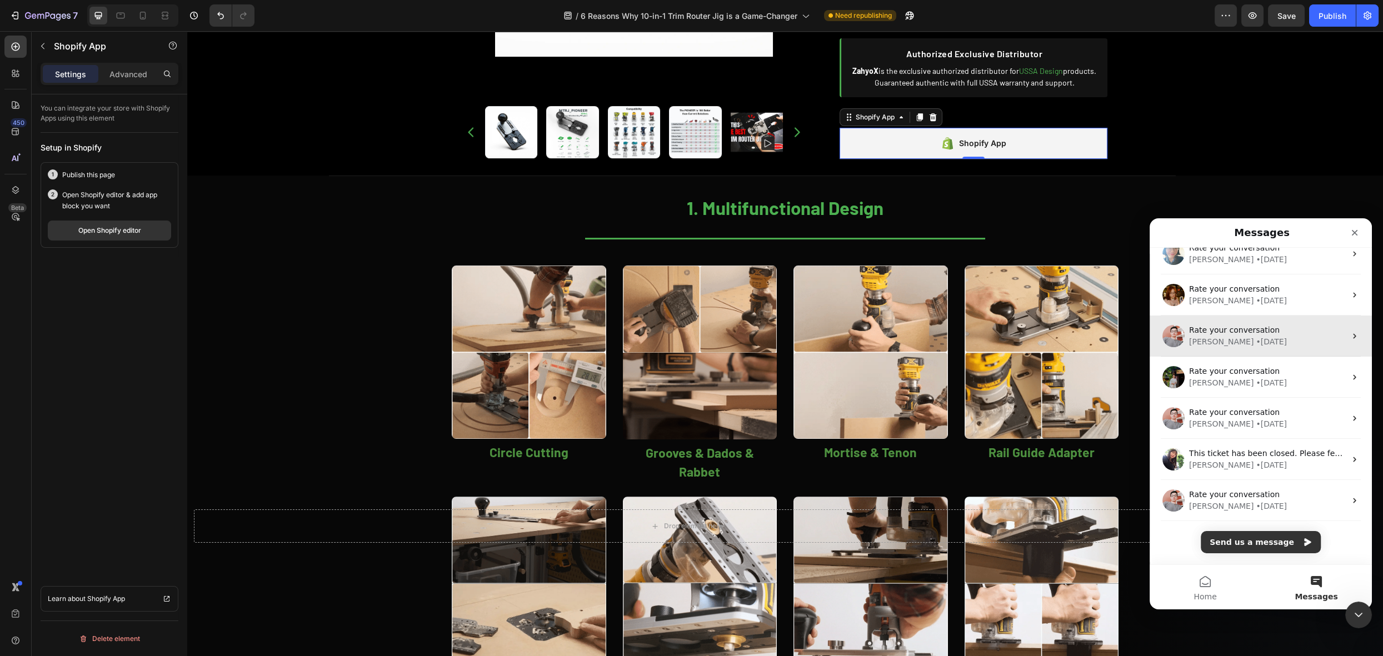
click at [1264, 420] on div "Harry • 14w ago" at bounding box center [1267, 425] width 157 height 12
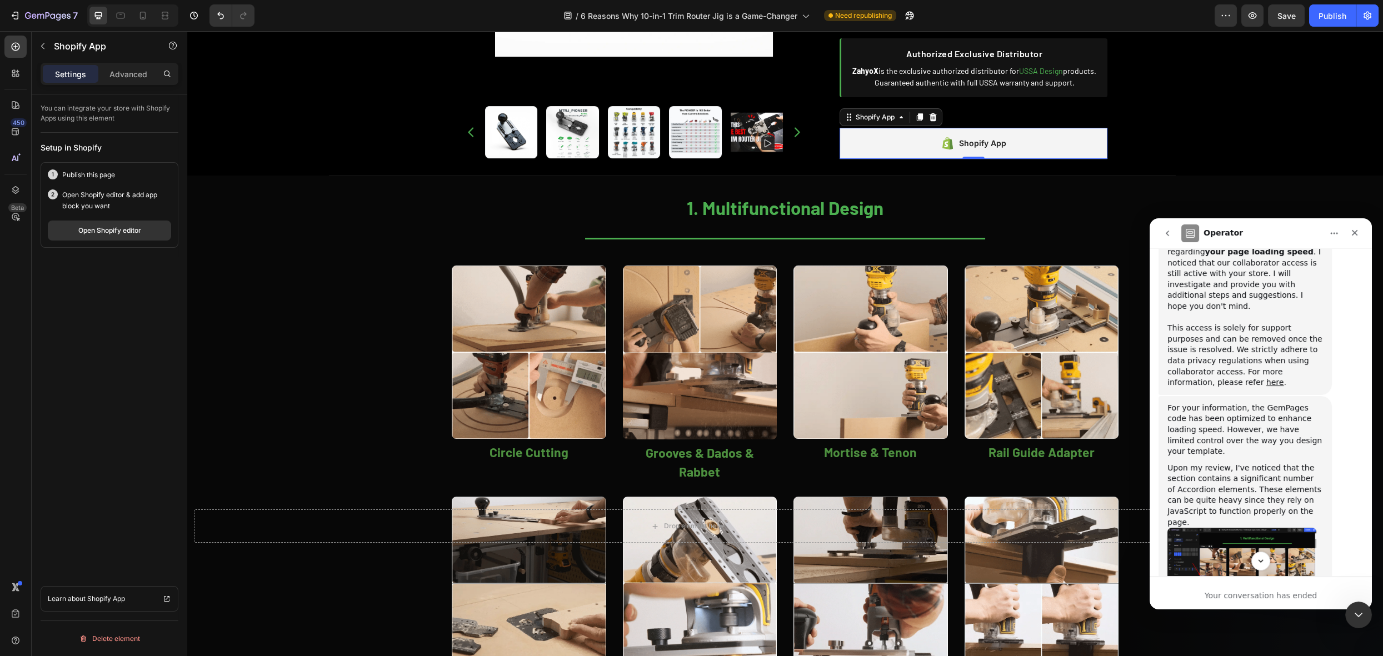
scroll to position [655, 0]
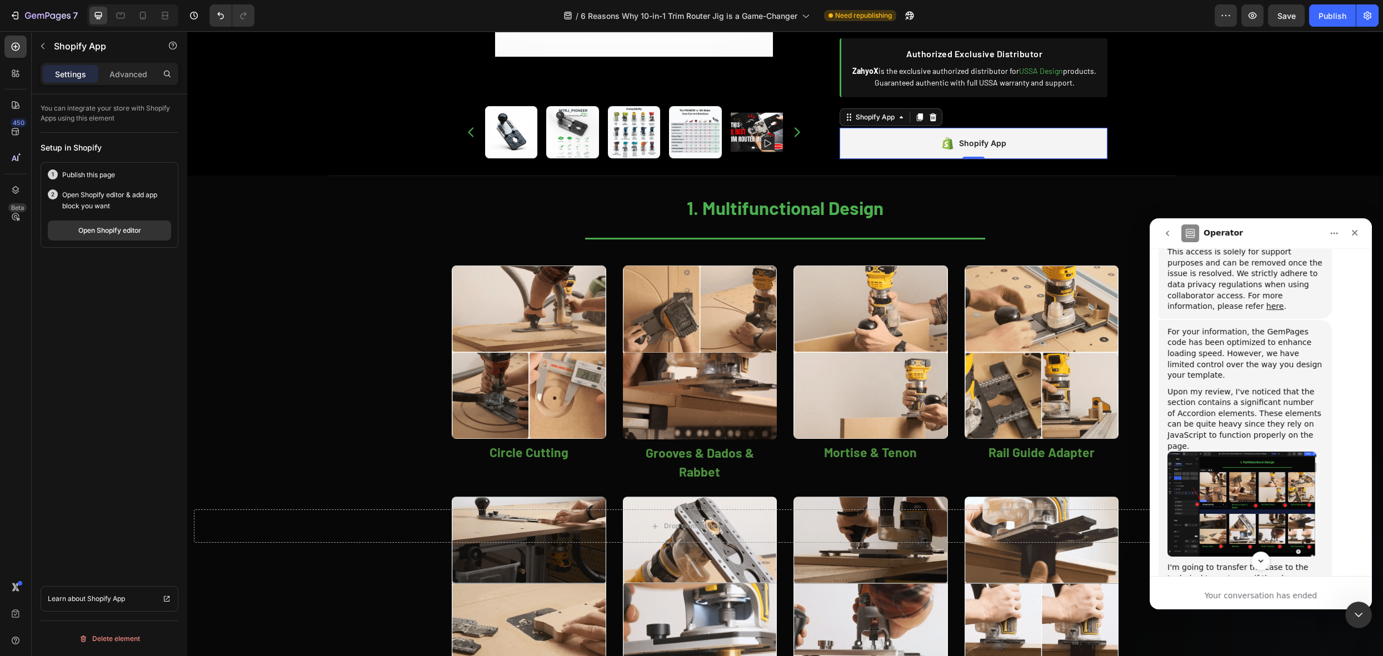
click at [1166, 235] on icon "go back" at bounding box center [1167, 233] width 9 height 9
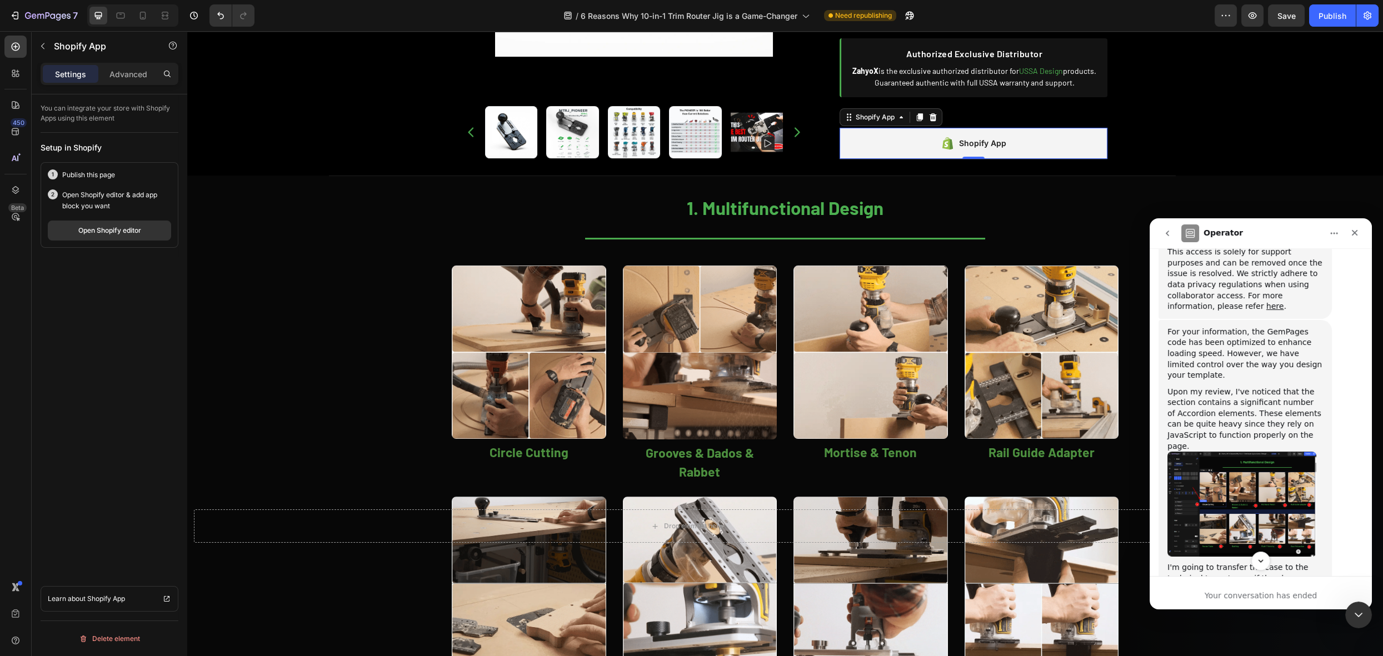
scroll to position [0, 0]
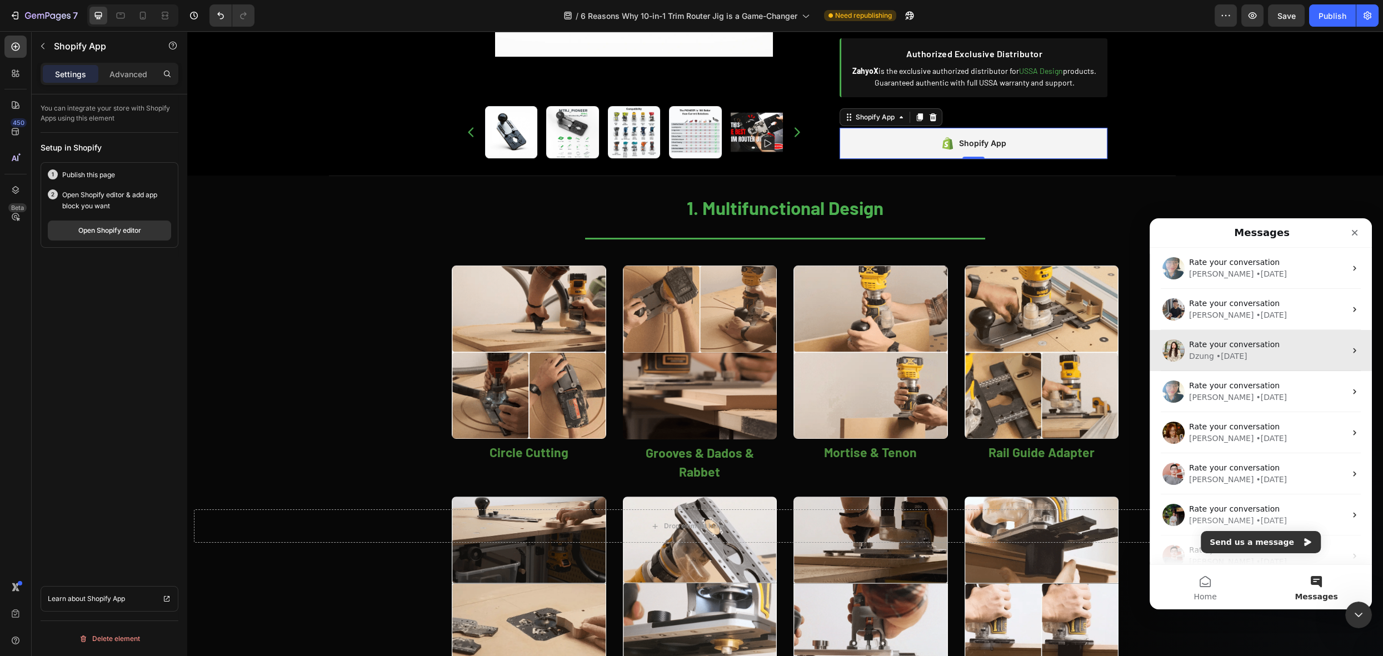
click at [1254, 346] on span "Rate your conversation" at bounding box center [1234, 344] width 91 height 9
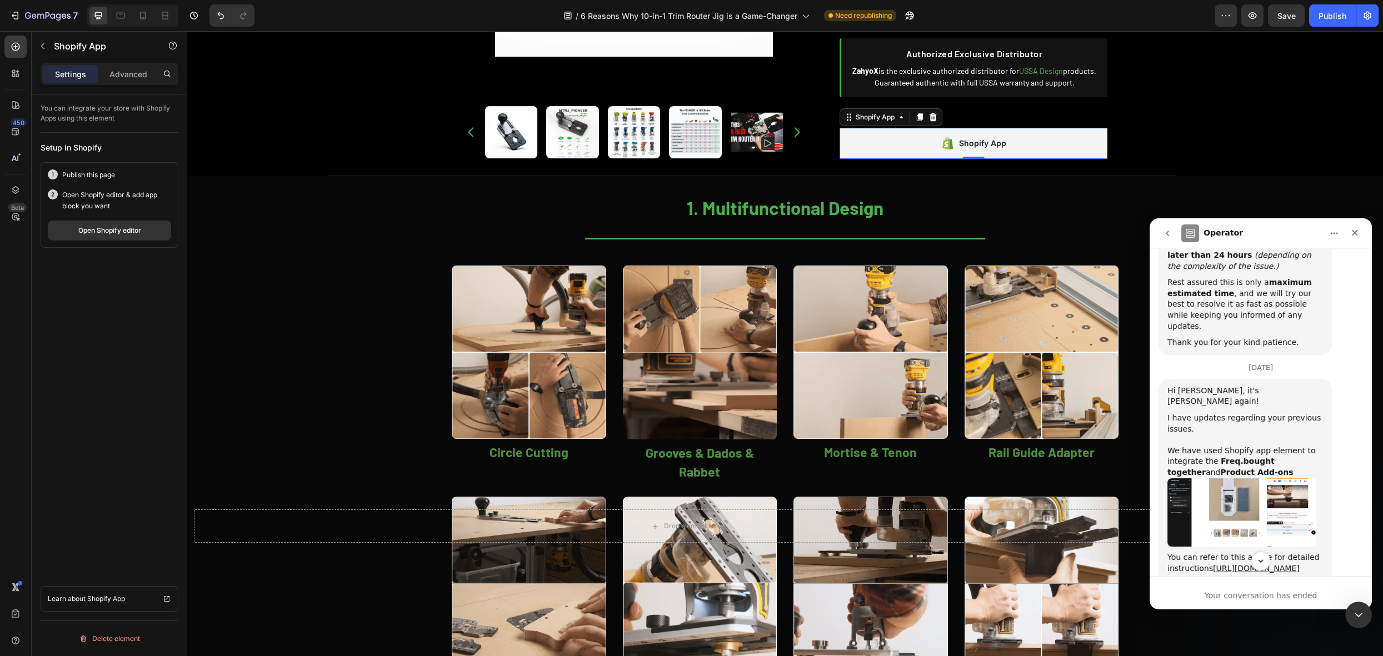
scroll to position [1220, 0]
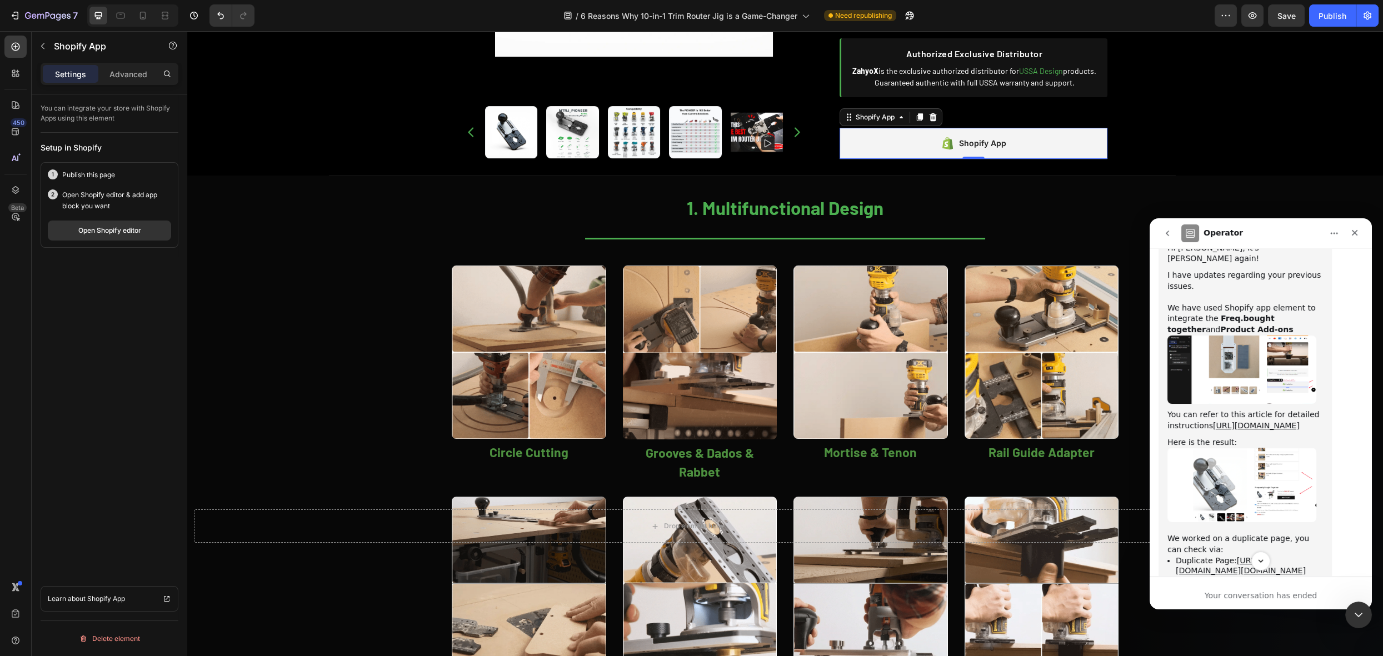
click at [1237, 373] on img "Dzung says…" at bounding box center [1242, 370] width 149 height 69
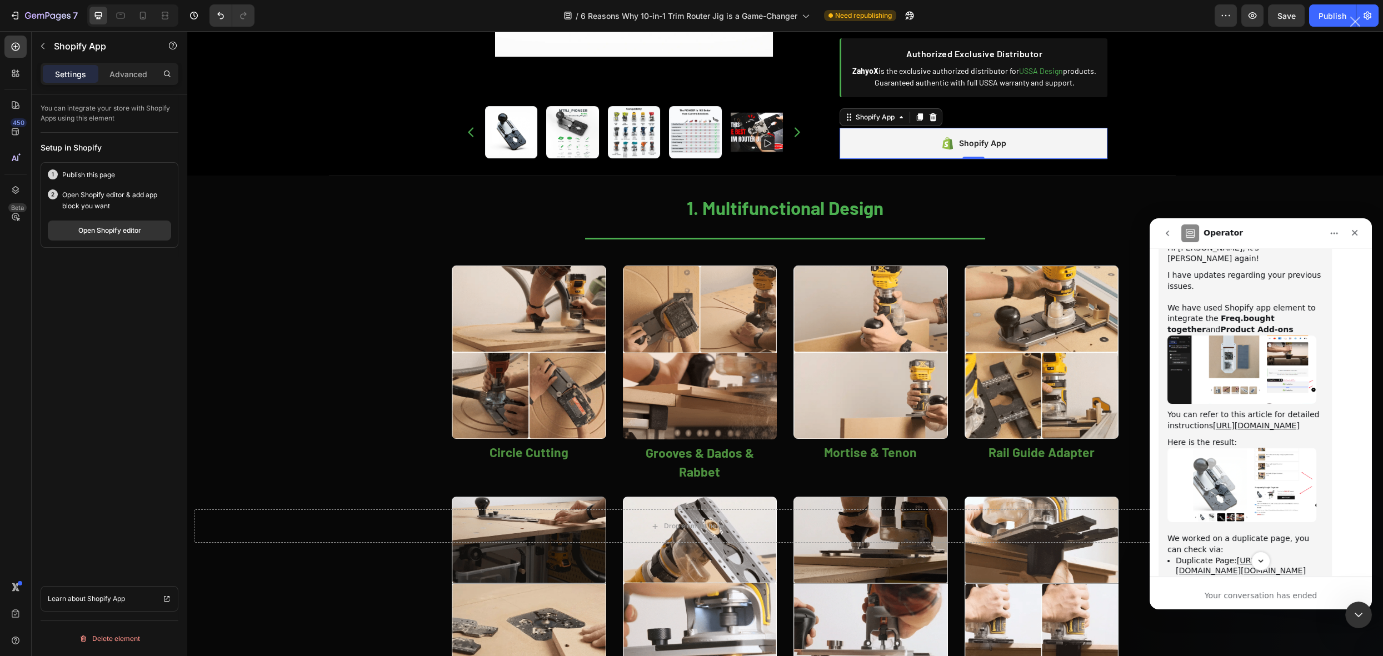
scroll to position [0, 0]
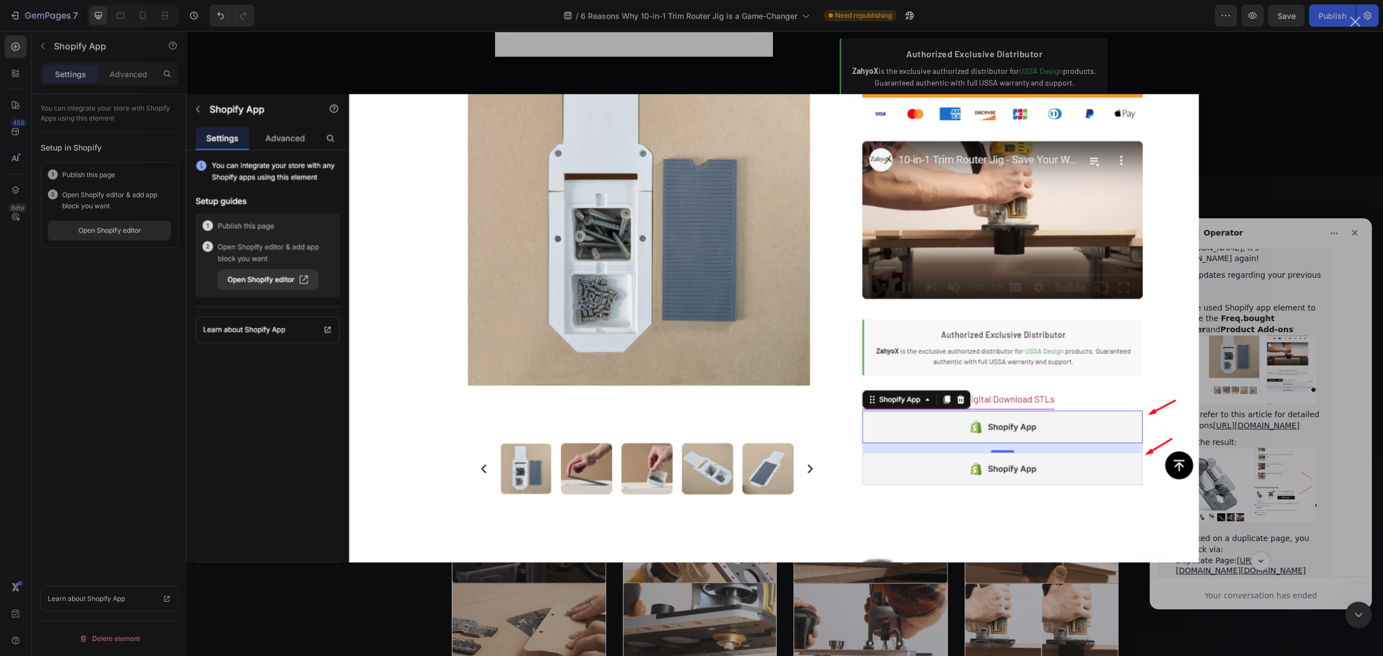
click at [1238, 373] on div "Intercom messenger" at bounding box center [691, 328] width 1383 height 656
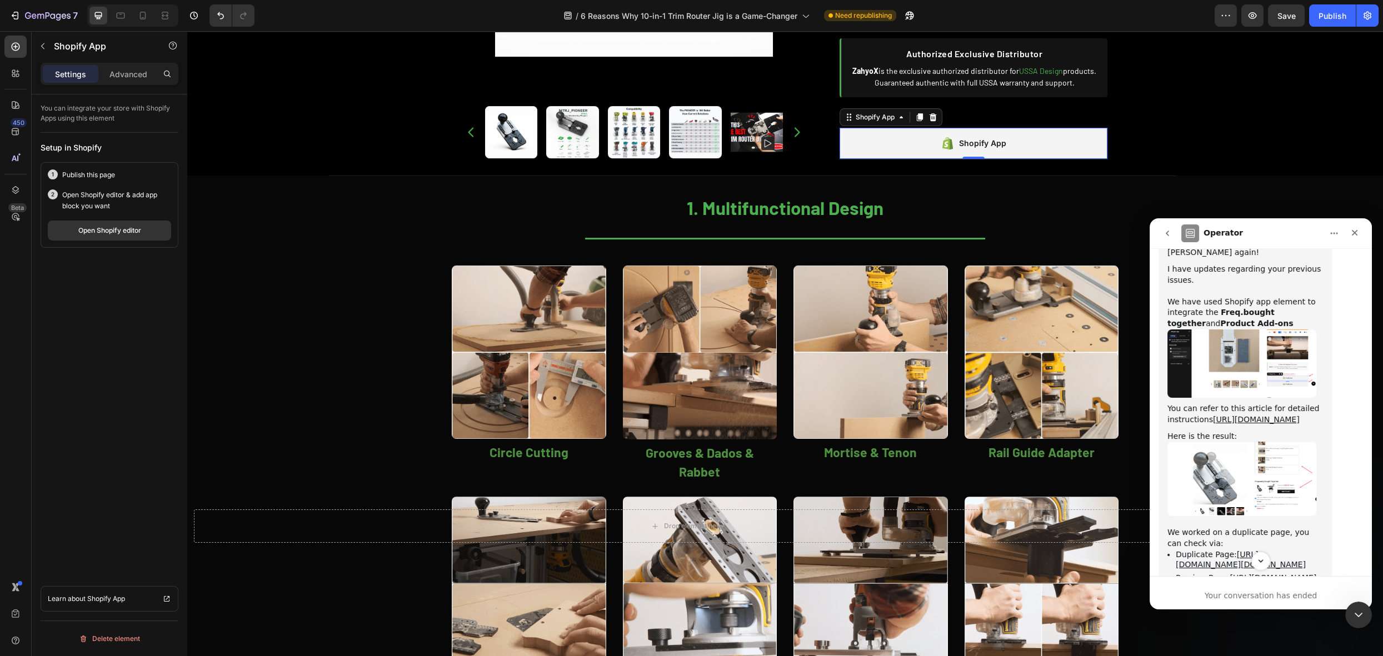
scroll to position [1243, 0]
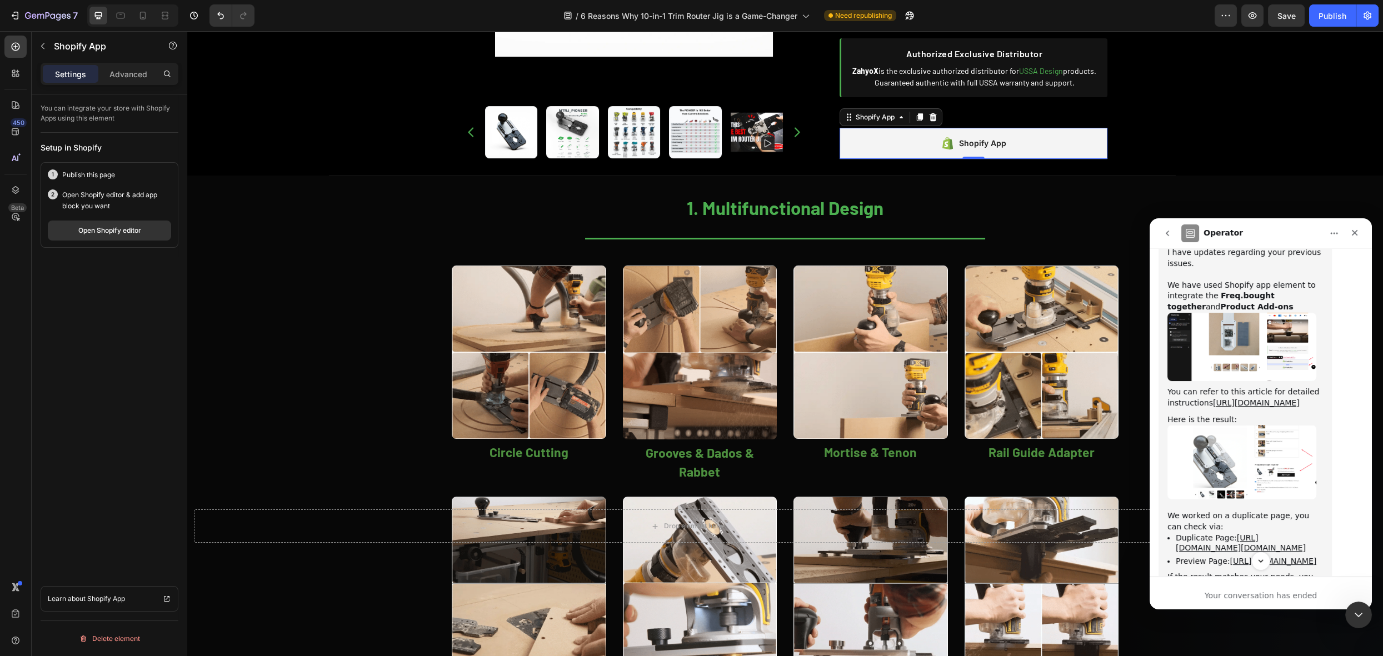
click at [1244, 467] on img "Dzung says…" at bounding box center [1242, 462] width 149 height 74
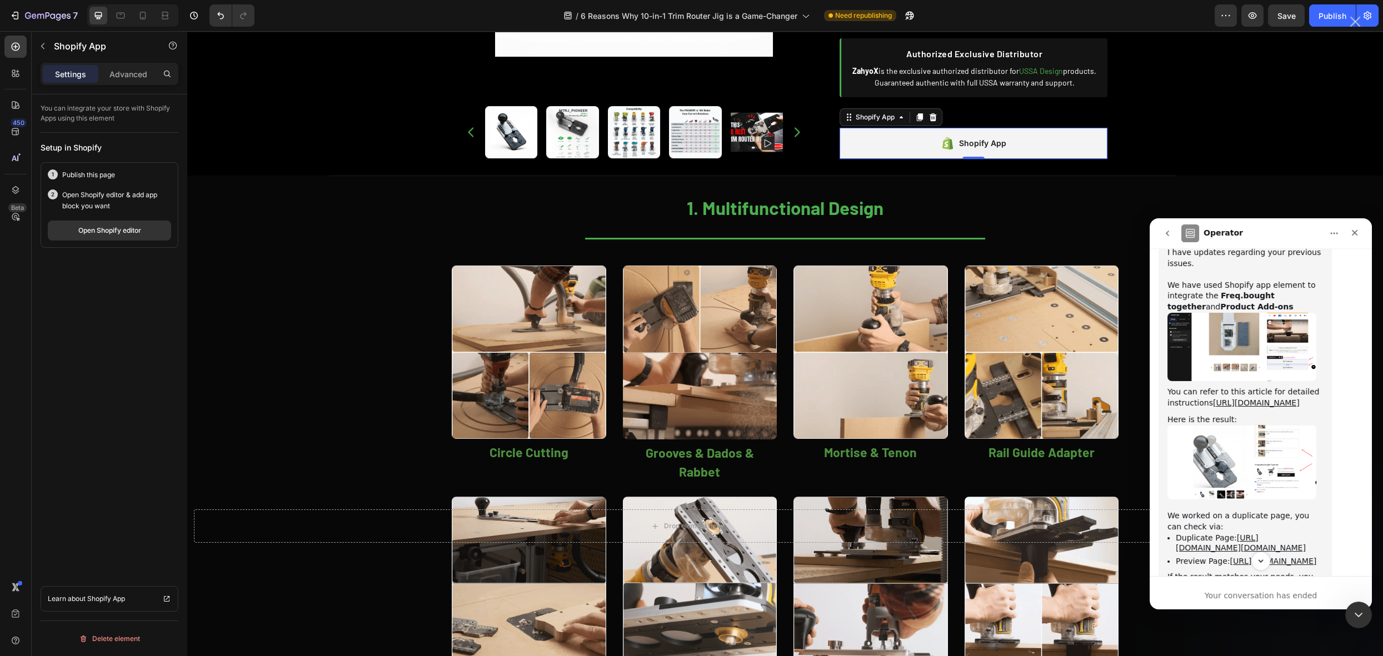
scroll to position [0, 0]
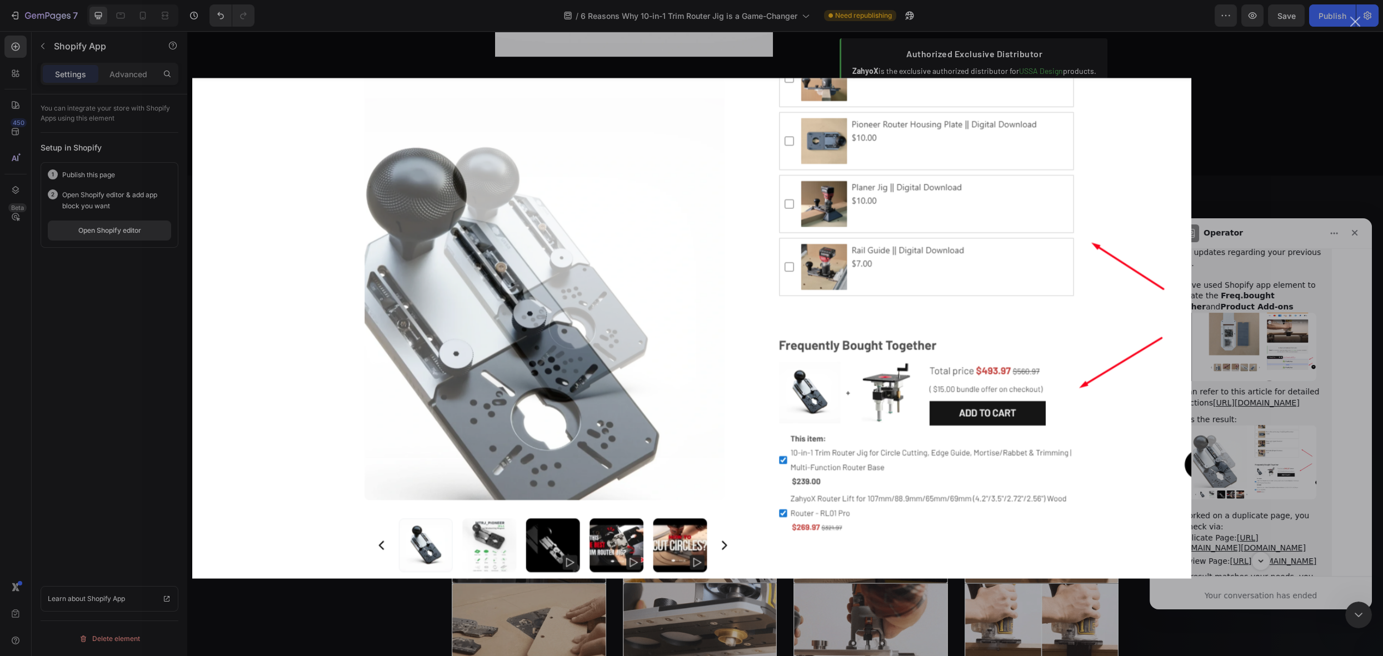
click at [1244, 467] on div "Intercom messenger" at bounding box center [691, 328] width 1383 height 656
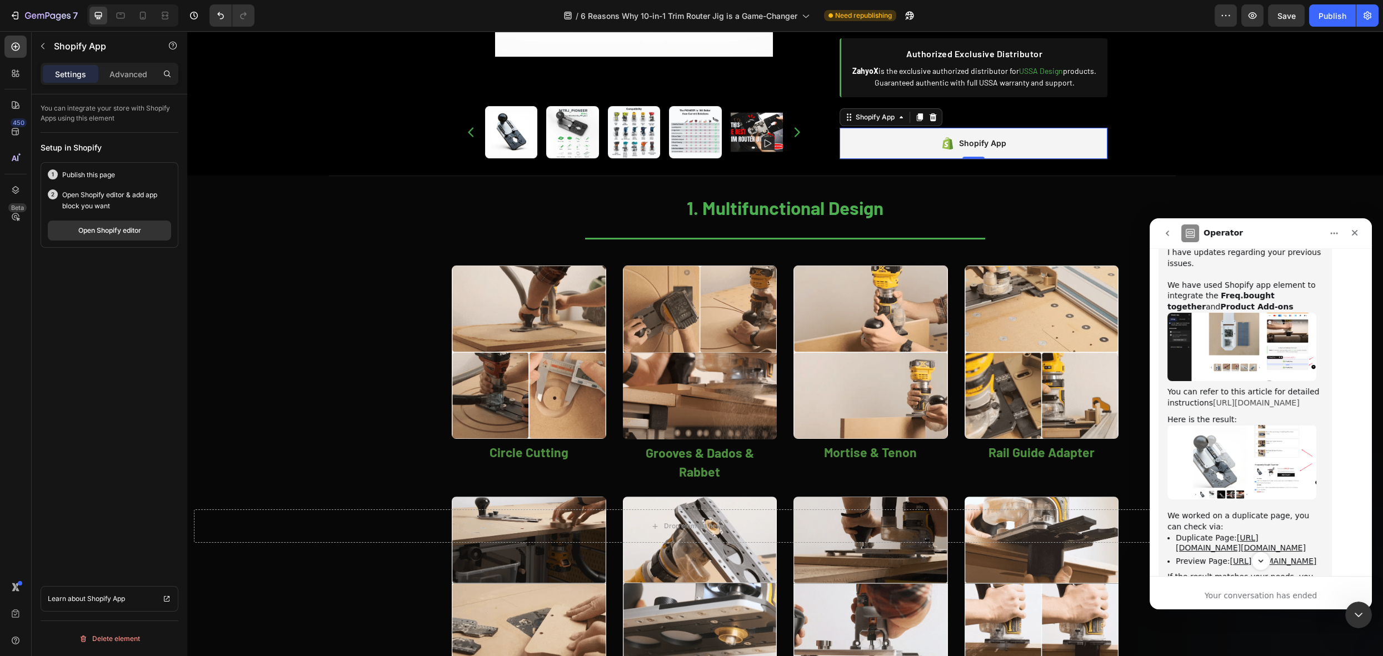
click at [1245, 407] on link "https://help.gempages.net/articles/shopify-app-element" at bounding box center [1256, 403] width 87 height 9
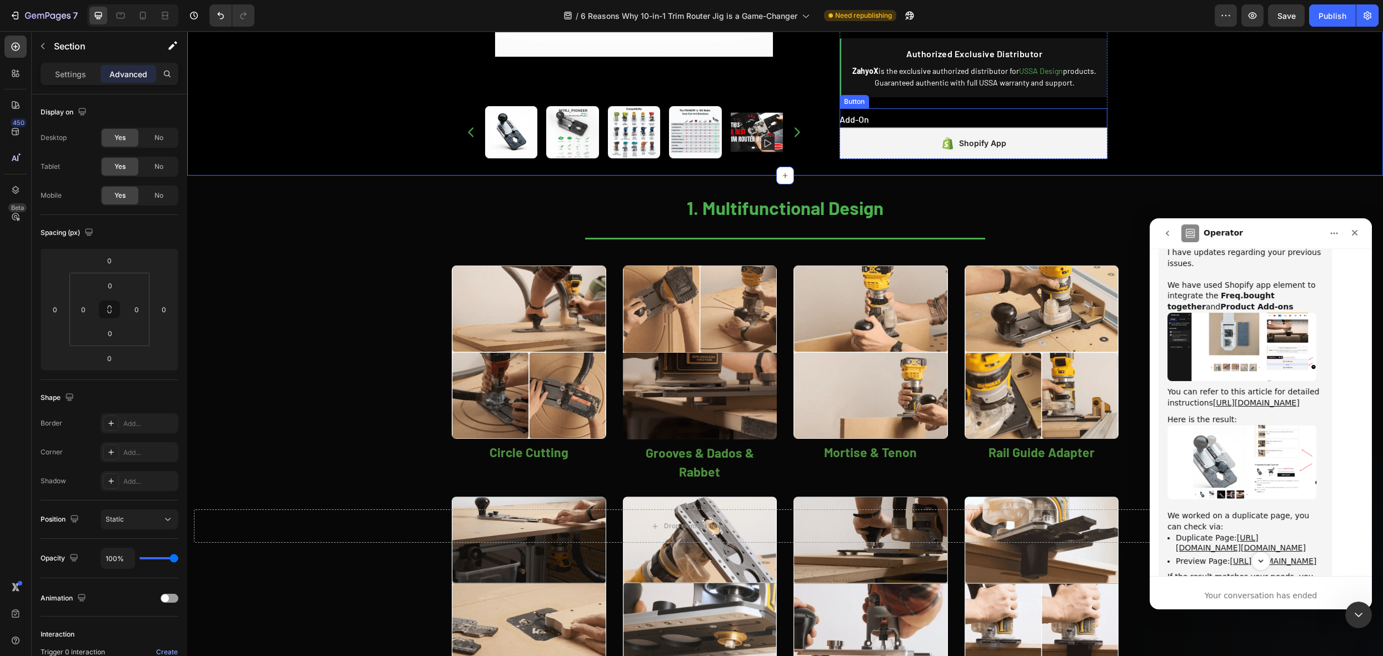
click at [907, 114] on div "Add-On Button" at bounding box center [974, 117] width 268 height 19
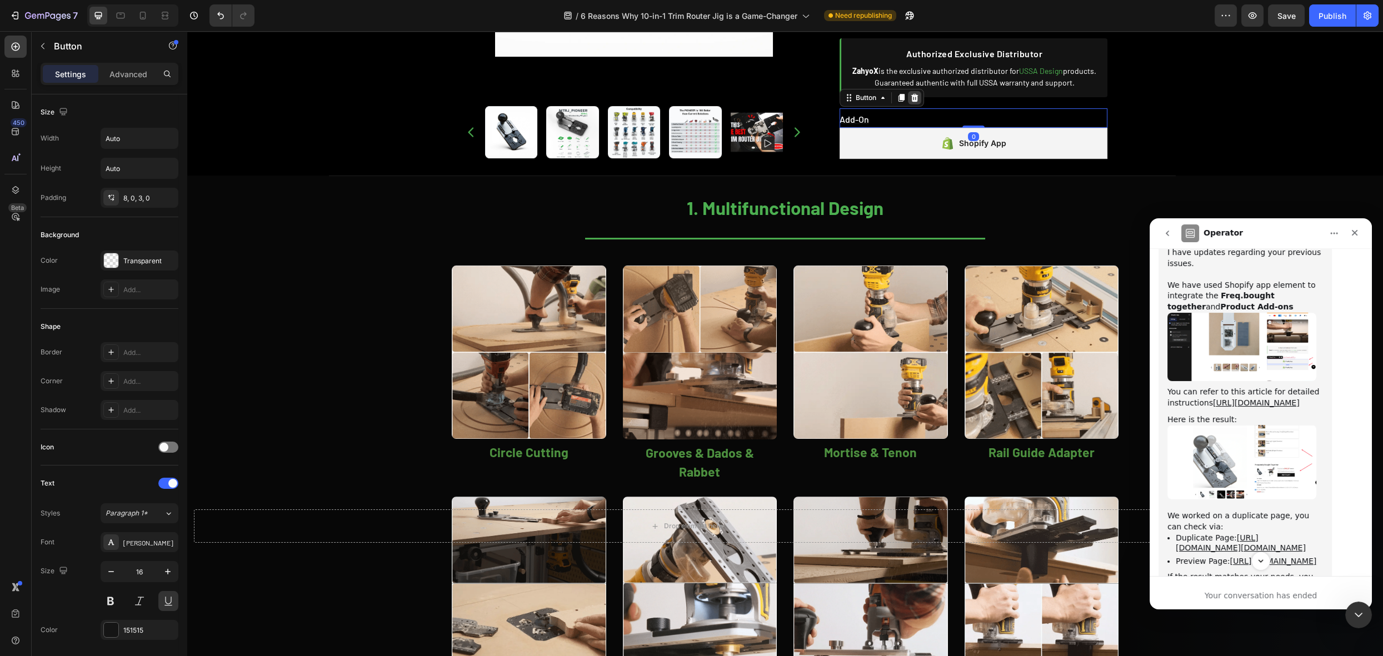
click at [910, 97] on icon at bounding box center [914, 97] width 9 height 9
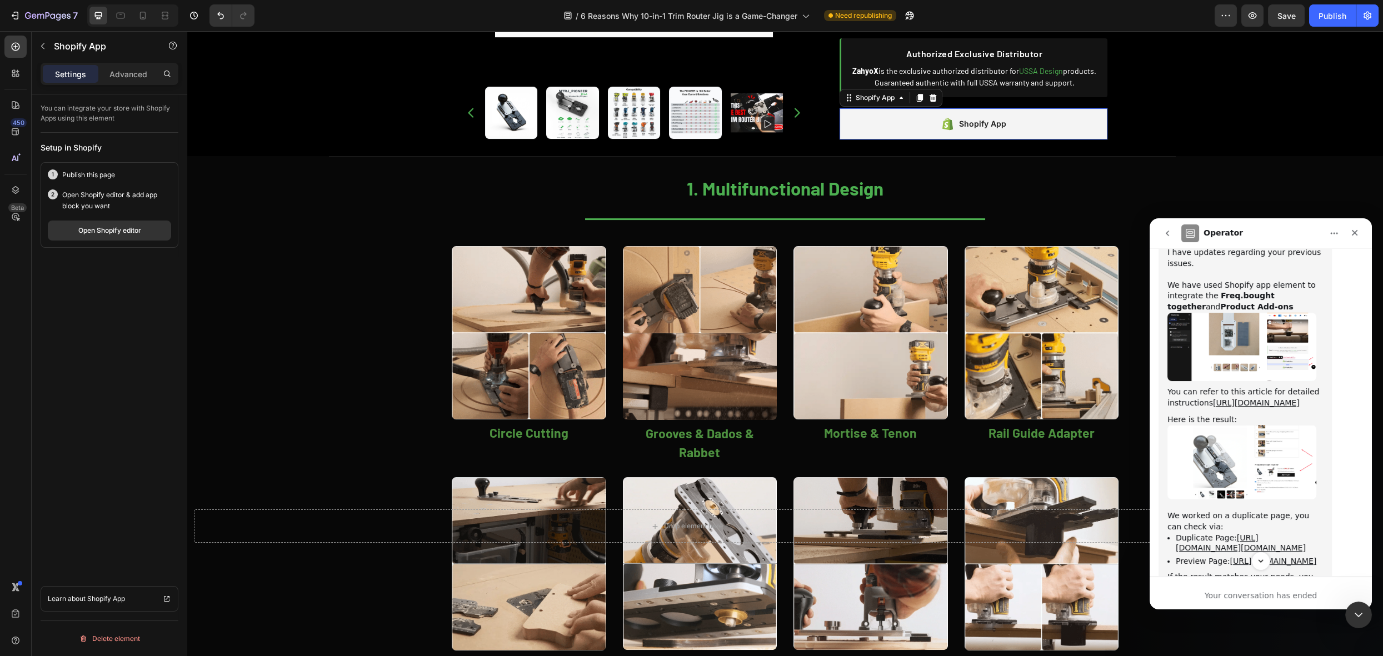
click at [920, 111] on div "Shopify App" at bounding box center [974, 123] width 268 height 31
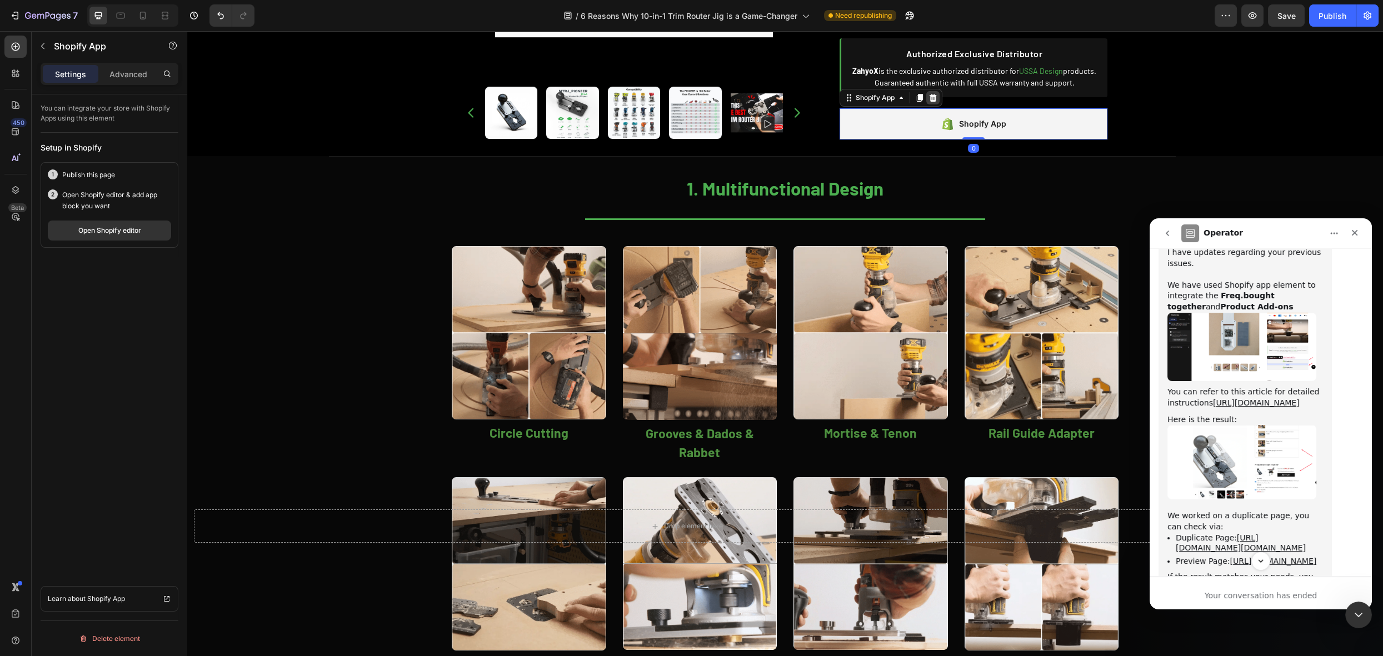
click at [929, 95] on icon at bounding box center [933, 97] width 9 height 9
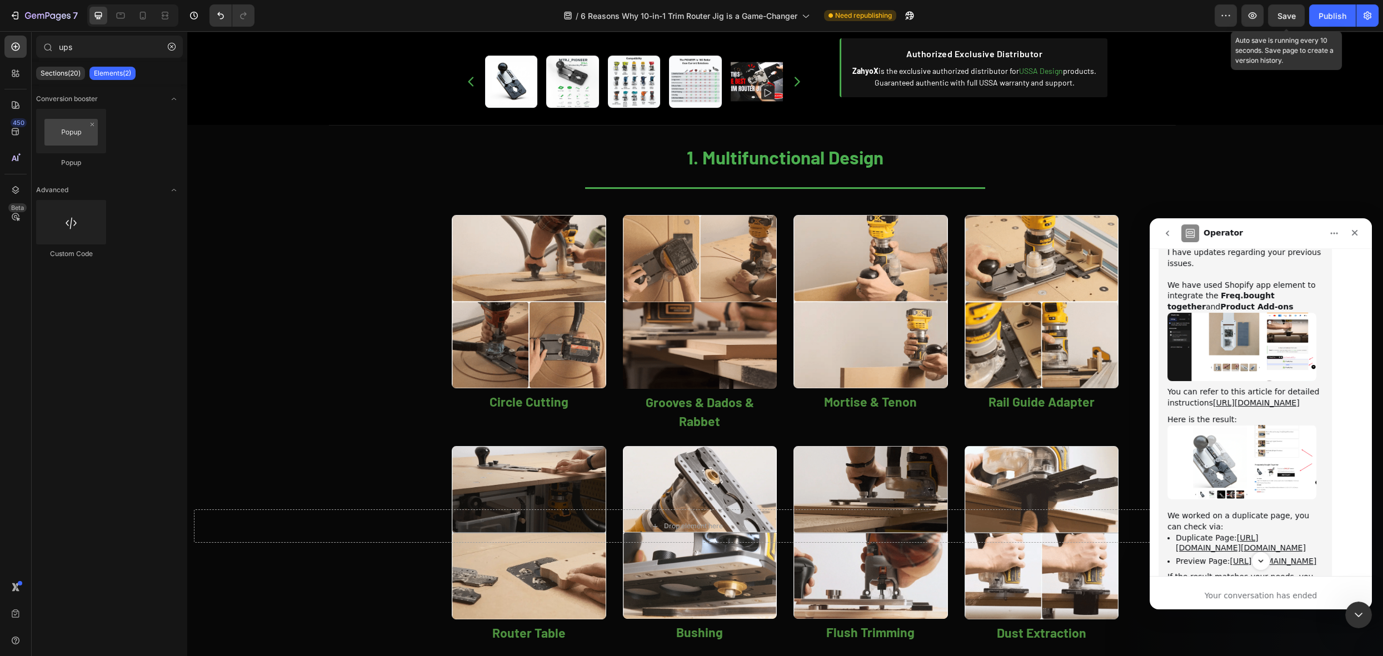
click at [1293, 19] on span "Save" at bounding box center [1287, 15] width 18 height 9
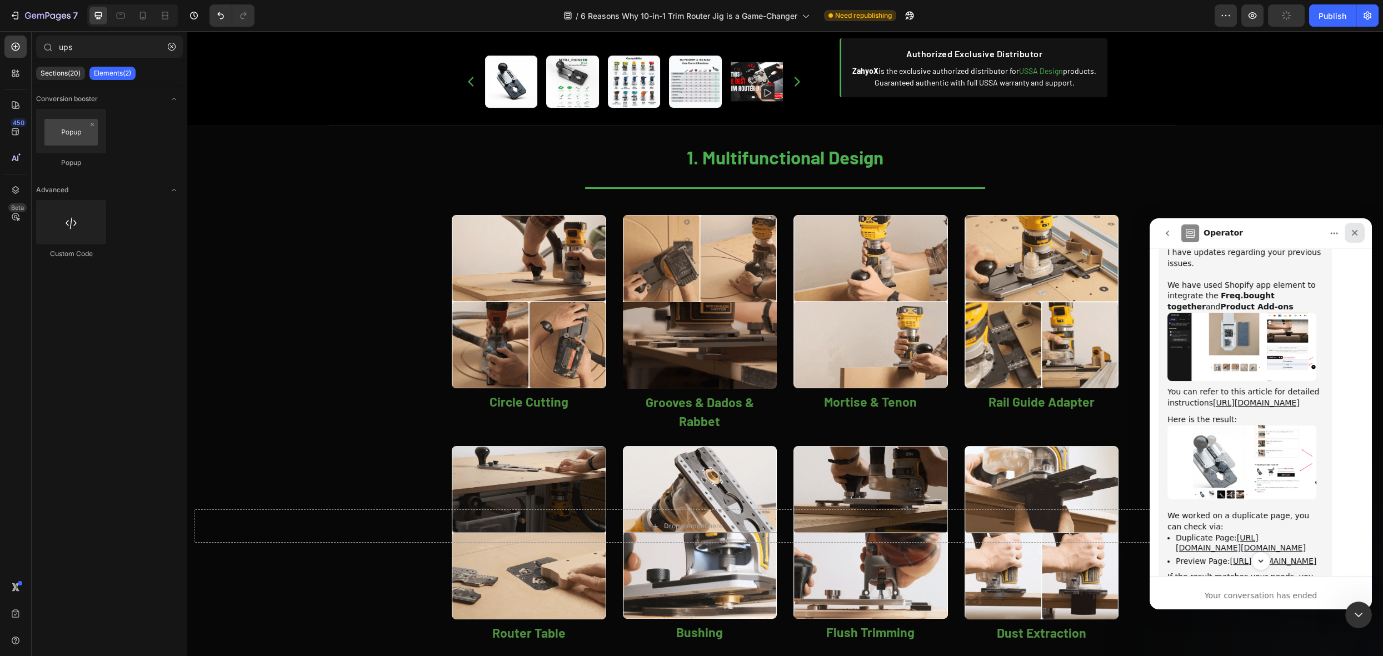
click at [1358, 231] on icon "Close" at bounding box center [1355, 232] width 9 height 9
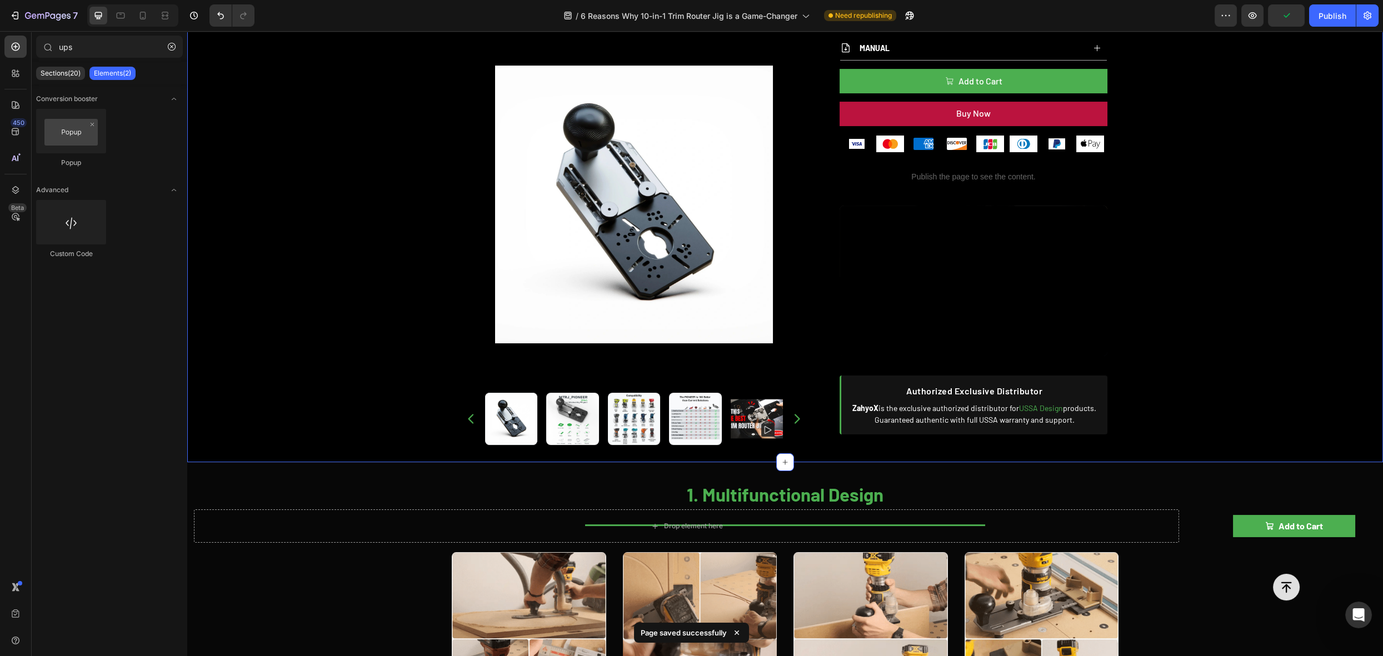
scroll to position [719, 0]
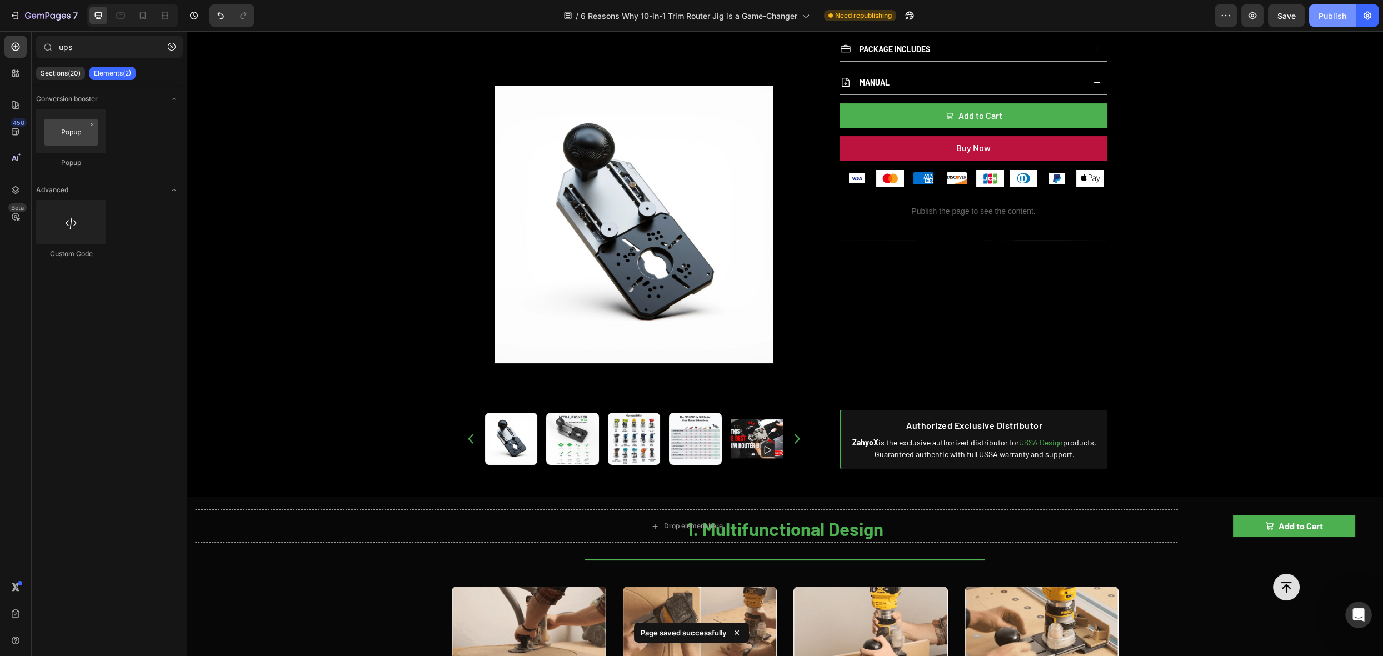
click at [1333, 19] on div "Publish" at bounding box center [1333, 16] width 28 height 12
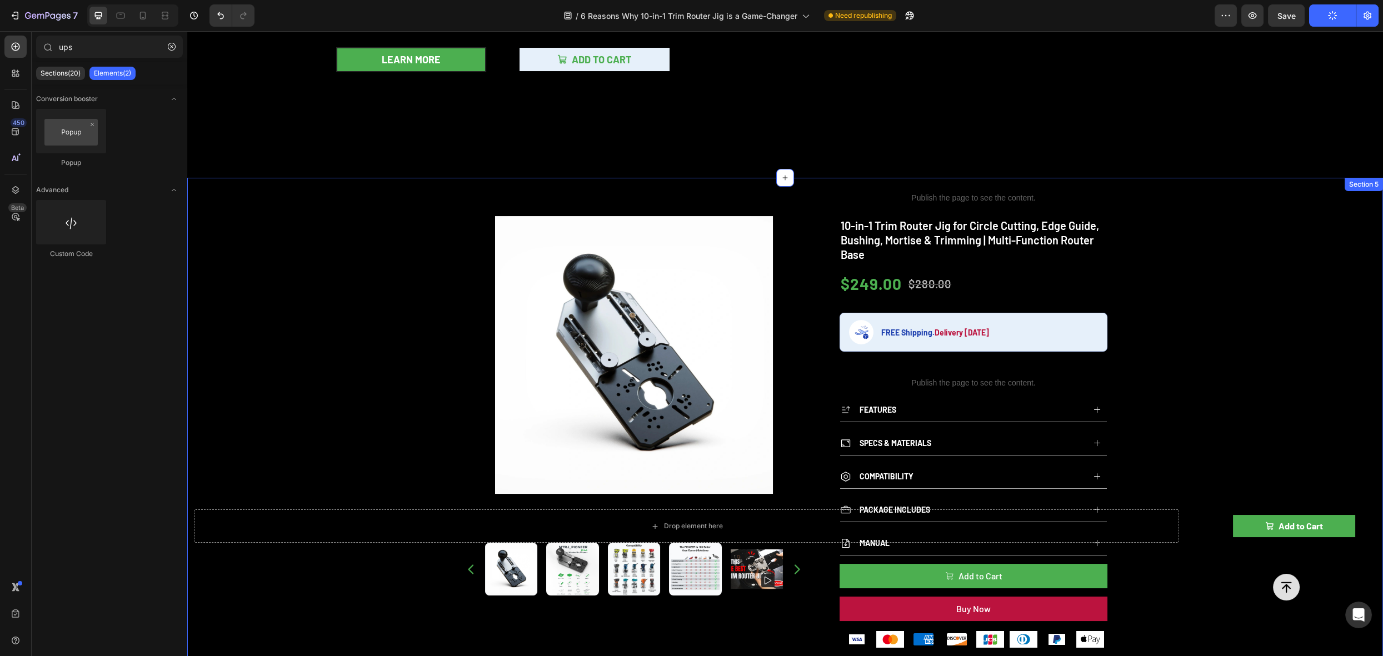
scroll to position [177, 0]
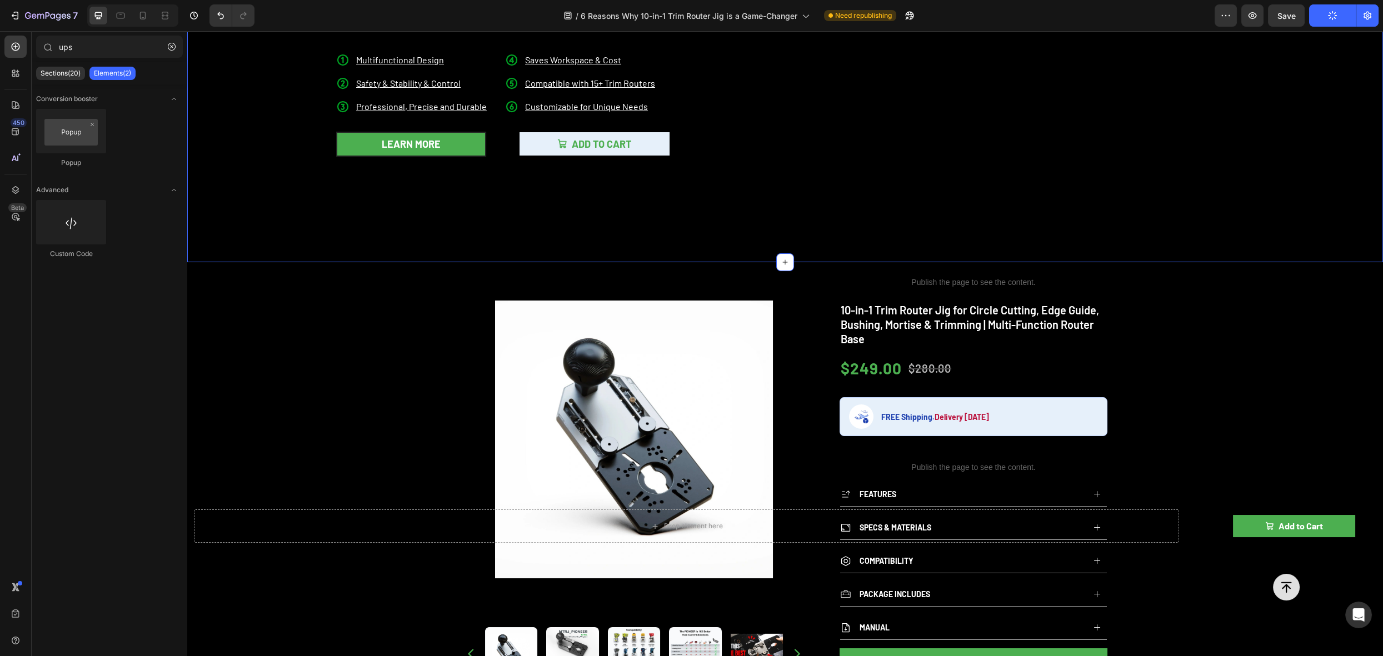
click at [544, 202] on div "A Must-Have Tool for Small Woodshops Heading This innovative jig transforms you…" at bounding box center [442, 69] width 489 height 385
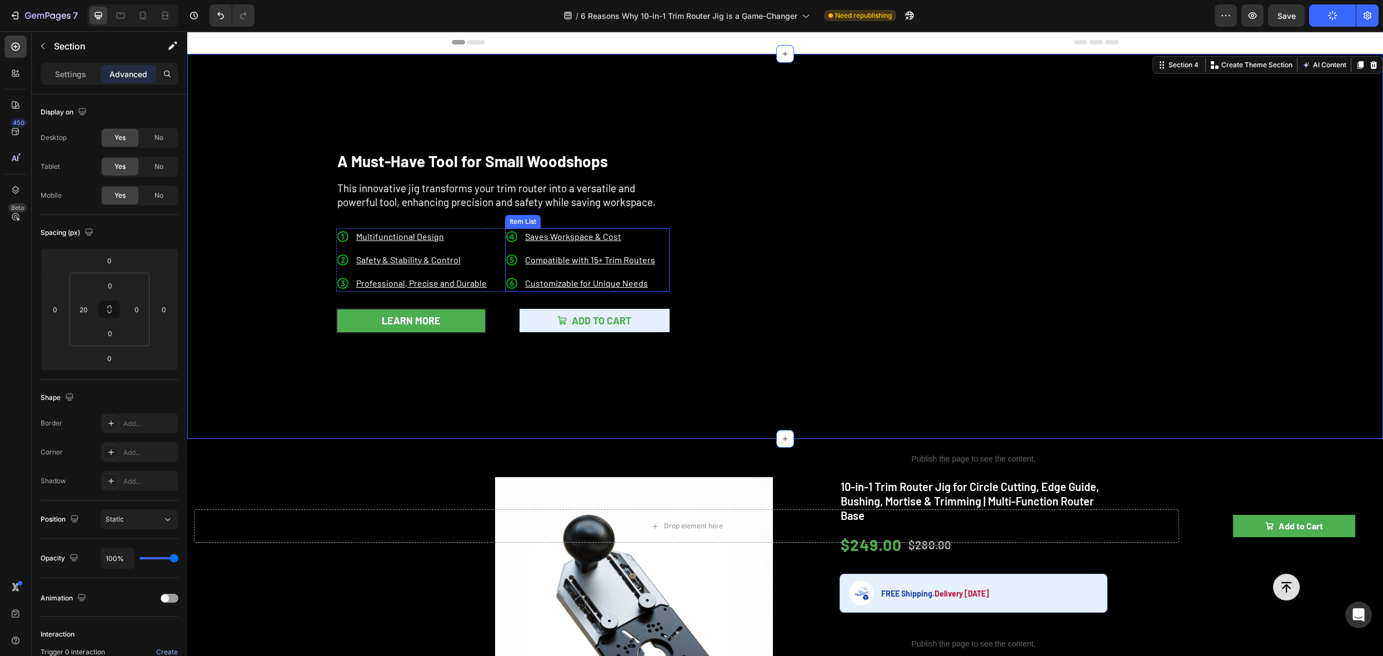
scroll to position [0, 0]
click at [828, 129] on video at bounding box center [1041, 246] width 685 height 385
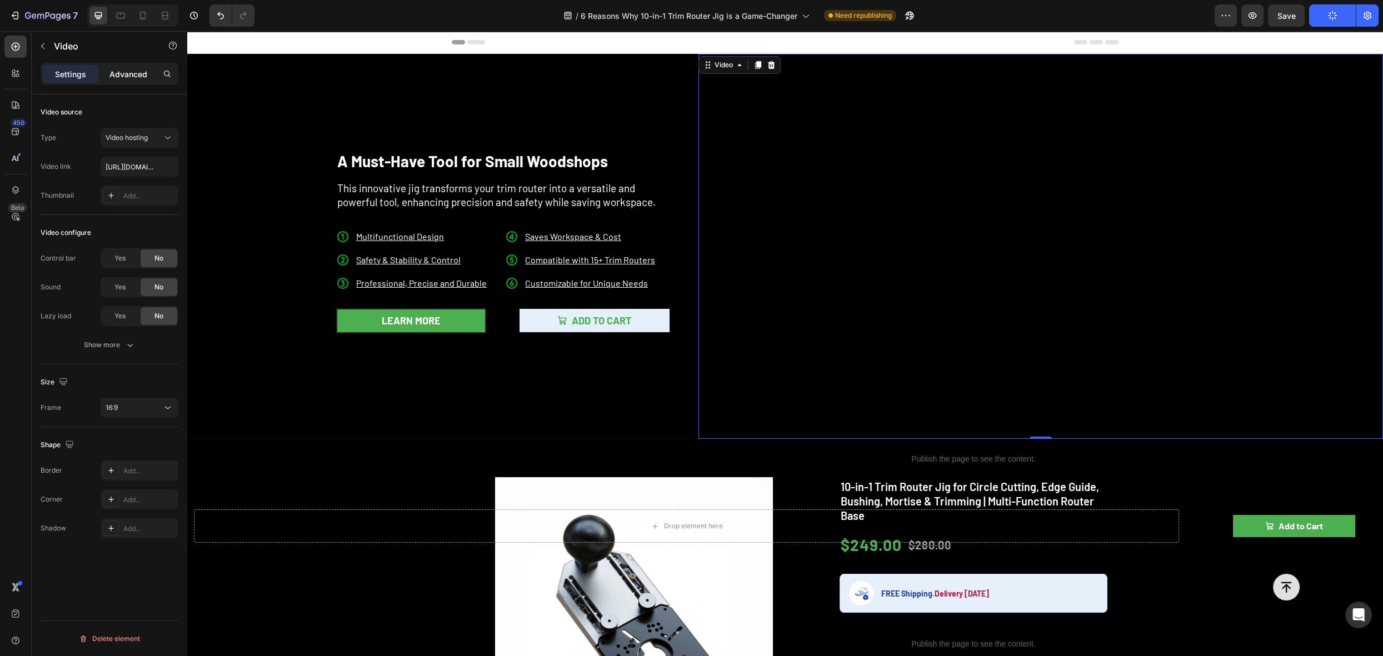
click at [130, 76] on p "Advanced" at bounding box center [128, 74] width 38 height 12
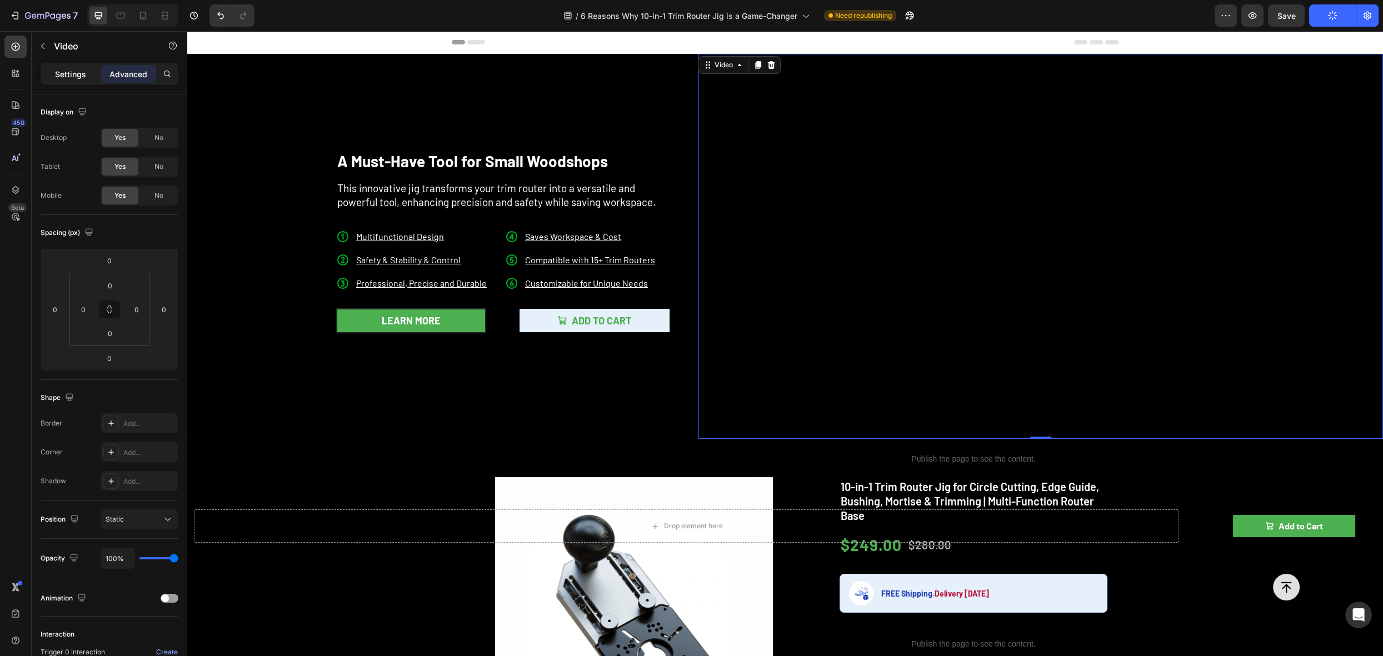
click at [74, 74] on p "Settings" at bounding box center [70, 74] width 31 height 12
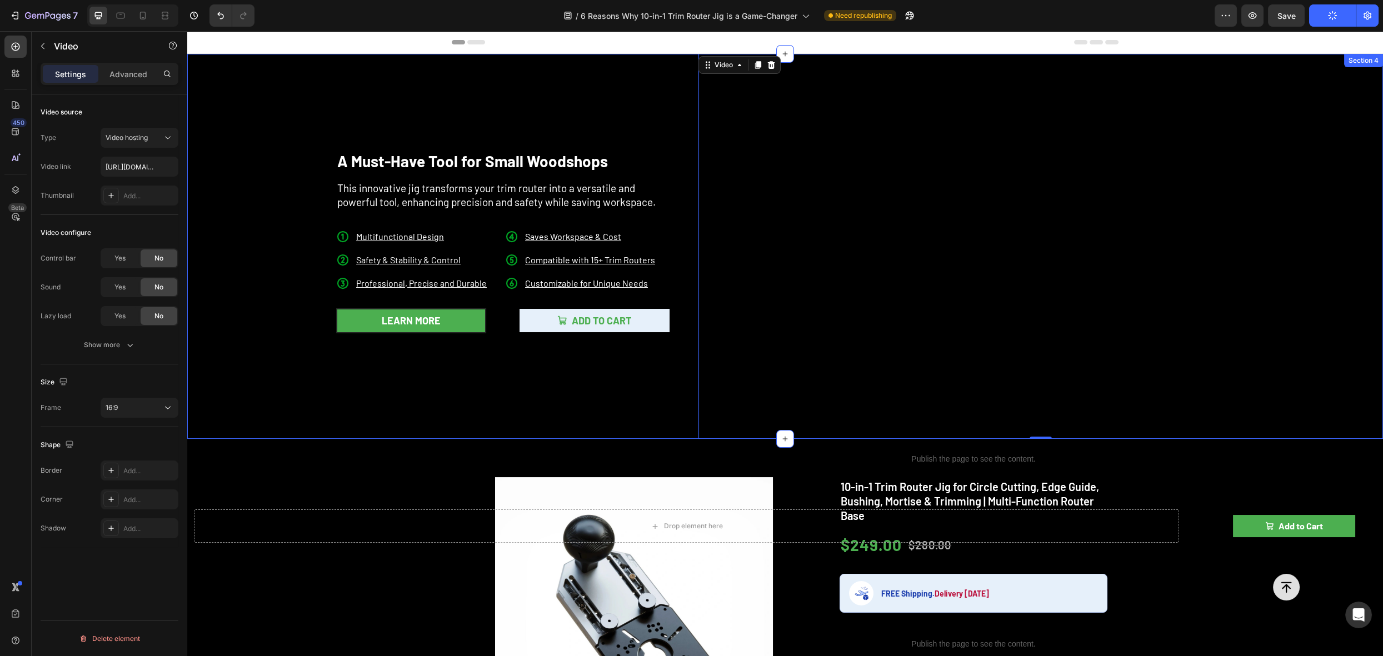
click at [368, 370] on div "A Must-Have Tool for Small Woodshops Heading This innovative jig transforms you…" at bounding box center [442, 246] width 489 height 385
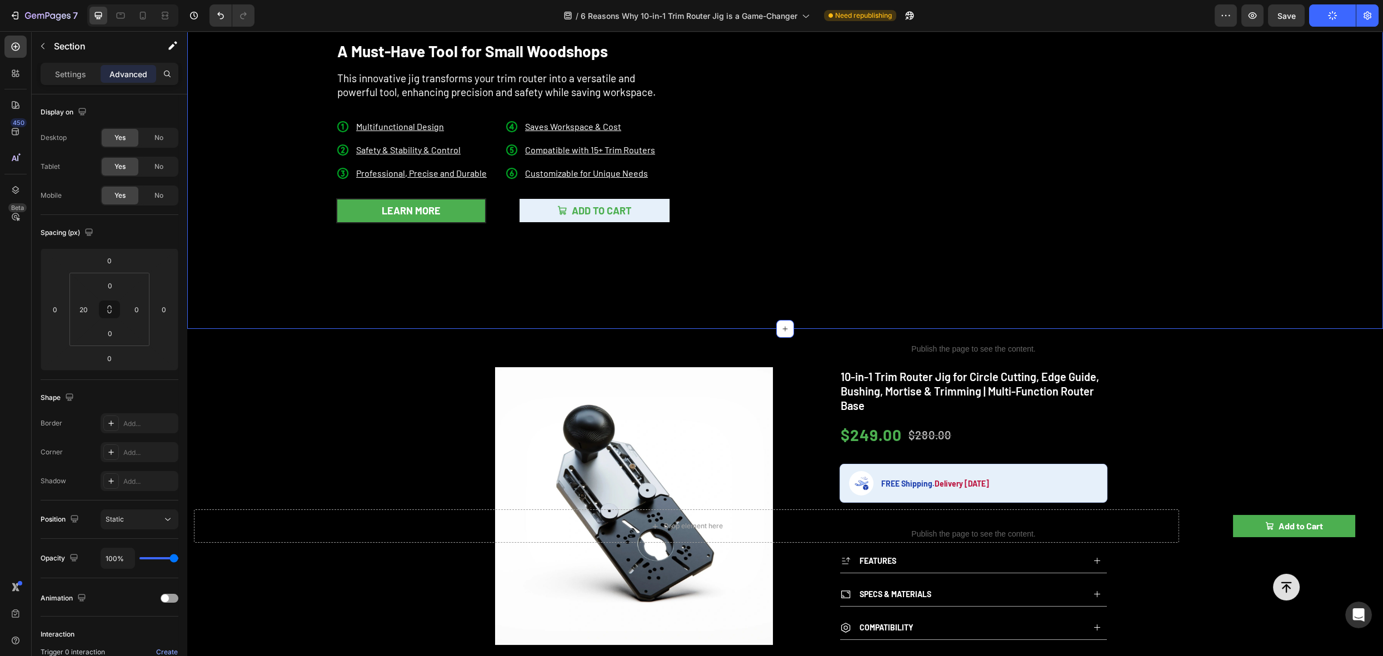
scroll to position [192, 0]
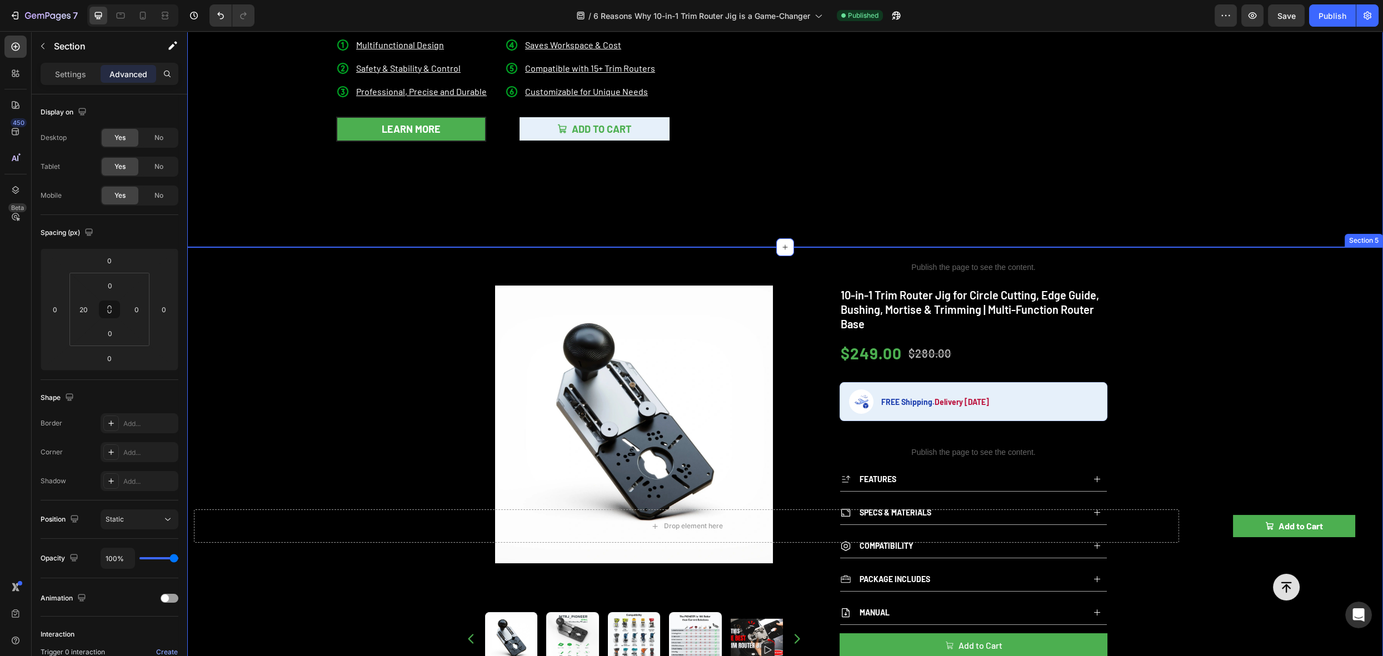
click at [307, 276] on div "Product Images Publish the page to see the content. rating 10-in-1 Trim Router …" at bounding box center [785, 637] width 1196 height 780
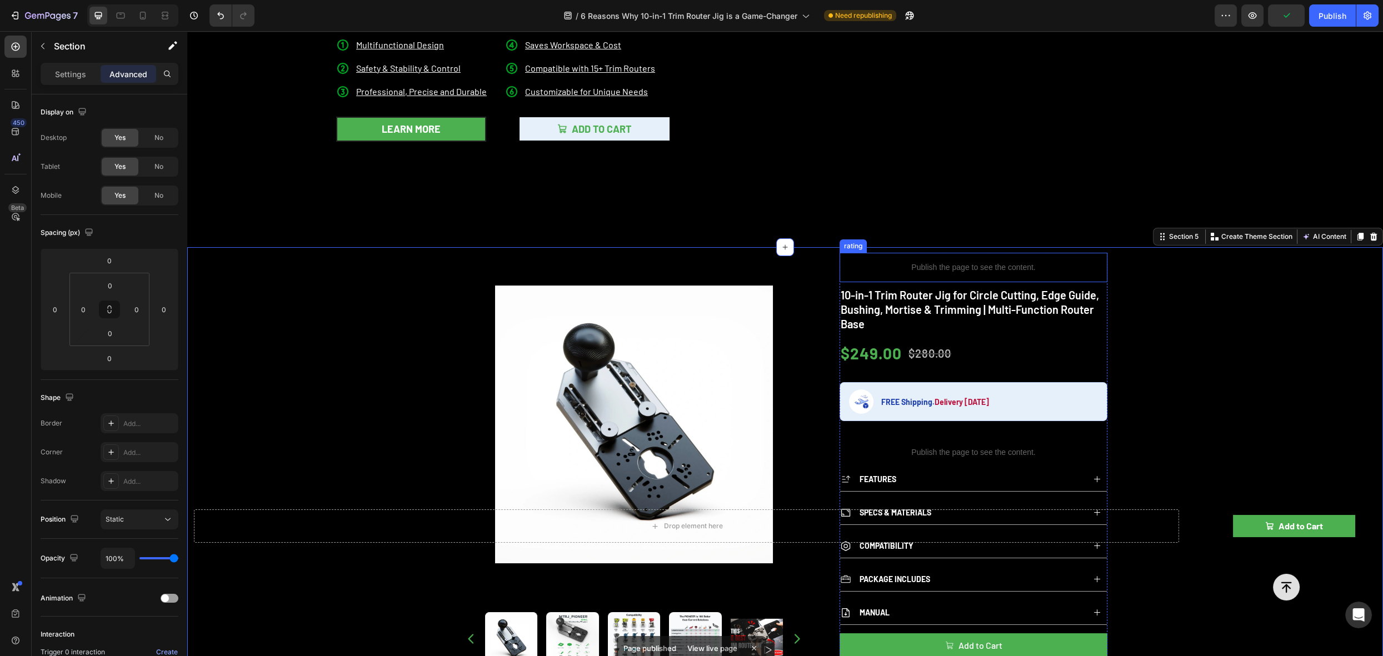
click at [935, 265] on p "Publish the page to see the content." at bounding box center [974, 268] width 268 height 12
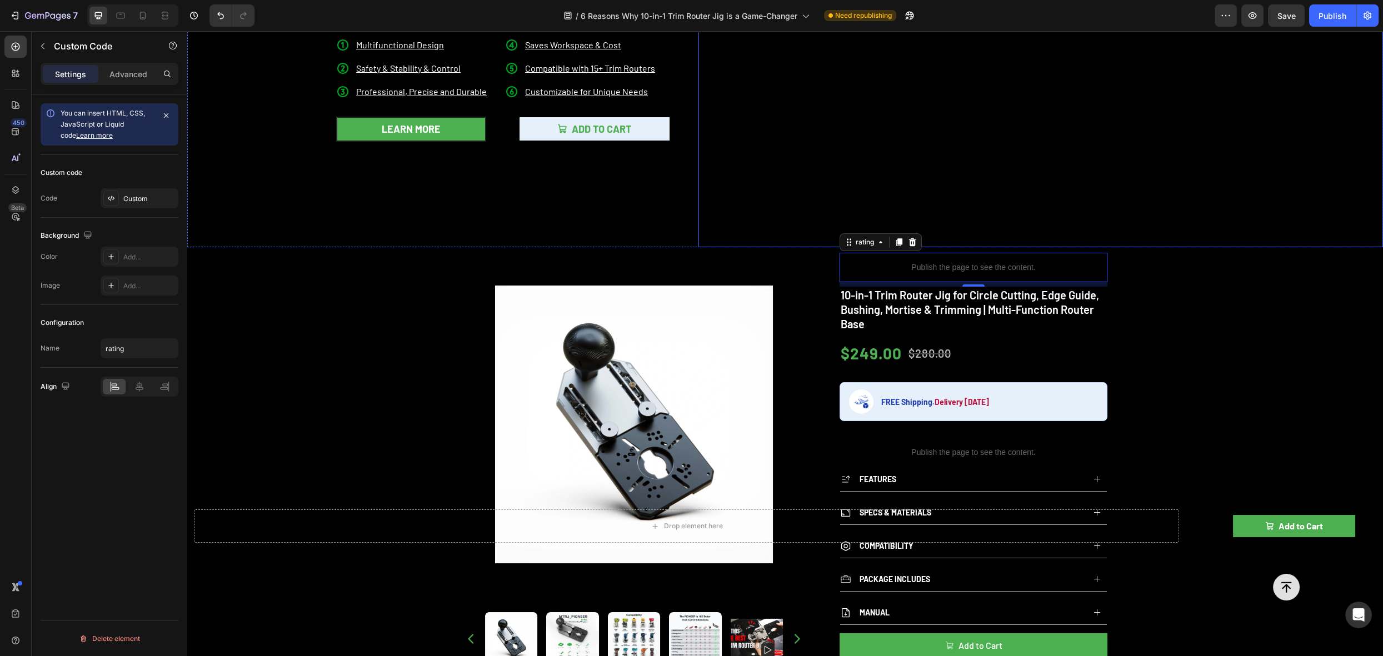
scroll to position [0, 0]
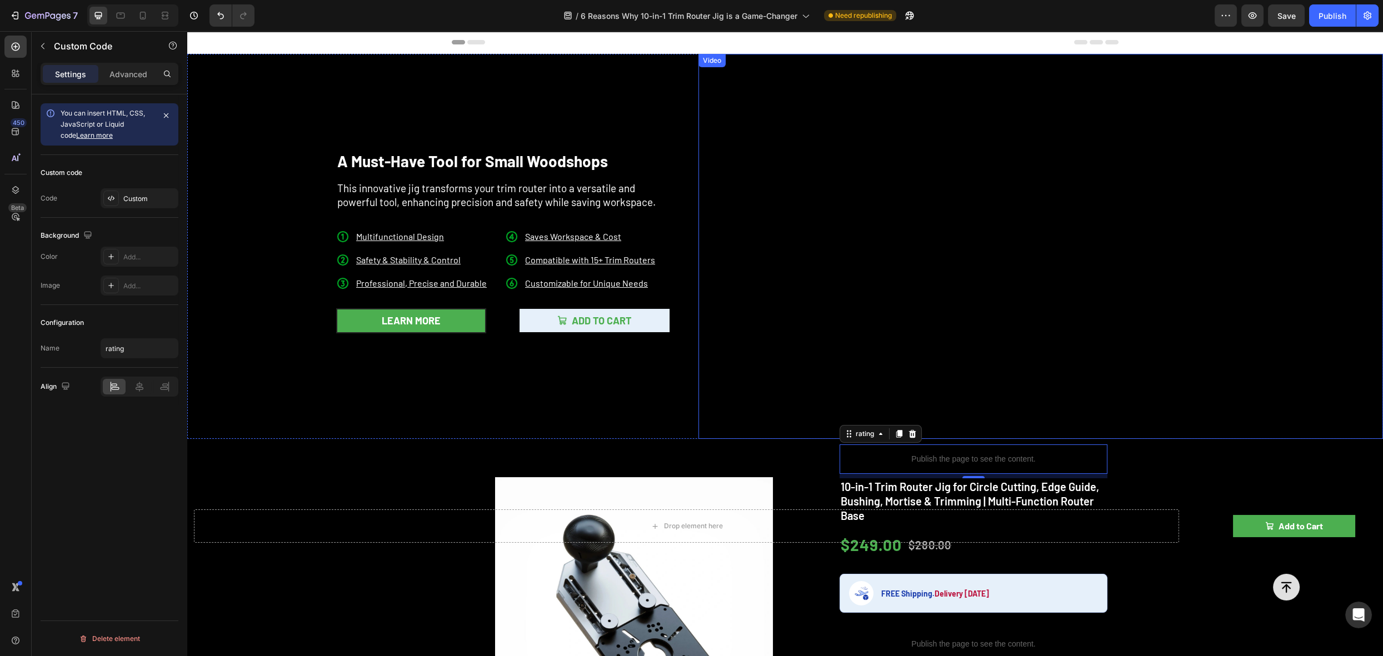
click at [983, 191] on video at bounding box center [1041, 246] width 685 height 385
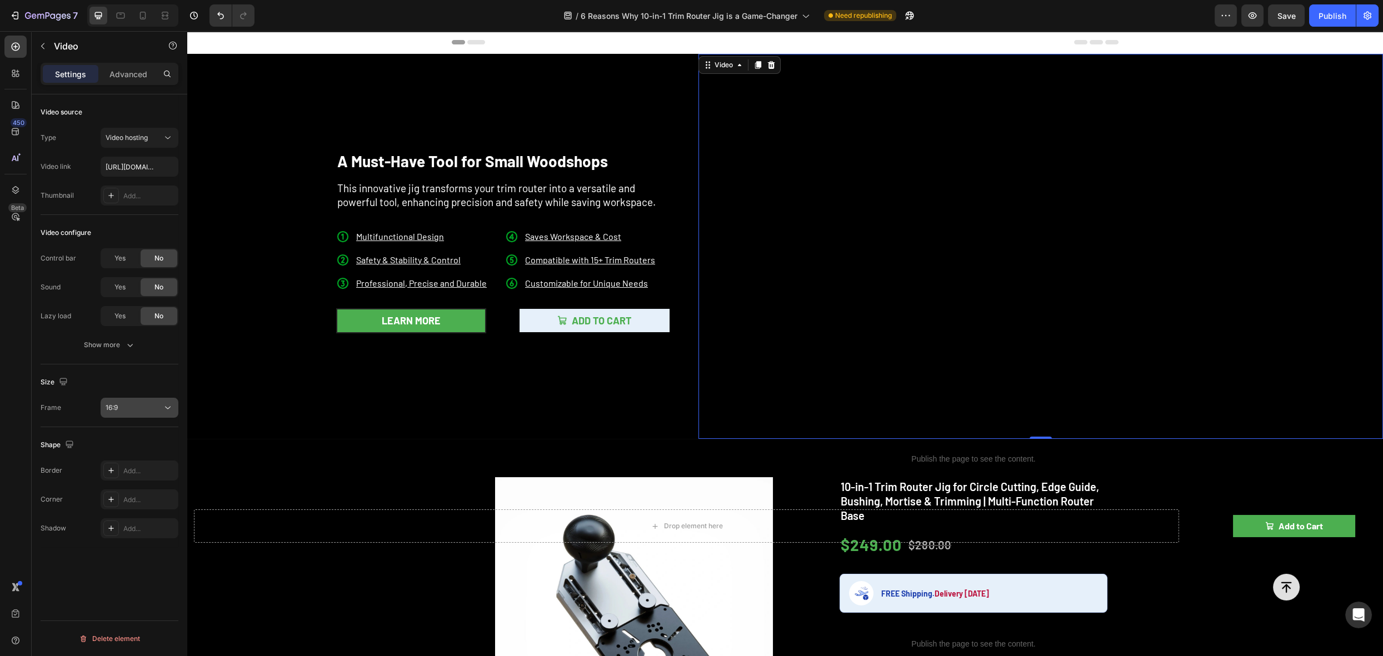
click at [117, 412] on button "16:9" at bounding box center [140, 408] width 78 height 20
click at [138, 371] on div "Size Frame 16:9" at bounding box center [110, 396] width 138 height 63
click at [716, 71] on div "Video" at bounding box center [740, 65] width 82 height 18
click at [716, 67] on div "Video" at bounding box center [724, 65] width 23 height 10
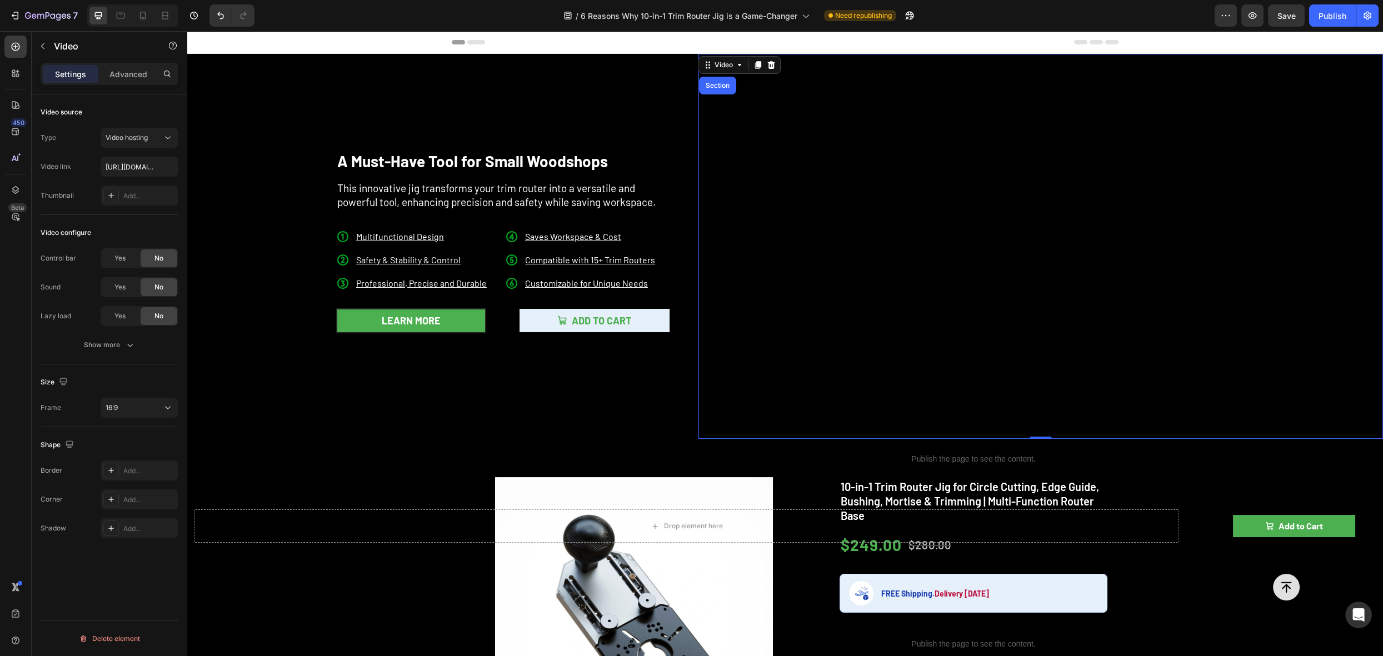
click at [132, 227] on div "Video configure" at bounding box center [110, 233] width 138 height 18
click at [102, 348] on div "Show more" at bounding box center [110, 345] width 52 height 11
click at [120, 458] on button "16:9" at bounding box center [140, 466] width 78 height 20
click at [112, 420] on div "Video configure Control bar Yes No Sound Yes No Lazy load Yes No Autoplay Yes N…" at bounding box center [110, 318] width 138 height 207
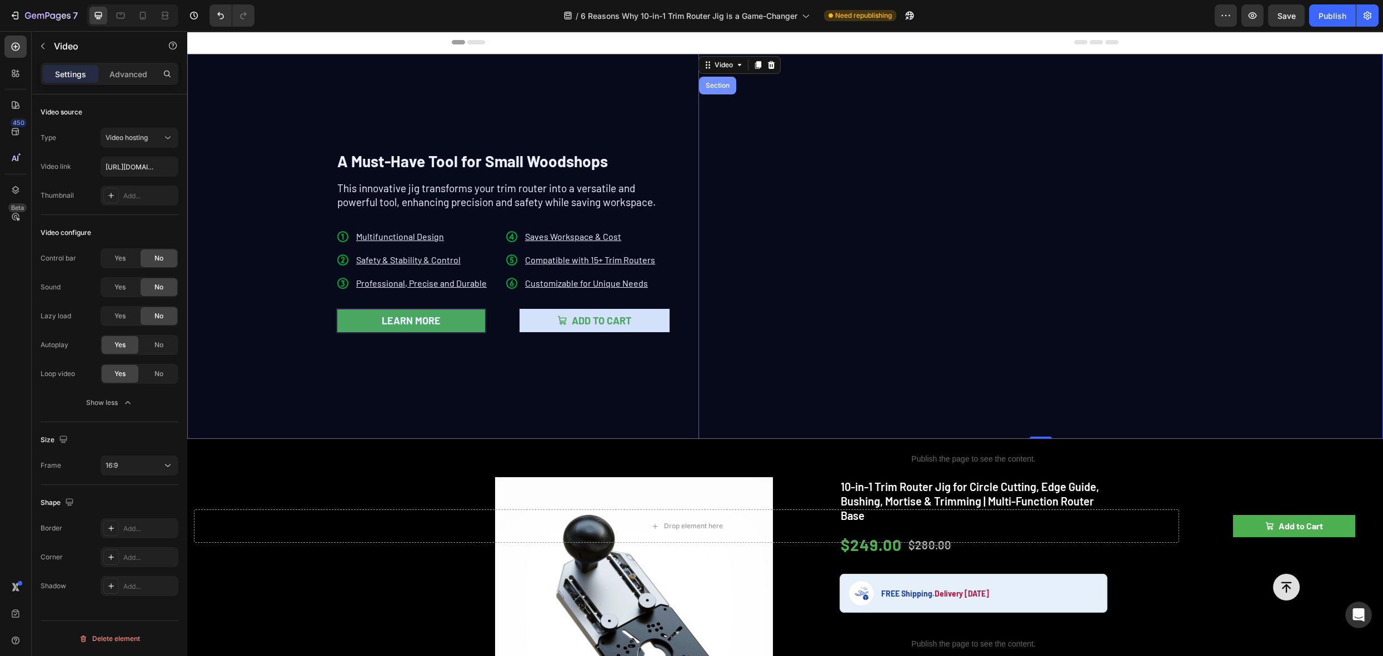
click at [702, 90] on div "Section" at bounding box center [717, 86] width 37 height 18
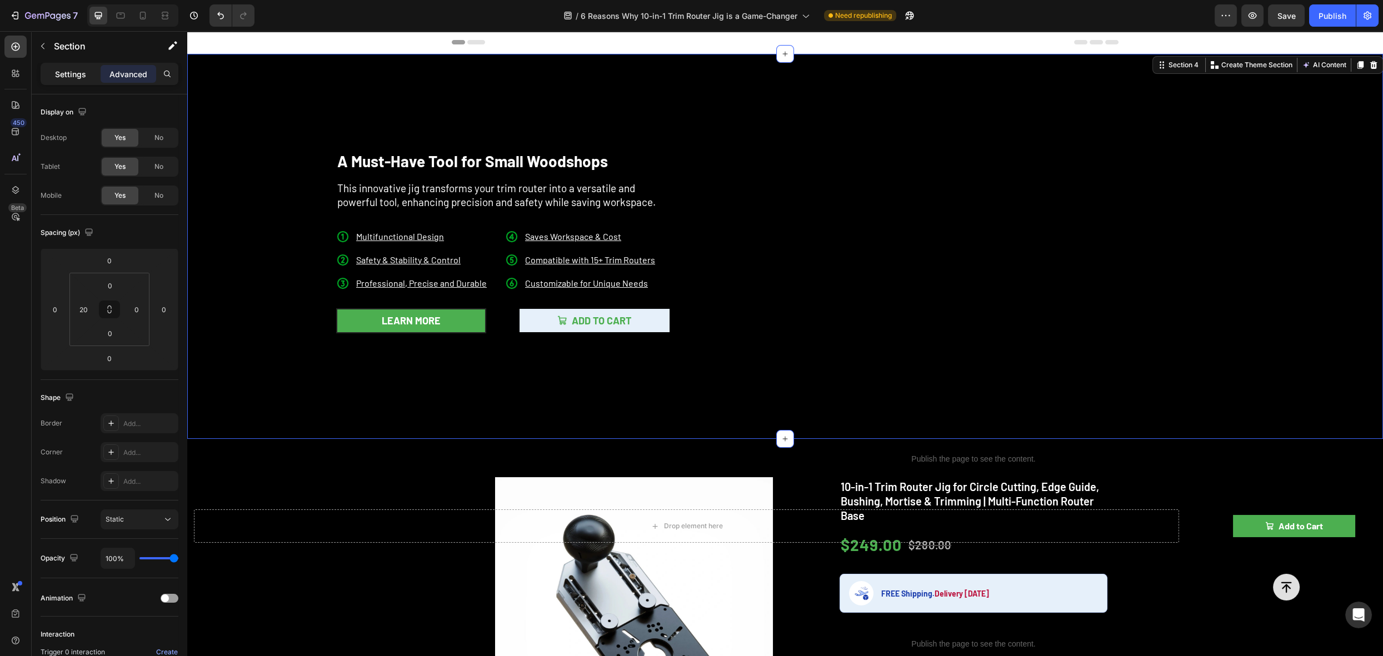
click at [83, 68] on p "Settings" at bounding box center [70, 74] width 31 height 12
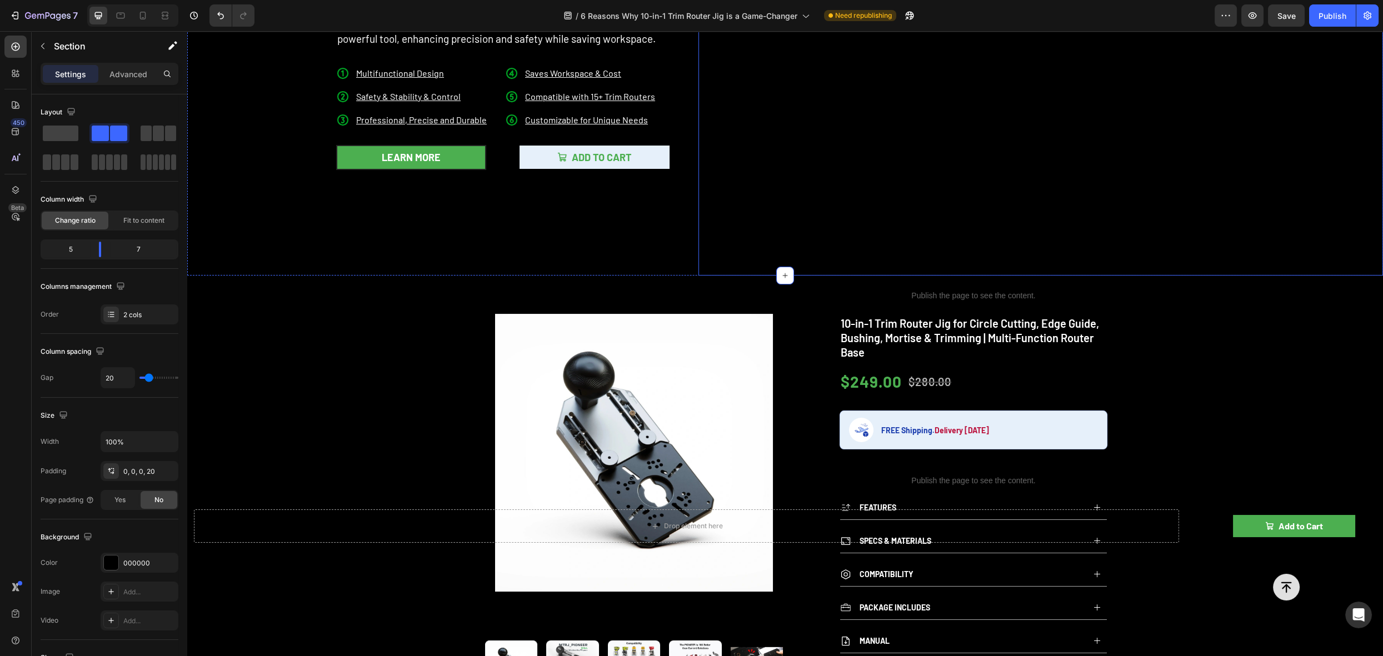
scroll to position [171, 0]
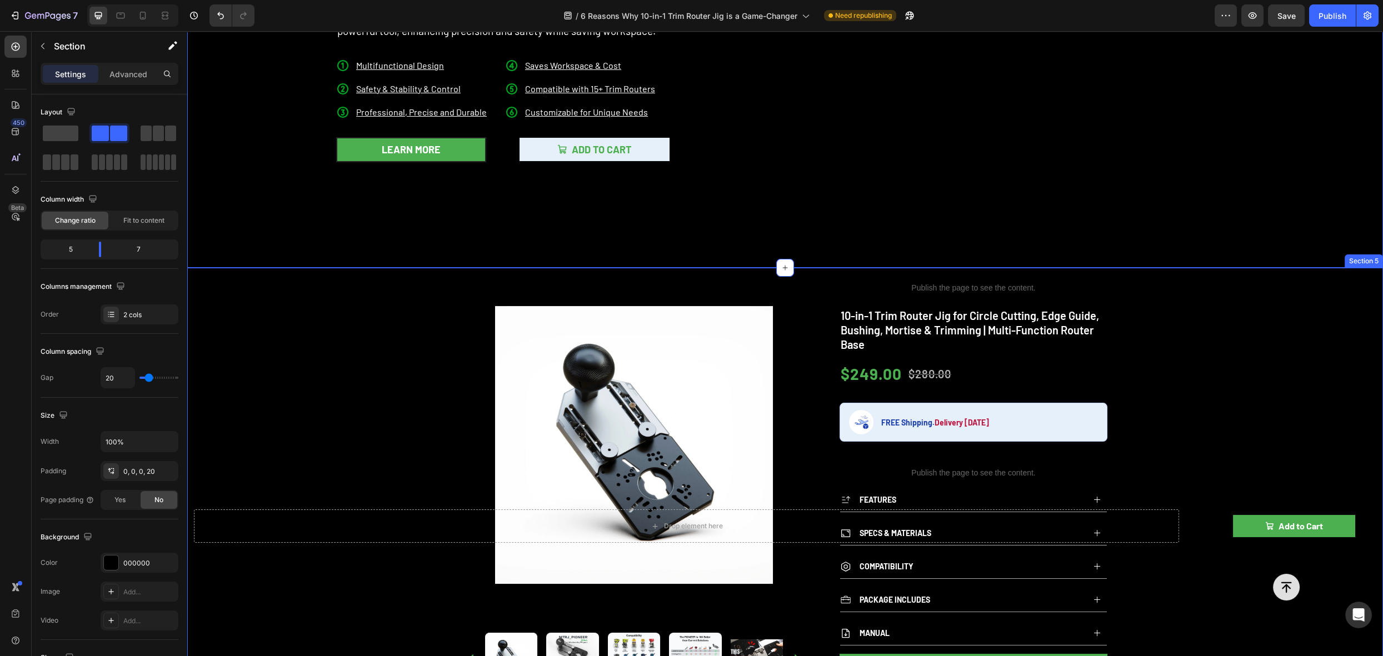
click at [1225, 303] on div "Product Images Publish the page to see the content. rating 10-in-1 Trim Router …" at bounding box center [785, 658] width 1196 height 780
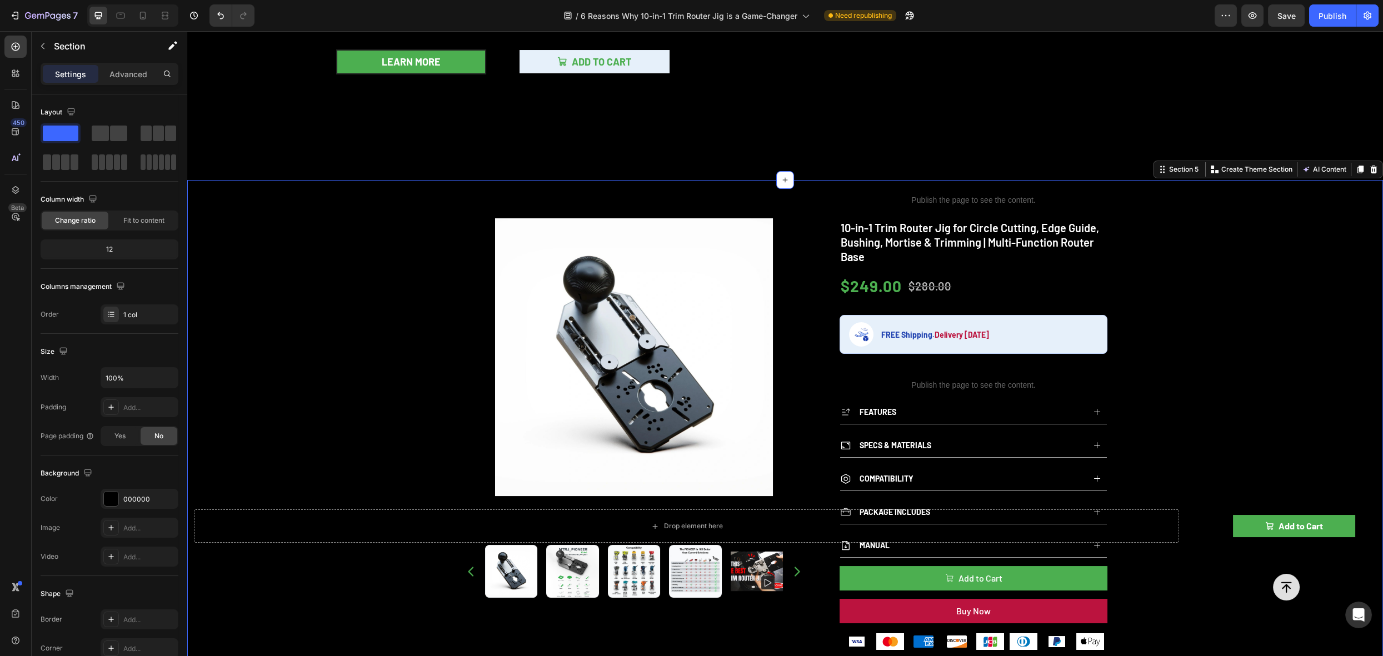
scroll to position [258, 0]
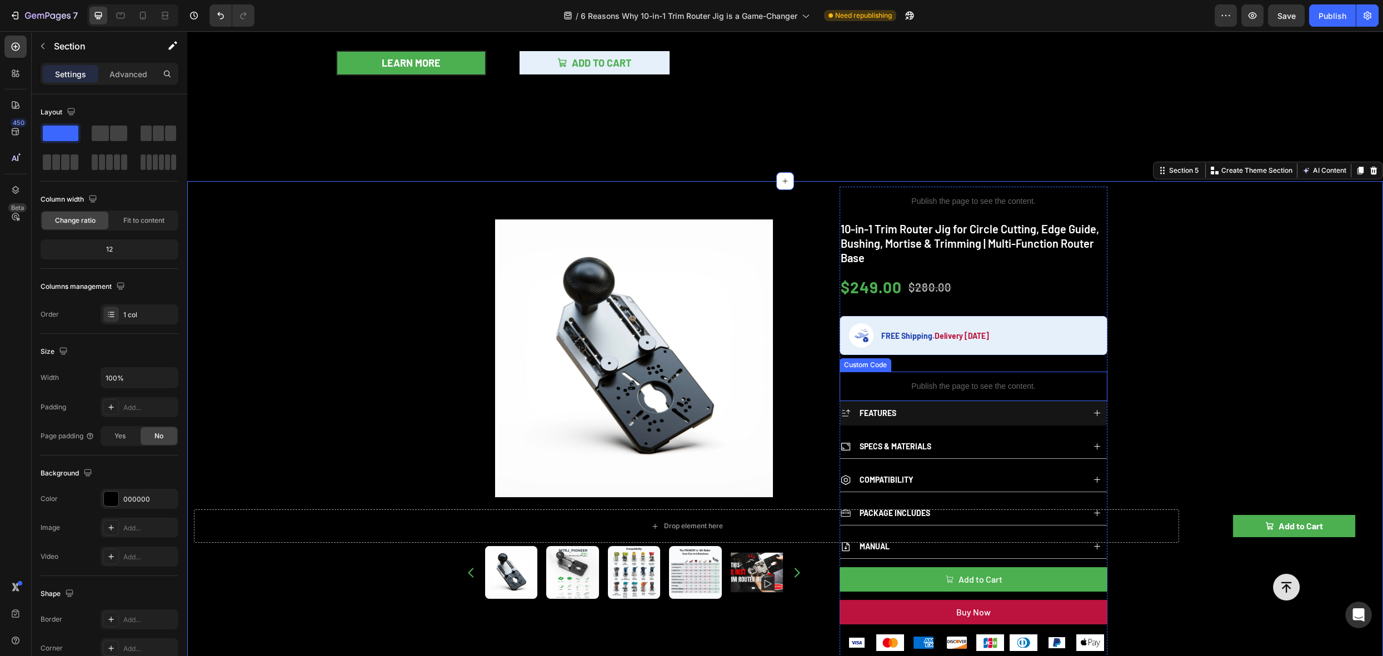
click at [1067, 407] on div "FEATURES" at bounding box center [962, 413] width 244 height 15
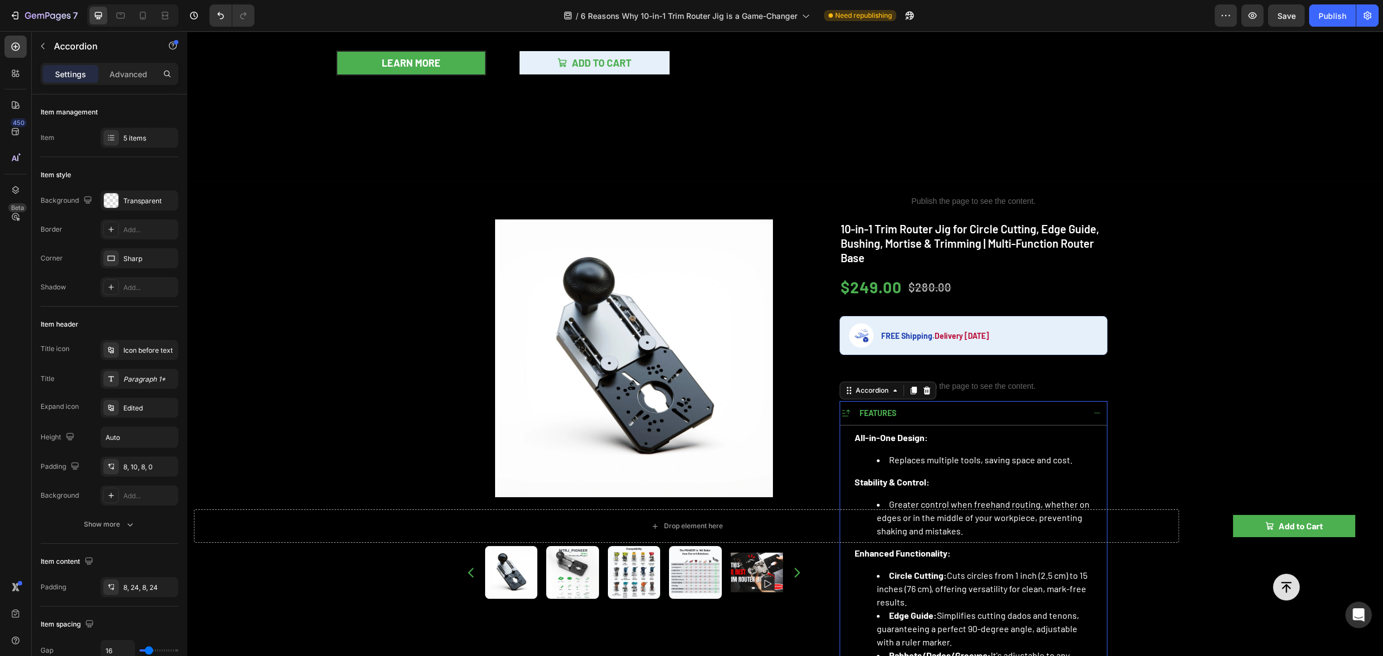
click at [1067, 407] on div "FEATURES" at bounding box center [962, 413] width 244 height 15
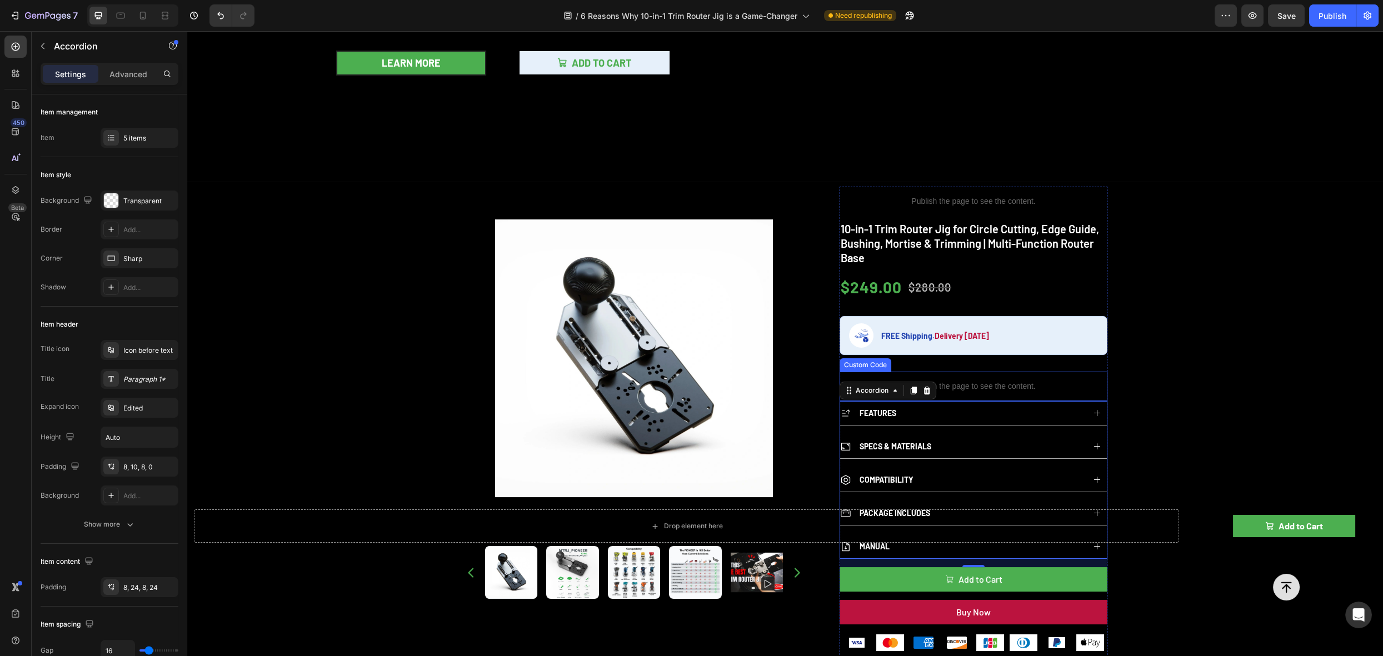
click at [1084, 385] on p "Publish the page to see the content." at bounding box center [974, 387] width 268 height 12
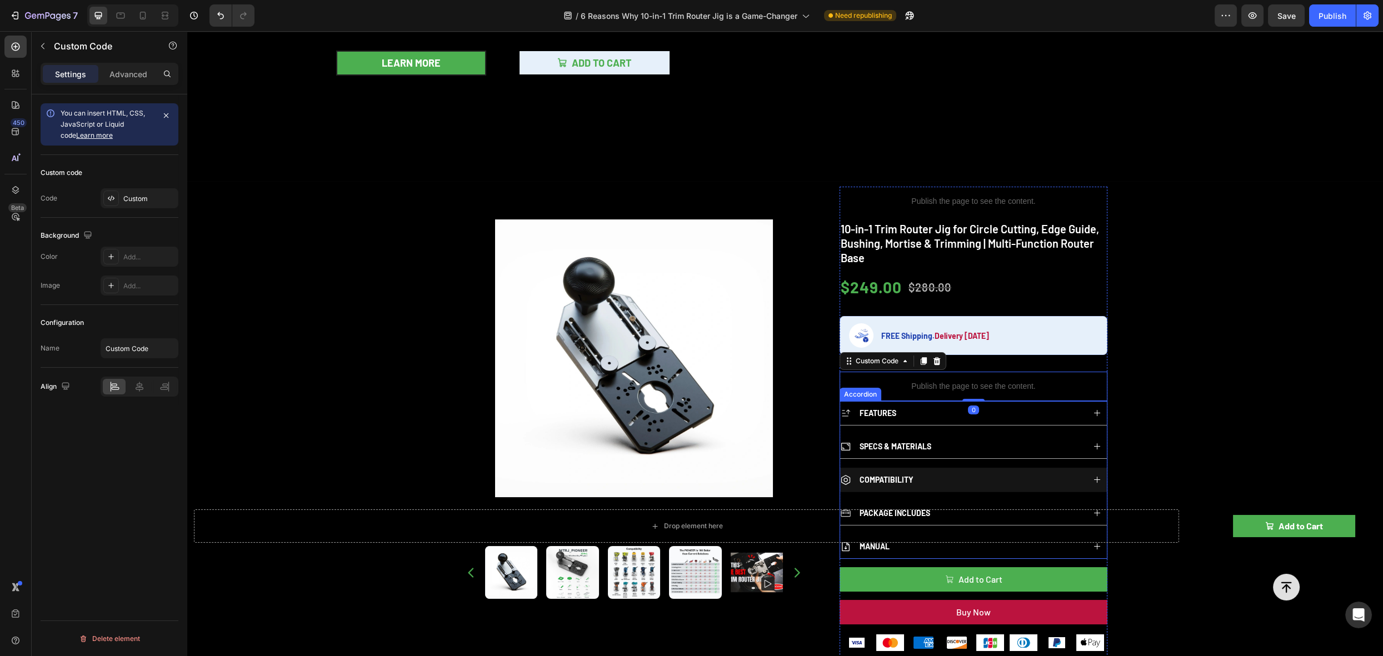
click at [987, 472] on div "COMPATIBILITY" at bounding box center [962, 479] width 244 height 15
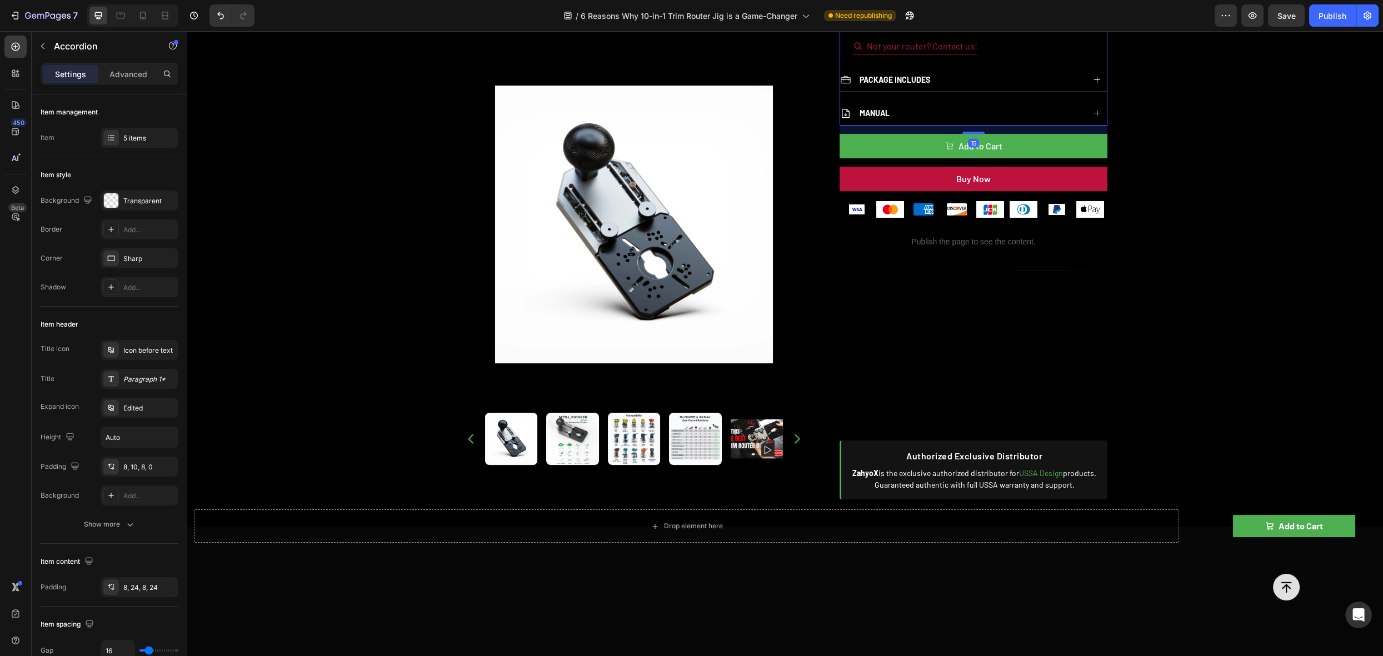
scroll to position [1003, 0]
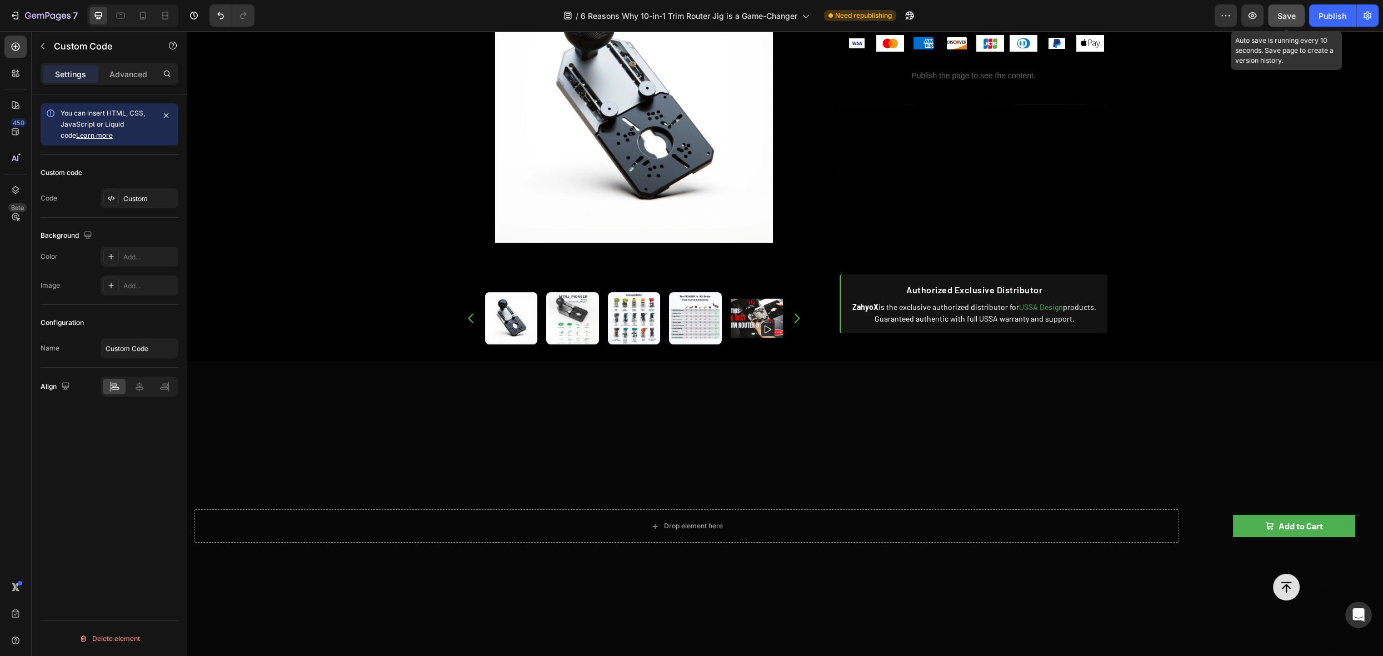
click at [1280, 21] on div "Save" at bounding box center [1287, 16] width 18 height 12
click at [1317, 22] on button "Publish" at bounding box center [1332, 15] width 47 height 22
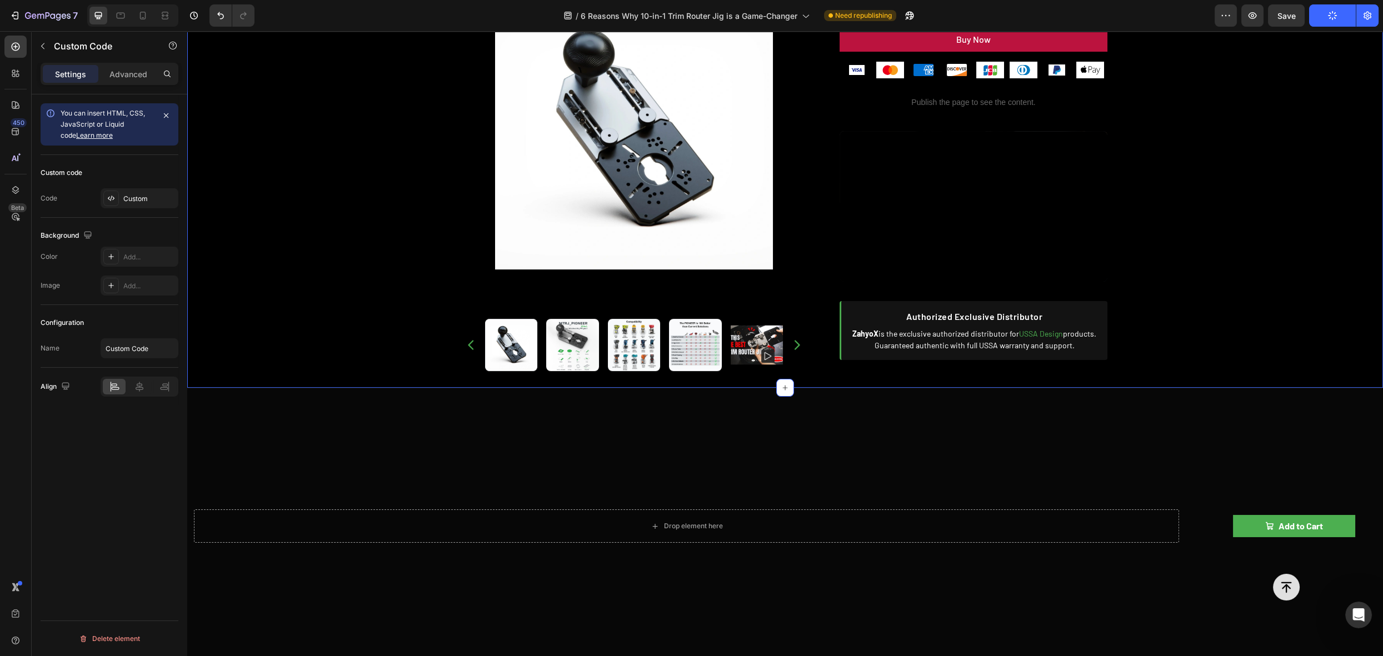
scroll to position [953, 0]
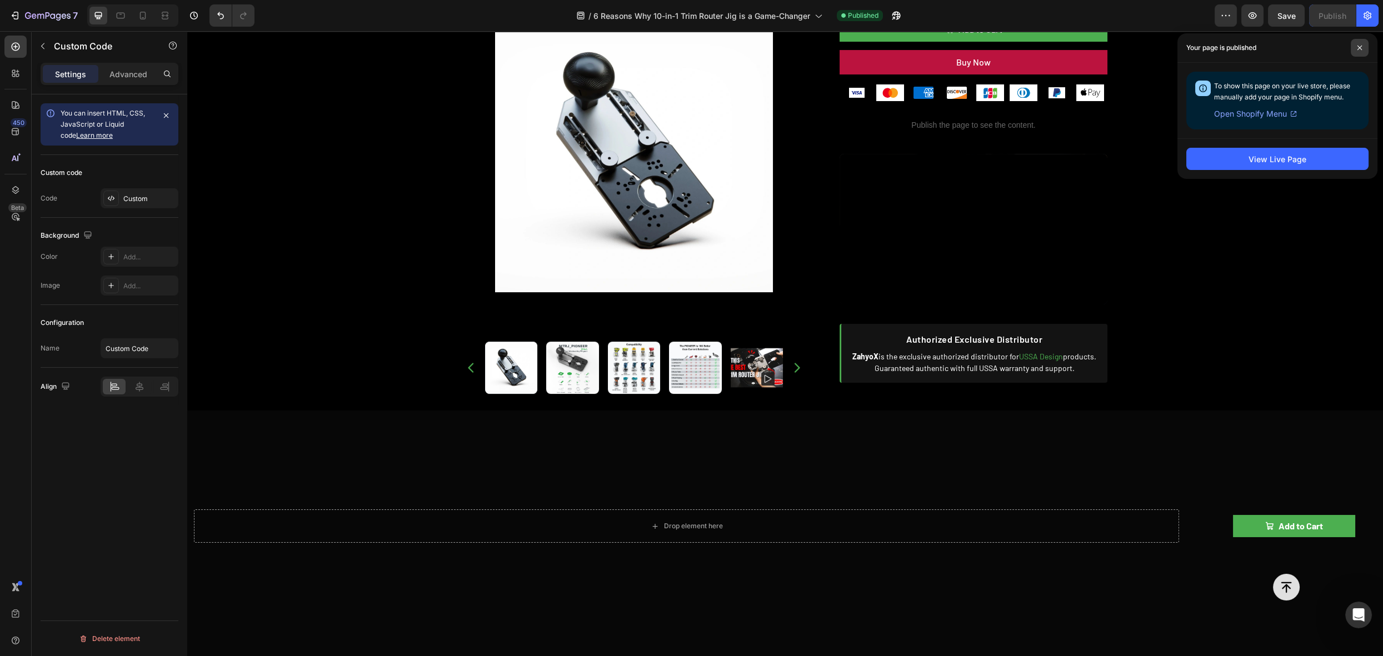
click at [1363, 46] on span at bounding box center [1360, 48] width 18 height 18
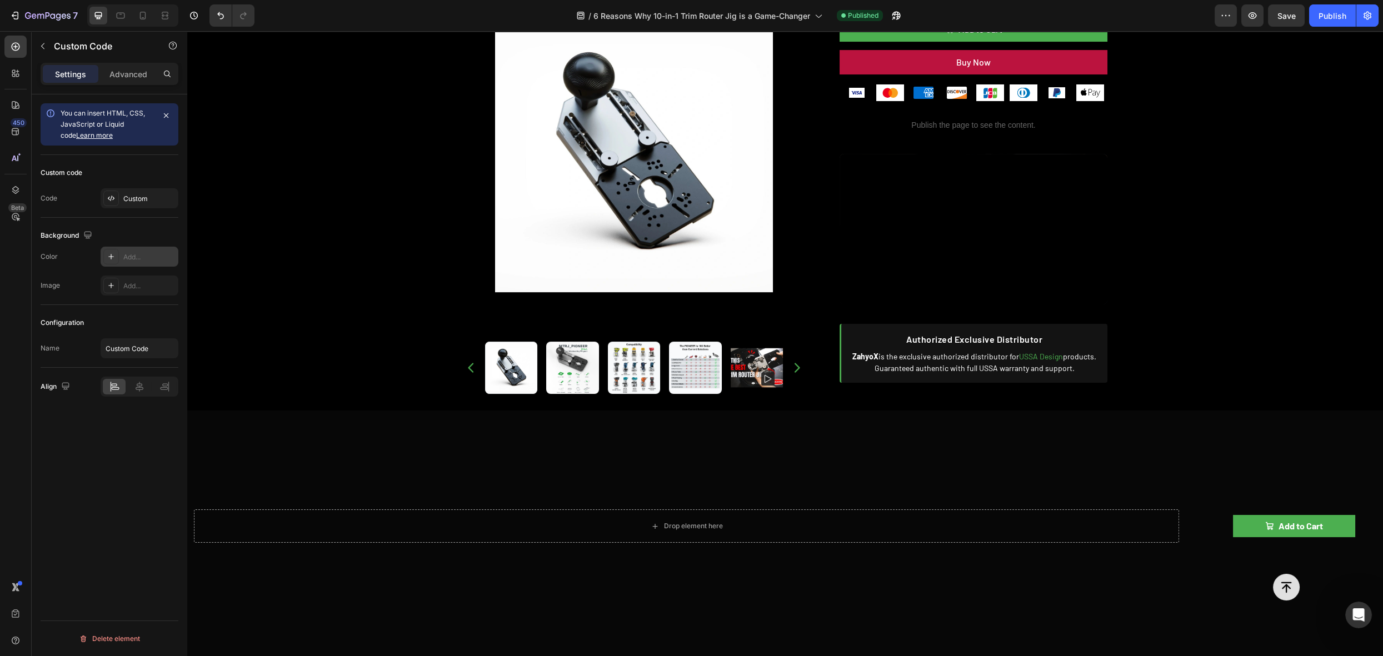
click at [127, 260] on div "Add..." at bounding box center [149, 257] width 52 height 10
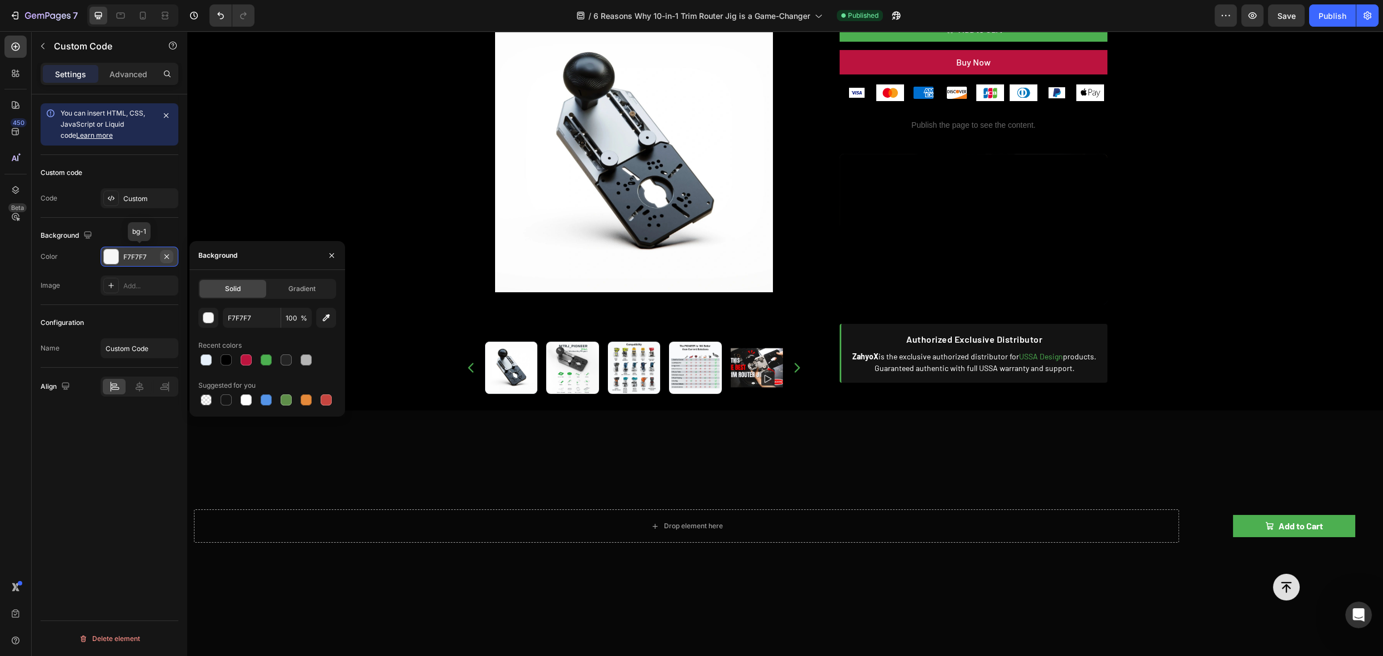
click at [163, 256] on icon "button" at bounding box center [166, 256] width 9 height 9
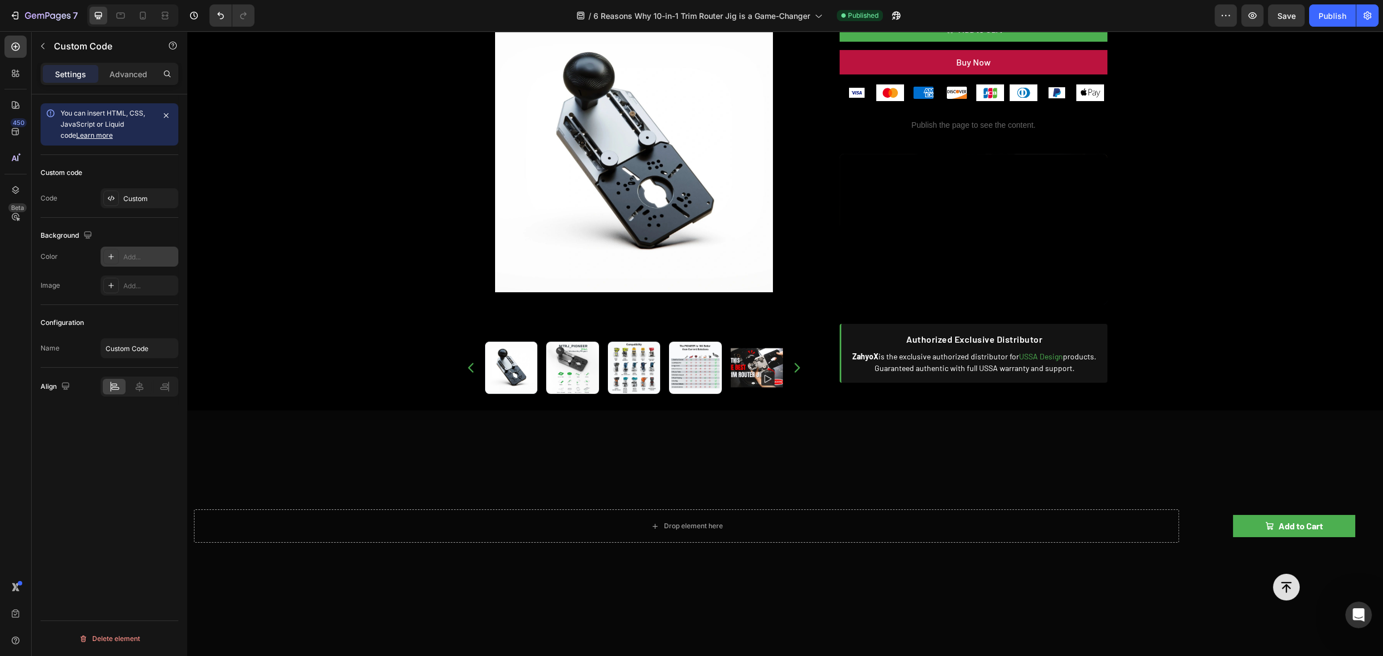
click at [143, 203] on div "Custom" at bounding box center [140, 198] width 78 height 20
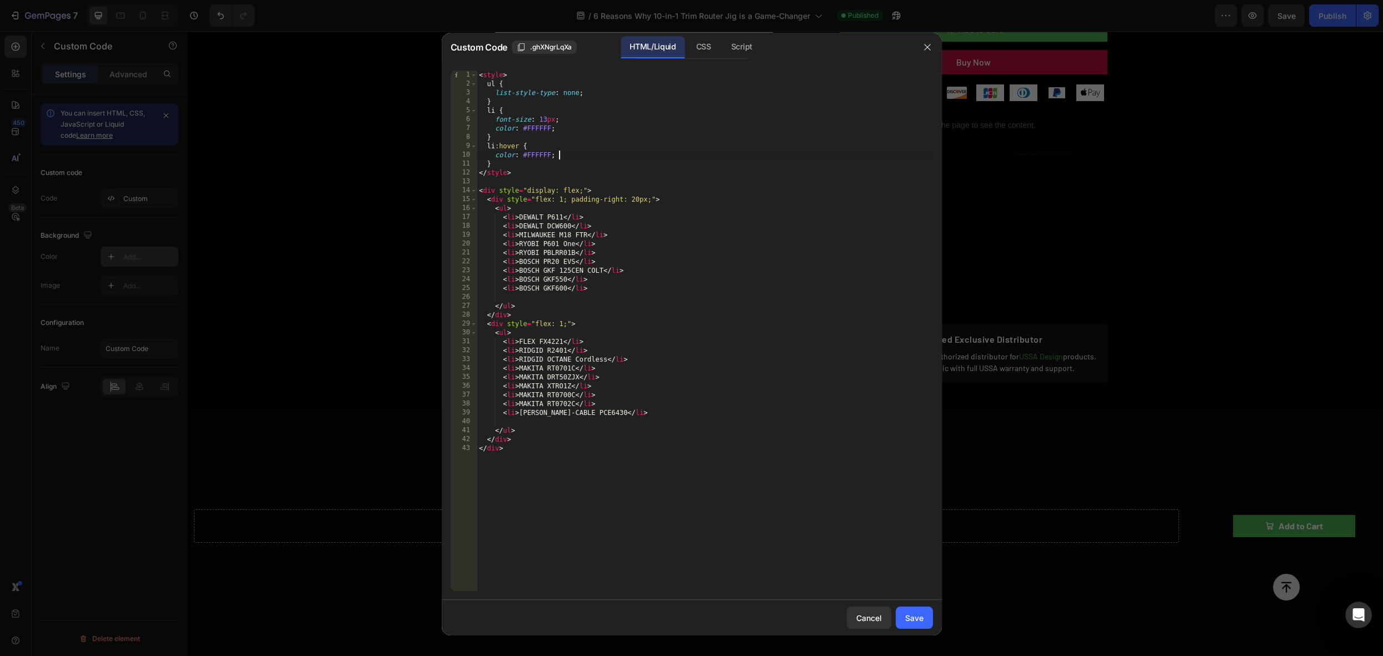
click at [570, 156] on div "< style > ul { list-style-type : none ; } li { font-size : 13 px ; color : #FFF…" at bounding box center [705, 340] width 456 height 539
click at [611, 173] on div "< style > ul { list-style-type : none ; } li { font-size : 13 px ; color : #FFF…" at bounding box center [705, 340] width 456 height 539
click at [609, 225] on div "< style > ul { list-style-type : none ; } li { font-size : 13 px ; color : #FFF…" at bounding box center [705, 340] width 456 height 539
type textarea "</div> </div>"
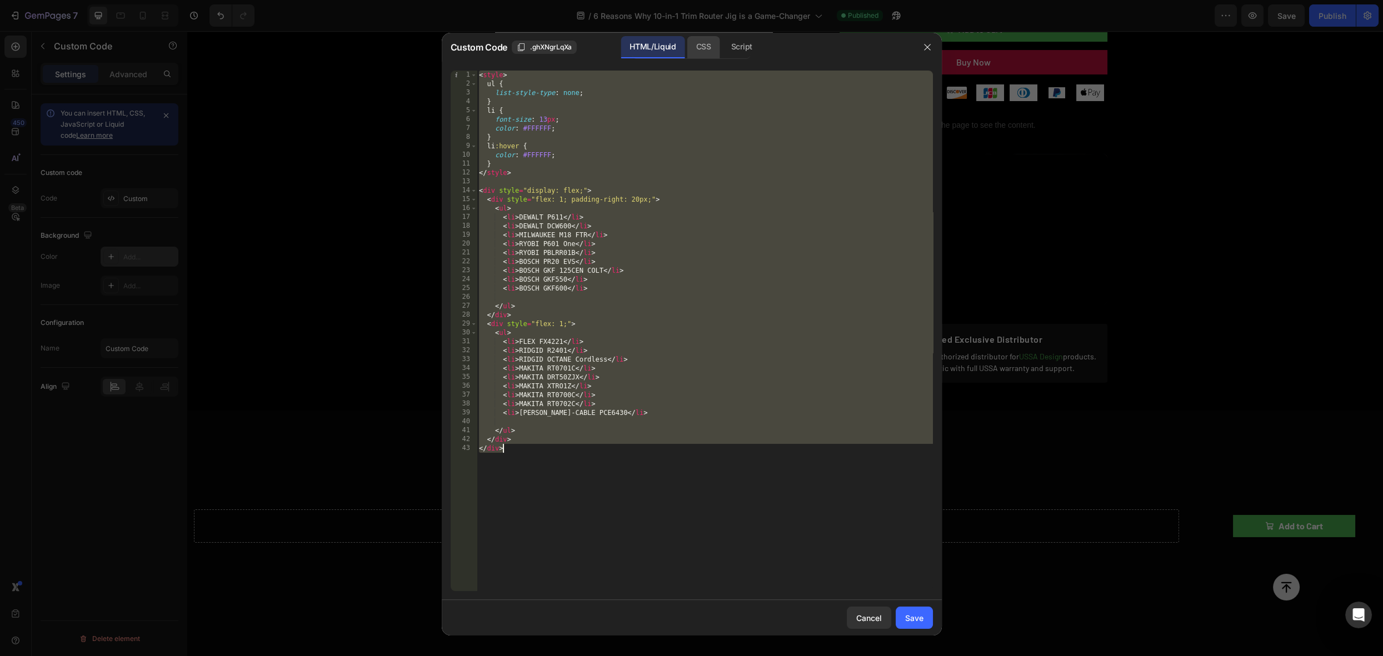
click at [723, 48] on div "CSS" at bounding box center [742, 47] width 39 height 22
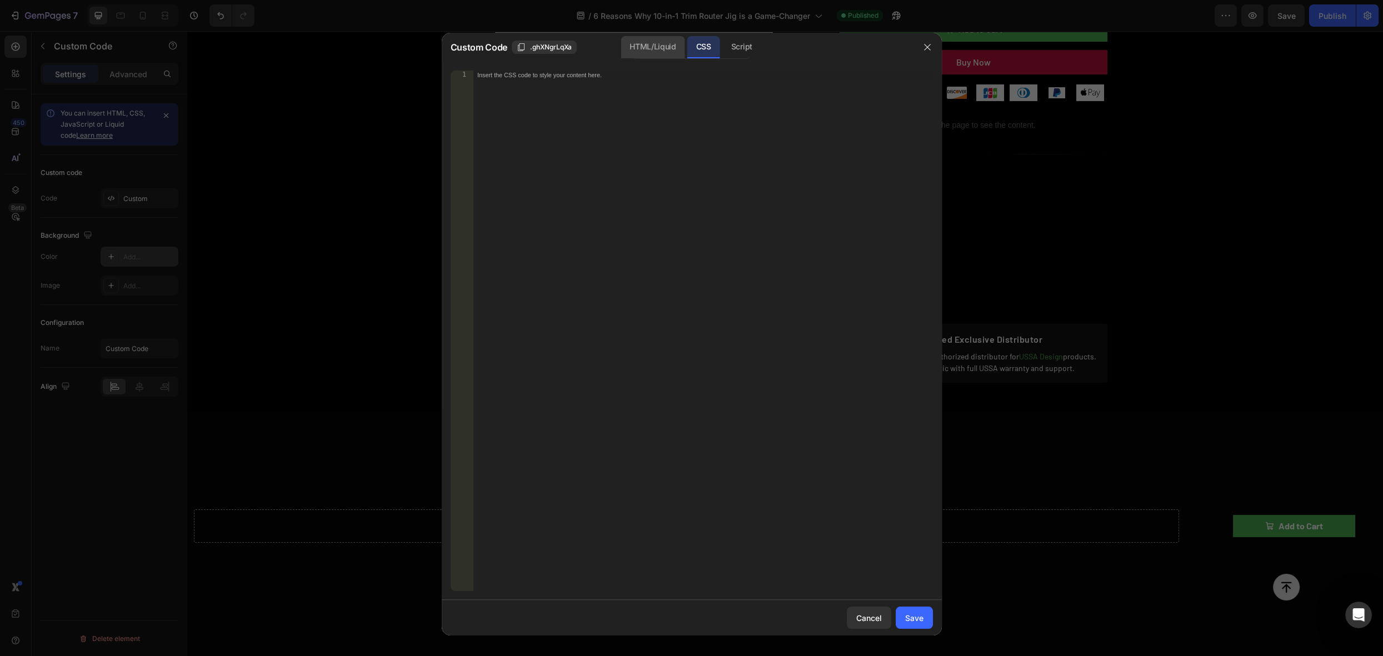
click at [679, 46] on div "HTML/Liquid" at bounding box center [653, 47] width 64 height 22
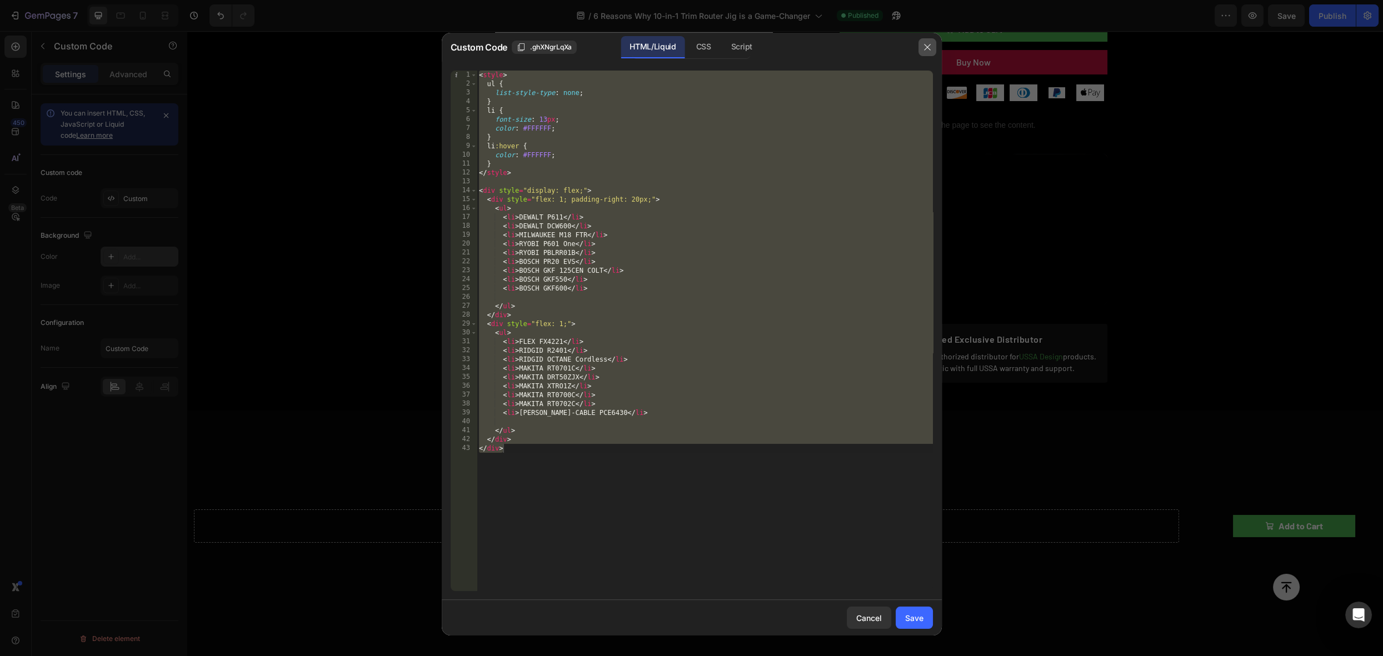
click at [935, 46] on button "button" at bounding box center [928, 47] width 18 height 18
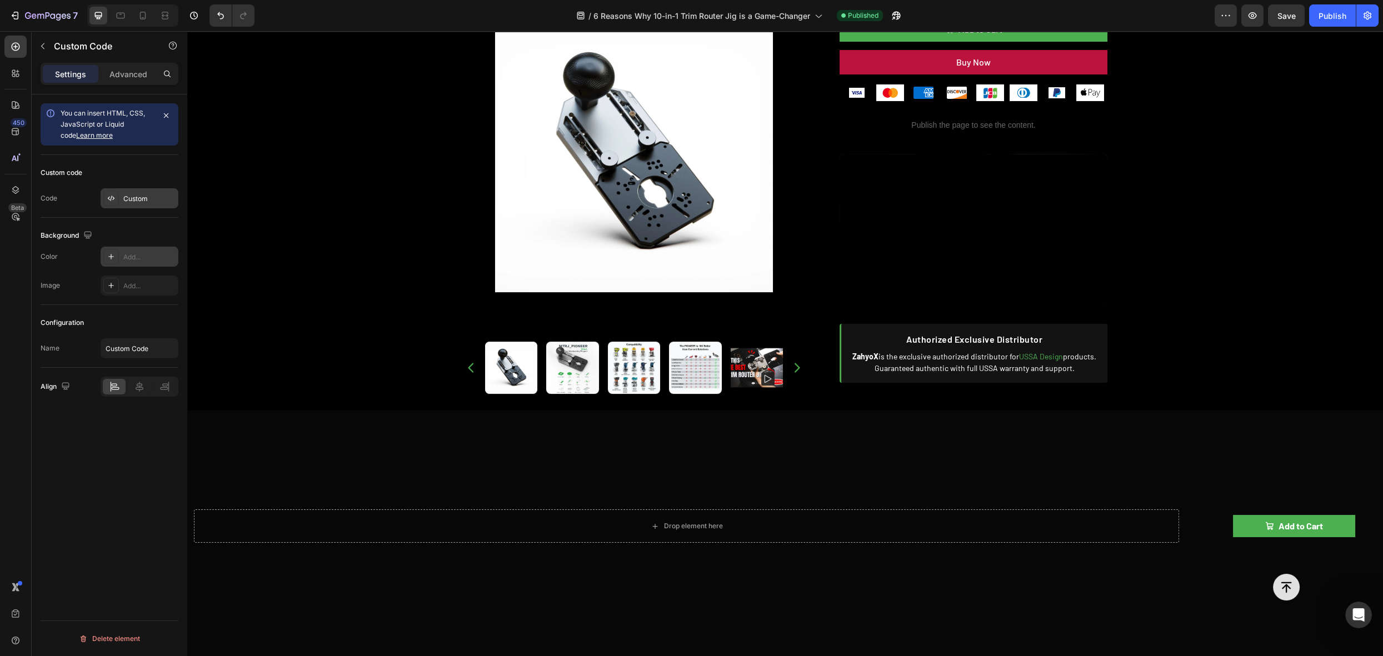
click at [136, 195] on div "Custom" at bounding box center [149, 199] width 52 height 10
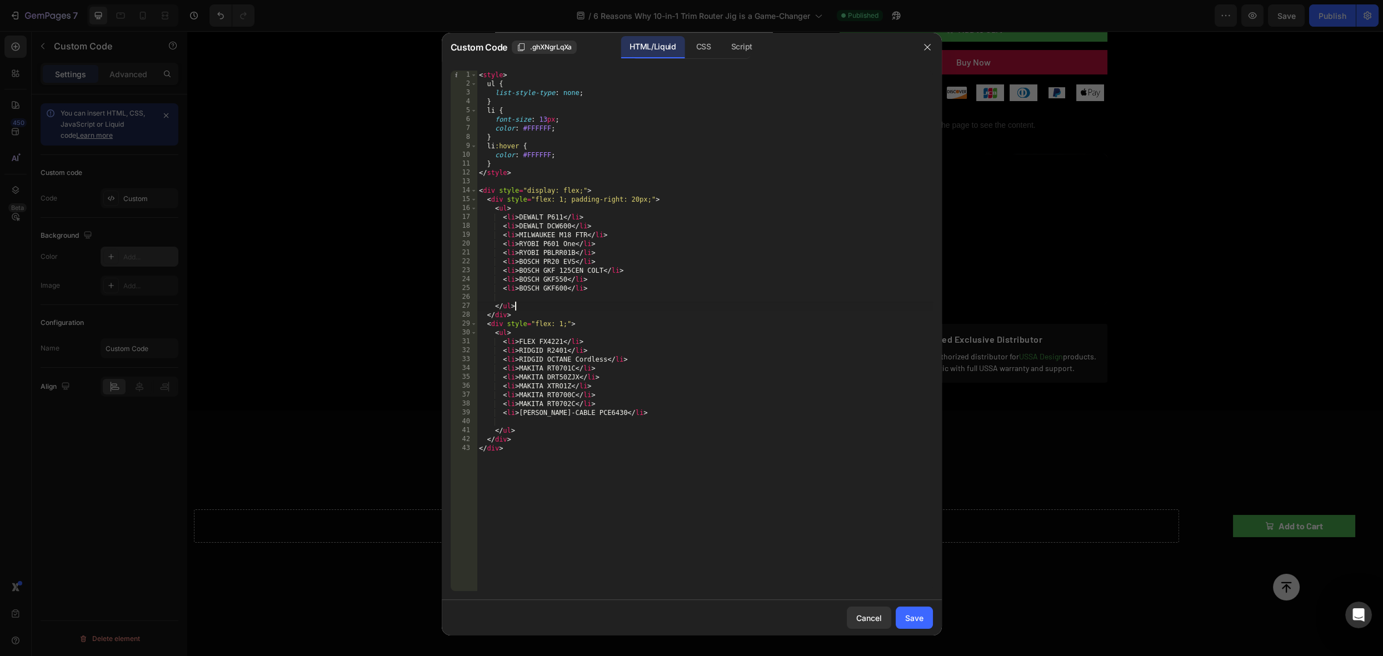
click at [654, 302] on div "< style > ul { list-style-type : none ; } li { font-size : 13 px ; color : #FFF…" at bounding box center [705, 340] width 456 height 539
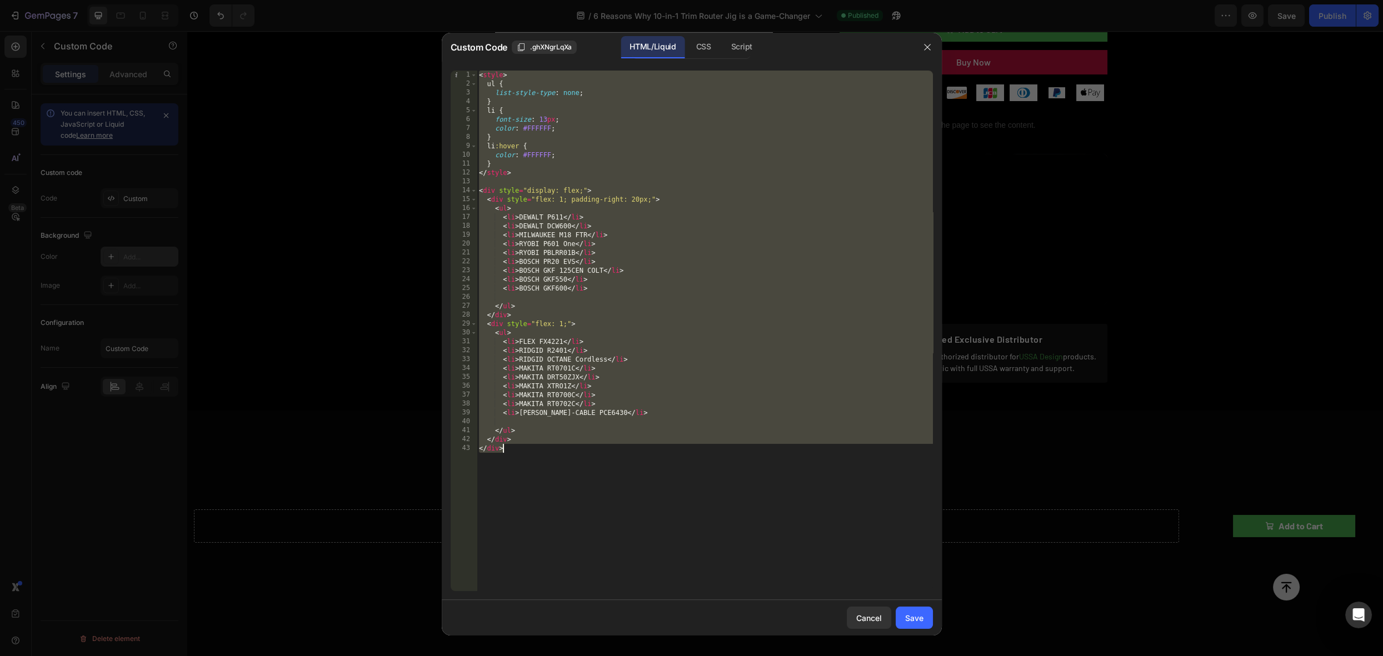
paste textarea
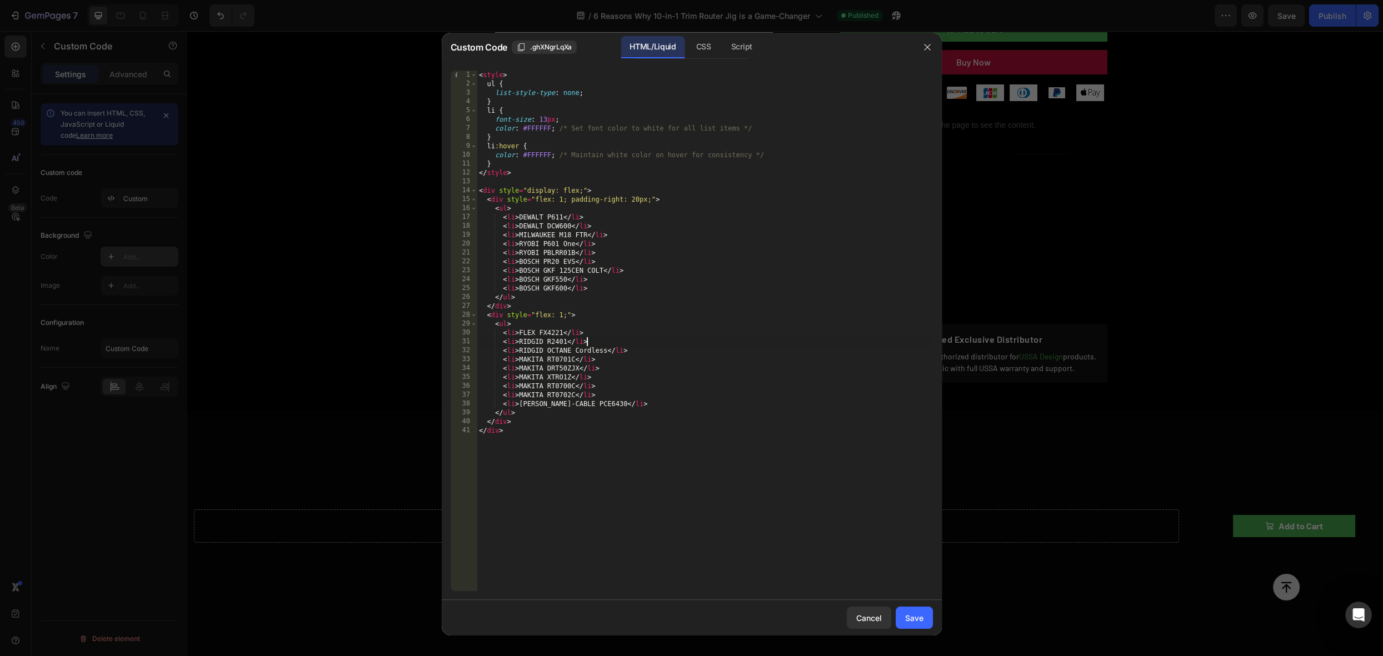
click at [756, 338] on div "< style > ul { list-style-type : none ; } li { font-size : 13 px ; color : #FFF…" at bounding box center [705, 340] width 456 height 539
type textarea "<li>RIDGID R2401</li>"
drag, startPoint x: 919, startPoint y: 620, endPoint x: 1095, endPoint y: 512, distance: 205.8
click at [919, 619] on div "Save" at bounding box center [914, 618] width 18 height 12
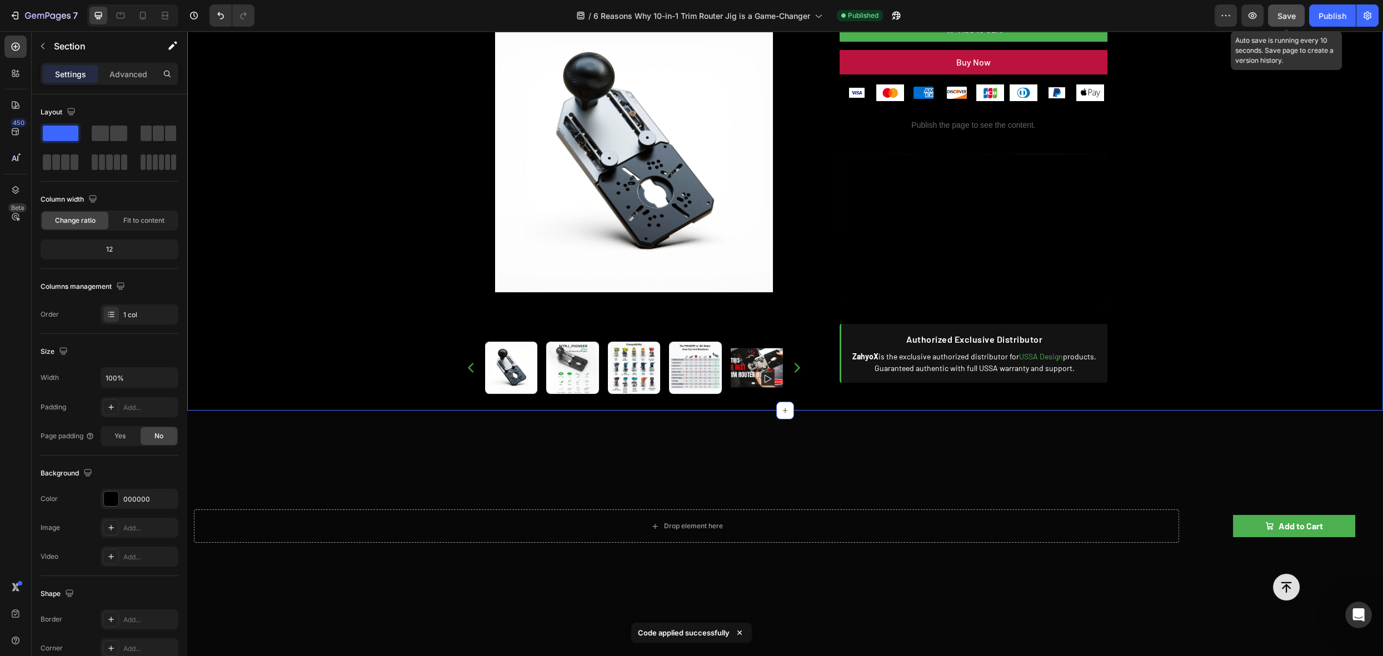
click at [1289, 13] on span "Save" at bounding box center [1287, 15] width 18 height 9
drag, startPoint x: 1330, startPoint y: 22, endPoint x: 1134, endPoint y: 27, distance: 196.2
click at [1330, 22] on button "Publish" at bounding box center [1332, 15] width 47 height 22
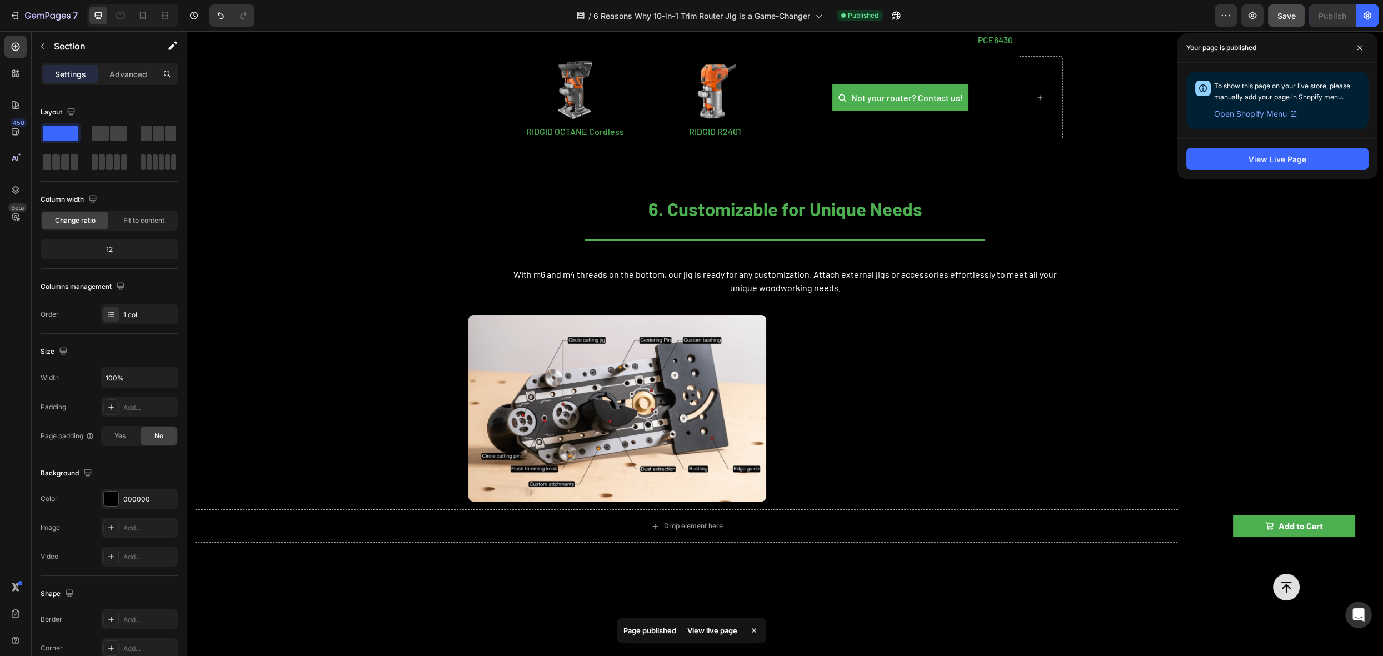
scroll to position [4536, 0]
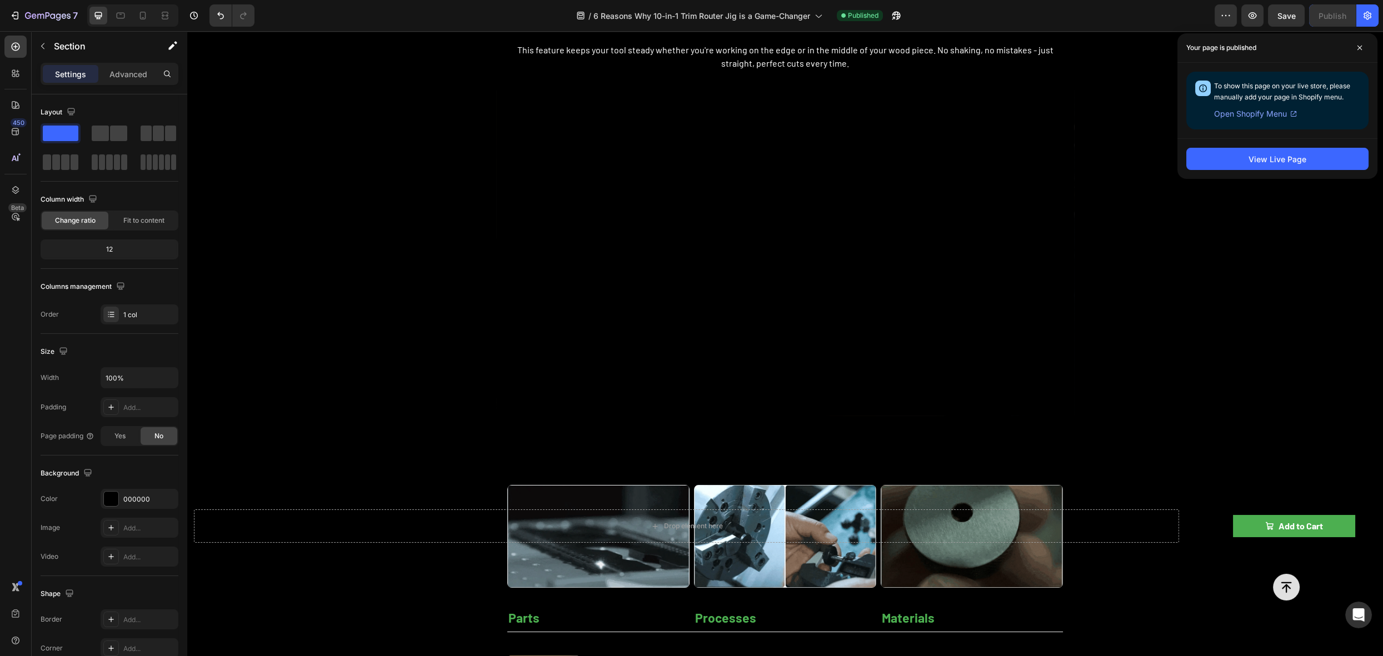
scroll to position [2526, 0]
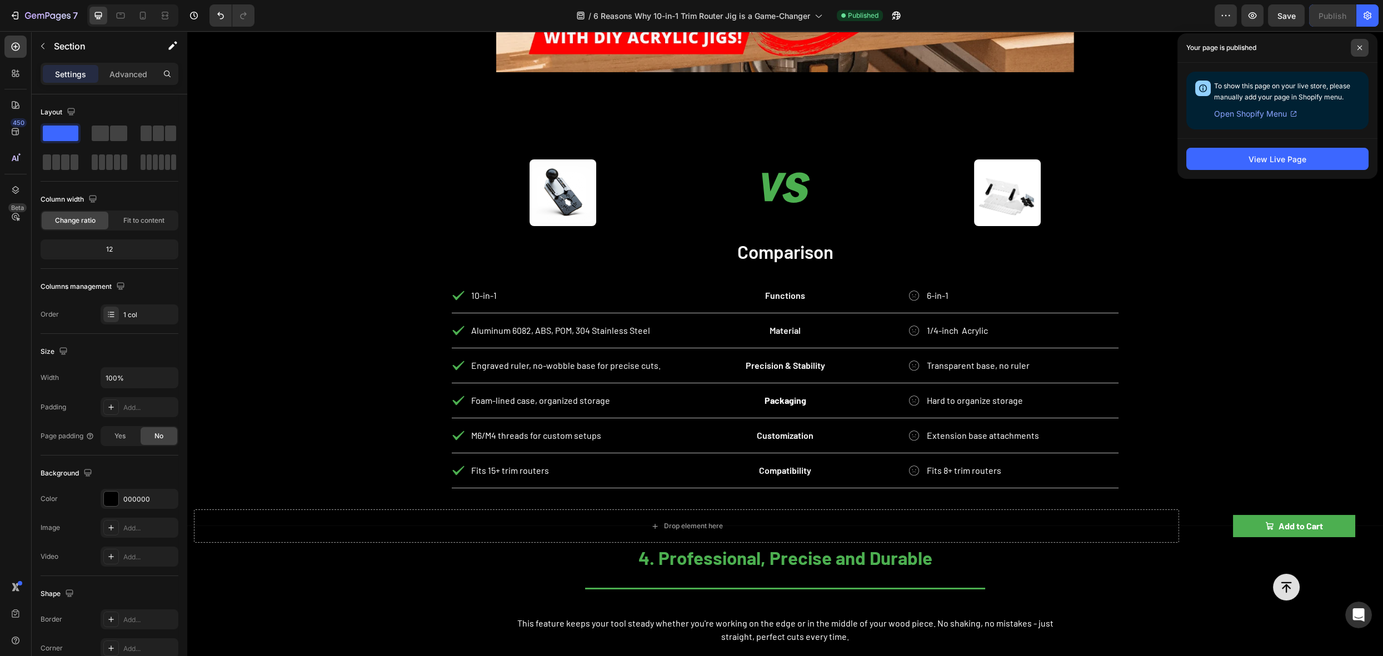
click at [1361, 46] on icon at bounding box center [1360, 48] width 6 height 6
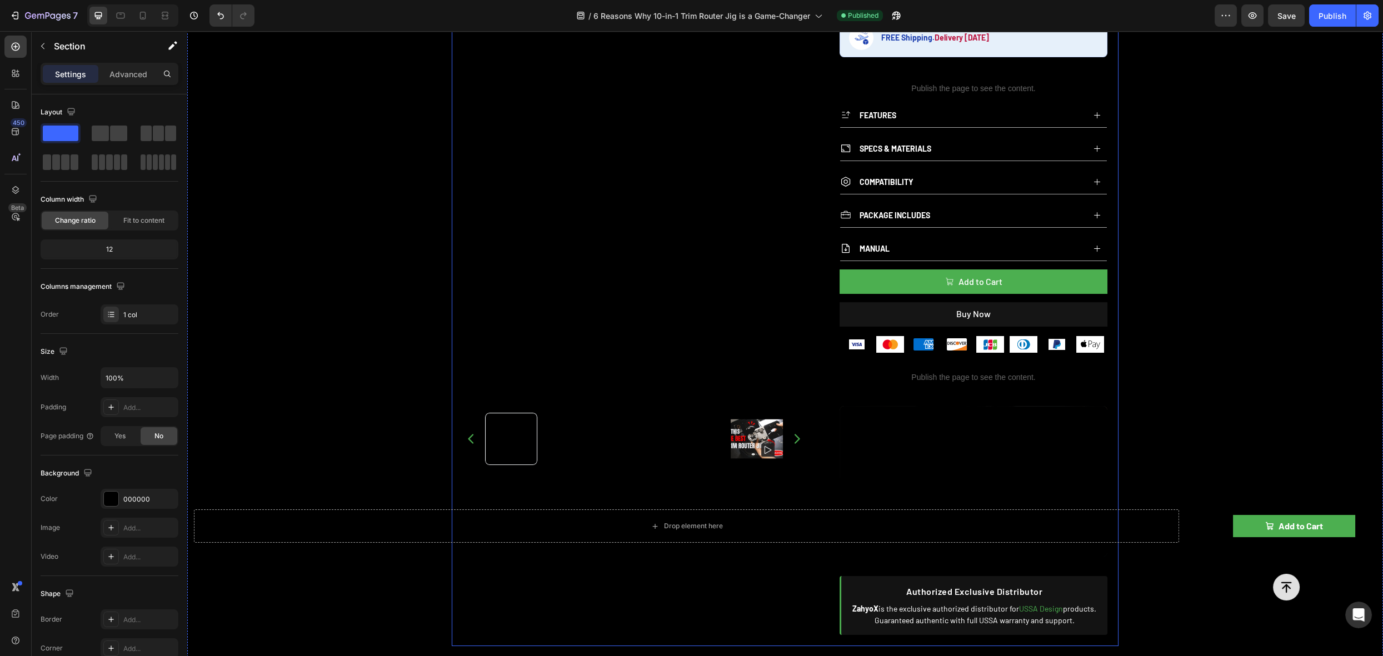
scroll to position [564, 0]
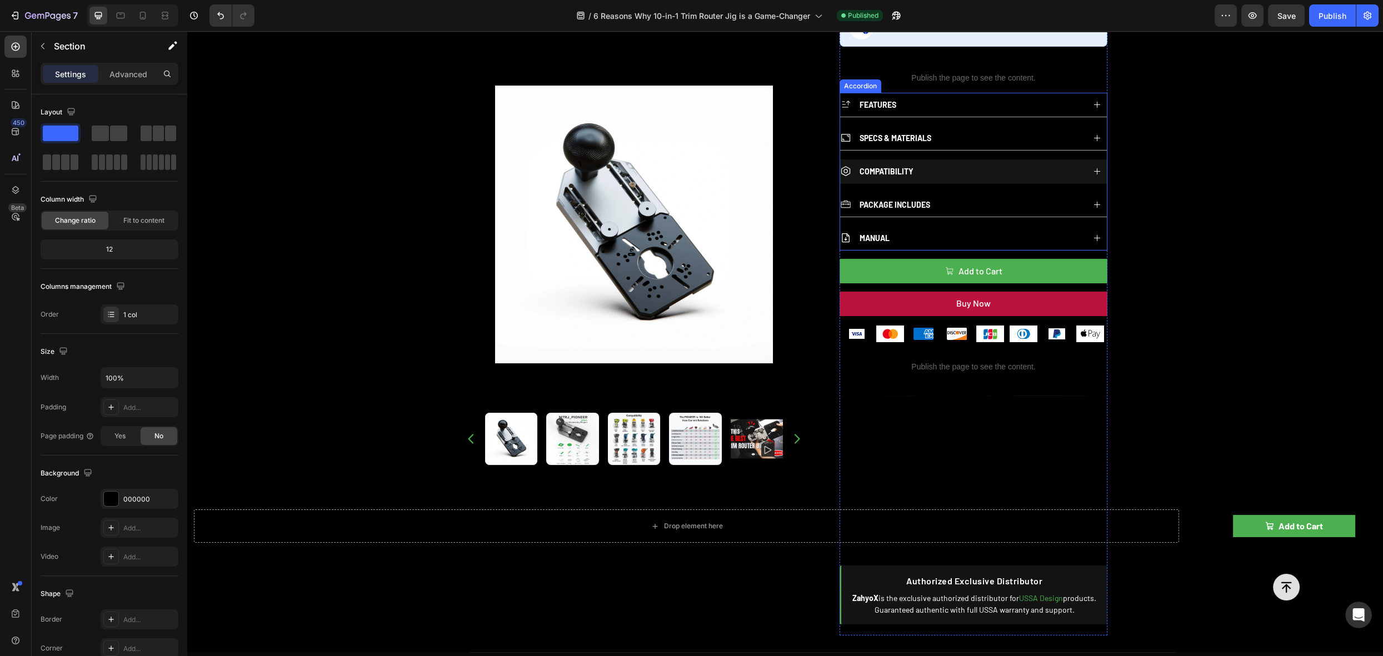
click at [973, 160] on div "COMPATIBILITY" at bounding box center [973, 172] width 267 height 24
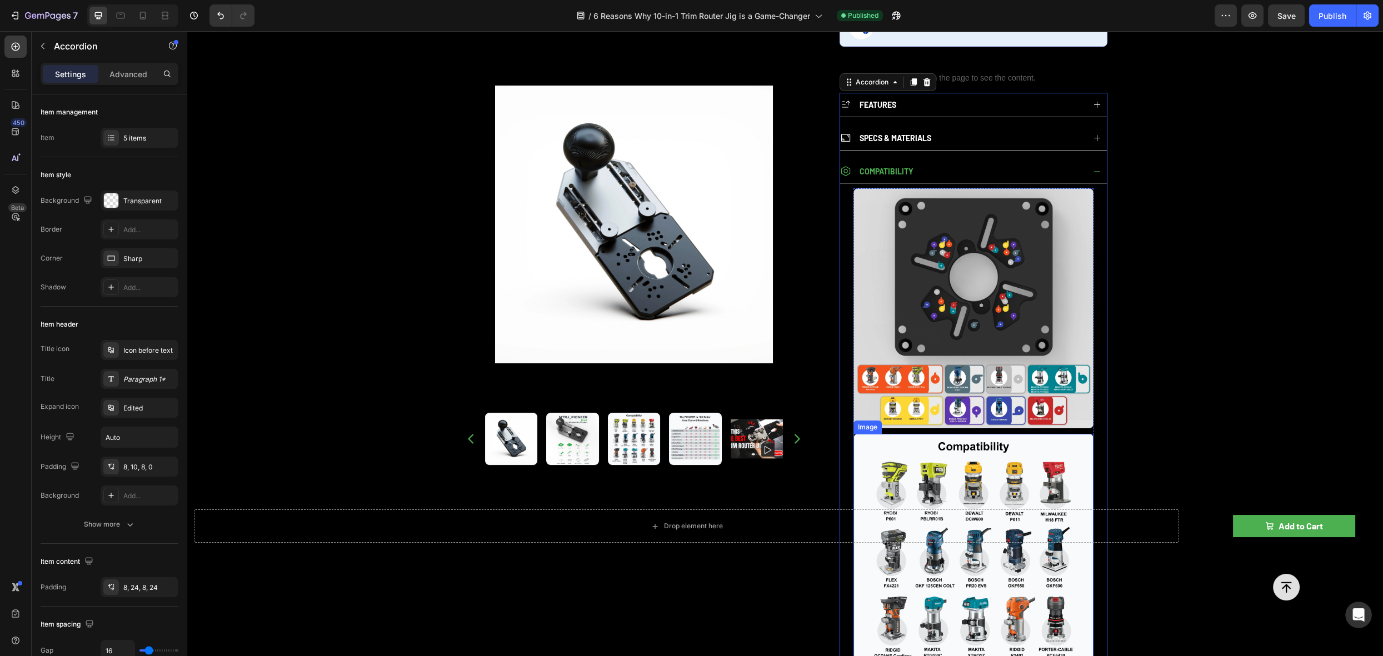
scroll to position [1041, 0]
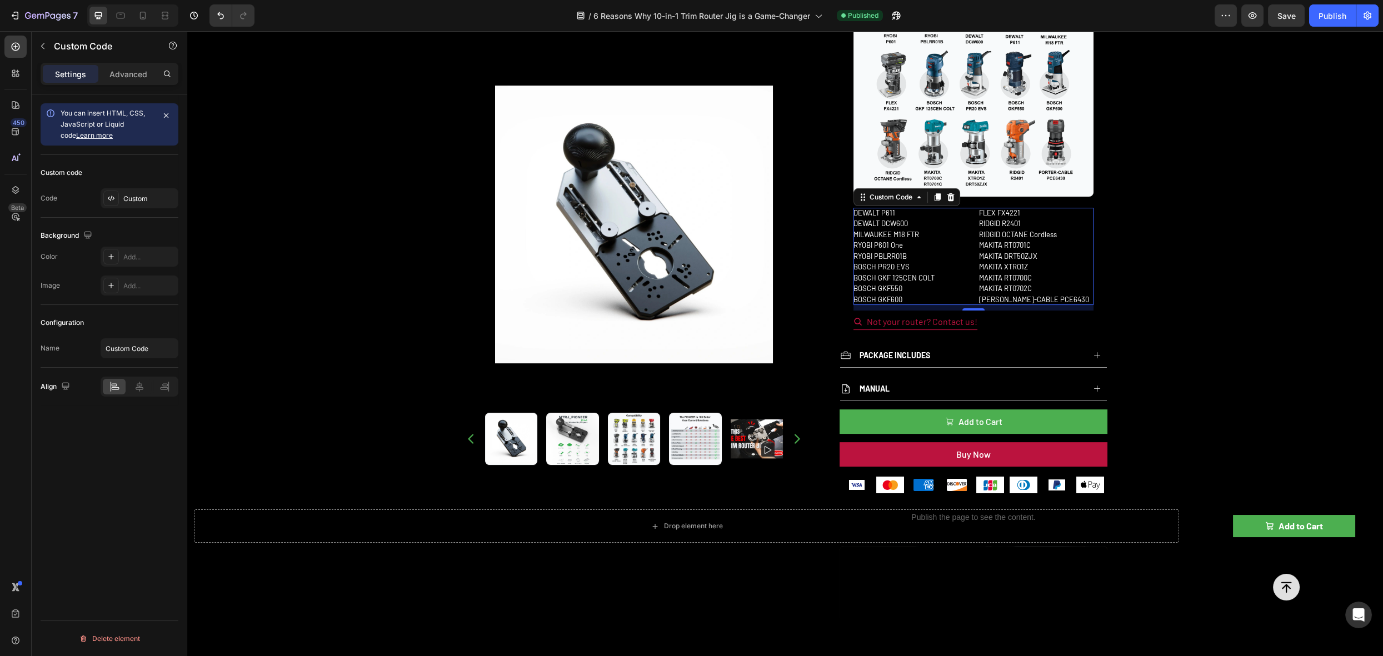
click at [950, 245] on li "RYOBI P601 One" at bounding box center [911, 245] width 114 height 11
click at [948, 197] on icon at bounding box center [951, 197] width 7 height 8
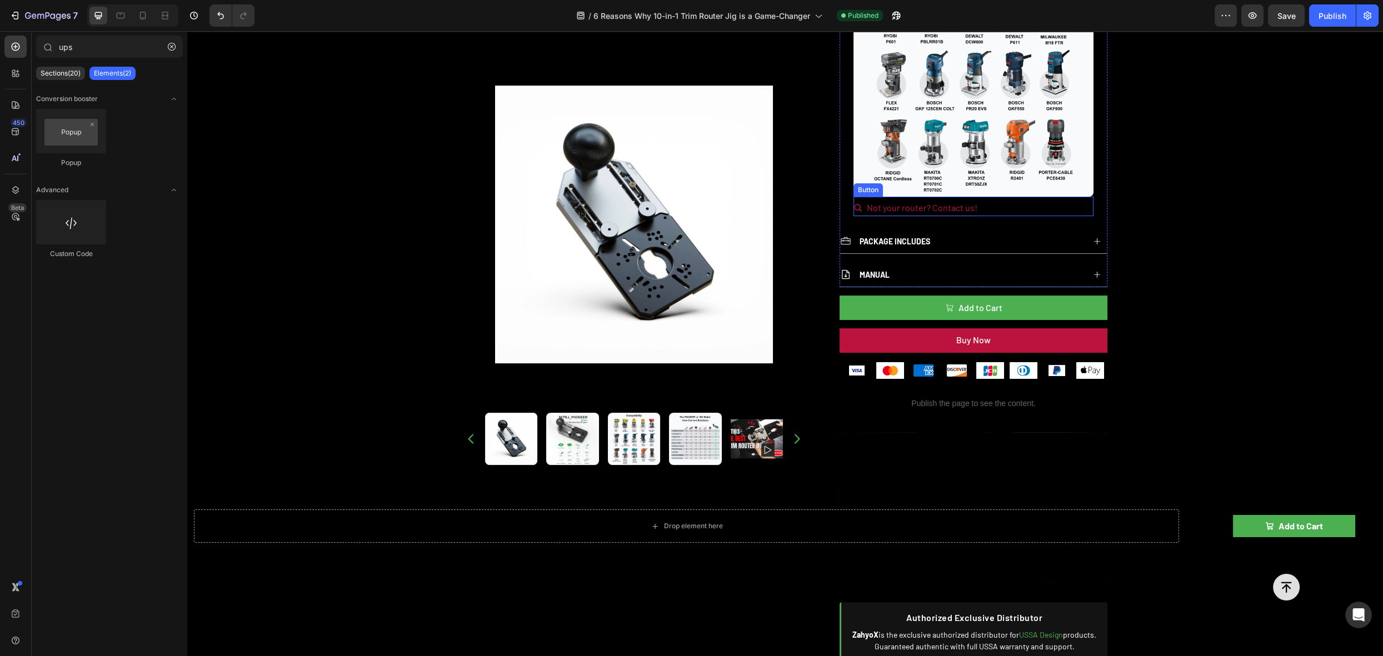
click at [1033, 207] on div "Not your router? Contact us! Button" at bounding box center [974, 206] width 240 height 19
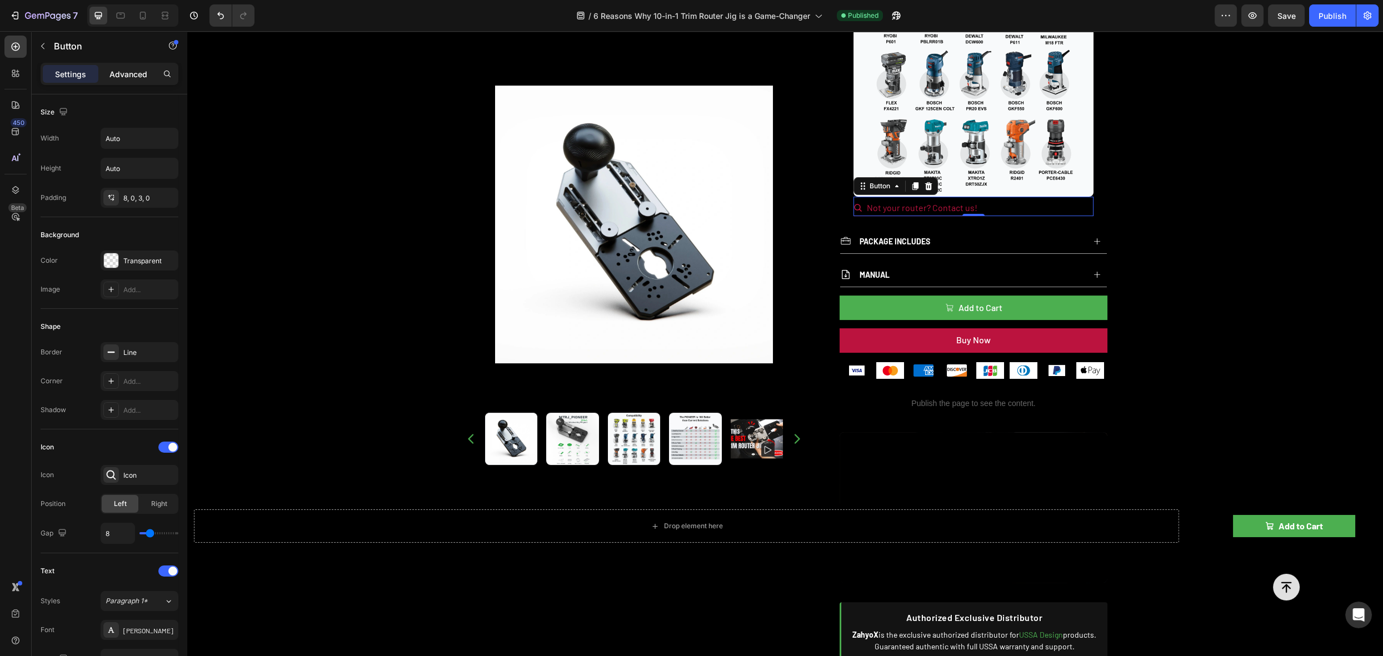
click at [120, 72] on p "Advanced" at bounding box center [128, 74] width 38 height 12
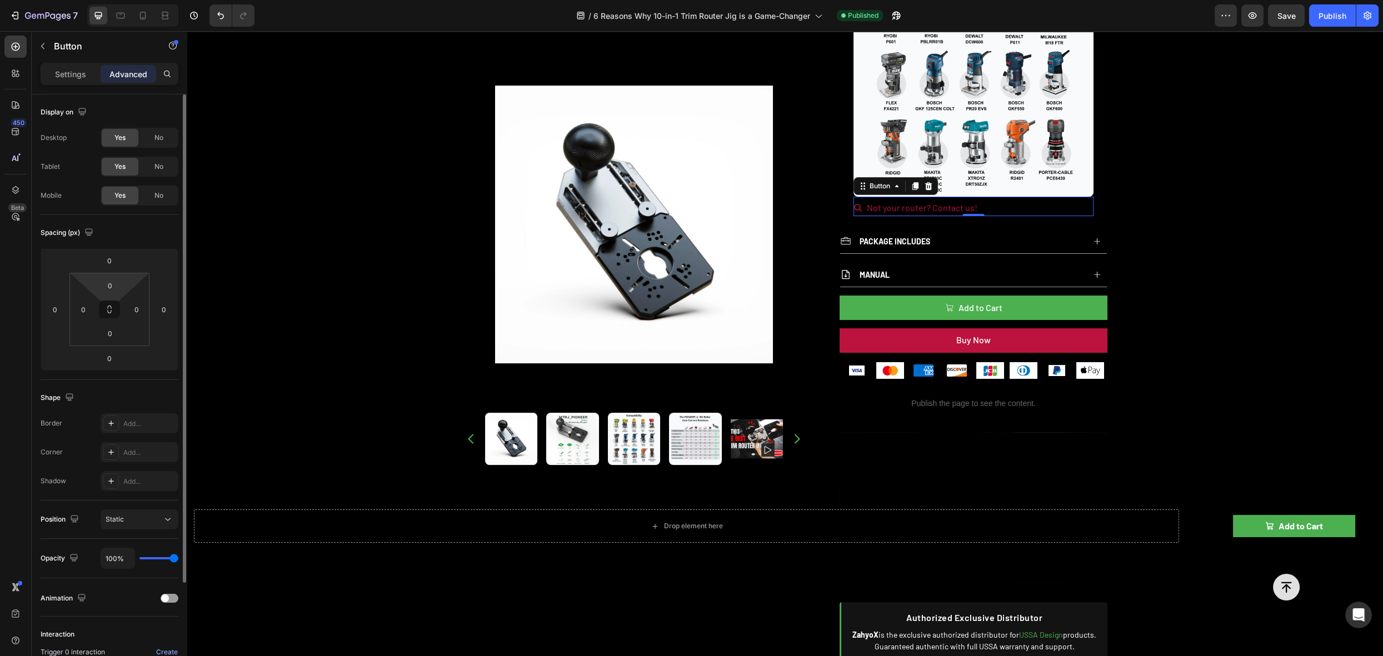
click at [114, 0] on html "7 Version history / 6 Reasons Why 10-in-1 Trim Router Jig is a Game-Changer Pub…" at bounding box center [691, 0] width 1383 height 0
click at [114, 265] on input "0" at bounding box center [109, 260] width 22 height 17
type input "10"
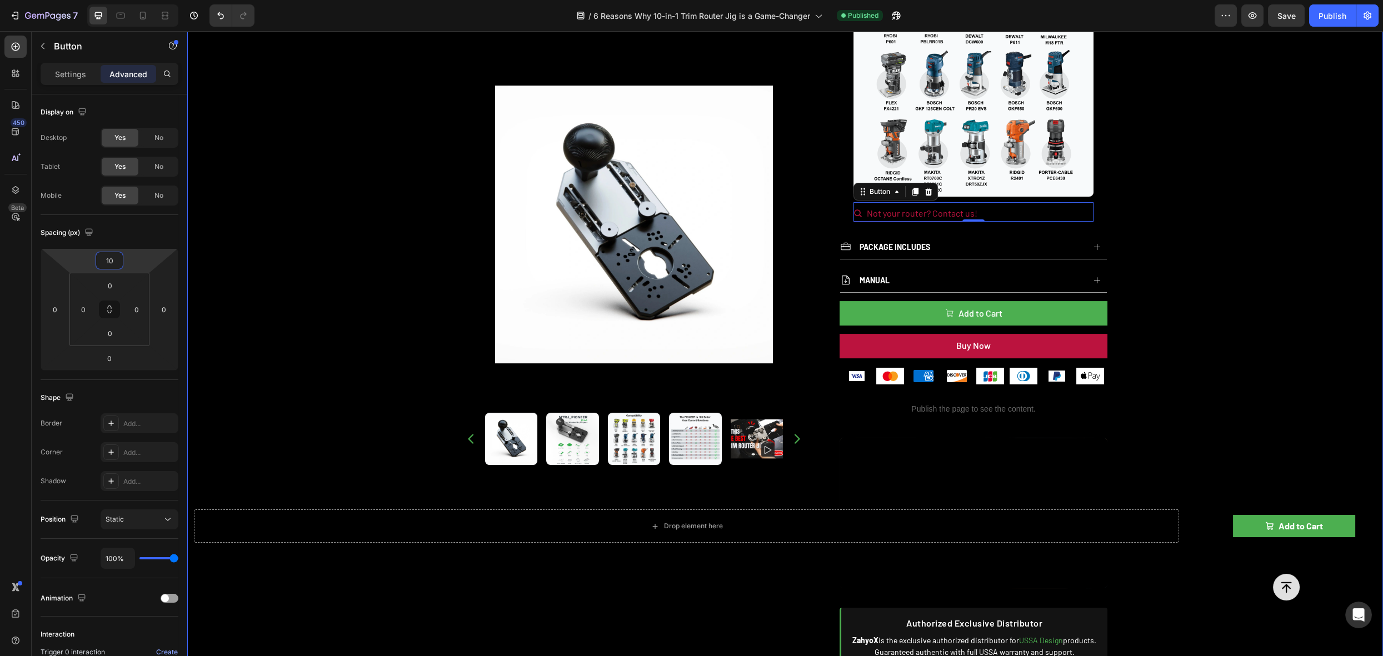
drag, startPoint x: 1183, startPoint y: 146, endPoint x: 1216, endPoint y: 102, distance: 54.8
click at [1184, 145] on div "Product Images Publish the page to see the content. rating 10-in-1 Trim Router …" at bounding box center [785, 44] width 1196 height 1299
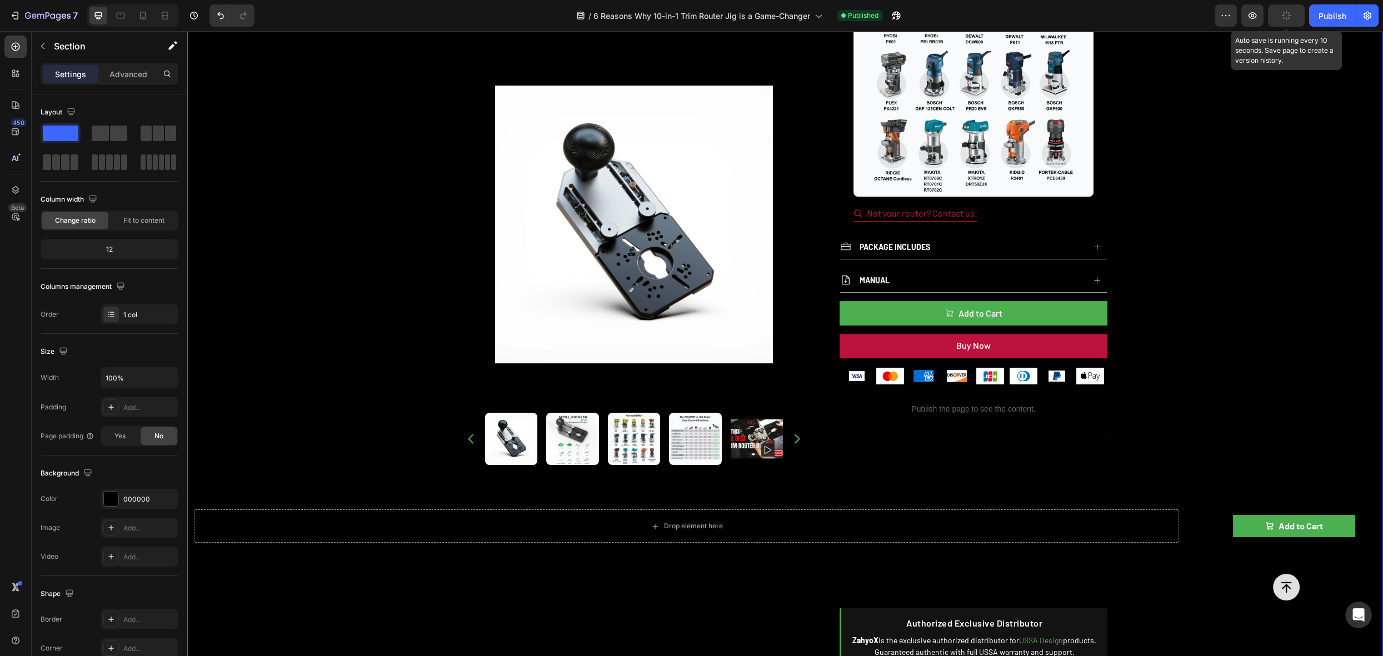
click at [1287, 24] on button "button" at bounding box center [1286, 15] width 37 height 22
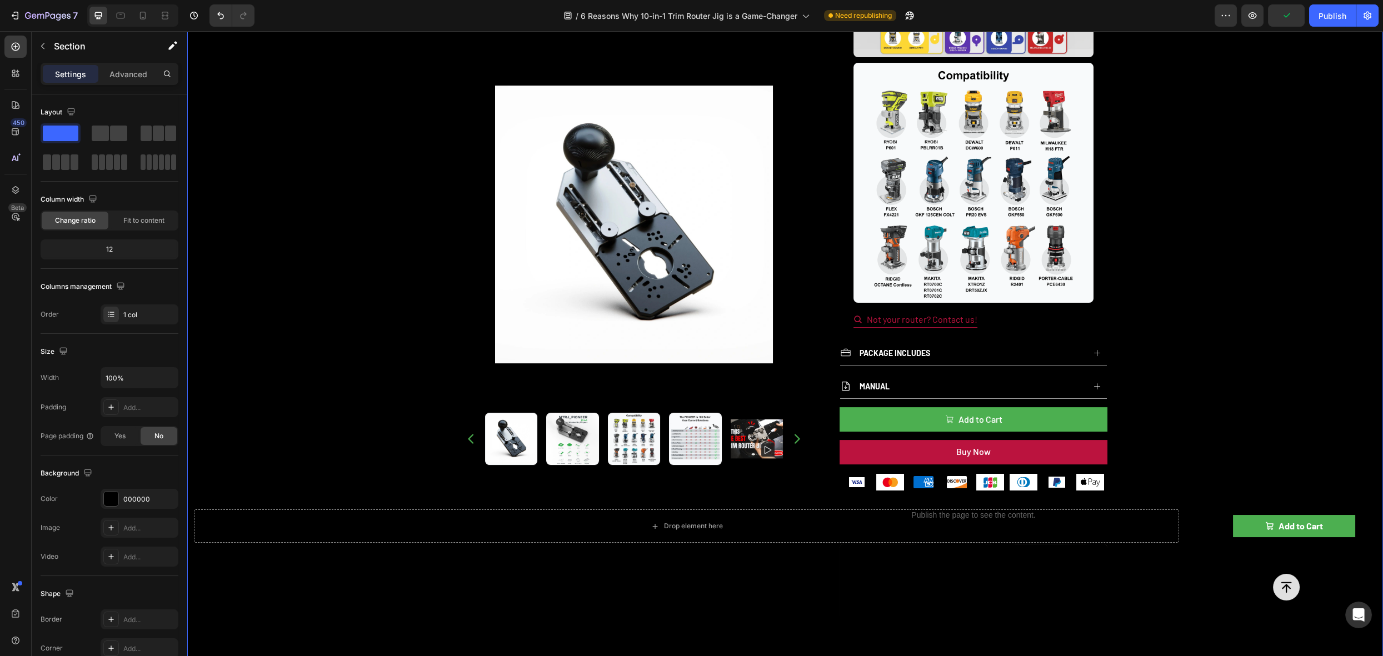
scroll to position [912, 0]
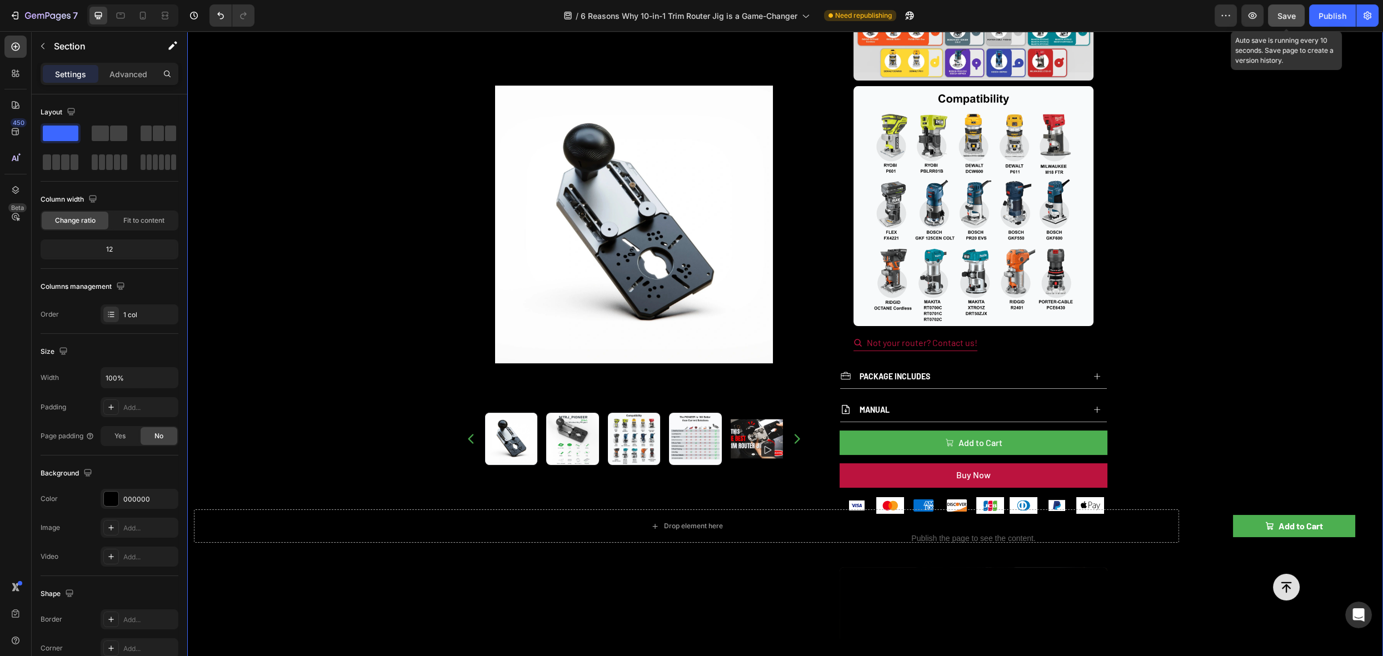
click at [1287, 13] on span "Save" at bounding box center [1287, 15] width 18 height 9
drag, startPoint x: 1320, startPoint y: 18, endPoint x: 1040, endPoint y: 18, distance: 279.6
click at [1320, 18] on div "Publish" at bounding box center [1333, 16] width 28 height 12
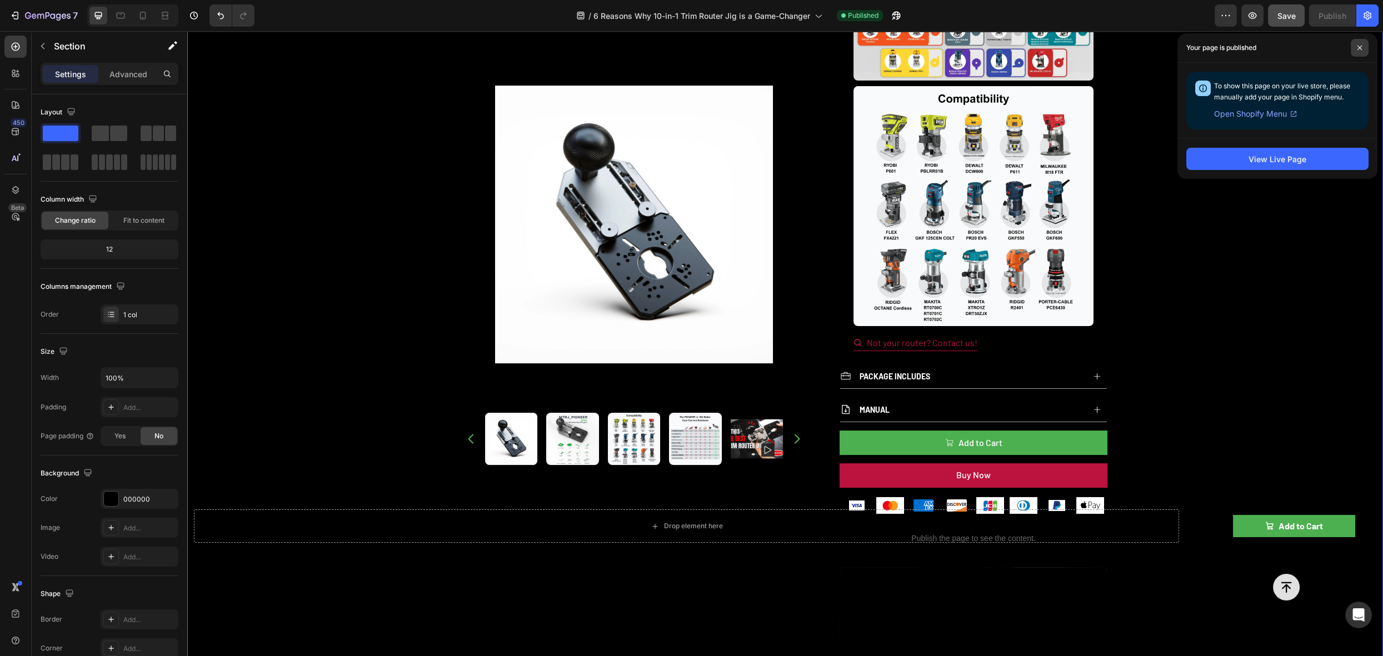
click at [1364, 51] on span at bounding box center [1360, 48] width 18 height 18
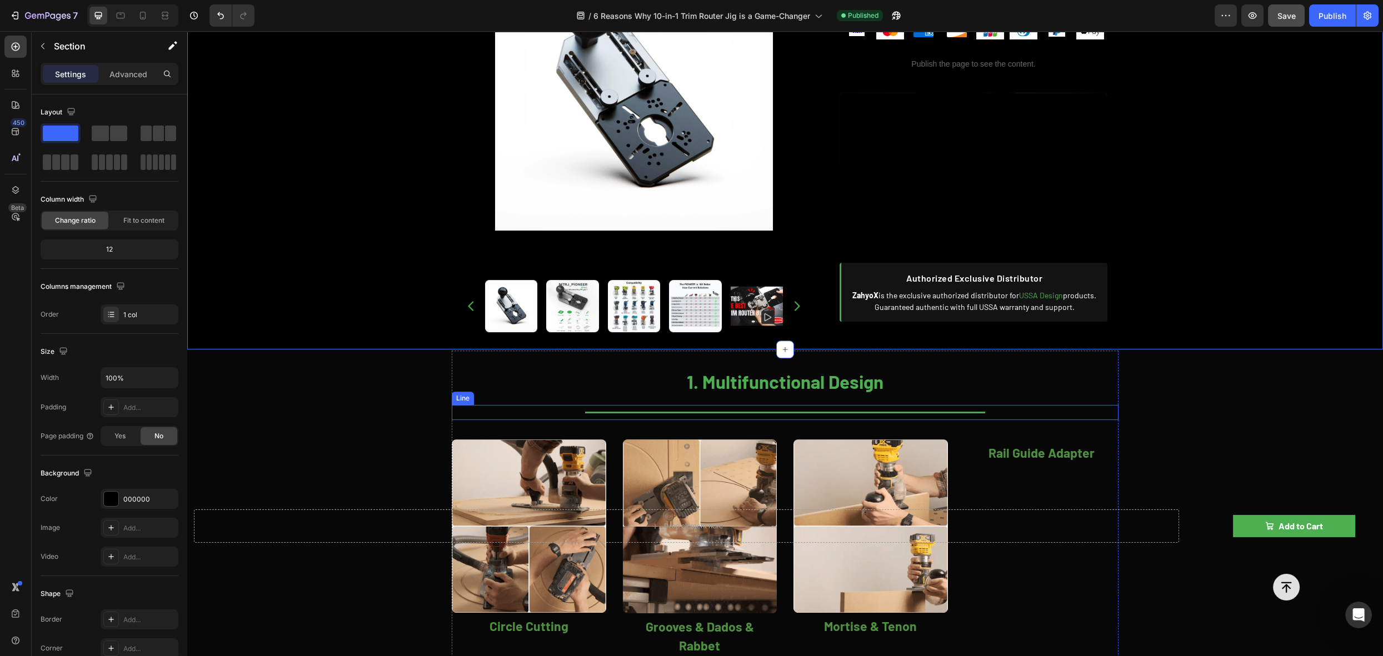
scroll to position [1387, 0]
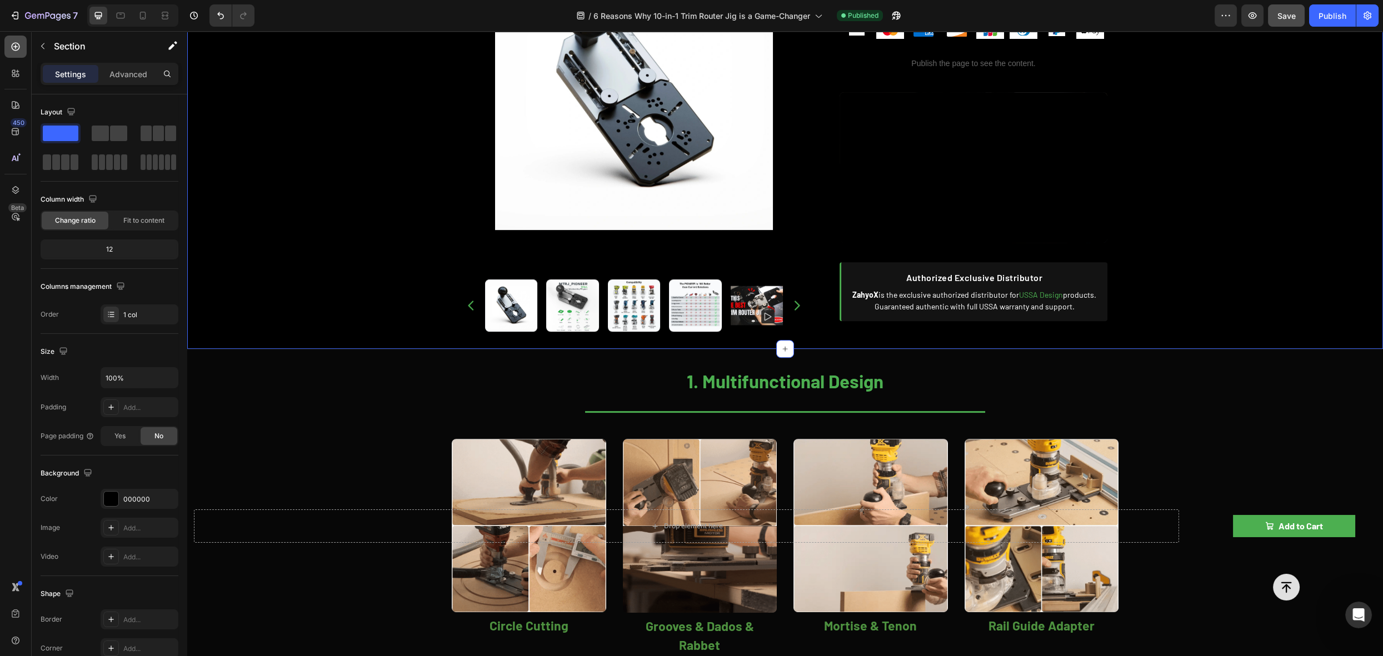
click at [21, 48] on div at bounding box center [15, 47] width 22 height 22
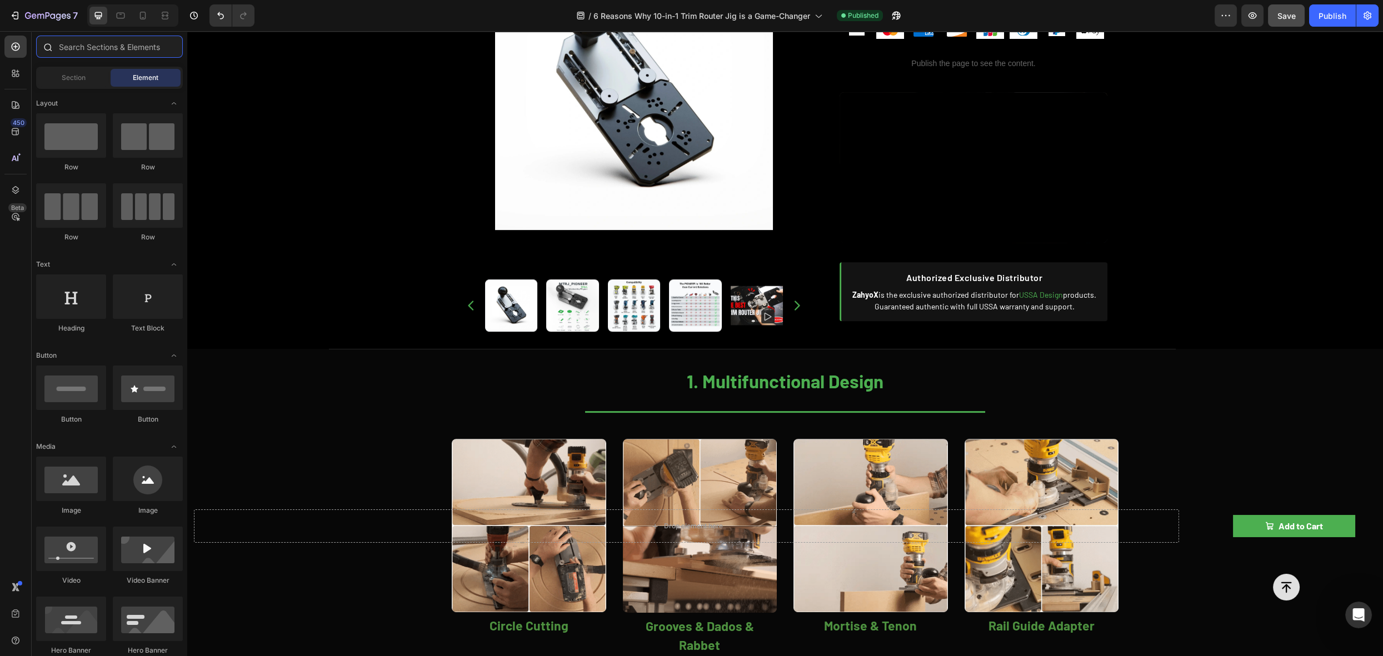
click at [61, 46] on input "text" at bounding box center [109, 47] width 147 height 22
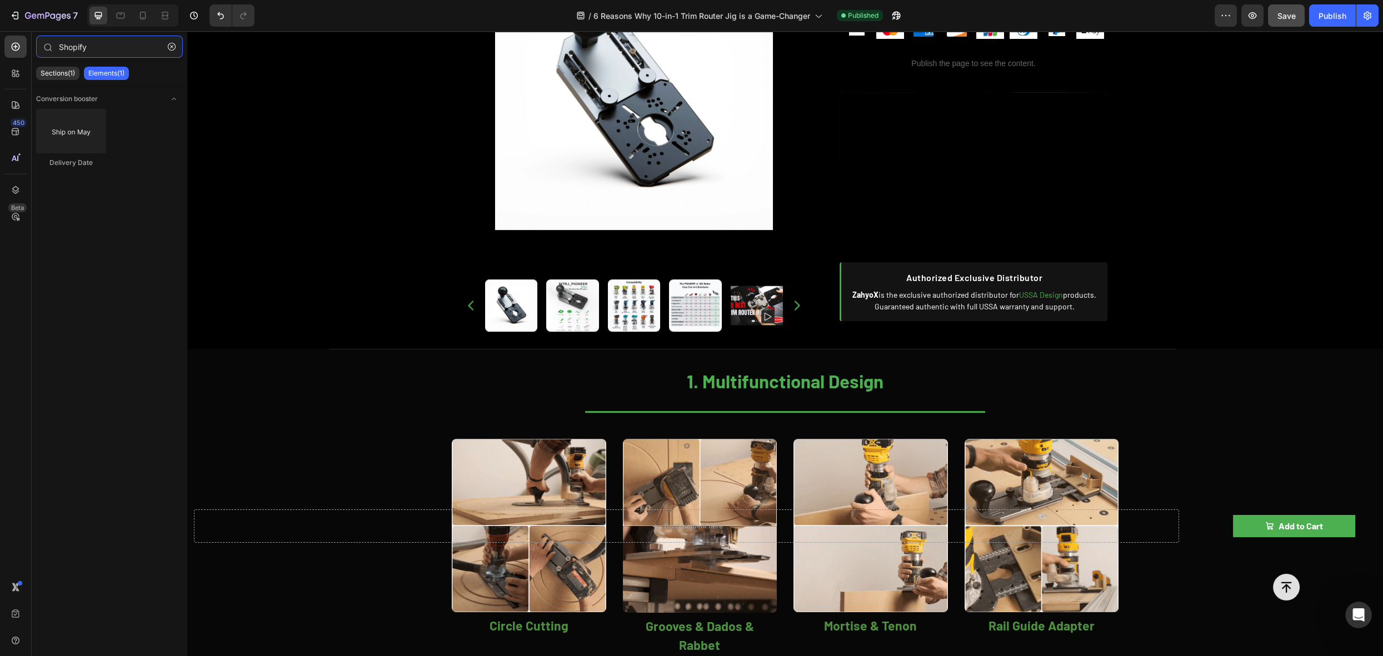
type input "Shopify"
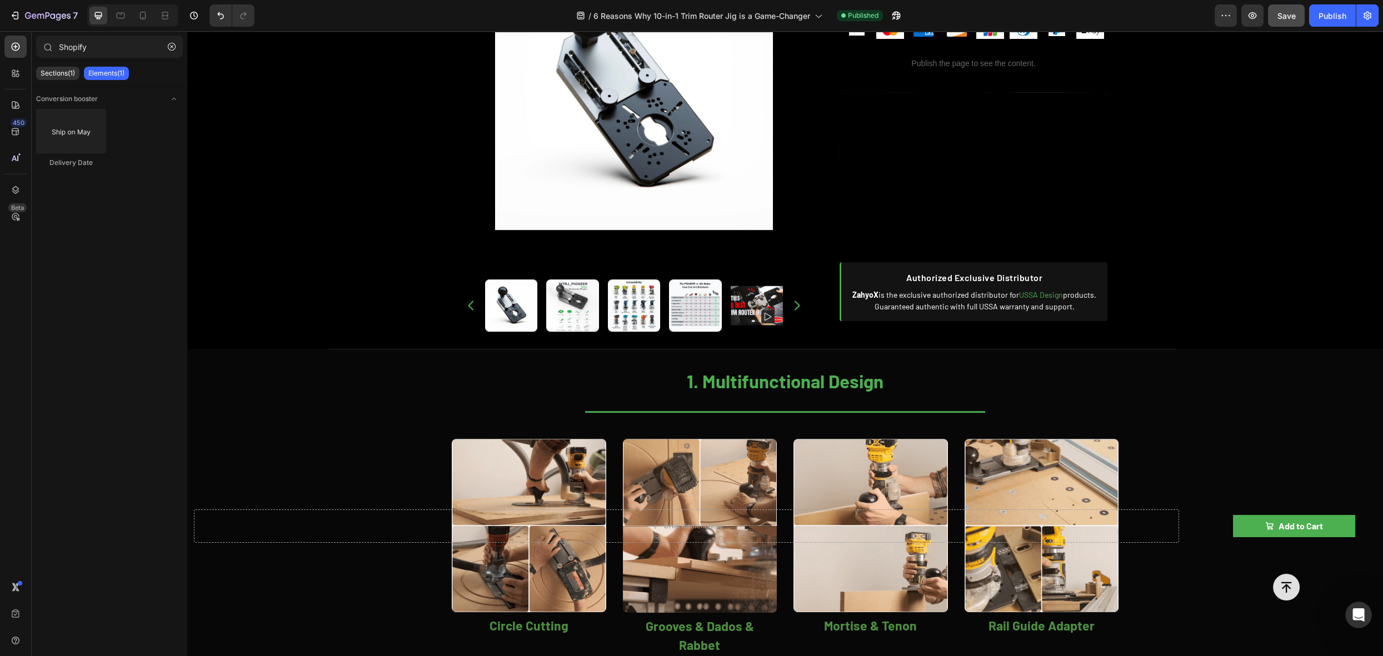
click at [97, 75] on p "Elements(1)" at bounding box center [106, 73] width 36 height 9
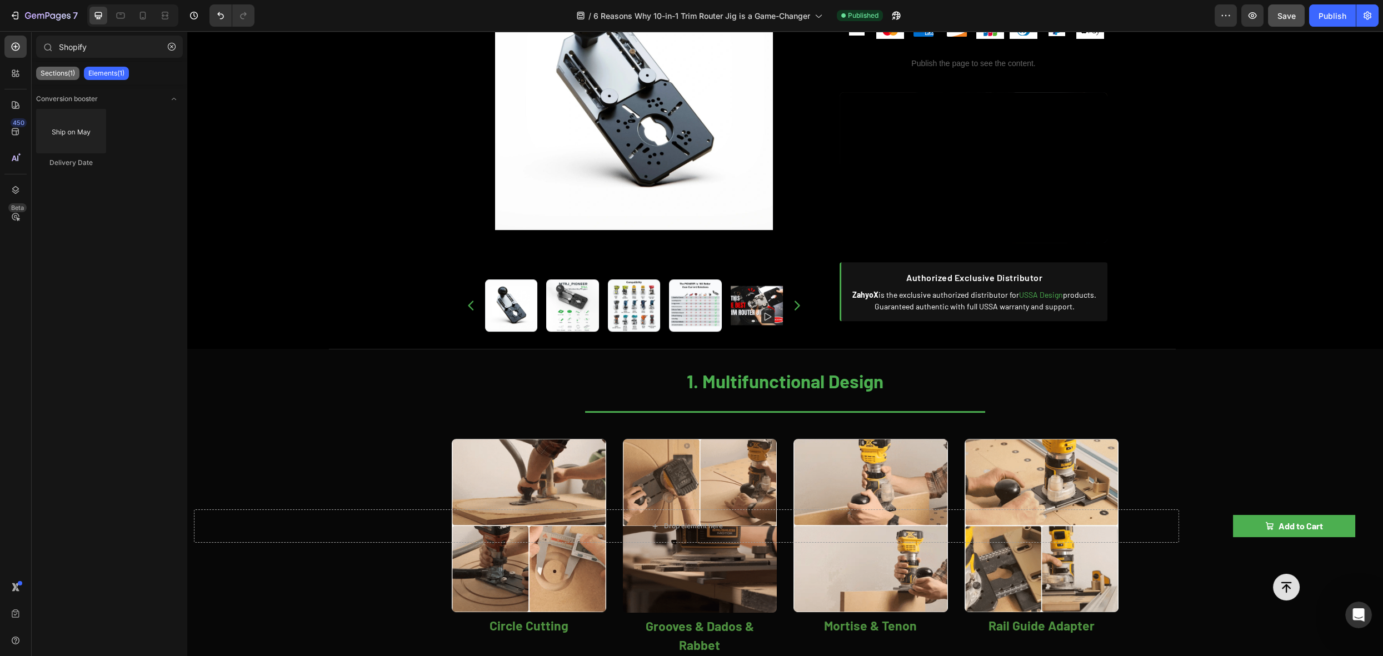
click at [65, 71] on p "Sections(1)" at bounding box center [58, 73] width 34 height 9
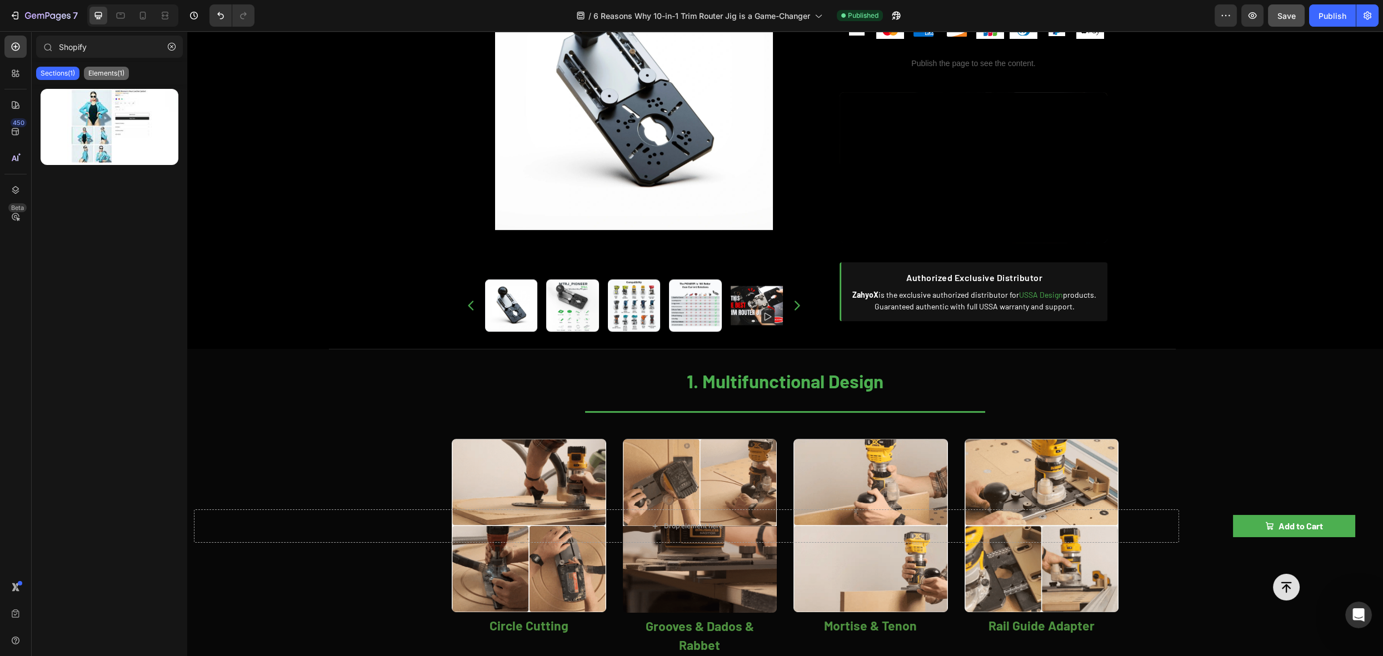
click at [95, 73] on p "Elements(1)" at bounding box center [106, 73] width 36 height 9
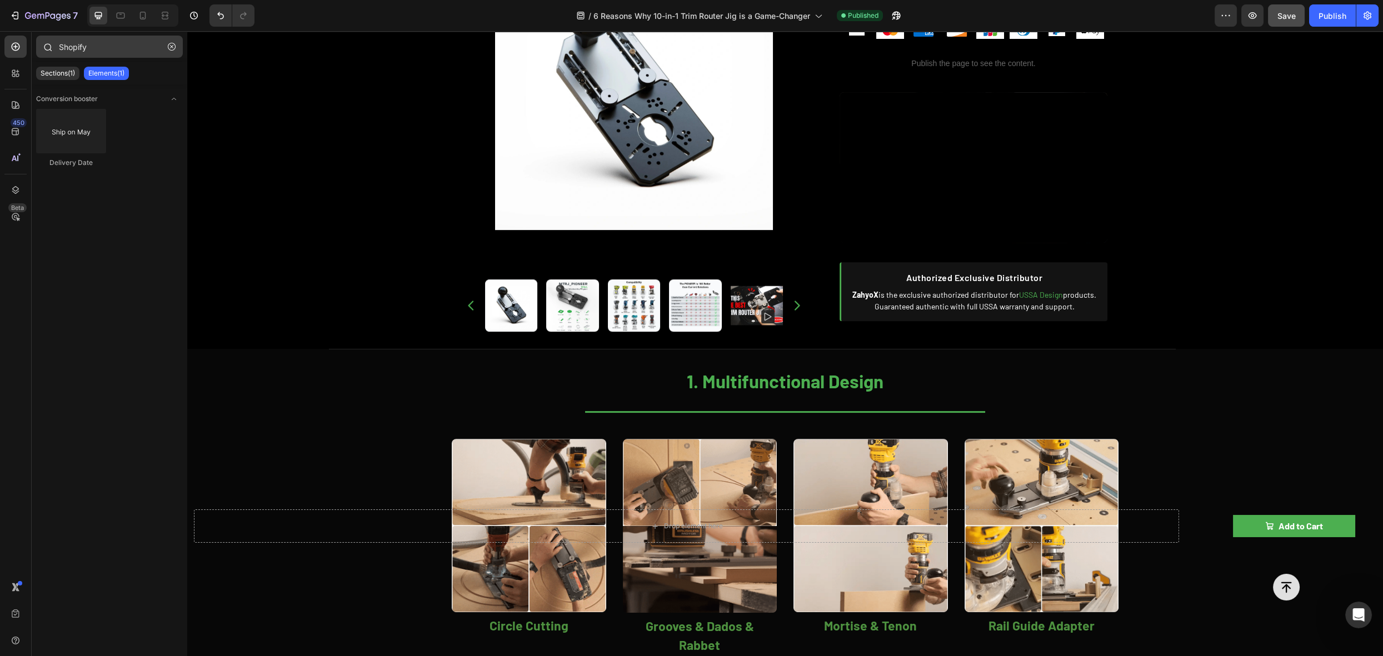
click at [168, 48] on icon "button" at bounding box center [172, 47] width 8 height 8
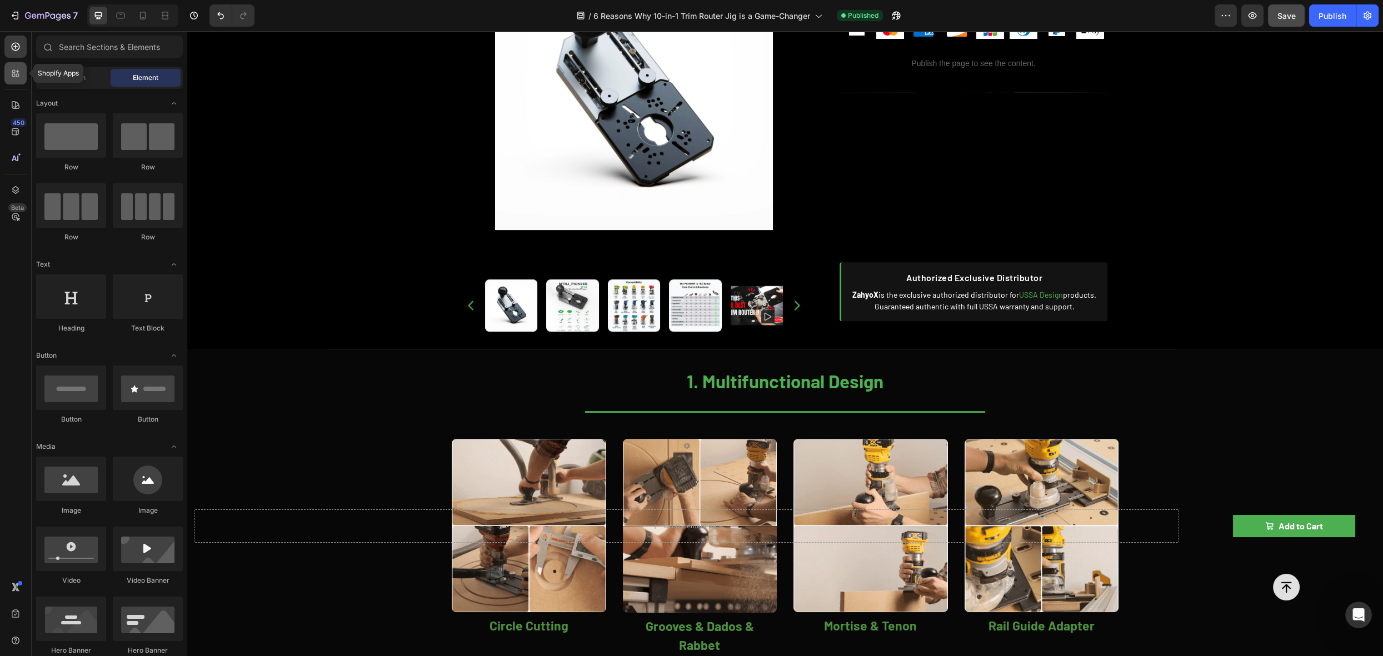
click at [17, 77] on icon at bounding box center [15, 73] width 11 height 11
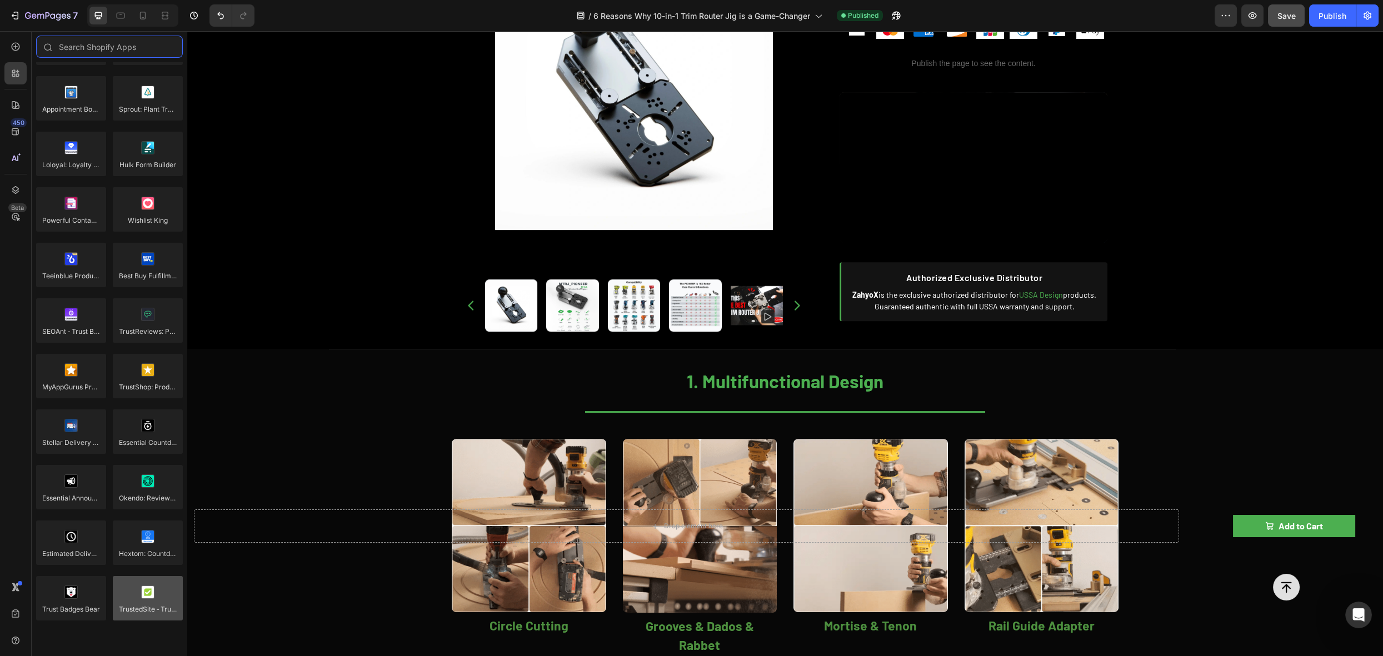
scroll to position [2949, 0]
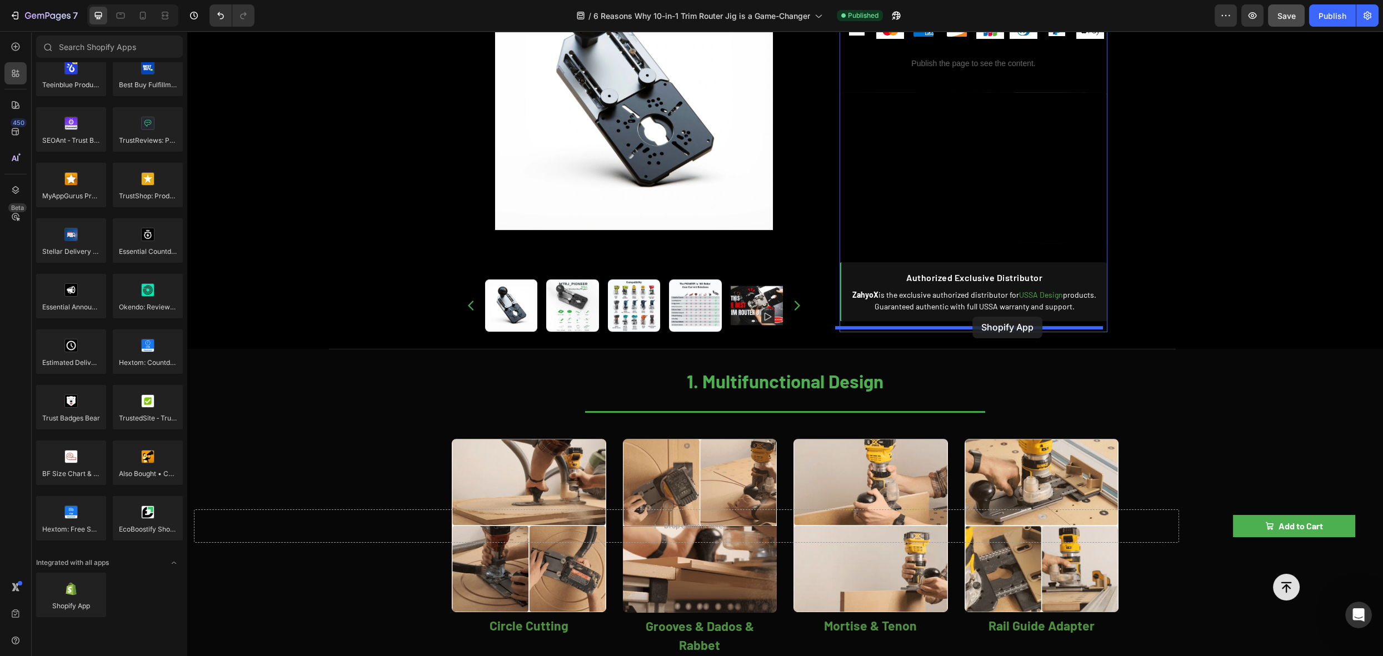
drag, startPoint x: 265, startPoint y: 624, endPoint x: 1060, endPoint y: 299, distance: 858.5
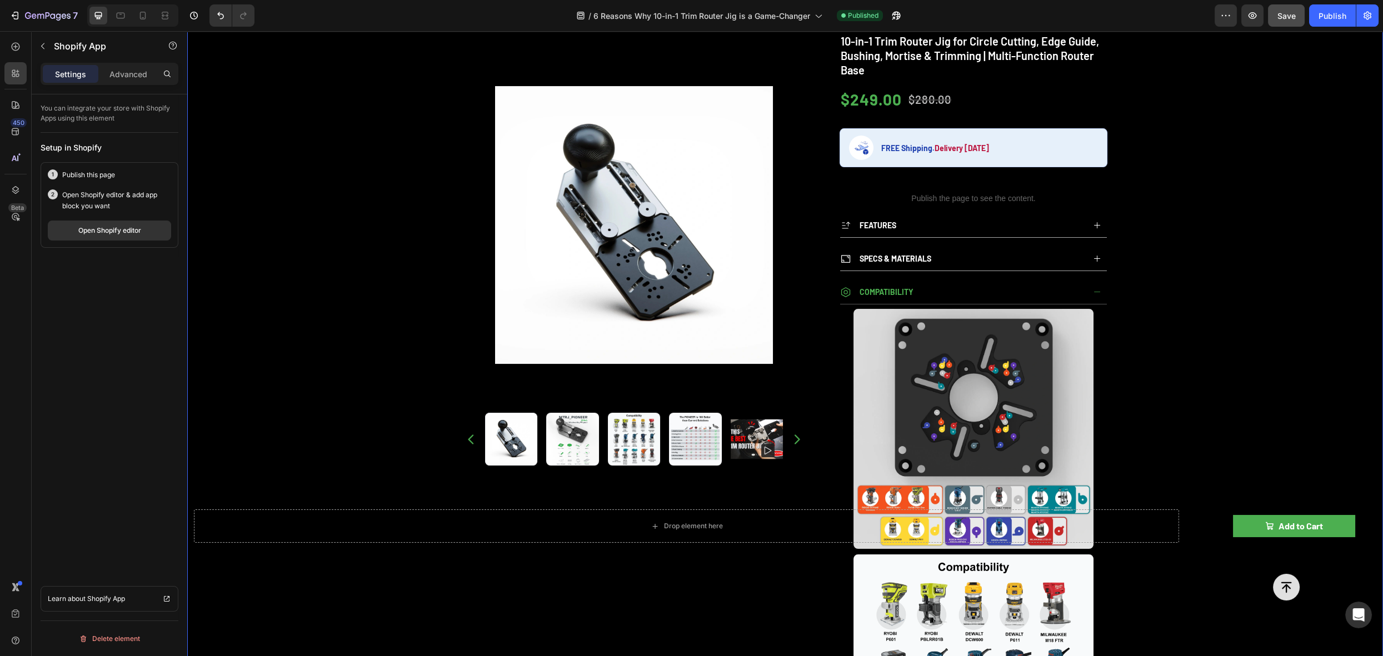
scroll to position [131, 0]
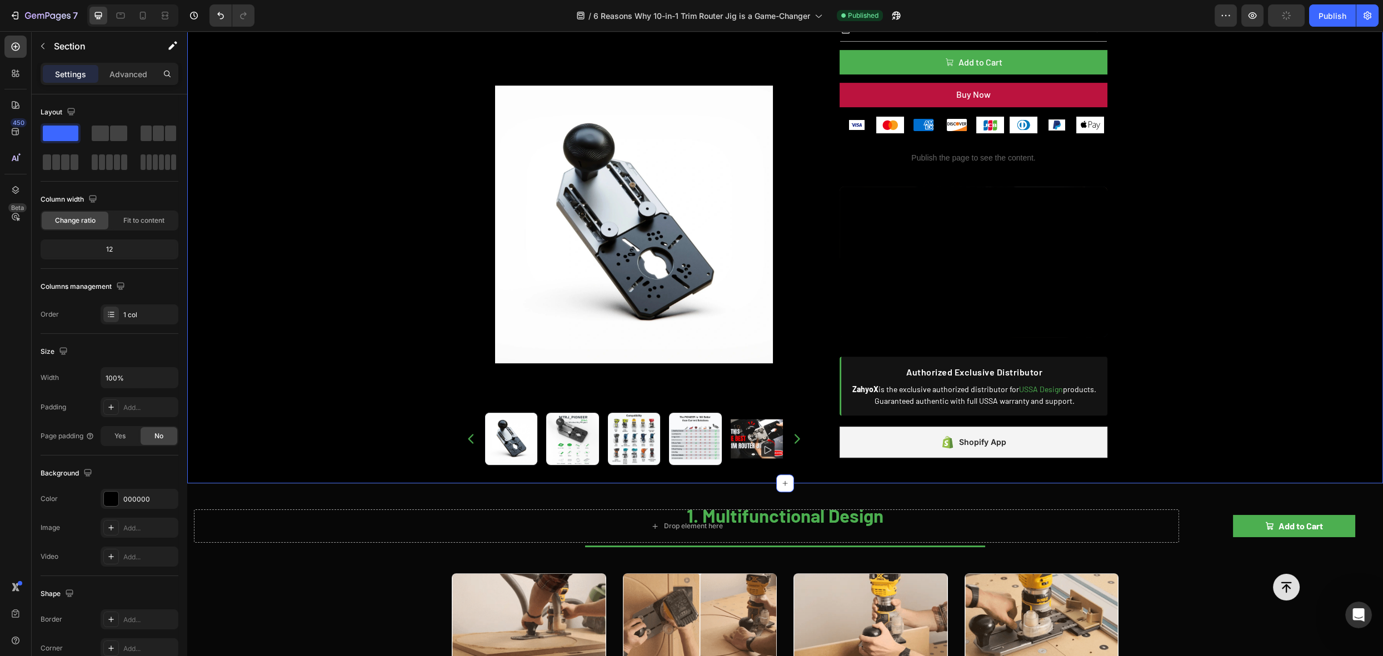
scroll to position [1311, 0]
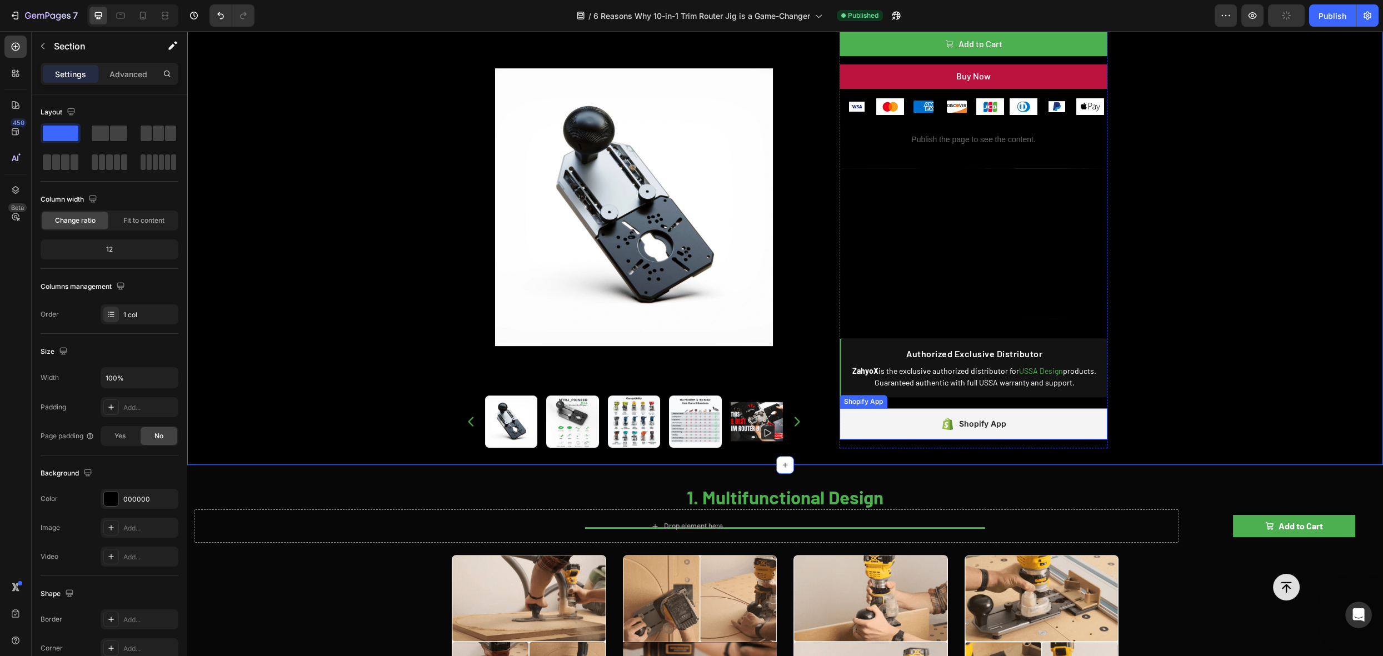
click at [859, 410] on div "Shopify App" at bounding box center [974, 424] width 268 height 31
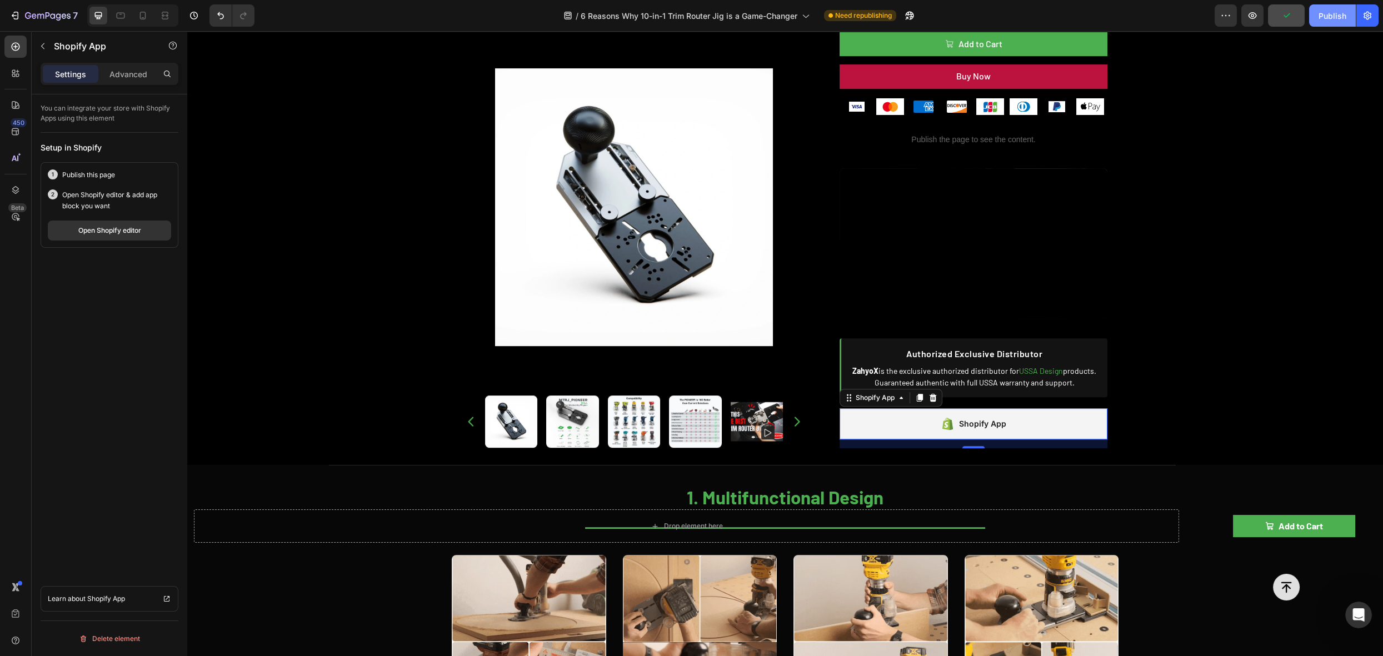
click at [1343, 18] on div "Publish" at bounding box center [1333, 16] width 28 height 12
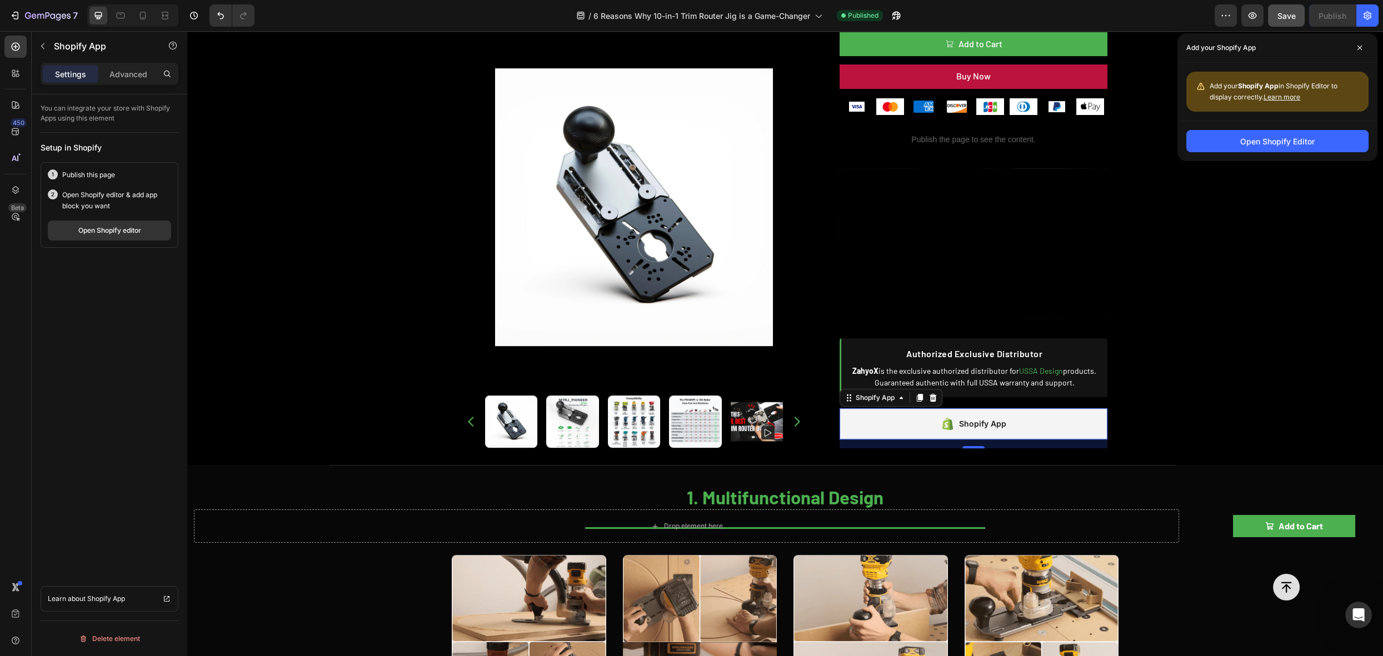
click at [953, 421] on div "Shopify App" at bounding box center [974, 424] width 66 height 16
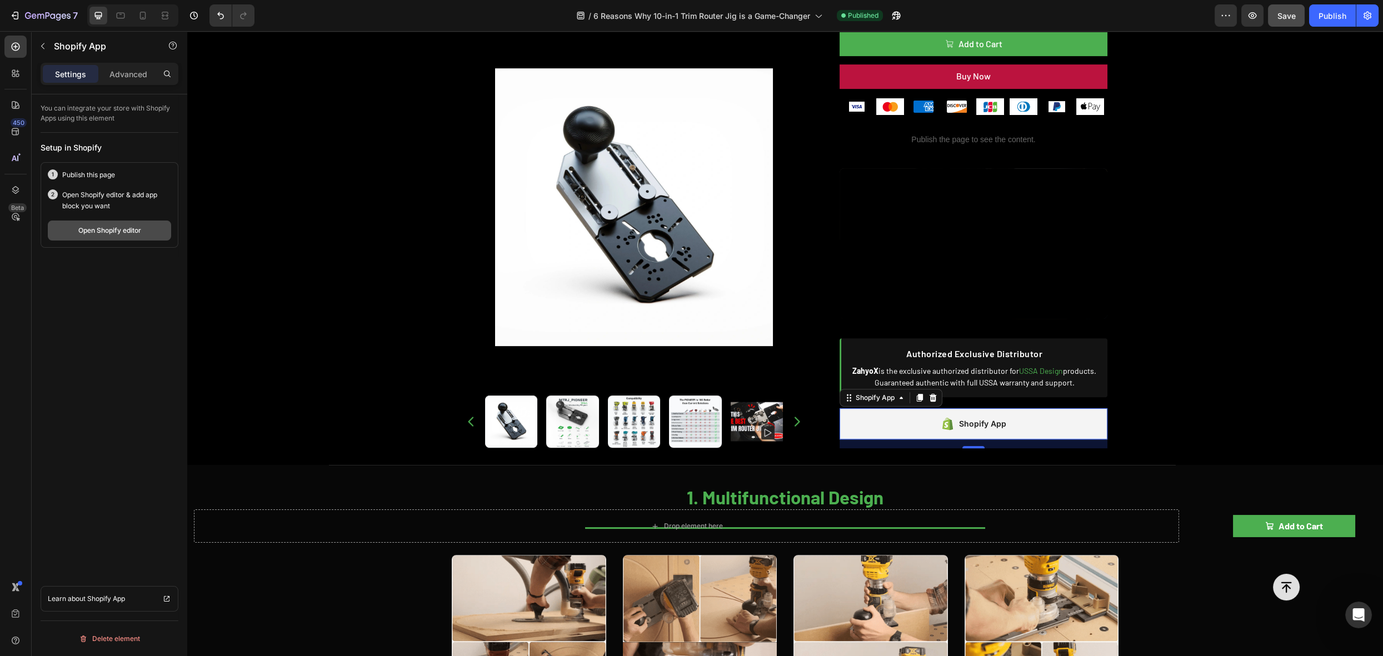
click at [121, 232] on div "Open Shopify editor" at bounding box center [109, 231] width 63 height 10
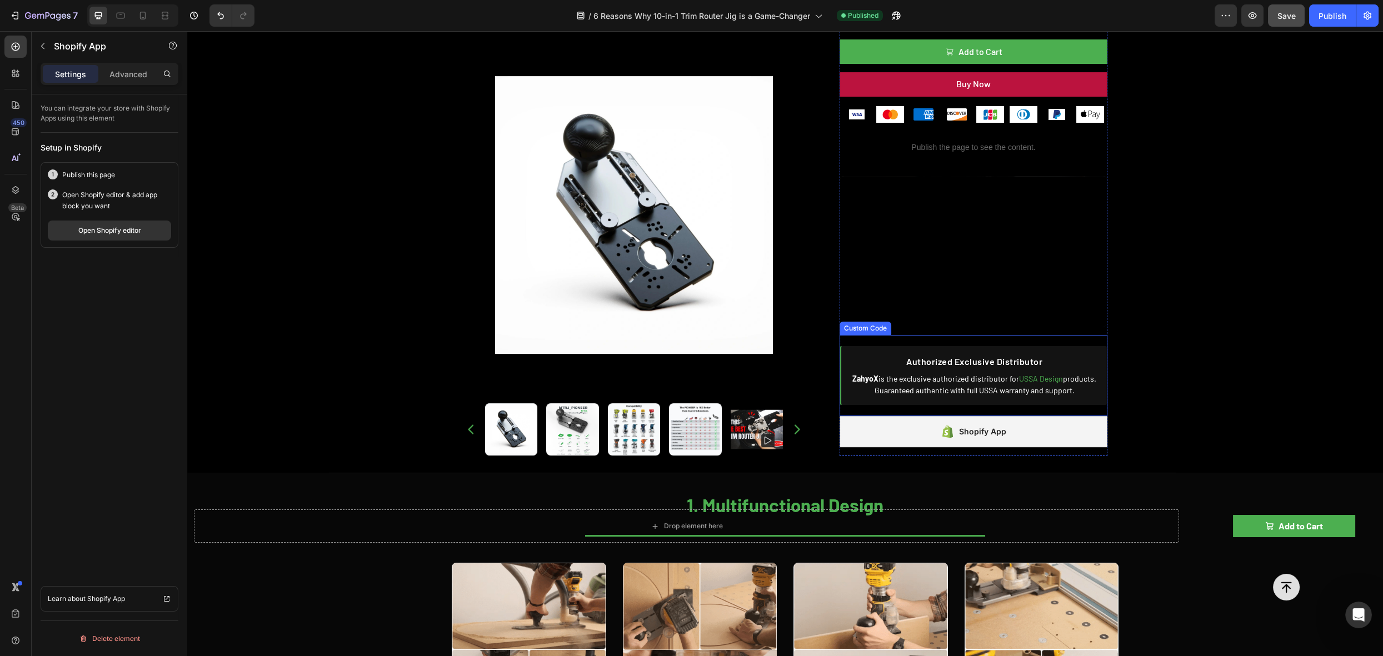
scroll to position [968, 0]
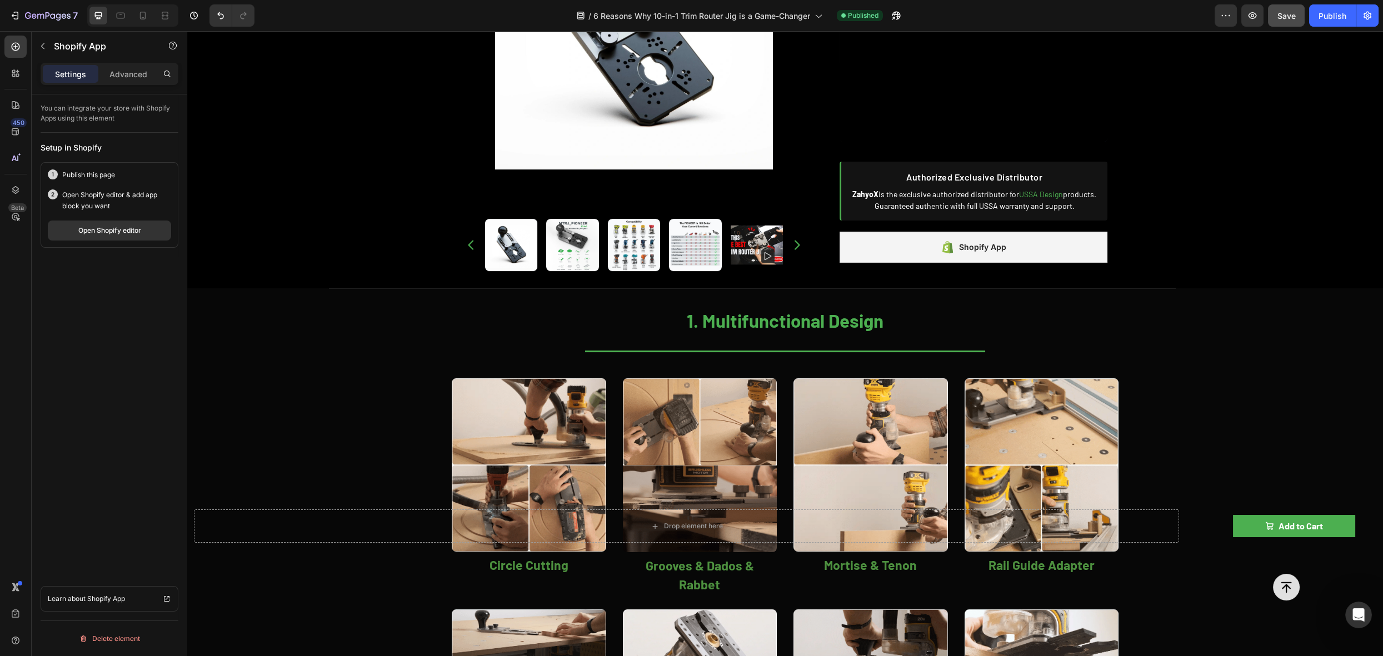
click at [889, 235] on div "Shopify App" at bounding box center [974, 247] width 268 height 31
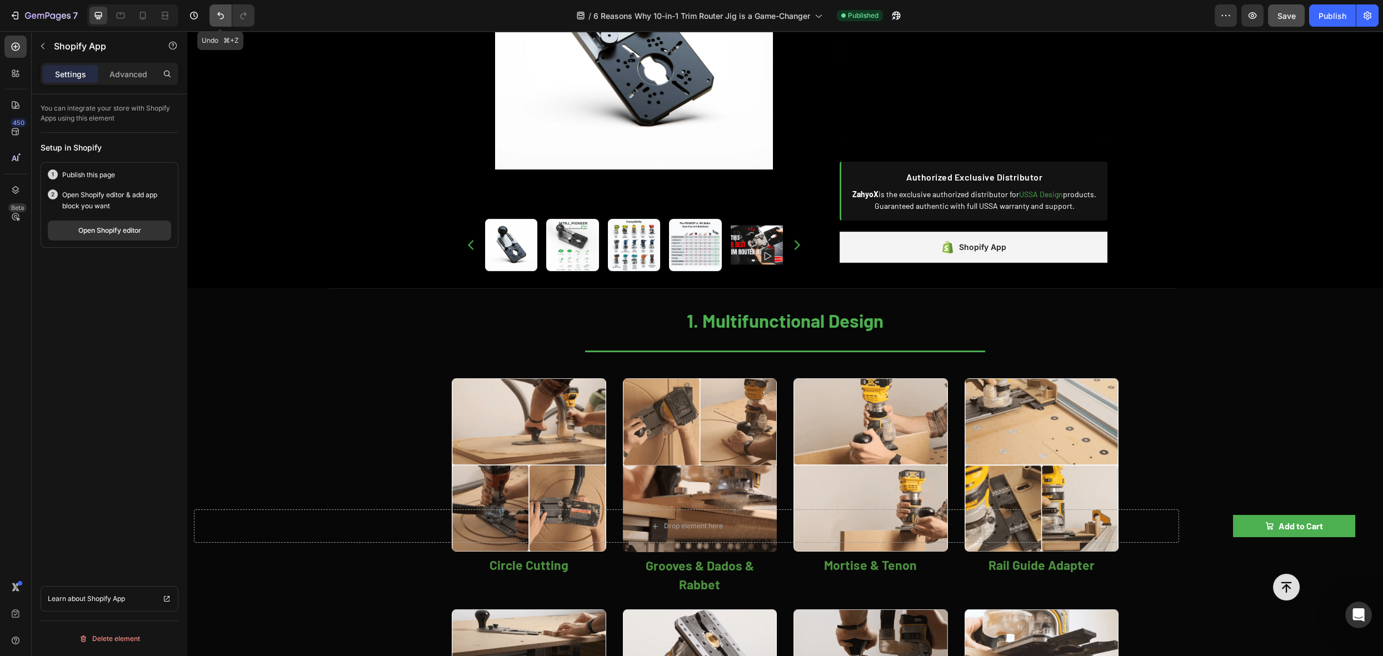
click at [218, 18] on icon "Undo/Redo" at bounding box center [220, 15] width 11 height 11
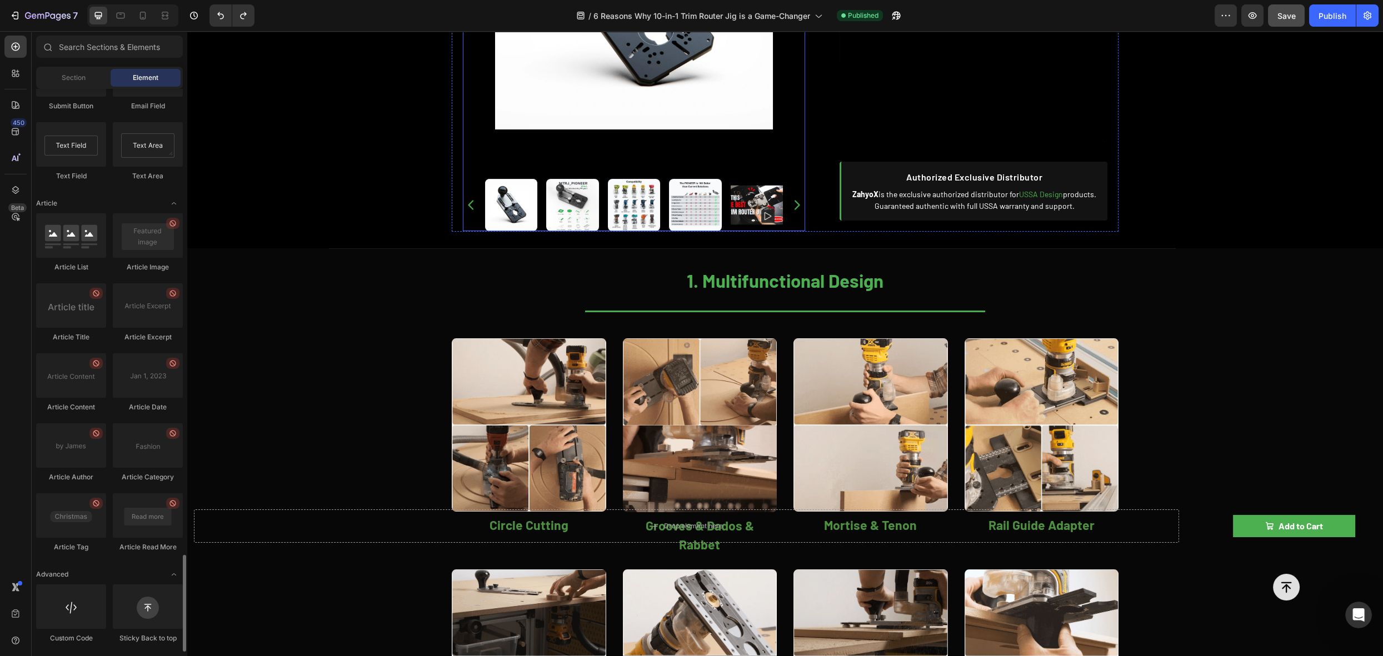
scroll to position [2728, 0]
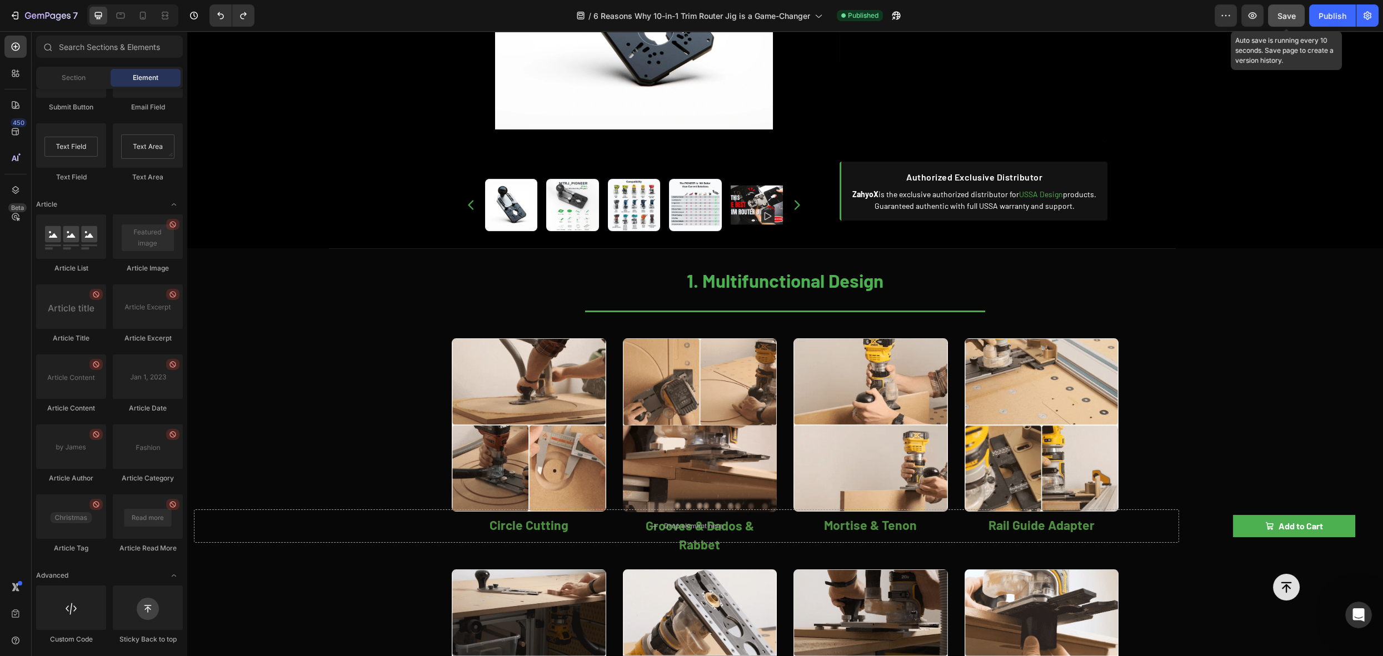
click at [1294, 19] on span "Save" at bounding box center [1287, 15] width 18 height 9
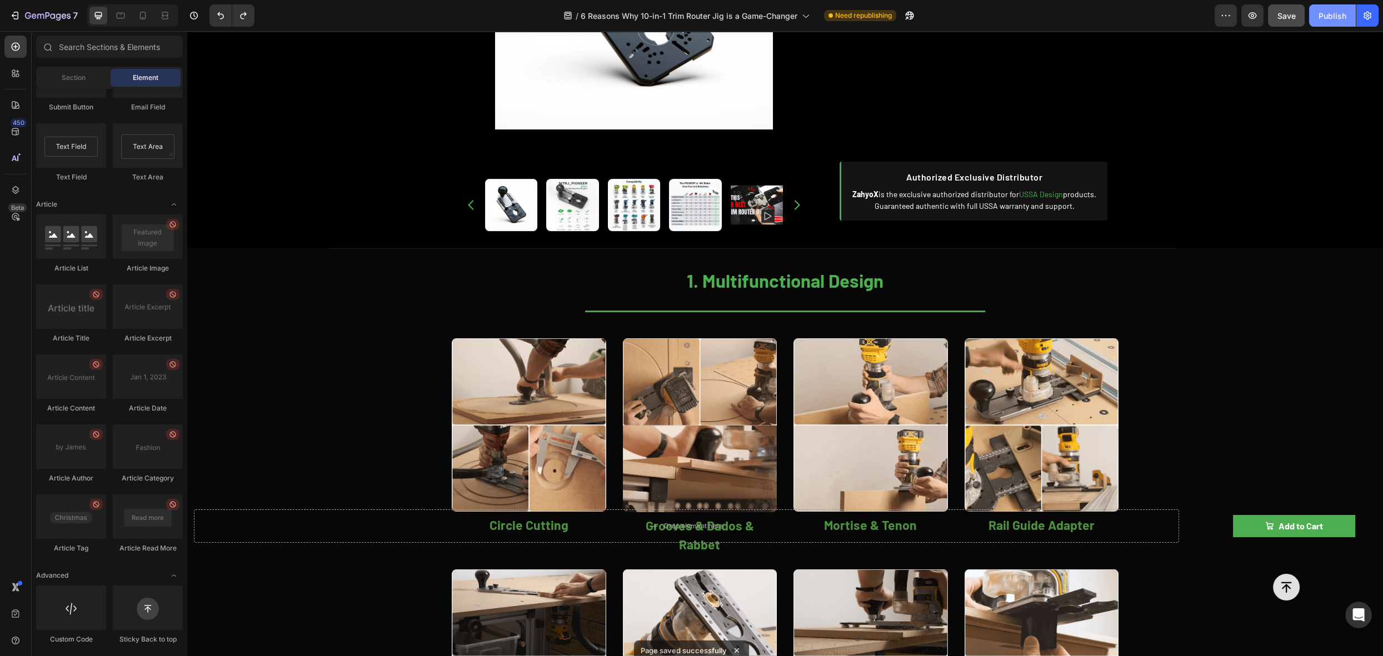
scroll to position [960, 0]
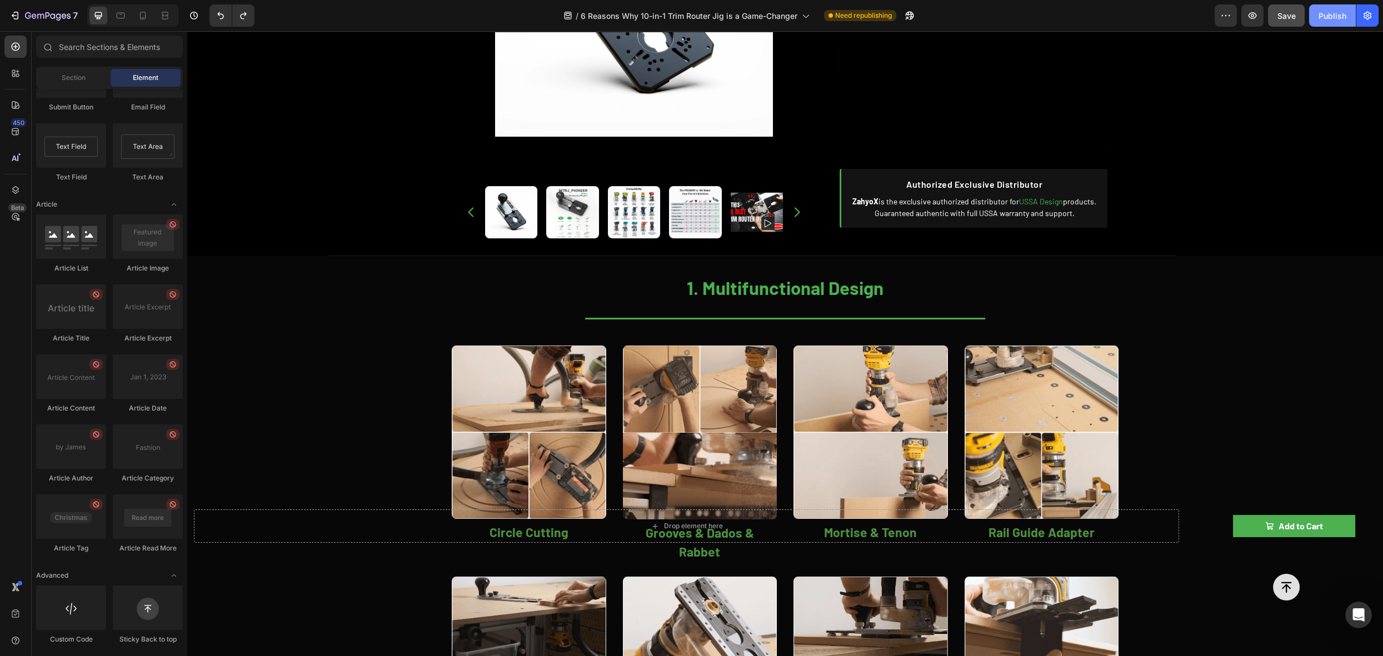
click at [1341, 19] on div "Publish" at bounding box center [1333, 16] width 28 height 12
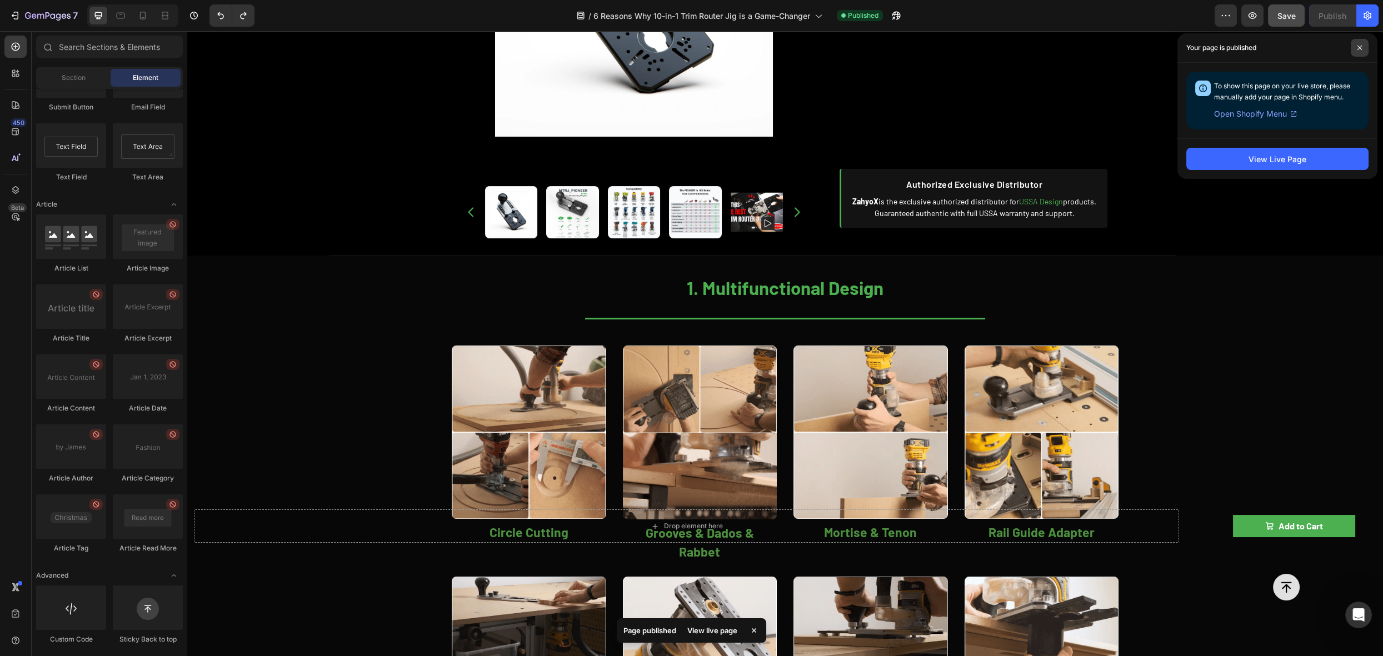
click at [1360, 48] on icon at bounding box center [1360, 48] width 4 height 4
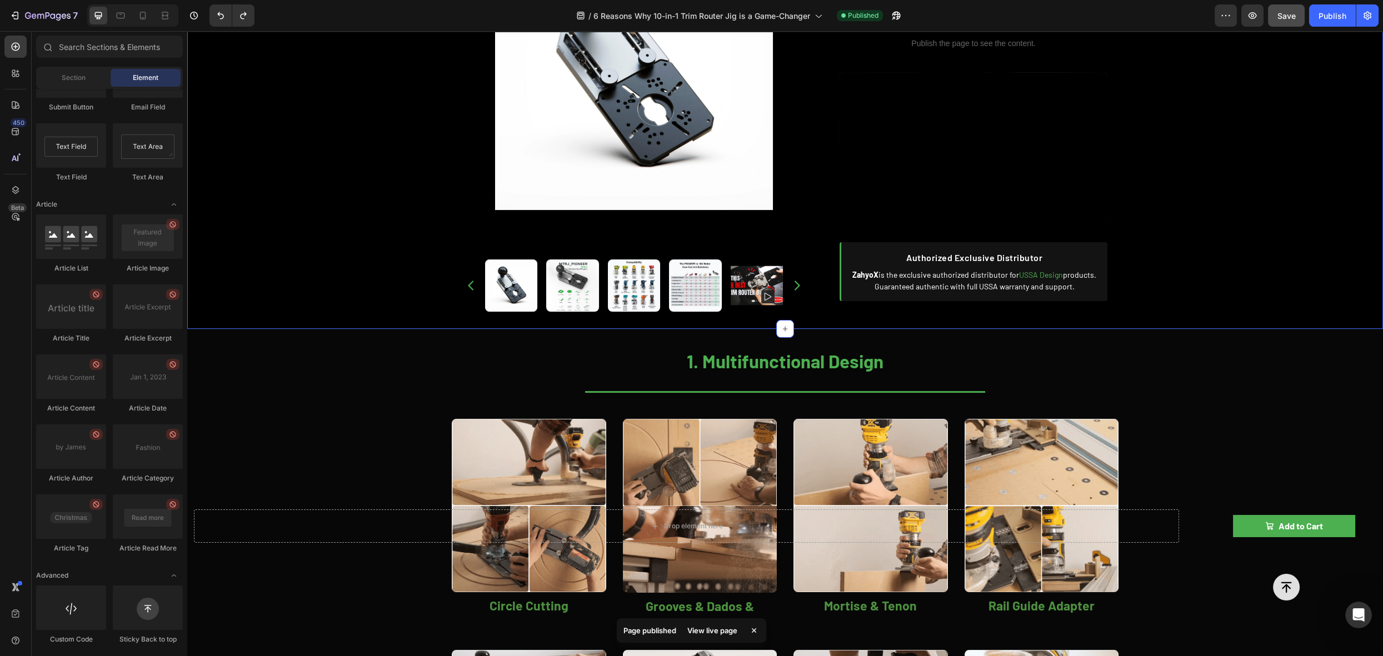
scroll to position [723, 0]
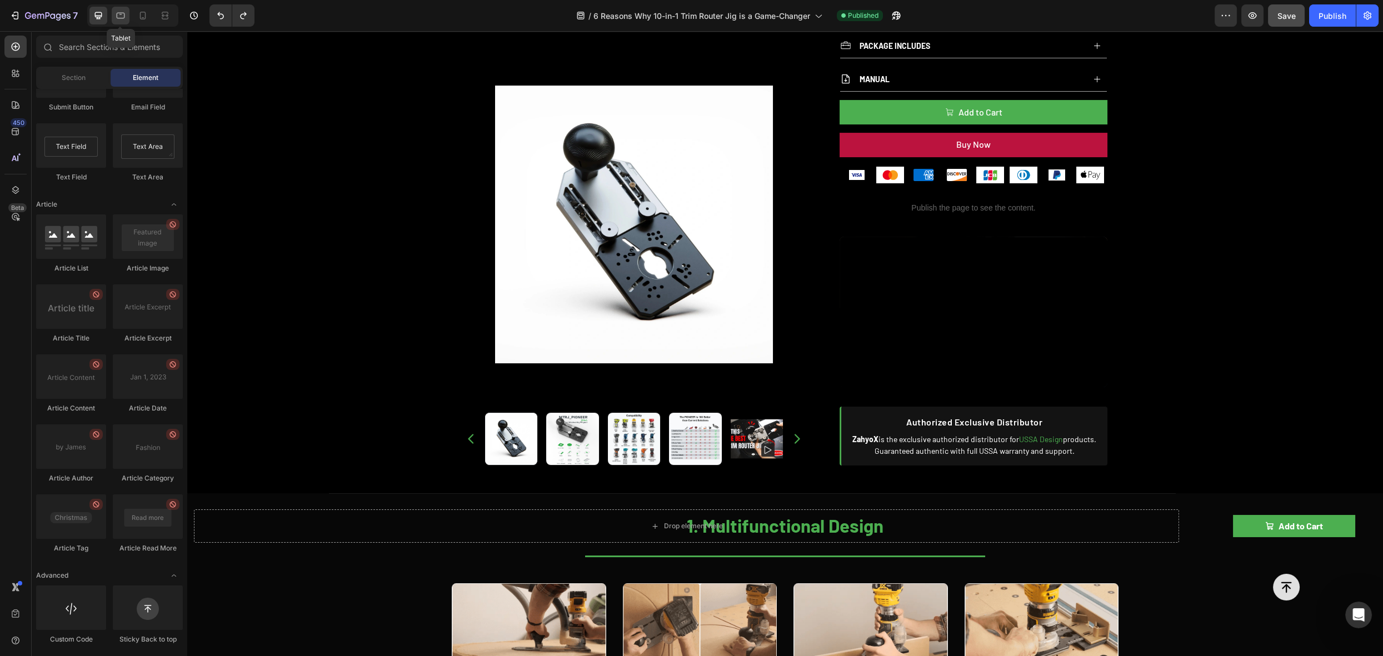
click at [122, 18] on icon at bounding box center [121, 16] width 8 height 6
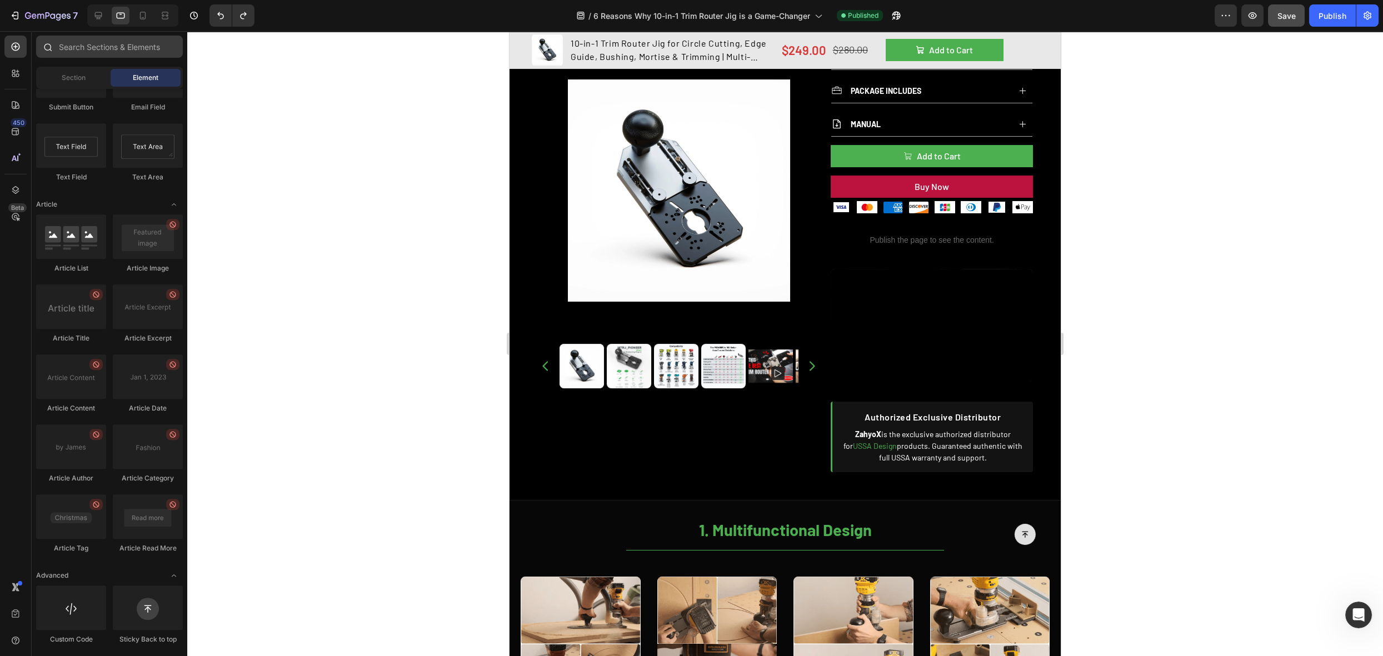
scroll to position [824, 0]
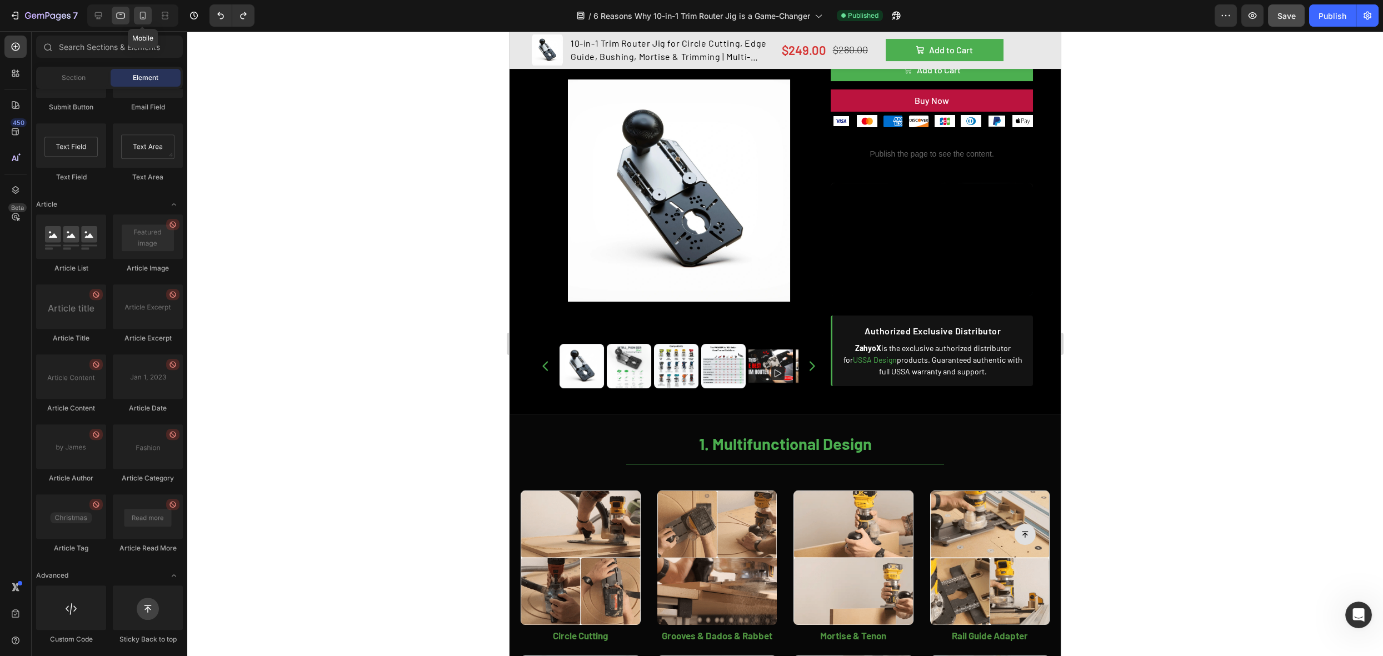
click at [142, 19] on icon at bounding box center [142, 15] width 11 height 11
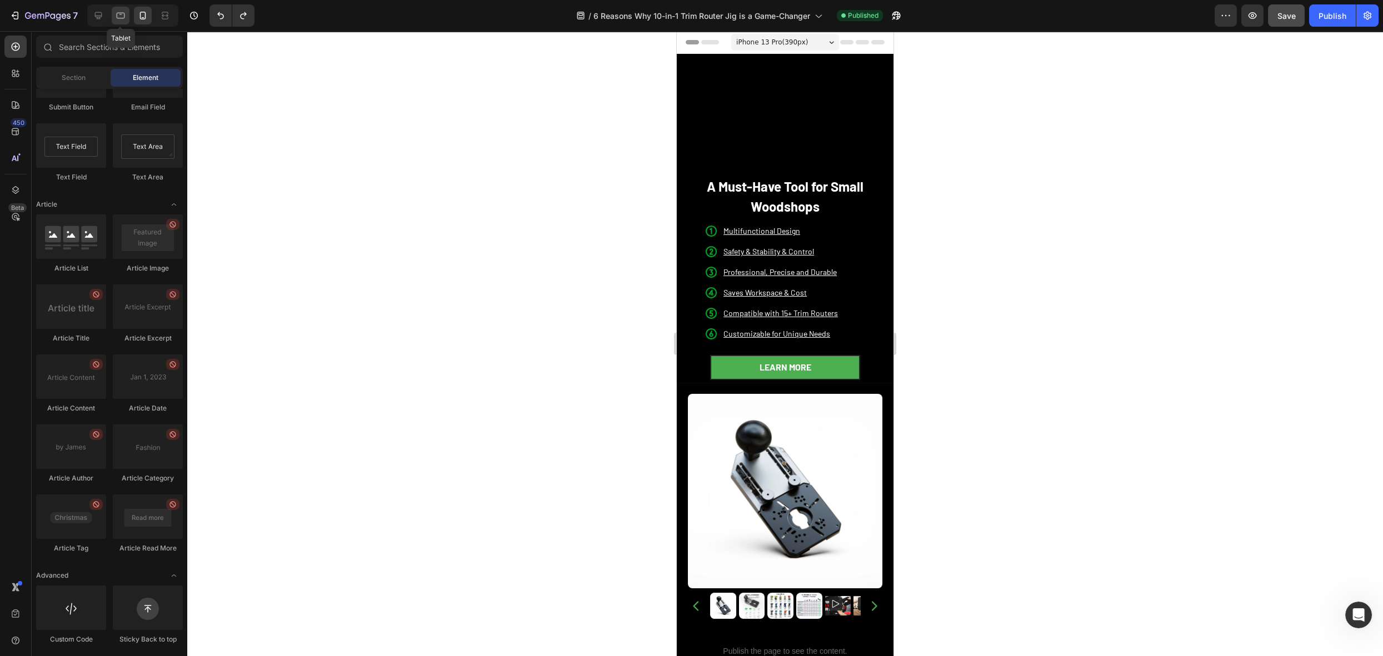
click at [121, 18] on icon at bounding box center [121, 16] width 8 height 6
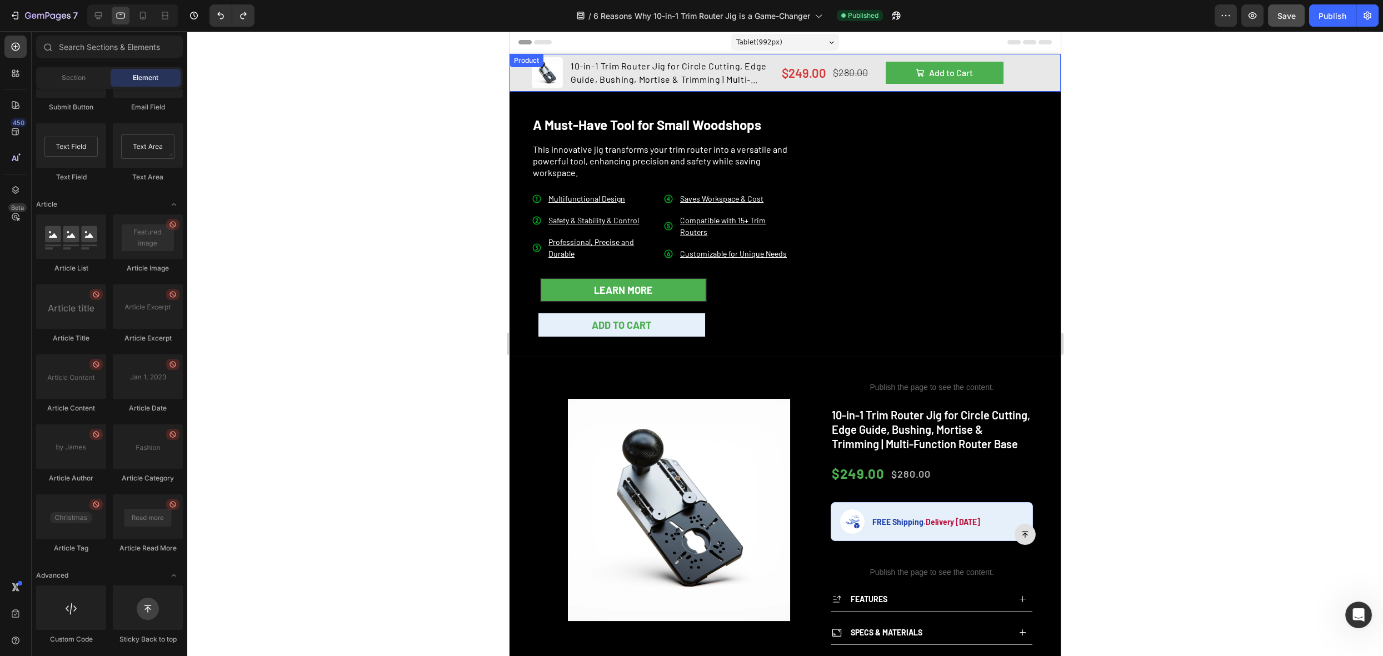
click at [1032, 59] on div "Add to Cart Product Cart Button Row" at bounding box center [970, 72] width 168 height 33
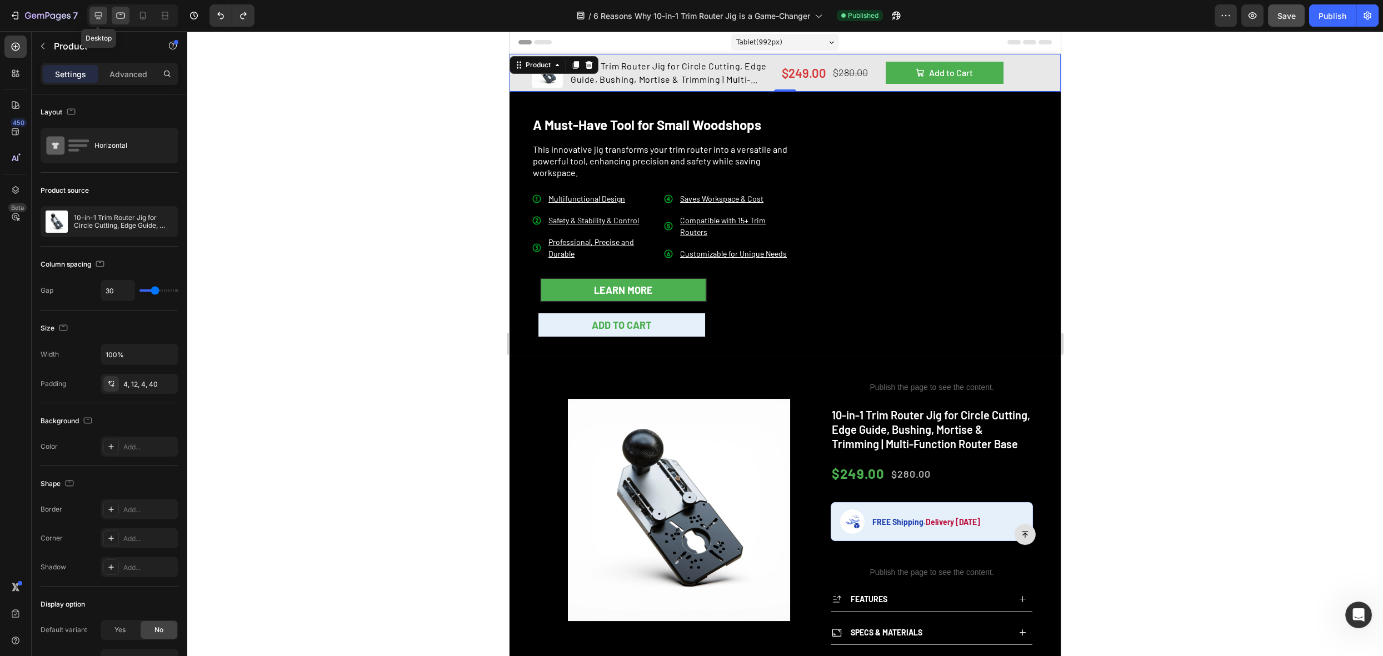
click at [94, 19] on icon at bounding box center [98, 15] width 11 height 11
type input "12"
type input "1200"
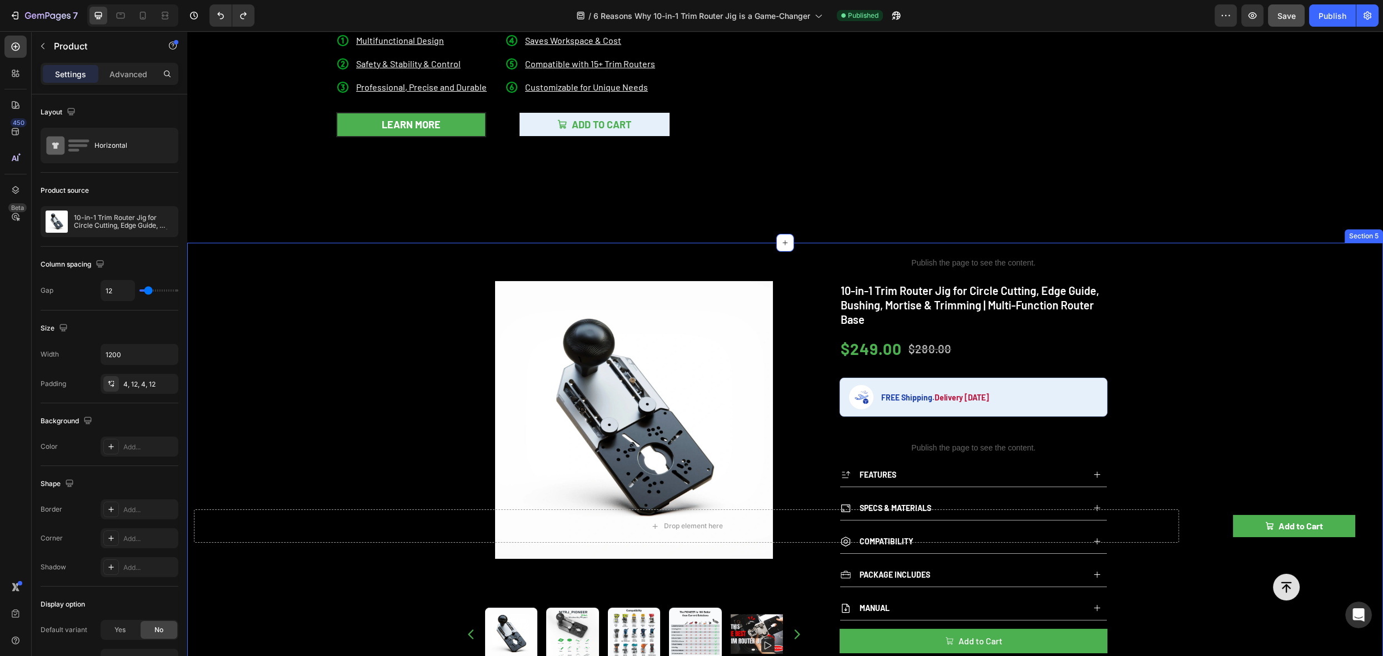
scroll to position [366, 0]
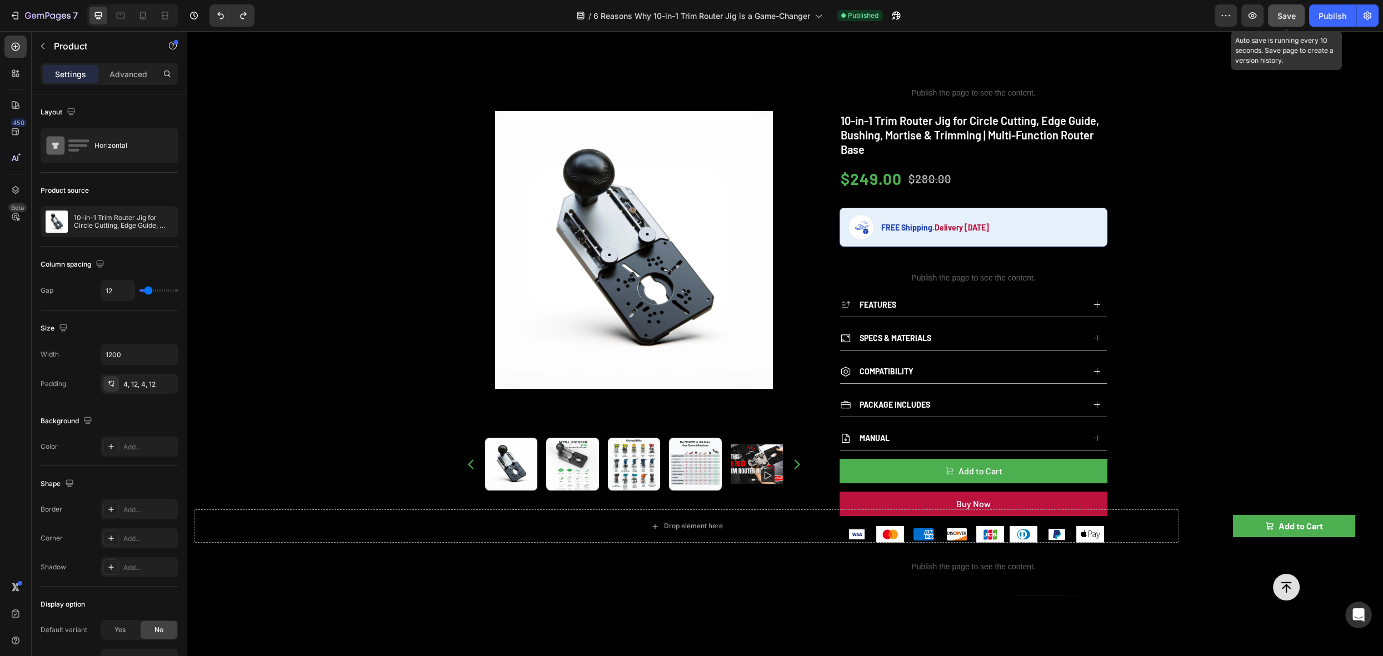
click at [1282, 17] on span "Save" at bounding box center [1287, 15] width 18 height 9
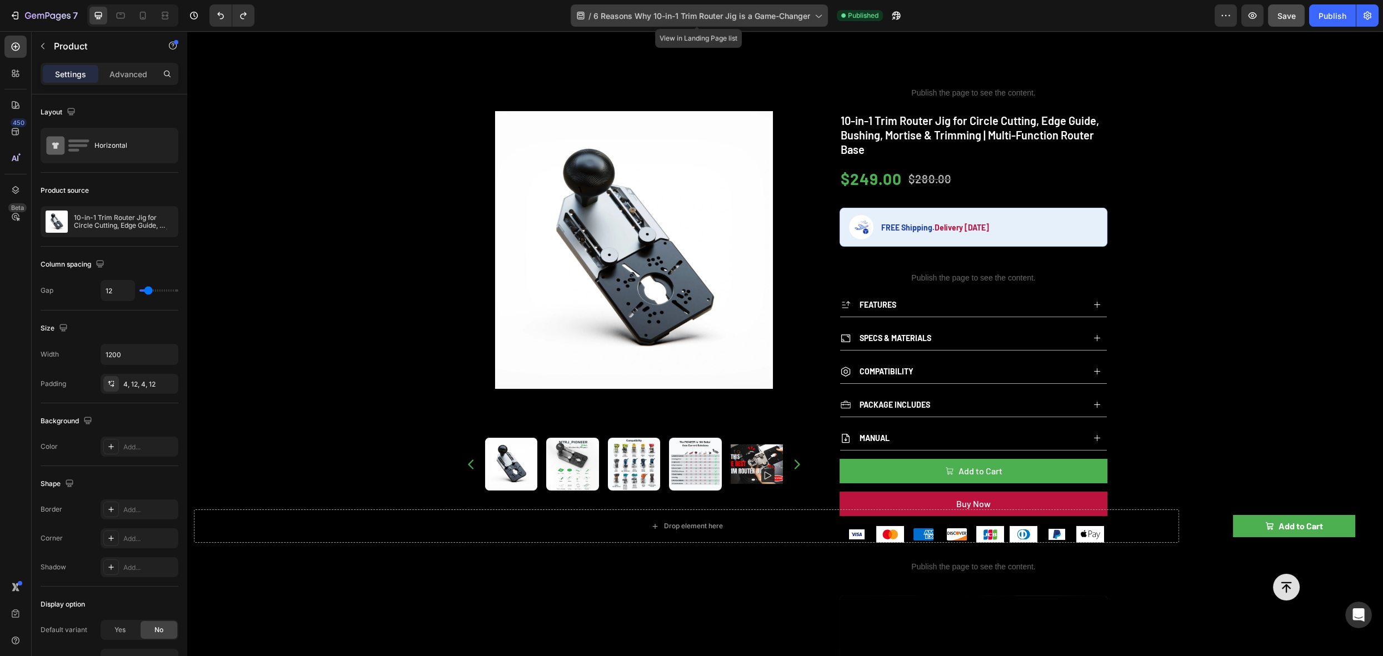
click at [726, 10] on span "6 Reasons Why 10-in-1 Trim Router Jig is a Game-Changer" at bounding box center [702, 16] width 217 height 12
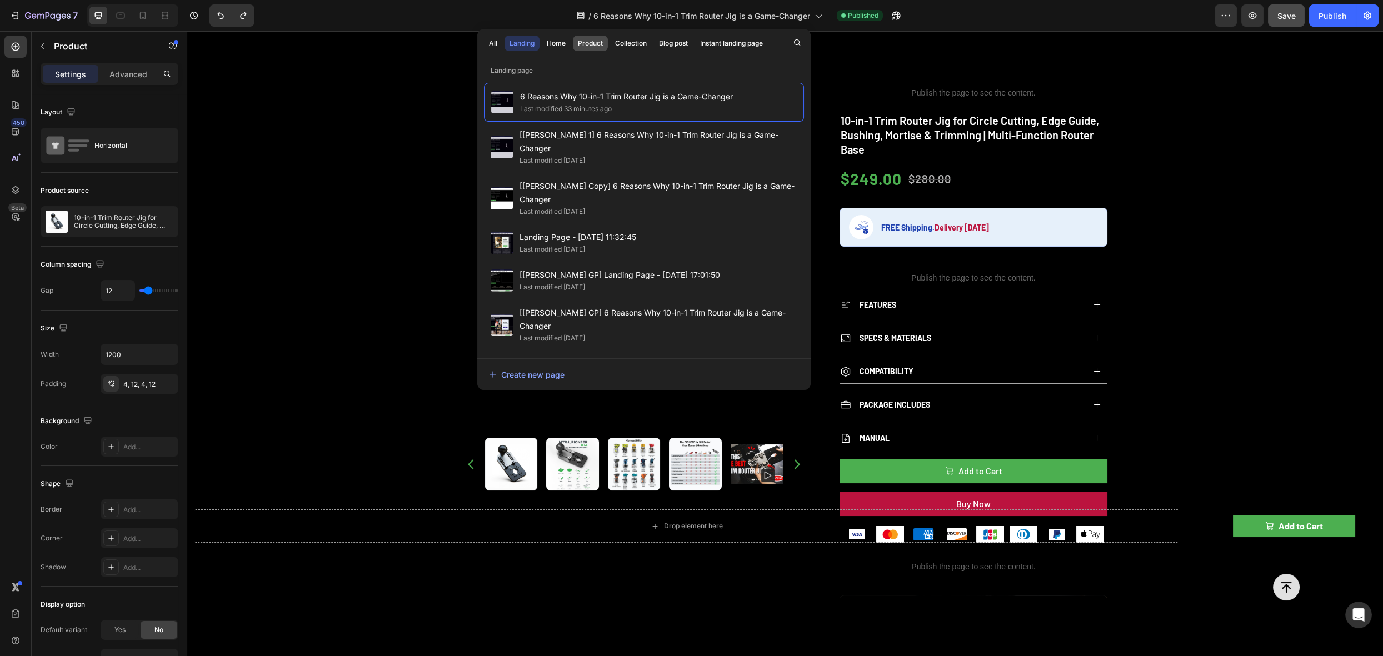
click at [586, 40] on div "Product" at bounding box center [590, 43] width 25 height 10
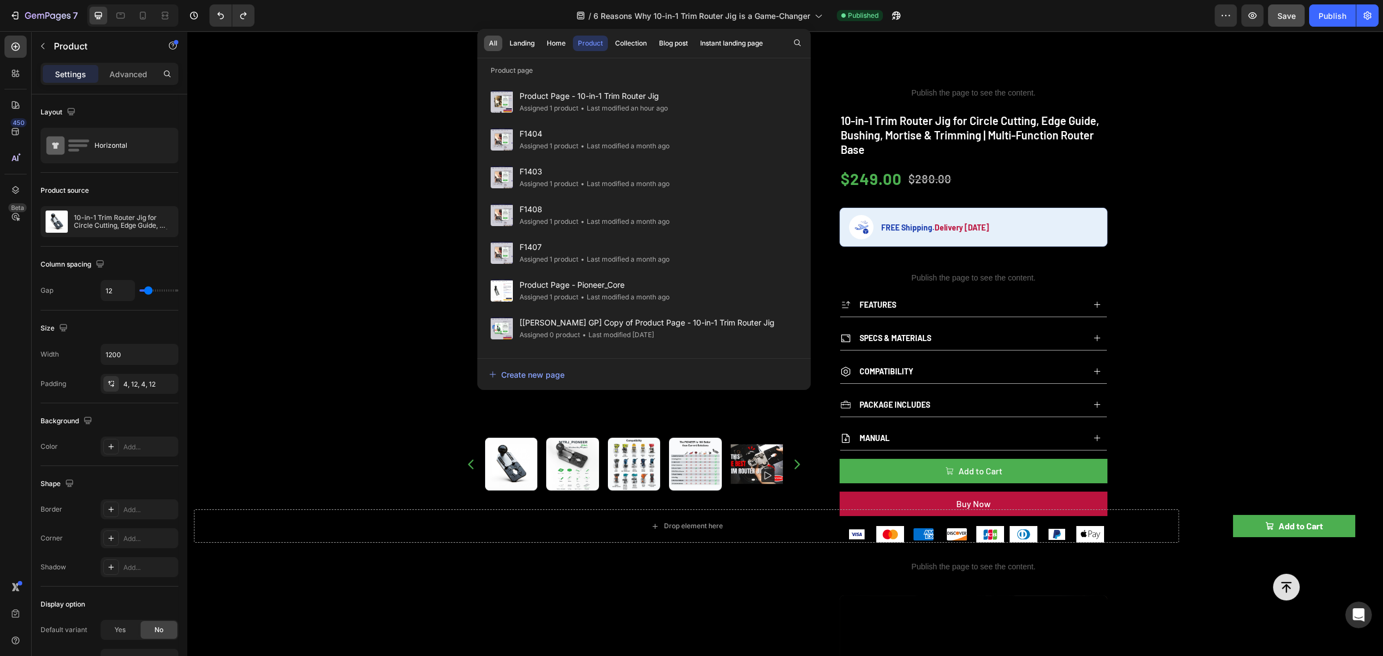
click at [495, 43] on div "All" at bounding box center [493, 43] width 8 height 10
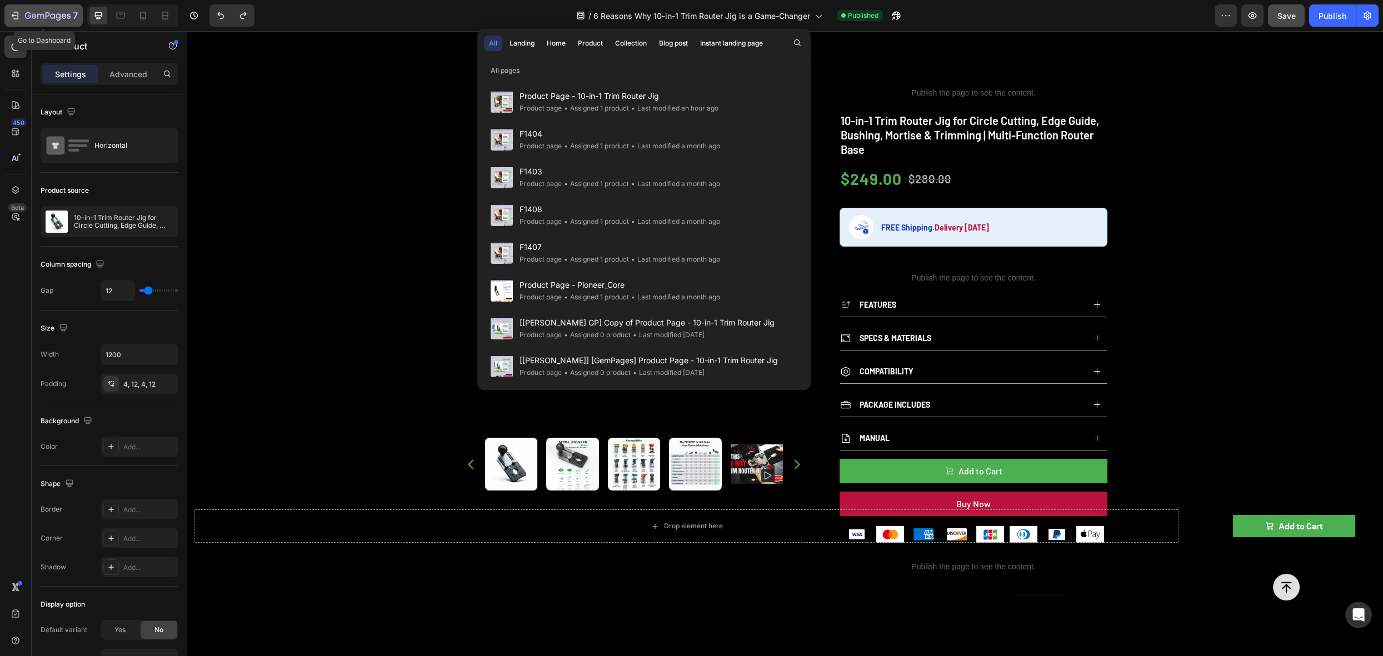
click at [17, 16] on icon "button" at bounding box center [16, 16] width 5 height 8
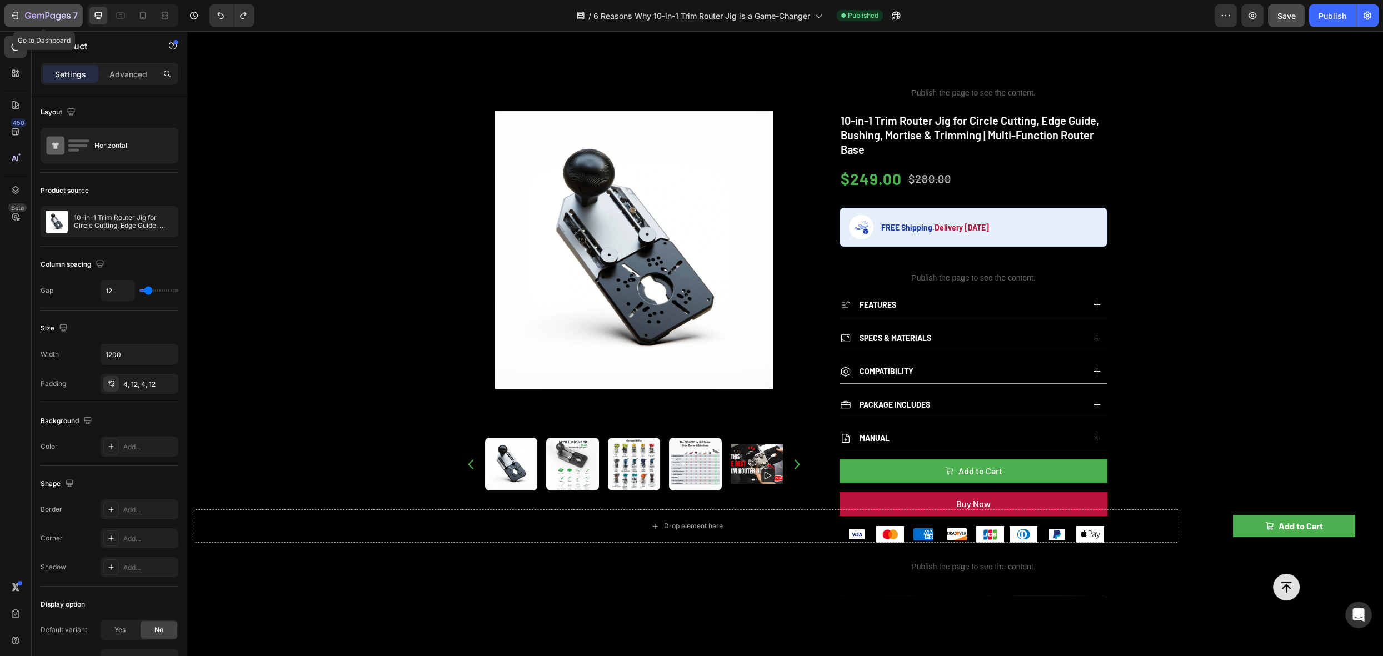
click at [8, 15] on button "7" at bounding box center [43, 15] width 78 height 22
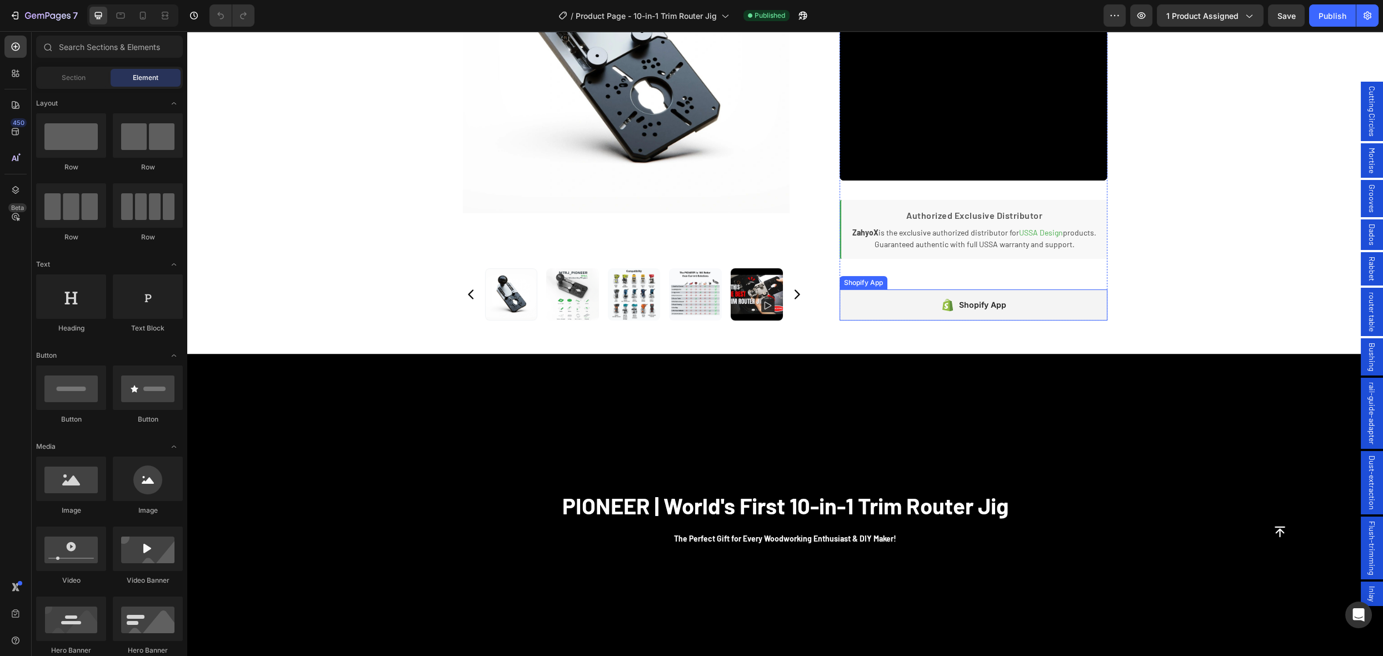
scroll to position [635, 0]
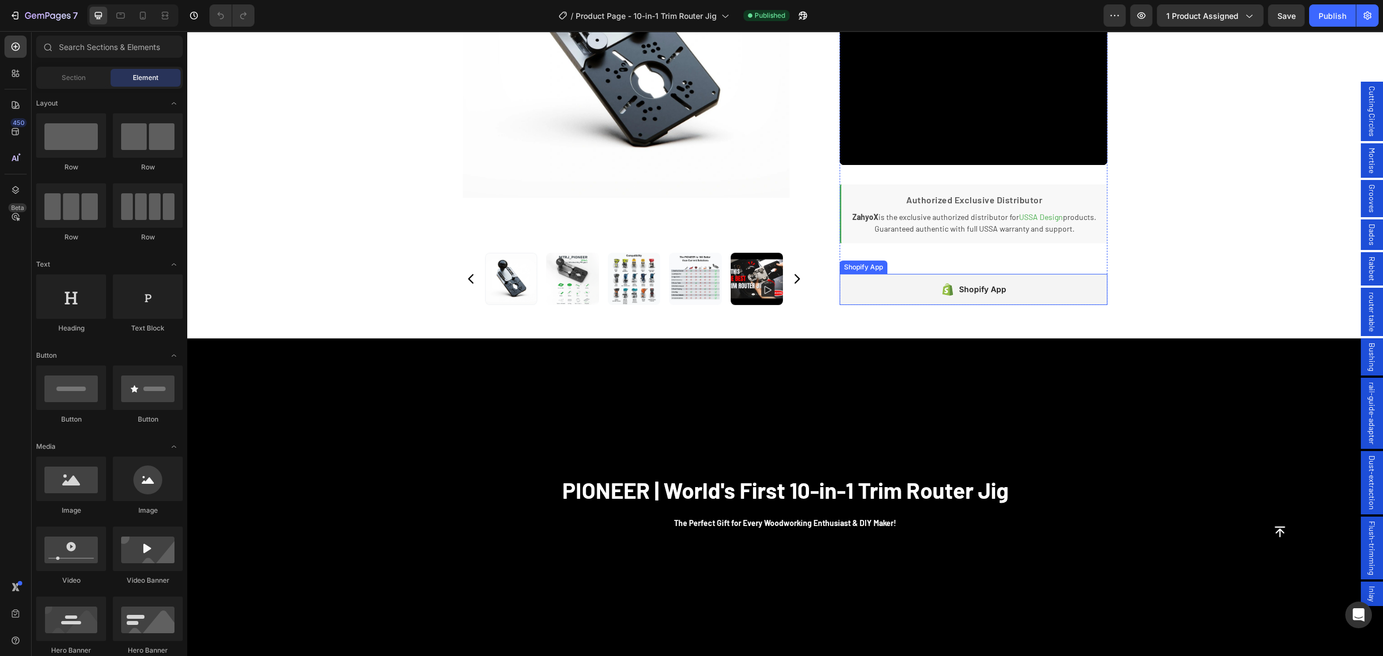
click at [992, 286] on div "Shopify App" at bounding box center [982, 289] width 47 height 13
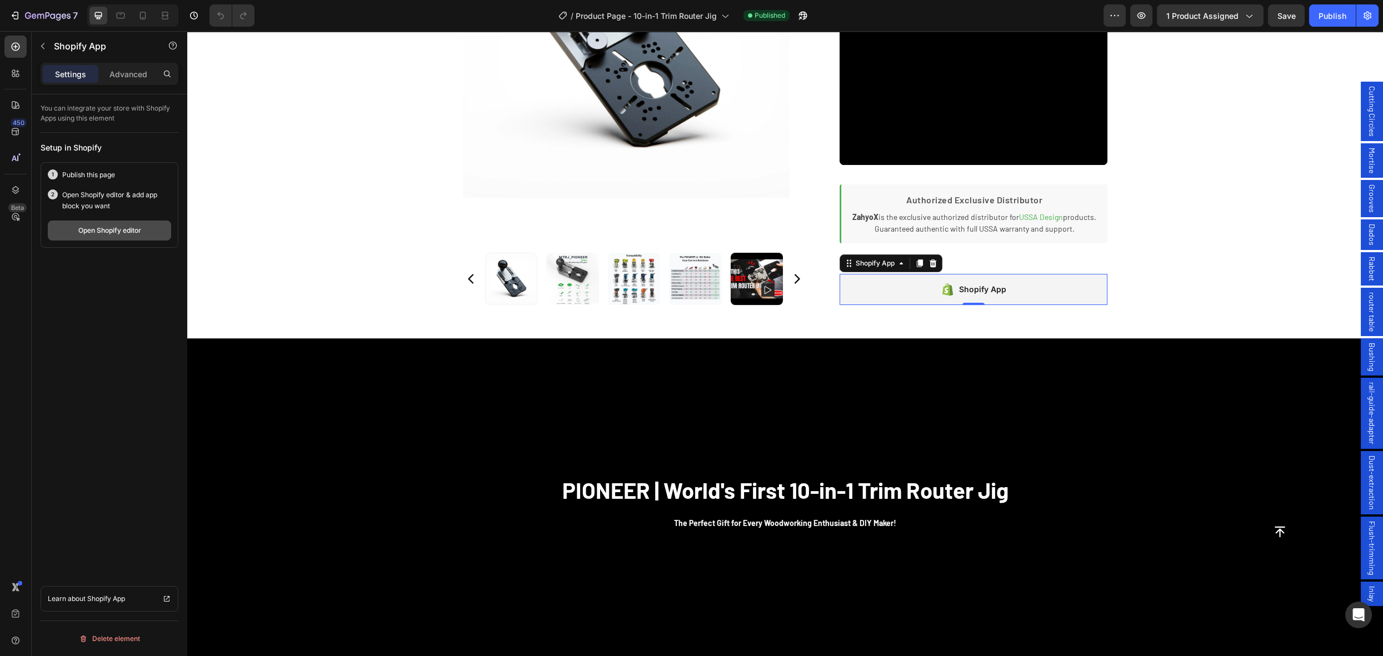
click at [124, 234] on div "Open Shopify editor" at bounding box center [109, 231] width 63 height 10
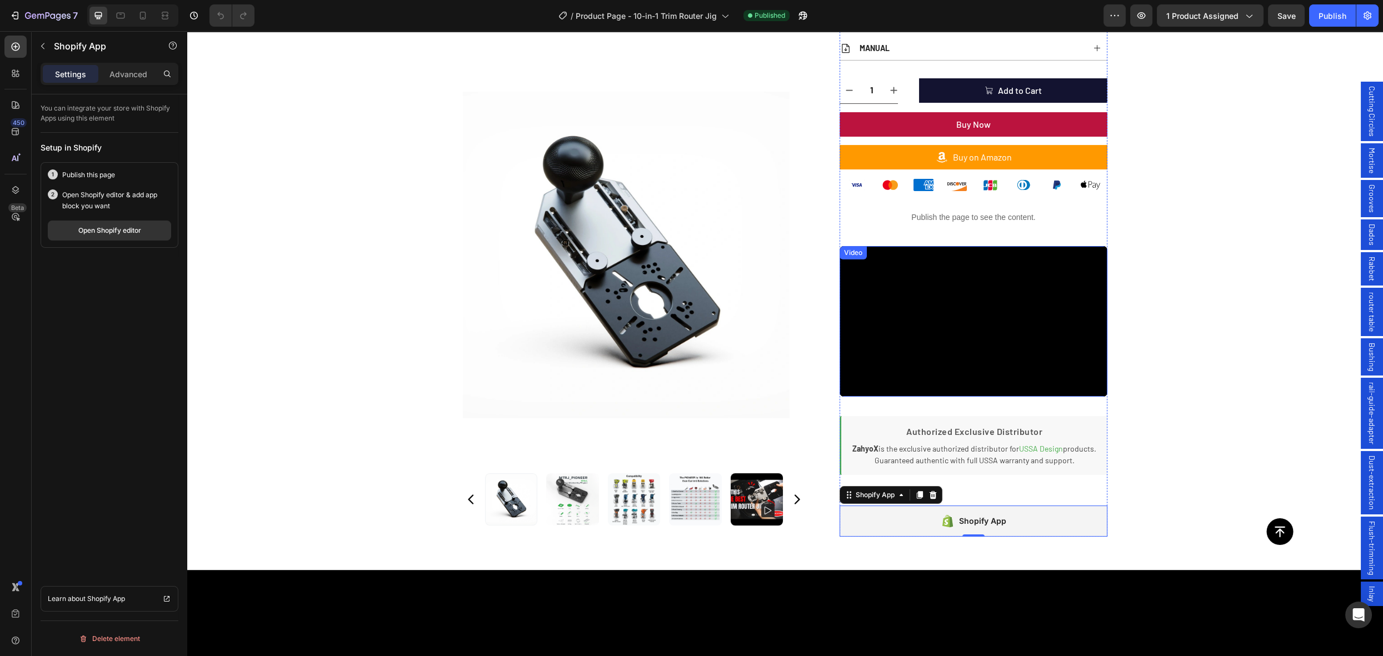
scroll to position [444, 0]
